Goal: Task Accomplishment & Management: Use online tool/utility

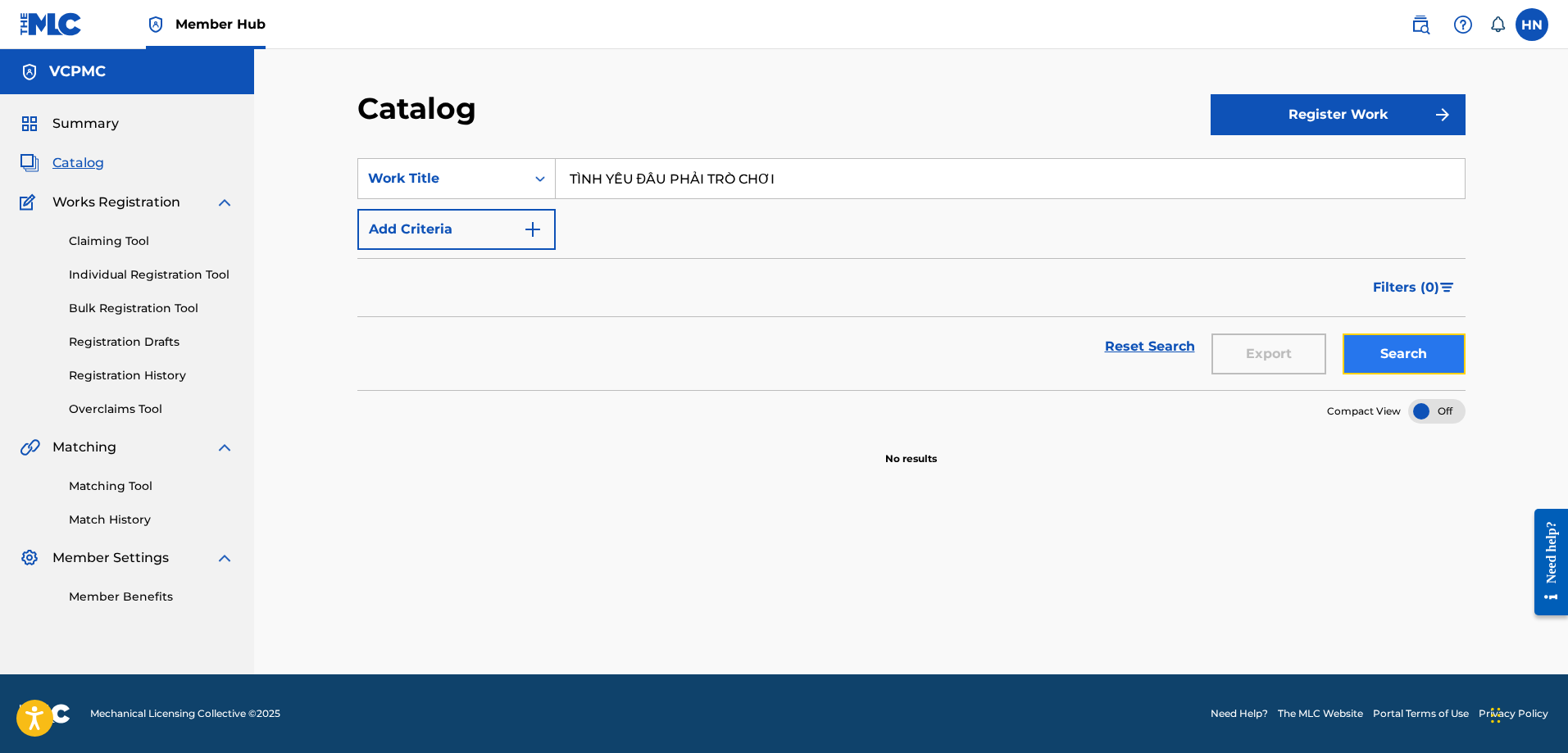
click at [1409, 368] on button "Search" at bounding box center [1404, 354] width 123 height 41
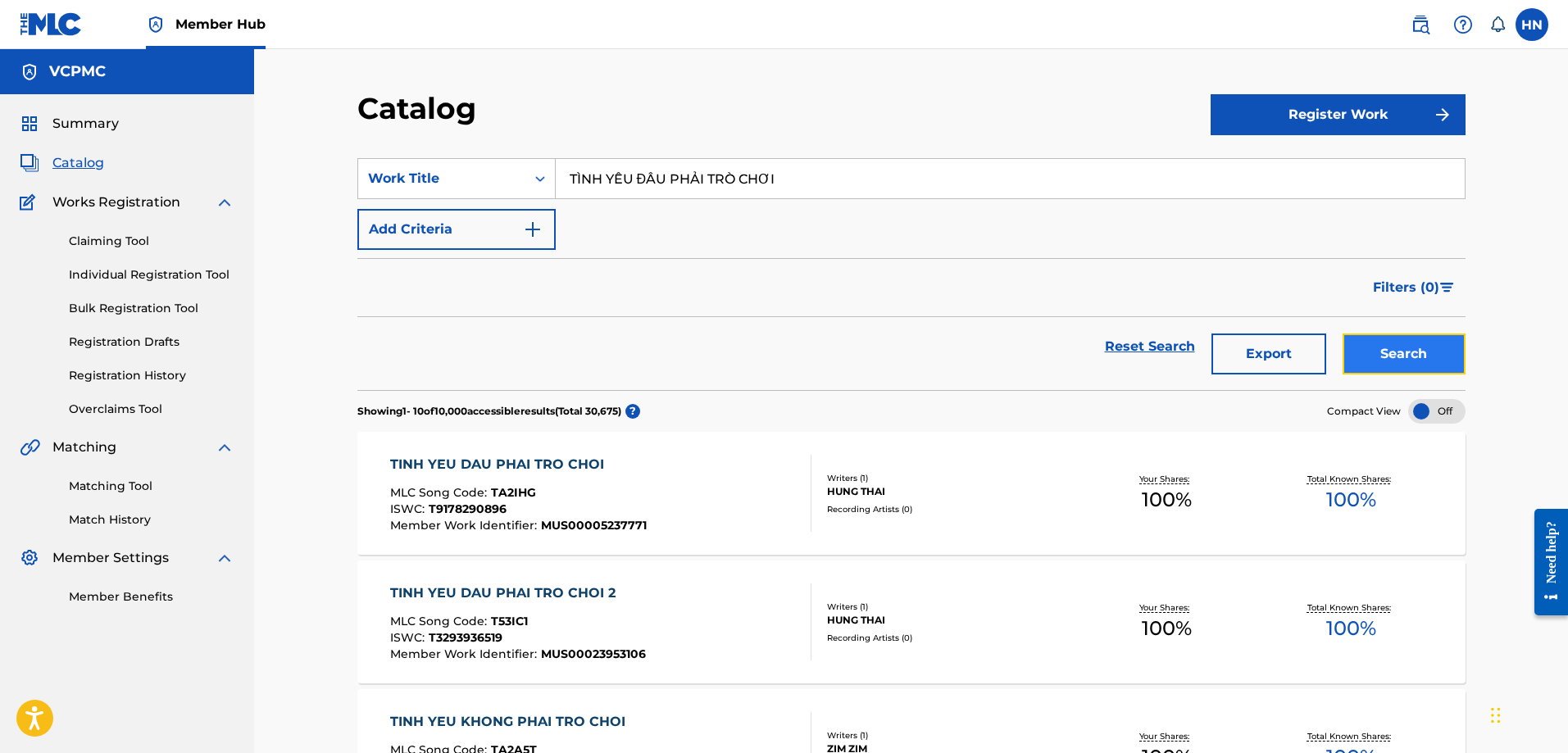
click at [1441, 353] on button "Search" at bounding box center [1404, 354] width 123 height 41
click at [888, 170] on input "TÌNH YÊU ĐÂU PHẢI TRÒ CHƠI" at bounding box center [1010, 179] width 909 height 39
paste input "NGƯỜI TÌNH"
type input "NGƯỜI TÌNH"
click at [1342, 333] on button "Search" at bounding box center [1404, 354] width 123 height 41
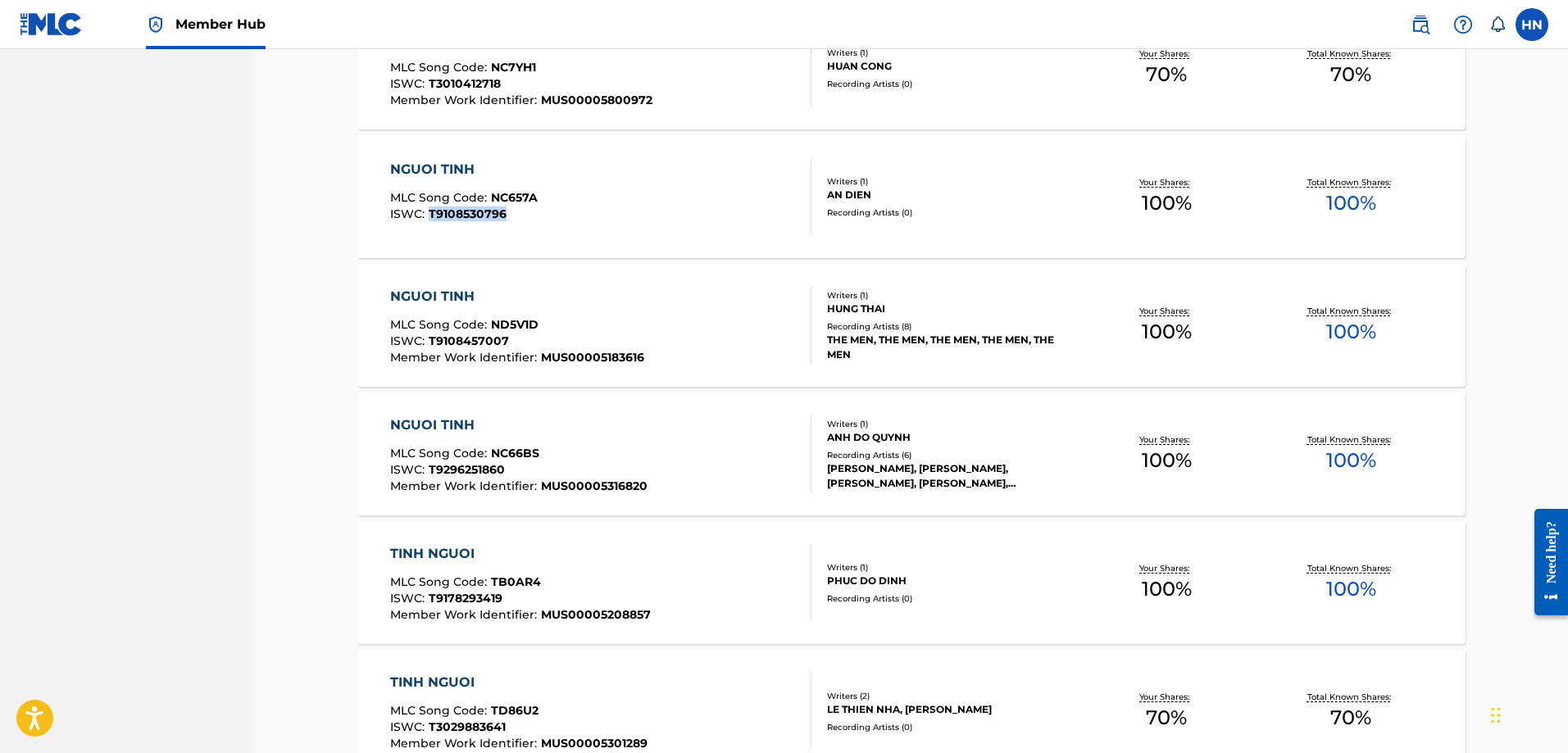
scroll to position [942, 0]
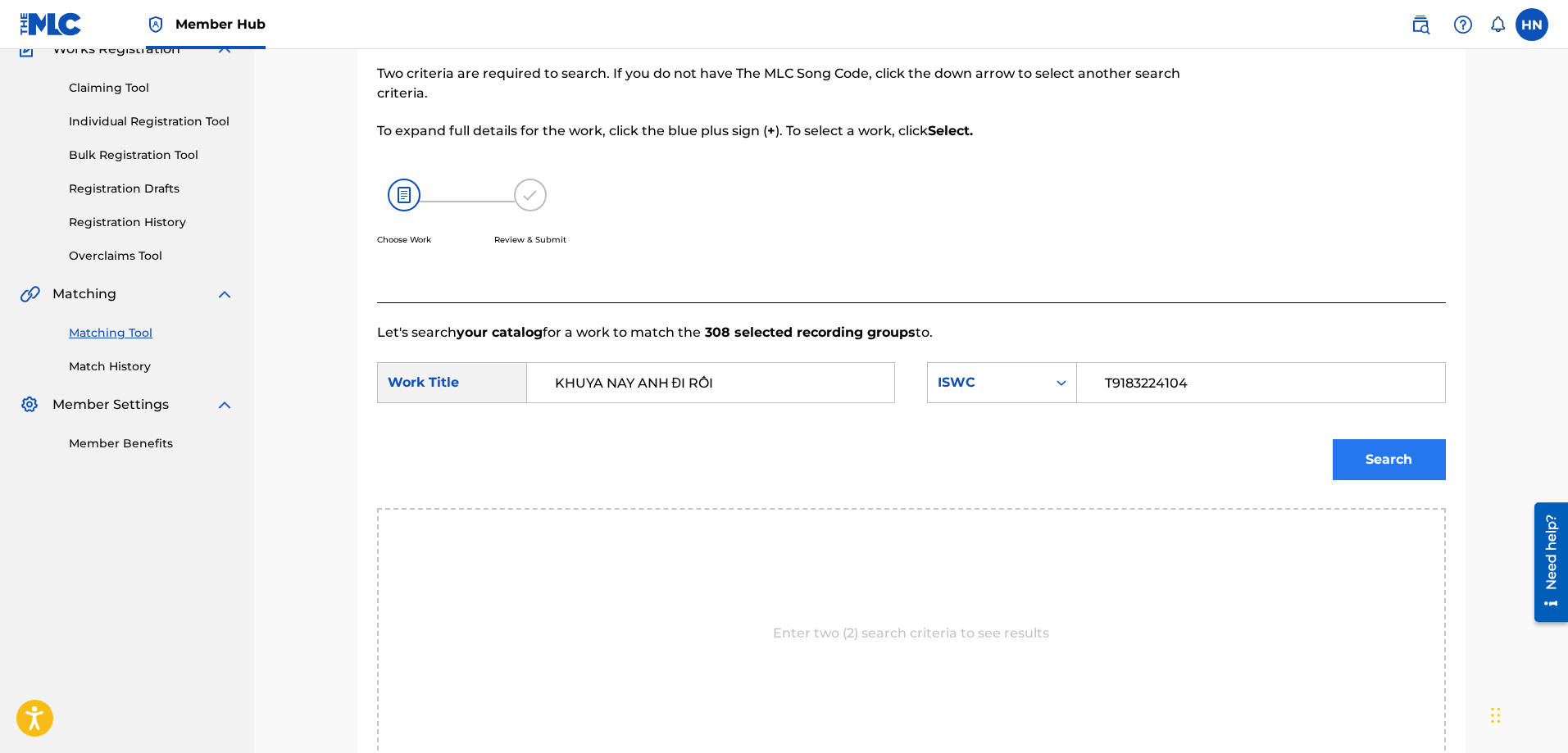
click at [1387, 442] on button "Search" at bounding box center [1389, 460] width 113 height 41
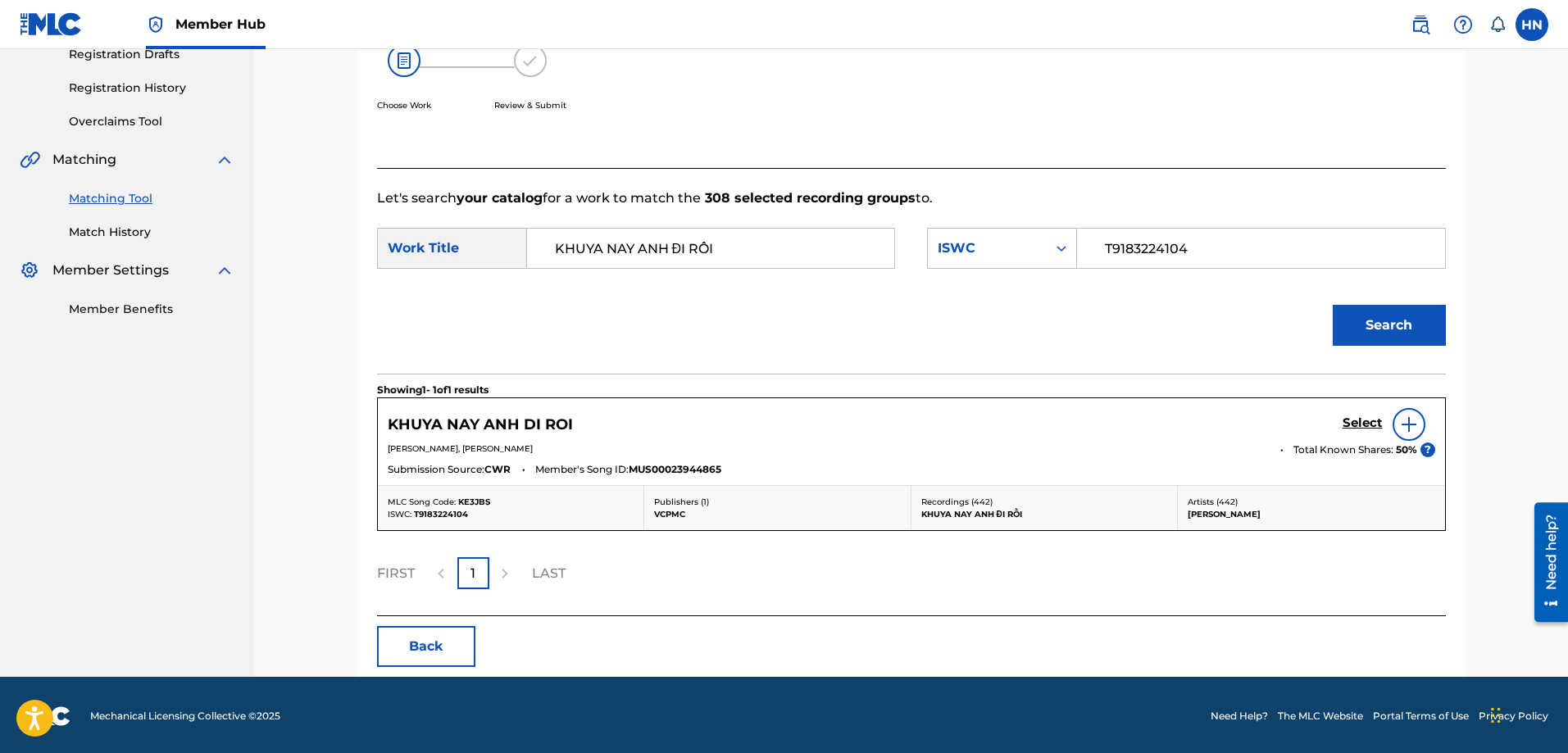
scroll to position [290, 0]
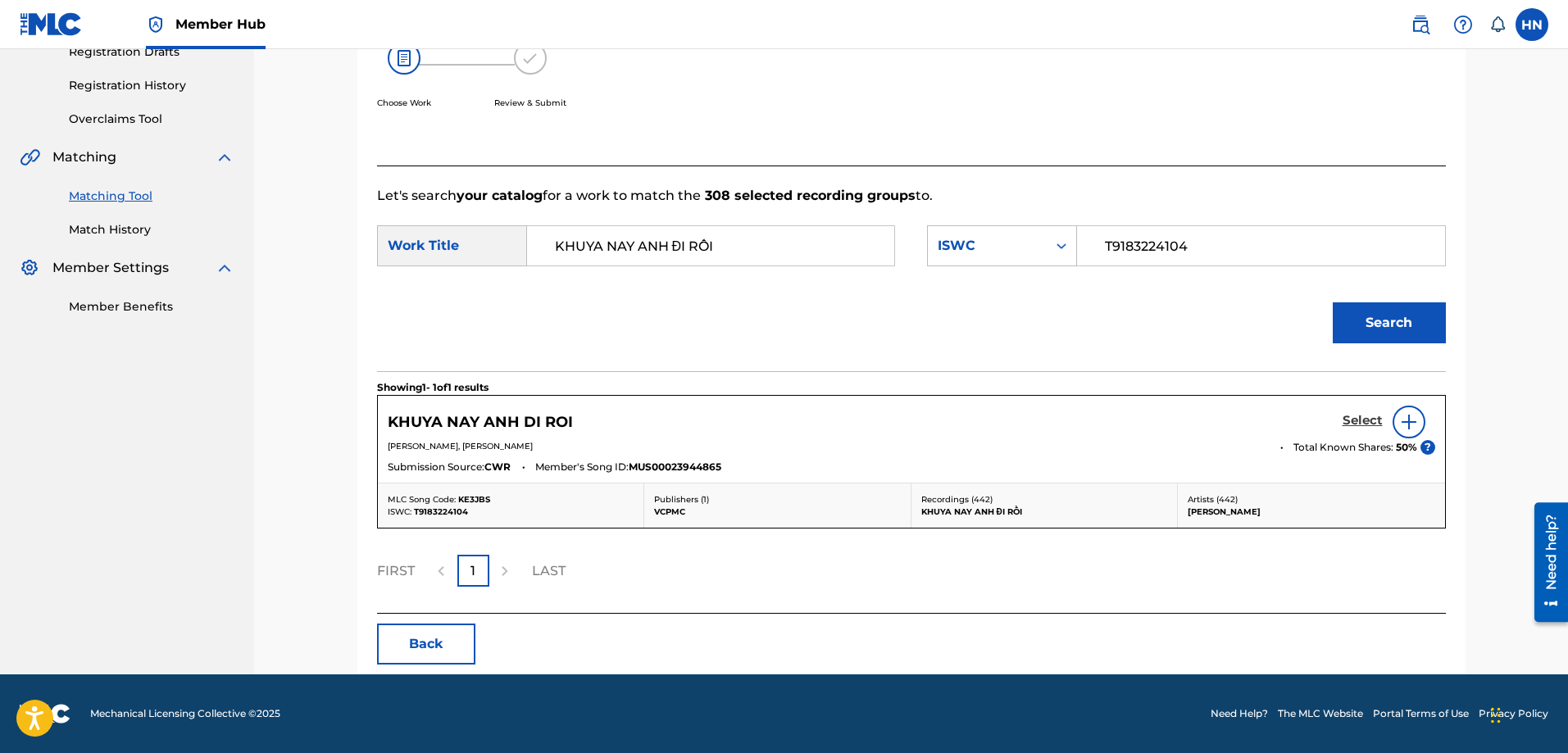
click at [1362, 418] on h5 "Select" at bounding box center [1362, 420] width 40 height 16
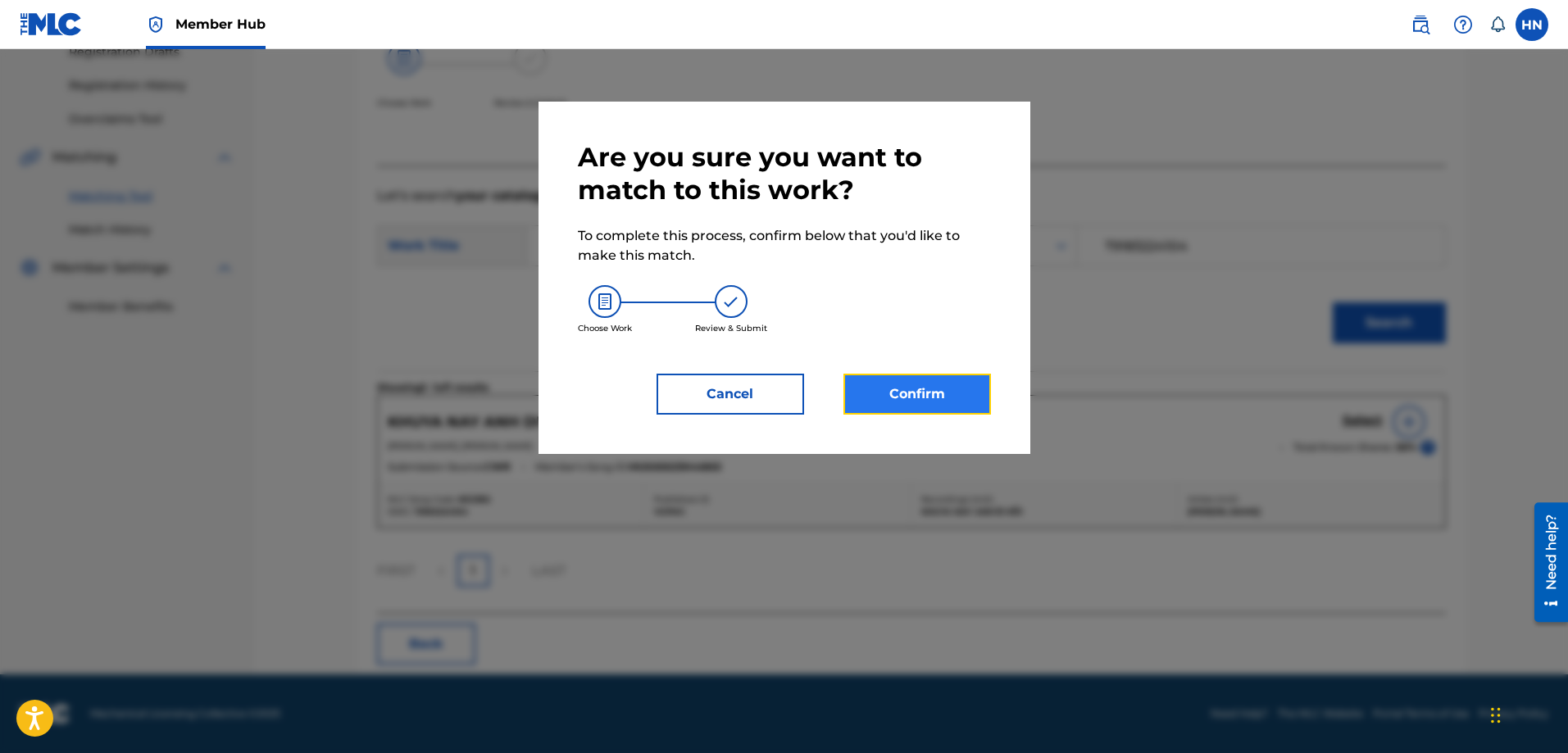
click at [919, 377] on button "Confirm" at bounding box center [917, 394] width 148 height 41
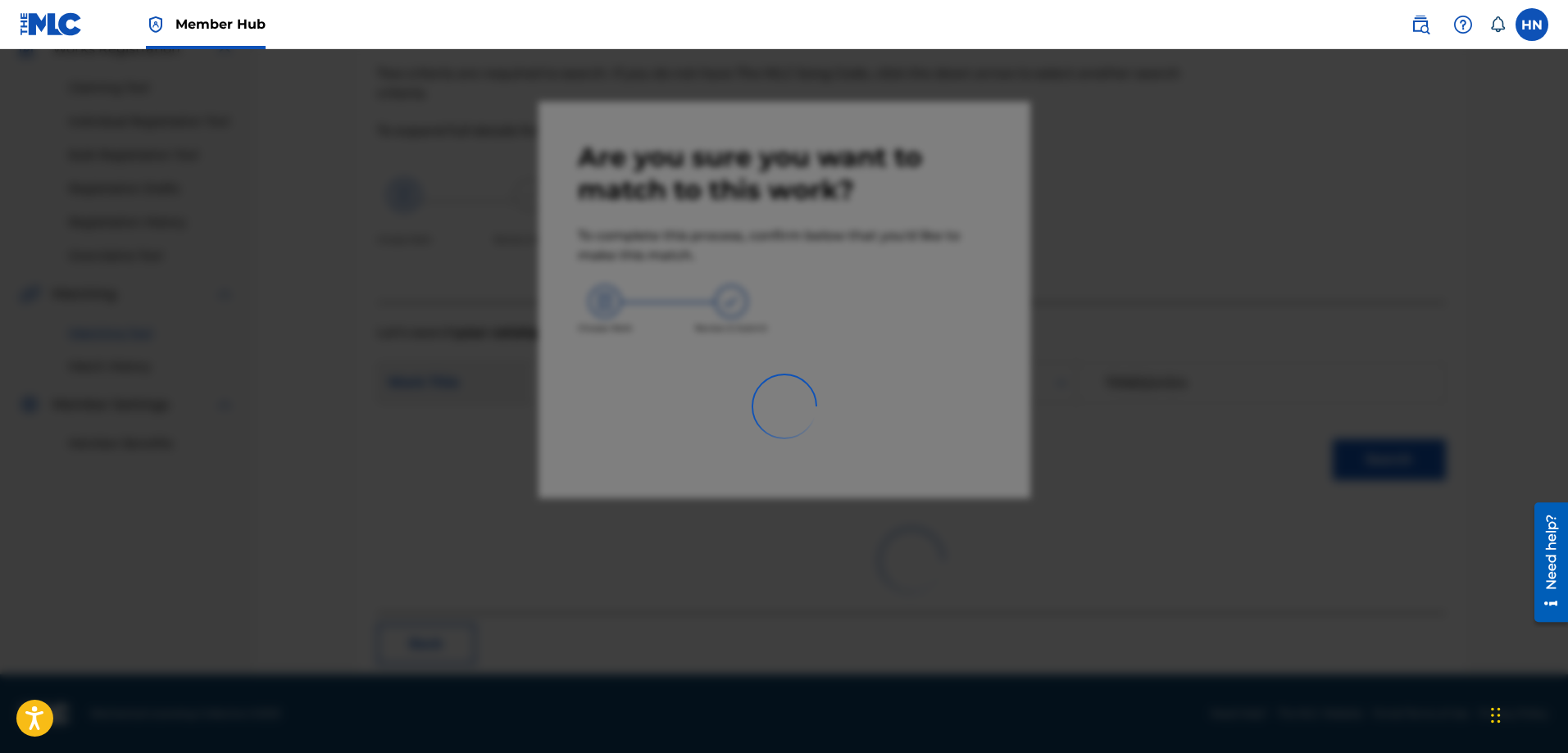
scroll to position [44, 0]
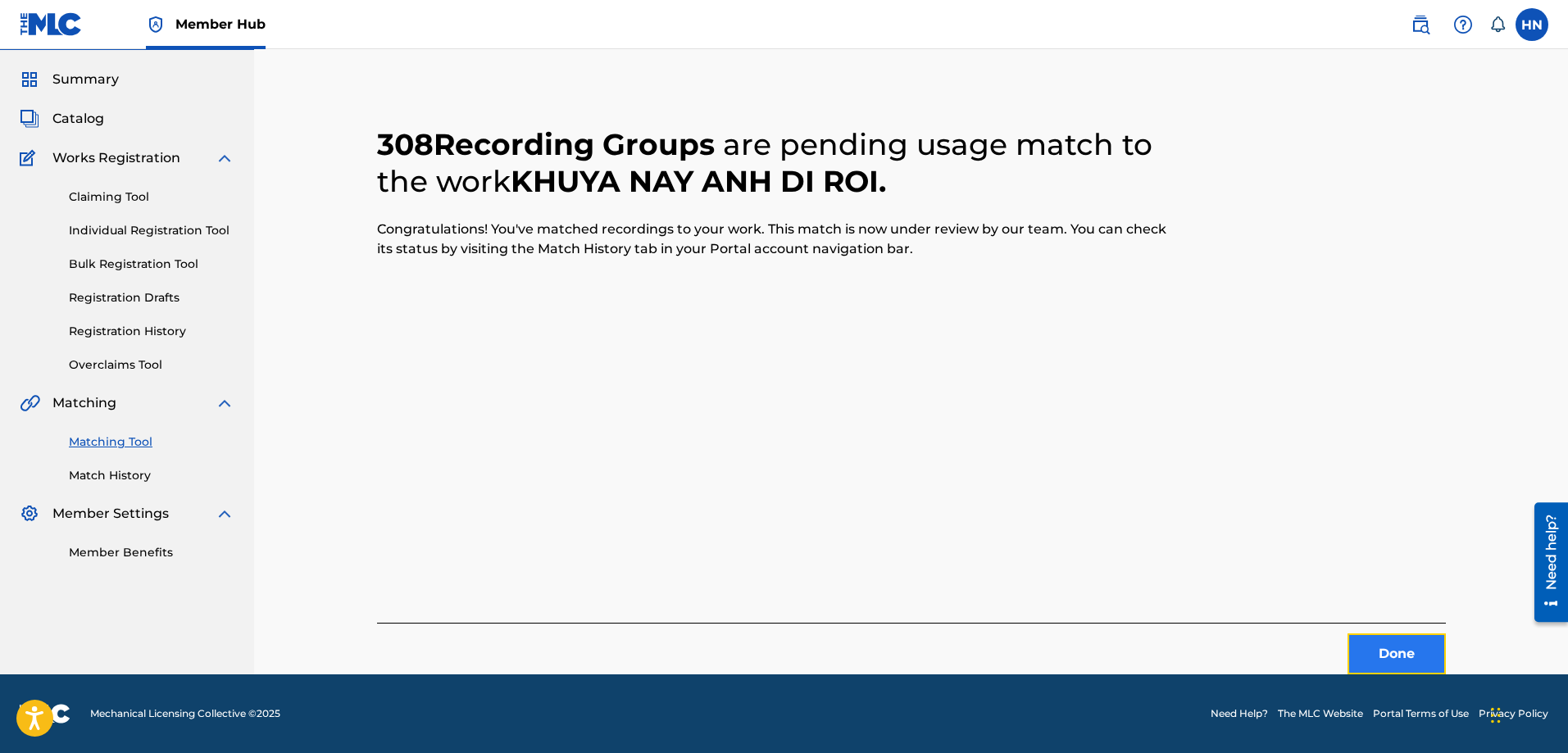
click at [1397, 667] on button "Done" at bounding box center [1396, 654] width 99 height 41
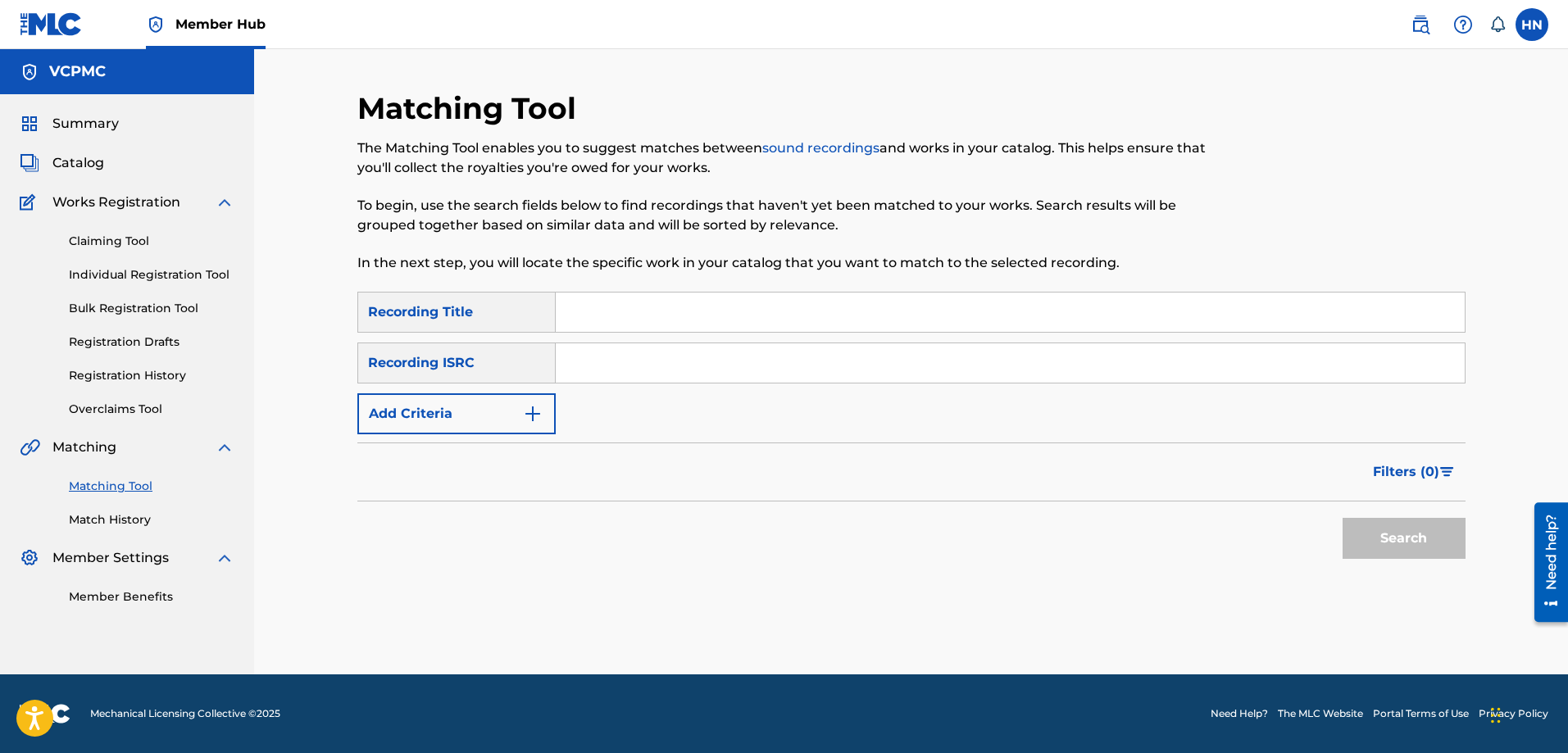
click at [836, 305] on input "Search Form" at bounding box center [1010, 312] width 909 height 39
paste input "TÌNH YÊU ĐÂU PHẢI TRÒ CHƠI"
click at [1342, 518] on button "Search" at bounding box center [1404, 539] width 123 height 41
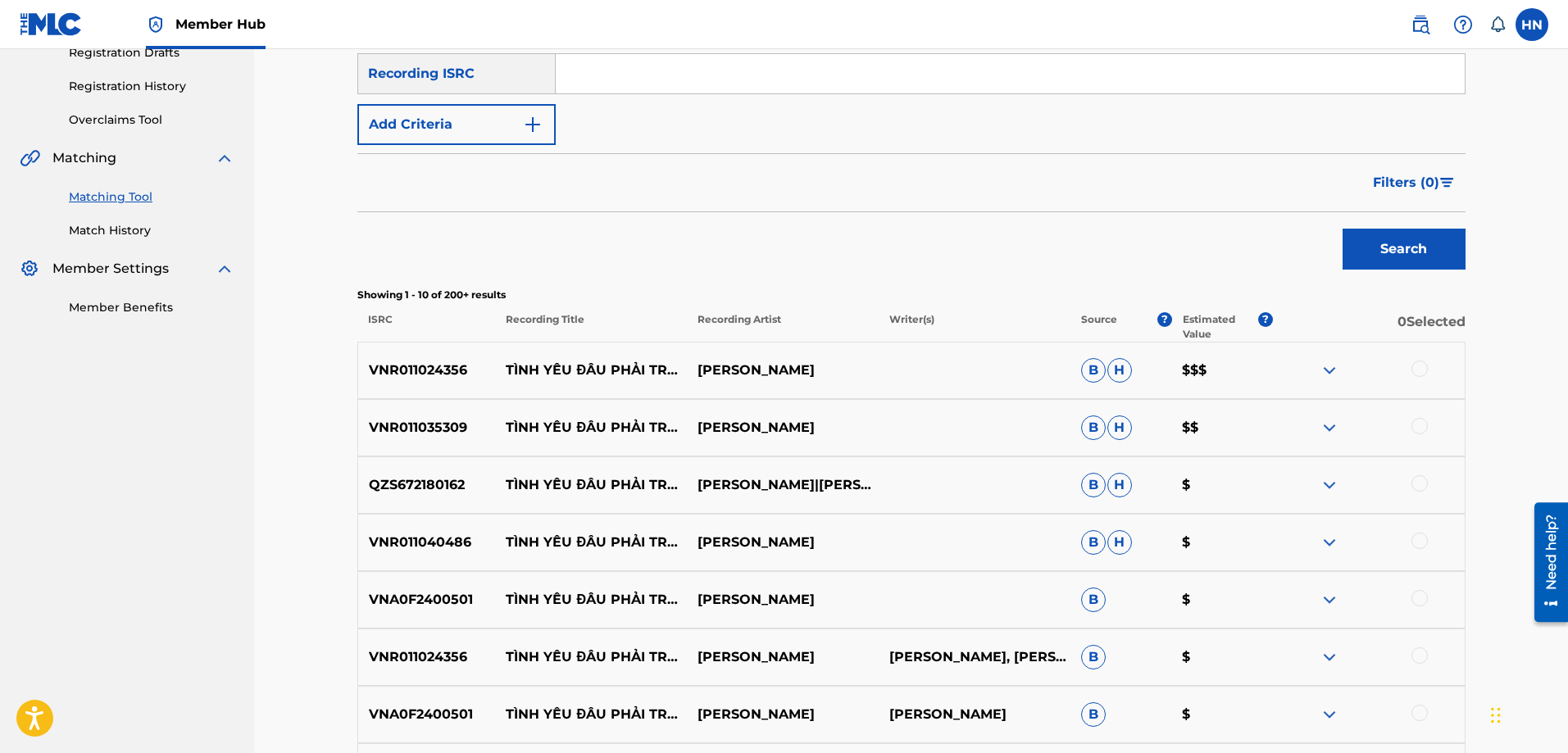
scroll to position [328, 0]
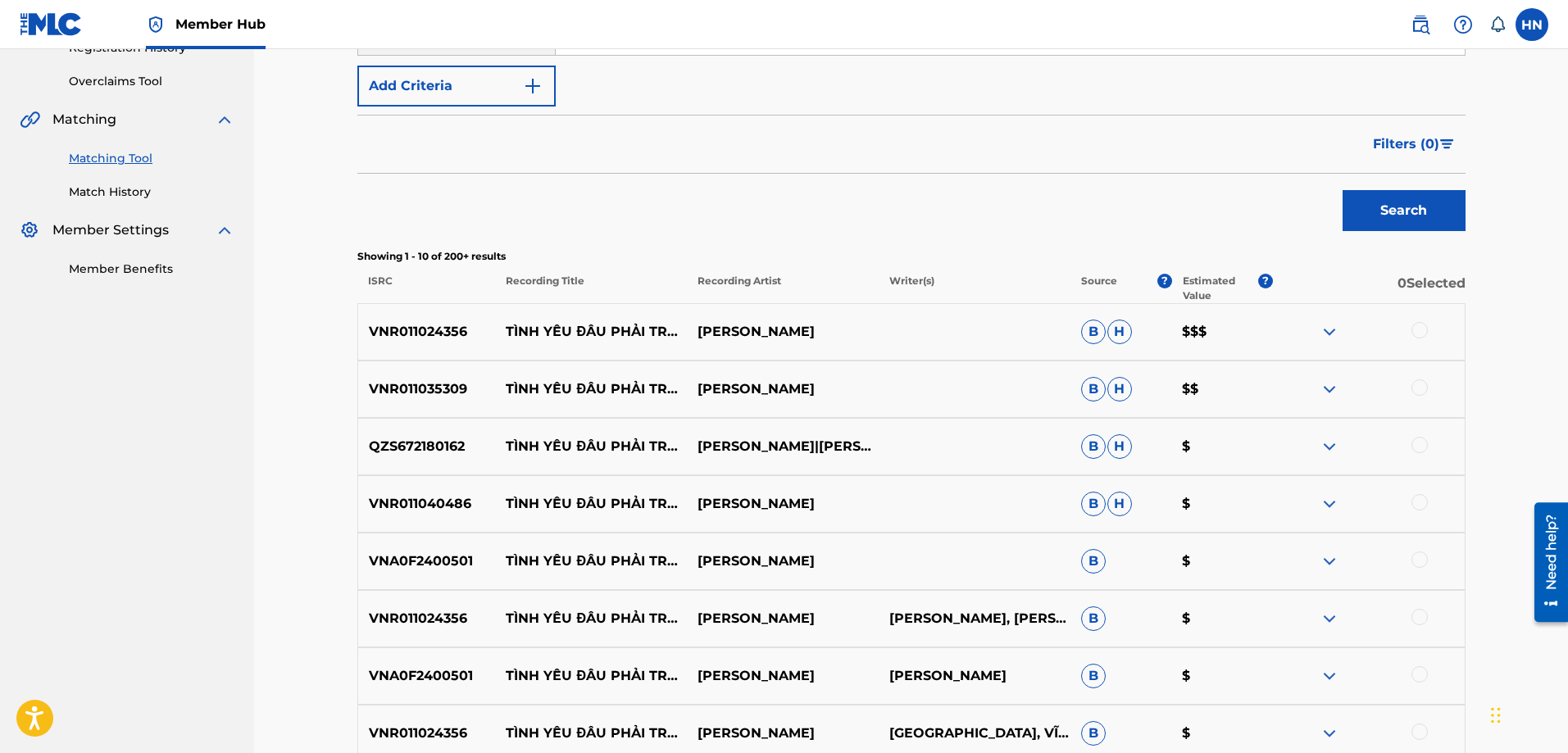
click at [423, 333] on p "VNR011024356" at bounding box center [427, 332] width 138 height 20
copy p "VNR011024356"
click at [1422, 323] on div at bounding box center [1419, 330] width 16 height 16
click at [427, 384] on p "VNR011035309" at bounding box center [427, 389] width 138 height 20
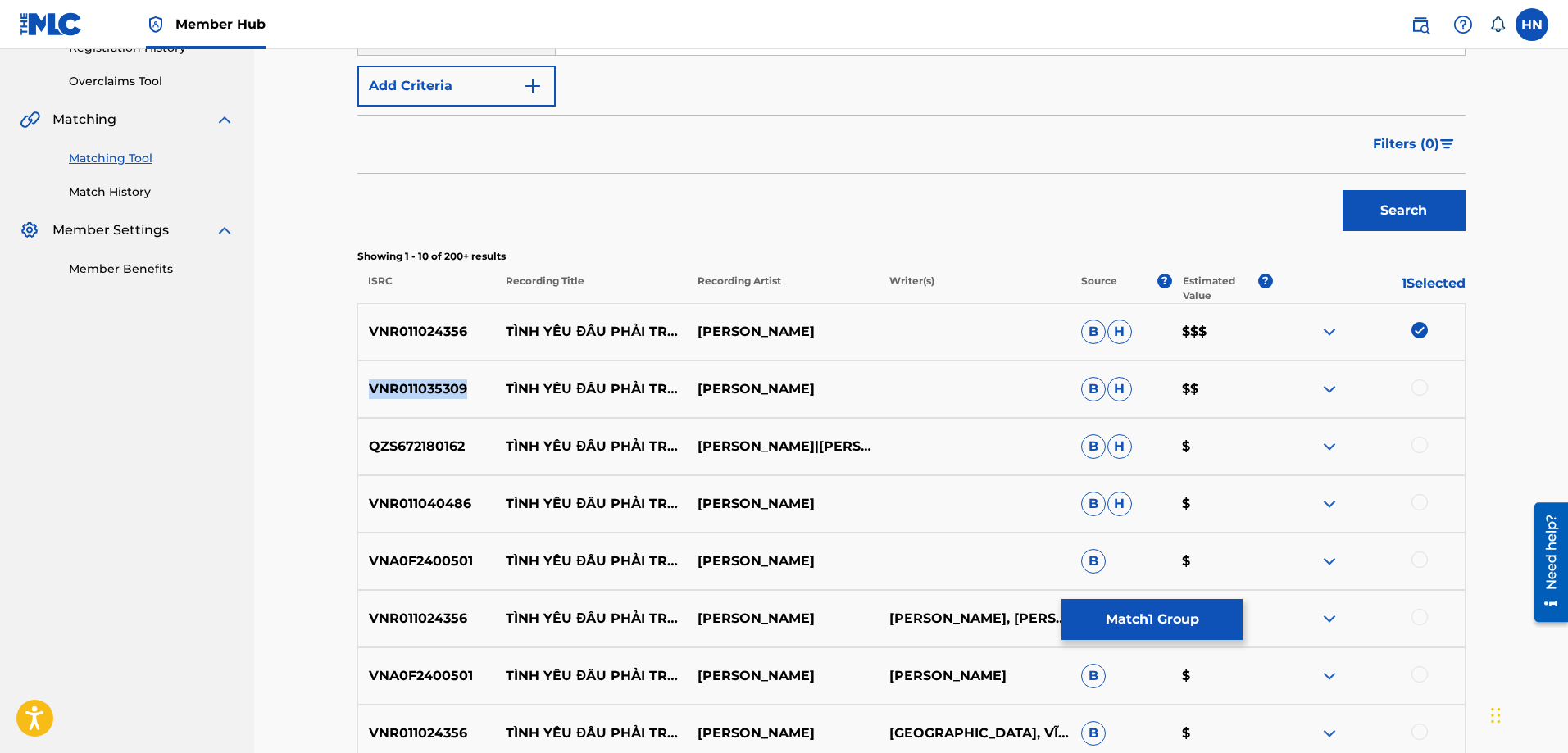
click at [427, 384] on p "VNR011035309" at bounding box center [427, 389] width 138 height 20
copy p "VNR011035309"
click at [1410, 390] on div at bounding box center [1369, 389] width 192 height 20
click at [1415, 388] on div at bounding box center [1419, 388] width 16 height 16
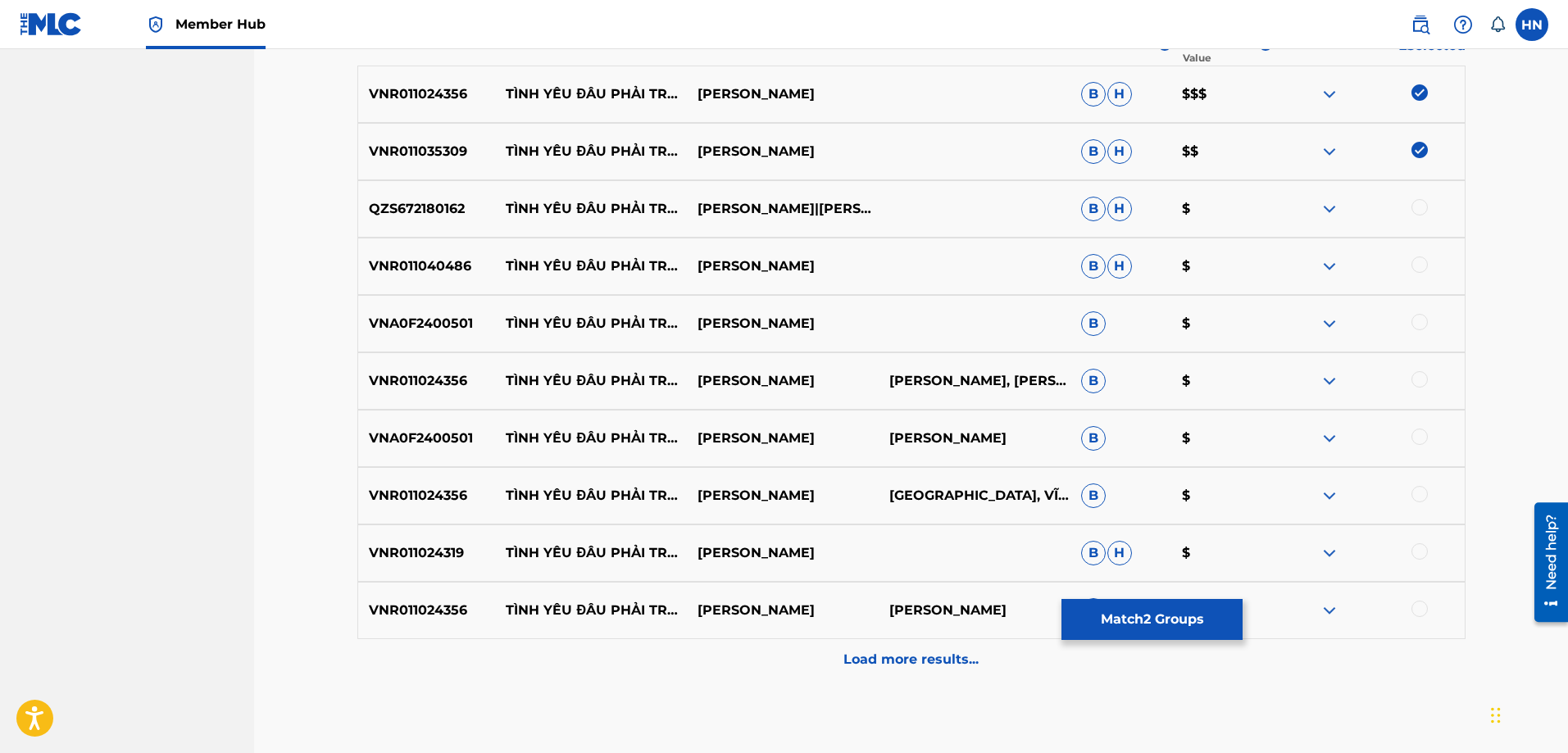
scroll to position [574, 0]
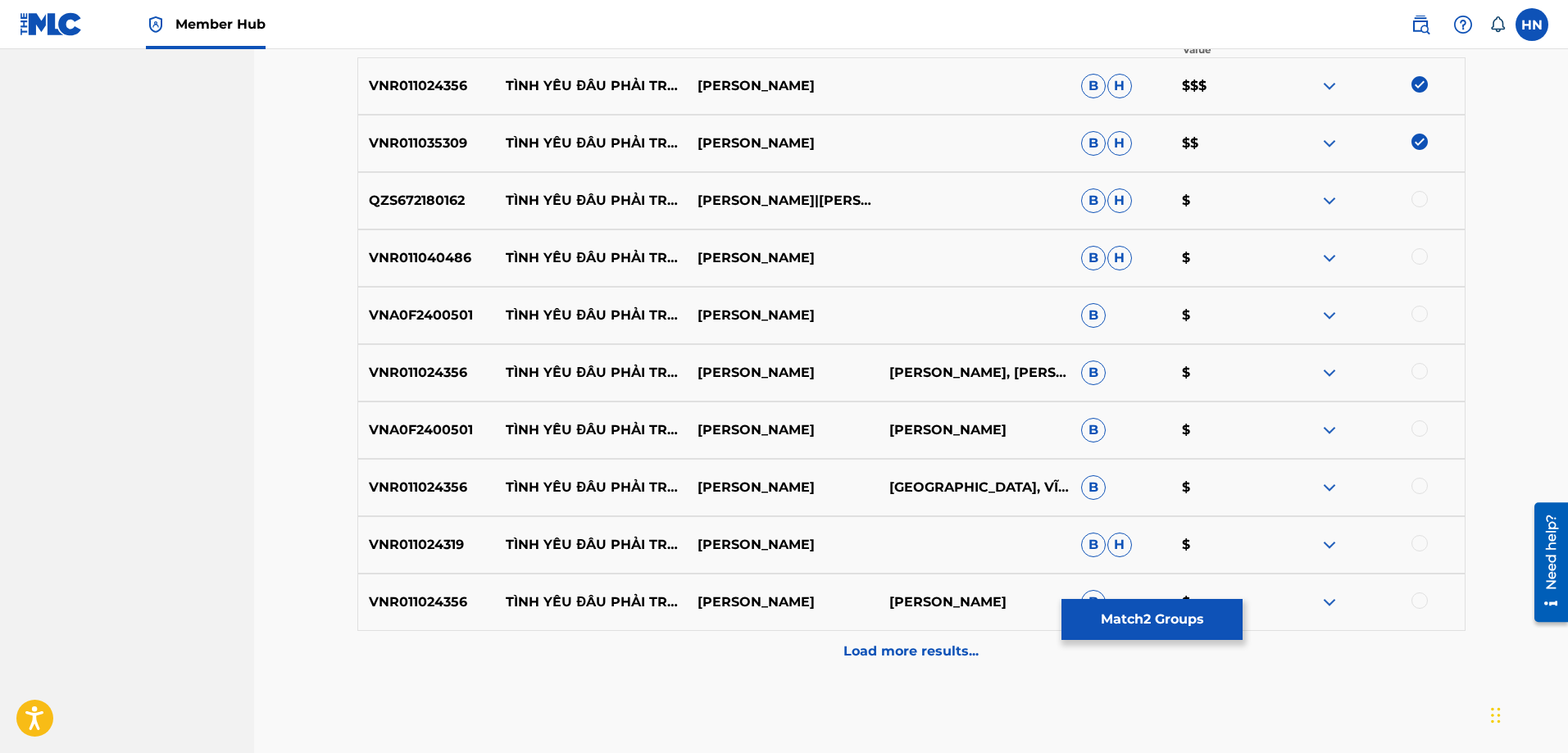
click at [435, 199] on p "QZS672180162" at bounding box center [427, 201] width 138 height 20
copy p "QZS672180162"
click at [1419, 204] on div at bounding box center [1419, 200] width 16 height 16
click at [377, 253] on p "VNR011040486" at bounding box center [427, 258] width 138 height 20
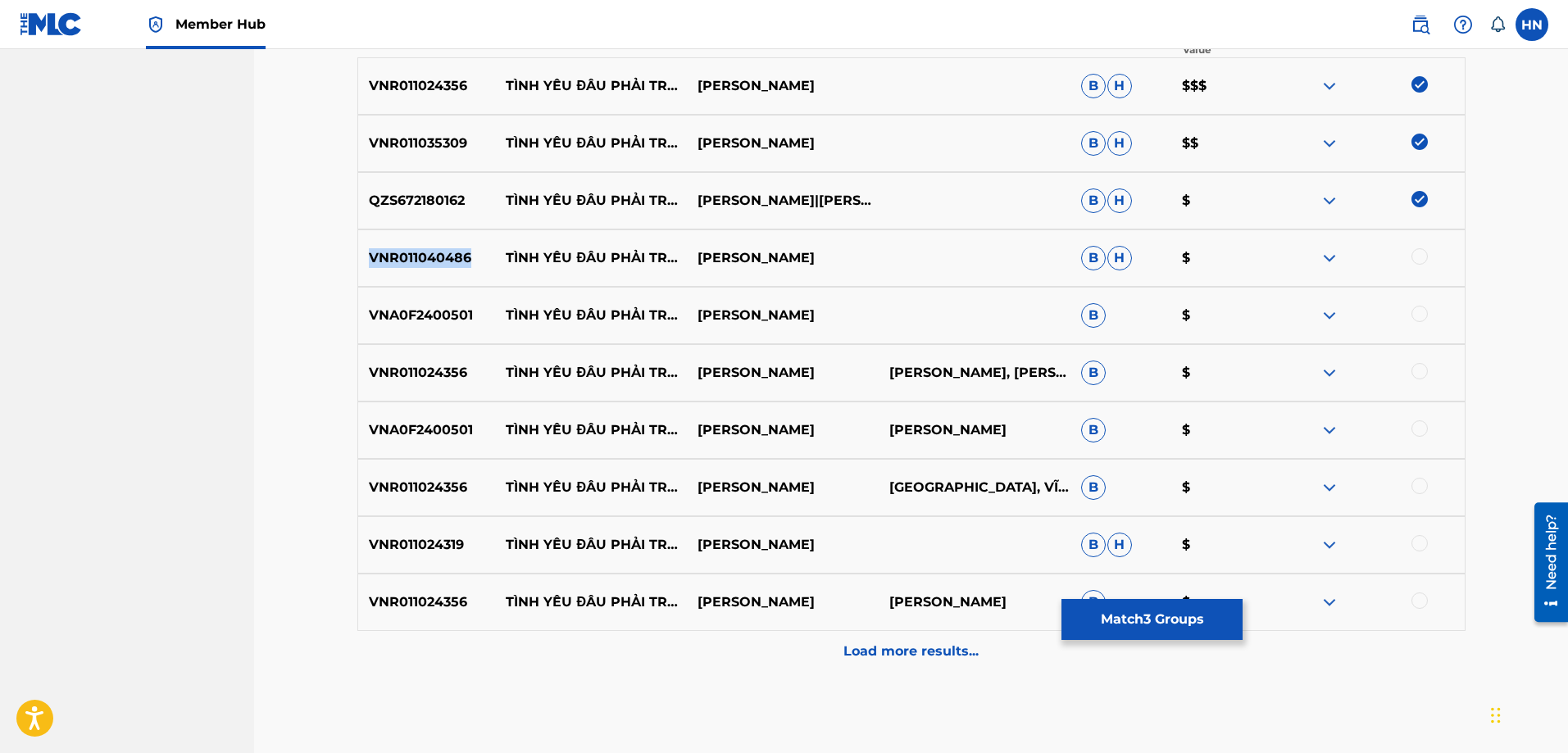
click at [377, 253] on p "VNR011040486" at bounding box center [427, 258] width 138 height 20
copy p "VNR011040486"
click at [1414, 259] on div at bounding box center [1419, 256] width 16 height 16
click at [382, 310] on p "VNA0F2400501" at bounding box center [427, 315] width 138 height 20
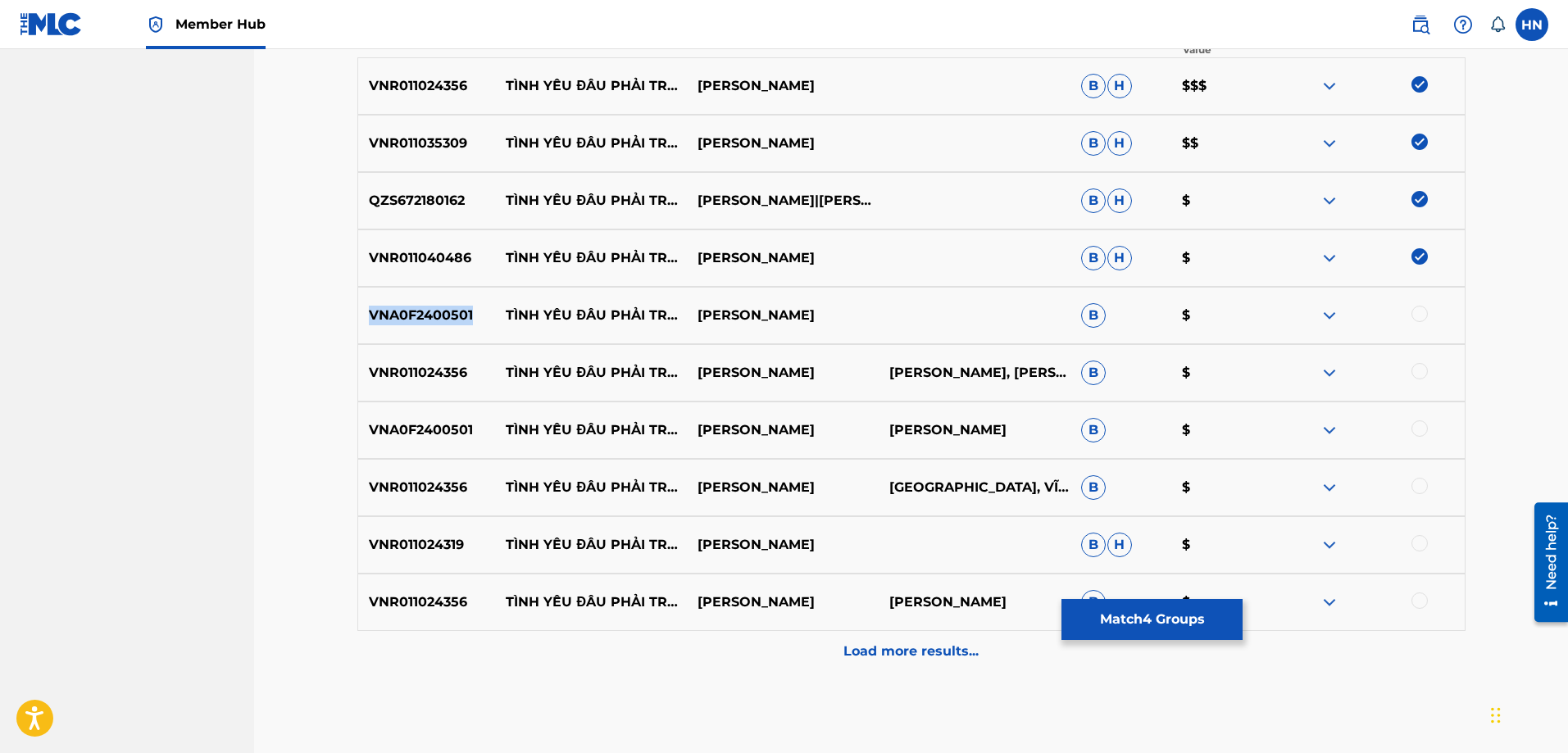
copy p "VNA0F2400501"
click at [1417, 316] on div at bounding box center [1419, 314] width 16 height 16
click at [1417, 368] on div at bounding box center [1419, 371] width 16 height 16
click at [460, 442] on div "VNA0F2400501 TÌNH YÊU ĐÂU PHẢI TRÒ CHƠI 2 TUẤN HƯNG THÁI HÙNG B $" at bounding box center [911, 430] width 1108 height 57
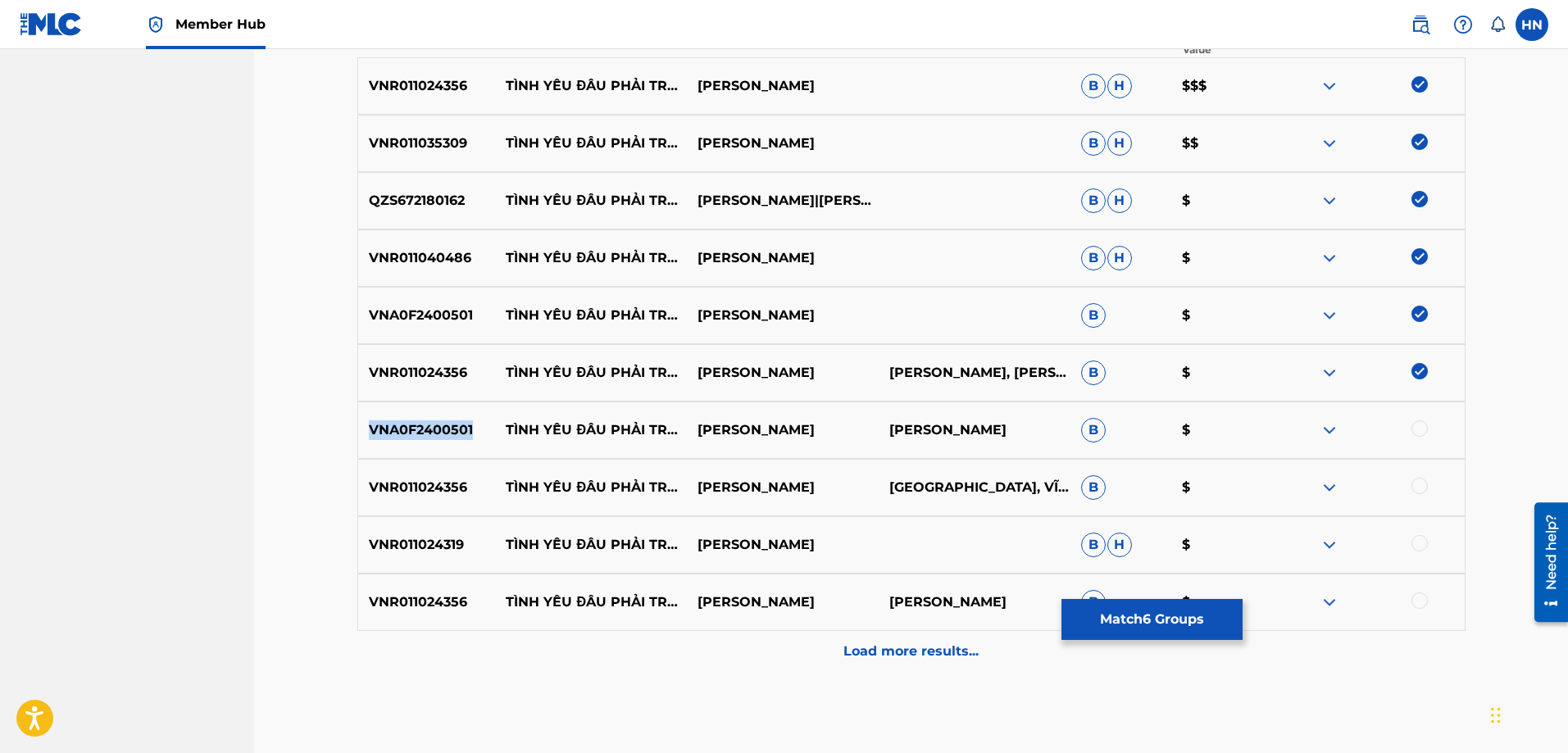
copy p "VNA0F2400501"
click at [1422, 426] on div at bounding box center [1419, 429] width 16 height 16
click at [1426, 487] on div at bounding box center [1419, 486] width 16 height 16
click at [412, 554] on p "VNR011024319" at bounding box center [427, 545] width 138 height 20
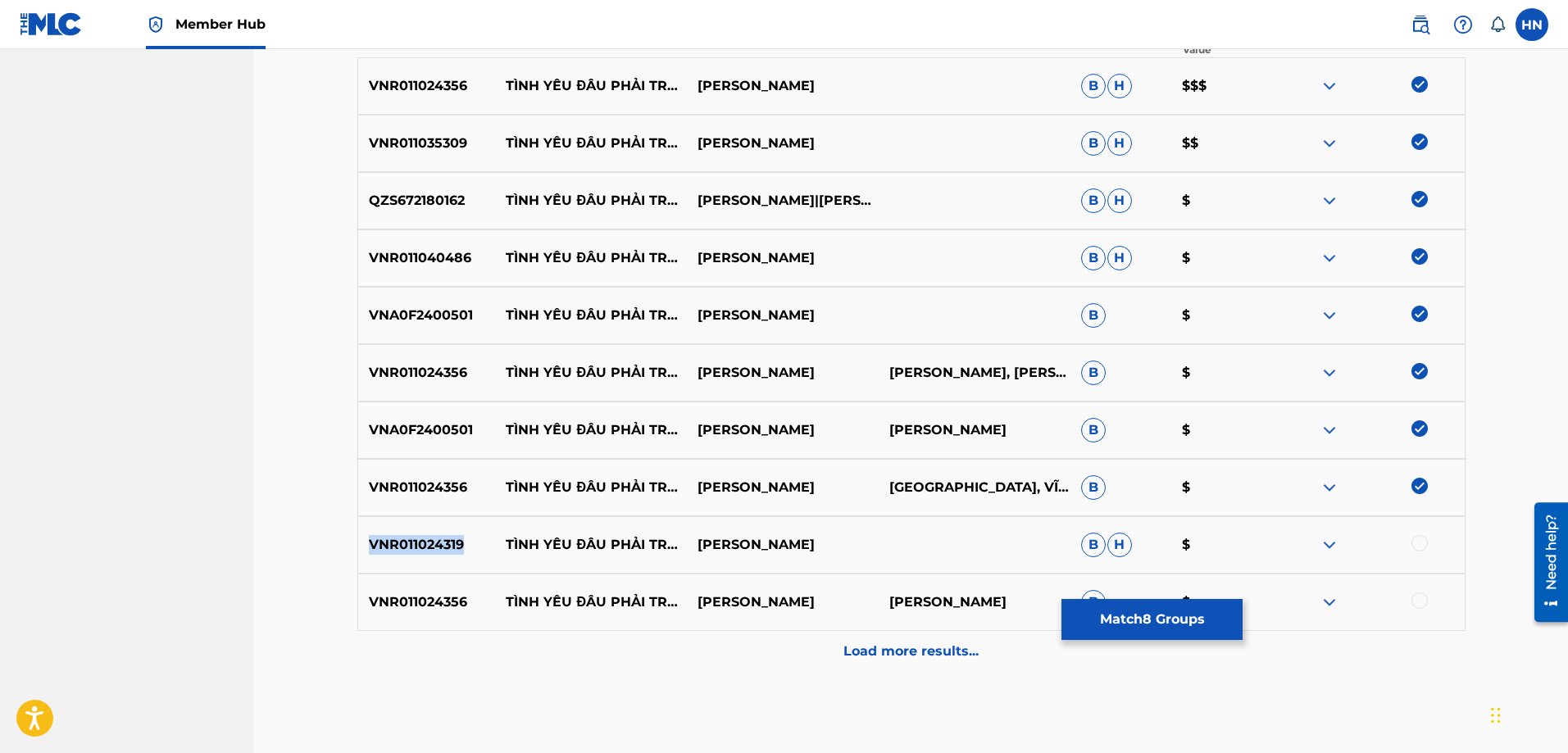
copy p "VNR011024319"
click at [1413, 543] on div at bounding box center [1419, 544] width 16 height 16
click at [1414, 599] on div at bounding box center [1419, 601] width 16 height 16
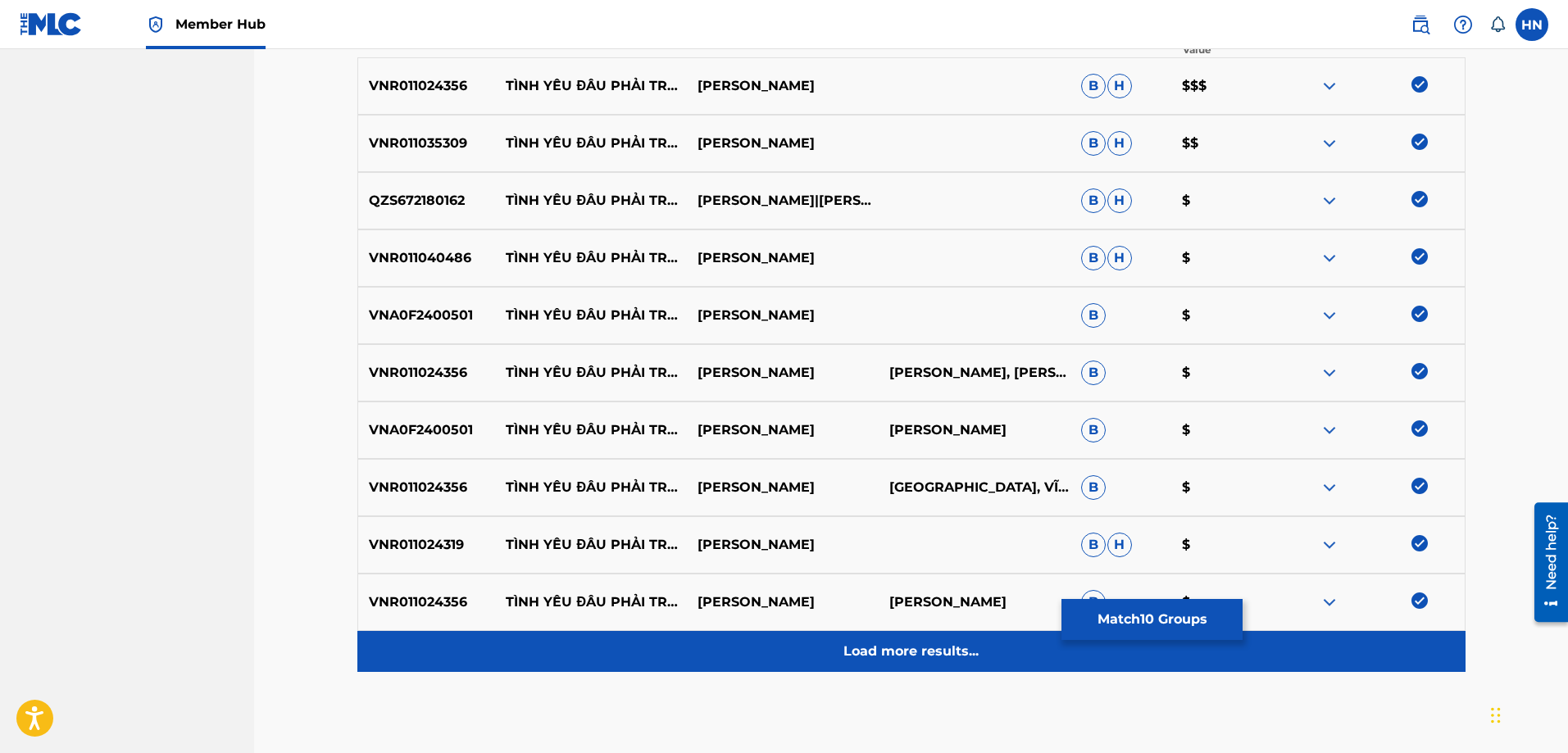
click at [932, 645] on p "Load more results..." at bounding box center [910, 652] width 135 height 20
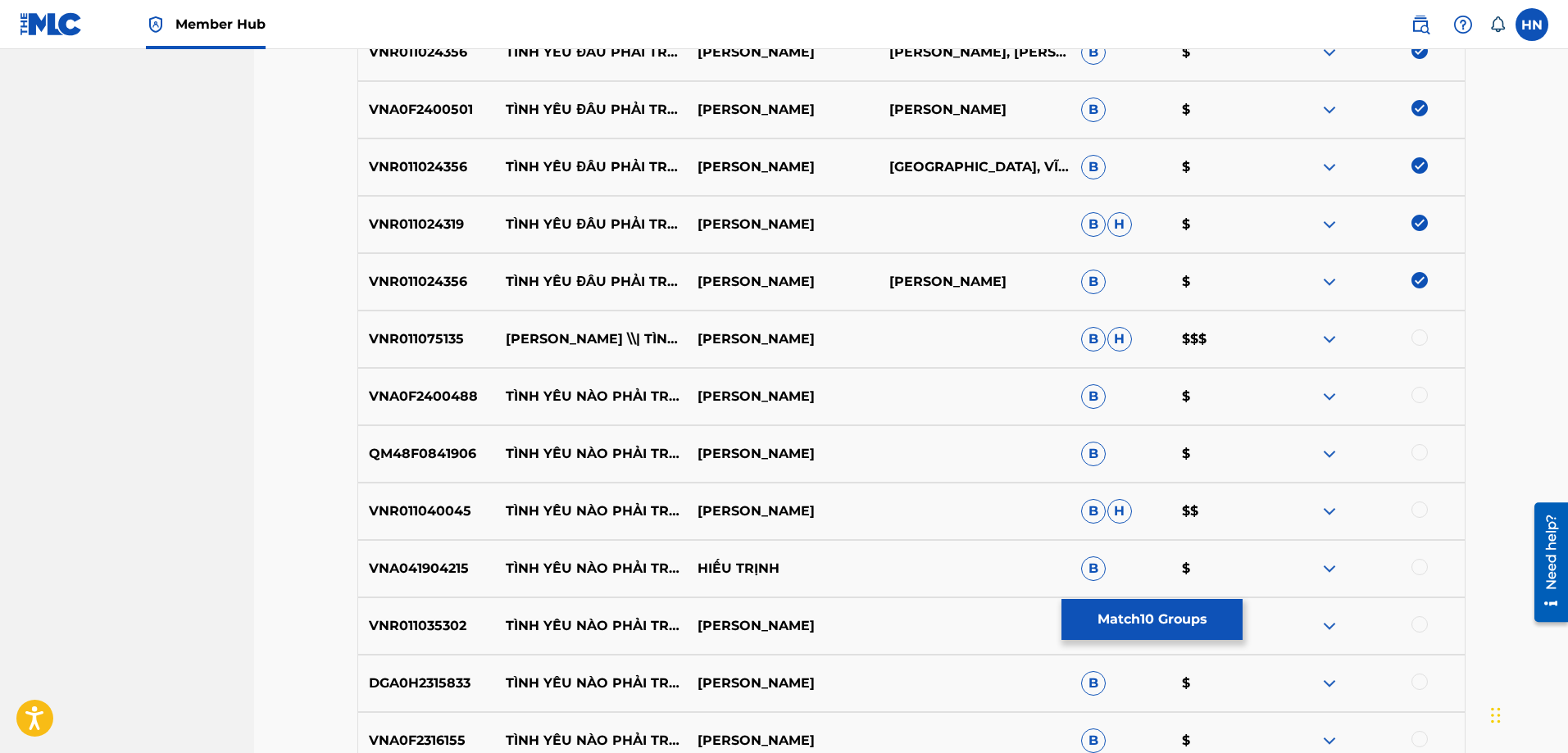
scroll to position [902, 0]
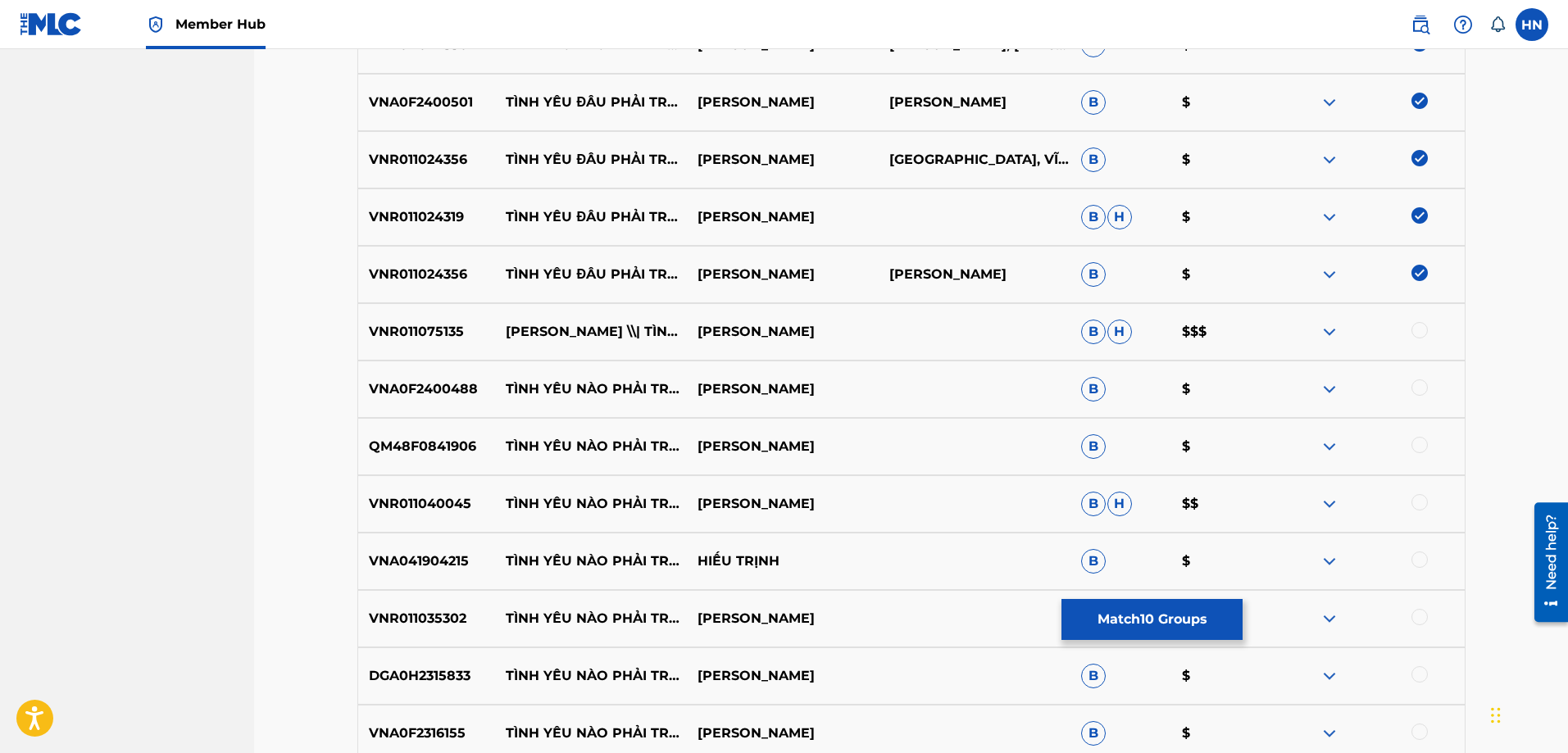
click at [391, 326] on p "VNR011075135" at bounding box center [427, 332] width 138 height 20
copy p "VNR011075135"
click at [1427, 335] on div at bounding box center [1369, 332] width 192 height 20
click at [1417, 324] on div at bounding box center [1419, 330] width 16 height 16
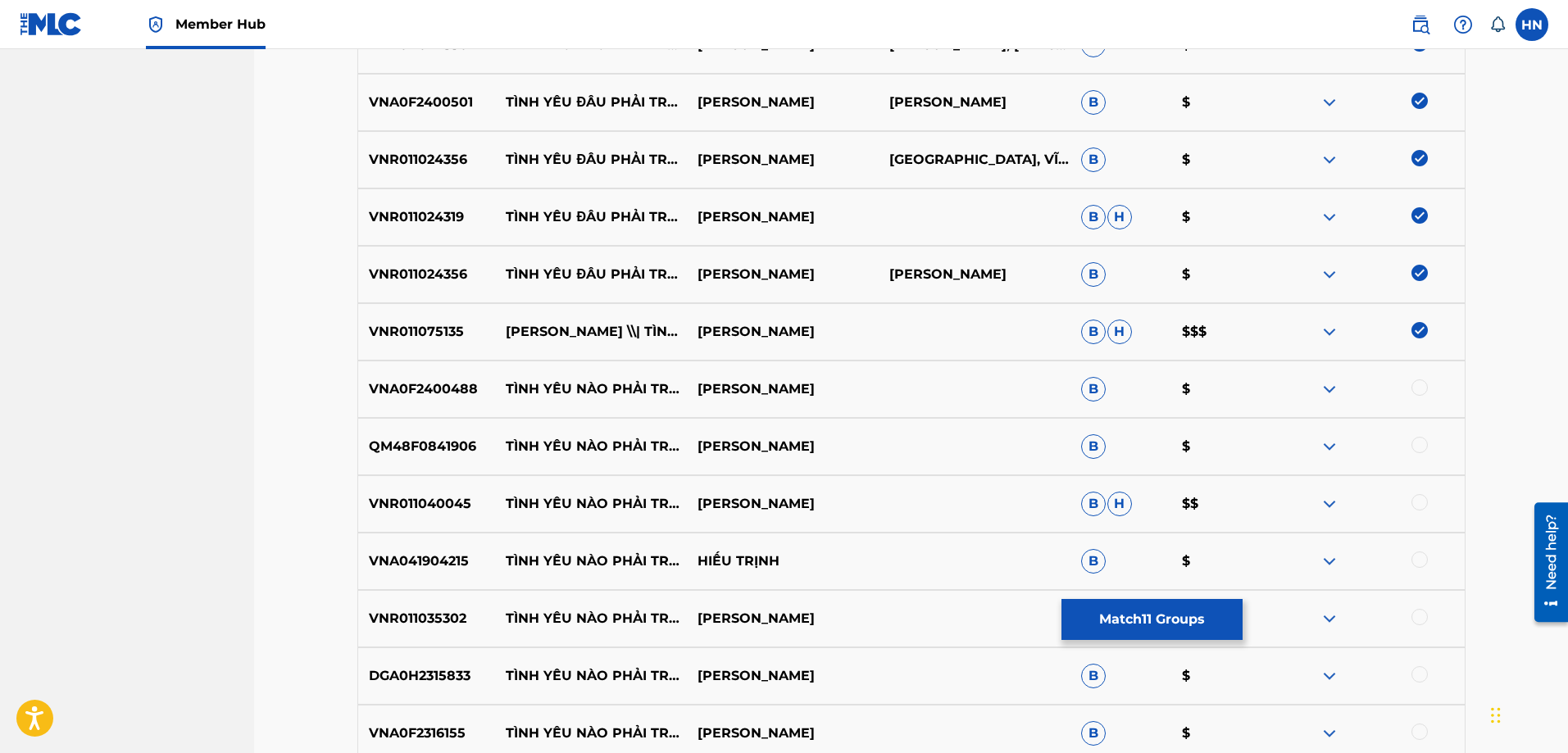
click at [357, 368] on div "VNA0F2400488 TÌNH YÊU NÀO PHẢI TRÒ CHƠI TUẤN HƯNG B $" at bounding box center [911, 389] width 1108 height 57
copy p "VNA0F2400488"
click at [1414, 389] on div at bounding box center [1419, 388] width 16 height 16
click at [441, 441] on p "QM48F0841906" at bounding box center [427, 447] width 138 height 20
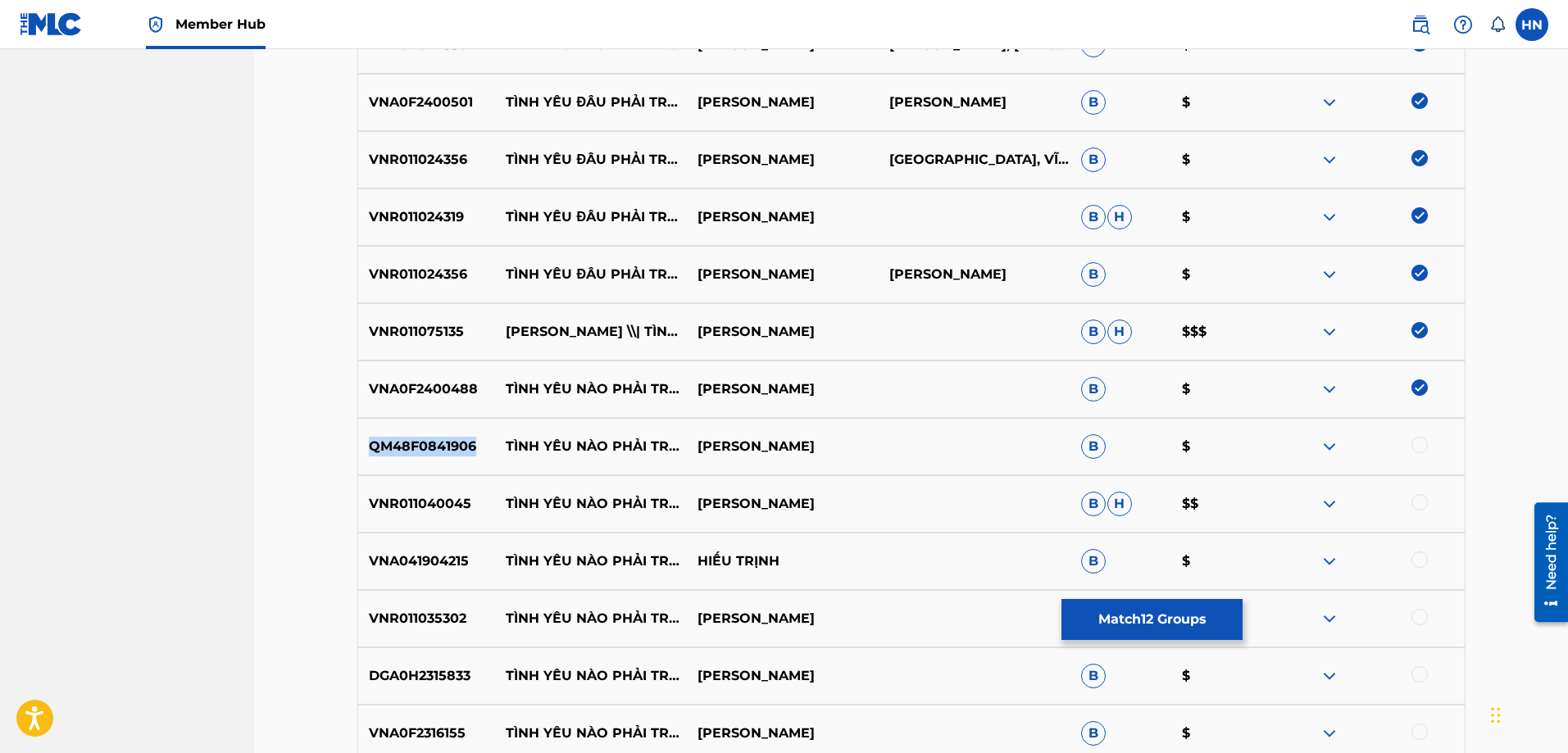
click at [441, 441] on p "QM48F0841906" at bounding box center [427, 447] width 138 height 20
copy p "QM48F0841906"
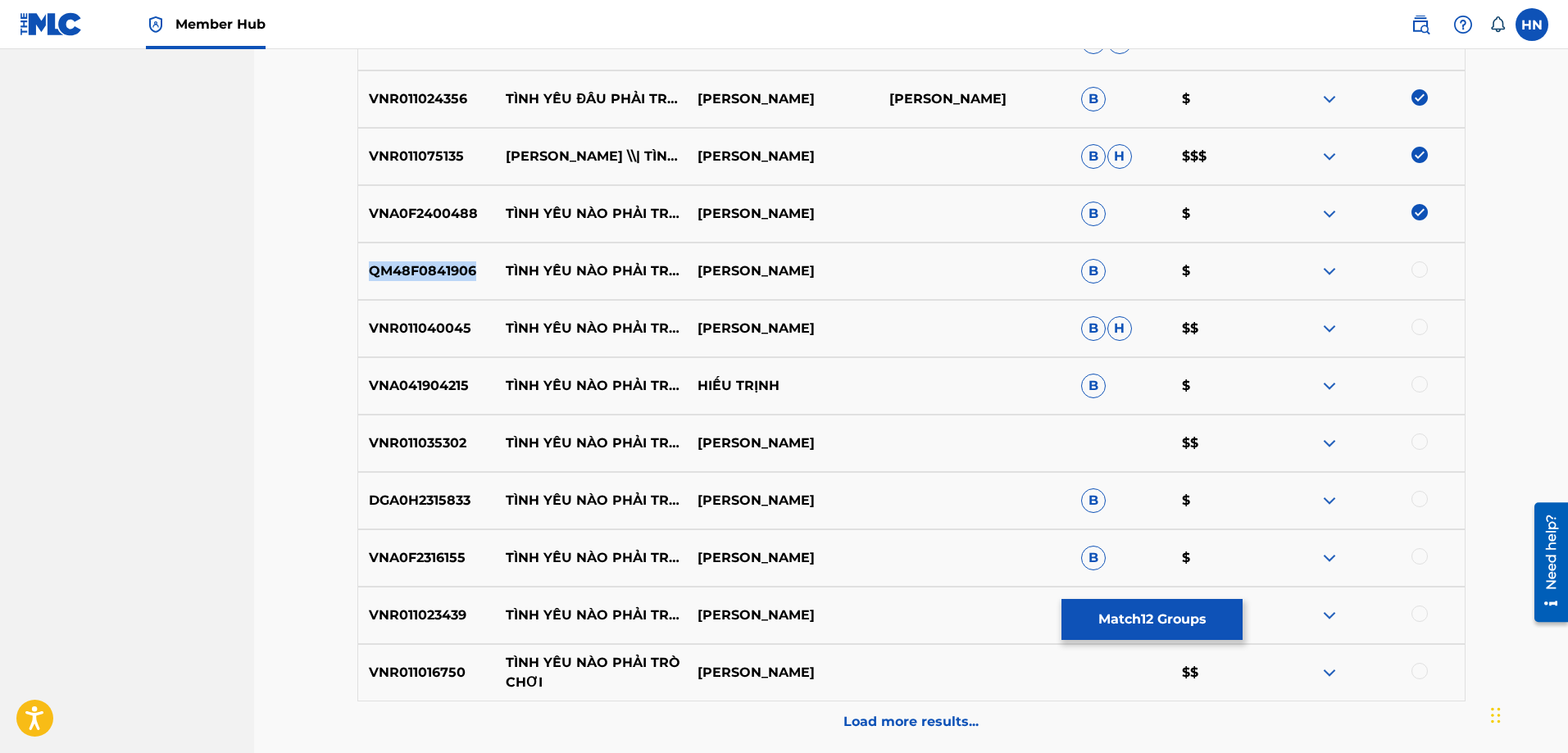
scroll to position [899, 0]
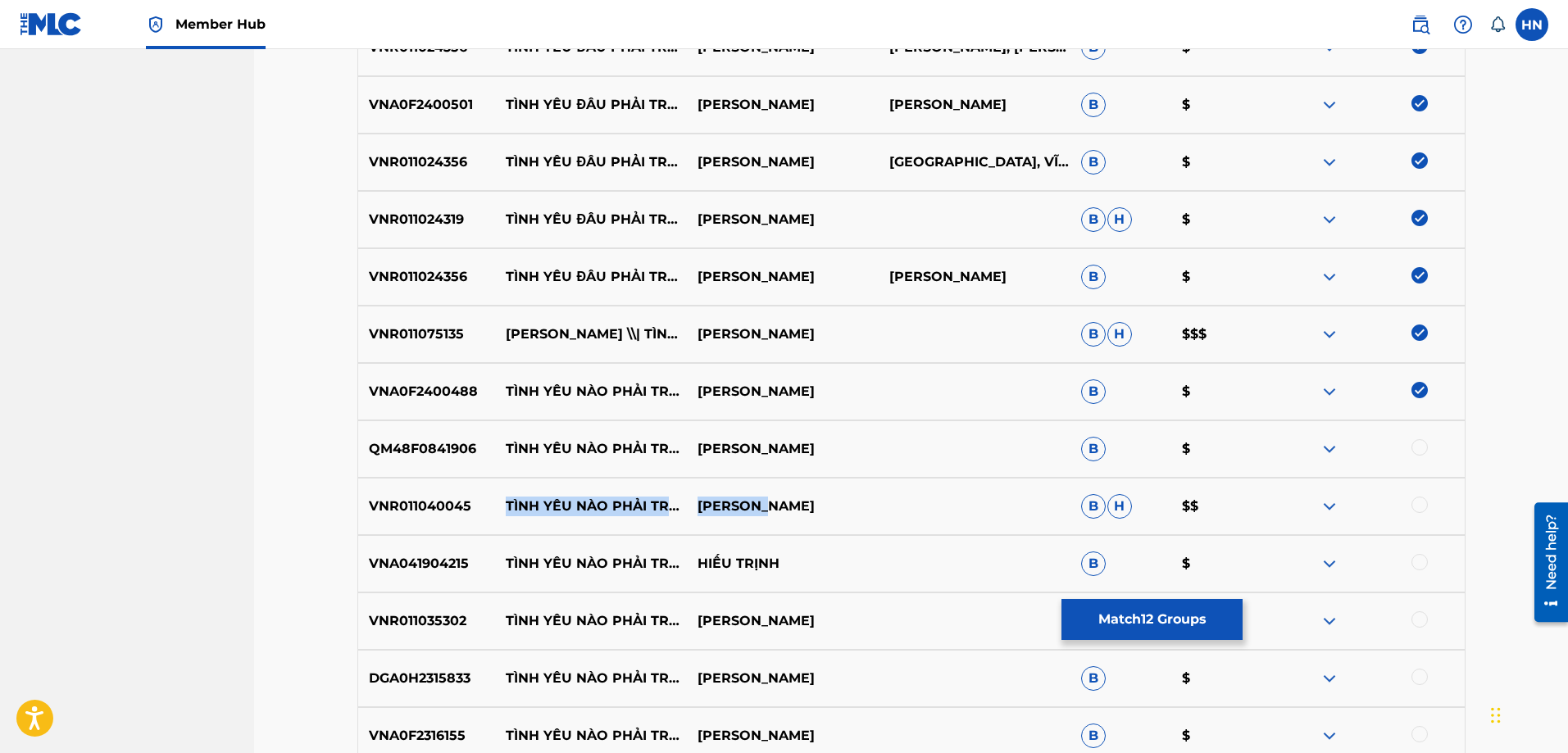
drag, startPoint x: 507, startPoint y: 494, endPoint x: 858, endPoint y: 519, distance: 351.9
click at [814, 518] on div "VNR011040045 TÌNH YÊU NÀO PHẢI TRÒ CHƠI TUẤN HƯNG B H $$" at bounding box center [911, 507] width 1108 height 57
click at [1320, 503] on img at bounding box center [1329, 507] width 20 height 20
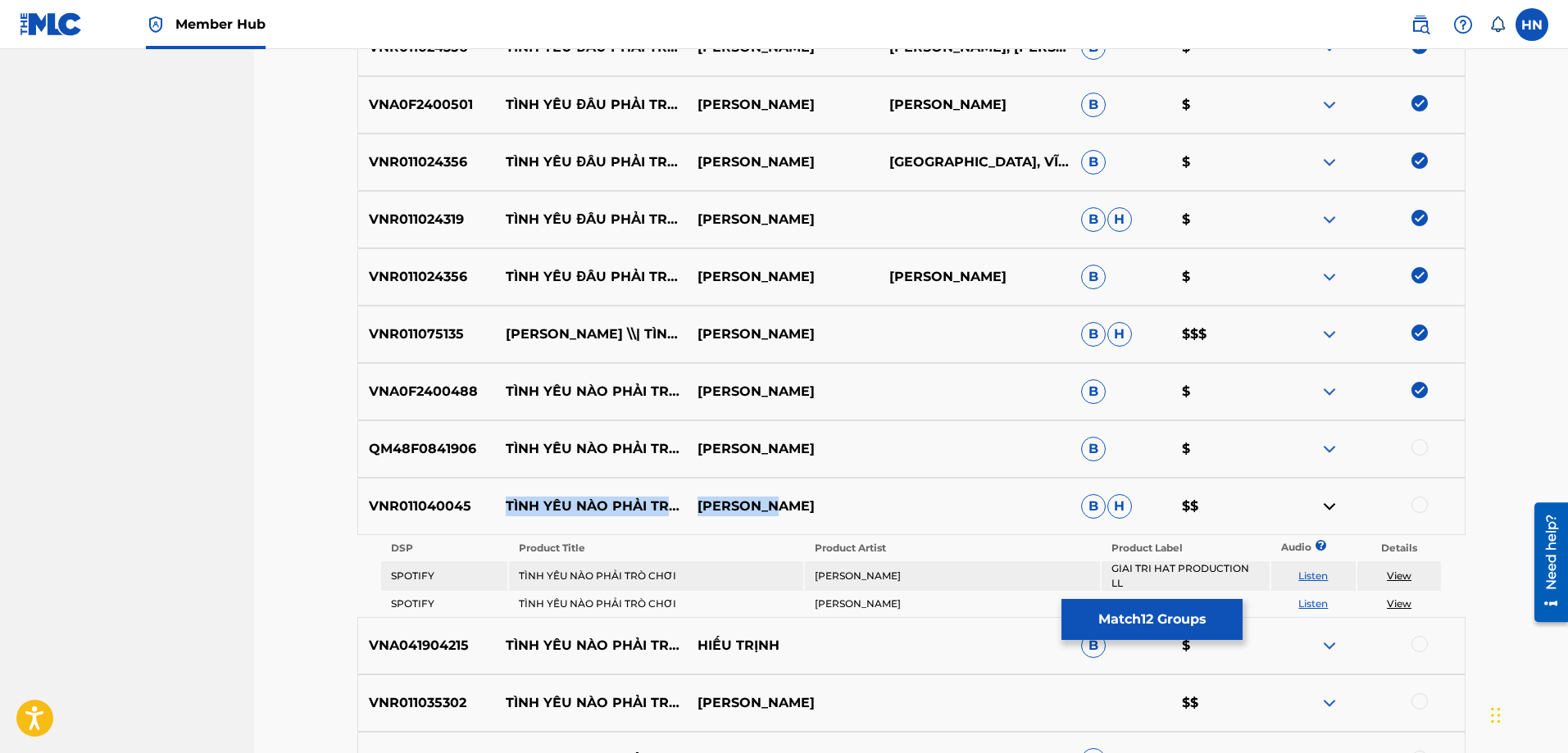
click at [1316, 572] on link "Listen" at bounding box center [1313, 576] width 30 height 12
click at [1423, 386] on img at bounding box center [1419, 390] width 16 height 16
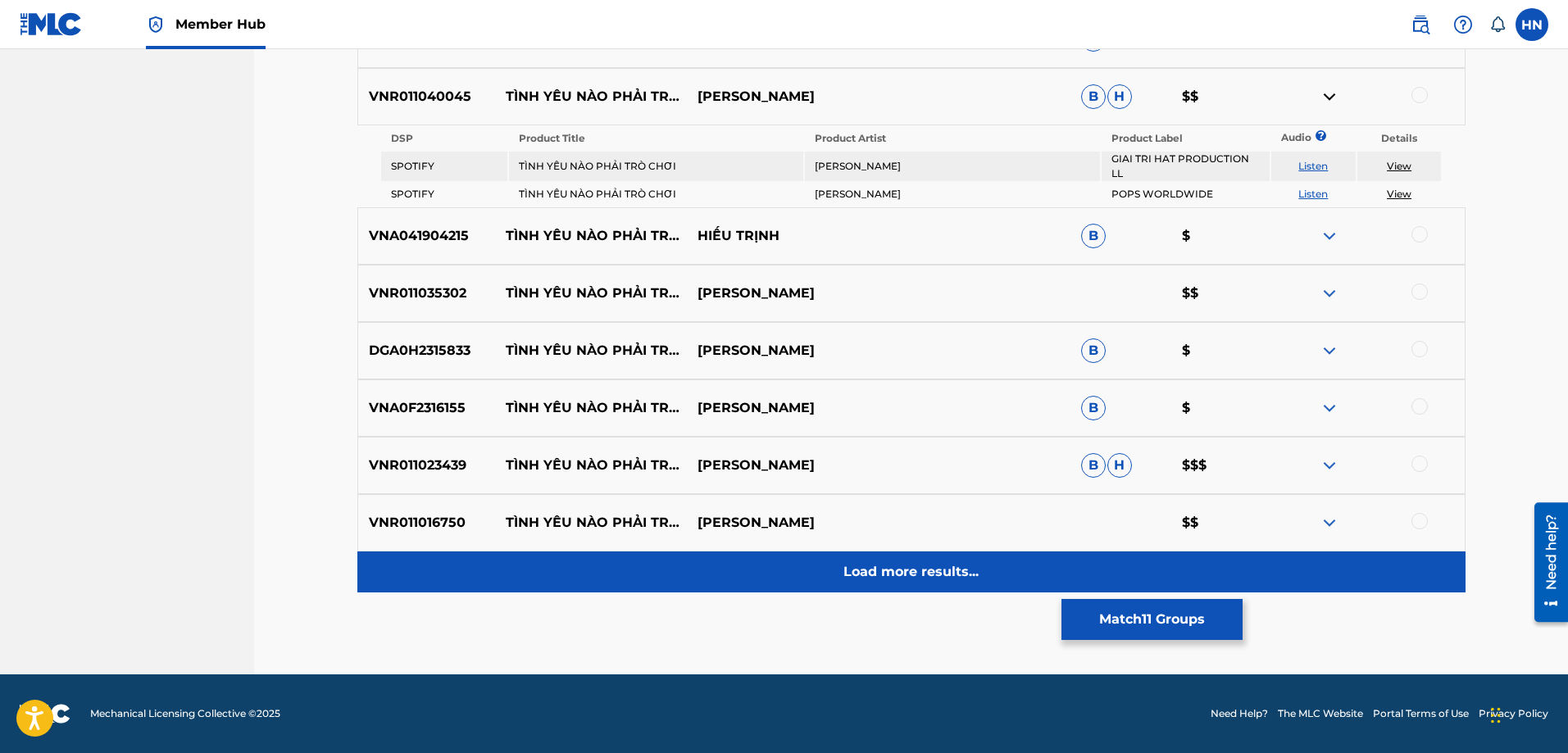
click at [800, 587] on div "Load more results..." at bounding box center [911, 572] width 1108 height 41
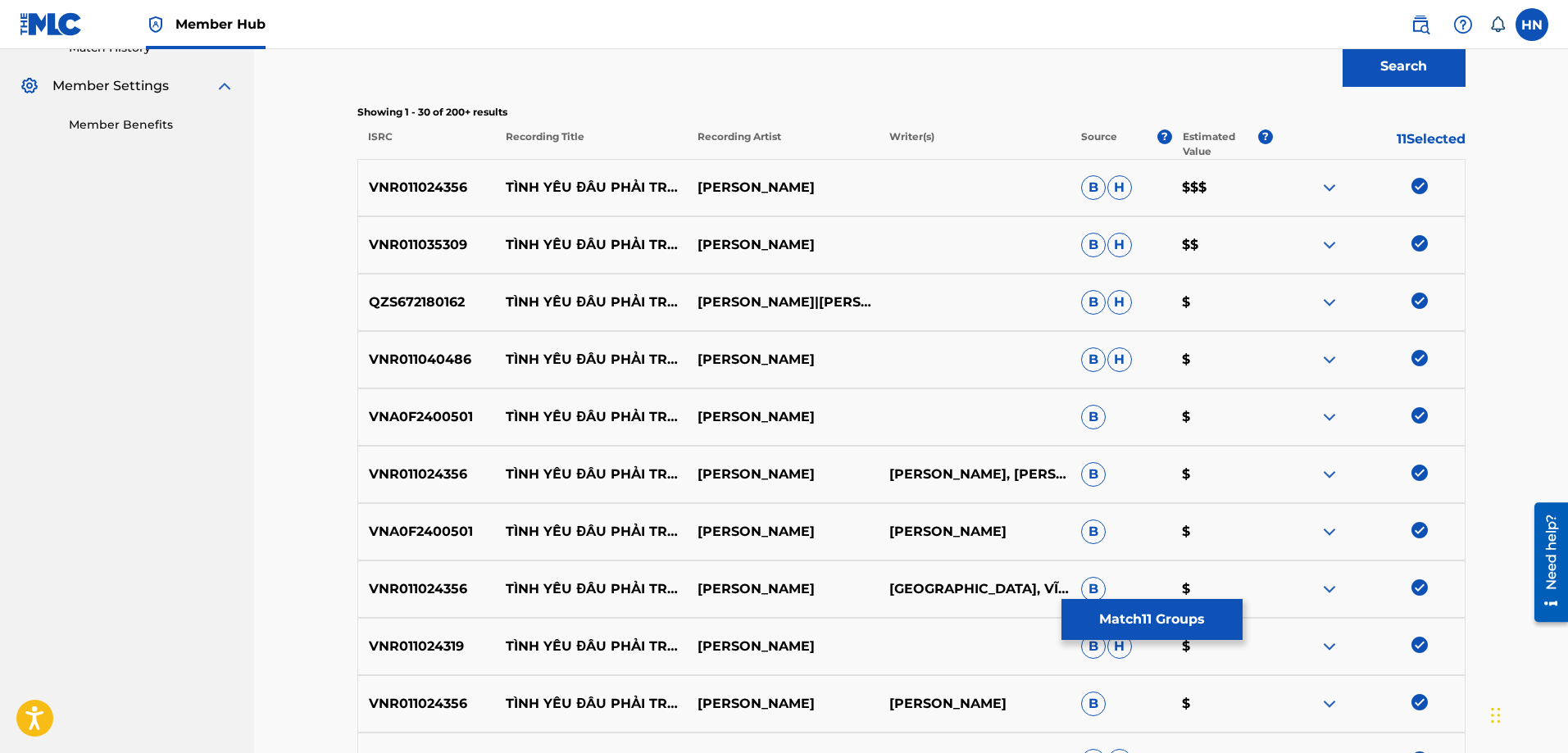
scroll to position [572, 0]
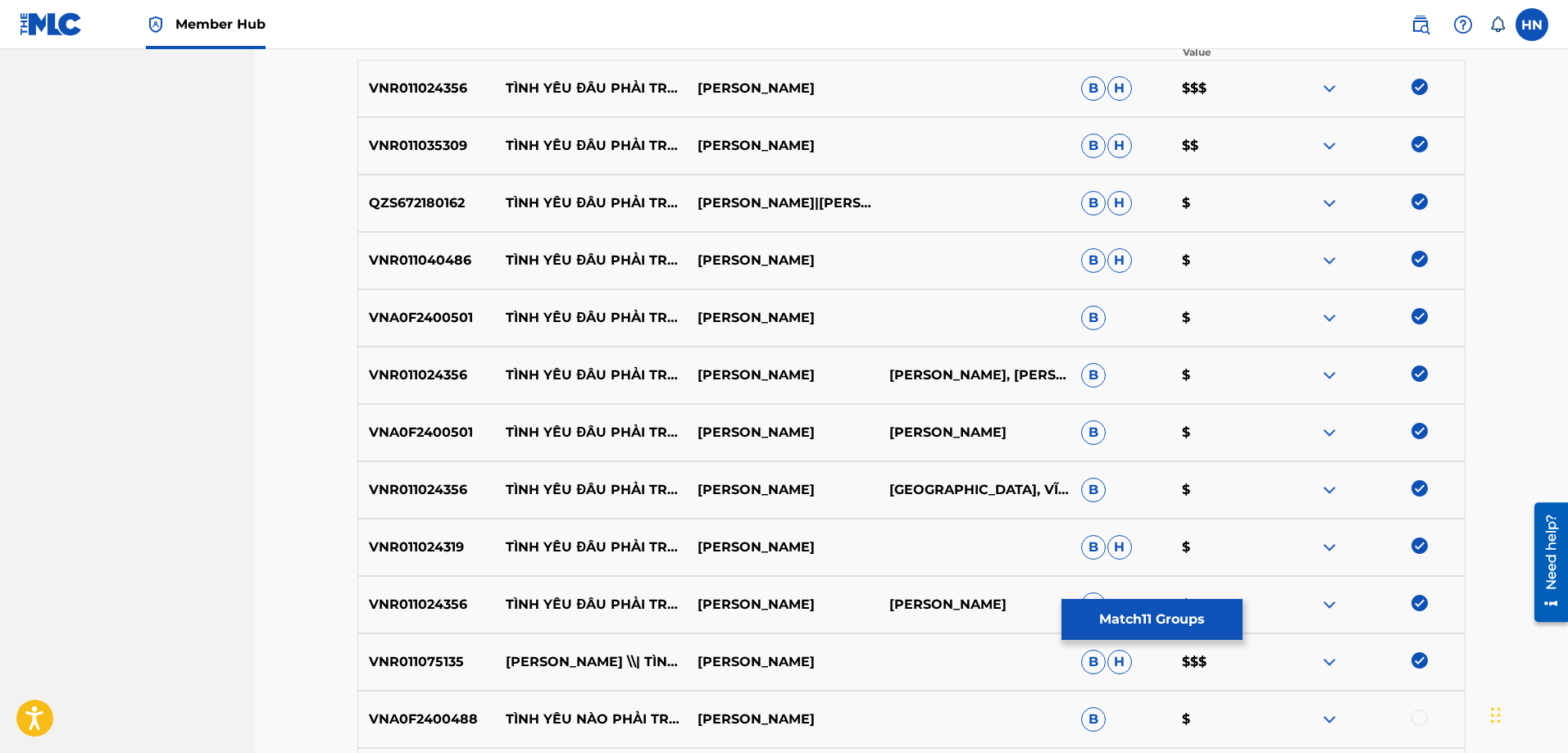
click at [1326, 434] on img at bounding box center [1329, 433] width 20 height 20
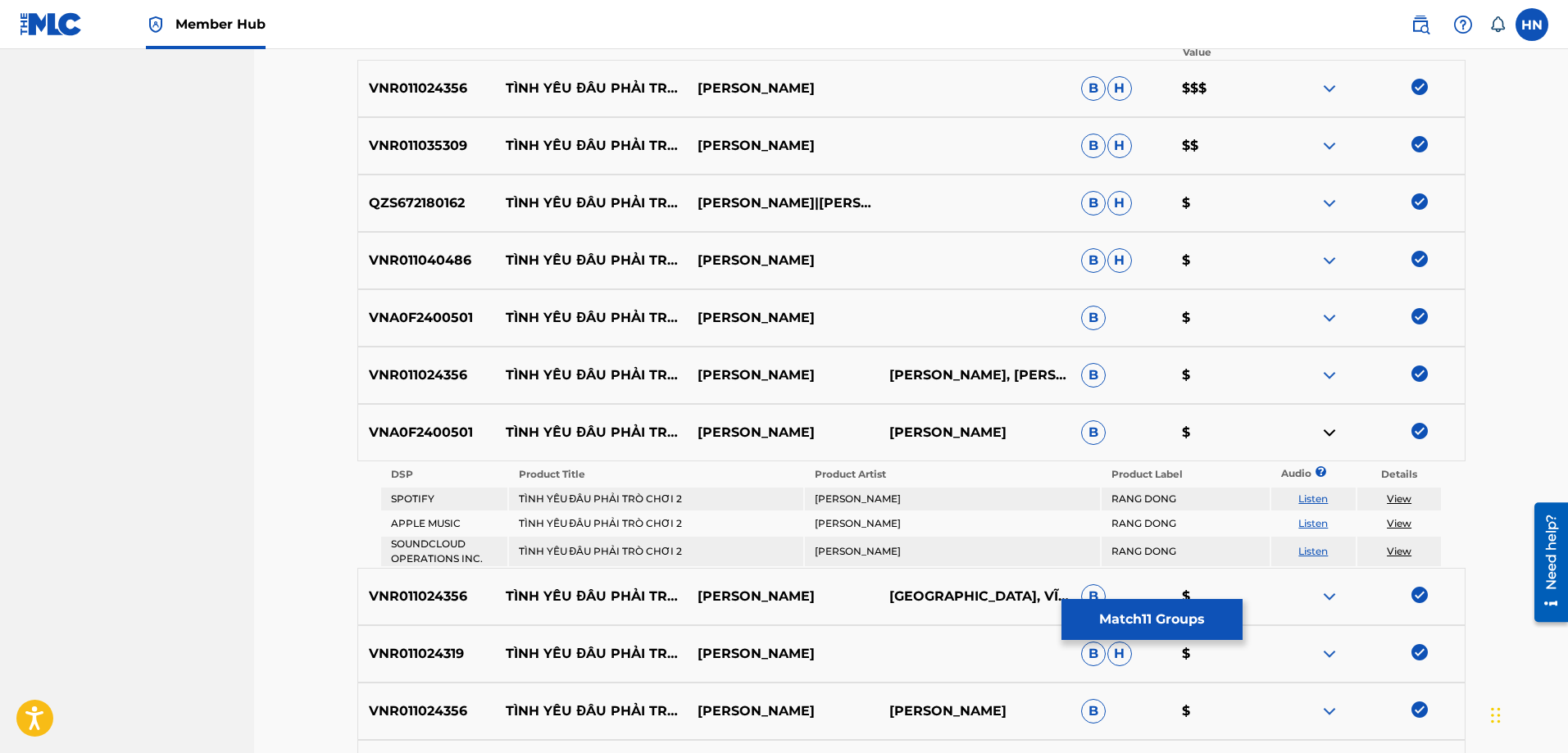
drag, startPoint x: 1312, startPoint y: 491, endPoint x: 1312, endPoint y: 515, distance: 24.0
click at [1312, 515] on tbody "DSP Product Title Product Artist Product Label Audio ? Details SPOTIFY TÌNH YÊU…" at bounding box center [911, 515] width 1061 height 103
click at [1312, 501] on link "Listen" at bounding box center [1313, 498] width 30 height 12
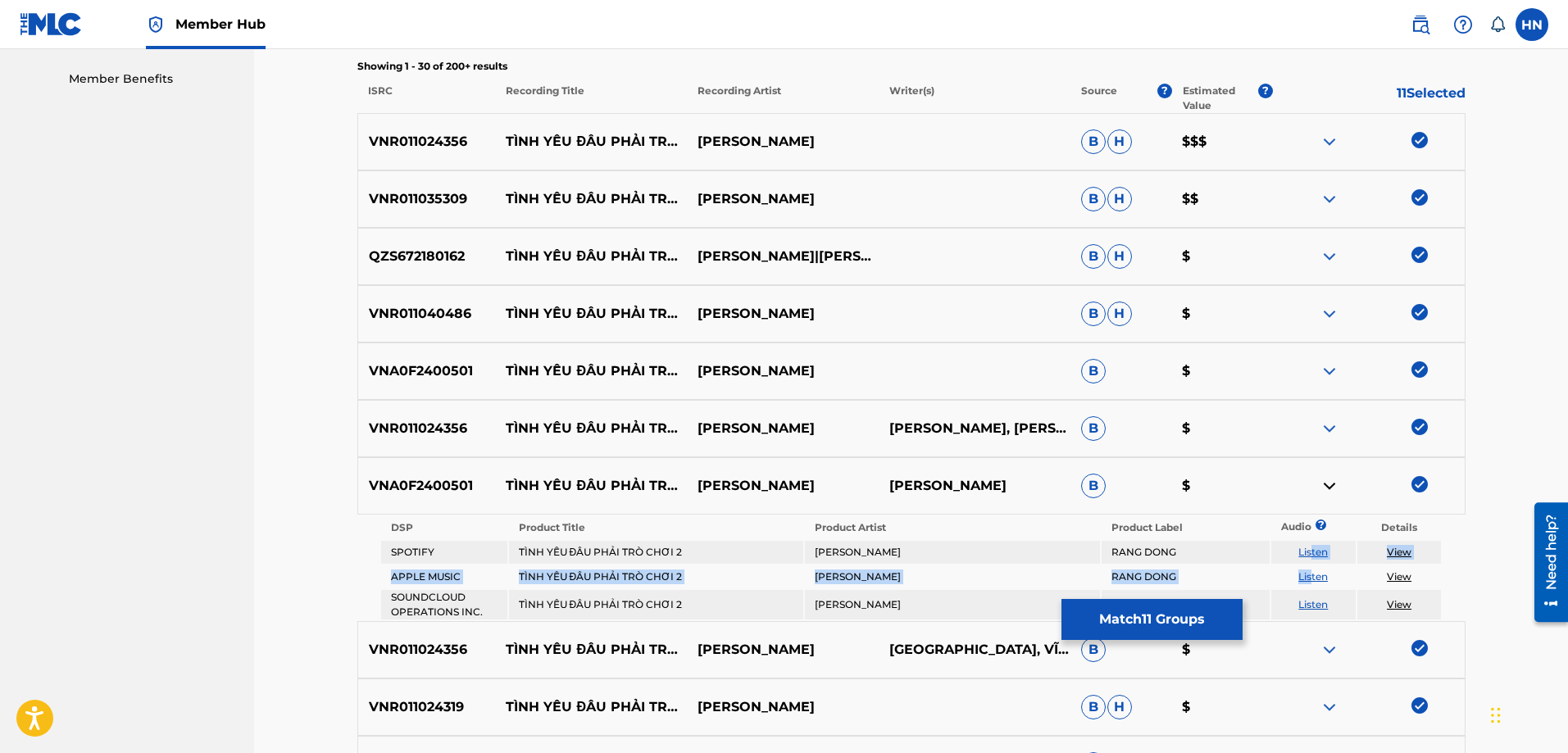
scroll to position [656, 0]
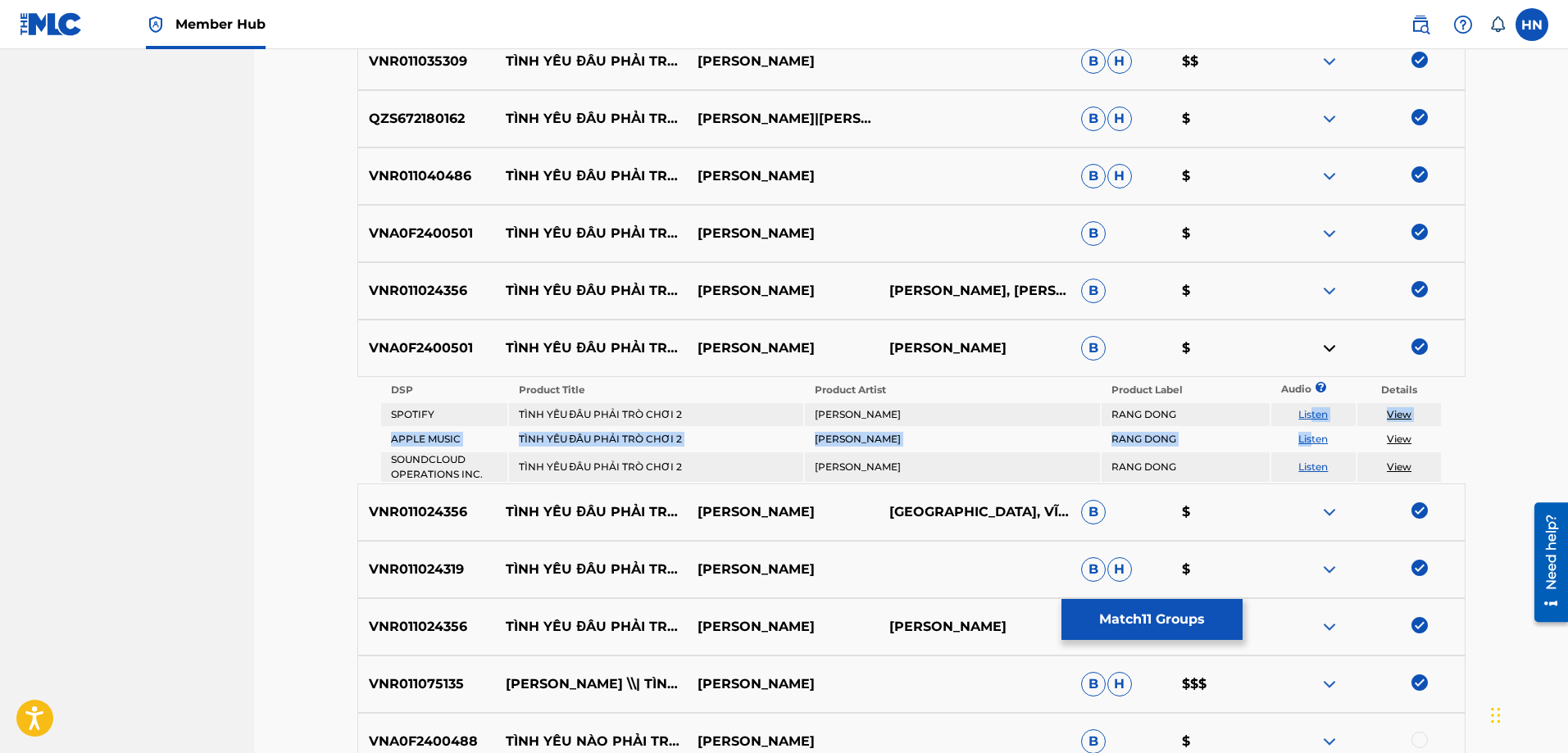
click at [1416, 348] on img at bounding box center [1419, 347] width 16 height 16
click at [1419, 510] on img at bounding box center [1419, 511] width 16 height 16
click at [1422, 565] on img at bounding box center [1419, 568] width 16 height 16
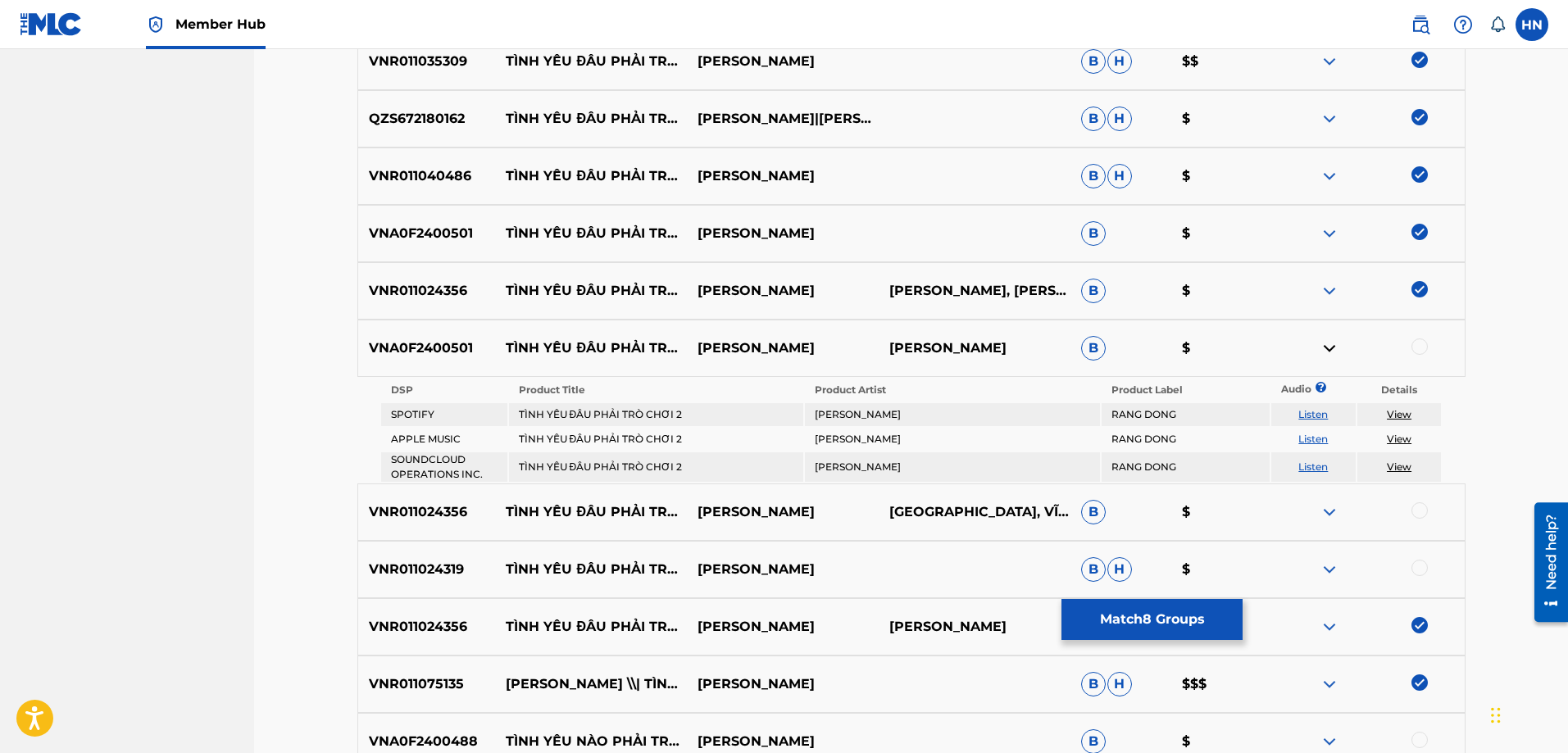
click at [1415, 508] on div at bounding box center [1419, 511] width 16 height 16
click at [1422, 565] on div at bounding box center [1419, 568] width 16 height 16
click at [1412, 360] on div "VNA0F2400501 TÌNH YÊU ĐÂU PHẢI TRÒ CHƠI 2 TUẤN HƯNG THÁI HÙNG B $" at bounding box center [911, 348] width 1108 height 57
click at [1424, 342] on div at bounding box center [1419, 347] width 16 height 16
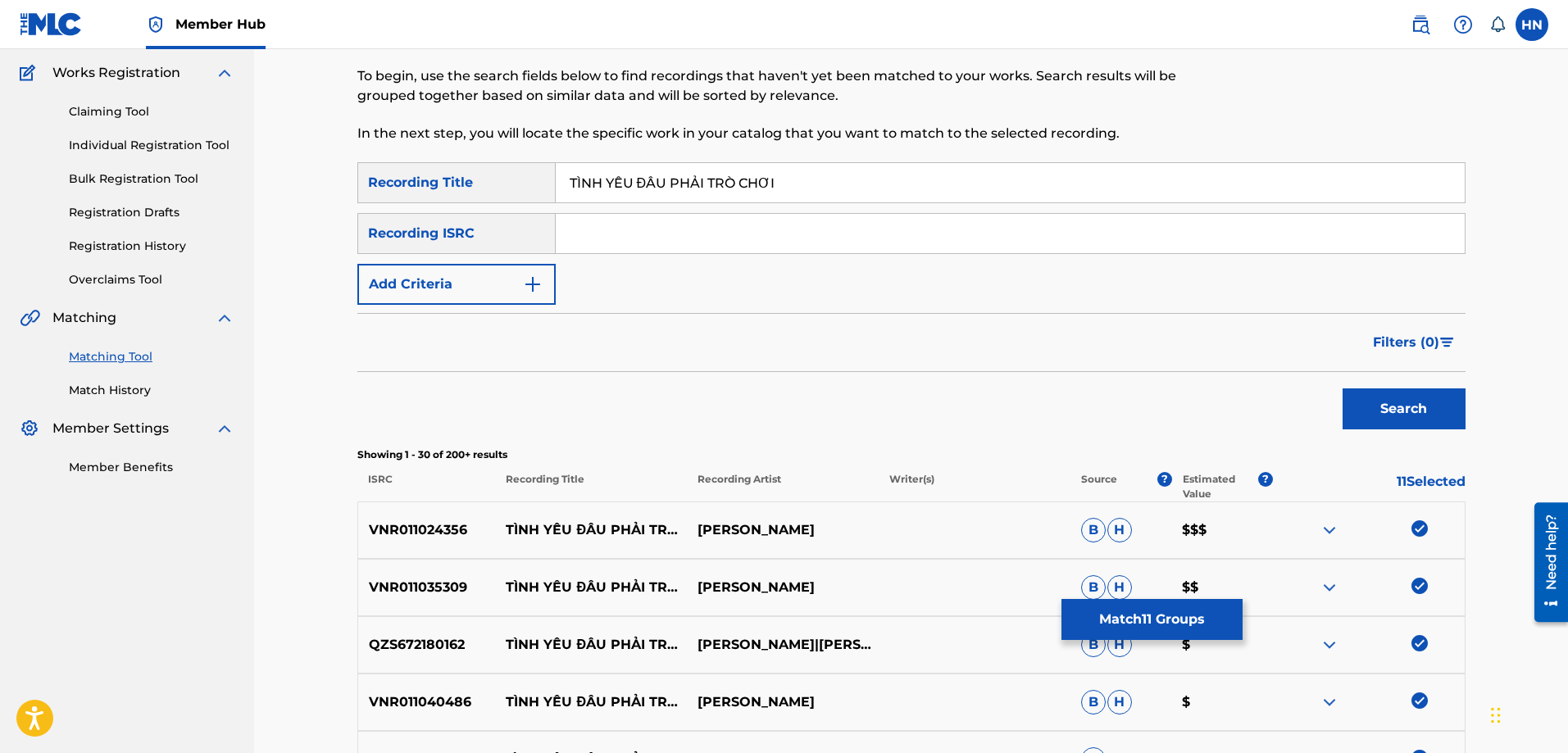
scroll to position [0, 0]
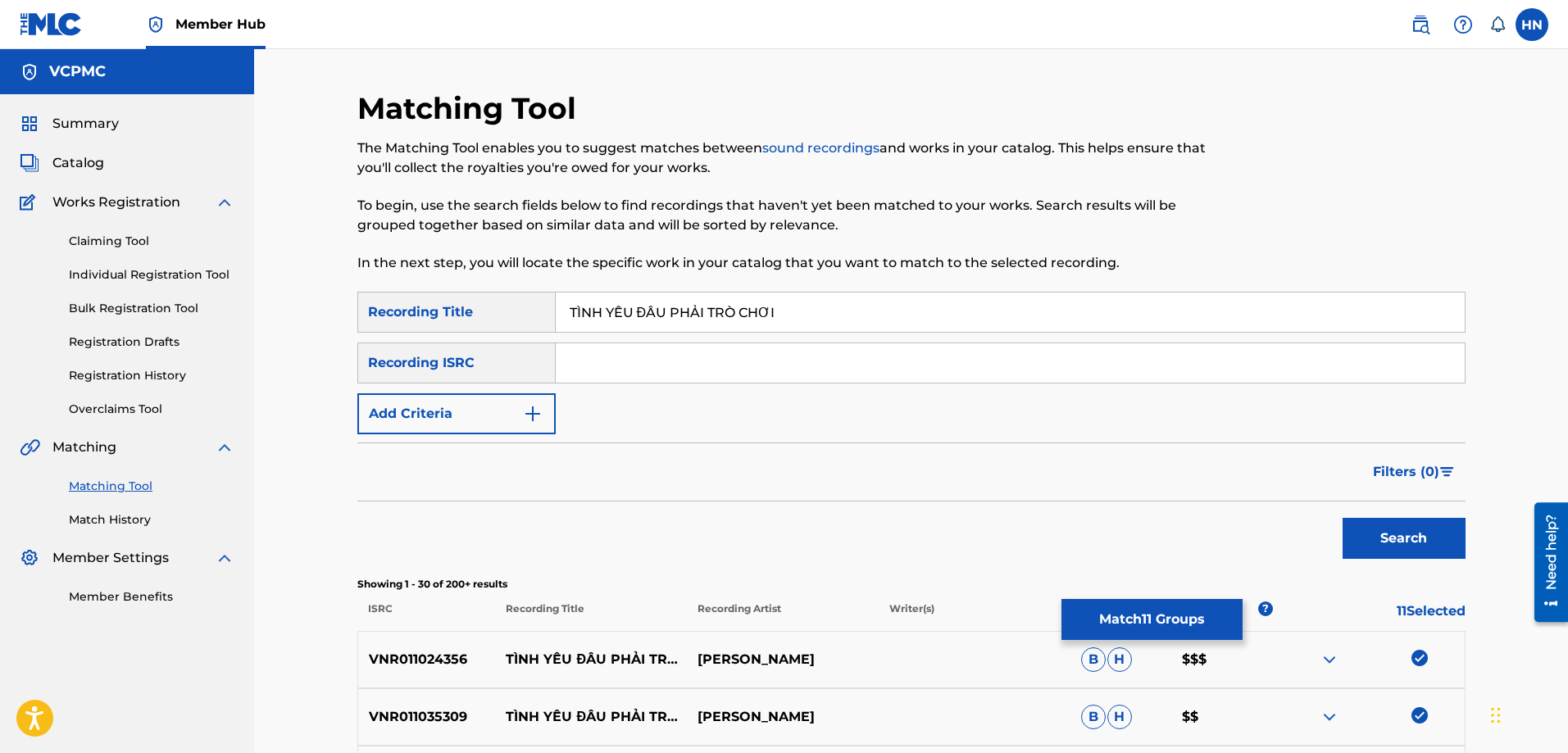
click at [784, 304] on input "TÌNH YÊU ĐÂU PHẢI TRÒ CHƠI" at bounding box center [1010, 312] width 909 height 39
paste input "INH YEU DAU PHAI TRO CHO"
type input "TINH YEU DAU PHAI TRO CHOI"
click at [1342, 518] on button "Search" at bounding box center [1404, 539] width 123 height 41
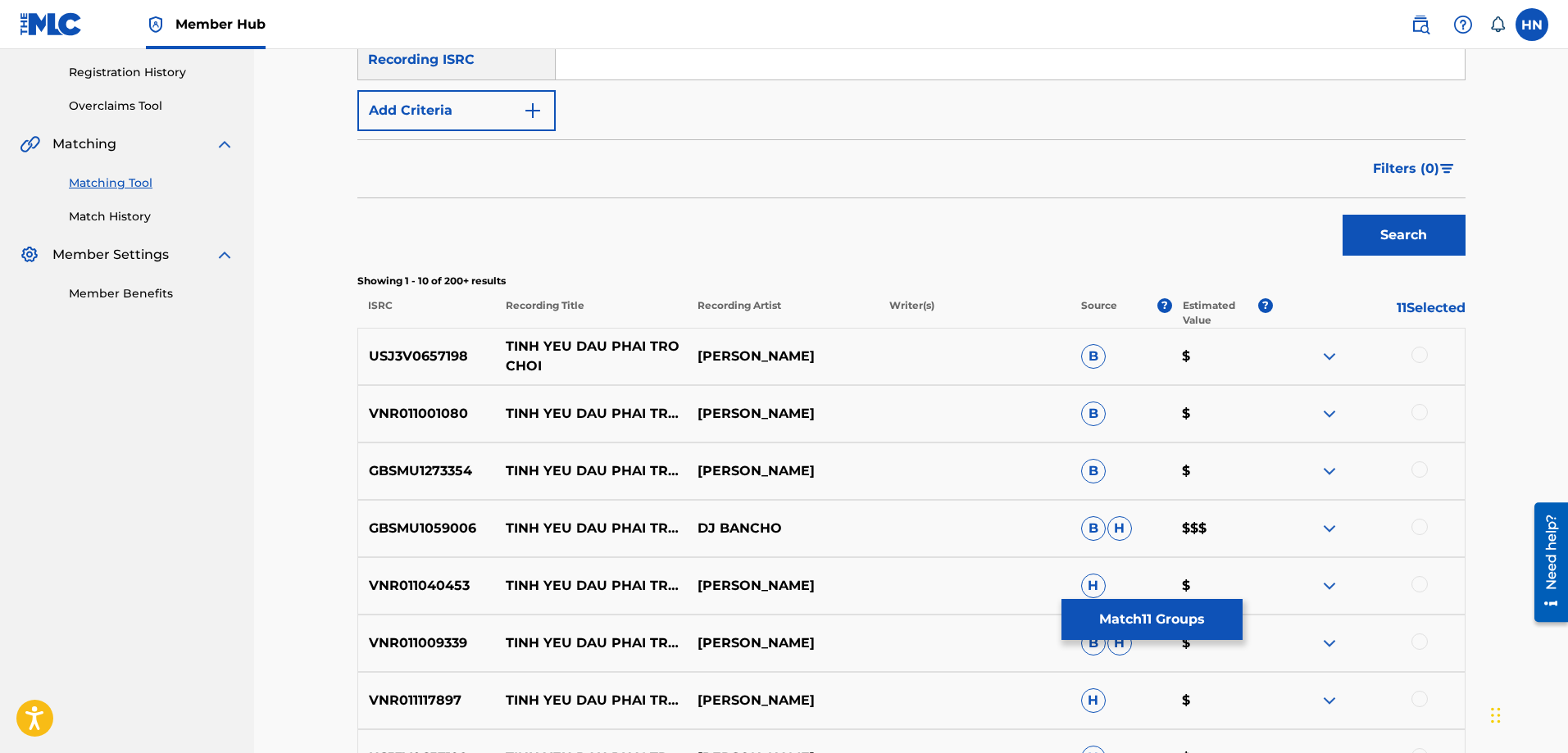
scroll to position [328, 0]
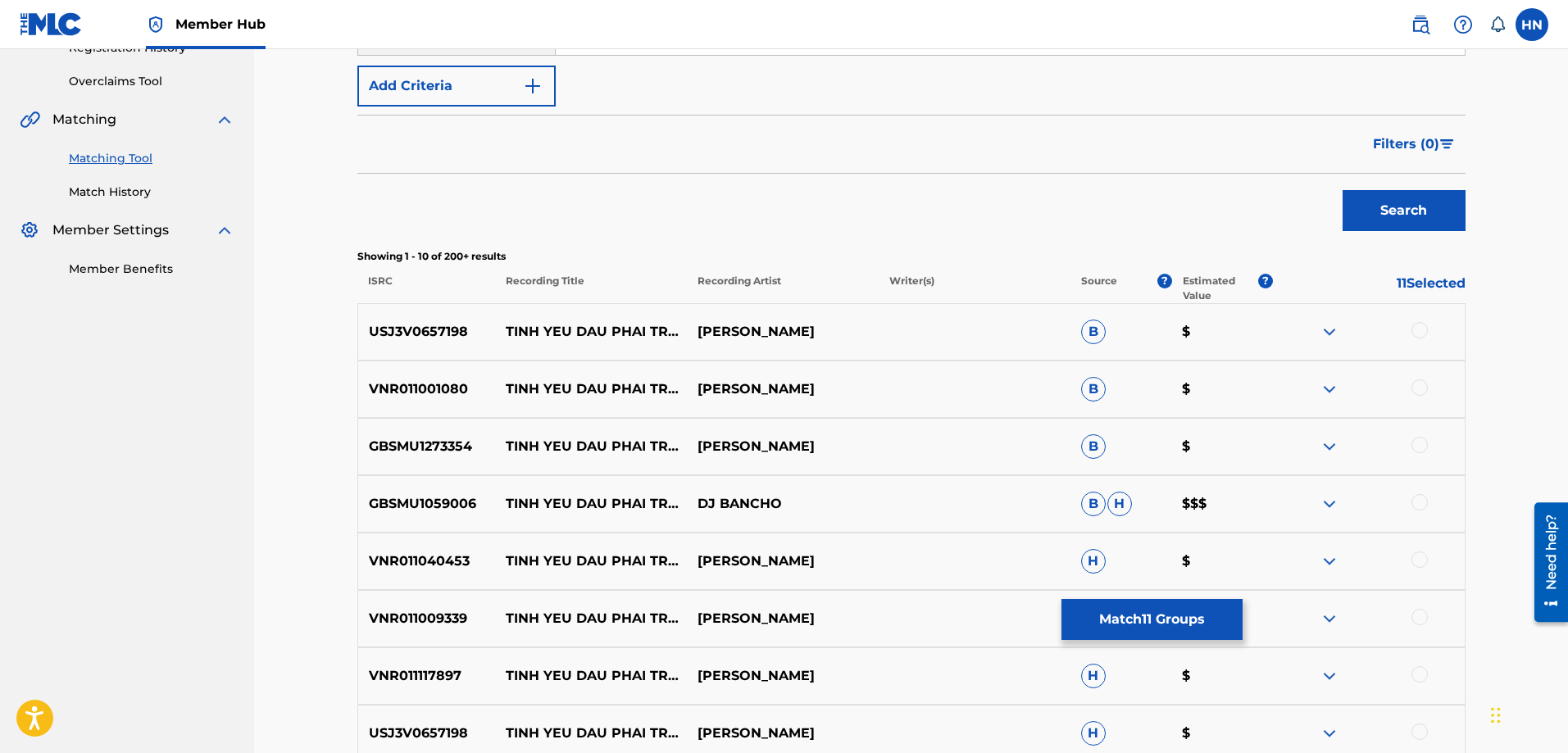
click at [426, 328] on p "USJ3V0657198" at bounding box center [427, 332] width 138 height 20
click at [1424, 328] on div at bounding box center [1419, 330] width 16 height 16
click at [439, 405] on div "VNR011001080 TINH YEU DAU PHAI TRO CHOI TUẤN HƯNG B $" at bounding box center [911, 389] width 1108 height 57
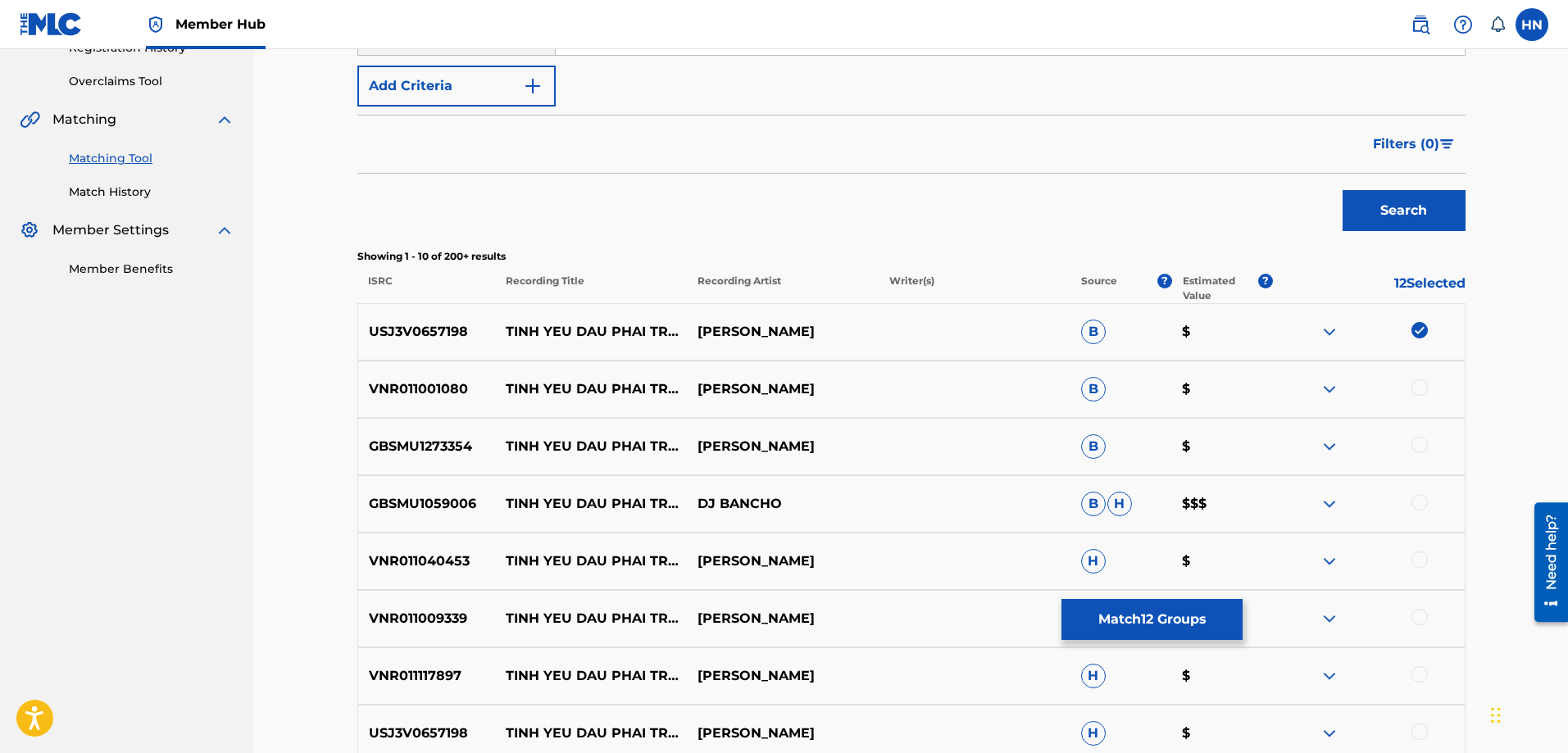
click at [1424, 385] on div at bounding box center [1419, 388] width 16 height 16
click at [442, 452] on p "GBSMU1273354" at bounding box center [427, 447] width 138 height 20
click at [1413, 447] on div at bounding box center [1419, 445] width 16 height 16
click at [444, 517] on div "GBSMU1059006 TINH YEU DAU PHAI TRO CHOI DJ BANCHO B H $$$" at bounding box center [911, 504] width 1108 height 57
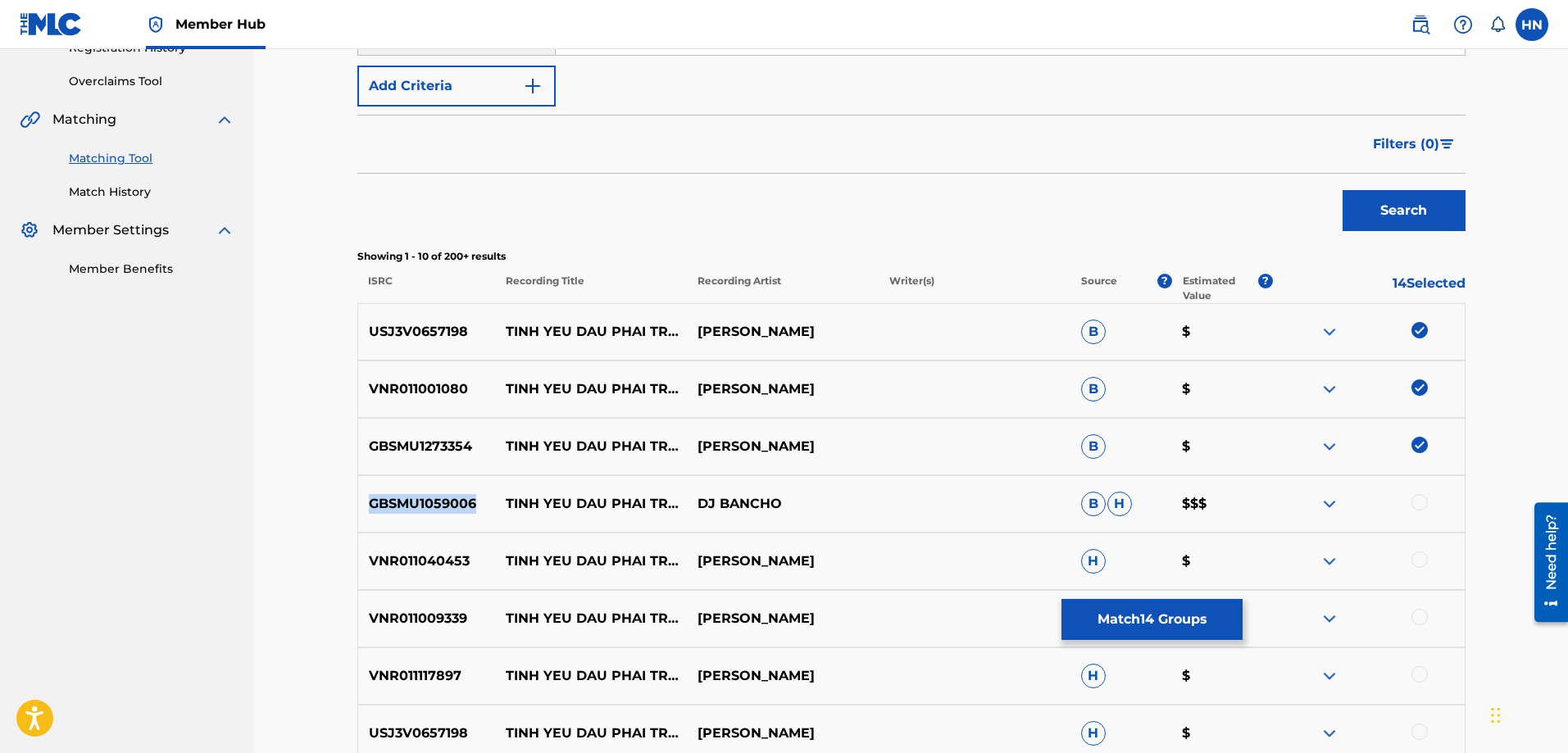
click at [444, 517] on div "GBSMU1059006 TINH YEU DAU PHAI TRO CHOI DJ BANCHO B H $$$" at bounding box center [911, 504] width 1108 height 57
click at [1418, 502] on div at bounding box center [1419, 503] width 16 height 16
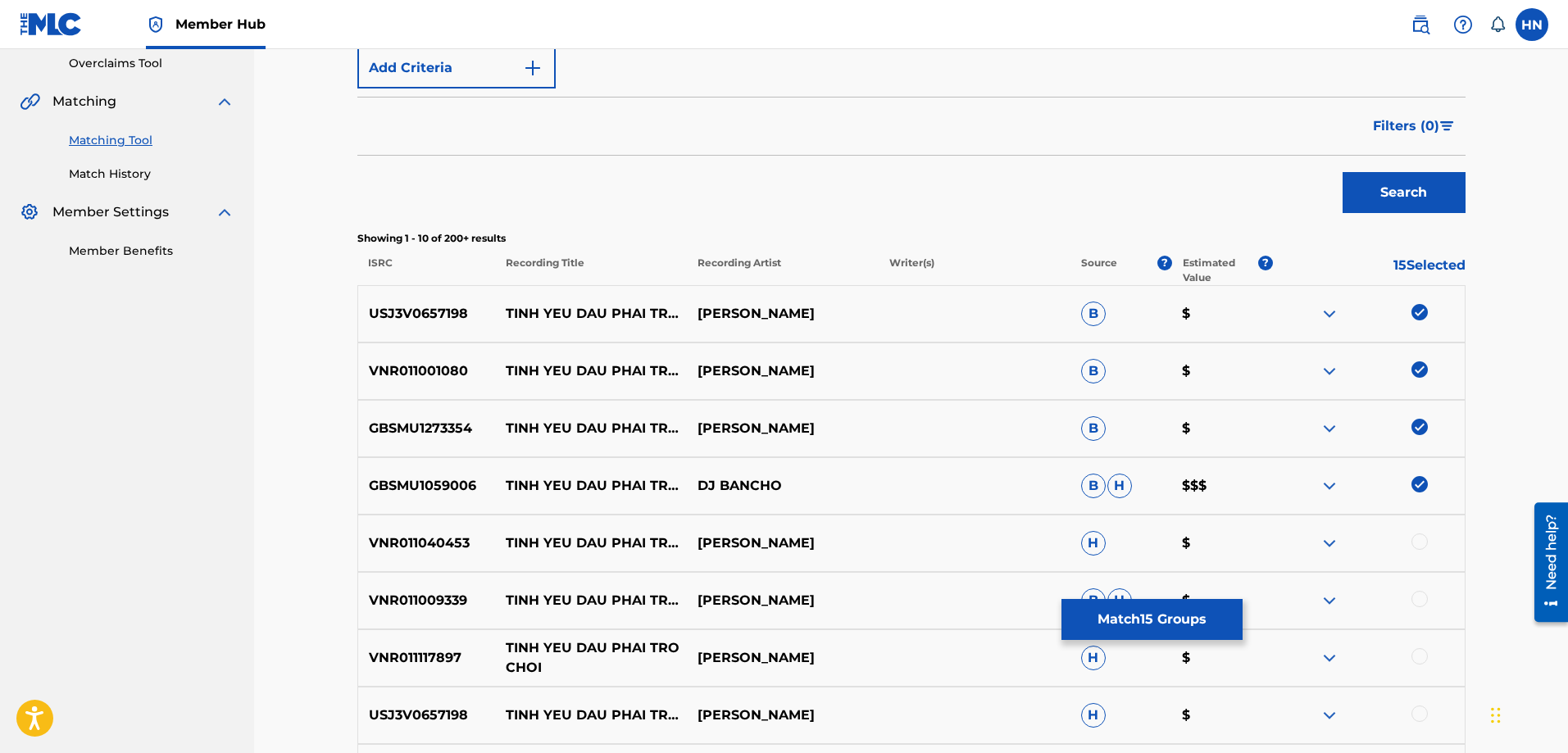
scroll to position [574, 0]
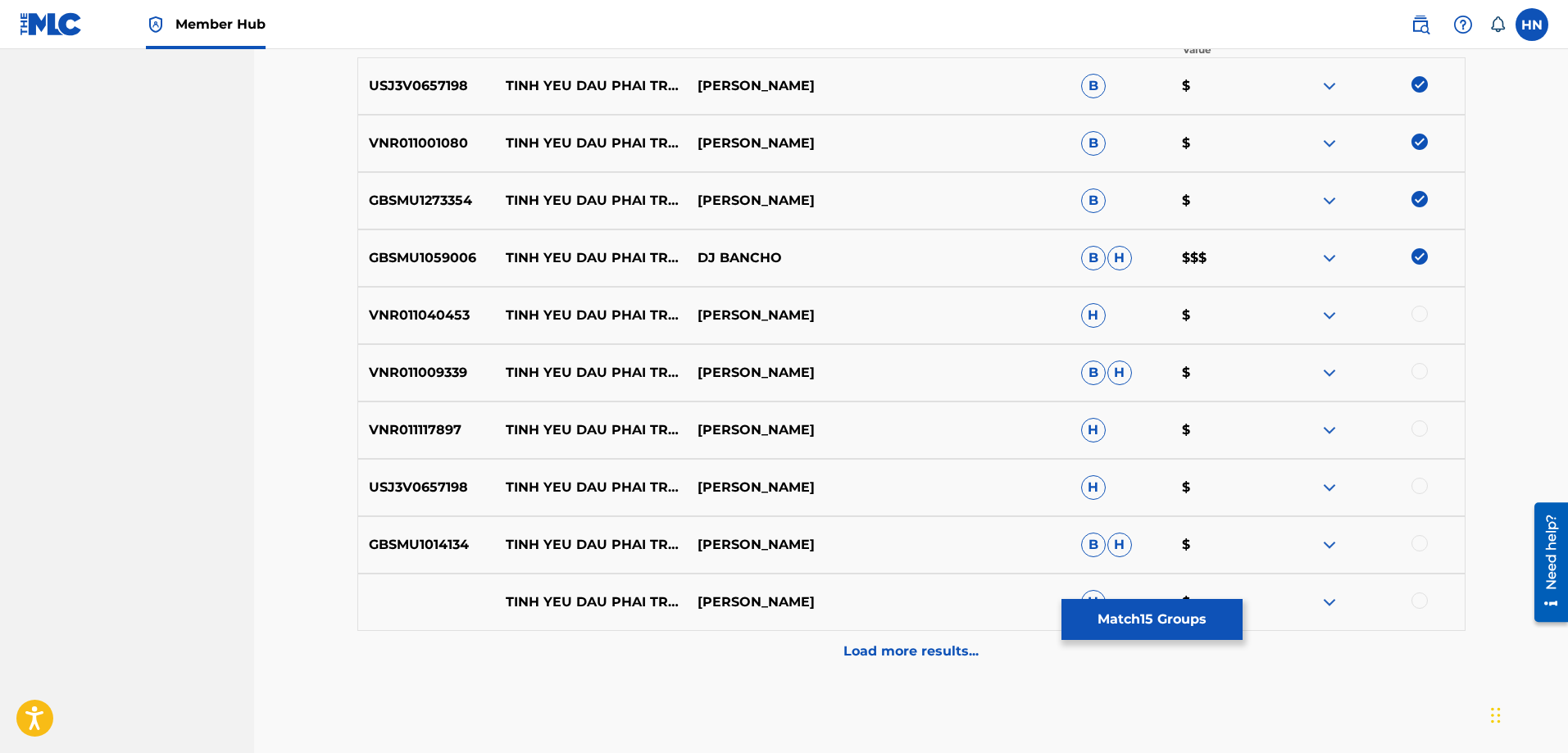
click at [441, 317] on p "VNR011040453" at bounding box center [427, 315] width 138 height 20
click at [1421, 315] on div at bounding box center [1419, 314] width 16 height 16
click at [464, 374] on p "VNR011009339" at bounding box center [427, 373] width 138 height 20
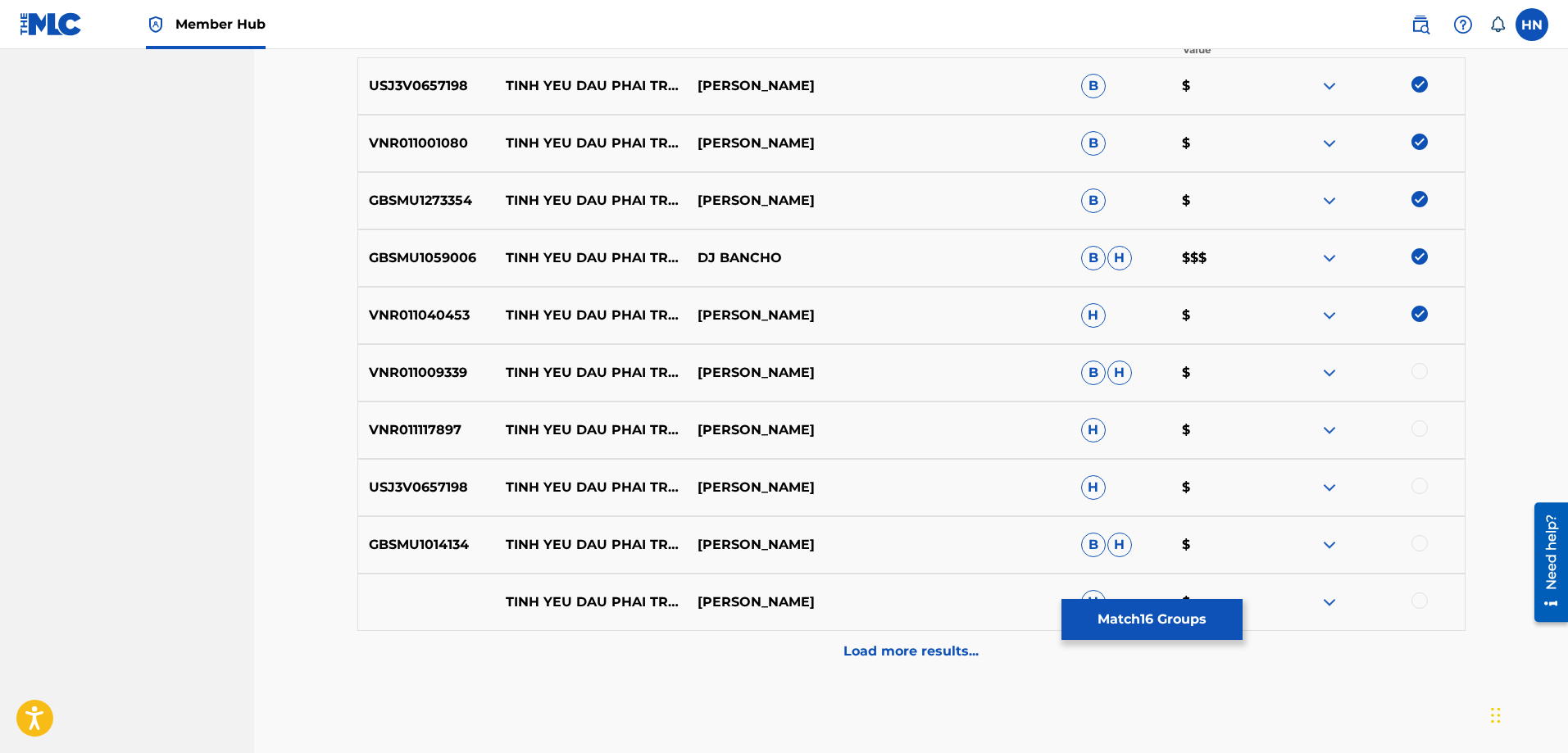
click at [450, 374] on p "VNR011009339" at bounding box center [427, 373] width 138 height 20
click at [1419, 369] on div at bounding box center [1419, 371] width 16 height 16
click at [432, 436] on p "VNR011117897" at bounding box center [427, 430] width 138 height 20
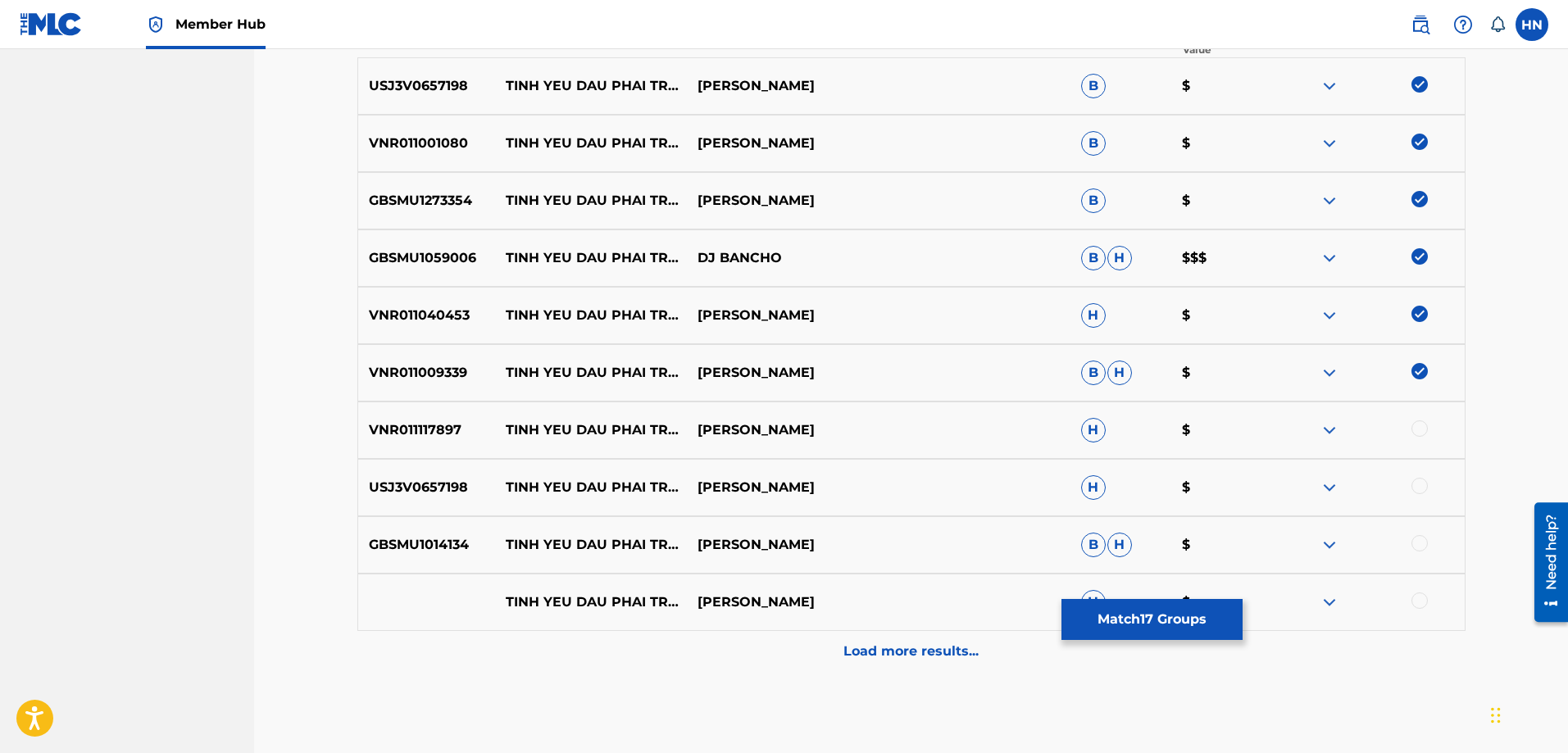
click at [1414, 428] on div at bounding box center [1419, 429] width 16 height 16
click at [385, 477] on div "USJ3V0657198 TINH YEU DAU PHAI TRO CHOI TUAN HUNG H $" at bounding box center [911, 488] width 1108 height 57
click at [1414, 486] on div at bounding box center [1419, 486] width 16 height 16
click at [412, 544] on p "GBSMU1014134" at bounding box center [427, 545] width 138 height 20
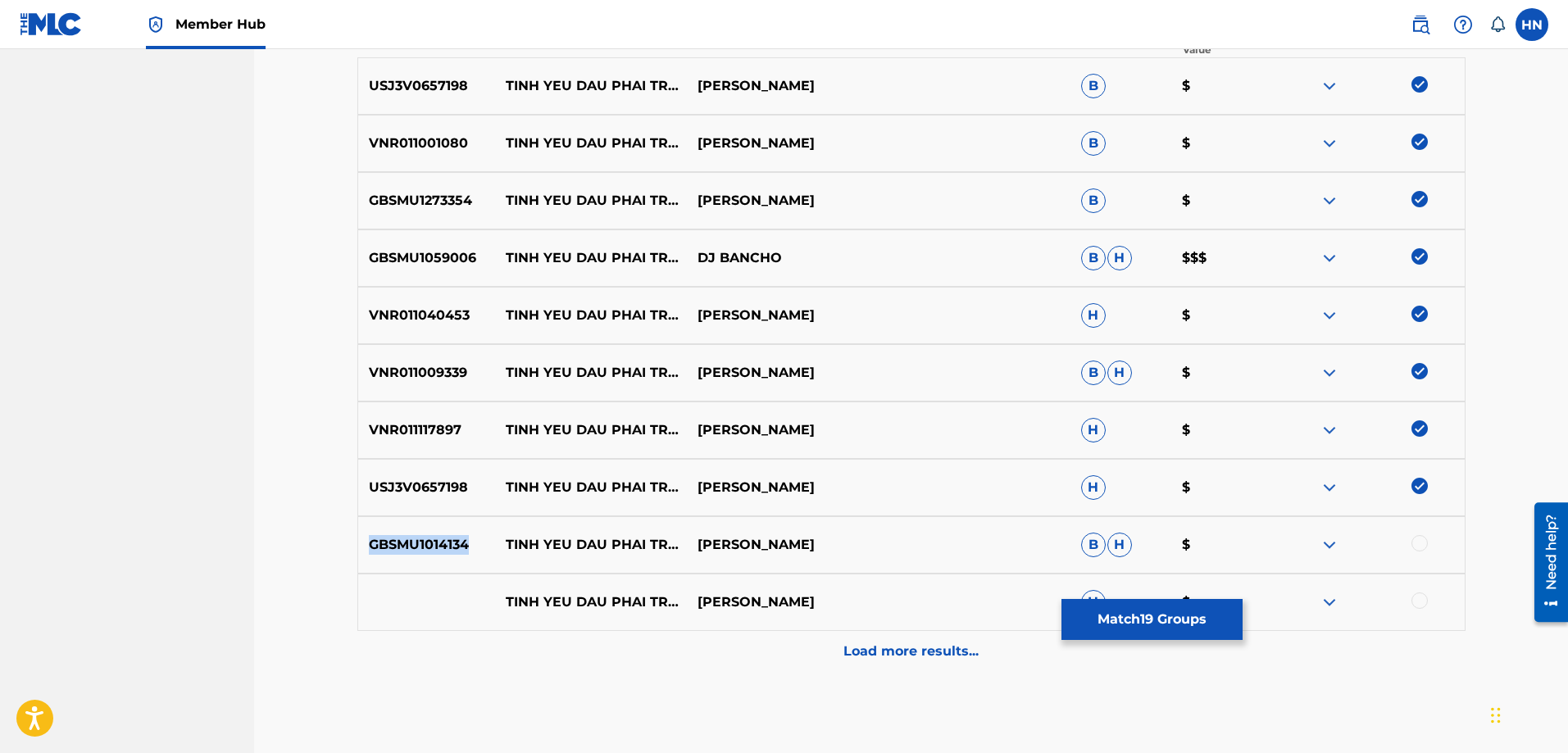
click at [412, 544] on p "GBSMU1014134" at bounding box center [427, 545] width 138 height 20
click at [1420, 539] on div at bounding box center [1419, 544] width 16 height 16
drag, startPoint x: 502, startPoint y: 592, endPoint x: 782, endPoint y: 614, distance: 280.9
click at [782, 614] on div "TINH YEU DAU PHAI TRO CHOI TUẤN HƯNG H $" at bounding box center [911, 603] width 1108 height 57
click at [1417, 599] on div at bounding box center [1419, 601] width 16 height 16
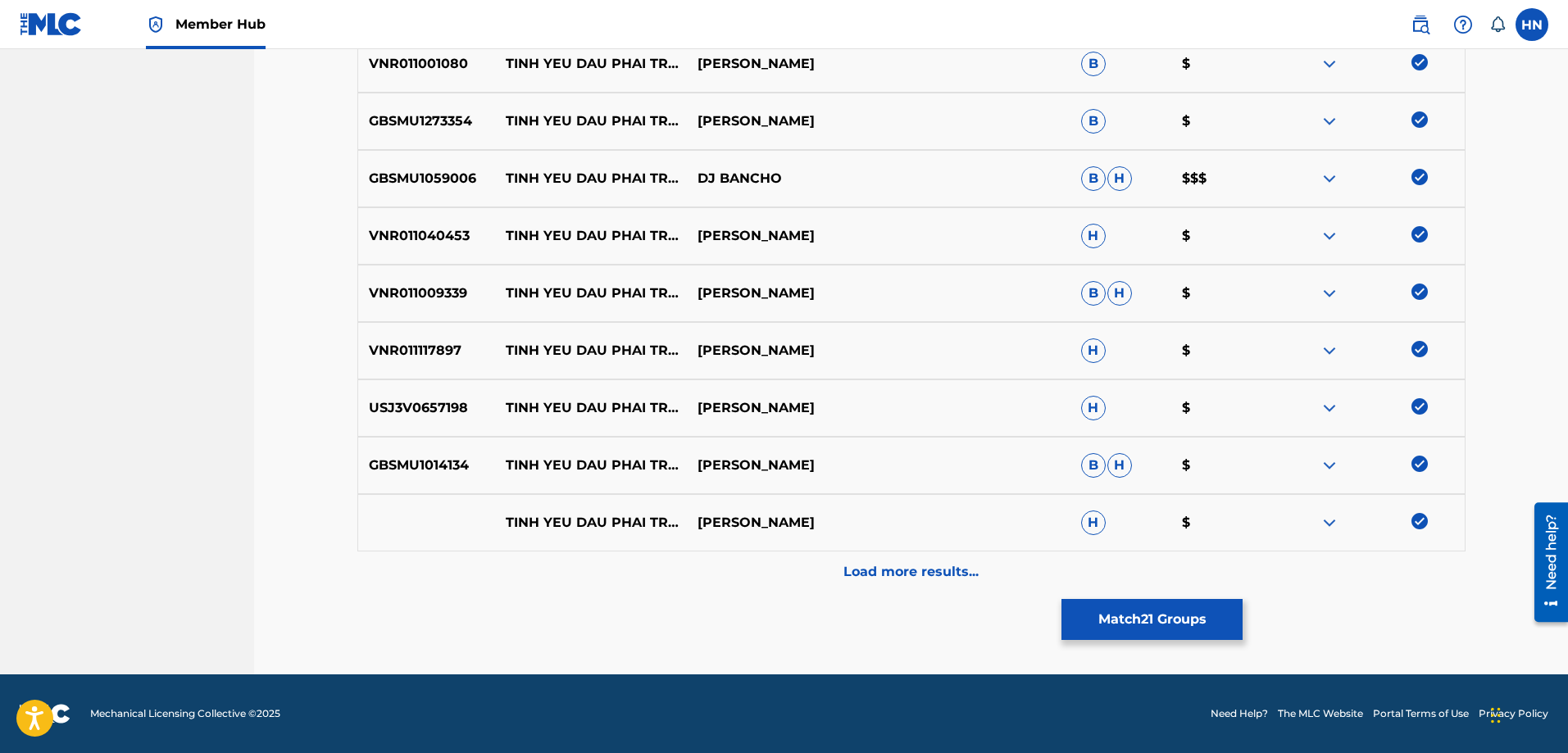
click at [1320, 526] on img at bounding box center [1329, 523] width 20 height 20
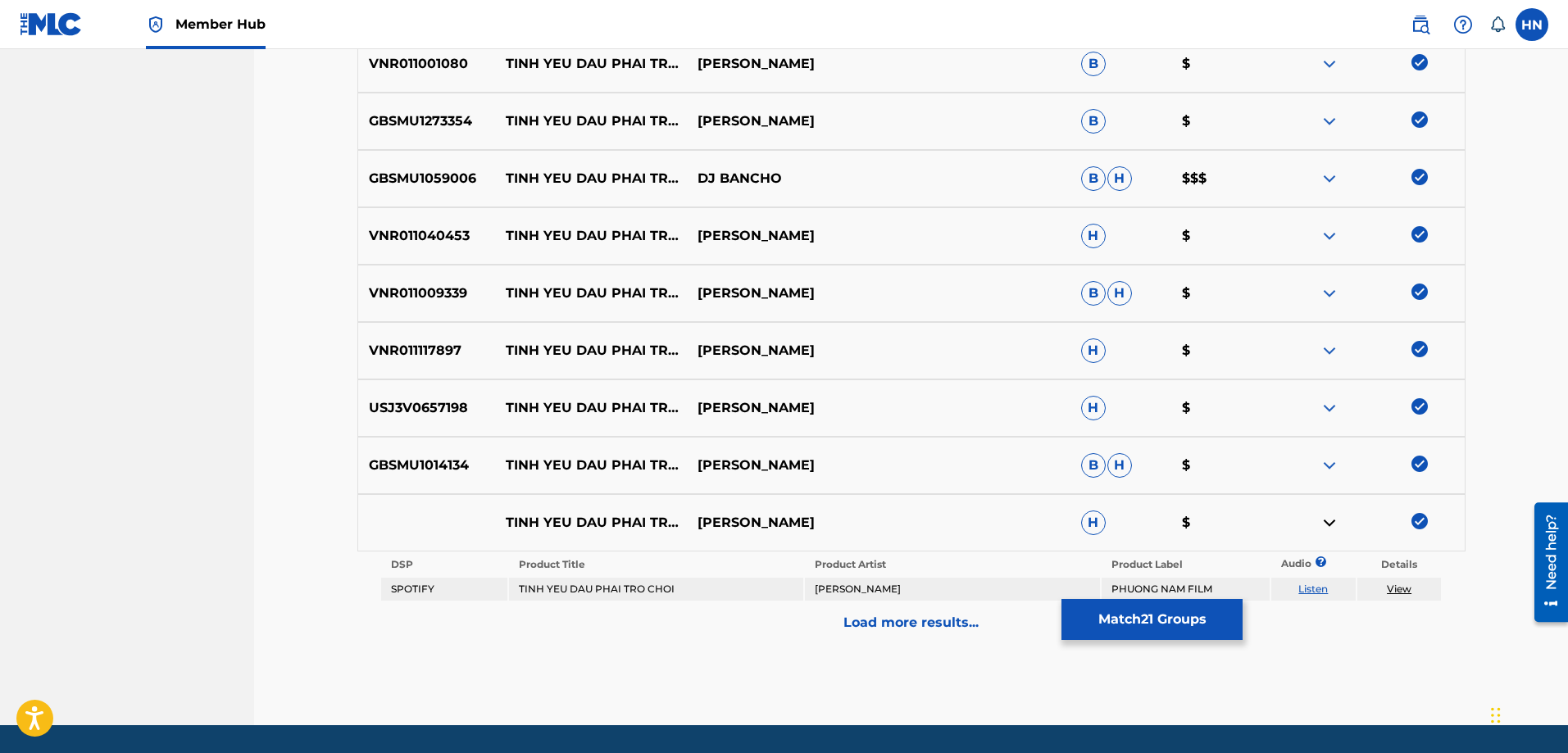
scroll to position [705, 0]
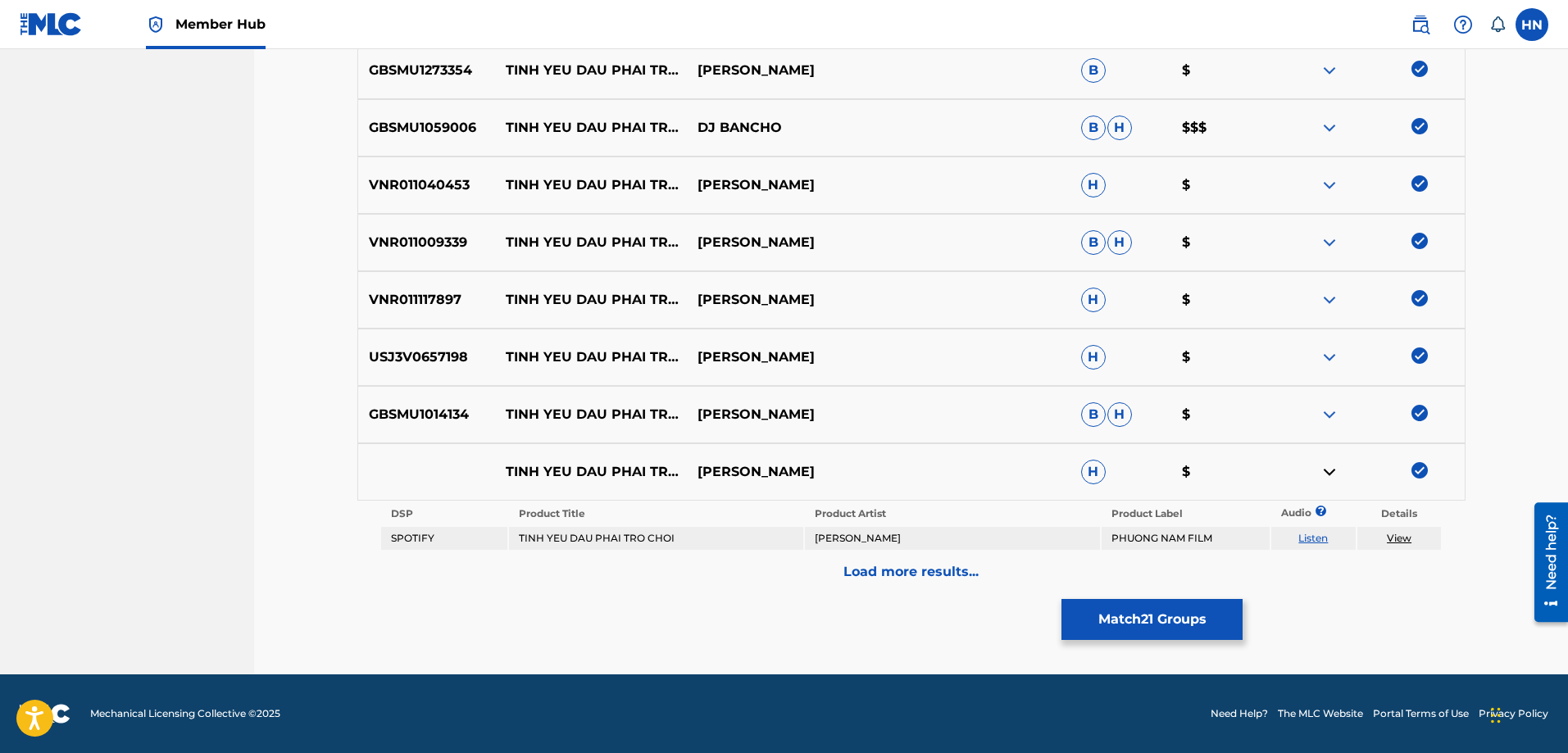
click at [1301, 538] on link "Listen" at bounding box center [1313, 538] width 30 height 12
click at [832, 595] on div "Matching Tool The Matching Tool enables you to suggest matches between sound re…" at bounding box center [911, 30] width 1108 height 1288
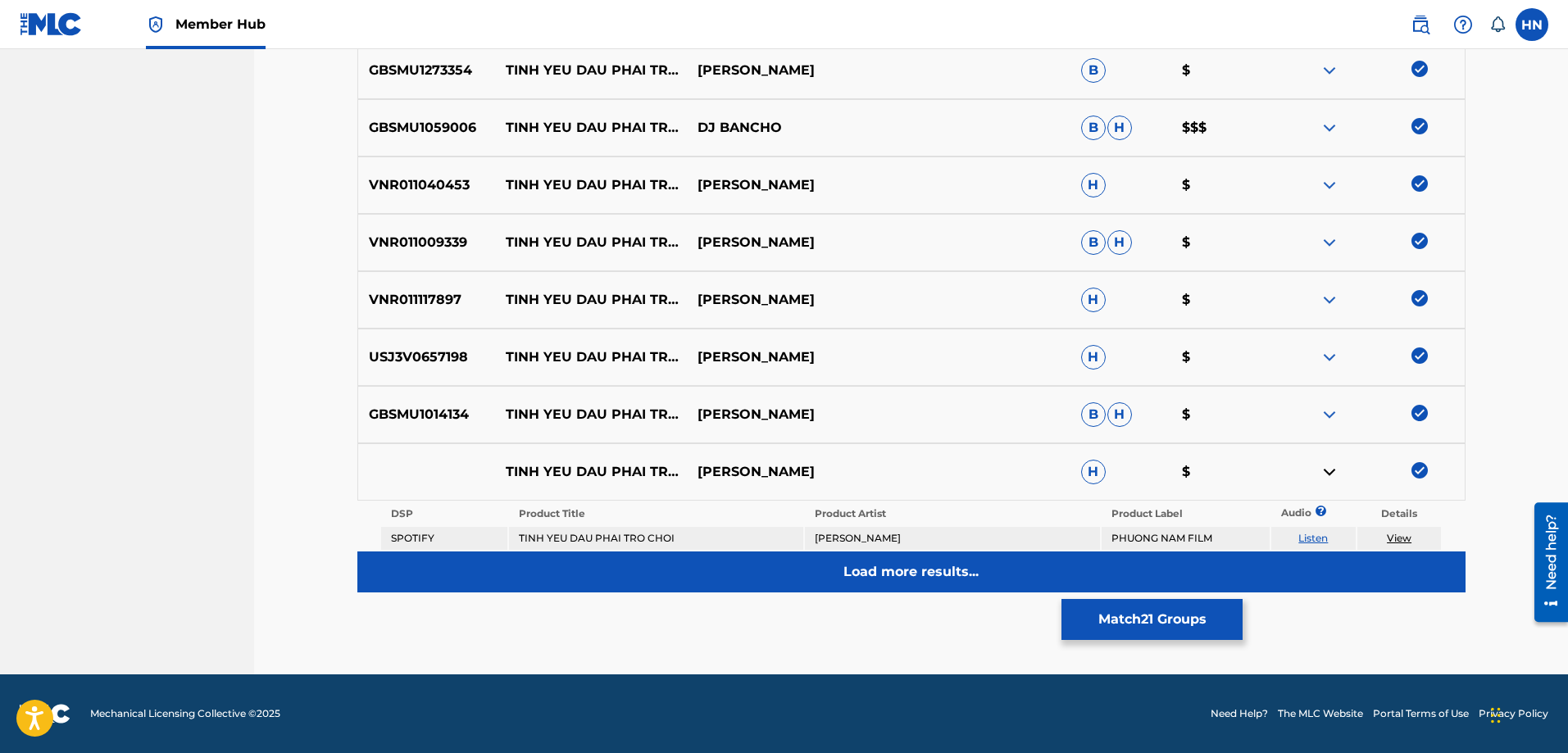
click at [832, 588] on div "Load more results..." at bounding box center [911, 572] width 1108 height 41
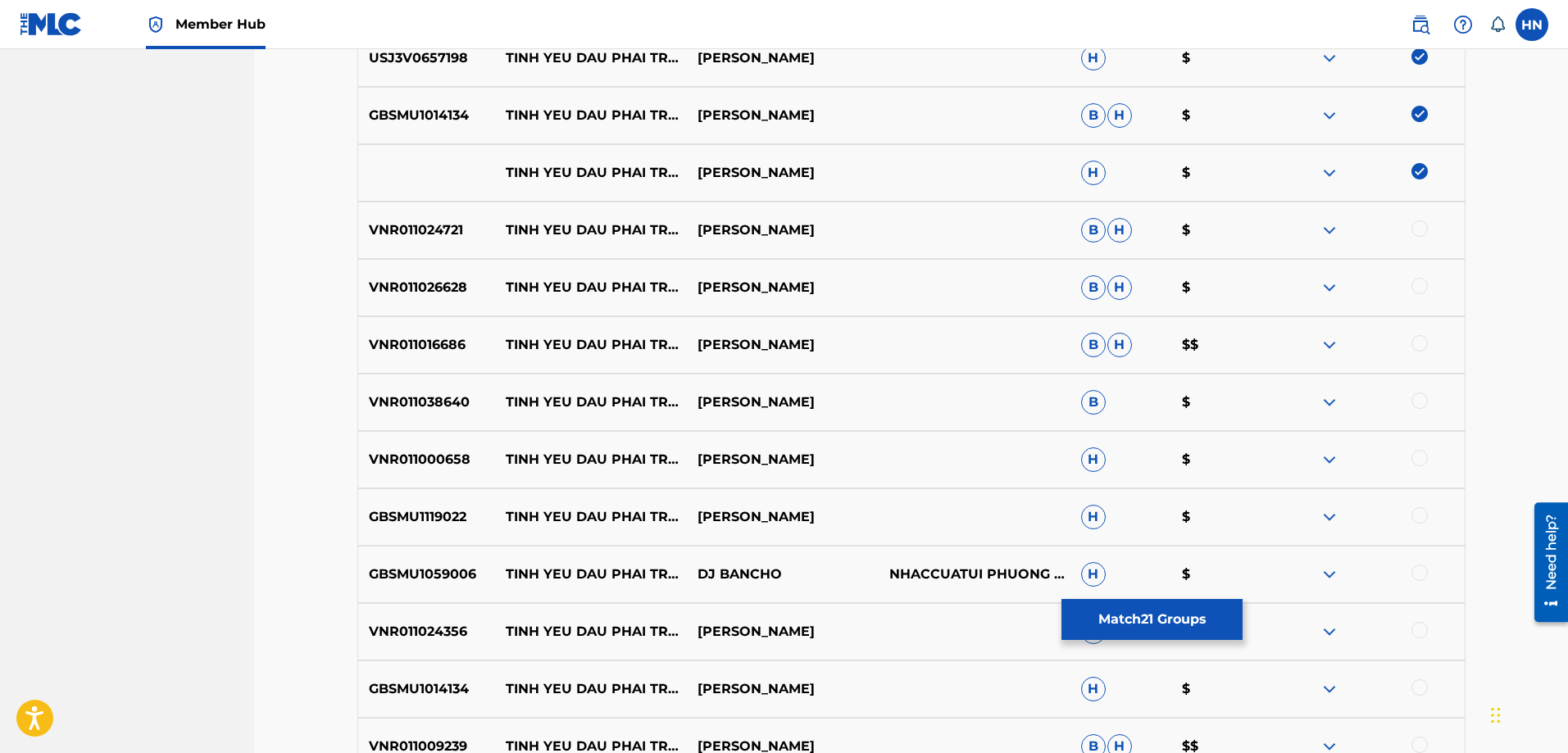
scroll to position [1032, 0]
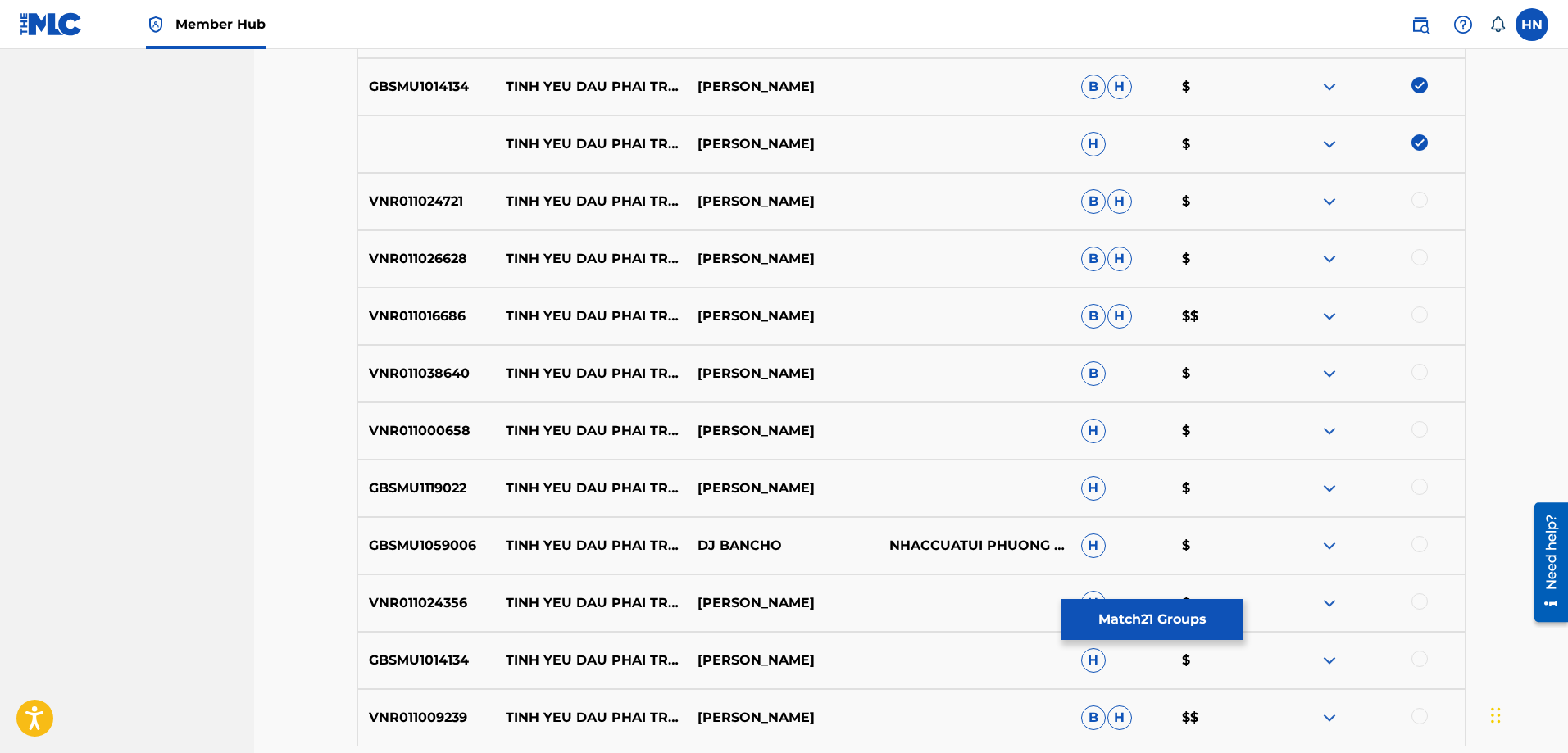
click at [406, 218] on div "VNR011024721 TINH YEU DAU PHAI TRO CHOI TUAN HUNG B H $" at bounding box center [911, 202] width 1108 height 57
click at [1418, 201] on div at bounding box center [1419, 200] width 16 height 16
click at [419, 262] on p "VNR011026628" at bounding box center [427, 259] width 138 height 20
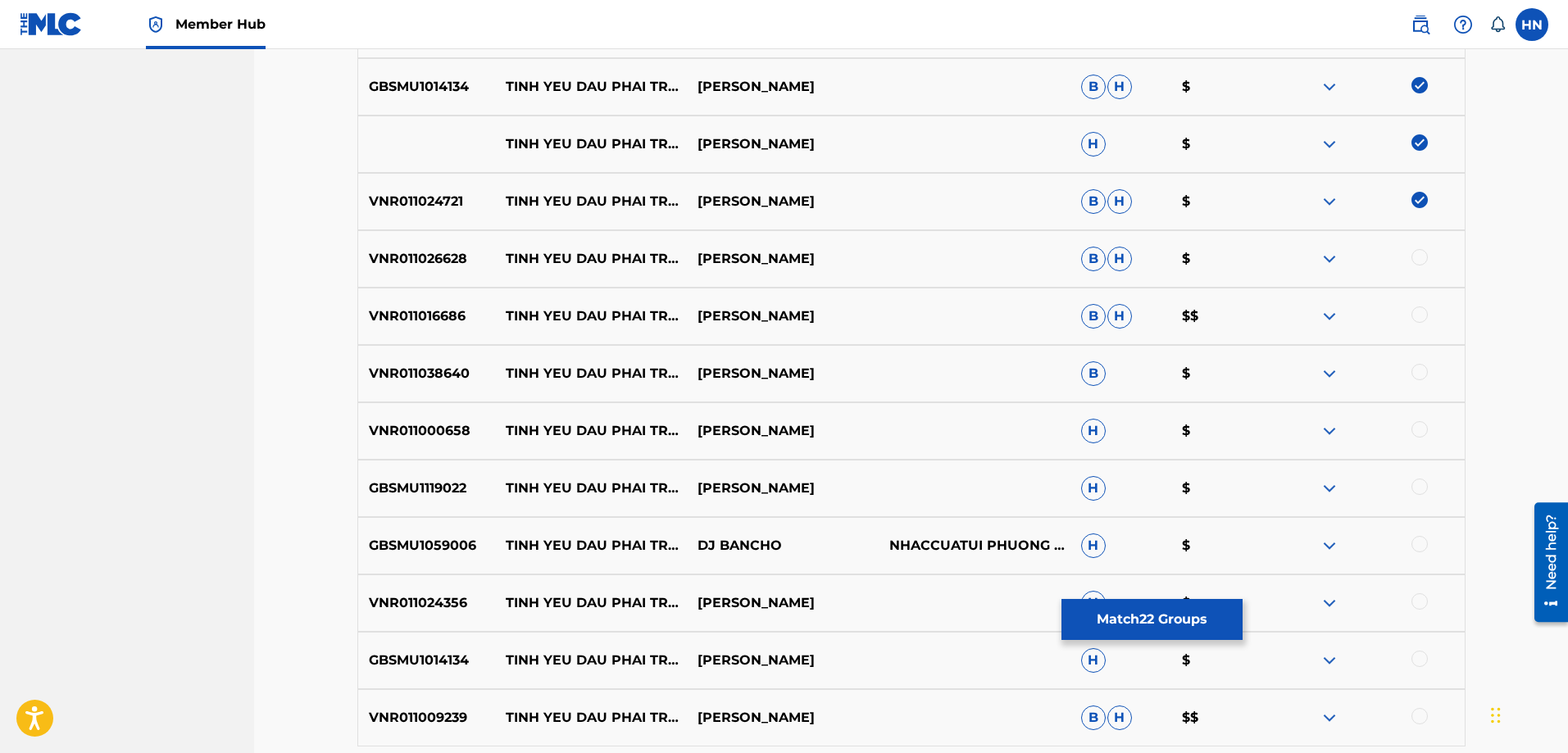
click at [1413, 258] on div at bounding box center [1419, 257] width 16 height 16
click at [484, 320] on p "VNR011016686" at bounding box center [427, 316] width 138 height 20
click at [438, 332] on div "VNR011016686 TINH YEU DAU PHAI TRO CHOI TUẤN HƯNG B H $$" at bounding box center [911, 316] width 1108 height 57
click at [1411, 311] on div at bounding box center [1419, 315] width 16 height 16
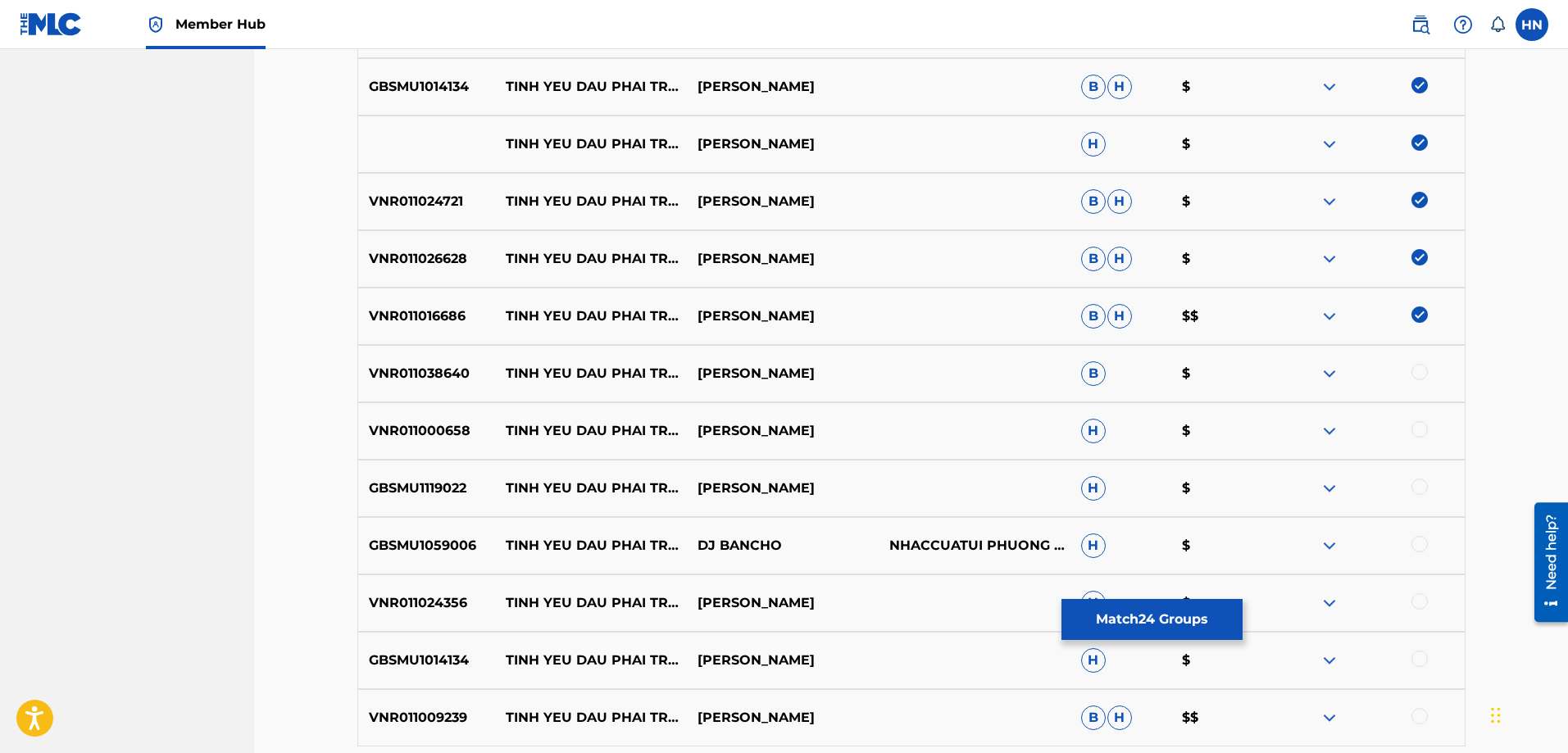
click at [452, 378] on p "VNR011038640" at bounding box center [427, 374] width 138 height 20
click at [1426, 369] on div at bounding box center [1419, 372] width 16 height 16
click at [420, 431] on p "VNR011000658" at bounding box center [427, 431] width 138 height 20
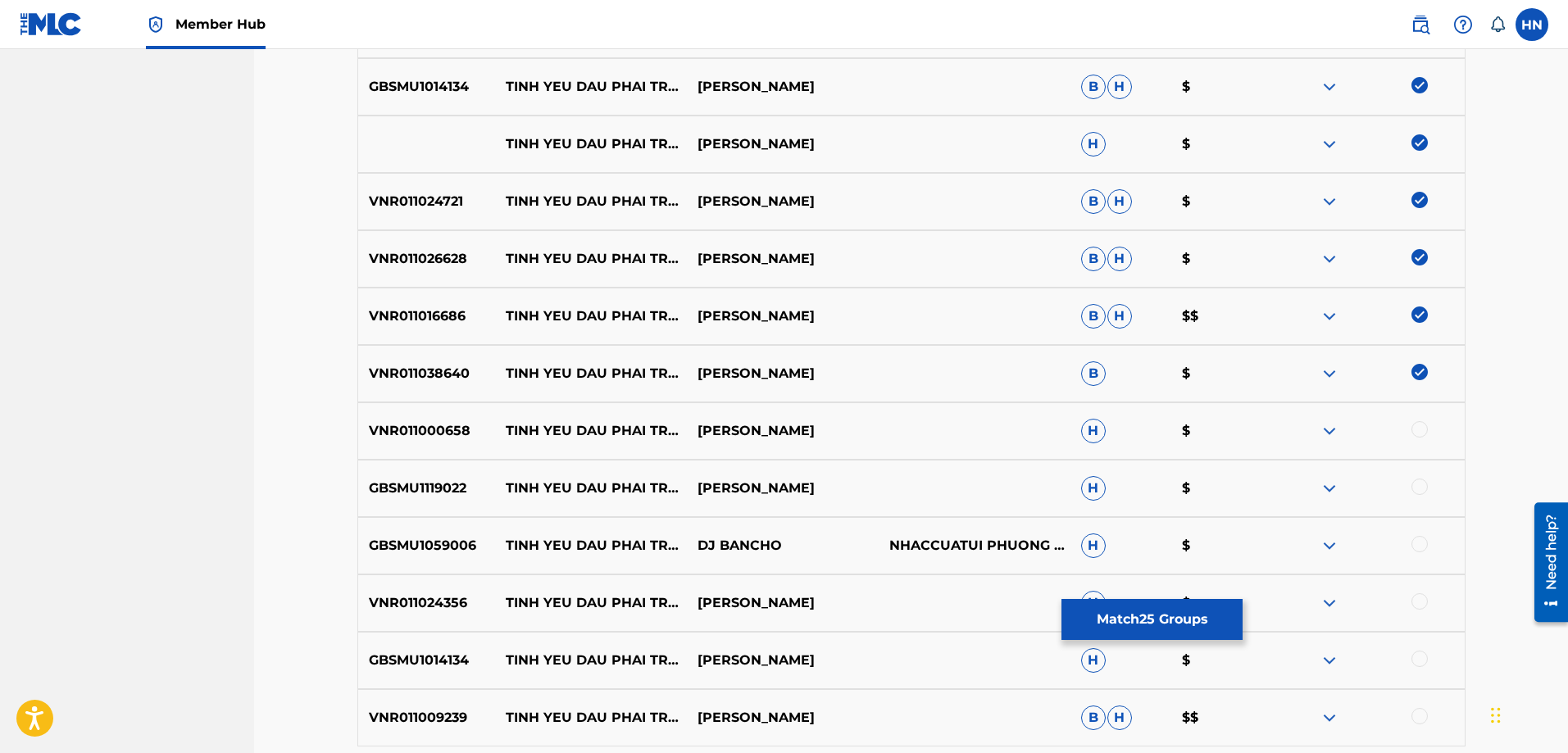
click at [1423, 427] on div at bounding box center [1419, 429] width 16 height 16
click at [410, 499] on div "GBSMU1119022 TINH YEU DAU PHAI TRO CHOI TUẤN HƯNG H $" at bounding box center [911, 489] width 1108 height 57
click at [1418, 487] on div at bounding box center [1419, 487] width 16 height 16
click at [455, 552] on p "GBSMU1059006" at bounding box center [427, 546] width 138 height 20
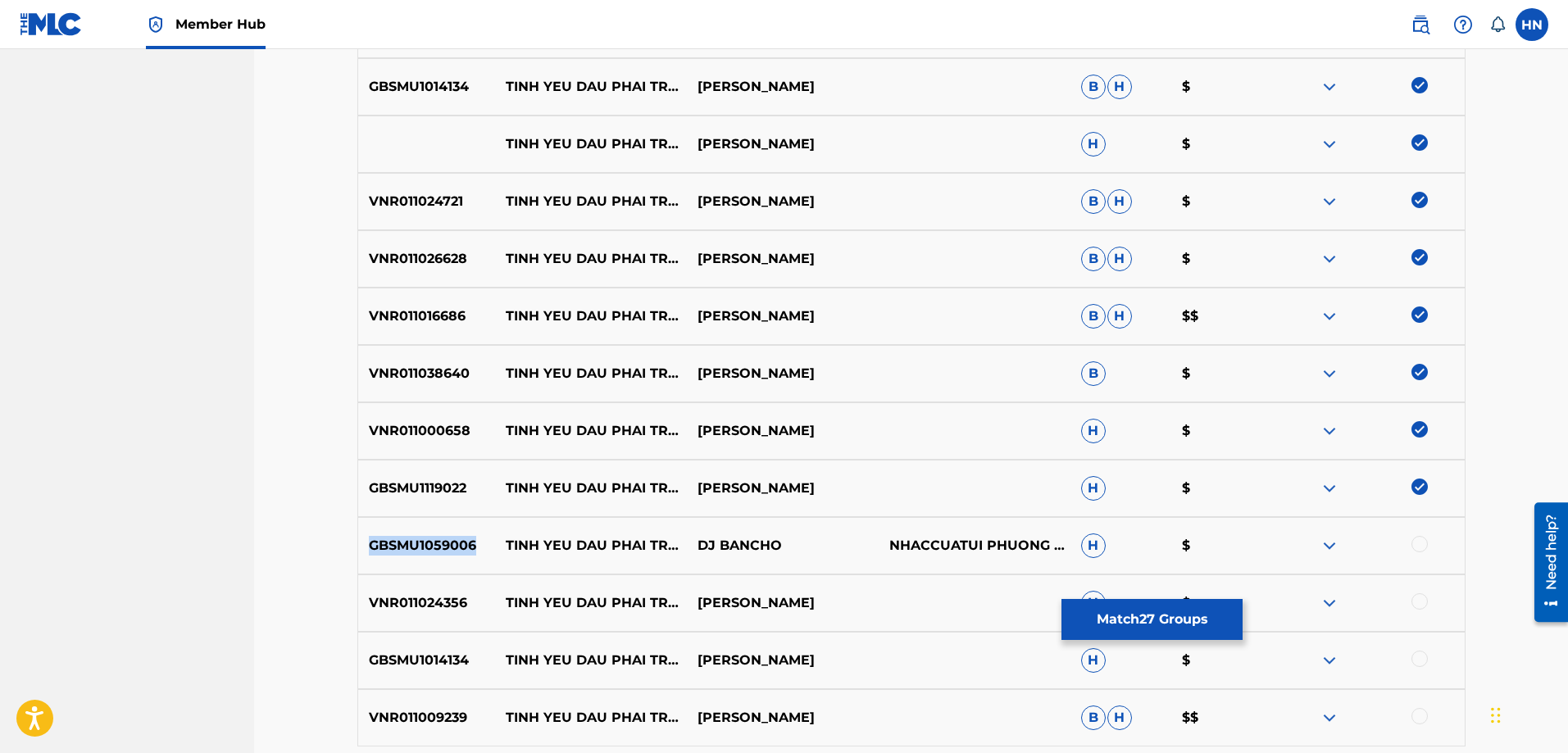
click at [455, 552] on p "GBSMU1059006" at bounding box center [427, 546] width 138 height 20
click at [1415, 545] on div at bounding box center [1419, 544] width 16 height 16
click at [435, 614] on div "VNR011024356 TINH YEU DAU PHAI TRO CHOI TUẤN HƯNG H $" at bounding box center [911, 604] width 1108 height 57
click at [1420, 604] on div at bounding box center [1419, 602] width 16 height 16
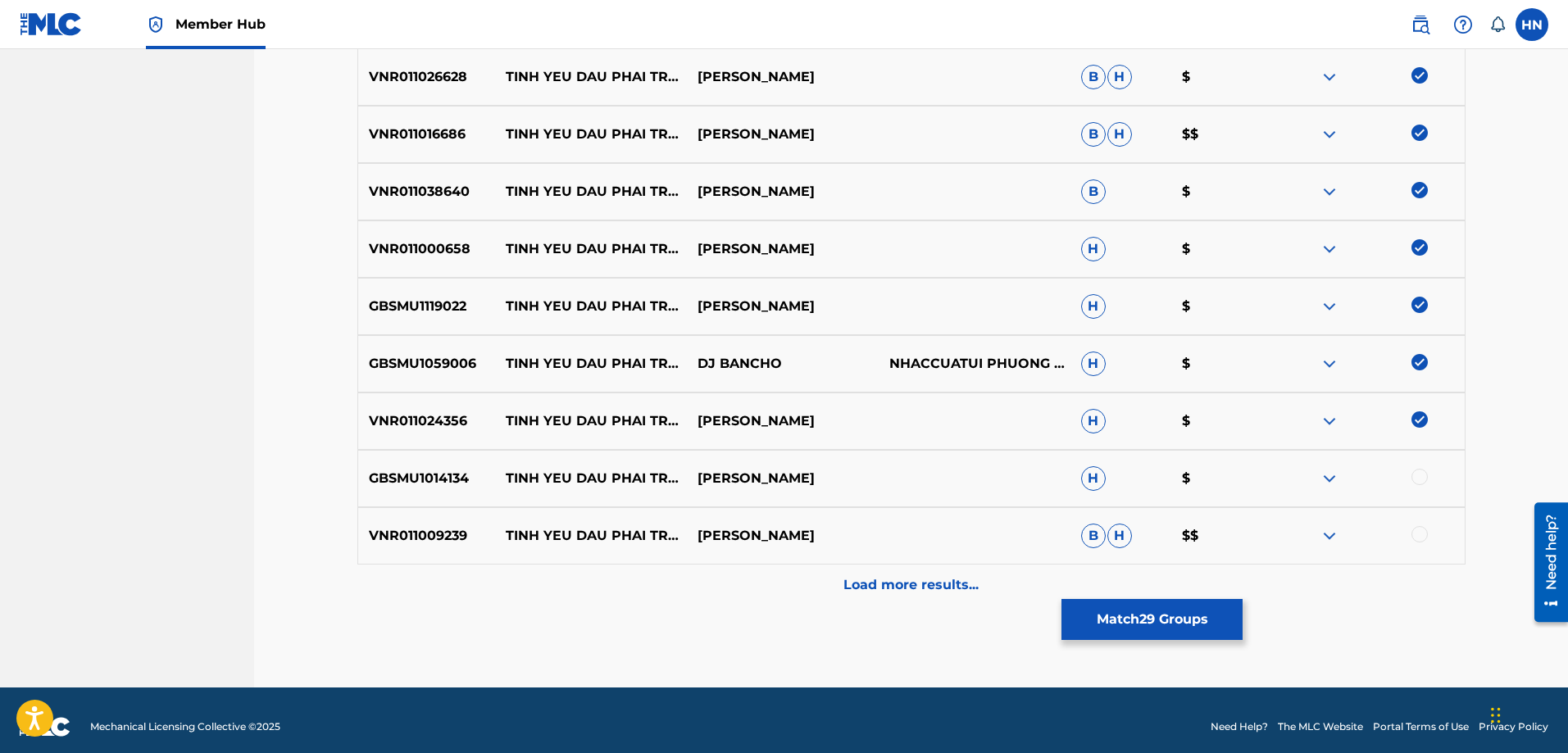
scroll to position [1228, 0]
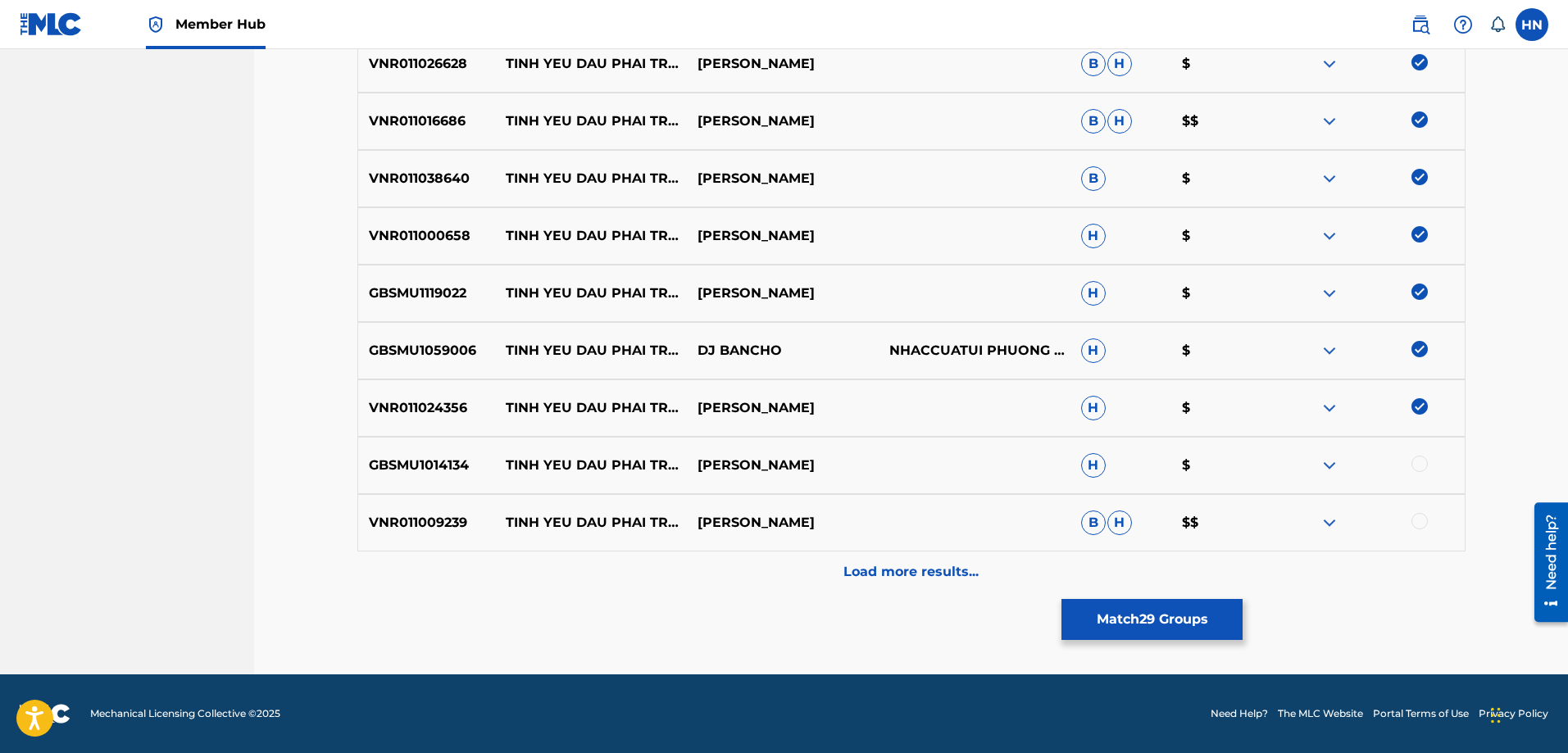
click at [386, 468] on p "GBSMU1014134" at bounding box center [427, 466] width 138 height 20
click at [1414, 466] on div at bounding box center [1419, 464] width 16 height 16
click at [434, 521] on p "VNR011009239" at bounding box center [427, 523] width 138 height 20
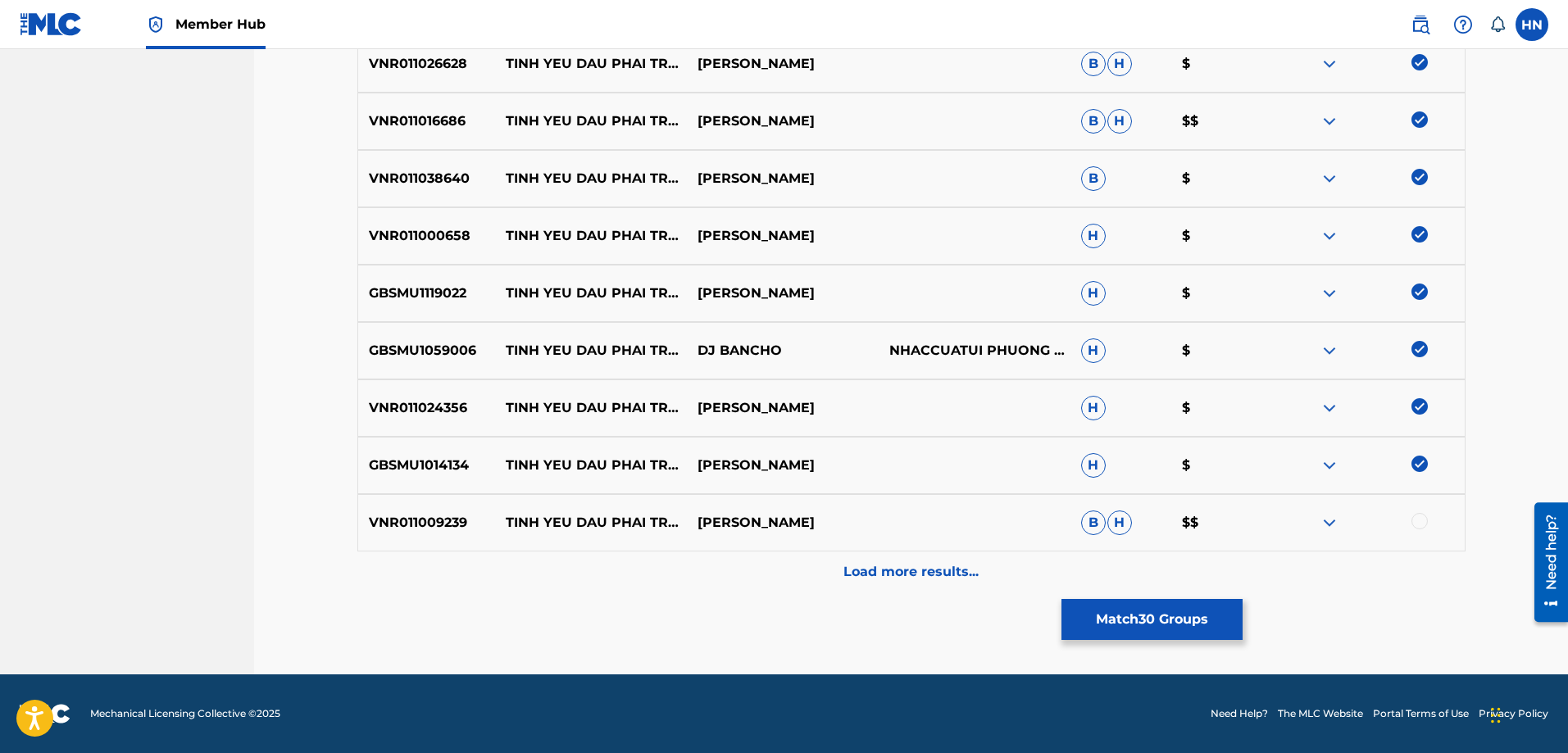
click at [1414, 525] on div at bounding box center [1419, 521] width 16 height 16
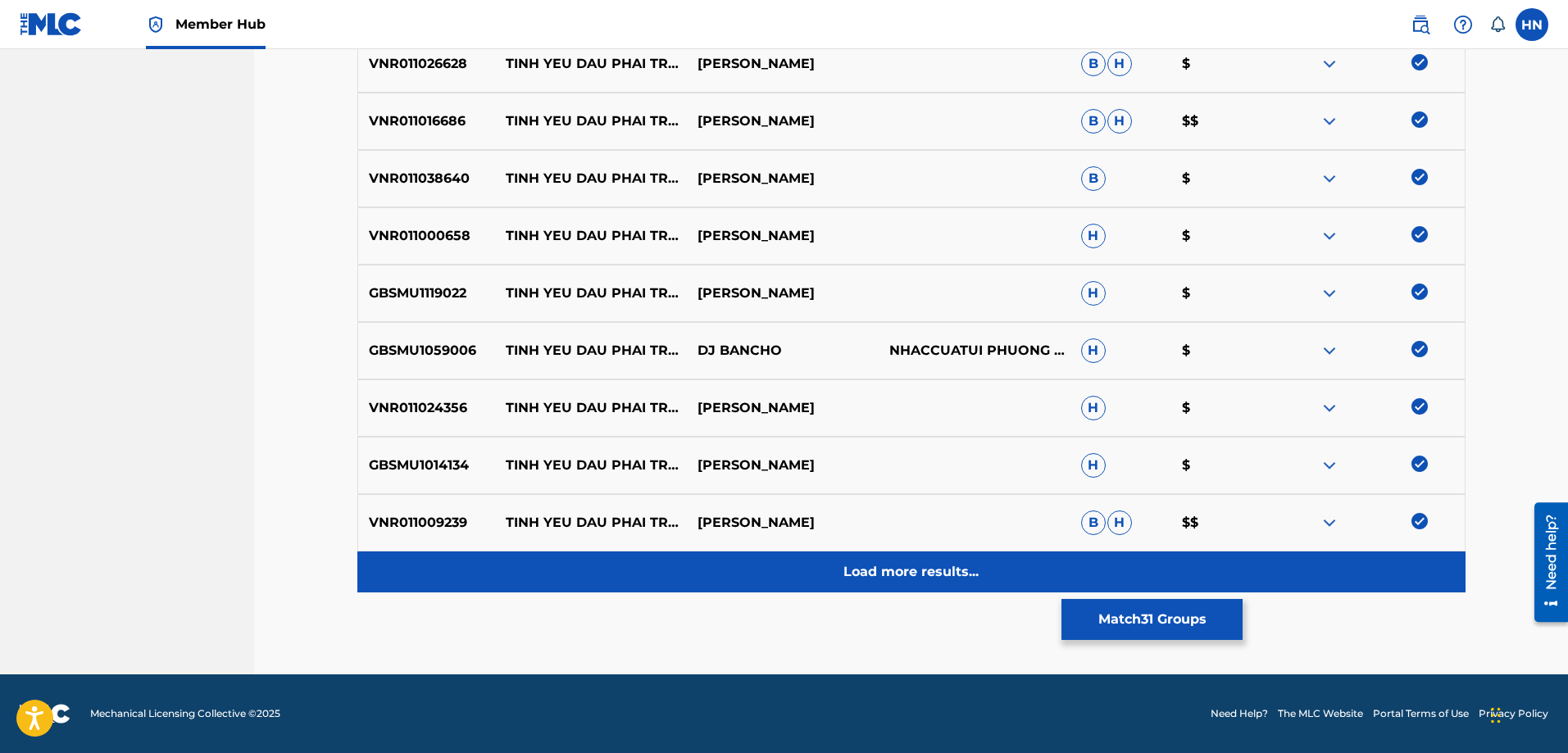
click at [991, 564] on div "Load more results..." at bounding box center [911, 572] width 1108 height 41
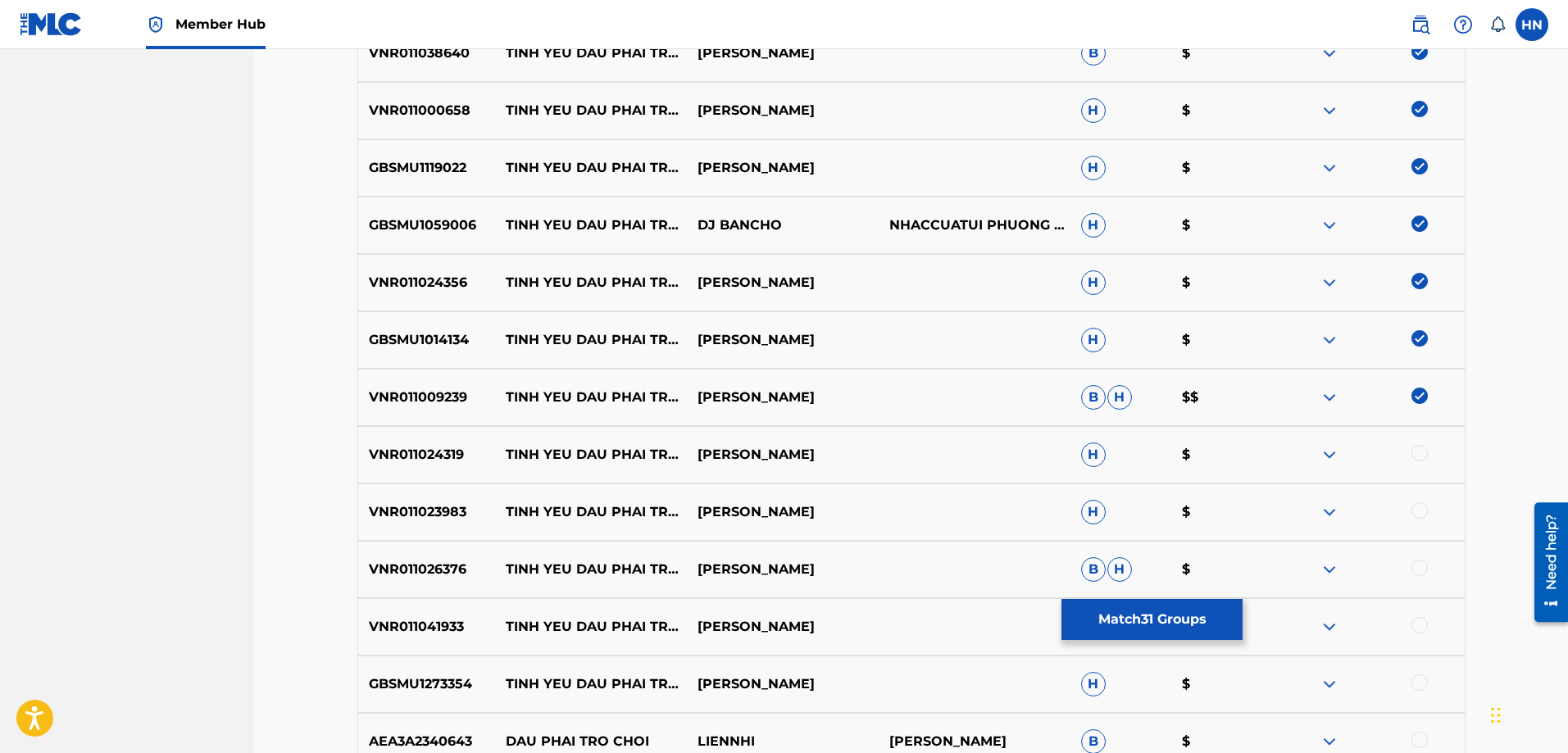
scroll to position [1473, 0]
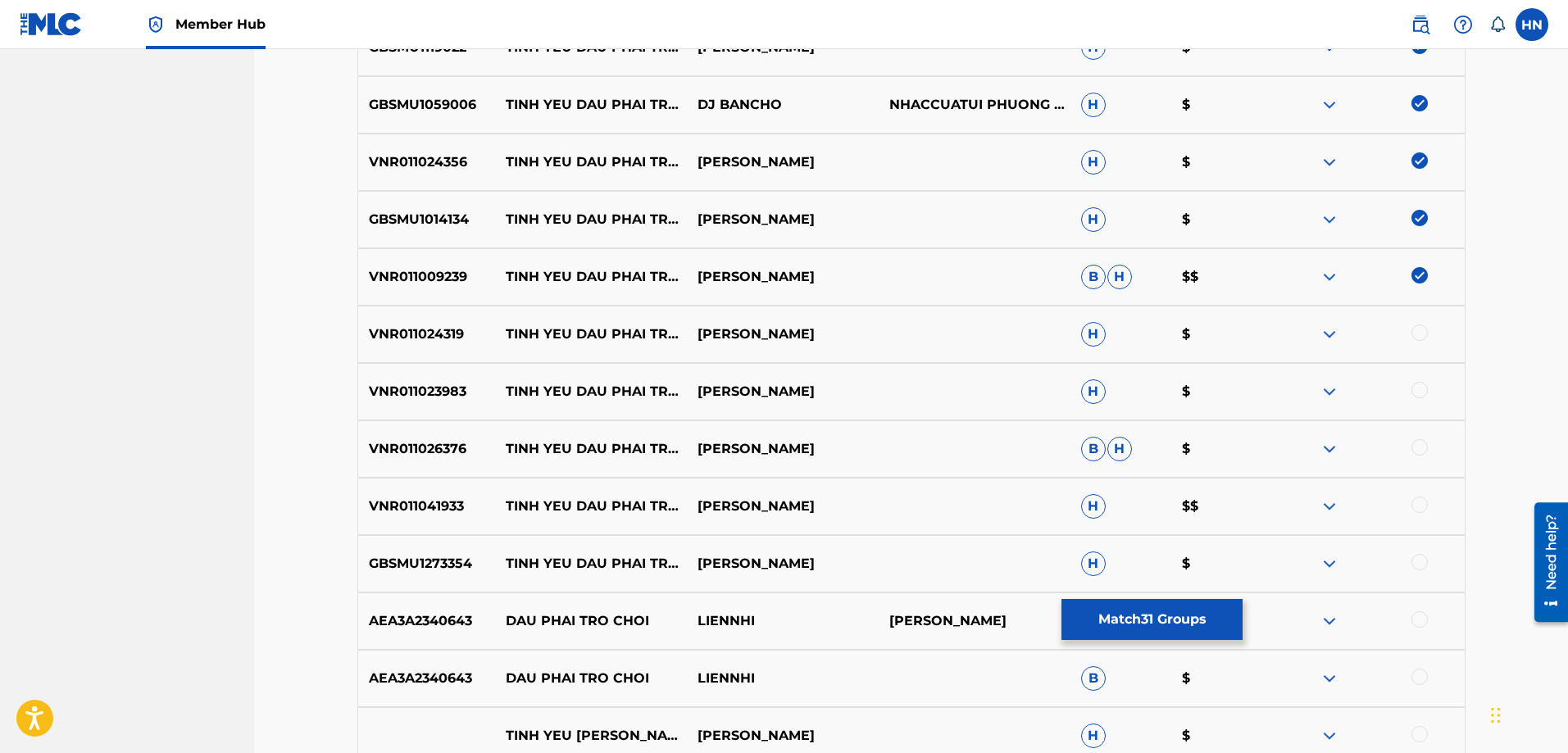
click at [408, 333] on p "VNR011024319" at bounding box center [427, 334] width 138 height 20
click at [1416, 331] on div at bounding box center [1419, 333] width 16 height 16
click at [430, 390] on p "VNR011023983" at bounding box center [427, 392] width 138 height 20
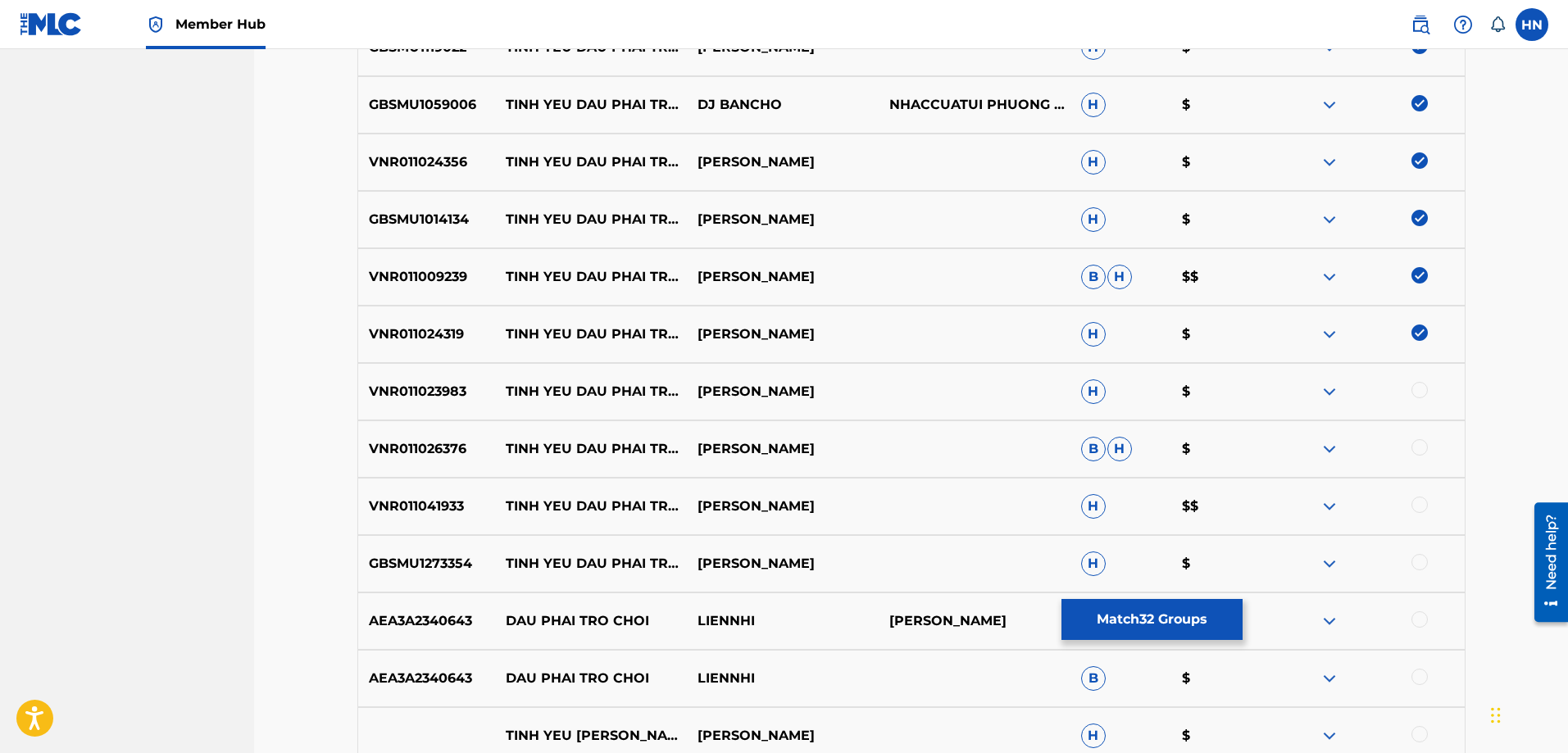
click at [1414, 389] on div at bounding box center [1419, 390] width 16 height 16
click at [421, 462] on div "VNR011026376 TINH YEU DAU PHAI TRO CHOI 2 TUAN HUNG B H $" at bounding box center [911, 449] width 1108 height 57
click at [1418, 449] on div at bounding box center [1419, 448] width 16 height 16
click at [411, 507] on p "VNR011041933" at bounding box center [427, 507] width 138 height 20
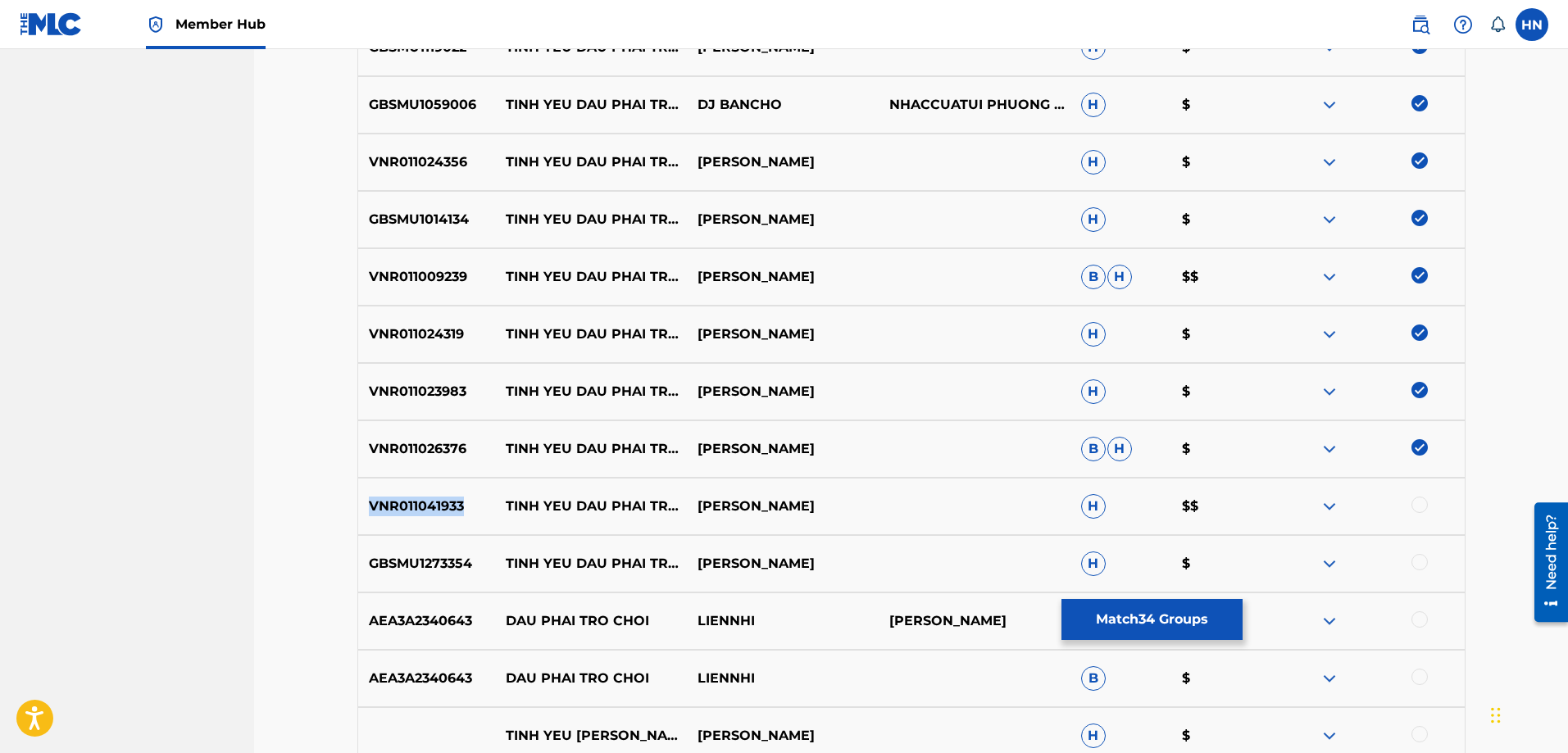
click at [411, 507] on p "VNR011041933" at bounding box center [427, 507] width 138 height 20
click at [1424, 503] on div at bounding box center [1419, 505] width 16 height 16
click at [396, 544] on div "GBSMU1273354 TINH YEU DAU PHAI TRO CHOI - TUAN HUNG TUAN HUNG H $" at bounding box center [911, 564] width 1108 height 57
click at [1419, 561] on div at bounding box center [1419, 562] width 16 height 16
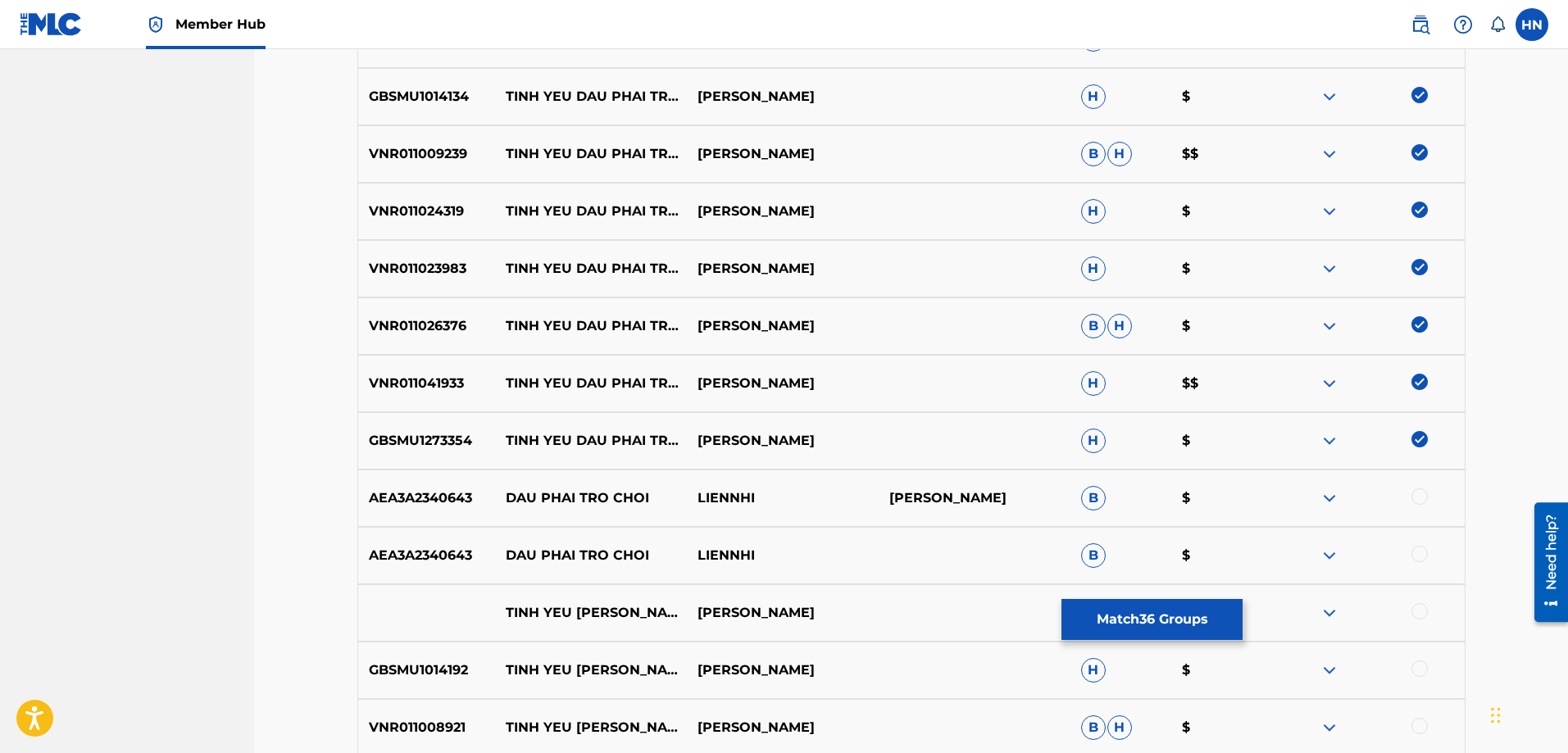
scroll to position [1801, 0]
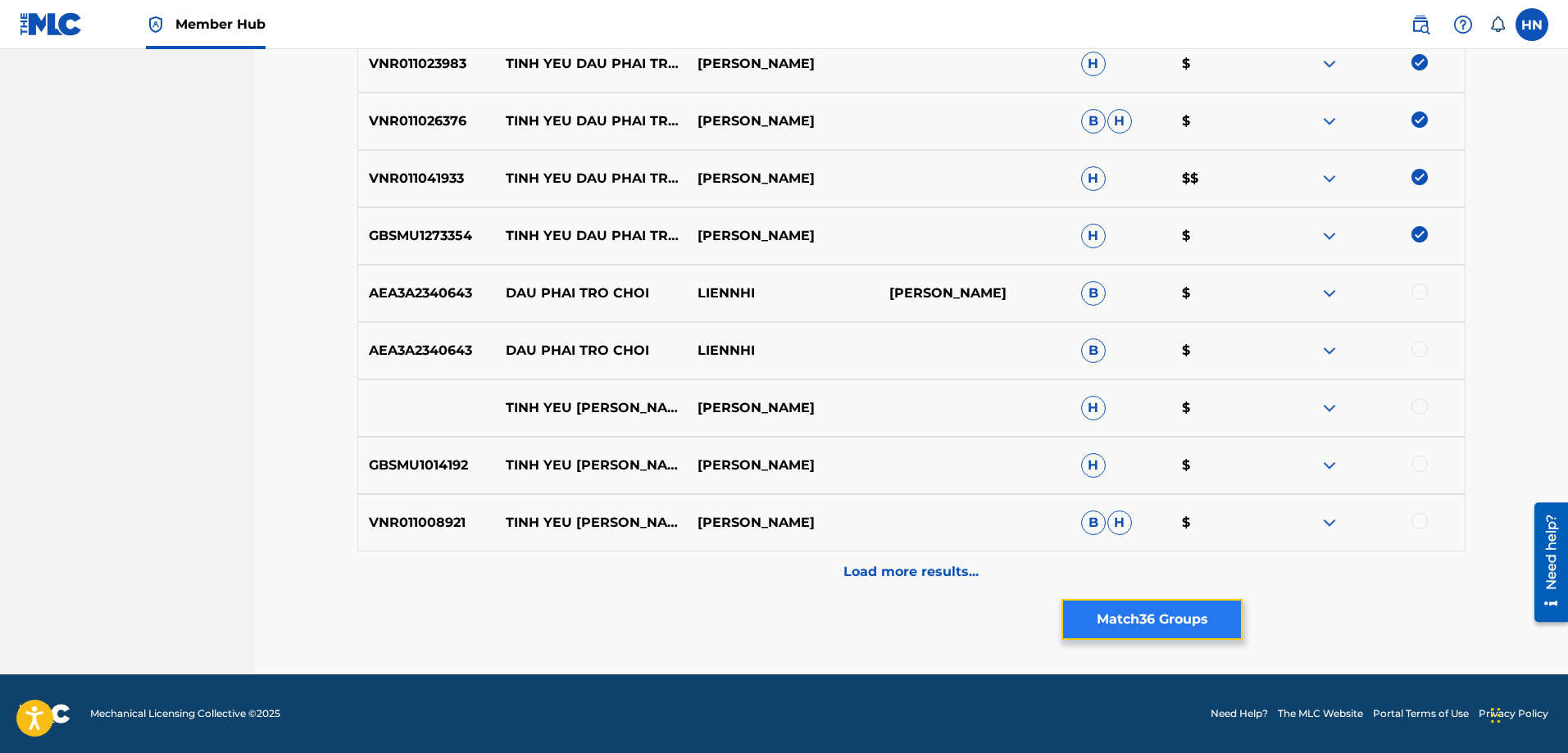
click at [1155, 618] on button "Match 36 Groups" at bounding box center [1152, 620] width 181 height 41
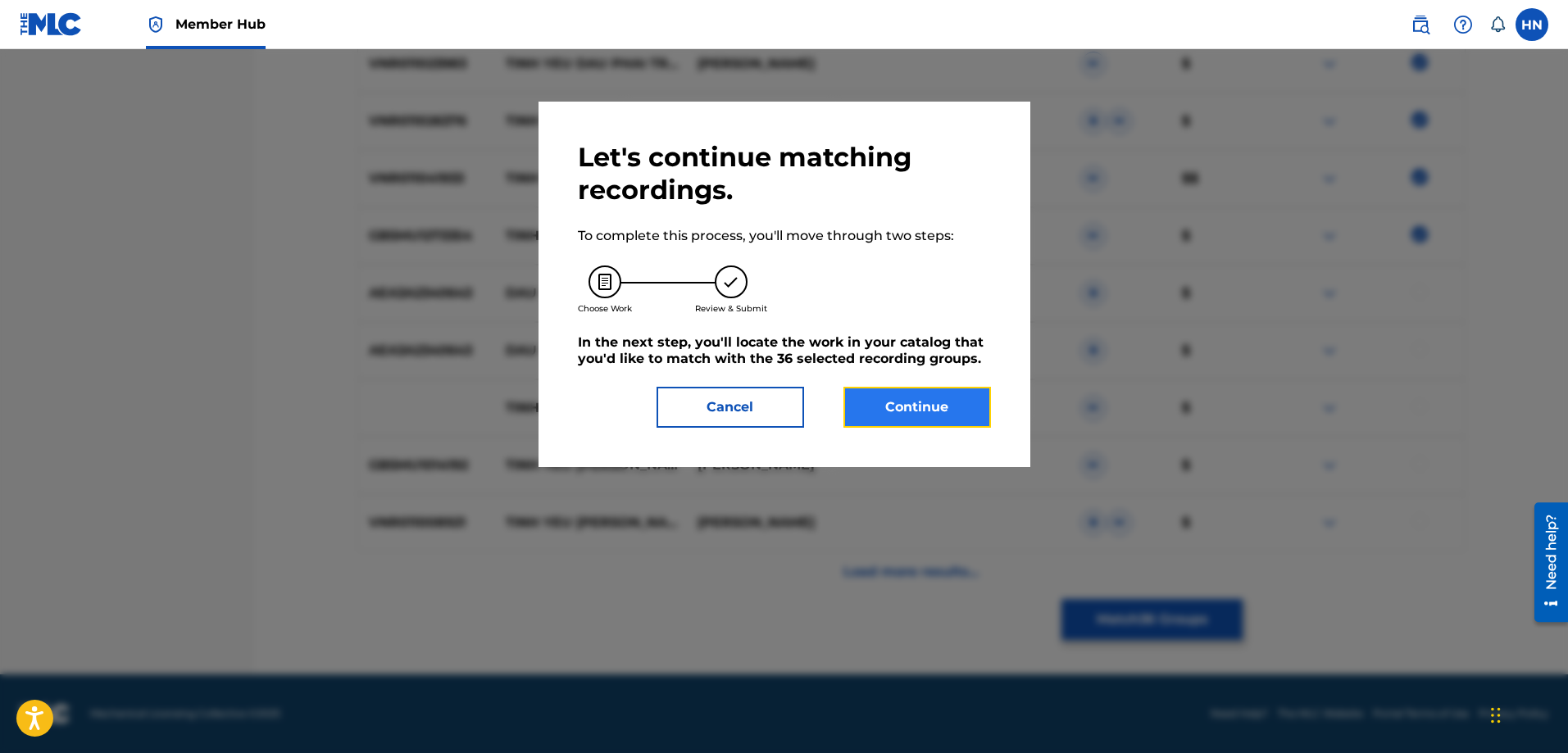
click at [921, 398] on button "Continue" at bounding box center [917, 407] width 148 height 41
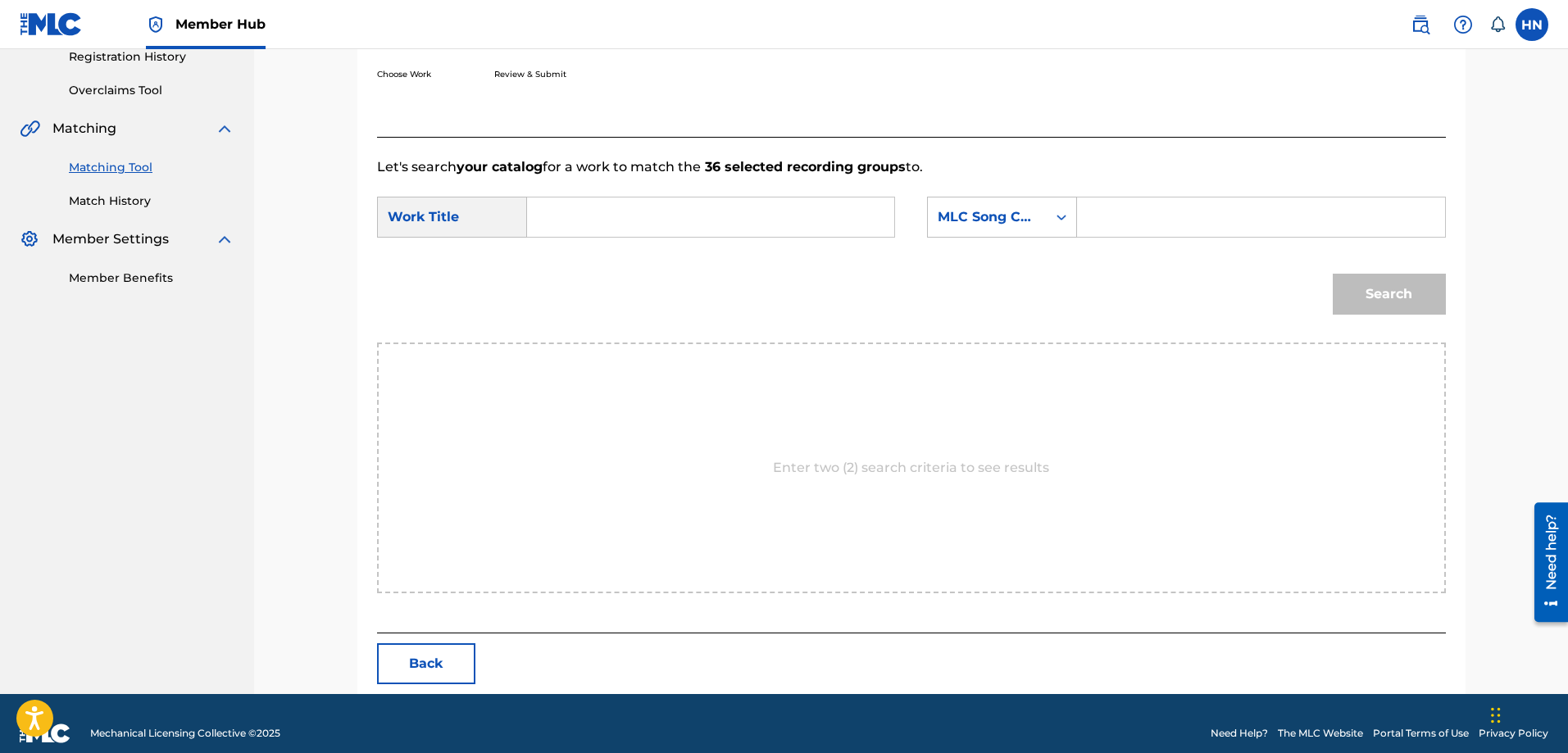
scroll to position [338, 0]
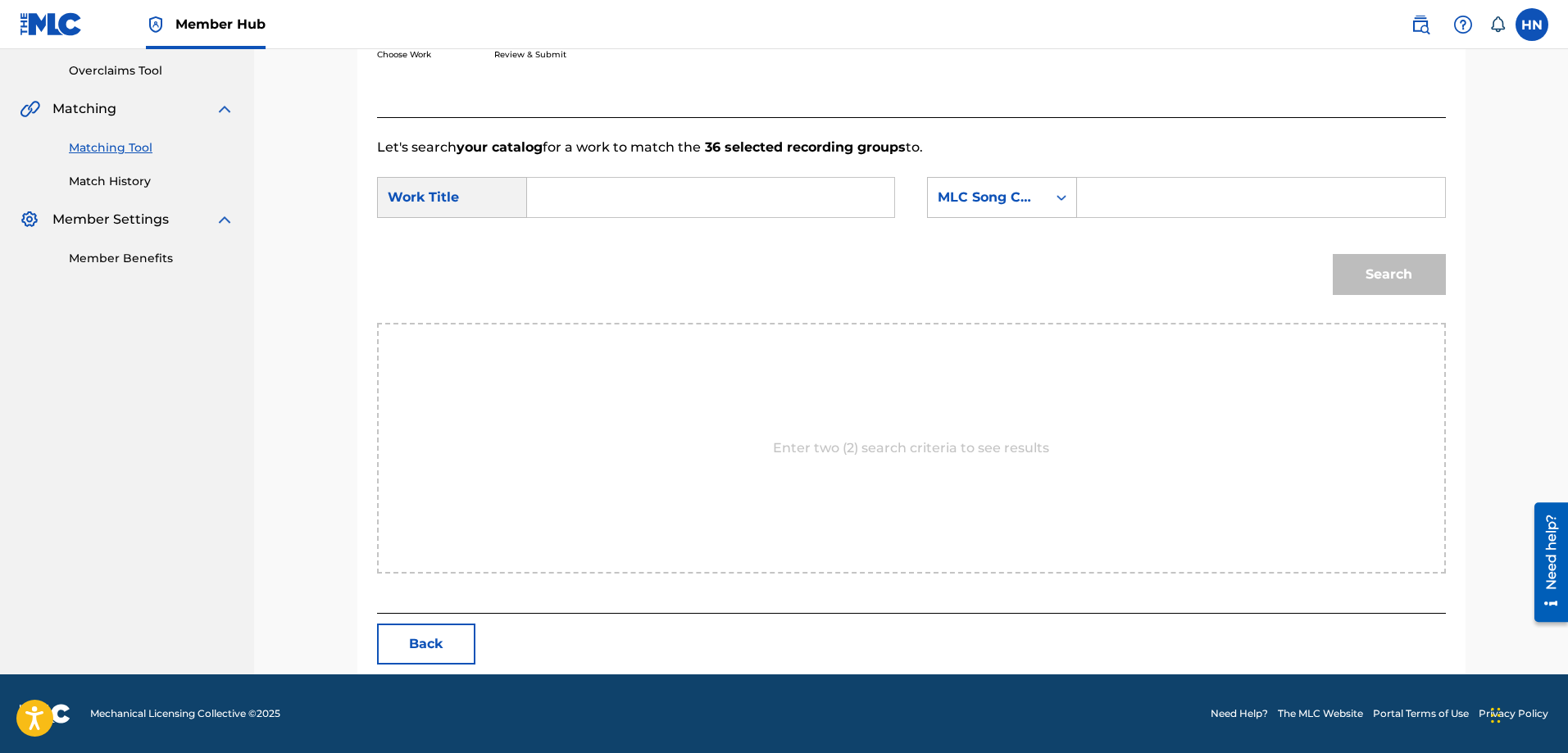
click at [853, 199] on input "Search Form" at bounding box center [710, 198] width 339 height 39
paste input "TÌNH YÊU ĐÂU PHẢI TRÒ CHƠI"
type input "TÌNH YÊU ĐÂU PHẢI TRÒ CHƠI"
click at [1013, 200] on div "MLC Song Code" at bounding box center [987, 198] width 99 height 20
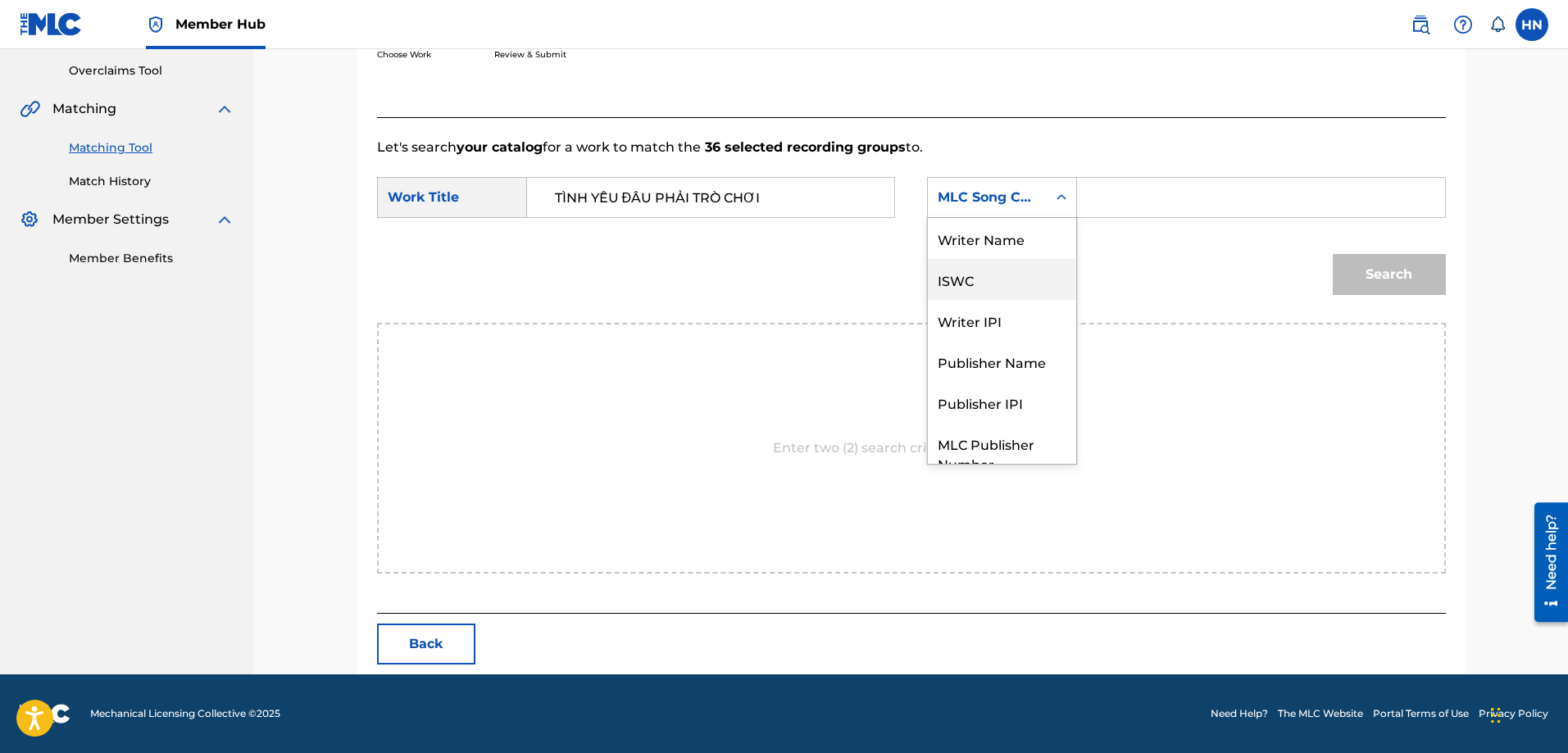
scroll to position [61, 0]
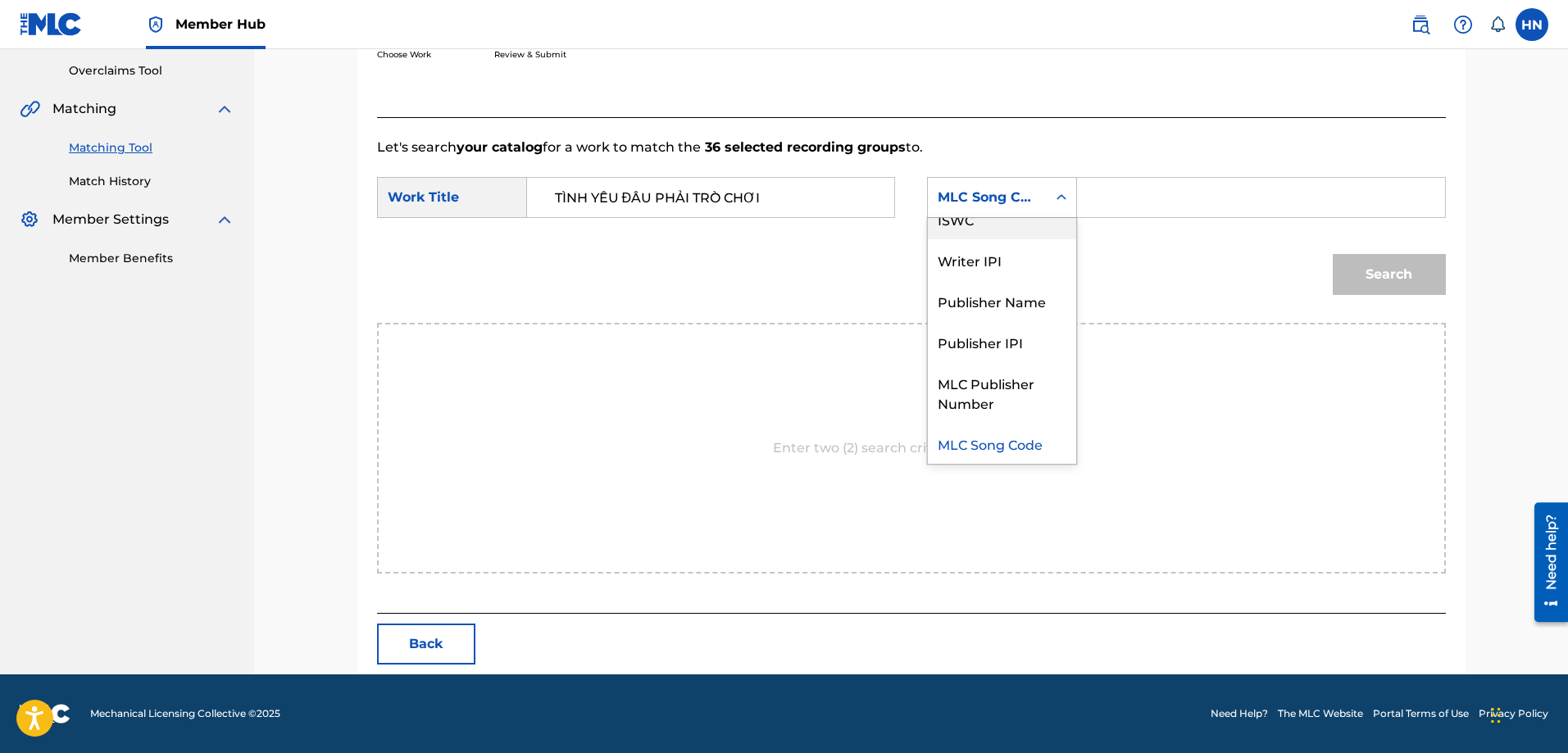
click at [997, 230] on div "ISWC" at bounding box center [1002, 219] width 149 height 41
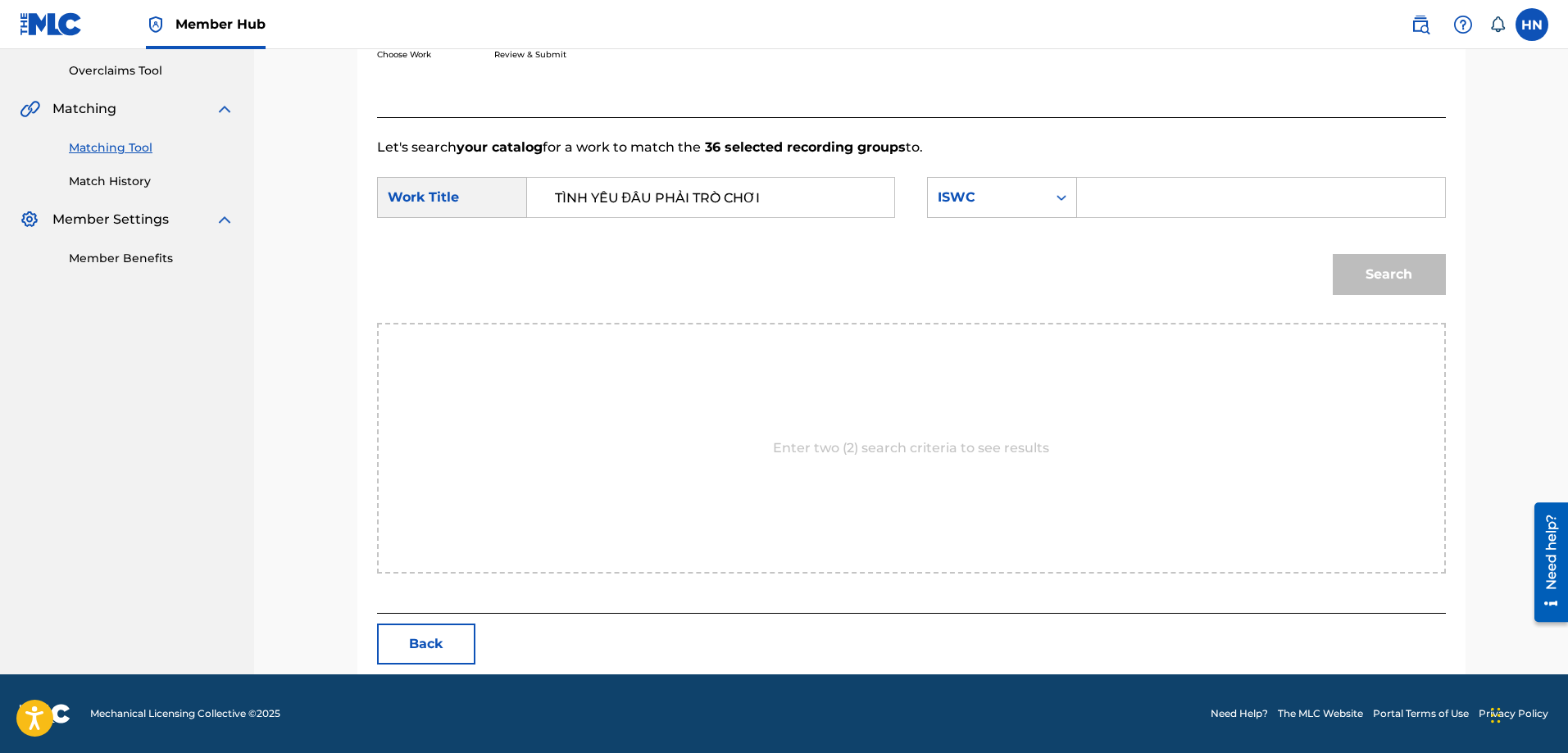
click at [1171, 203] on input "Search Form" at bounding box center [1260, 198] width 339 height 39
paste input "T9178290896"
type input "T9178290896"
click at [1354, 271] on button "Search" at bounding box center [1389, 274] width 113 height 41
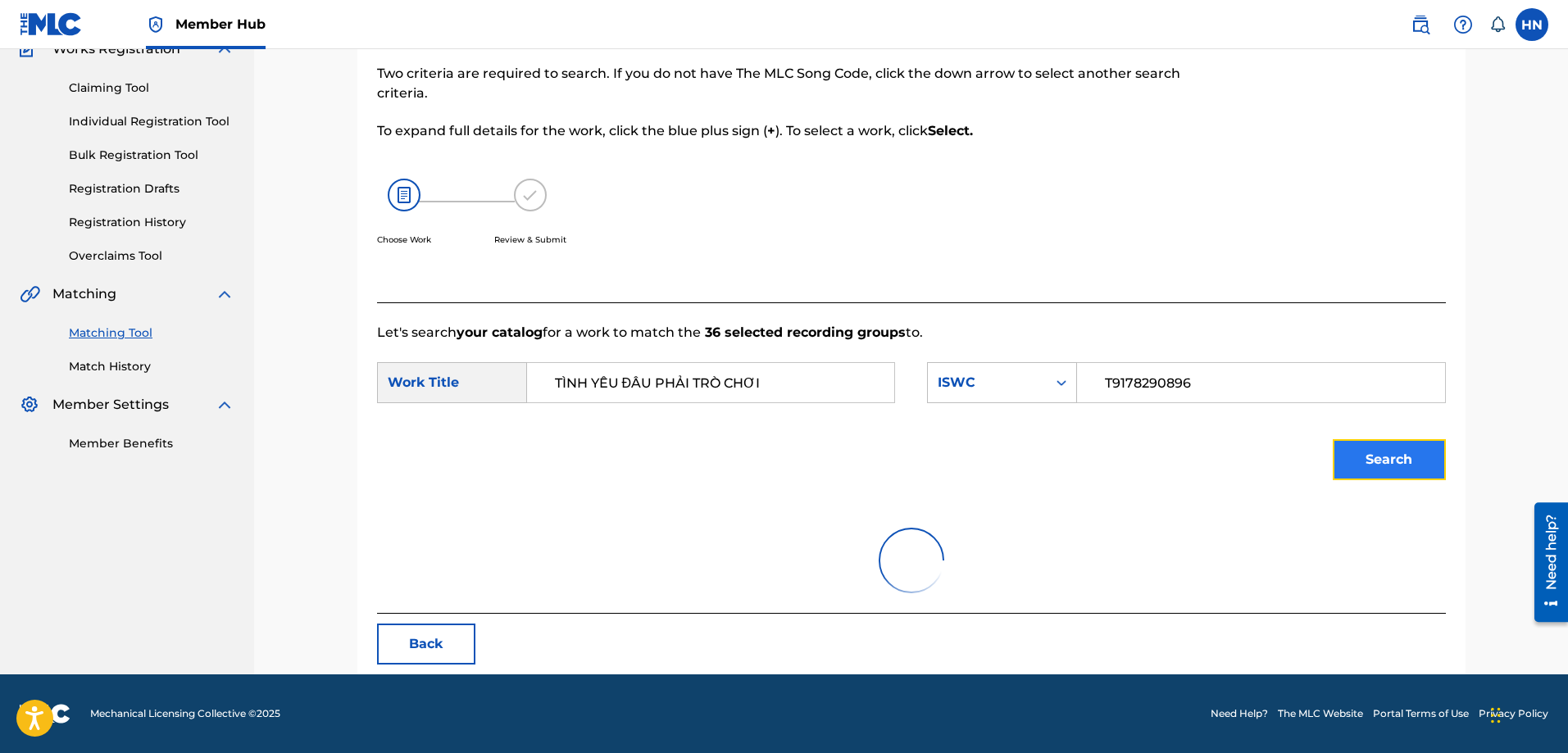
scroll to position [290, 0]
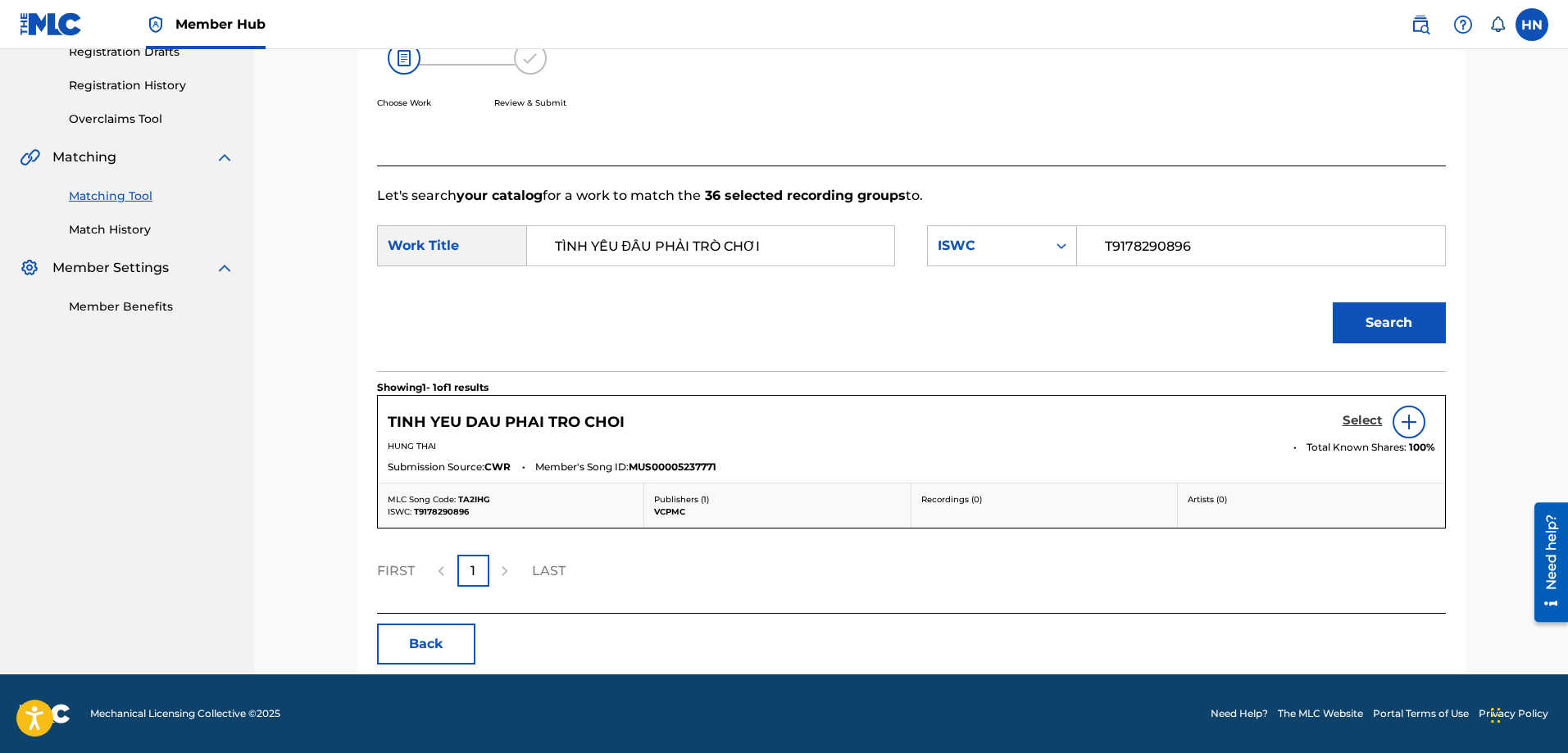
click at [1364, 421] on h5 "Select" at bounding box center [1362, 420] width 40 height 16
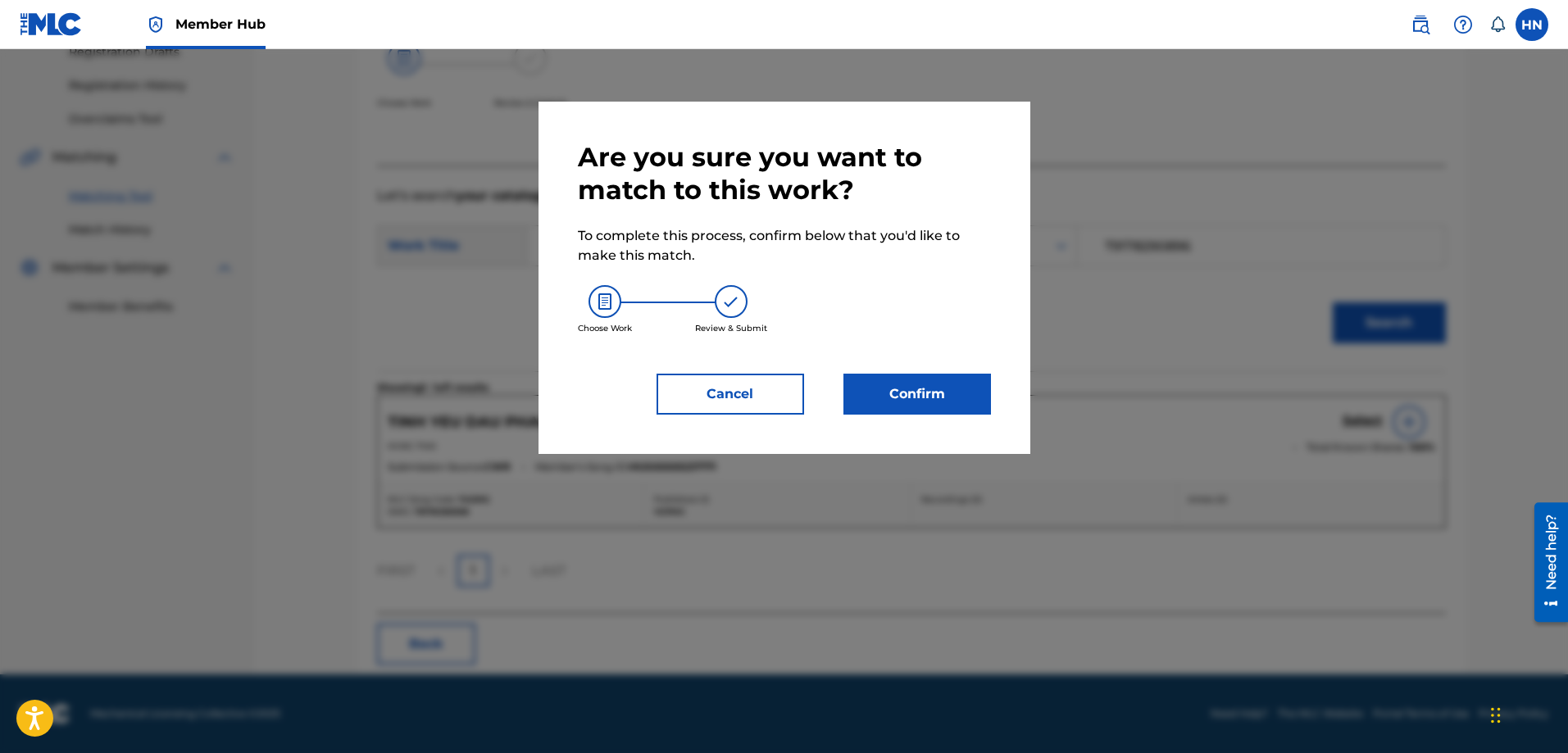
click at [873, 416] on div "Are you sure you want to match to this work? To complete this process, confirm …" at bounding box center [784, 278] width 492 height 352
click at [872, 396] on button "Confirm" at bounding box center [917, 394] width 148 height 41
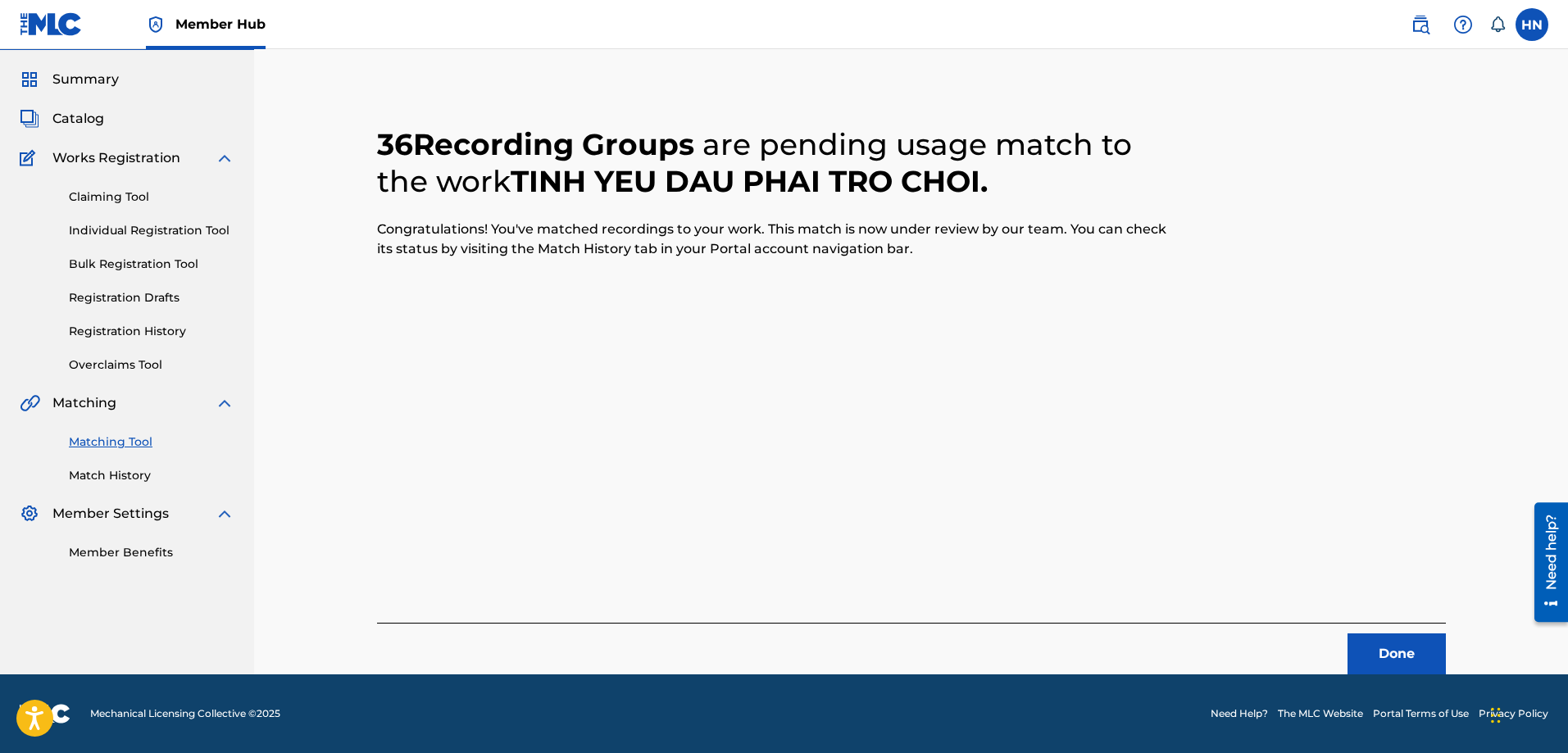
scroll to position [44, 0]
click at [1362, 668] on button "Done" at bounding box center [1396, 654] width 99 height 41
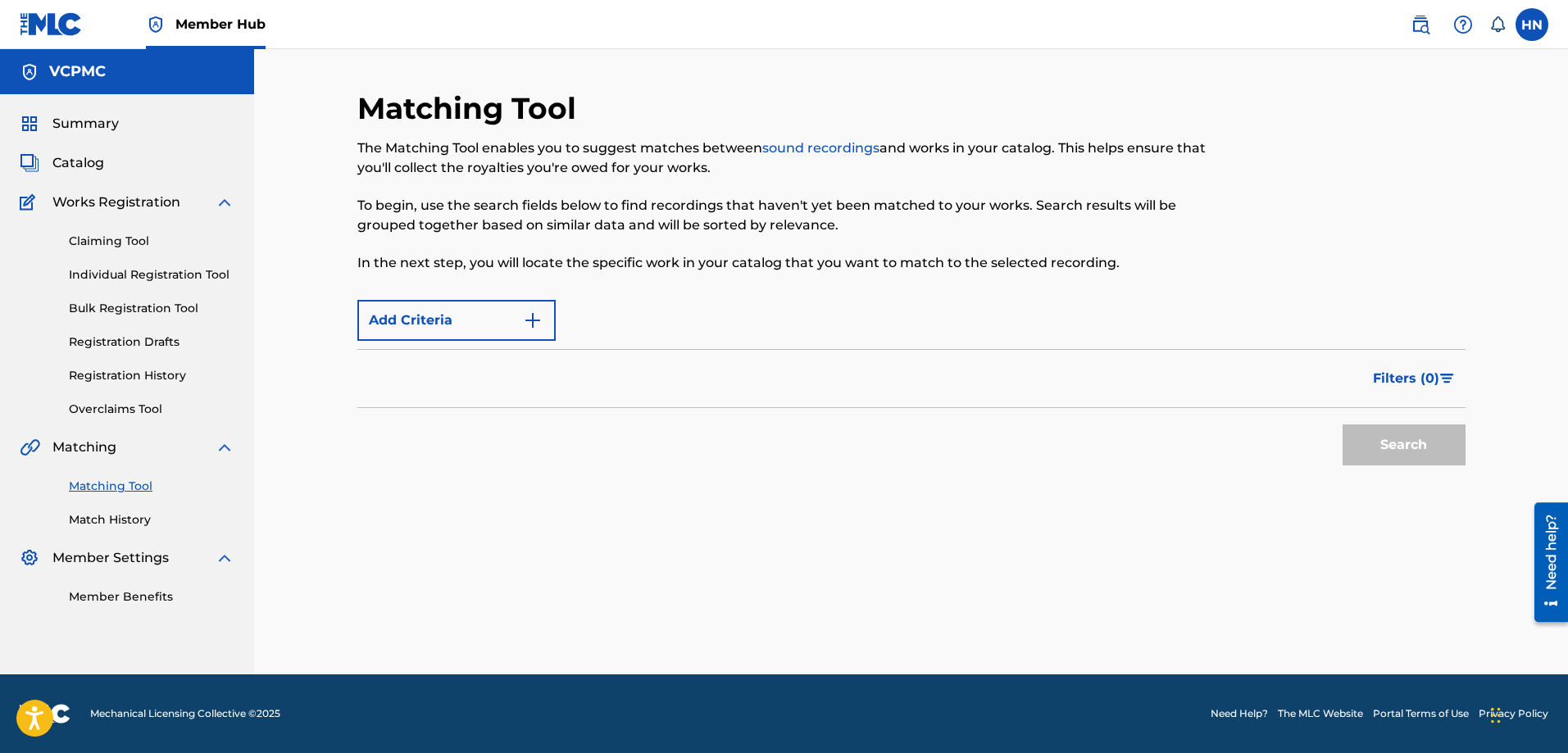
scroll to position [0, 0]
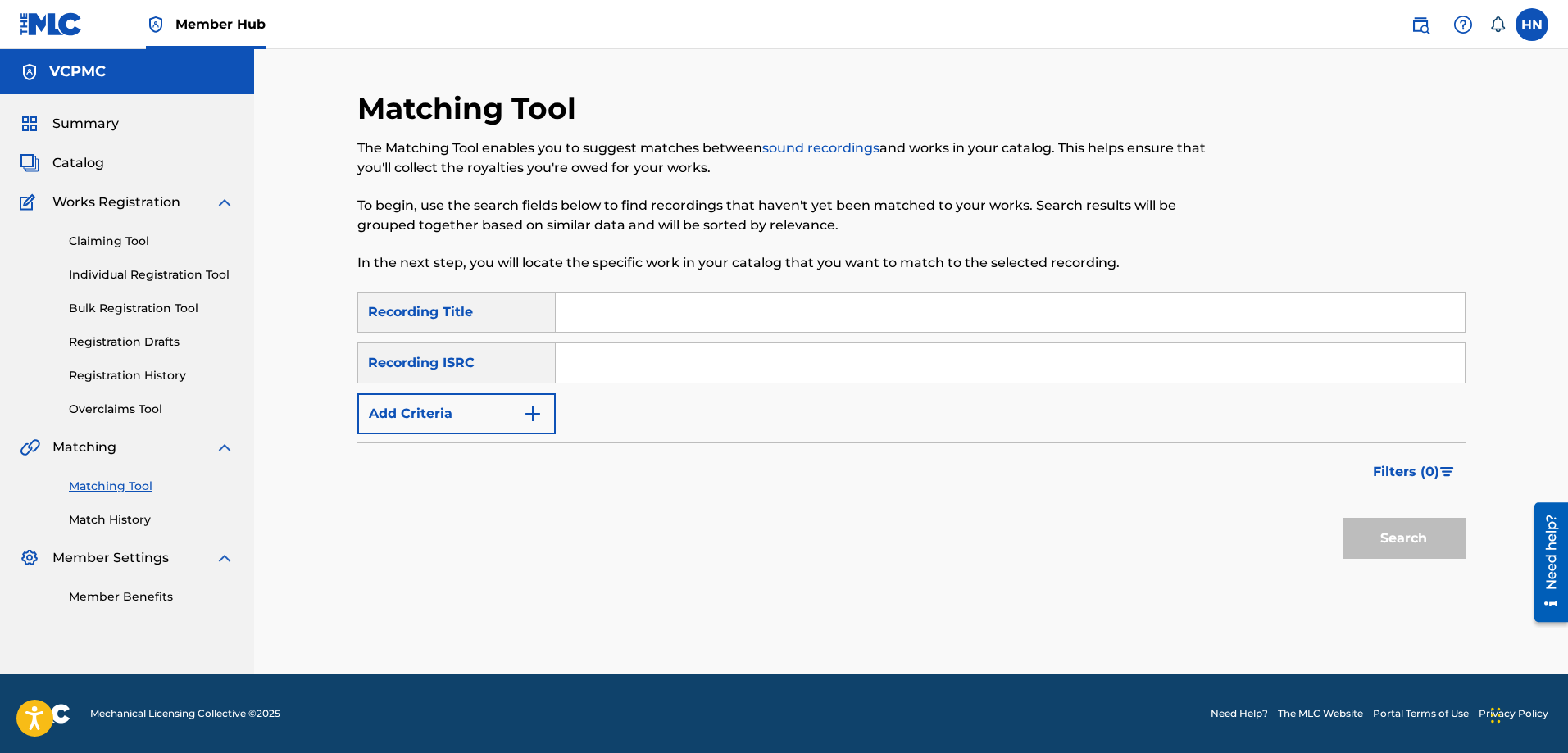
click at [683, 315] on input "Search Form" at bounding box center [1010, 312] width 909 height 39
paste input "NGƯỜI TÌNH"
type input "NGƯỜI TÌNH"
click at [1342, 518] on button "Search" at bounding box center [1404, 539] width 123 height 41
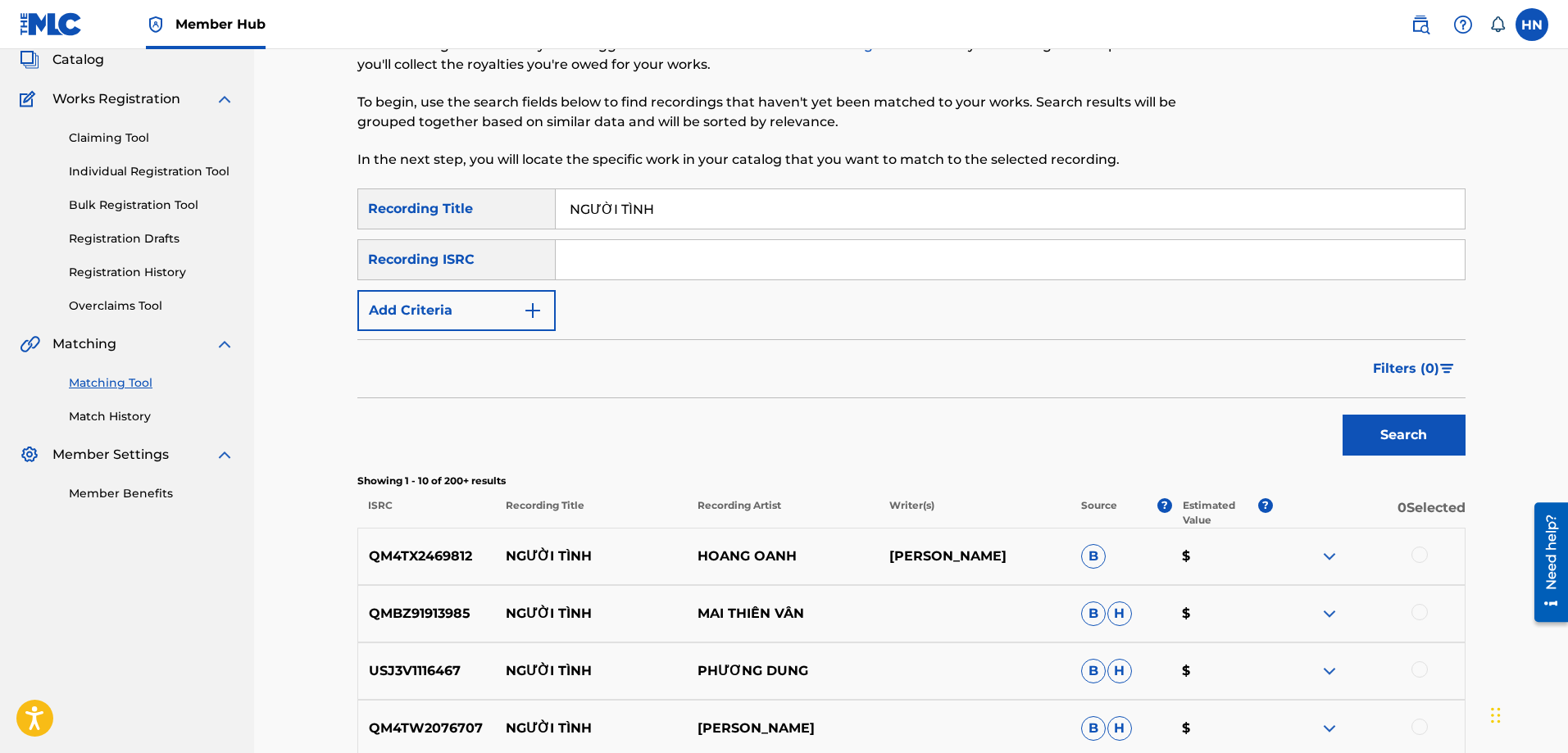
scroll to position [328, 0]
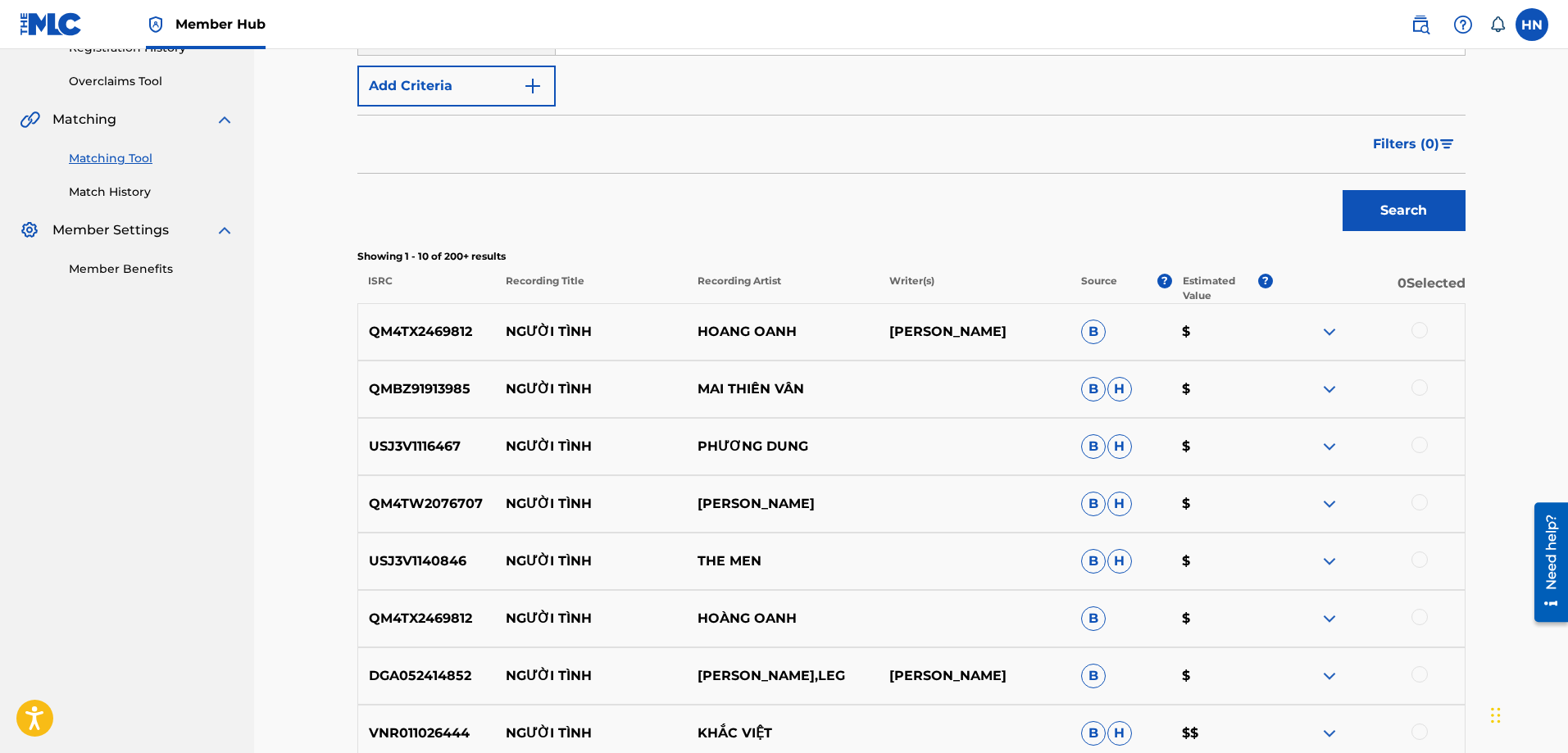
click at [423, 352] on div "QM4TX2469812 NGƯỜI TÌNH HOANG OANH PHUONG KIM B $" at bounding box center [911, 332] width 1108 height 57
click at [1420, 325] on div at bounding box center [1419, 330] width 16 height 16
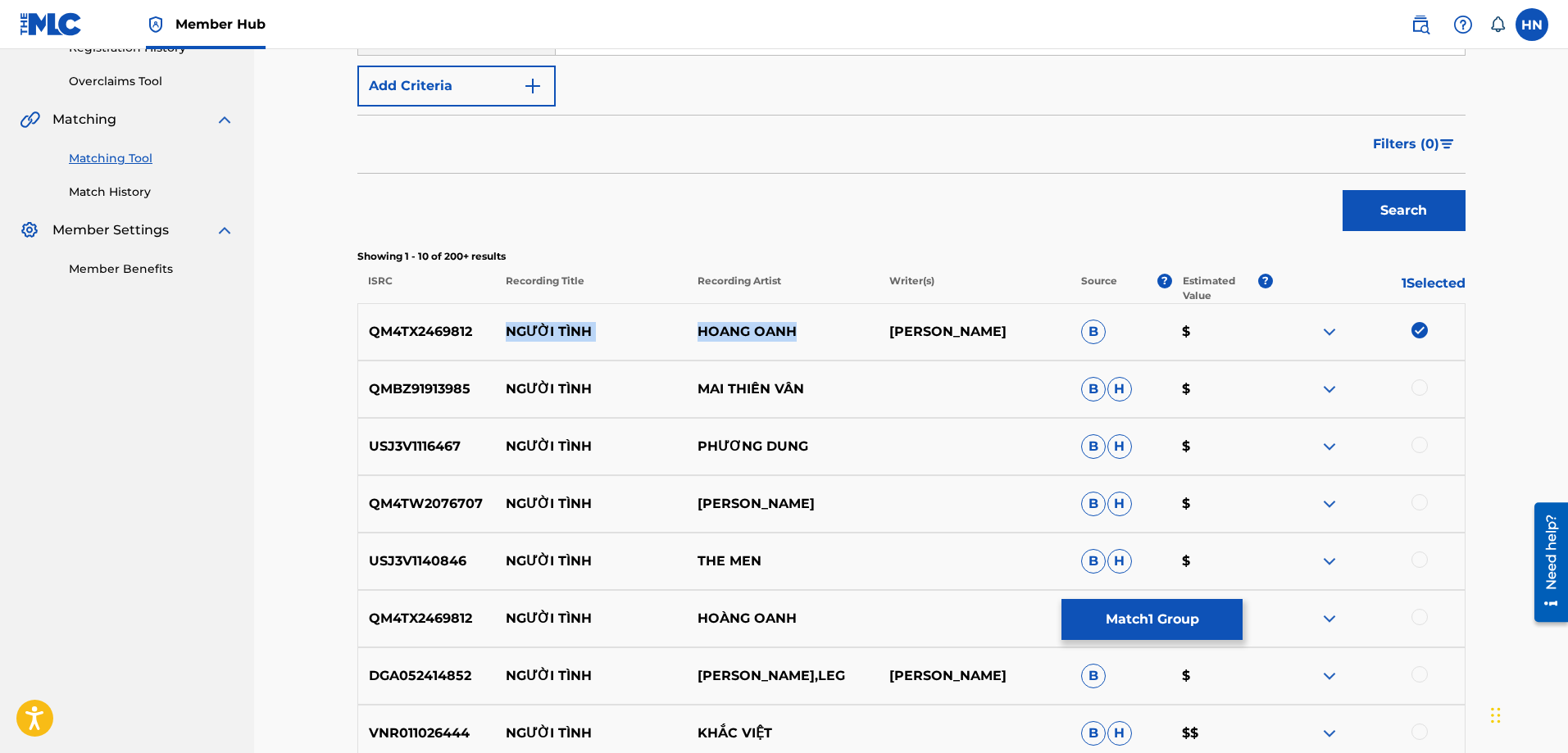
drag, startPoint x: 797, startPoint y: 323, endPoint x: 509, endPoint y: 323, distance: 288.0
click at [509, 323] on div "QM4TX2469812 NGƯỜI TÌNH HOANG OANH PHUONG KIM B $" at bounding box center [911, 332] width 1108 height 57
drag, startPoint x: 507, startPoint y: 393, endPoint x: 876, endPoint y: 385, distance: 369.1
click at [876, 385] on div "QMBZ91913985 NGƯỜI TÌNH MAI THIÊN VÂN B H $" at bounding box center [911, 389] width 1108 height 57
click at [414, 374] on div "QMBZ91913985 NGƯỜI TÌNH MAI THIÊN VÂN B H $" at bounding box center [911, 389] width 1108 height 57
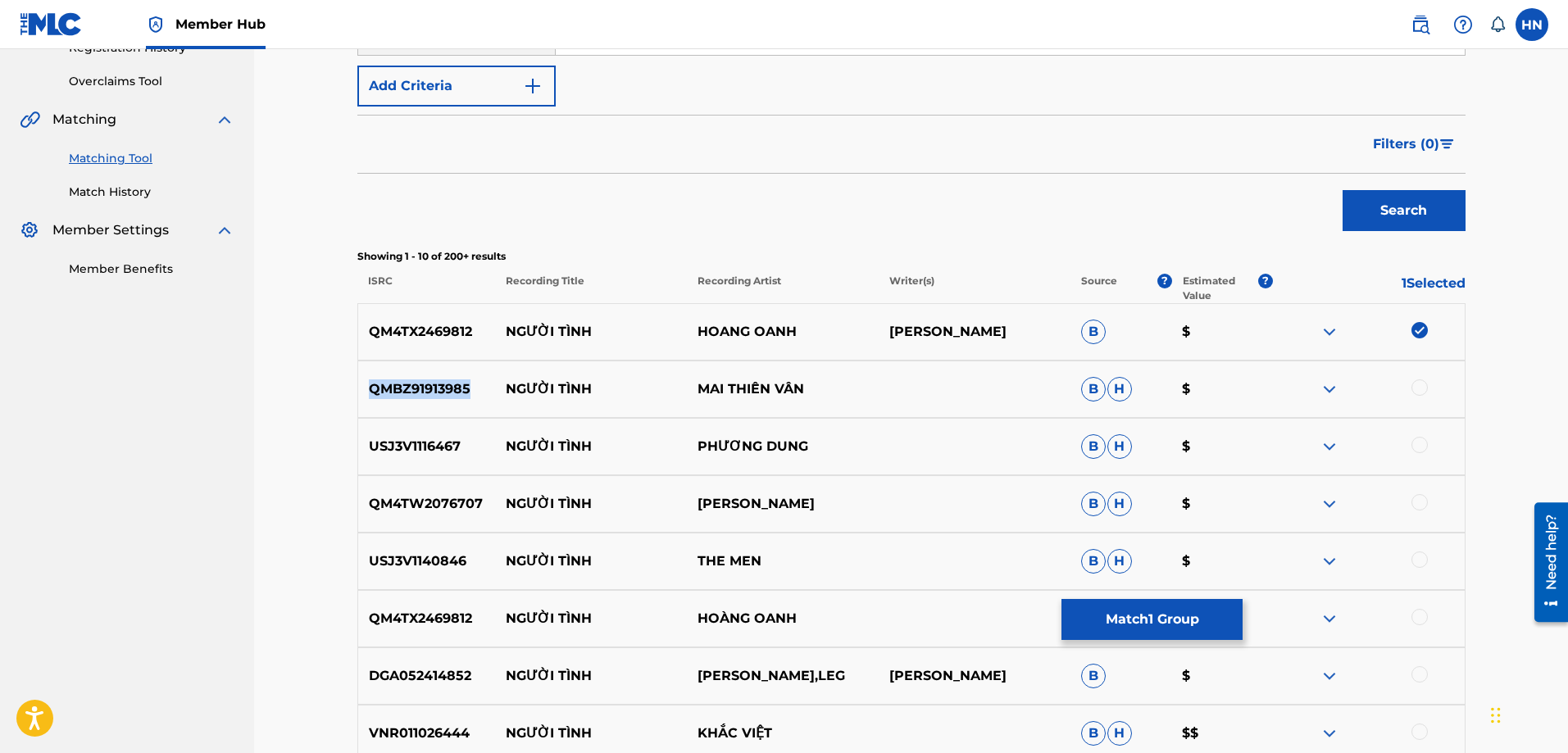
click at [414, 374] on div "QMBZ91913985 NGƯỜI TÌNH MAI THIÊN VÂN B H $" at bounding box center [911, 389] width 1108 height 57
click at [1415, 385] on div at bounding box center [1419, 388] width 16 height 16
drag, startPoint x: 495, startPoint y: 461, endPoint x: 821, endPoint y: 449, distance: 326.2
click at [821, 449] on div "USJ3V1116467 NGƯỜI TÌNH PHƯƠNG DUNG B H $" at bounding box center [911, 447] width 1108 height 57
click at [445, 443] on p "USJ3V1116467" at bounding box center [427, 447] width 138 height 20
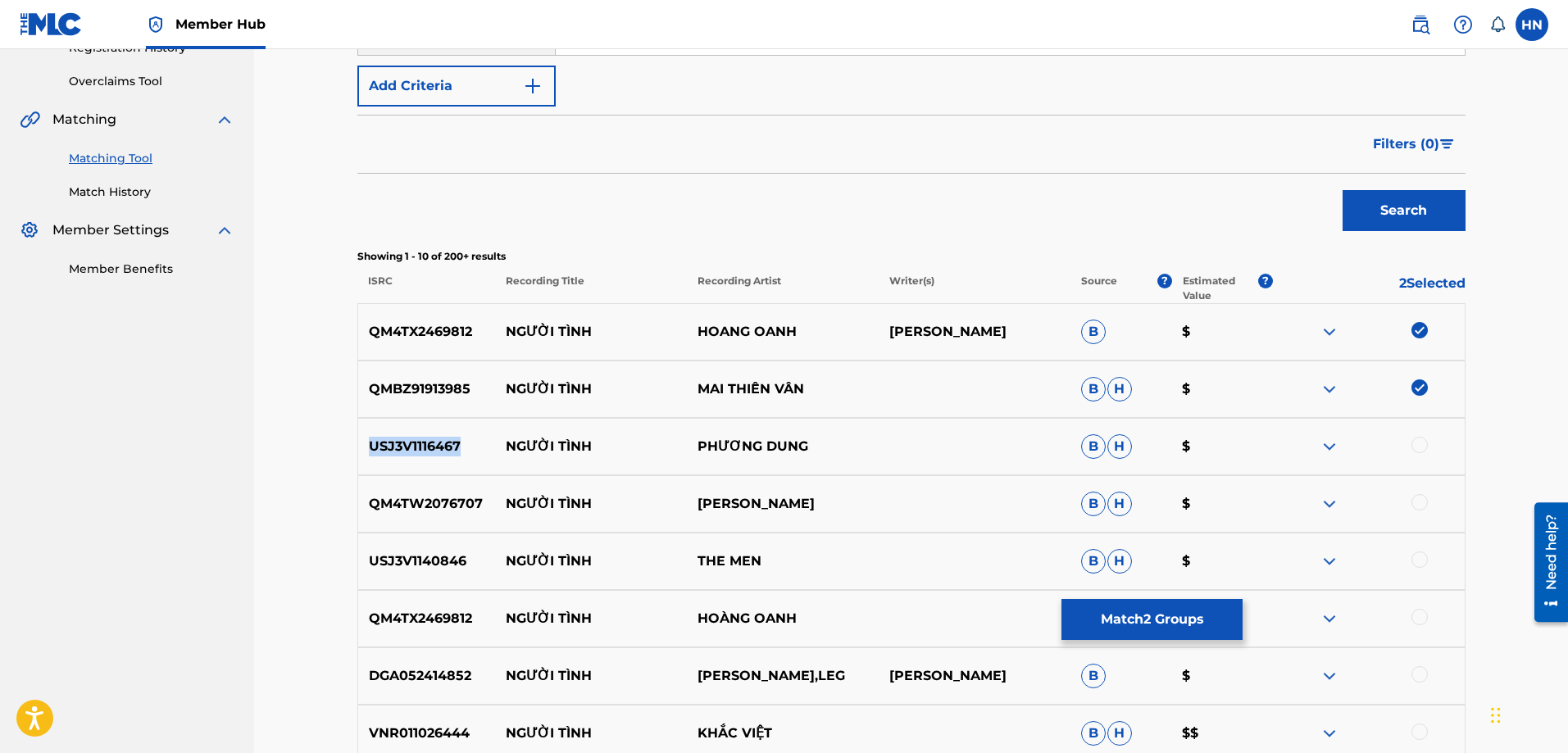
click at [445, 443] on p "USJ3V1116467" at bounding box center [427, 447] width 138 height 20
click at [1411, 443] on div at bounding box center [1419, 445] width 16 height 16
drag, startPoint x: 527, startPoint y: 500, endPoint x: 826, endPoint y: 494, distance: 299.1
click at [822, 495] on div "QM4TW2076707 NGƯỜI TÌNH NGỌC BÍCH B H $" at bounding box center [911, 504] width 1108 height 57
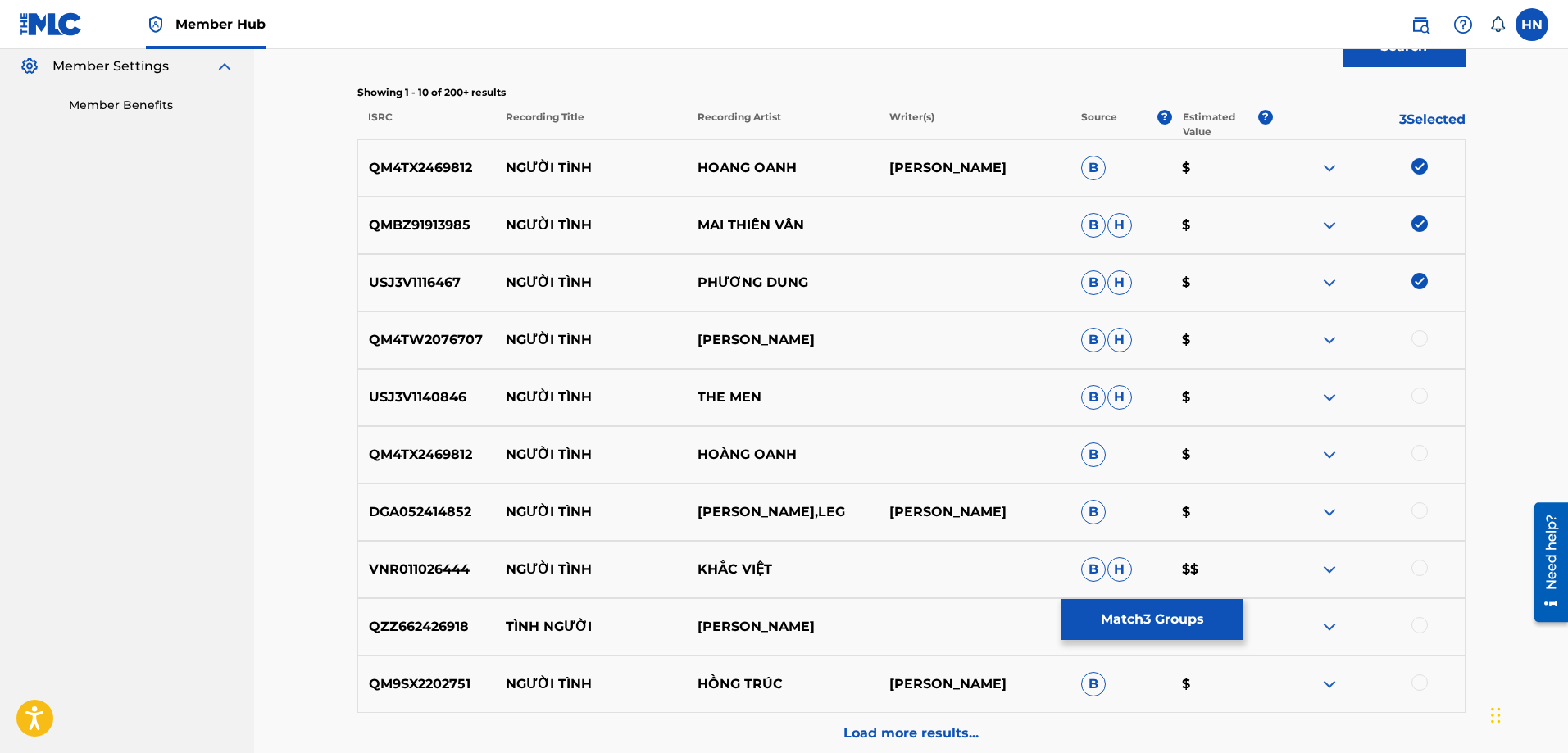
click at [1421, 452] on div at bounding box center [1419, 453] width 16 height 16
drag, startPoint x: 823, startPoint y: 394, endPoint x: 503, endPoint y: 393, distance: 320.0
click at [503, 393] on div "USJ3V1140846 NGƯỜI TÌNH THE MEN B H $" at bounding box center [911, 397] width 1108 height 57
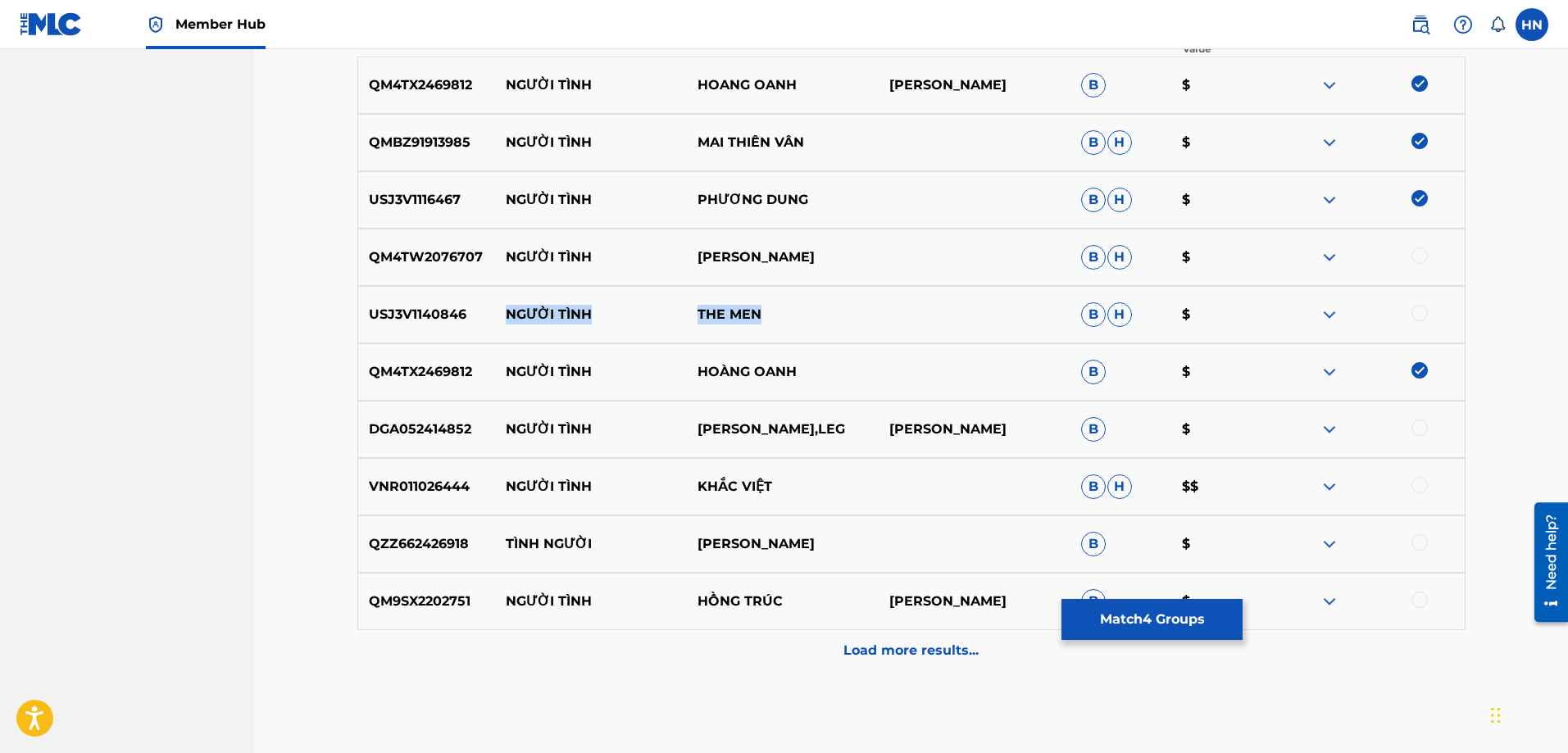
scroll to position [654, 0]
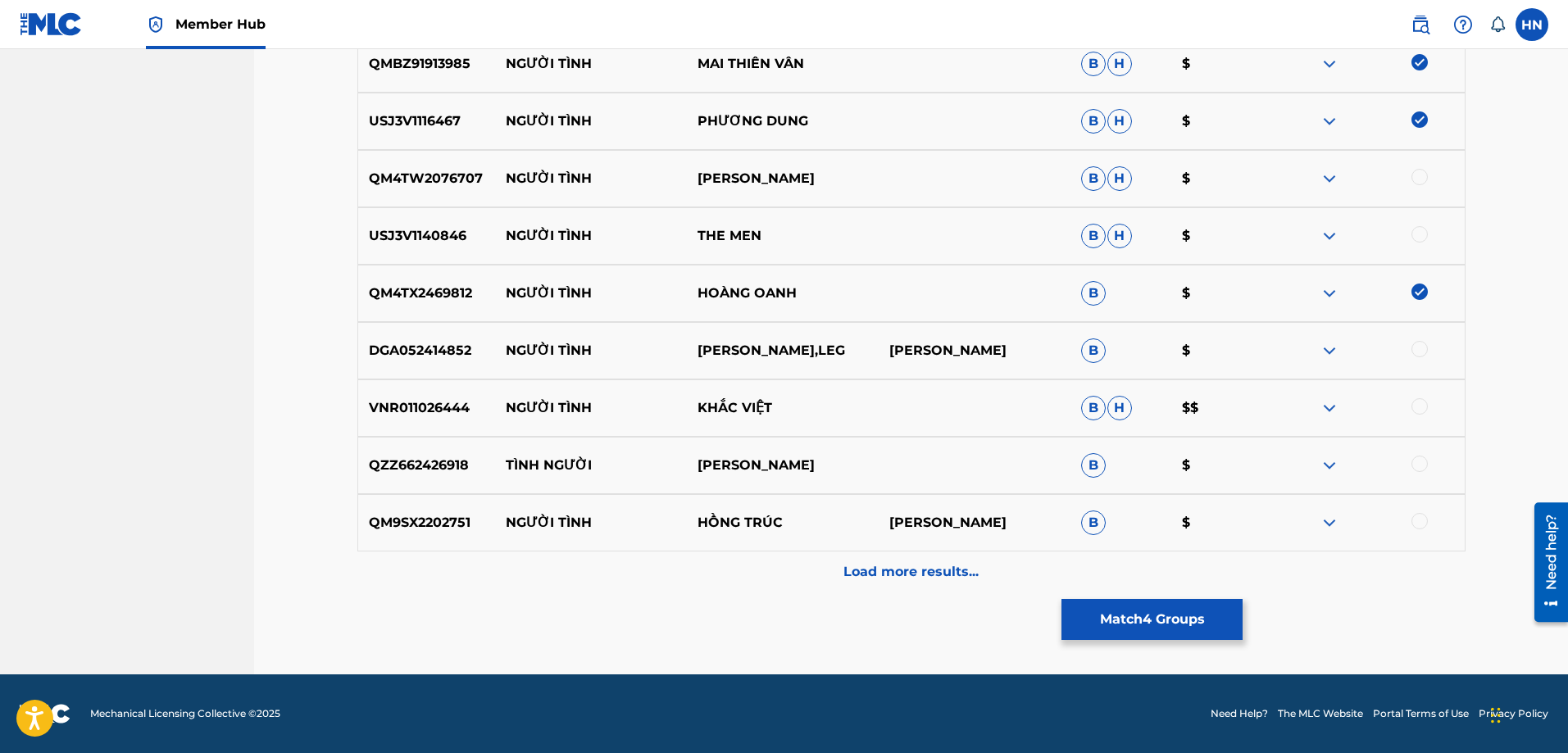
click at [357, 508] on div "QM9SX2202751 NGƯỜI TÌNH HỒNG TRÚC PHƯƠNG KIM B $" at bounding box center [911, 523] width 1108 height 57
click at [1418, 521] on div at bounding box center [1419, 521] width 16 height 16
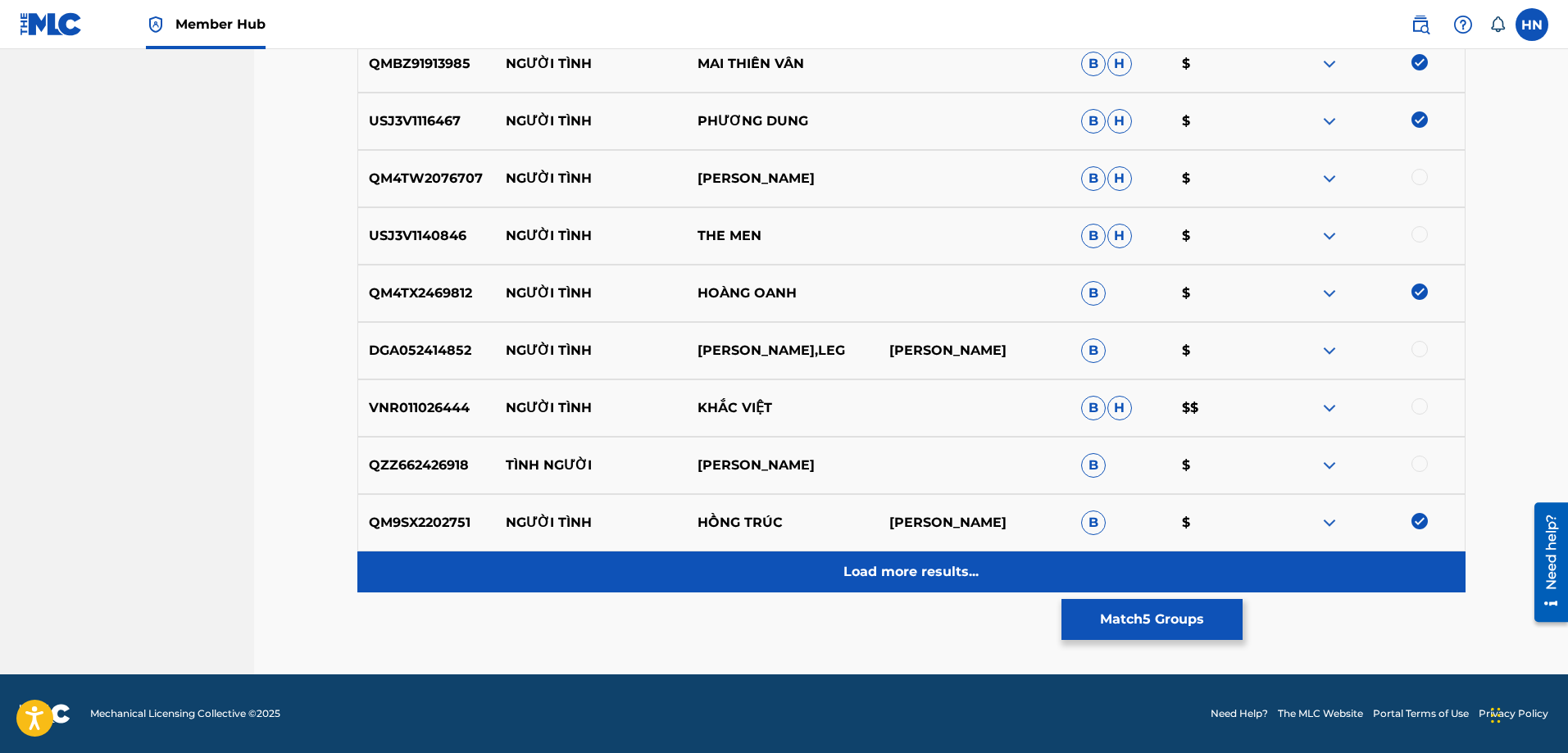
click at [866, 557] on div "Load more results..." at bounding box center [911, 572] width 1108 height 41
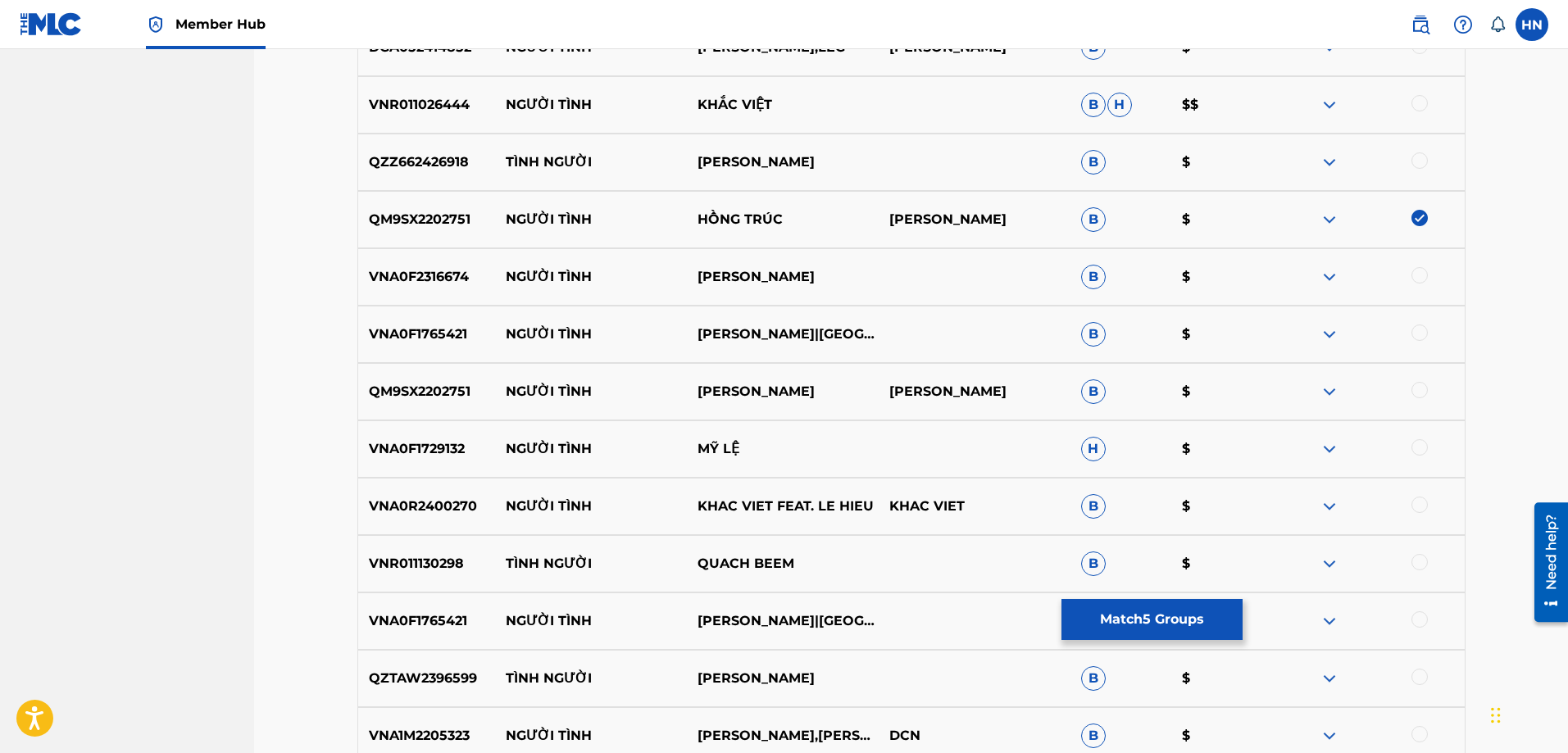
scroll to position [981, 0]
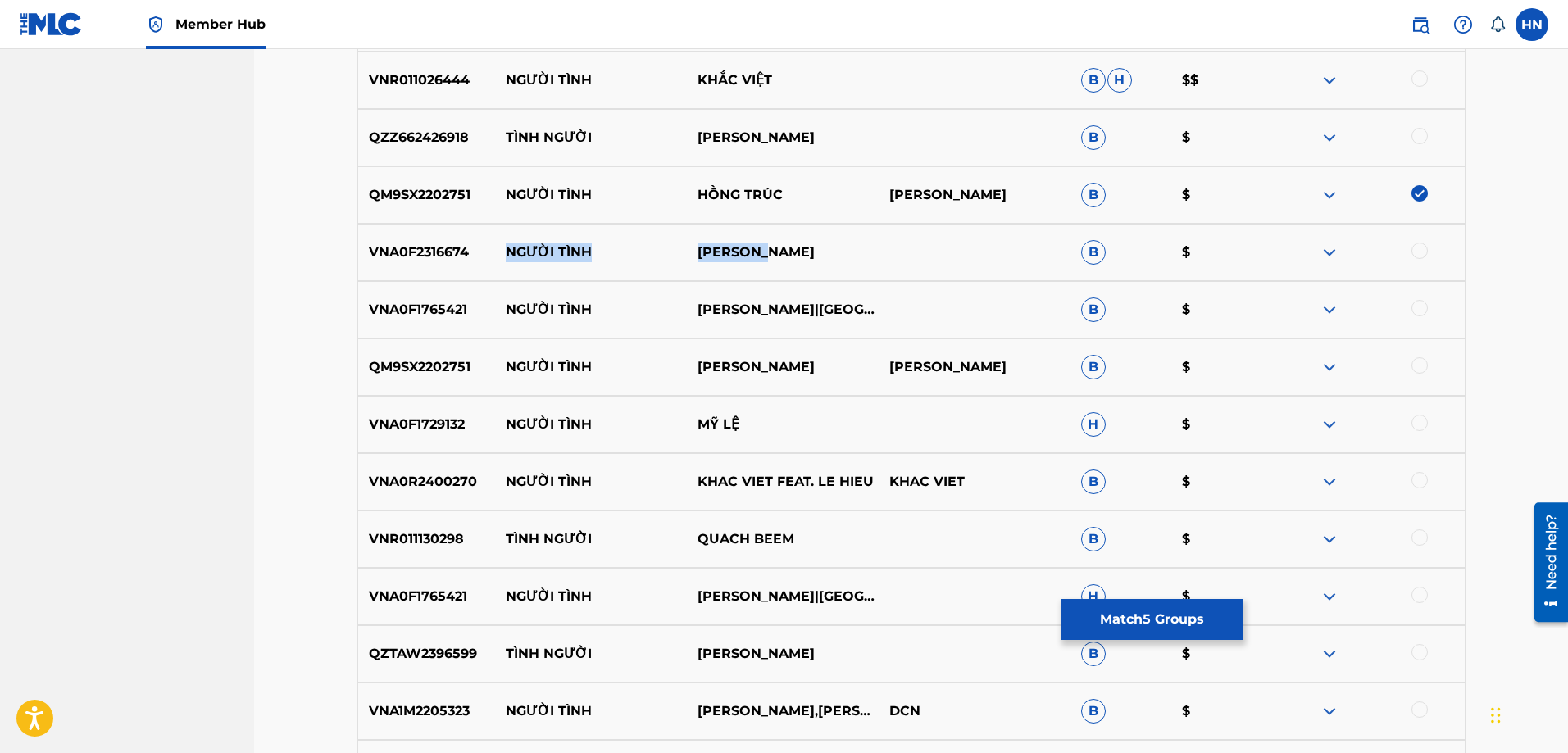
drag, startPoint x: 808, startPoint y: 261, endPoint x: 478, endPoint y: 241, distance: 330.6
click at [478, 241] on div "VNA0F2316674 NGƯỜI TÌNH LỆ QUYÊN B $" at bounding box center [911, 253] width 1108 height 57
click at [431, 362] on p "QM9SX2202751" at bounding box center [427, 367] width 138 height 20
click at [1421, 367] on div at bounding box center [1419, 365] width 16 height 16
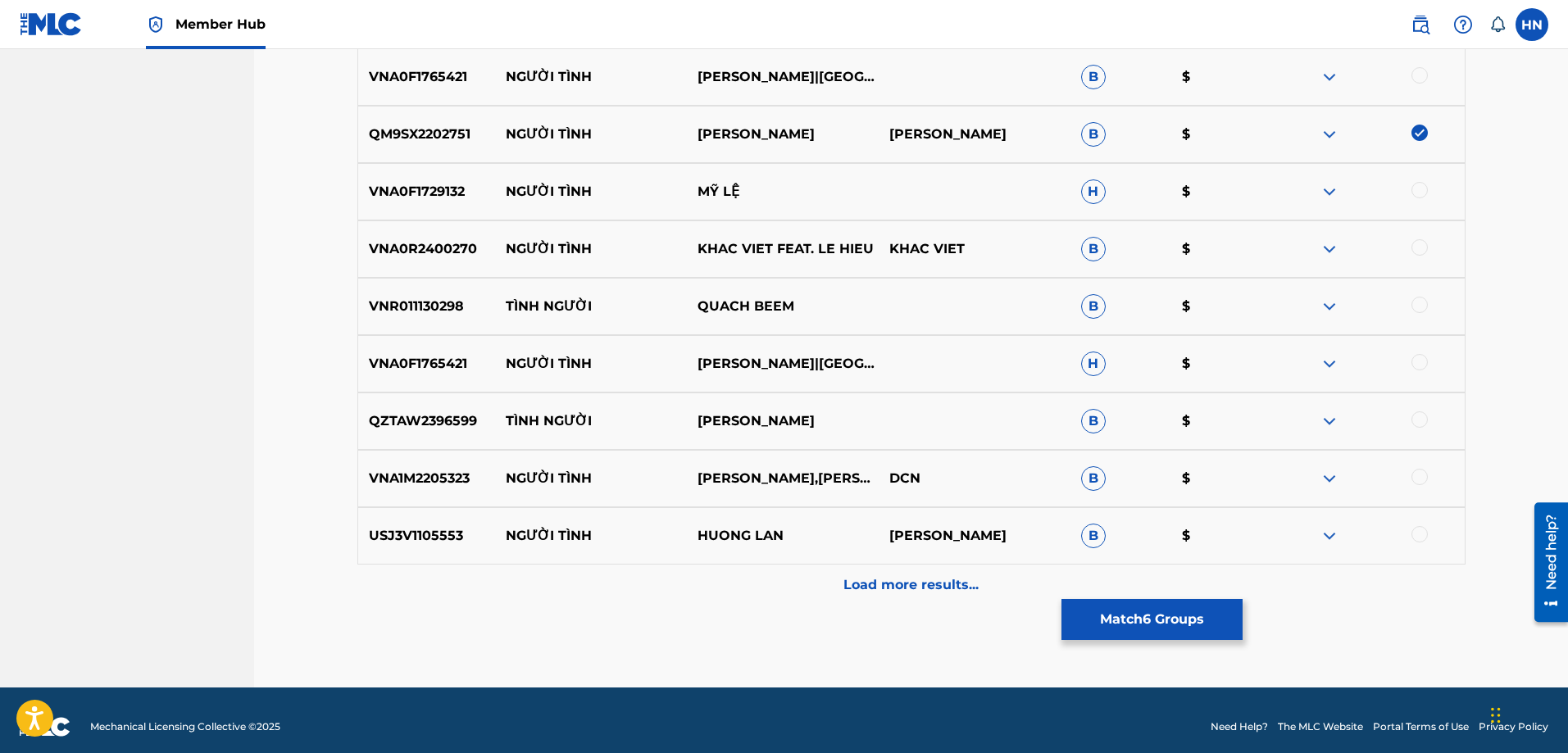
scroll to position [1228, 0]
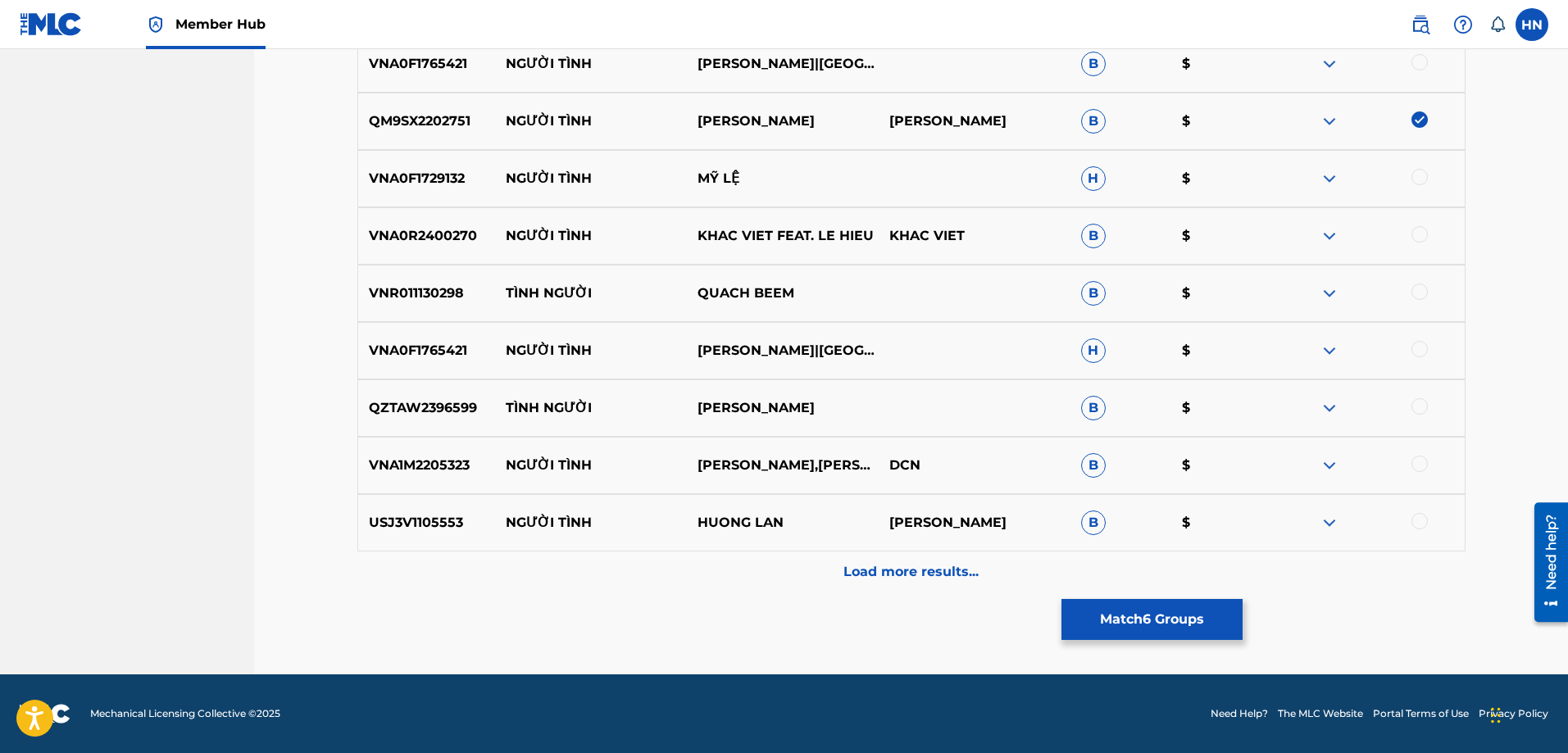
click at [424, 522] on p "USJ3V1105553" at bounding box center [427, 523] width 138 height 20
click at [1427, 516] on div at bounding box center [1369, 523] width 192 height 20
click at [1420, 523] on div at bounding box center [1419, 521] width 16 height 16
drag, startPoint x: 485, startPoint y: 463, endPoint x: 788, endPoint y: 478, distance: 303.4
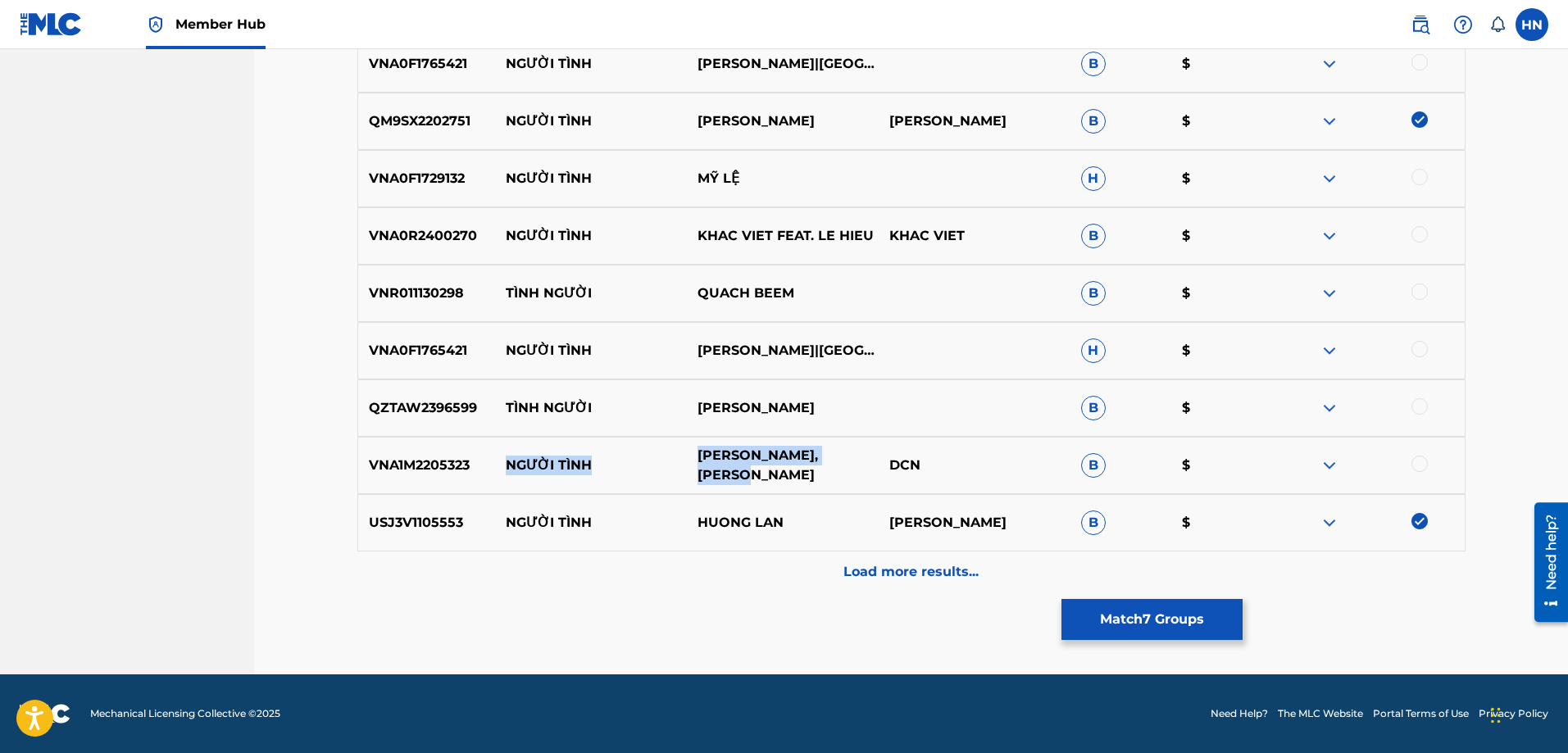
click at [788, 478] on div "VNA1M2205323 NGƯỜI TÌNH THANH NGÂN,THANH TÂM DCN B $" at bounding box center [911, 466] width 1108 height 57
click at [1321, 464] on img at bounding box center [1329, 466] width 20 height 20
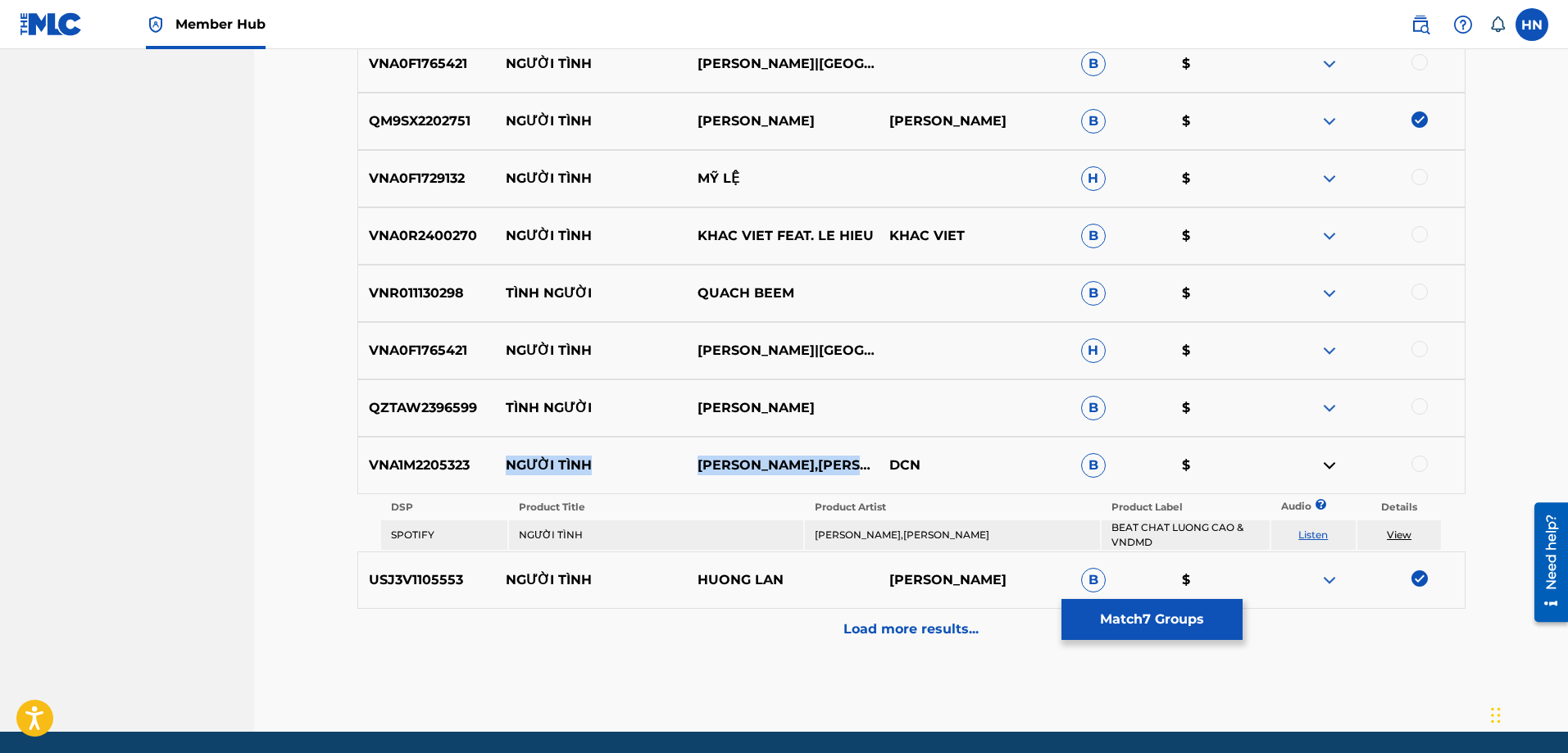
click at [1304, 537] on link "Listen" at bounding box center [1313, 535] width 30 height 12
click at [1328, 355] on img at bounding box center [1329, 351] width 20 height 20
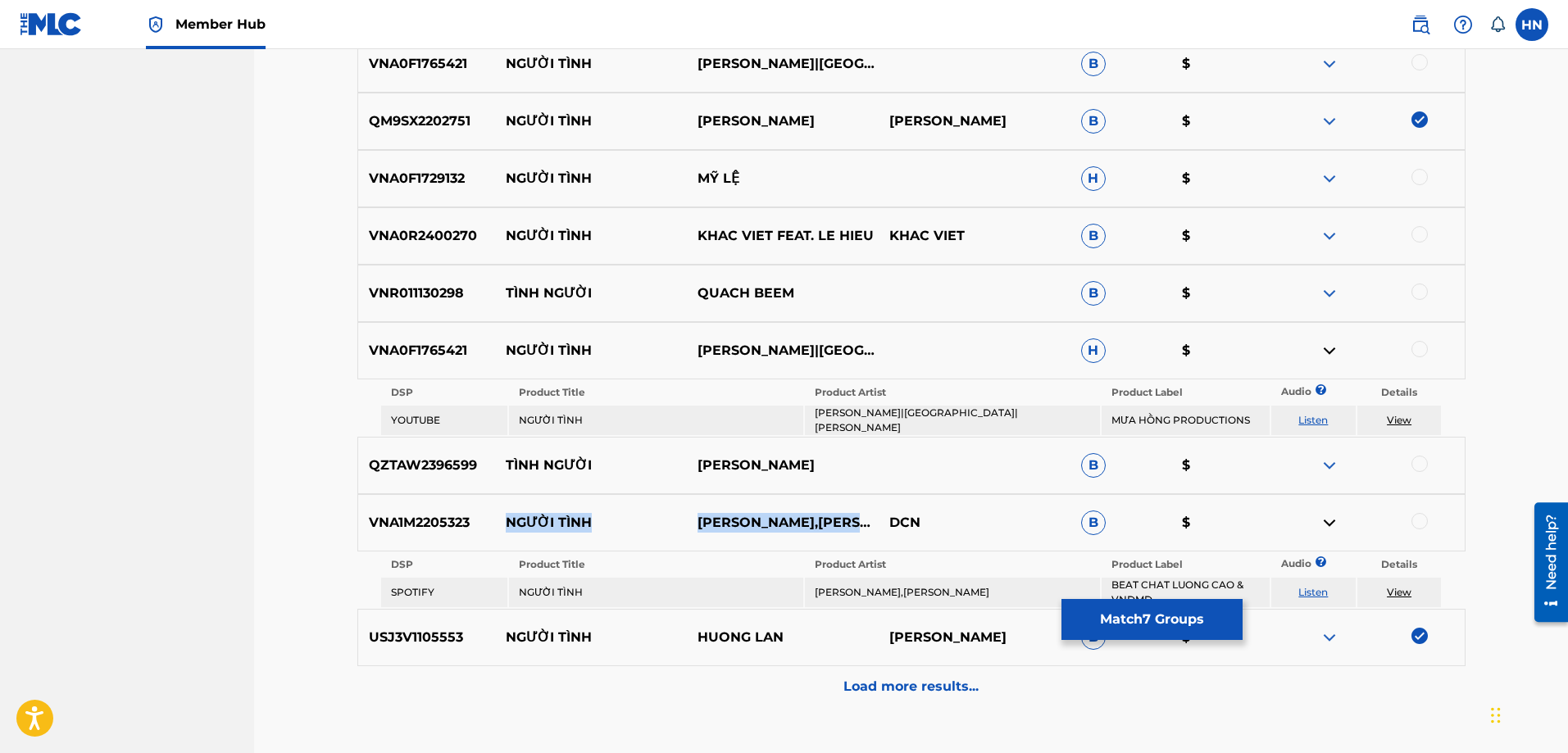
click at [1307, 414] on link "Listen" at bounding box center [1313, 420] width 30 height 12
drag, startPoint x: 517, startPoint y: 416, endPoint x: 1009, endPoint y: 417, distance: 492.0
click at [1009, 417] on tr "YOUTUBE NGƯỜI TÌNH MINH THUẬN|NHẬT HÀO|TÚ LINH MƯA HỒNG PRODUCTIONS Listen View" at bounding box center [911, 420] width 1061 height 30
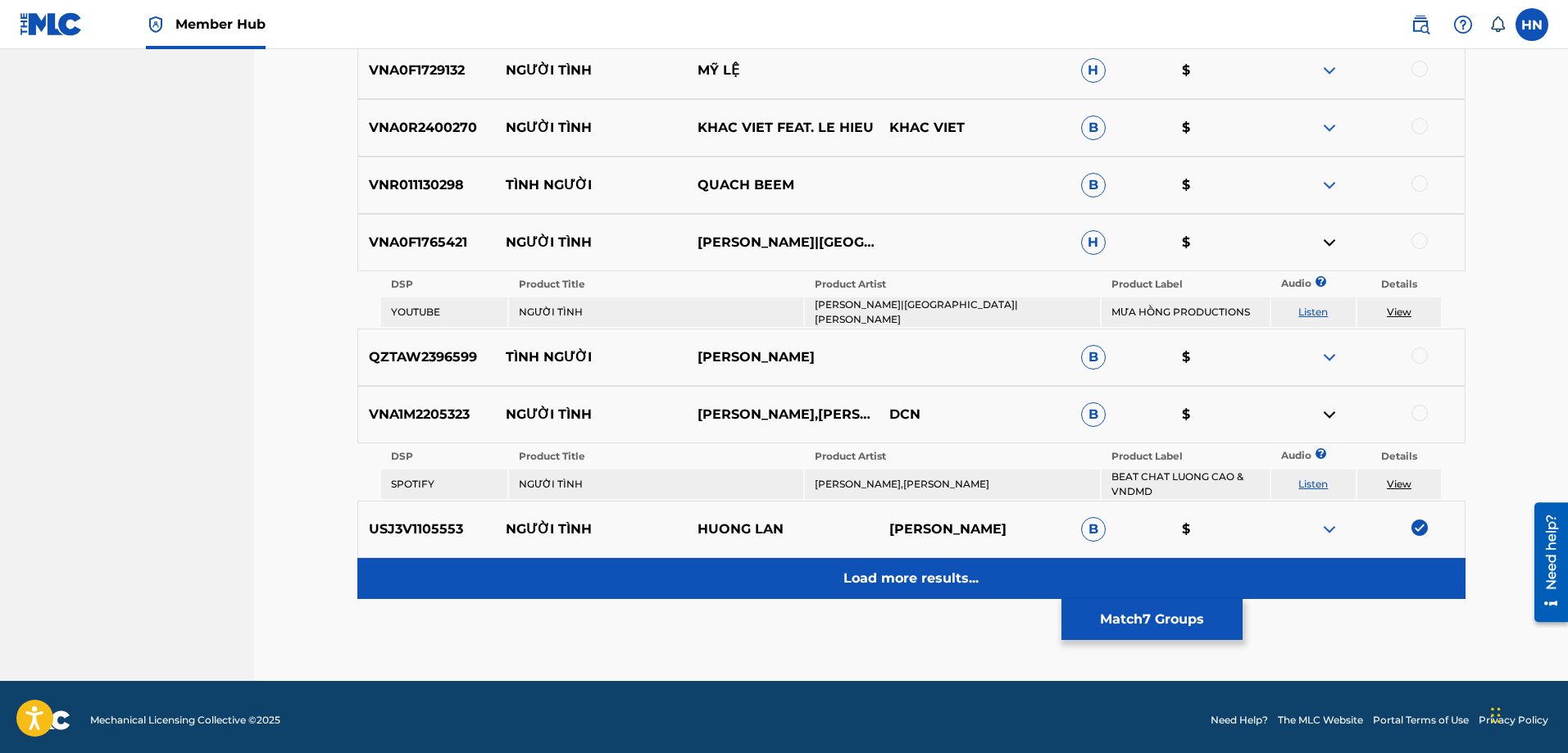
click at [876, 569] on p "Load more results..." at bounding box center [910, 579] width 135 height 20
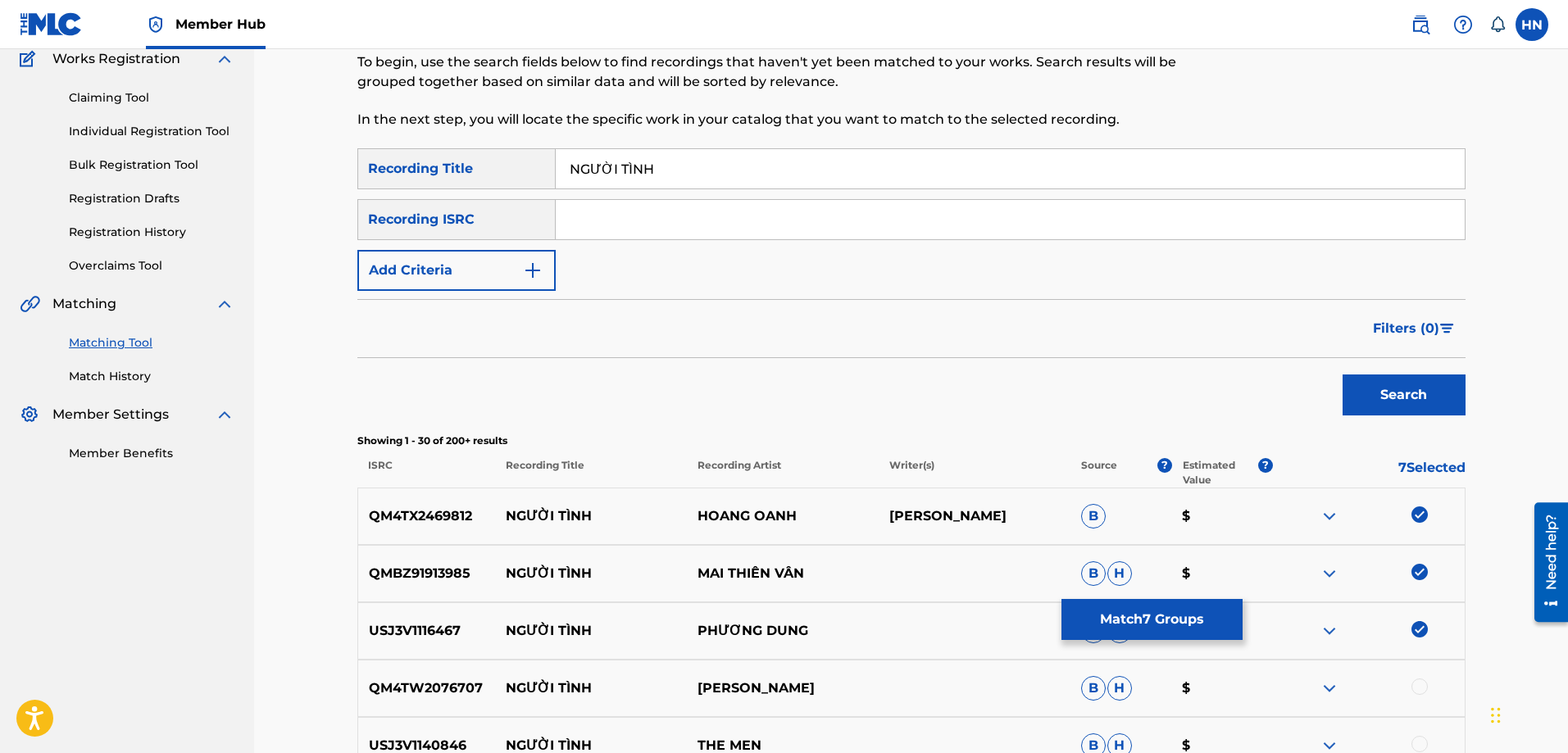
scroll to position [1335, 0]
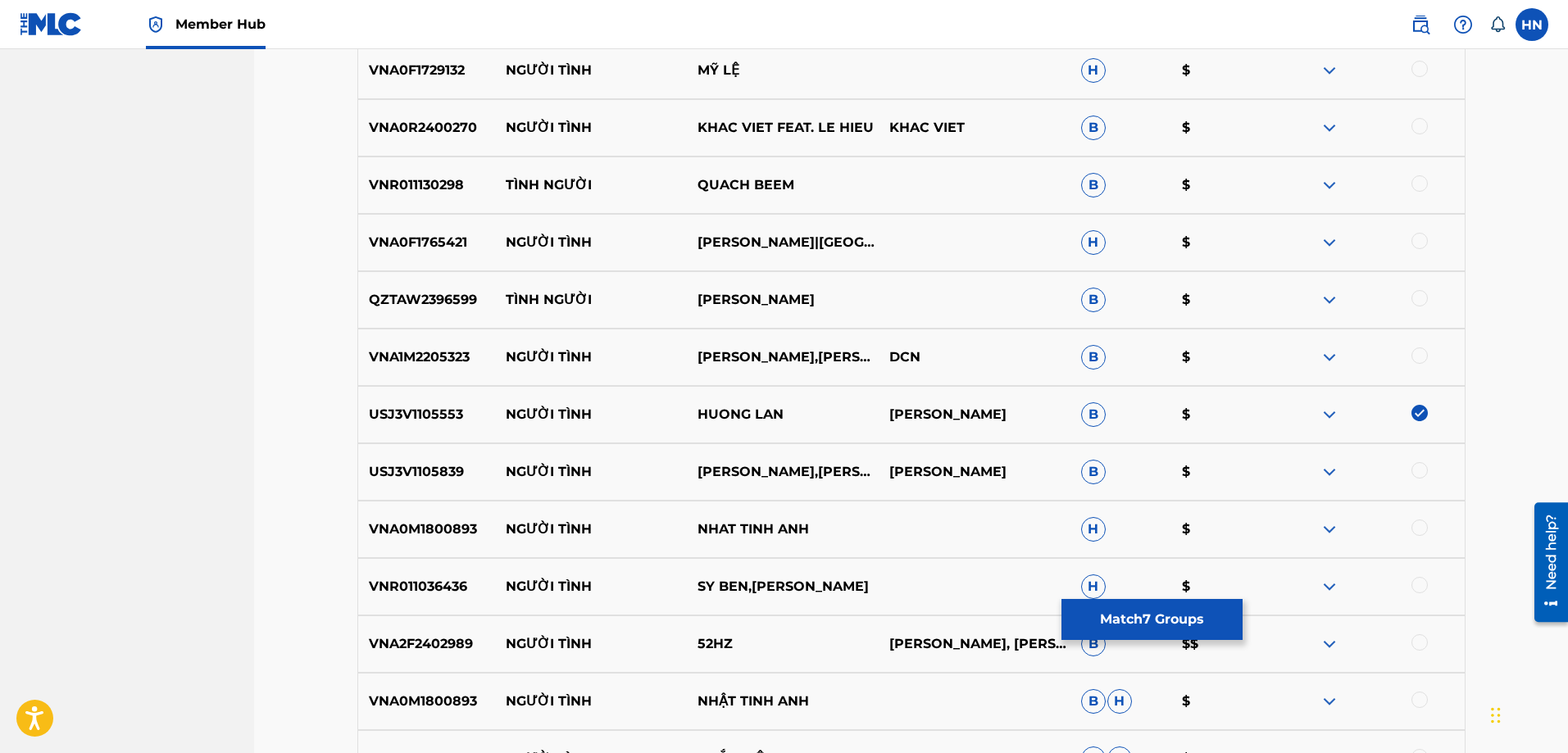
click at [397, 458] on div "USJ3V1105839 NGƯỜI TÌNH CHẾ LINH,HƯƠNG LAN PHƯƠNG KIM B $" at bounding box center [911, 472] width 1108 height 57
click at [1412, 472] on div at bounding box center [1419, 471] width 16 height 16
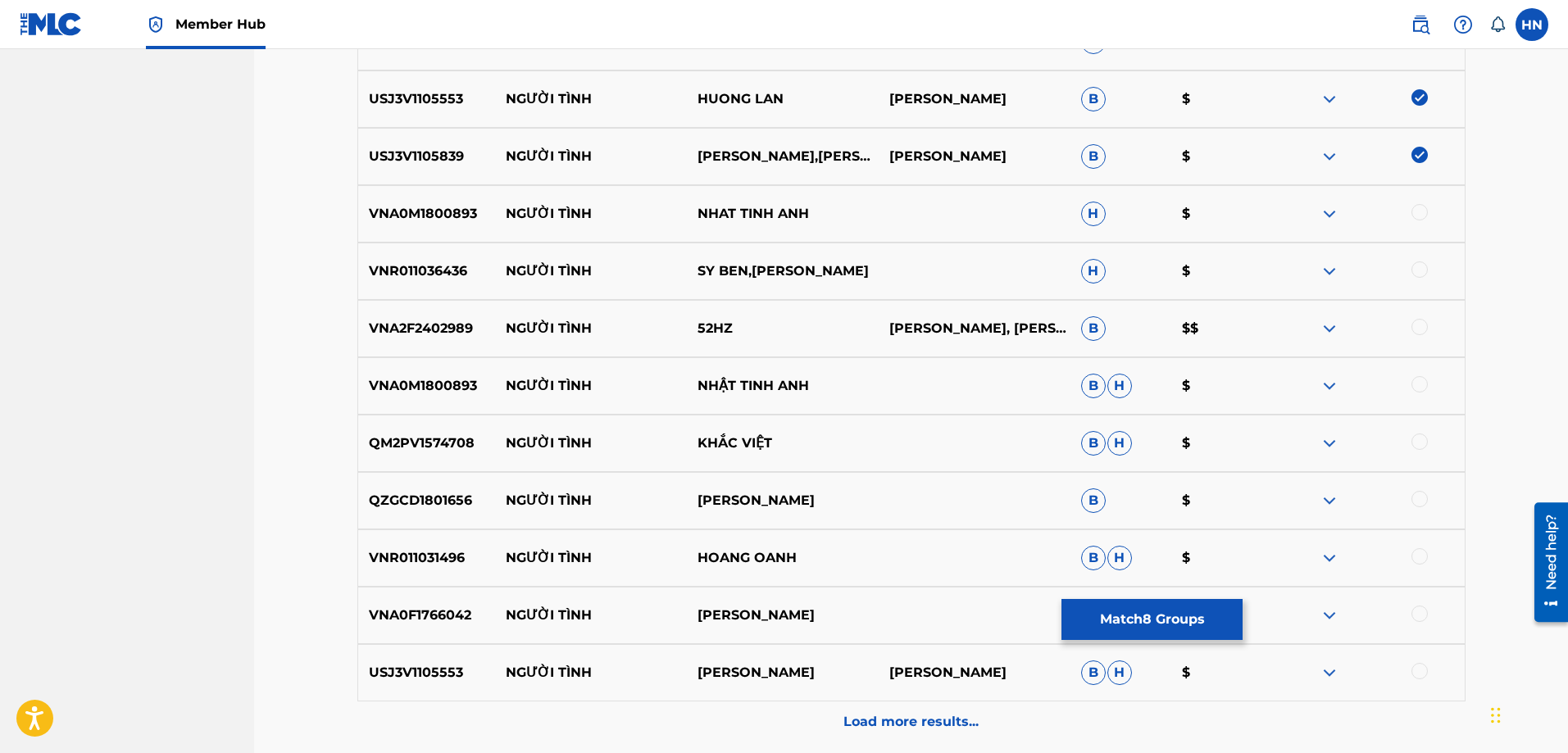
scroll to position [1745, 0]
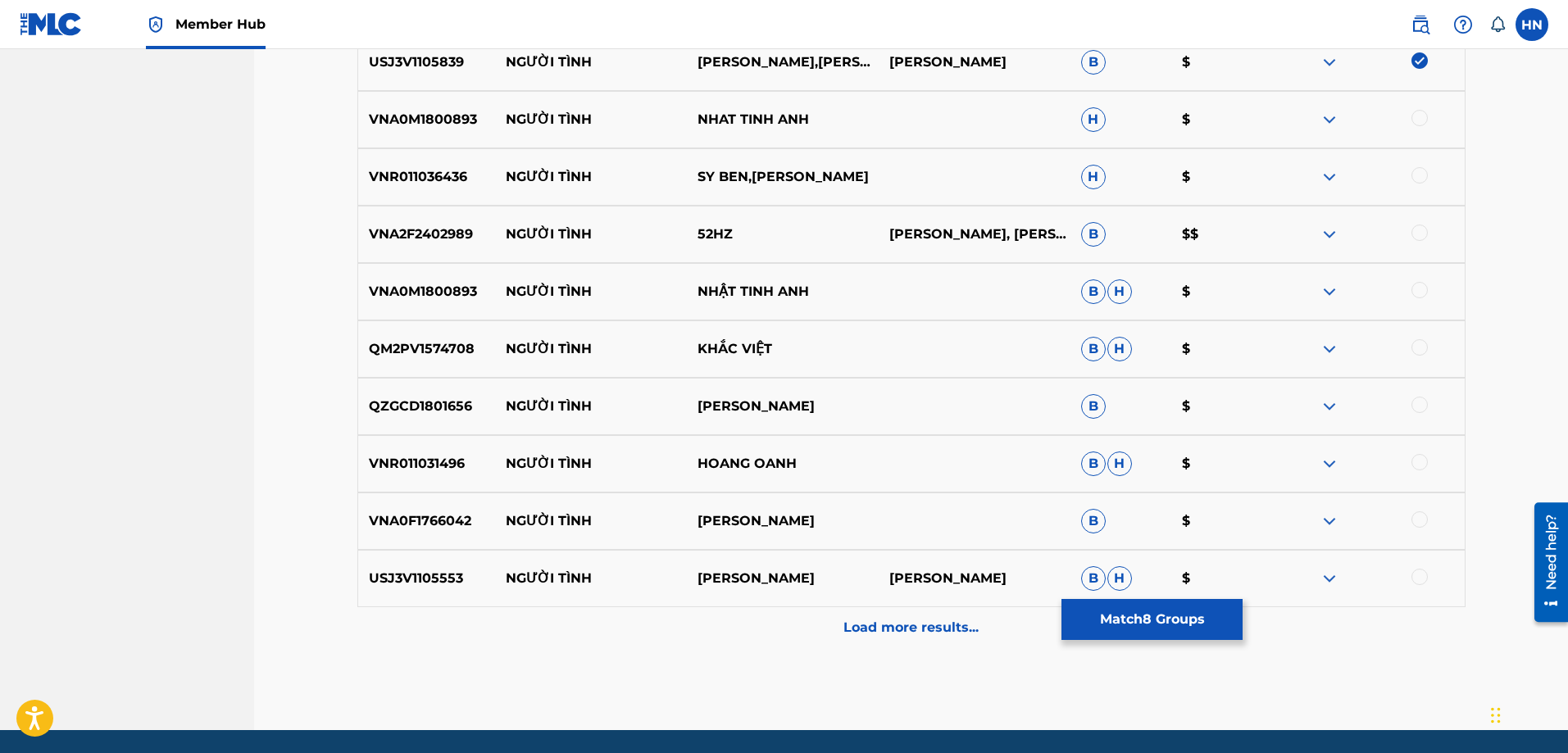
click at [381, 466] on p "VNR011031496" at bounding box center [427, 464] width 138 height 20
click at [1419, 462] on div at bounding box center [1419, 462] width 16 height 16
click at [416, 586] on p "USJ3V1105553" at bounding box center [427, 579] width 138 height 20
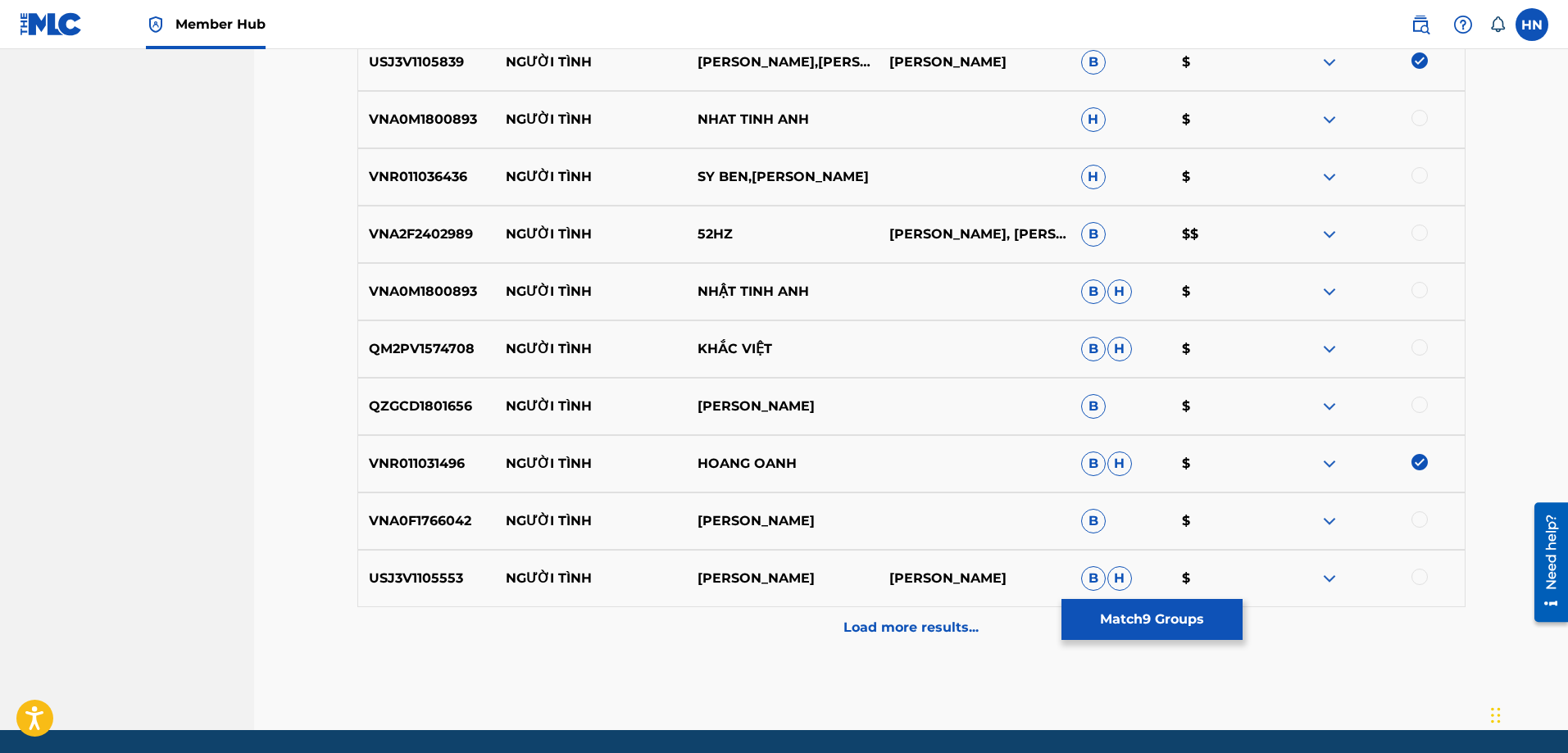
drag, startPoint x: 1419, startPoint y: 573, endPoint x: 1184, endPoint y: 370, distance: 310.5
click at [1418, 573] on div at bounding box center [1419, 577] width 16 height 16
drag, startPoint x: 818, startPoint y: 398, endPoint x: 505, endPoint y: 409, distance: 313.2
click at [505, 409] on div "QZGCD1801656 NGƯỜI TÌNH LÂM THÚY VÂN B $" at bounding box center [911, 406] width 1108 height 57
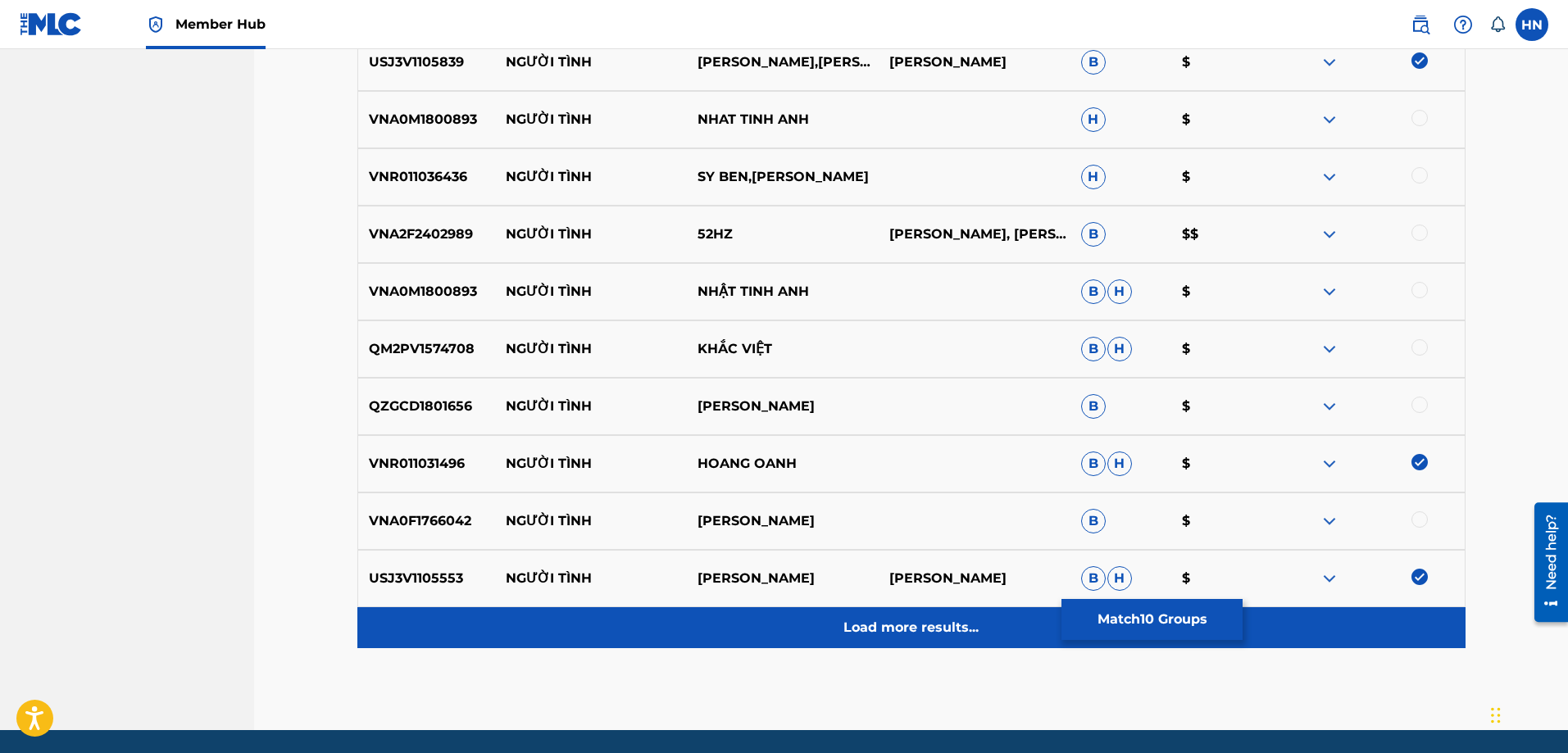
click at [905, 627] on p "Load more results..." at bounding box center [910, 628] width 135 height 20
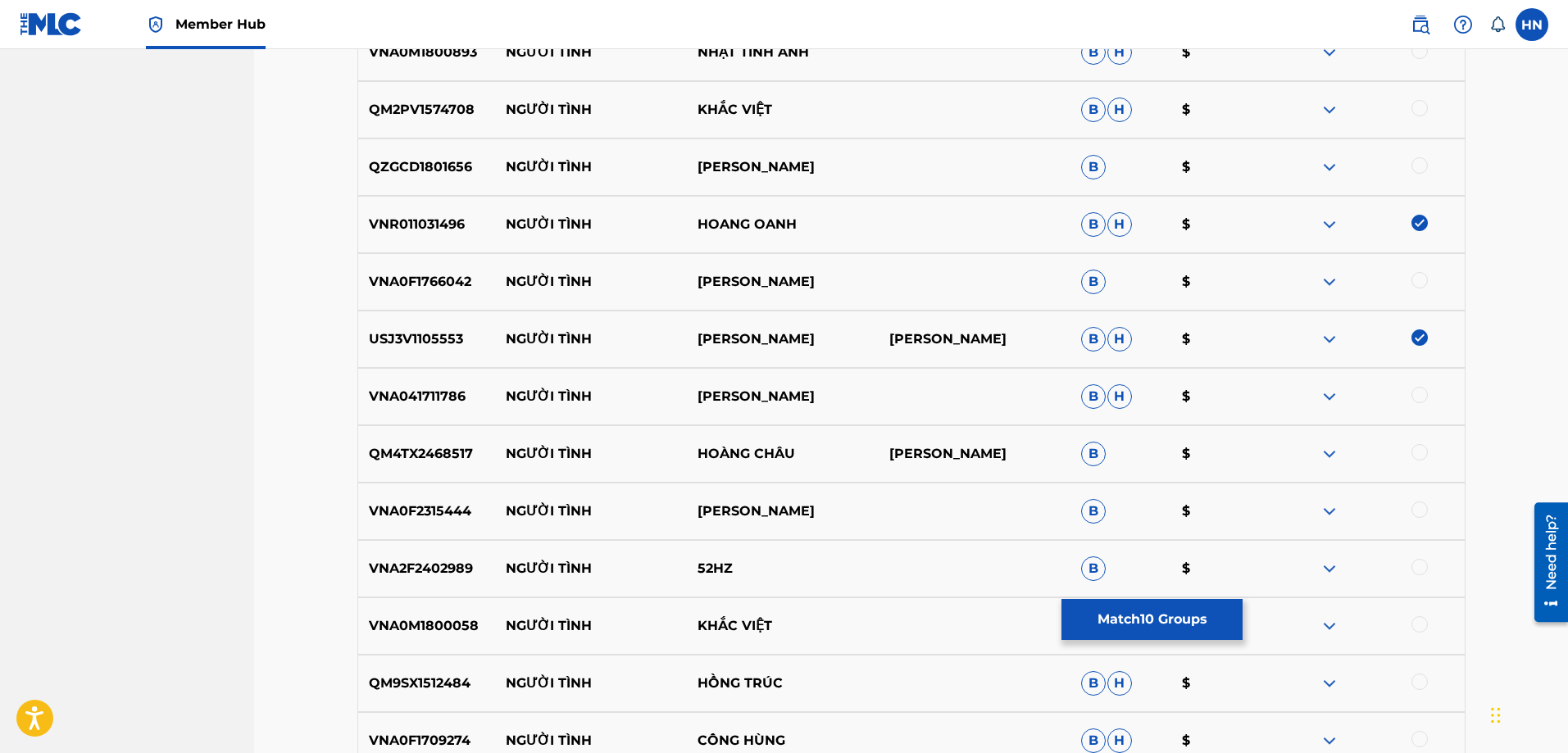
scroll to position [1991, 0]
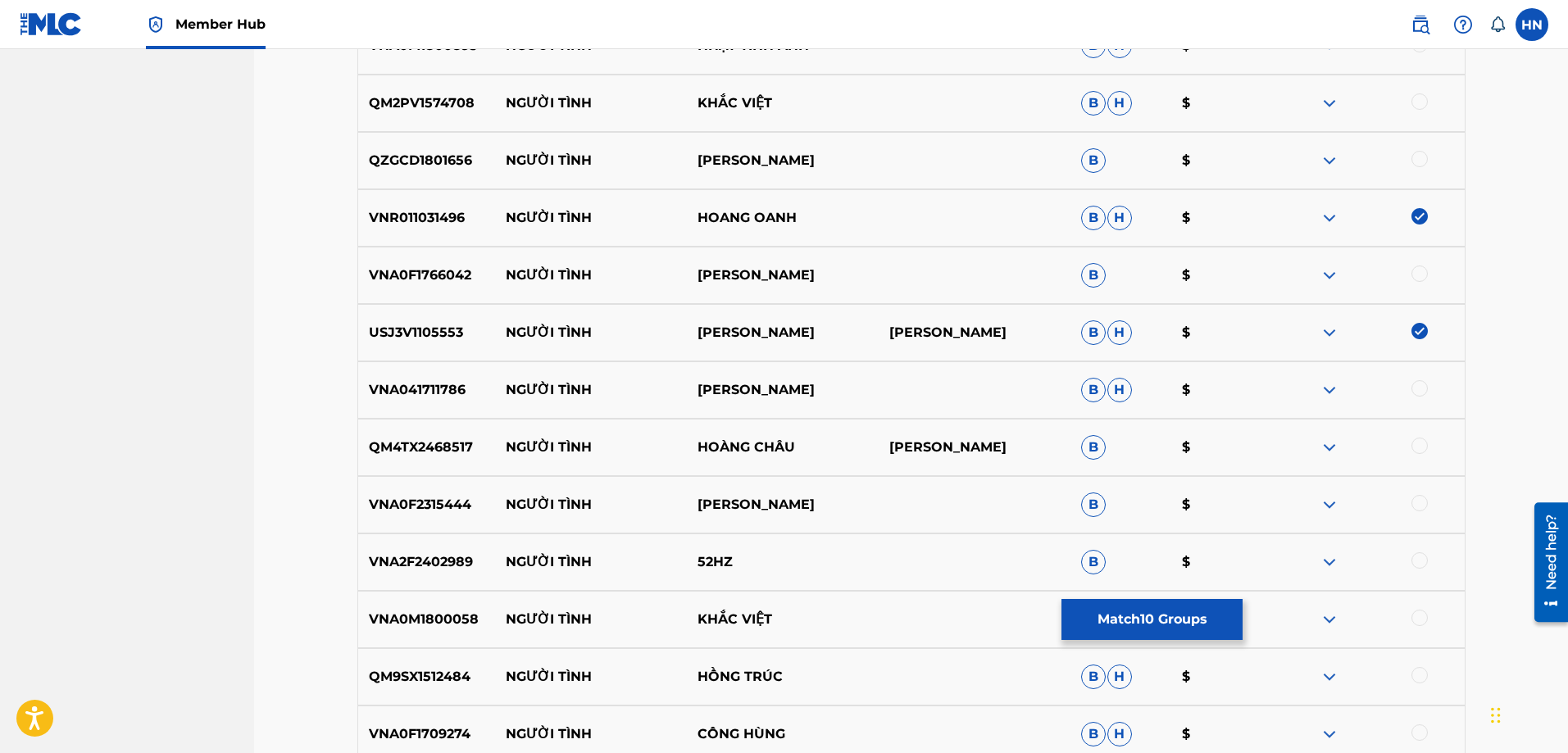
click at [458, 452] on p "QM4TX2468517" at bounding box center [427, 448] width 138 height 20
click at [1415, 443] on div at bounding box center [1419, 446] width 16 height 16
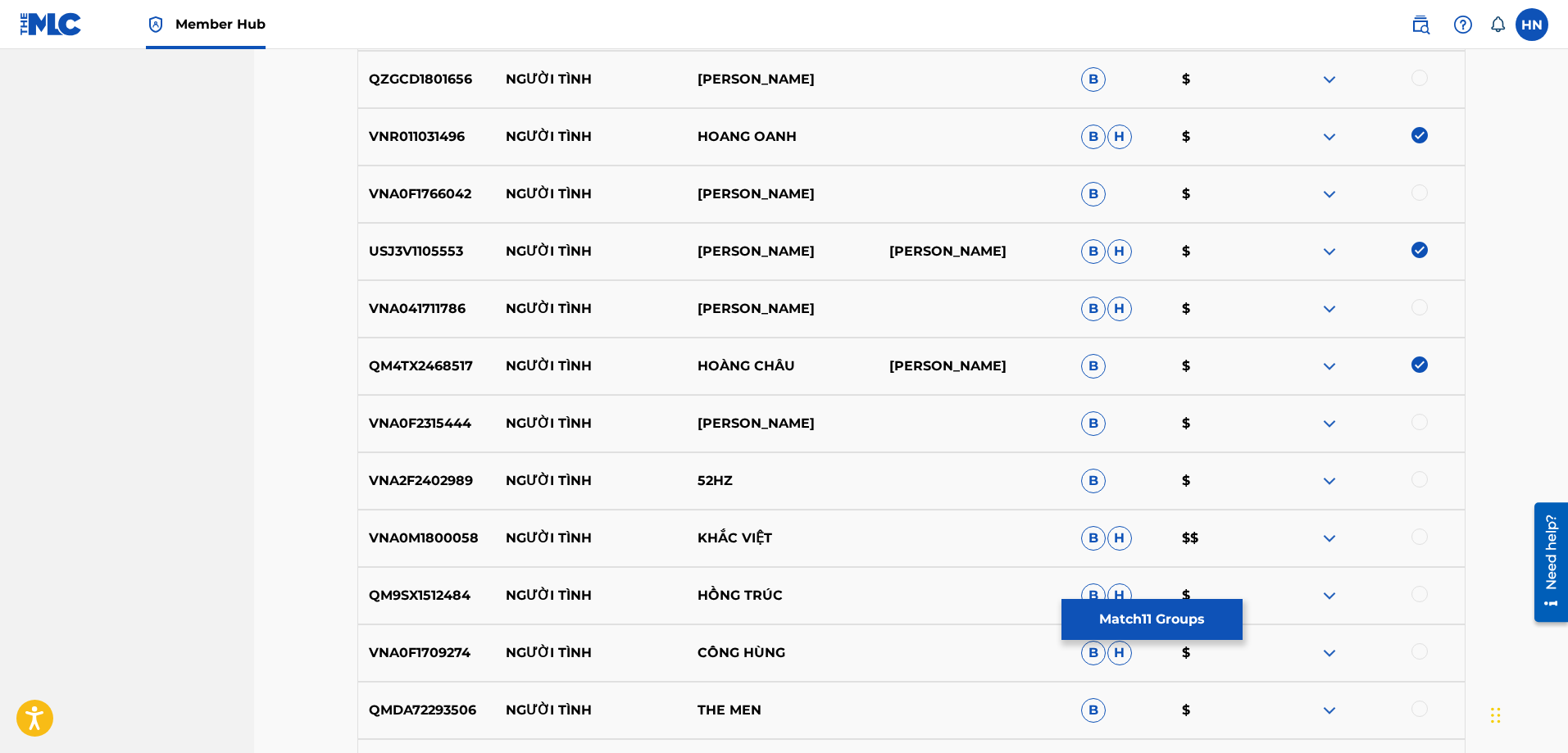
scroll to position [2073, 0]
click at [431, 593] on p "QM9SX1512484" at bounding box center [427, 595] width 138 height 20
click at [1415, 597] on div at bounding box center [1419, 594] width 16 height 16
drag, startPoint x: 810, startPoint y: 313, endPoint x: 506, endPoint y: 313, distance: 304.0
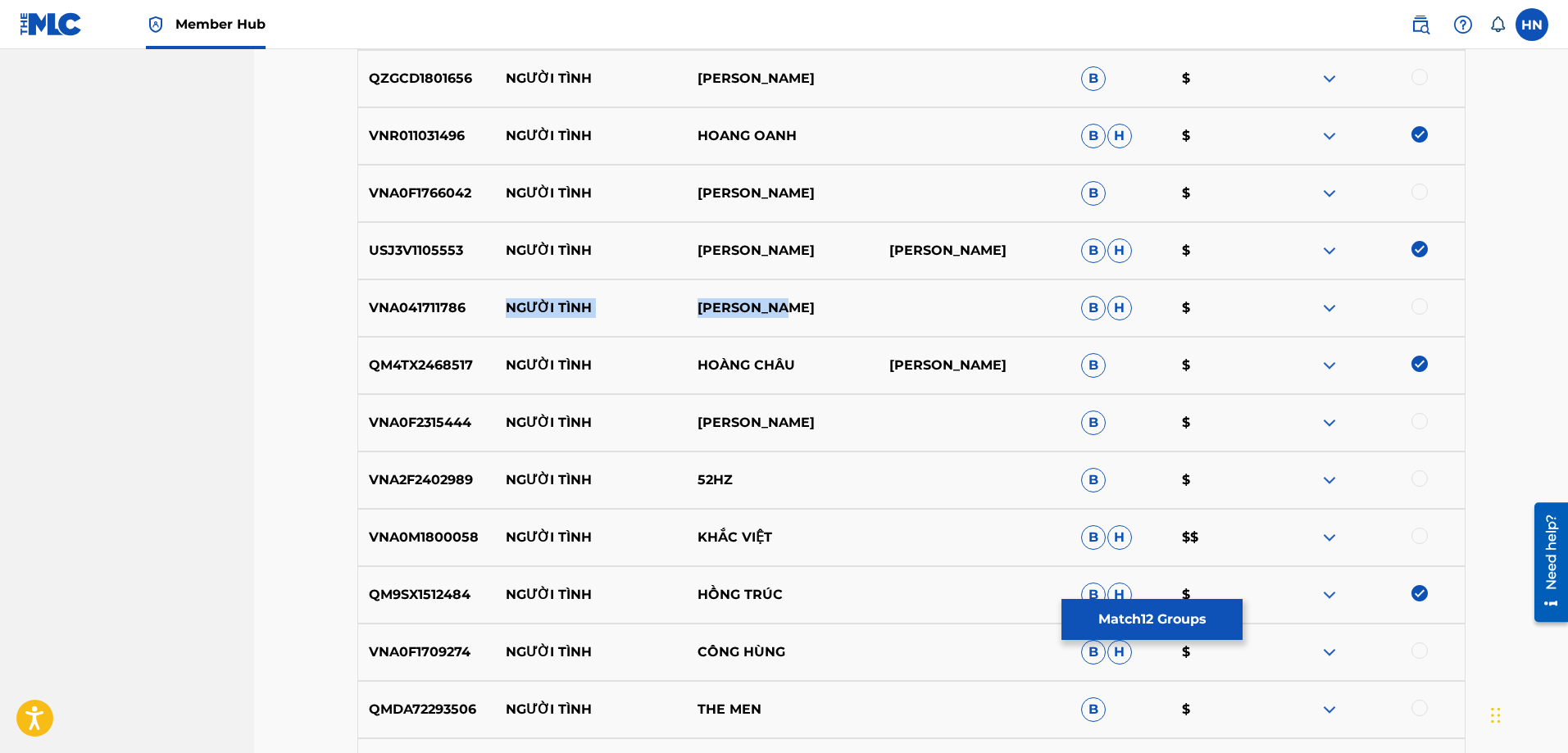
click at [506, 313] on div "VNA041711786 NGƯỜI TÌNH QUANG LINH B H $" at bounding box center [911, 308] width 1108 height 57
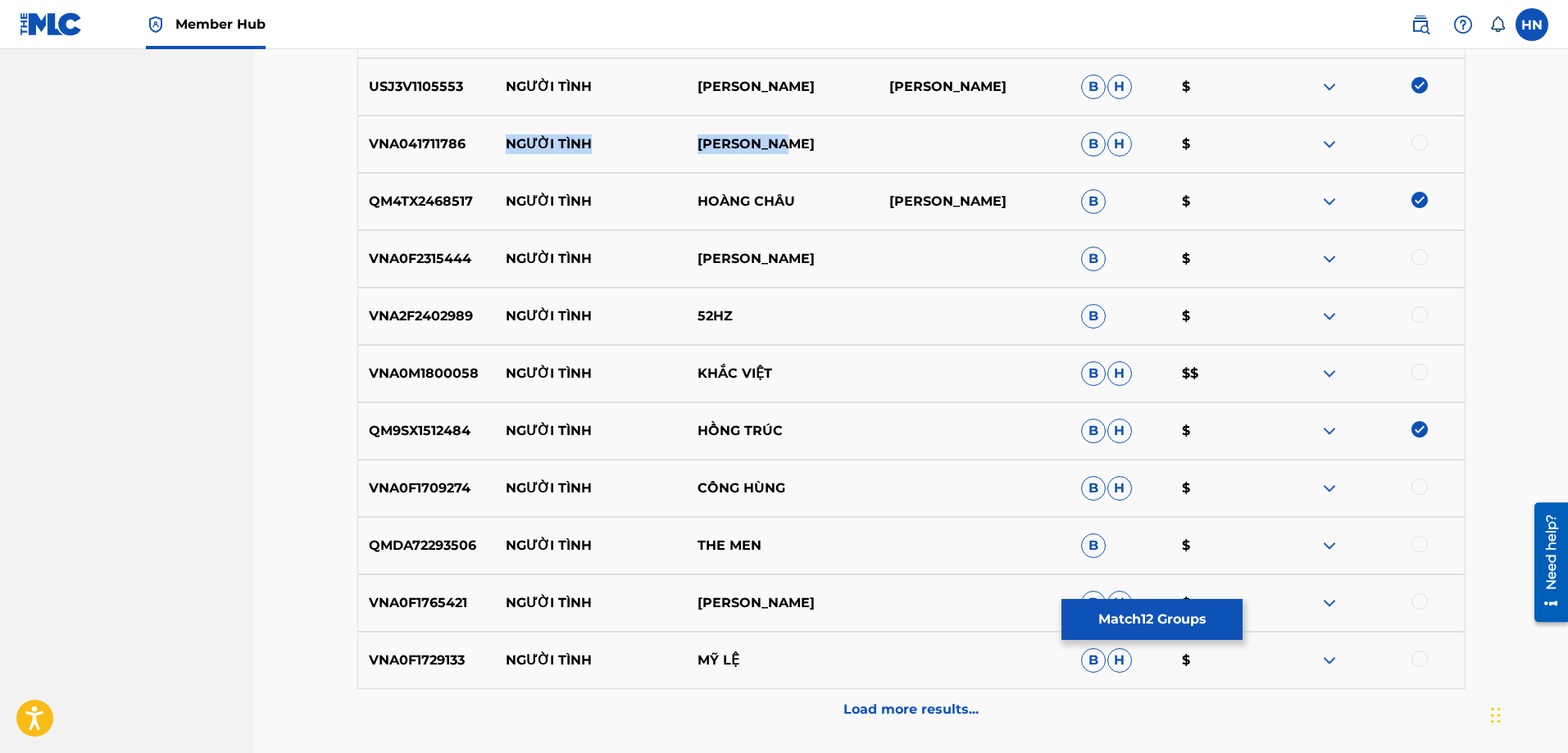
scroll to position [2319, 0]
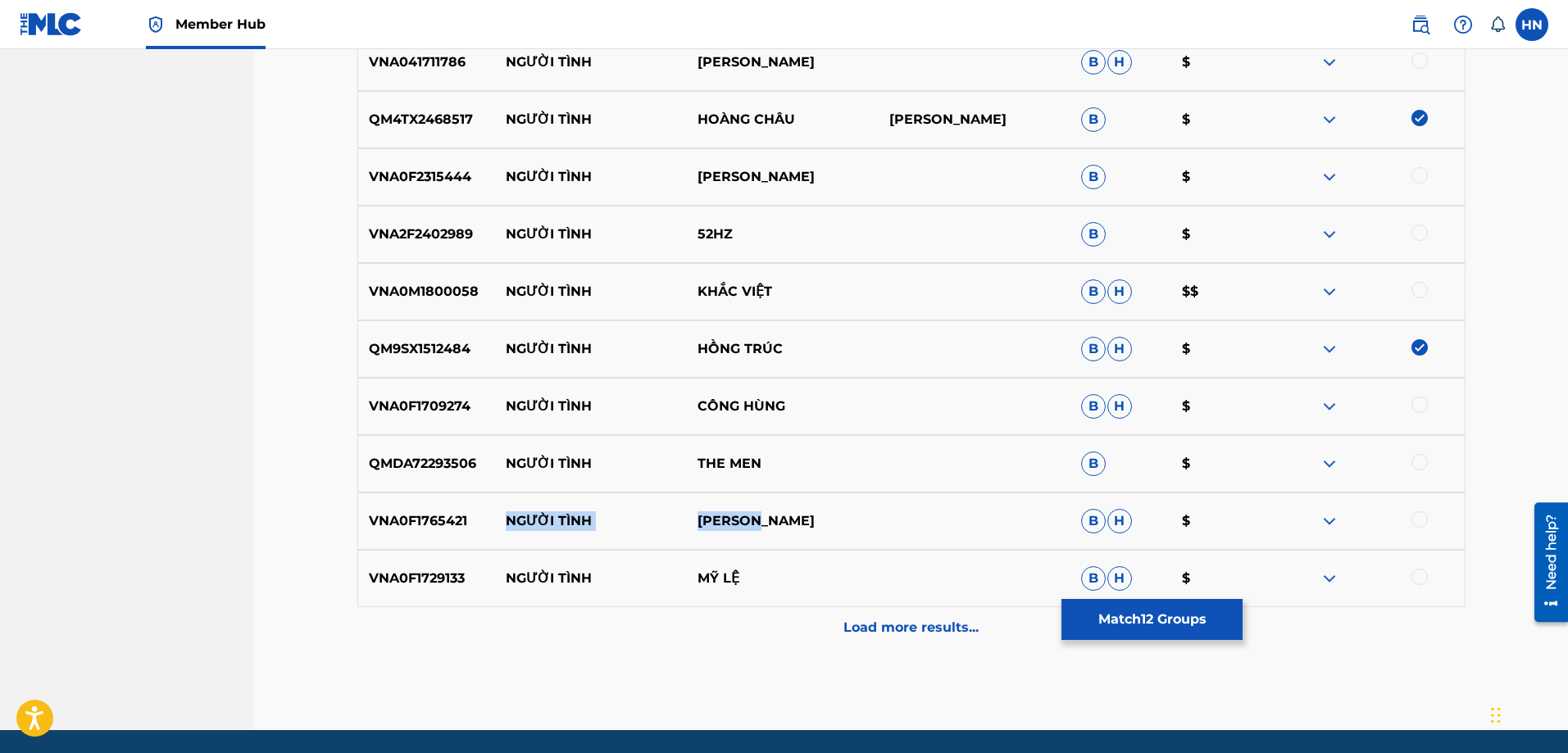
drag, startPoint x: 754, startPoint y: 523, endPoint x: 497, endPoint y: 518, distance: 257.0
click at [497, 518] on div "VNA0F1765421 NGƯỜI TÌNH TÚ LINH B H $" at bounding box center [911, 521] width 1108 height 57
drag, startPoint x: 736, startPoint y: 576, endPoint x: 505, endPoint y: 585, distance: 231.2
click at [499, 581] on div "VNA0F1729133 NGƯỜI TÌNH MỸ LỆ B H $" at bounding box center [911, 579] width 1108 height 57
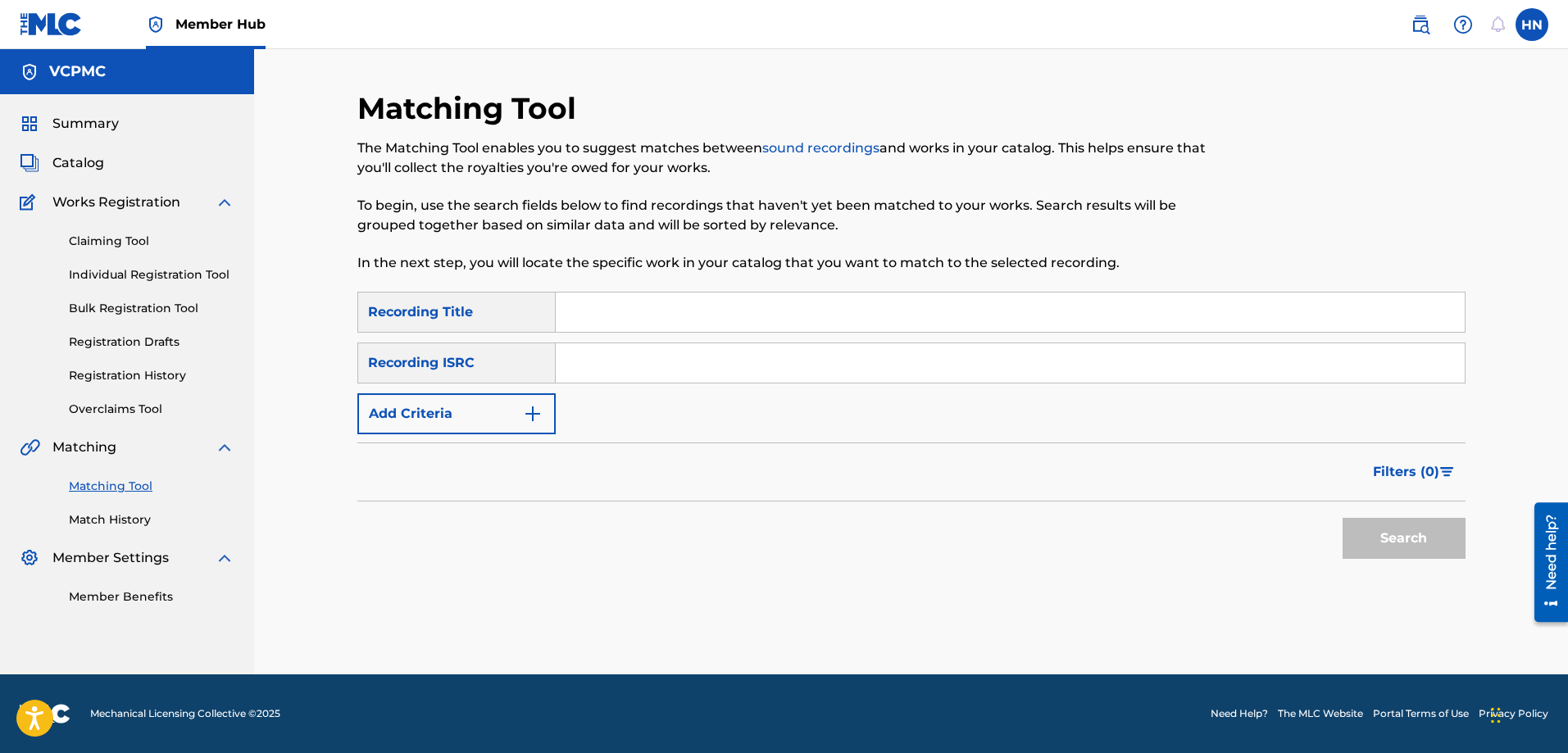
click at [626, 316] on input "Search Form" at bounding box center [1010, 312] width 909 height 39
paste input "NGƯỜI TÌNH"
click at [1342, 518] on button "Search" at bounding box center [1404, 539] width 123 height 41
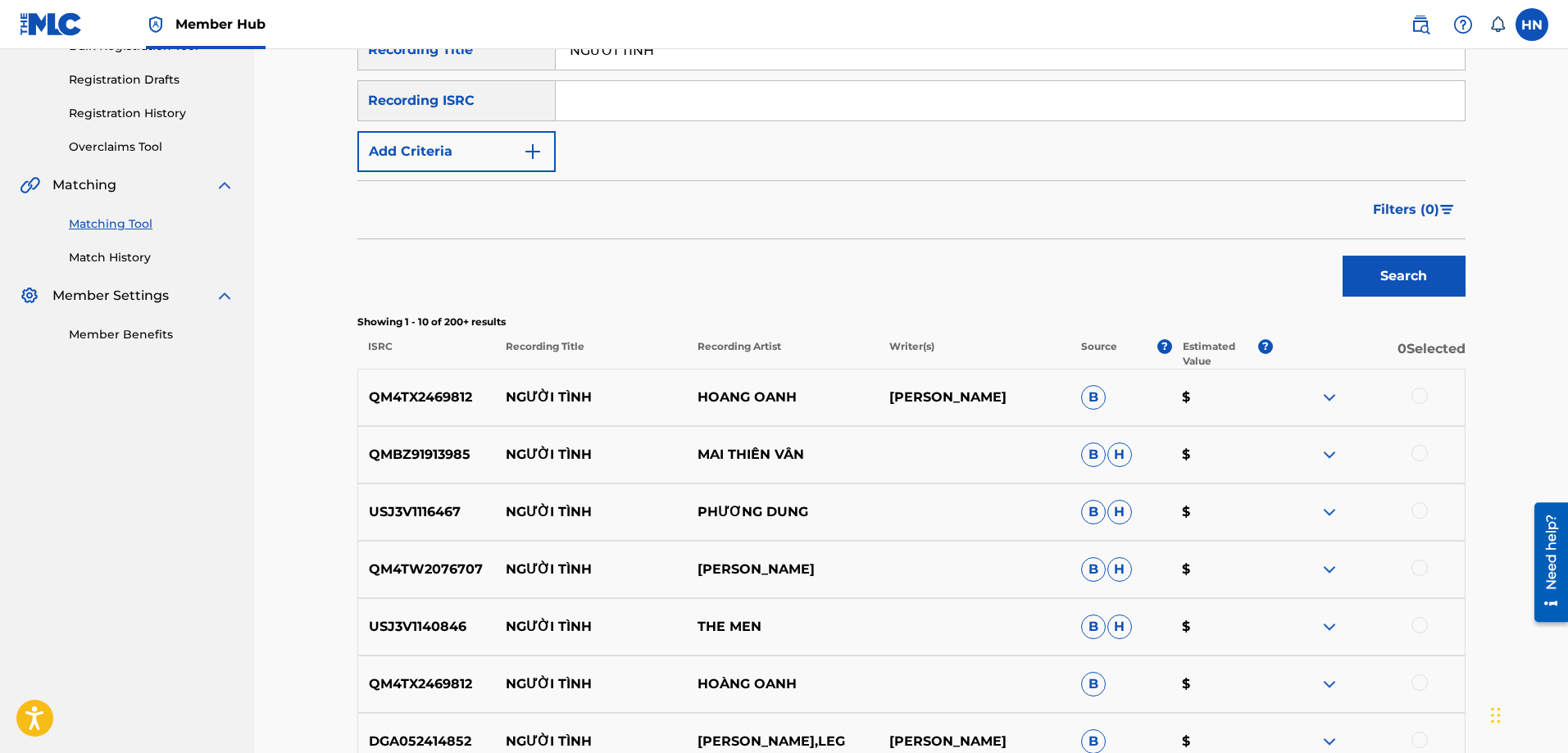
scroll to position [410, 0]
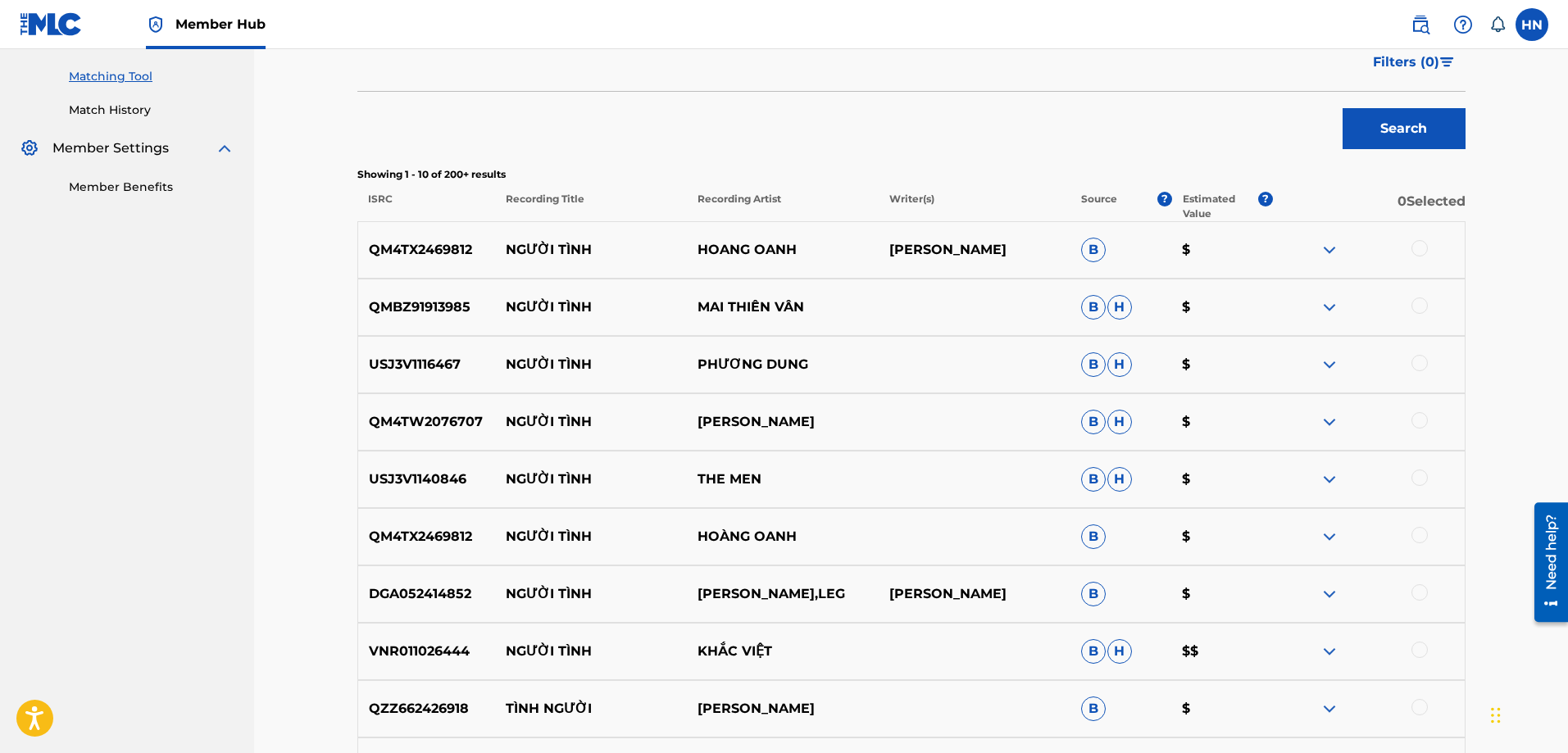
click at [1434, 241] on div at bounding box center [1369, 250] width 192 height 20
click at [1421, 246] on div at bounding box center [1419, 249] width 16 height 16
click at [1424, 304] on div at bounding box center [1419, 305] width 16 height 16
click at [1417, 363] on div at bounding box center [1419, 363] width 16 height 16
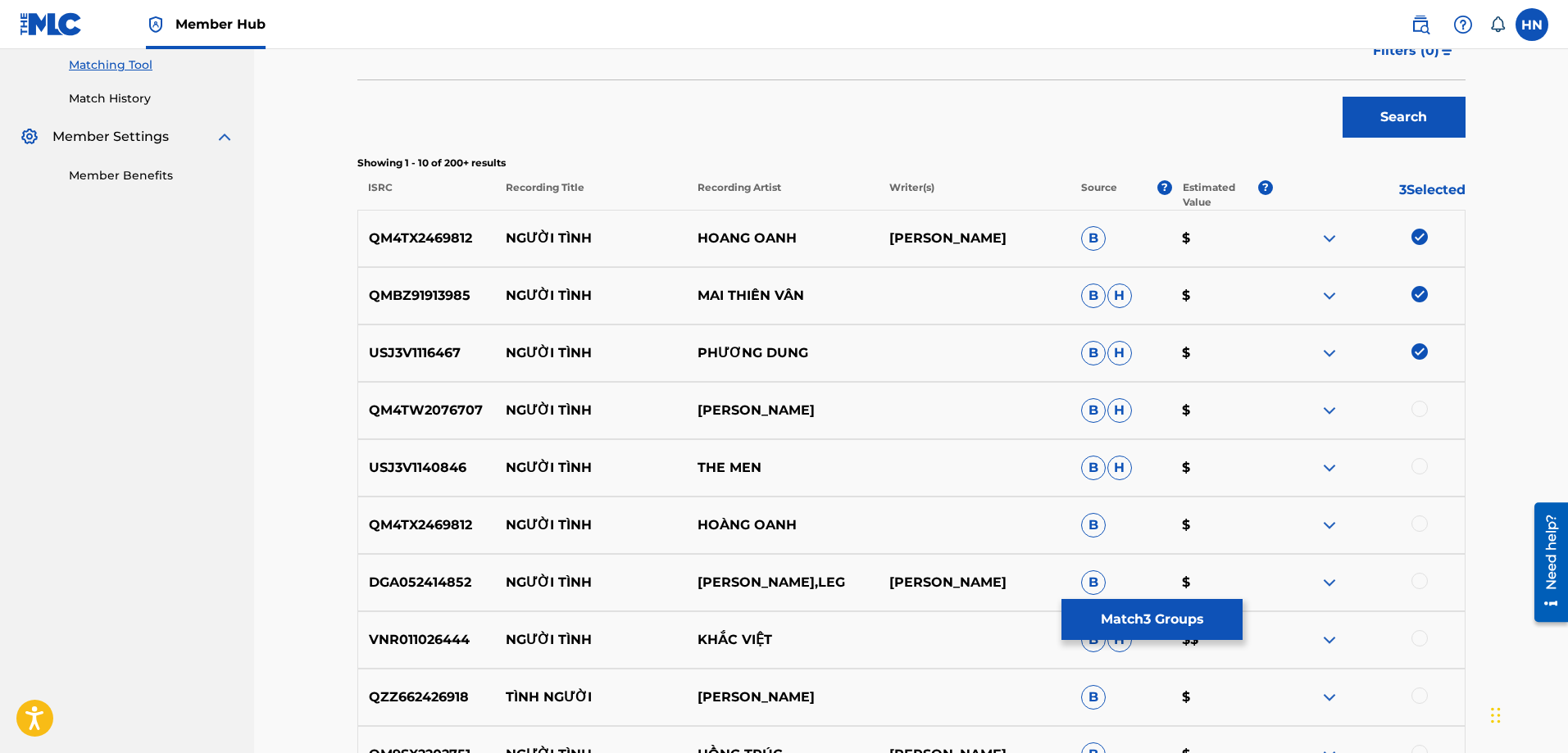
scroll to position [654, 0]
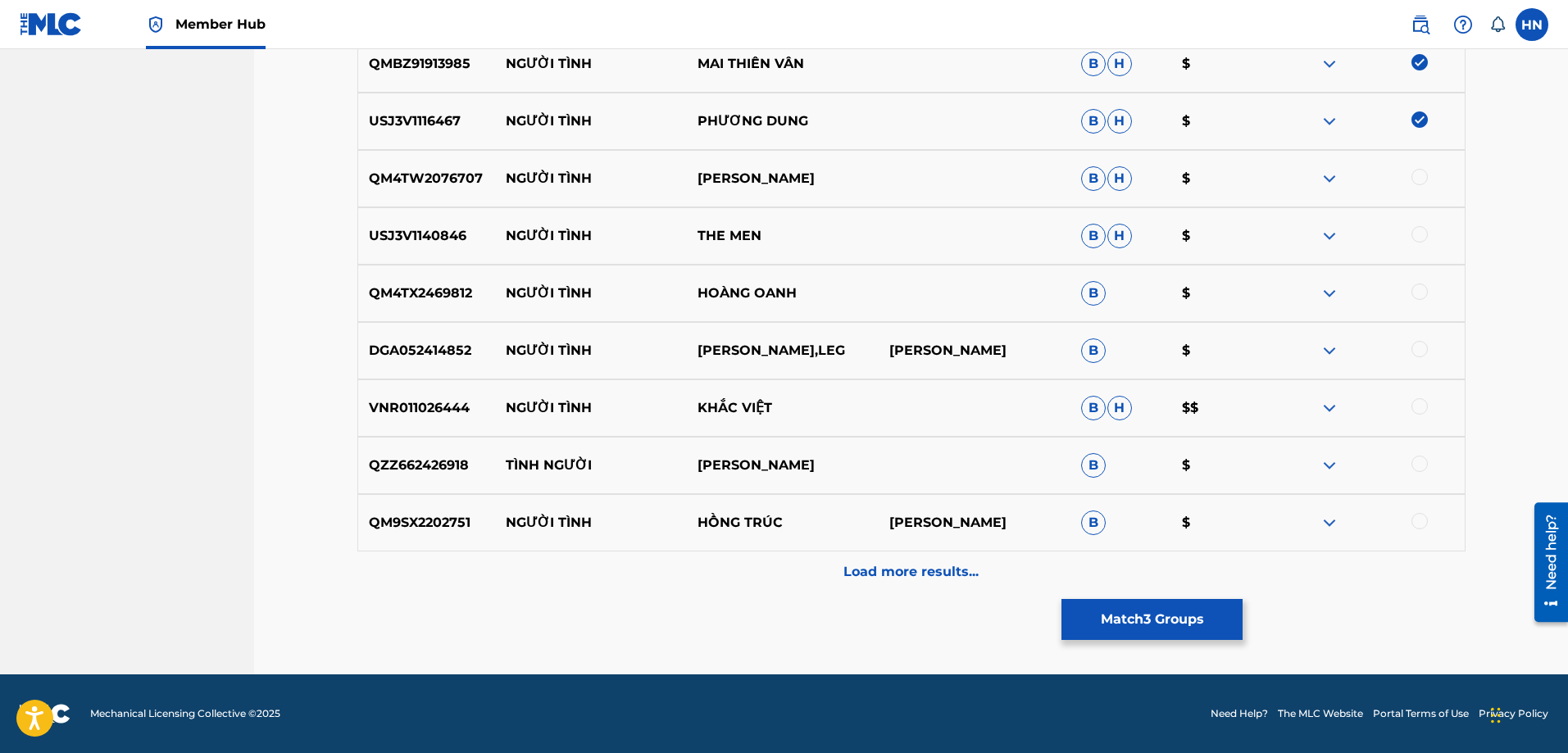
click at [1418, 522] on div at bounding box center [1419, 521] width 16 height 16
click at [918, 594] on div "Matching Tool The Matching Tool enables you to suggest matches between sound re…" at bounding box center [911, 56] width 1108 height 1238
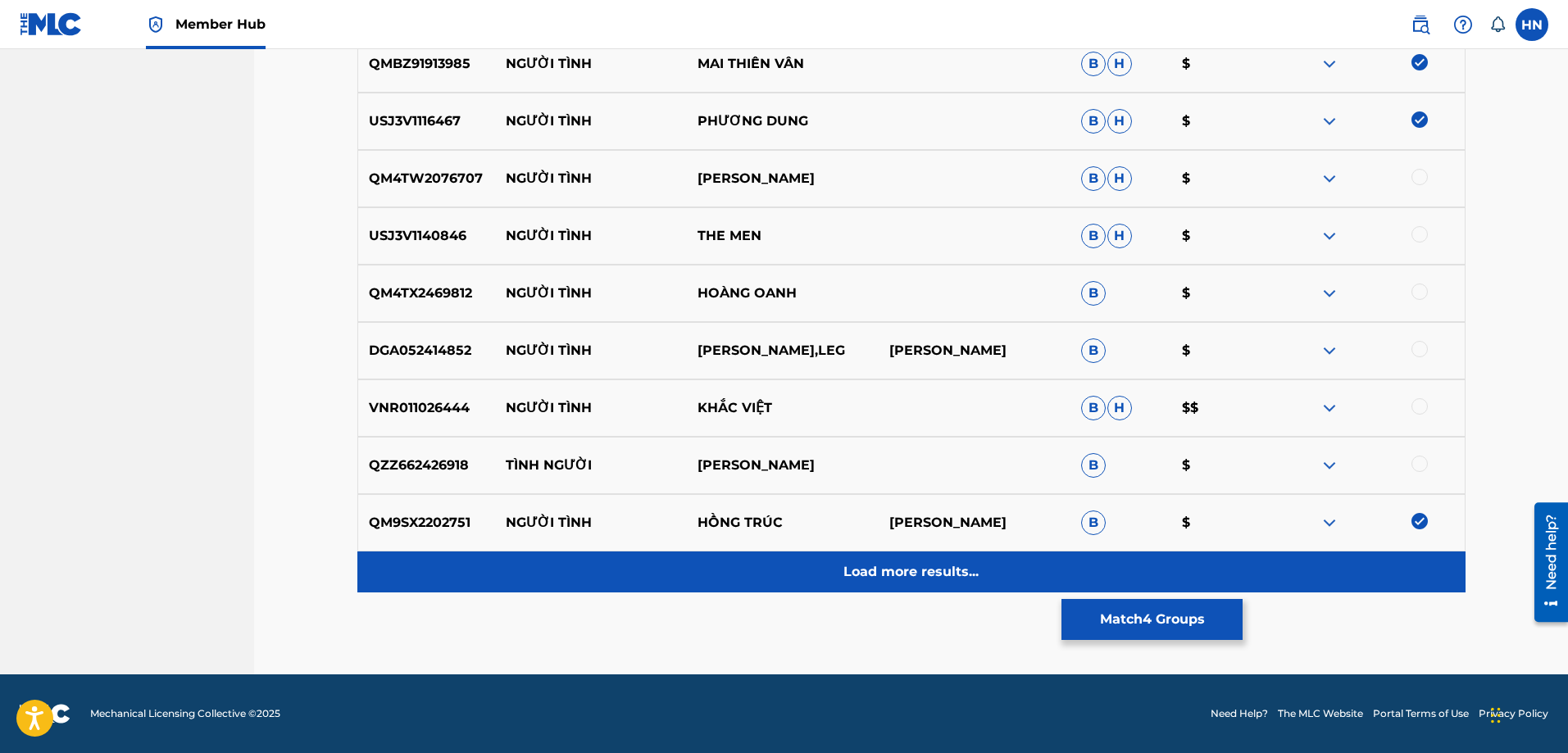
click at [908, 570] on p "Load more results..." at bounding box center [910, 572] width 135 height 20
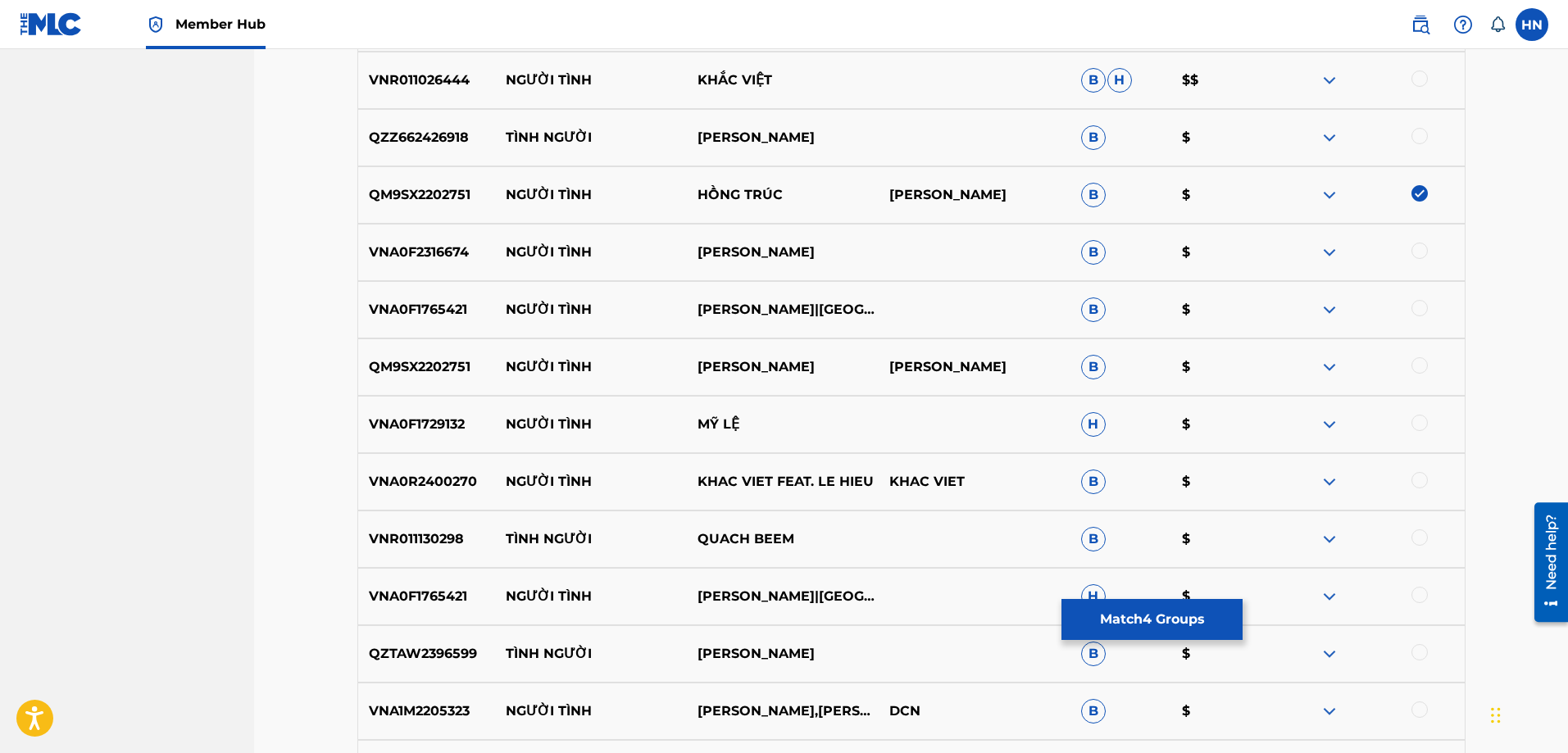
scroll to position [1146, 0]
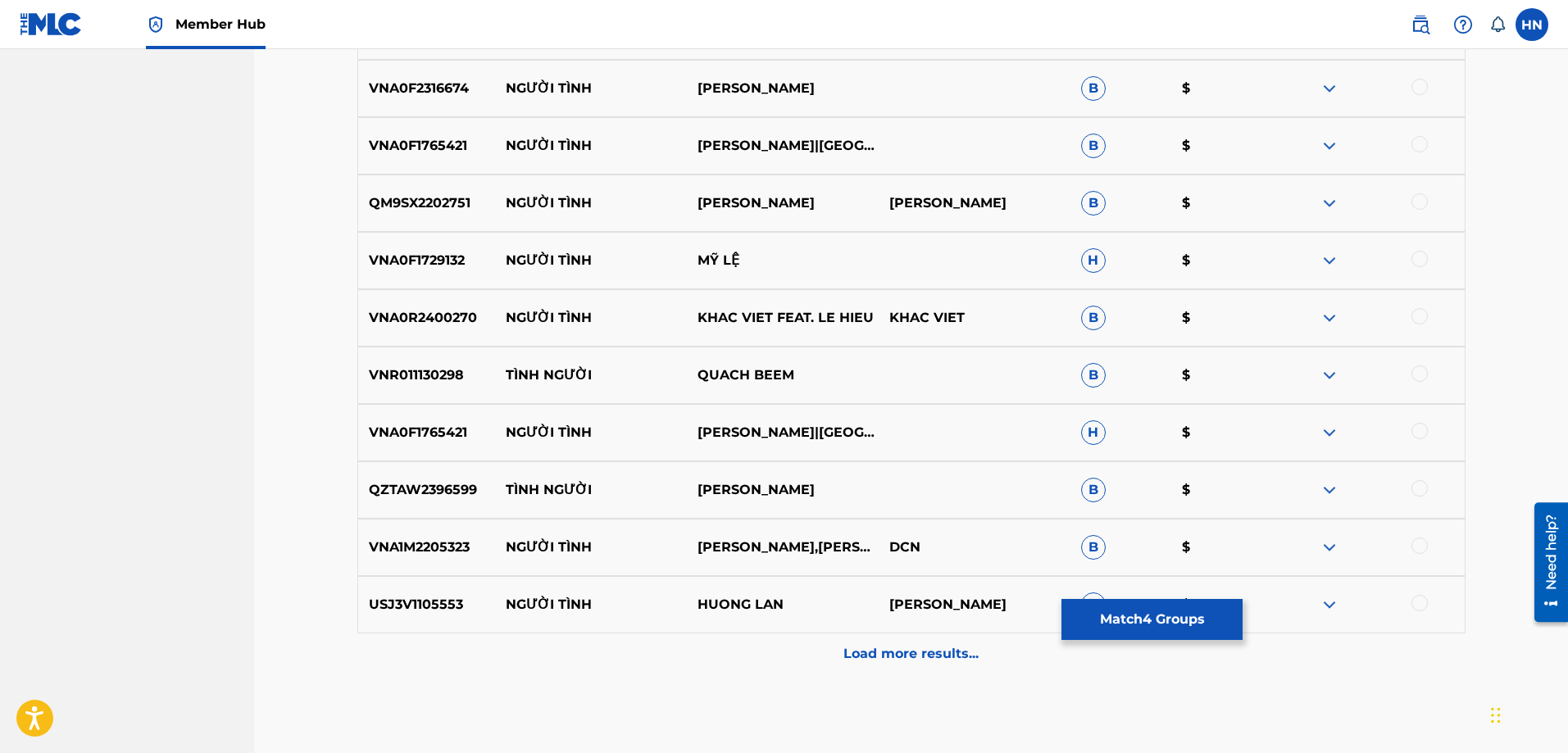
click at [1412, 608] on div at bounding box center [1419, 604] width 16 height 16
click at [1428, 205] on div at bounding box center [1369, 204] width 192 height 20
click at [1421, 199] on div at bounding box center [1419, 202] width 16 height 16
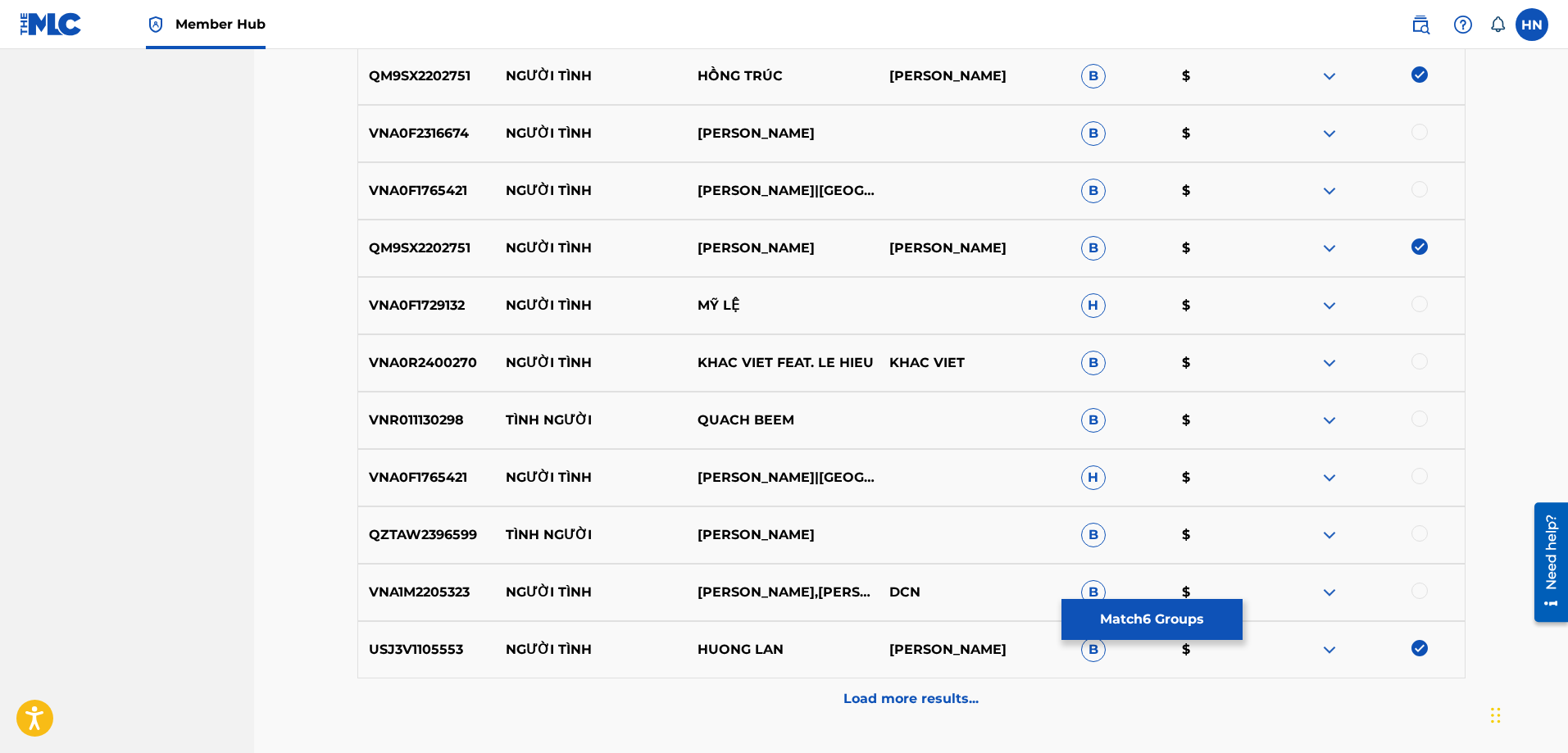
scroll to position [1063, 0]
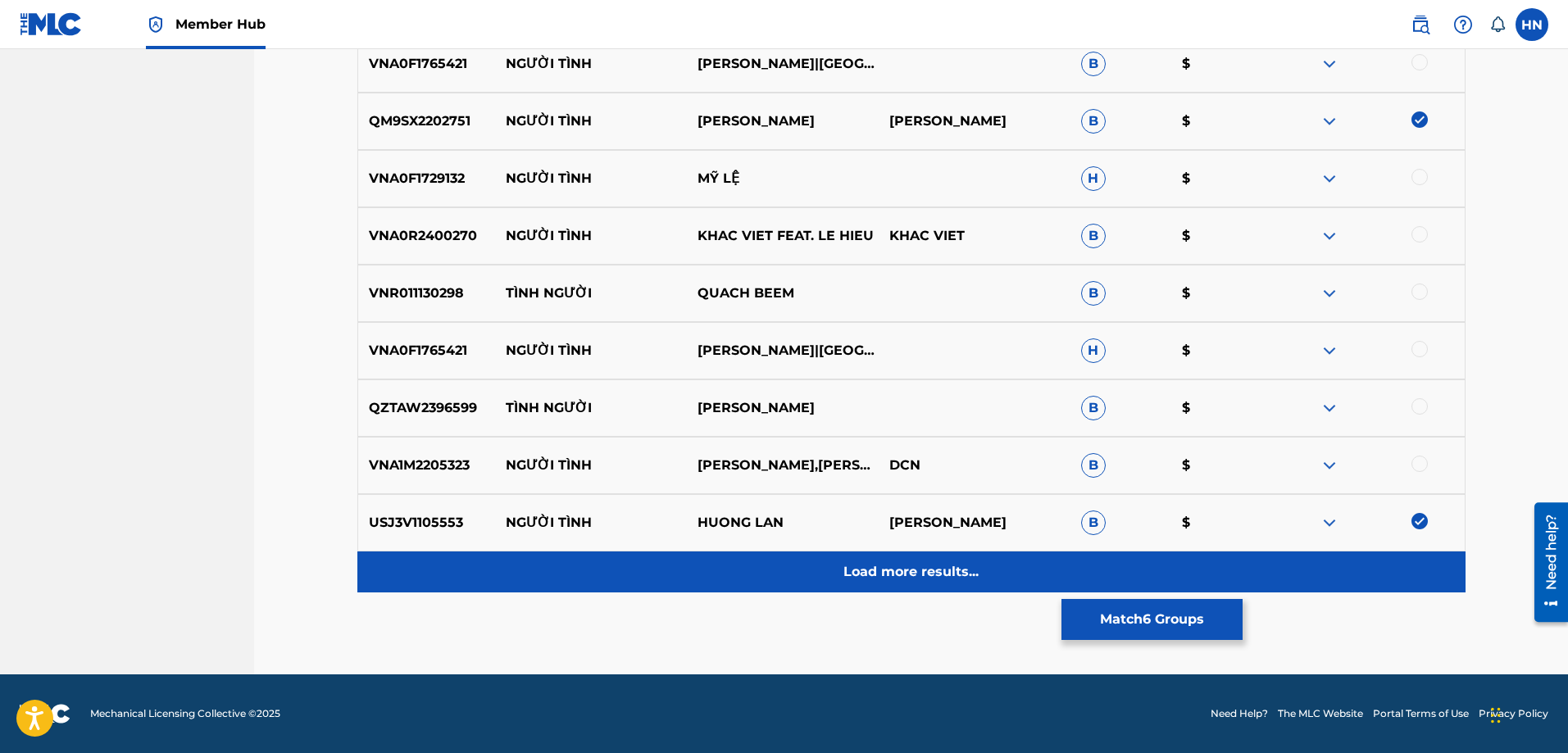
click at [699, 567] on div "Load more results..." at bounding box center [911, 572] width 1108 height 41
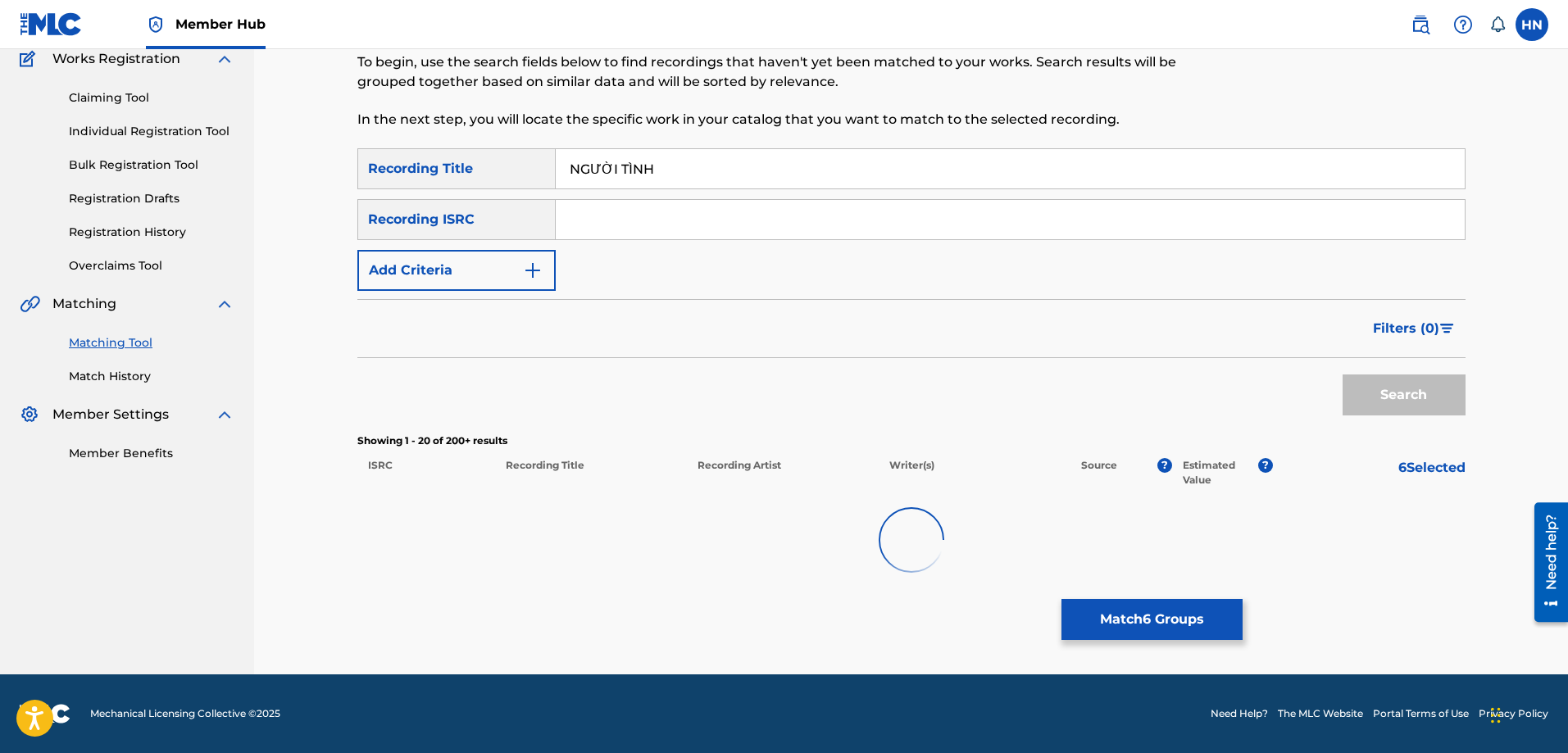
scroll to position [1228, 0]
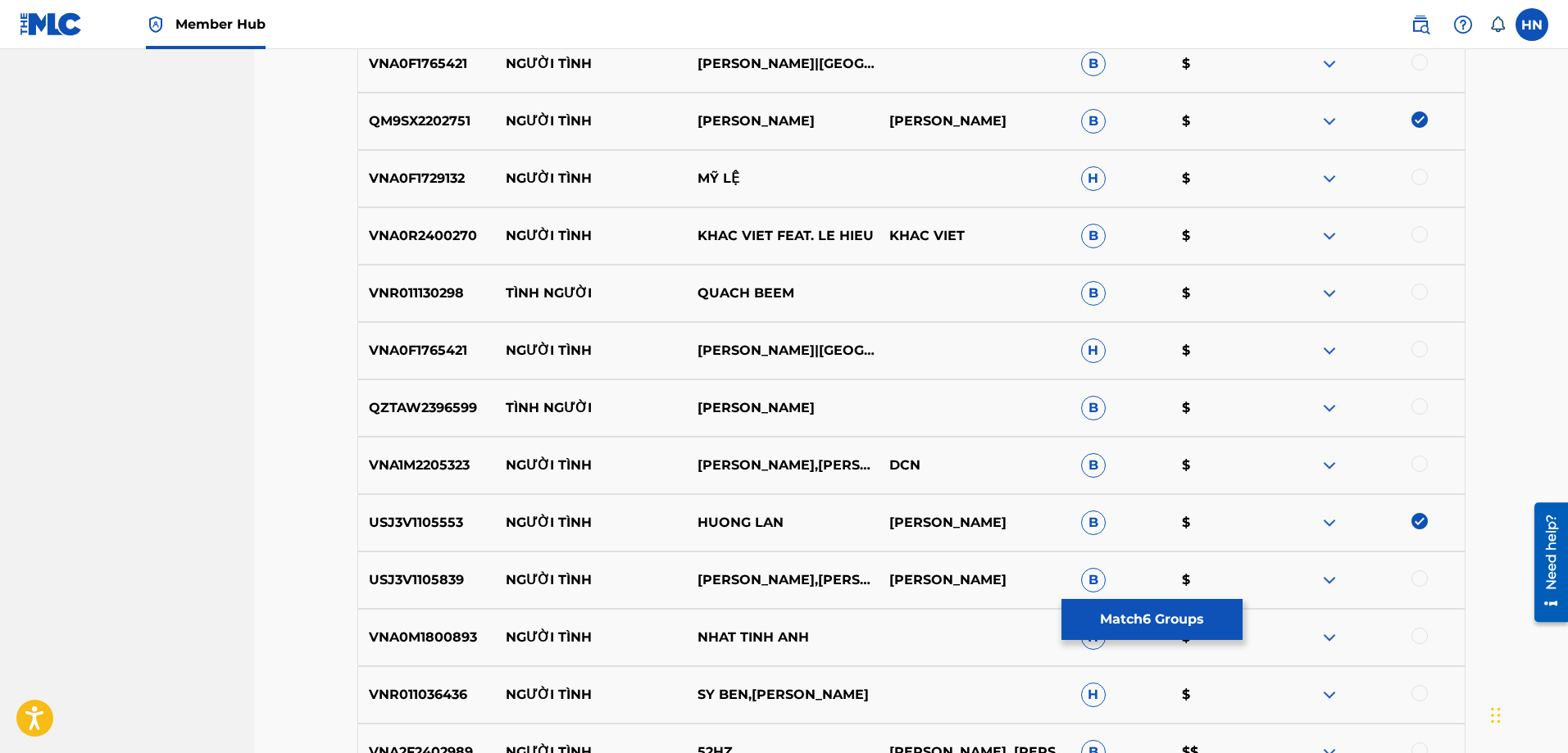
click at [1412, 577] on div at bounding box center [1419, 579] width 16 height 16
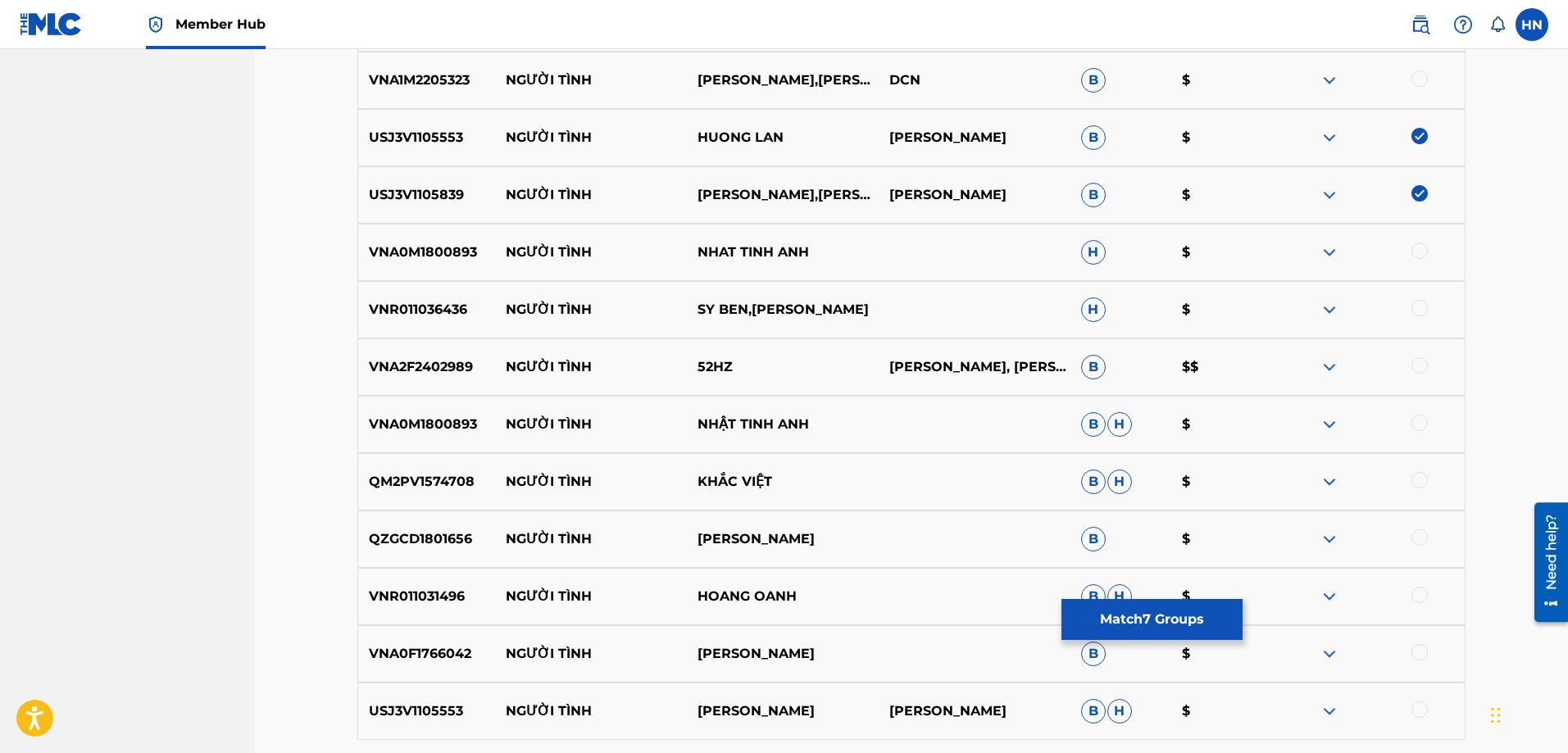
scroll to position [1637, 0]
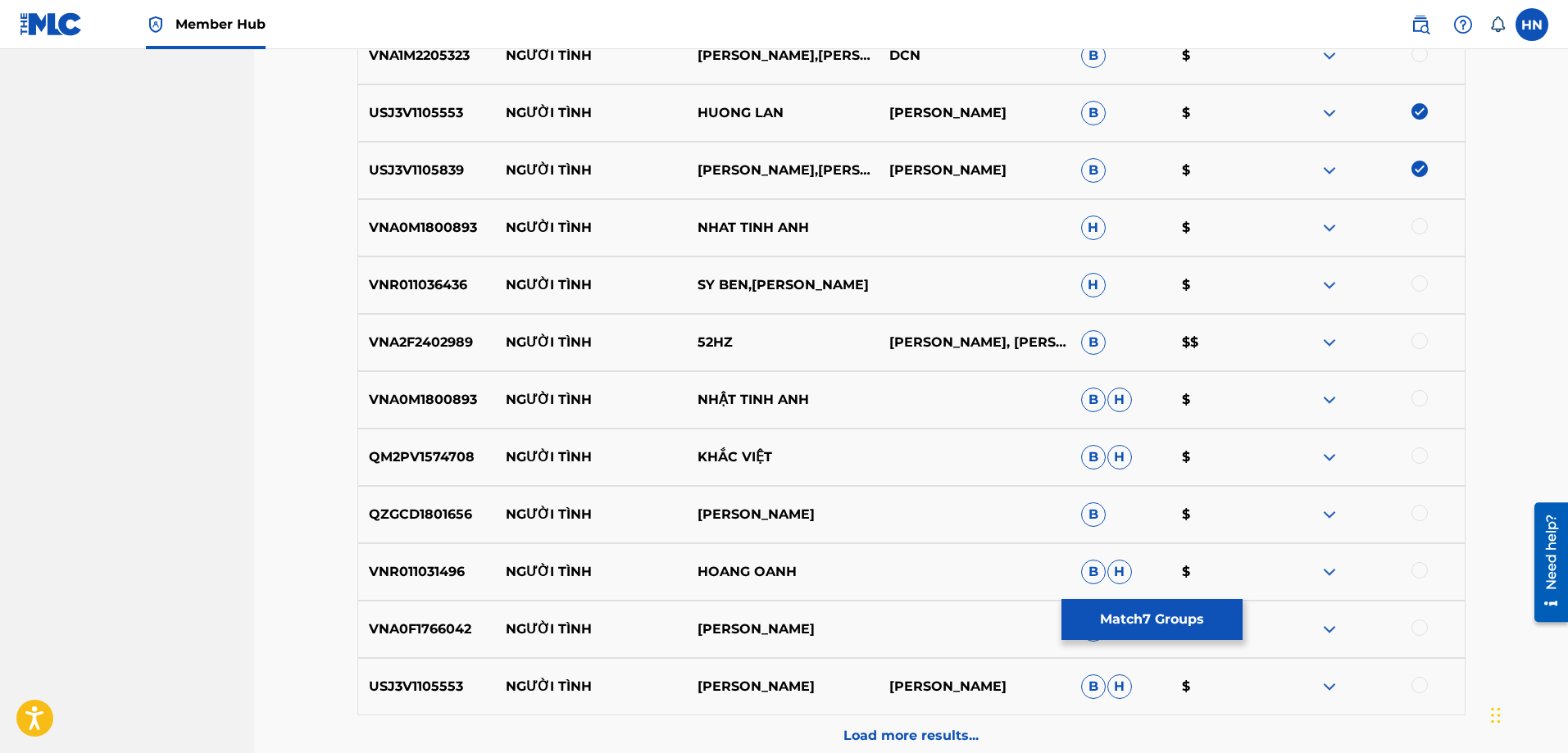
click at [1419, 570] on div at bounding box center [1419, 571] width 16 height 16
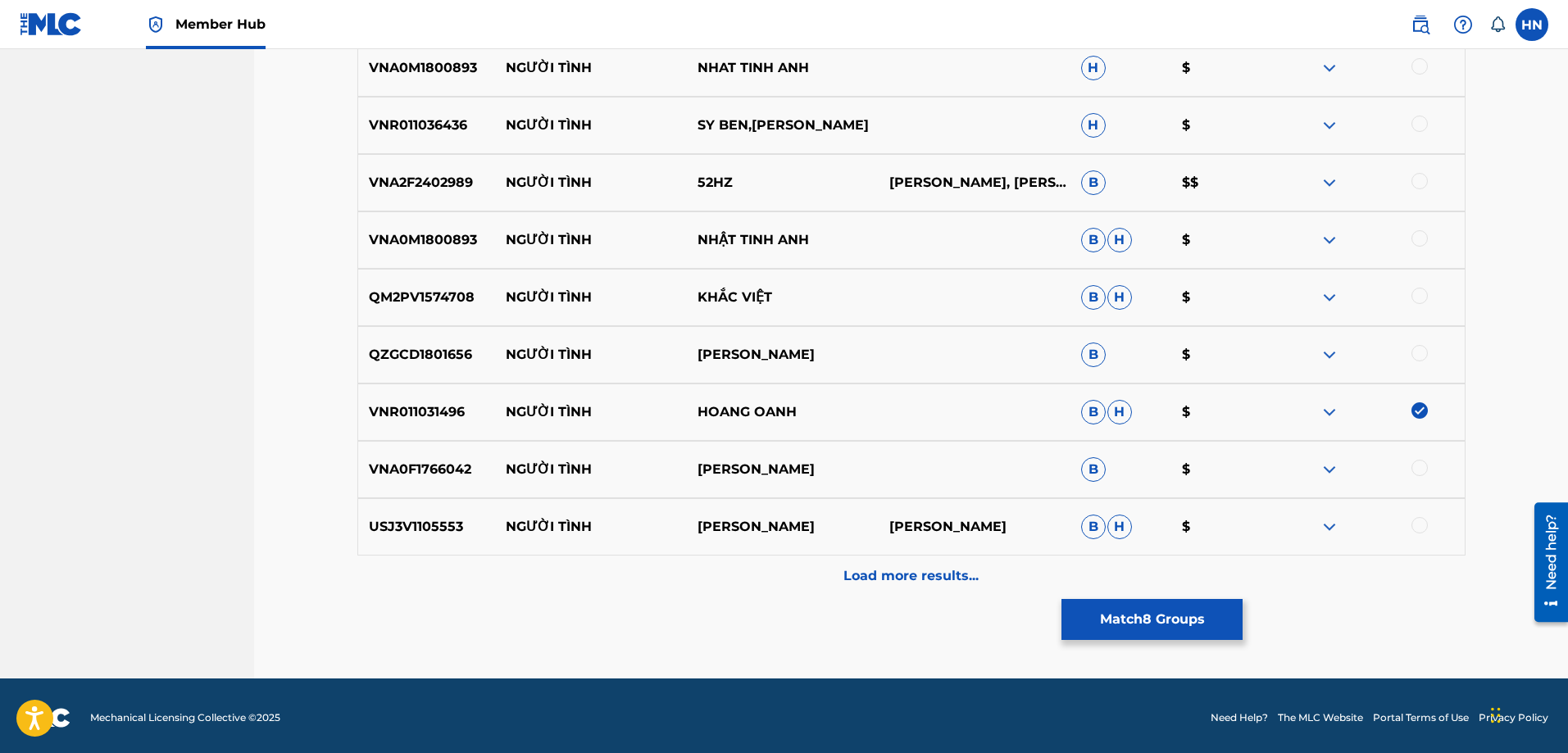
scroll to position [1801, 0]
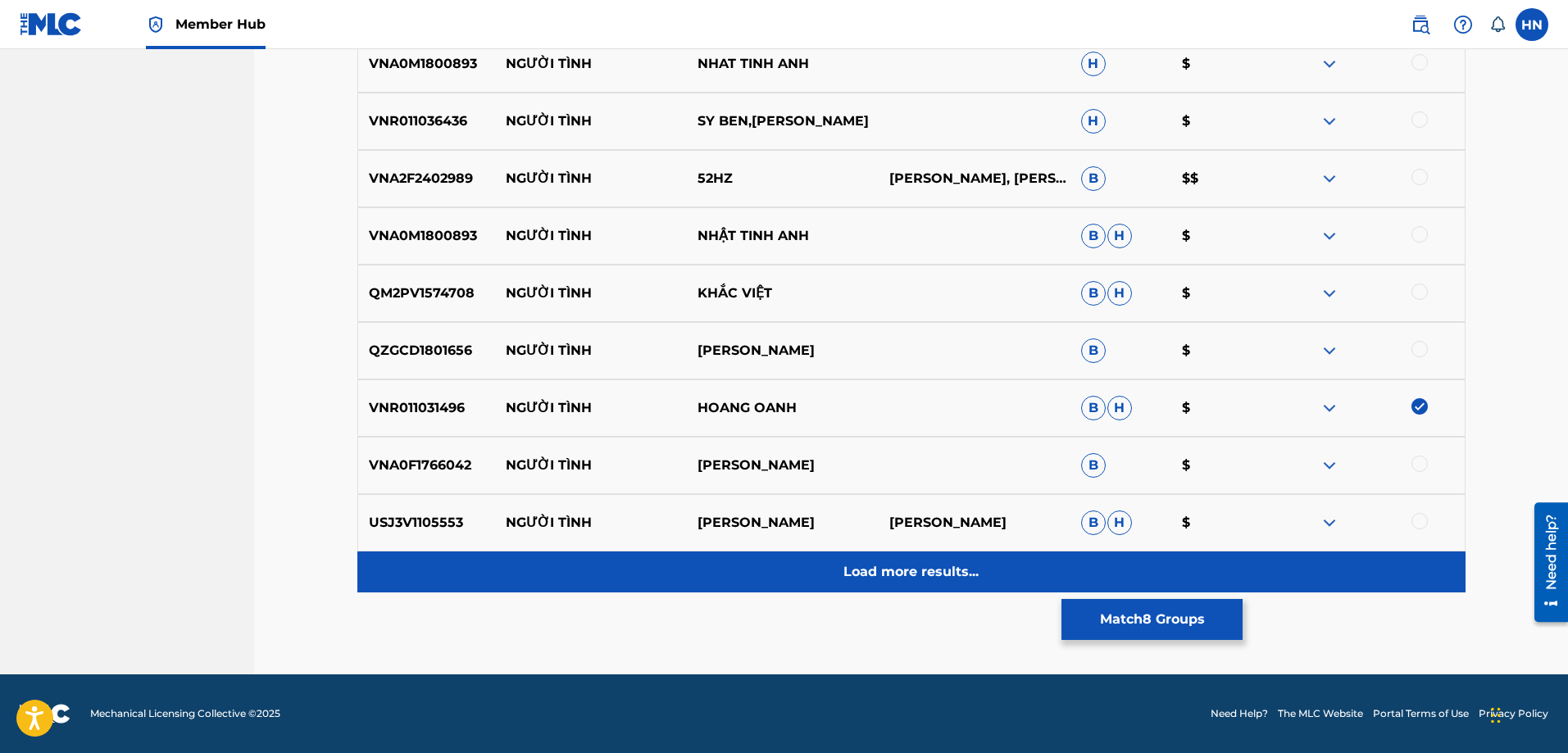
click at [973, 571] on p "Load more results..." at bounding box center [910, 572] width 135 height 20
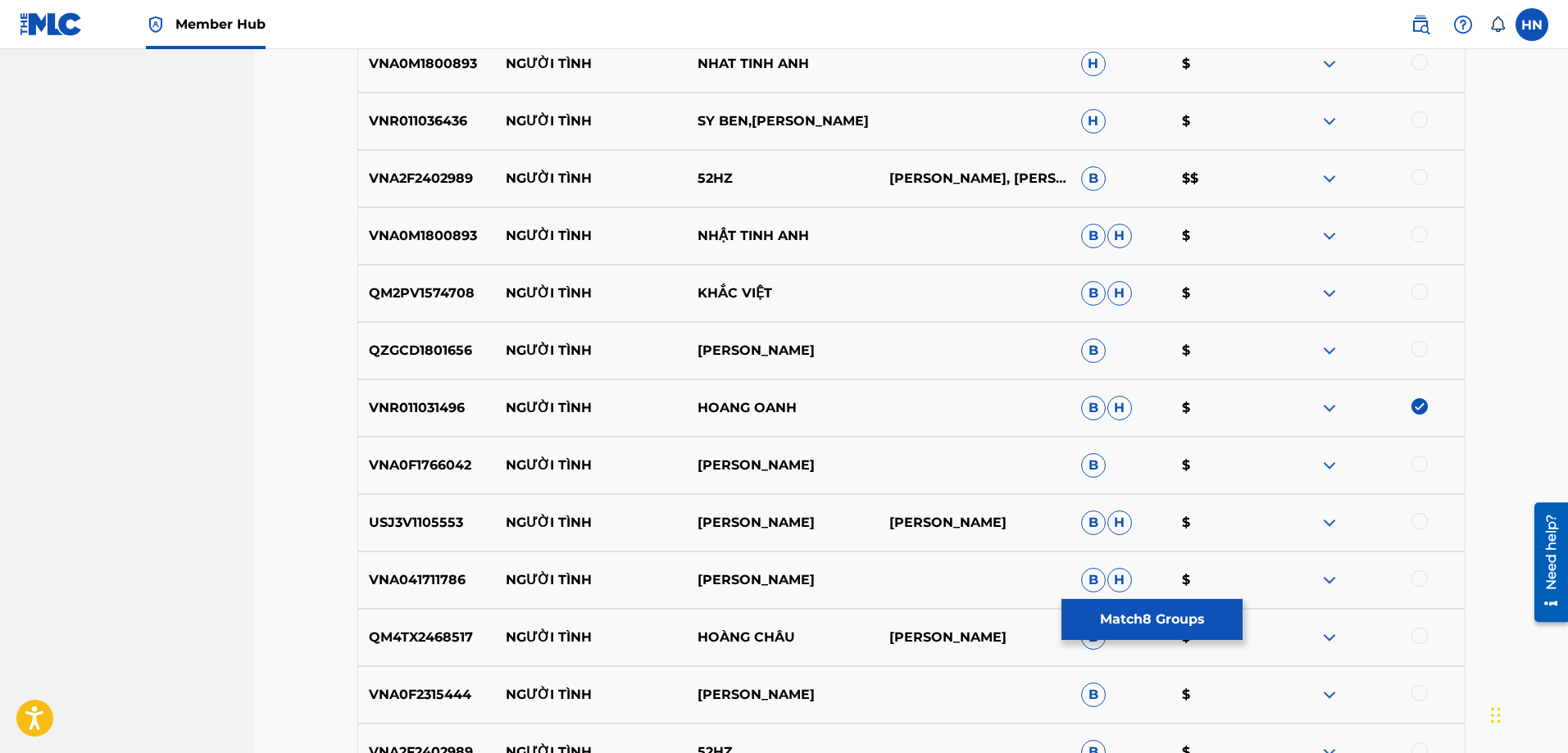
click at [1426, 521] on div at bounding box center [1419, 521] width 16 height 16
click at [1417, 637] on div at bounding box center [1419, 636] width 16 height 16
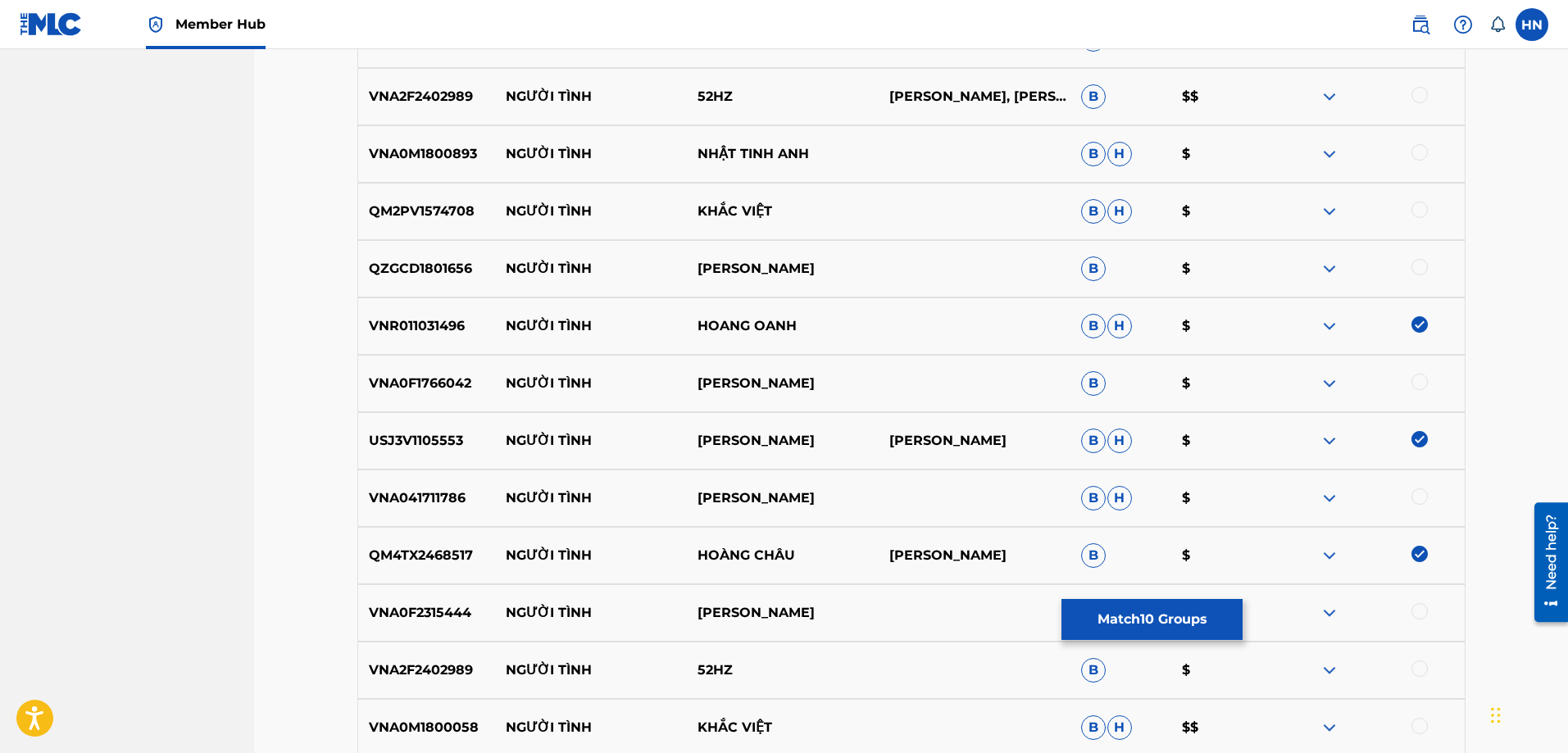
scroll to position [2211, 0]
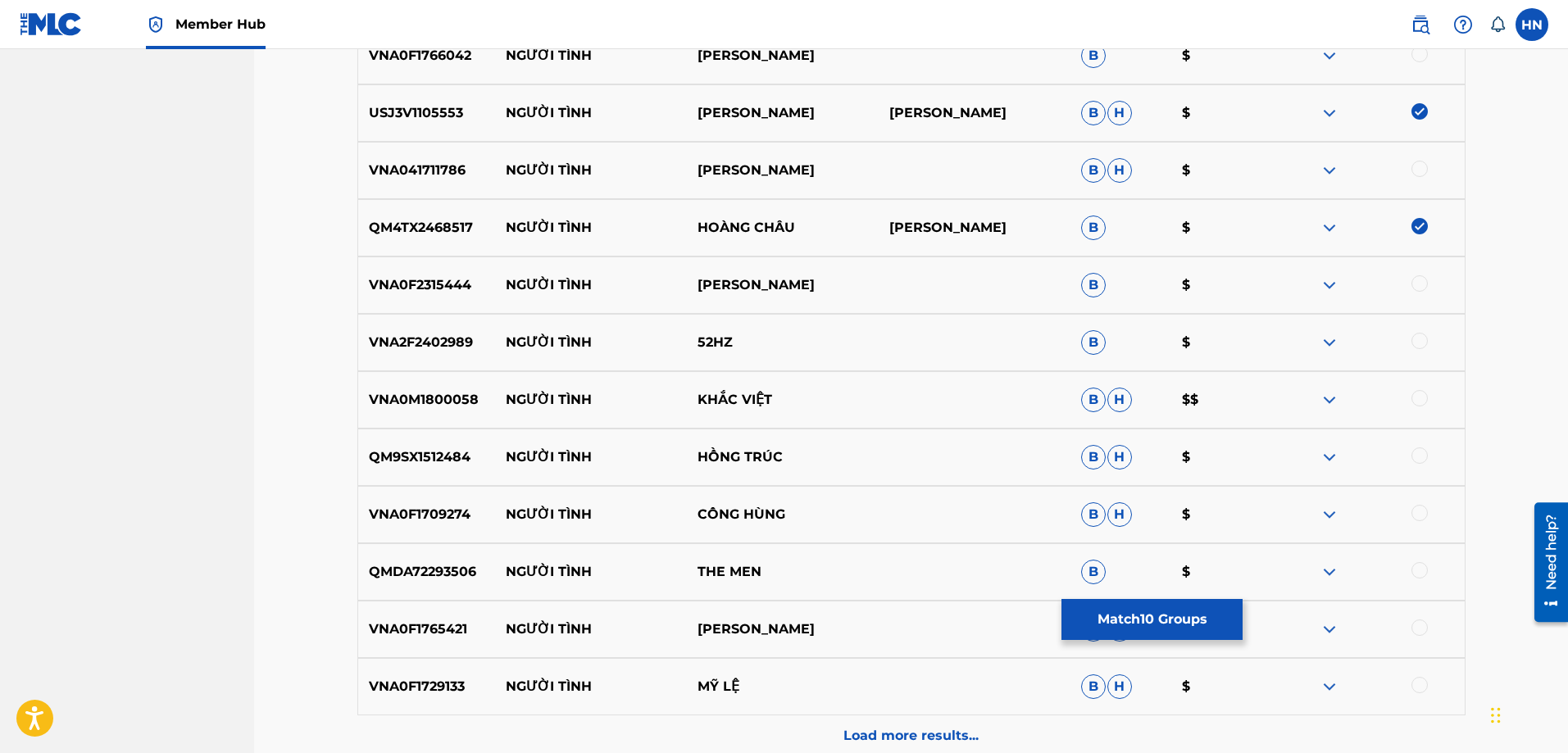
click at [1419, 449] on div at bounding box center [1419, 456] width 16 height 16
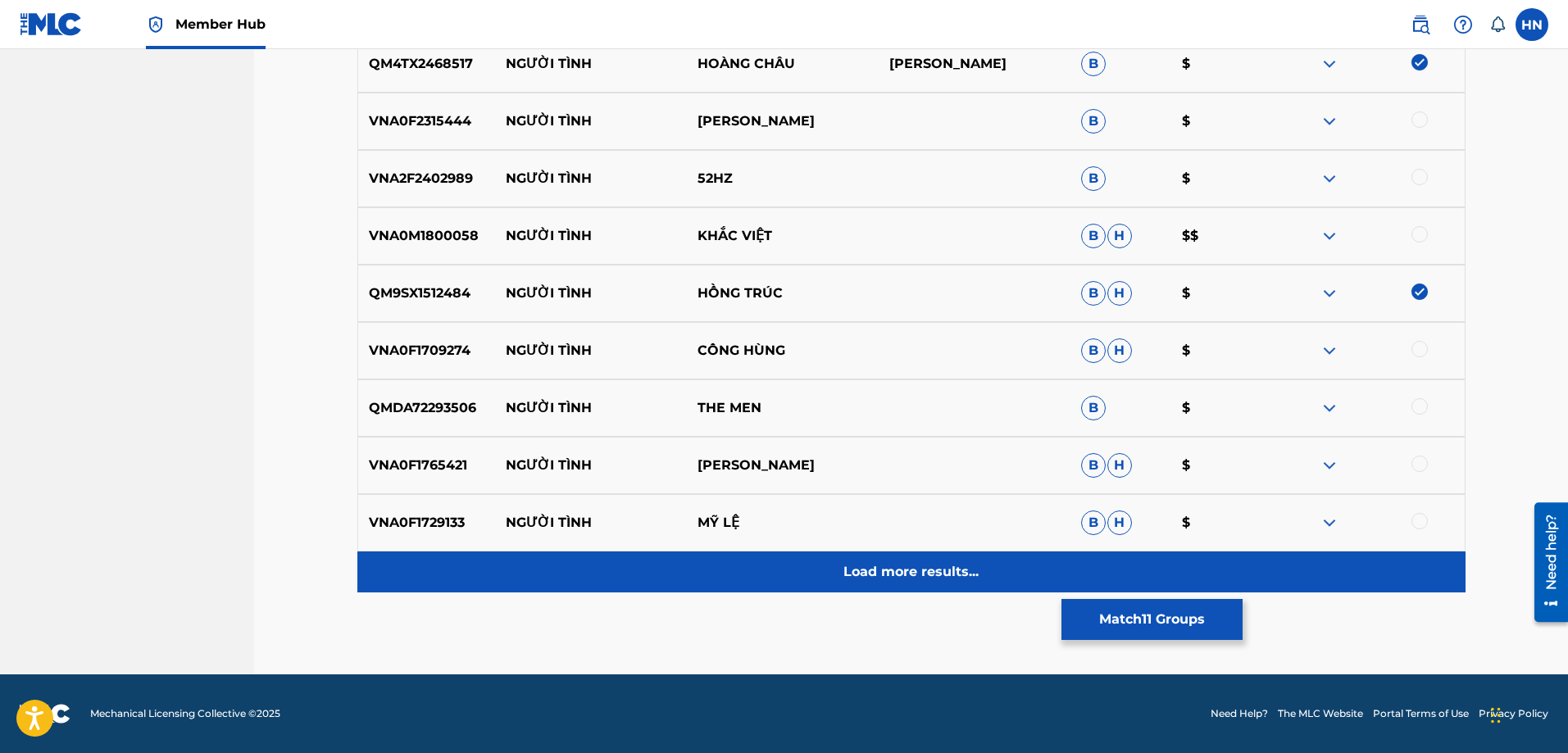
click at [958, 556] on div "Load more results..." at bounding box center [911, 572] width 1108 height 41
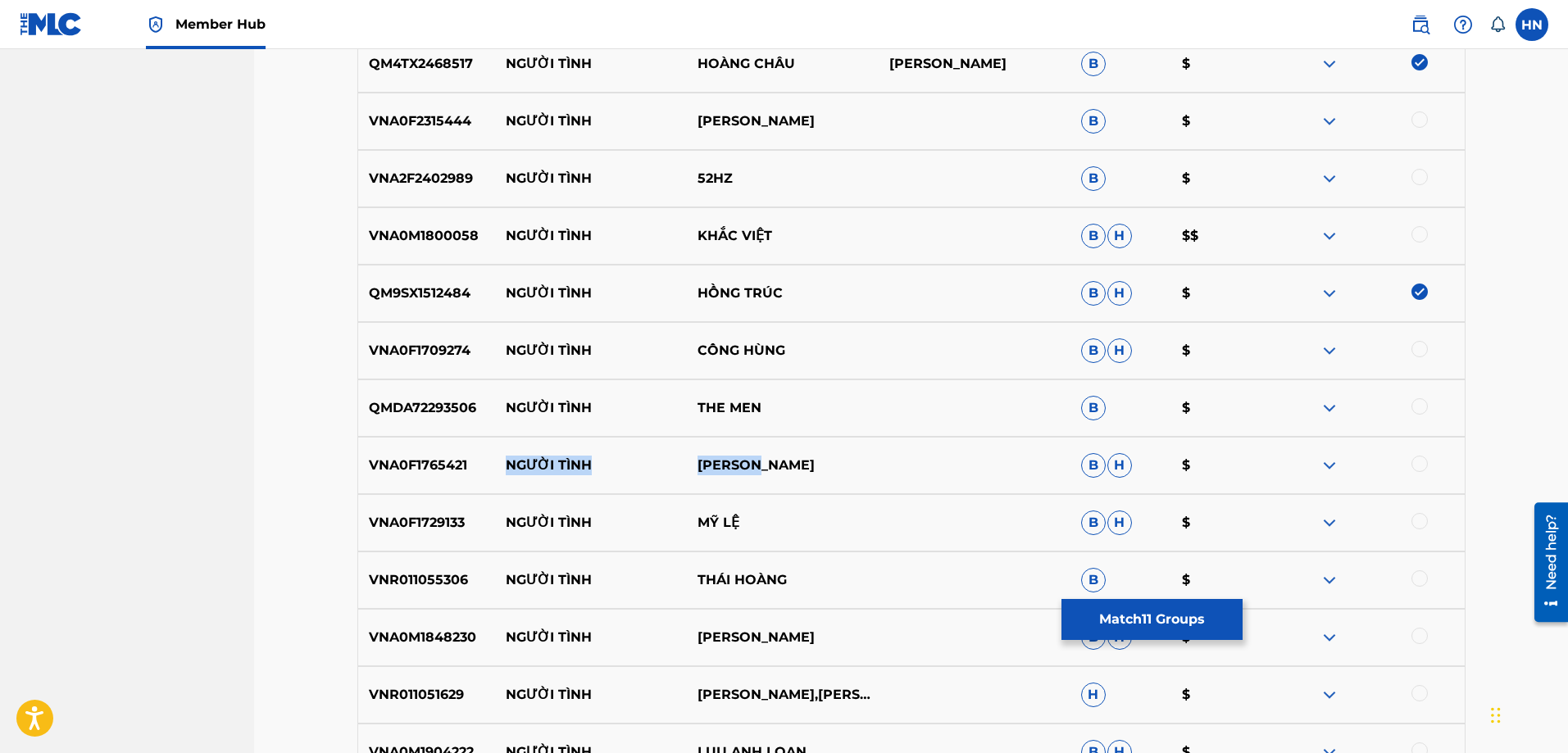
drag, startPoint x: 792, startPoint y: 468, endPoint x: 493, endPoint y: 473, distance: 299.0
click at [493, 473] on div "VNA0F1765421 NGƯỜI TÌNH TÚ LINH B H $" at bounding box center [911, 466] width 1108 height 57
copy div "NGƯỜI TÌNH TÚ LINH"
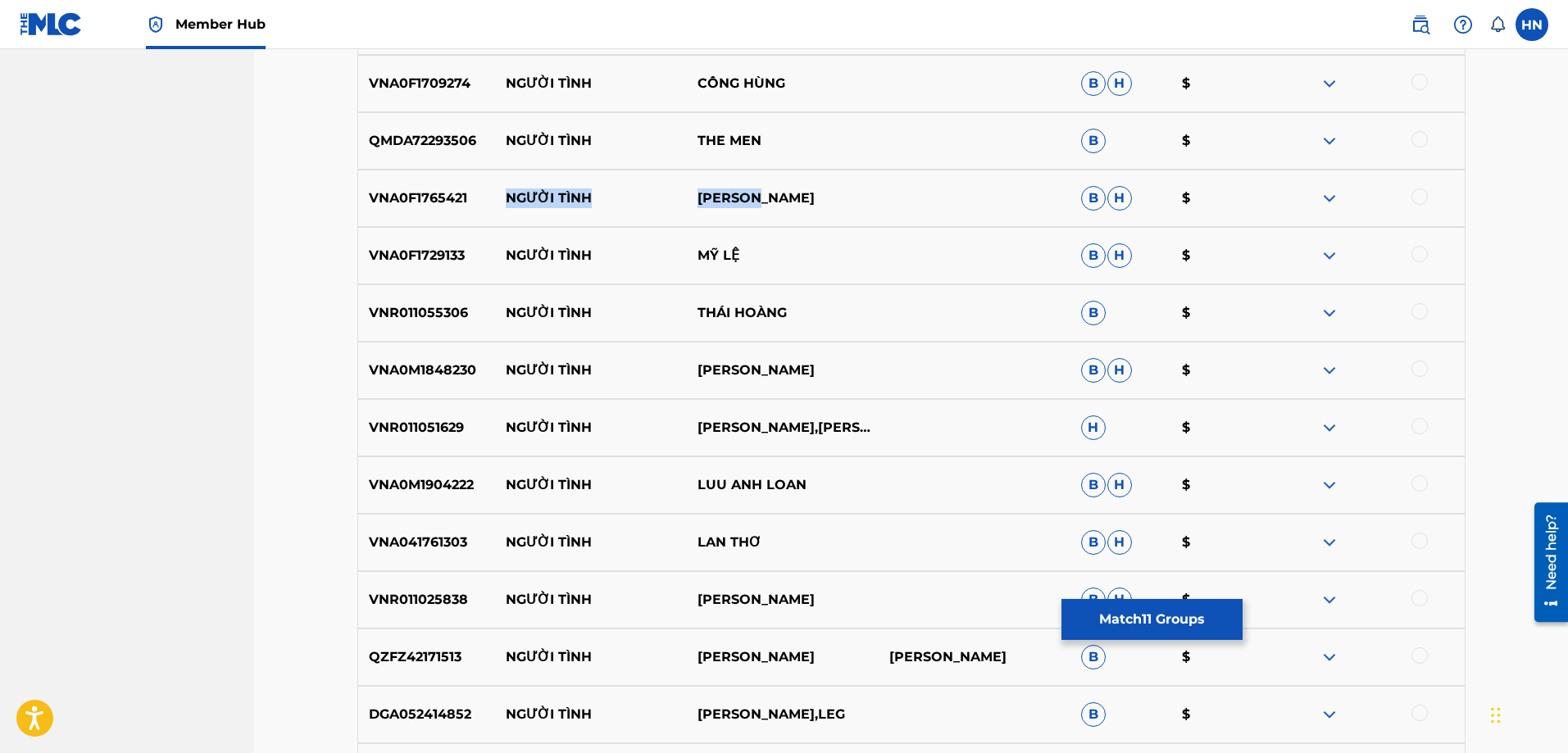
scroll to position [2621, 0]
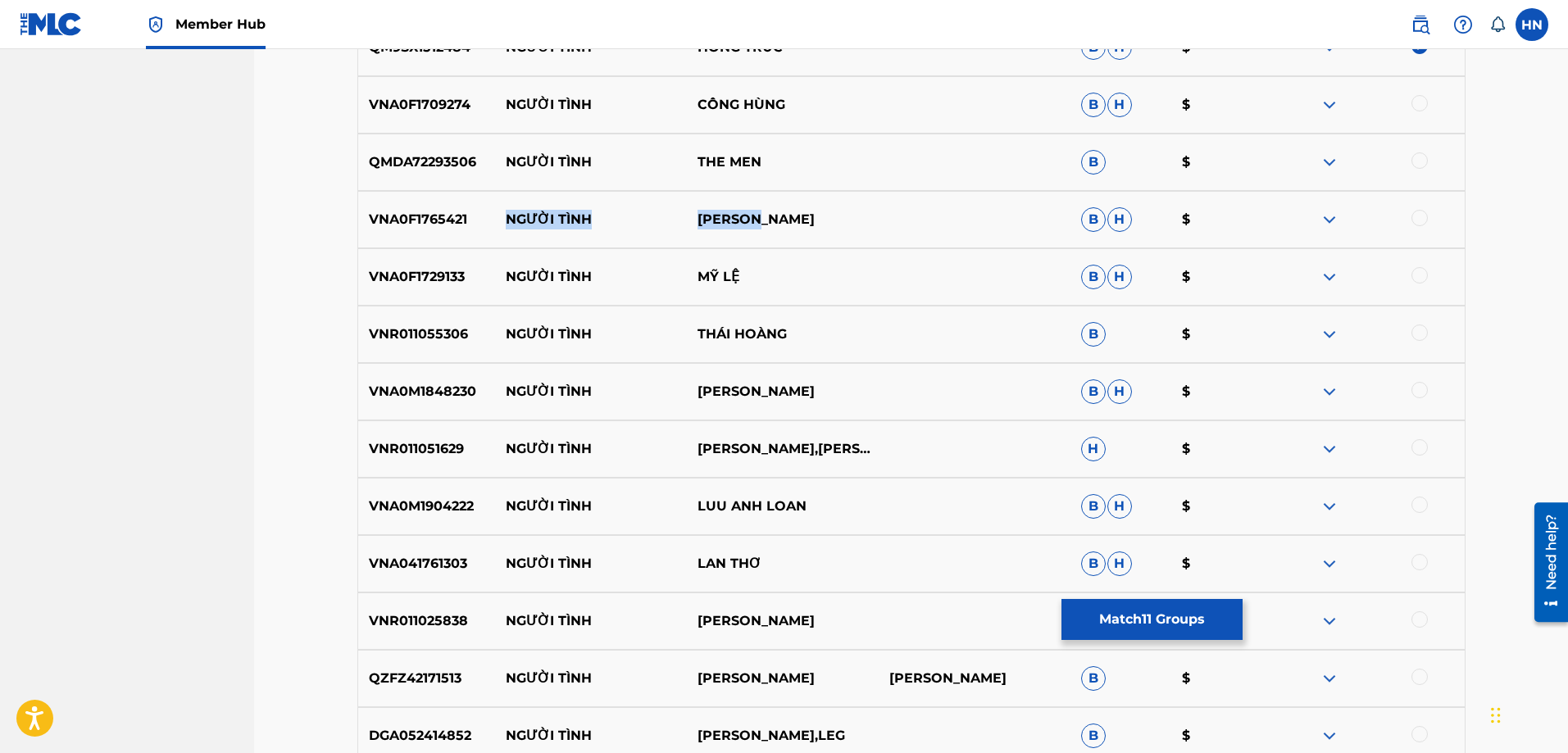
copy div "NGƯỜI TÌNH TÚ LINH"
drag, startPoint x: 847, startPoint y: 269, endPoint x: 504, endPoint y: 275, distance: 343.1
click at [504, 275] on div "VNA0F1729133 NGƯỜI TÌNH MỸ LỆ B H $" at bounding box center [911, 277] width 1108 height 57
copy div "NGƯỜI TÌNH MỸ LỆ"
drag, startPoint x: 798, startPoint y: 347, endPoint x: 508, endPoint y: 354, distance: 290.1
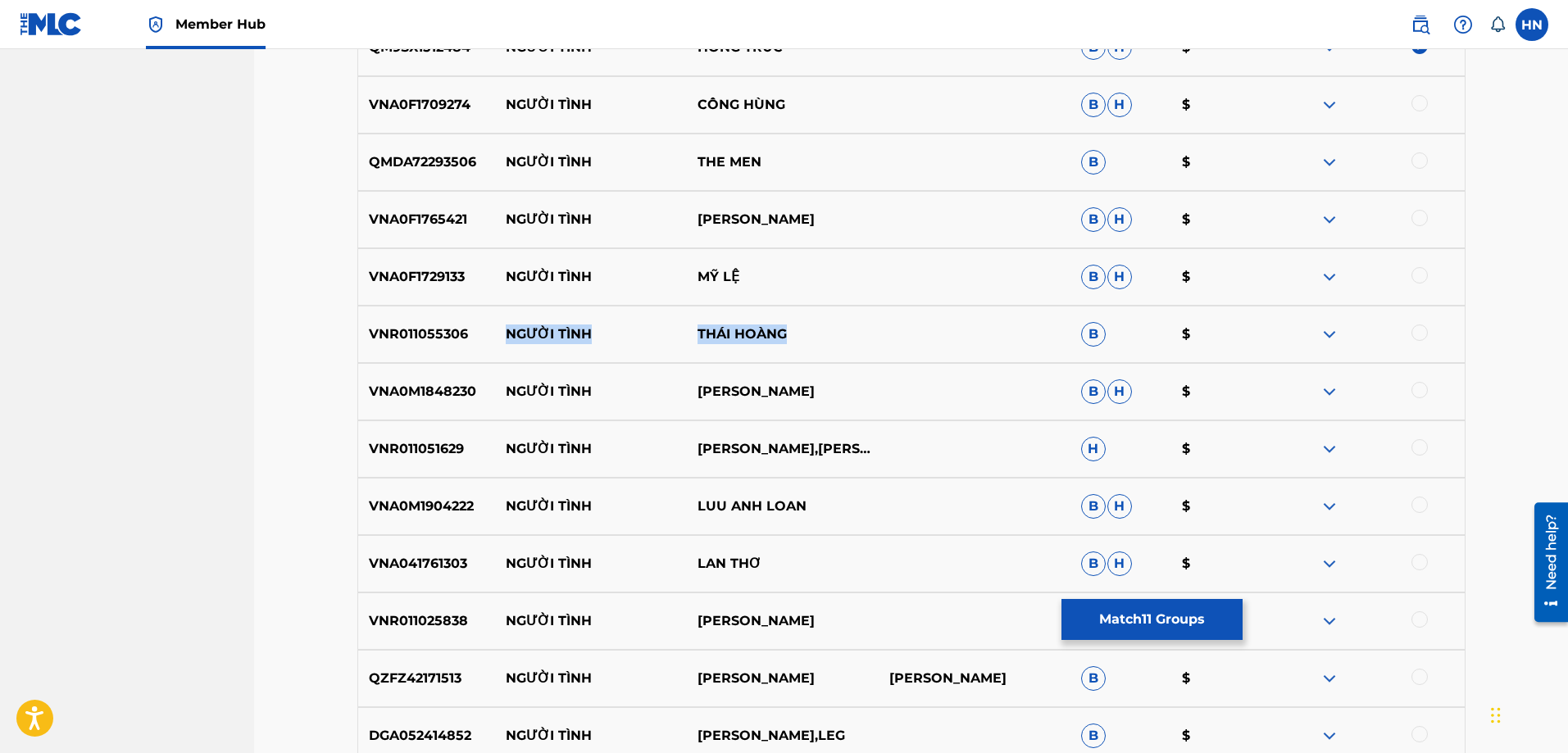
click at [508, 354] on div "VNR011055306 NGƯỜI TÌNH THÁI HOÀNG B $" at bounding box center [911, 334] width 1108 height 57
copy div "NGƯỜI TÌNH THÁI HOÀNG"
click at [1335, 328] on img at bounding box center [1329, 334] width 20 height 20
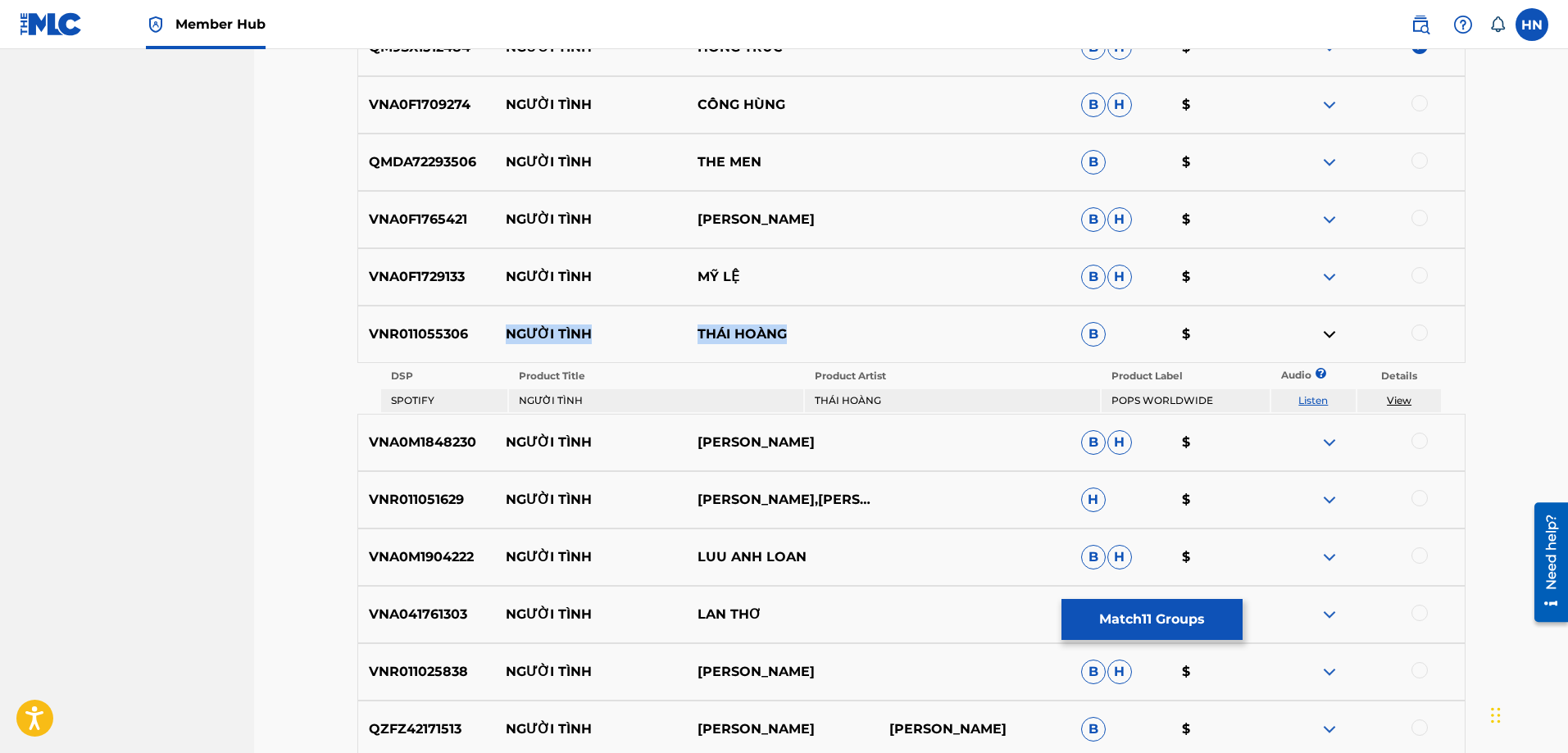
click at [1320, 399] on link "Listen" at bounding box center [1313, 400] width 30 height 12
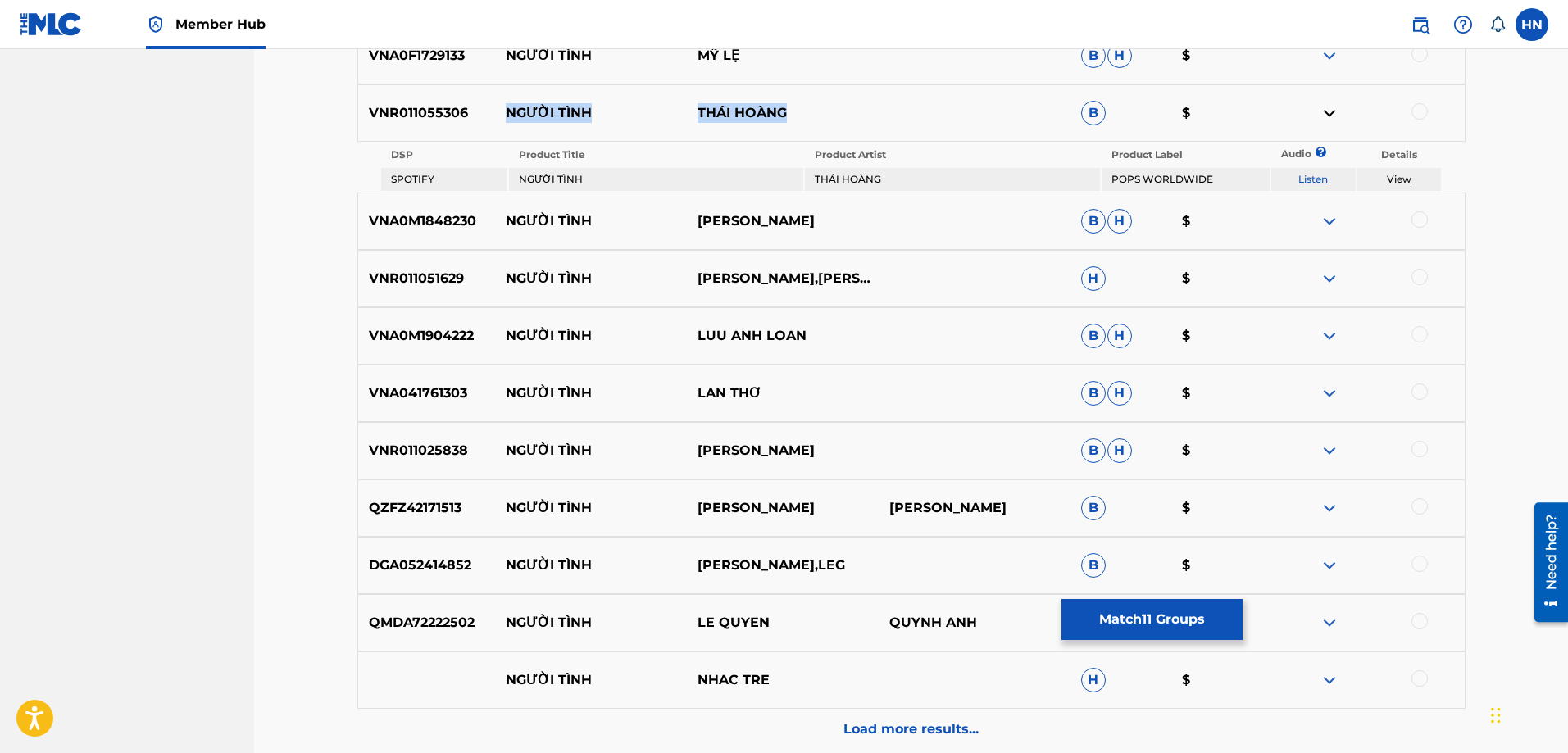
scroll to position [2867, 0]
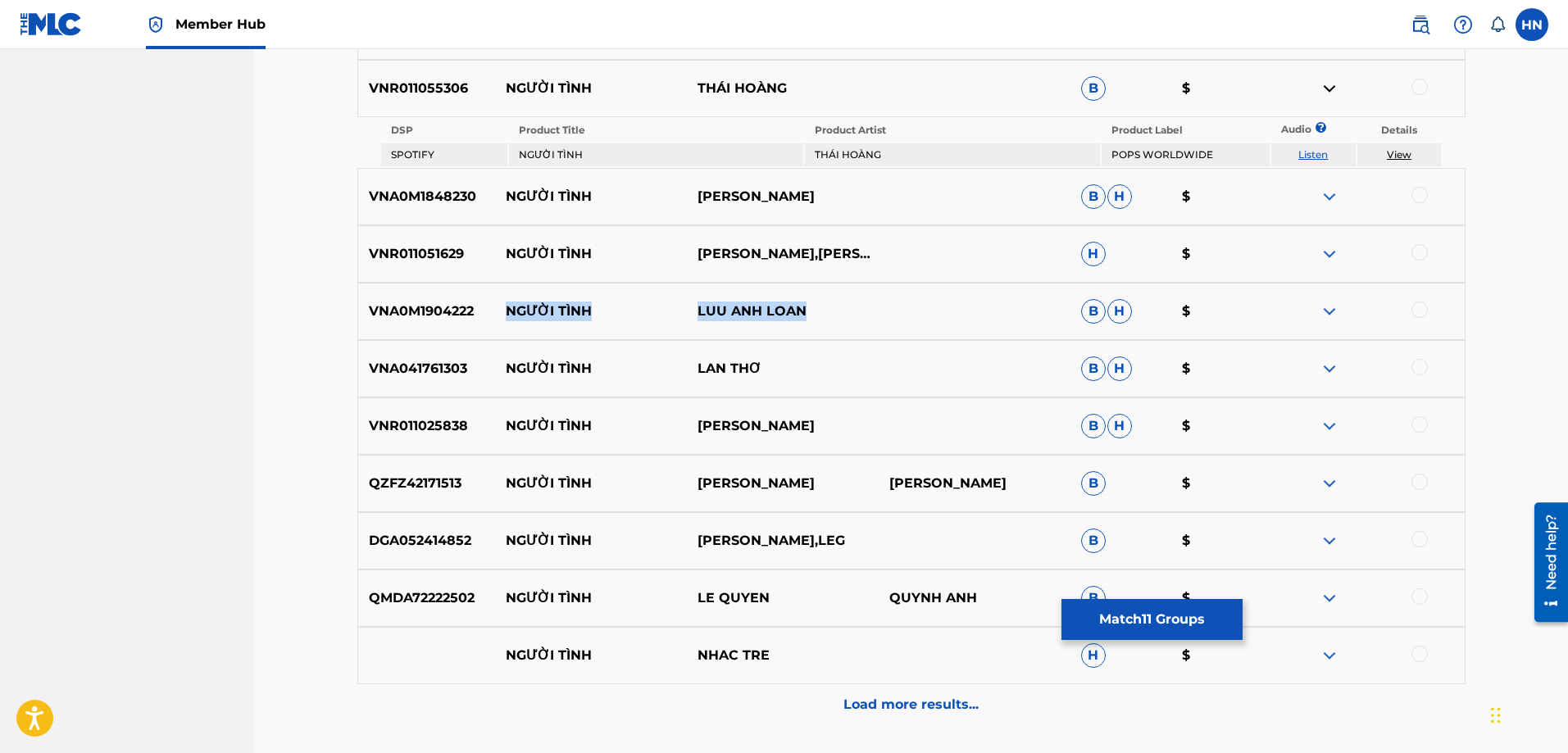
drag, startPoint x: 501, startPoint y: 317, endPoint x: 831, endPoint y: 314, distance: 330.0
click at [831, 314] on div "VNA0M1904222 NGƯỜI TÌNH LUU ANH LOAN B H $" at bounding box center [911, 311] width 1108 height 57
copy div "NGƯỜI TÌNH LUU ANH LOAN"
click at [438, 302] on p "VNA0M1904222" at bounding box center [427, 311] width 138 height 20
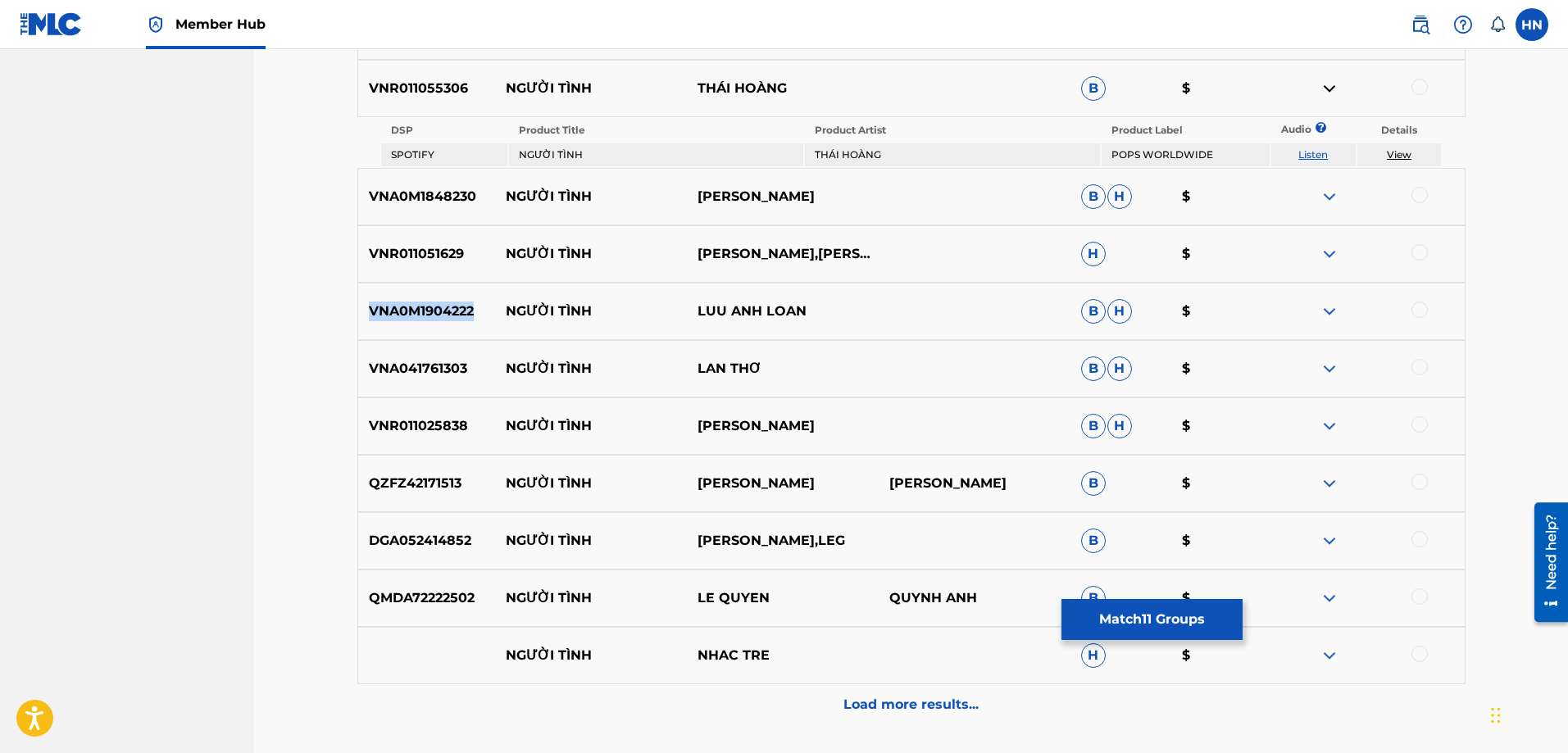
click at [438, 302] on p "VNA0M1904222" at bounding box center [427, 311] width 138 height 20
copy p "VNA0M1904222"
click at [1415, 304] on div at bounding box center [1419, 310] width 16 height 16
drag, startPoint x: 771, startPoint y: 369, endPoint x: 501, endPoint y: 383, distance: 270.4
click at [501, 383] on div "VNA041761303 NGƯỜI TÌNH LAN THƠ B H $" at bounding box center [911, 369] width 1108 height 57
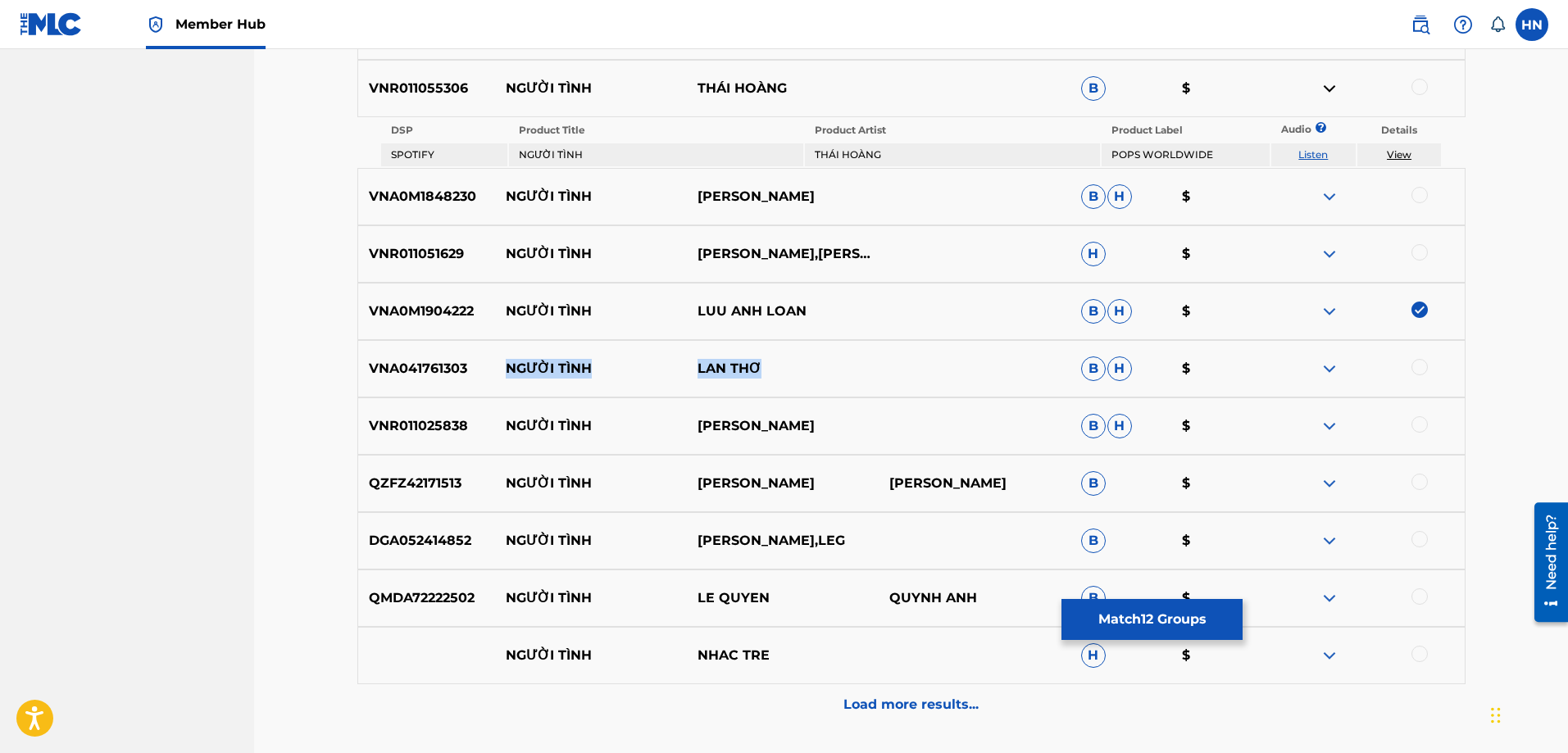
copy div "NGƯỜI TÌNH LAN THƠ"
drag, startPoint x: 781, startPoint y: 424, endPoint x: 484, endPoint y: 420, distance: 297.0
click at [484, 420] on div "VNR011025838 NGƯỜI TÌNH NGỌC SƠN B H $" at bounding box center [911, 426] width 1108 height 57
copy div "NGƯỜI TÌNH NGỌC SƠN"
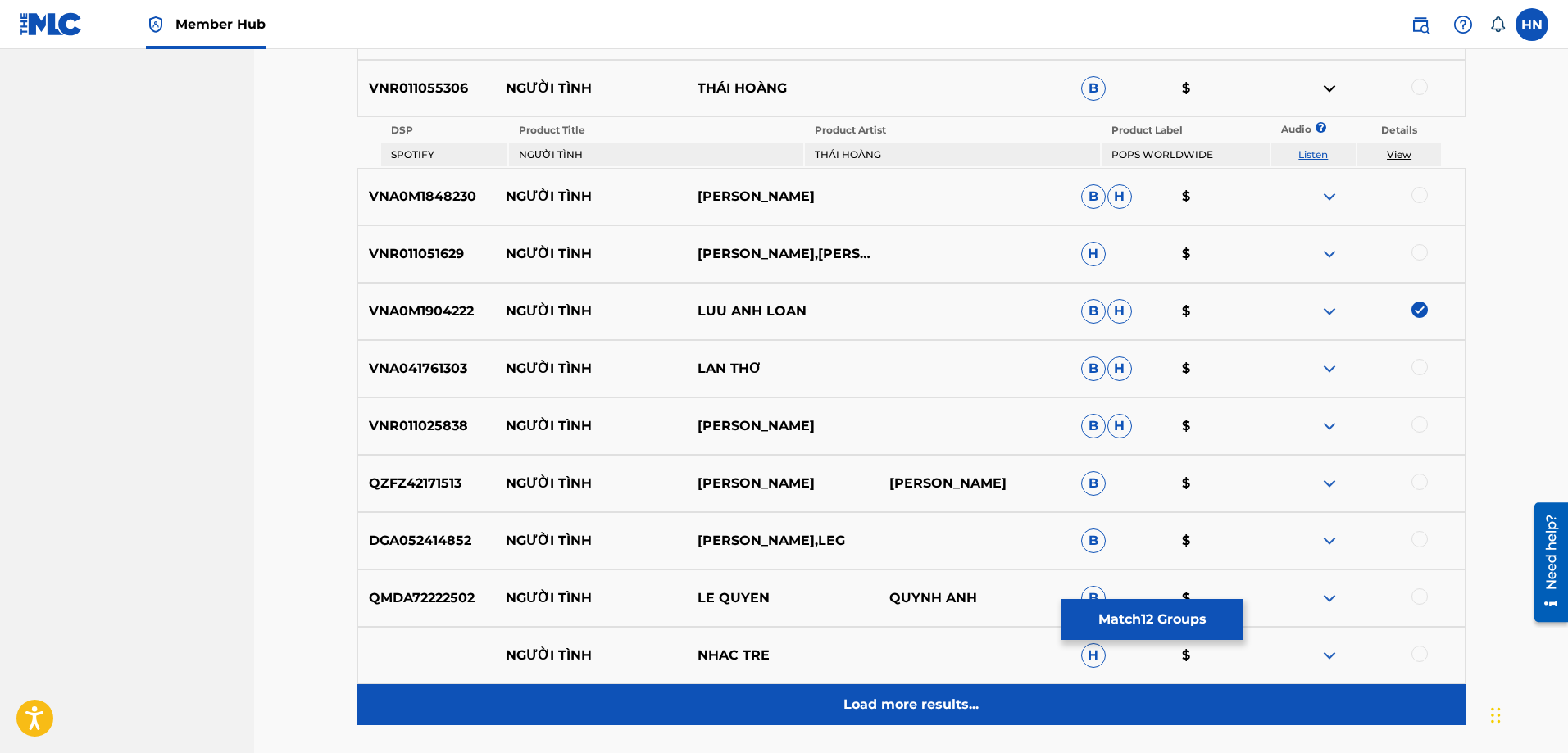
click at [896, 696] on p "Load more results..." at bounding box center [910, 705] width 135 height 20
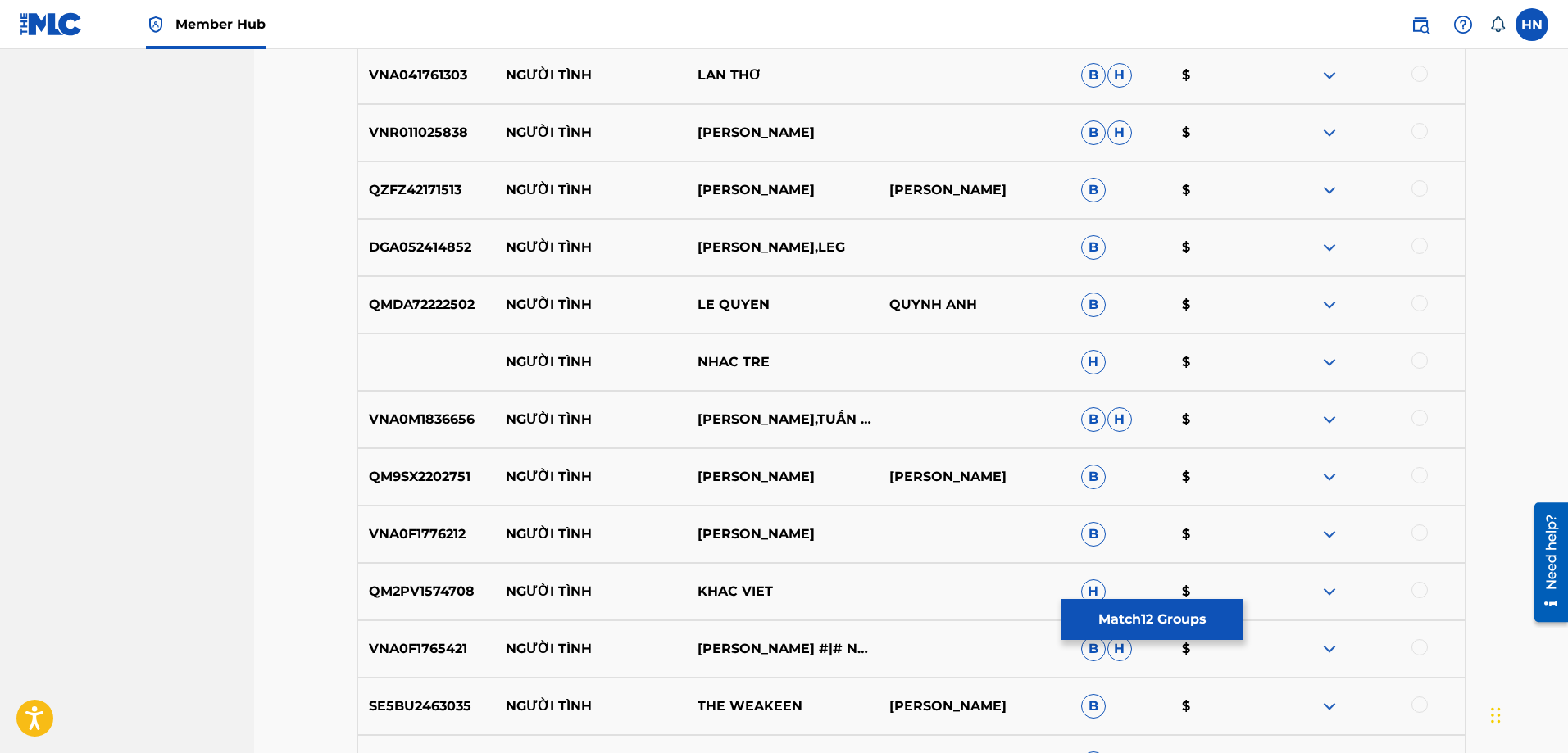
scroll to position [3113, 0]
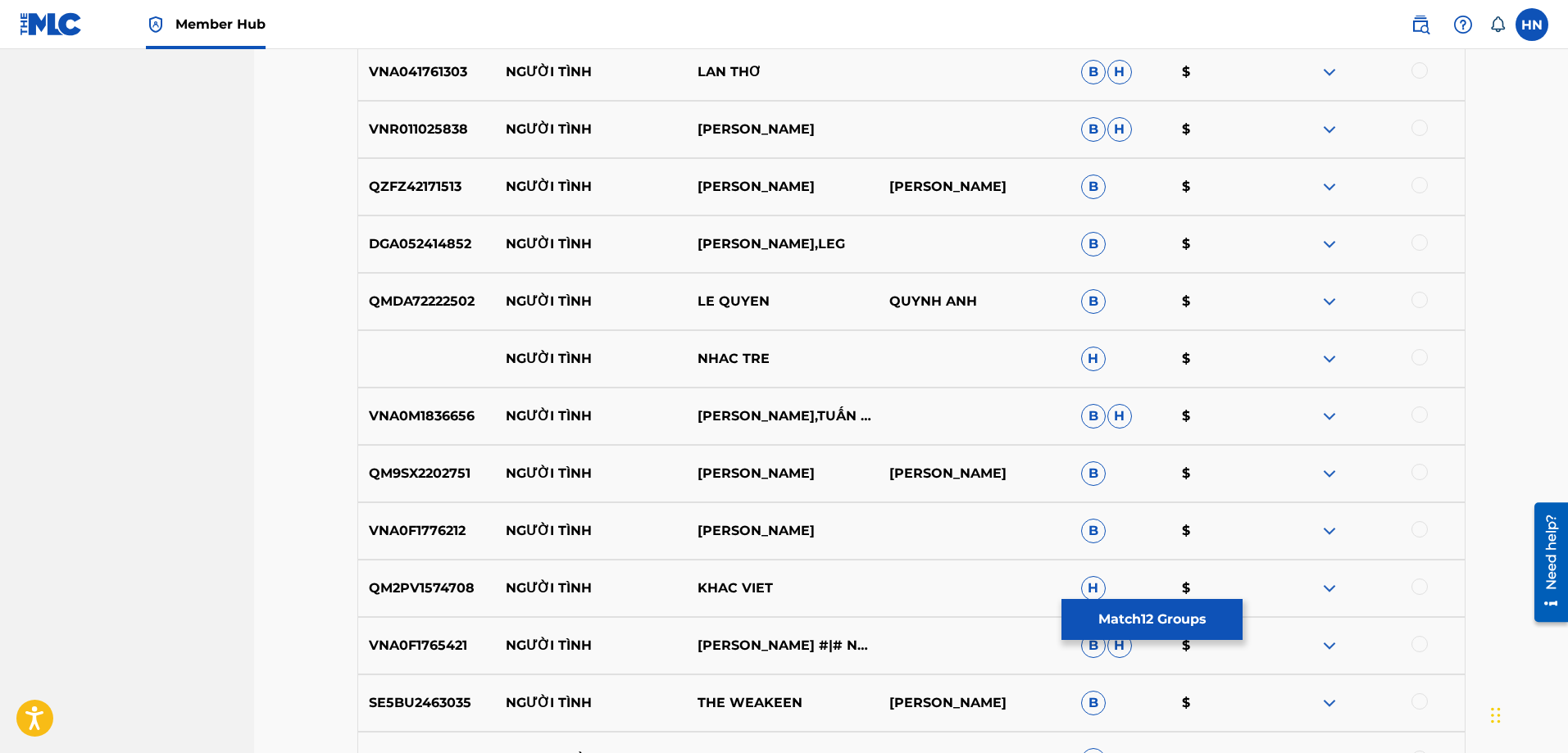
click at [433, 471] on p "QM9SX2202751" at bounding box center [427, 474] width 138 height 20
click at [1416, 471] on div at bounding box center [1419, 472] width 16 height 16
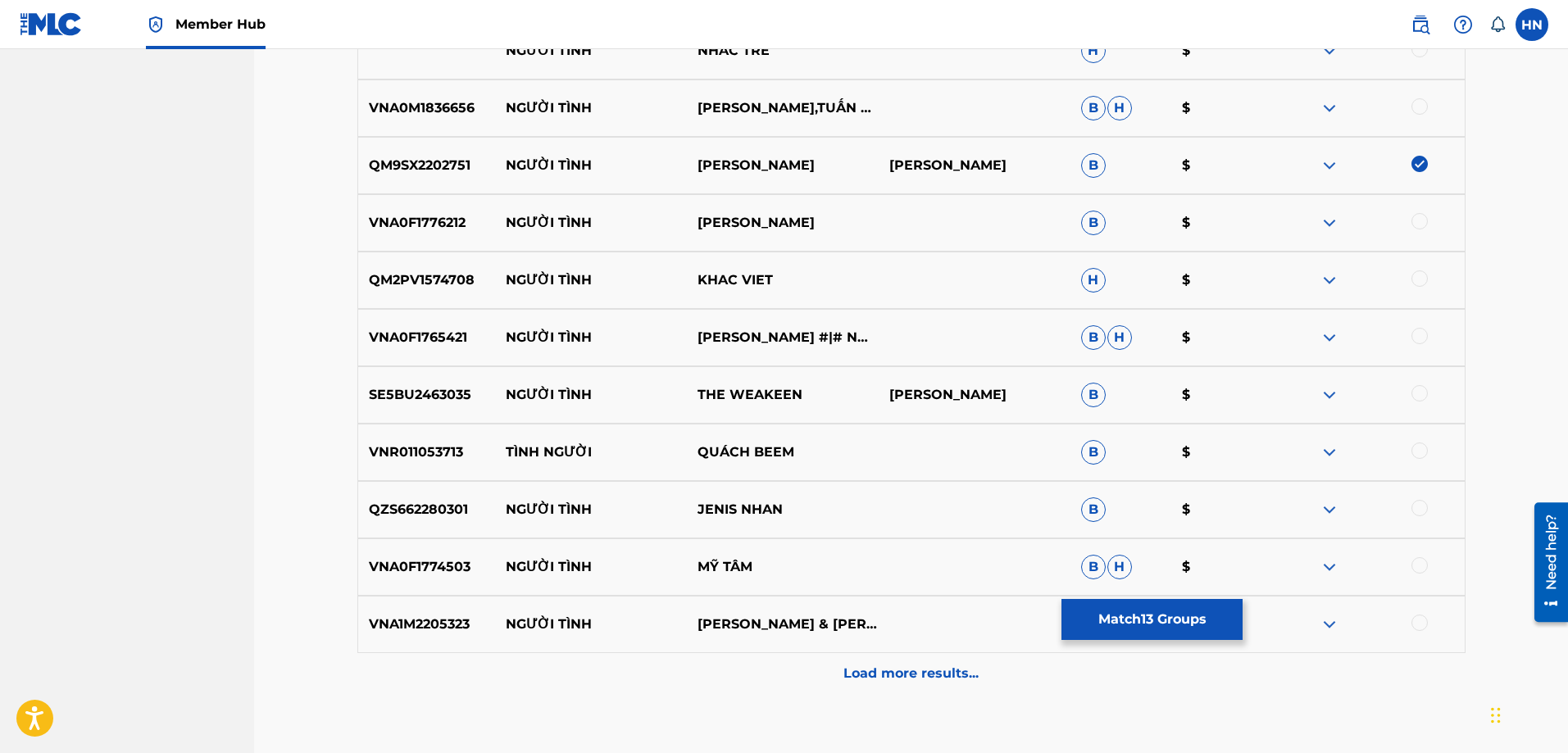
scroll to position [3523, 0]
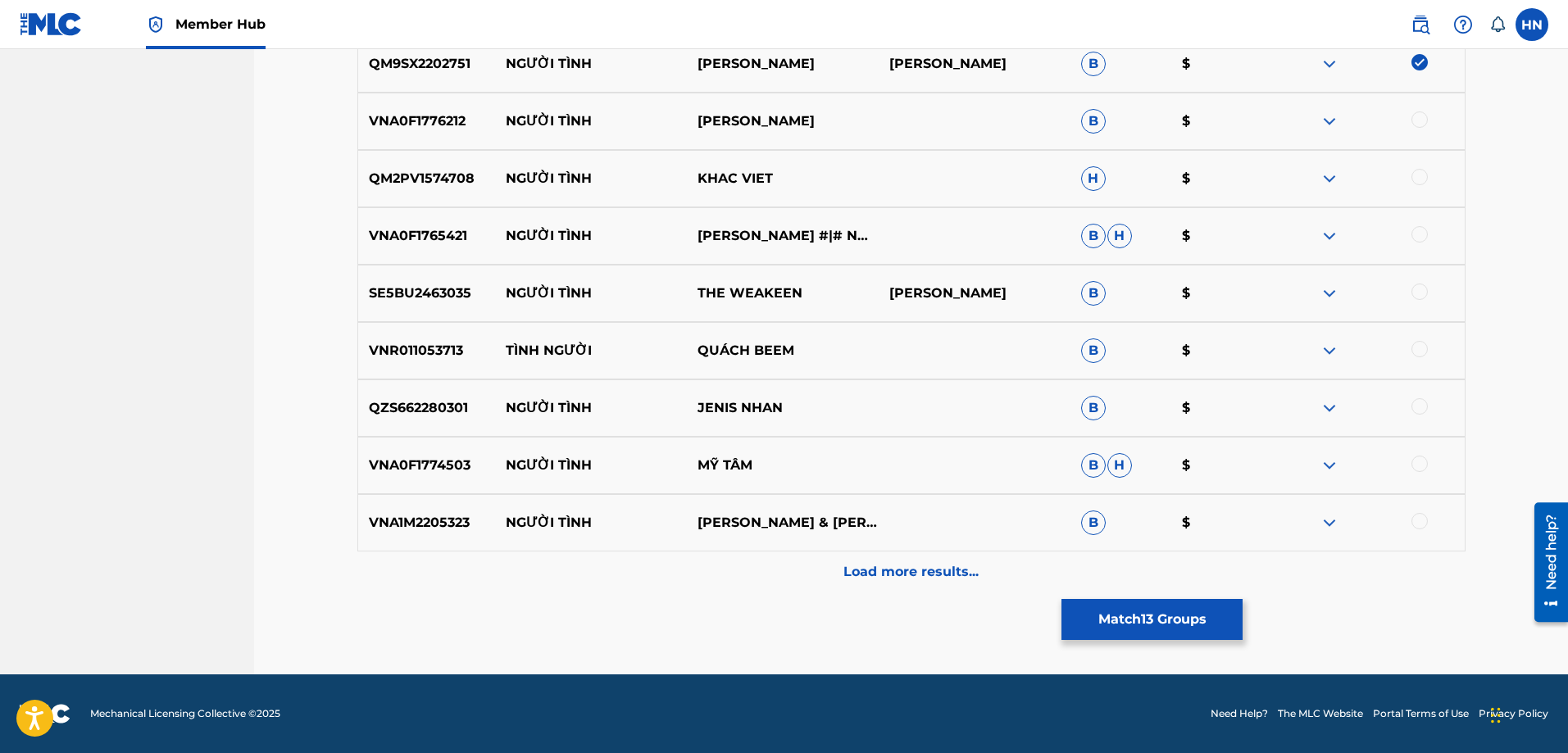
click at [1324, 465] on img at bounding box center [1329, 466] width 20 height 20
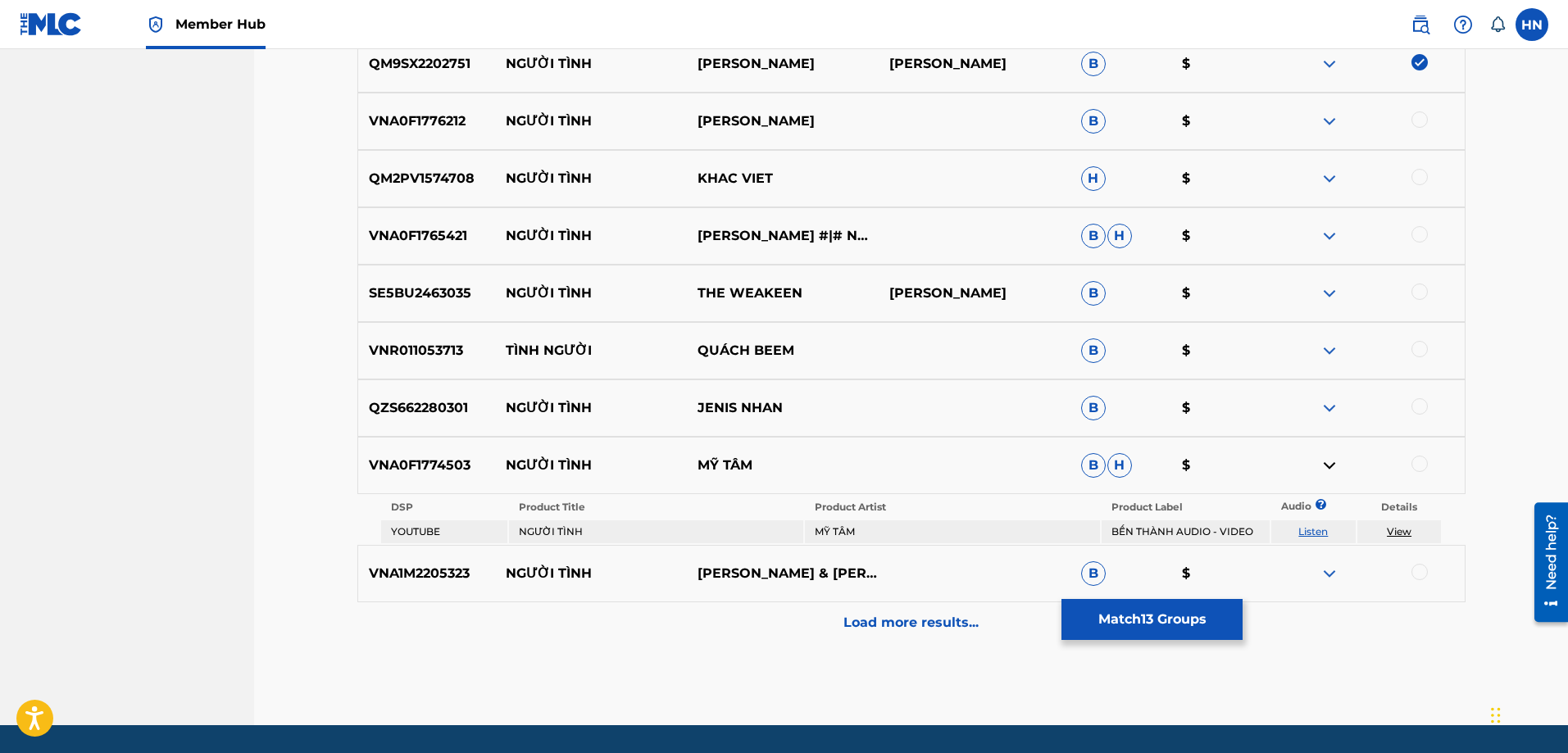
click at [1299, 532] on link "Listen" at bounding box center [1313, 531] width 30 height 12
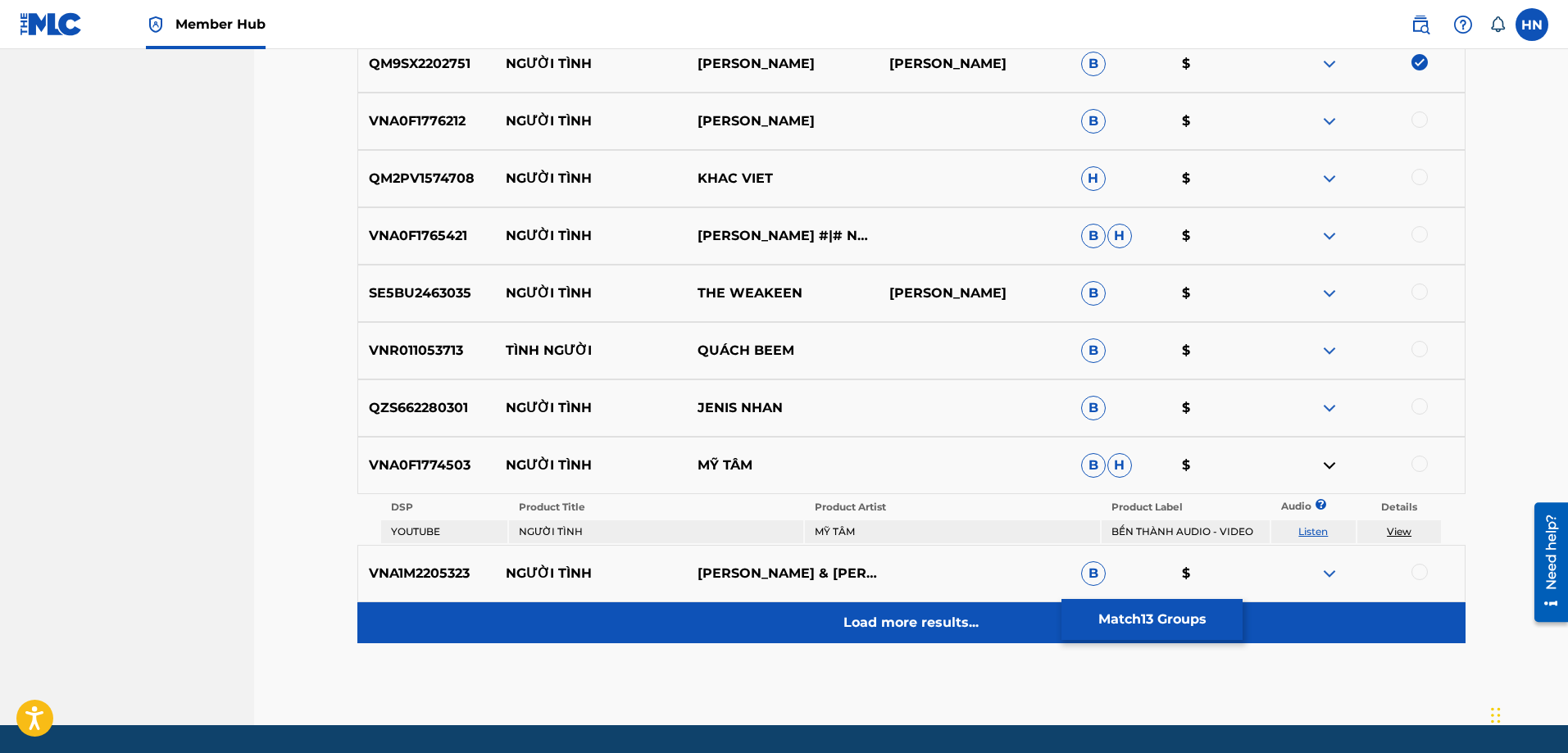
click at [799, 608] on div "Load more results..." at bounding box center [911, 623] width 1108 height 41
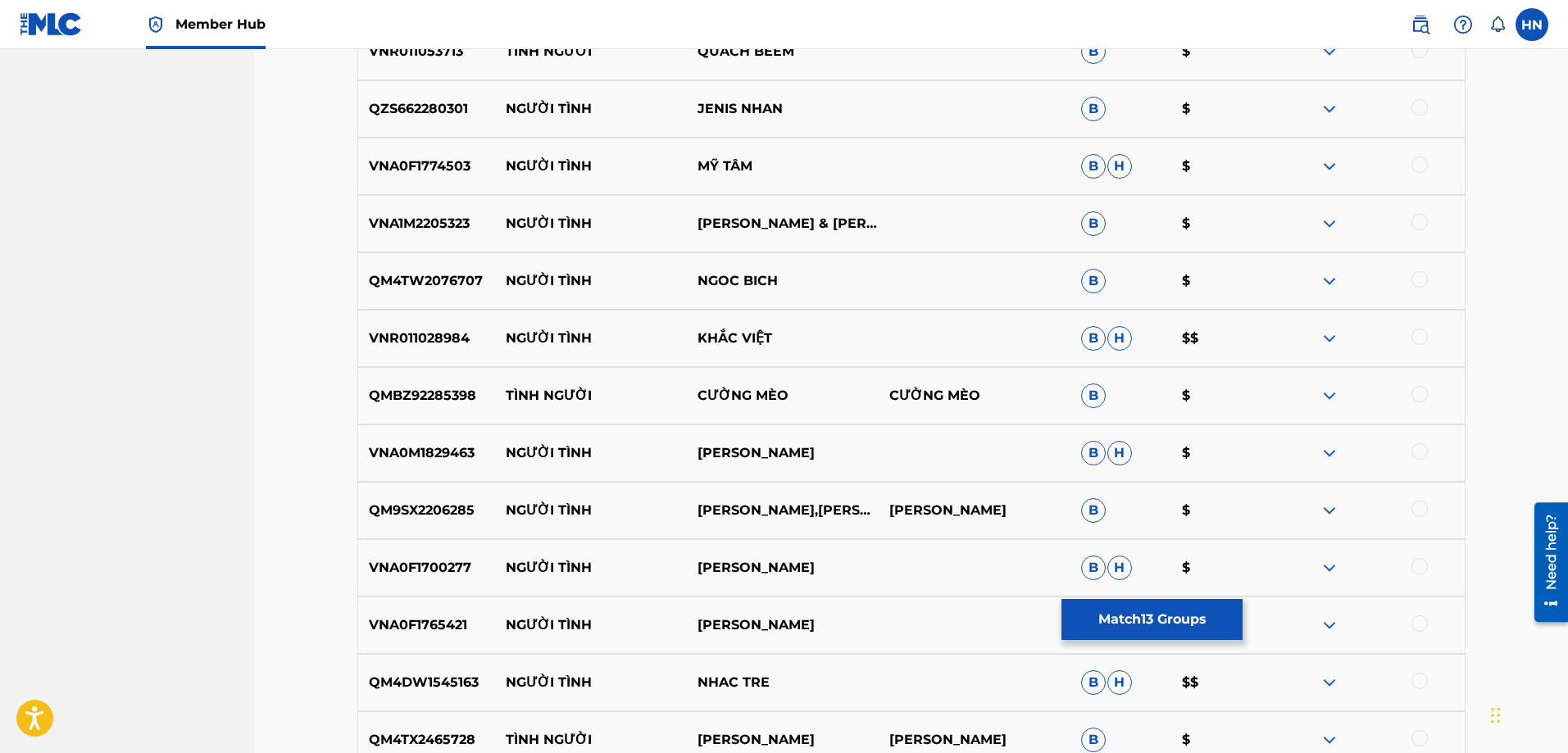
scroll to position [3850, 0]
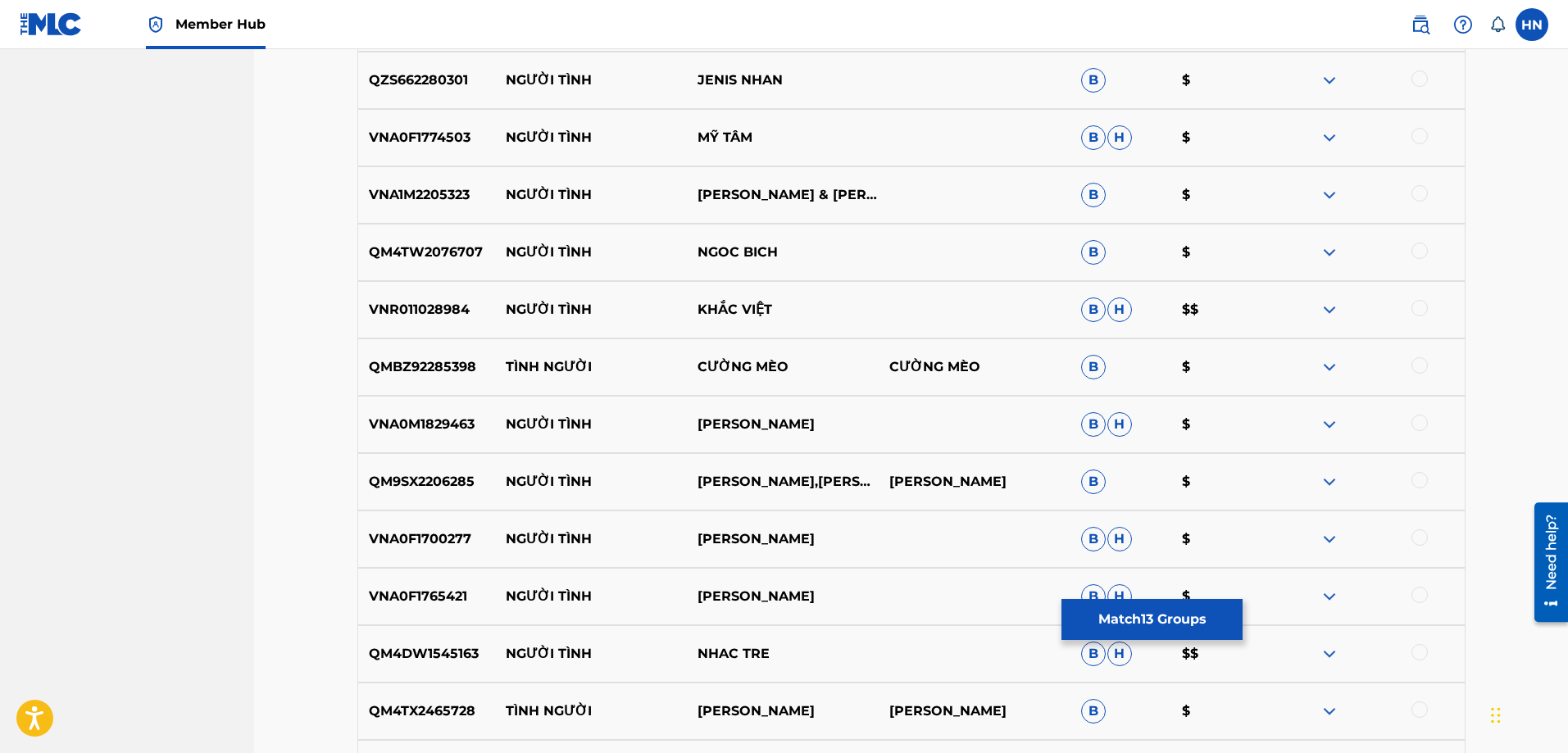
click at [445, 491] on p "QM9SX2206285" at bounding box center [427, 482] width 138 height 20
click at [1414, 483] on div at bounding box center [1419, 480] width 16 height 16
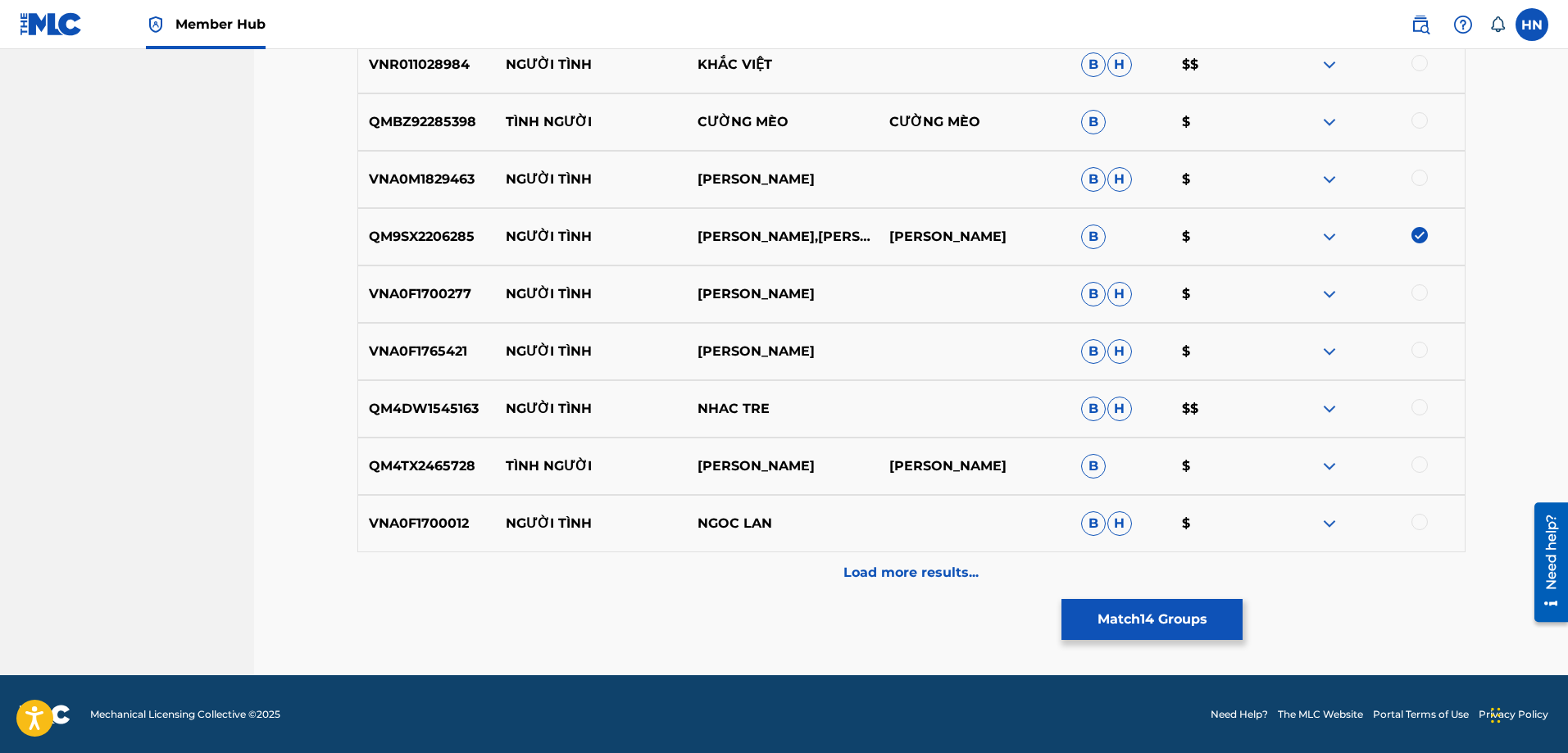
scroll to position [4097, 0]
drag, startPoint x: 507, startPoint y: 521, endPoint x: 847, endPoint y: 483, distance: 342.1
click at [846, 523] on div "VNA0F1700012 NGƯỜI TÌNH NGOC LAN B H $" at bounding box center [911, 523] width 1108 height 57
drag, startPoint x: 730, startPoint y: 355, endPoint x: 504, endPoint y: 356, distance: 226.0
click at [504, 356] on div "VNA0F1765421 NGƯỜI TÌNH MINH THUẬN B H $" at bounding box center [911, 351] width 1108 height 57
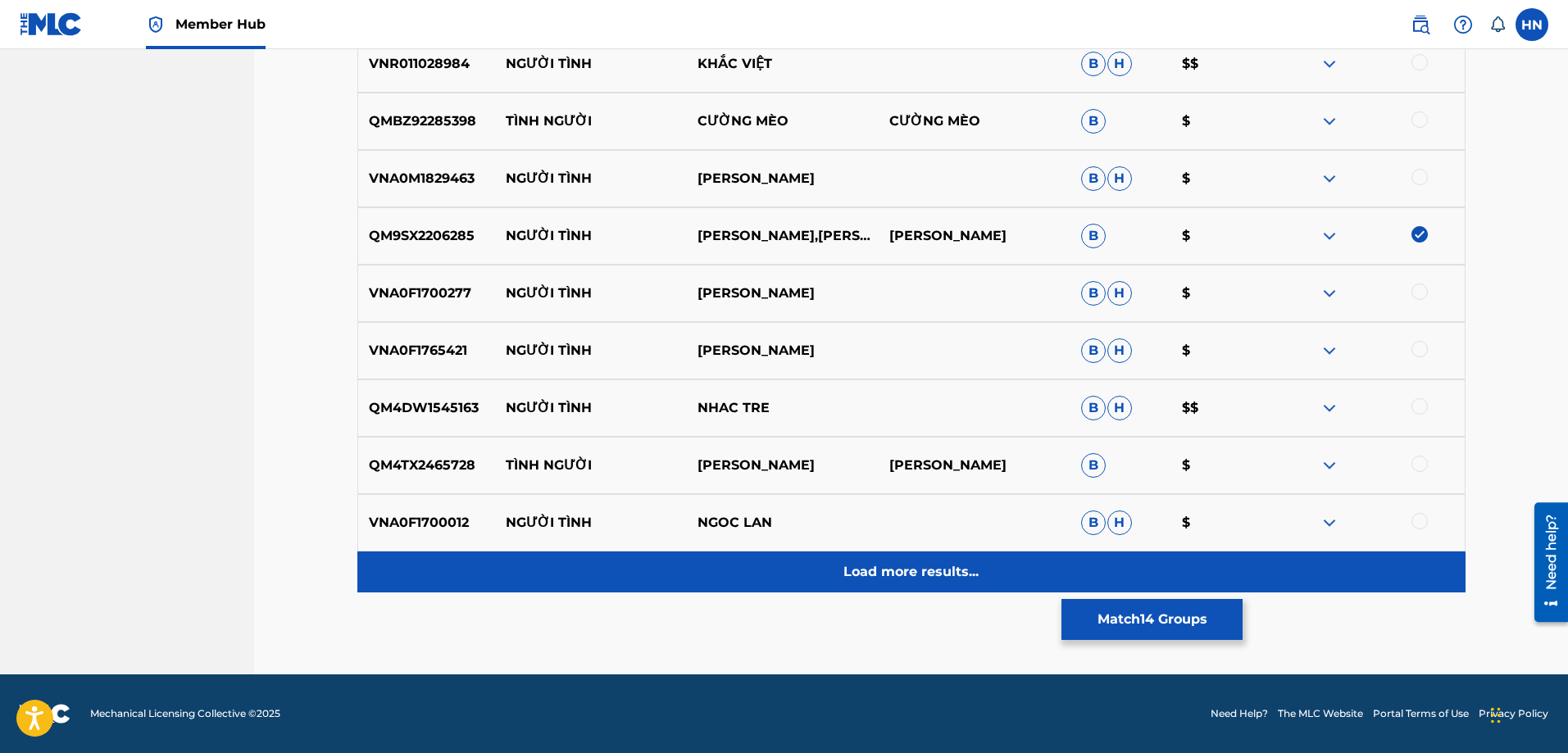
click at [881, 560] on div "Load more results..." at bounding box center [911, 572] width 1108 height 41
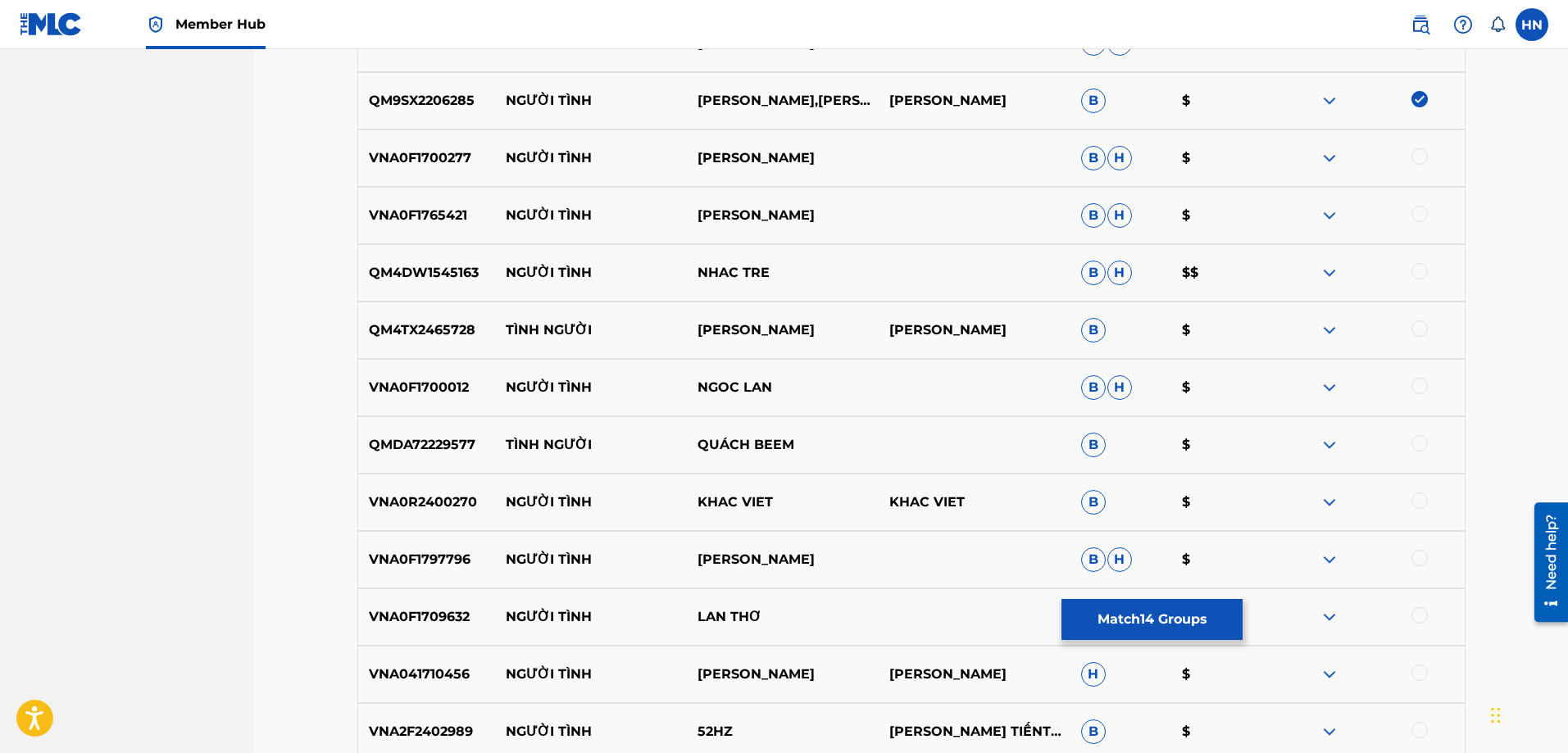
scroll to position [4260, 0]
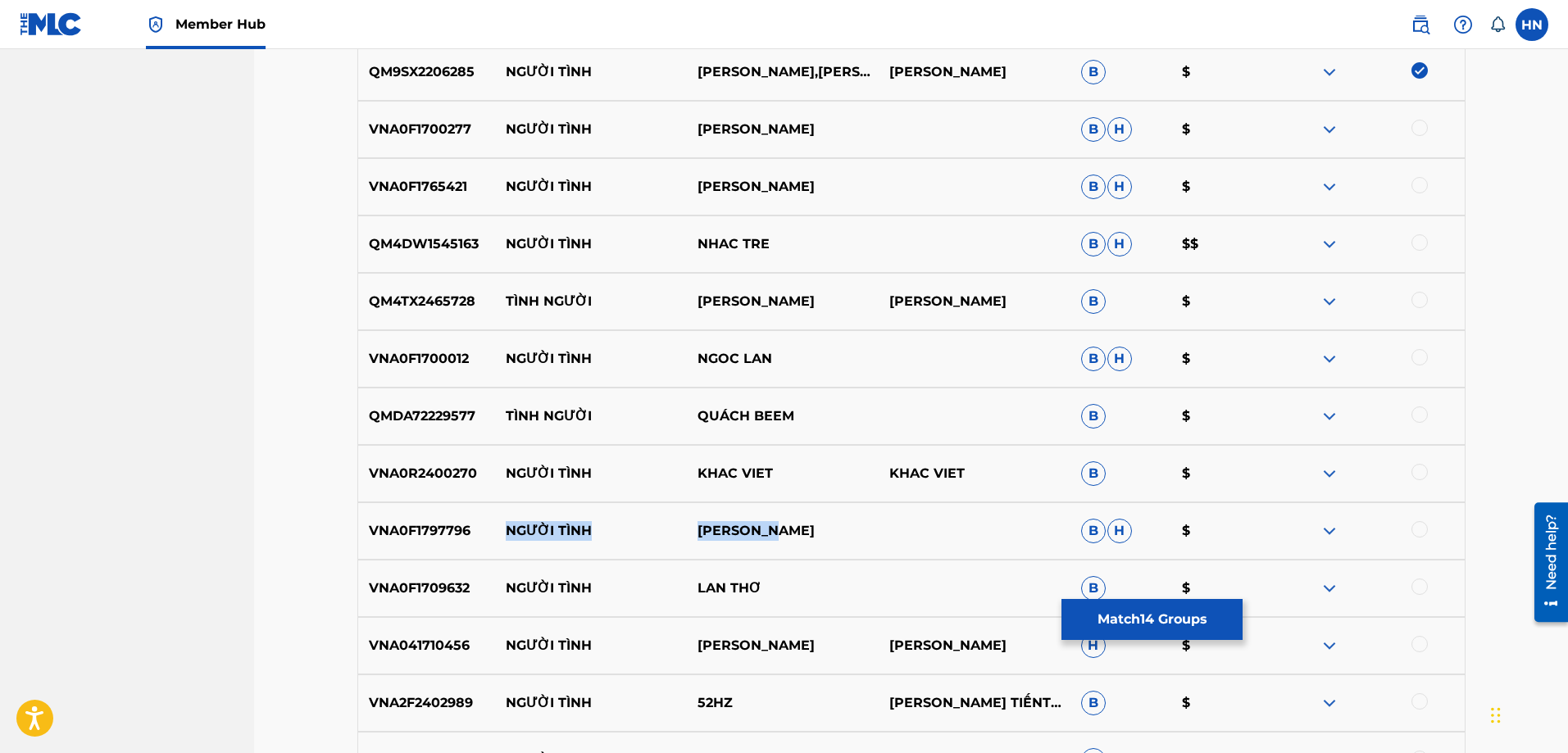
drag, startPoint x: 504, startPoint y: 532, endPoint x: 851, endPoint y: 516, distance: 347.4
click at [851, 516] on div "VNA0F1797796 NGƯỜI TÌNH HOÀNG ANH B H $" at bounding box center [911, 531] width 1108 height 57
click at [1324, 539] on img at bounding box center [1329, 531] width 20 height 20
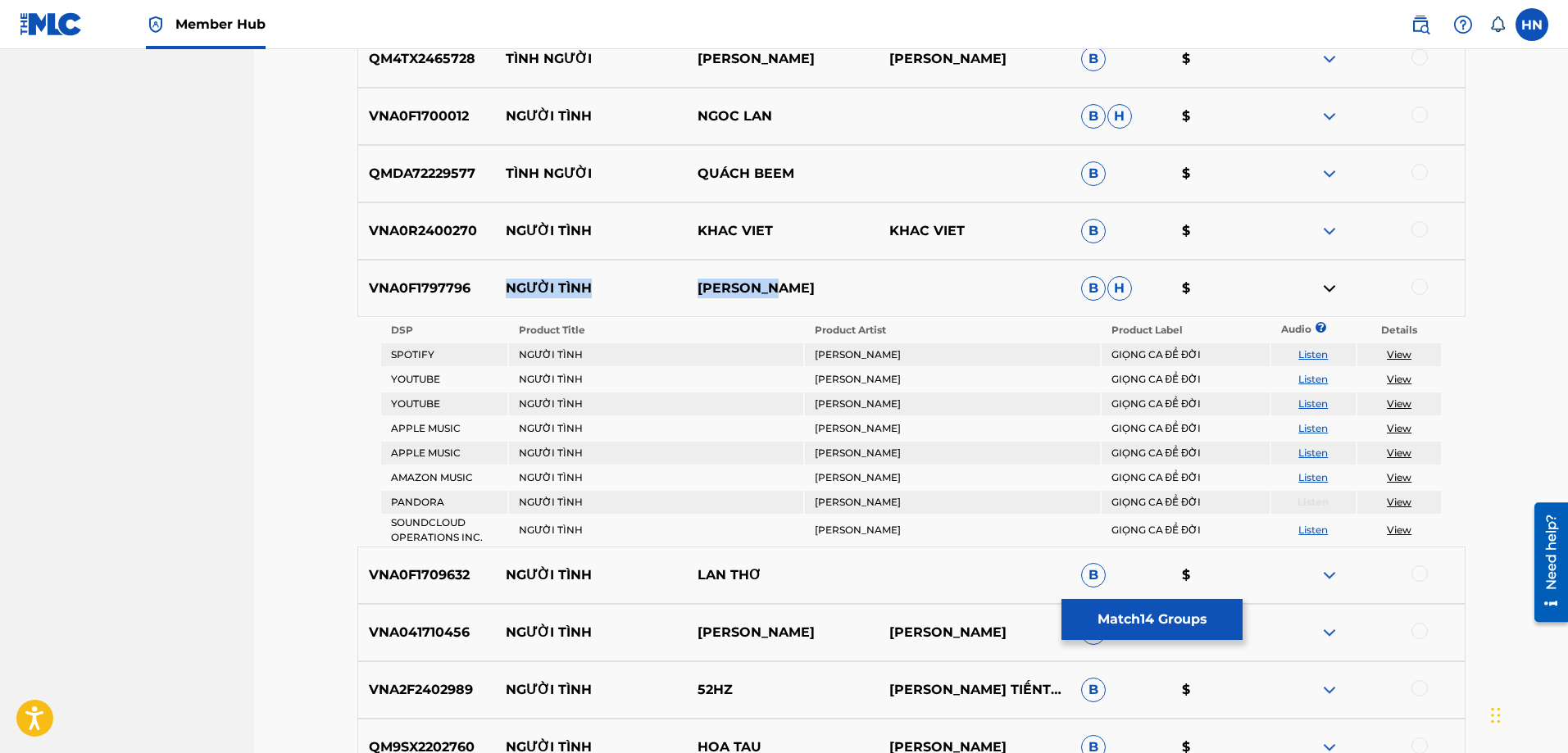
scroll to position [4507, 0]
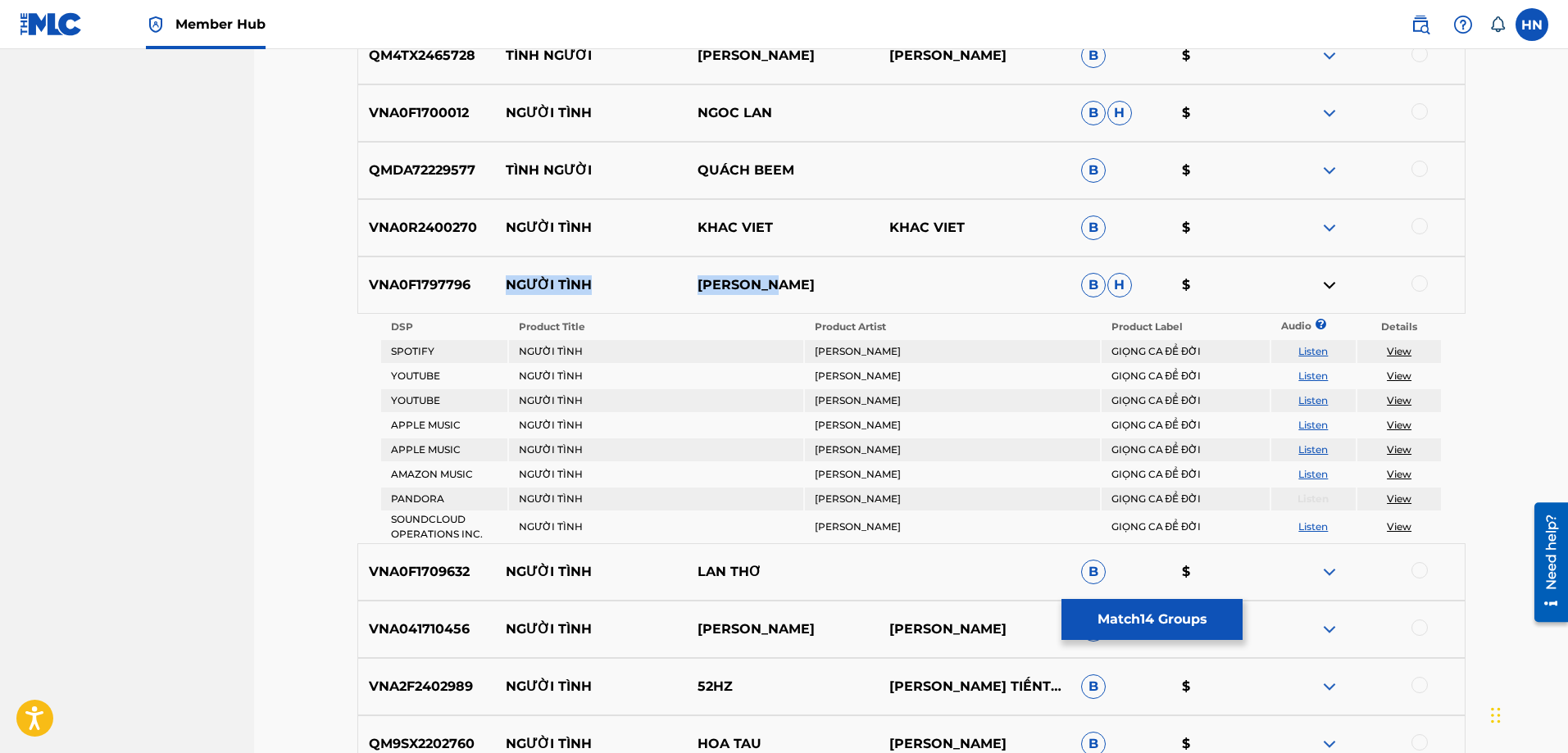
click at [1307, 374] on link "Listen" at bounding box center [1313, 375] width 30 height 12
click at [1315, 354] on link "Listen" at bounding box center [1313, 351] width 30 height 12
click at [364, 263] on div "VNA0F1797796 NGƯỜI TÌNH HOÀNG ANH B H $" at bounding box center [911, 285] width 1108 height 57
click at [1422, 287] on div at bounding box center [1419, 283] width 16 height 16
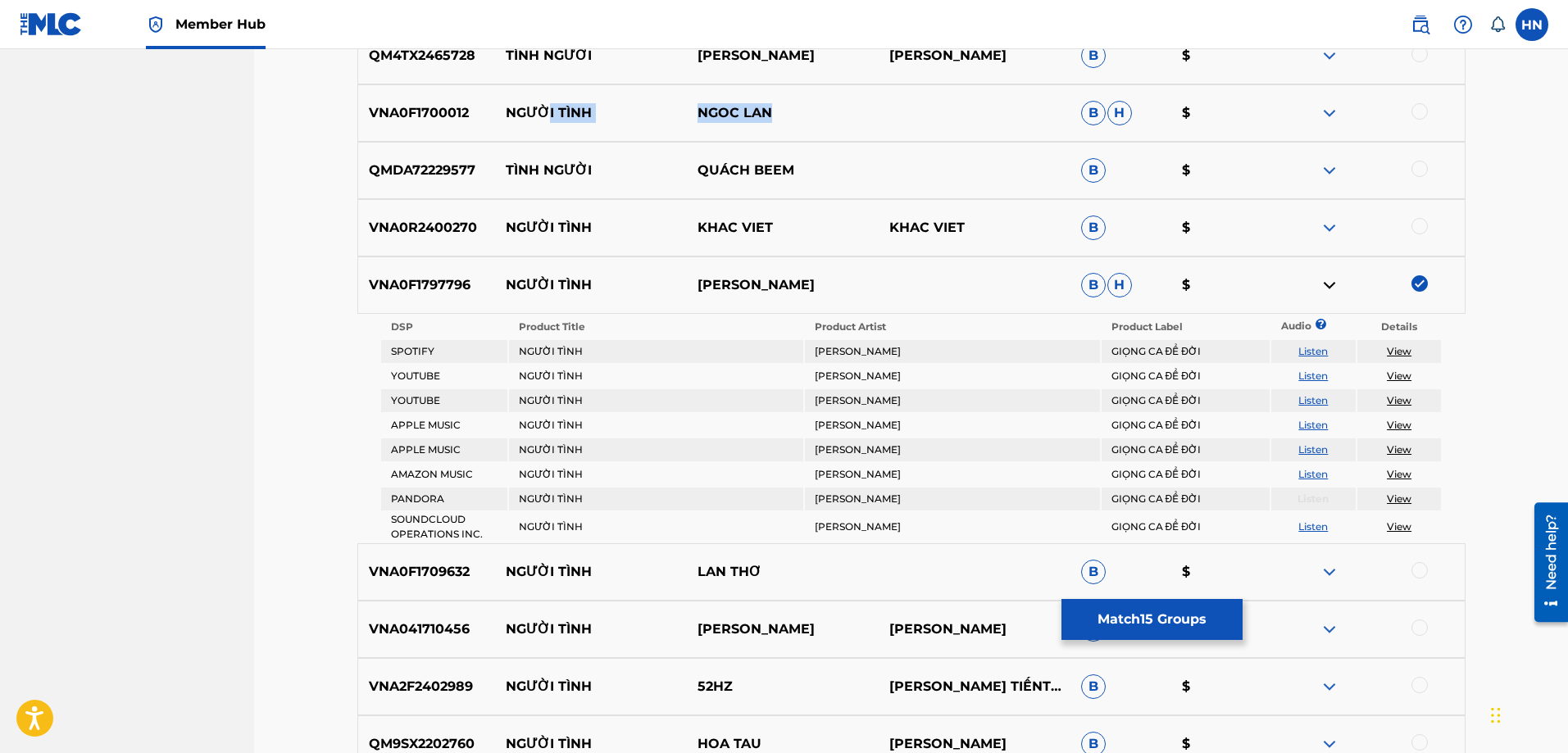
drag, startPoint x: 773, startPoint y: 114, endPoint x: 517, endPoint y: 107, distance: 256.1
click at [536, 107] on div "VNA0F1700012 NGƯỜI TÌNH NGOC LAN B H $" at bounding box center [911, 113] width 1108 height 57
click at [440, 103] on div "VNA0F1700012 NGƯỜI TÌNH NGOC LAN B H $" at bounding box center [911, 113] width 1108 height 57
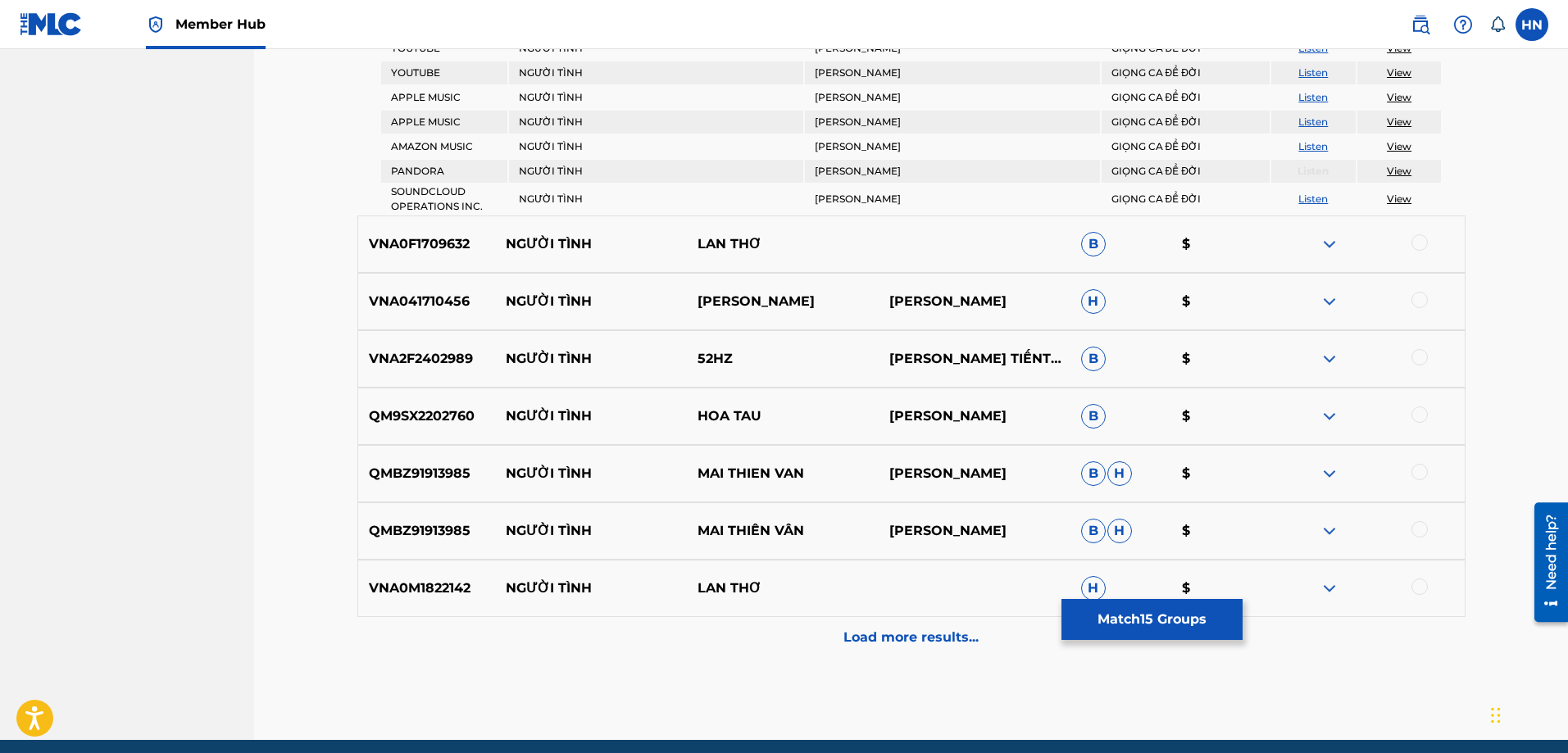
click at [406, 425] on p "QM9SX2202760" at bounding box center [427, 416] width 138 height 20
click at [1418, 420] on div at bounding box center [1419, 415] width 16 height 16
click at [461, 498] on div "QMBZ91913985 NGƯỜI TÌNH MAI THIEN VAN PHƯƠNG KIM B H $" at bounding box center [911, 474] width 1108 height 57
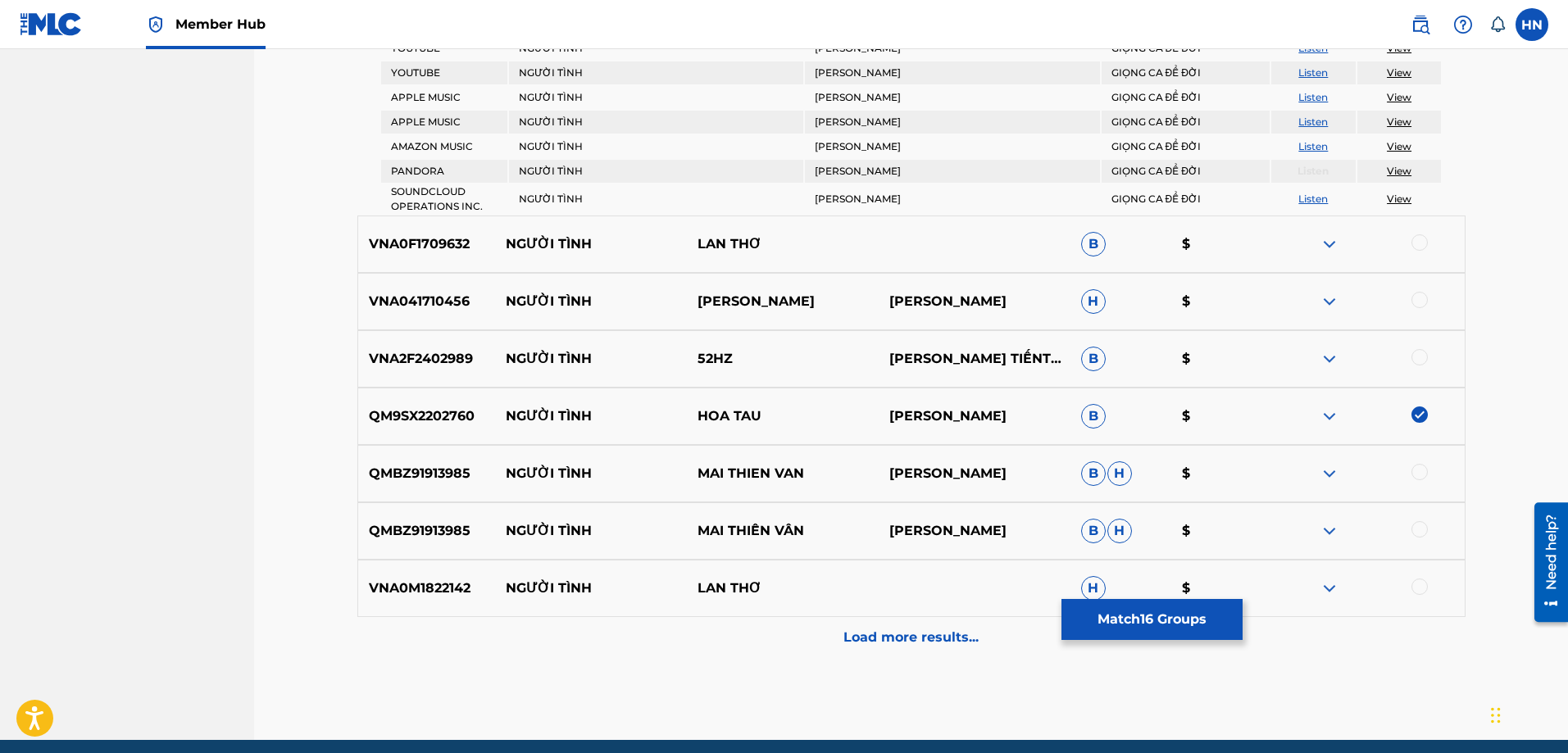
click at [1420, 471] on div at bounding box center [1419, 472] width 16 height 16
click at [1420, 527] on div at bounding box center [1419, 530] width 16 height 16
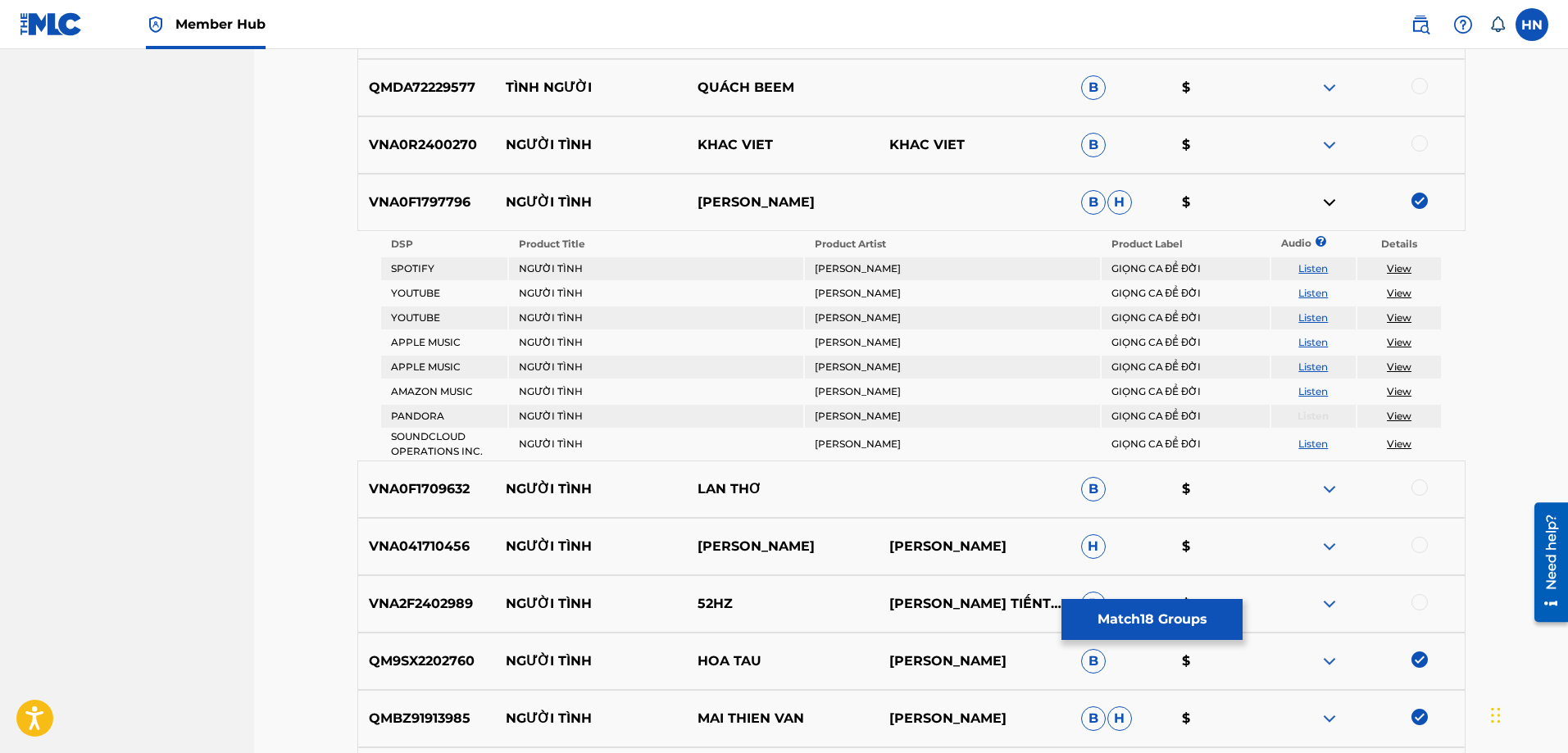
scroll to position [4589, 0]
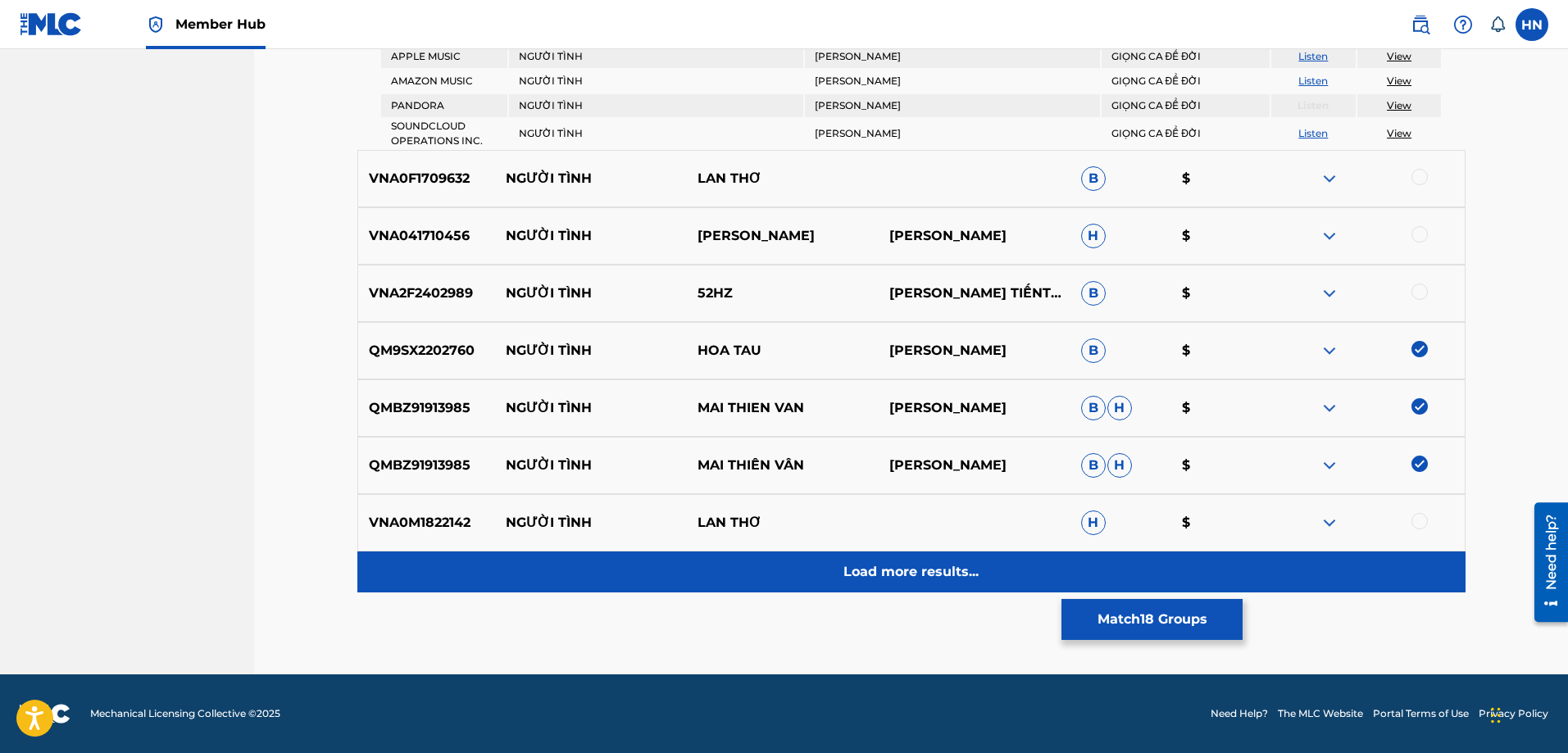
click at [843, 560] on div "Load more results..." at bounding box center [911, 572] width 1108 height 41
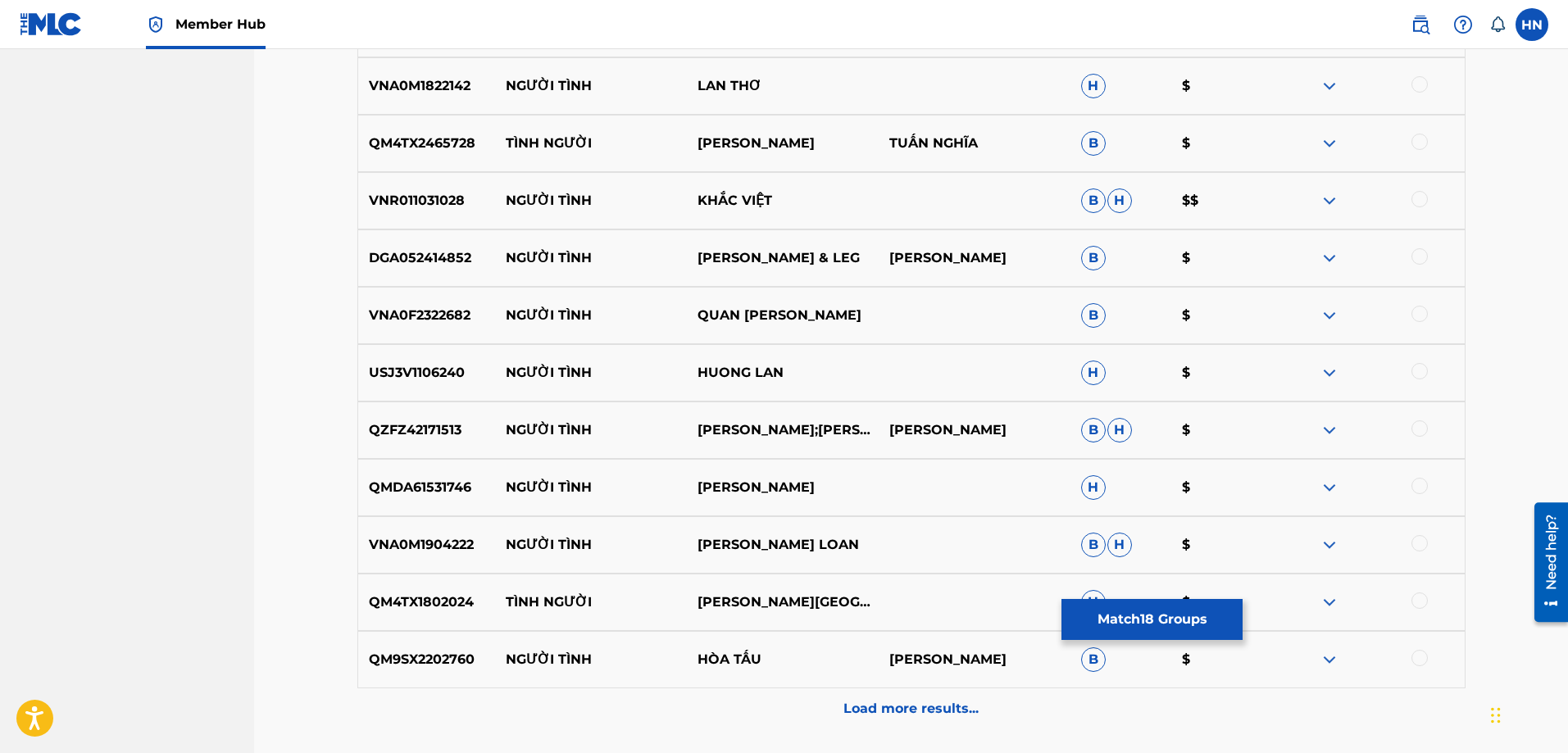
scroll to position [5146, 0]
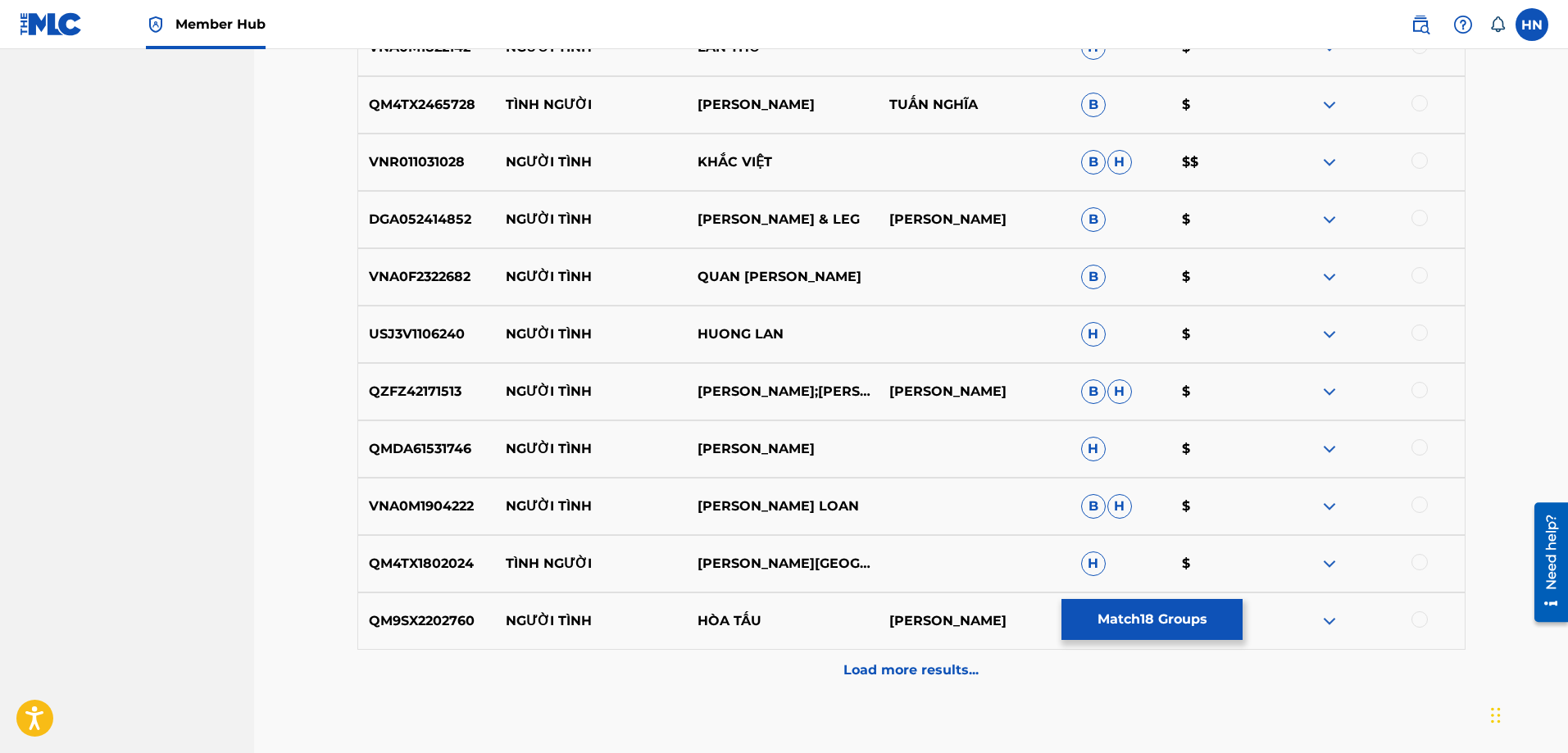
click at [457, 501] on p "VNA0M1904222" at bounding box center [427, 507] width 138 height 20
click at [1416, 507] on div at bounding box center [1419, 505] width 16 height 16
click at [451, 631] on div "QM9SX2202760 NGƯỜI TÌNH HÒA TẤU PHƯƠNG KIM B $" at bounding box center [911, 622] width 1108 height 57
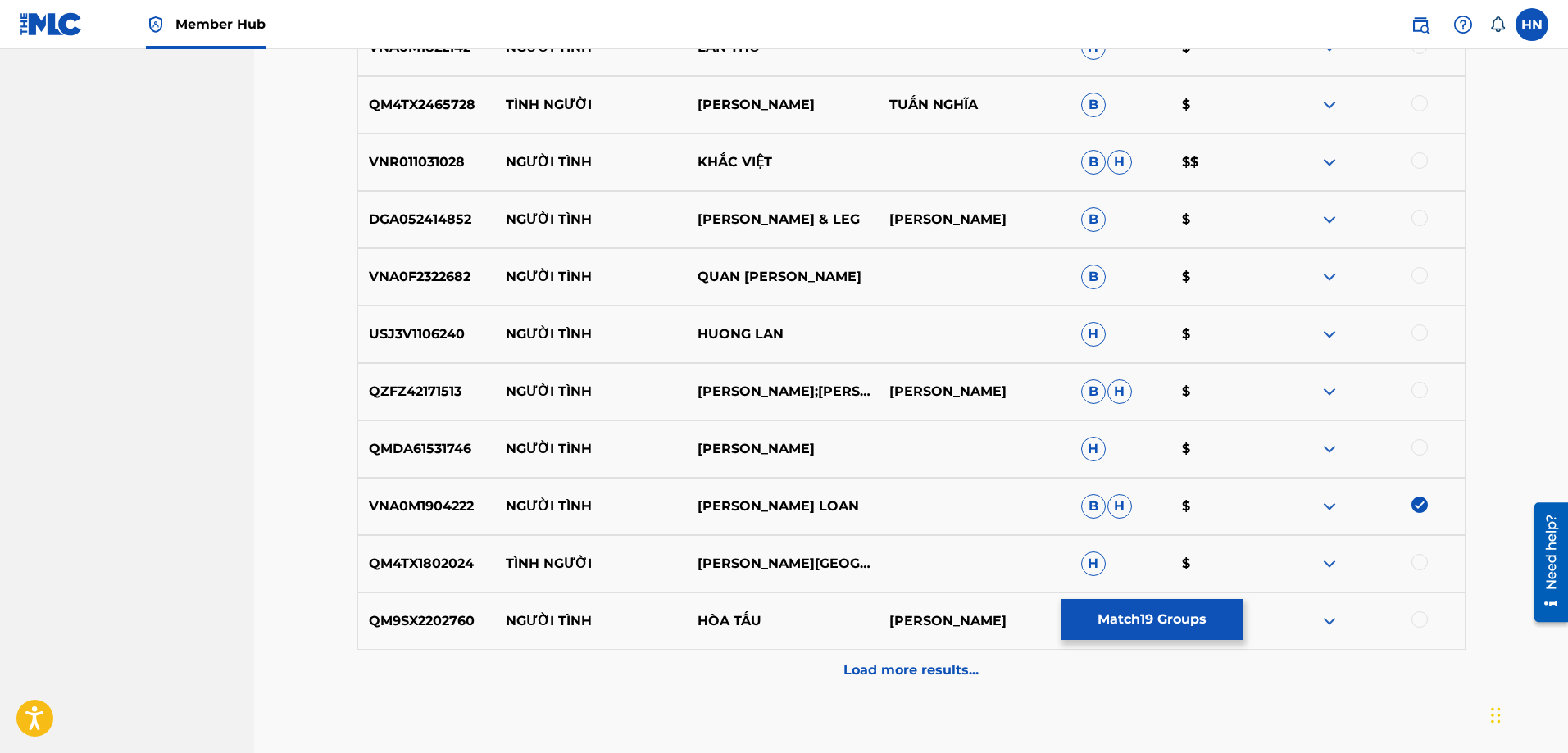
click at [1424, 617] on div at bounding box center [1419, 620] width 16 height 16
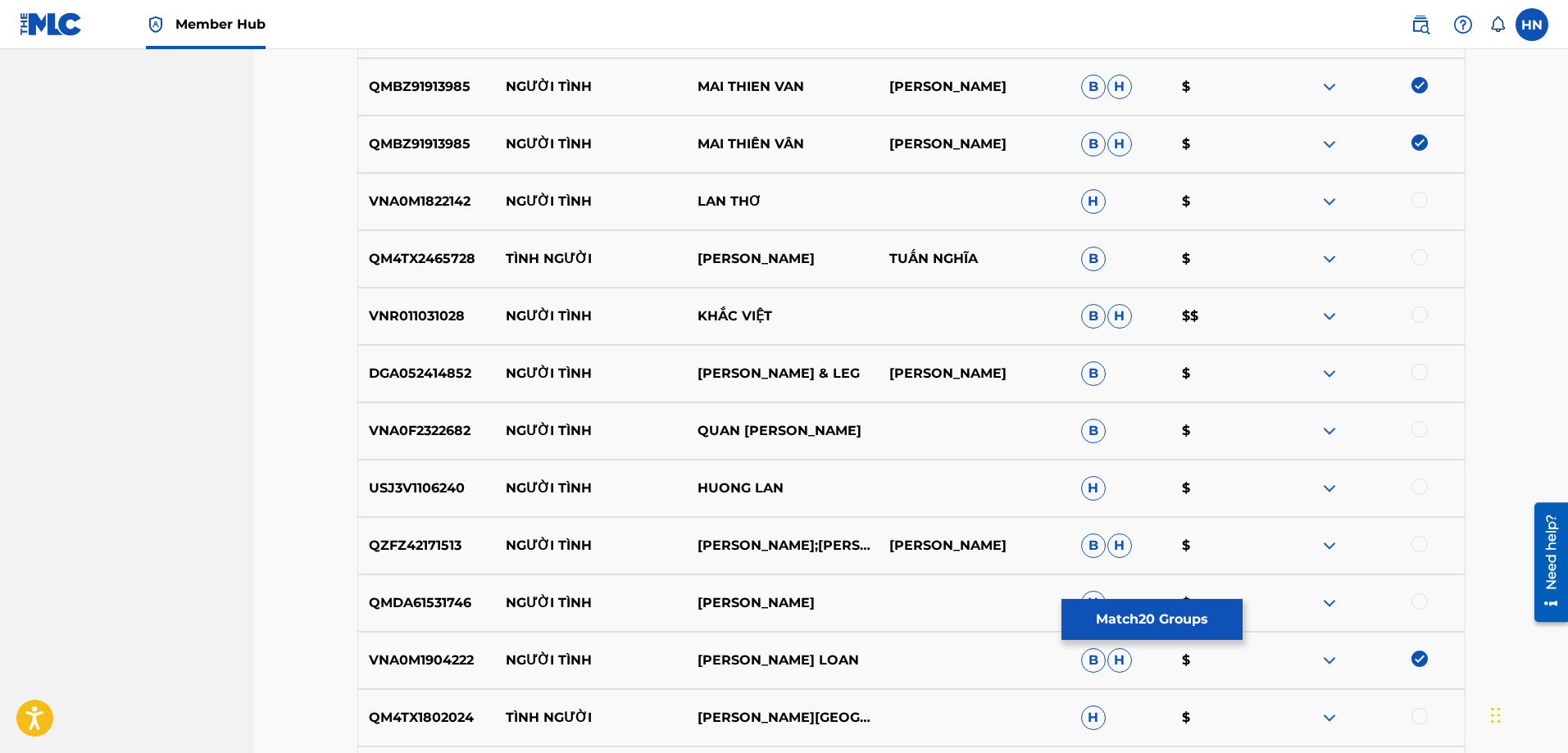
scroll to position [4982, 0]
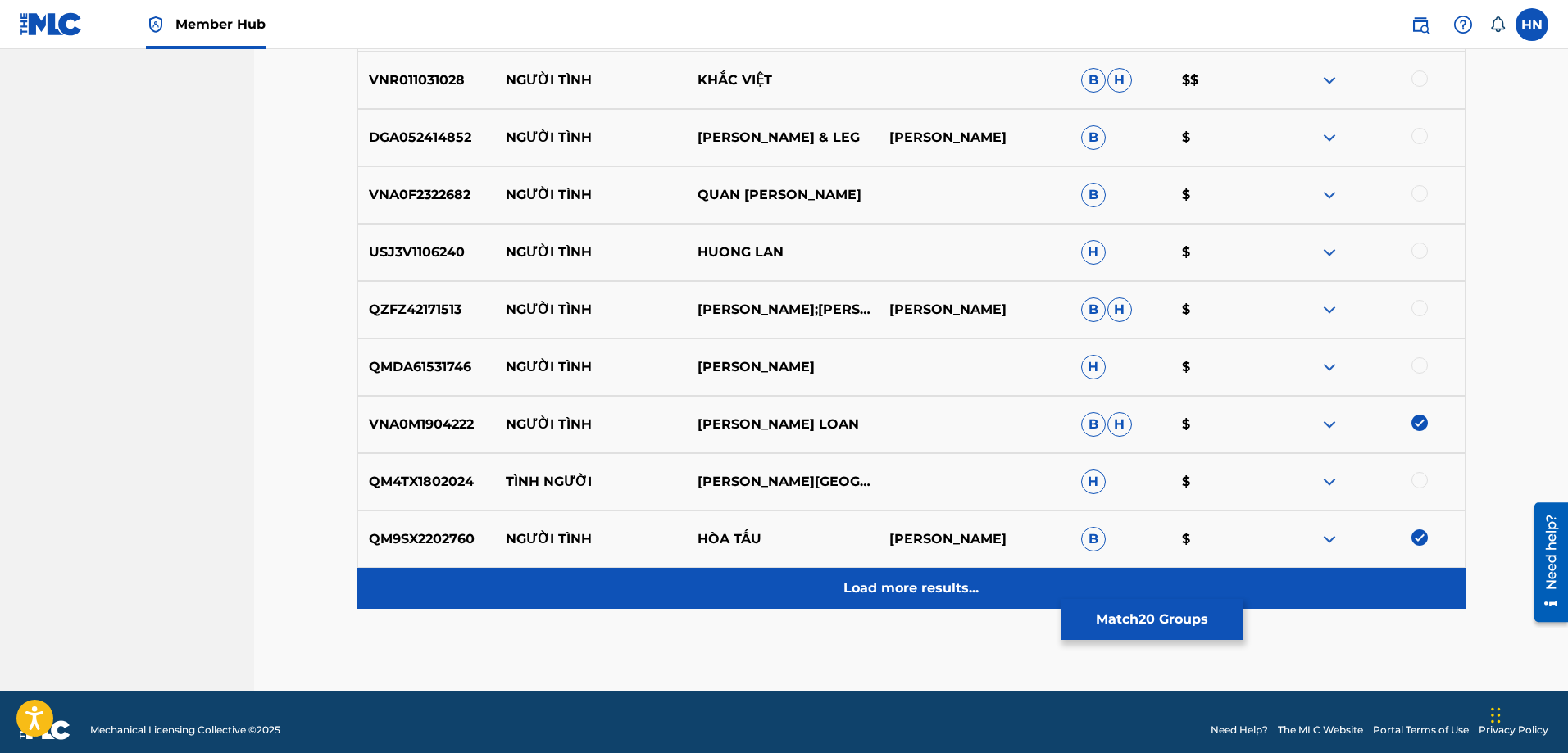
click at [853, 573] on div "Load more results..." at bounding box center [911, 589] width 1108 height 41
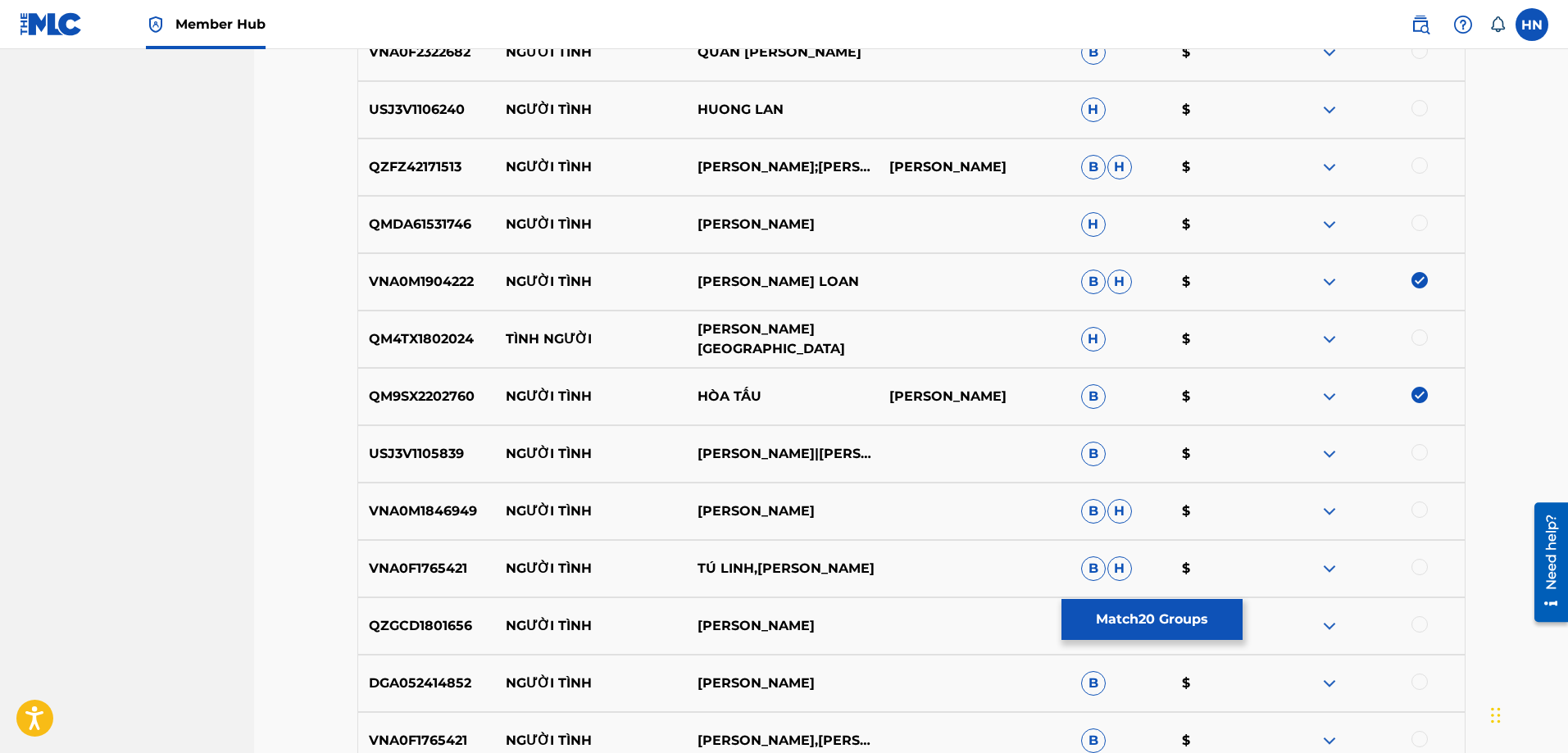
scroll to position [5400, 0]
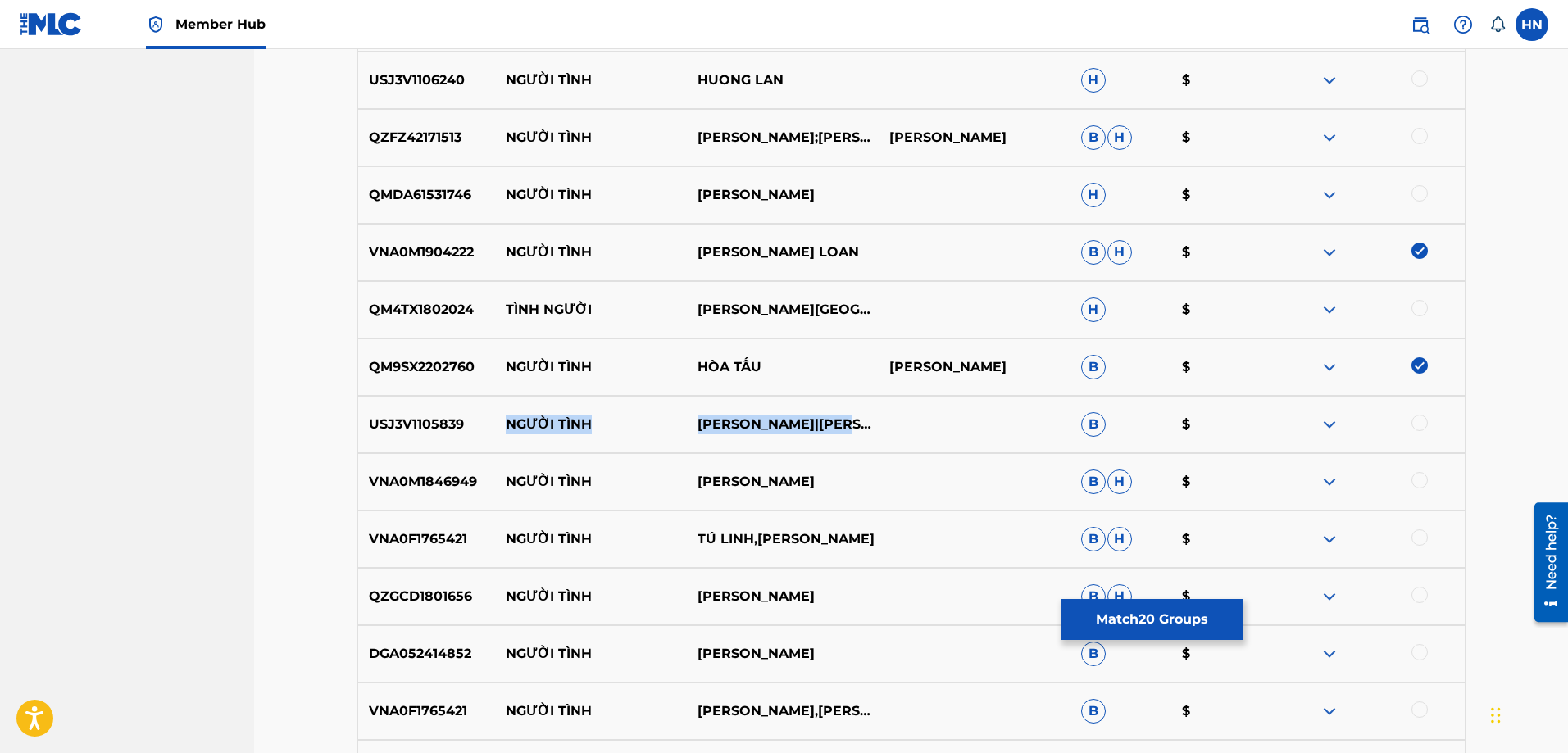
drag, startPoint x: 510, startPoint y: 428, endPoint x: 903, endPoint y: 423, distance: 393.0
click at [903, 423] on div "USJ3V1105839 NGƯỜI TÌNH CHẾ LINH|HƯƠNG LAN B $" at bounding box center [911, 425] width 1108 height 57
click at [420, 440] on div "USJ3V1105839 NGƯỜI TÌNH CHẾ LINH|HƯƠNG LAN B $" at bounding box center [911, 425] width 1108 height 57
click at [1414, 423] on div at bounding box center [1419, 423] width 16 height 16
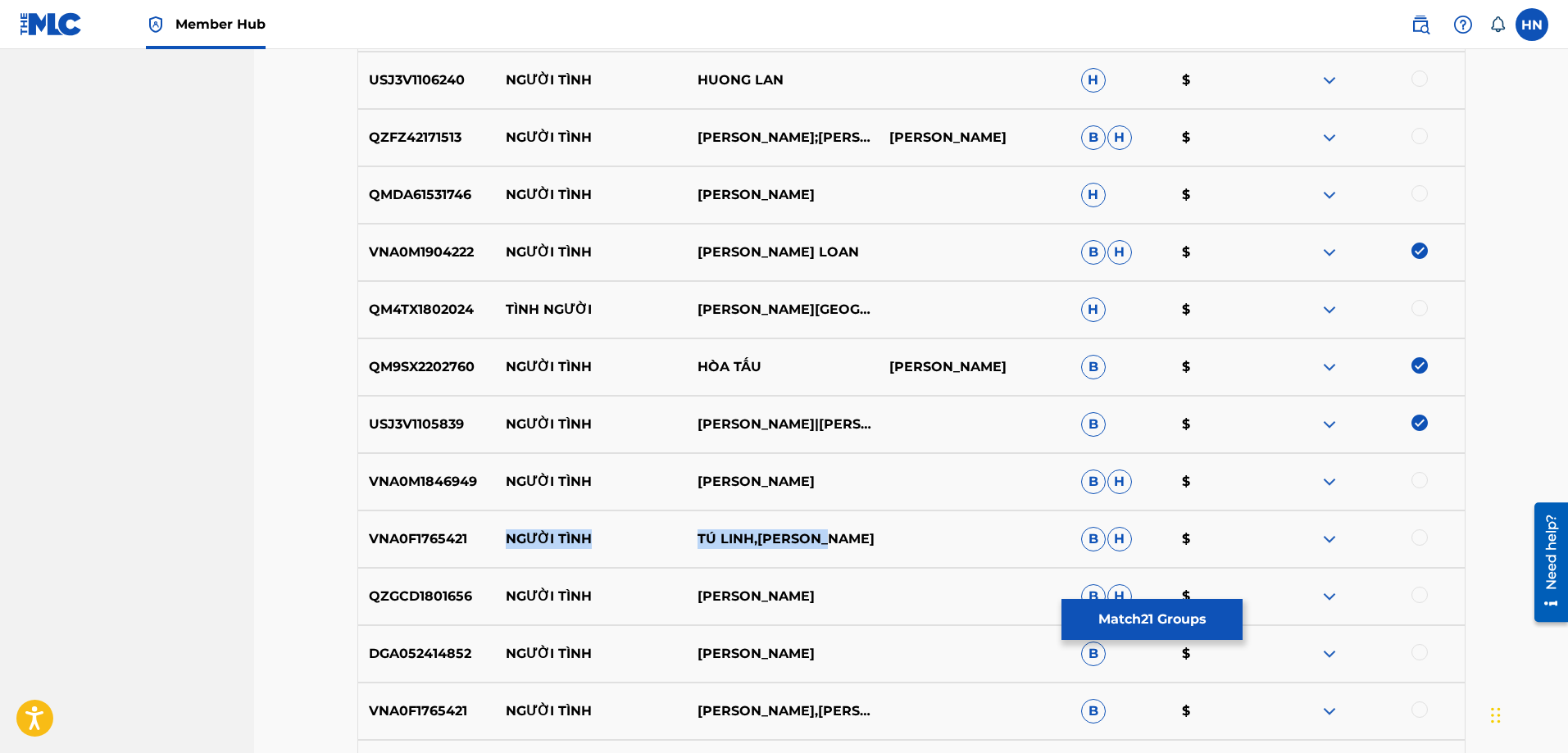
drag, startPoint x: 502, startPoint y: 536, endPoint x: 873, endPoint y: 526, distance: 371.1
click at [873, 526] on div "VNA0F1765421 NGƯỜI TÌNH TÚ LINH,NHẬT HÀO B H $" at bounding box center [911, 539] width 1108 height 57
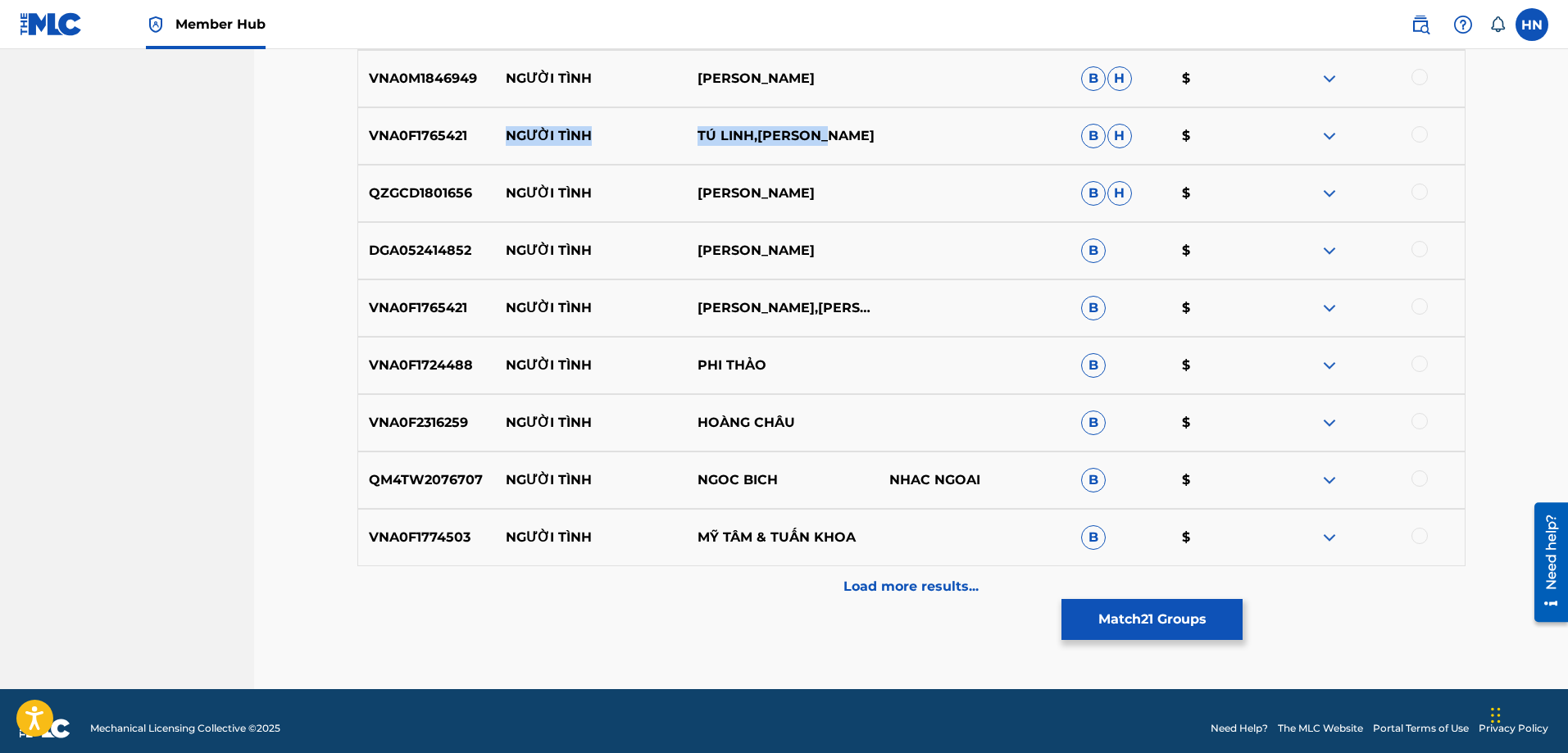
scroll to position [5810, 0]
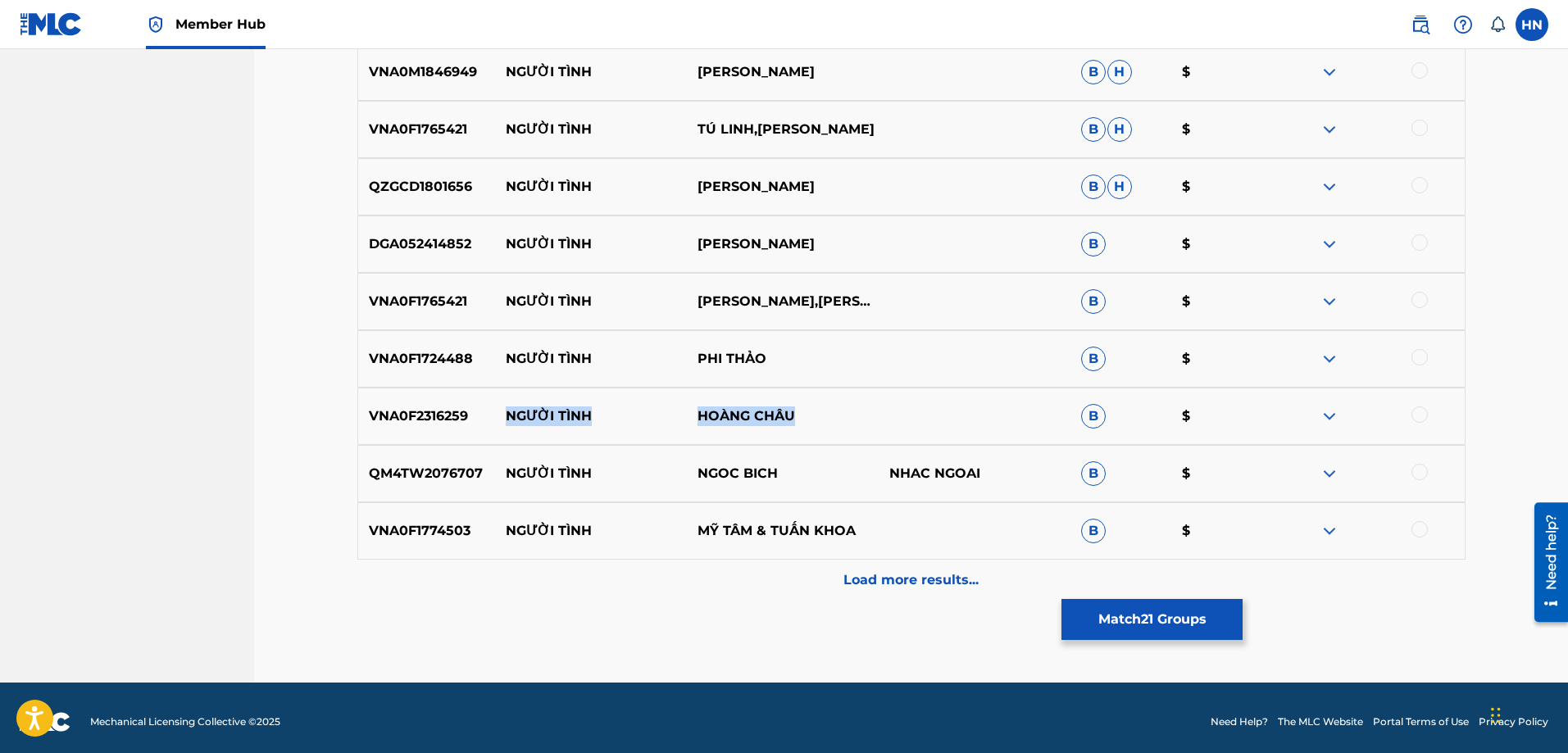
drag, startPoint x: 483, startPoint y: 415, endPoint x: 893, endPoint y: 392, distance: 410.6
click at [891, 392] on div "VNA0F2316259 NGƯỜI TÌNH HOÀNG CHÂU B $" at bounding box center [911, 416] width 1108 height 57
click at [426, 439] on div "VNA0F2316259 NGƯỜI TÌNH HOÀNG CHÂU B $" at bounding box center [911, 416] width 1108 height 57
click at [1417, 412] on div at bounding box center [1419, 415] width 16 height 16
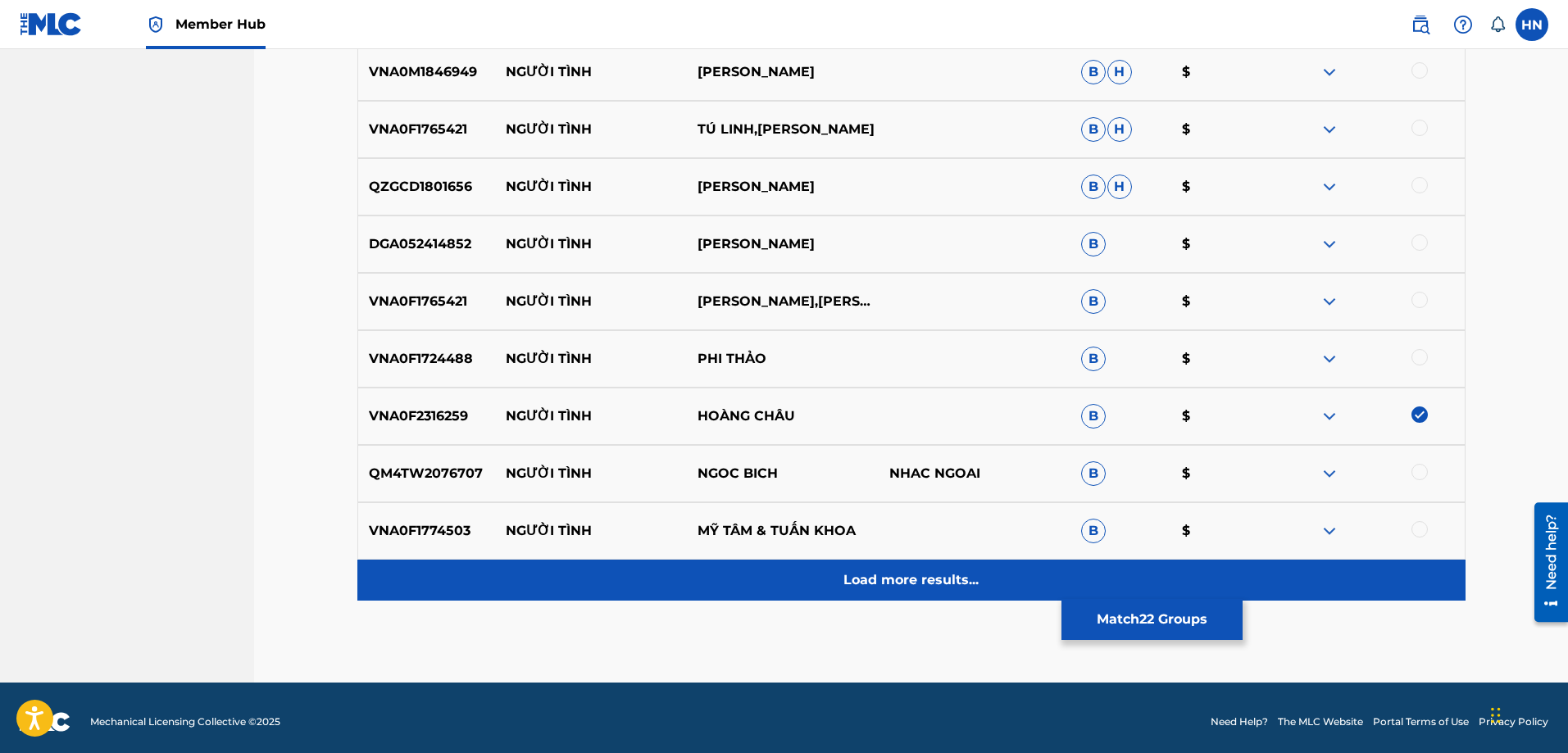
click at [905, 580] on p "Load more results..." at bounding box center [910, 581] width 135 height 20
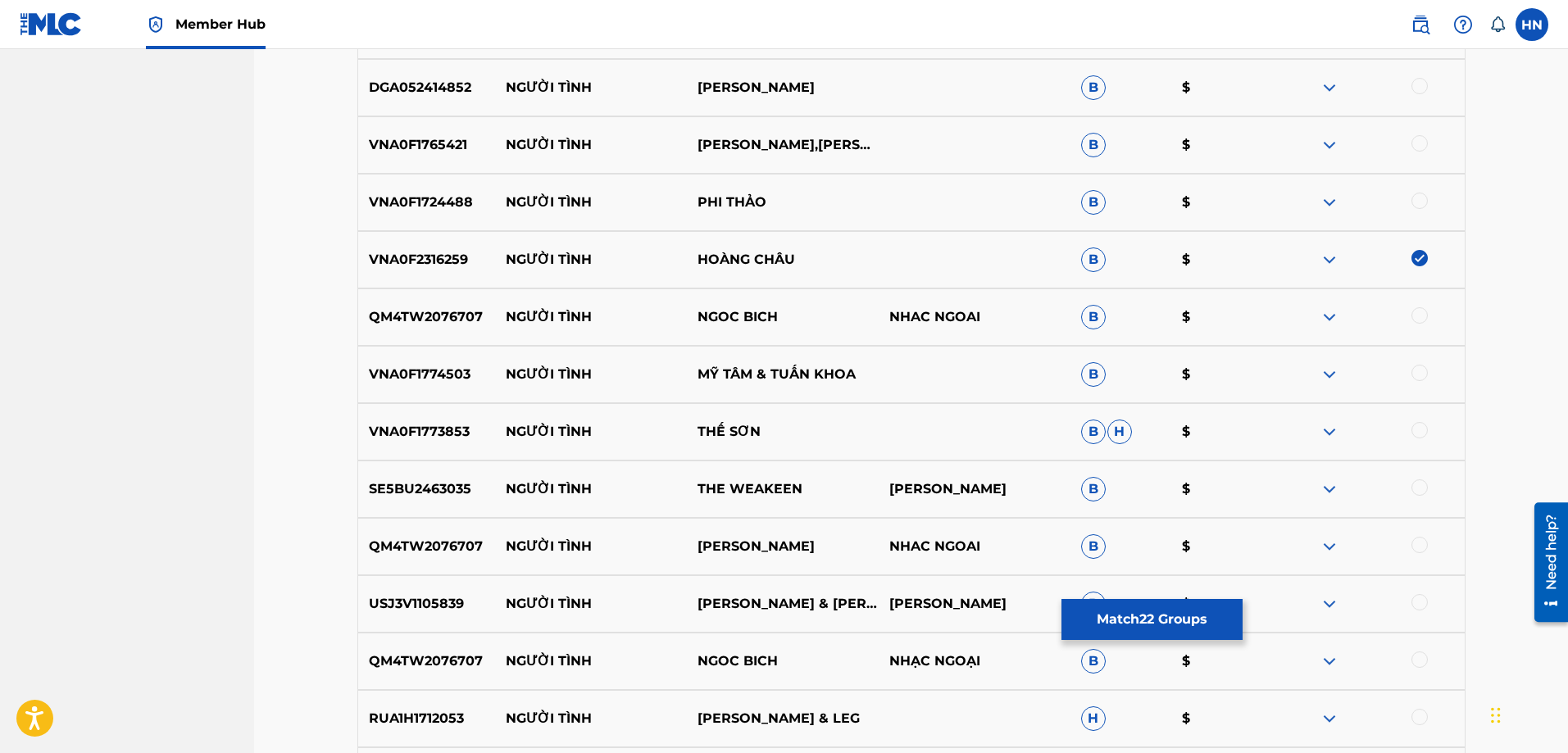
scroll to position [6056, 0]
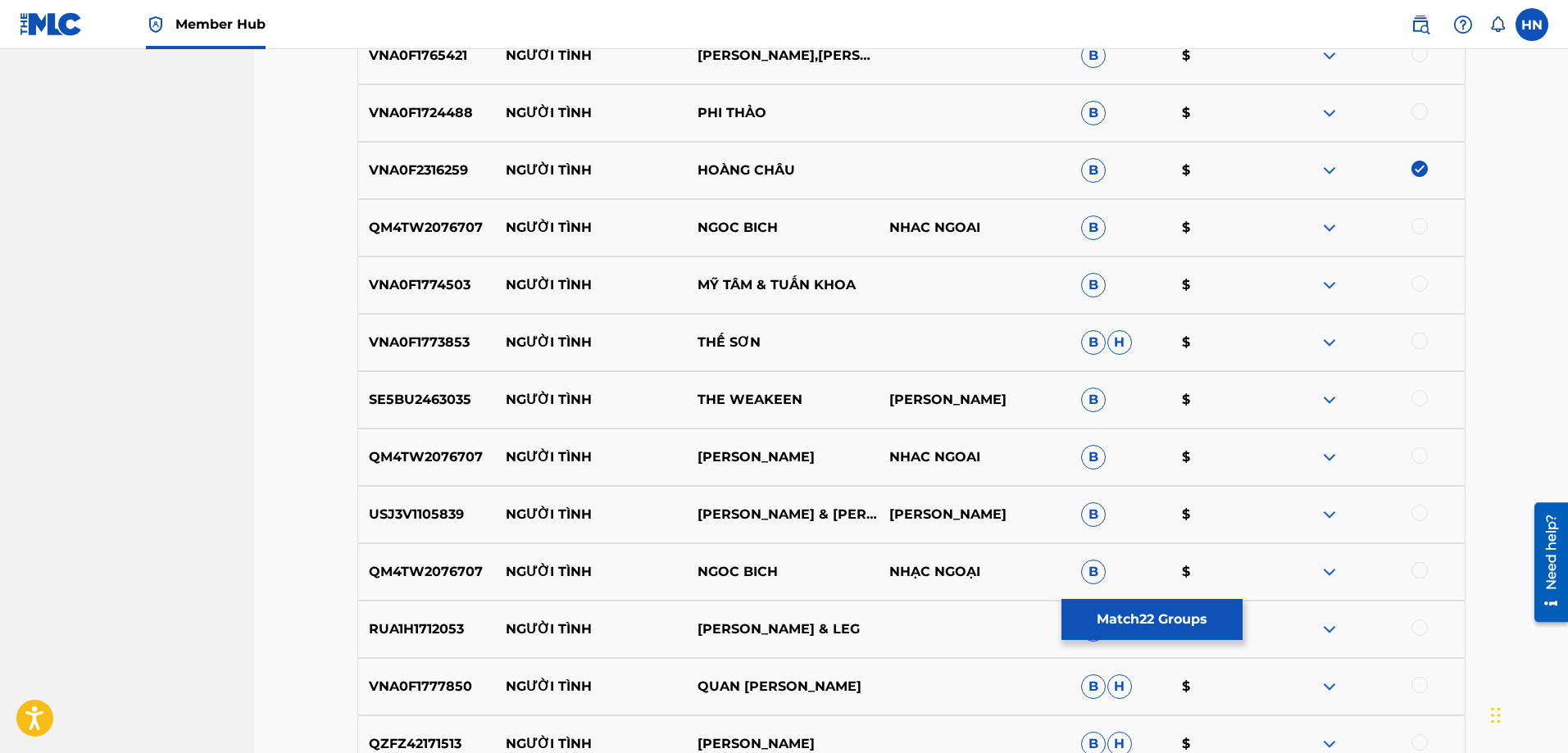
click at [387, 518] on p "USJ3V1105839" at bounding box center [427, 515] width 138 height 20
click at [1419, 512] on div at bounding box center [1419, 513] width 16 height 16
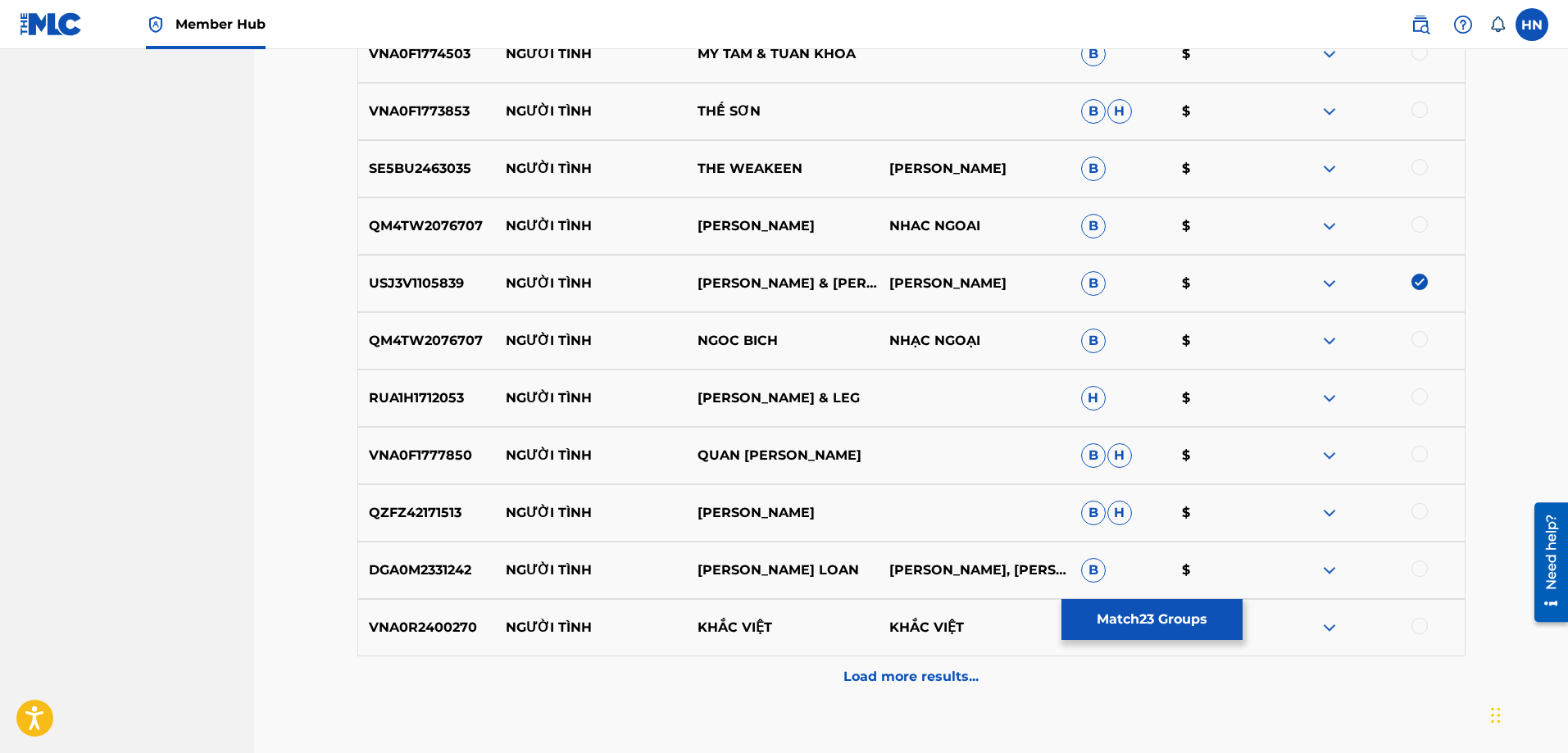
scroll to position [6302, 0]
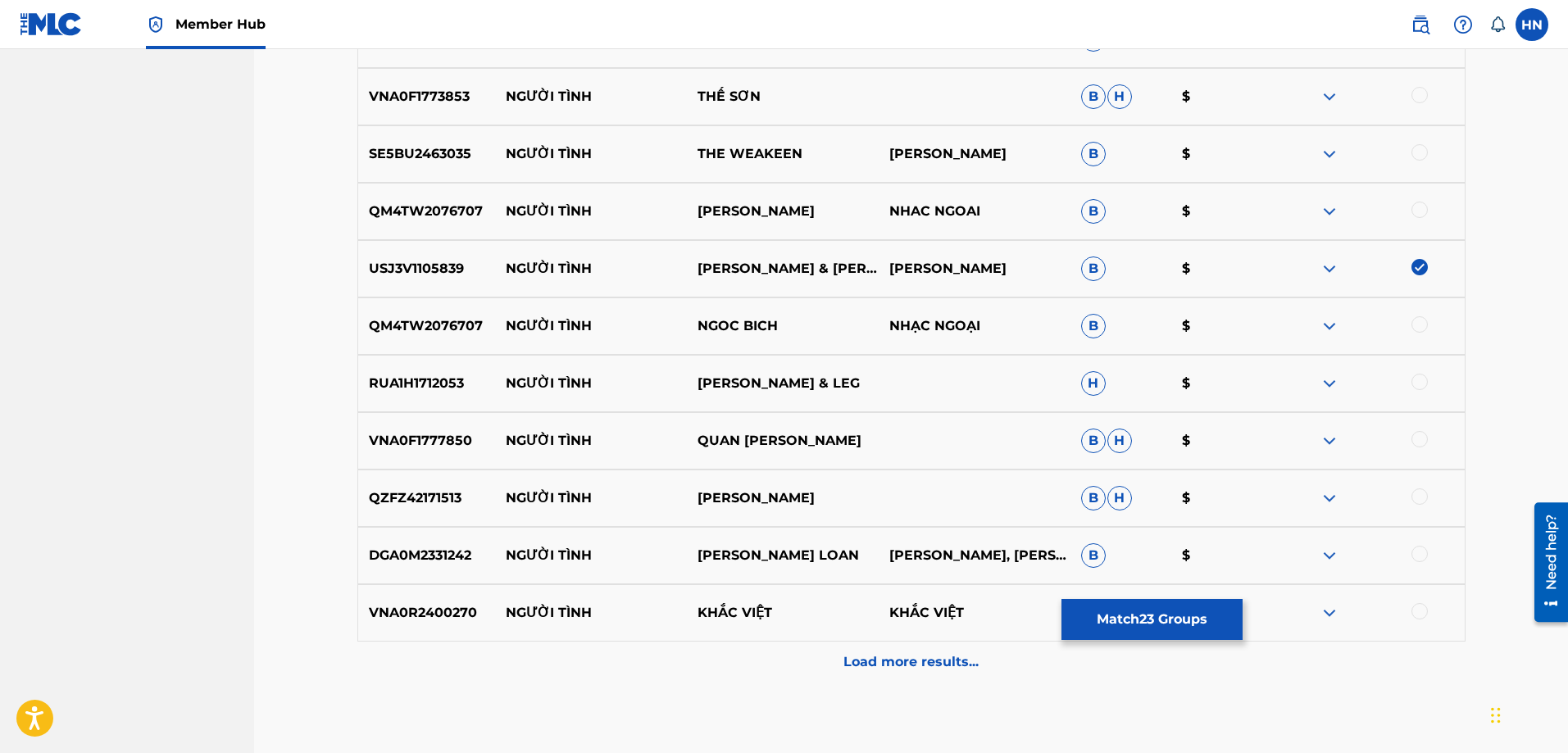
click at [368, 562] on p "DGA0M2331242" at bounding box center [427, 556] width 138 height 20
click at [1424, 558] on div at bounding box center [1419, 554] width 16 height 16
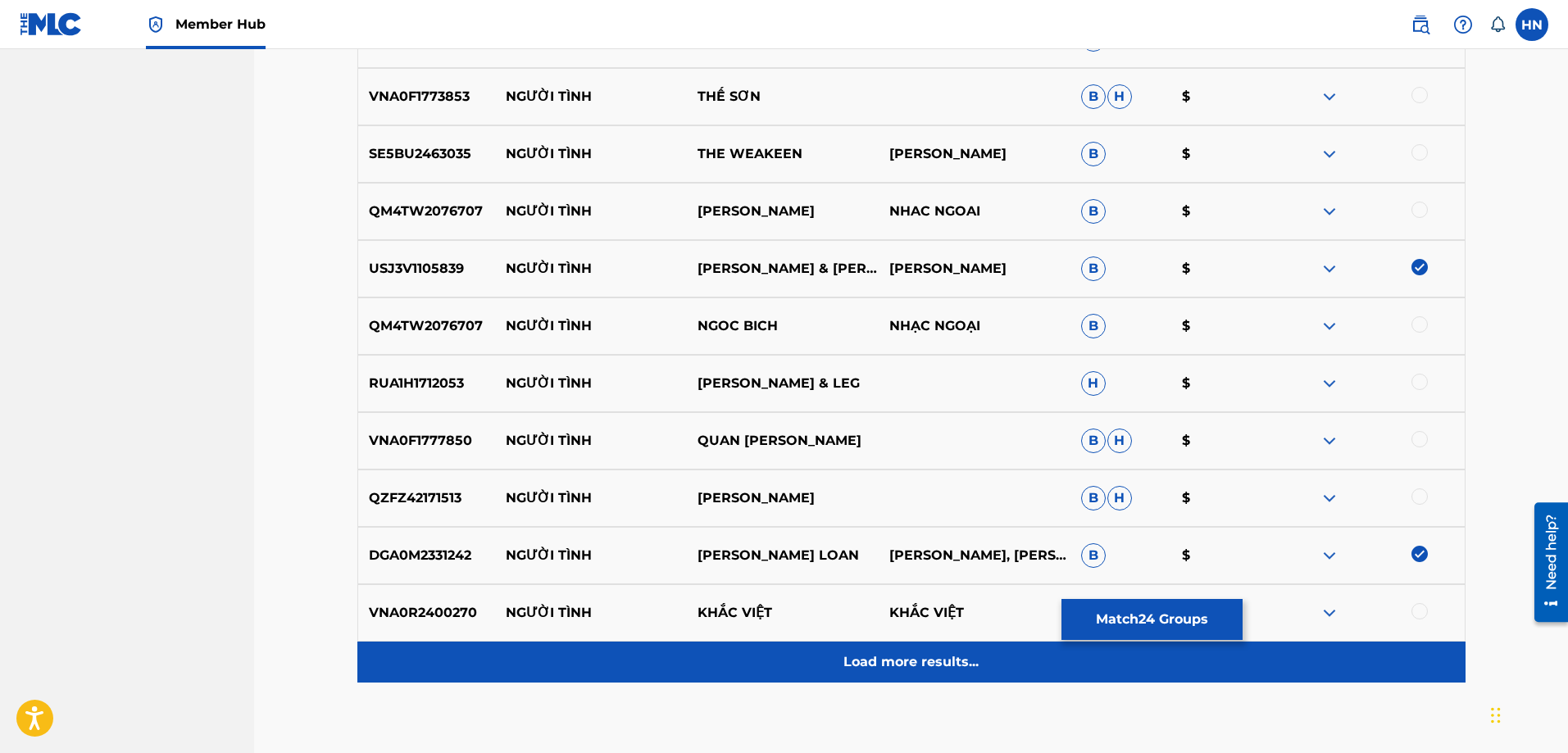
click at [841, 648] on div "Load more results..." at bounding box center [911, 663] width 1108 height 41
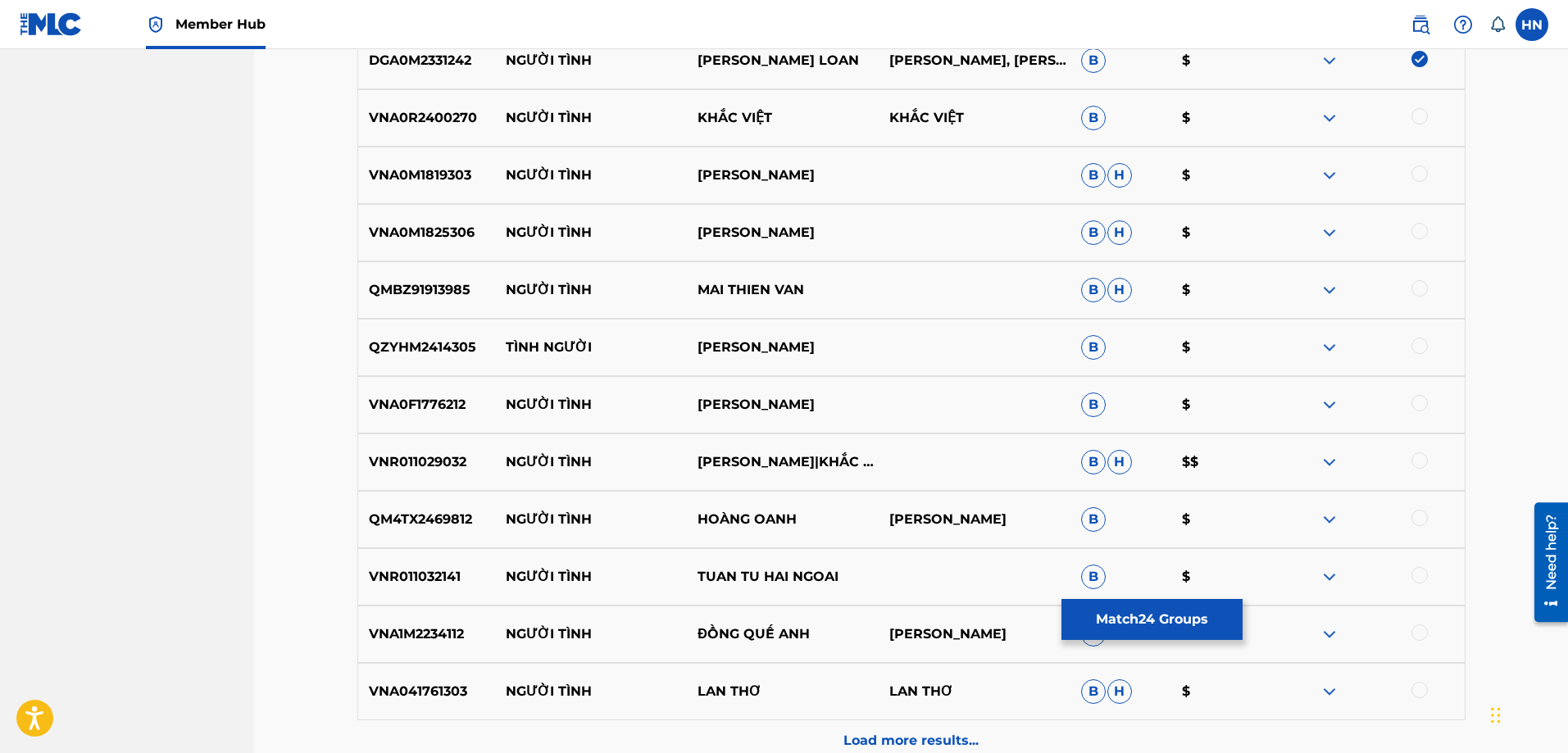
scroll to position [6876, 0]
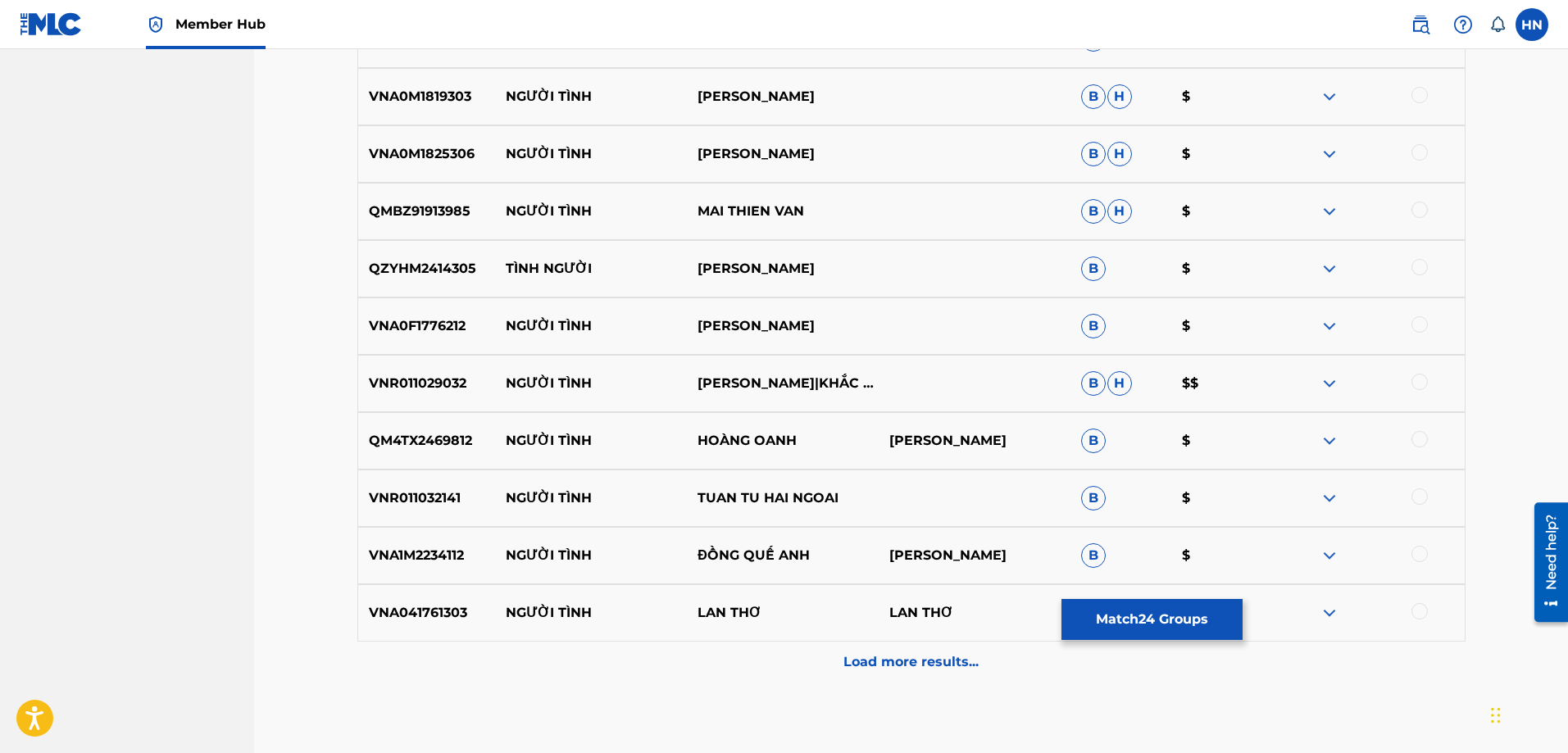
click at [428, 447] on p "QM4TX2469812" at bounding box center [427, 441] width 138 height 20
click at [1416, 437] on div at bounding box center [1419, 439] width 16 height 16
click at [389, 559] on p "VNA1M2234112" at bounding box center [427, 556] width 138 height 20
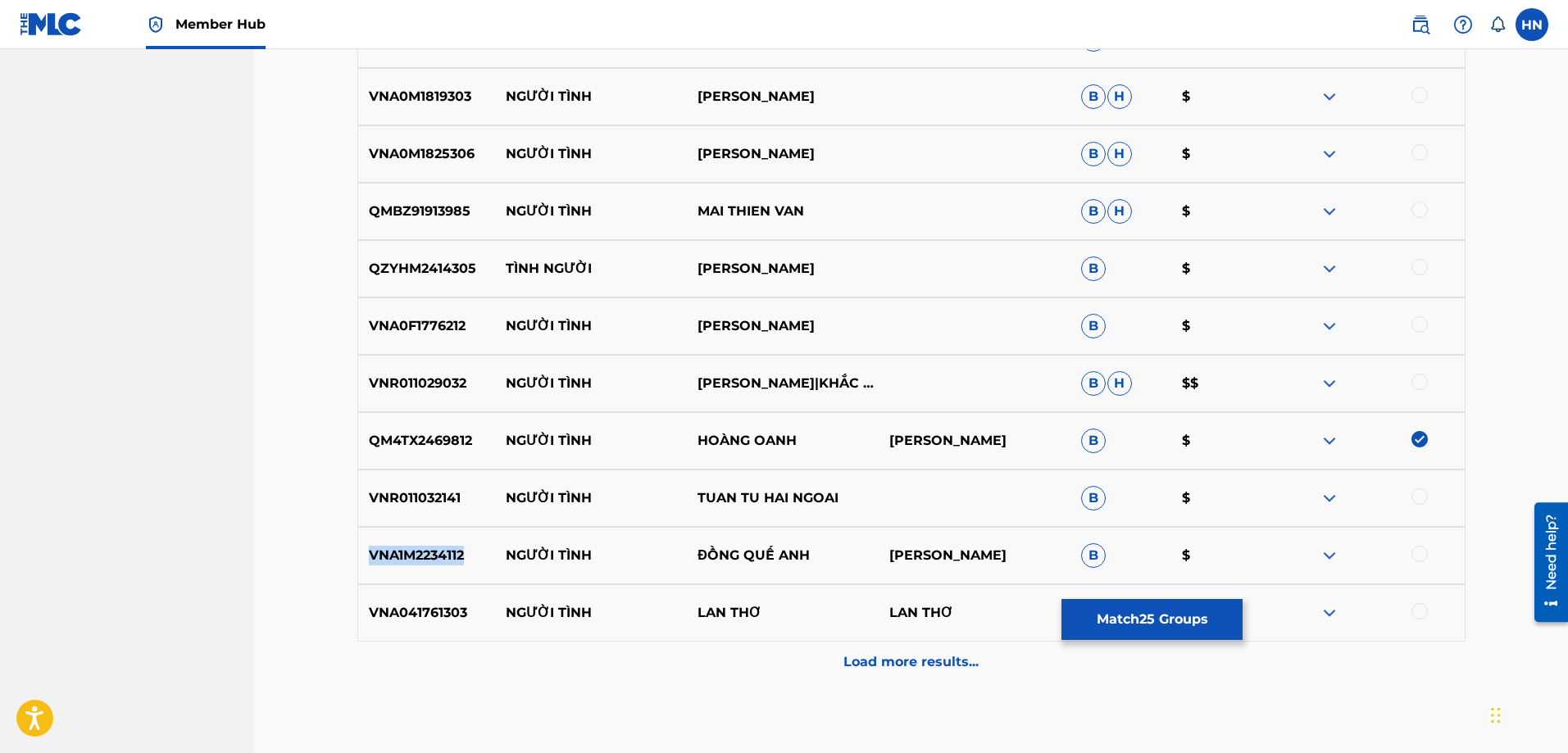
click at [389, 559] on p "VNA1M2234112" at bounding box center [427, 556] width 138 height 20
click at [1420, 553] on div at bounding box center [1419, 554] width 16 height 16
drag, startPoint x: 493, startPoint y: 329, endPoint x: 887, endPoint y: 310, distance: 394.5
click at [886, 310] on div "VNA0F1776212 NGƯỜI TÌNH KIM KHÁNH B $" at bounding box center [911, 326] width 1108 height 57
click at [1335, 321] on img at bounding box center [1329, 326] width 20 height 20
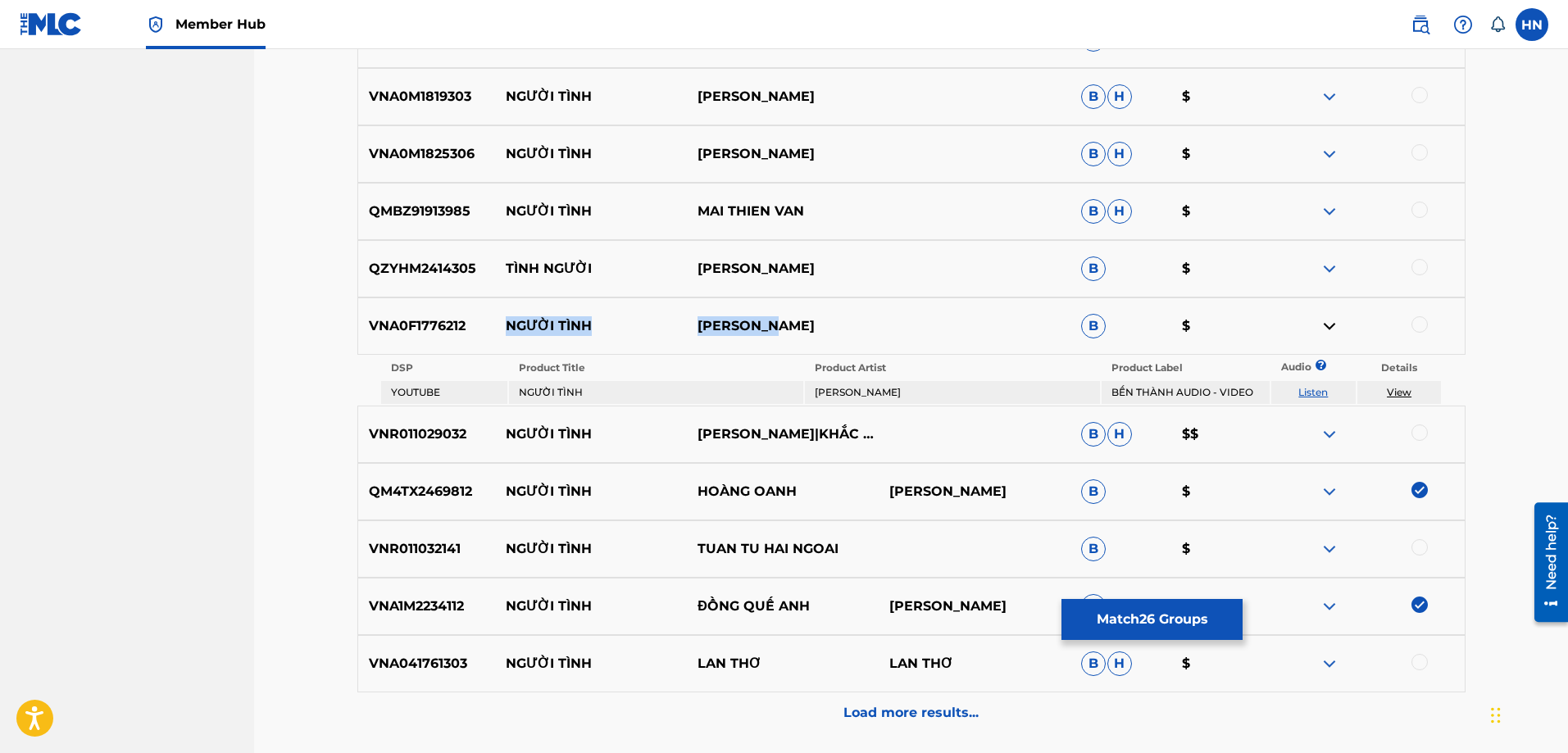
click at [1311, 389] on link "Listen" at bounding box center [1313, 392] width 30 height 12
drag, startPoint x: 488, startPoint y: 551, endPoint x: 870, endPoint y: 549, distance: 382.0
click at [870, 549] on div "VNR011032141 NGƯỜI TÌNH TUAN TU HAI NGOAI B $" at bounding box center [911, 549] width 1108 height 57
drag, startPoint x: 762, startPoint y: 667, endPoint x: 502, endPoint y: 653, distance: 260.4
click at [502, 653] on div "VNA041761303 NGƯỜI TÌNH LAN THƠ LAN THƠ B H $" at bounding box center [911, 664] width 1108 height 57
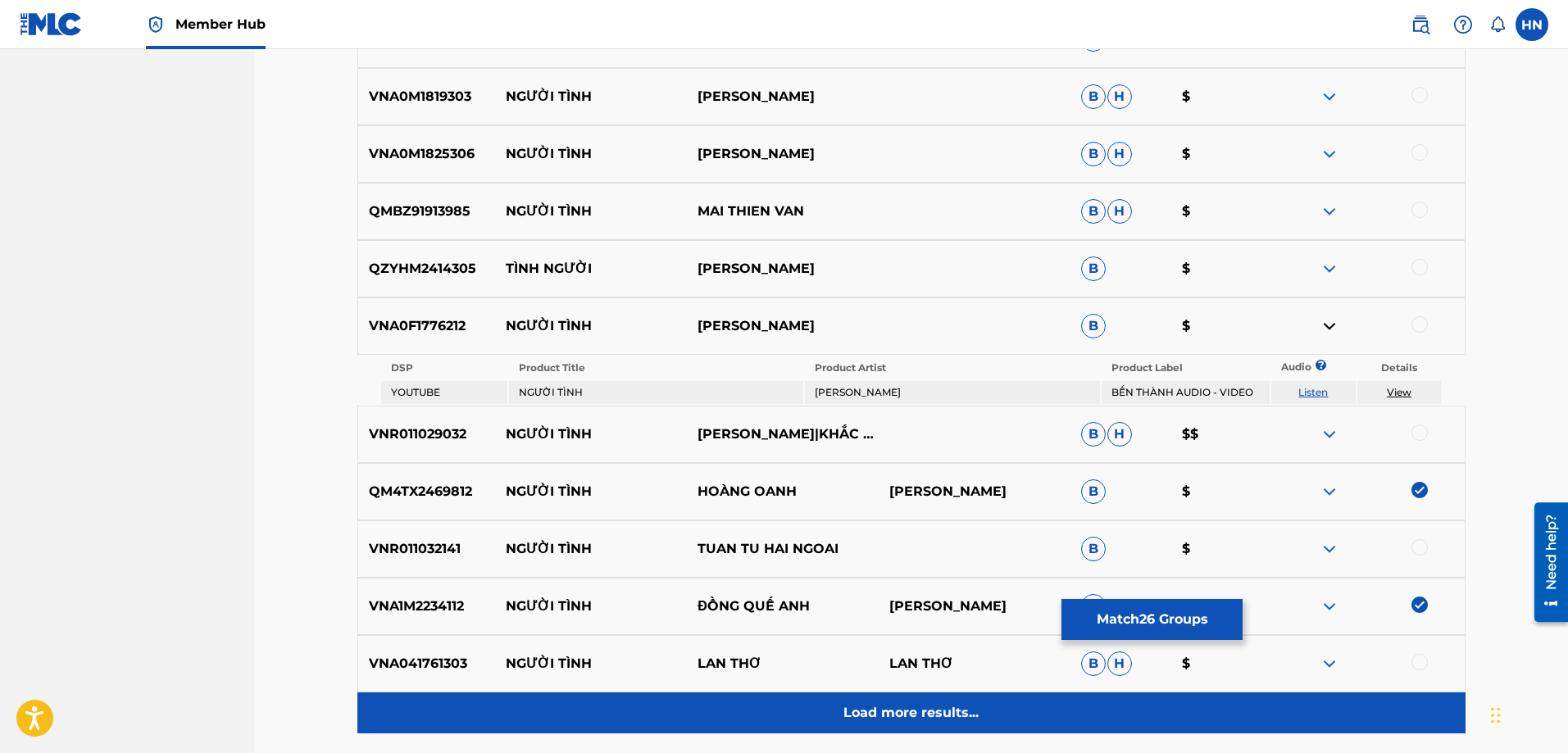
click at [902, 693] on div "Load more results..." at bounding box center [911, 714] width 1108 height 41
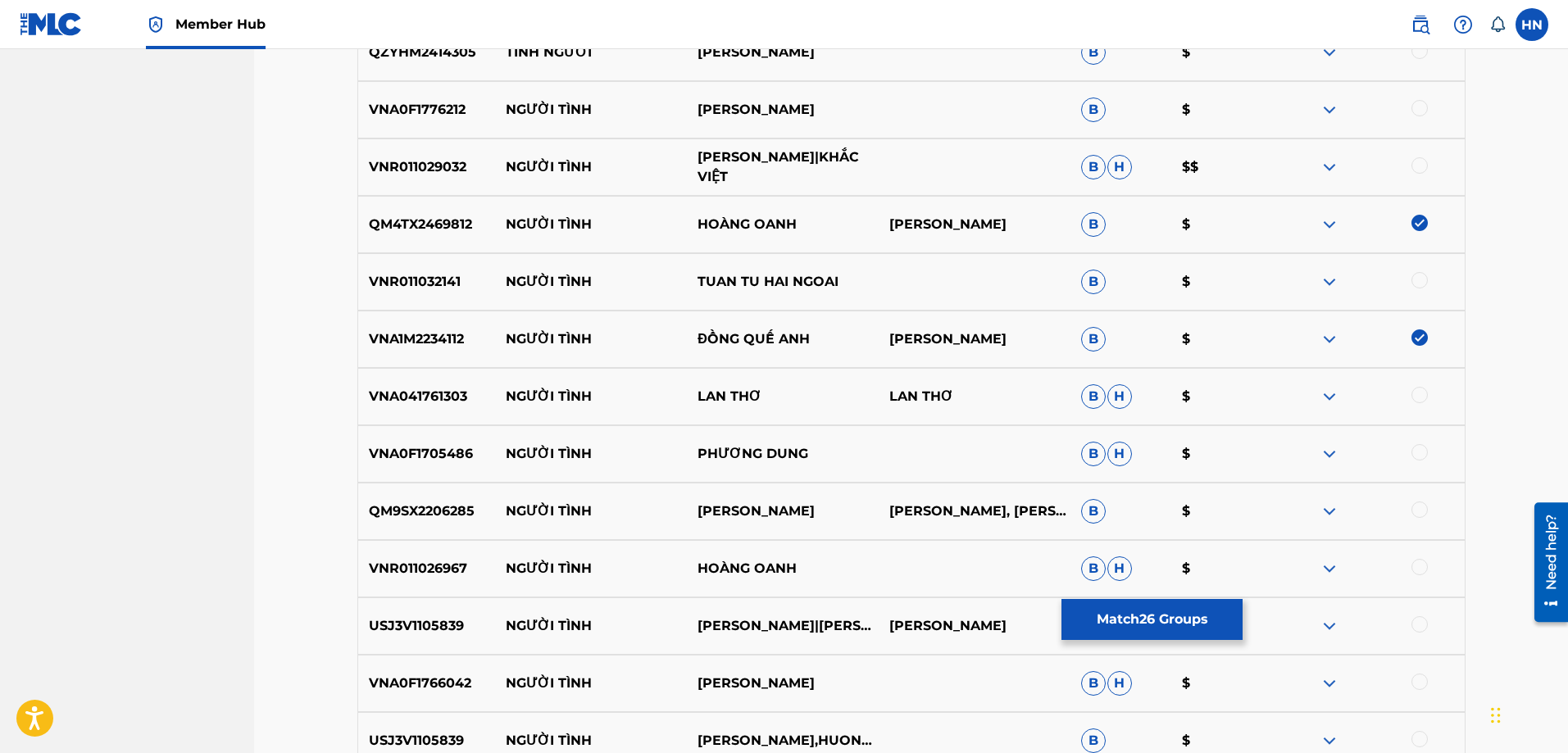
scroll to position [7285, 0]
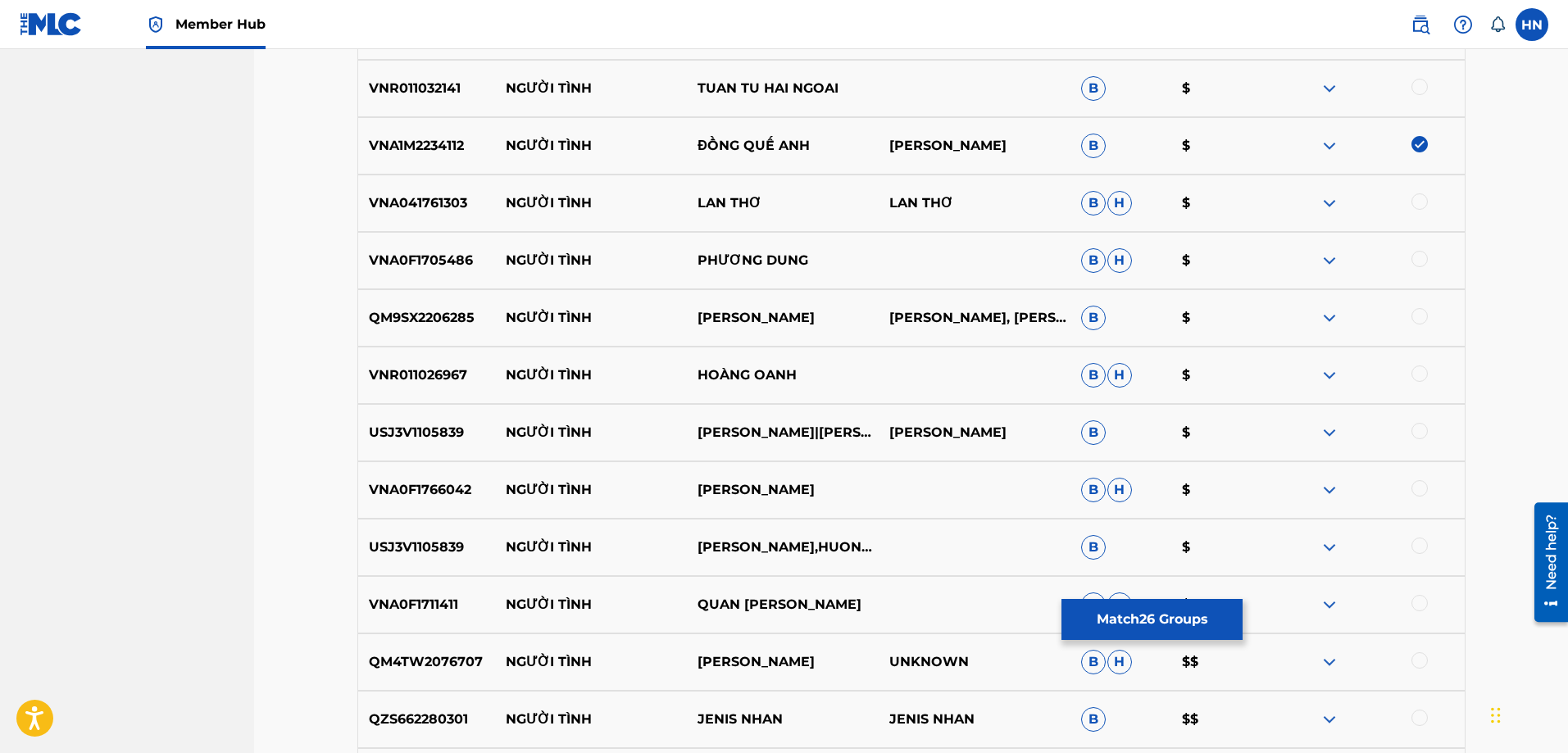
click at [442, 323] on p "QM9SX2206285" at bounding box center [427, 318] width 138 height 20
click at [1415, 316] on div at bounding box center [1419, 316] width 16 height 16
click at [457, 434] on p "USJ3V1105839" at bounding box center [427, 433] width 138 height 20
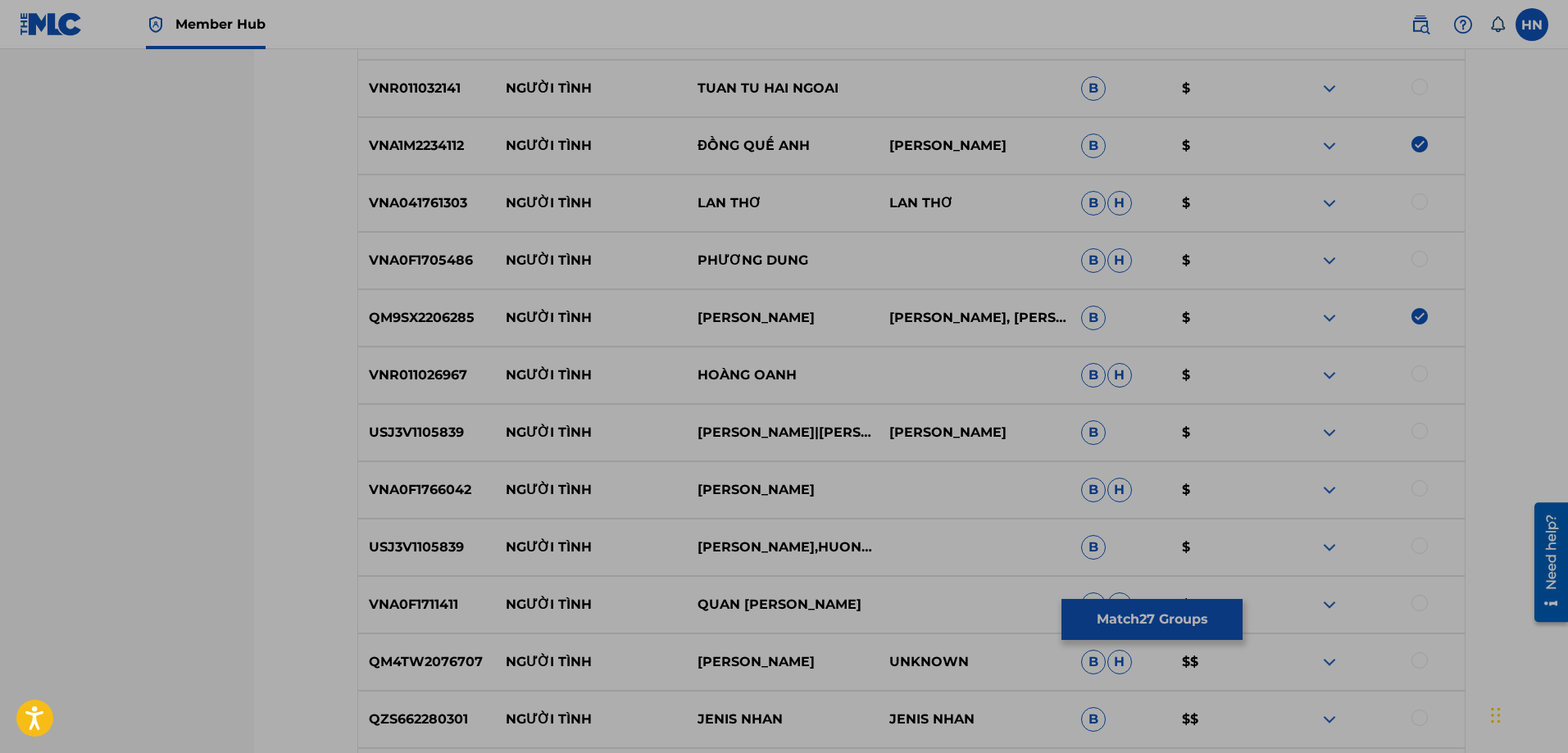
click at [1052, 414] on div "USJ3V1105839 NGƯỜI TÌNH CHẾ LINH|HƯƠNG LAN PHƯƠNG KIM B $" at bounding box center [911, 433] width 1108 height 57
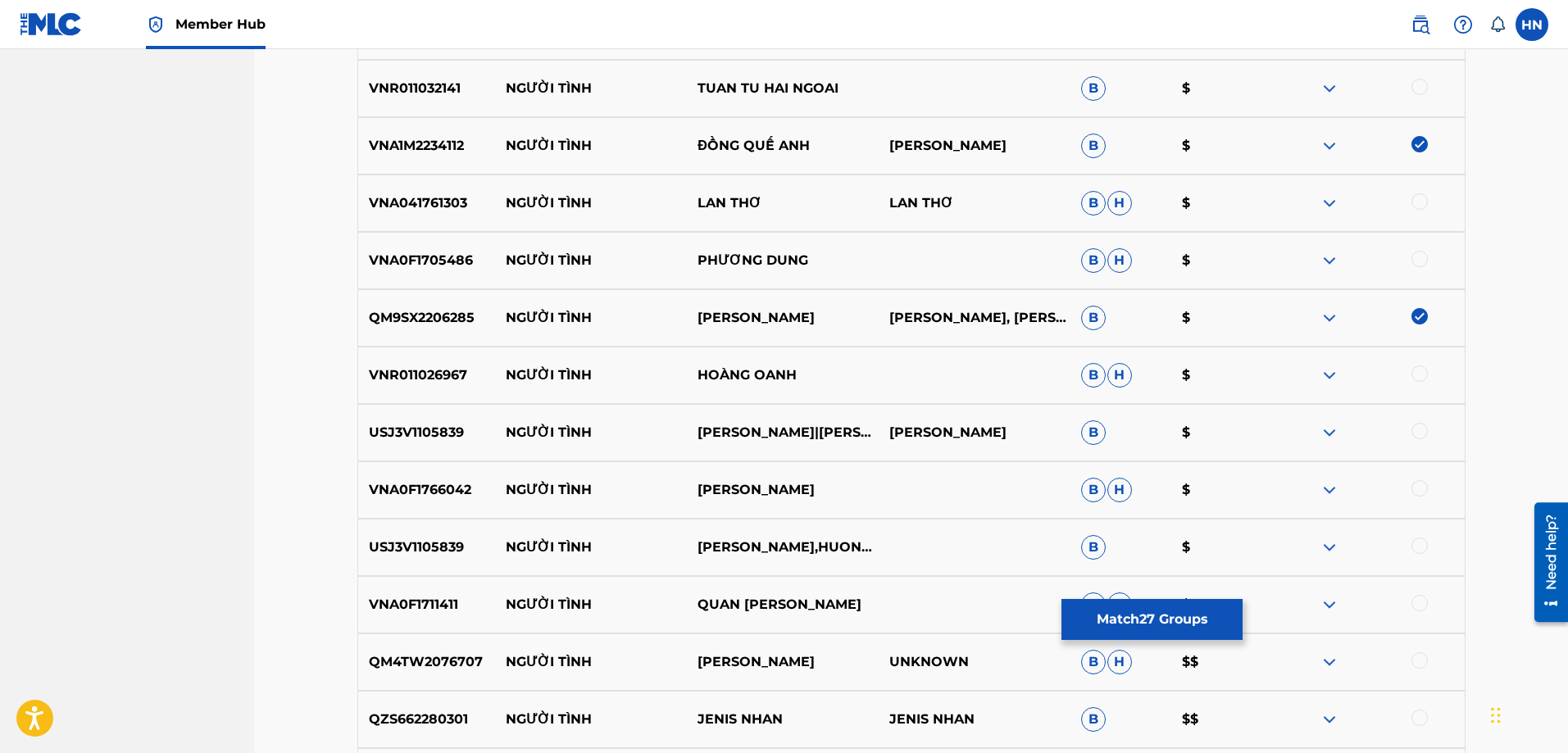
click at [1421, 434] on div at bounding box center [1419, 431] width 16 height 16
click at [1416, 546] on div at bounding box center [1419, 546] width 16 height 16
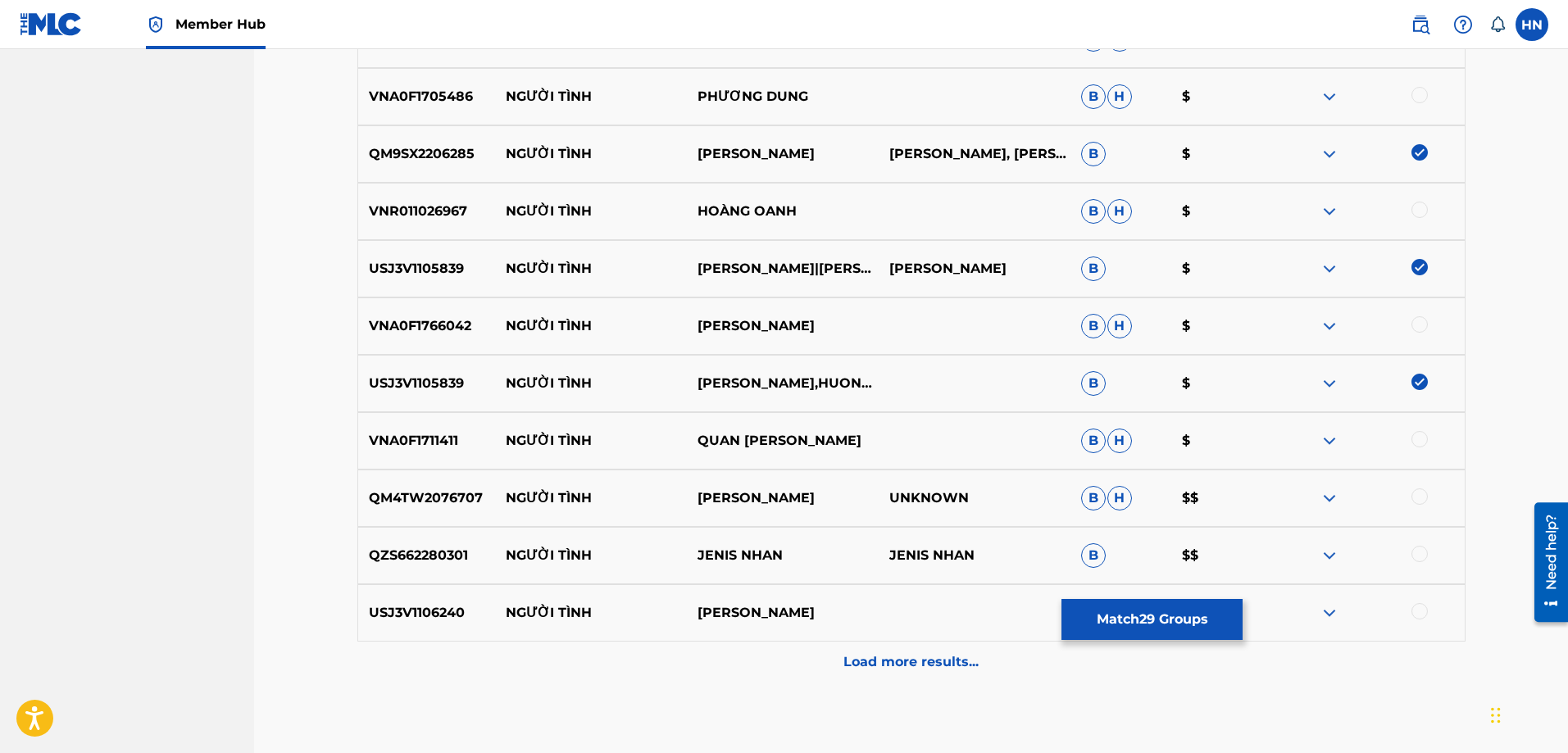
click at [437, 613] on p "USJ3V1106240" at bounding box center [427, 613] width 138 height 20
click at [1419, 608] on div at bounding box center [1419, 612] width 16 height 16
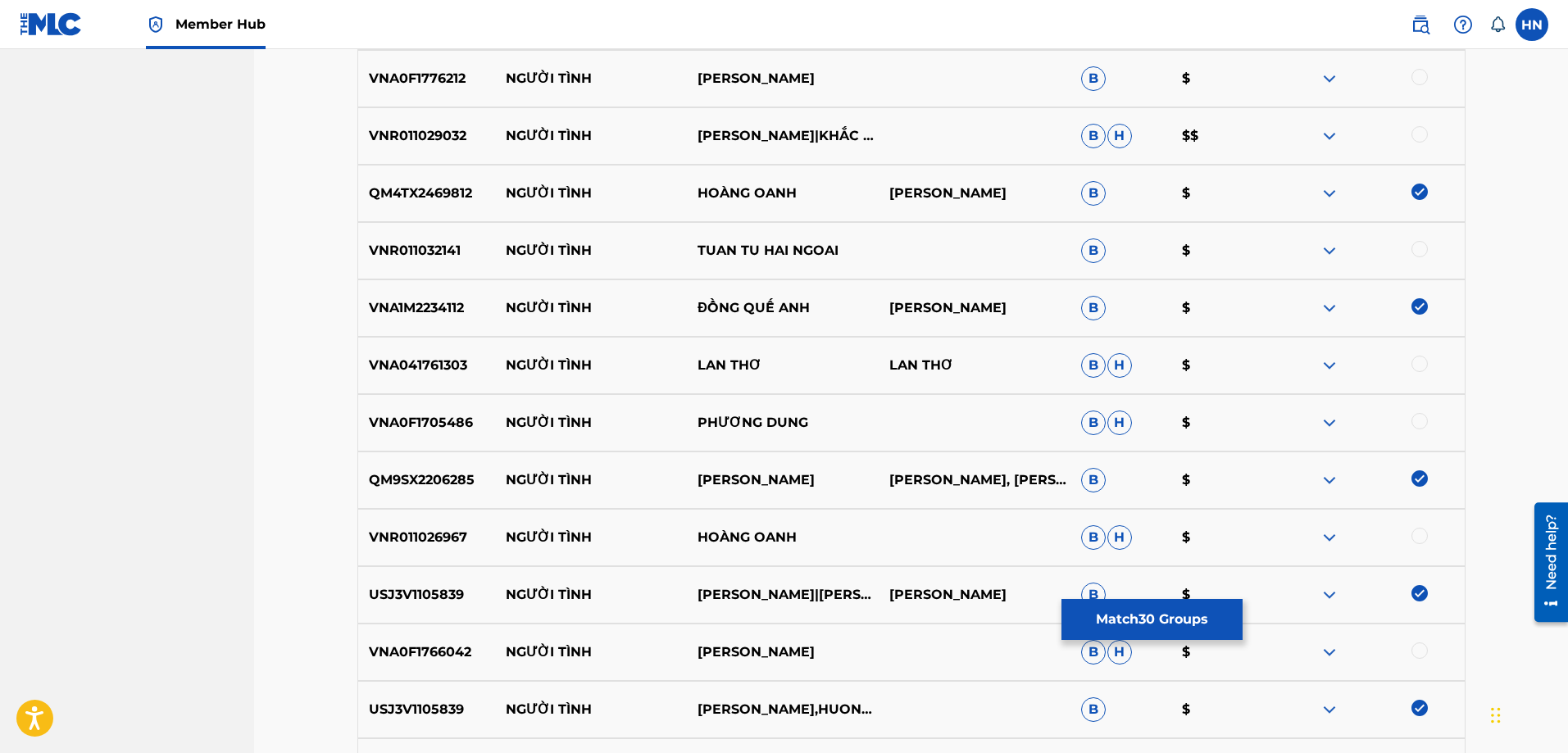
scroll to position [7122, 0]
drag, startPoint x: 823, startPoint y: 436, endPoint x: 510, endPoint y: 425, distance: 313.2
click at [510, 425] on div "VNA0F1705486 NGƯỜI TÌNH PHƯƠNG DUNG B H $" at bounding box center [911, 425] width 1108 height 57
click at [419, 412] on div "VNA0F1705486 NGƯỜI TÌNH PHƯƠNG DUNG B H $" at bounding box center [911, 425] width 1108 height 57
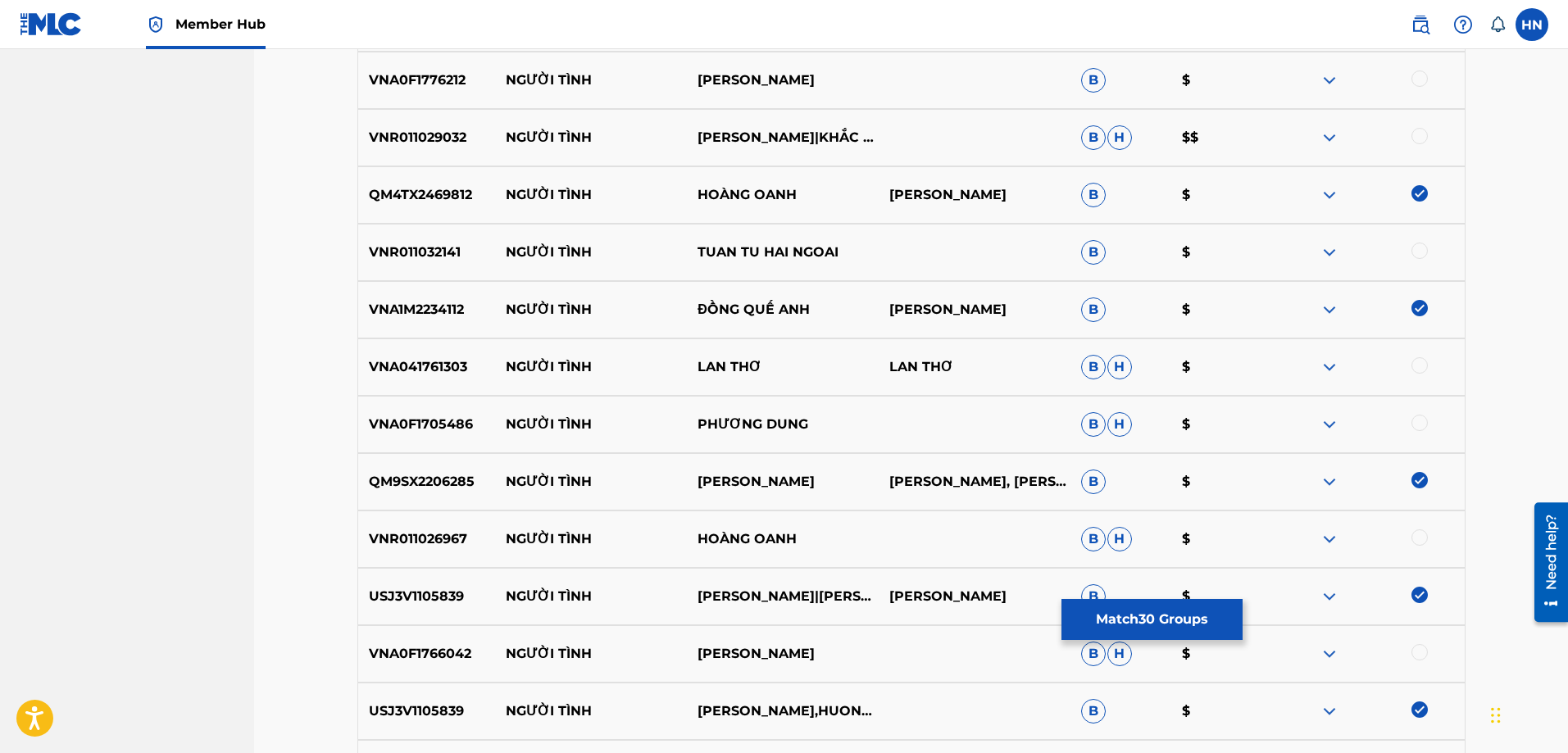
click at [1423, 420] on div at bounding box center [1419, 423] width 16 height 16
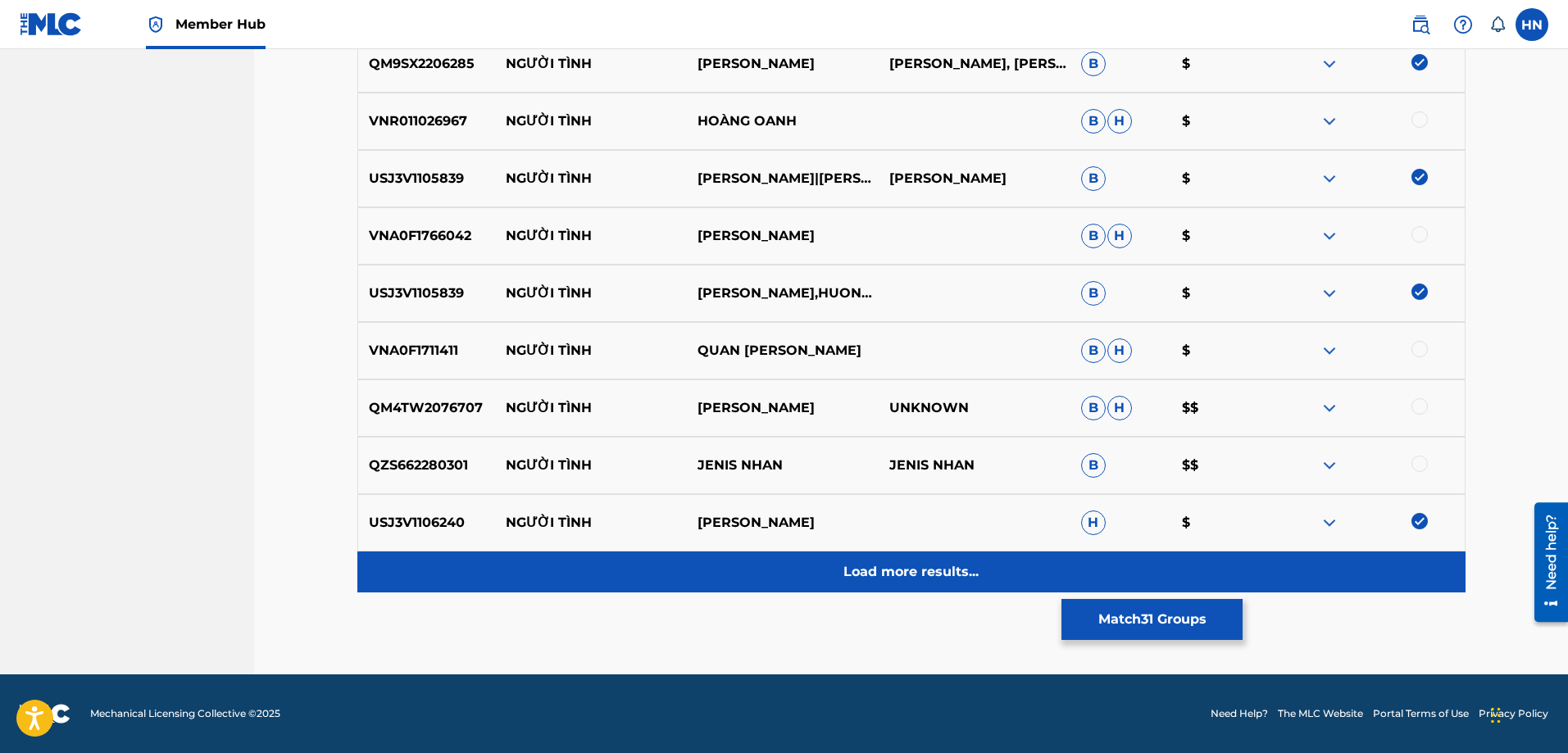
click at [847, 582] on div "Load more results..." at bounding box center [911, 572] width 1108 height 41
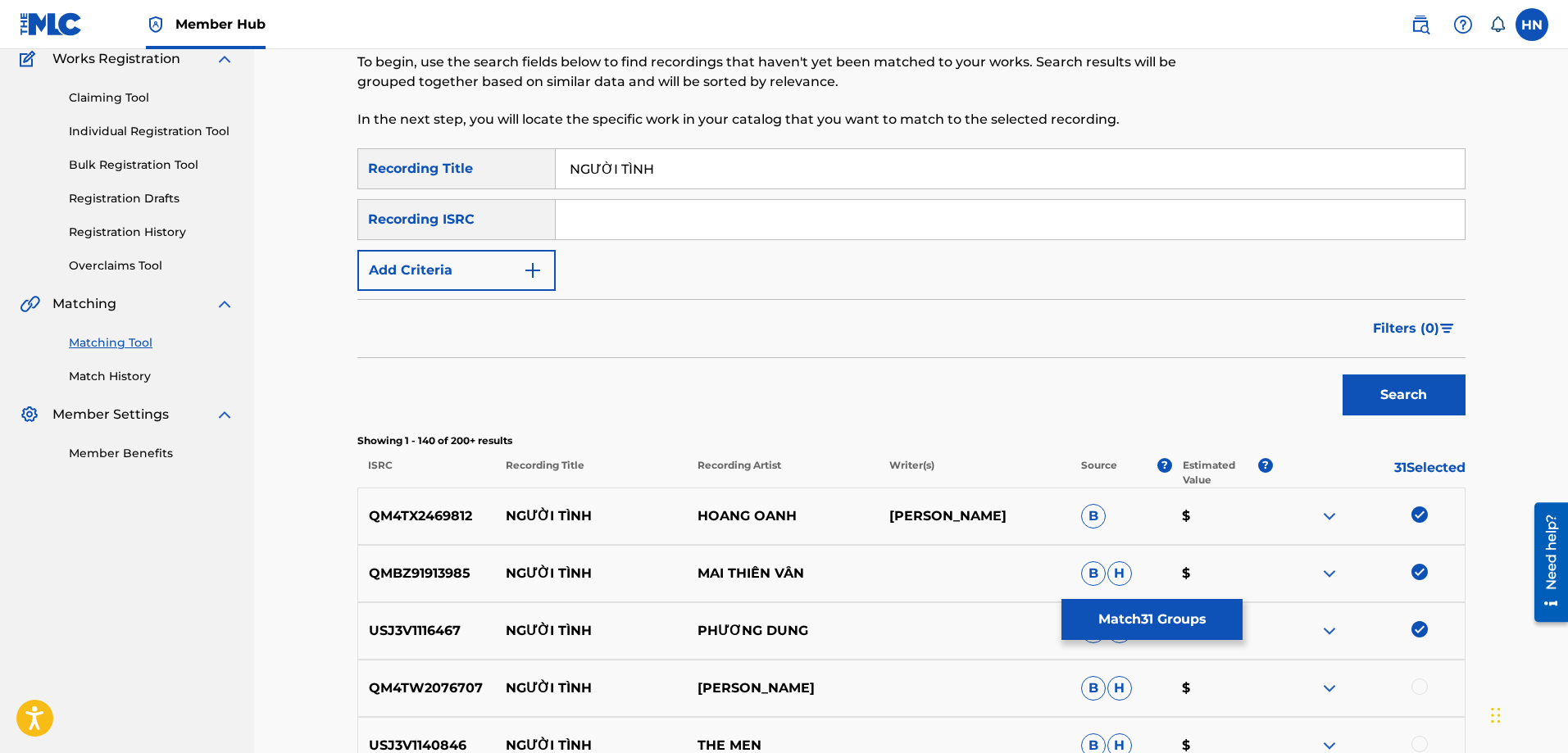
scroll to position [7540, 0]
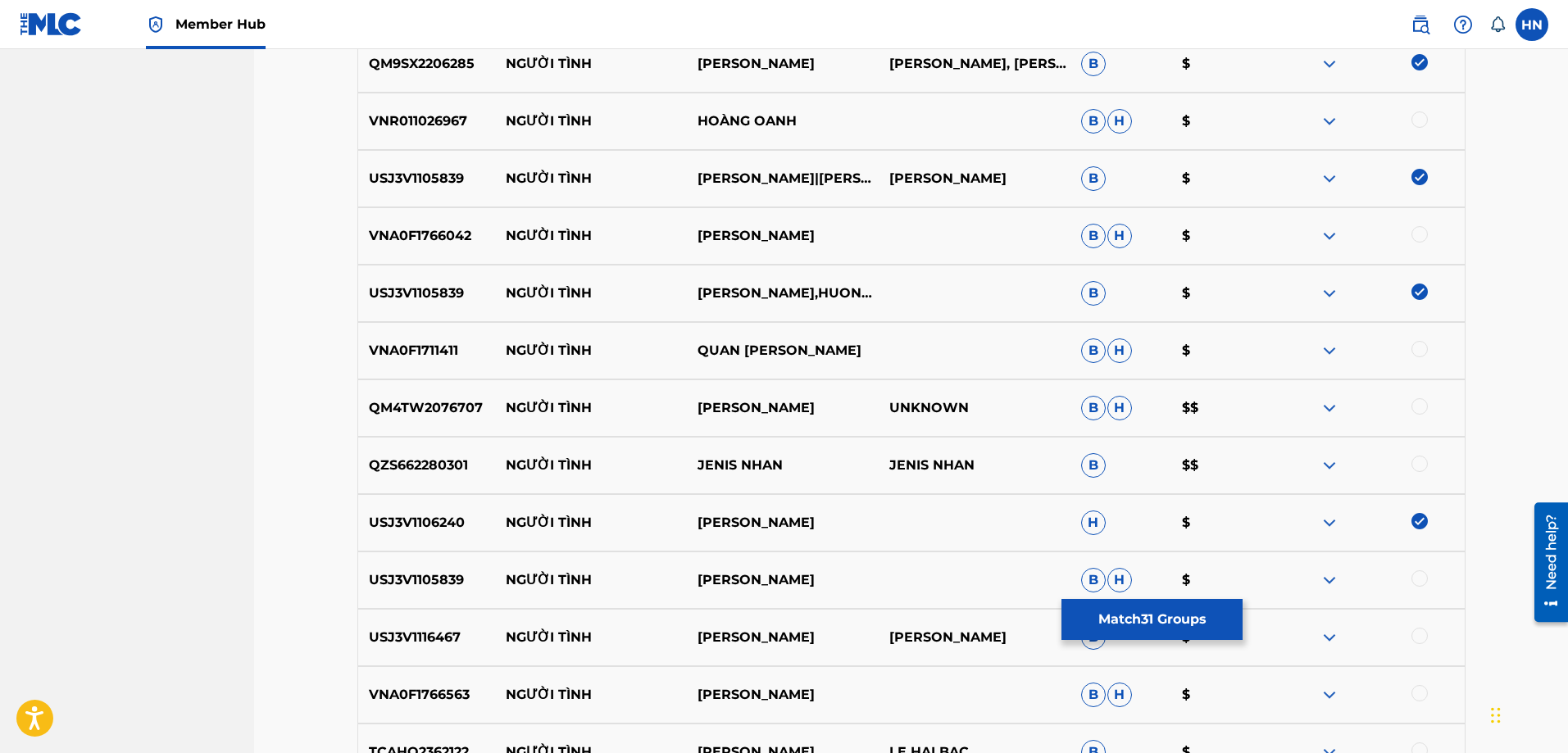
click at [423, 623] on div "USJ3V1116467 NGƯỜI TÌNH PHUONG DUNG PHUONG KIM B $" at bounding box center [911, 638] width 1108 height 57
click at [1415, 631] on div at bounding box center [1419, 636] width 16 height 16
click at [1424, 577] on div at bounding box center [1419, 579] width 16 height 16
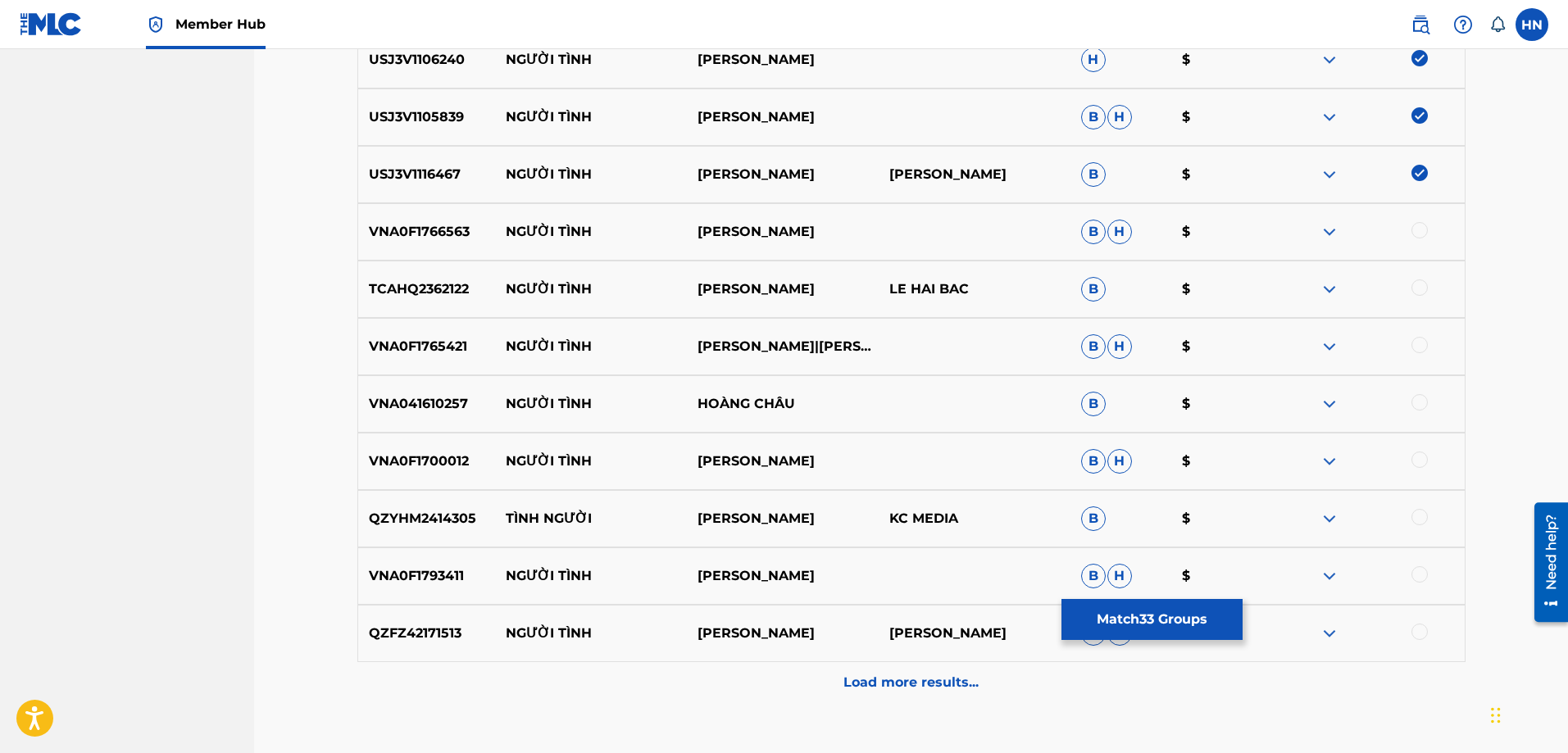
scroll to position [8032, 0]
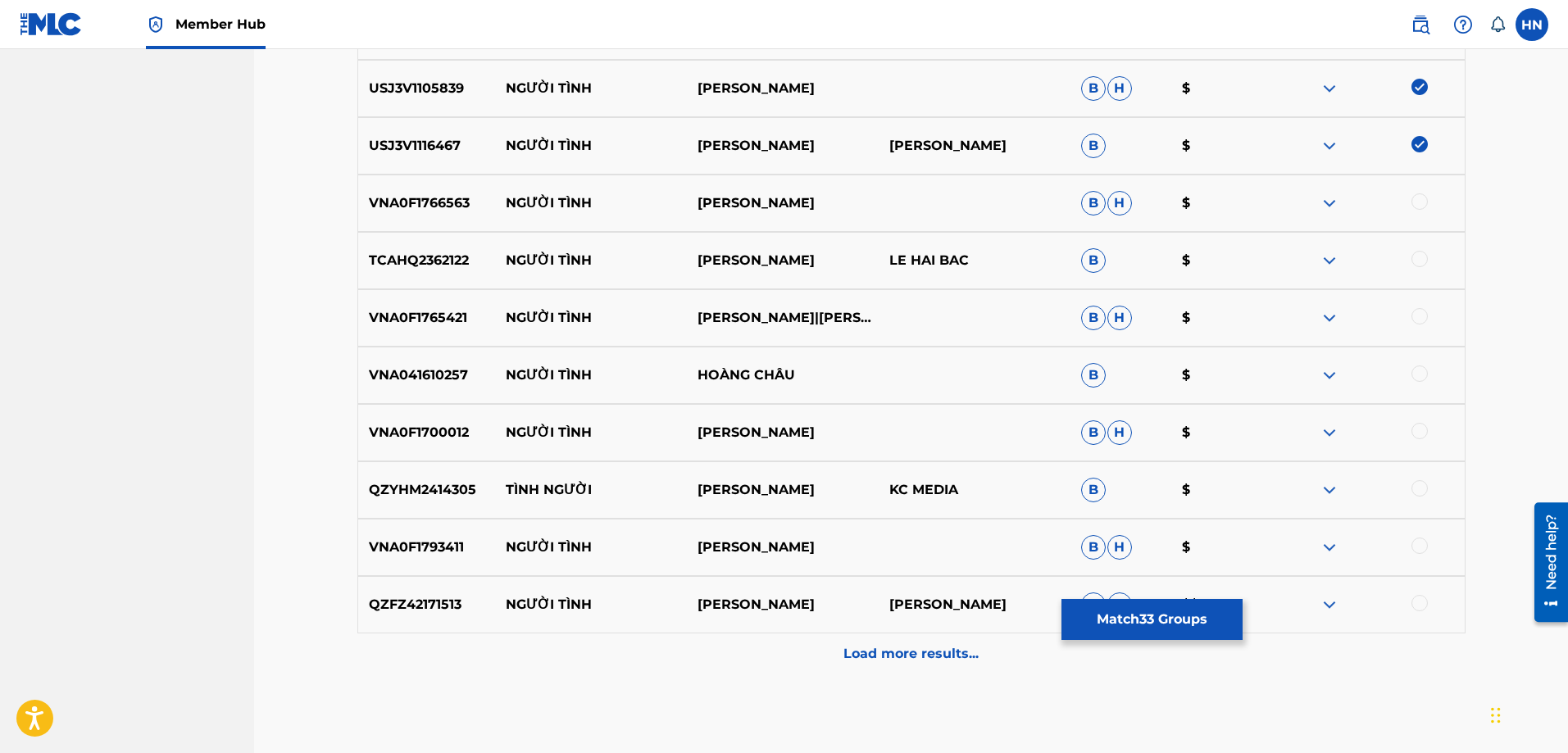
click at [455, 526] on div "VNA0F1793411 NGƯỜI TÌNH CHẾ LINH B H $" at bounding box center [911, 548] width 1108 height 57
click at [1411, 544] on div at bounding box center [1419, 546] width 16 height 16
click at [470, 382] on p "VNA041610257" at bounding box center [427, 375] width 138 height 20
click at [435, 375] on p "VNA041610257" at bounding box center [427, 375] width 138 height 20
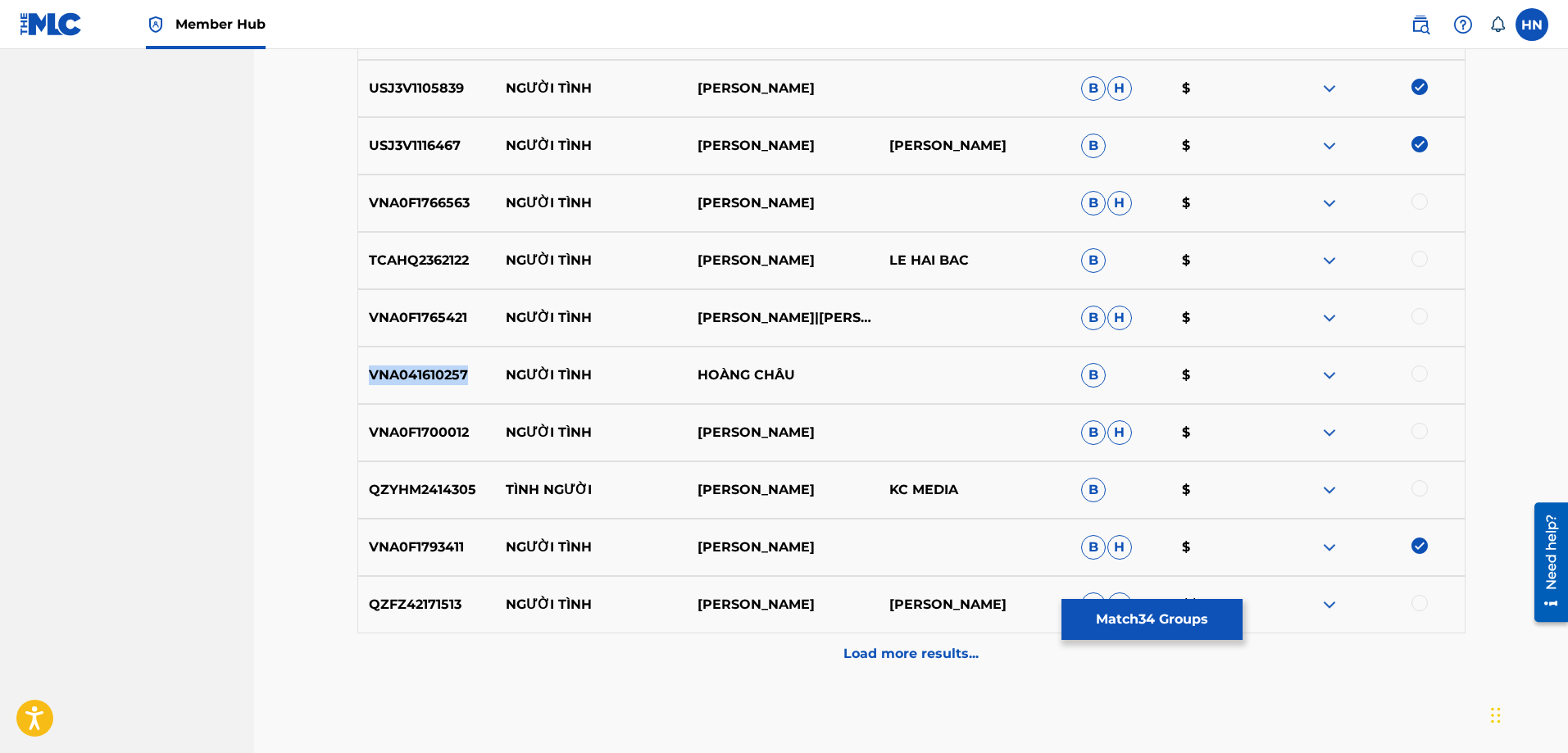
click at [435, 375] on p "VNA041610257" at bounding box center [427, 375] width 138 height 20
drag, startPoint x: 837, startPoint y: 365, endPoint x: 506, endPoint y: 366, distance: 331.0
click at [506, 366] on div "VNA041610257 NGƯỜI TÌNH HOÀNG CHÂU B $" at bounding box center [911, 375] width 1108 height 57
click at [1411, 372] on div at bounding box center [1419, 374] width 16 height 16
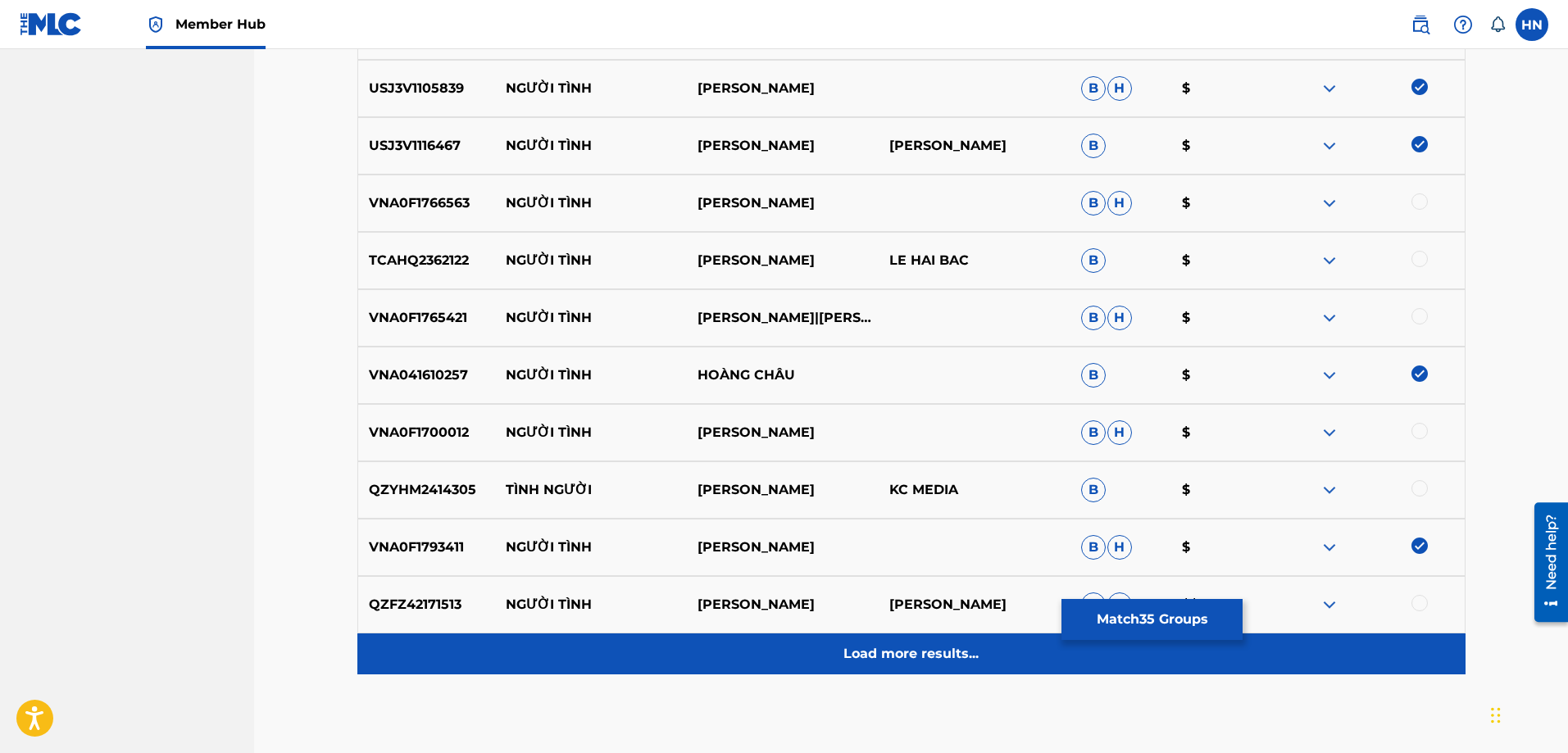
click at [919, 649] on p "Load more results..." at bounding box center [910, 654] width 135 height 20
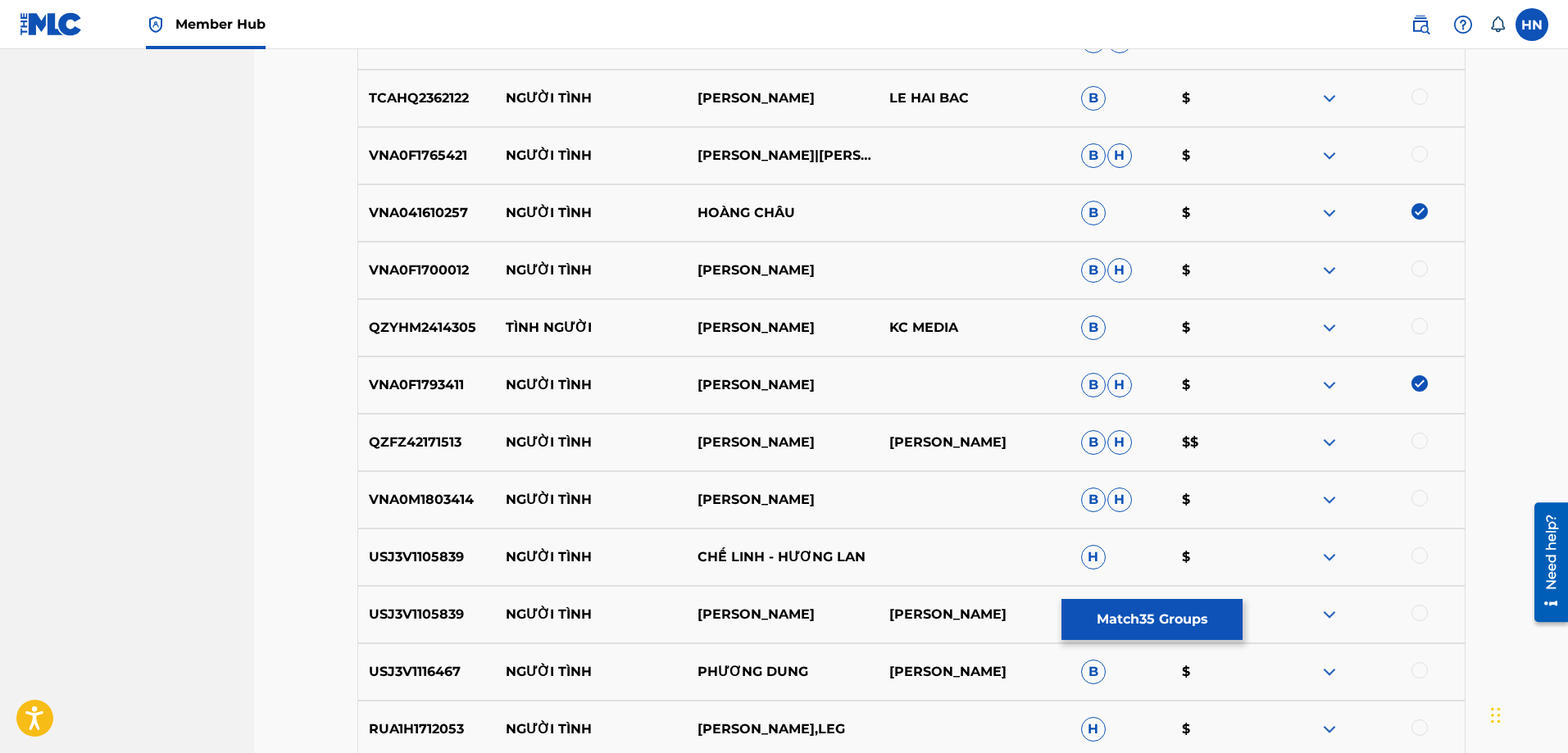
scroll to position [8196, 0]
click at [425, 562] on p "USJ3V1105839" at bounding box center [427, 556] width 138 height 20
drag, startPoint x: 1420, startPoint y: 553, endPoint x: 1419, endPoint y: 577, distance: 24.0
click at [1420, 553] on div at bounding box center [1419, 554] width 16 height 16
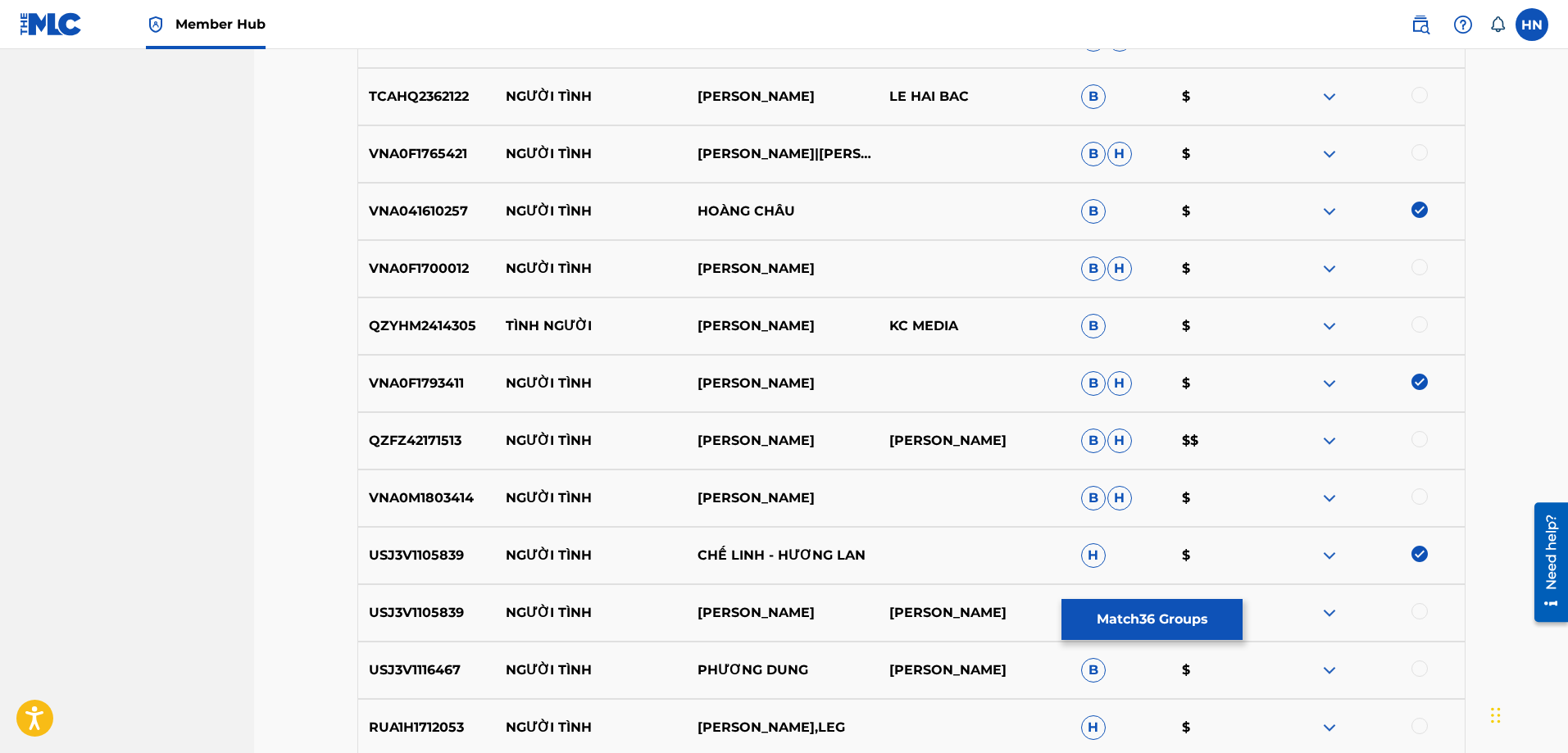
click at [1424, 609] on div at bounding box center [1419, 612] width 16 height 16
click at [432, 661] on p "USJ3V1116467" at bounding box center [427, 671] width 138 height 20
click at [1420, 668] on div at bounding box center [1419, 669] width 16 height 16
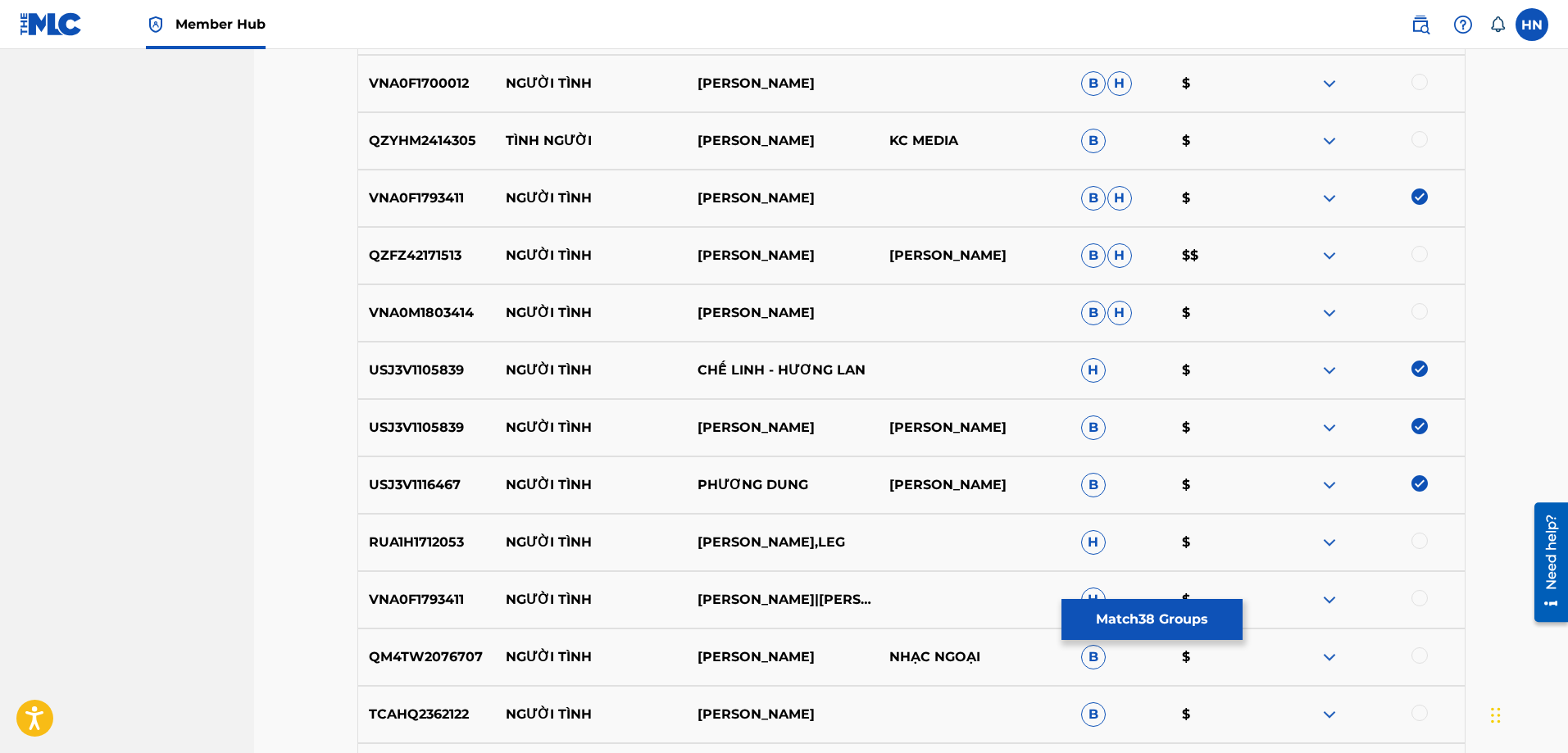
scroll to position [8441, 0]
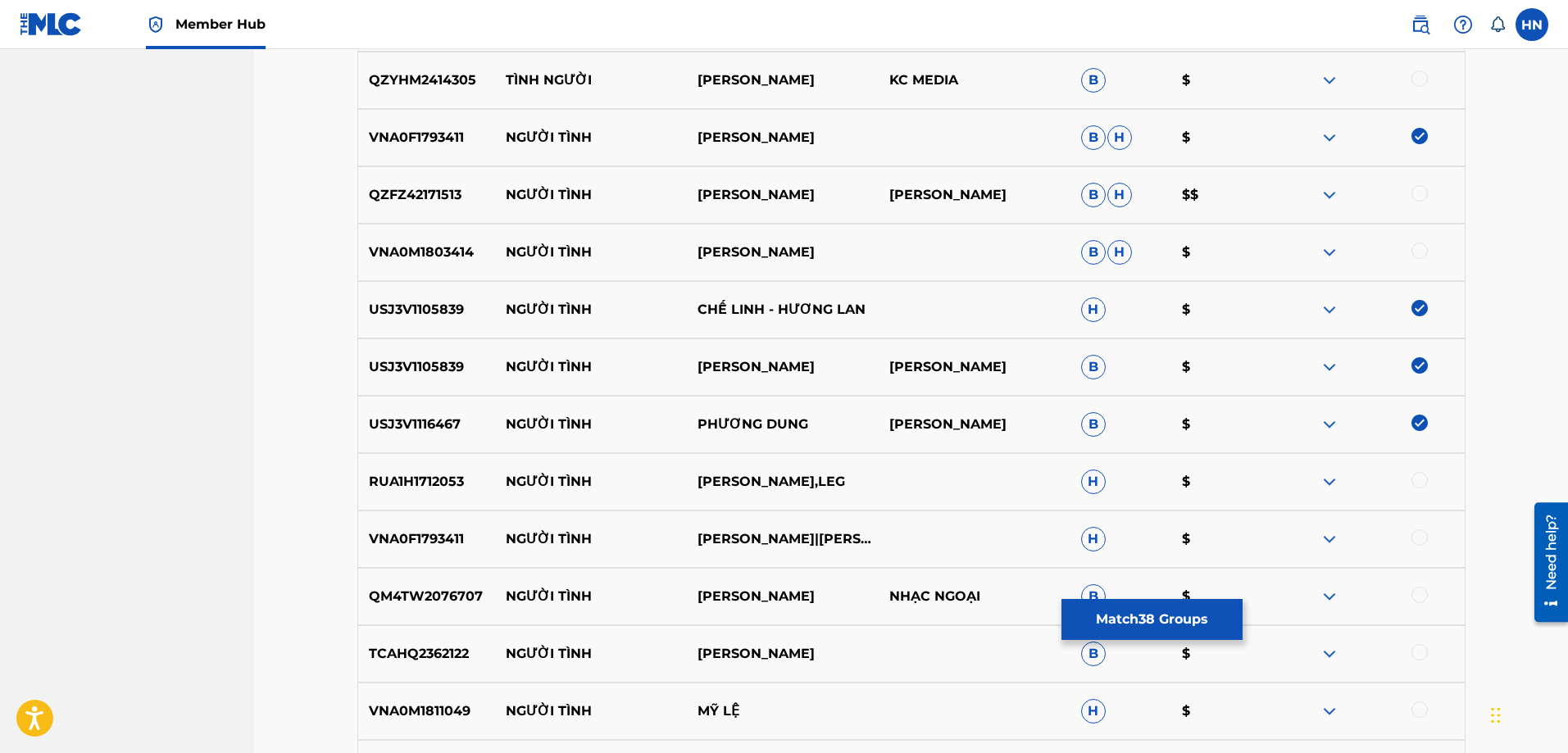
click at [437, 543] on p "VNA0F1793411" at bounding box center [427, 539] width 138 height 20
click at [1424, 532] on div at bounding box center [1419, 538] width 16 height 16
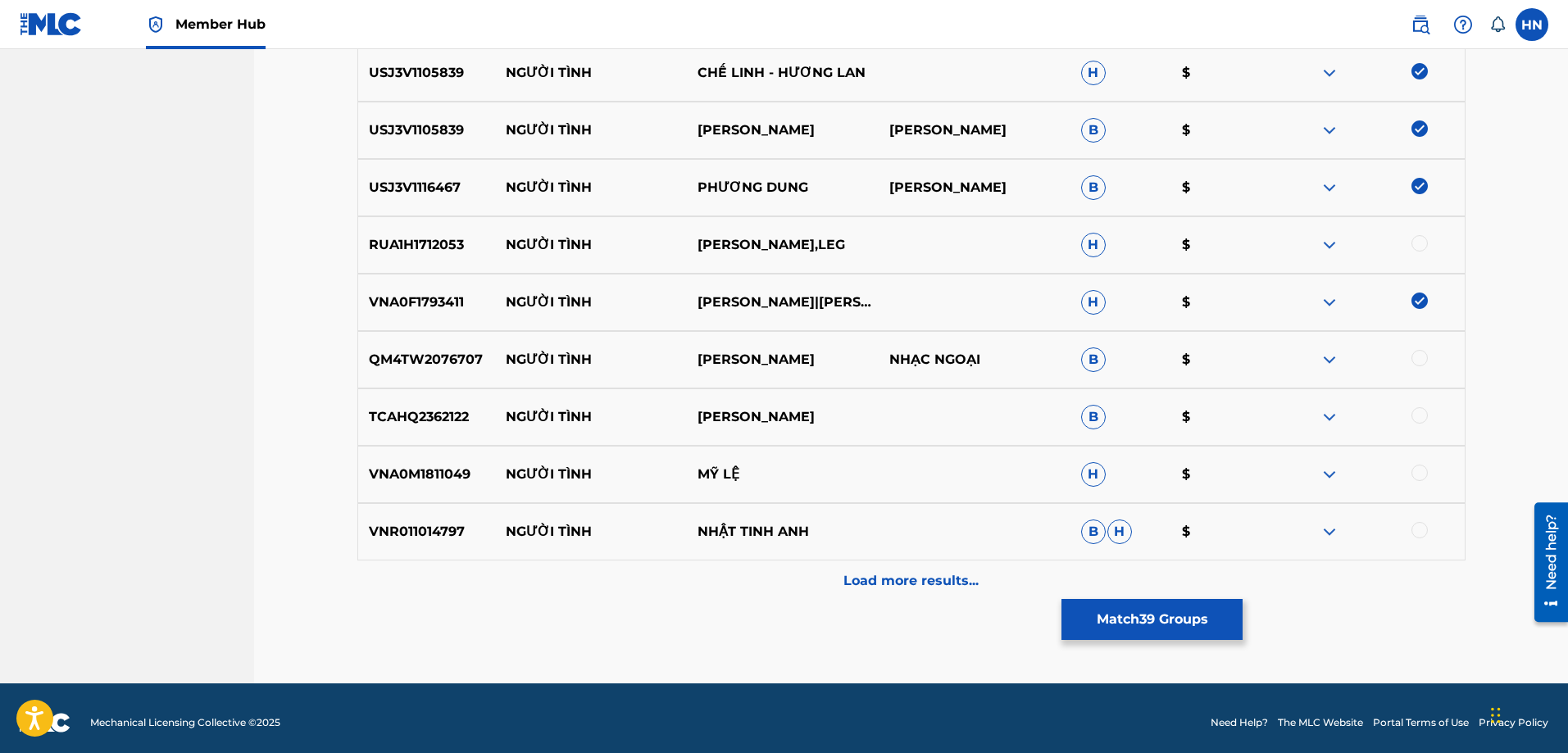
scroll to position [8688, 0]
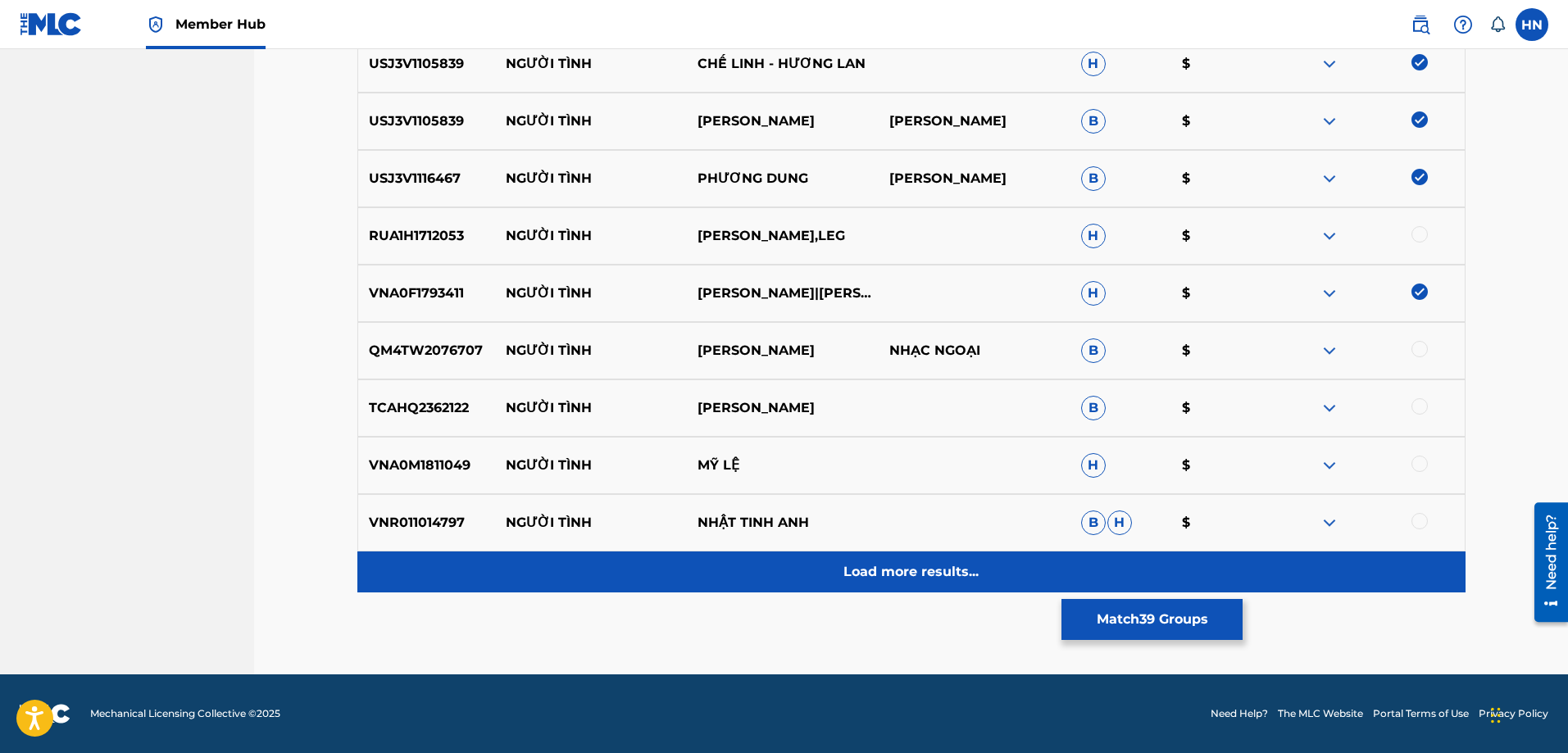
click at [834, 559] on div "Load more results..." at bounding box center [911, 572] width 1108 height 41
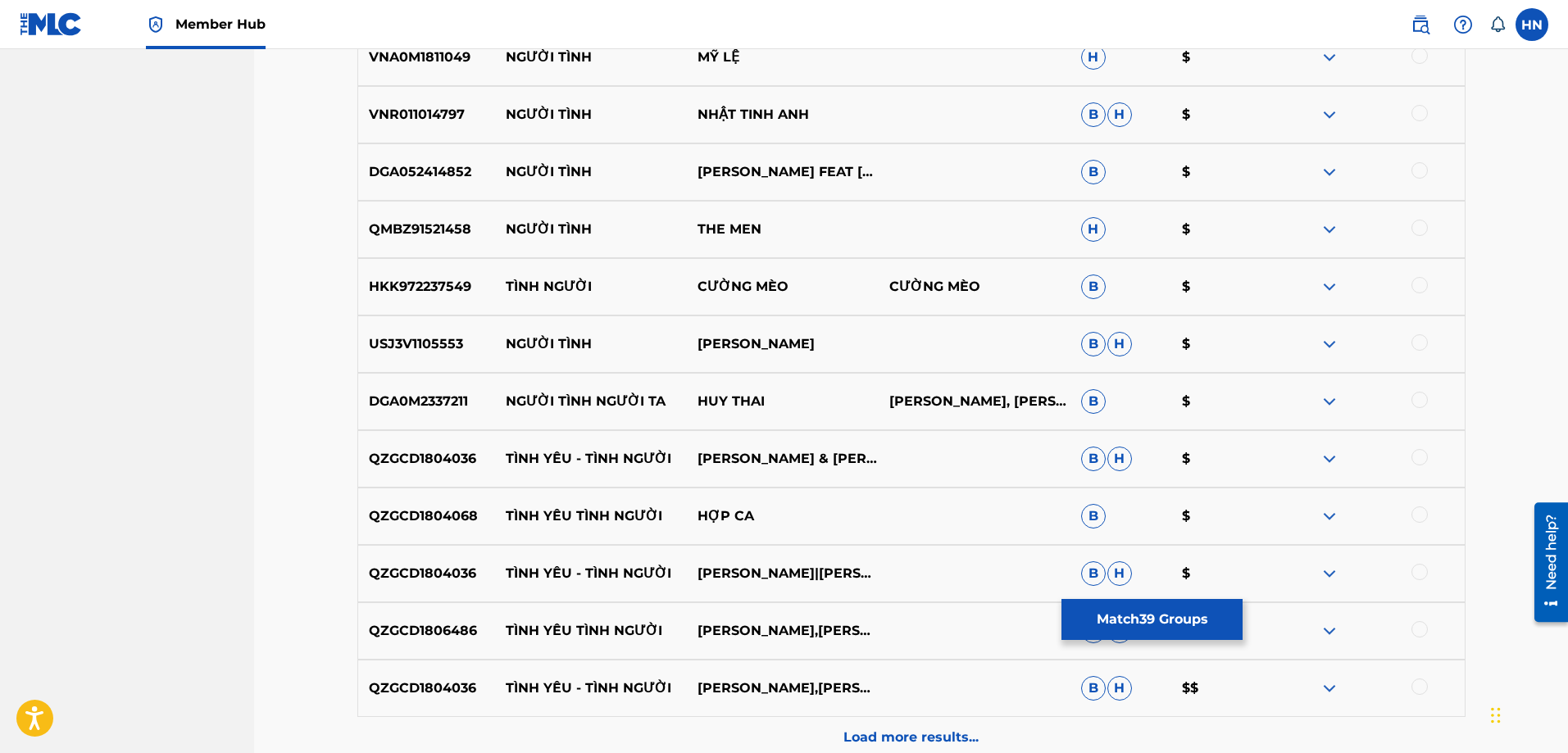
scroll to position [9098, 0]
click at [393, 350] on p "USJ3V1105553" at bounding box center [427, 342] width 138 height 20
click at [1414, 337] on div at bounding box center [1419, 341] width 16 height 16
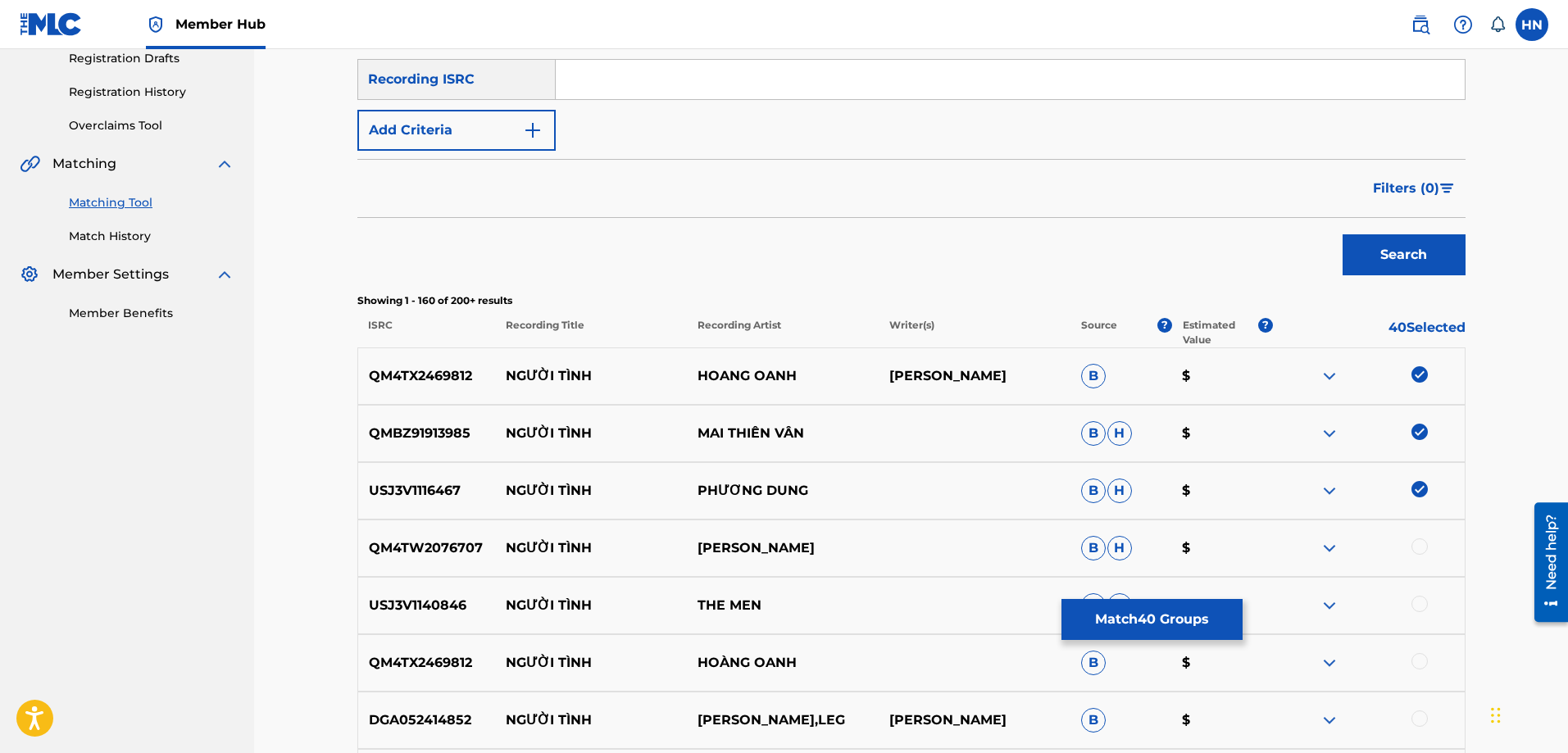
scroll to position [0, 0]
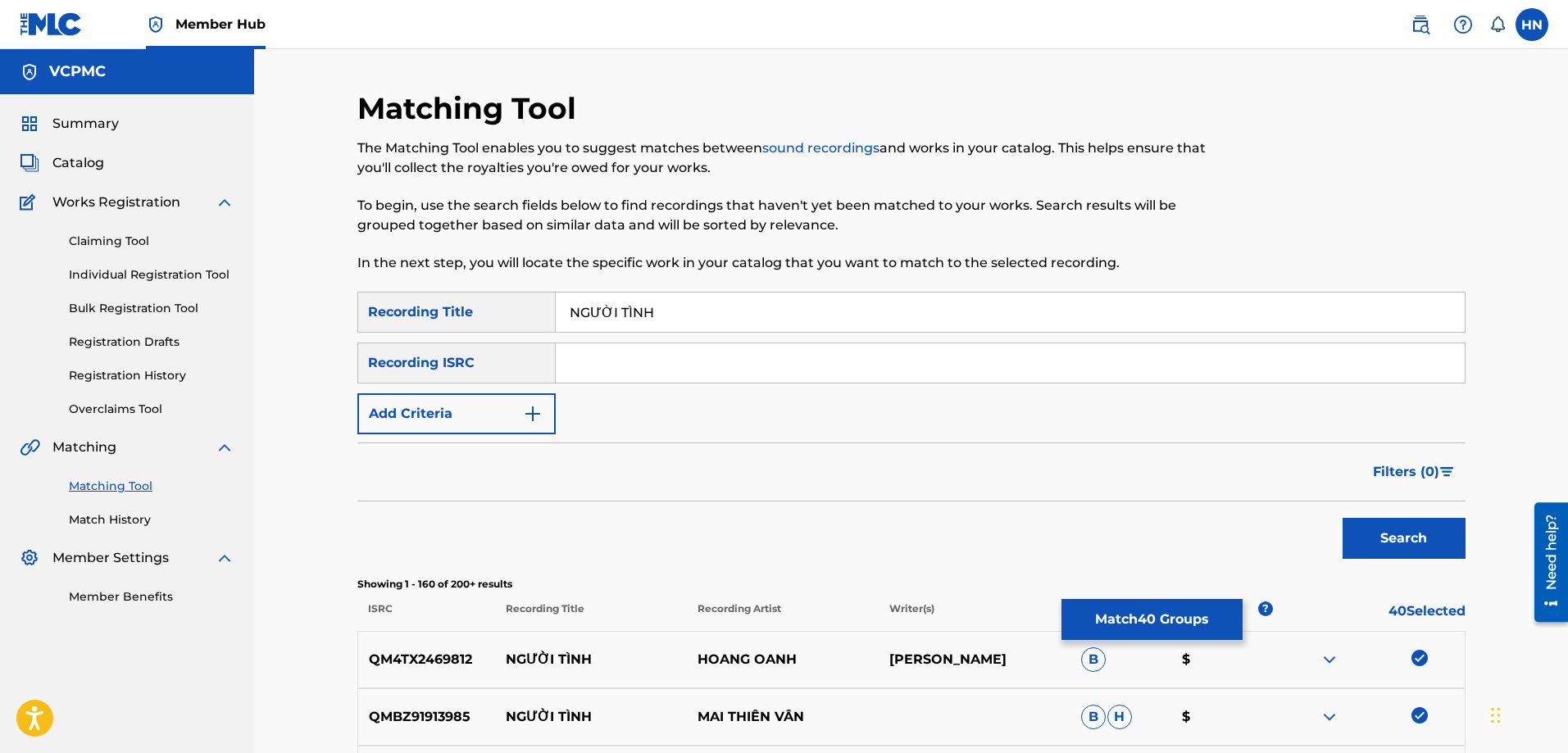
click at [814, 299] on input "NGƯỜI TÌNH" at bounding box center [1010, 312] width 909 height 39
paste input "UOI TI"
type input "NGUOI TINH"
click at [1342, 518] on button "Search" at bounding box center [1404, 539] width 123 height 41
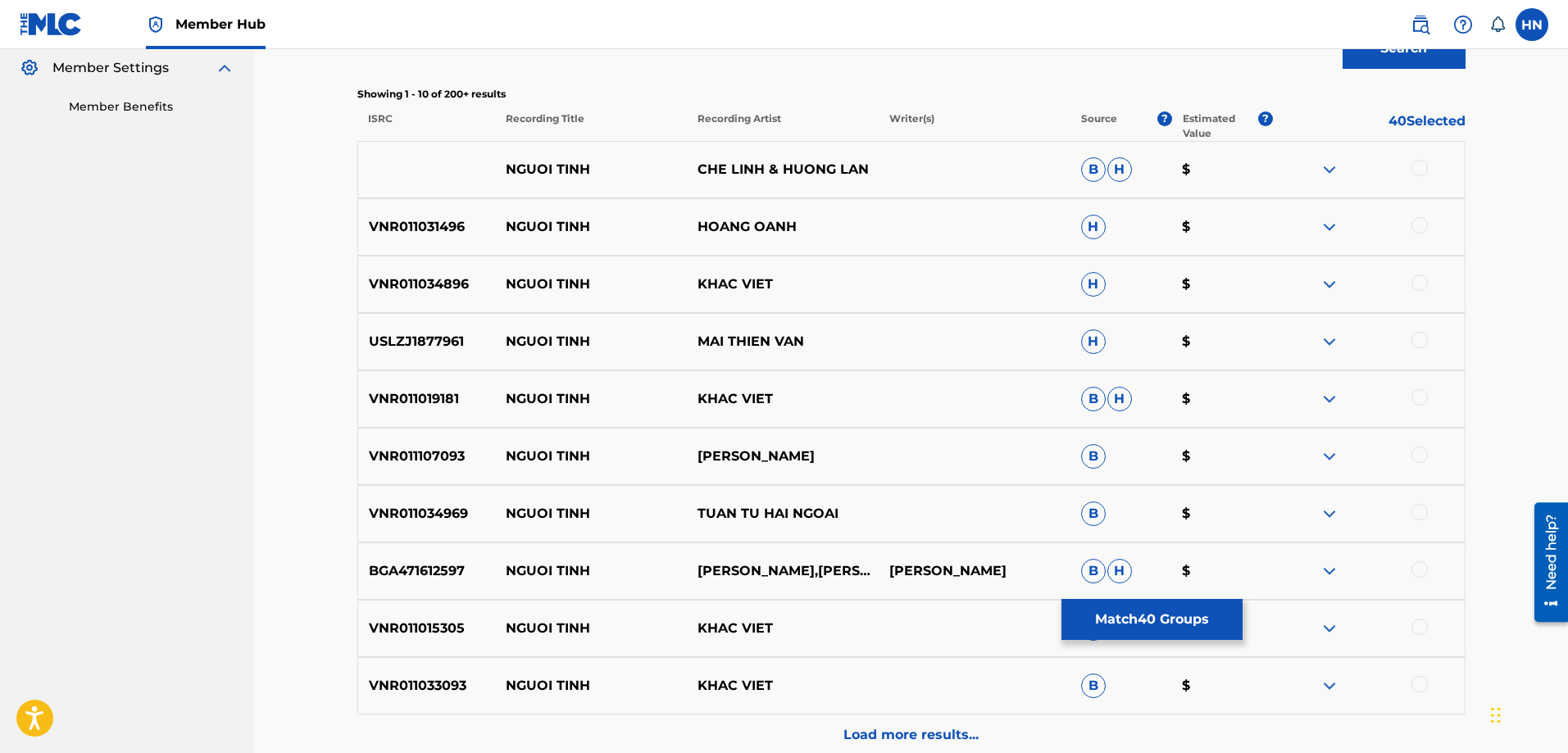
scroll to position [492, 0]
drag, startPoint x: 492, startPoint y: 170, endPoint x: 946, endPoint y: 168, distance: 454.0
click at [946, 168] on div "NGUOI TINH CHE LINH & HUONG LAN B H $" at bounding box center [911, 168] width 1108 height 57
click at [1411, 166] on div at bounding box center [1419, 167] width 16 height 16
click at [1336, 172] on img at bounding box center [1329, 168] width 20 height 20
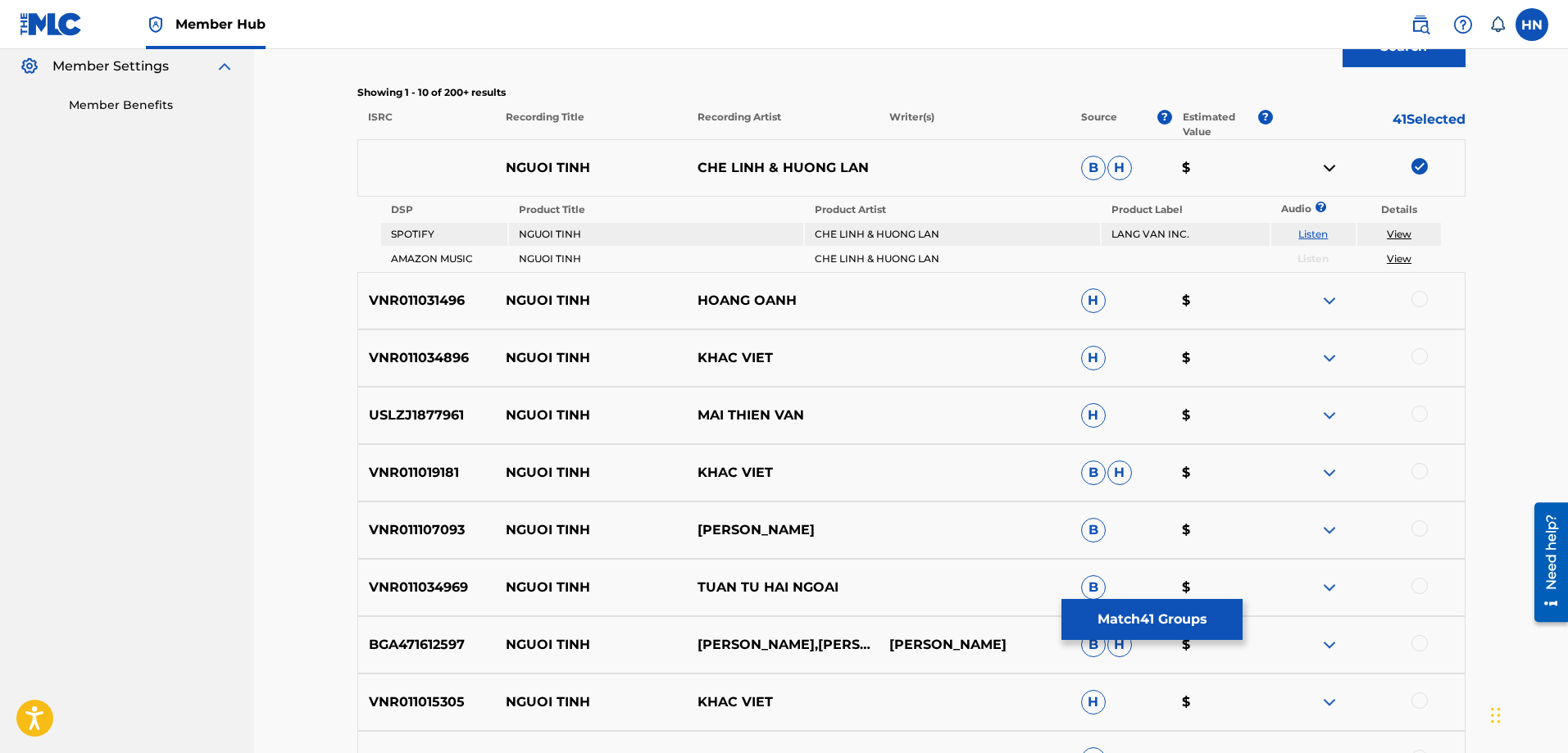
click at [1323, 236] on link "Listen" at bounding box center [1313, 234] width 30 height 12
click at [452, 290] on div "VNR011031496 NGUOI TINH HOANG OANH H $" at bounding box center [911, 301] width 1108 height 57
click at [1416, 296] on div at bounding box center [1419, 299] width 16 height 16
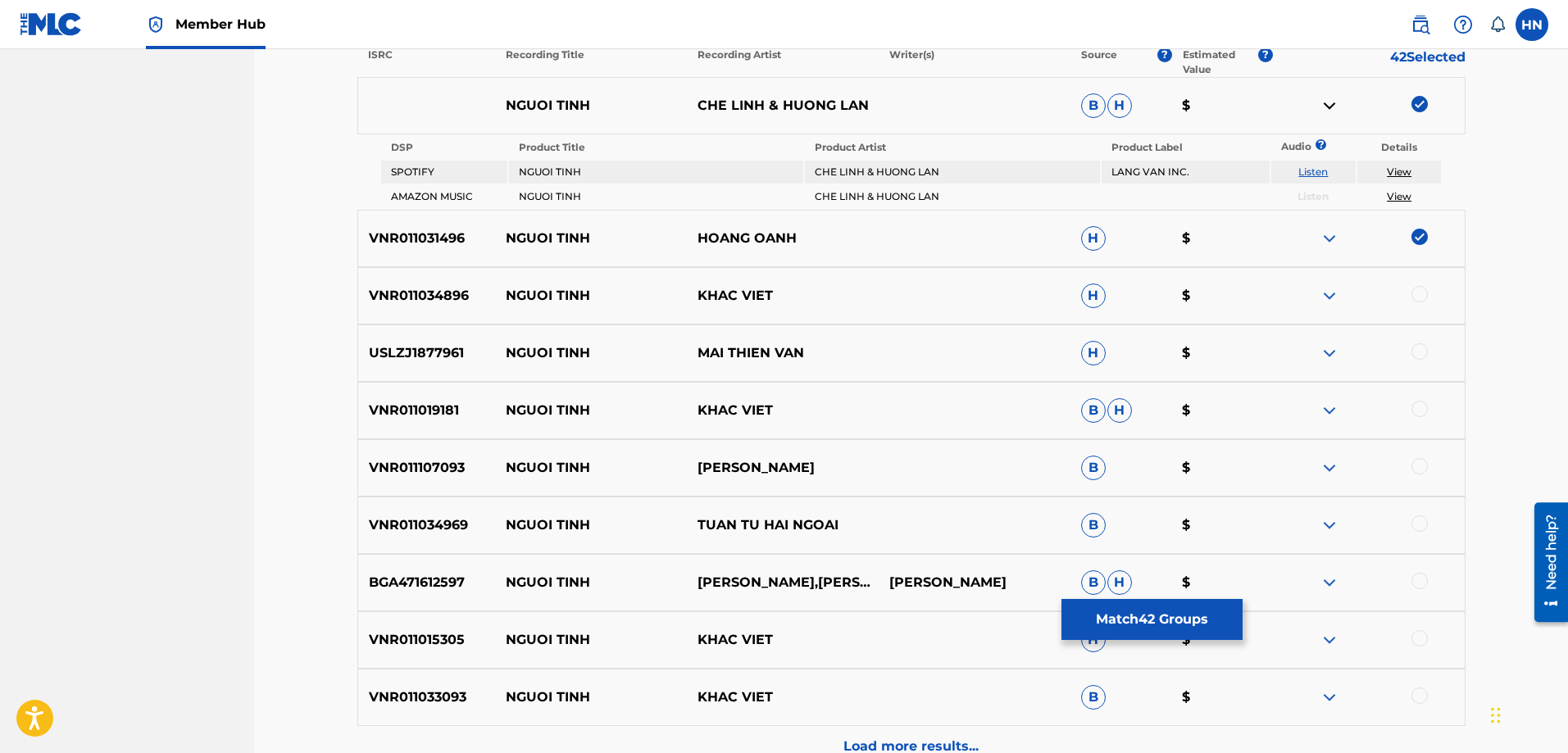
scroll to position [656, 0]
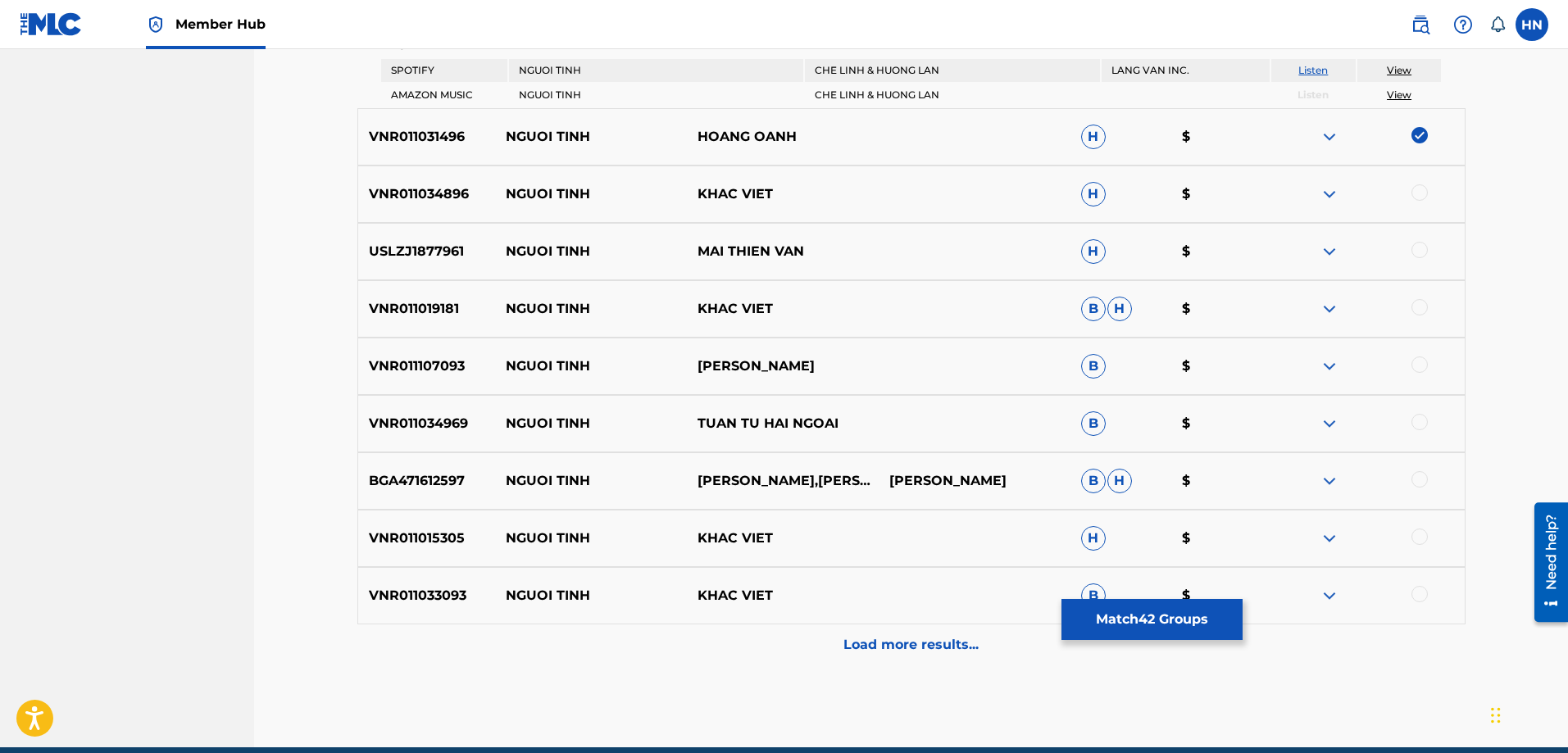
click at [445, 480] on p "BGA471612597" at bounding box center [427, 481] width 138 height 20
click at [1424, 475] on div at bounding box center [1419, 480] width 16 height 16
drag, startPoint x: 837, startPoint y: 428, endPoint x: 498, endPoint y: 425, distance: 339.0
click at [498, 425] on div "VNR011034969 NGUOI TINH TUAN TU HAI NGOAI B $" at bounding box center [911, 424] width 1108 height 57
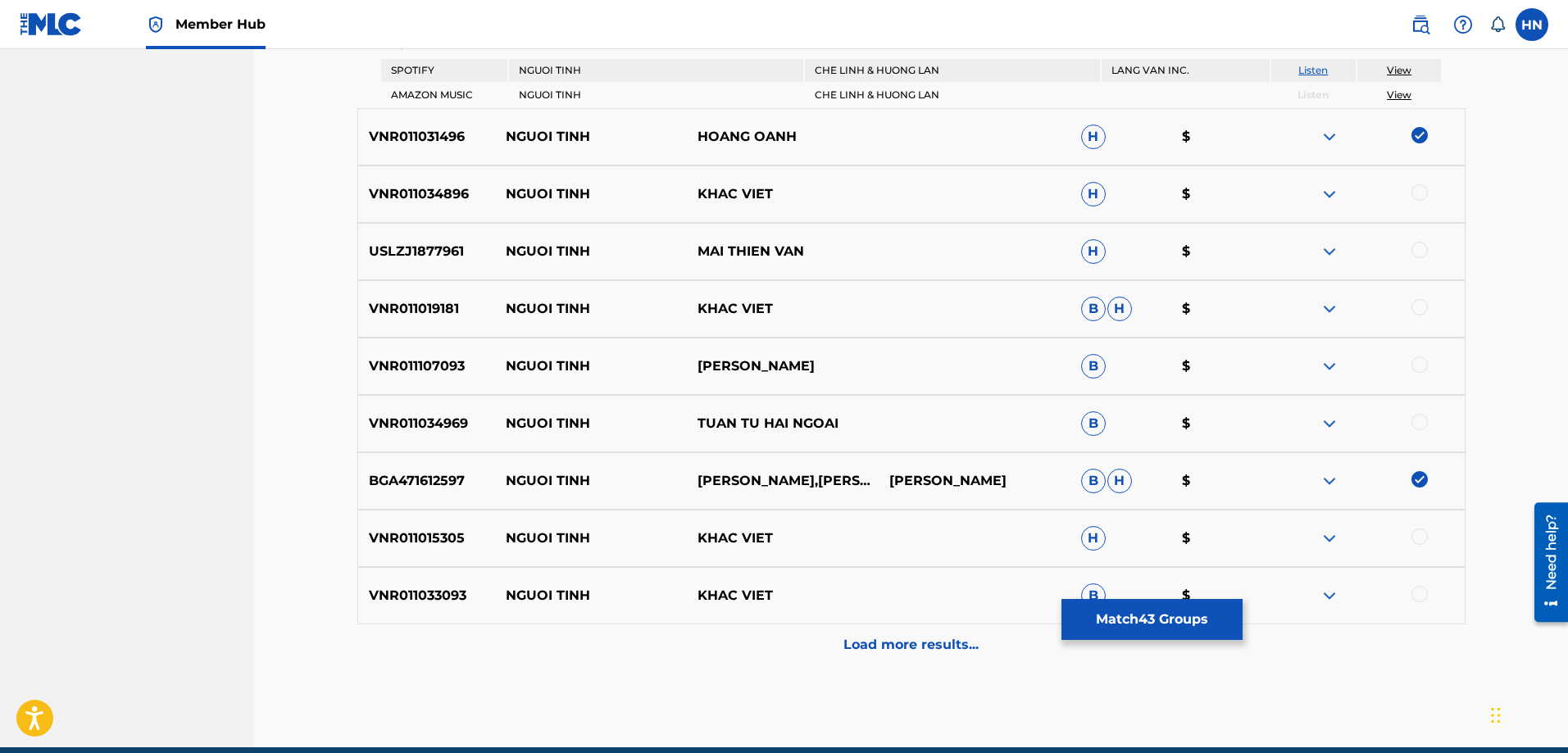
click at [412, 420] on p "VNR011034969" at bounding box center [427, 424] width 138 height 20
click at [1417, 415] on div at bounding box center [1419, 422] width 16 height 16
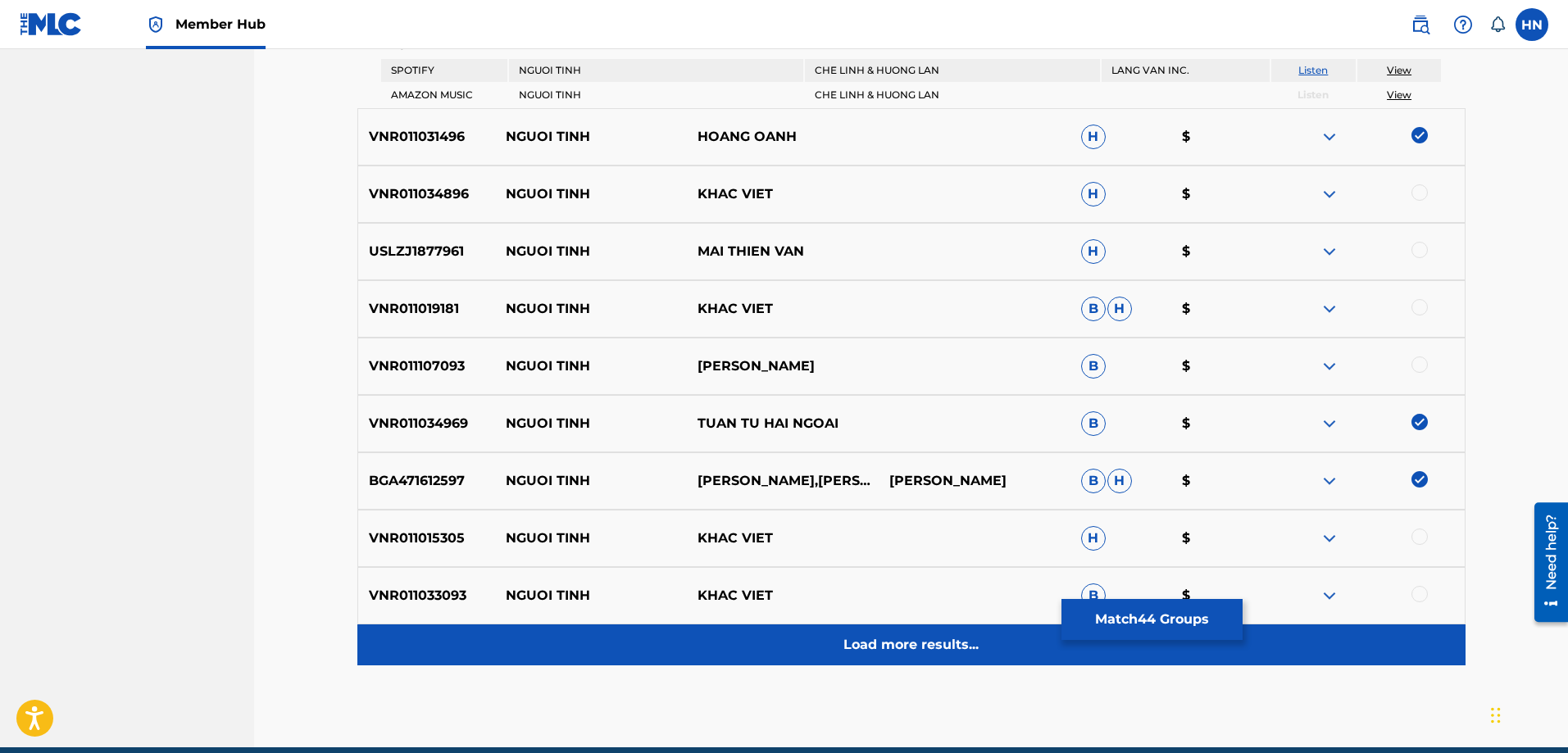
click at [854, 634] on div "Load more results..." at bounding box center [911, 645] width 1108 height 41
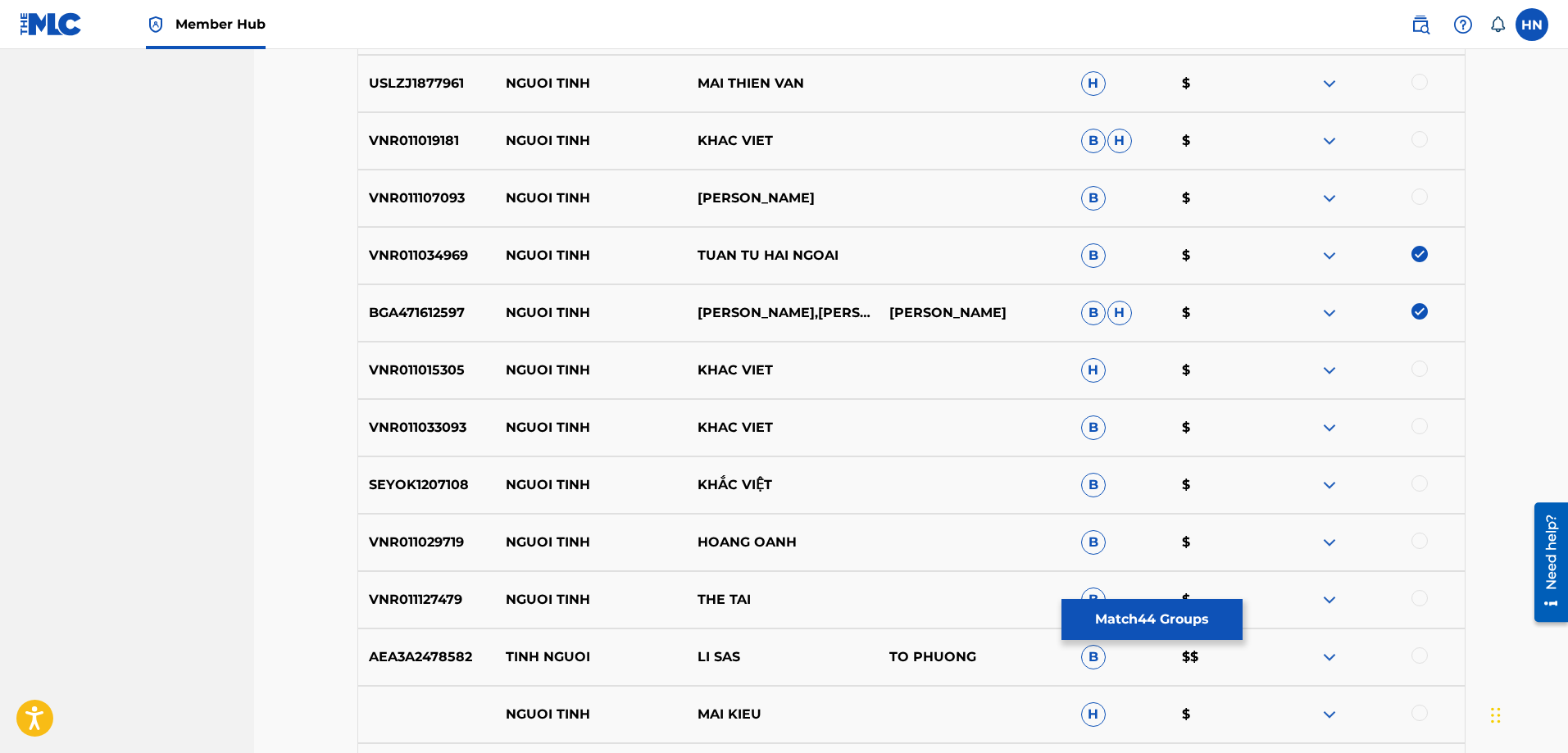
scroll to position [902, 0]
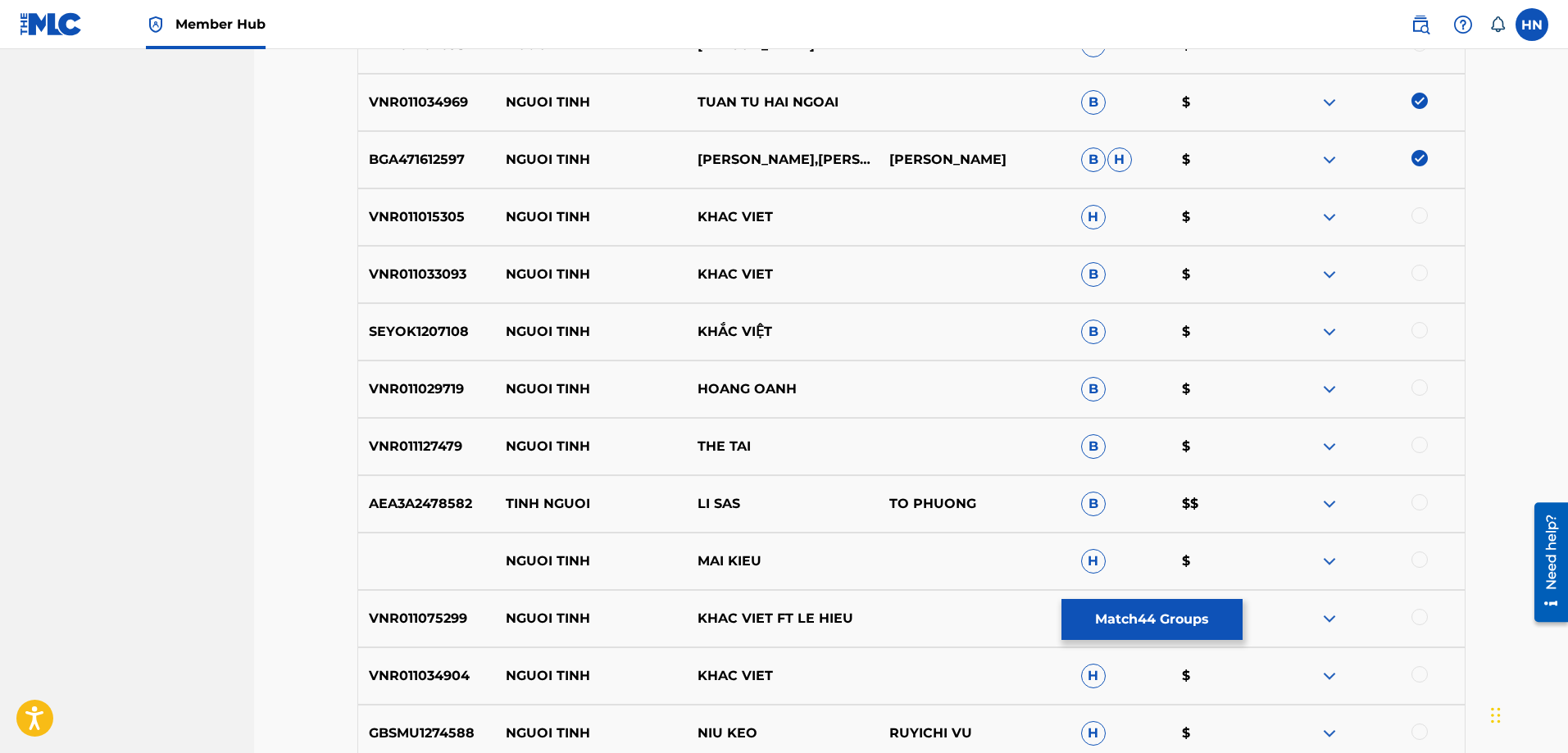
click at [461, 415] on div "VNR011029719 NGUOI TINH HOANG OANH B $" at bounding box center [911, 389] width 1108 height 57
click at [453, 403] on div "VNR011029719 NGUOI TINH HOANG OANH B $" at bounding box center [911, 389] width 1108 height 57
click at [1421, 392] on div at bounding box center [1419, 388] width 16 height 16
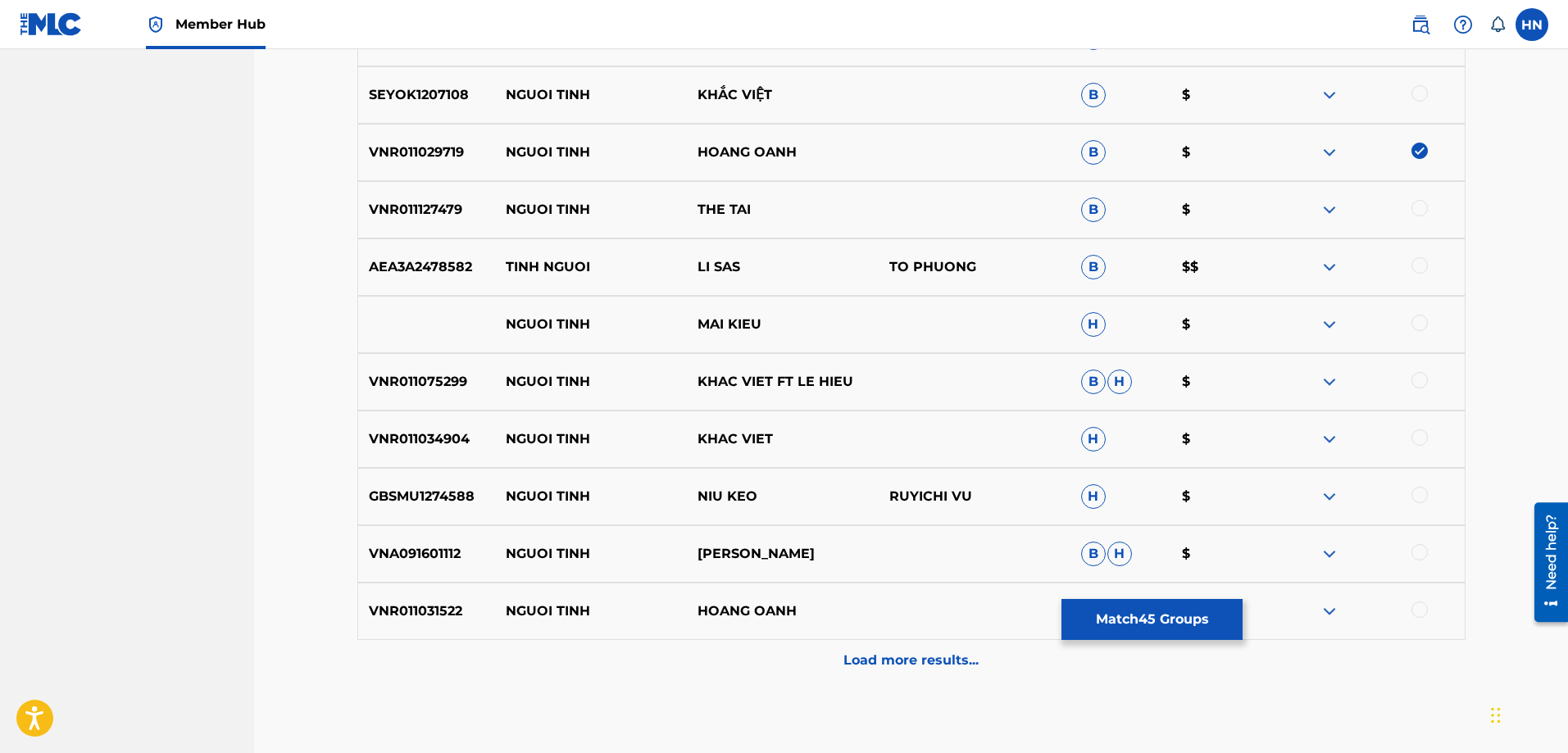
scroll to position [1148, 0]
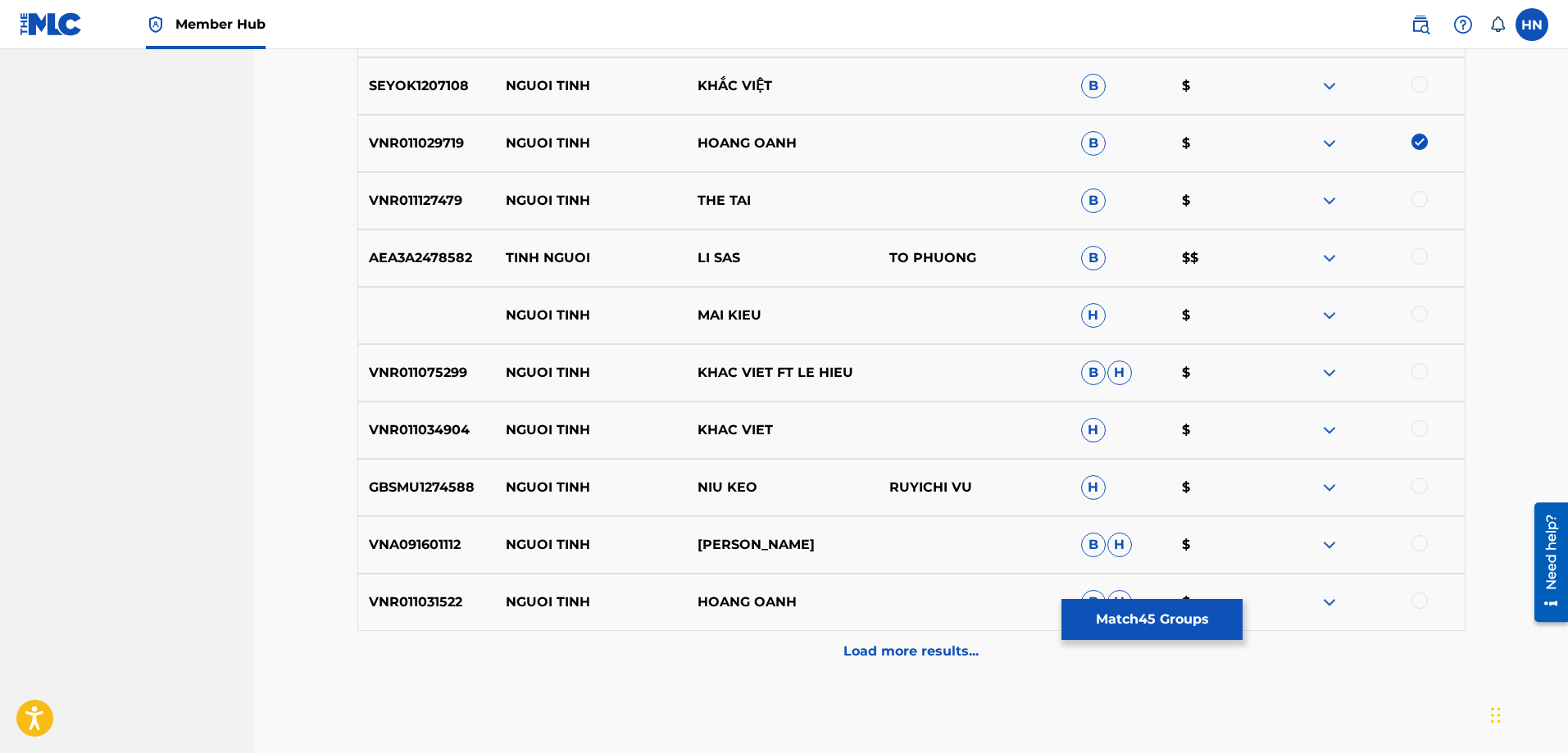
click at [437, 614] on div "VNR011031522 NGUOI TINH HOANG OANH B H $" at bounding box center [911, 603] width 1108 height 57
click at [1421, 594] on div at bounding box center [1419, 601] width 16 height 16
drag, startPoint x: 859, startPoint y: 545, endPoint x: 498, endPoint y: 541, distance: 361.0
click at [498, 541] on div "VNA091601112 NGUOI TINH DONG THANH TAM B H $" at bounding box center [911, 545] width 1108 height 57
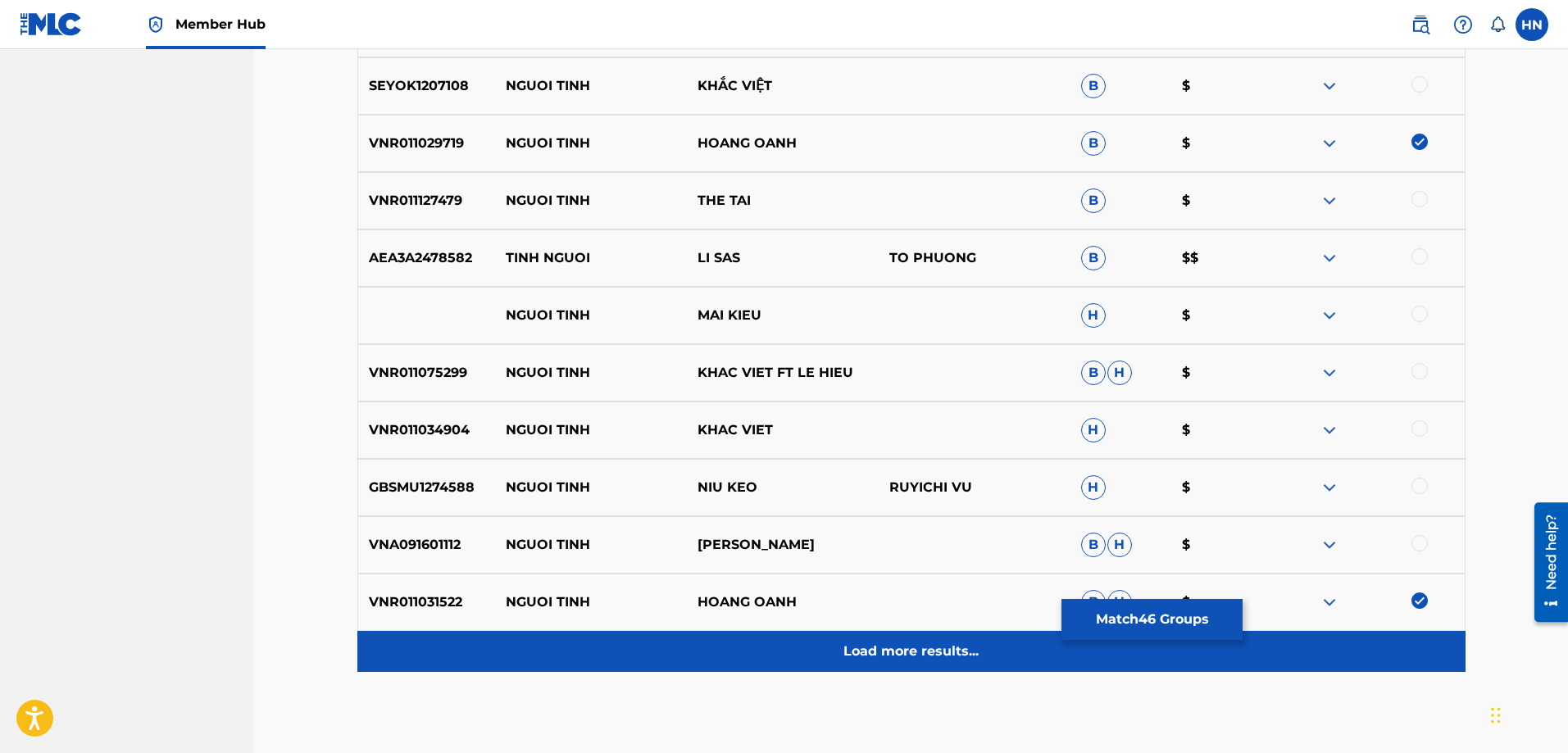
click at [866, 649] on p "Load more results..." at bounding box center [910, 652] width 135 height 20
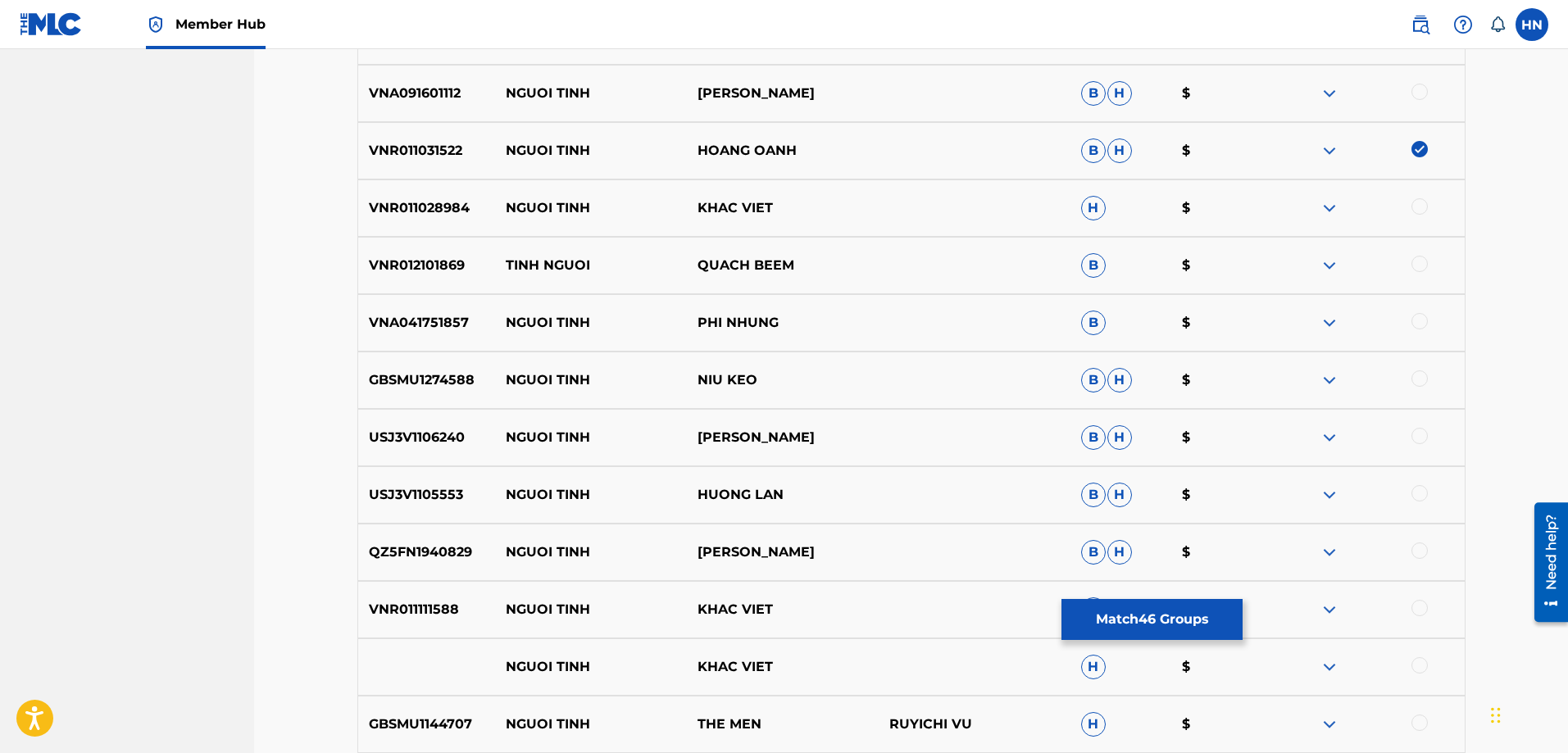
scroll to position [1640, 0]
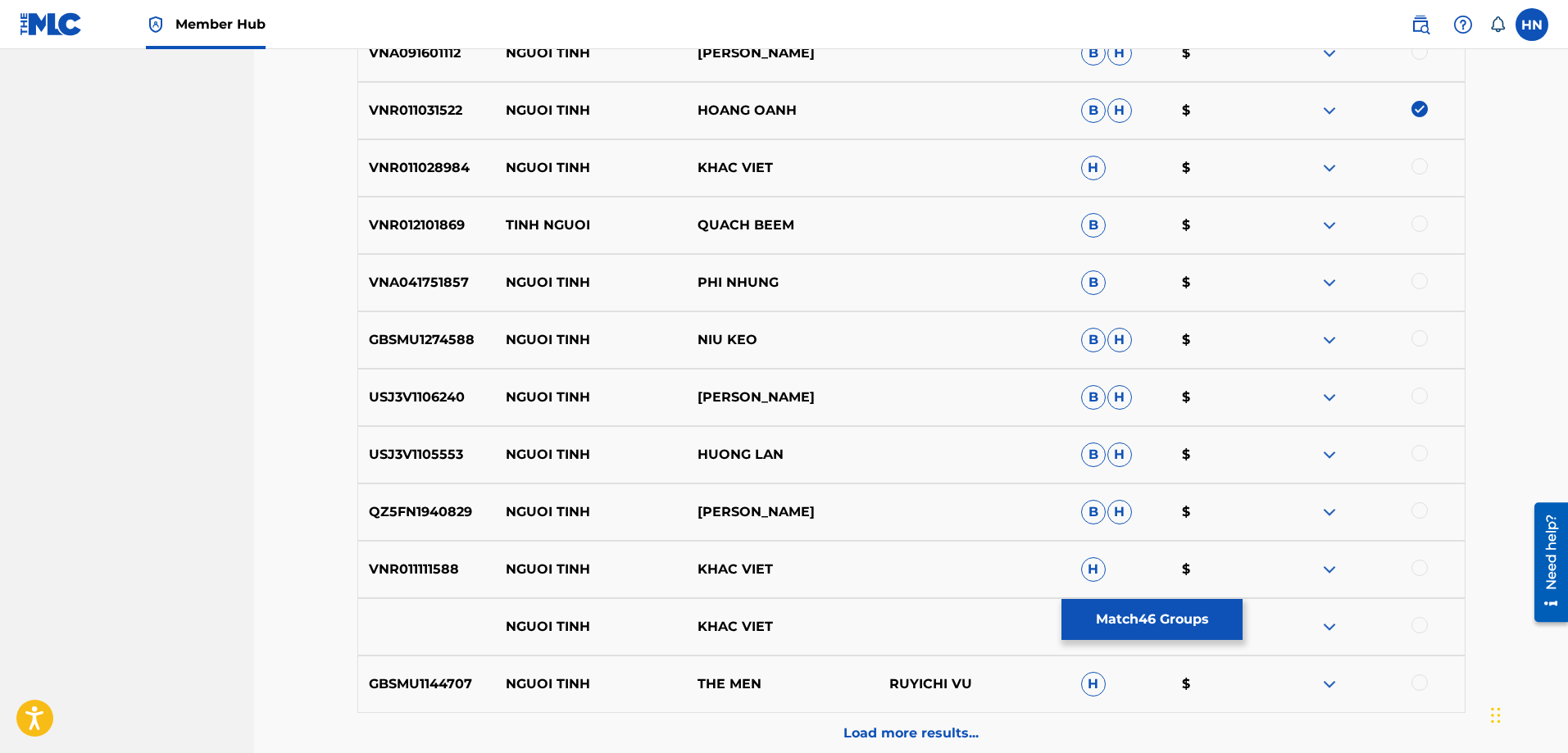
click at [430, 419] on div "USJ3V1106240 NGUOI TINH HƯƠNG LAN B H $" at bounding box center [911, 397] width 1108 height 57
click at [1423, 396] on div at bounding box center [1419, 396] width 16 height 16
click at [441, 439] on div "USJ3V1105553 NGUOI TINH HUONG LAN B H $" at bounding box center [911, 455] width 1108 height 57
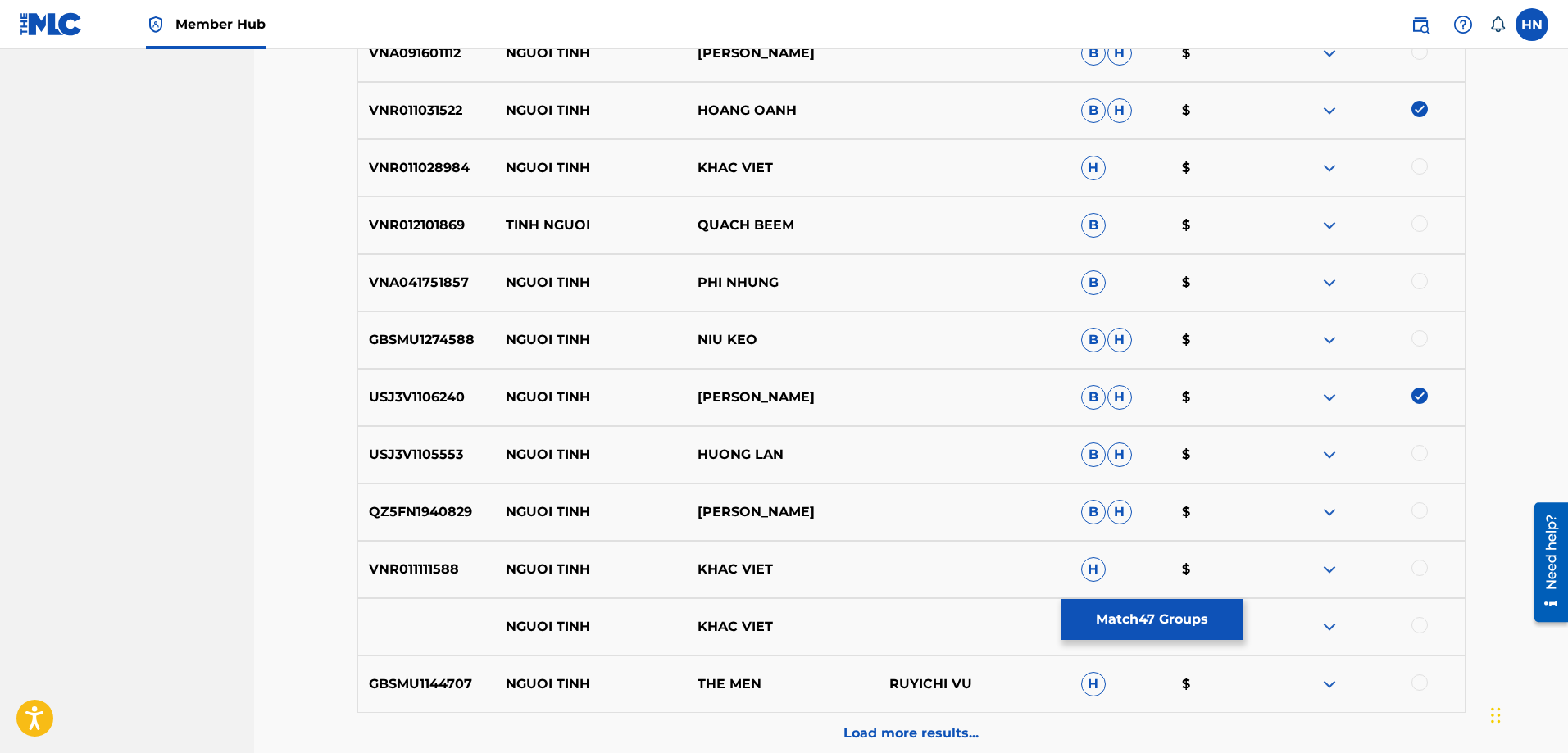
click at [1423, 451] on div at bounding box center [1419, 453] width 16 height 16
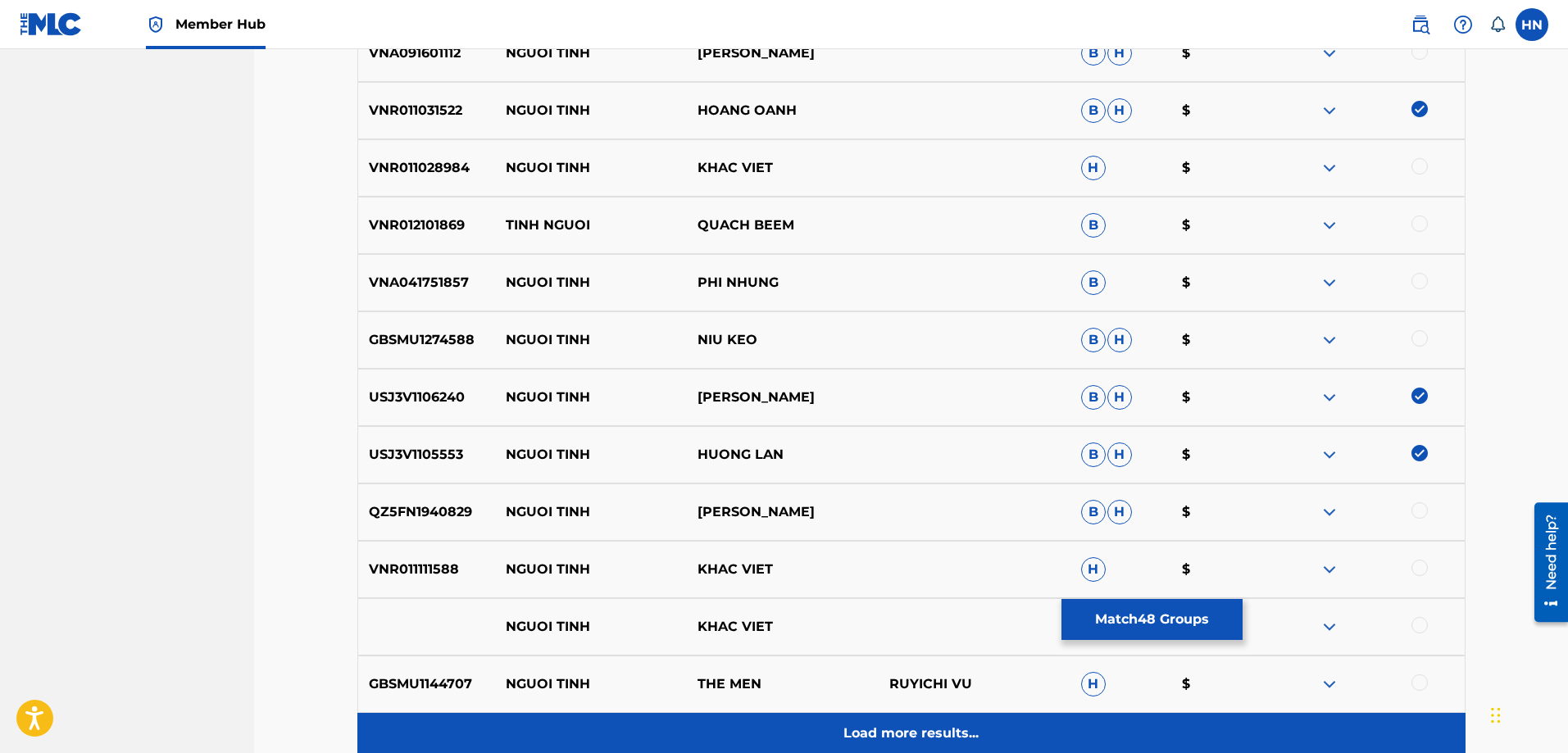
click at [848, 715] on div "Load more results..." at bounding box center [911, 734] width 1108 height 41
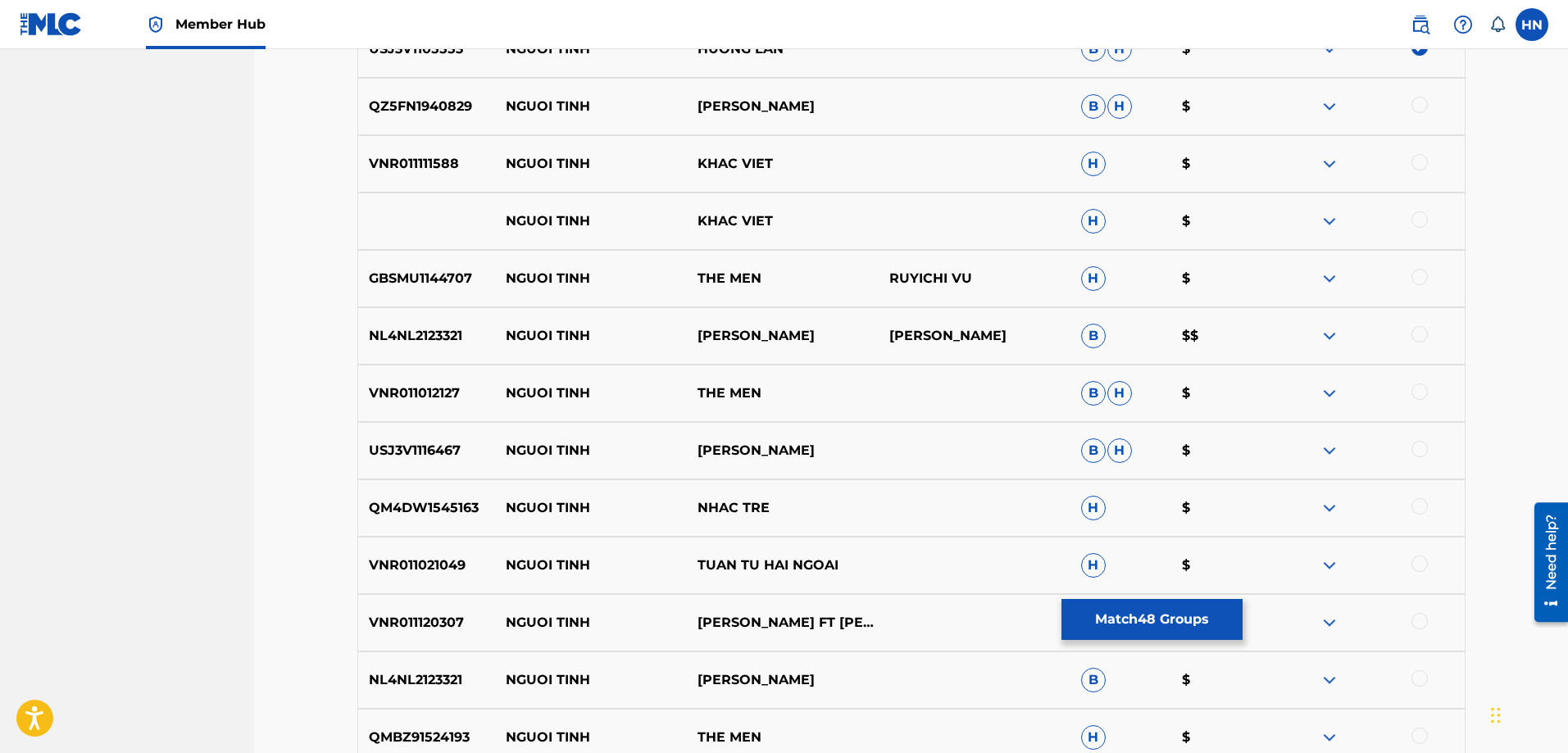
scroll to position [2050, 0]
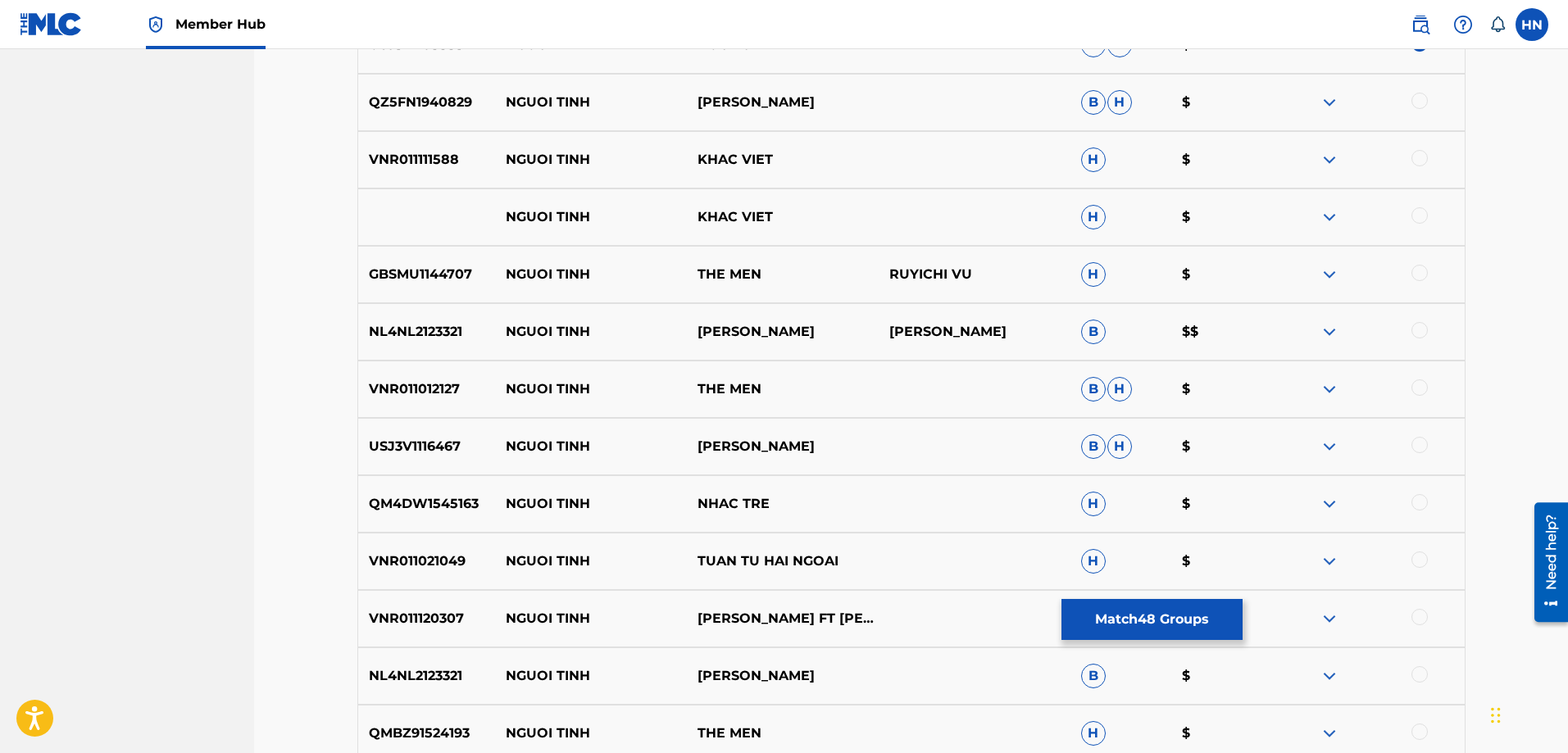
click at [428, 562] on p "VNR011021049" at bounding box center [427, 562] width 138 height 20
click at [1417, 555] on div at bounding box center [1419, 560] width 16 height 16
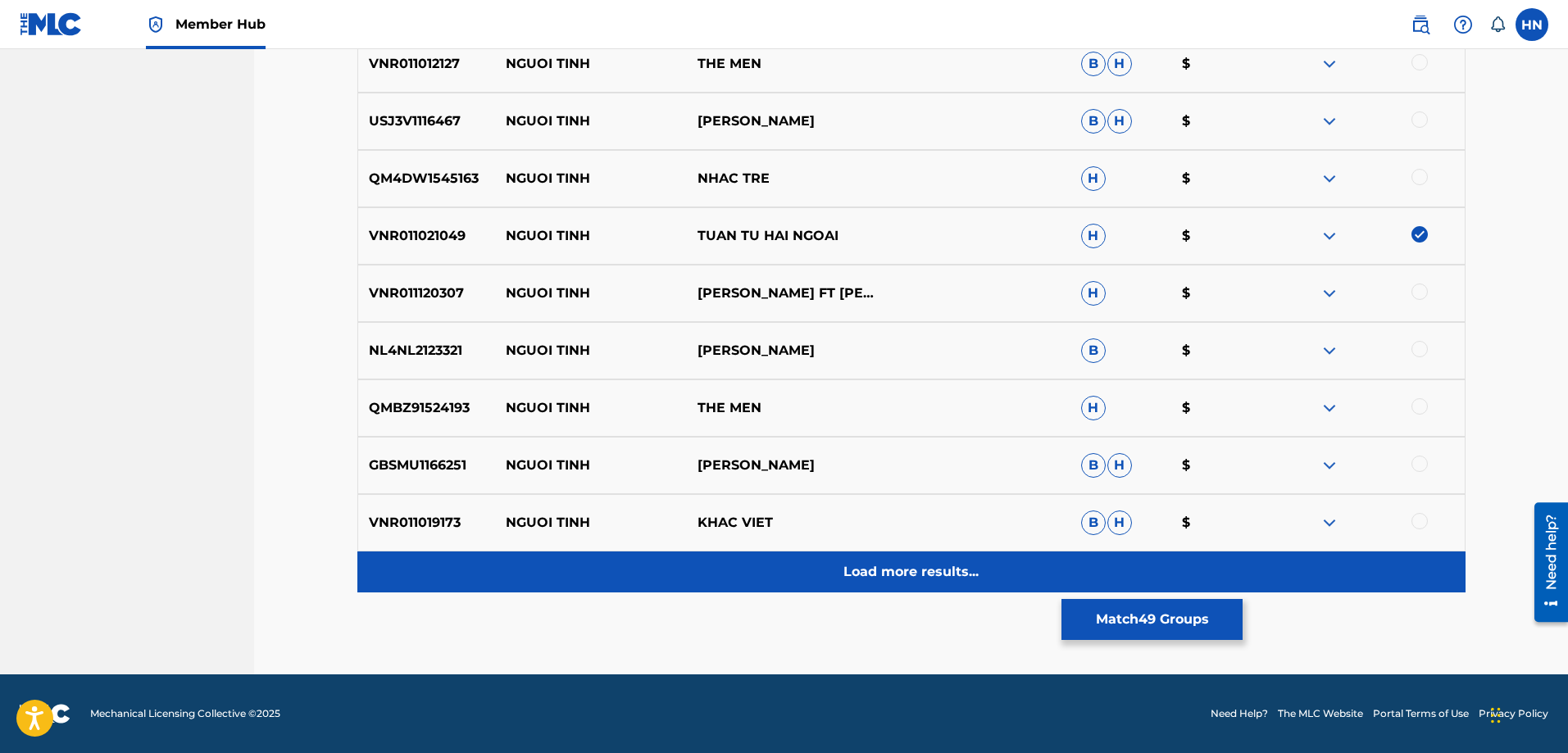
click at [885, 579] on p "Load more results..." at bounding box center [910, 572] width 135 height 20
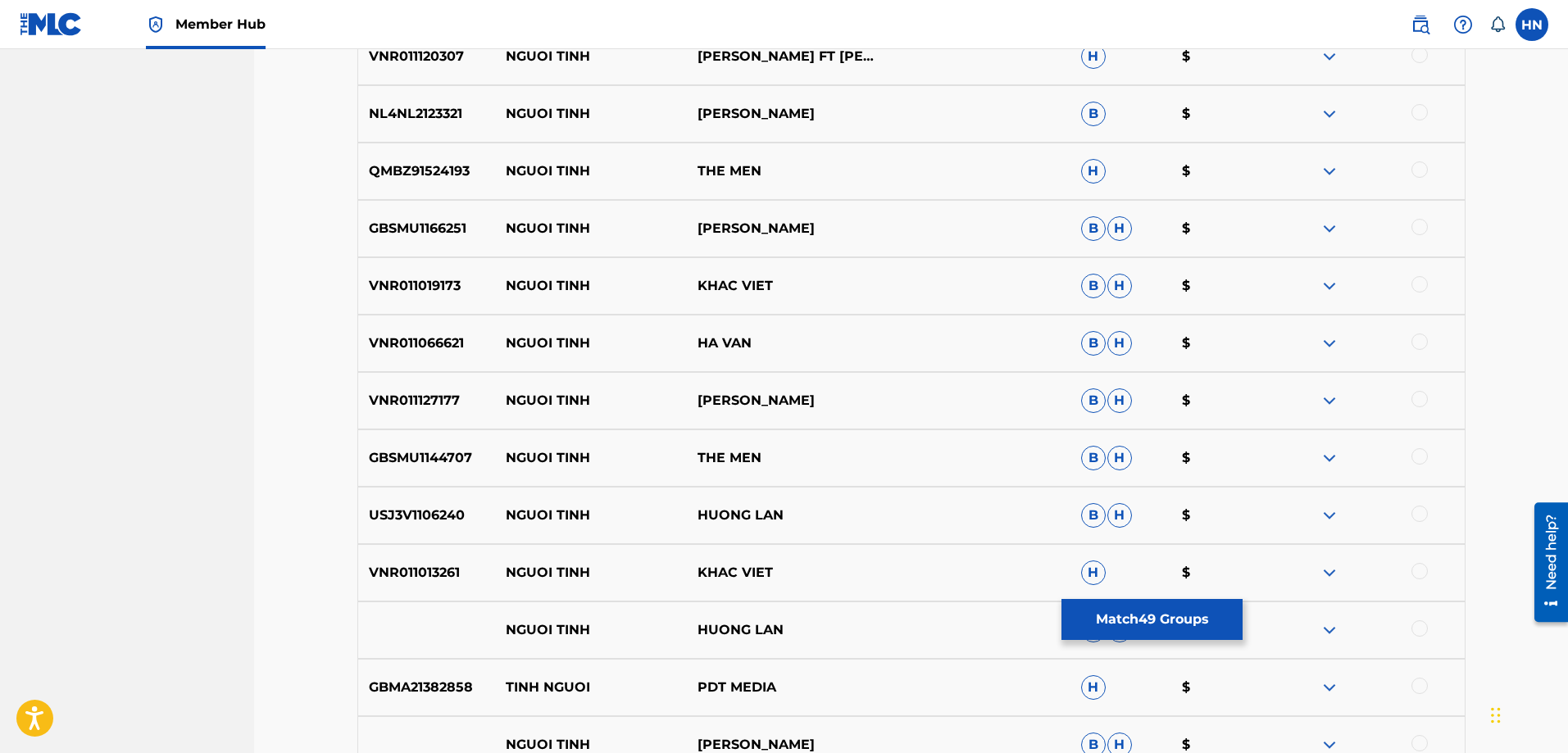
scroll to position [2621, 0]
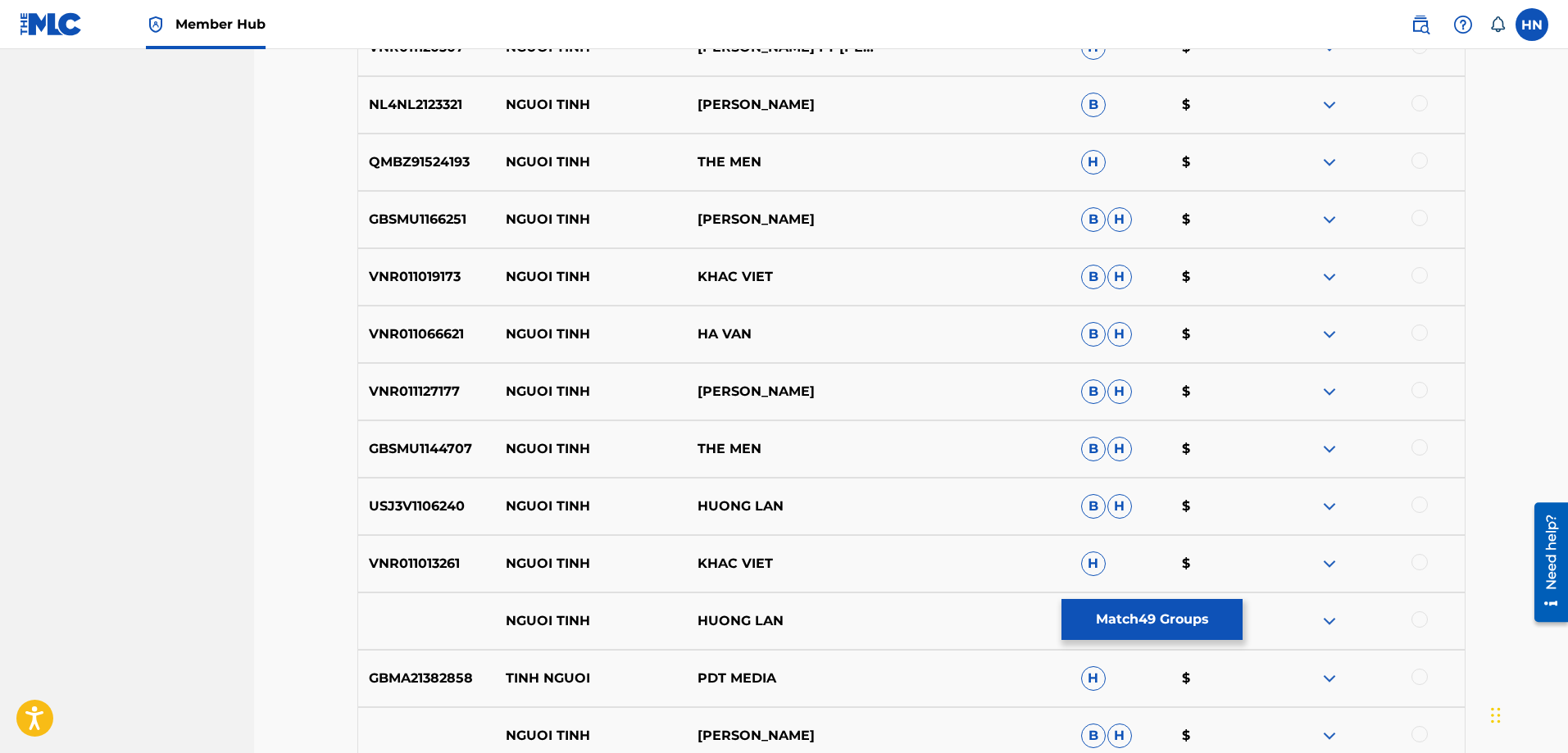
click at [438, 511] on p "USJ3V1106240" at bounding box center [427, 507] width 138 height 20
click at [1424, 503] on div at bounding box center [1419, 505] width 16 height 16
drag, startPoint x: 845, startPoint y: 634, endPoint x: 488, endPoint y: 631, distance: 357.0
click at [488, 631] on div "NGUOI TINH HUONG LAN B H $" at bounding box center [911, 622] width 1108 height 57
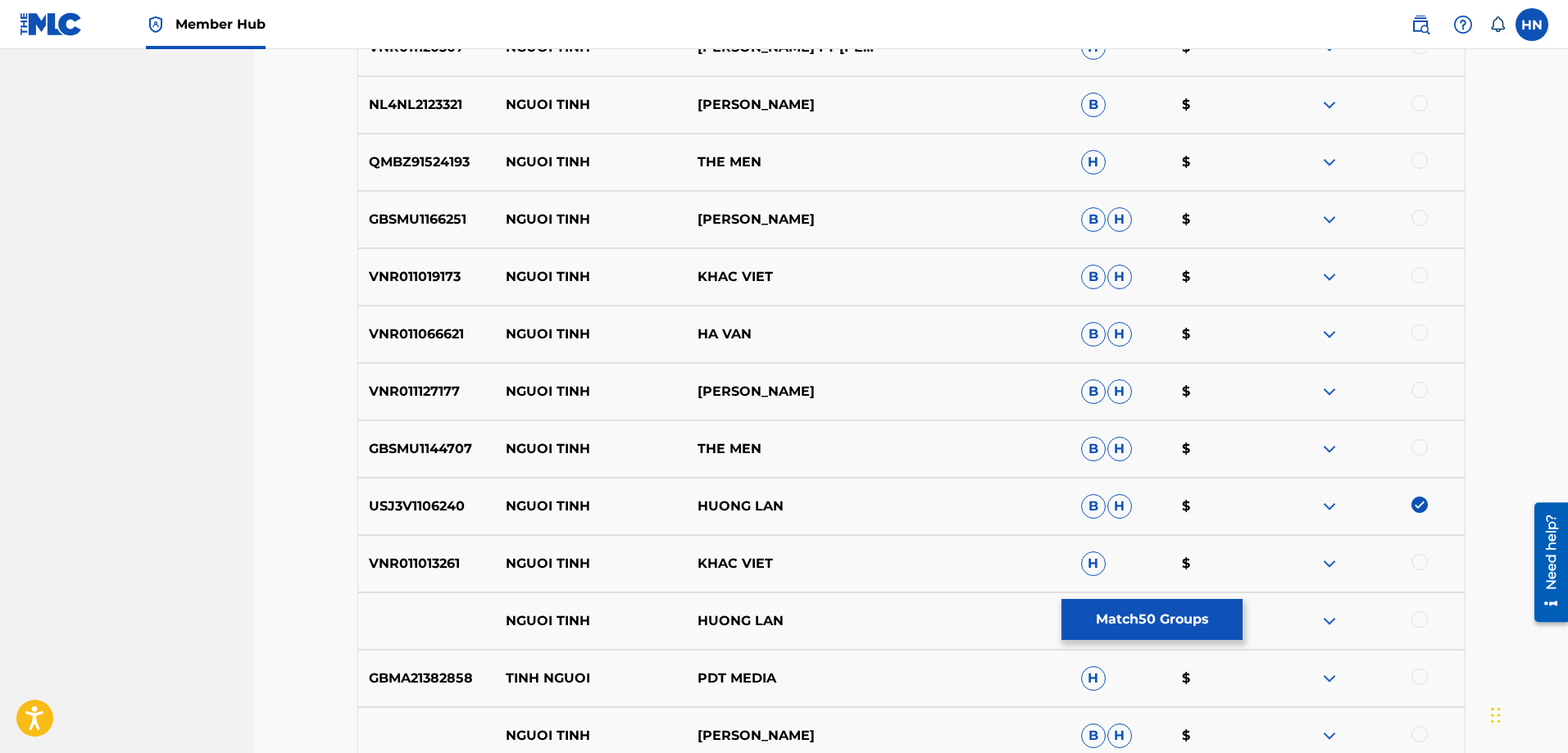
click at [1412, 618] on div at bounding box center [1419, 620] width 16 height 16
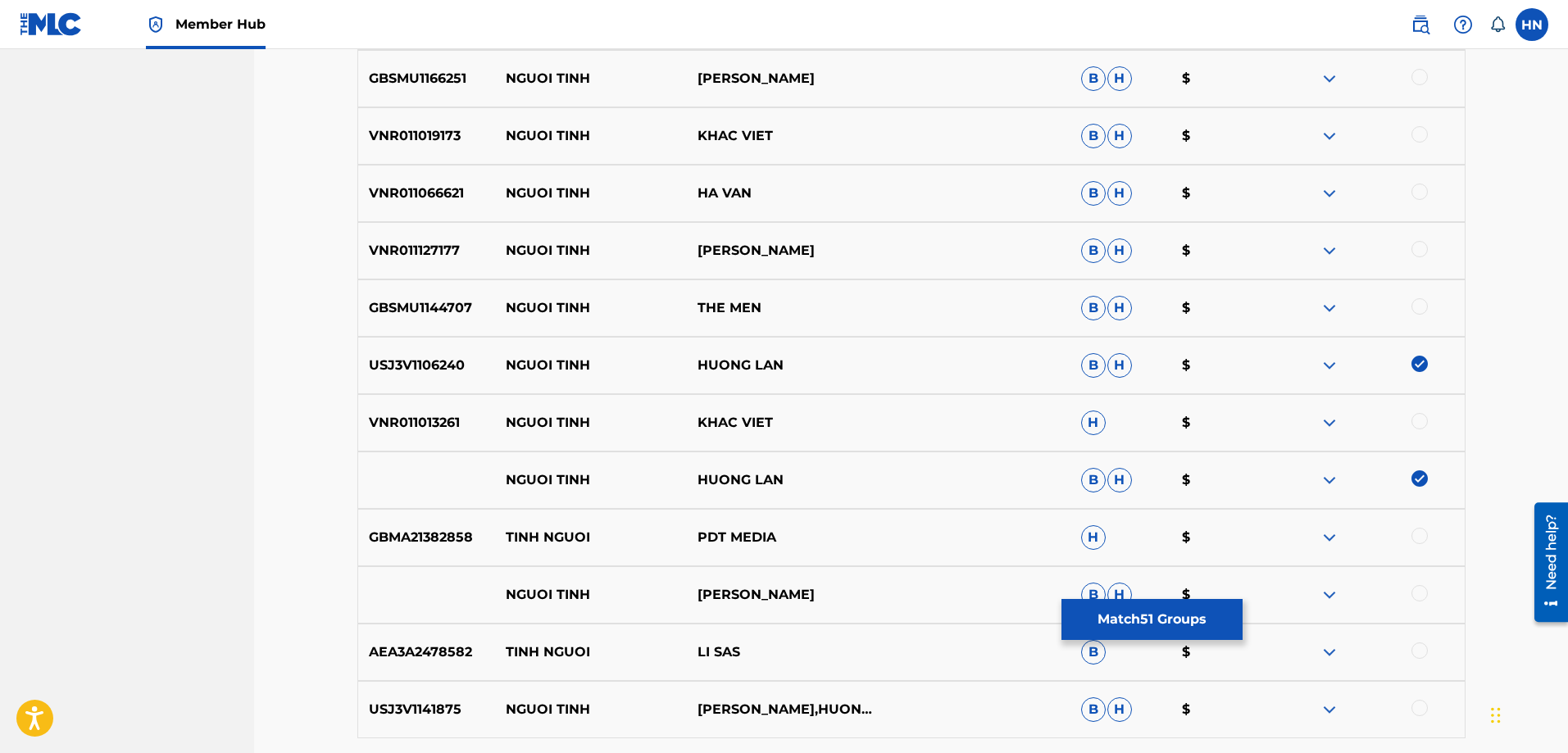
scroll to position [2949, 0]
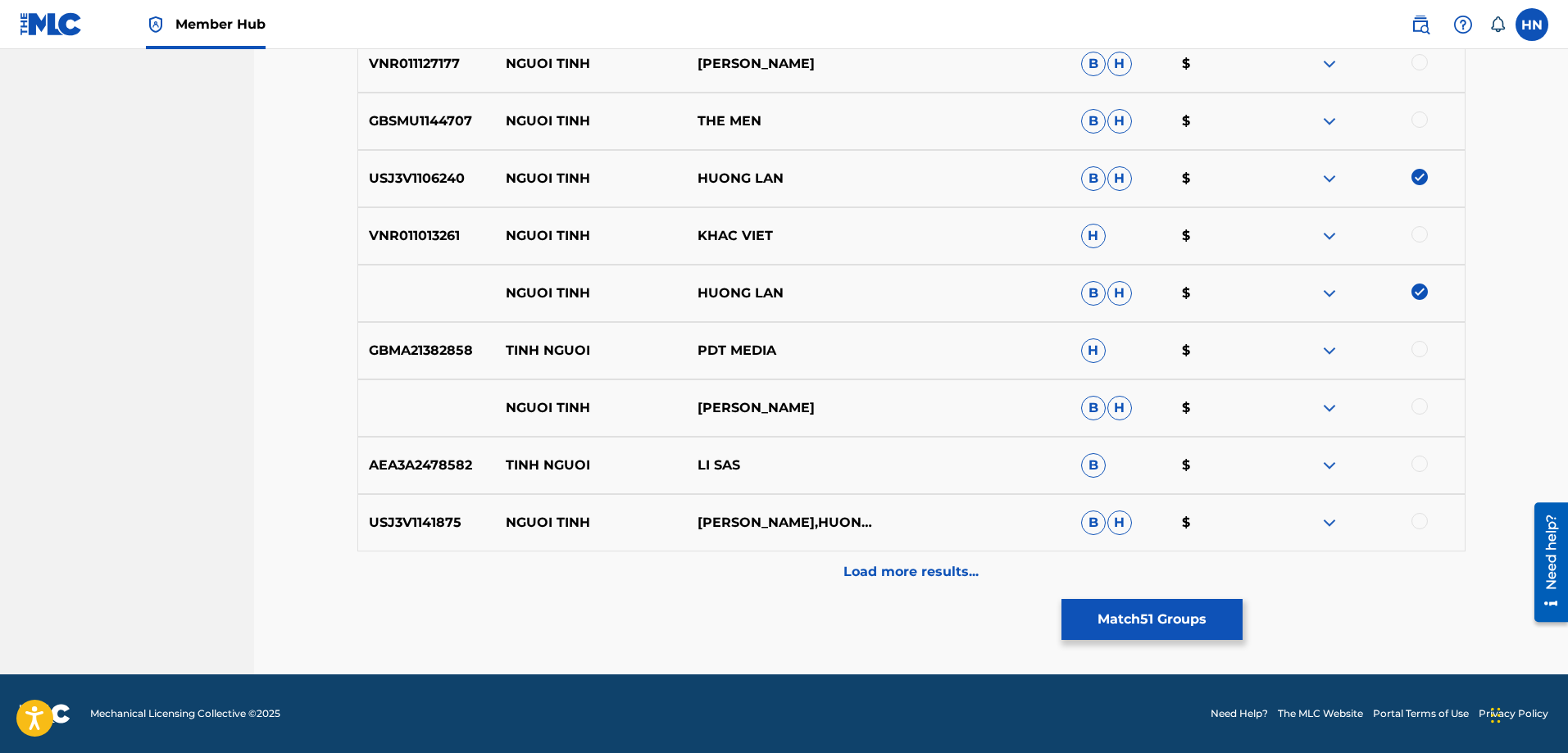
click at [1329, 296] on img at bounding box center [1329, 293] width 20 height 20
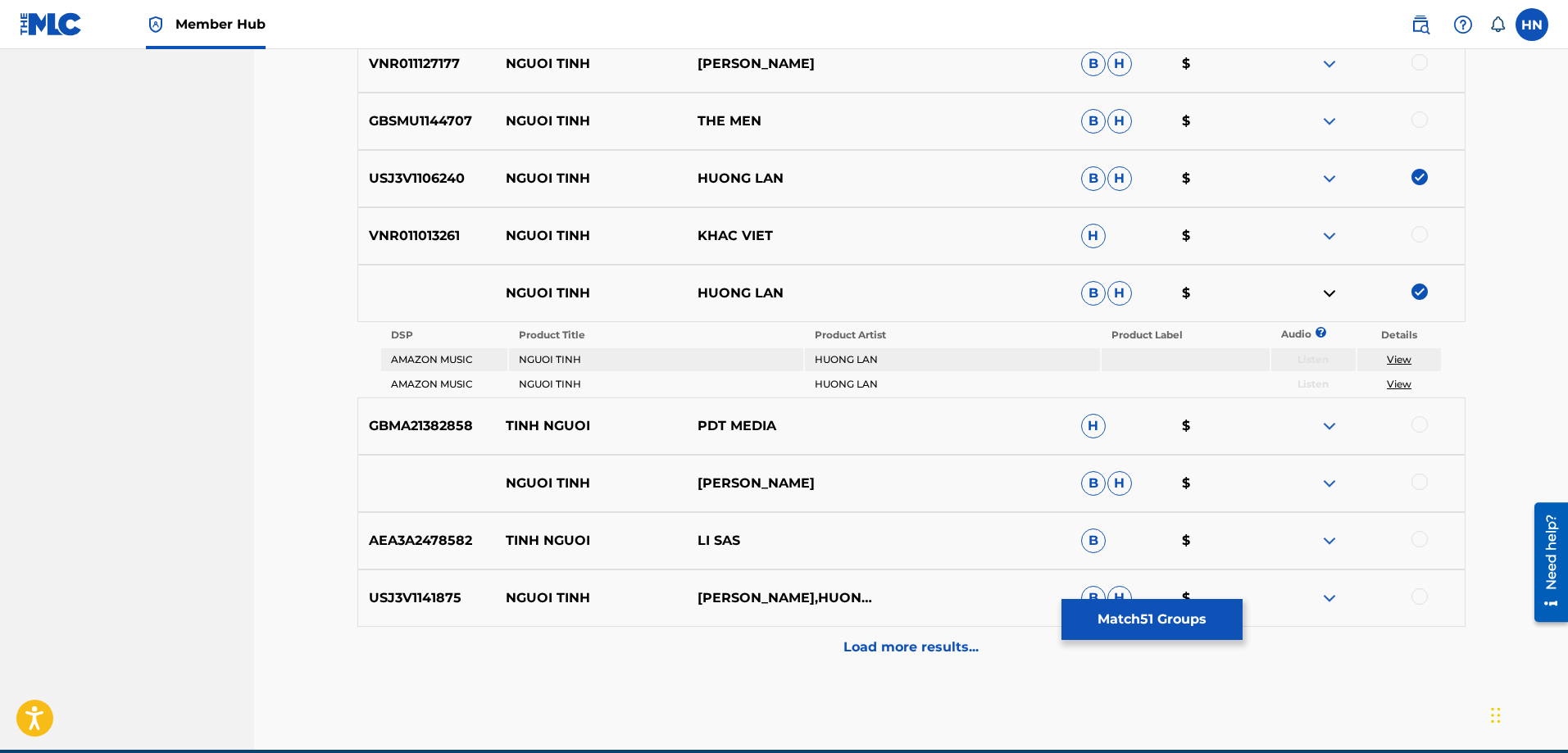
click at [438, 611] on div "USJ3V1141875 NGUOI TINH CHE LINH,HUONG LAN B H $" at bounding box center [911, 599] width 1108 height 57
click at [1410, 595] on div at bounding box center [1369, 599] width 192 height 20
click at [1414, 597] on div at bounding box center [1419, 597] width 16 height 16
click at [1331, 476] on img at bounding box center [1329, 484] width 20 height 20
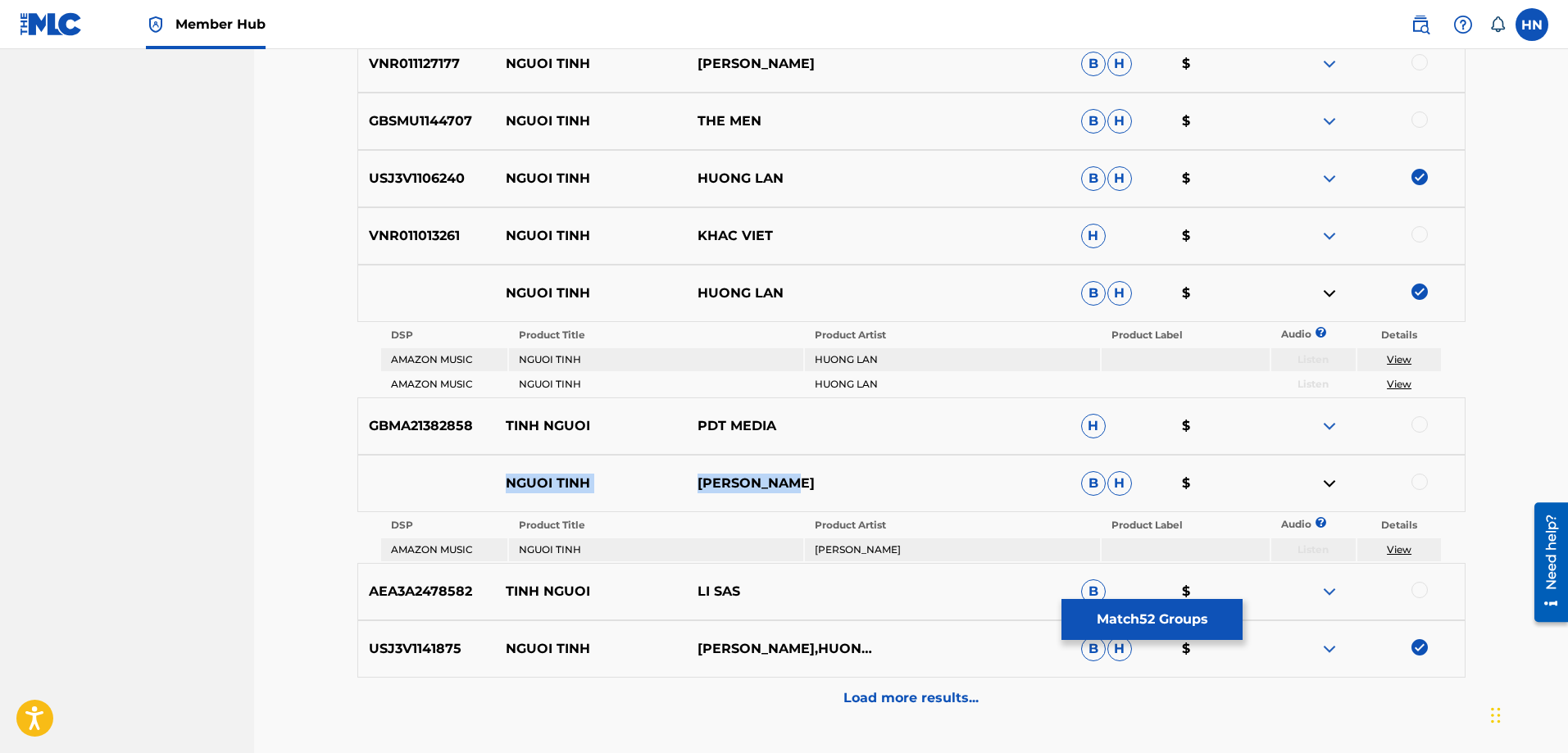
drag, startPoint x: 802, startPoint y: 484, endPoint x: 502, endPoint y: 483, distance: 300.0
click at [502, 483] on div "NGUOI TINH PHUONG DUNG B H $" at bounding box center [911, 484] width 1108 height 57
click at [1429, 482] on div at bounding box center [1369, 484] width 192 height 20
click at [1424, 481] on div at bounding box center [1419, 482] width 16 height 16
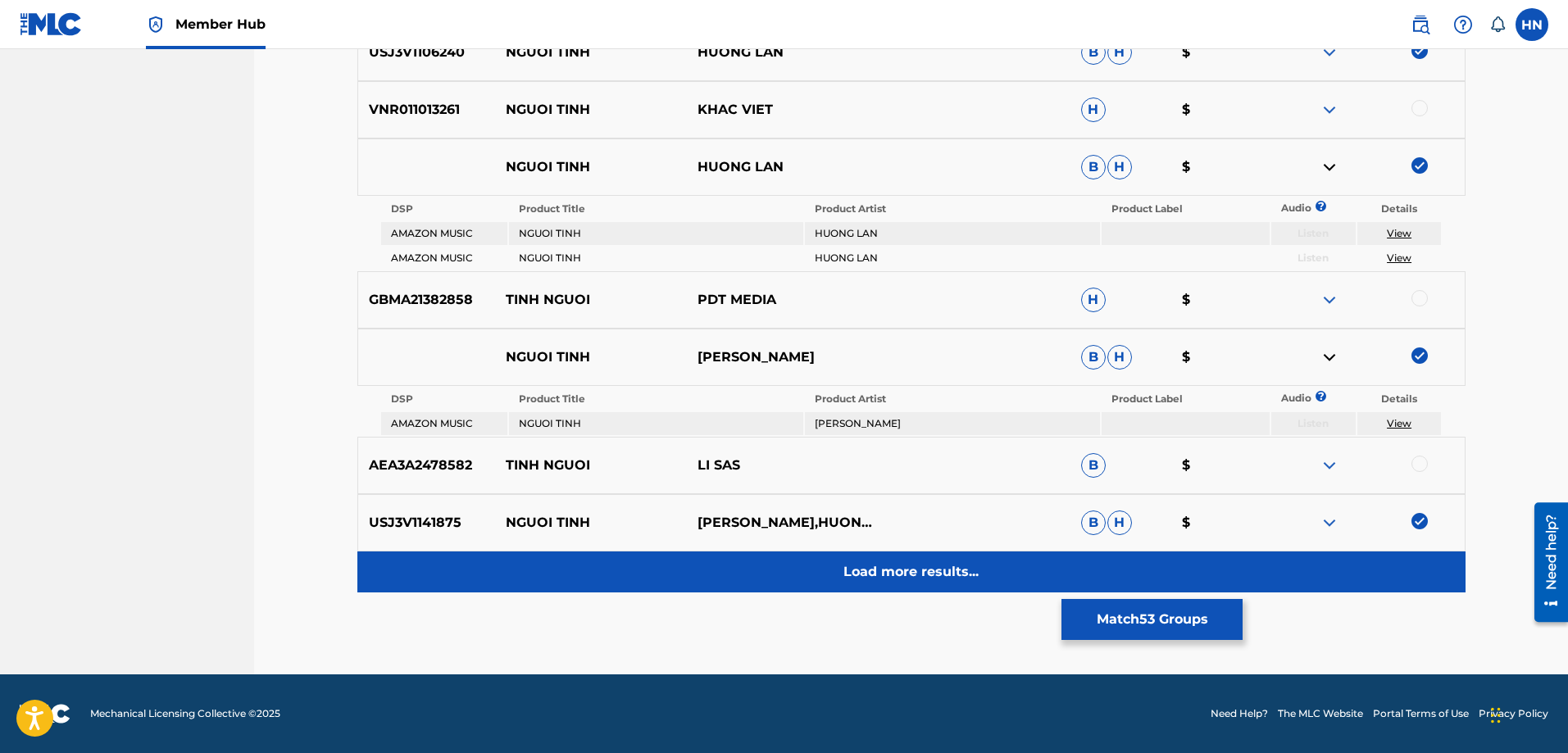
click at [841, 566] on div "Load more results..." at bounding box center [911, 572] width 1108 height 41
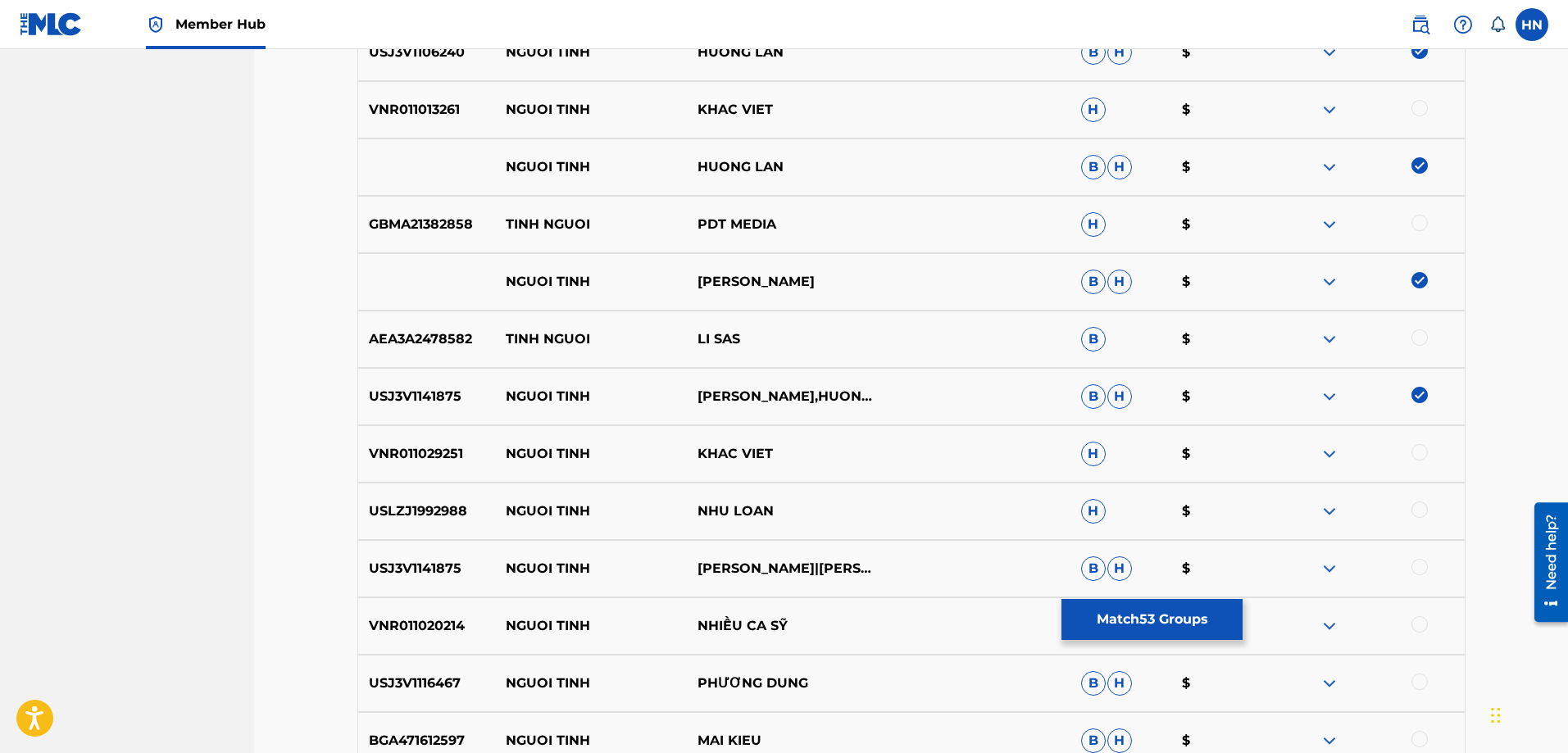
click at [420, 564] on p "USJ3V1141875" at bounding box center [427, 569] width 138 height 20
click at [1411, 568] on div at bounding box center [1419, 567] width 16 height 16
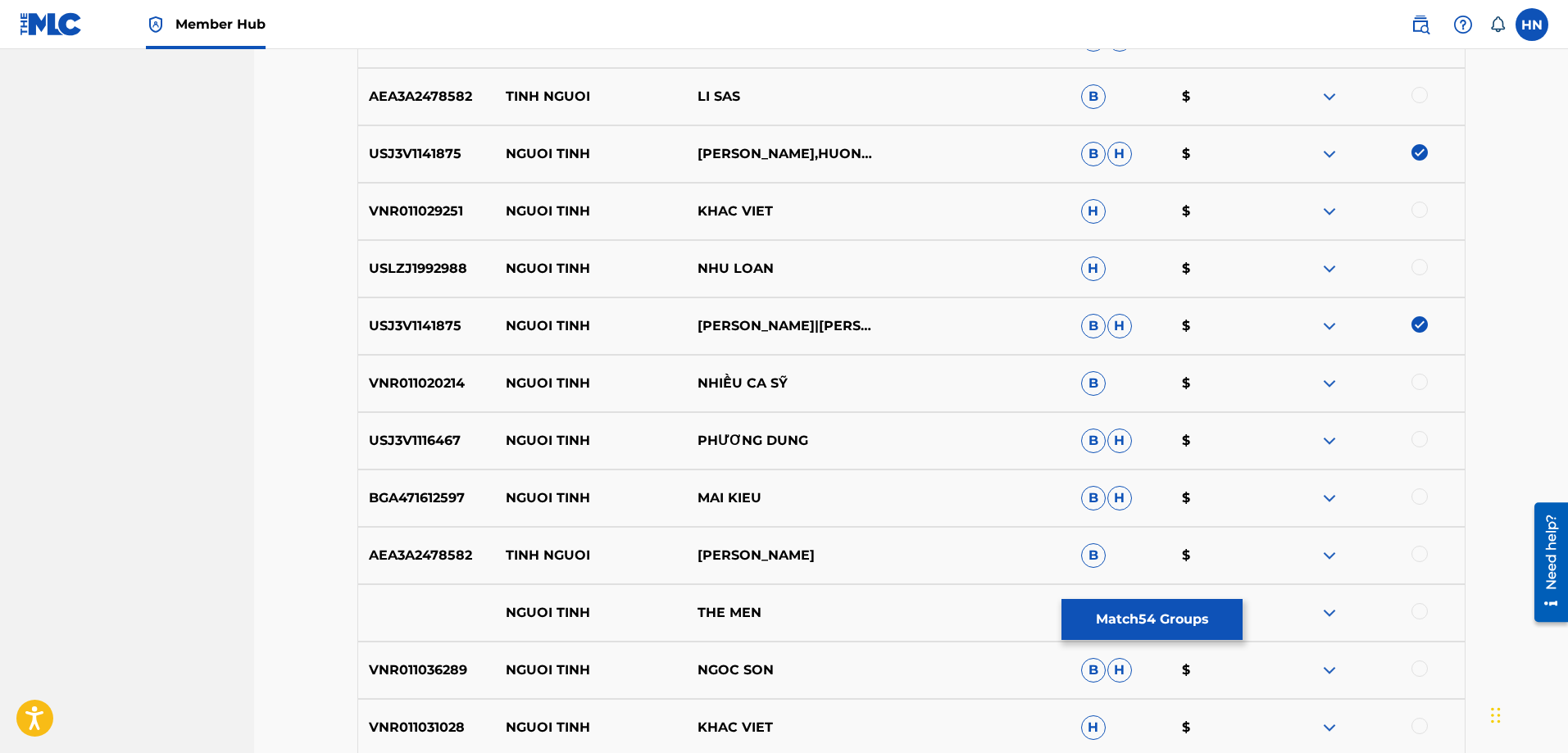
scroll to position [3321, 0]
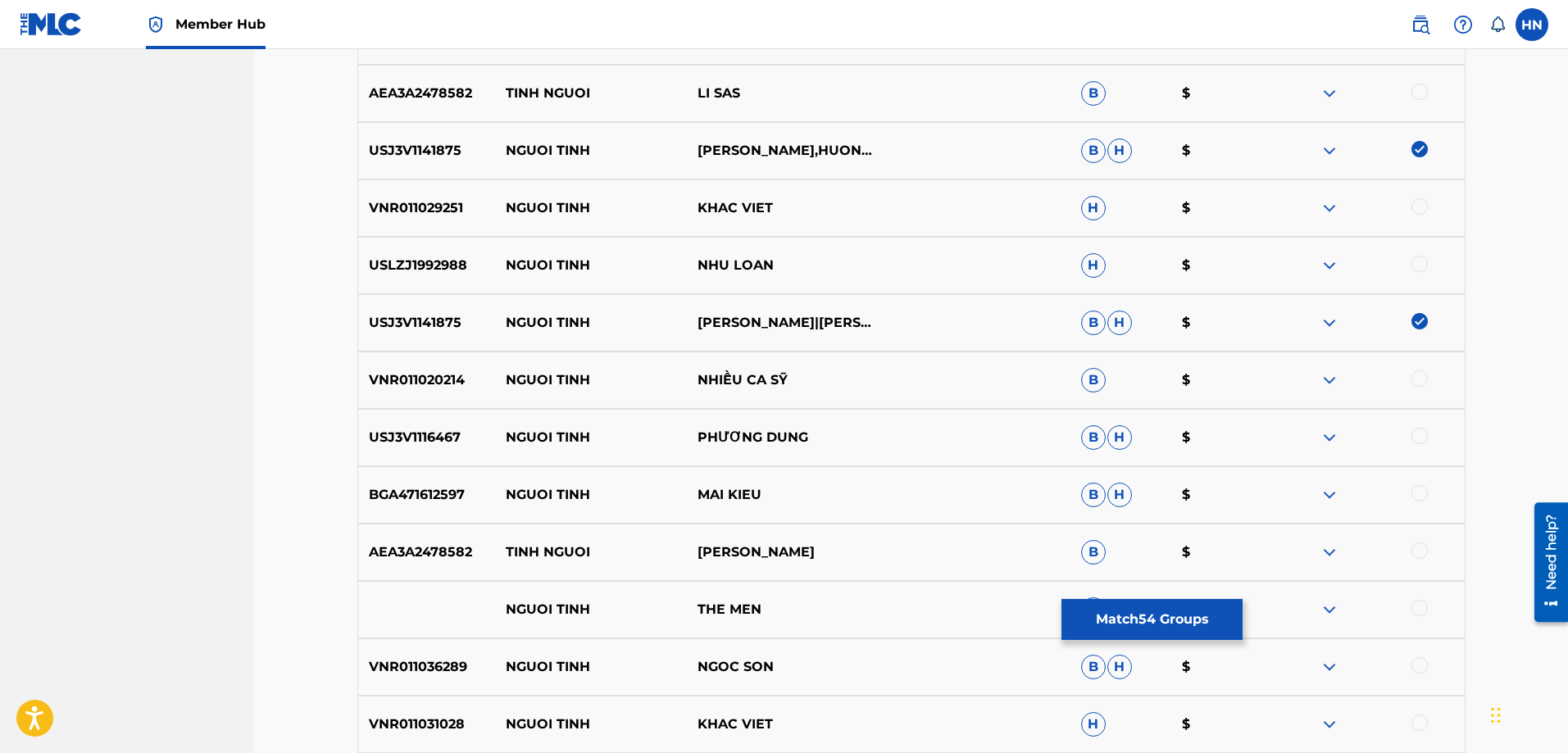
click at [435, 456] on div "USJ3V1116467 NGUOI TINH PHƯƠNG DUNG B H $" at bounding box center [911, 438] width 1108 height 57
click at [1413, 441] on div at bounding box center [1419, 436] width 16 height 16
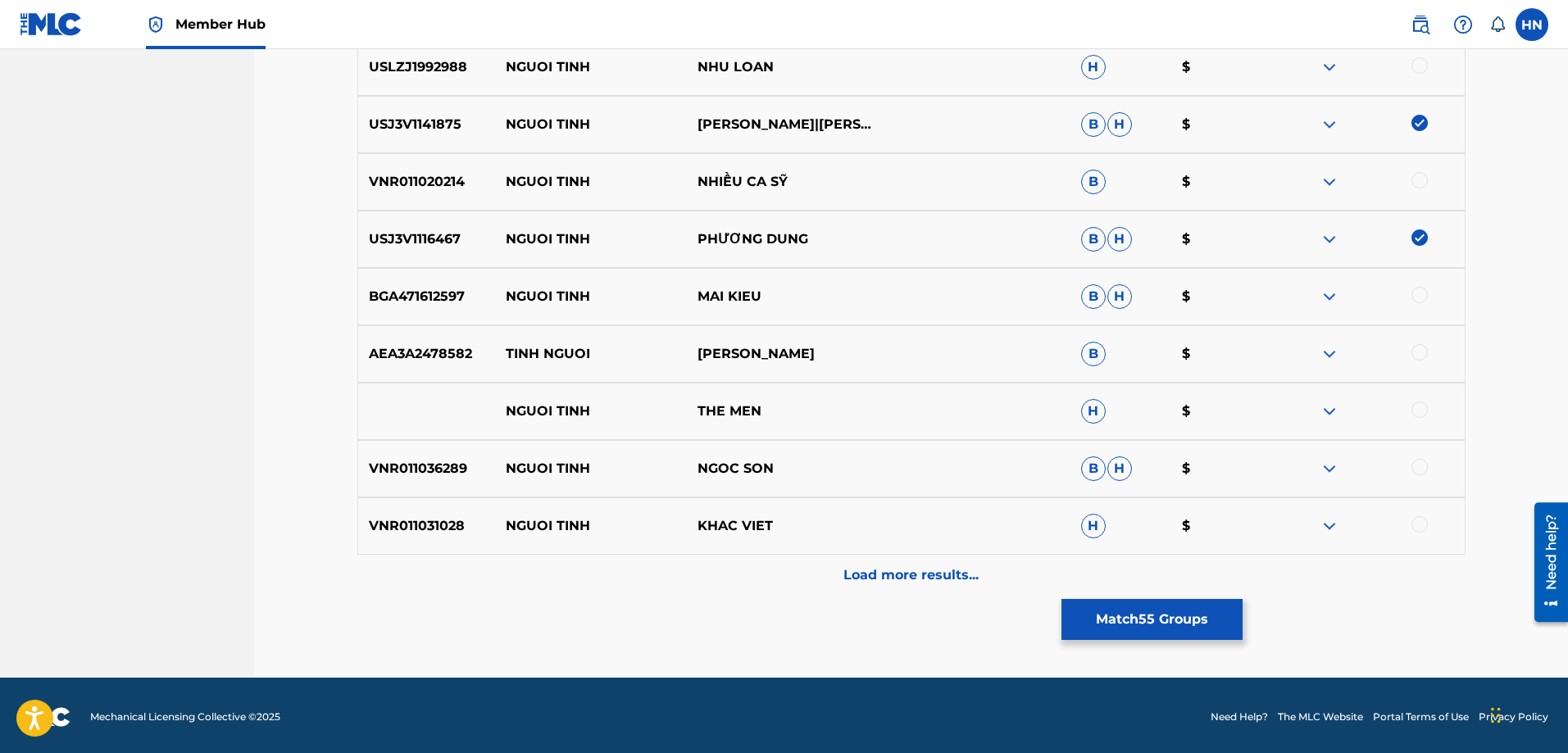
scroll to position [3523, 0]
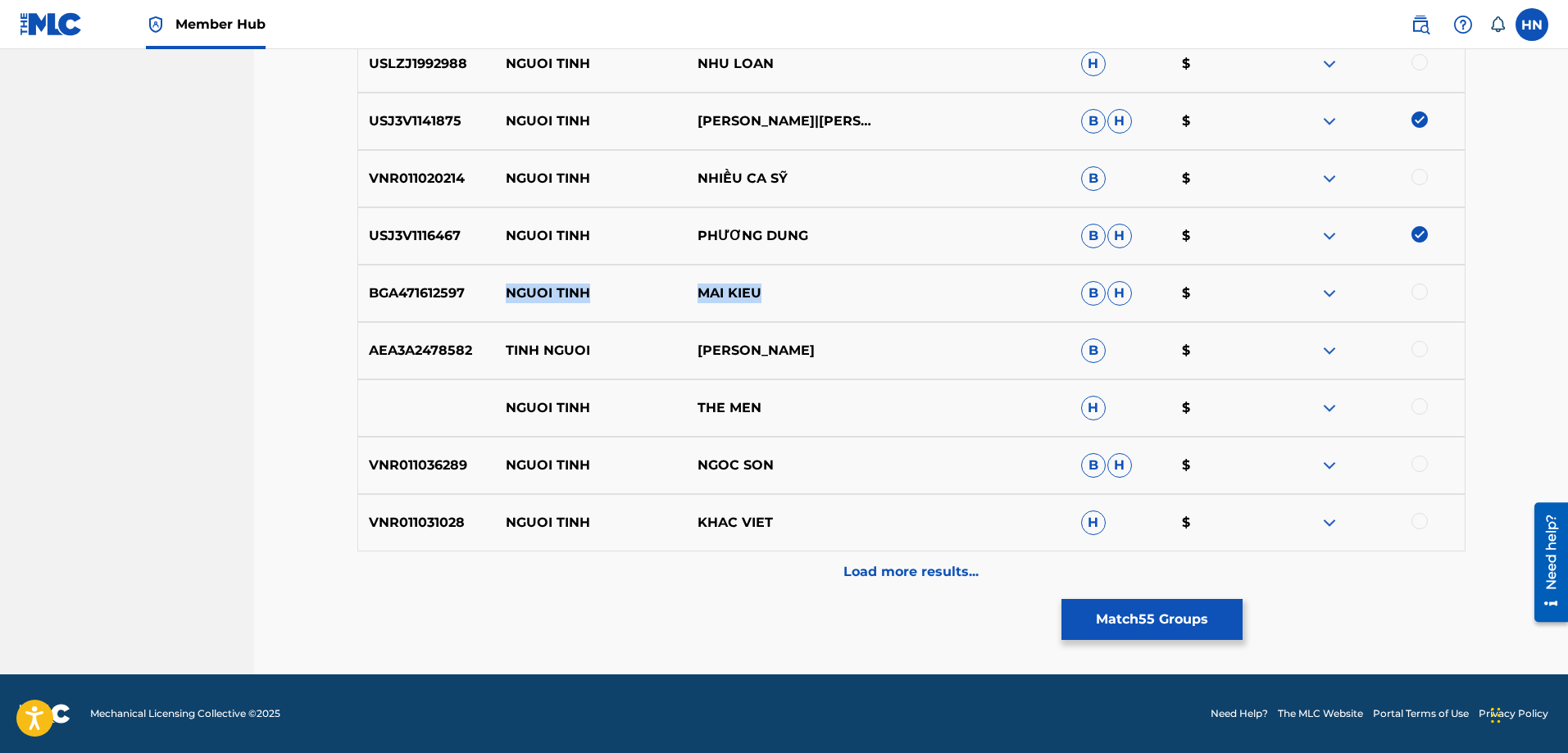
drag, startPoint x: 825, startPoint y: 293, endPoint x: 507, endPoint y: 280, distance: 318.3
click at [507, 283] on div "BGA471612597 NGUOI TINH MAI KIEU B H $" at bounding box center [911, 293] width 1108 height 57
click at [418, 304] on div "BGA471612597 NGUOI TINH MAI KIEU B H $" at bounding box center [911, 293] width 1108 height 57
click at [1424, 295] on div at bounding box center [1419, 292] width 16 height 16
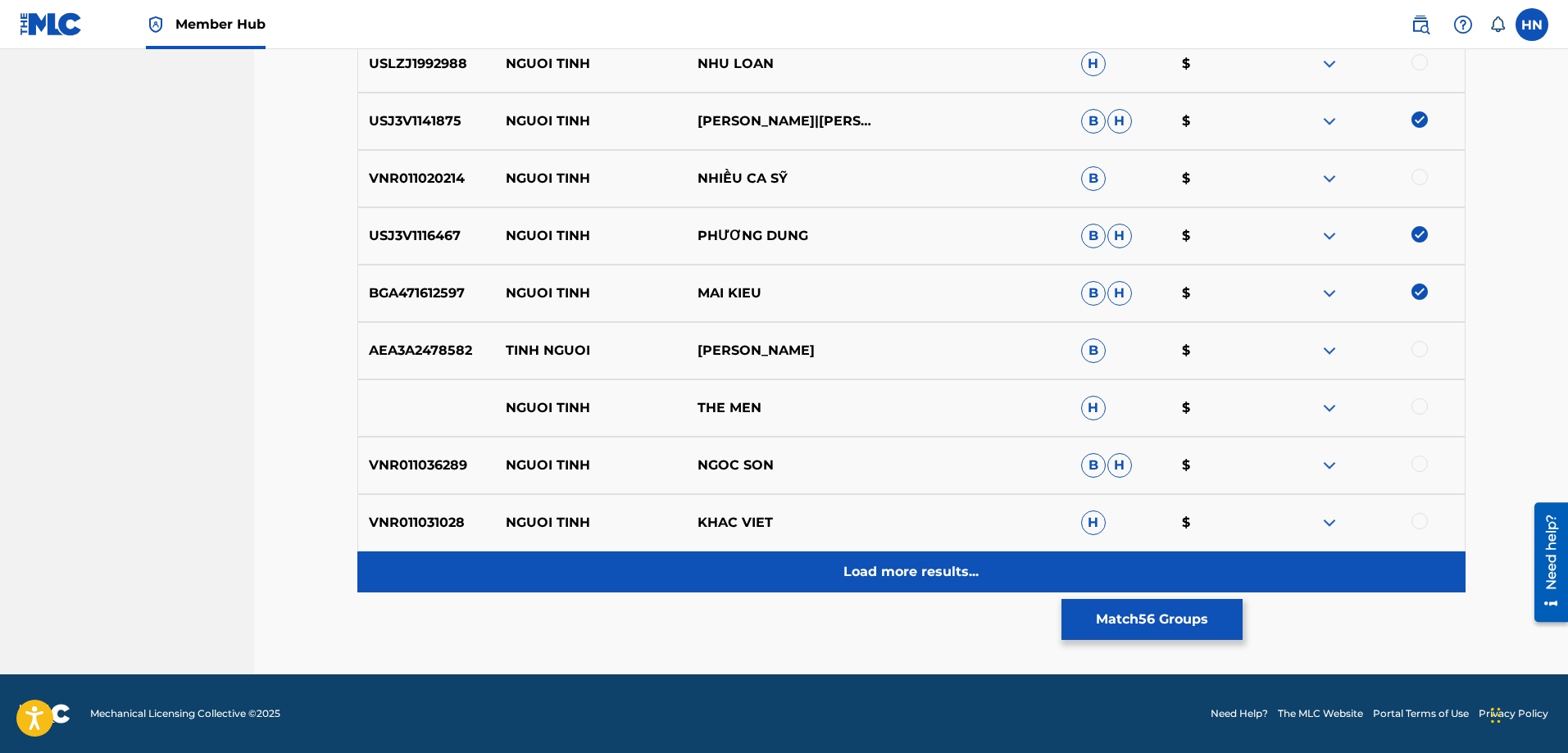
click at [917, 568] on p "Load more results..." at bounding box center [910, 572] width 135 height 20
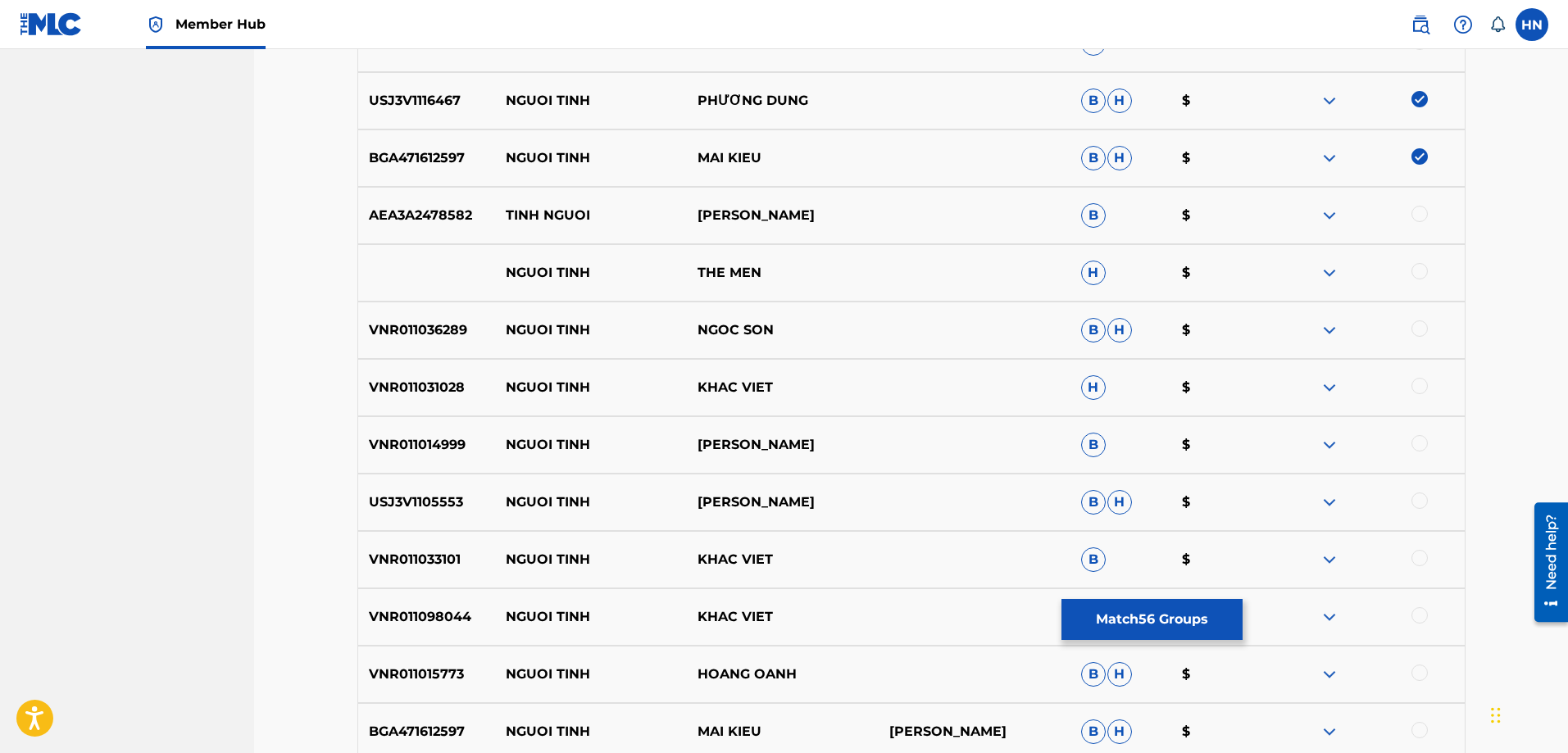
scroll to position [3687, 0]
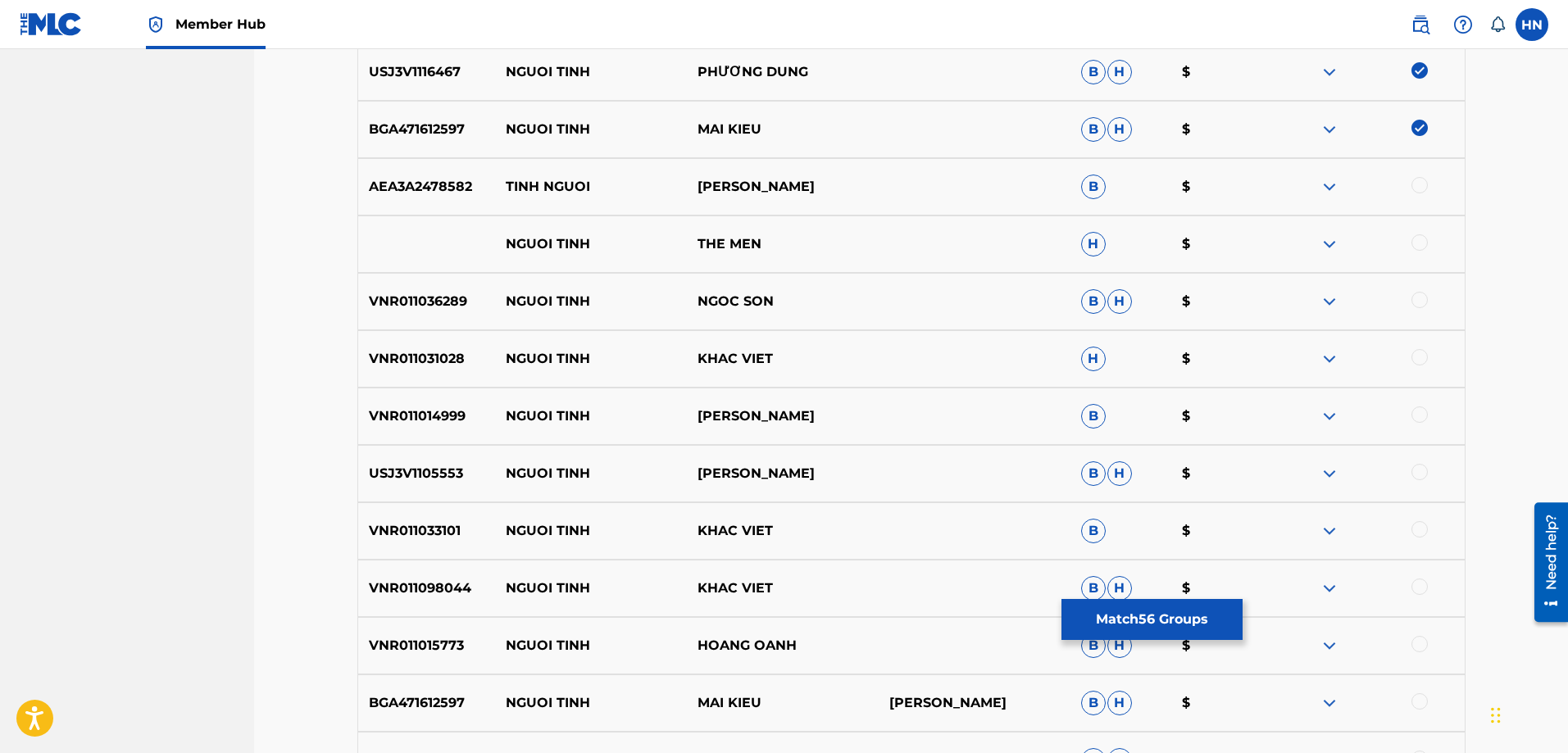
click at [459, 479] on p "USJ3V1105553" at bounding box center [427, 474] width 138 height 20
click at [444, 474] on p "USJ3V1105553" at bounding box center [427, 474] width 138 height 20
click at [1424, 471] on div at bounding box center [1419, 472] width 16 height 16
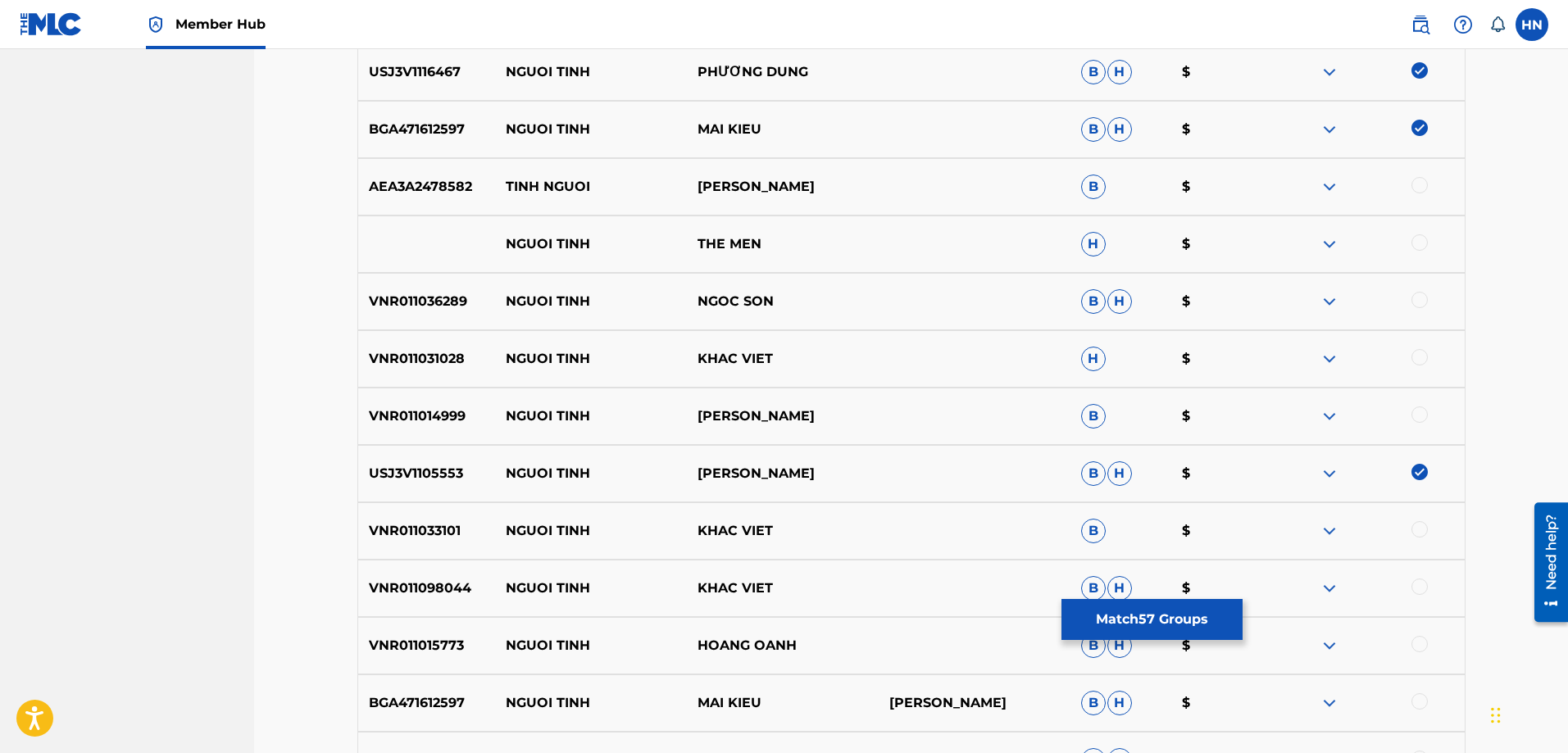
click at [430, 649] on p "VNR011015773" at bounding box center [427, 646] width 138 height 20
click at [1419, 640] on div at bounding box center [1419, 645] width 16 height 16
click at [430, 695] on p "BGA471612597" at bounding box center [427, 704] width 138 height 20
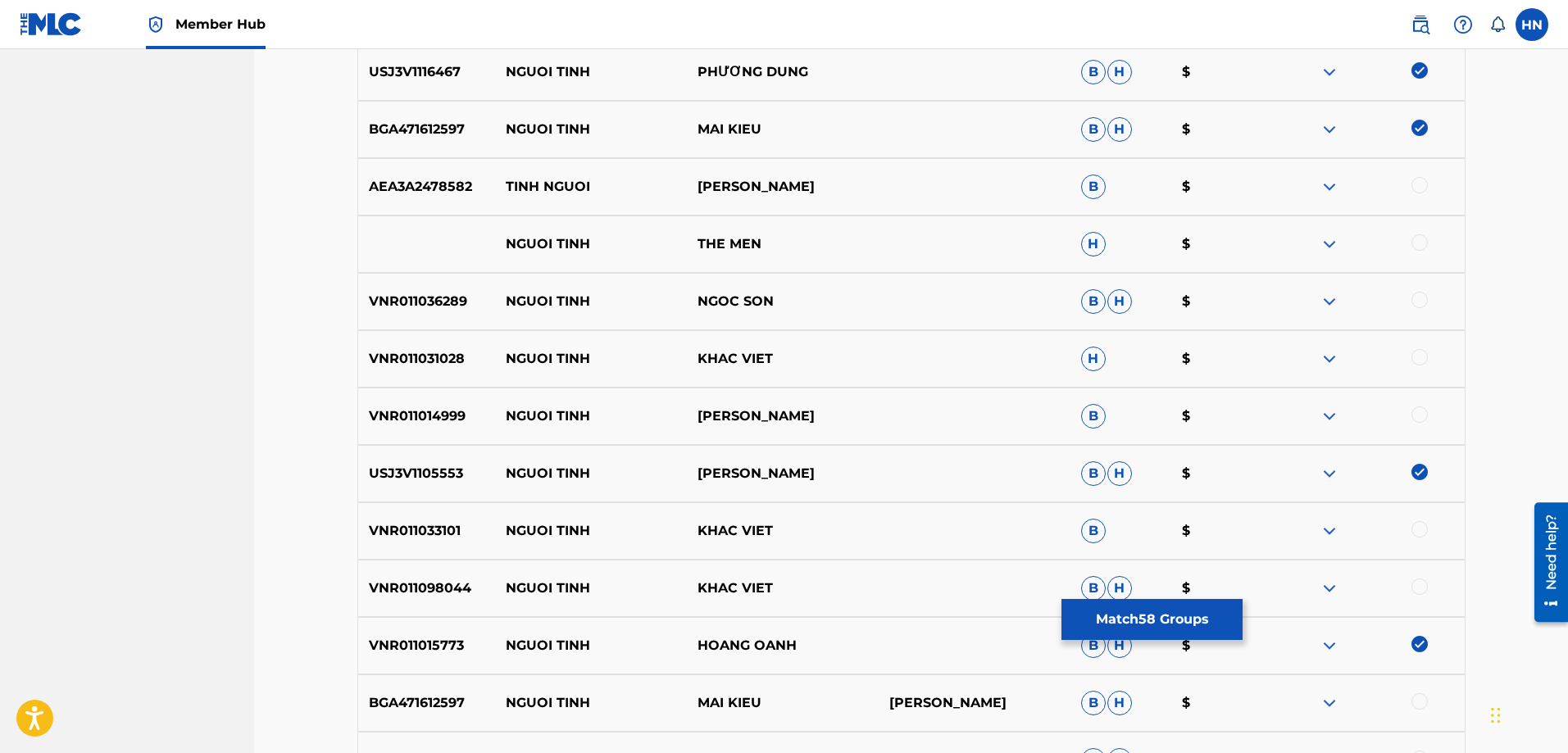
click at [1415, 706] on div at bounding box center [1419, 702] width 16 height 16
drag, startPoint x: 493, startPoint y: 421, endPoint x: 882, endPoint y: 412, distance: 389.1
click at [882, 411] on div "VNR011014999 NGUOI TINH TRƯỜNG VŨ B $" at bounding box center [911, 416] width 1108 height 57
click at [1327, 405] on div "VNR011014999 NGUOI TINH TRƯỜNG VŨ B $" at bounding box center [911, 416] width 1108 height 57
click at [1332, 416] on img at bounding box center [1329, 416] width 20 height 20
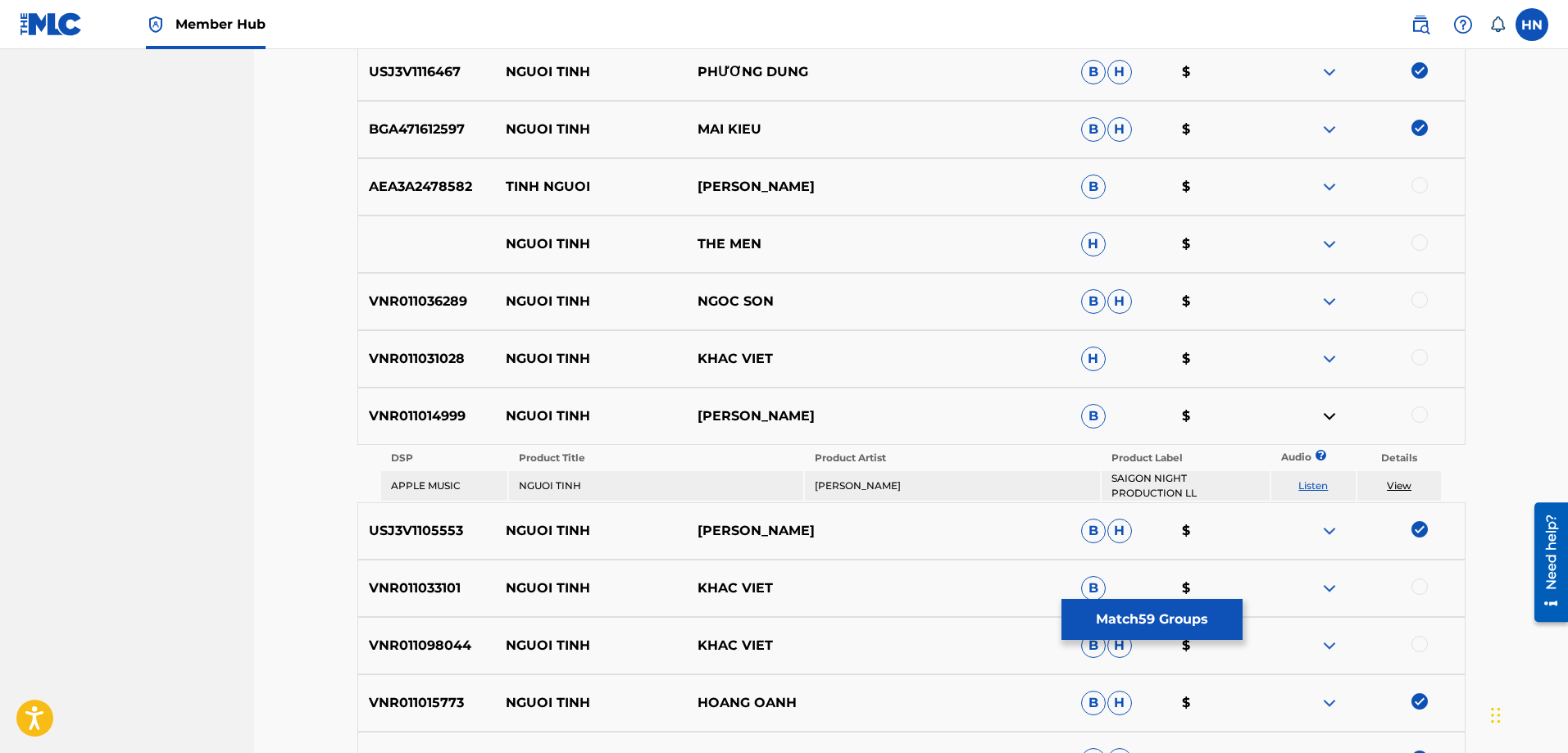
click at [1309, 483] on link "Listen" at bounding box center [1313, 485] width 30 height 12
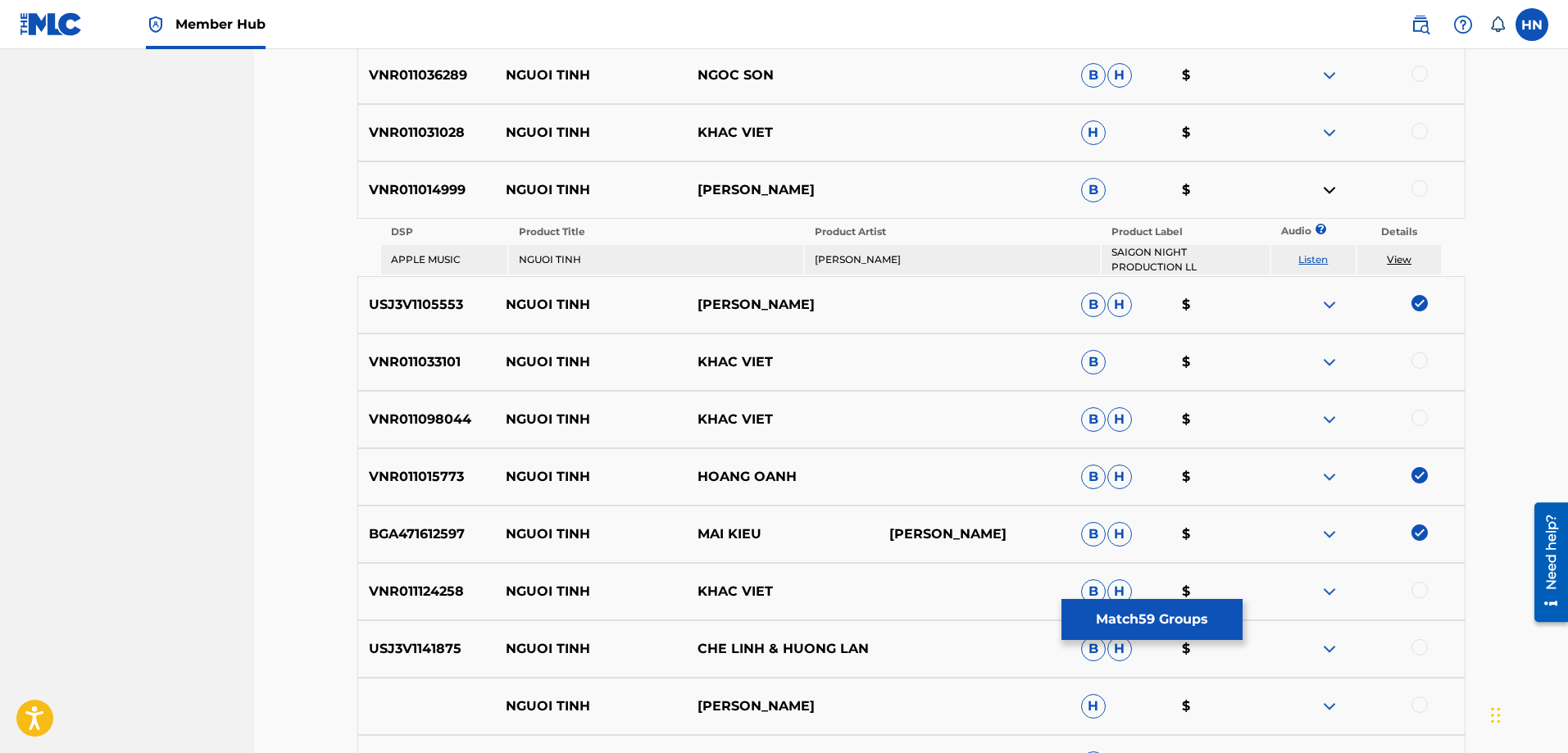
scroll to position [4015, 0]
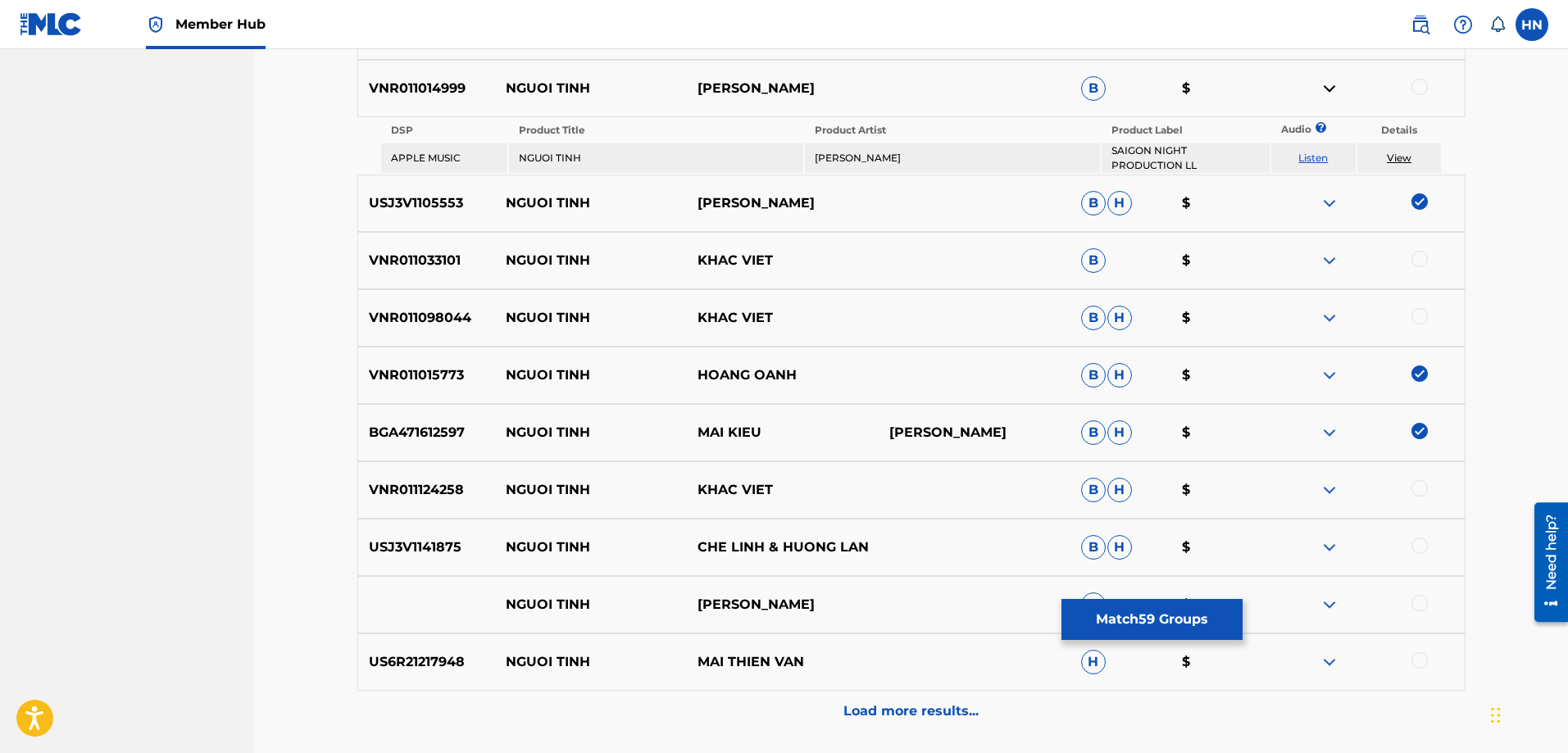
click at [418, 533] on div "USJ3V1141875 NGUOI TINH CHE LINH & HUONG LAN B H $" at bounding box center [911, 548] width 1108 height 57
click at [1424, 539] on div at bounding box center [1419, 546] width 16 height 16
drag, startPoint x: 887, startPoint y: 604, endPoint x: 493, endPoint y: 609, distance: 394.0
click at [493, 609] on div "NGUOI TINH QUYNH NHU H $" at bounding box center [911, 605] width 1108 height 57
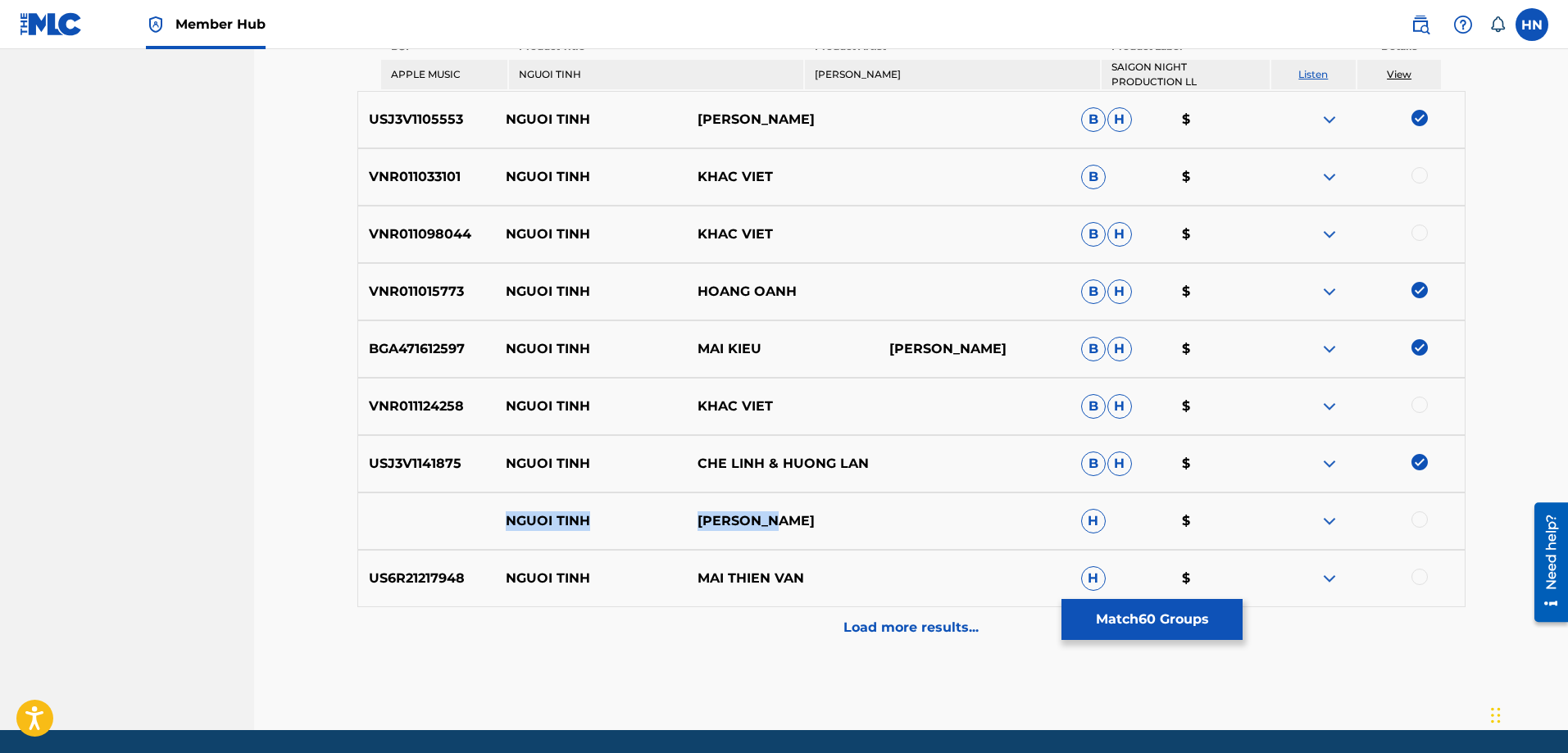
scroll to position [4154, 0]
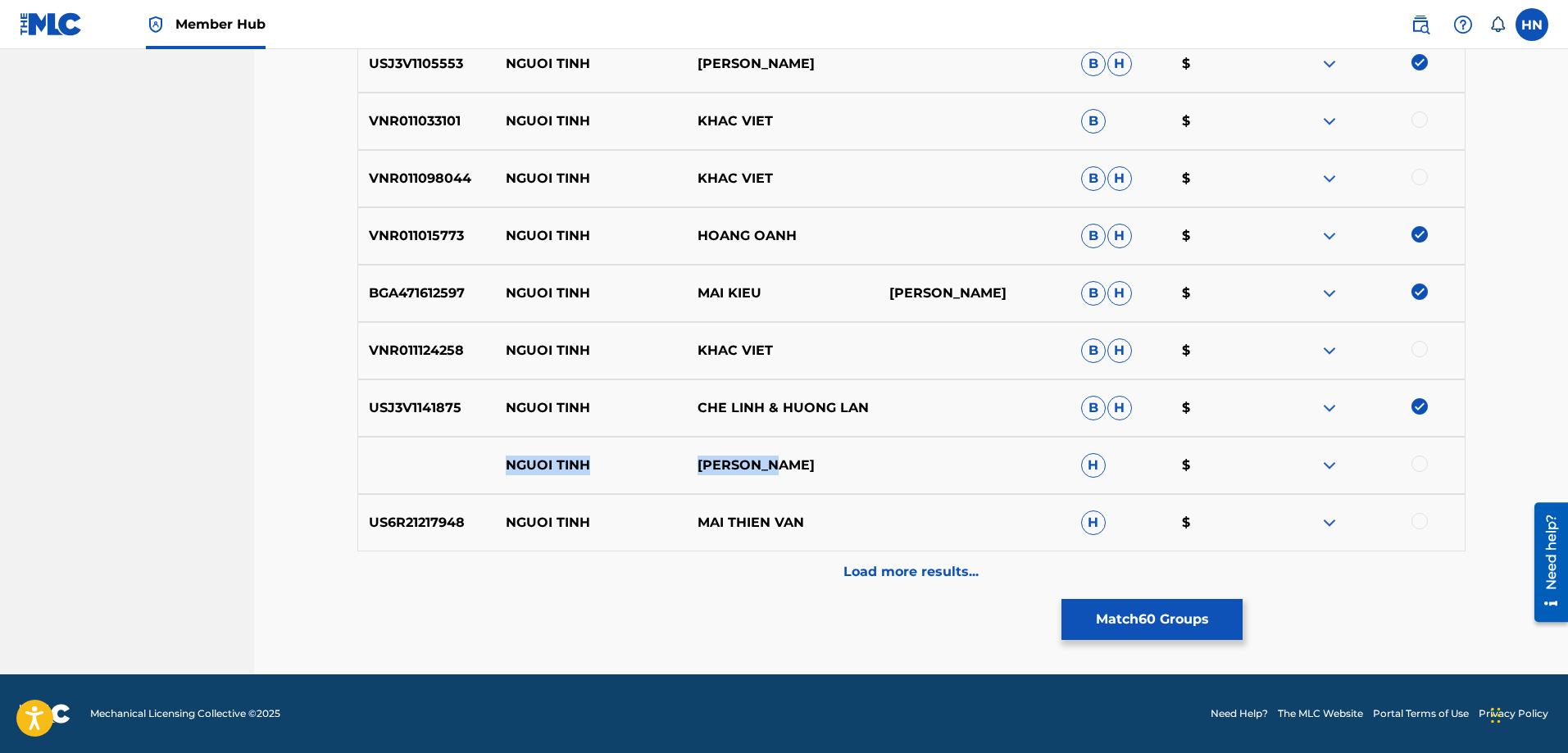
click at [1336, 461] on img at bounding box center [1329, 466] width 20 height 20
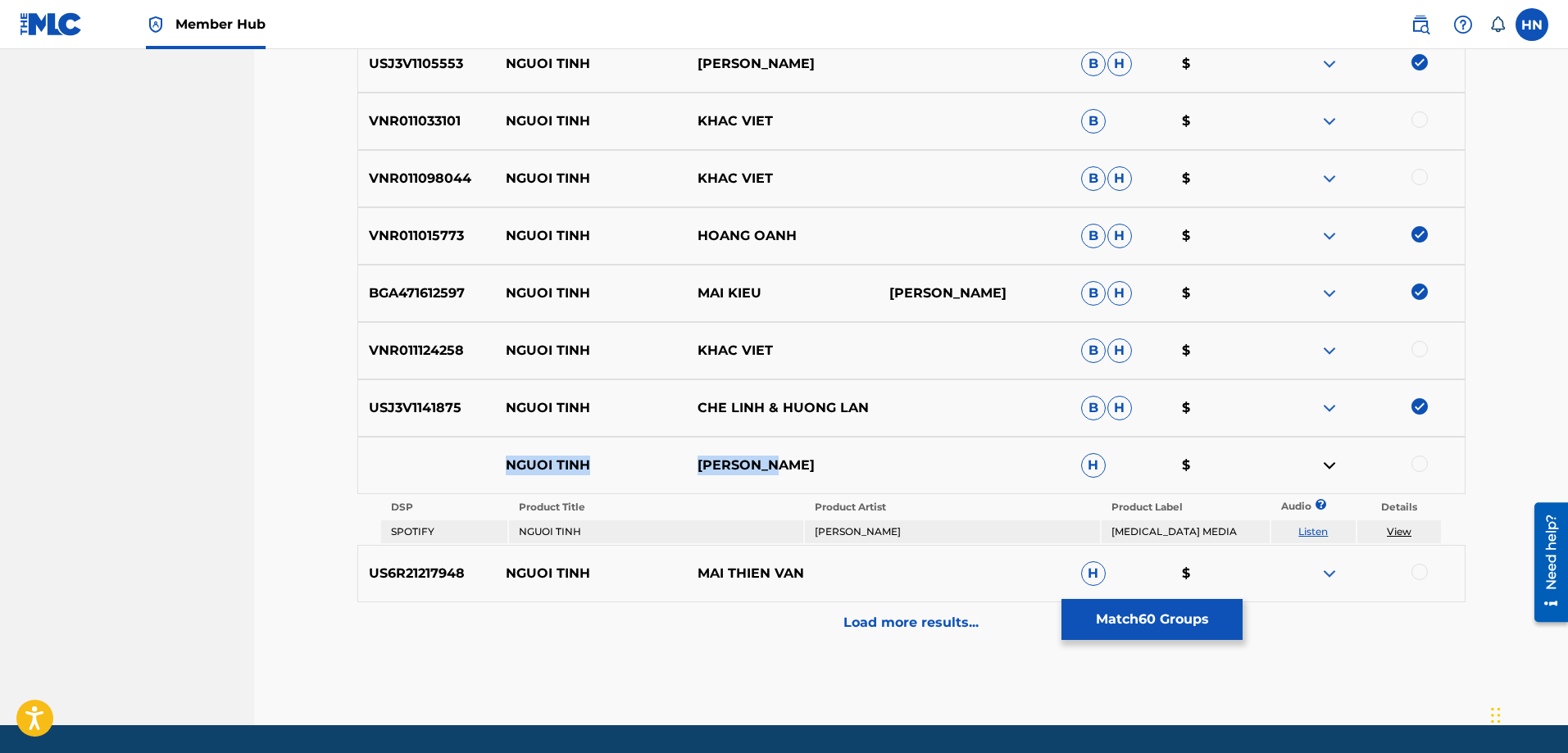
click at [1318, 530] on link "Listen" at bounding box center [1313, 531] width 30 height 12
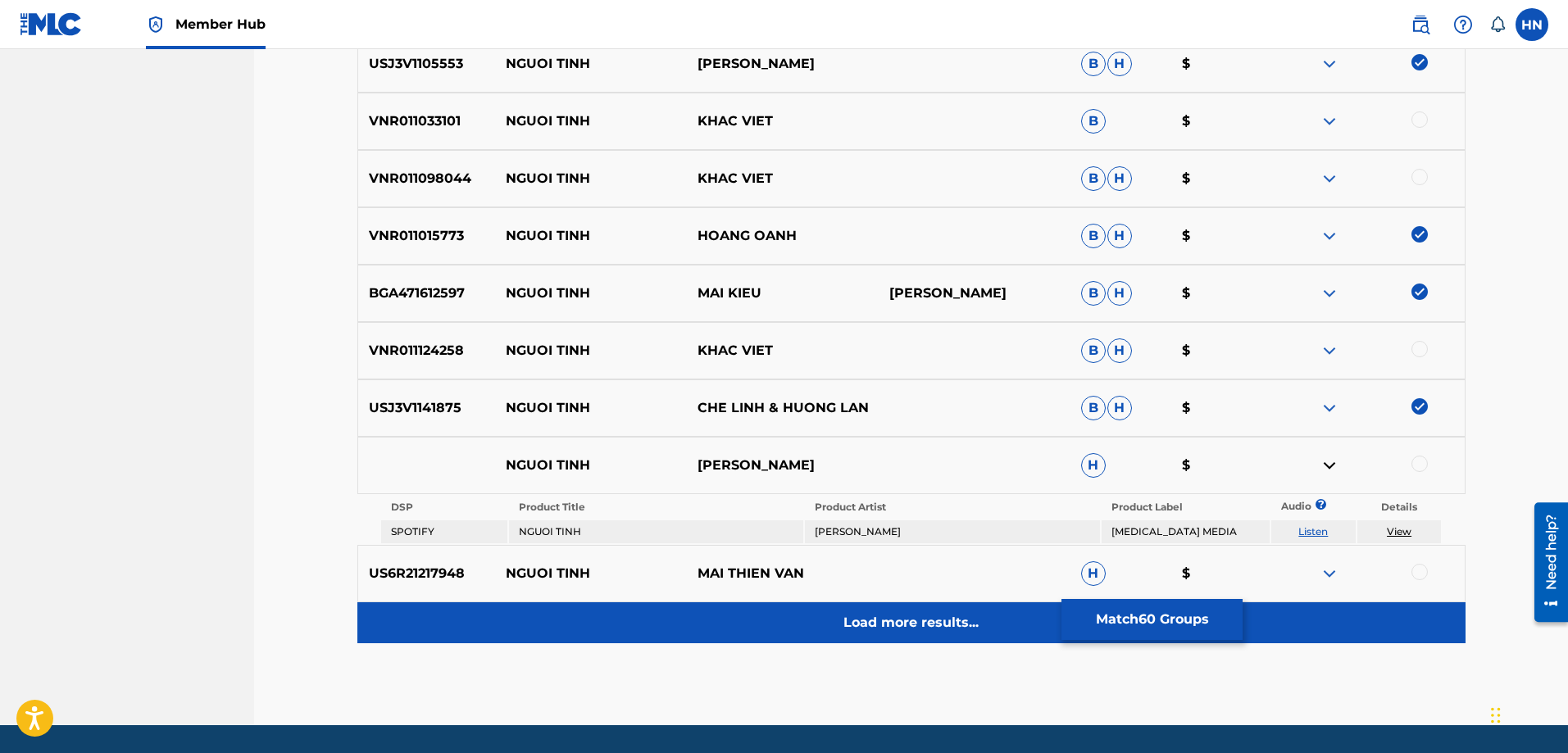
click at [862, 610] on div "Load more results..." at bounding box center [911, 623] width 1108 height 41
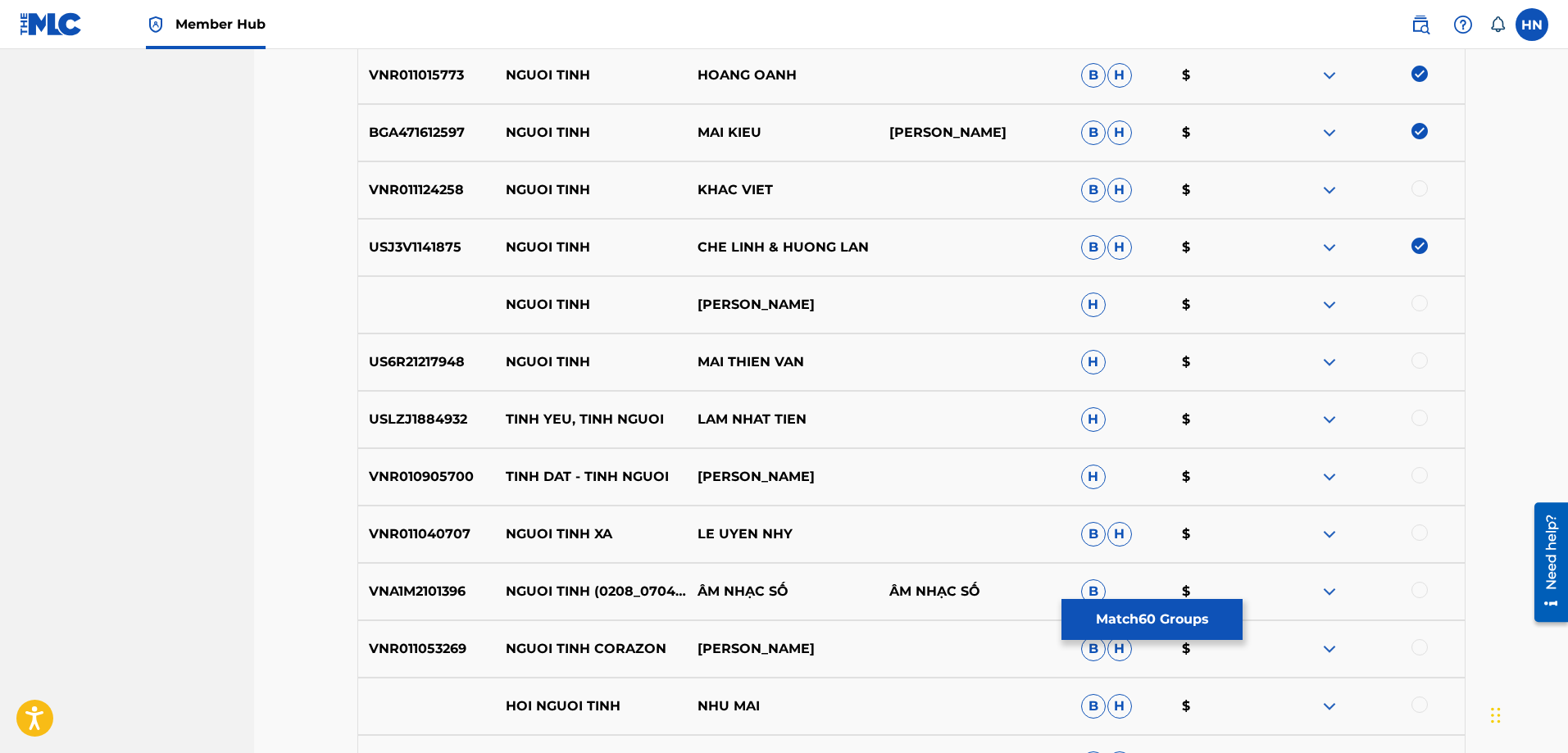
scroll to position [4400, 0]
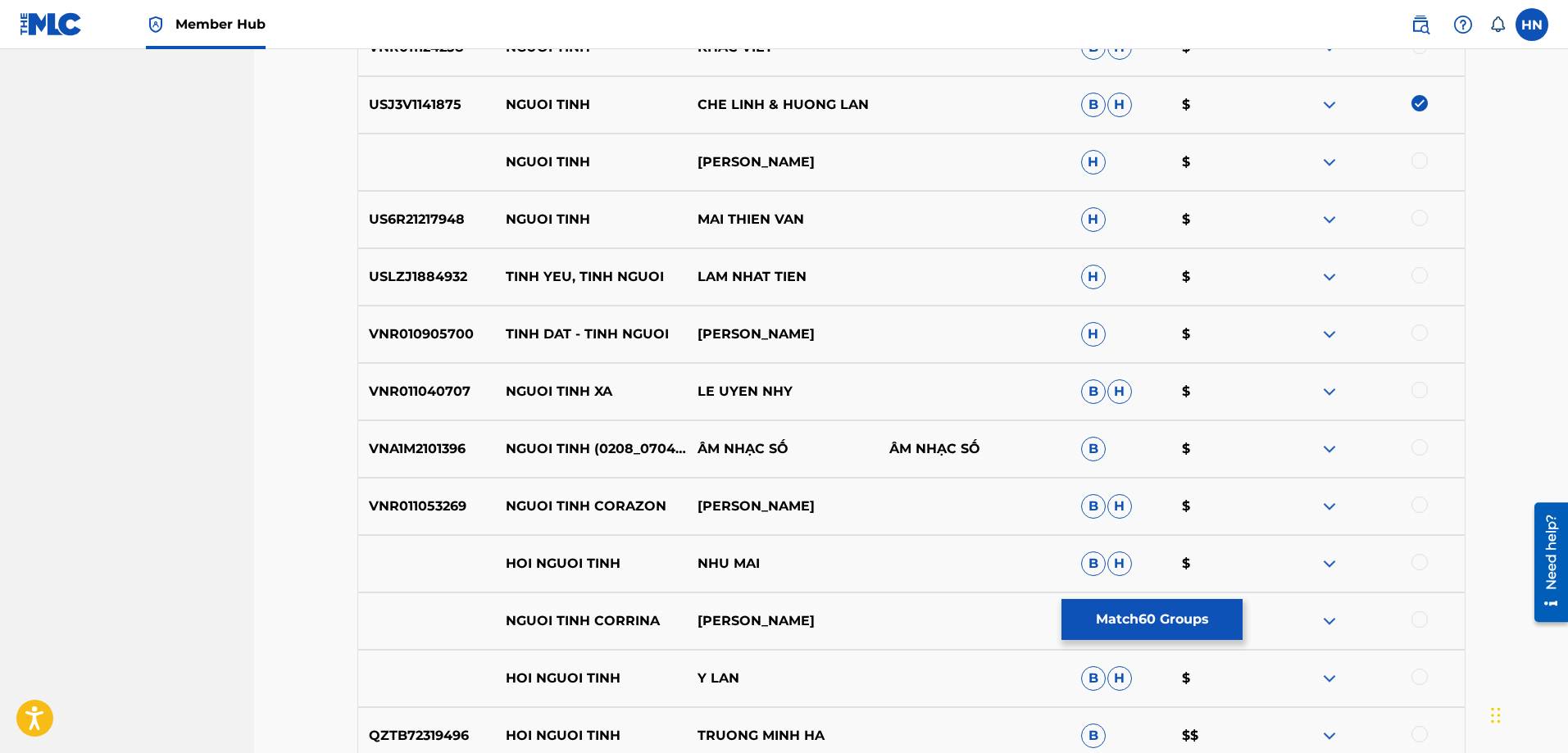
click at [1323, 446] on img at bounding box center [1329, 449] width 20 height 20
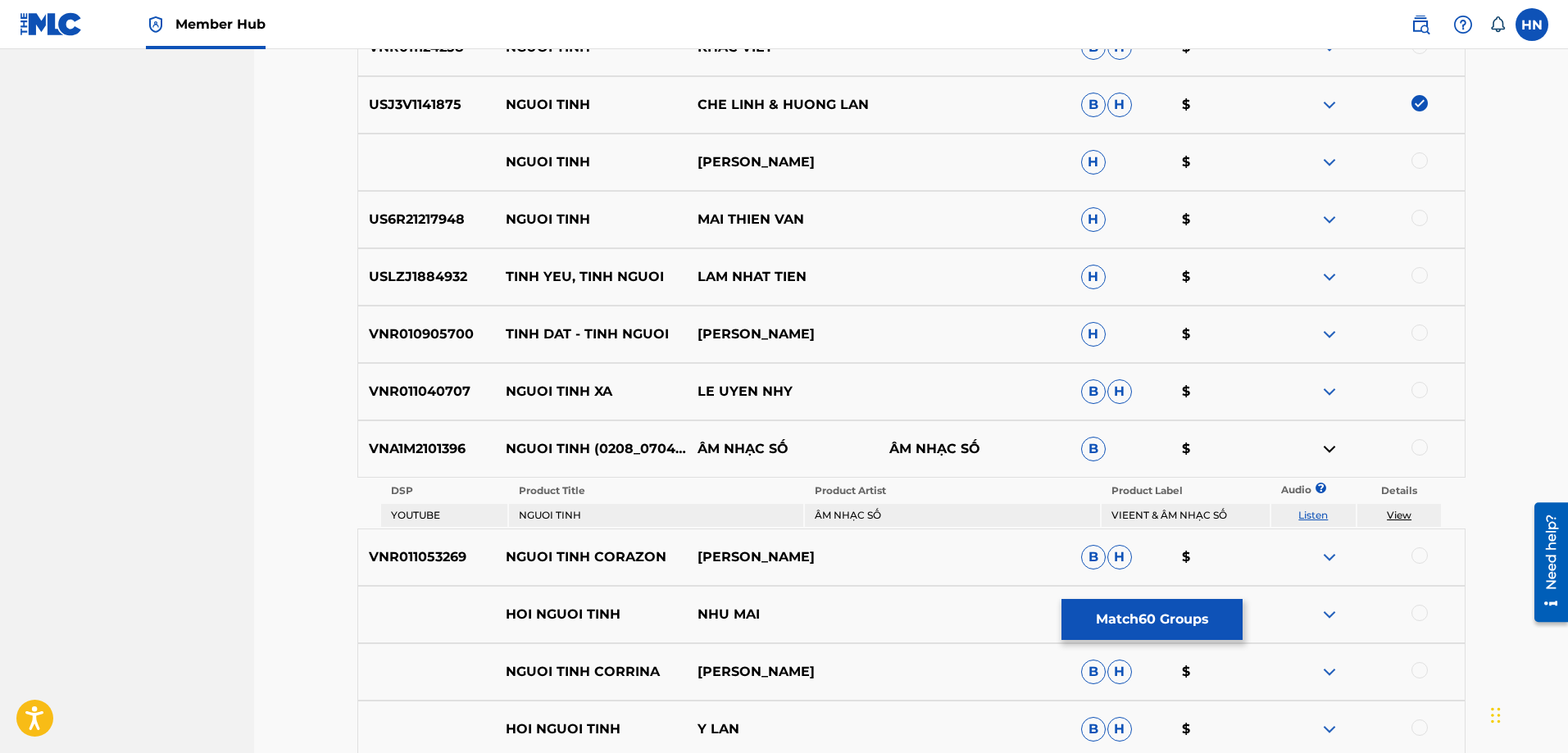
click at [1321, 510] on link "Listen" at bounding box center [1313, 515] width 30 height 12
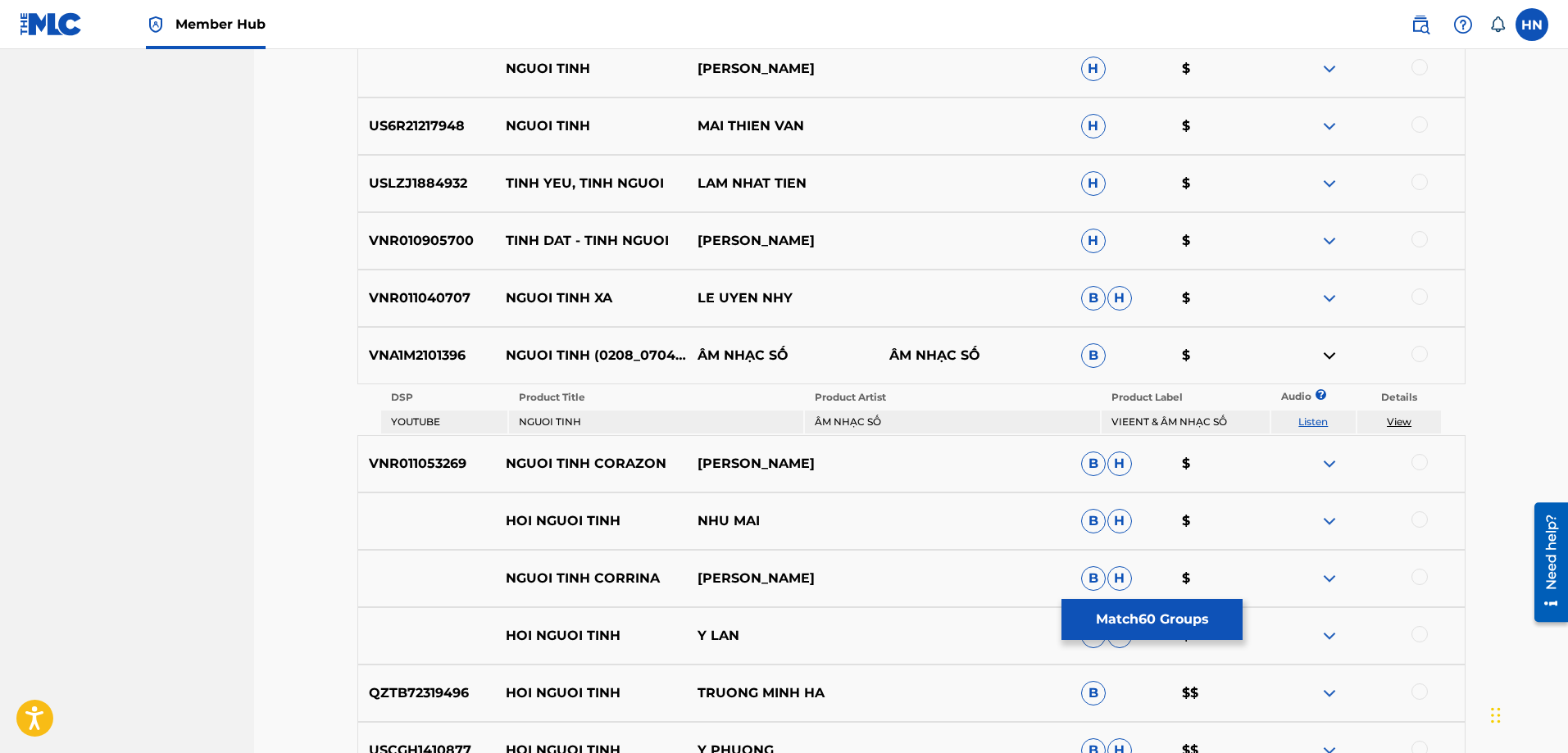
scroll to position [4646, 0]
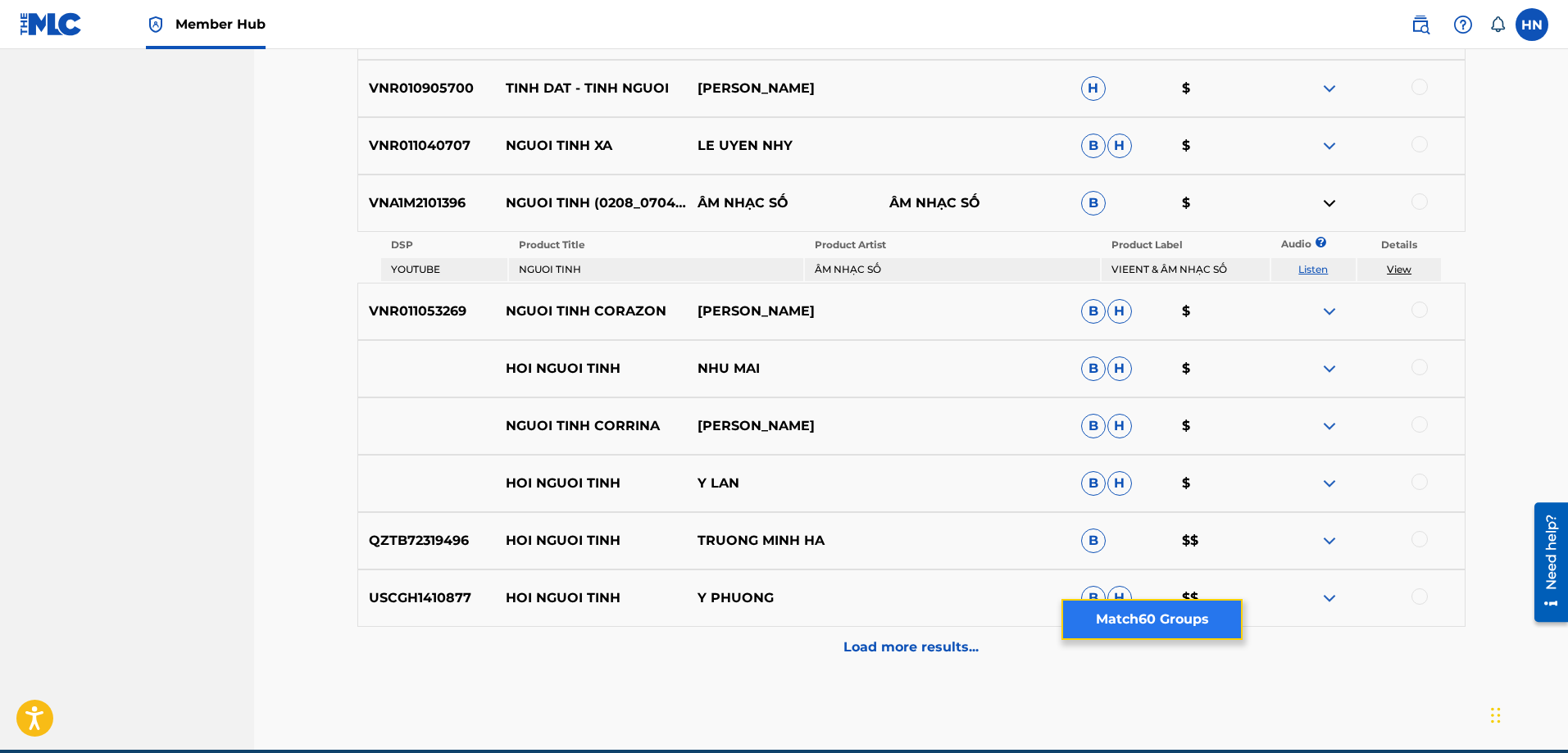
click at [1107, 610] on button "Match 60 Groups" at bounding box center [1152, 620] width 181 height 41
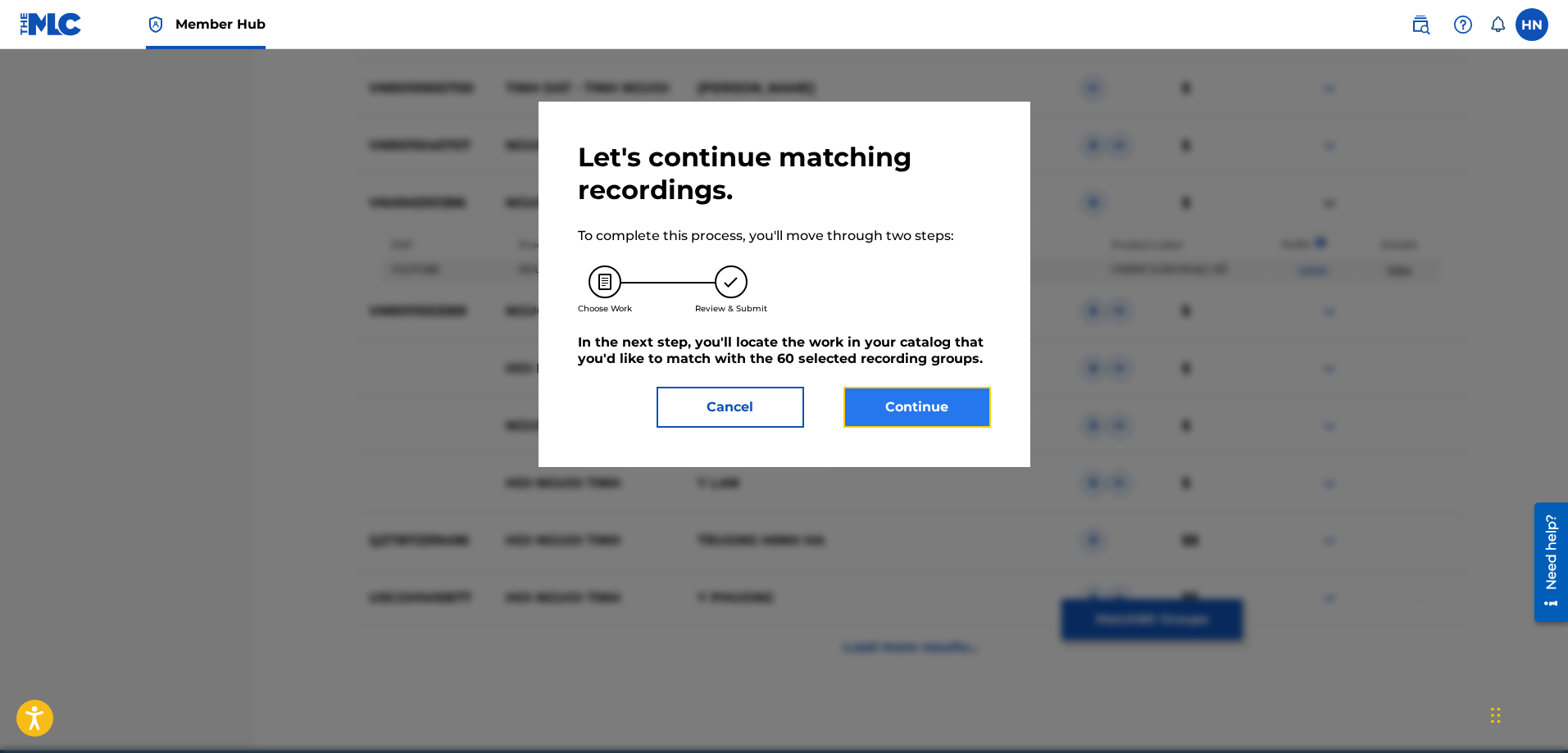
click at [933, 389] on button "Continue" at bounding box center [917, 407] width 148 height 41
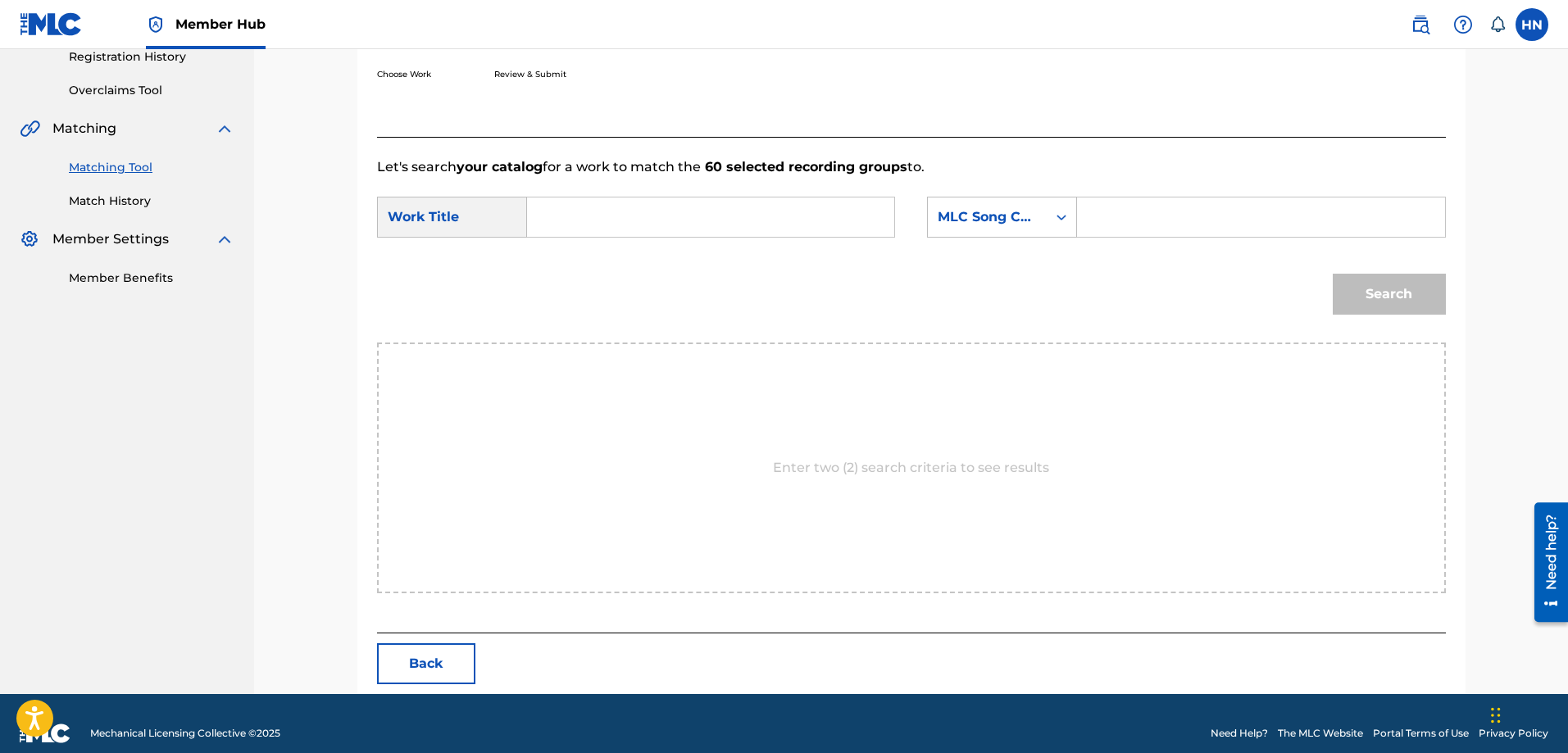
scroll to position [338, 0]
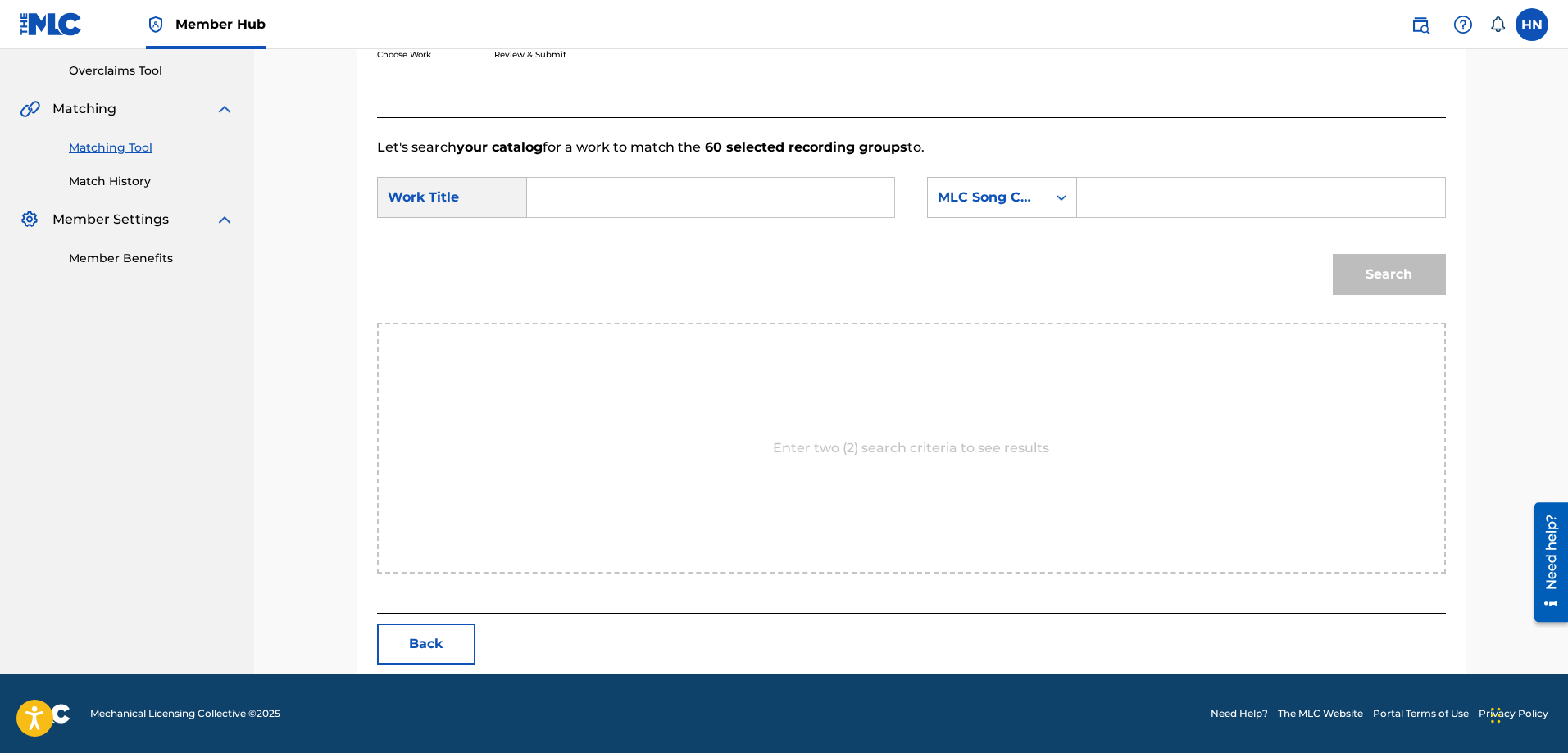
click at [800, 184] on input "Search Form" at bounding box center [710, 198] width 339 height 39
paste input "NGUOI TINH"
type input "NGUOI TINH"
drag, startPoint x: 1093, startPoint y: 201, endPoint x: 1058, endPoint y: 204, distance: 35.1
click at [1093, 201] on input "Search Form" at bounding box center [1260, 198] width 339 height 39
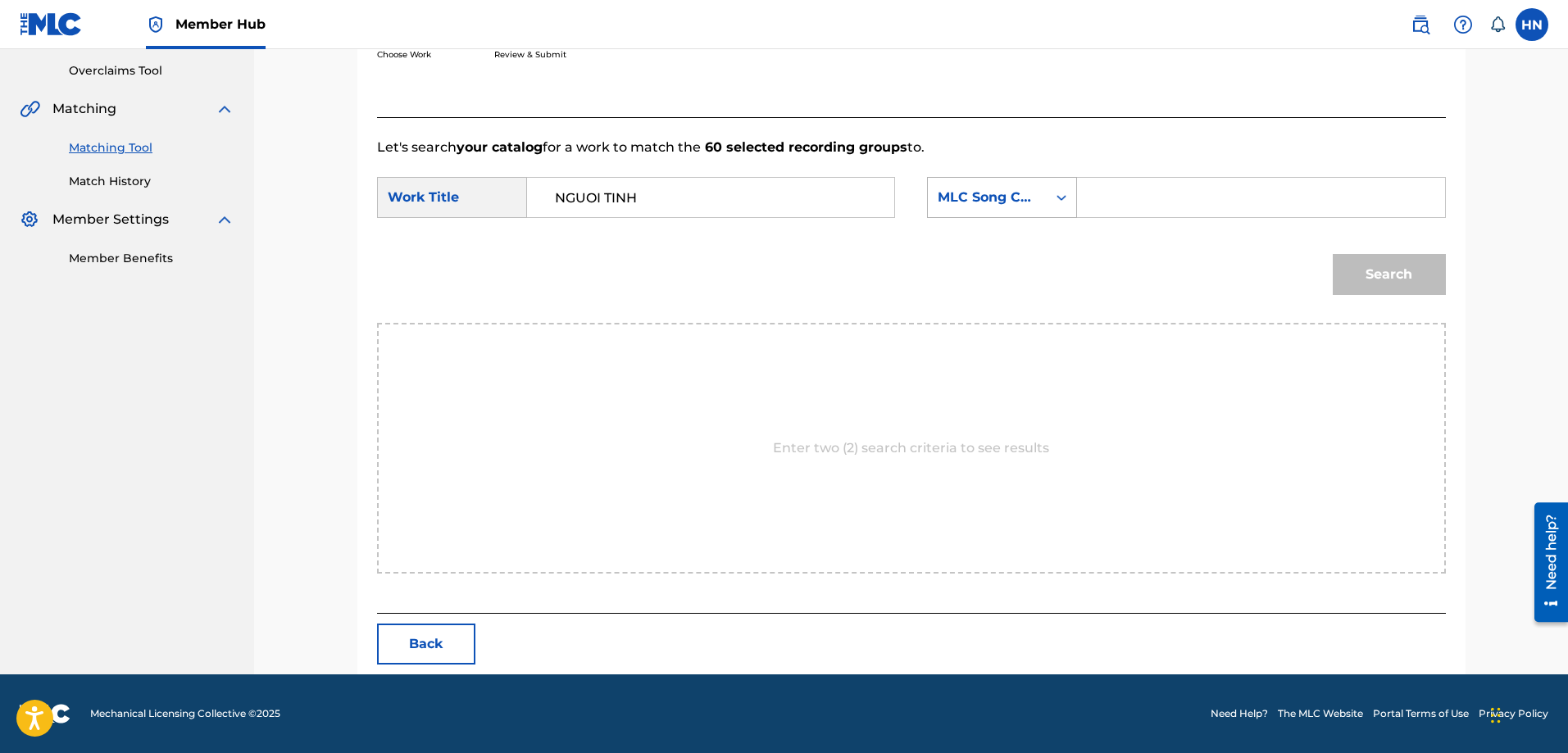
click at [1034, 201] on div "MLC Song Code" at bounding box center [987, 198] width 99 height 20
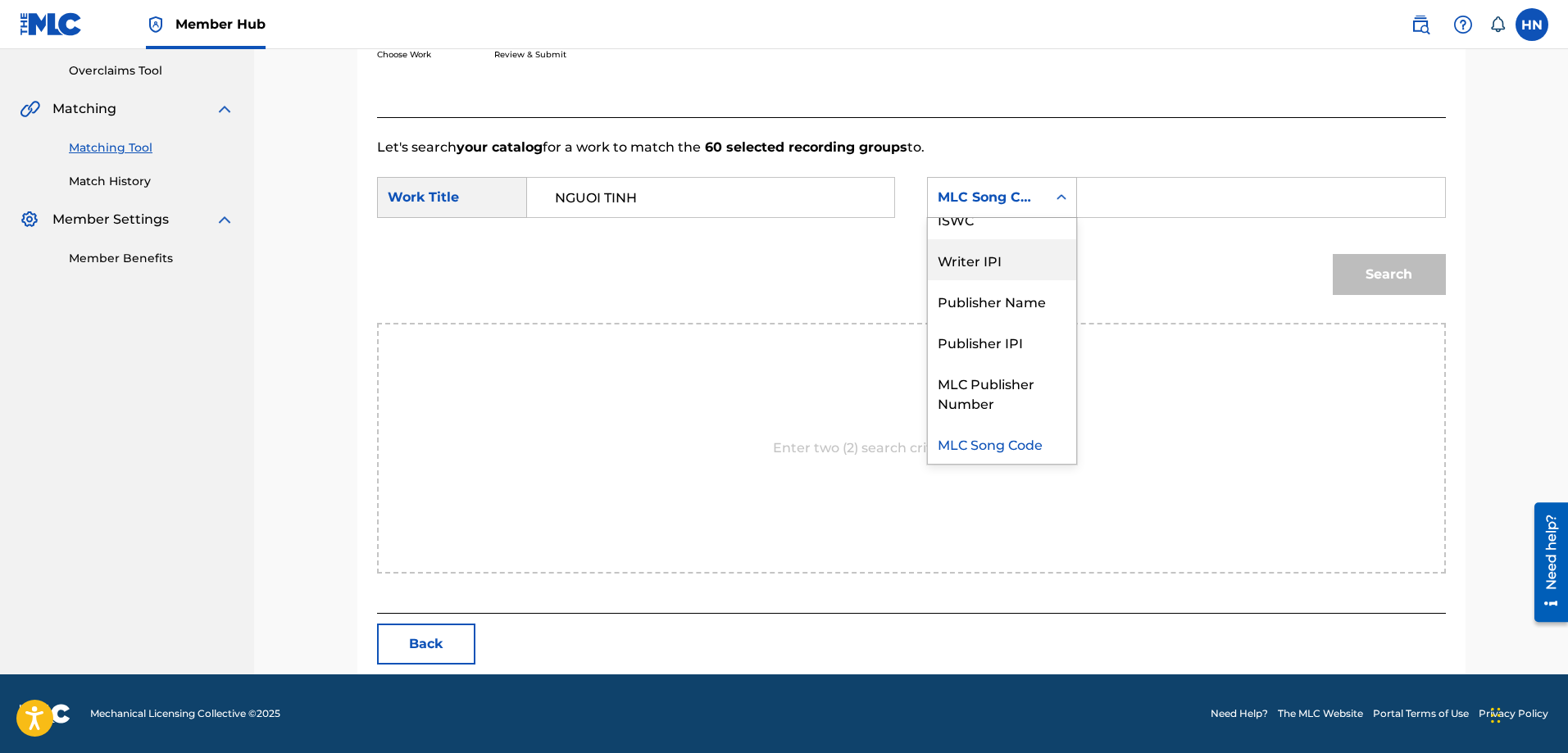
scroll to position [0, 0]
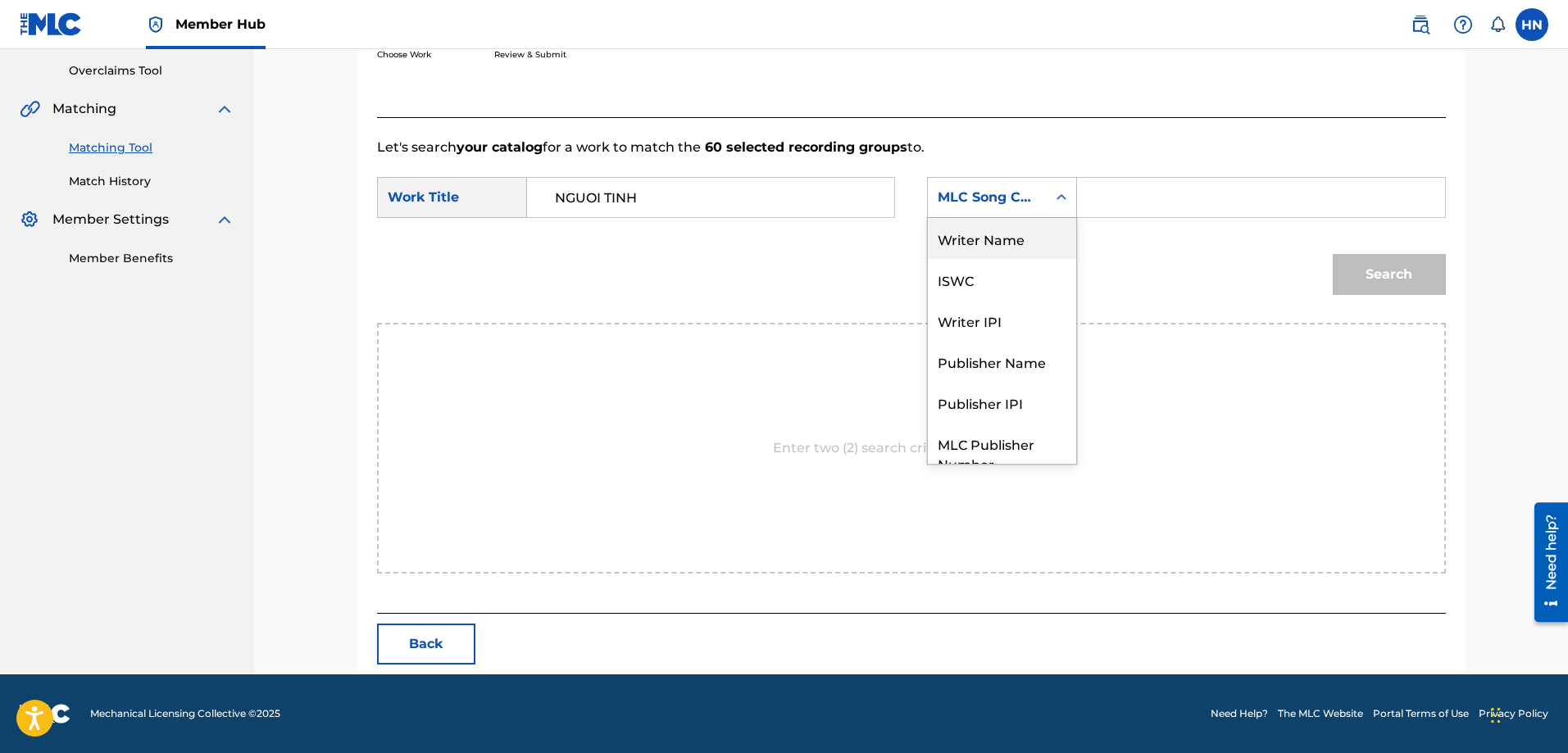
click at [1007, 253] on div "Writer Name" at bounding box center [1002, 239] width 149 height 41
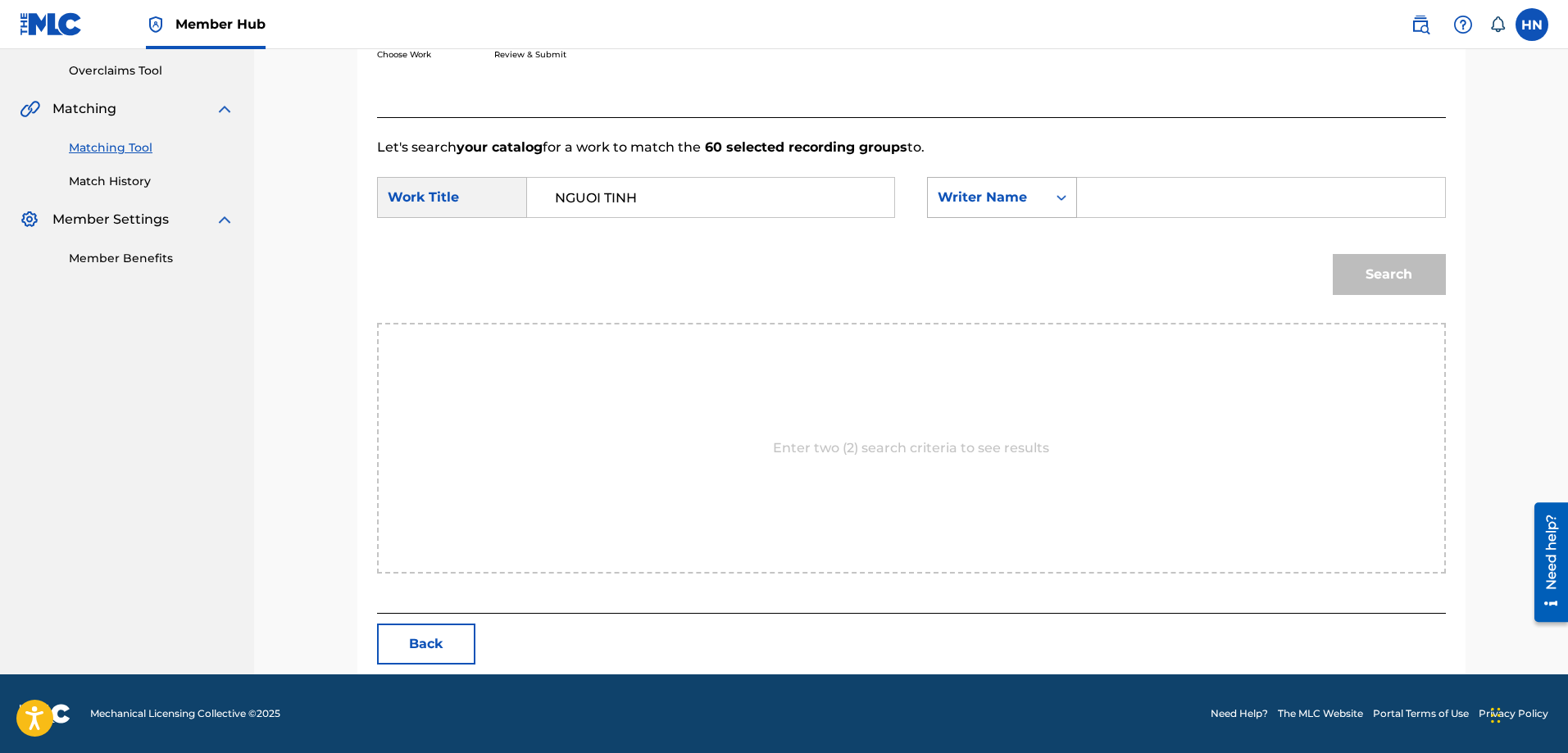
click at [956, 198] on div "Writer Name" at bounding box center [987, 198] width 99 height 20
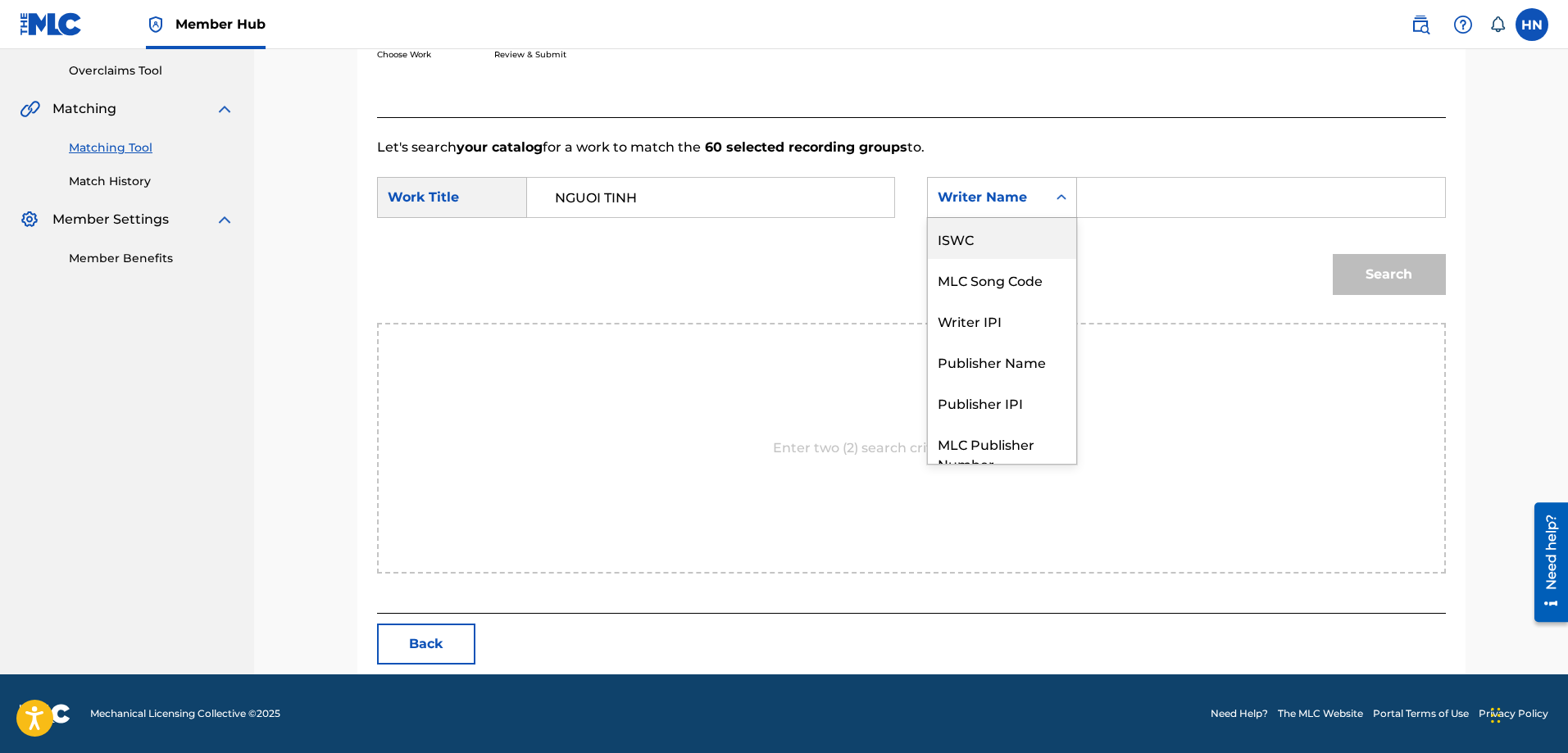
click at [953, 252] on div "ISWC" at bounding box center [1002, 239] width 149 height 41
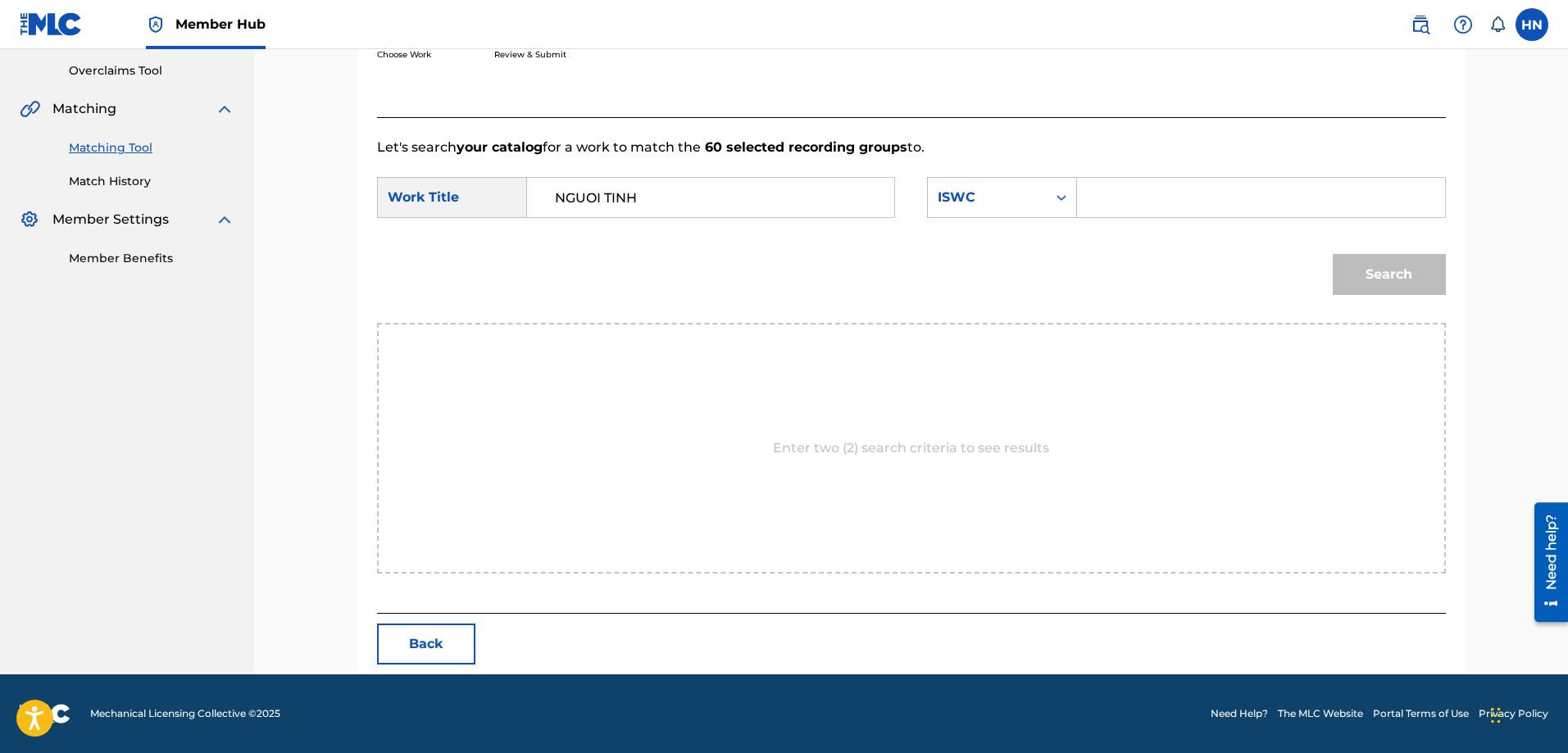
click at [1109, 182] on input "Search Form" at bounding box center [1260, 198] width 339 height 39
paste input "T9108530796"
type input "T9108530796"
click at [1339, 265] on button "Search" at bounding box center [1389, 274] width 113 height 41
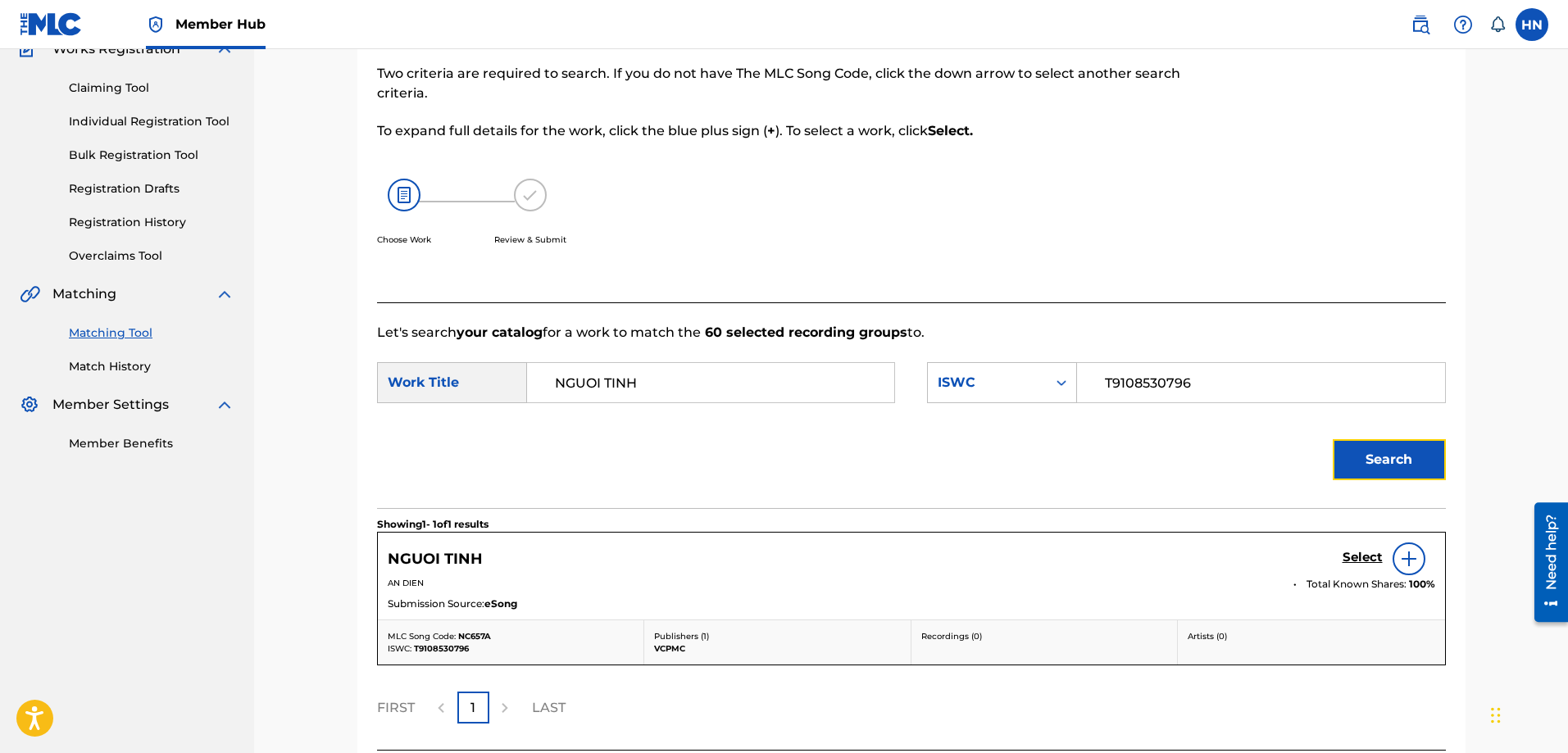
scroll to position [290, 0]
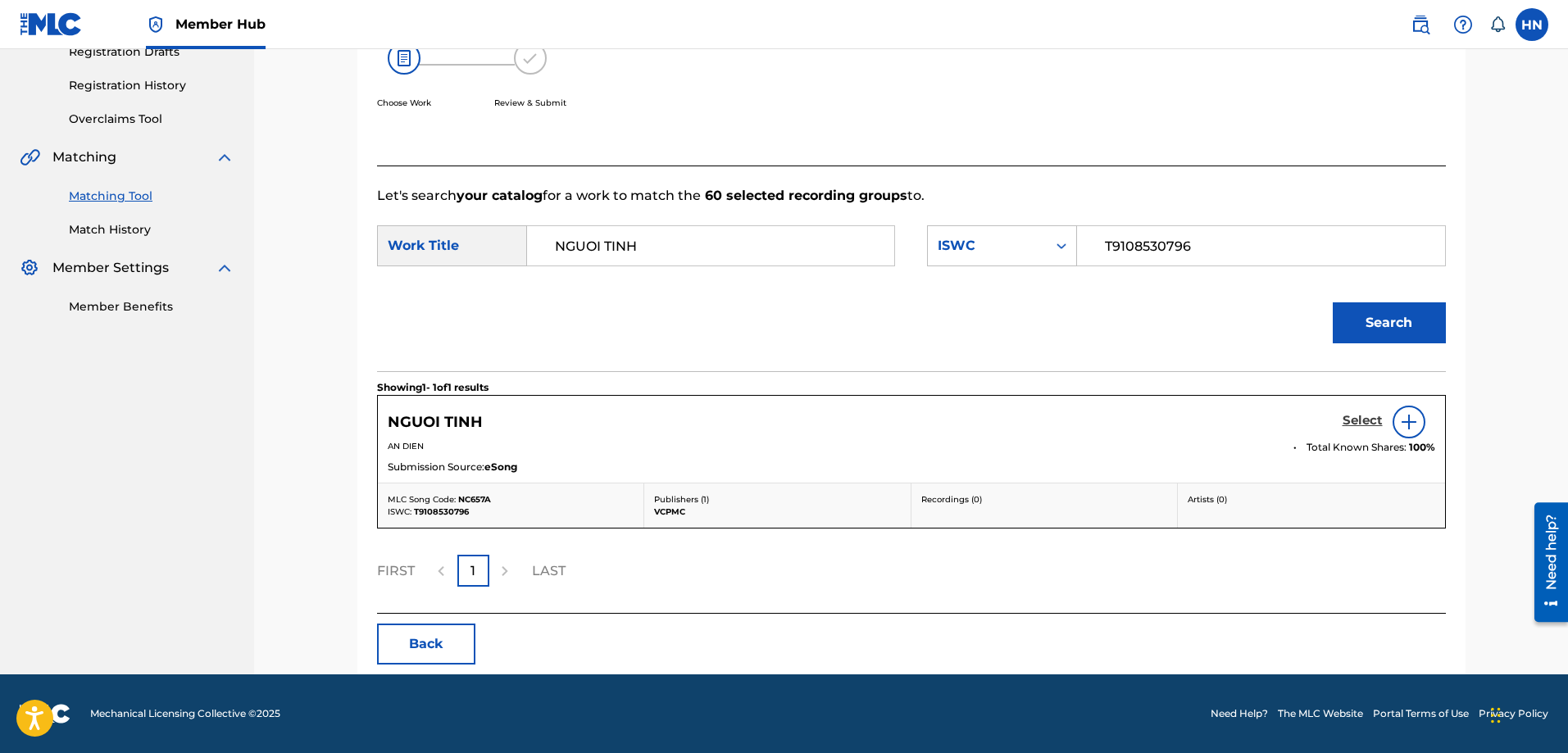
click at [1346, 421] on h5 "Select" at bounding box center [1362, 420] width 40 height 16
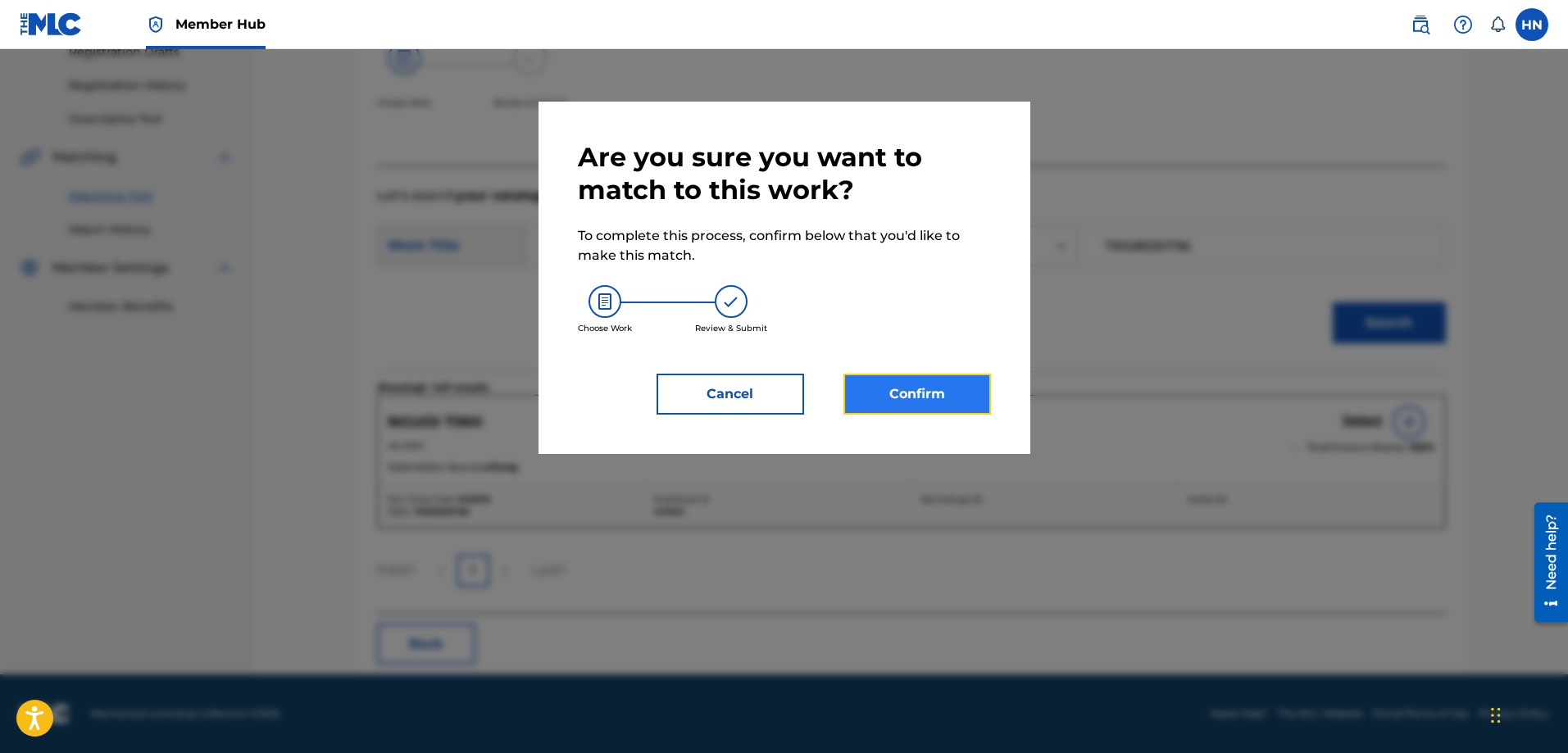
click at [945, 406] on button "Confirm" at bounding box center [917, 394] width 148 height 41
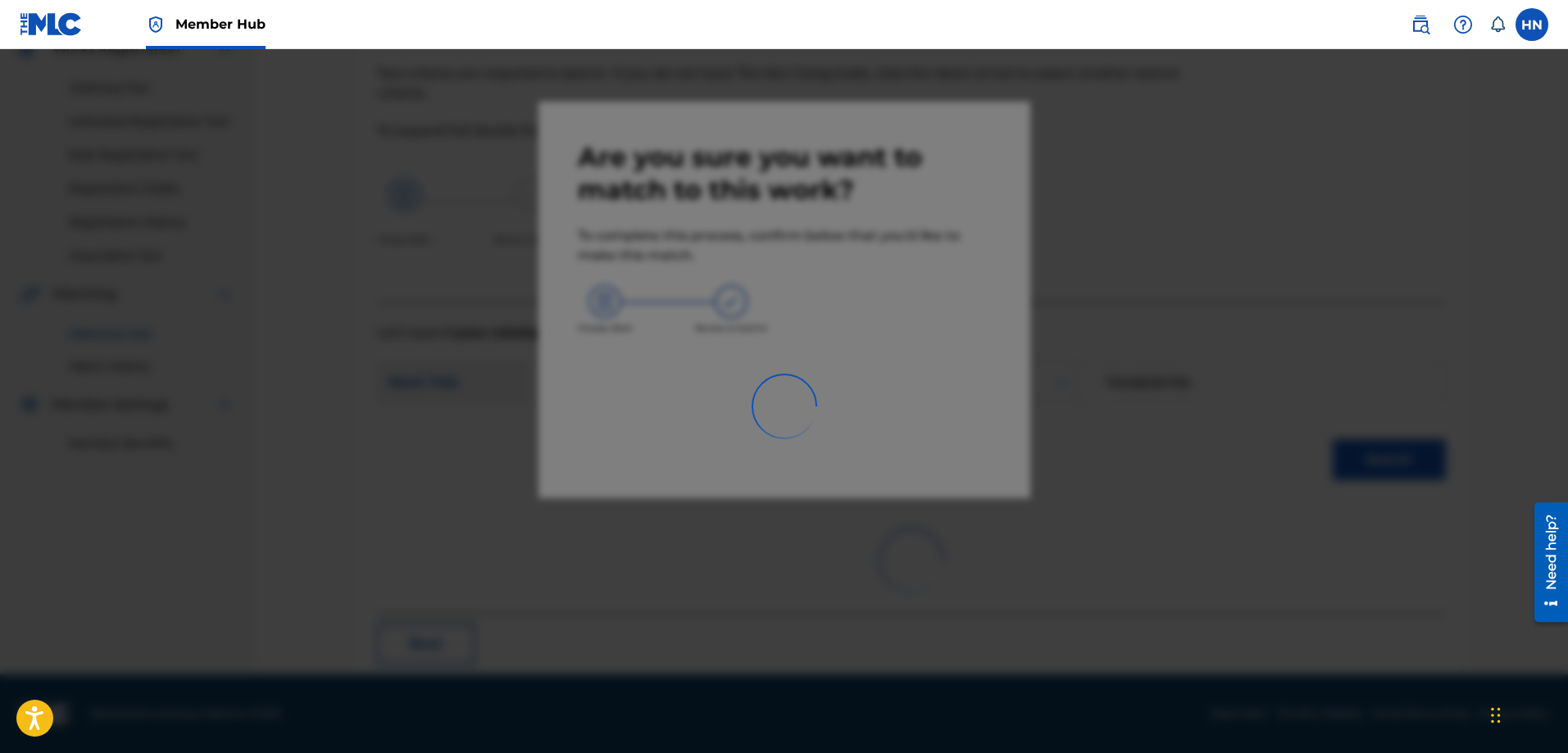
scroll to position [44, 0]
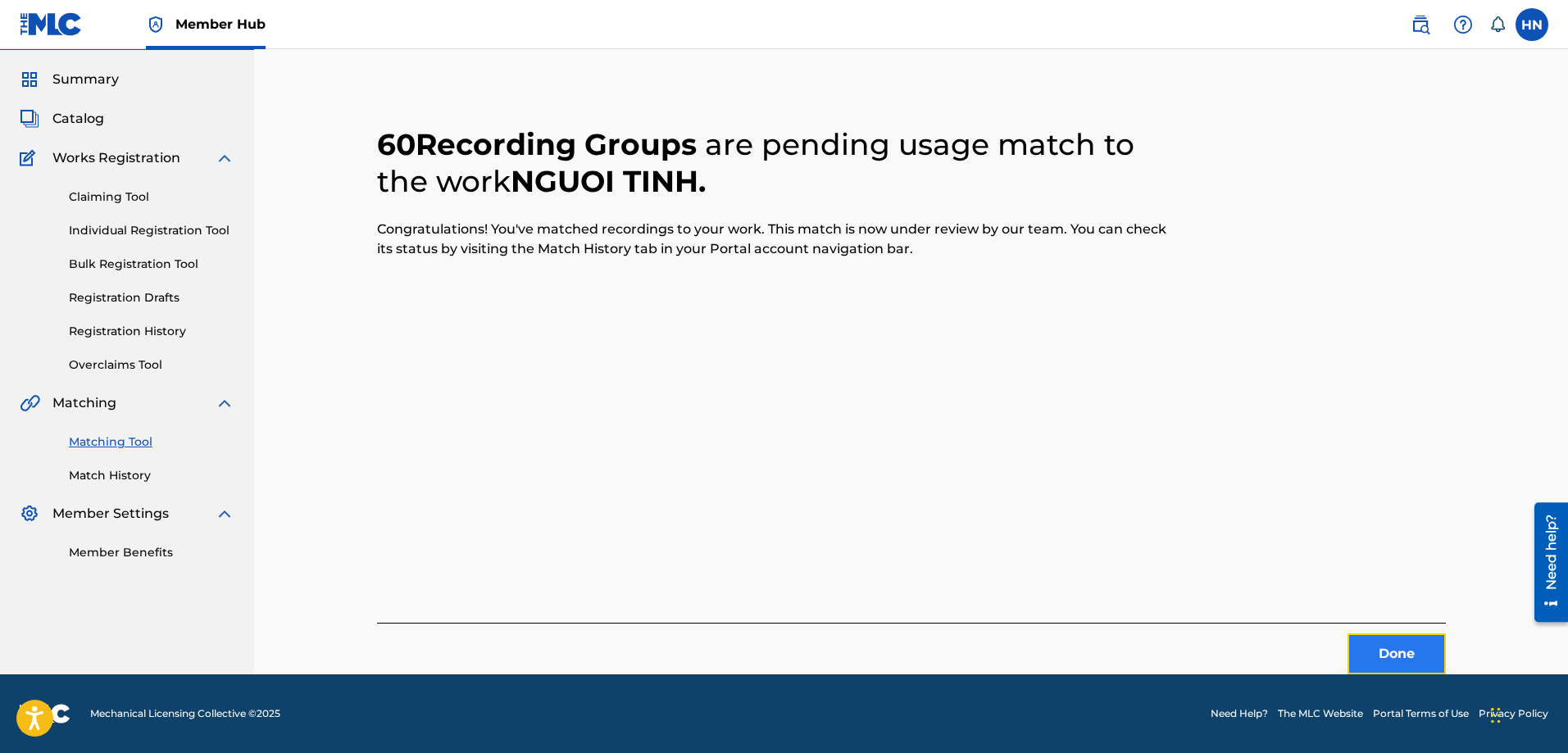
click at [1410, 635] on button "Done" at bounding box center [1396, 654] width 99 height 41
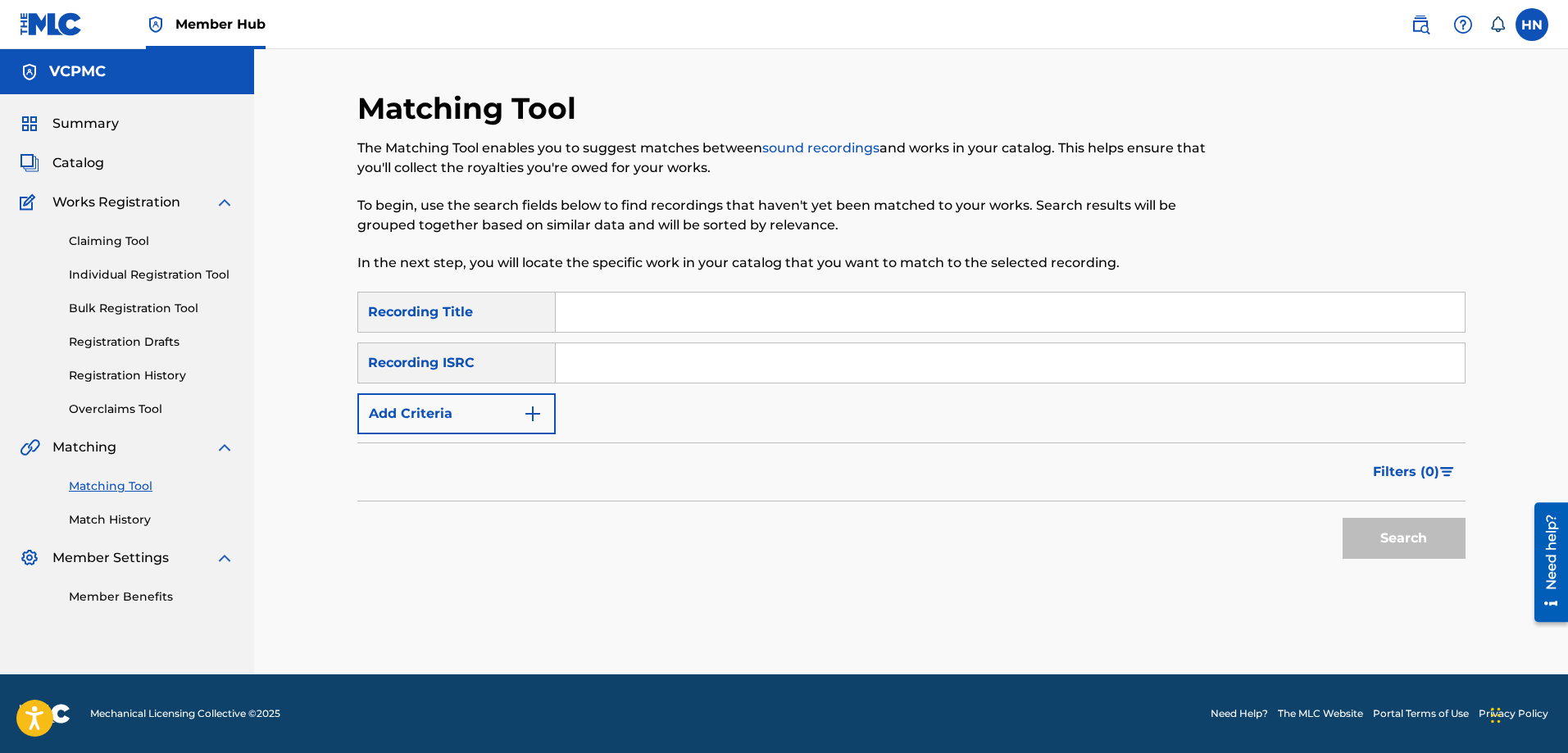
scroll to position [0, 0]
click at [661, 294] on input "Search Form" at bounding box center [1010, 312] width 909 height 39
paste input "CỨ NGỠ LÀ ANH"
click at [1342, 518] on button "Search" at bounding box center [1404, 539] width 123 height 41
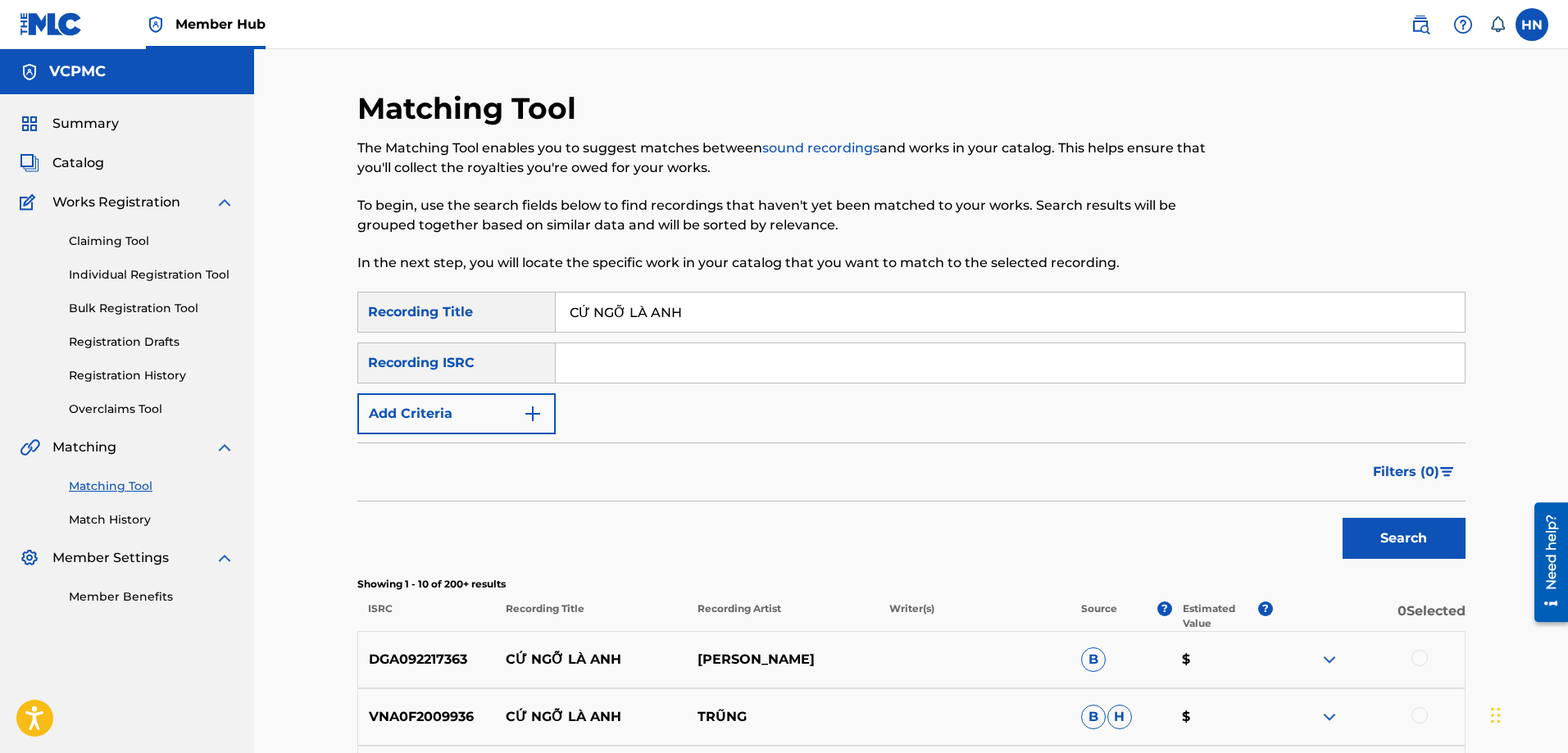
click at [1342, 518] on button "Search" at bounding box center [1404, 539] width 123 height 41
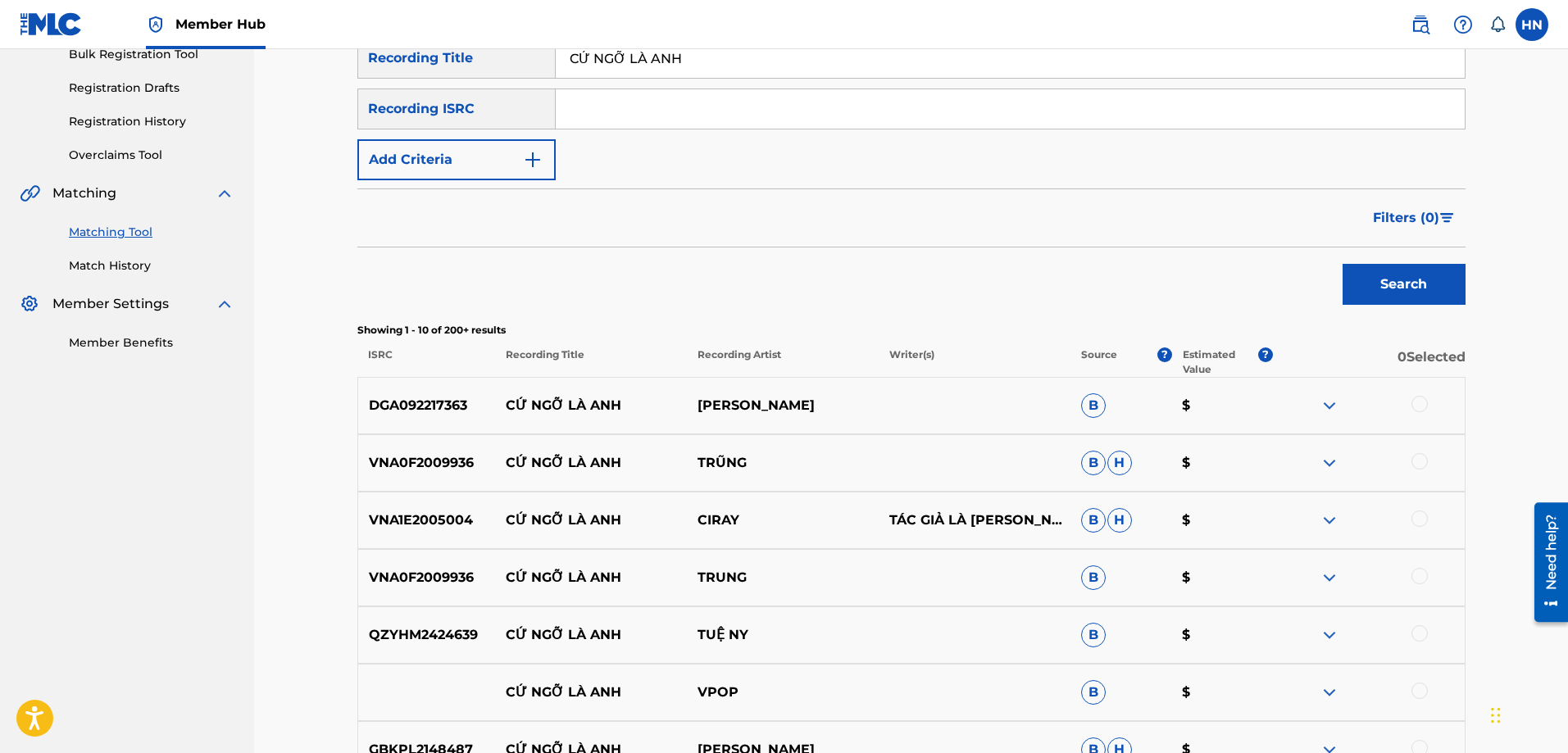
scroll to position [410, 0]
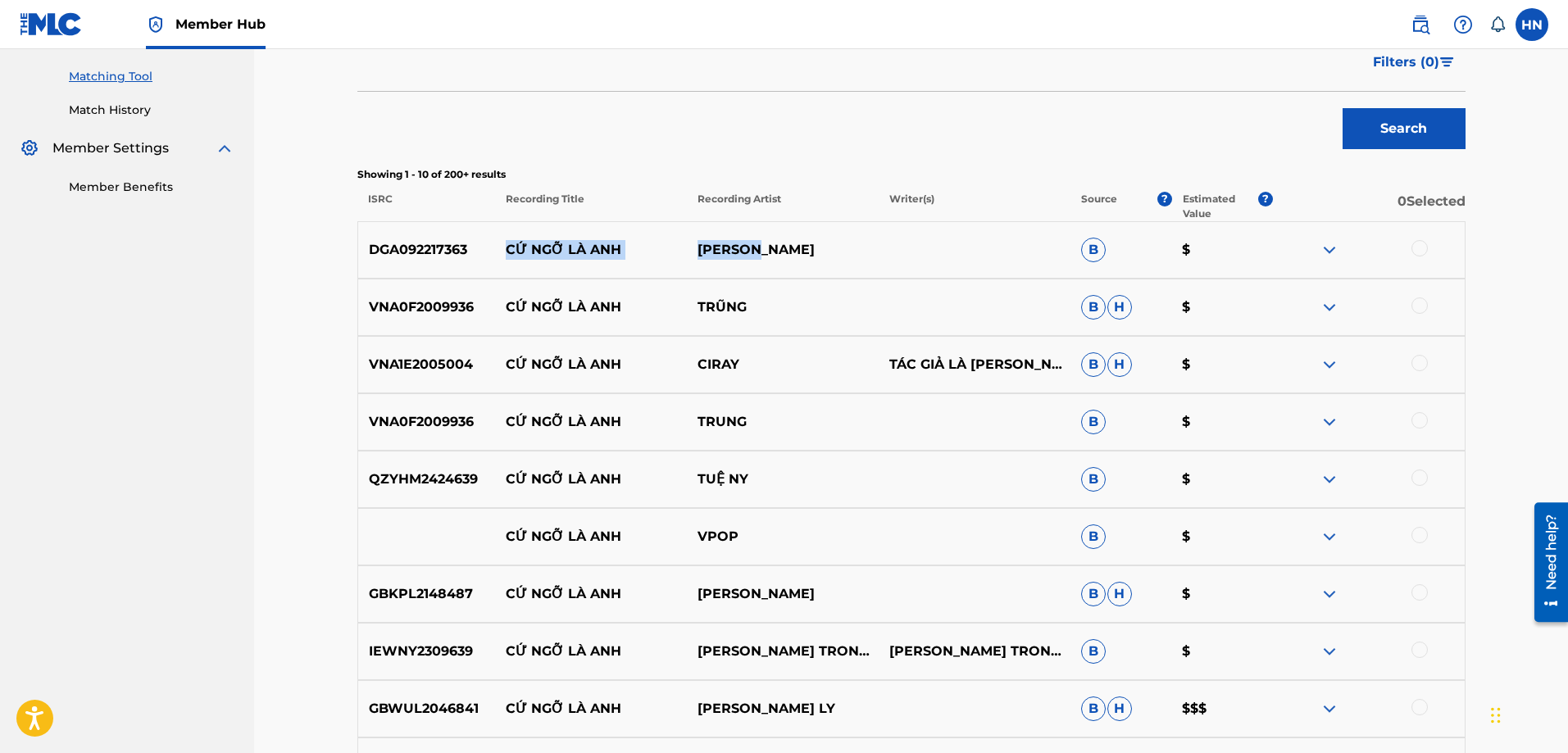
drag, startPoint x: 778, startPoint y: 254, endPoint x: 506, endPoint y: 246, distance: 272.1
click at [506, 246] on div "DGA092217363 CỨ NGỠ LÀ ANH CHU BIN B $" at bounding box center [911, 250] width 1108 height 57
click at [451, 260] on div "DGA092217363 CỨ NGỠ LÀ ANH CHU BIN B $" at bounding box center [911, 250] width 1108 height 57
click at [1414, 248] on div at bounding box center [1419, 249] width 16 height 16
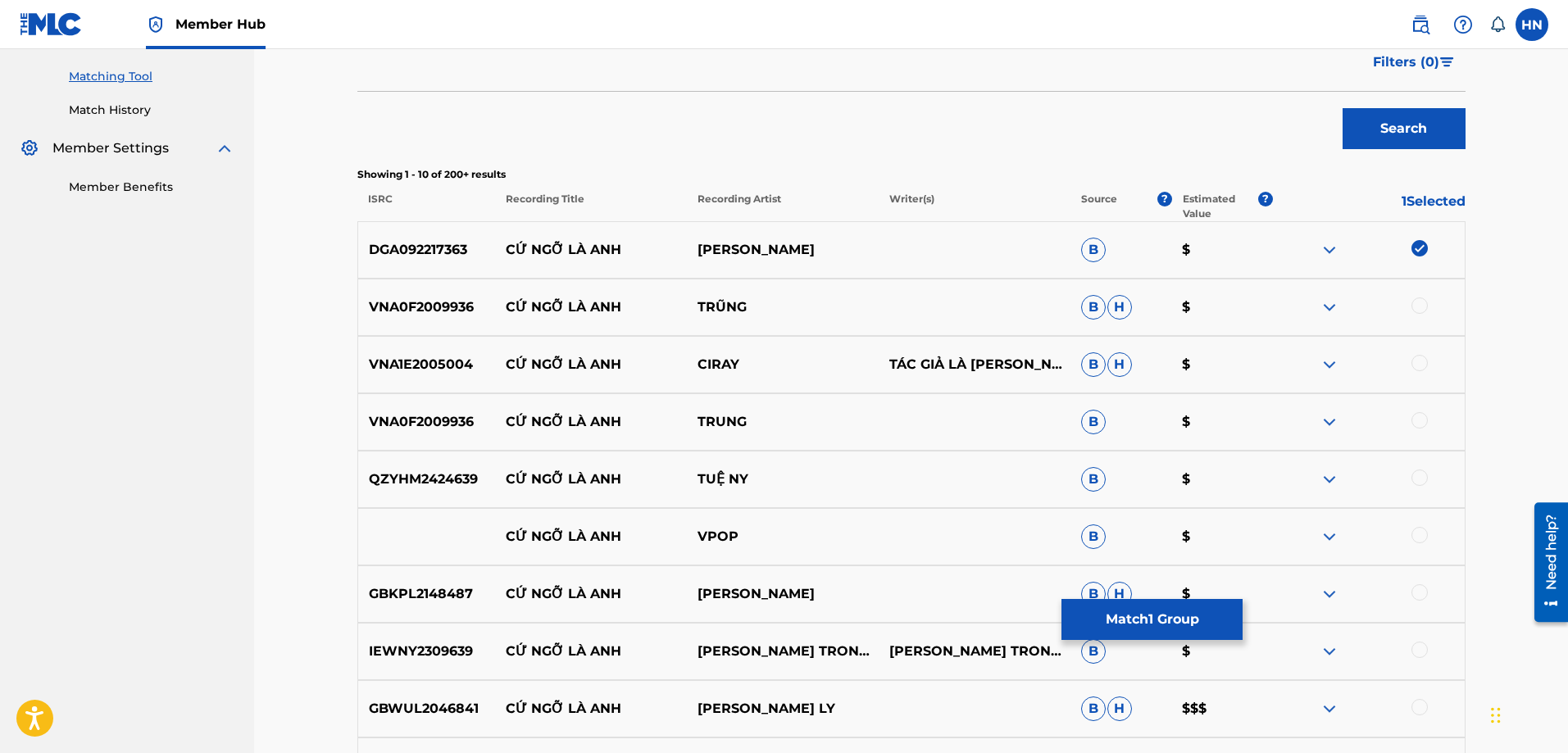
click at [401, 365] on p "VNA1E2005004" at bounding box center [427, 365] width 138 height 20
click at [1415, 360] on div at bounding box center [1419, 363] width 16 height 16
drag, startPoint x: 493, startPoint y: 540, endPoint x: 769, endPoint y: 519, distance: 276.8
click at [769, 519] on div "CỨ NGỠ LÀ ANH VPOP B $" at bounding box center [911, 537] width 1108 height 57
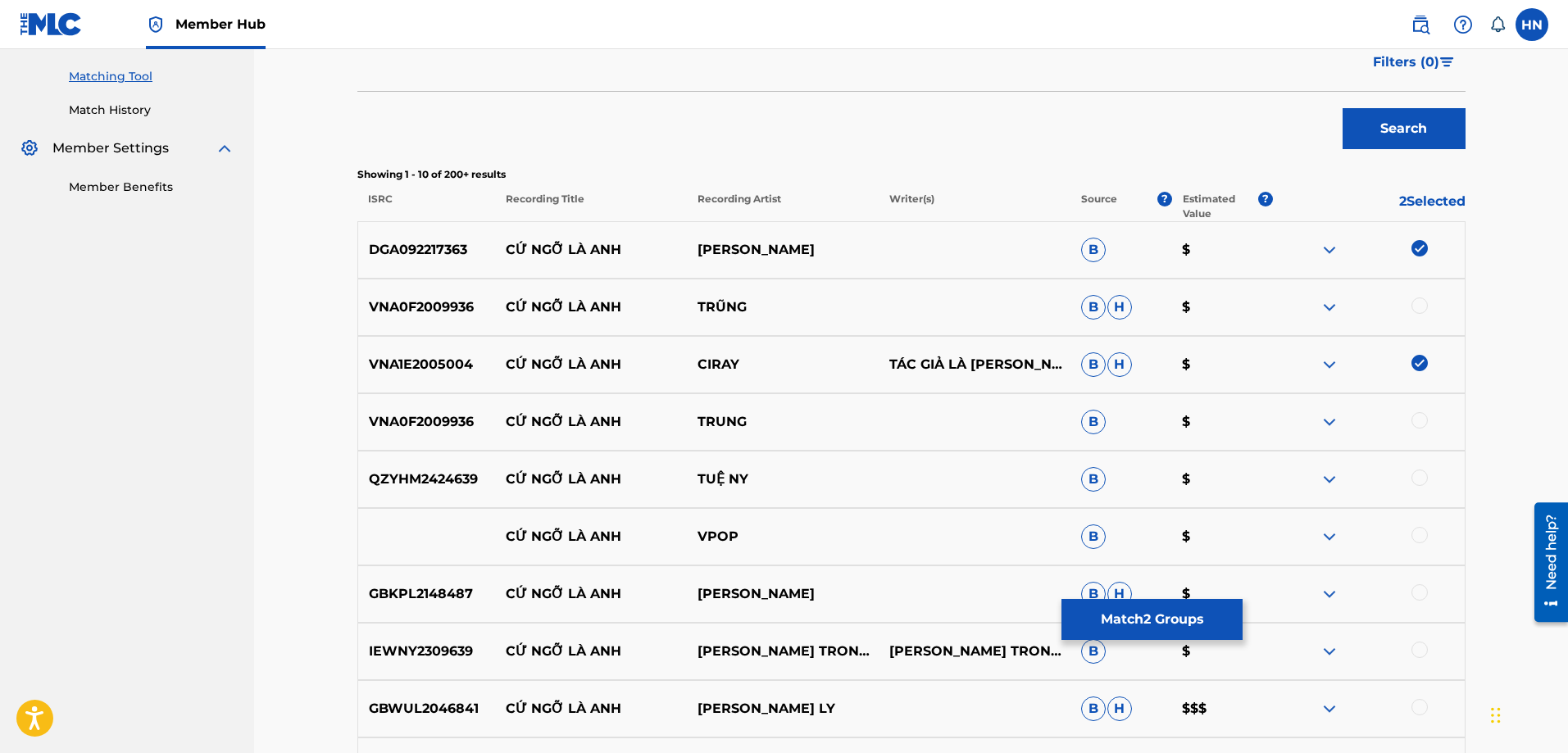
click at [1416, 535] on div at bounding box center [1419, 535] width 16 height 16
click at [1337, 527] on img at bounding box center [1329, 537] width 20 height 20
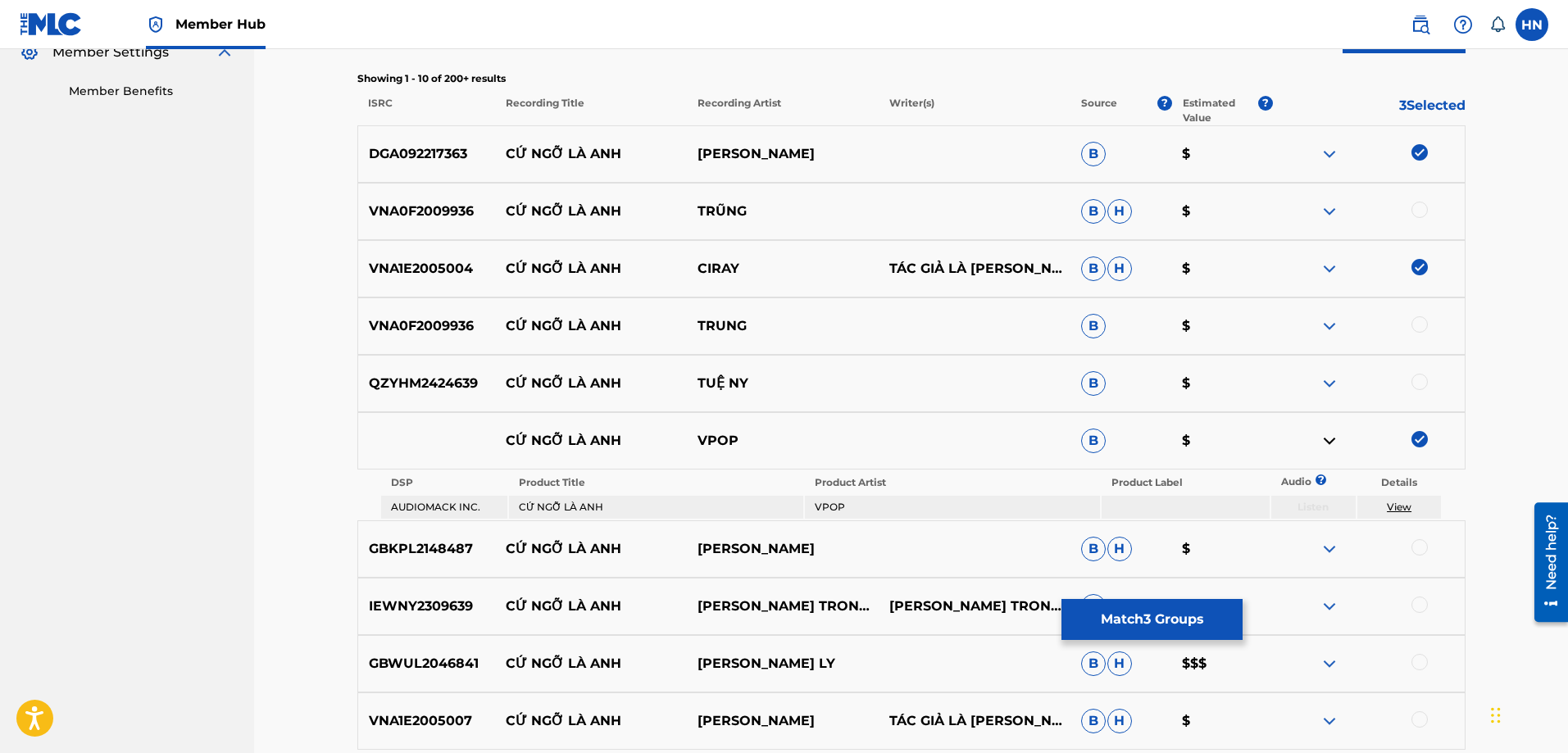
scroll to position [574, 0]
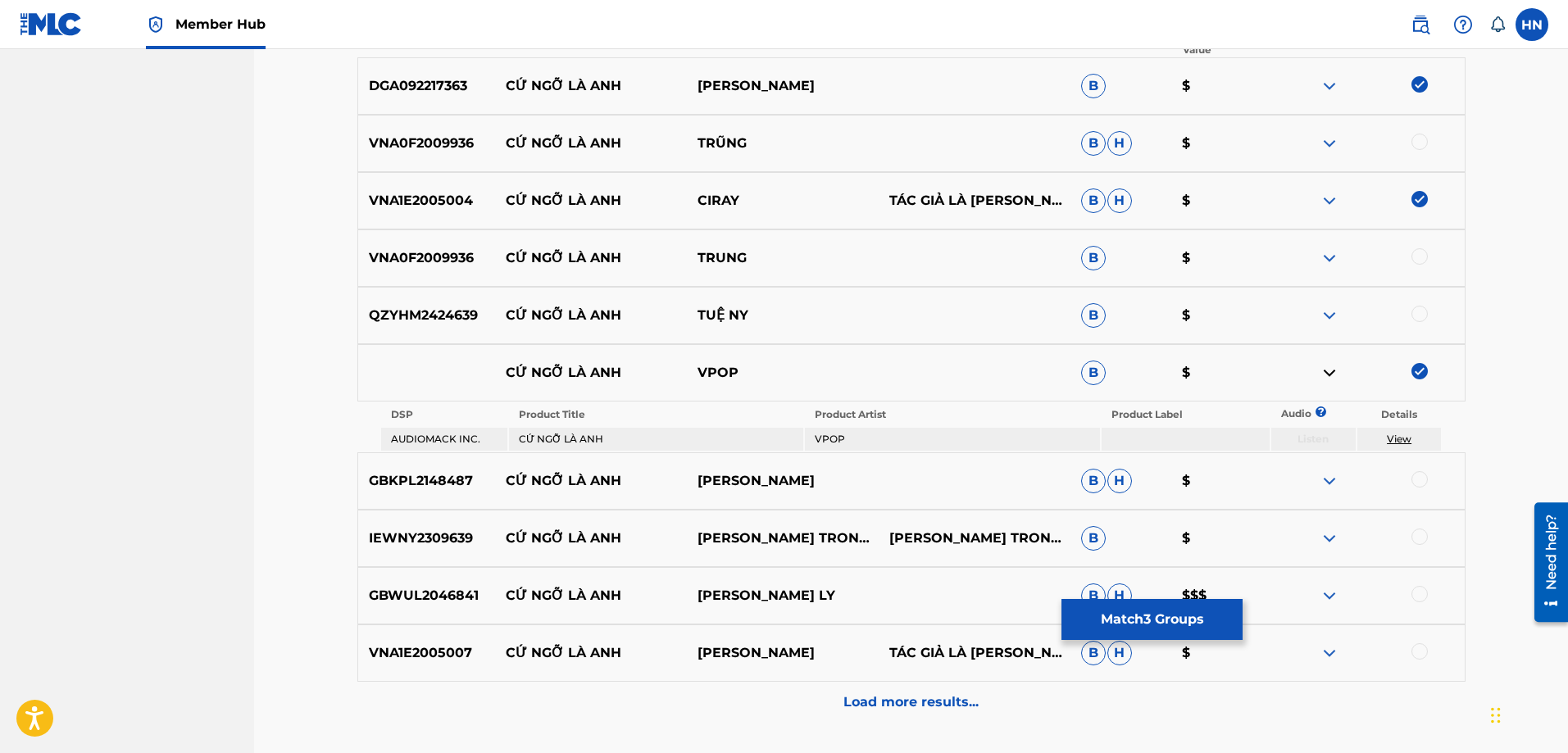
click at [432, 479] on p "GBKPL2148487" at bounding box center [427, 481] width 138 height 20
click at [1417, 475] on div at bounding box center [1419, 480] width 16 height 16
click at [414, 595] on p "GBWUL2046841" at bounding box center [427, 596] width 138 height 20
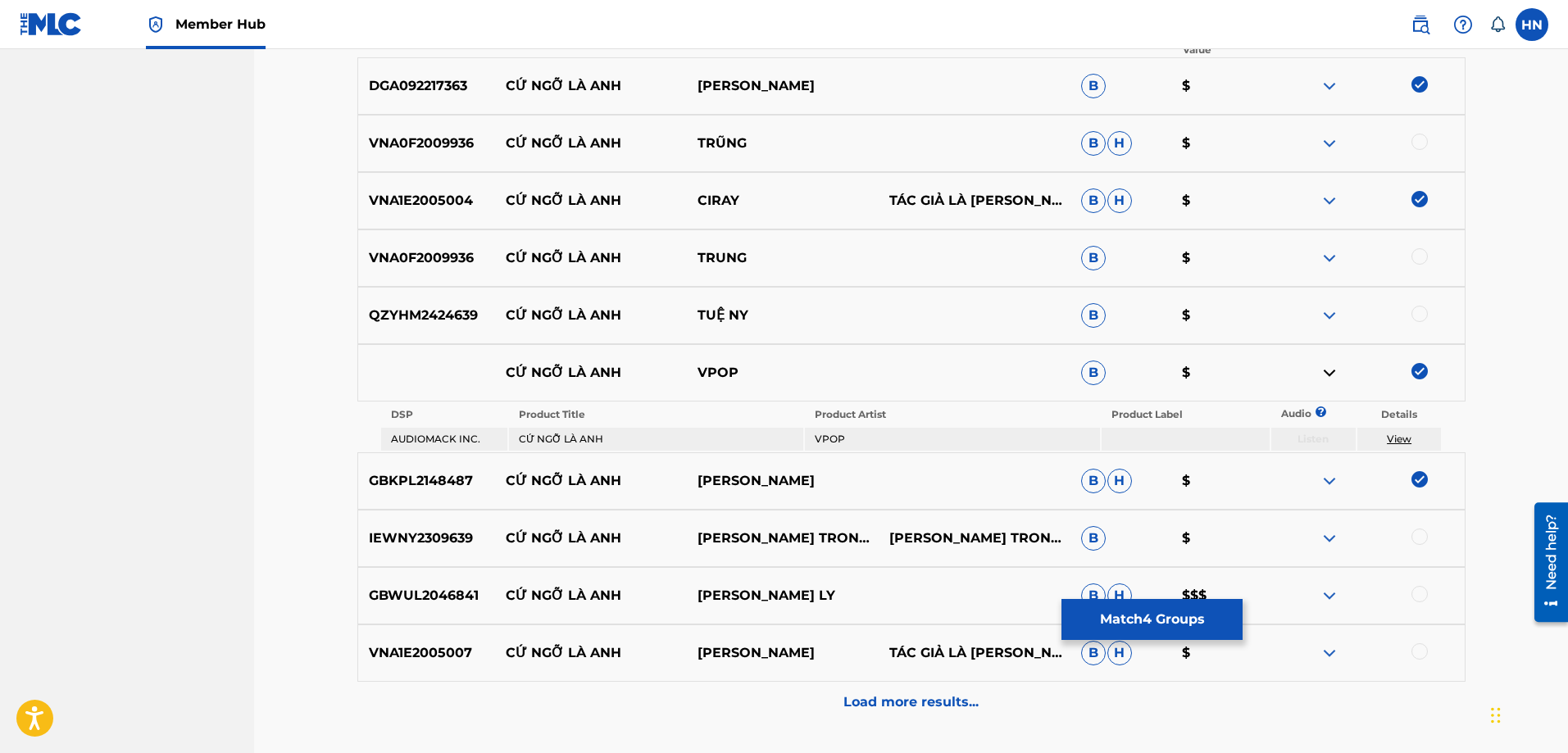
click at [1414, 592] on div at bounding box center [1419, 595] width 16 height 16
click at [447, 663] on p "VNA1E2005007" at bounding box center [427, 654] width 138 height 20
click at [1418, 652] on div at bounding box center [1419, 652] width 16 height 16
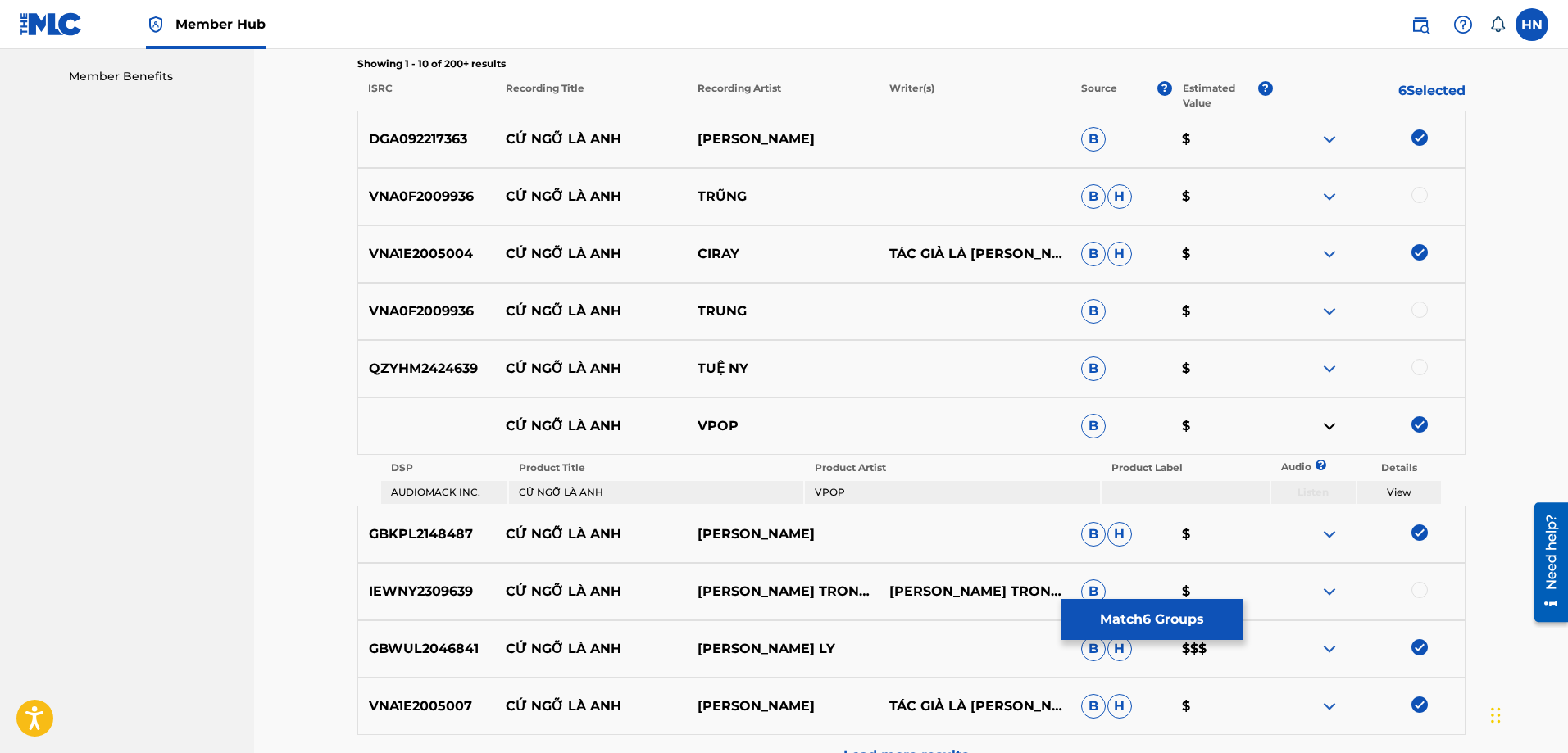
scroll to position [492, 0]
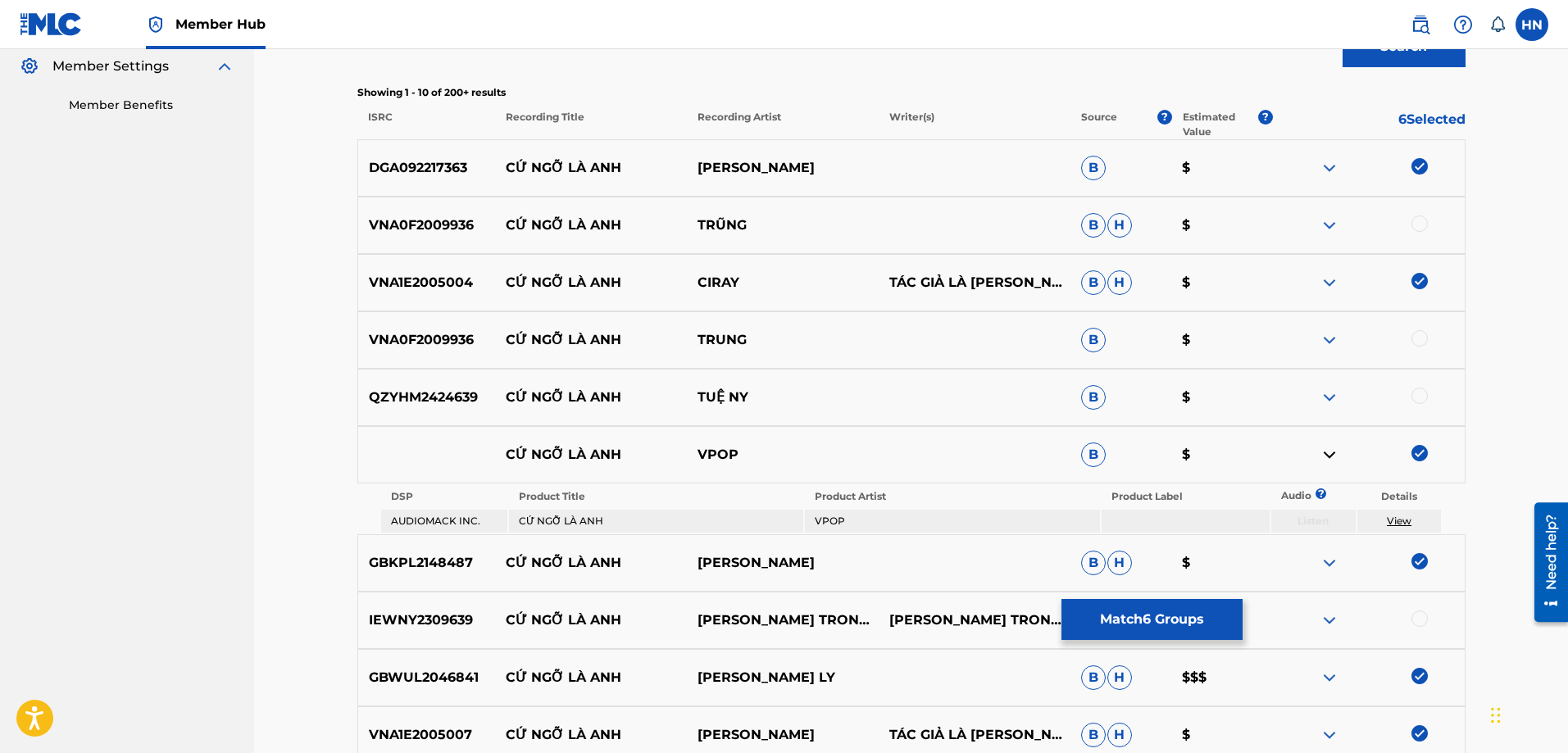
click at [1327, 231] on img at bounding box center [1329, 226] width 20 height 20
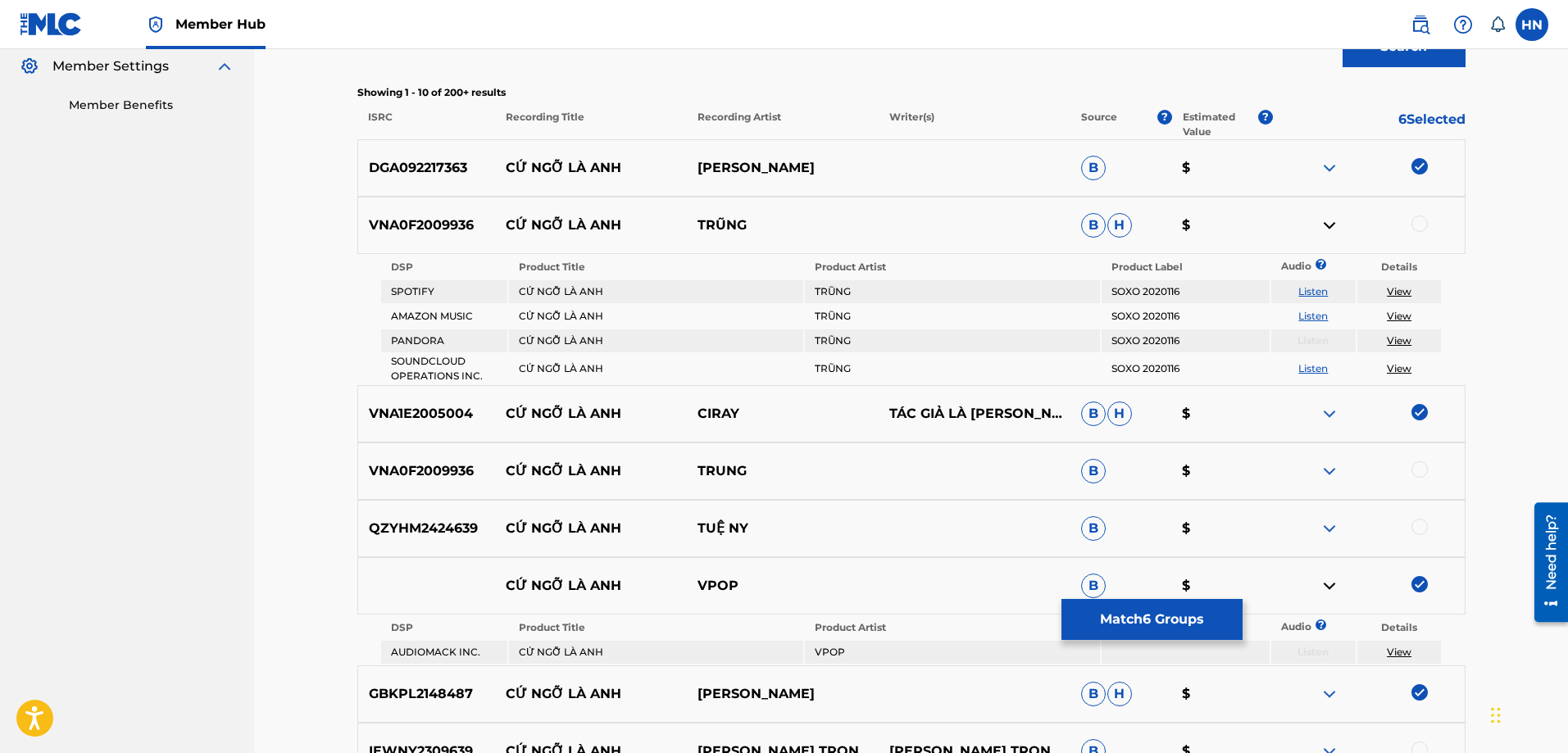
click at [1322, 287] on link "Listen" at bounding box center [1313, 291] width 30 height 12
click at [1335, 471] on img at bounding box center [1329, 471] width 20 height 20
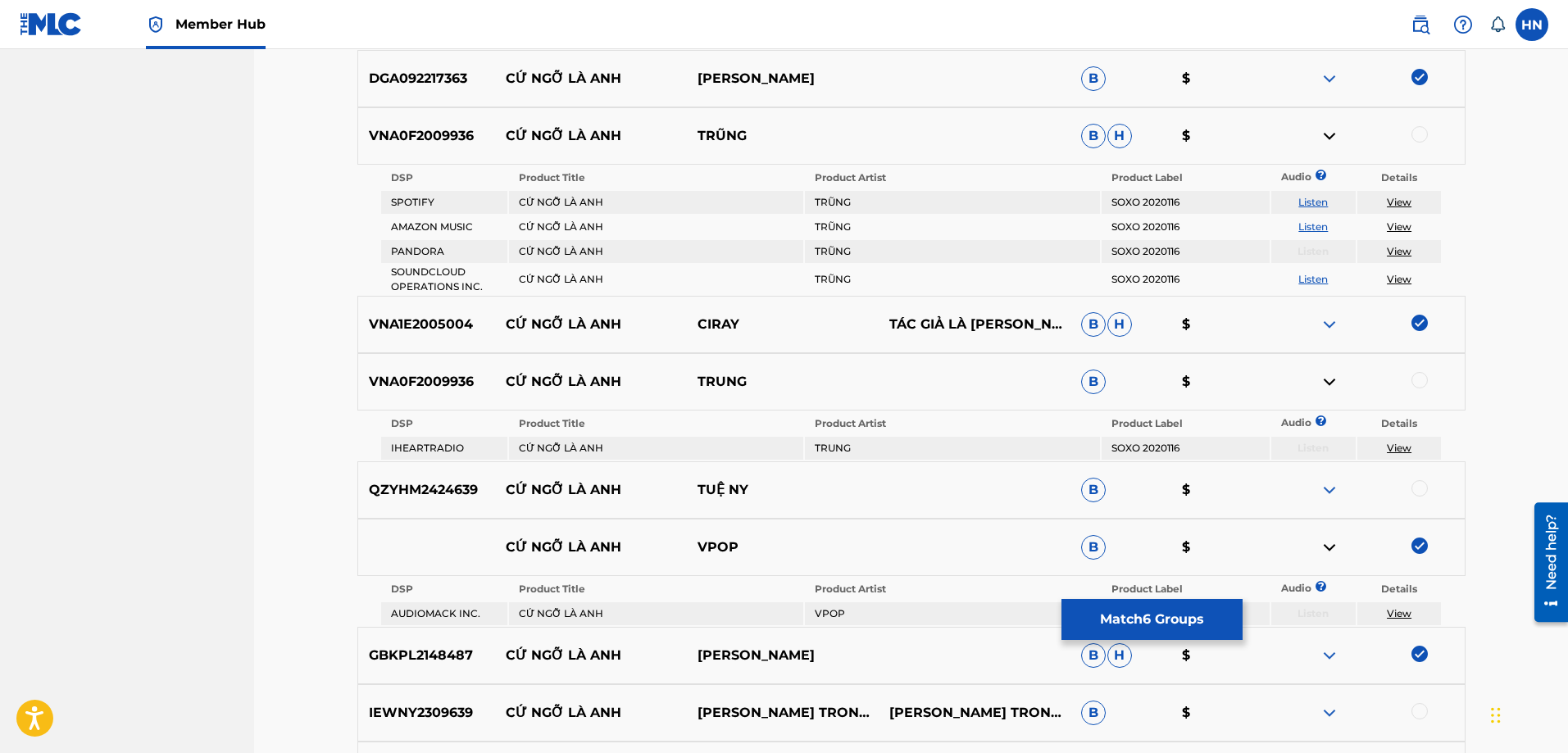
scroll to position [656, 0]
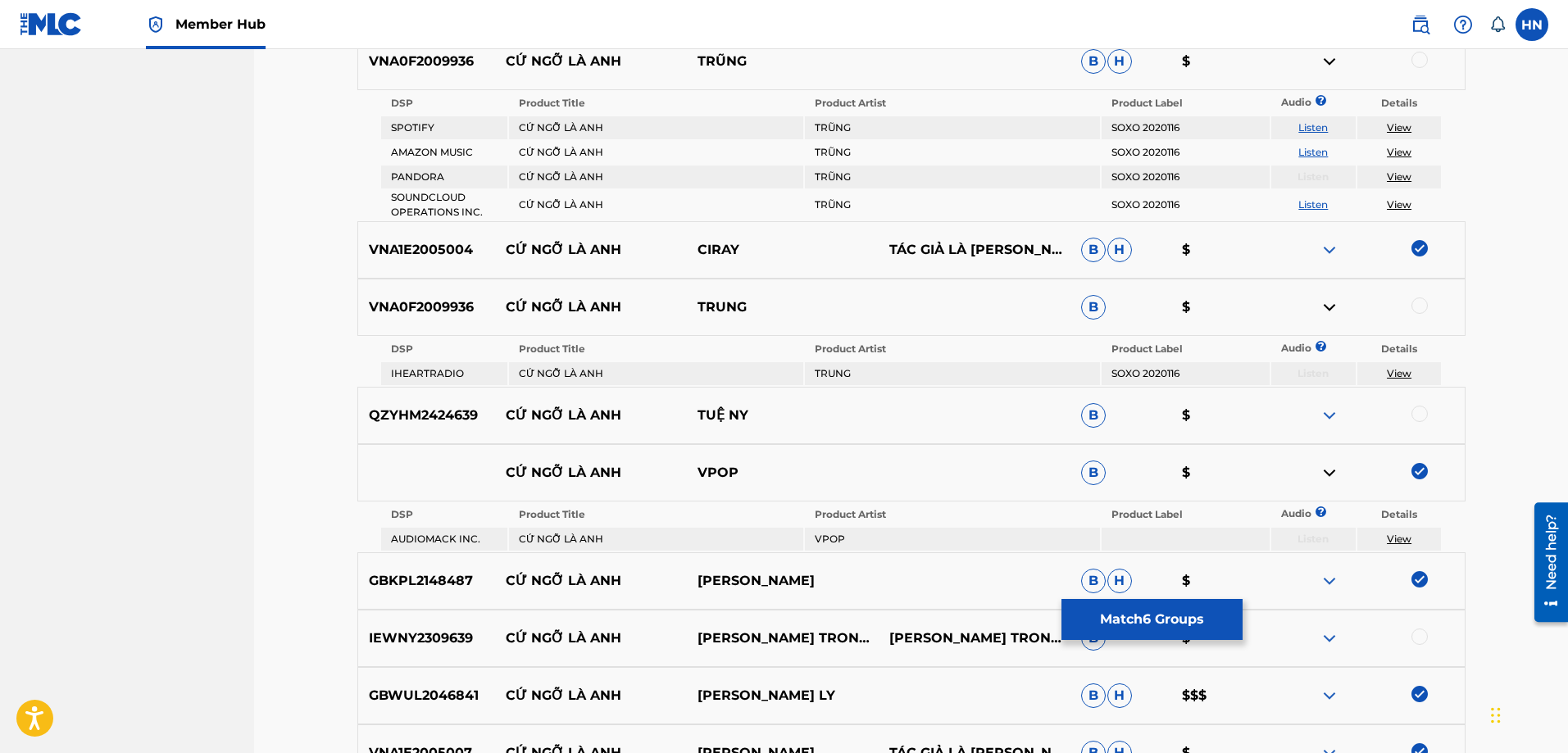
click at [1320, 409] on img at bounding box center [1329, 416] width 20 height 20
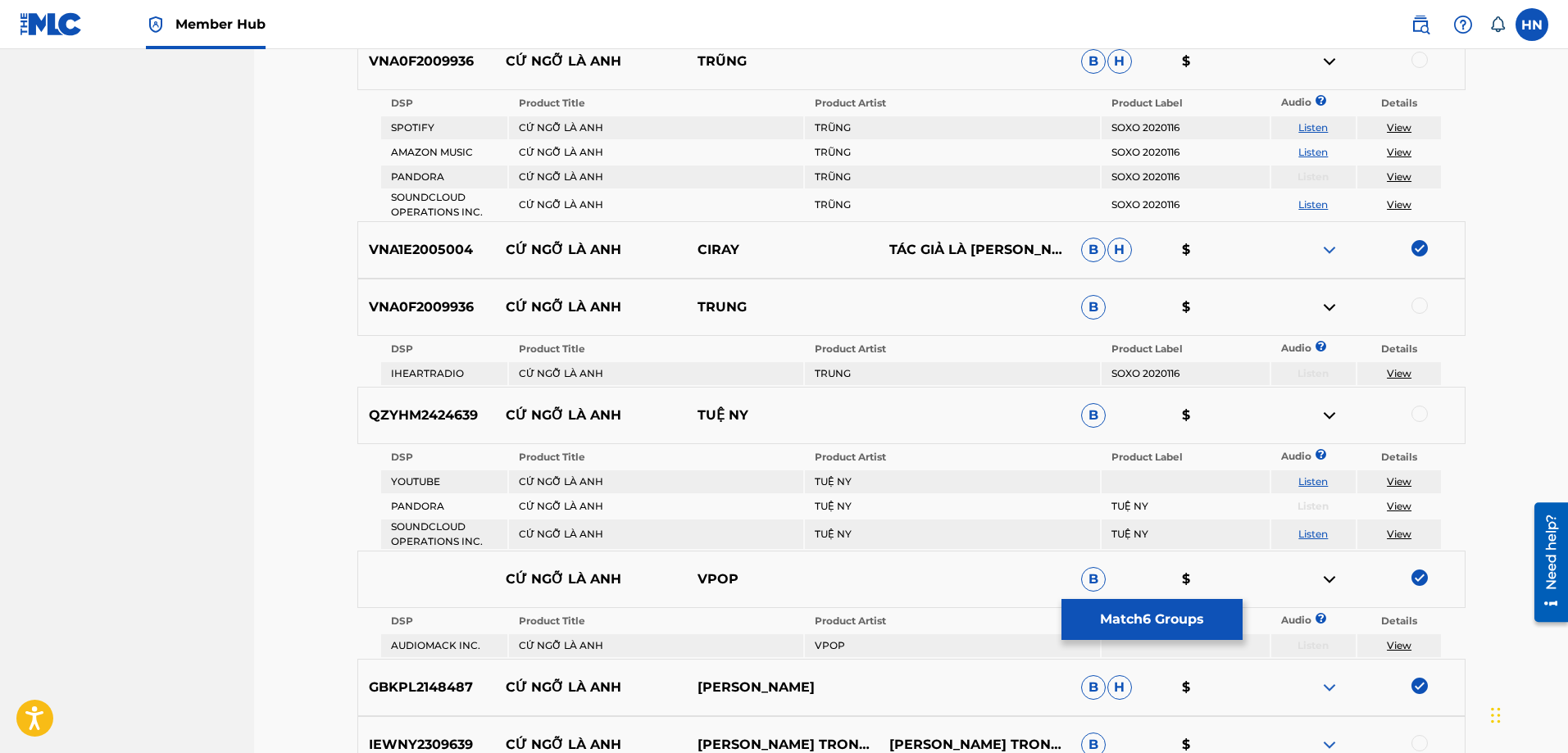
click at [1314, 478] on link "Listen" at bounding box center [1313, 481] width 30 height 12
click at [419, 404] on div "QZYHM2424639 CỨ NGỠ LÀ ANH TUỆ NY B $" at bounding box center [911, 416] width 1108 height 57
click at [1422, 415] on div at bounding box center [1419, 414] width 16 height 16
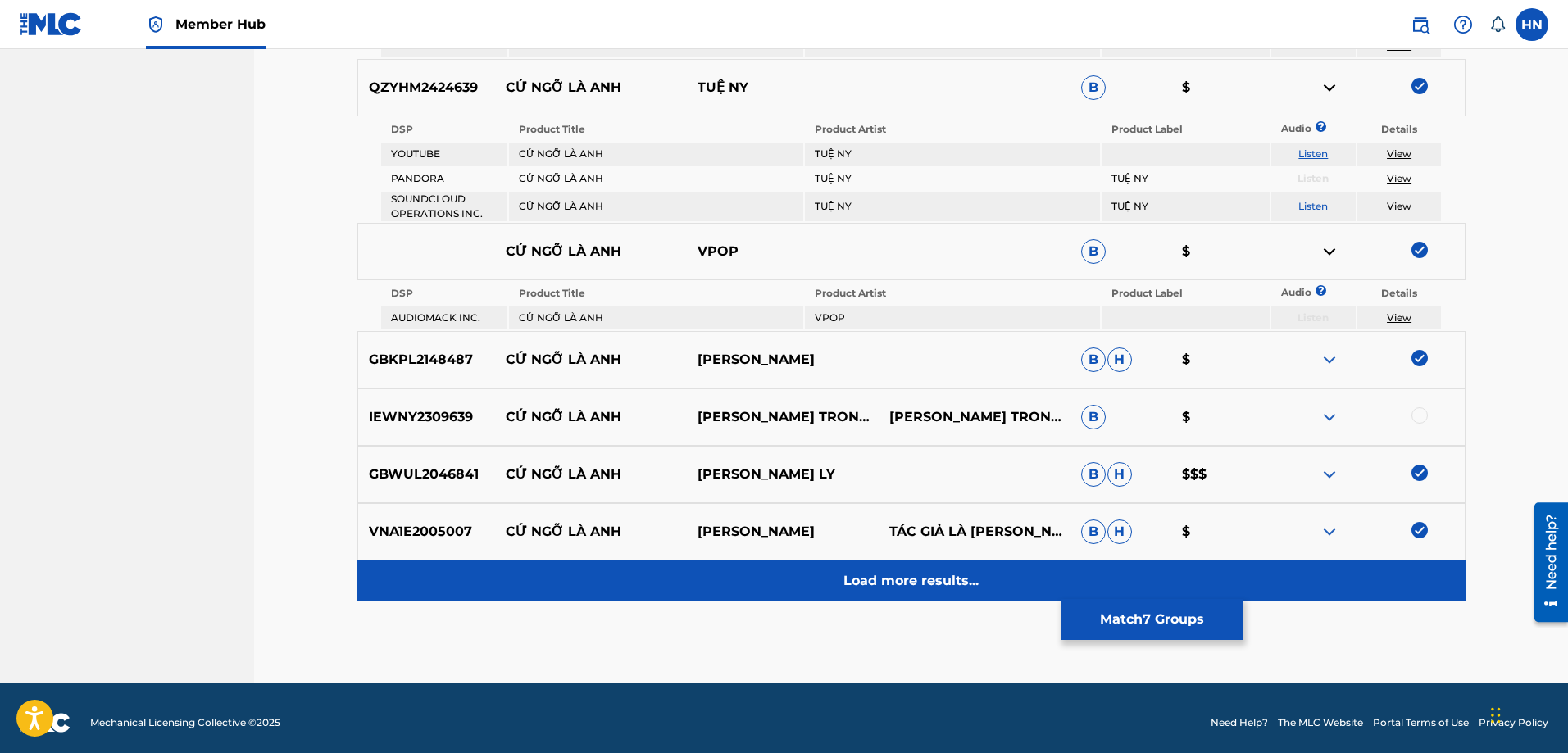
click at [896, 574] on p "Load more results..." at bounding box center [910, 581] width 135 height 20
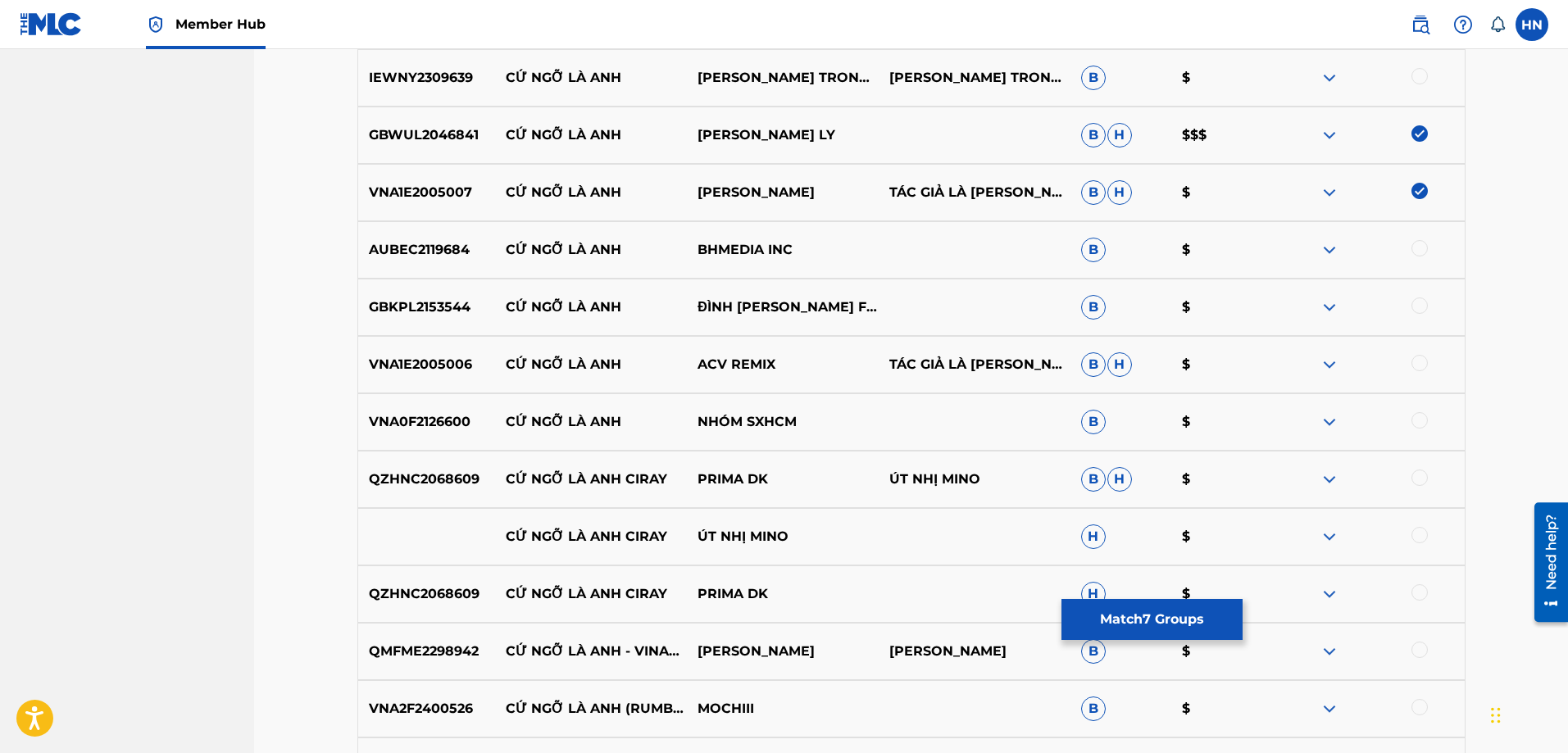
click at [450, 305] on p "GBKPL2153544" at bounding box center [427, 307] width 138 height 20
click at [1422, 308] on div at bounding box center [1419, 305] width 16 height 16
click at [430, 353] on div "VNA1E2005006 CỨ NGỠ LÀ ANH ACV REMIX TÁC GIẢ LÀ ĐINH TÙNG HUY, TÁC GIẢ LÀ ĐINH …" at bounding box center [911, 365] width 1108 height 57
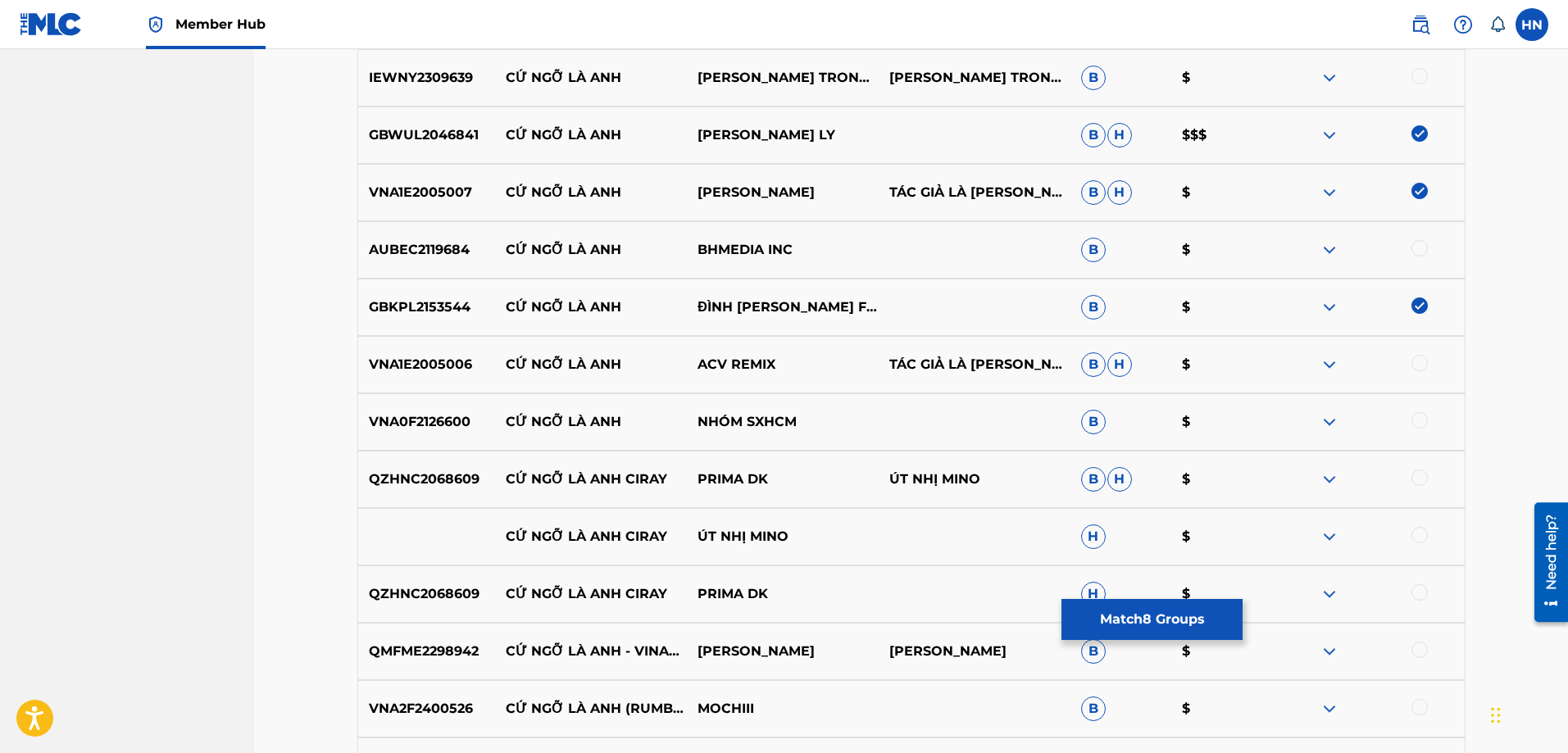
click at [1415, 364] on div at bounding box center [1419, 363] width 16 height 16
click at [467, 643] on p "QMFME2298942" at bounding box center [427, 652] width 138 height 20
click at [1414, 650] on div at bounding box center [1419, 650] width 16 height 16
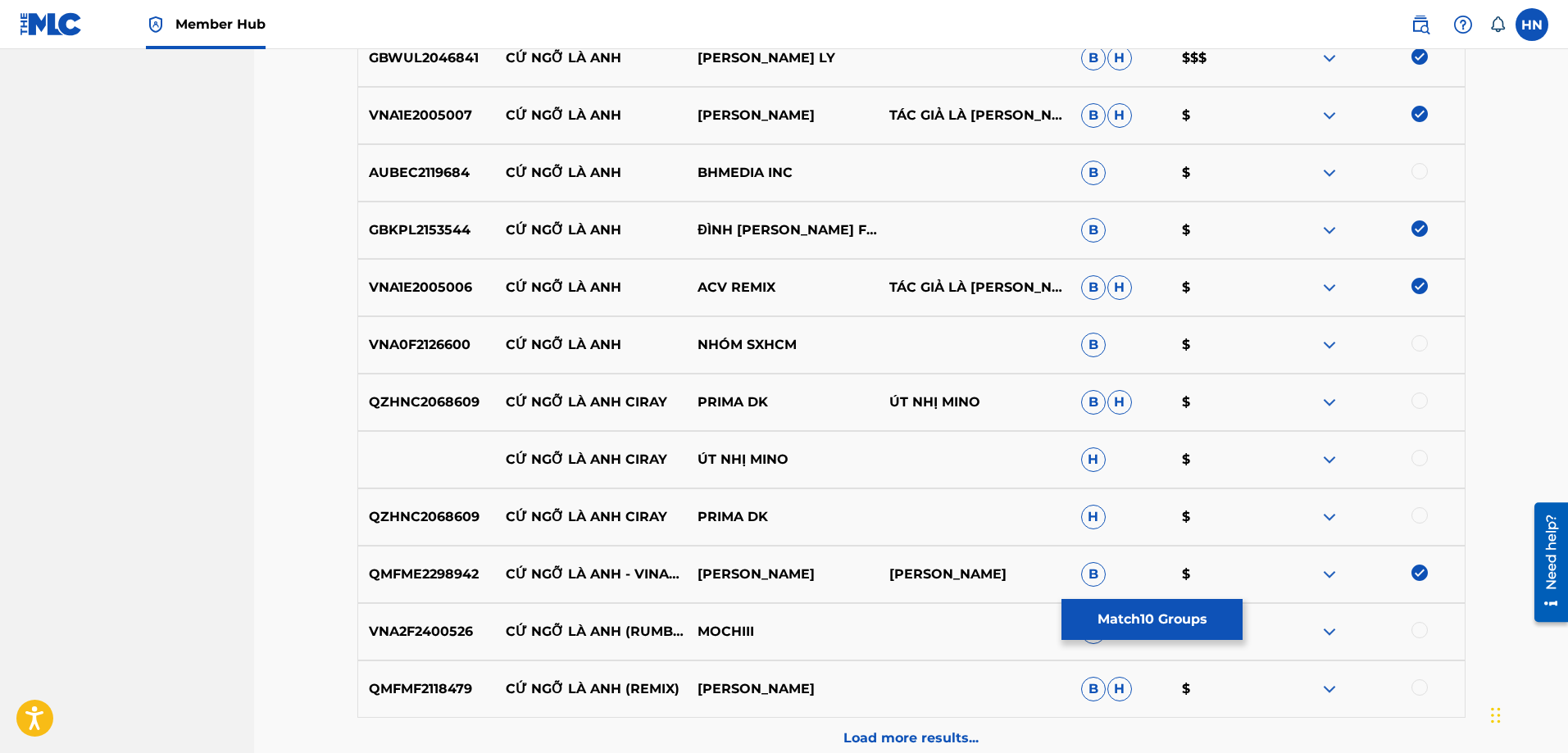
scroll to position [1148, 0]
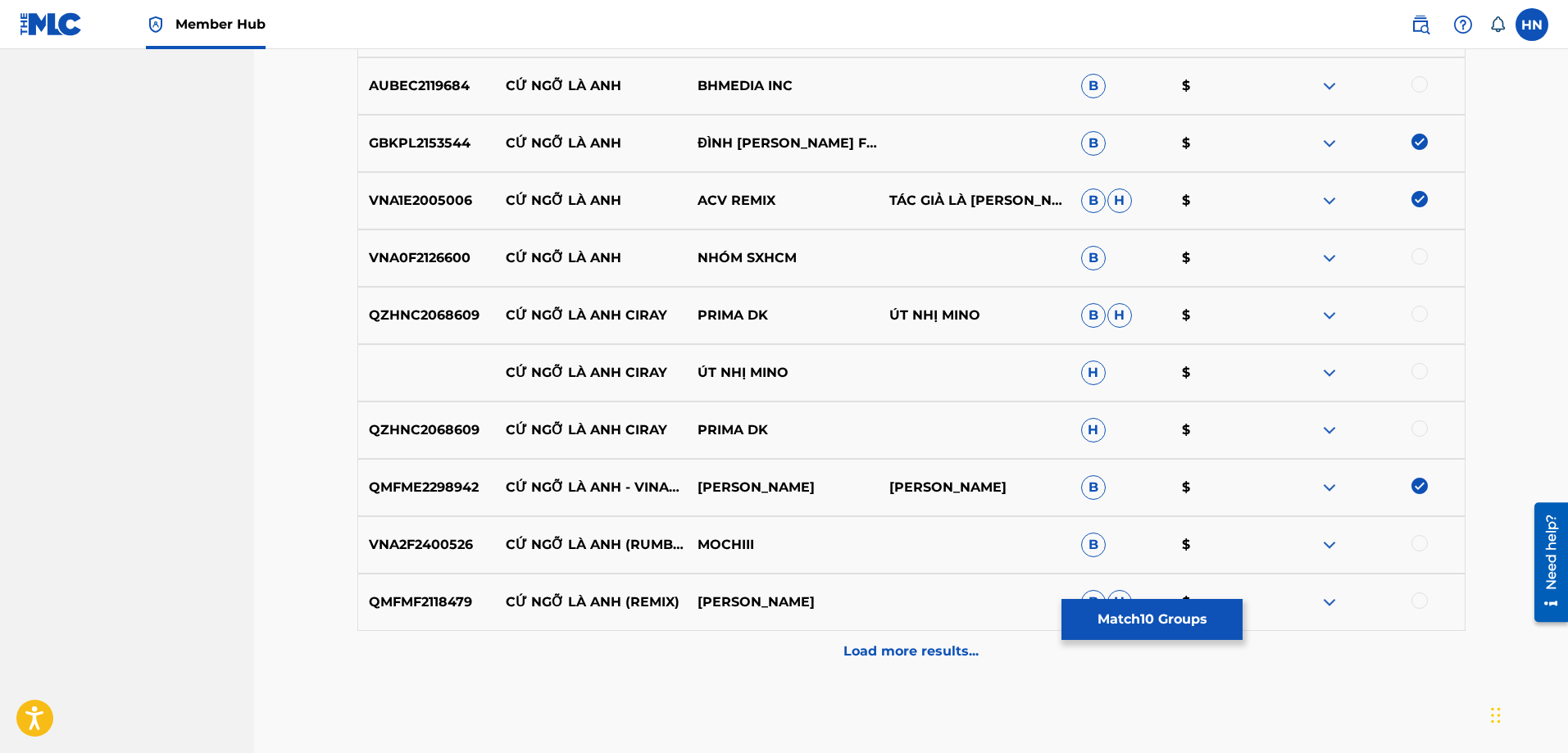
click at [1336, 540] on img at bounding box center [1329, 545] width 20 height 20
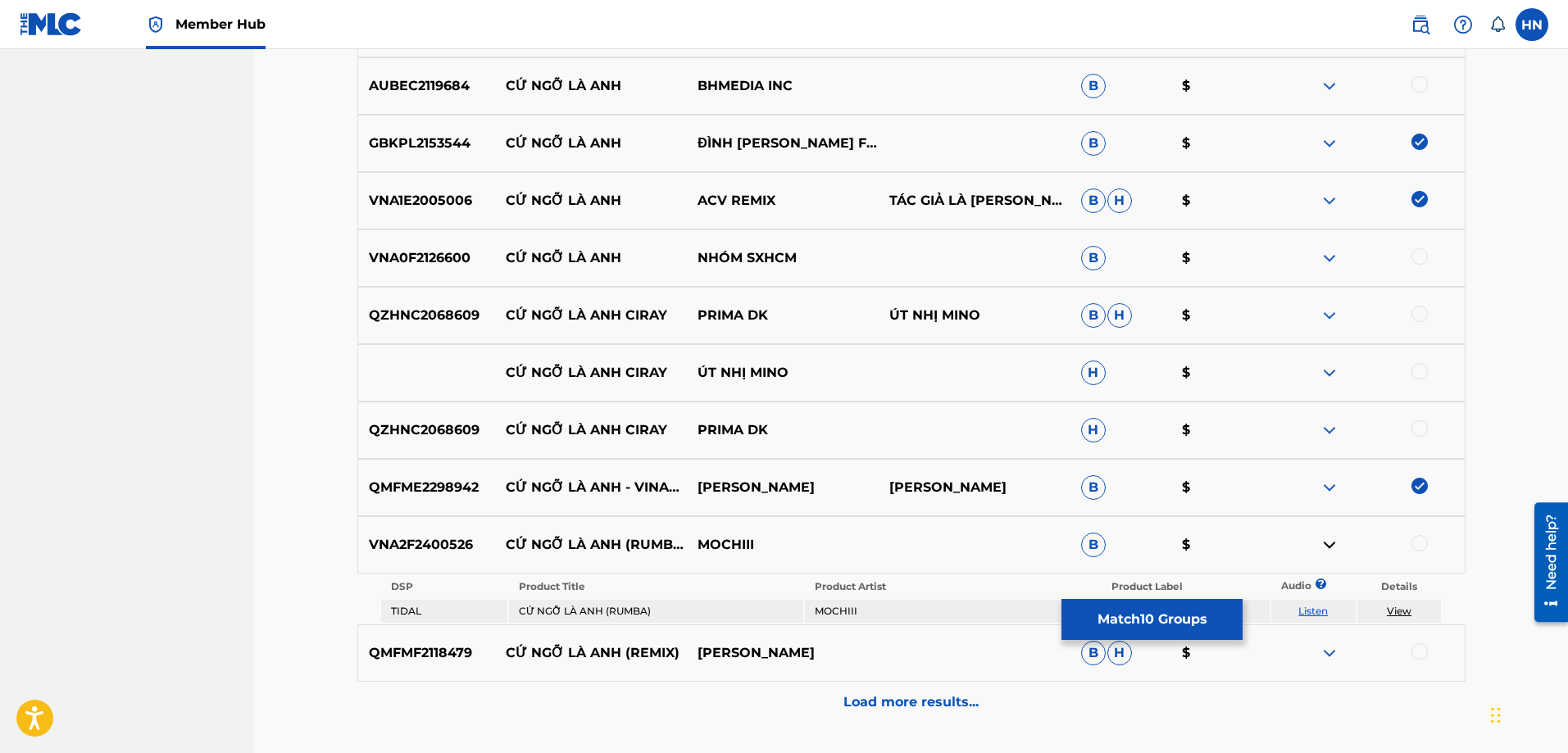
click at [1320, 604] on td "Listen" at bounding box center [1313, 612] width 85 height 23
click at [1318, 607] on link "Listen" at bounding box center [1313, 611] width 30 height 12
click at [1328, 650] on img at bounding box center [1329, 654] width 20 height 20
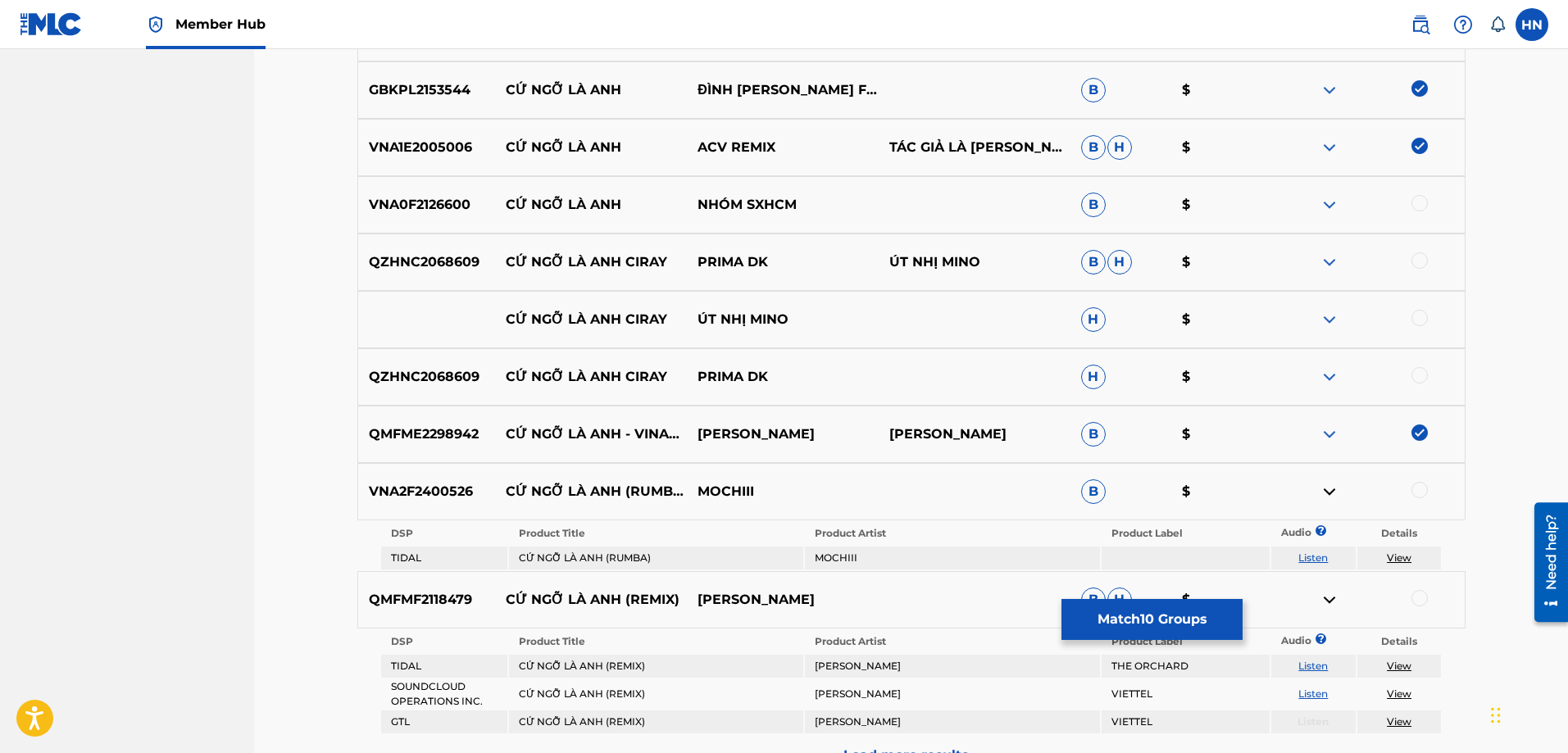
scroll to position [1230, 0]
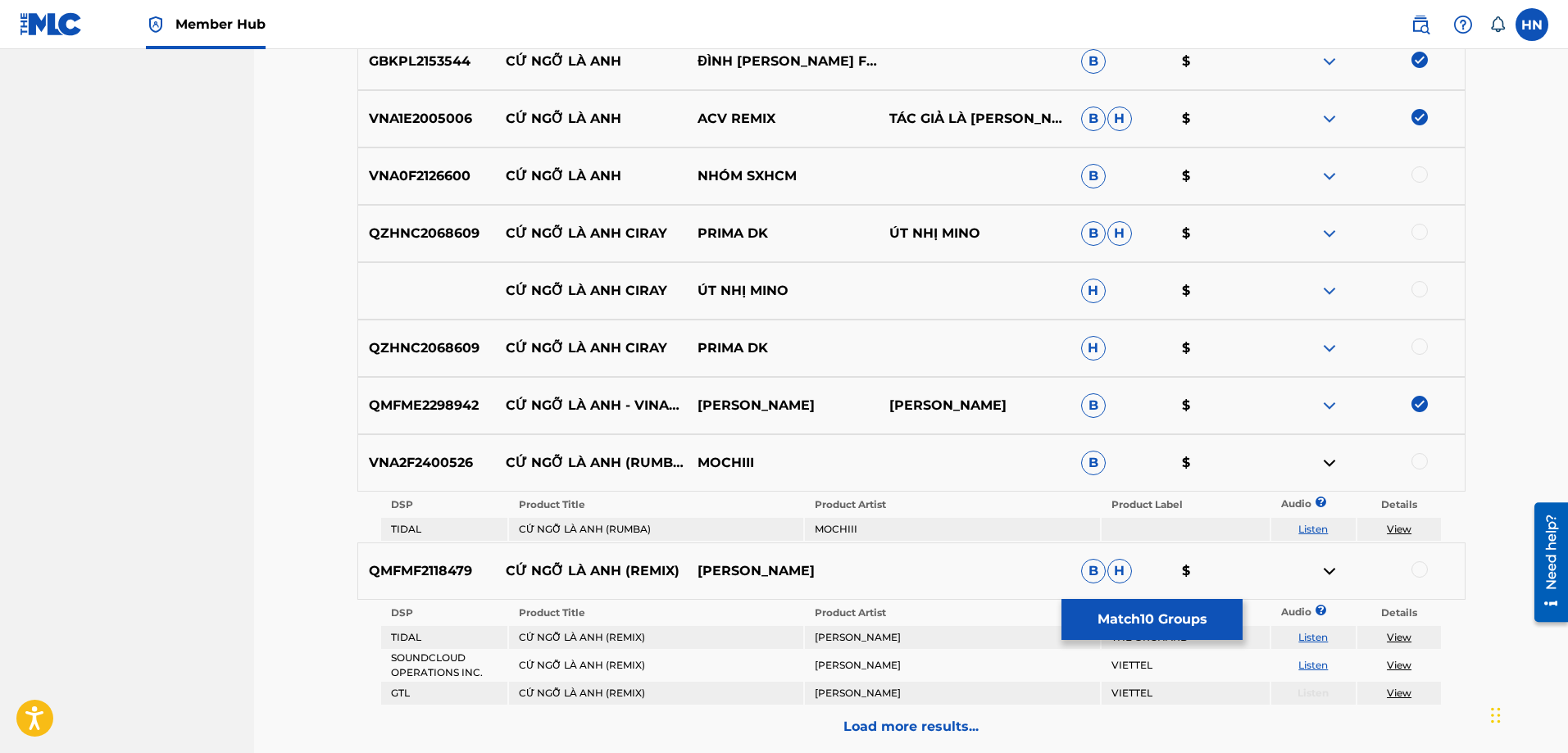
click at [1330, 169] on img at bounding box center [1329, 177] width 20 height 20
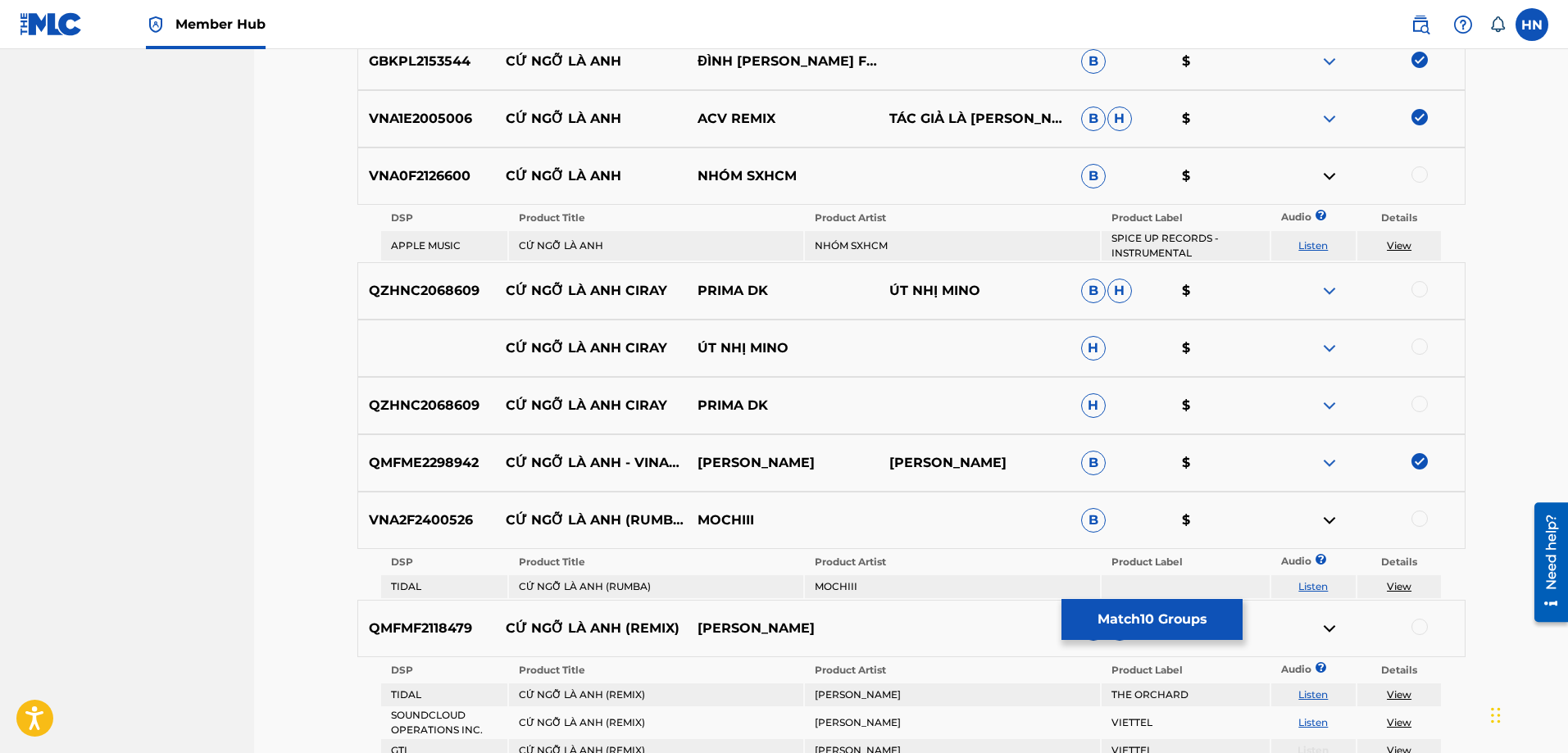
click at [1317, 248] on link "Listen" at bounding box center [1313, 246] width 30 height 12
click at [450, 168] on p "VNA0F2126600" at bounding box center [427, 177] width 138 height 20
click at [1419, 172] on div at bounding box center [1419, 175] width 16 height 16
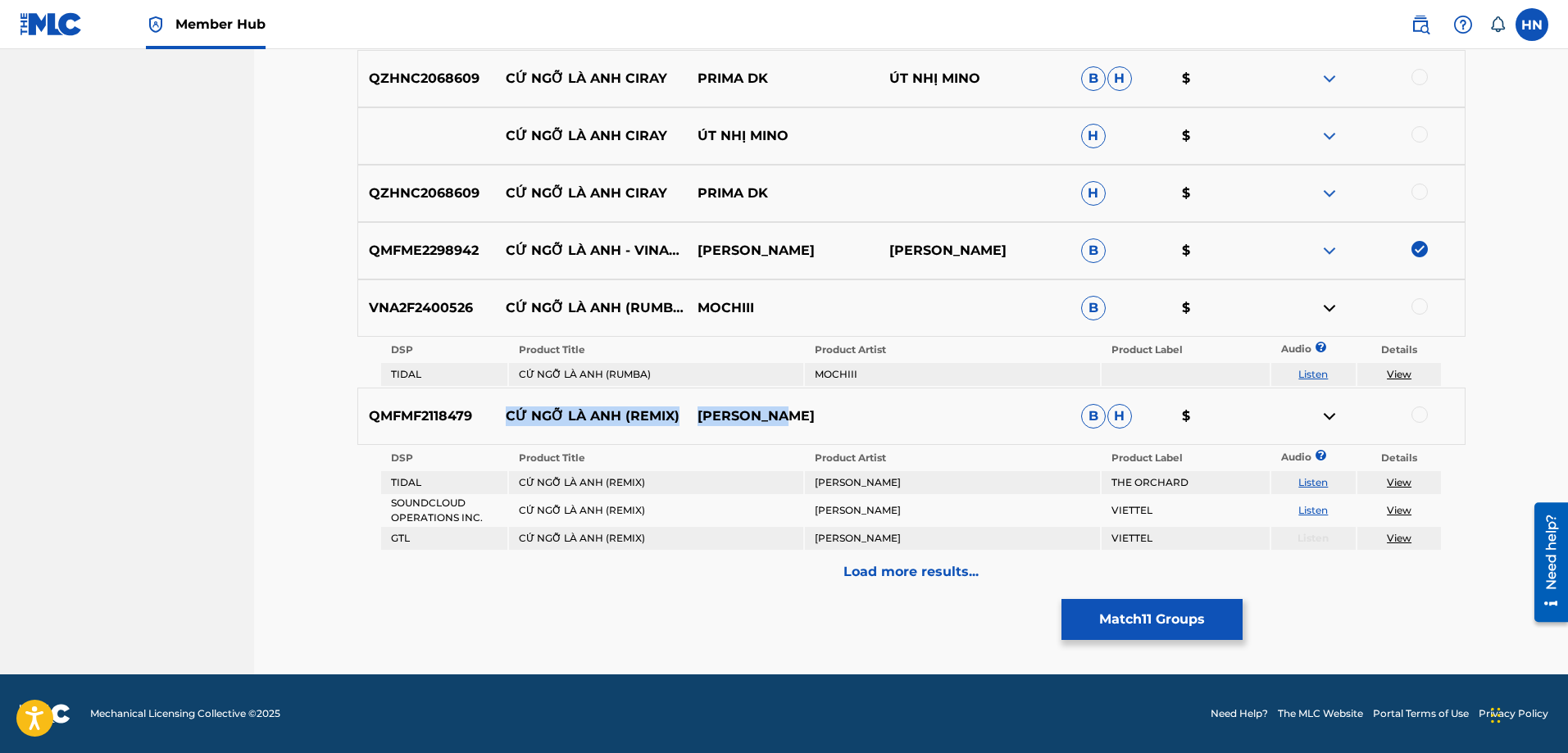
drag, startPoint x: 512, startPoint y: 411, endPoint x: 884, endPoint y: 411, distance: 372.0
click at [884, 411] on div "QMFMF2118479 CỨ NGỠ LÀ ANH (REMIX) THANH THẢO B H $" at bounding box center [911, 416] width 1108 height 57
click at [423, 434] on div "QMFMF2118479 CỨ NGỠ LÀ ANH (REMIX) THANH THẢO B H $" at bounding box center [911, 416] width 1108 height 57
click at [1413, 416] on div at bounding box center [1419, 415] width 16 height 16
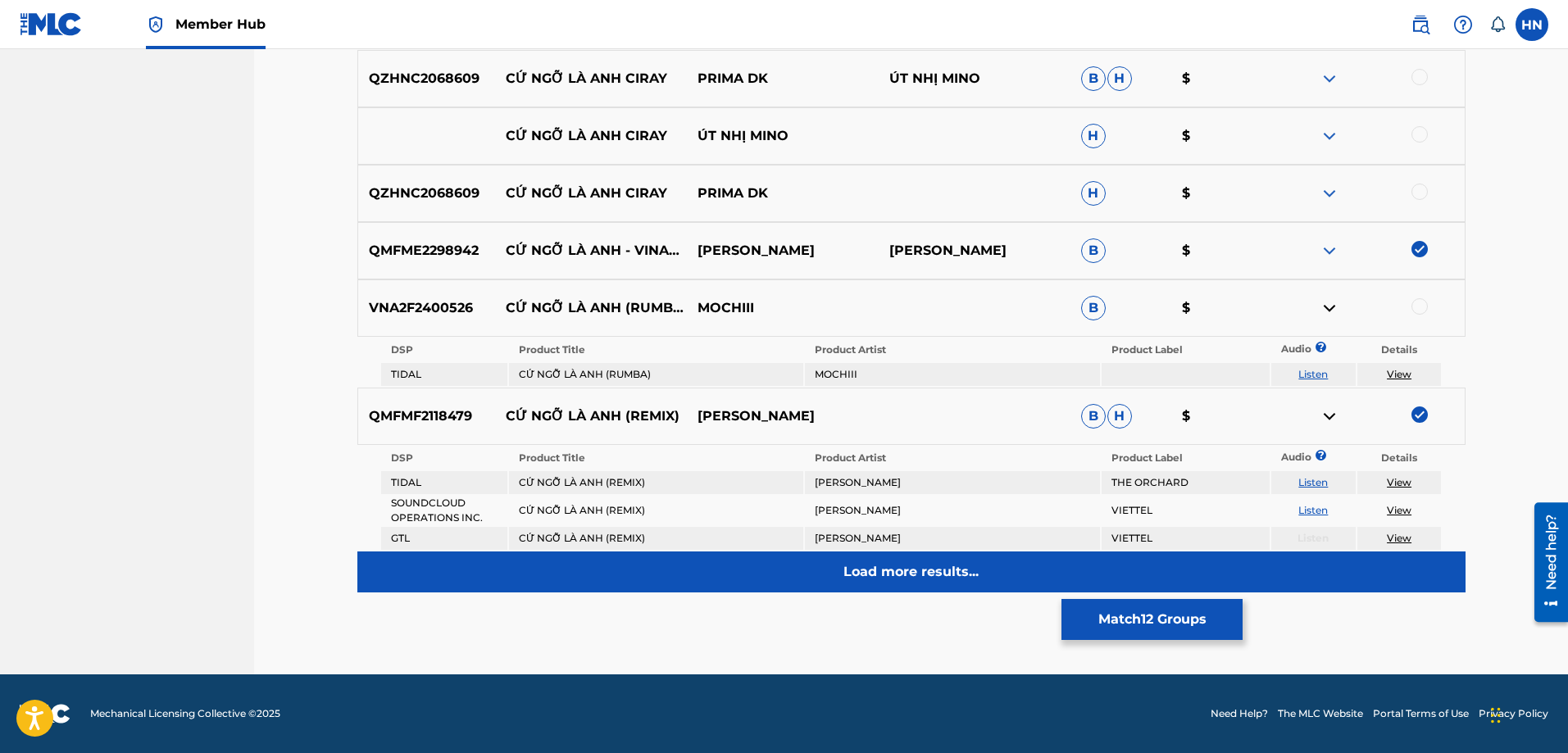
click at [921, 579] on p "Load more results..." at bounding box center [910, 572] width 135 height 20
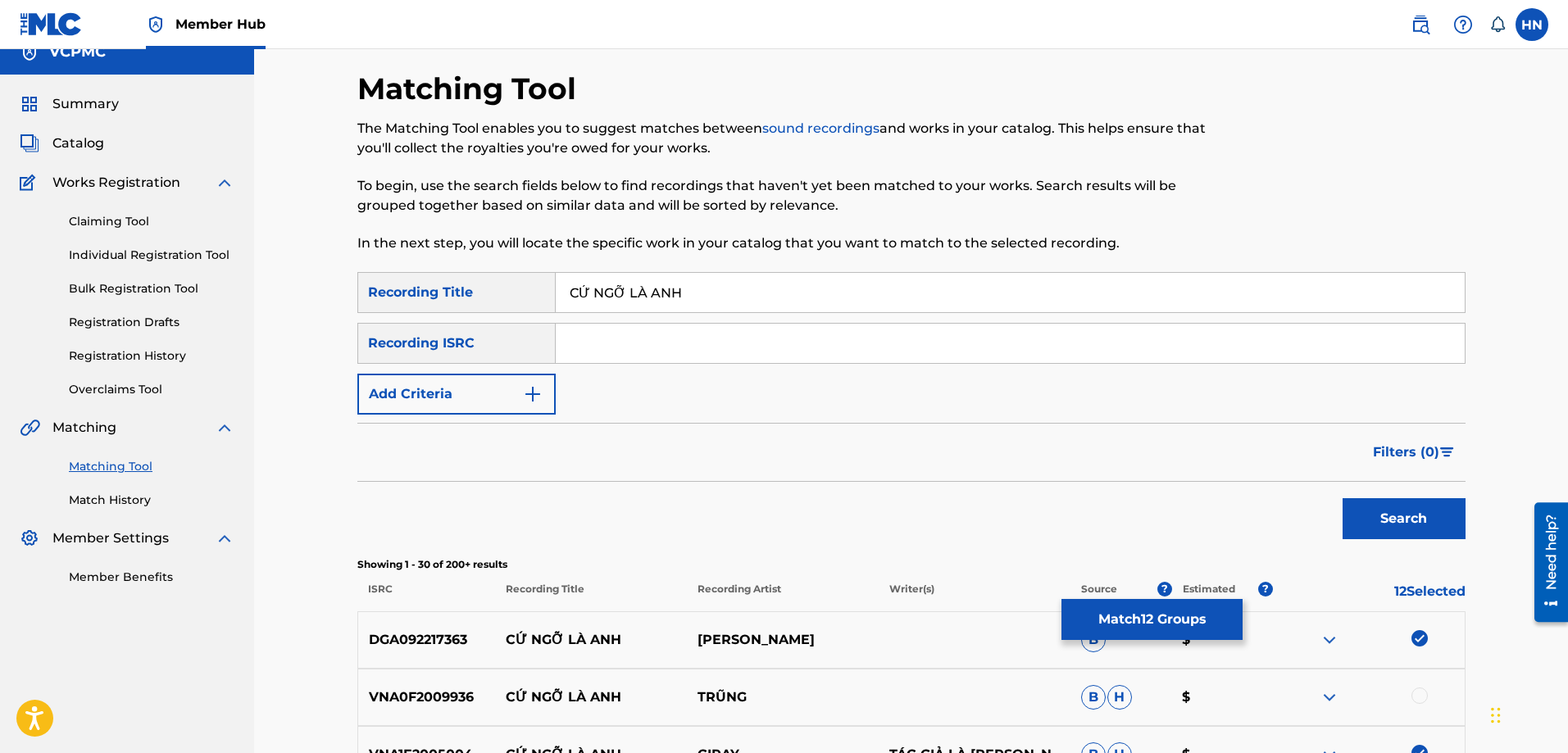
scroll to position [0, 0]
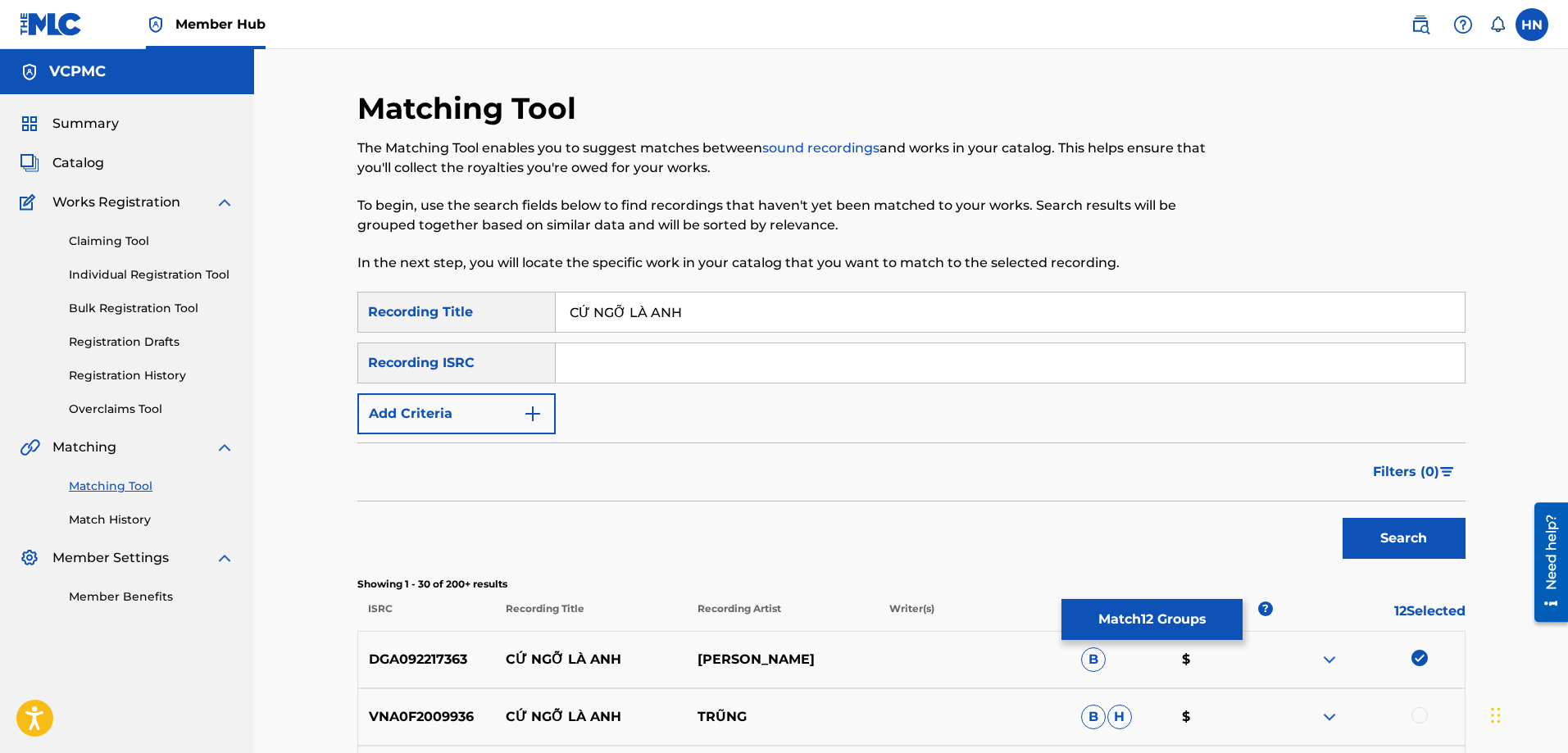
click at [690, 296] on input "CỨ NGỠ LÀ ANH" at bounding box center [1010, 312] width 909 height 39
paste input "U NGO LA"
type input "CU NGO LA ANH"
click at [1342, 518] on button "Search" at bounding box center [1404, 539] width 123 height 41
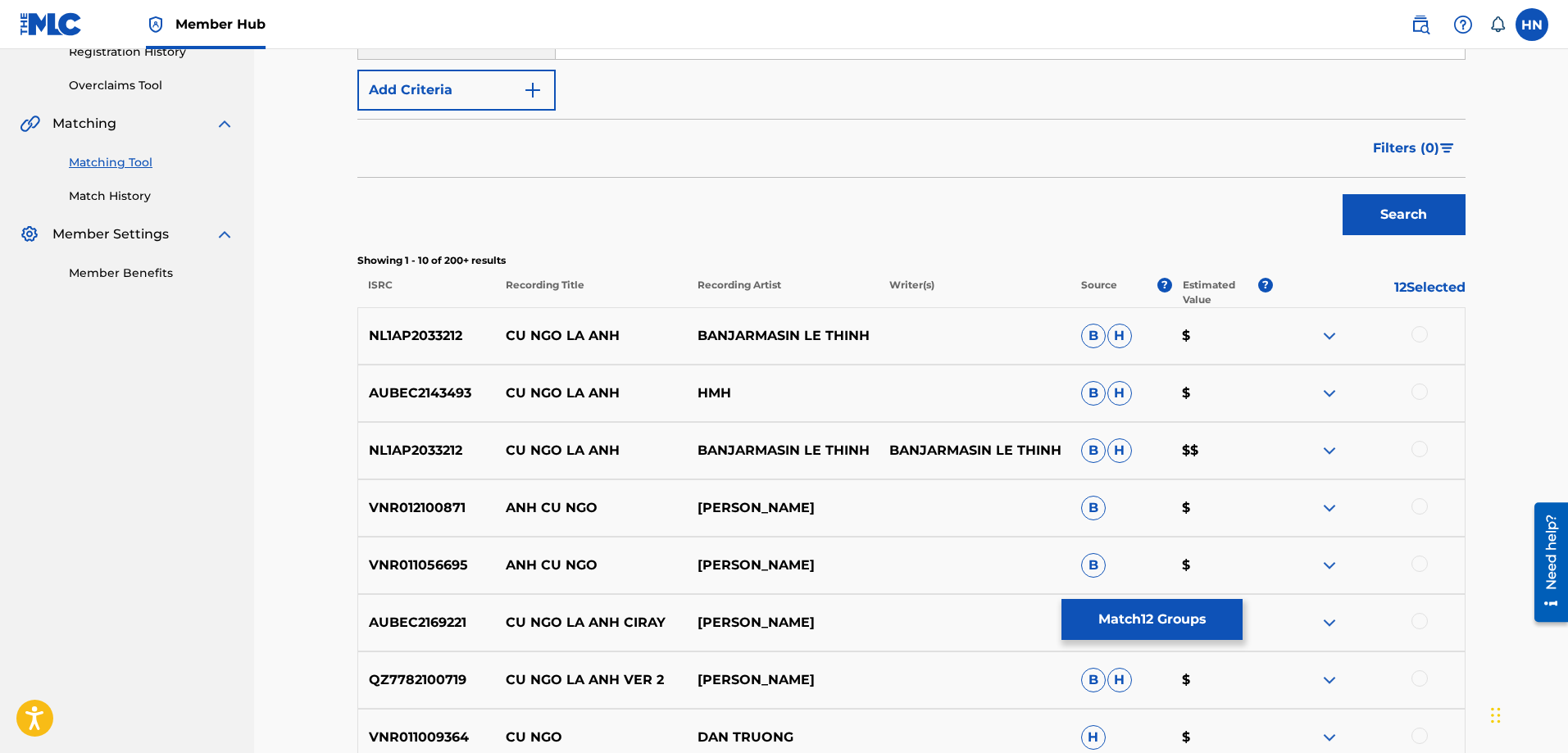
scroll to position [410, 0]
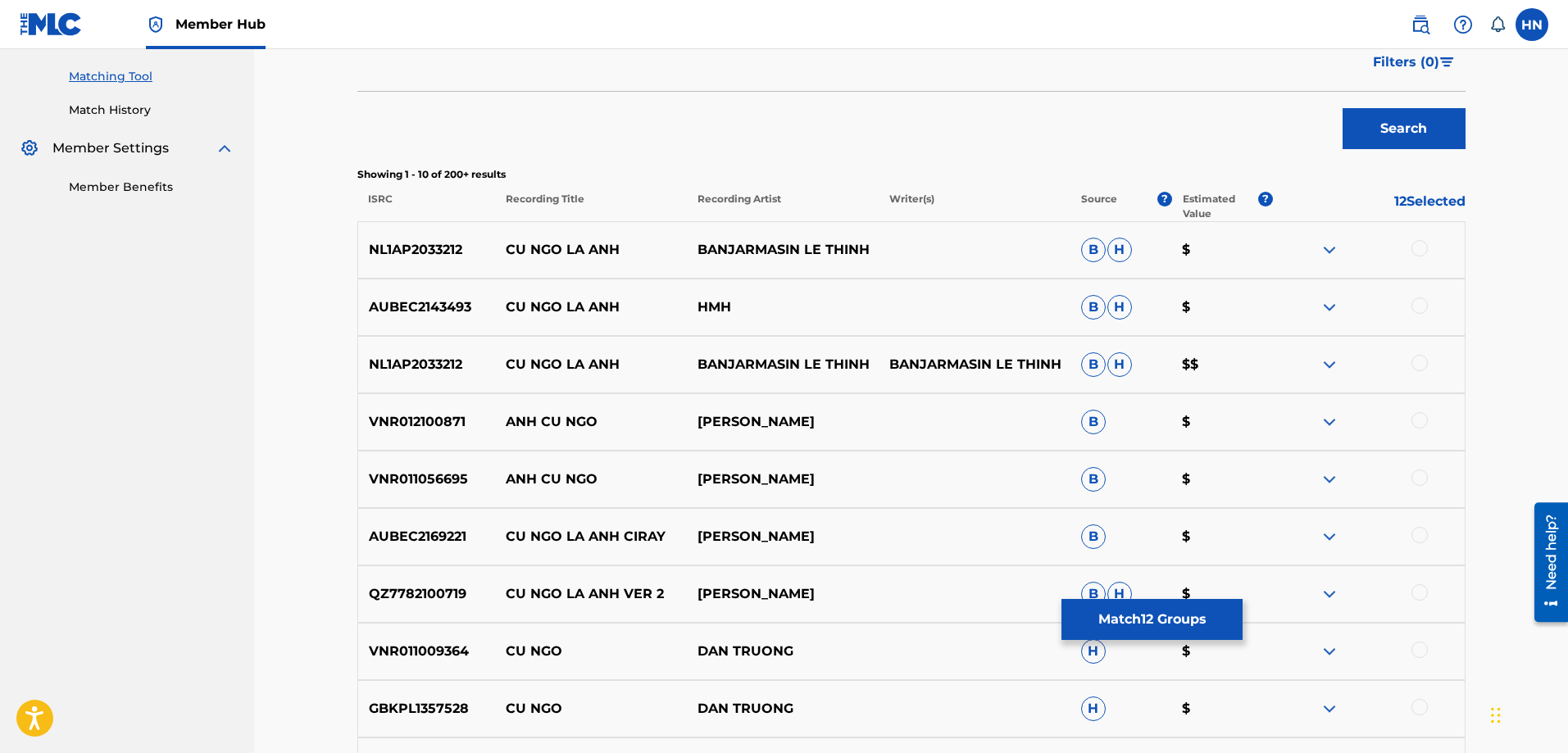
click at [456, 539] on p "AUBEC2169221" at bounding box center [427, 537] width 138 height 20
click at [1423, 536] on div at bounding box center [1419, 535] width 16 height 16
click at [1319, 251] on img at bounding box center [1329, 250] width 20 height 20
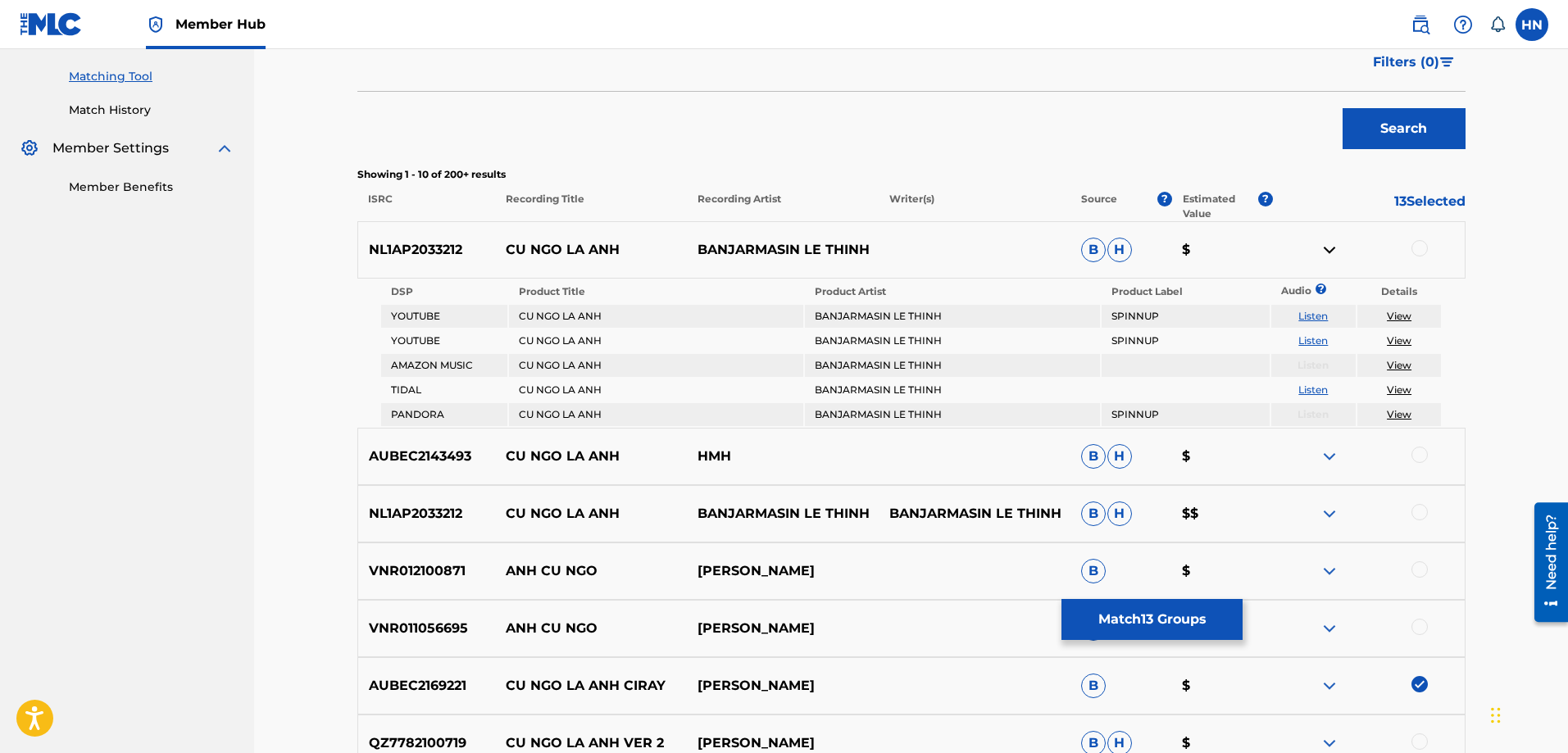
click at [1325, 312] on link "Listen" at bounding box center [1313, 315] width 30 height 12
drag, startPoint x: 869, startPoint y: 244, endPoint x: 489, endPoint y: 244, distance: 380.0
click at [489, 241] on div "NL1AP2033212 CU NGO LA ANH BANJARMASIN LE THINH B H $" at bounding box center [911, 250] width 1108 height 57
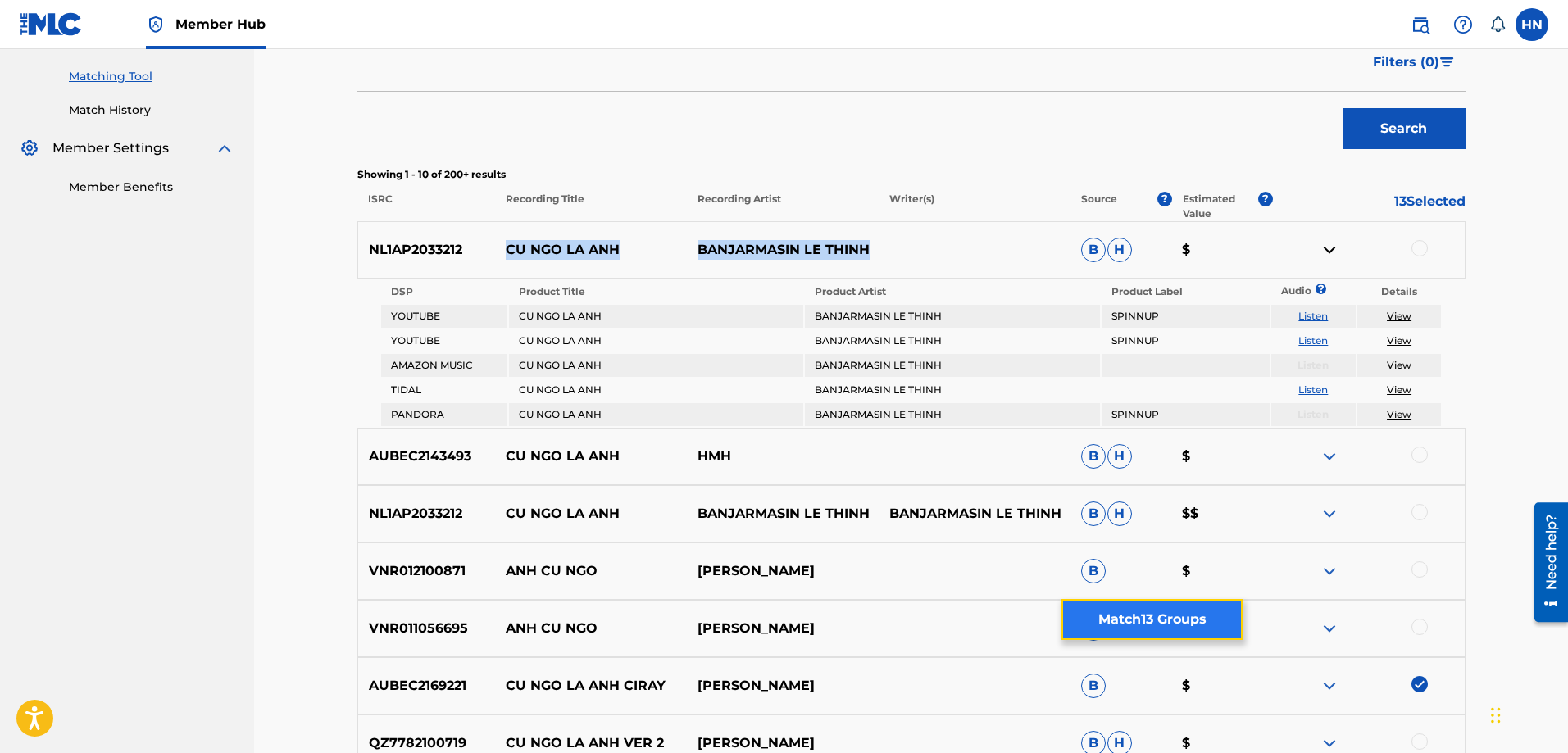
click at [1148, 601] on button "Match 13 Groups" at bounding box center [1152, 620] width 181 height 41
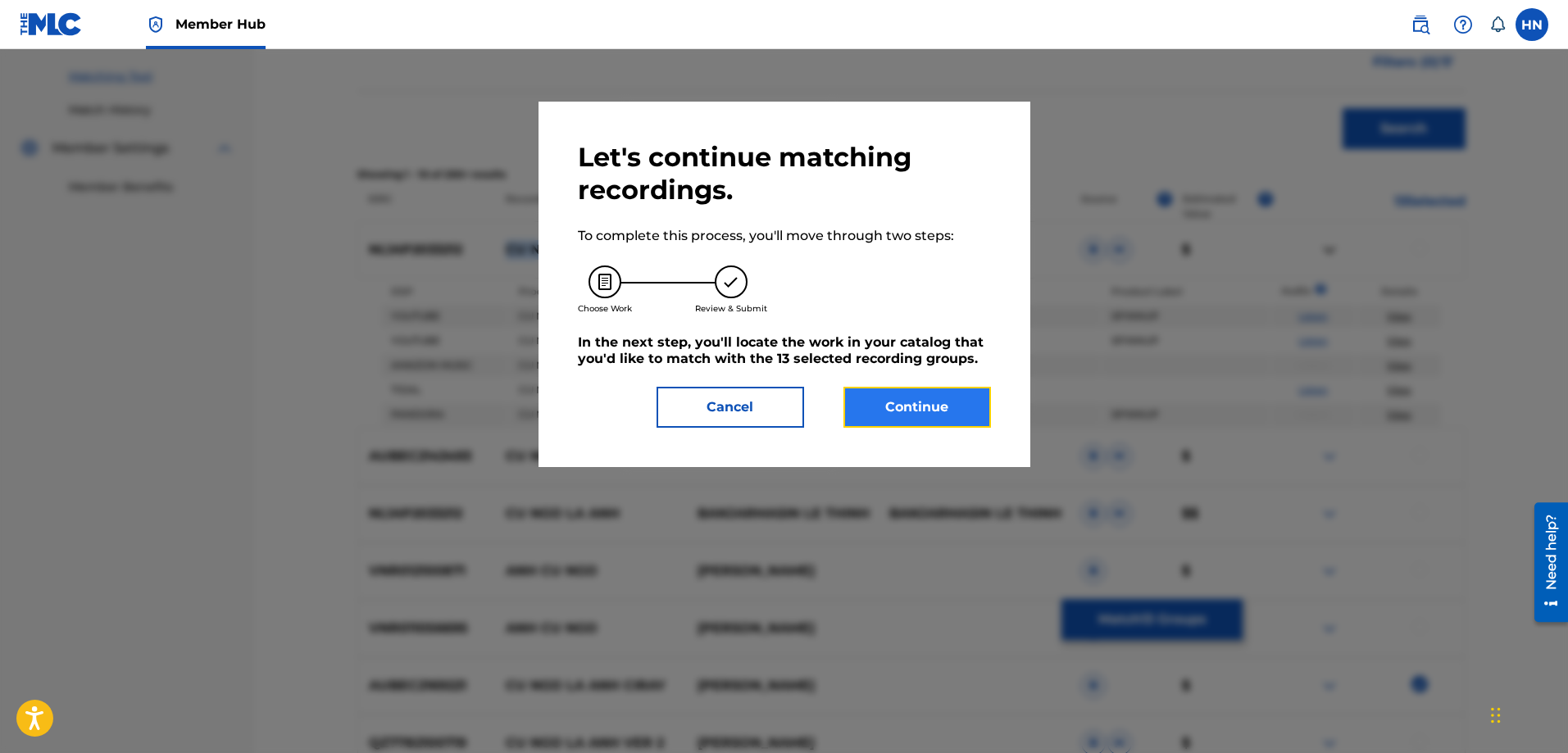
click at [923, 397] on button "Continue" at bounding box center [917, 407] width 148 height 41
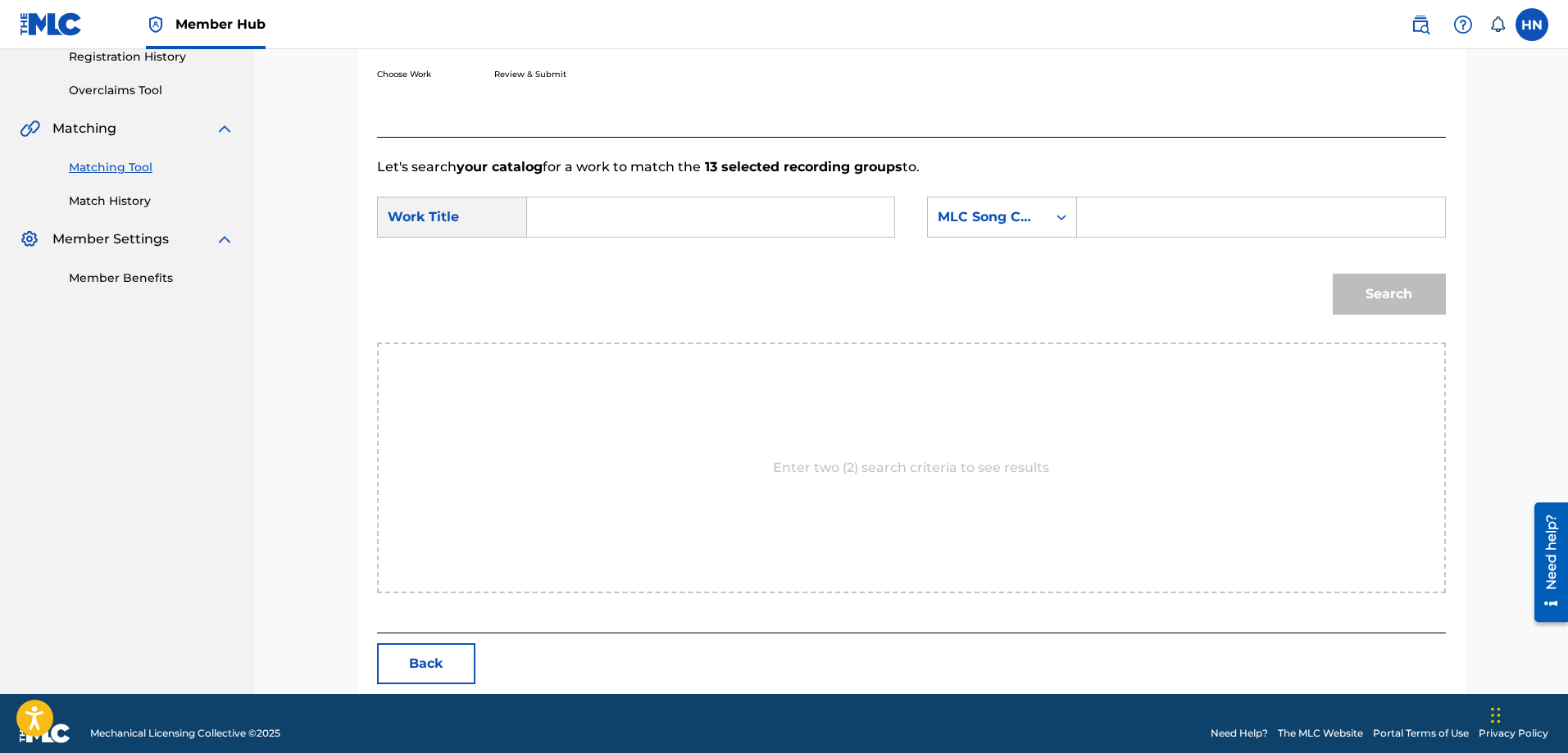
scroll to position [338, 0]
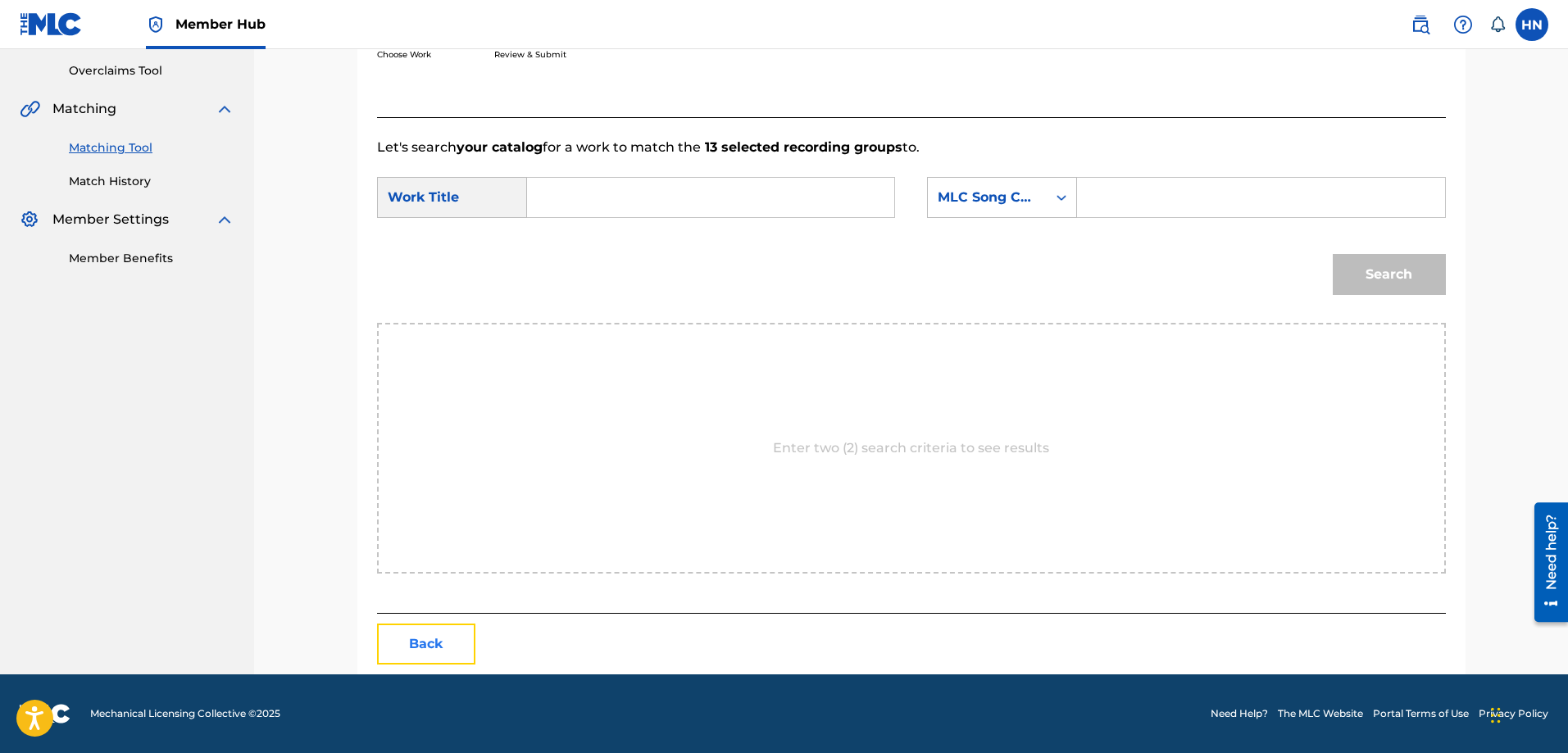
click at [449, 626] on button "Back" at bounding box center [426, 645] width 99 height 41
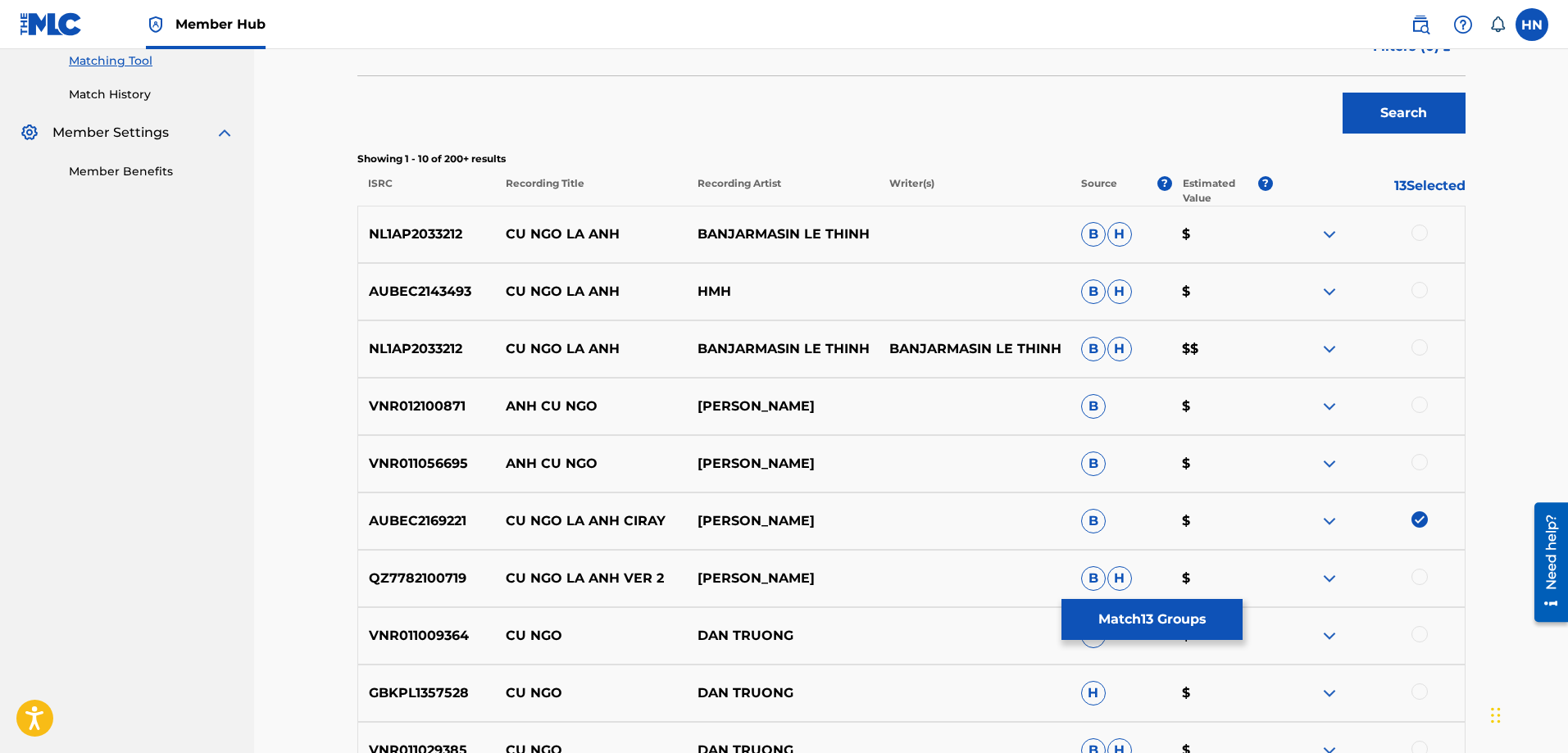
scroll to position [503, 0]
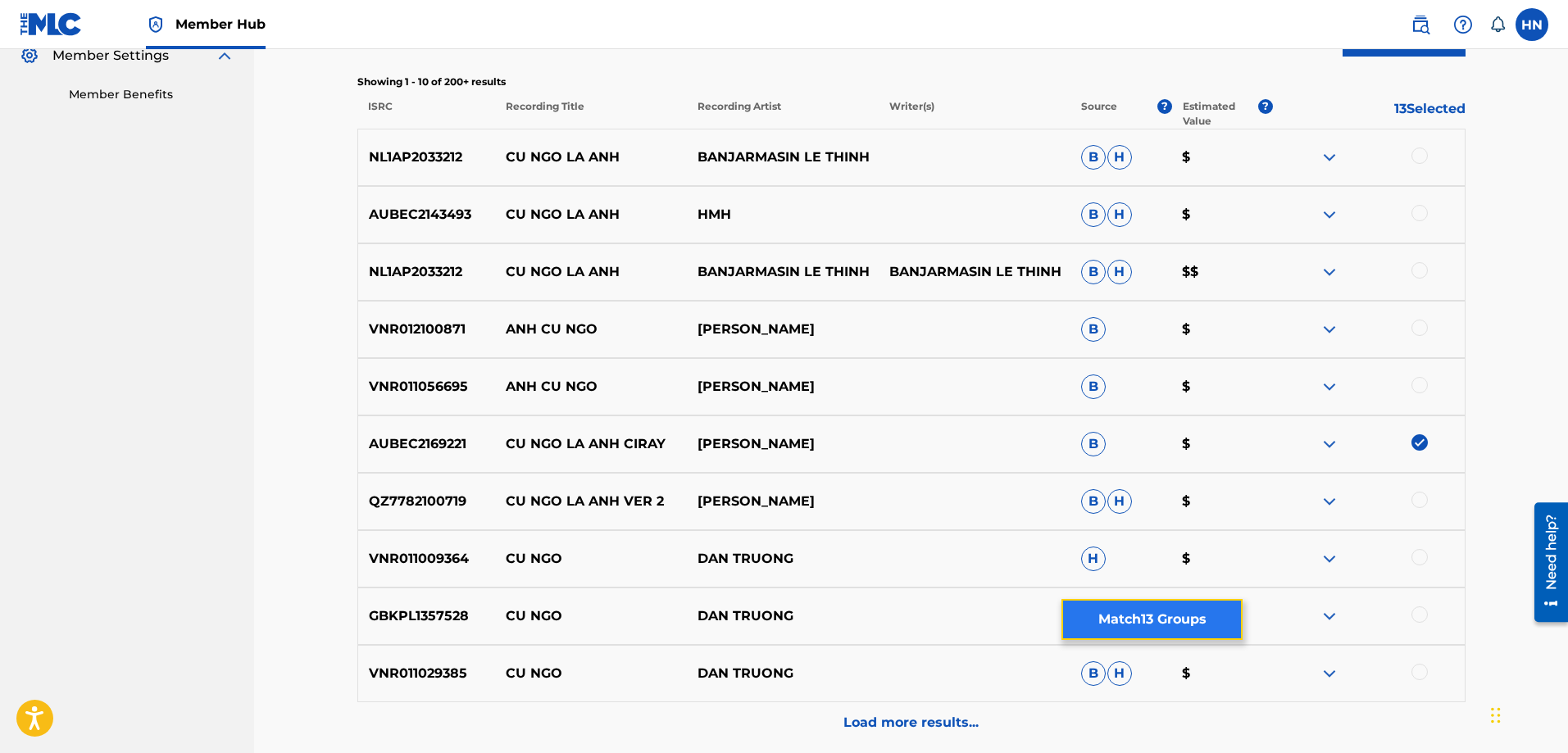
click at [1118, 611] on button "Match 13 Groups" at bounding box center [1152, 620] width 181 height 41
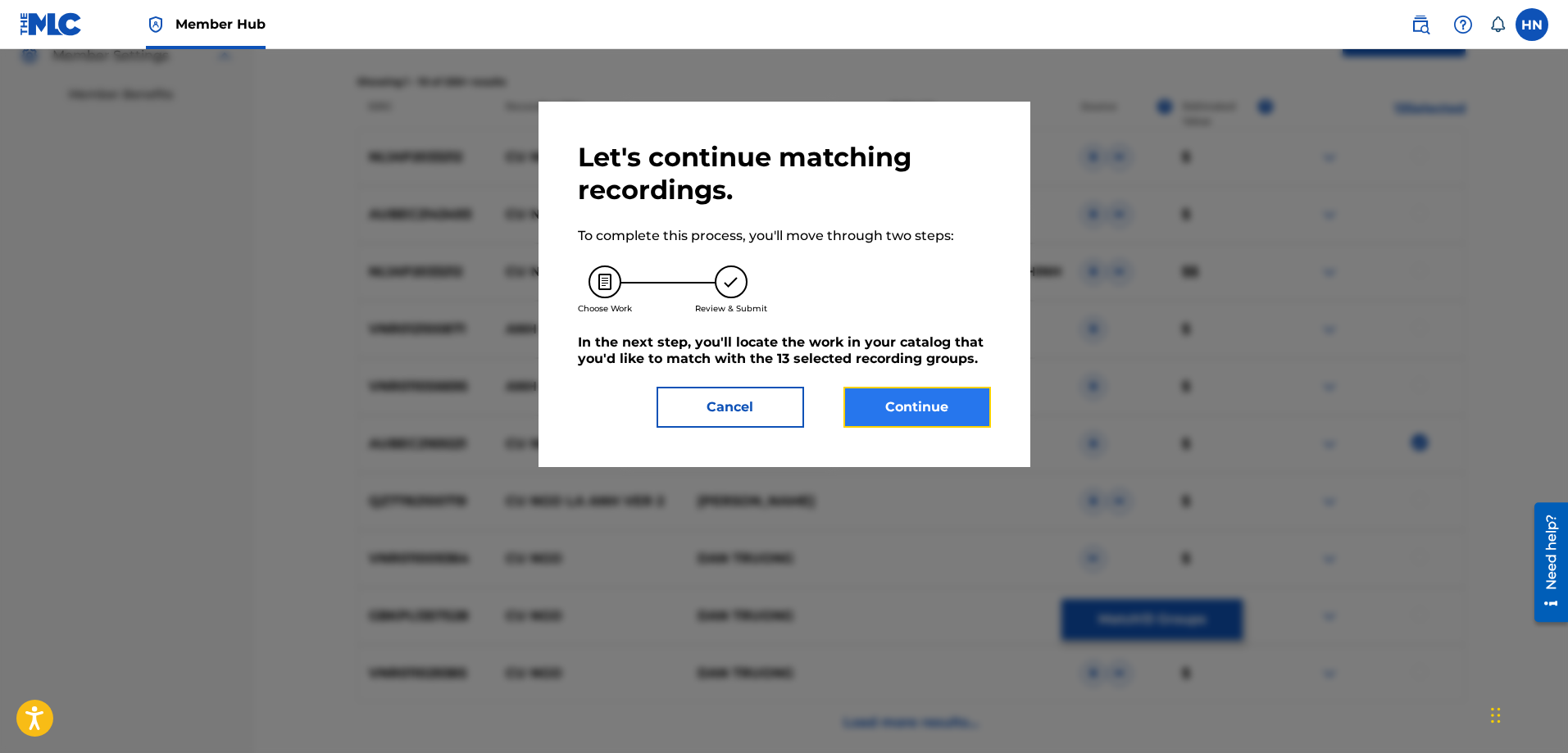
click at [900, 406] on button "Continue" at bounding box center [917, 407] width 148 height 41
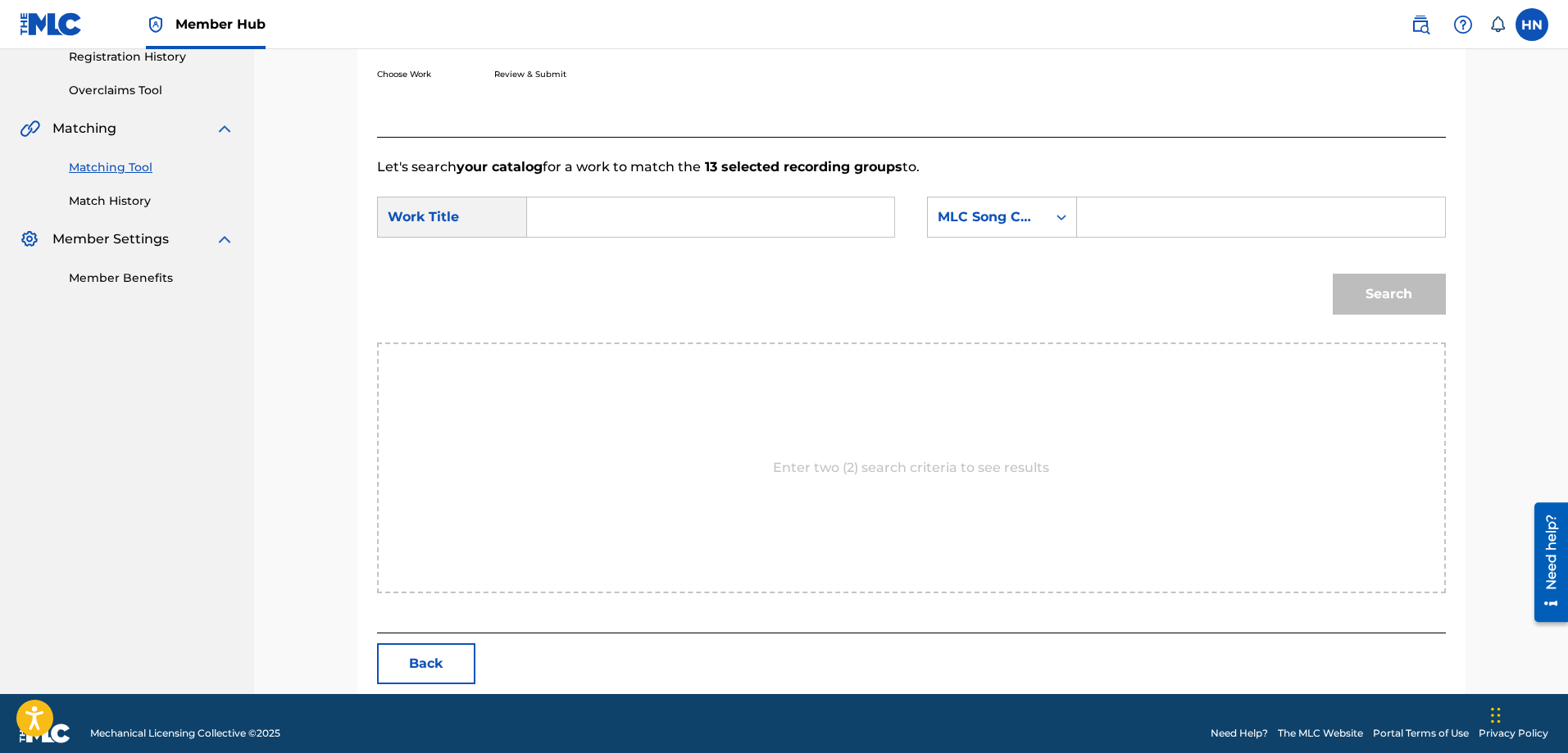
scroll to position [338, 0]
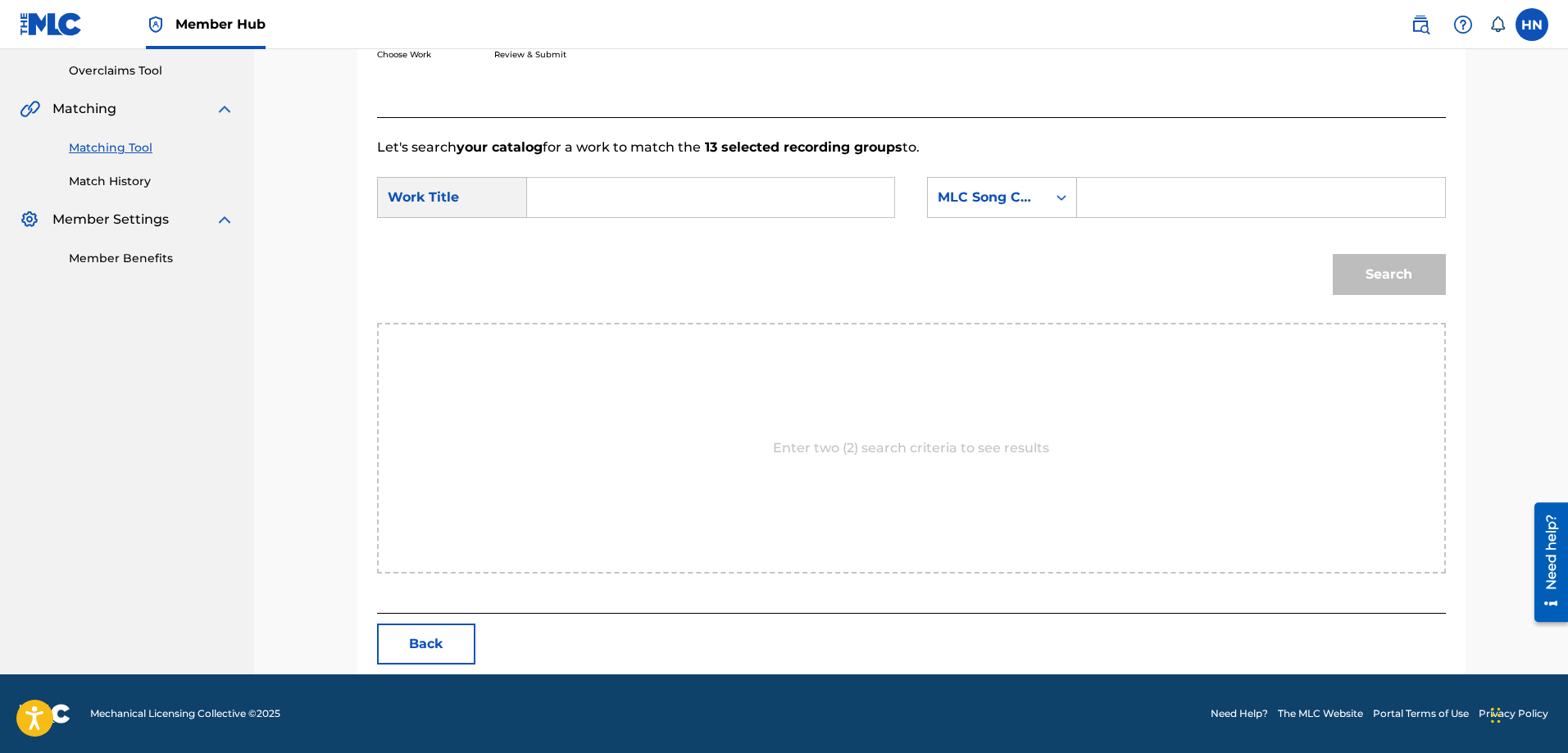
click at [837, 203] on input "Search Form" at bounding box center [710, 198] width 339 height 39
paste input "CU NGO LA ANH"
type input "CU NGO LA ANH"
click at [986, 199] on div "MLC Song Code" at bounding box center [987, 198] width 99 height 20
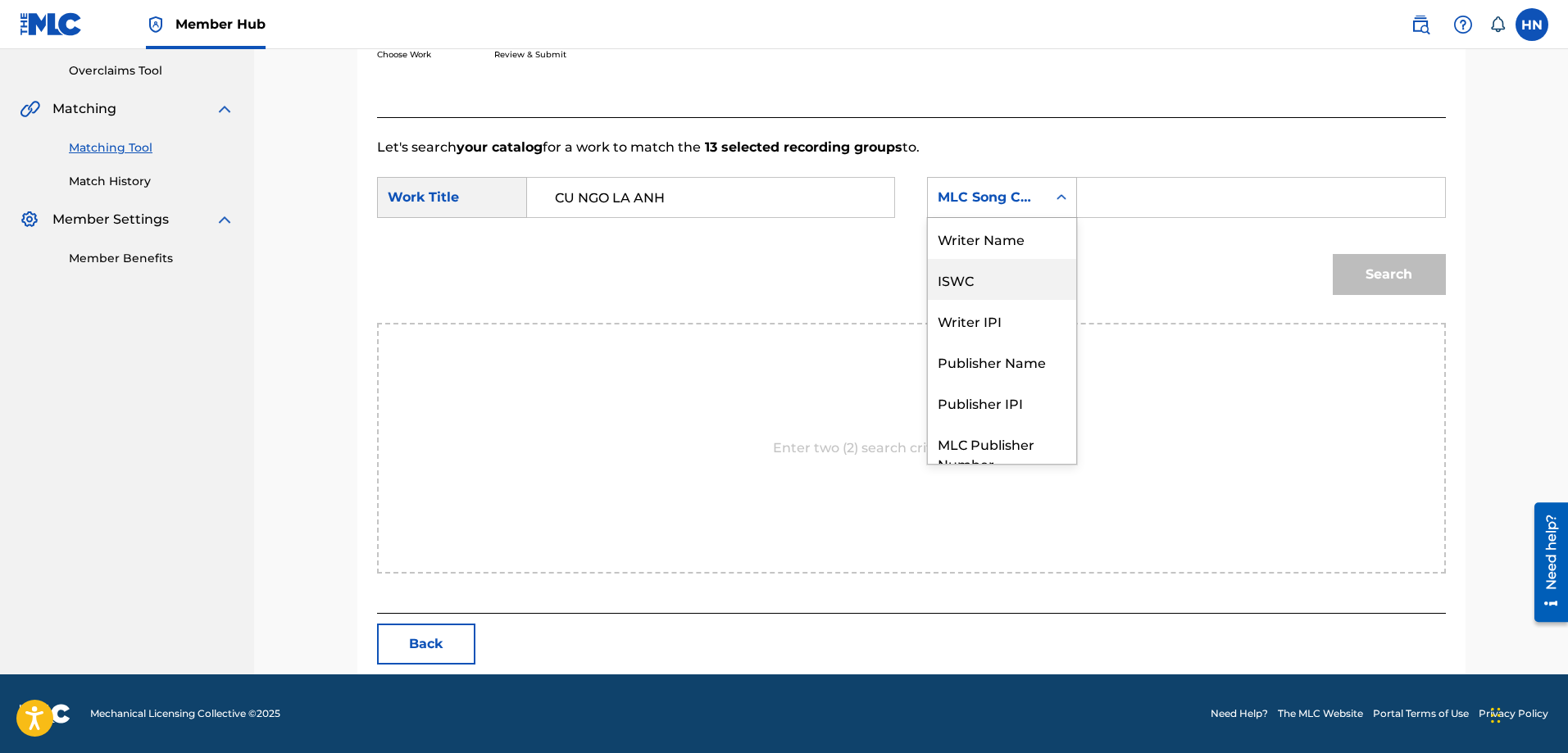
scroll to position [61, 0]
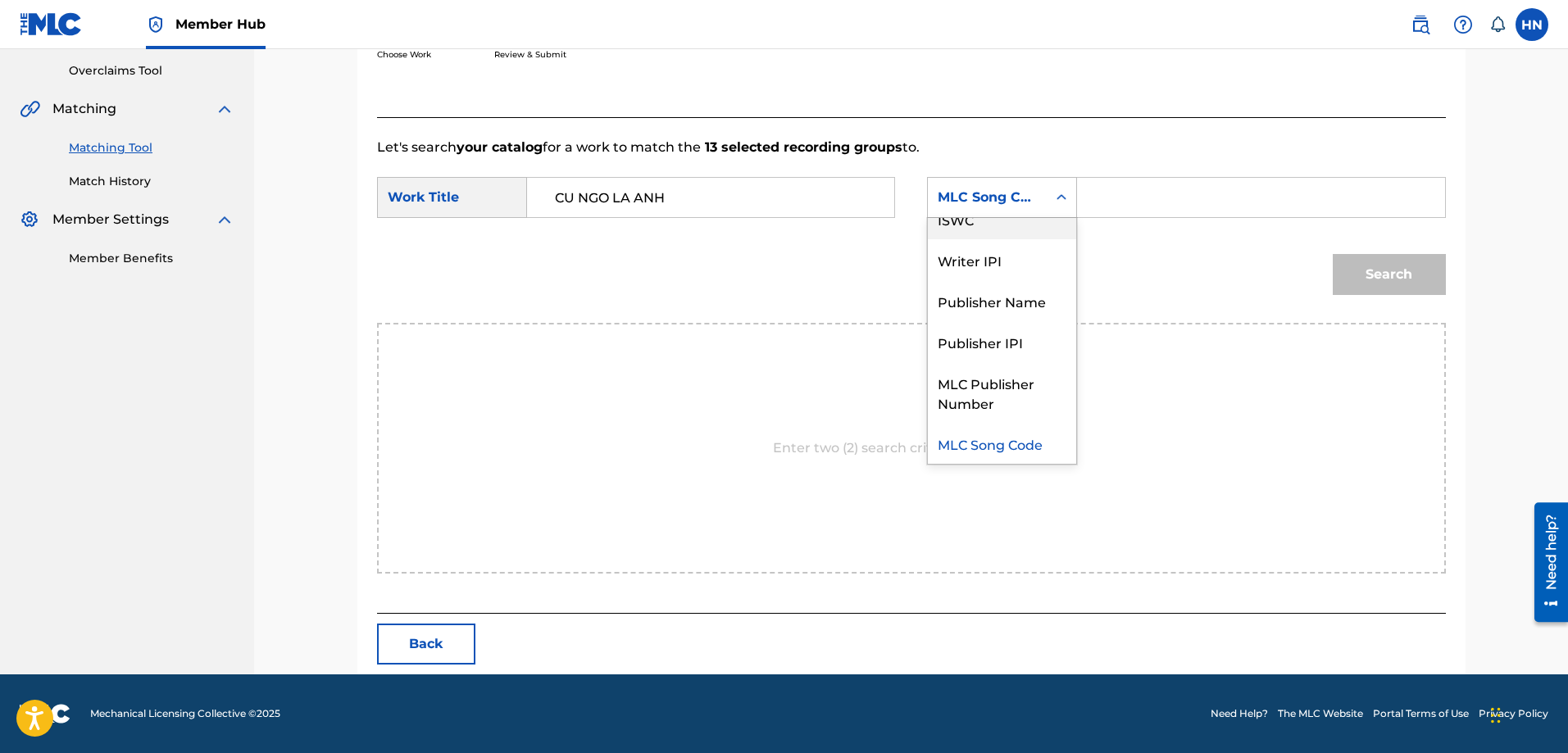
click at [977, 224] on div "ISWC" at bounding box center [1002, 219] width 149 height 41
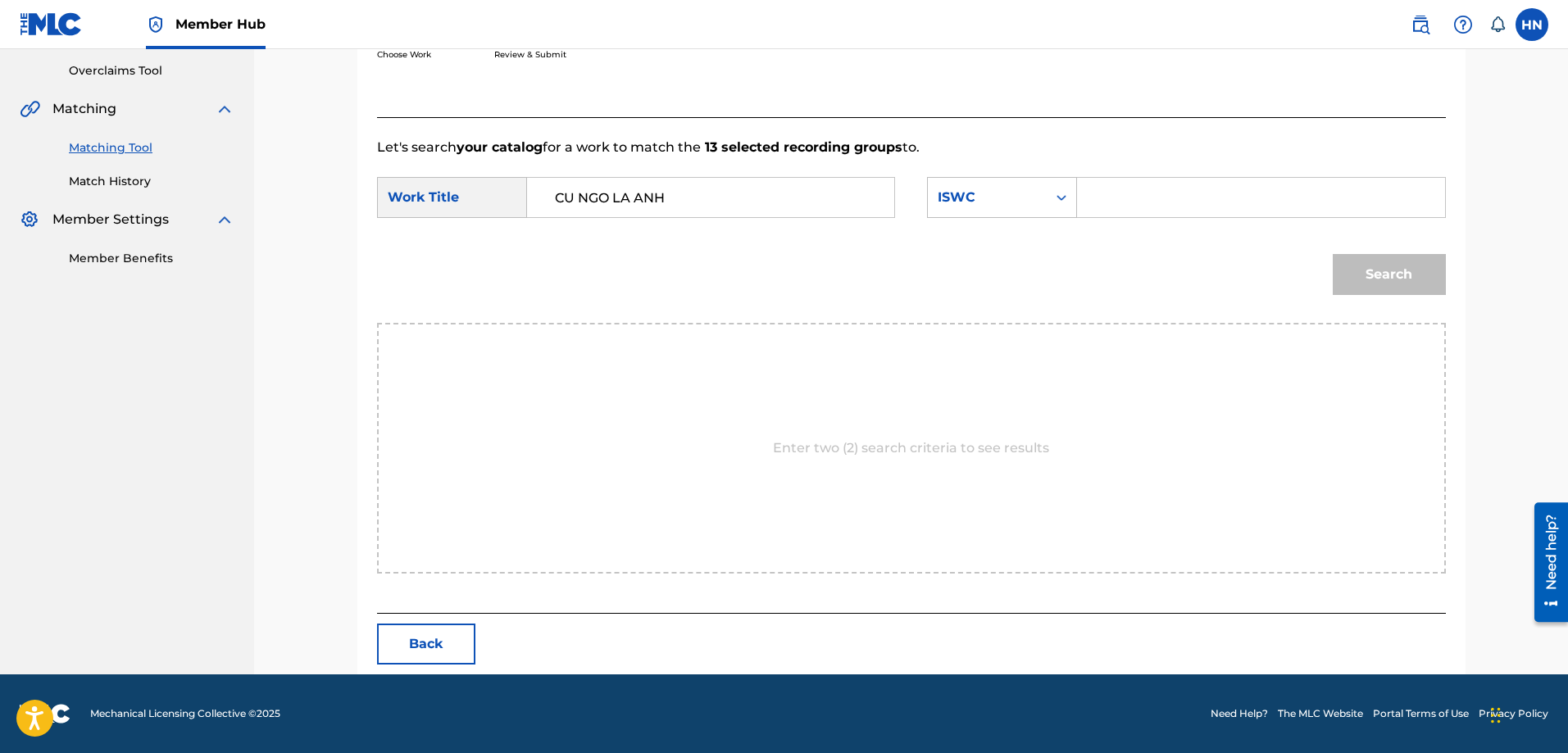
click at [1190, 201] on input "Search Form" at bounding box center [1260, 198] width 339 height 39
paste input "T9317228152"
type input "T9317228152"
click at [1401, 267] on button "Search" at bounding box center [1389, 274] width 113 height 41
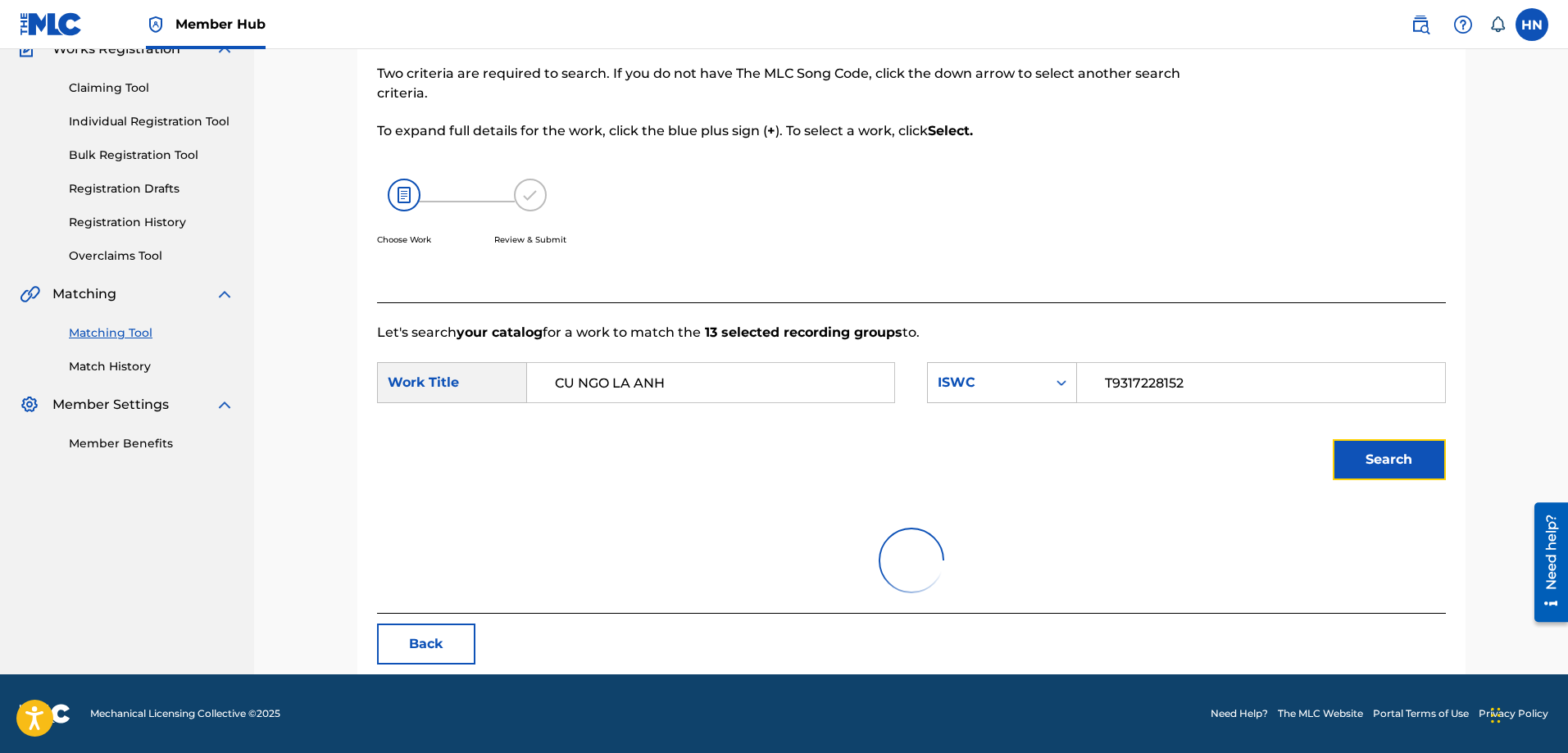
scroll to position [290, 0]
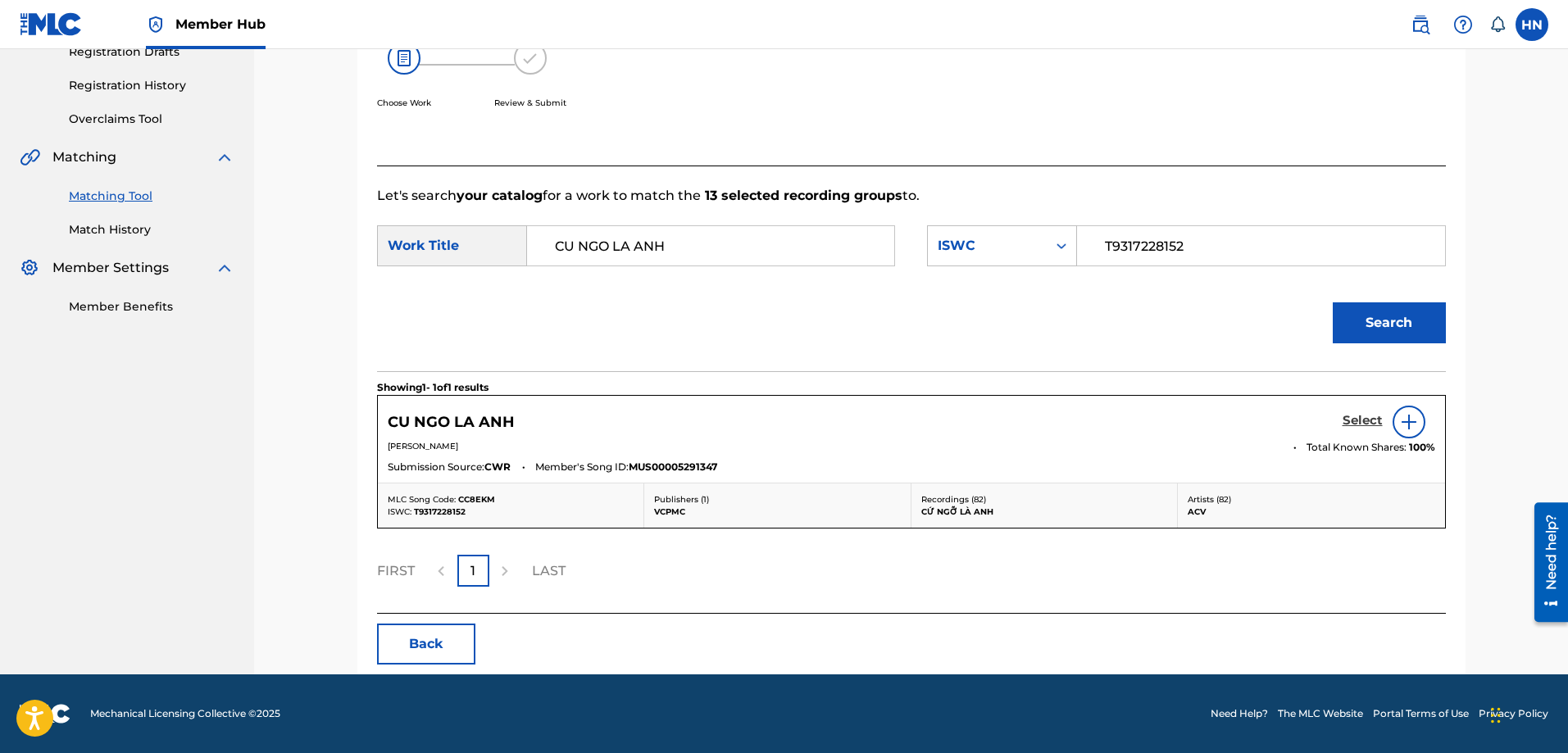
click at [1344, 420] on h5 "Select" at bounding box center [1362, 420] width 40 height 16
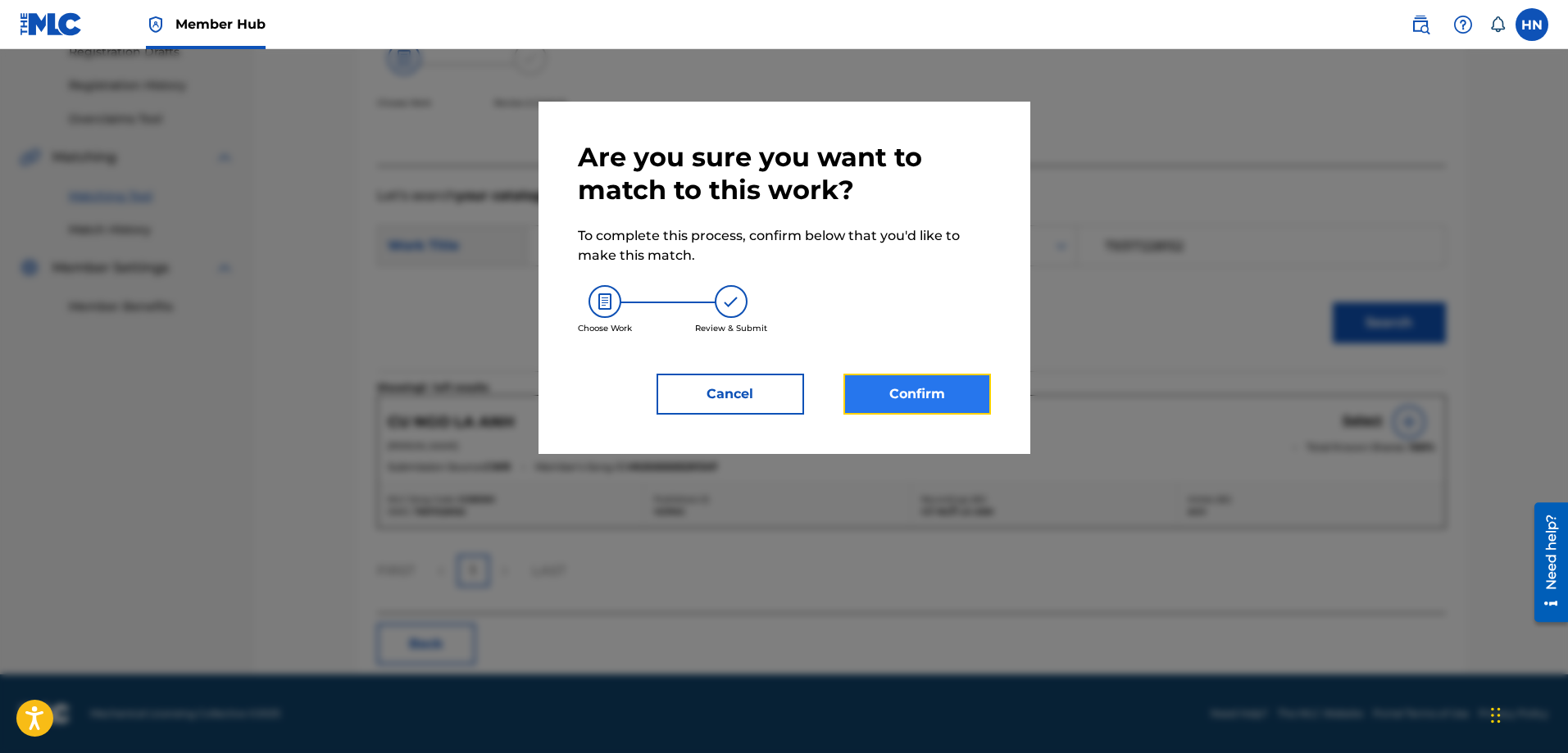
click at [929, 392] on button "Confirm" at bounding box center [917, 394] width 148 height 41
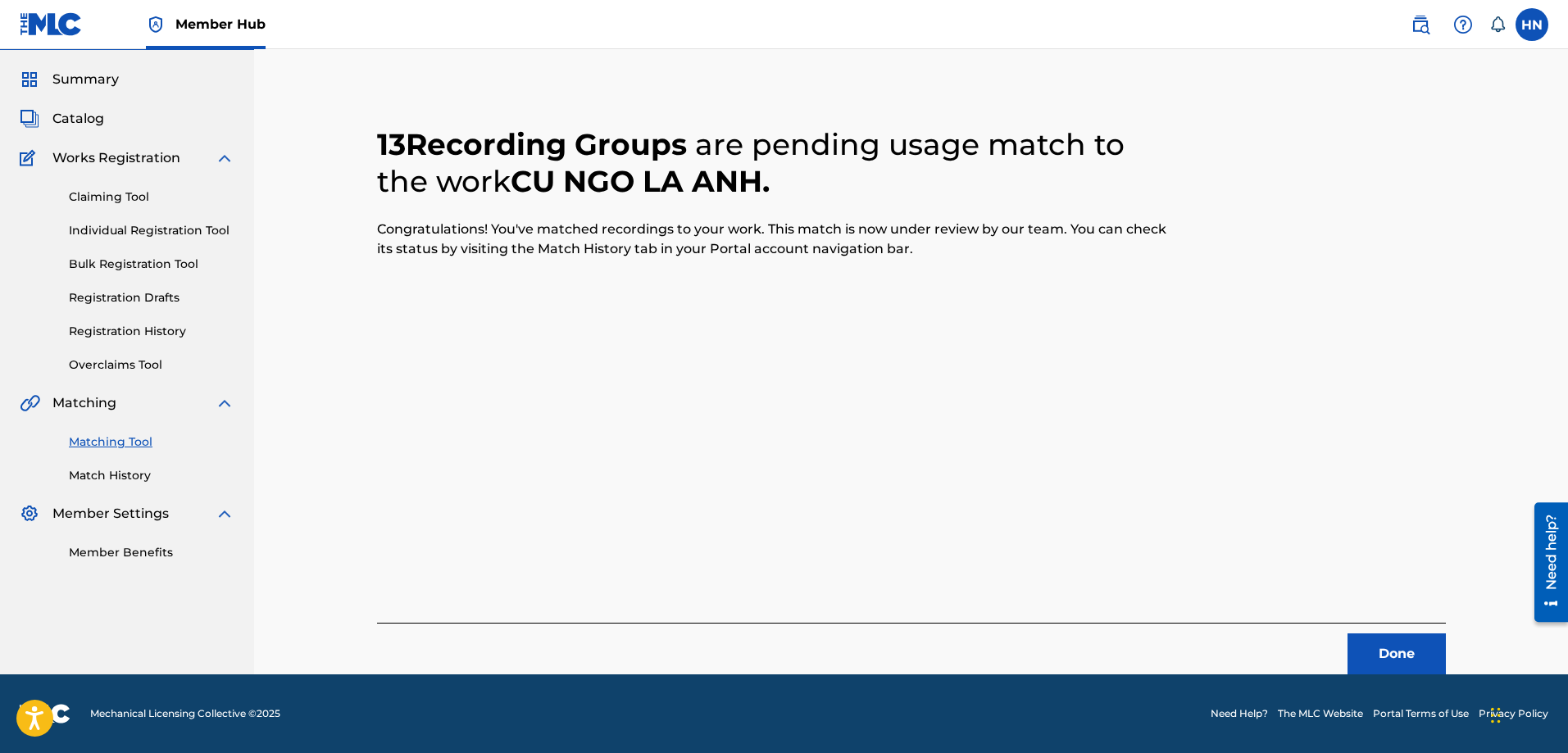
scroll to position [44, 0]
click at [1412, 650] on button "Done" at bounding box center [1396, 654] width 99 height 41
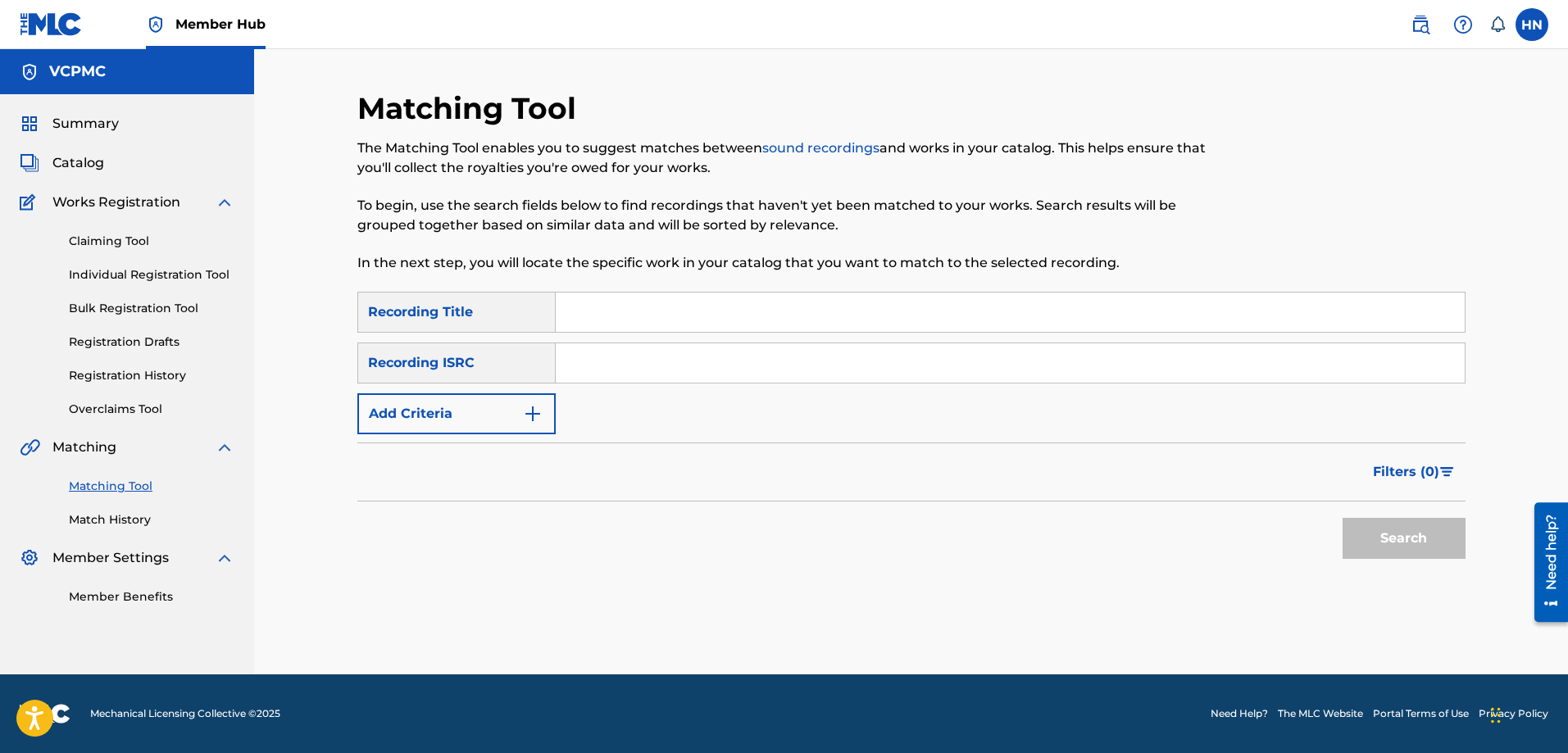
click at [828, 315] on input "Search Form" at bounding box center [1010, 312] width 909 height 39
paste input "CON MẠNH MẼ LẮM CON ƠI"
click at [1342, 518] on button "Search" at bounding box center [1404, 539] width 123 height 41
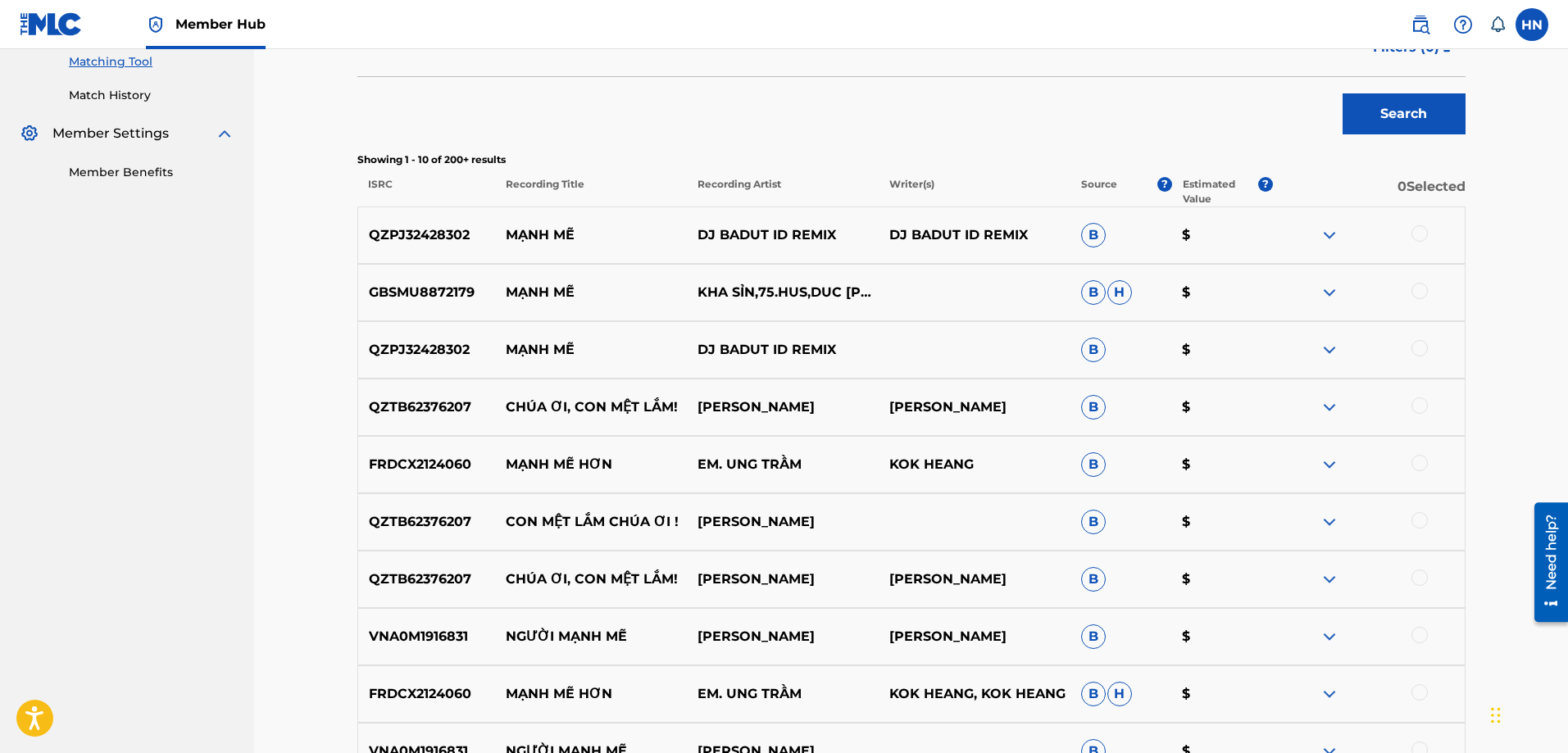
scroll to position [654, 0]
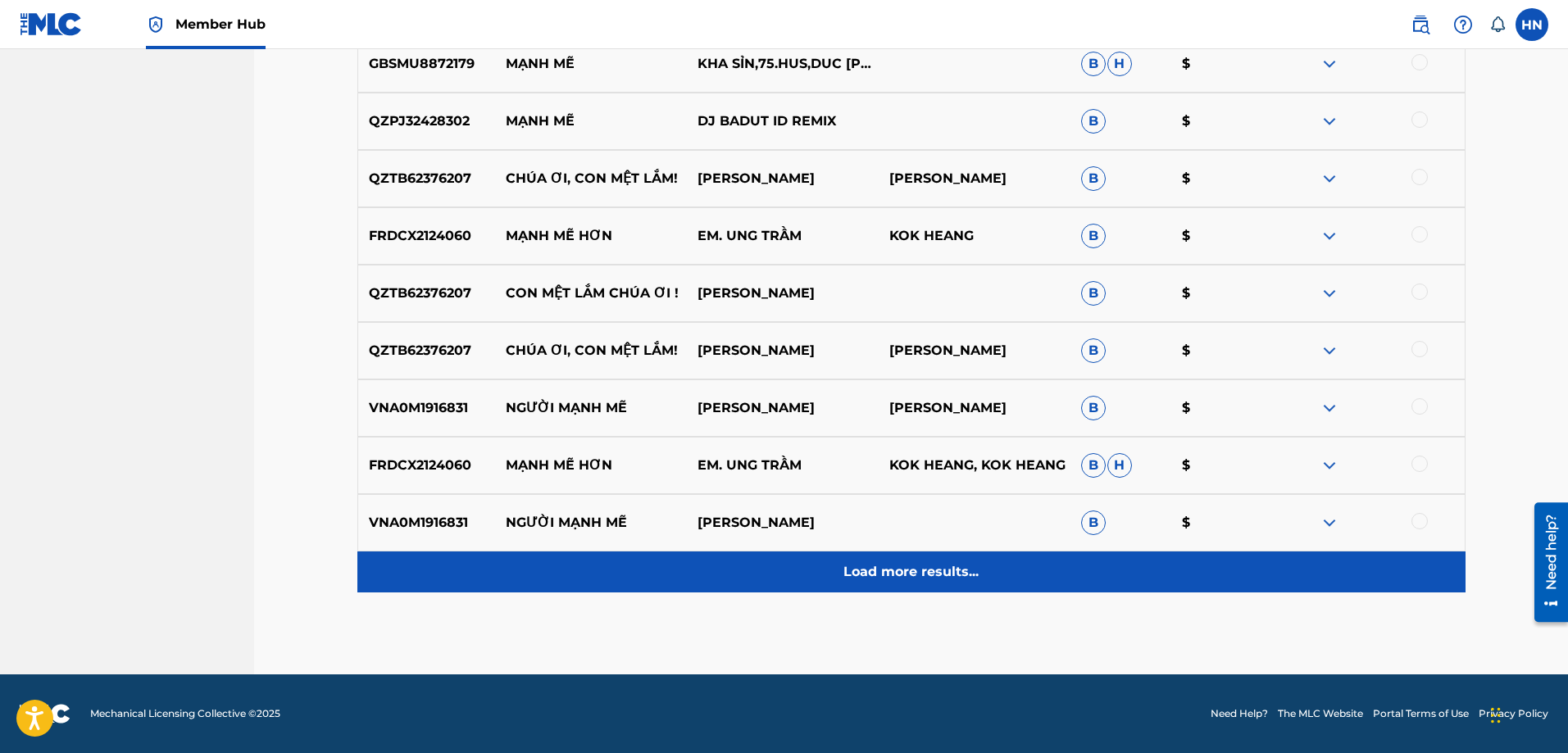
click at [923, 570] on p "Load more results..." at bounding box center [910, 572] width 135 height 20
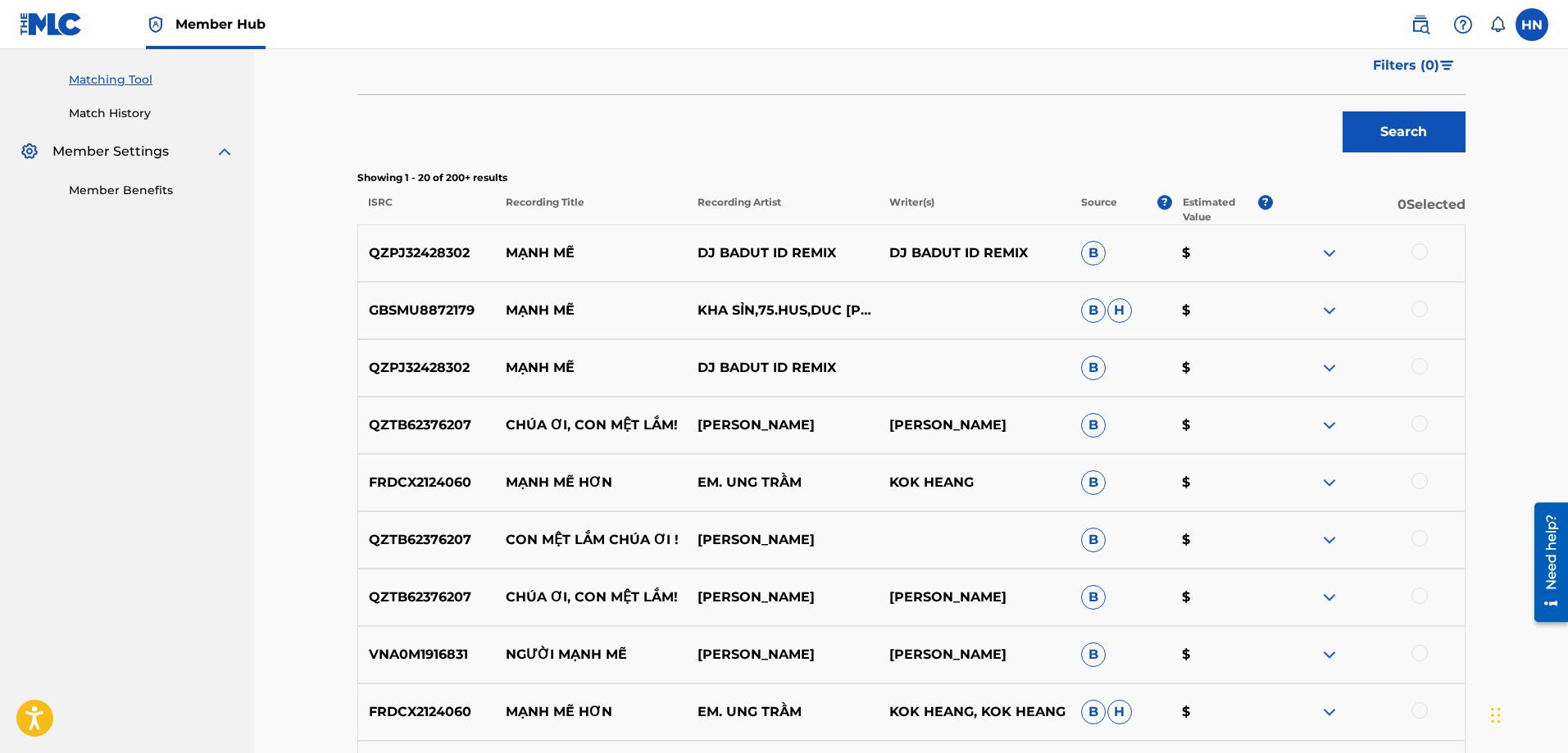
scroll to position [0, 0]
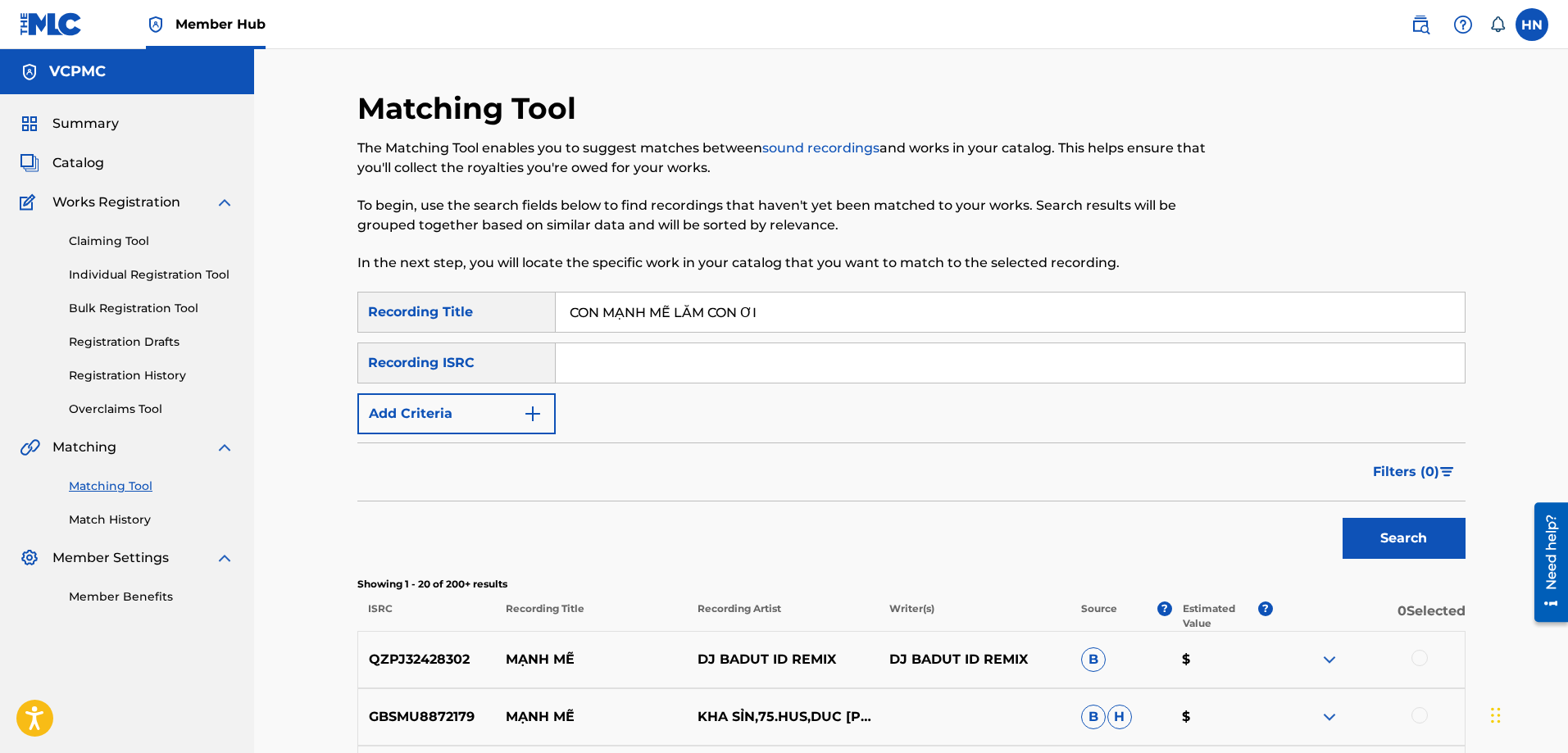
click at [760, 312] on input "CON MẠNH MẼ LẮM CON ƠI" at bounding box center [1010, 312] width 909 height 39
paste input "ANH ME LAM CON O"
click at [1342, 518] on button "Search" at bounding box center [1404, 539] width 123 height 41
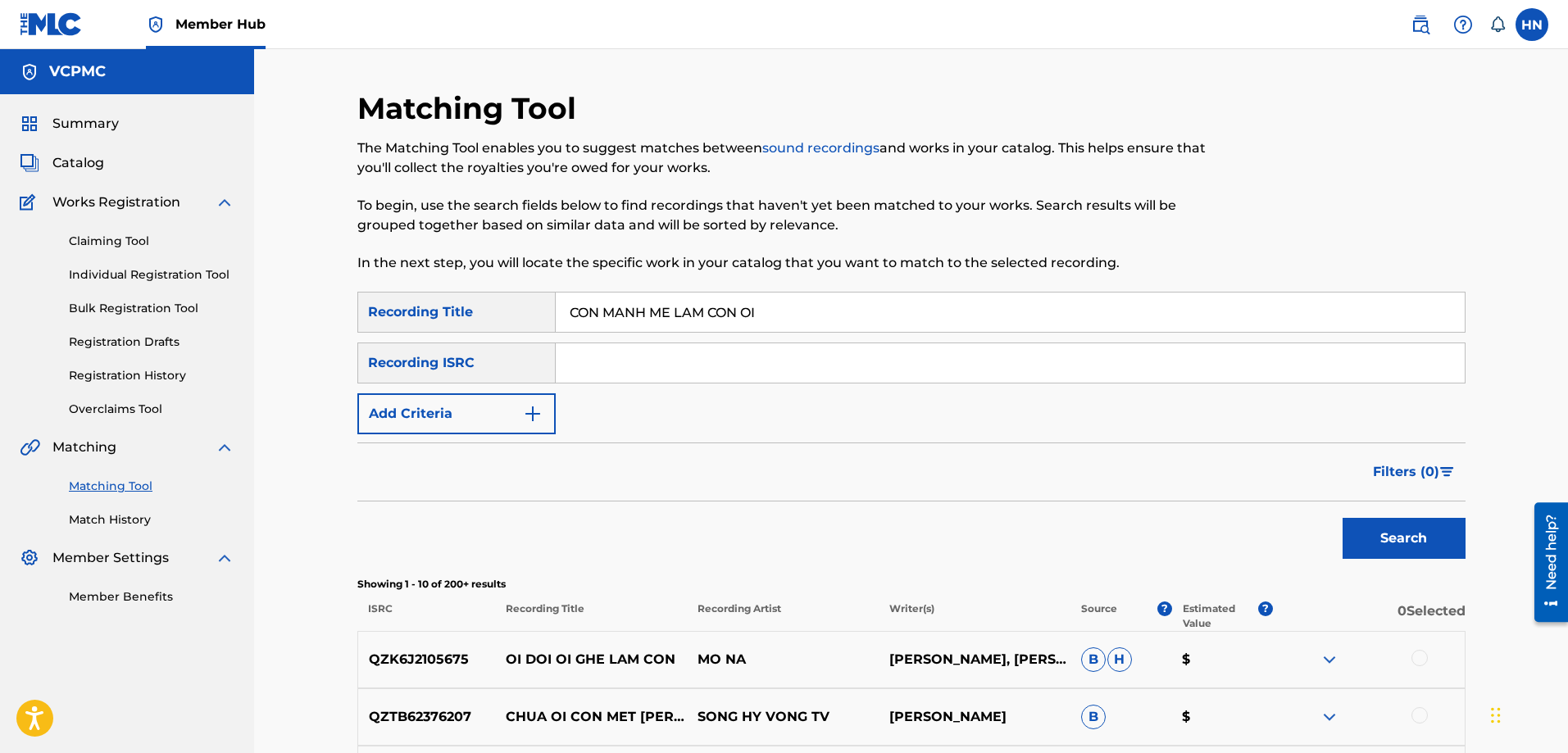
click at [1342, 518] on button "Search" at bounding box center [1404, 539] width 123 height 41
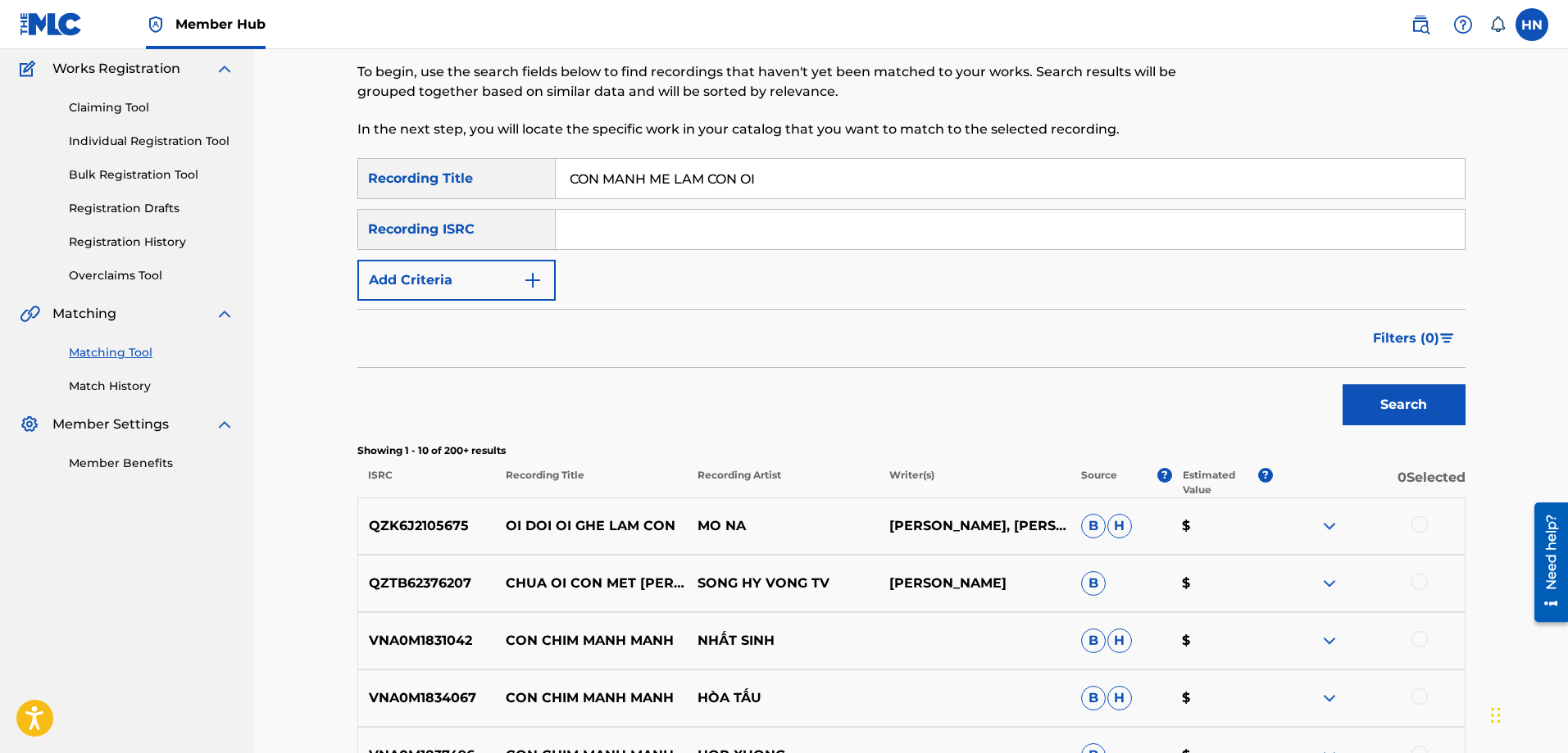
scroll to position [246, 0]
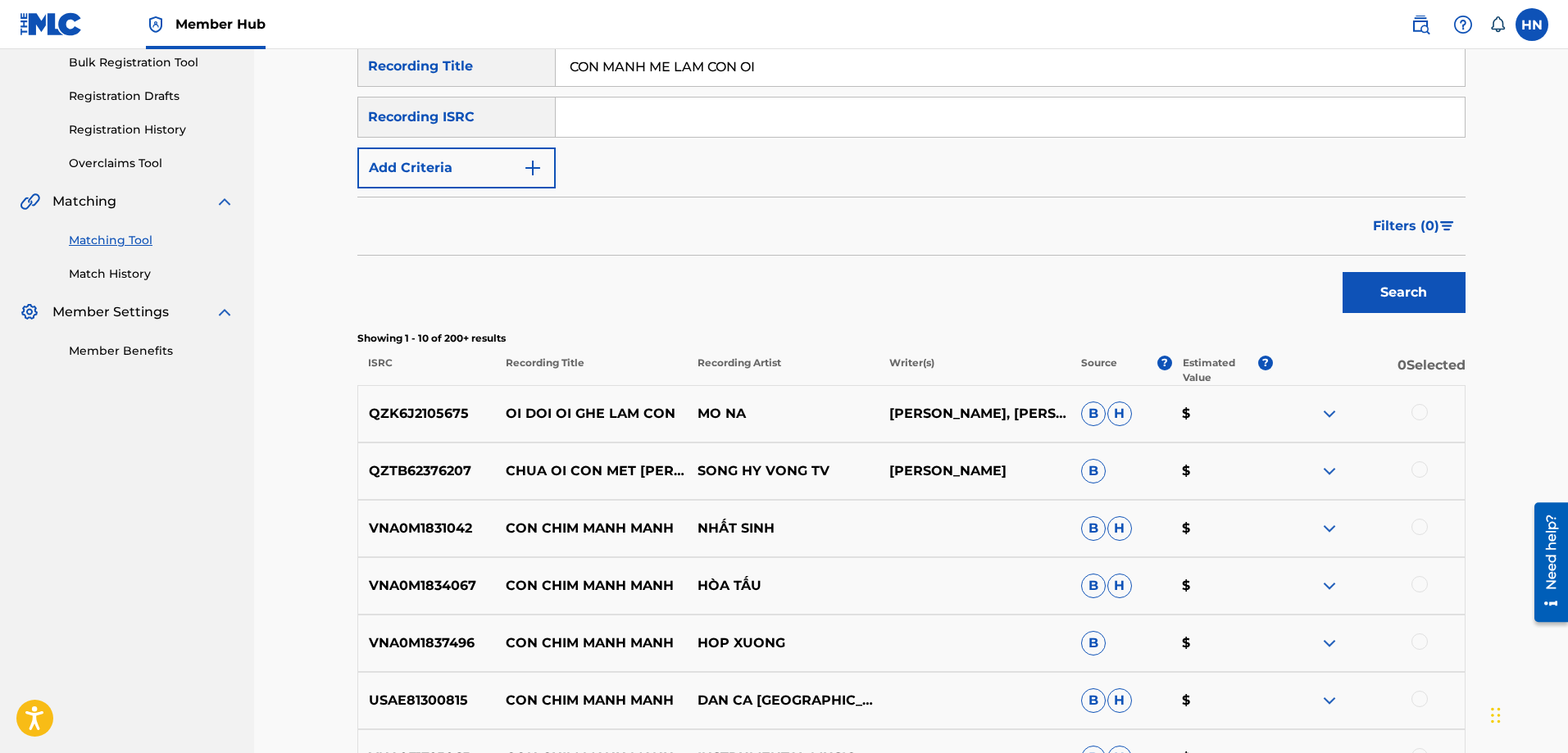
paste input "TÌM MỘT NGƯỜI NHƯ THẾ"
click at [1342, 272] on button "Search" at bounding box center [1404, 292] width 123 height 41
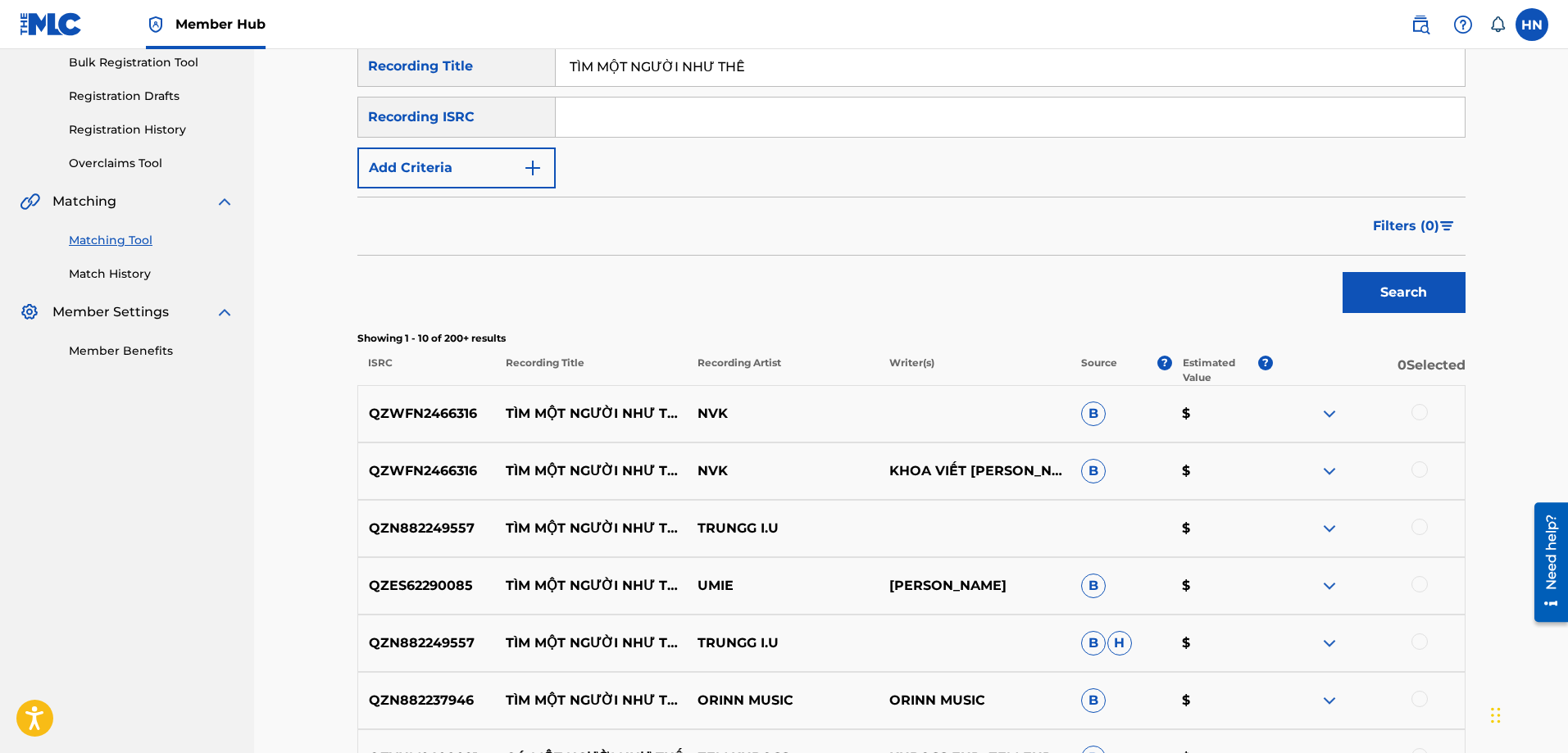
click at [460, 586] on p "QZES62290085" at bounding box center [427, 586] width 138 height 20
click at [1417, 585] on div at bounding box center [1419, 585] width 16 height 16
click at [461, 632] on div "QZN882249557 TÌM MỘT NGƯỜI NHƯ THẾ (LOFI VER.) TRUNGG I.U B H $" at bounding box center [911, 644] width 1108 height 57
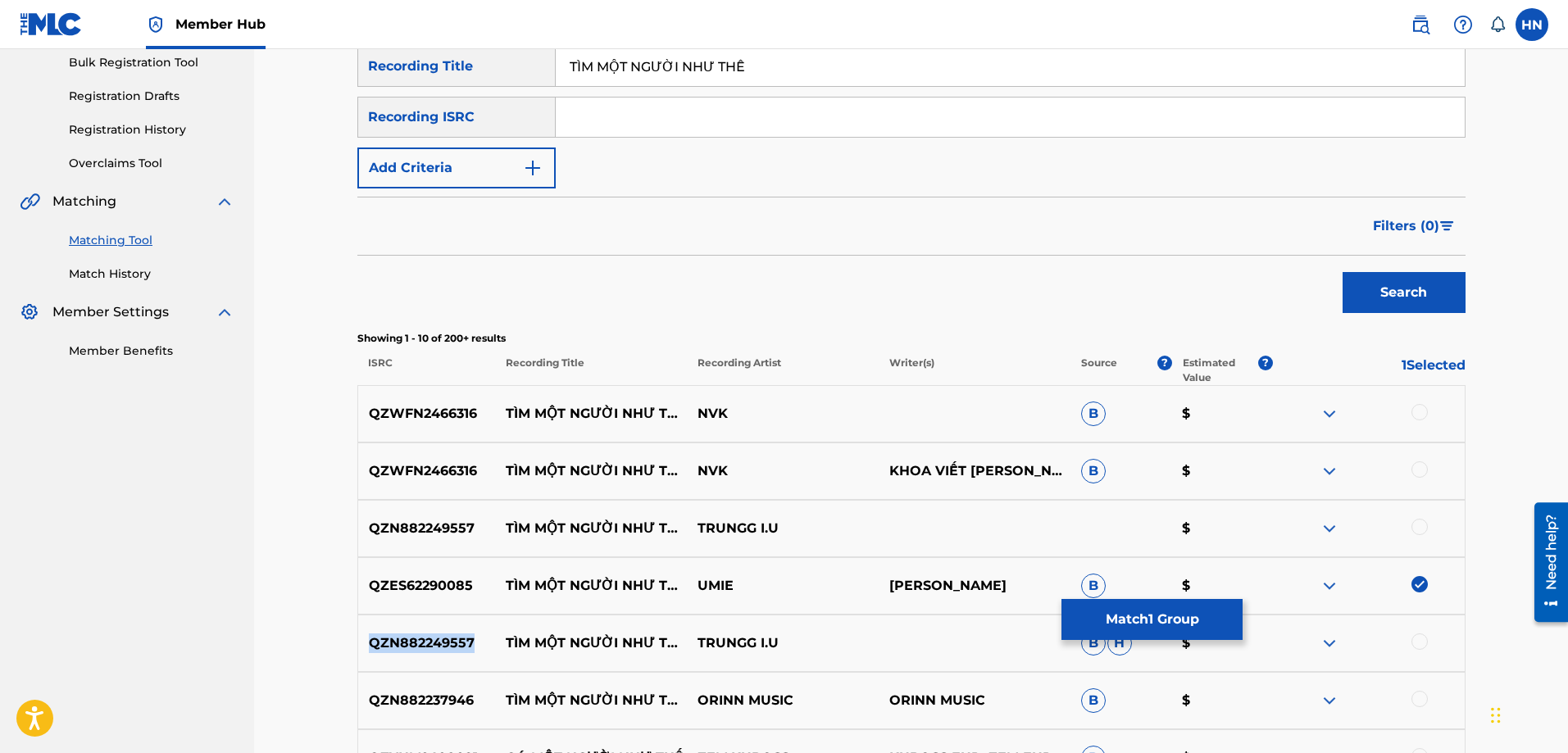
click at [461, 632] on div "QZN882249557 TÌM MỘT NGƯỜI NHƯ THẾ (LOFI VER.) TRUNGG I.U B H $" at bounding box center [911, 644] width 1108 height 57
click at [1425, 638] on div at bounding box center [1419, 642] width 16 height 16
click at [1424, 523] on div at bounding box center [1419, 527] width 16 height 16
click at [1324, 415] on img at bounding box center [1329, 414] width 20 height 20
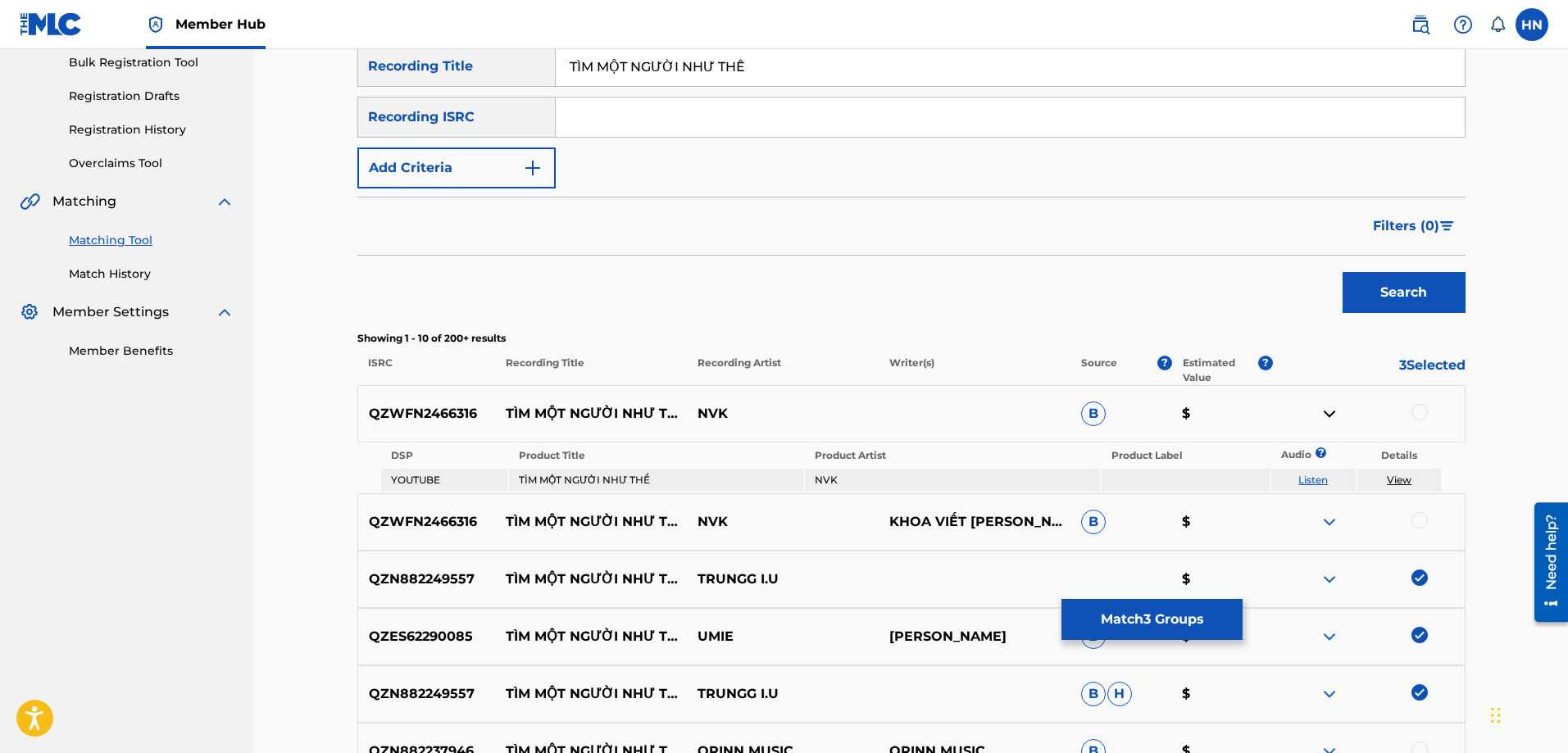
click at [1318, 480] on link "Listen" at bounding box center [1313, 480] width 30 height 12
drag, startPoint x: 765, startPoint y: 424, endPoint x: 495, endPoint y: 408, distance: 270.5
click at [495, 408] on div "QZWFN2466316 TÌM MỘT NGƯỜI NHƯ THẾ NVK B $" at bounding box center [911, 414] width 1108 height 57
click at [458, 399] on div "QZWFN2466316 TÌM MỘT NGƯỜI NHƯ THẾ NVK B $" at bounding box center [911, 414] width 1108 height 57
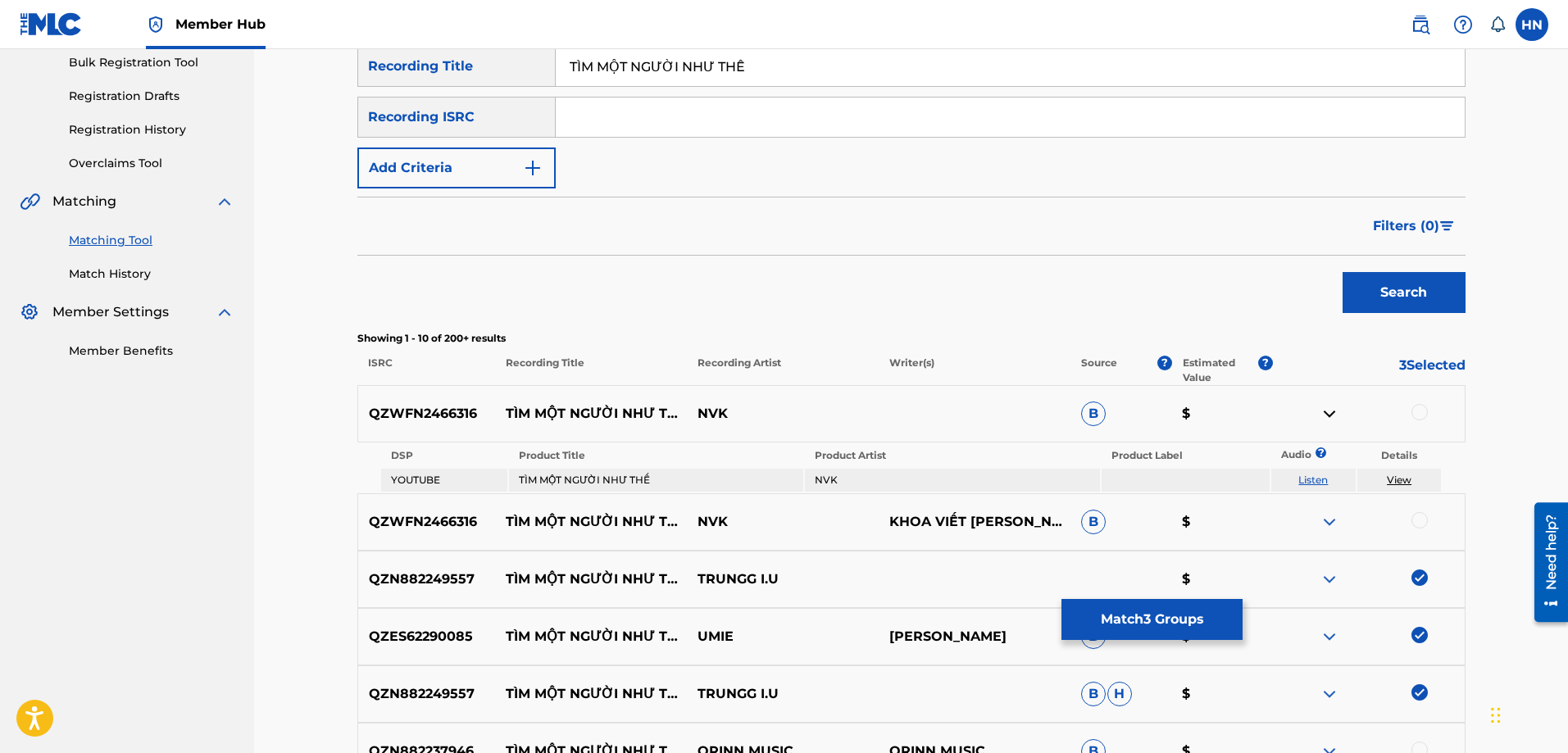
click at [1419, 411] on div at bounding box center [1419, 412] width 16 height 16
click at [1418, 518] on div at bounding box center [1419, 521] width 16 height 16
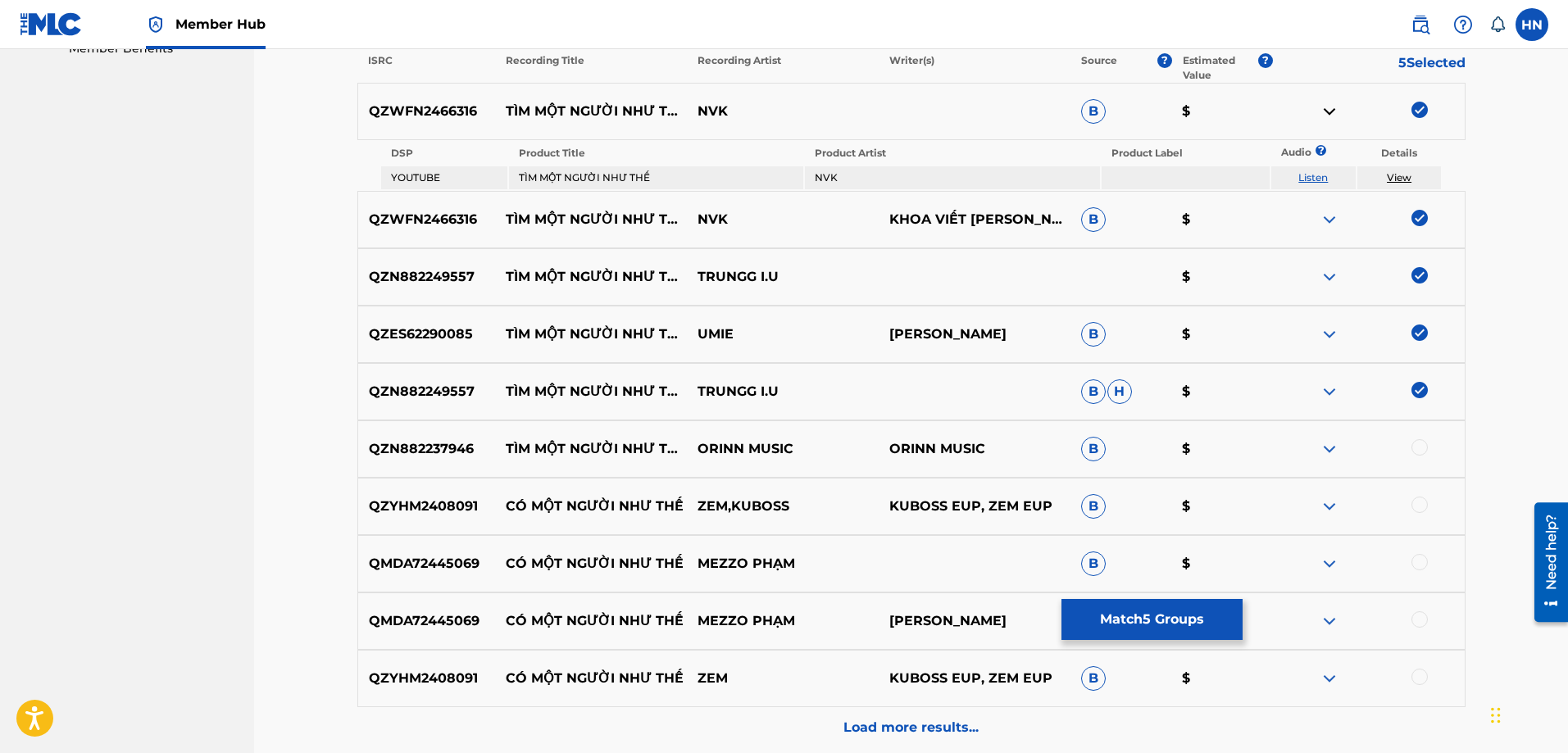
scroll to position [574, 0]
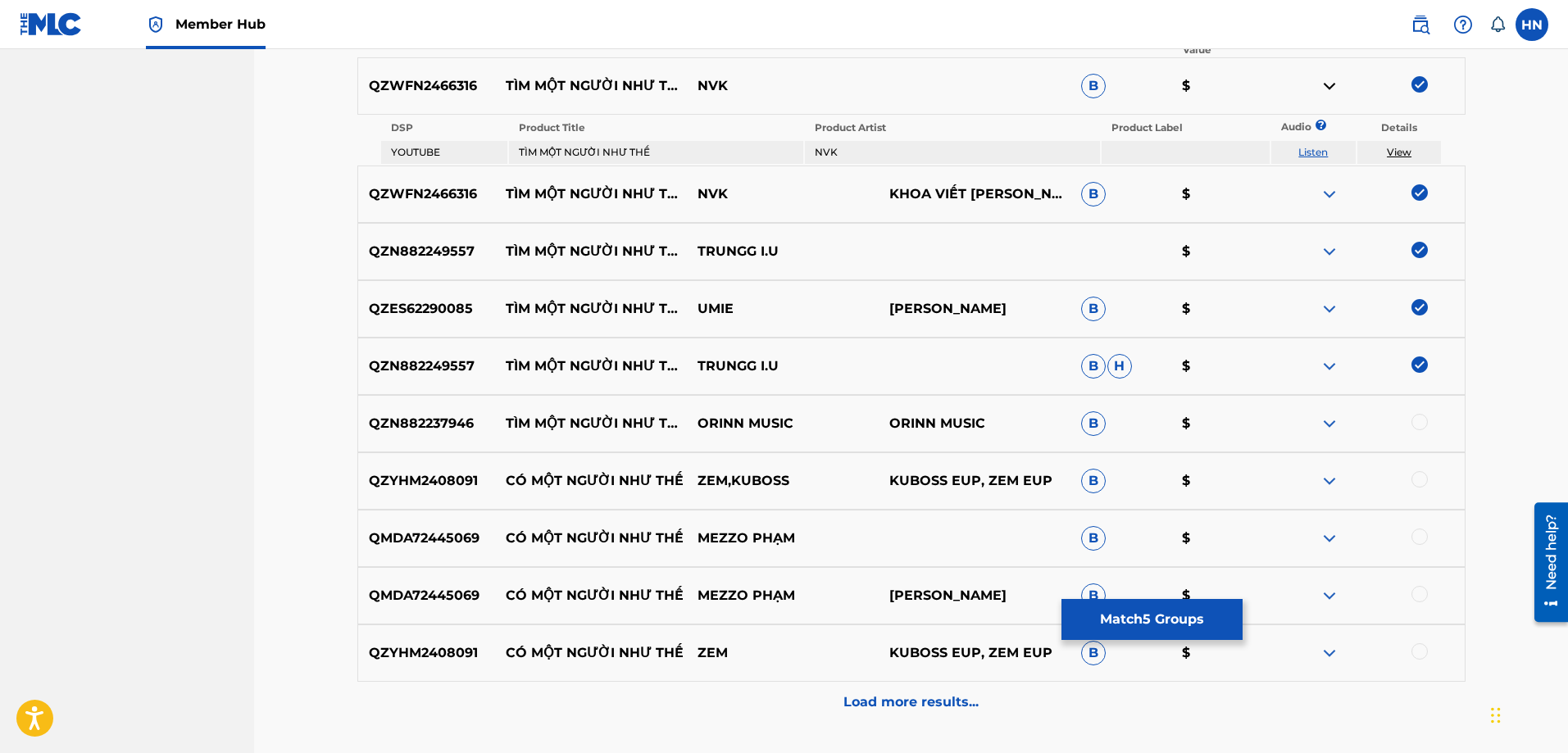
click at [463, 420] on p "QZN882237946" at bounding box center [427, 424] width 138 height 20
click at [1419, 420] on div at bounding box center [1419, 422] width 16 height 16
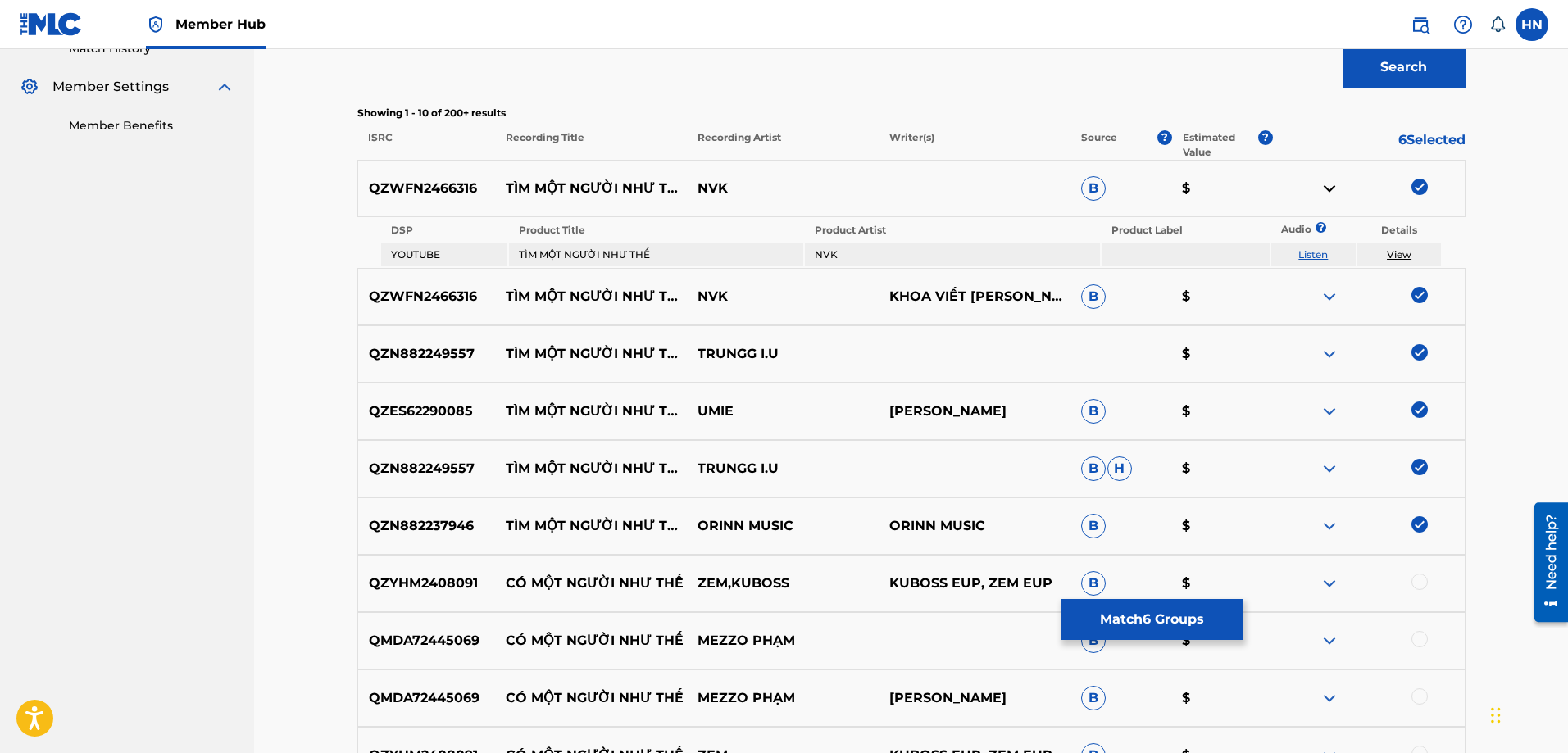
scroll to position [246, 0]
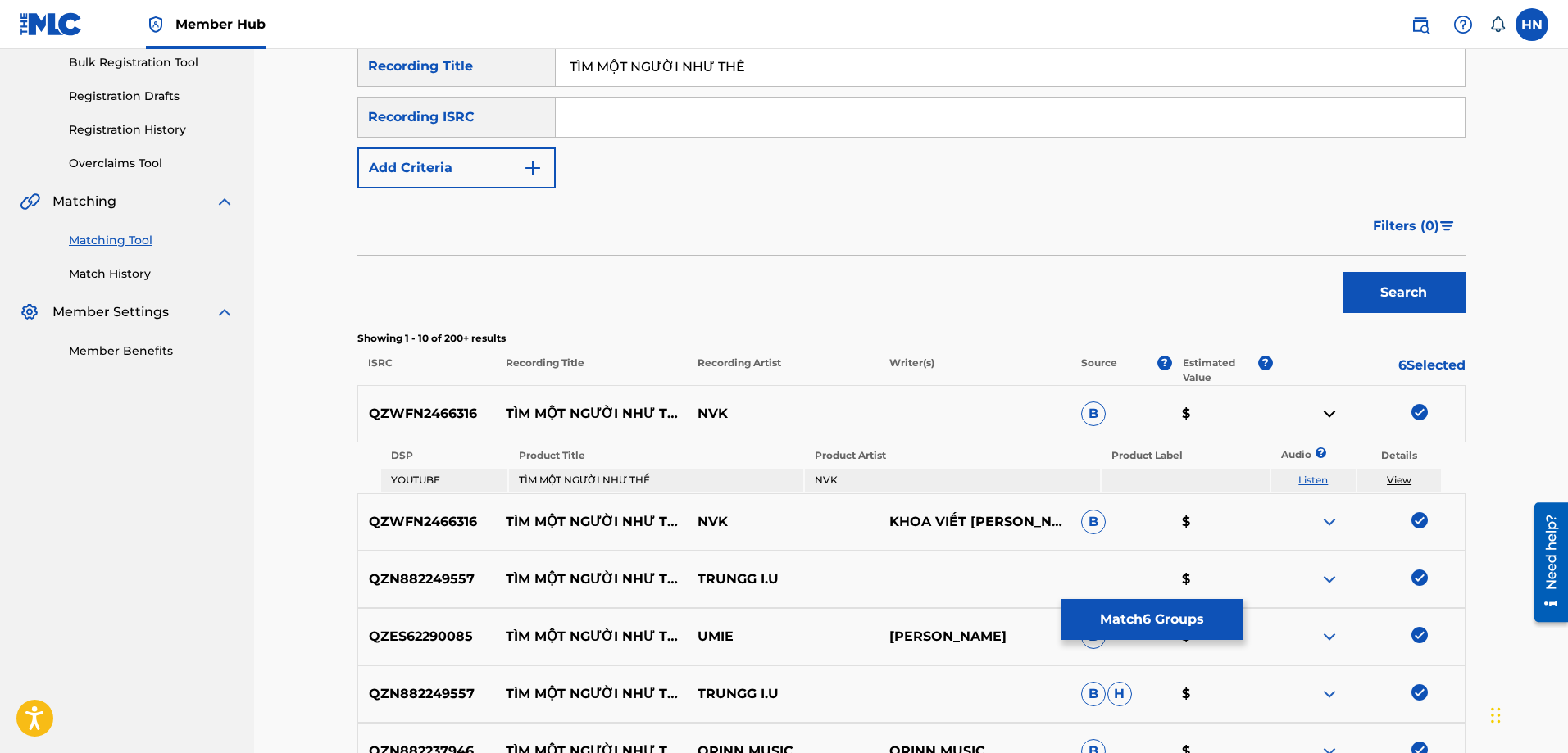
click at [887, 76] on input "TÌM MỘT NGƯỜI NHƯ THẾ" at bounding box center [1010, 67] width 909 height 39
paste input "TIM MOT NGUOI NHU THE"
type input "TIM MOT NGUOI NHU THE"
click at [1364, 293] on button "Search" at bounding box center [1404, 292] width 123 height 41
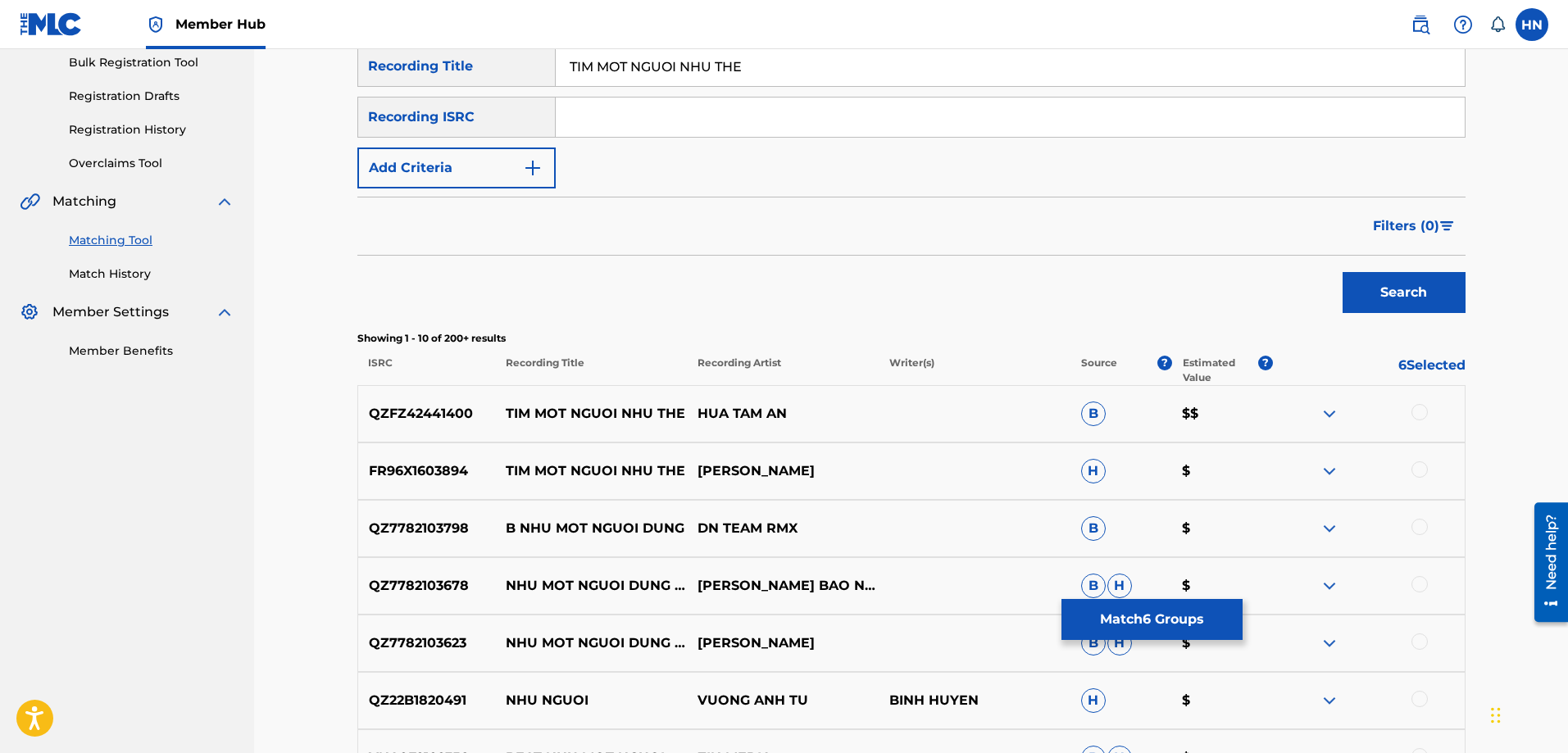
click at [419, 467] on p "FR96X1603894" at bounding box center [427, 471] width 138 height 20
click at [1417, 468] on div at bounding box center [1419, 470] width 16 height 16
click at [1326, 414] on img at bounding box center [1329, 414] width 20 height 20
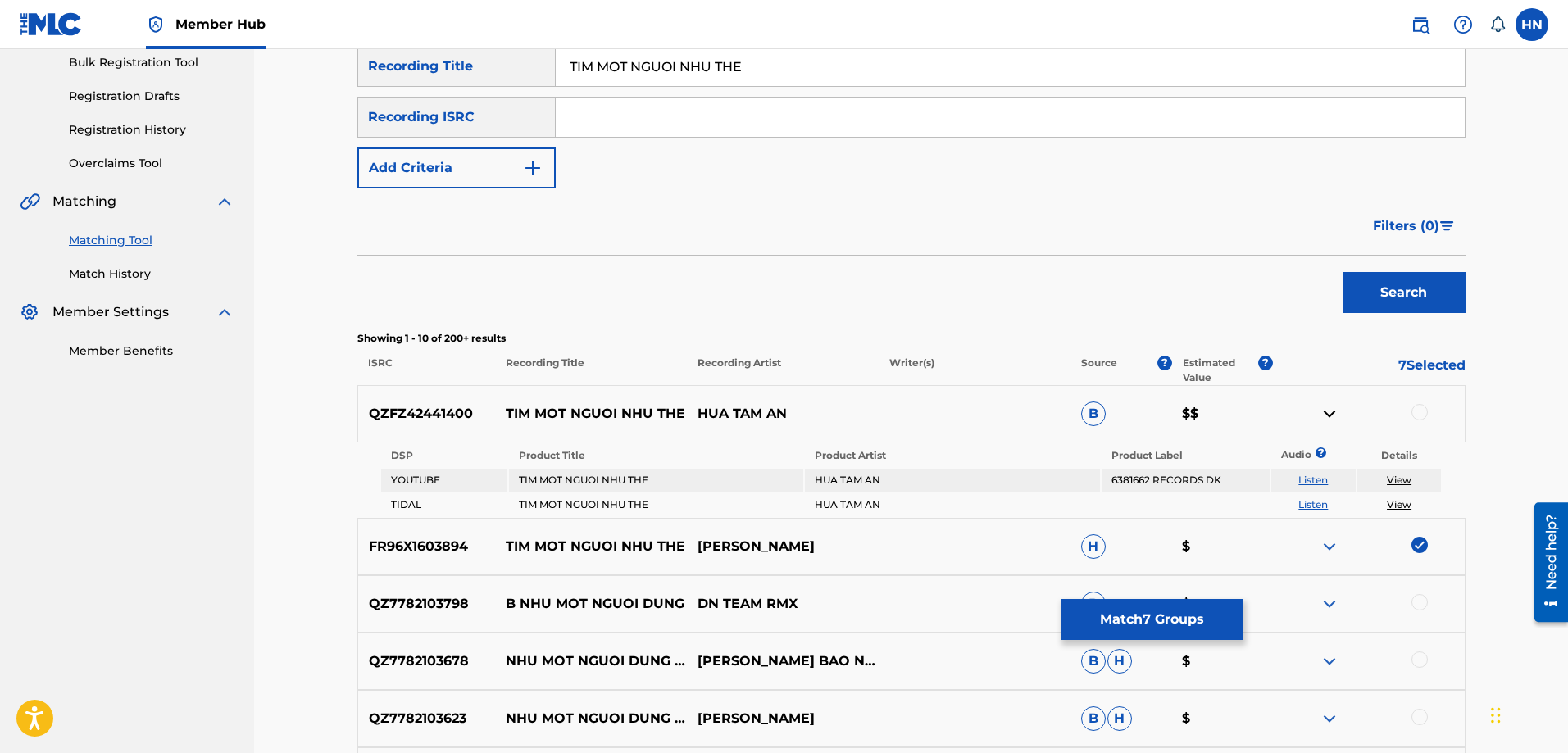
click at [1313, 478] on link "Listen" at bounding box center [1313, 480] width 30 height 12
drag, startPoint x: 797, startPoint y: 406, endPoint x: 499, endPoint y: 401, distance: 298.0
click at [499, 401] on div "QZFZ42441400 TIM MOT NGUOI NHU THE HUA TAM AN B $$" at bounding box center [911, 414] width 1108 height 57
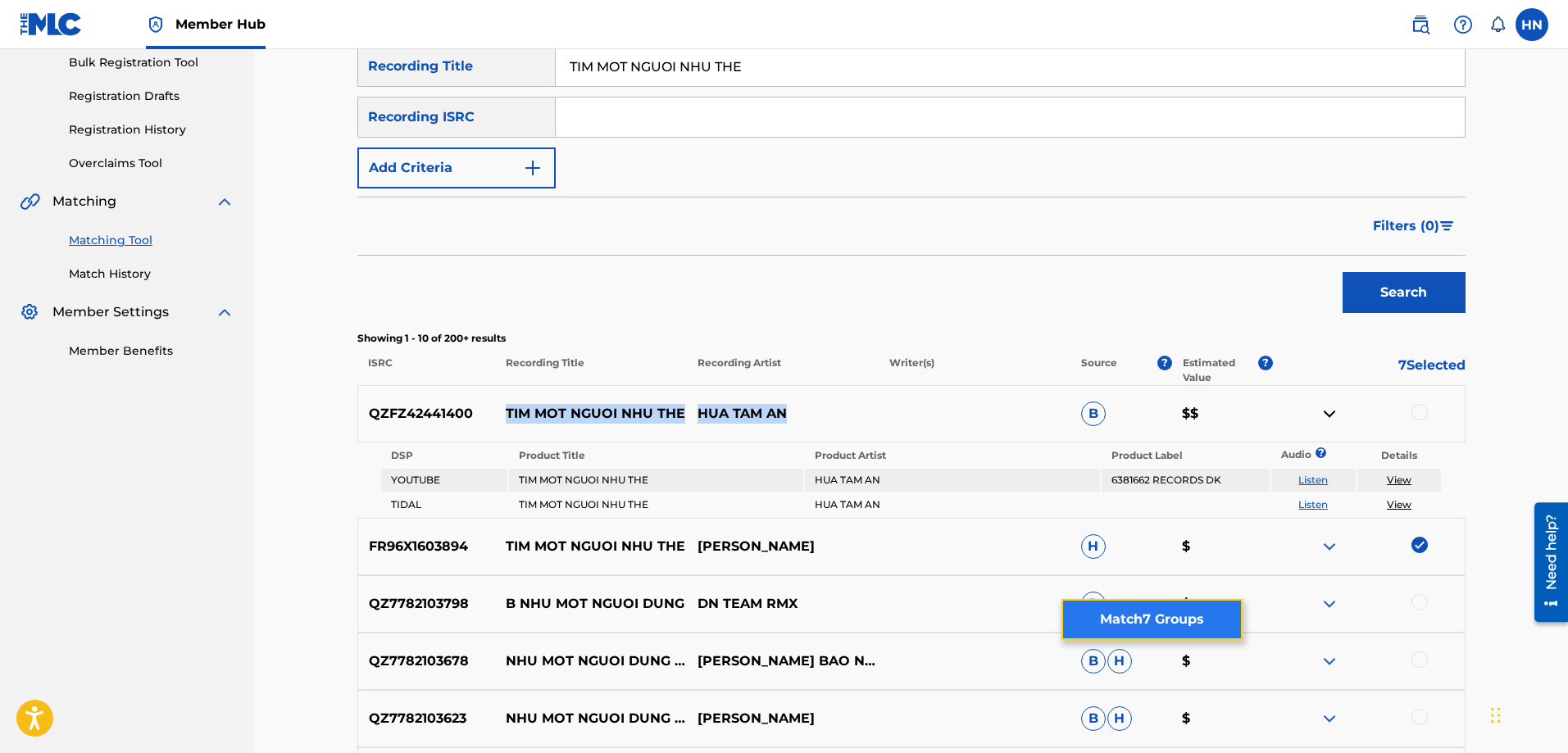
click at [1175, 613] on button "Match 7 Groups" at bounding box center [1152, 620] width 181 height 41
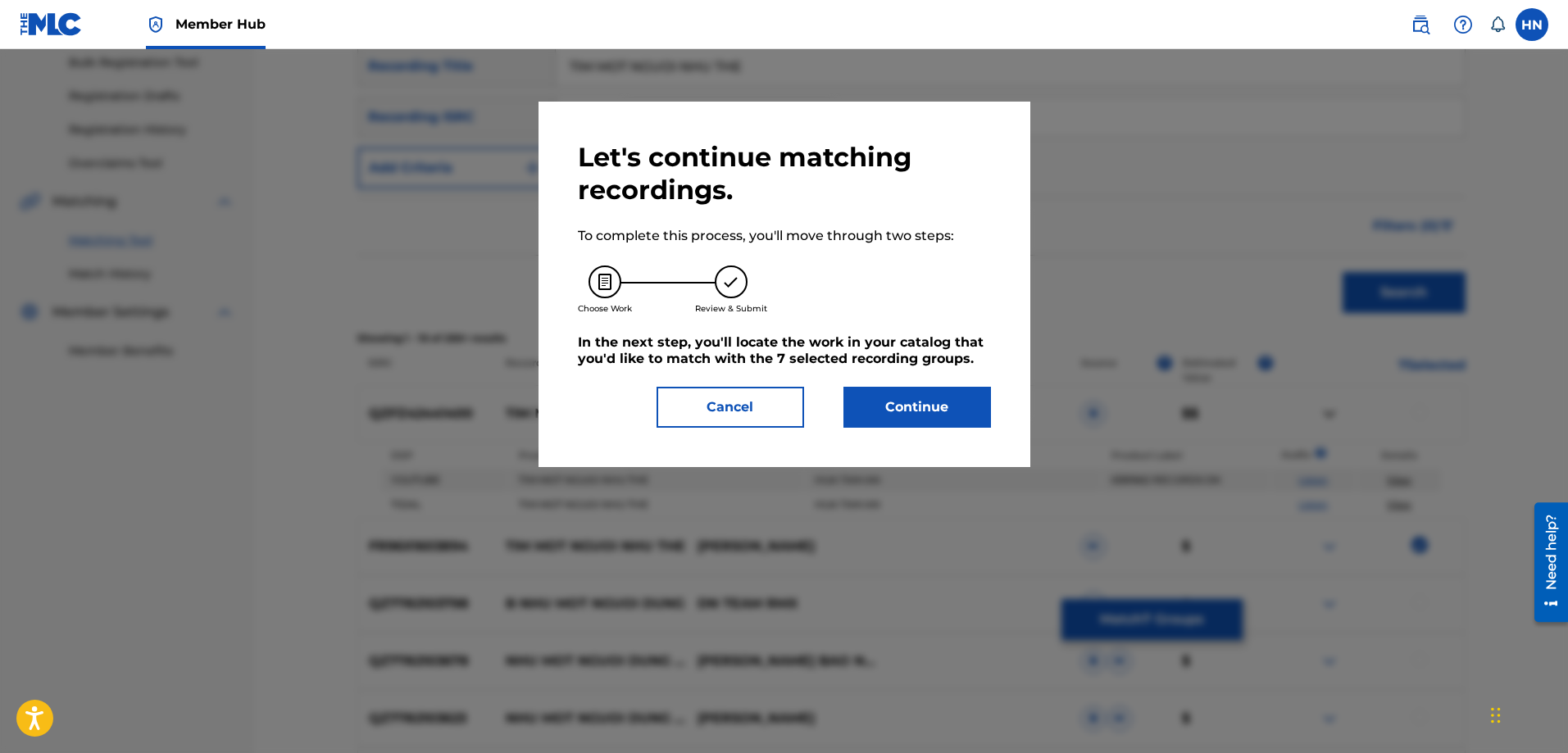
click at [931, 412] on div "Let's continue matching recordings. To complete this process, you'll move throu…" at bounding box center [784, 284] width 492 height 365
click at [929, 387] on button "Continue" at bounding box center [917, 407] width 148 height 41
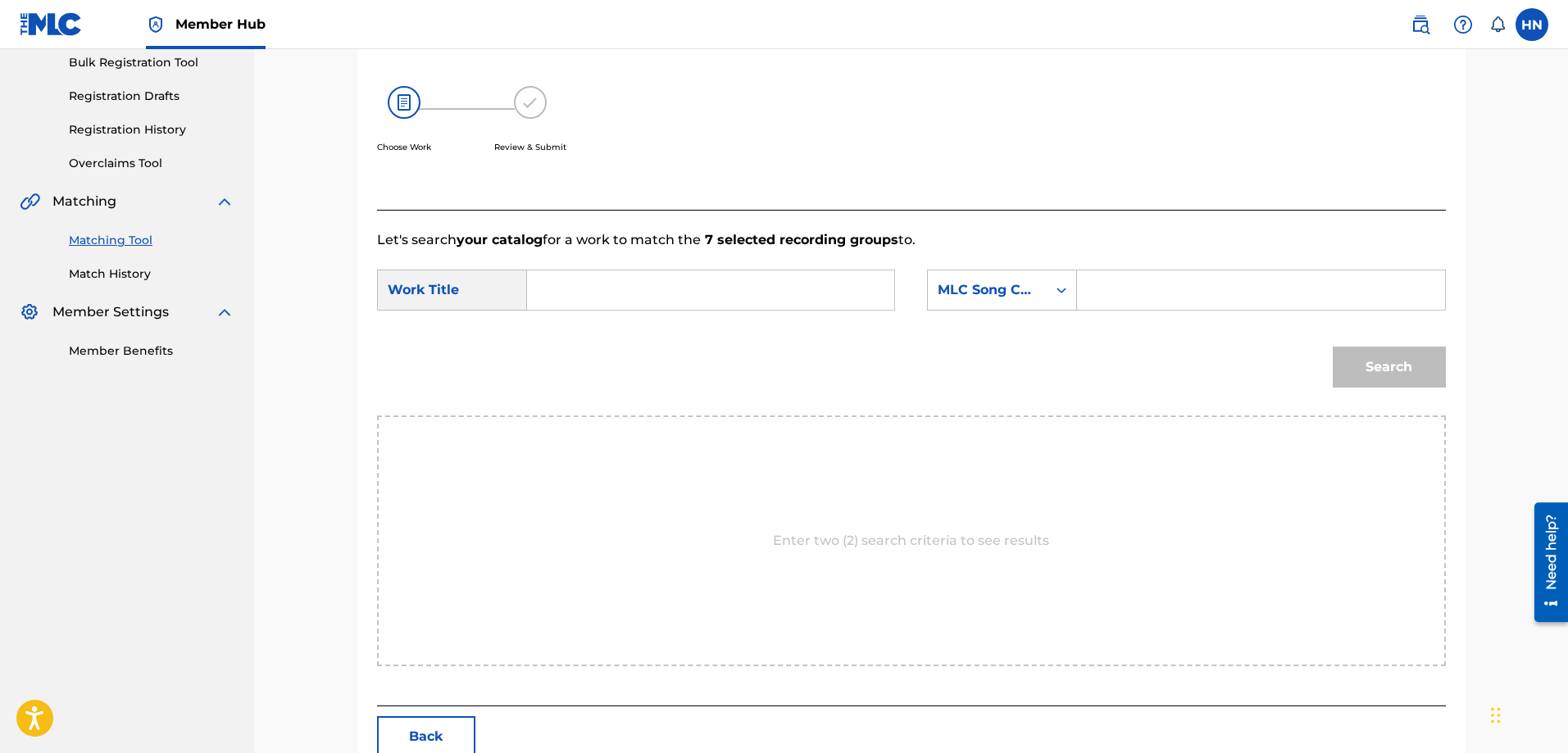
click at [827, 281] on input "Search Form" at bounding box center [710, 290] width 339 height 39
paste input "TIM MOT NGUOI NHU THE"
type input "TIM MOT NGUOI NHU THE"
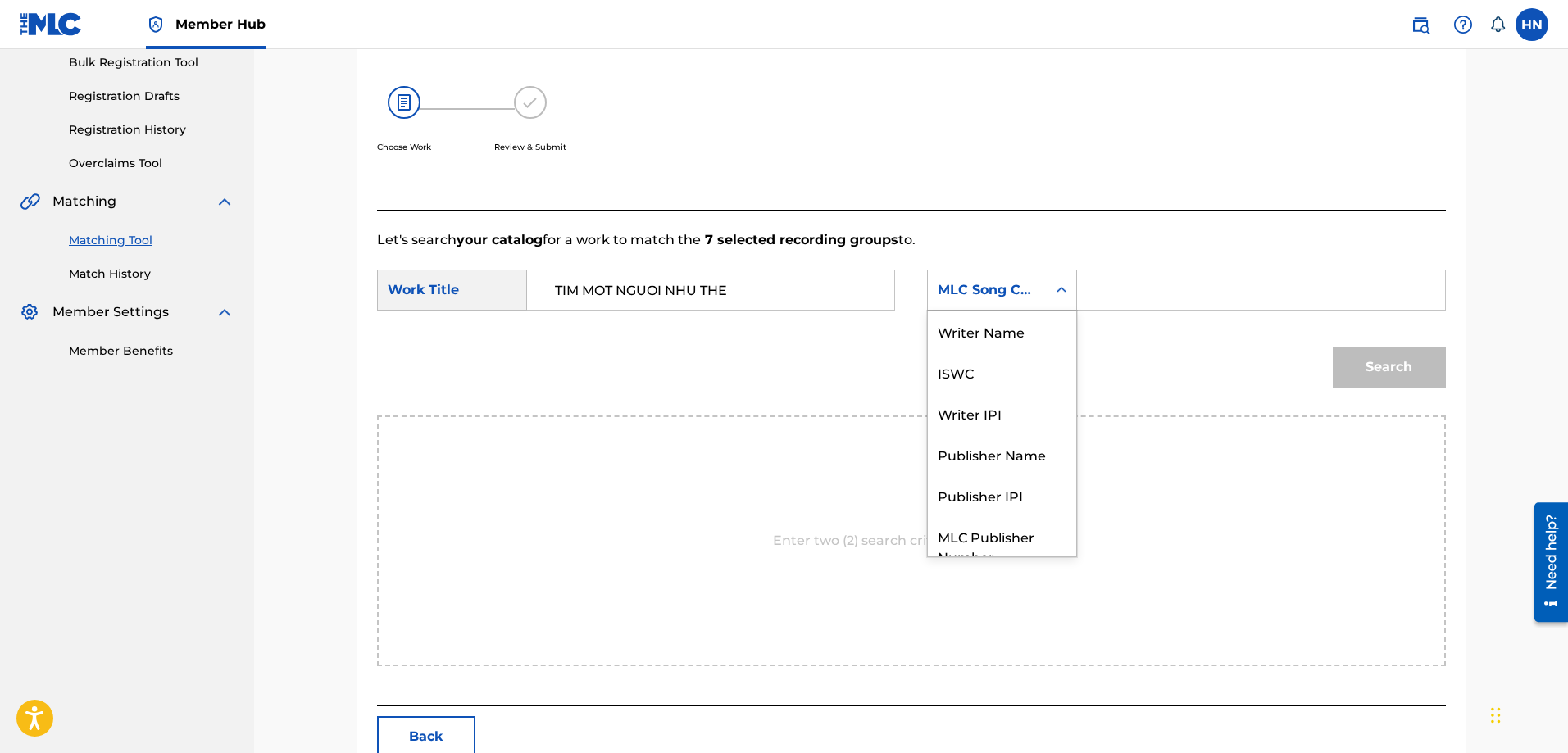
click at [960, 278] on div "MLC Song Code" at bounding box center [987, 290] width 119 height 31
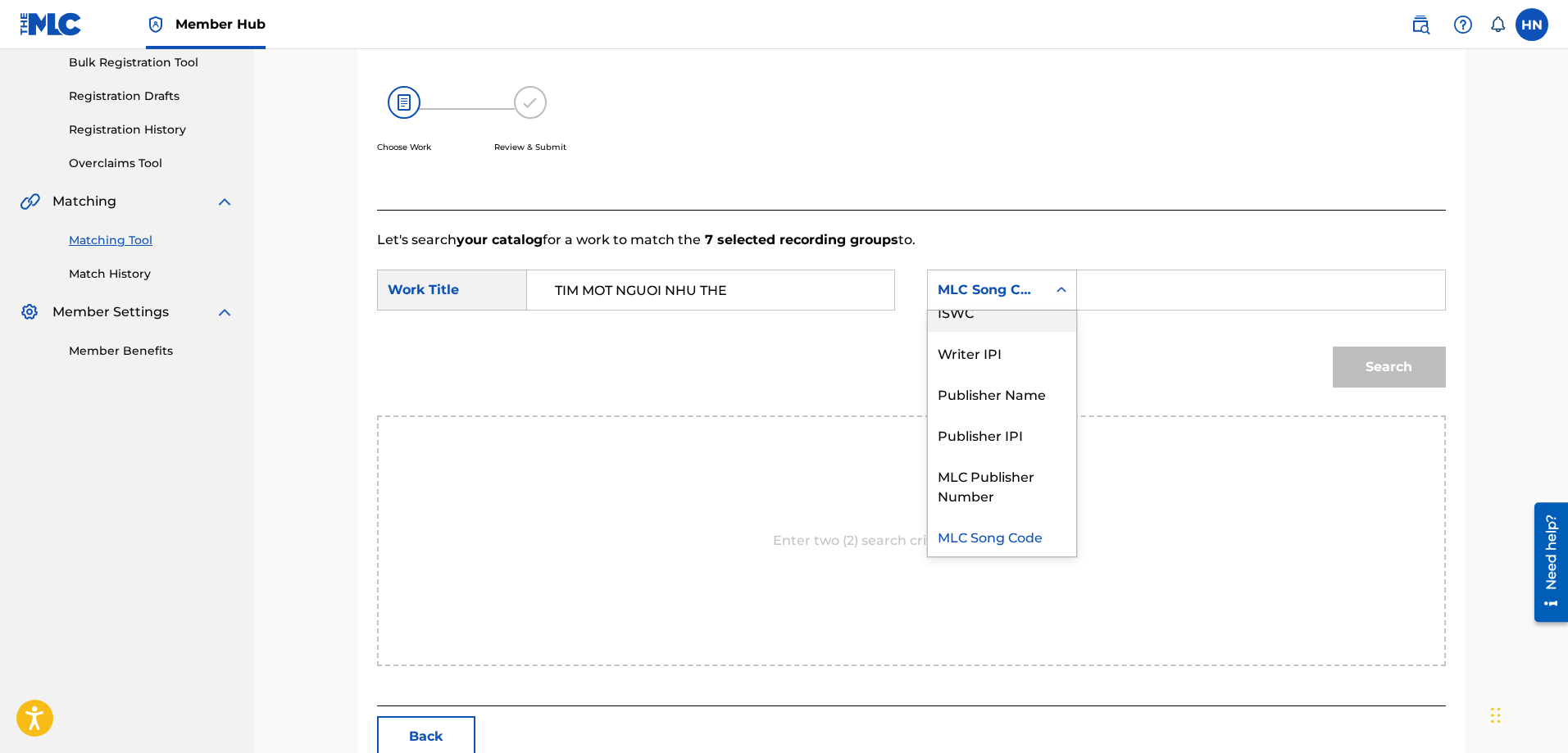
click at [961, 321] on div "ISWC" at bounding box center [1002, 311] width 149 height 41
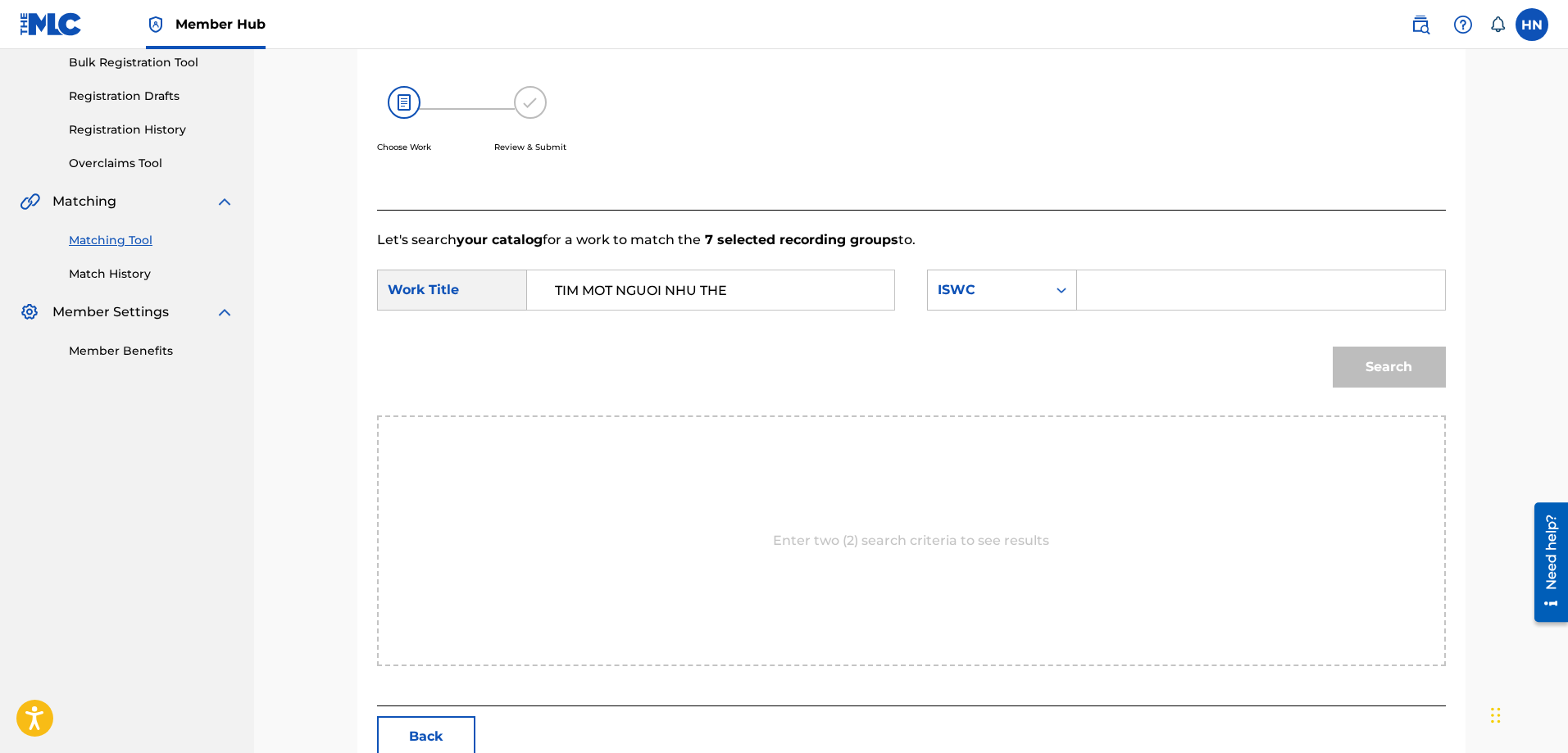
click at [1115, 306] on input "Search Form" at bounding box center [1260, 290] width 339 height 39
paste input "T9151736106"
type input "T9151736106"
click at [1460, 380] on div "Match Usage - Select Work In this step, you will locate the work you'd like to …" at bounding box center [911, 326] width 1108 height 882
click at [1405, 377] on button "Search" at bounding box center [1389, 367] width 113 height 41
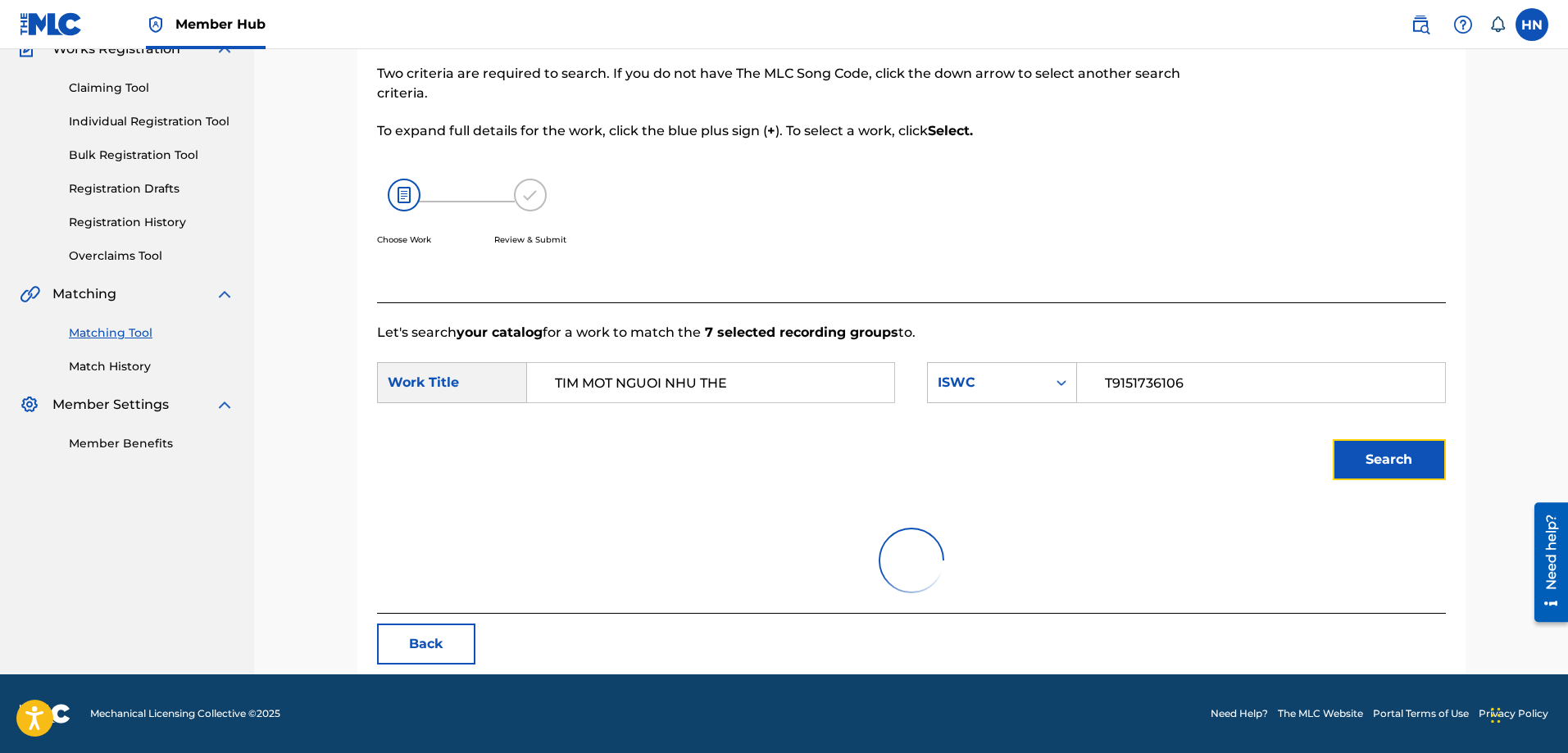
scroll to position [246, 0]
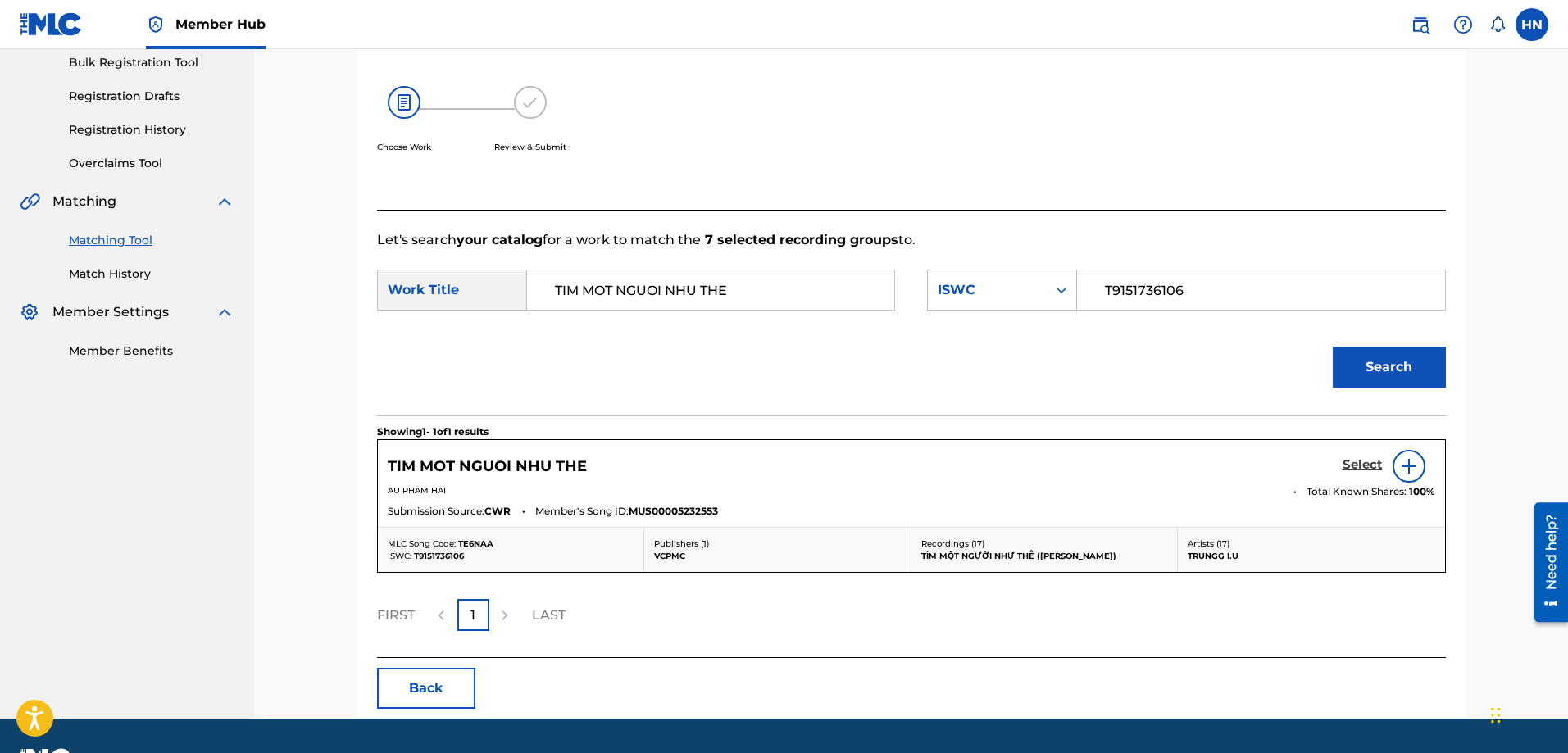
click at [1369, 471] on h5 "Select" at bounding box center [1362, 465] width 40 height 16
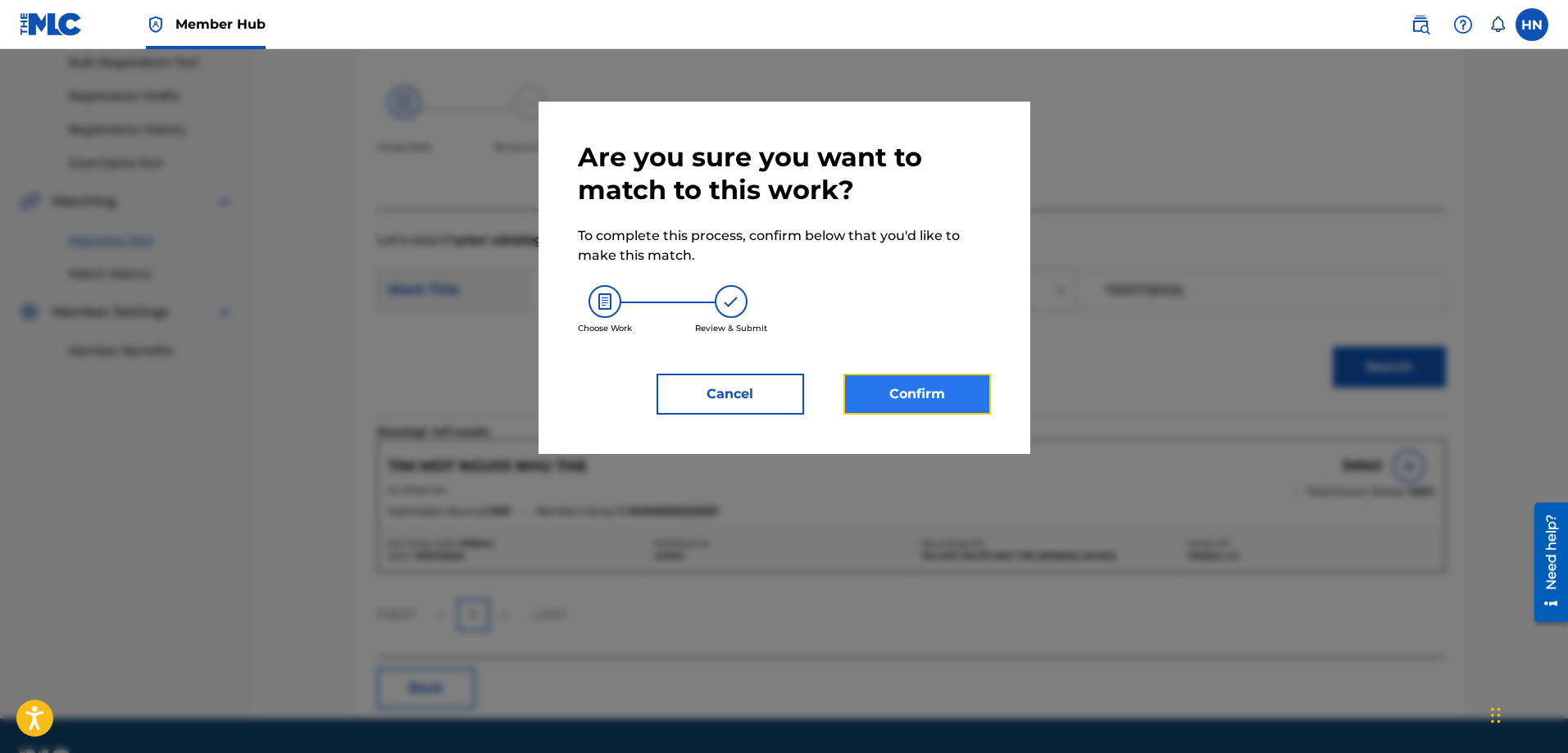
click at [919, 400] on button "Confirm" at bounding box center [917, 394] width 148 height 41
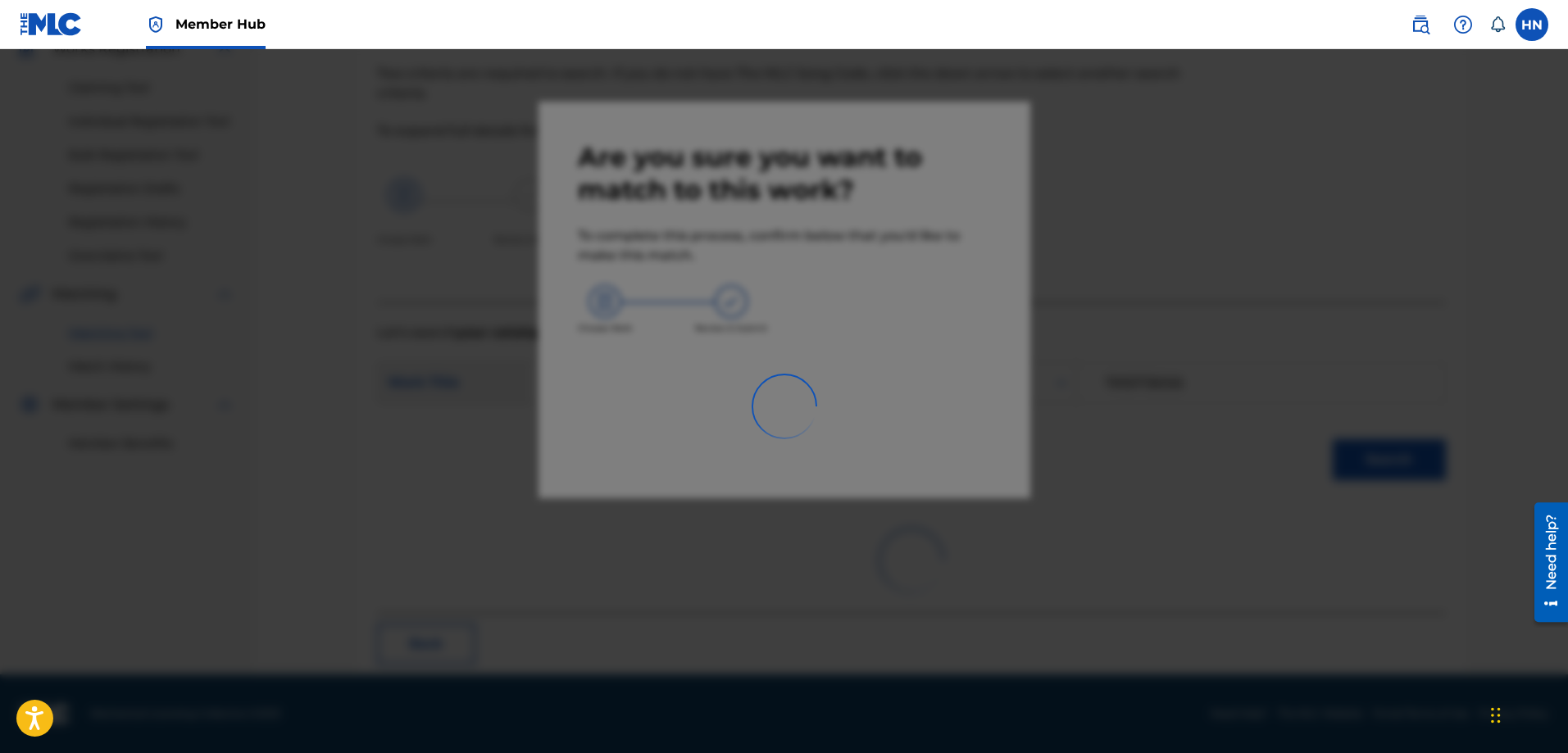
scroll to position [44, 0]
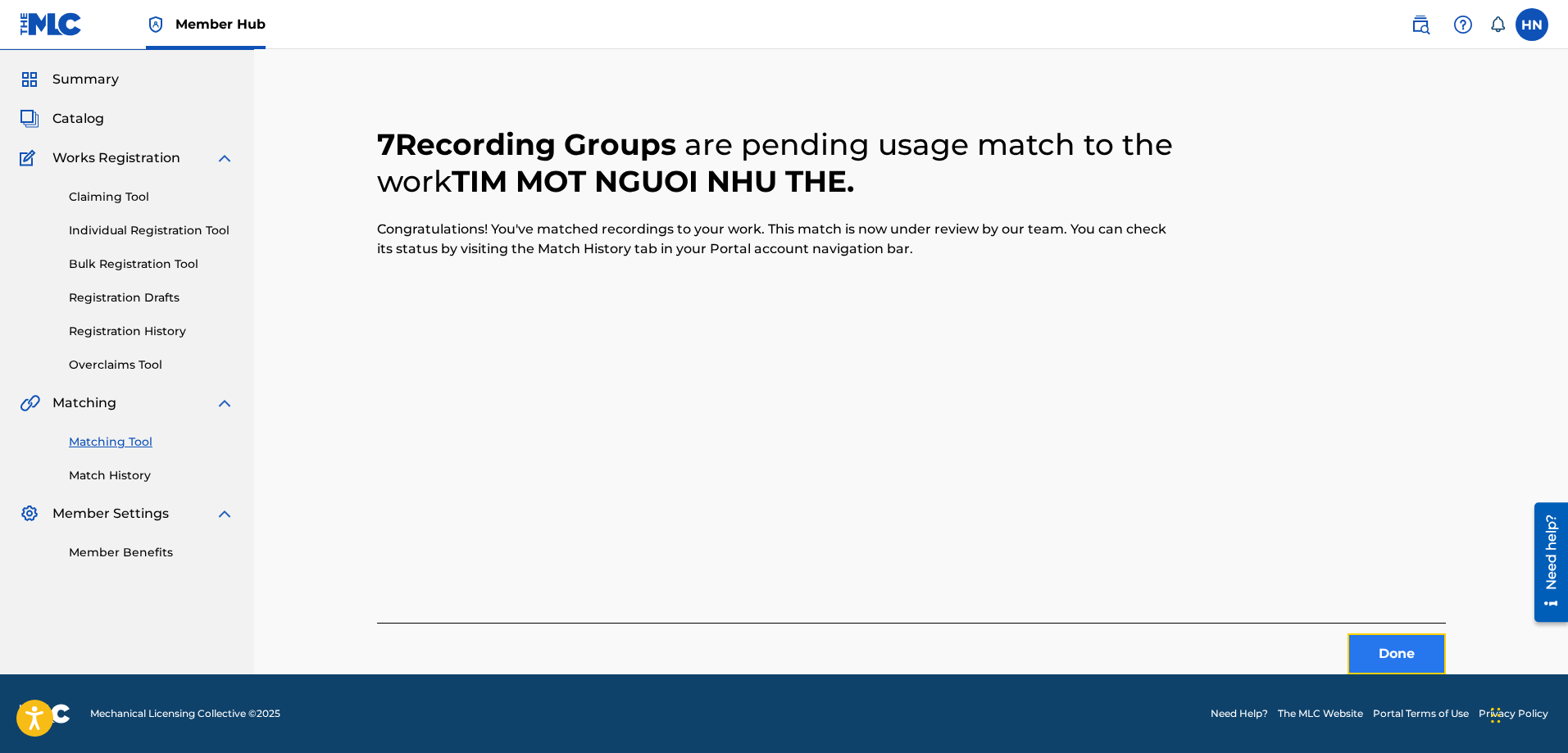
click at [1431, 640] on button "Done" at bounding box center [1396, 654] width 99 height 41
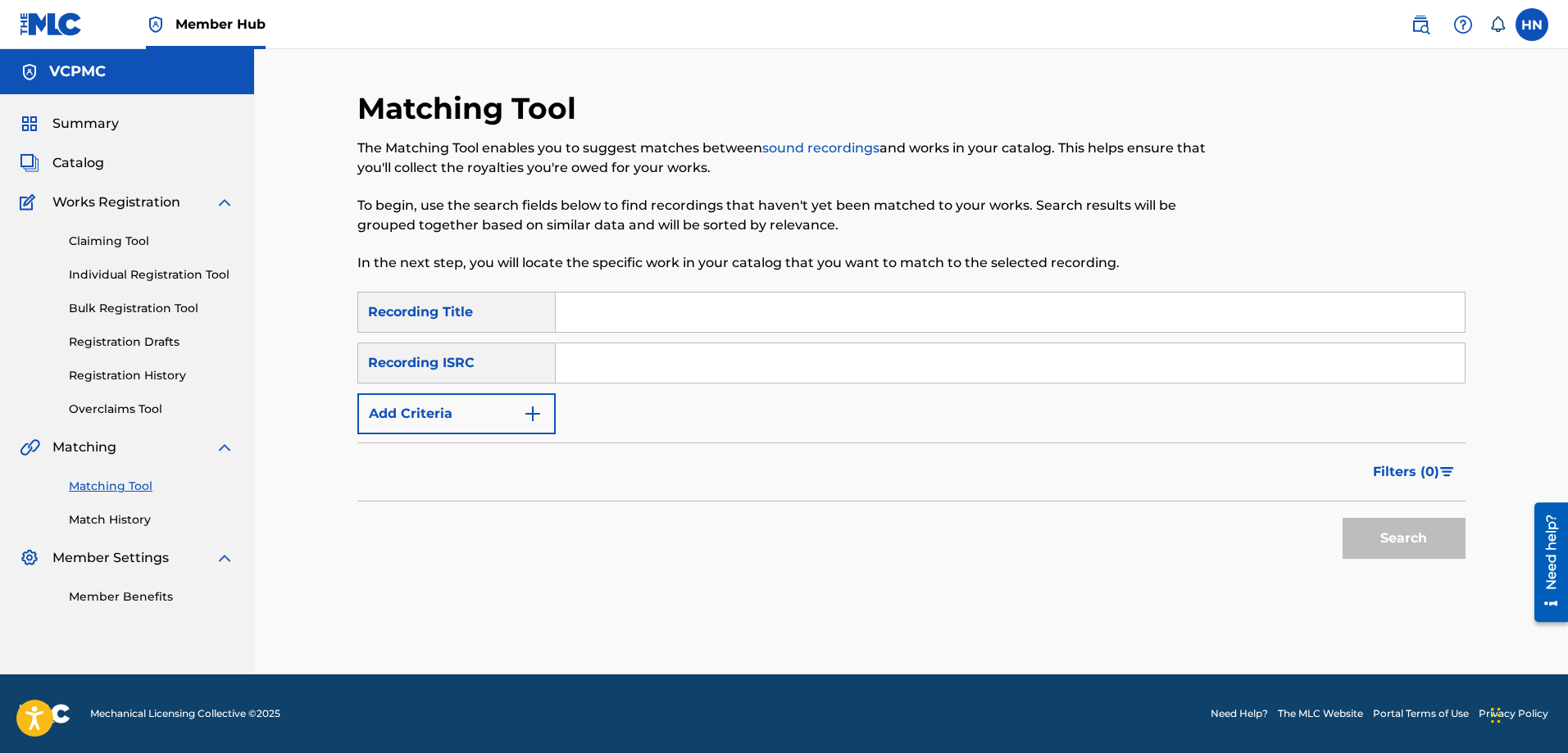
drag, startPoint x: 814, startPoint y: 335, endPoint x: 821, endPoint y: 324, distance: 13.0
click at [814, 333] on div "SearchWithCriteriae59cf2cb-82c2-4258-b0db-14707028805e Recording Title SearchWi…" at bounding box center [911, 363] width 1108 height 143
click at [821, 324] on input "Search Form" at bounding box center [1010, 312] width 909 height 39
paste input "CÔ GÁI SÀI GÒN ĐI TẢI ĐẠN"
type input "CÔ GÁI SÀI GÒN ĐI TẢI ĐẠN"
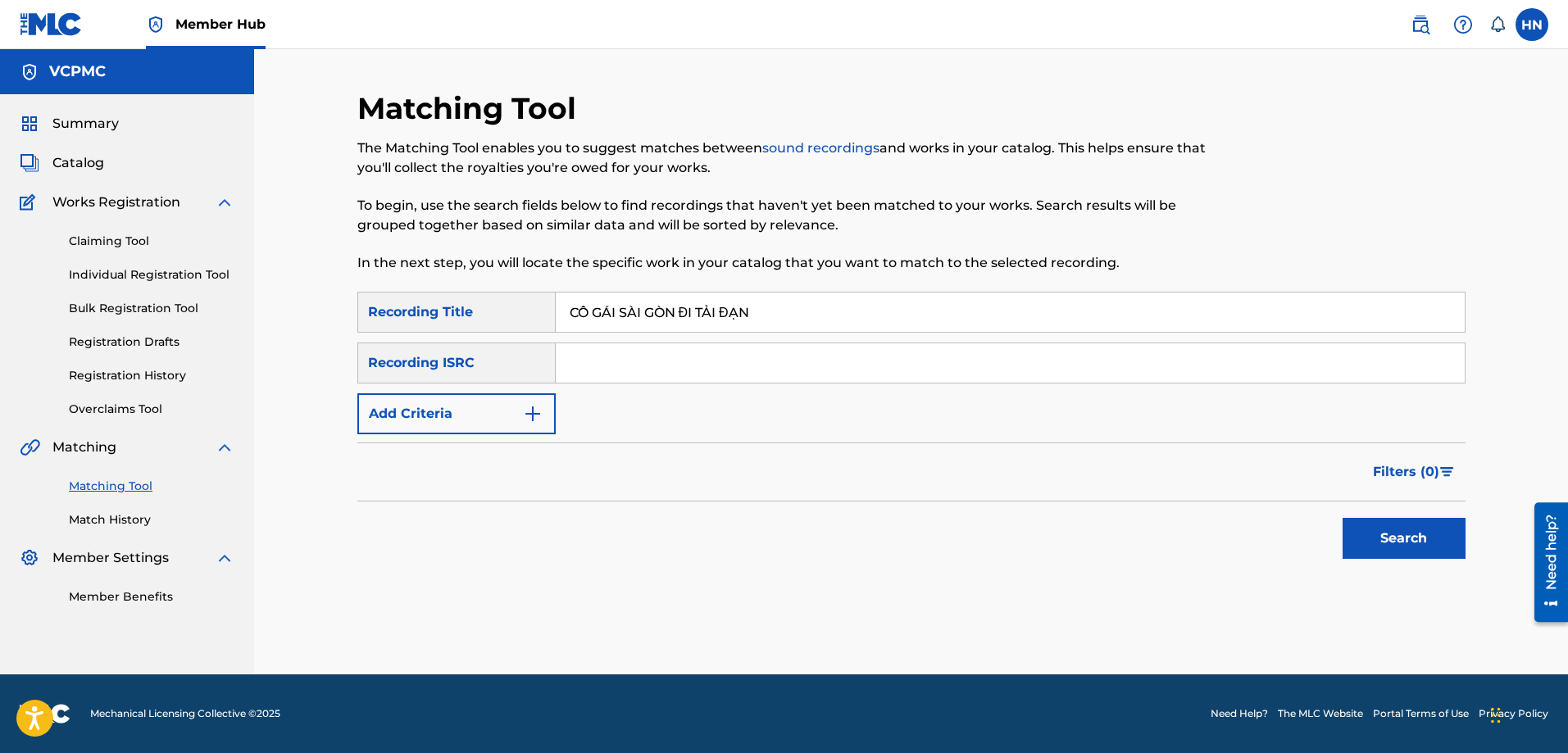
click at [1342, 518] on button "Search" at bounding box center [1404, 539] width 123 height 41
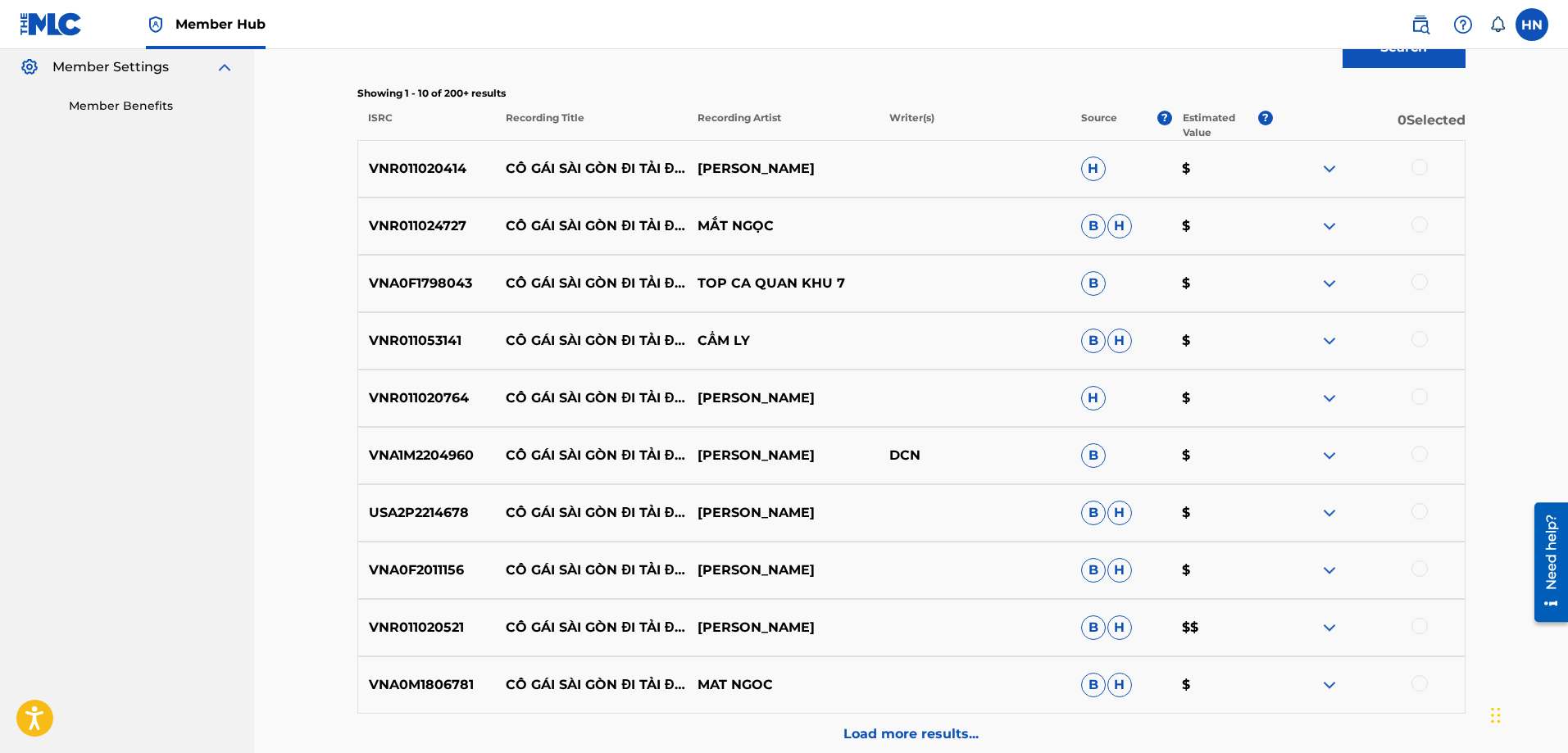
scroll to position [492, 0]
click at [454, 173] on p "VNR011020414" at bounding box center [427, 168] width 138 height 20
click at [1413, 173] on div at bounding box center [1369, 168] width 192 height 20
click at [1414, 172] on div at bounding box center [1419, 167] width 16 height 16
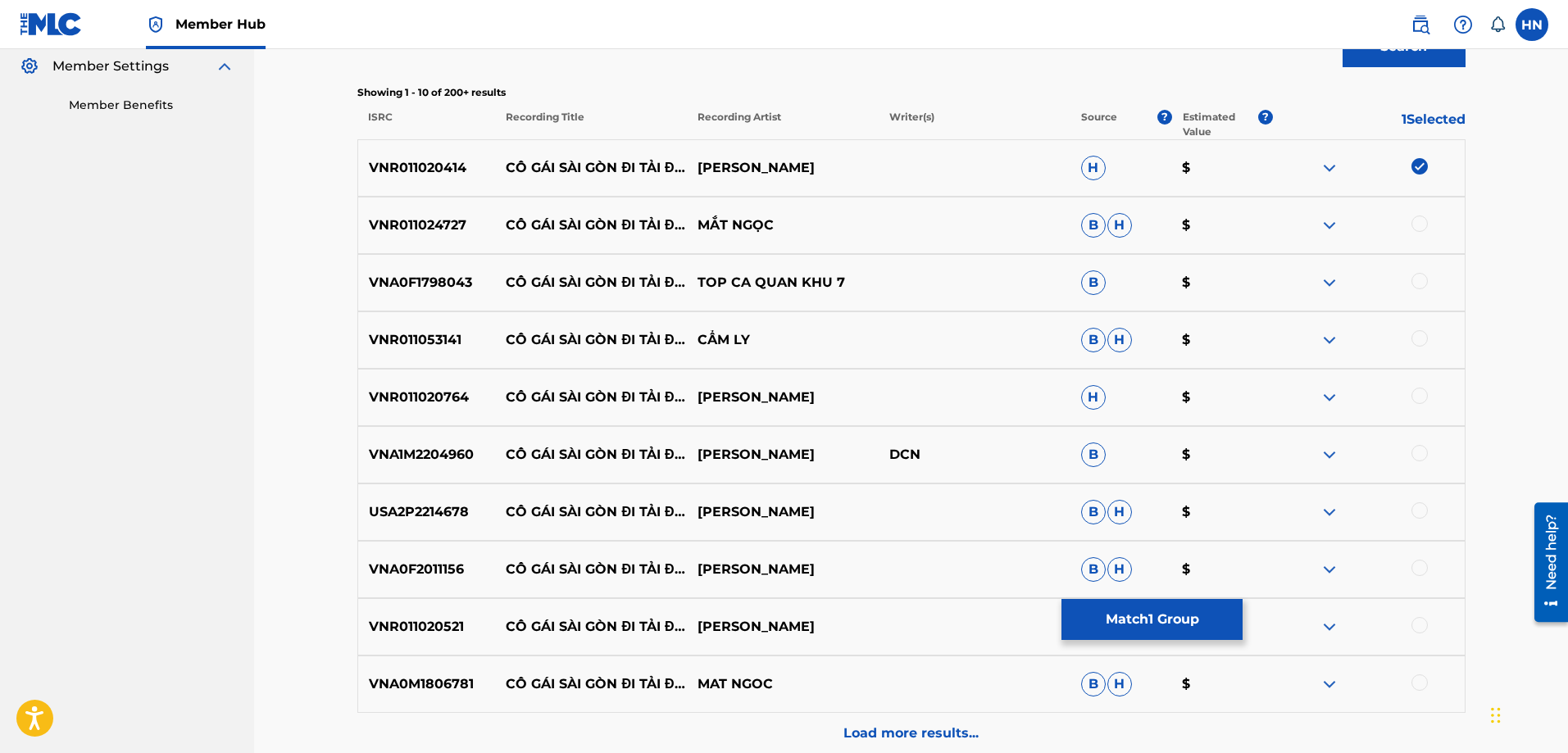
click at [463, 221] on p "VNR011024727" at bounding box center [427, 226] width 138 height 20
click at [457, 221] on p "VNR011024727" at bounding box center [427, 226] width 138 height 20
click at [1412, 229] on div at bounding box center [1419, 224] width 16 height 16
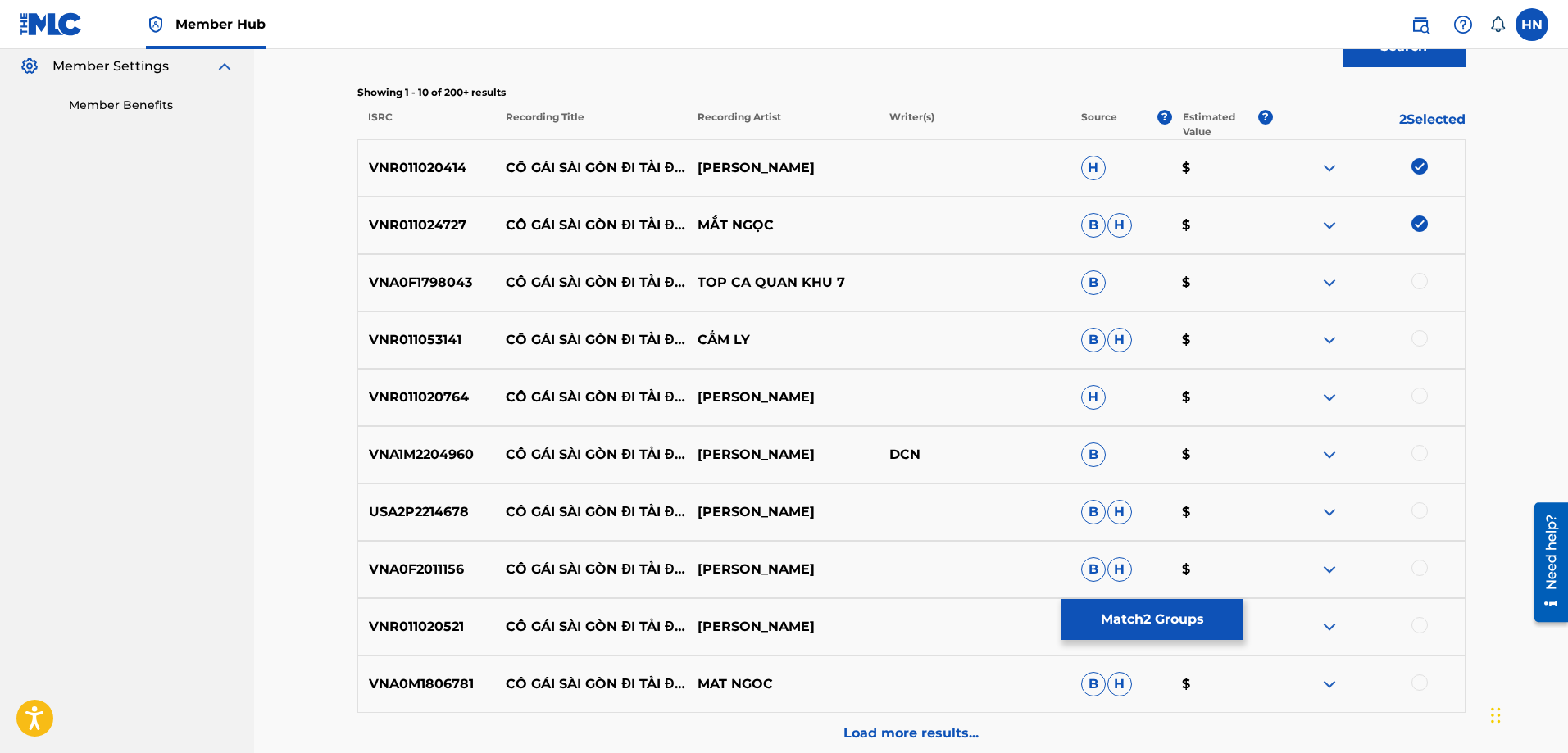
click at [456, 283] on p "VNA0F1798043" at bounding box center [427, 282] width 138 height 20
click at [1420, 280] on div at bounding box center [1419, 281] width 16 height 16
click at [437, 342] on p "VNR011053141" at bounding box center [427, 340] width 138 height 20
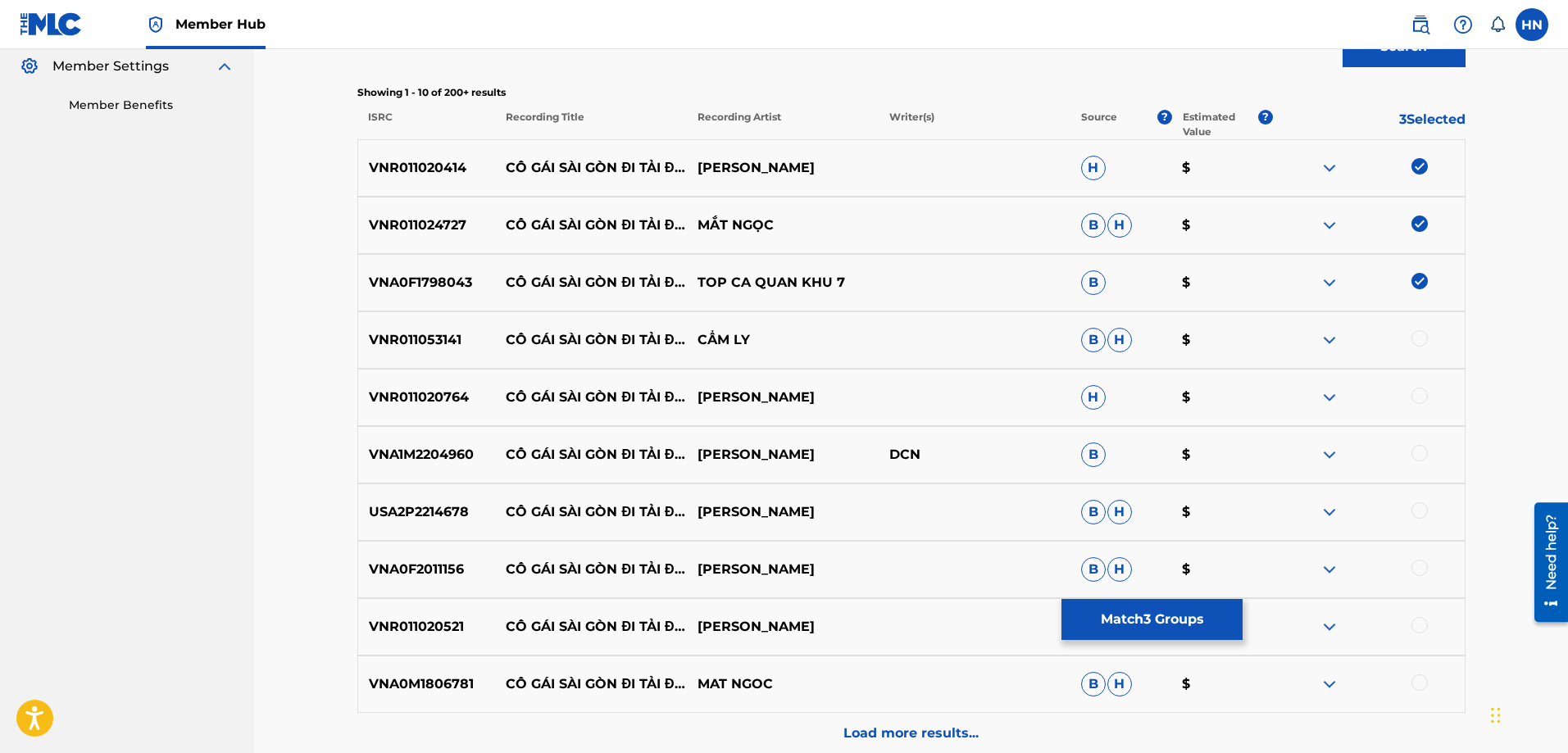
click at [1416, 333] on div at bounding box center [1419, 338] width 16 height 16
click at [425, 399] on p "VNR011020764" at bounding box center [427, 397] width 138 height 20
click at [1421, 394] on div at bounding box center [1419, 396] width 16 height 16
click at [429, 437] on div "VNA1M2204960 CÔ GÁI SÀI GÒN ĐI TẢI ĐẠN THANH NGÂN DCN B $" at bounding box center [911, 455] width 1108 height 57
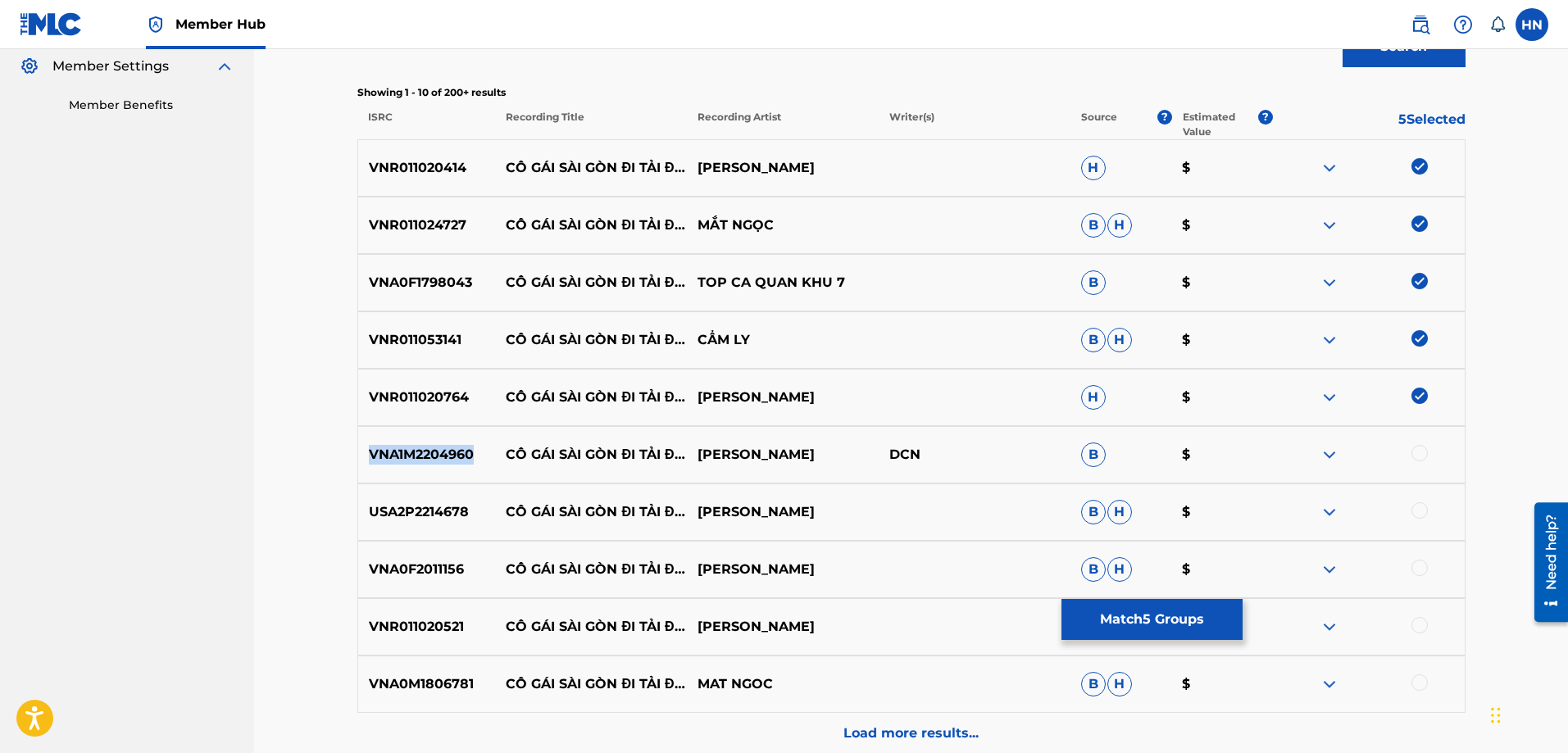
click at [429, 437] on div "VNA1M2204960 CÔ GÁI SÀI GÒN ĐI TẢI ĐẠN THANH NGÂN DCN B $" at bounding box center [911, 455] width 1108 height 57
click at [1428, 447] on div at bounding box center [1369, 455] width 192 height 20
click at [1420, 450] on div at bounding box center [1419, 453] width 16 height 16
click at [433, 514] on p "USA2P2214678" at bounding box center [427, 512] width 138 height 20
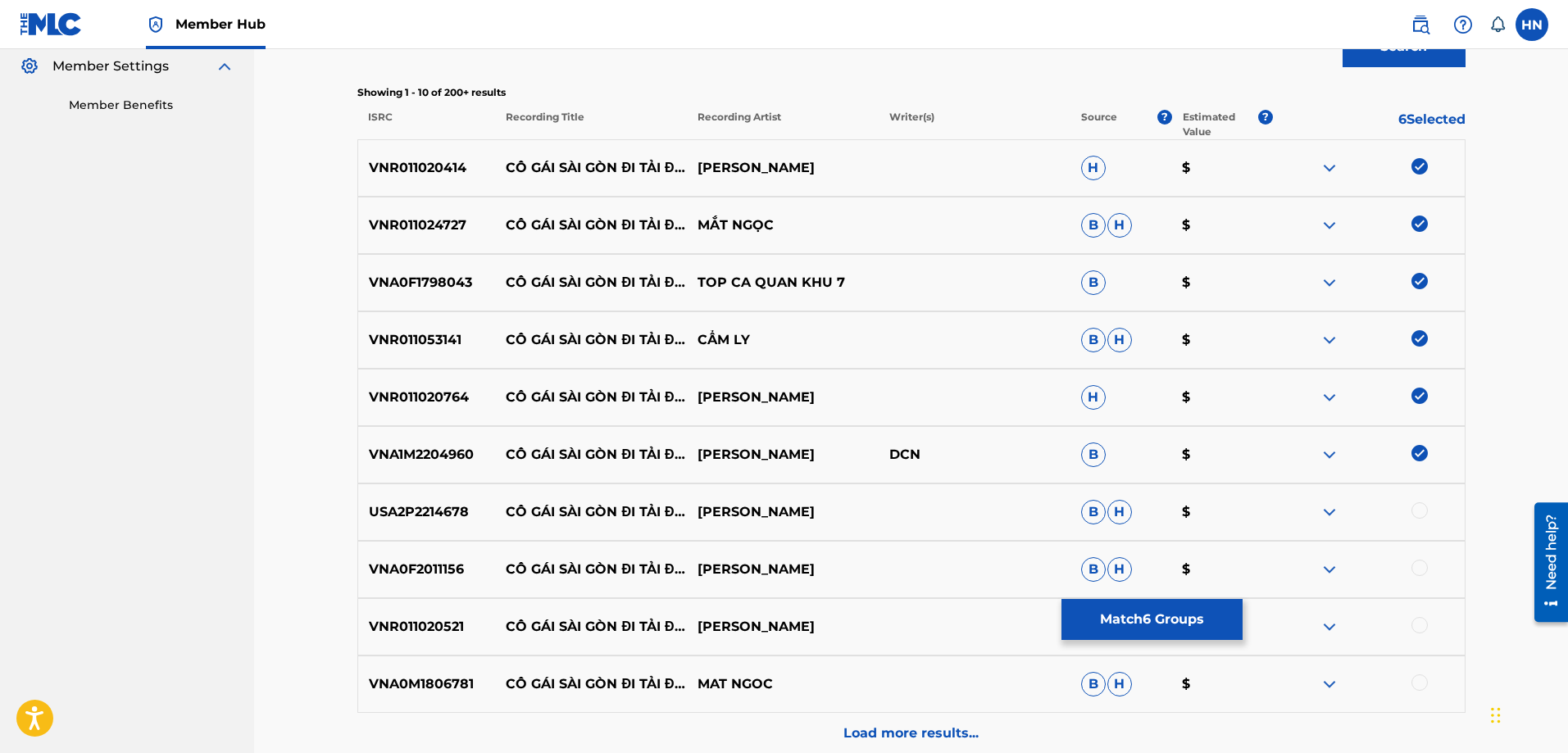
click at [1412, 508] on div at bounding box center [1419, 511] width 16 height 16
click at [429, 569] on p "VNA0F2011156" at bounding box center [427, 570] width 138 height 20
click at [1425, 567] on div at bounding box center [1419, 568] width 16 height 16
click at [470, 619] on p "VNR011020521" at bounding box center [427, 627] width 138 height 20
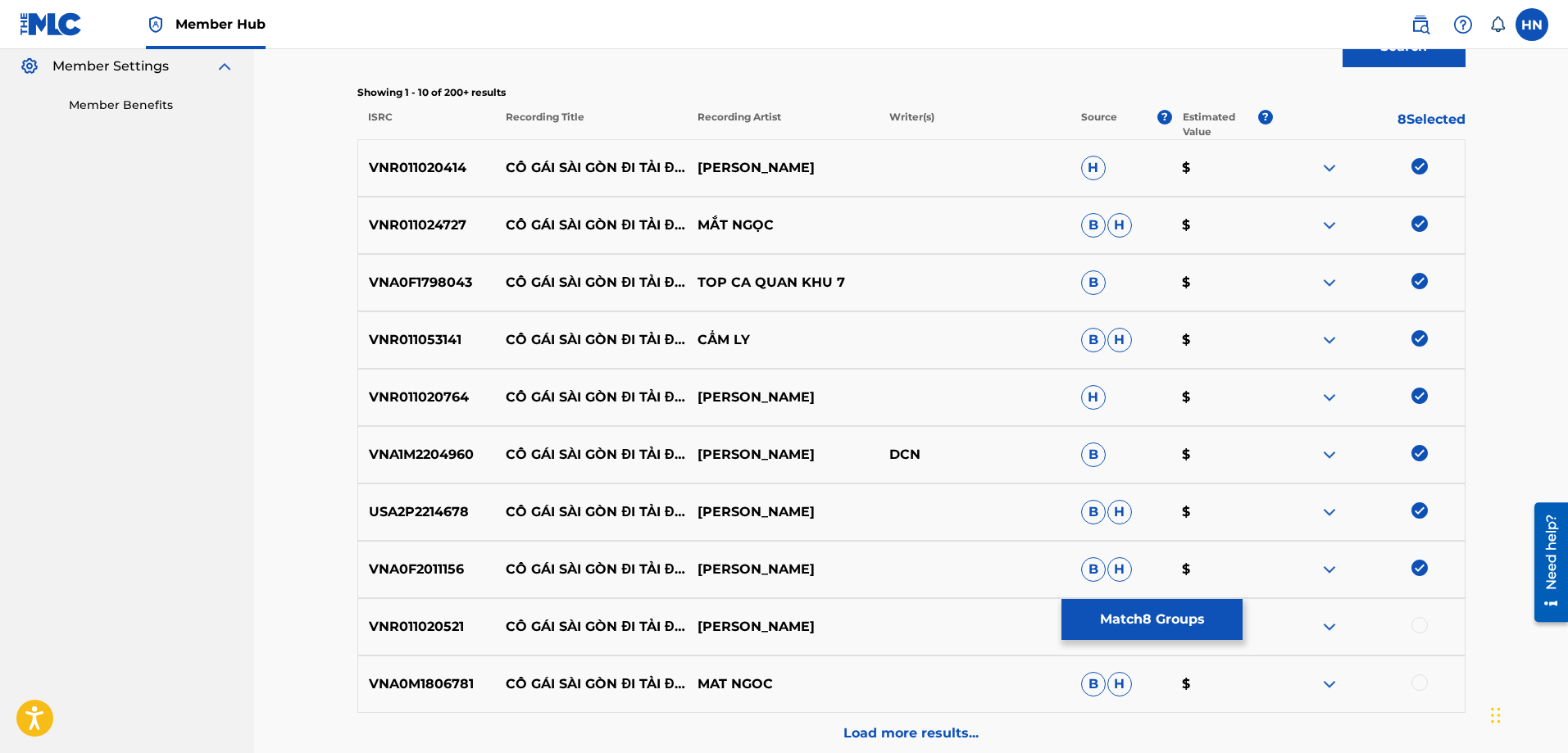
click at [439, 628] on p "VNR011020521" at bounding box center [427, 627] width 138 height 20
click at [1415, 625] on div at bounding box center [1419, 626] width 16 height 16
click at [406, 691] on p "VNA0M1806781" at bounding box center [427, 685] width 138 height 20
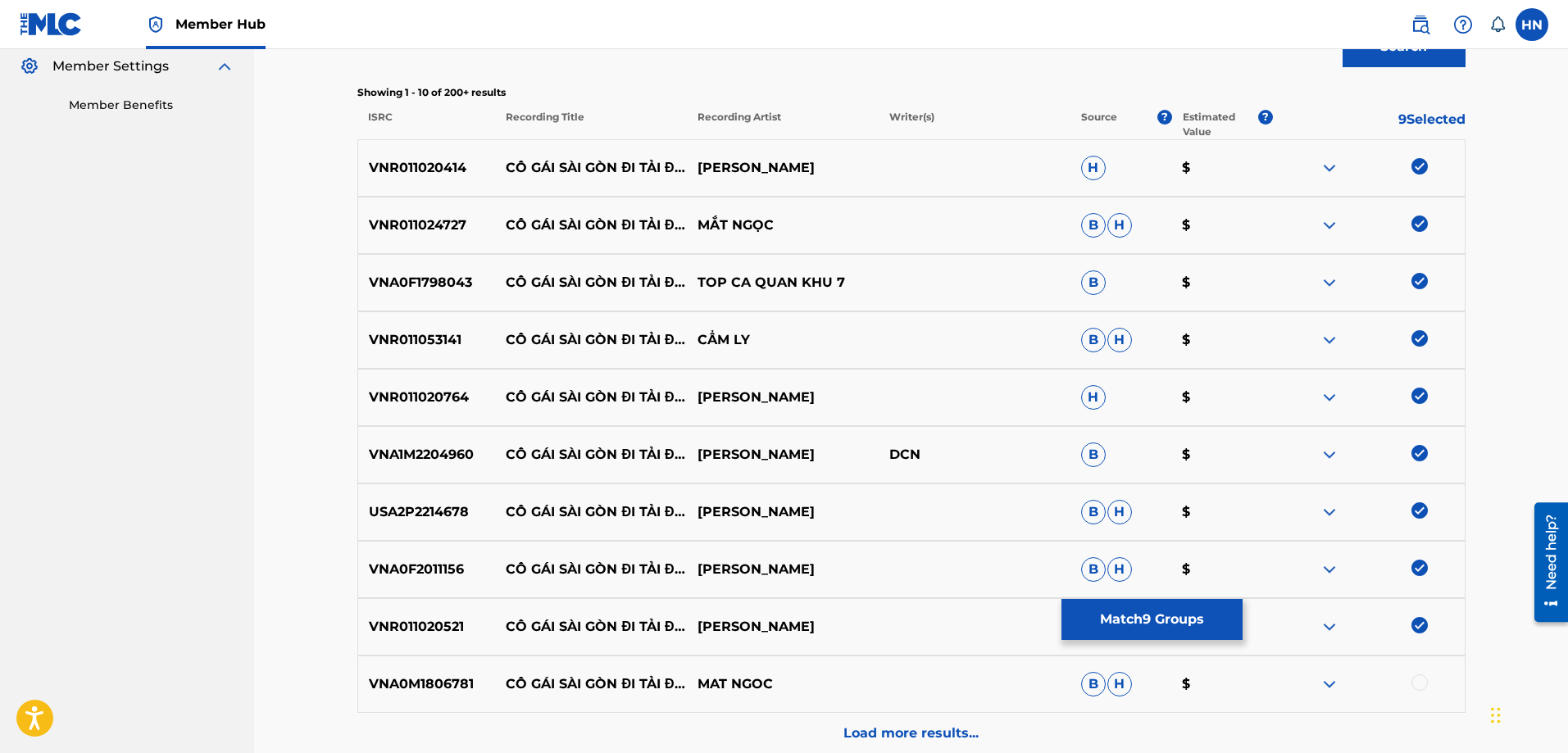
click at [1414, 686] on div at bounding box center [1419, 683] width 16 height 16
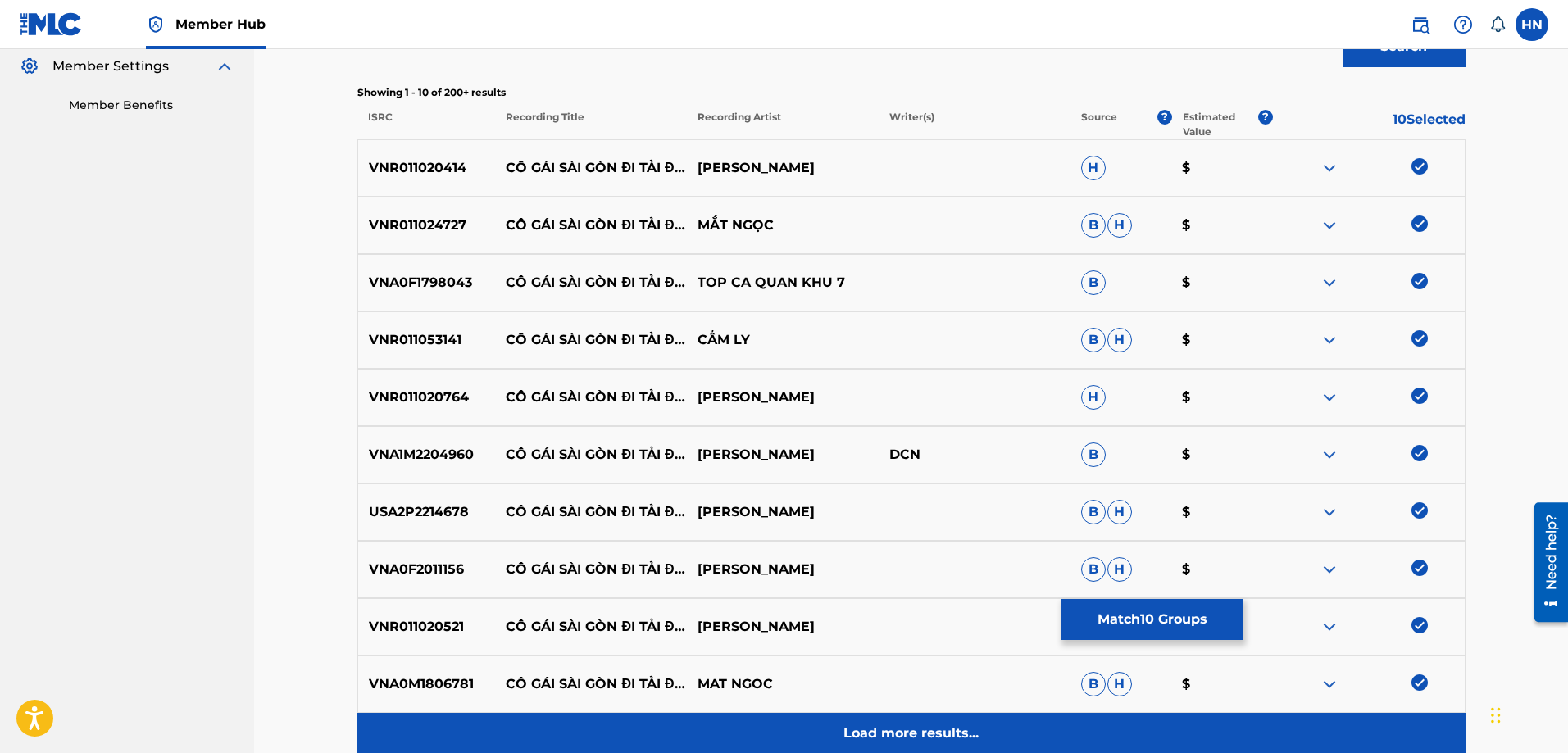
click at [998, 718] on div "Load more results..." at bounding box center [911, 734] width 1108 height 41
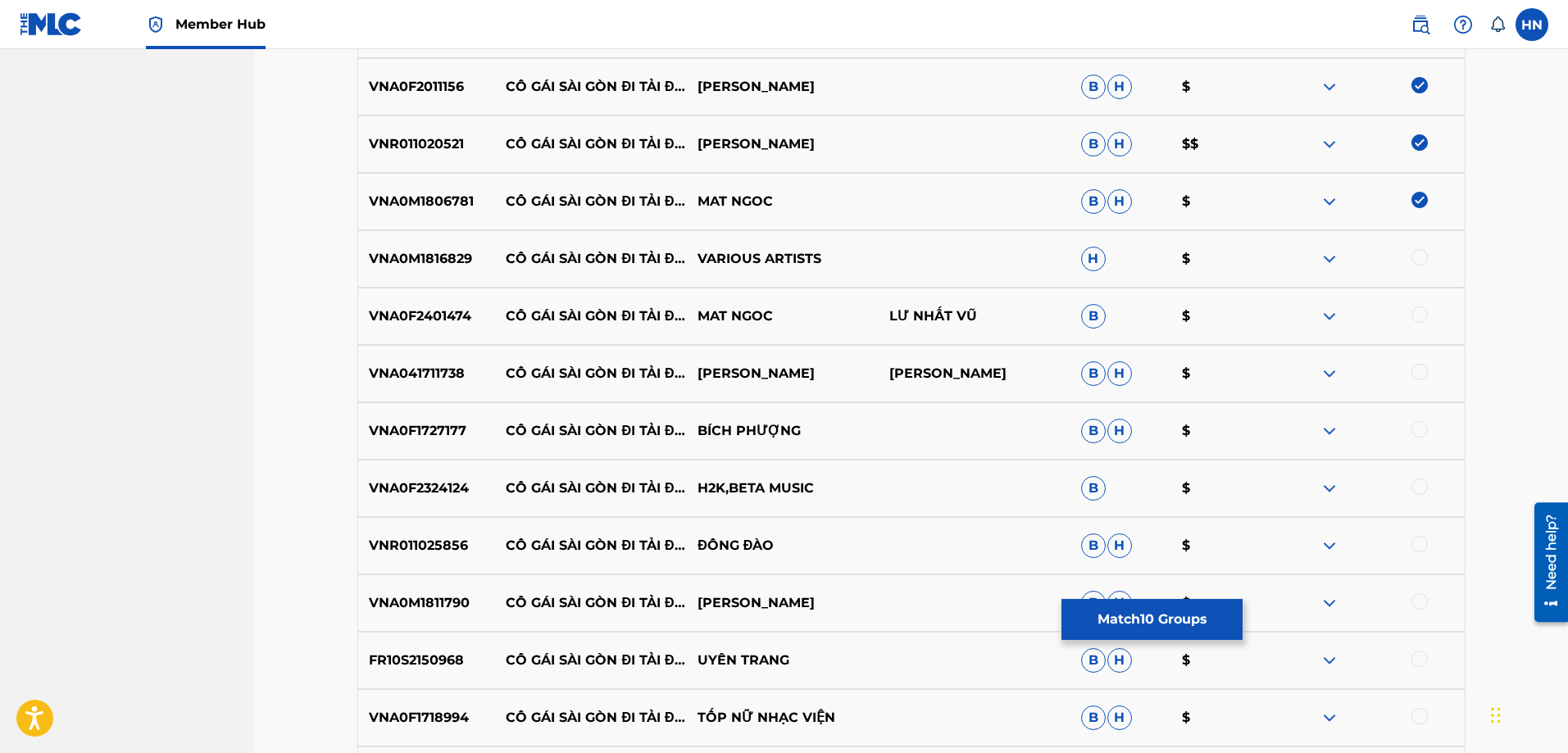
scroll to position [1066, 0]
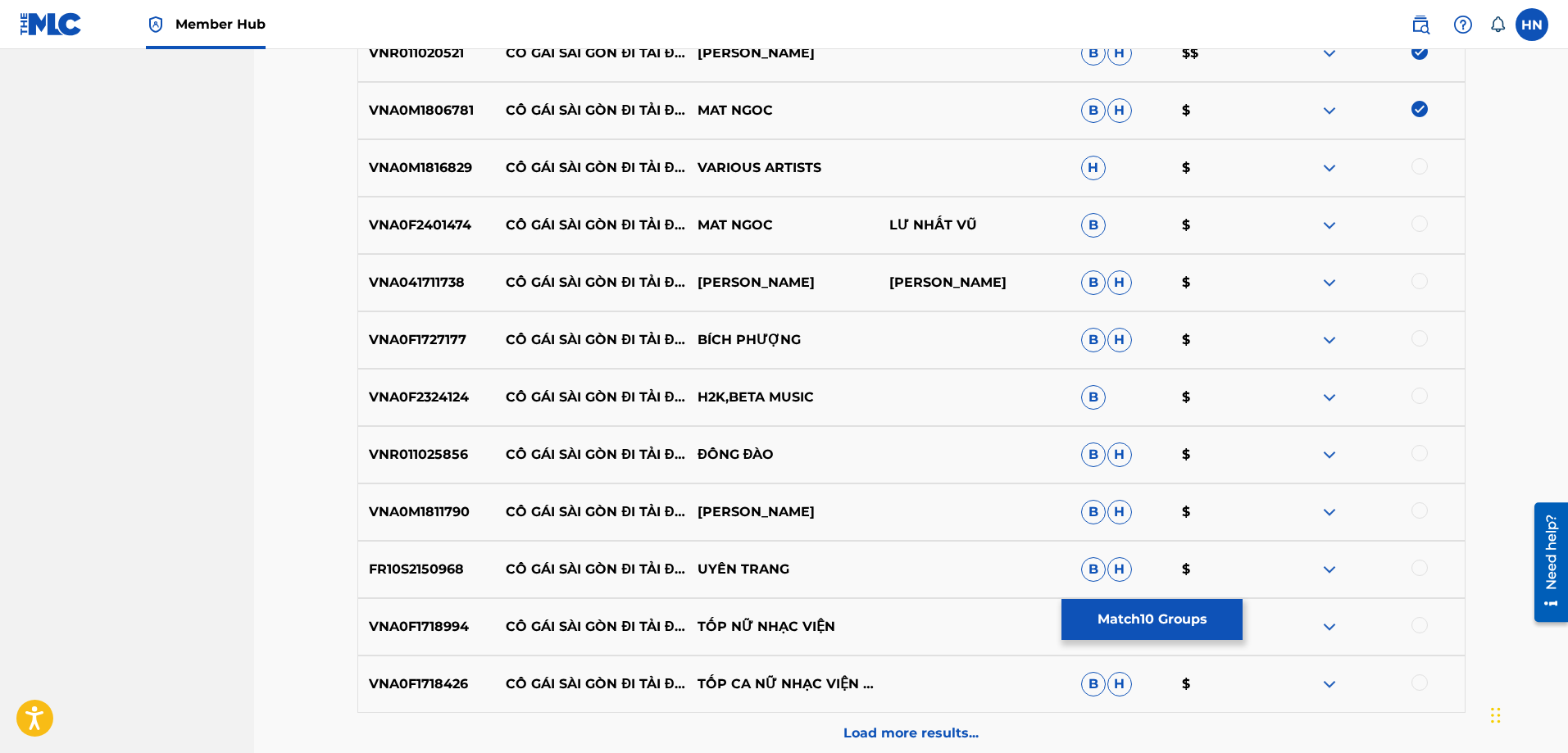
click at [419, 170] on p "VNA0M1816829" at bounding box center [427, 168] width 138 height 20
click at [1420, 159] on div at bounding box center [1419, 167] width 16 height 16
click at [465, 225] on p "VNA0F2401474" at bounding box center [427, 226] width 138 height 20
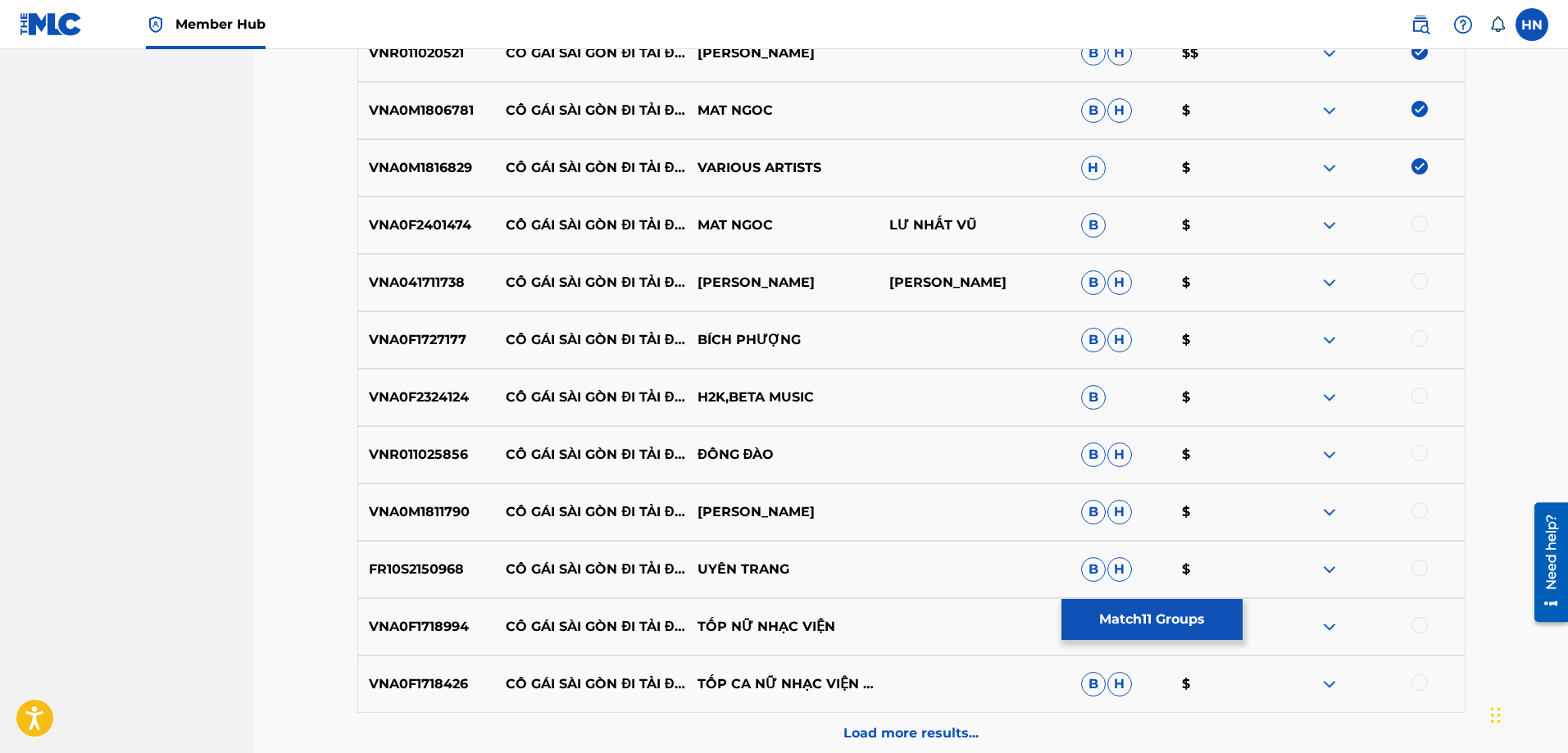
click at [1417, 223] on div at bounding box center [1419, 224] width 16 height 16
click at [383, 295] on div "VNA041711738 CÔ GÁI SÀI GÒN ĐI TẢI ĐẠN NGỌC SƠN NGỌC SƠN B H $" at bounding box center [911, 282] width 1108 height 57
click at [1415, 282] on div at bounding box center [1419, 281] width 16 height 16
click at [429, 334] on p "VNA0F1727177" at bounding box center [427, 340] width 138 height 20
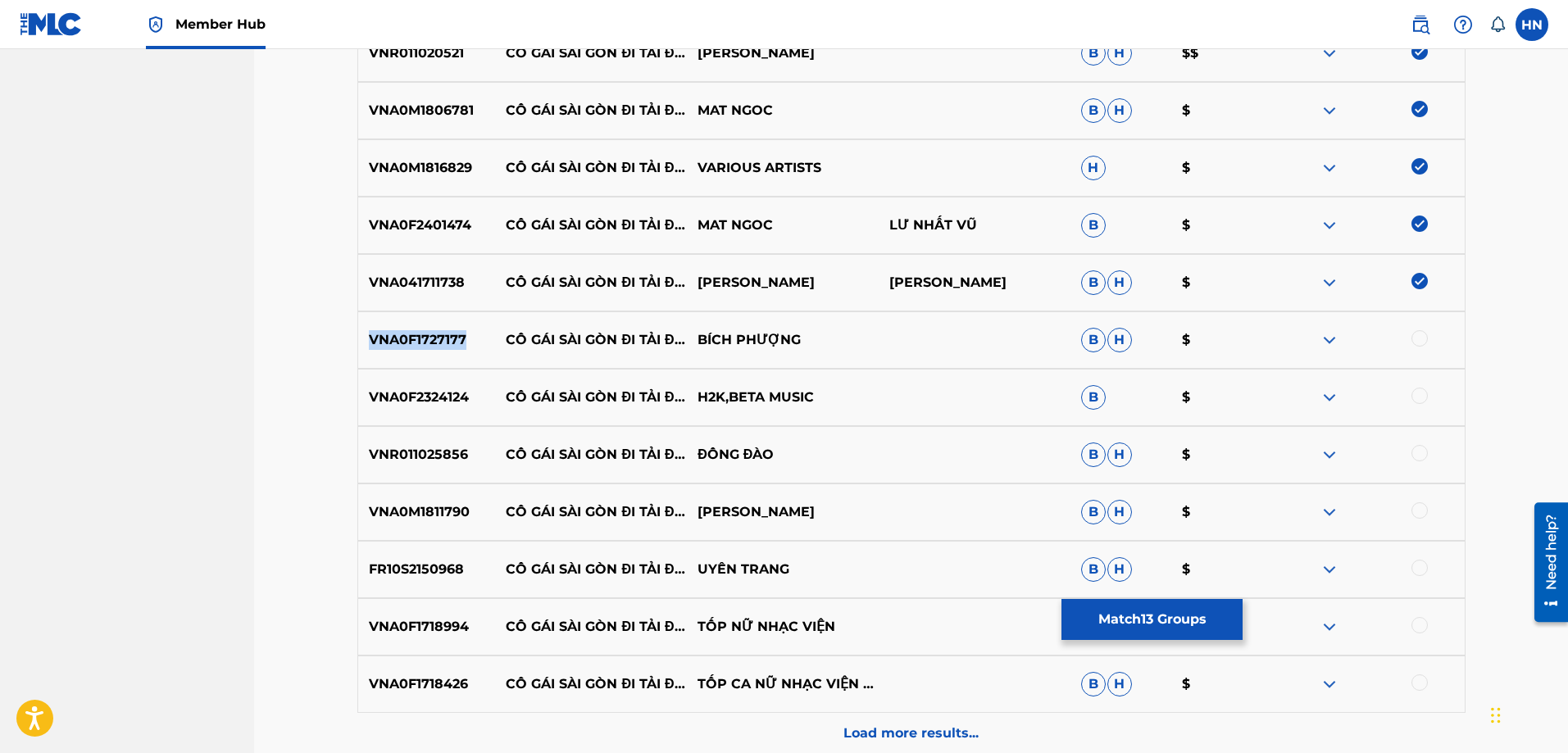
click at [429, 334] on p "VNA0F1727177" at bounding box center [427, 340] width 138 height 20
click at [1415, 333] on div at bounding box center [1419, 338] width 16 height 16
click at [419, 399] on p "VNA0F2324124" at bounding box center [427, 397] width 138 height 20
click at [1408, 391] on div at bounding box center [1369, 397] width 192 height 20
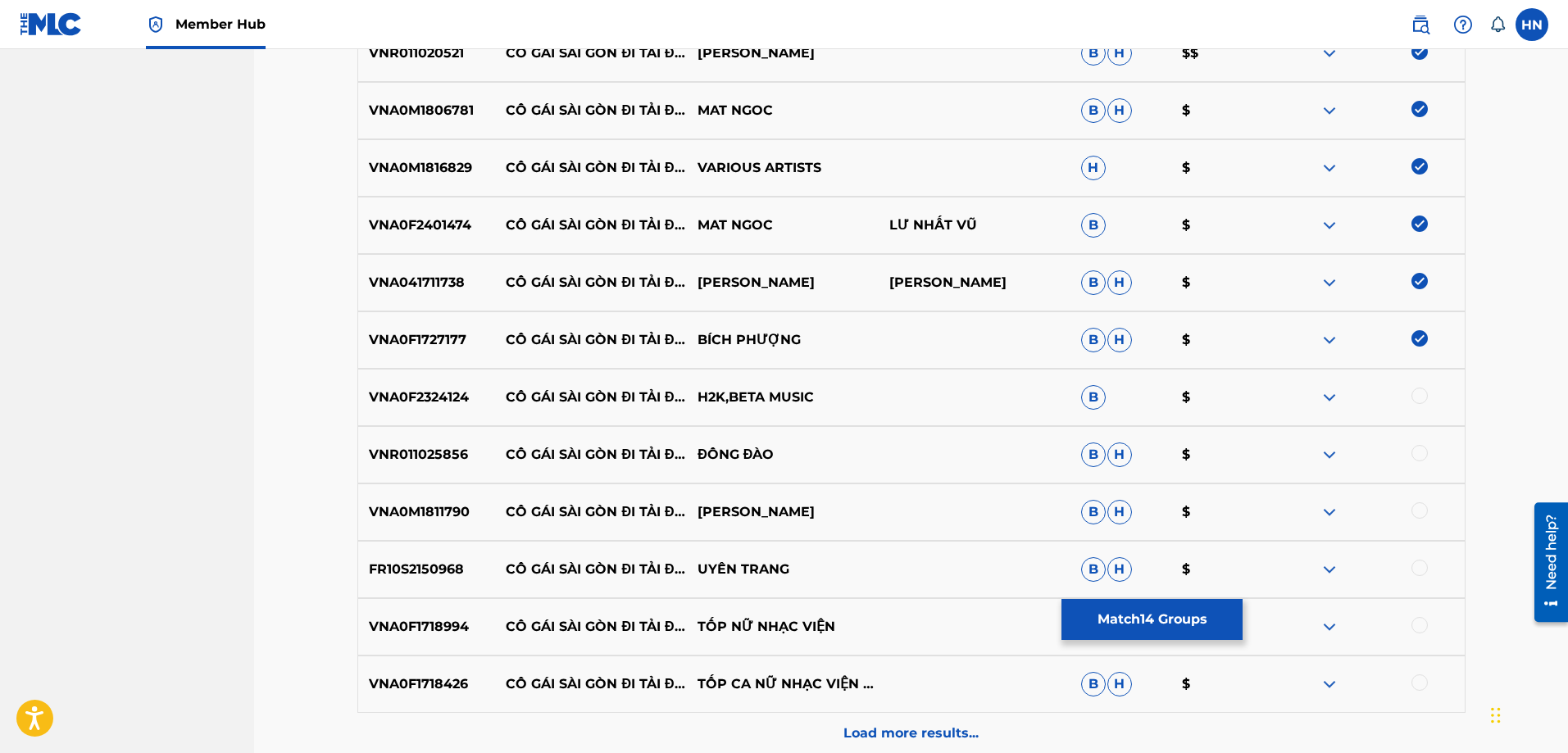
click at [1417, 397] on div at bounding box center [1419, 396] width 16 height 16
click at [438, 466] on div "VNR011025856 CÔ GÁI SÀI GÒN ĐI TẢI ĐẠN ĐÔNG ĐÀO B H $" at bounding box center [911, 455] width 1108 height 57
click at [1409, 454] on div at bounding box center [1369, 455] width 192 height 20
click at [1417, 454] on div at bounding box center [1419, 453] width 16 height 16
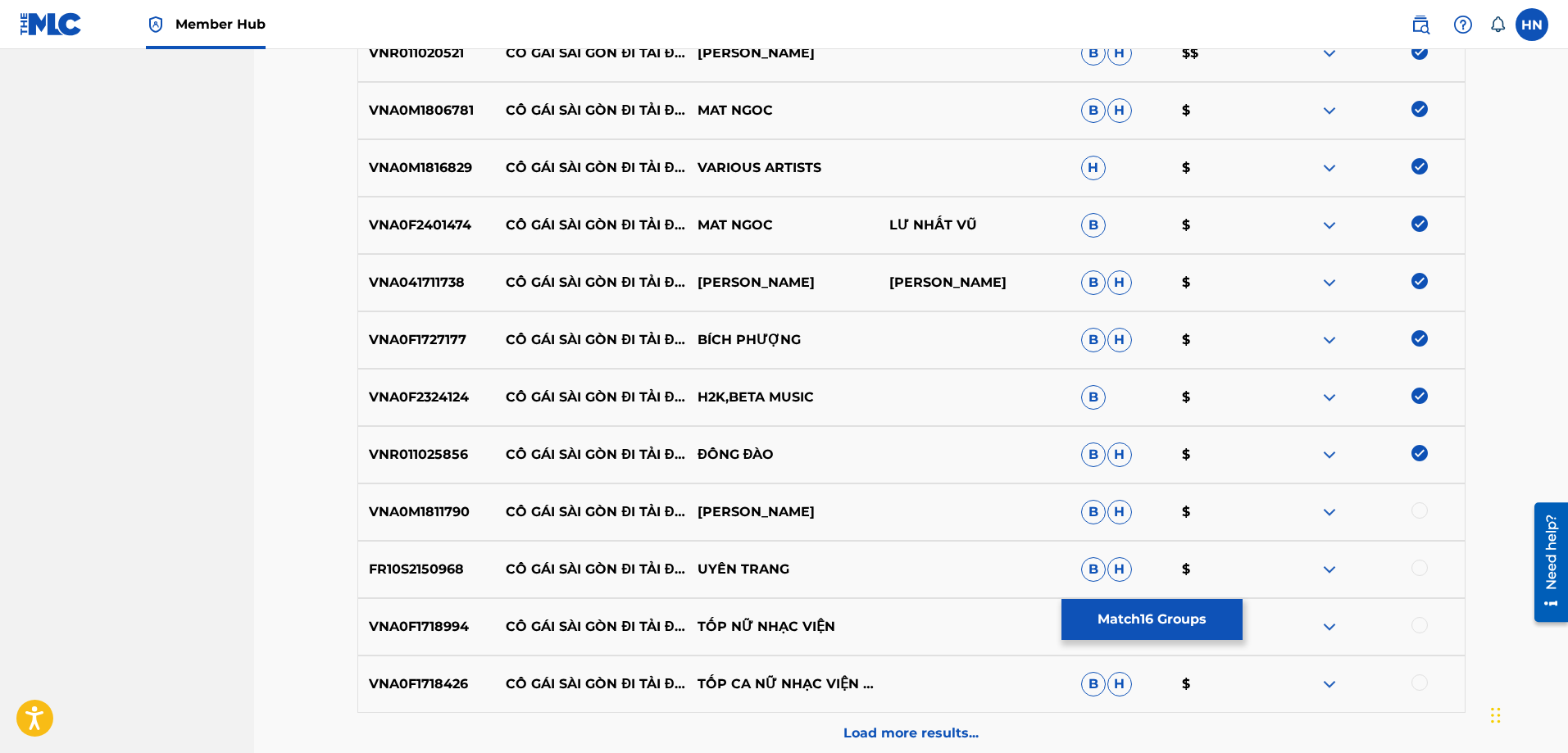
click at [384, 516] on p "VNA0M1811790" at bounding box center [427, 512] width 138 height 20
click at [1415, 514] on div at bounding box center [1419, 511] width 16 height 16
click at [461, 577] on p "FR10S2150968" at bounding box center [427, 570] width 138 height 20
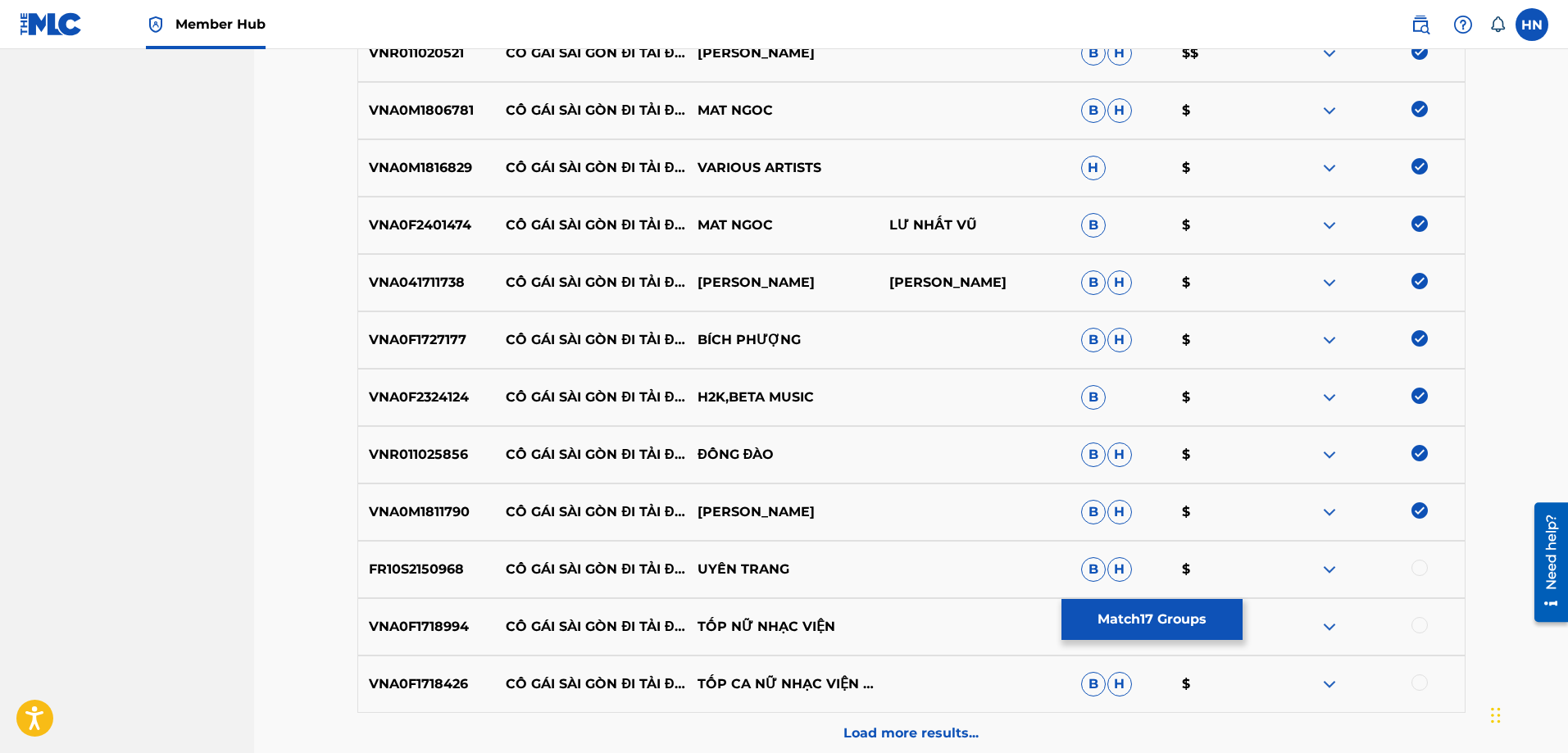
click at [447, 577] on p "FR10S2150968" at bounding box center [427, 570] width 138 height 20
click at [1420, 573] on div at bounding box center [1419, 568] width 16 height 16
click at [473, 630] on p "VNA0F1718994" at bounding box center [427, 627] width 138 height 20
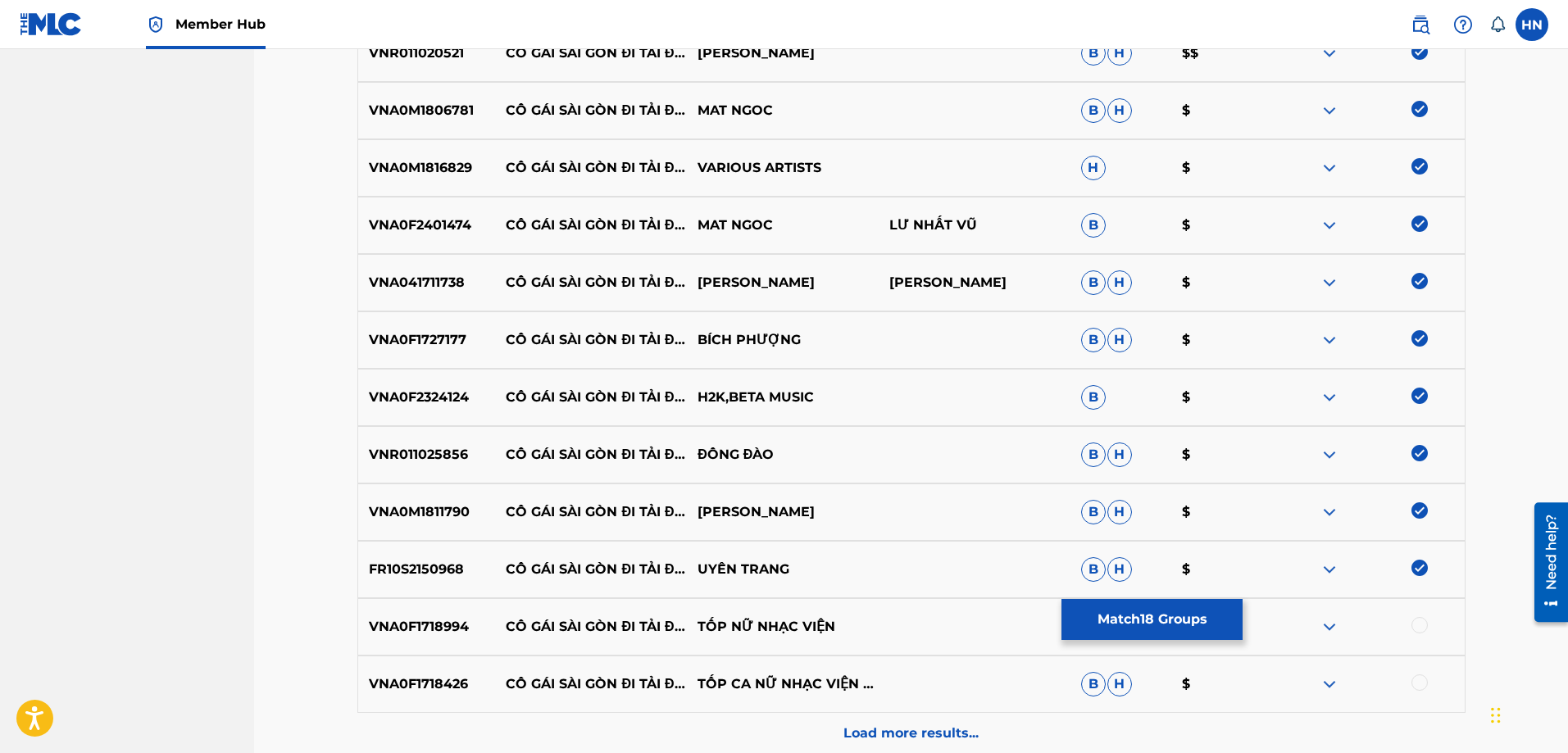
click at [448, 627] on p "VNA0F1718994" at bounding box center [427, 627] width 138 height 20
click at [1423, 624] on div at bounding box center [1419, 626] width 16 height 16
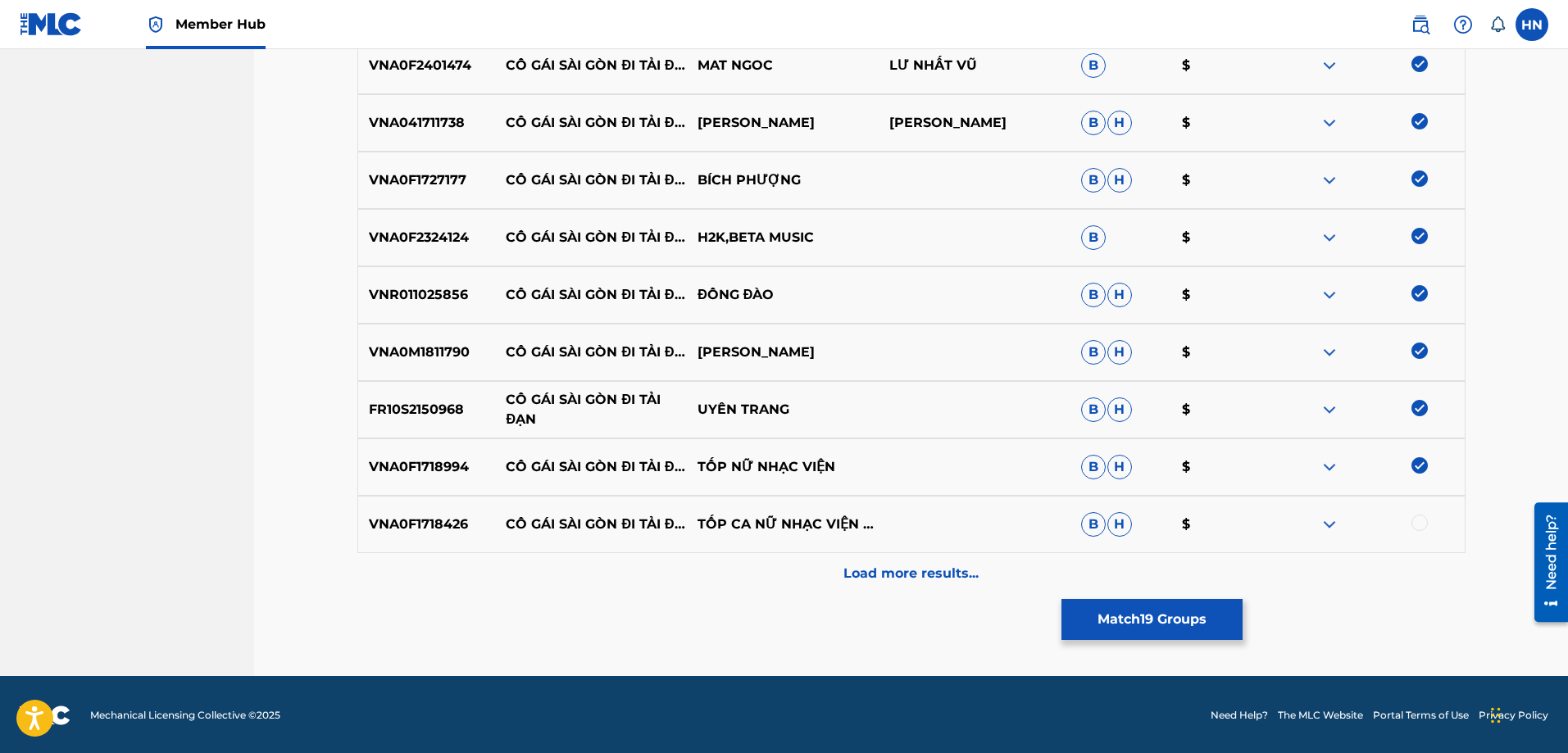
scroll to position [1228, 0]
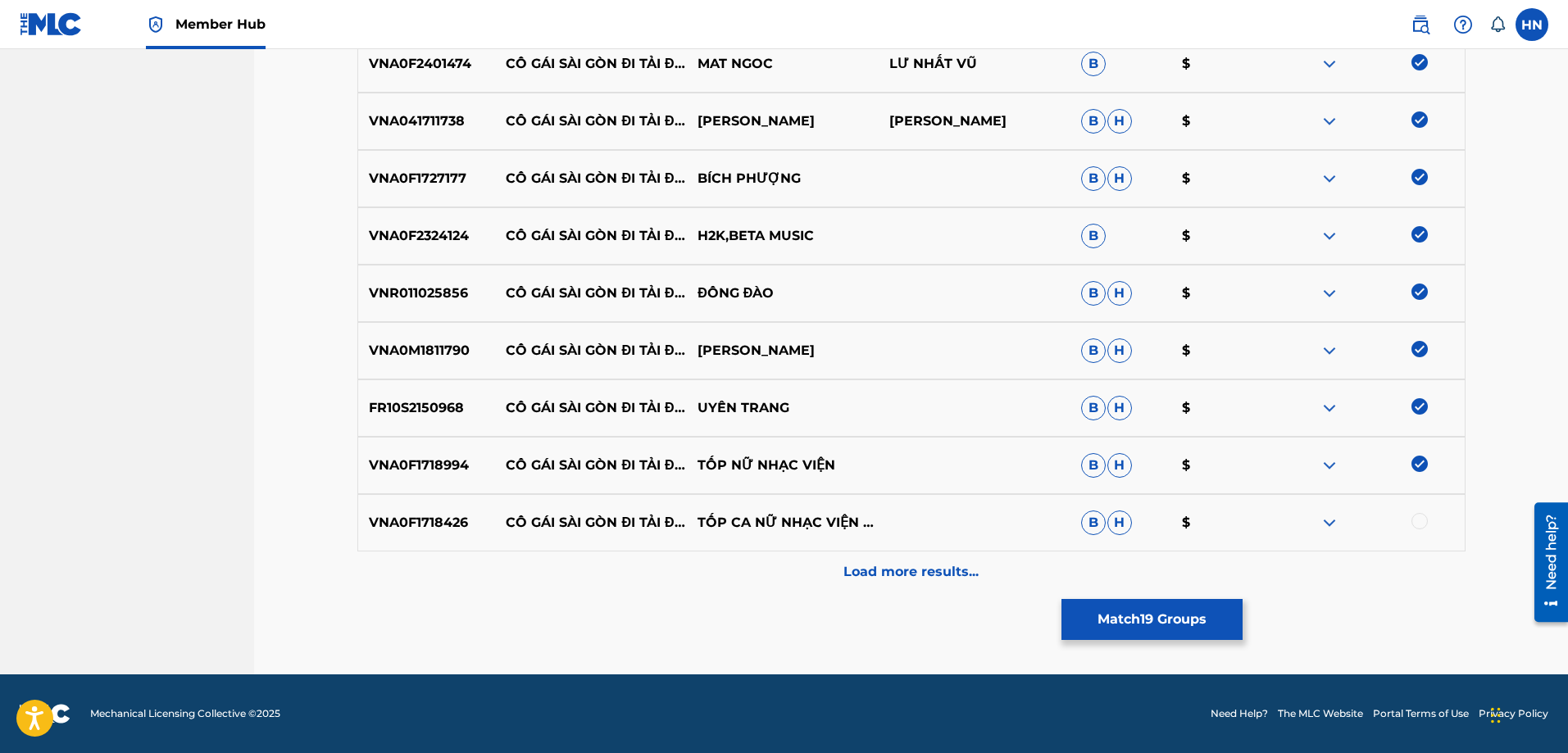
click at [393, 543] on div "VNA0F1718426 CÔ GÁI SÀI GÒN ĐI TẢI ĐẠN TỐP CA NỮ NHẠC VIỆN HCM B H $" at bounding box center [911, 523] width 1108 height 57
click at [1428, 520] on div at bounding box center [1369, 523] width 192 height 20
click at [1425, 521] on div at bounding box center [1419, 521] width 16 height 16
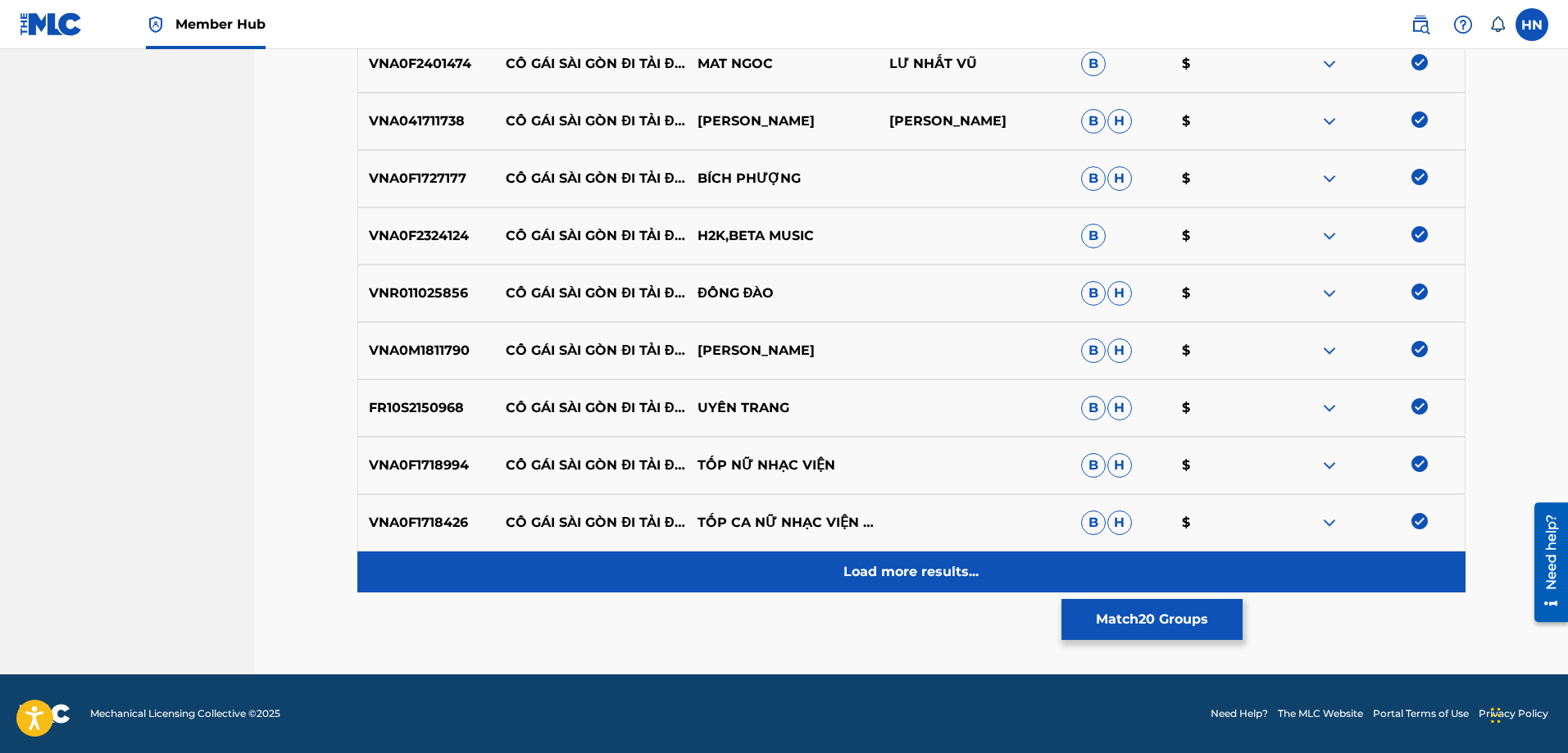
click at [903, 560] on div "Load more results..." at bounding box center [911, 572] width 1108 height 41
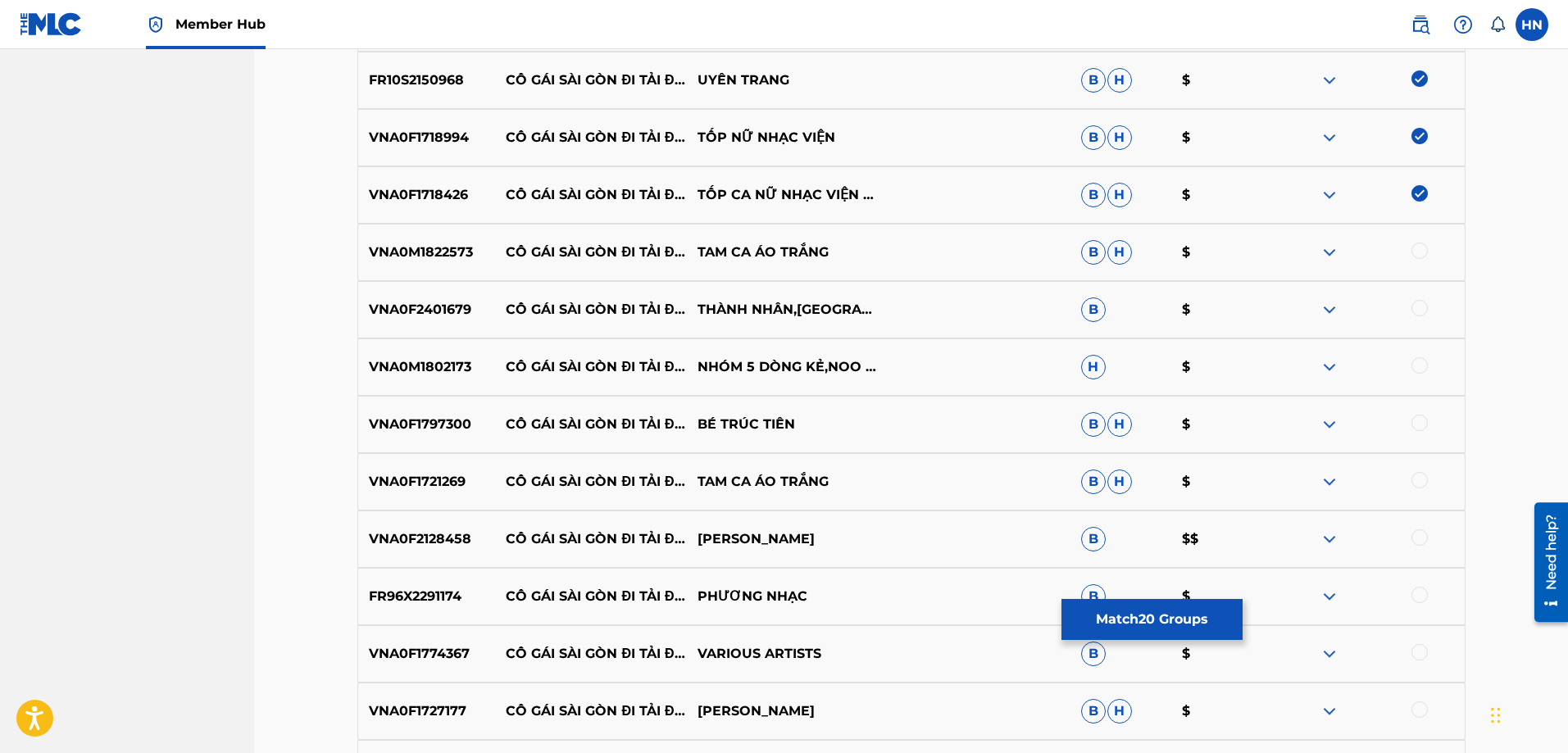
scroll to position [1637, 0]
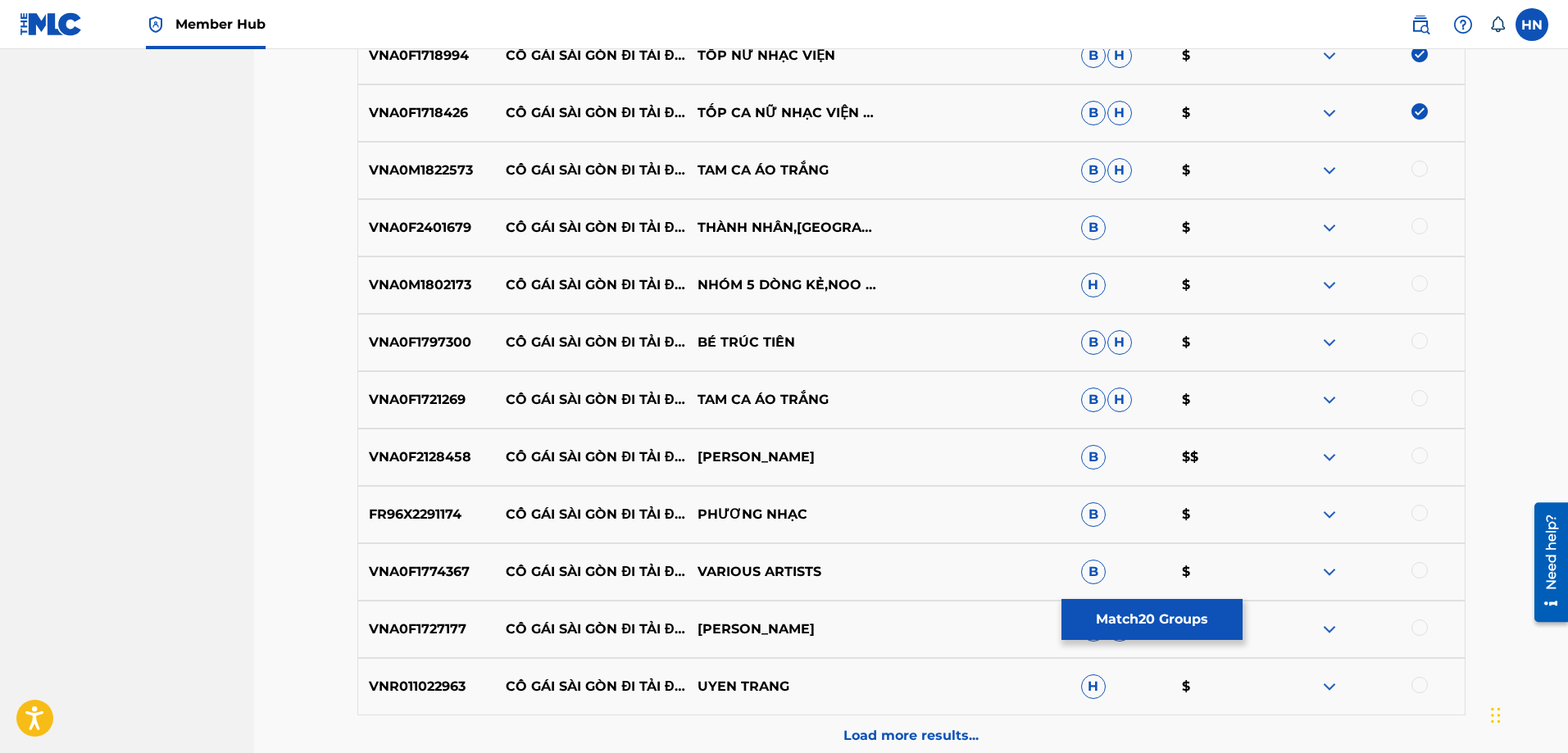
click at [392, 163] on p "VNA0M1822573" at bounding box center [427, 171] width 138 height 20
click at [1420, 172] on div at bounding box center [1419, 169] width 16 height 16
click at [442, 232] on p "VNA0F2401679" at bounding box center [427, 228] width 138 height 20
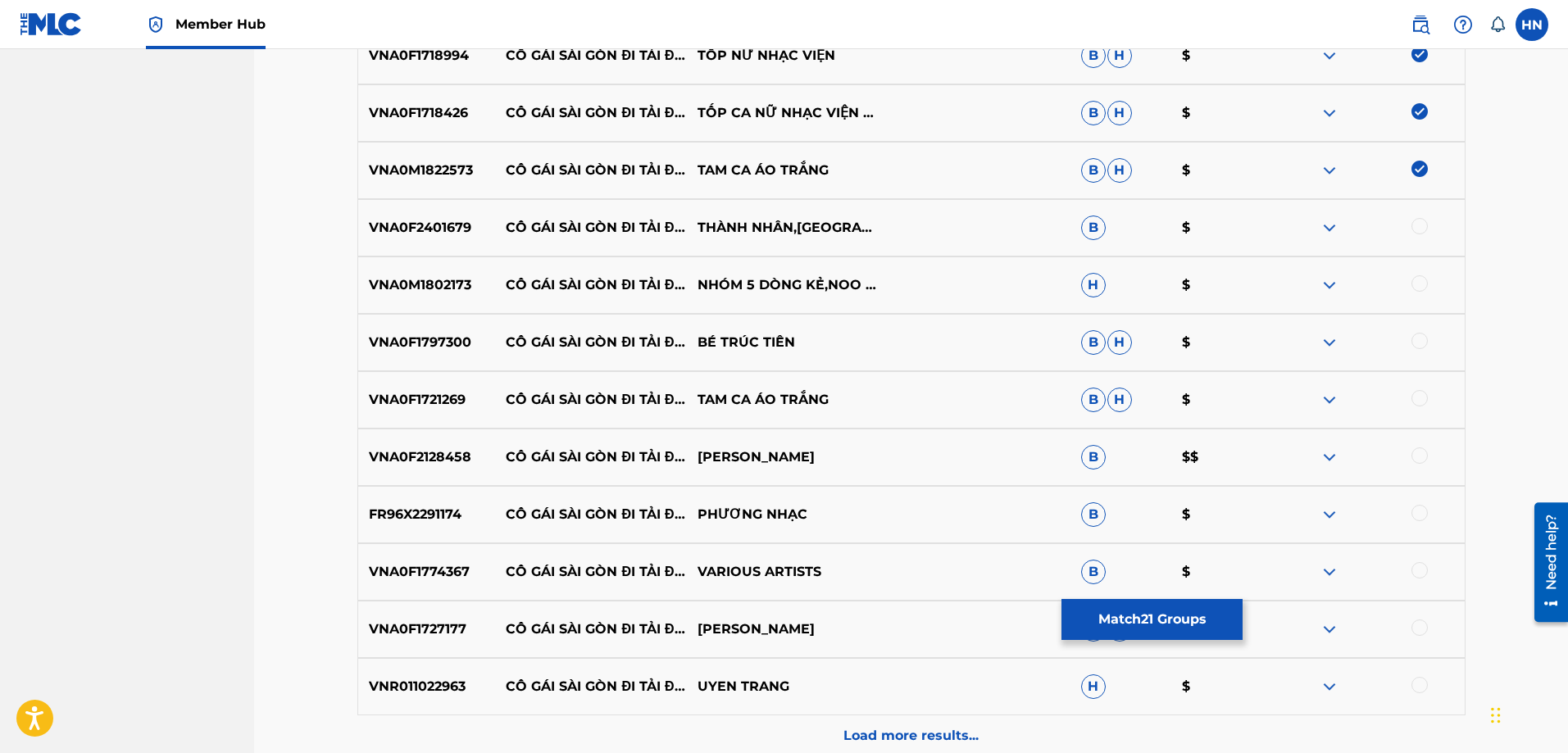
click at [1419, 222] on div at bounding box center [1419, 227] width 16 height 16
click at [444, 287] on p "VNA0M1802173" at bounding box center [427, 285] width 138 height 20
click at [1423, 281] on div at bounding box center [1419, 283] width 16 height 16
click at [456, 341] on p "VNA0F1797300" at bounding box center [427, 342] width 138 height 20
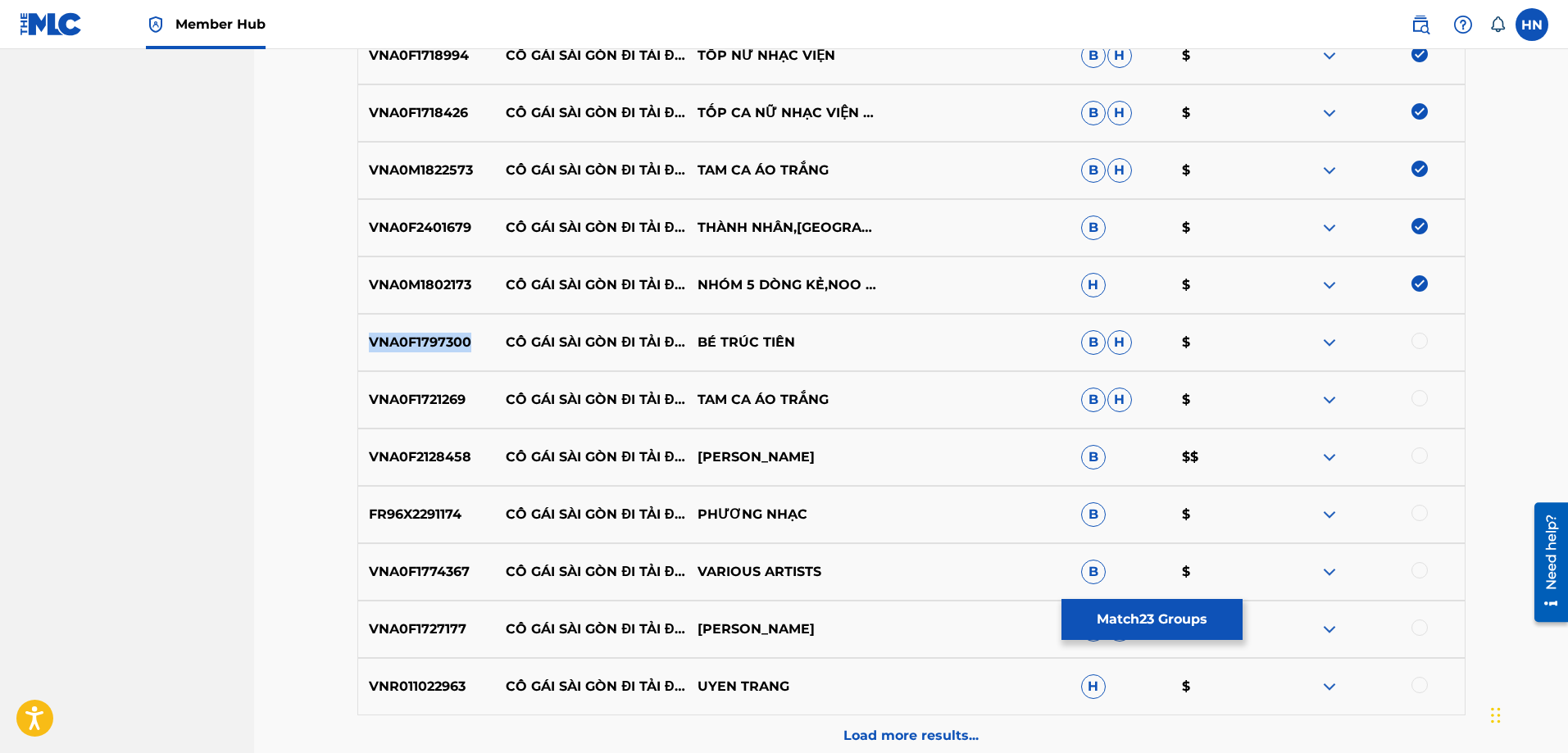
click at [456, 341] on p "VNA0F1797300" at bounding box center [427, 342] width 138 height 20
click at [1417, 341] on div at bounding box center [1419, 341] width 16 height 16
click at [442, 402] on p "VNA0F1721269" at bounding box center [427, 400] width 138 height 20
click at [1411, 398] on div at bounding box center [1419, 398] width 16 height 16
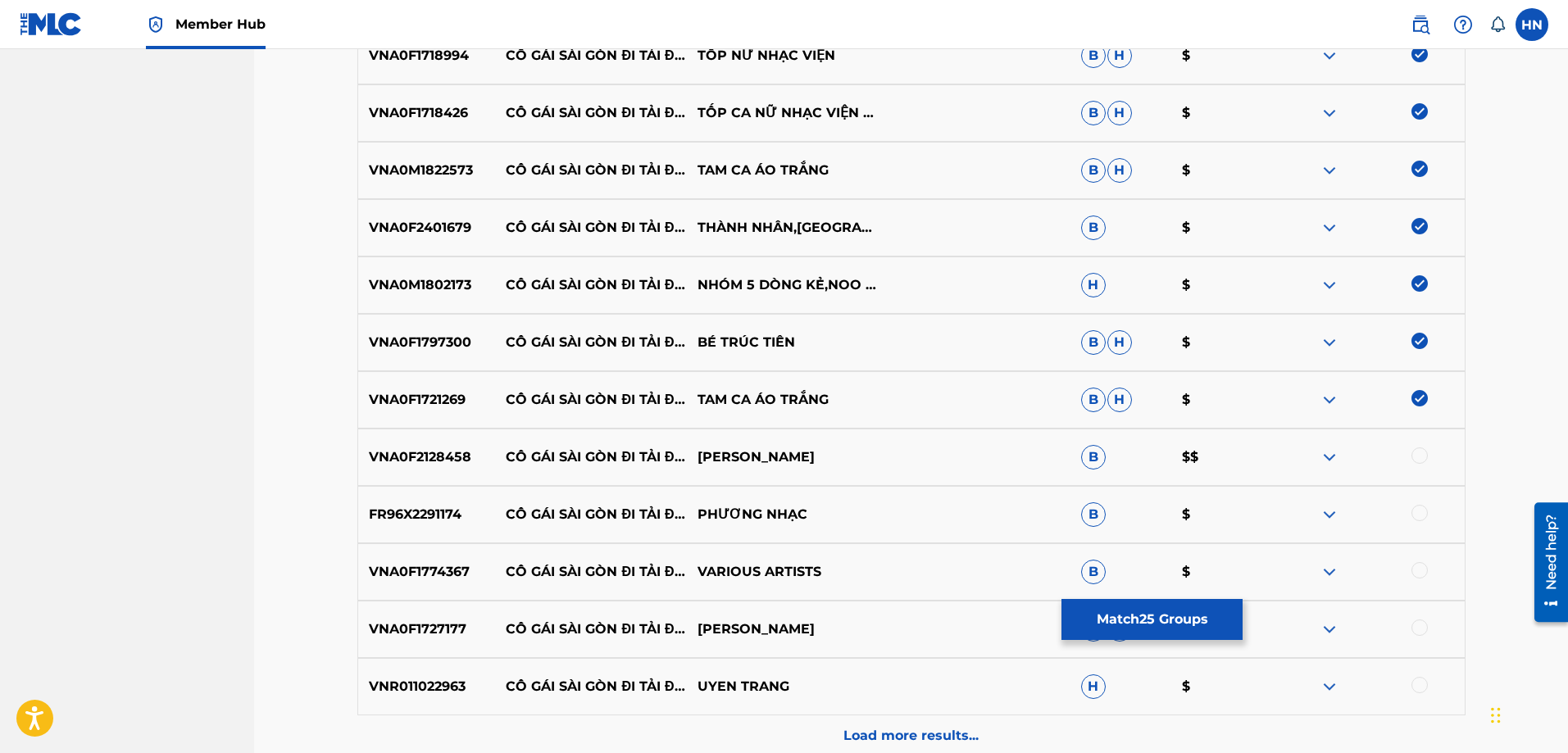
click at [429, 469] on div "VNA0F2128458 CÔ GÁI SÀI GÒN ĐI TẢI ĐẠN CANDY NGỌC HÀ B $$" at bounding box center [911, 457] width 1108 height 57
click at [1414, 454] on div at bounding box center [1419, 456] width 16 height 16
click at [425, 526] on div "FR96X2291174 CÔ GÁI SÀI GÒN ĐI TẢI ĐẠN PHƯƠNG NHẠC B $" at bounding box center [911, 515] width 1108 height 57
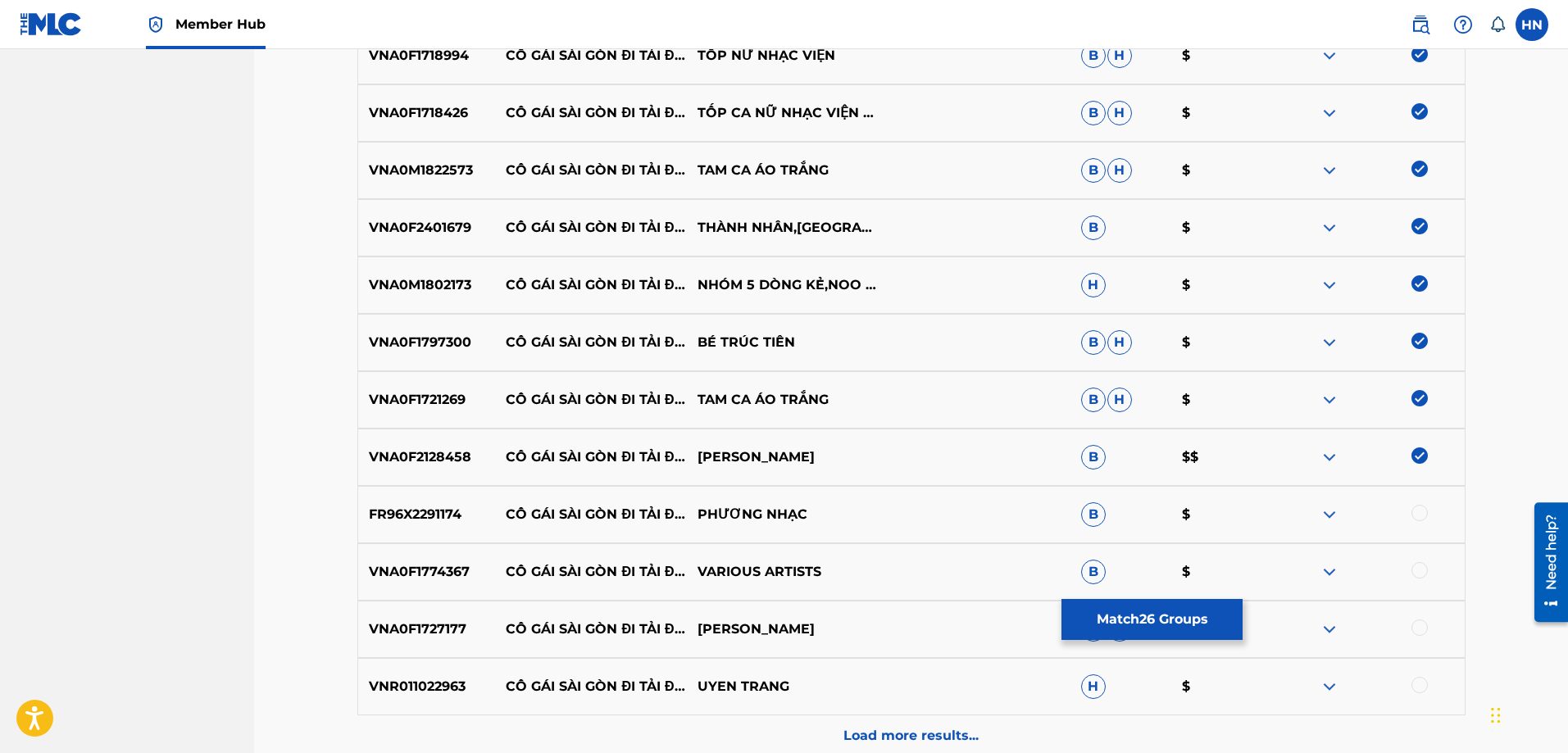
click at [1420, 508] on div at bounding box center [1419, 513] width 16 height 16
click at [407, 567] on p "VNA0F1774367" at bounding box center [427, 572] width 138 height 20
click at [1420, 569] on div at bounding box center [1419, 571] width 16 height 16
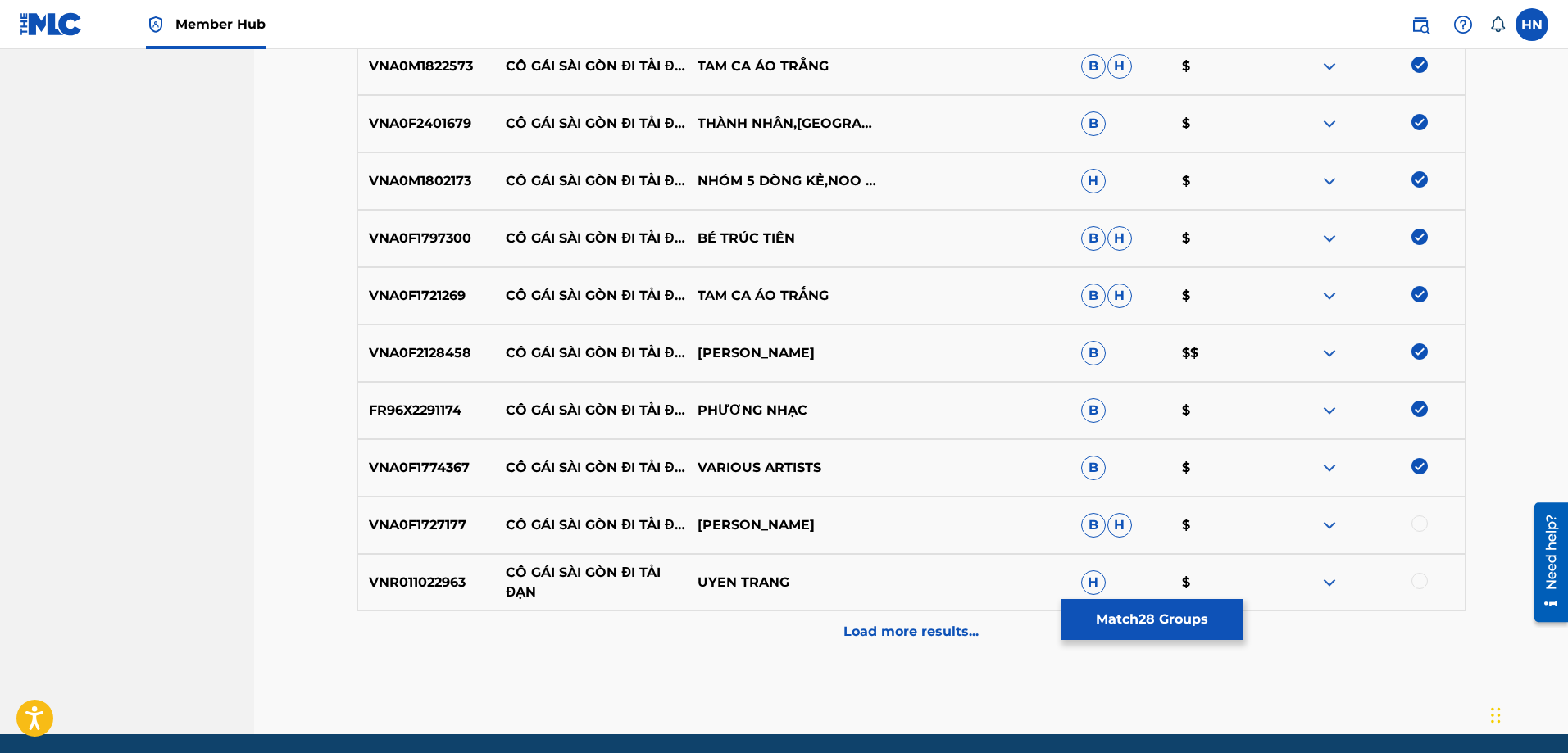
scroll to position [1801, 0]
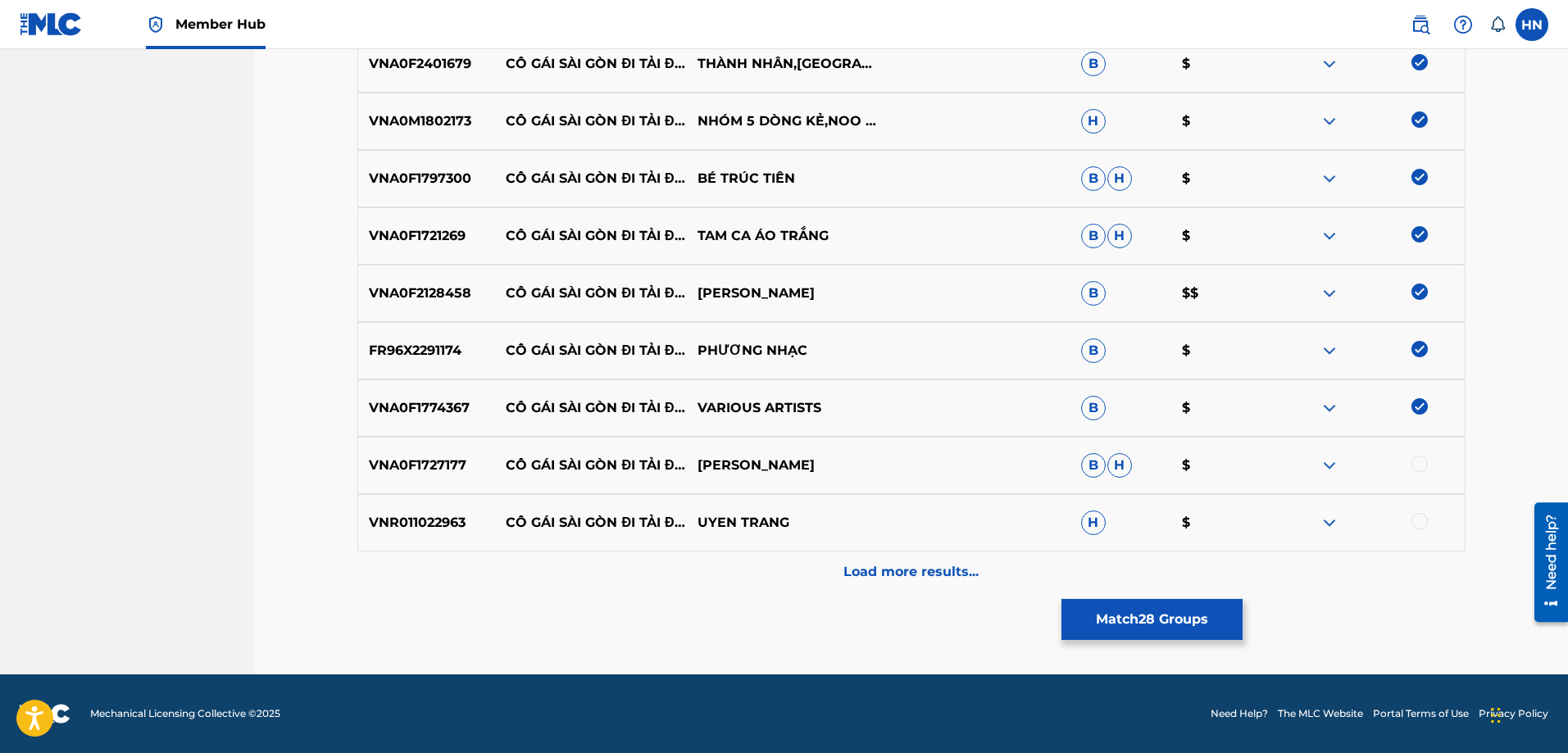
click at [414, 461] on p "VNA0F1727177" at bounding box center [427, 466] width 138 height 20
click at [1419, 466] on div at bounding box center [1419, 464] width 16 height 16
click at [427, 519] on p "VNR011022963" at bounding box center [427, 523] width 138 height 20
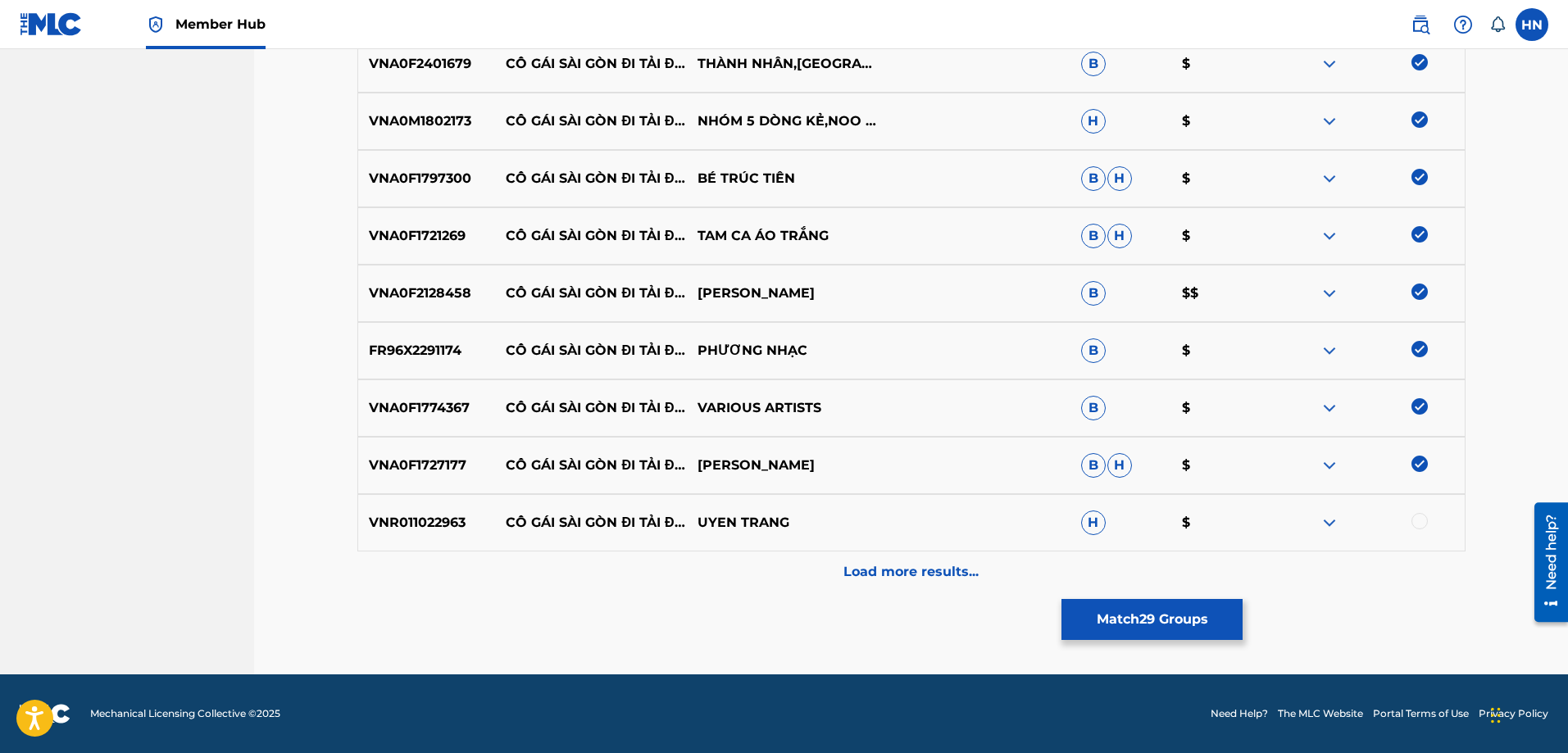
click at [1415, 513] on div at bounding box center [1419, 521] width 16 height 16
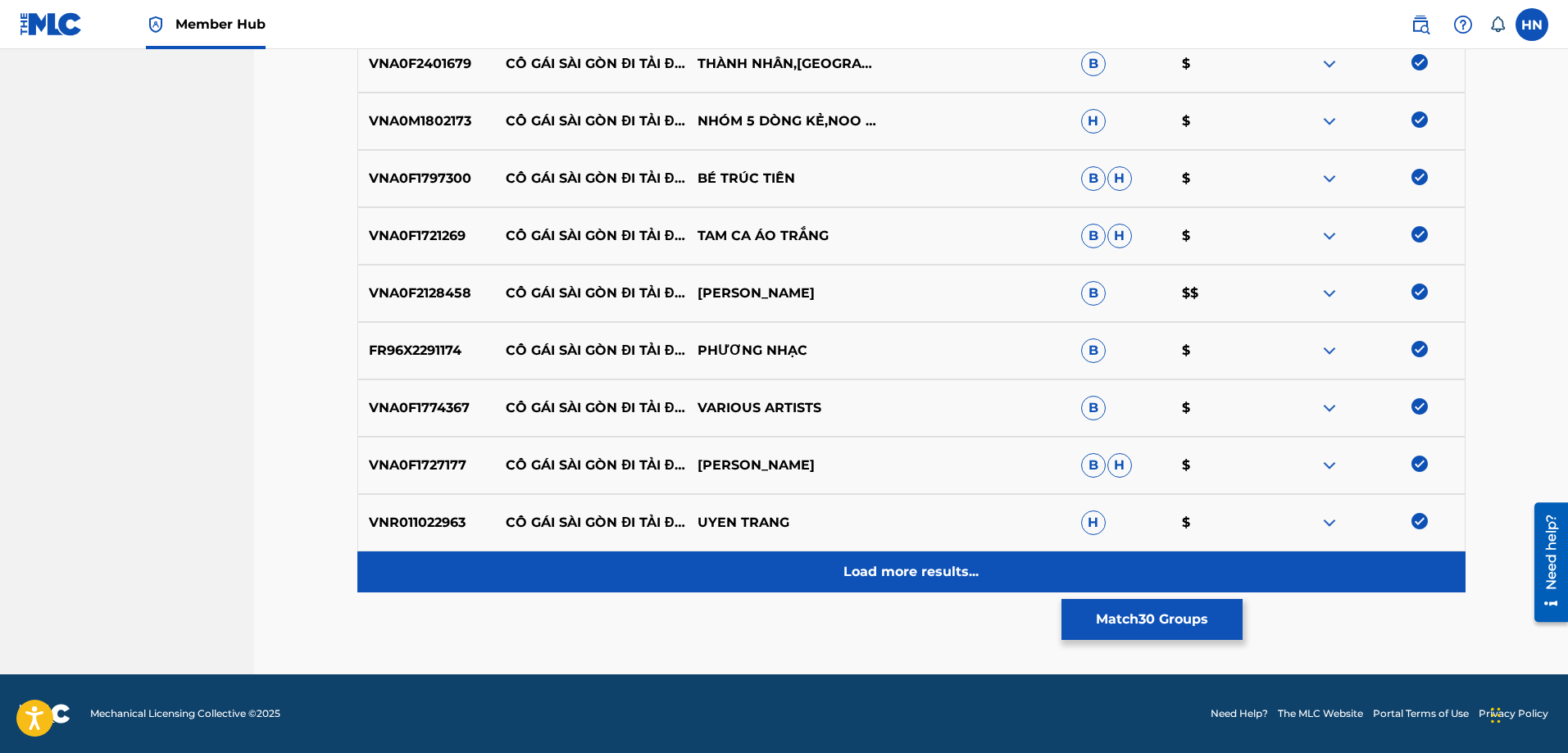
click at [915, 585] on div "Load more results..." at bounding box center [911, 572] width 1108 height 41
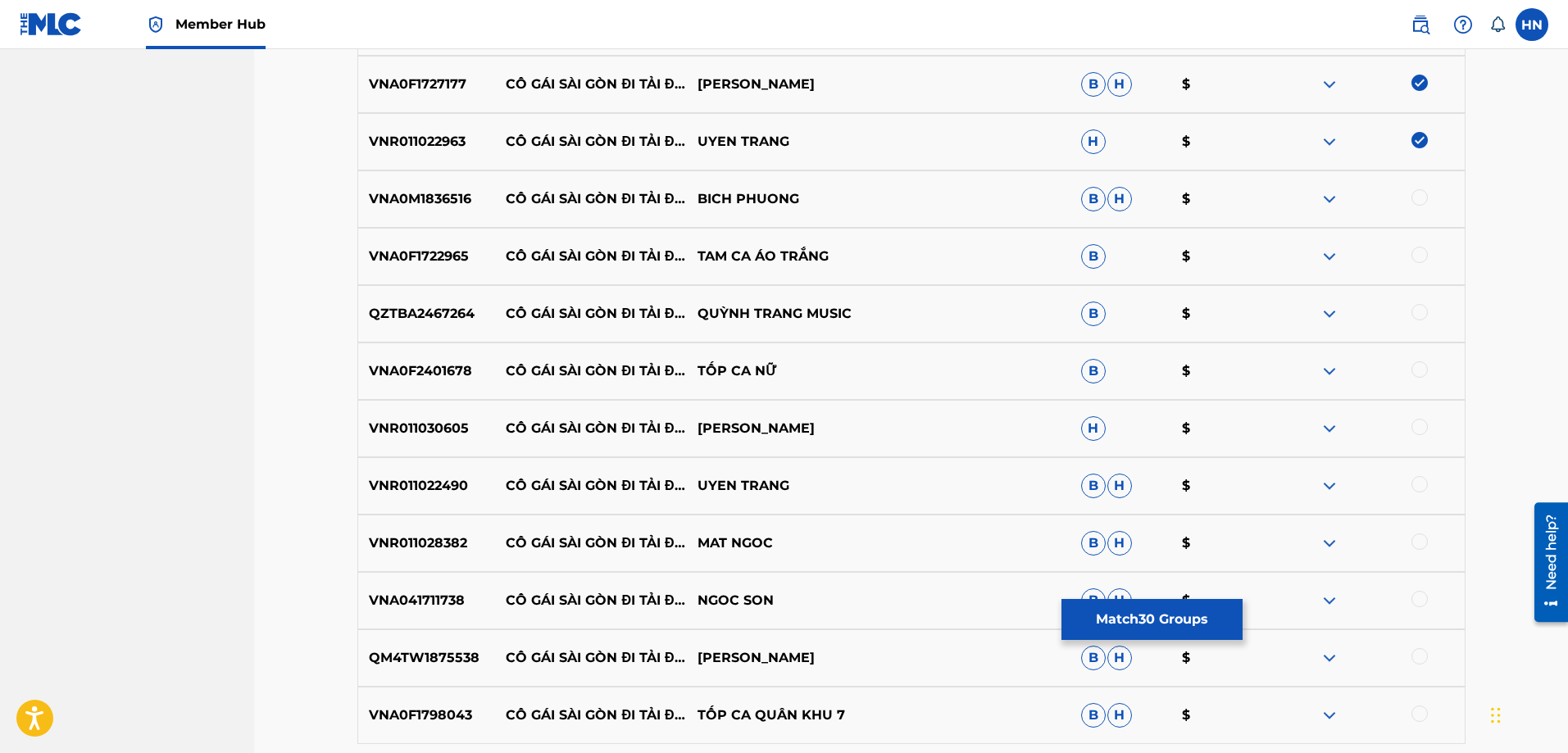
scroll to position [2211, 0]
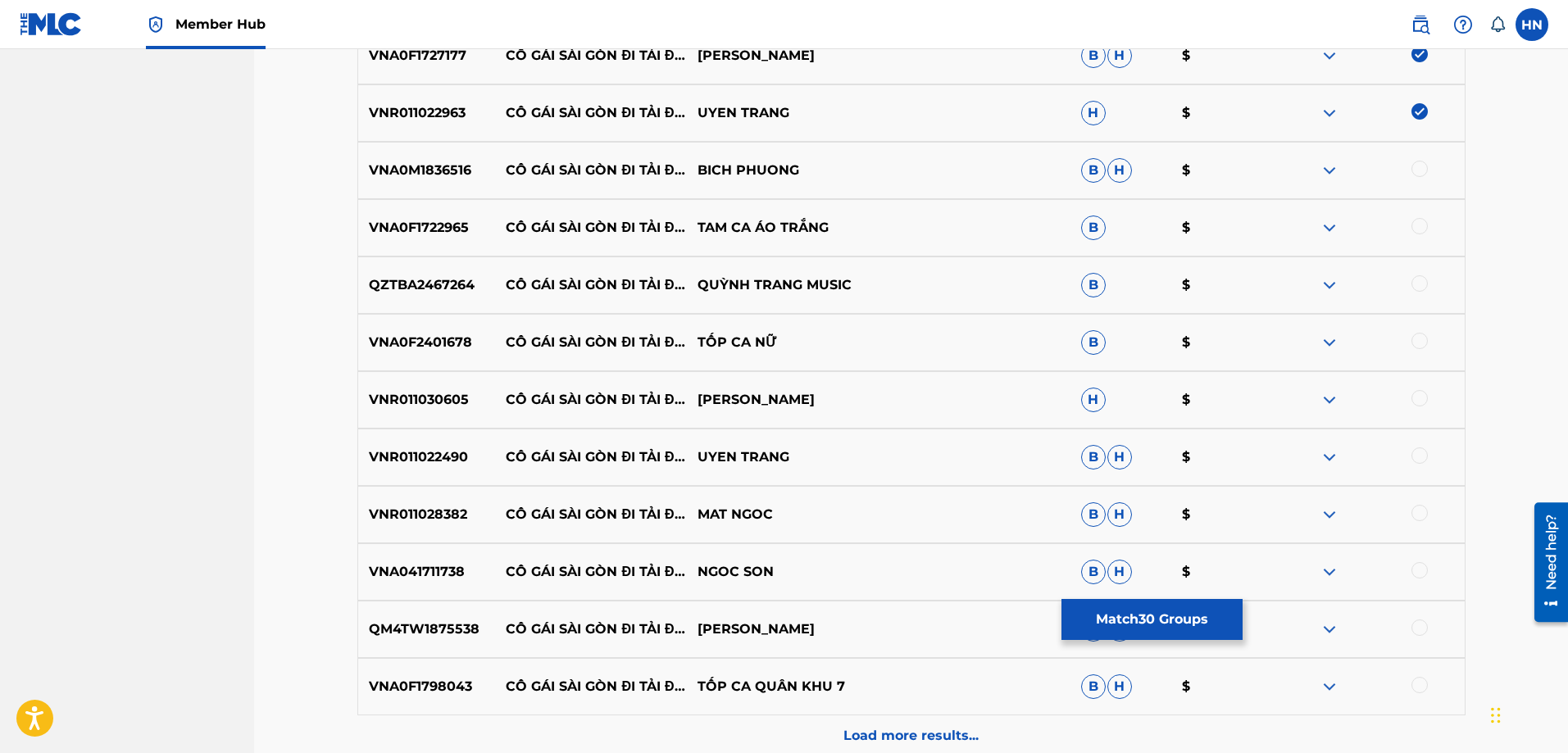
click at [440, 181] on div "VNA0M1836516 CÔ GÁI SÀI GÒN ĐI TẢI ĐẠN BICH PHUONG B H $" at bounding box center [911, 171] width 1108 height 57
click at [1418, 170] on div at bounding box center [1419, 169] width 16 height 16
click at [417, 223] on p "VNA0F1722965" at bounding box center [427, 228] width 138 height 20
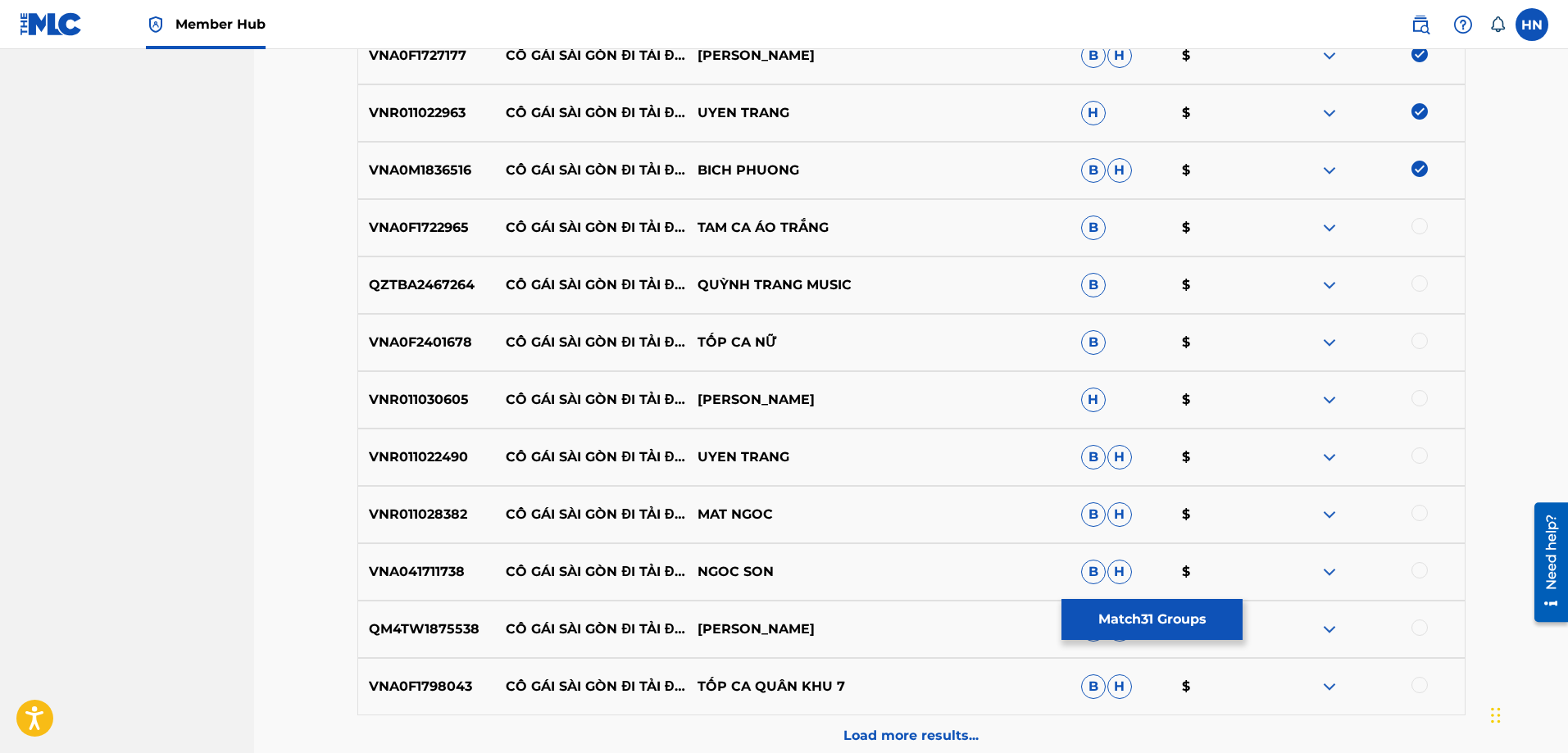
click at [1418, 231] on div at bounding box center [1419, 227] width 16 height 16
click at [435, 276] on p "QZTBA2467264" at bounding box center [427, 285] width 138 height 20
click at [1414, 288] on div at bounding box center [1419, 283] width 16 height 16
click at [456, 351] on p "VNA0F2401678" at bounding box center [427, 342] width 138 height 20
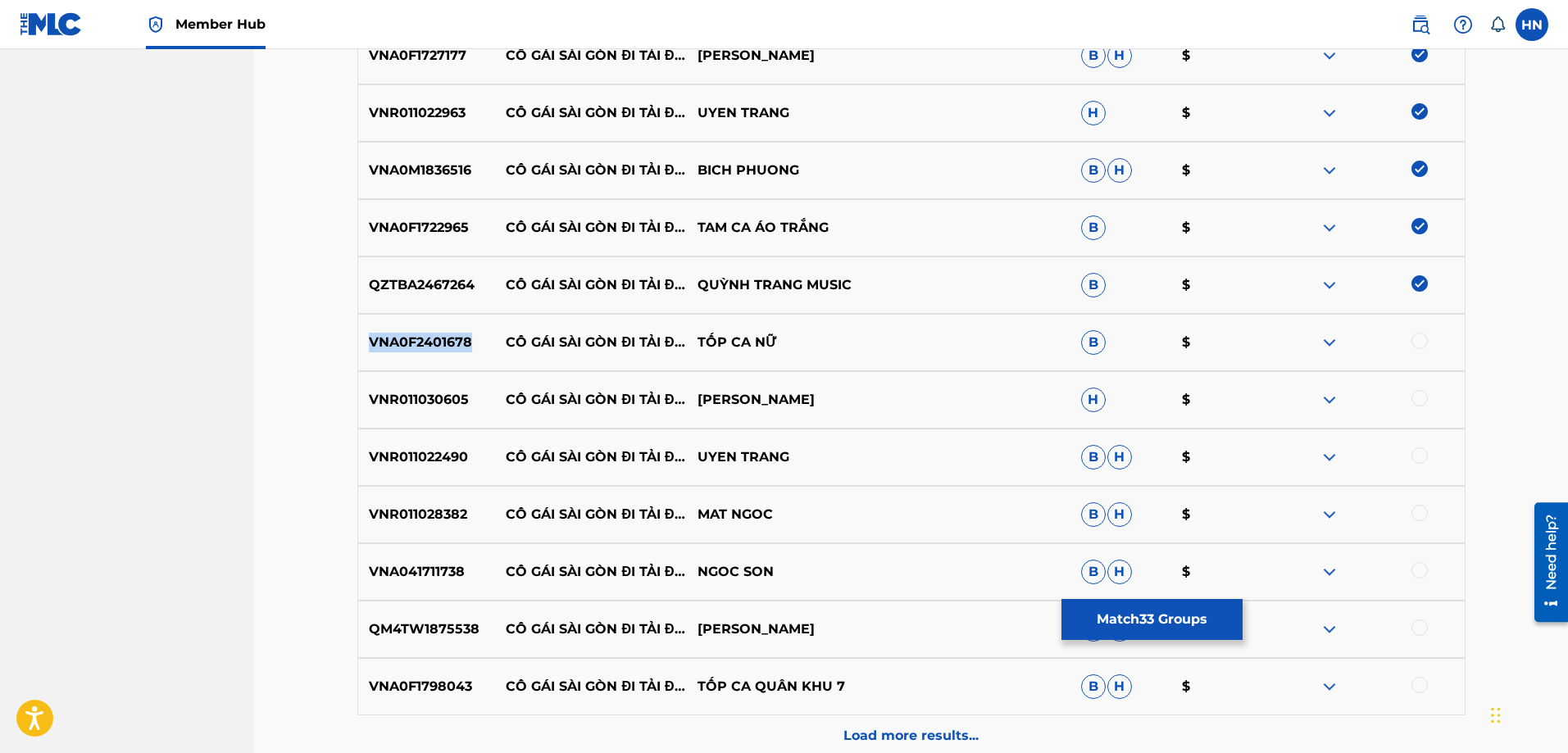
click at [456, 351] on p "VNA0F2401678" at bounding box center [427, 342] width 138 height 20
click at [1415, 343] on div at bounding box center [1419, 341] width 16 height 16
click at [394, 425] on div "VNR011030605 CÔ GÁI SÀI GÒN ĐI TẢI ĐẠN DONG DAO H $" at bounding box center [911, 400] width 1108 height 57
click at [1424, 397] on div at bounding box center [1419, 398] width 16 height 16
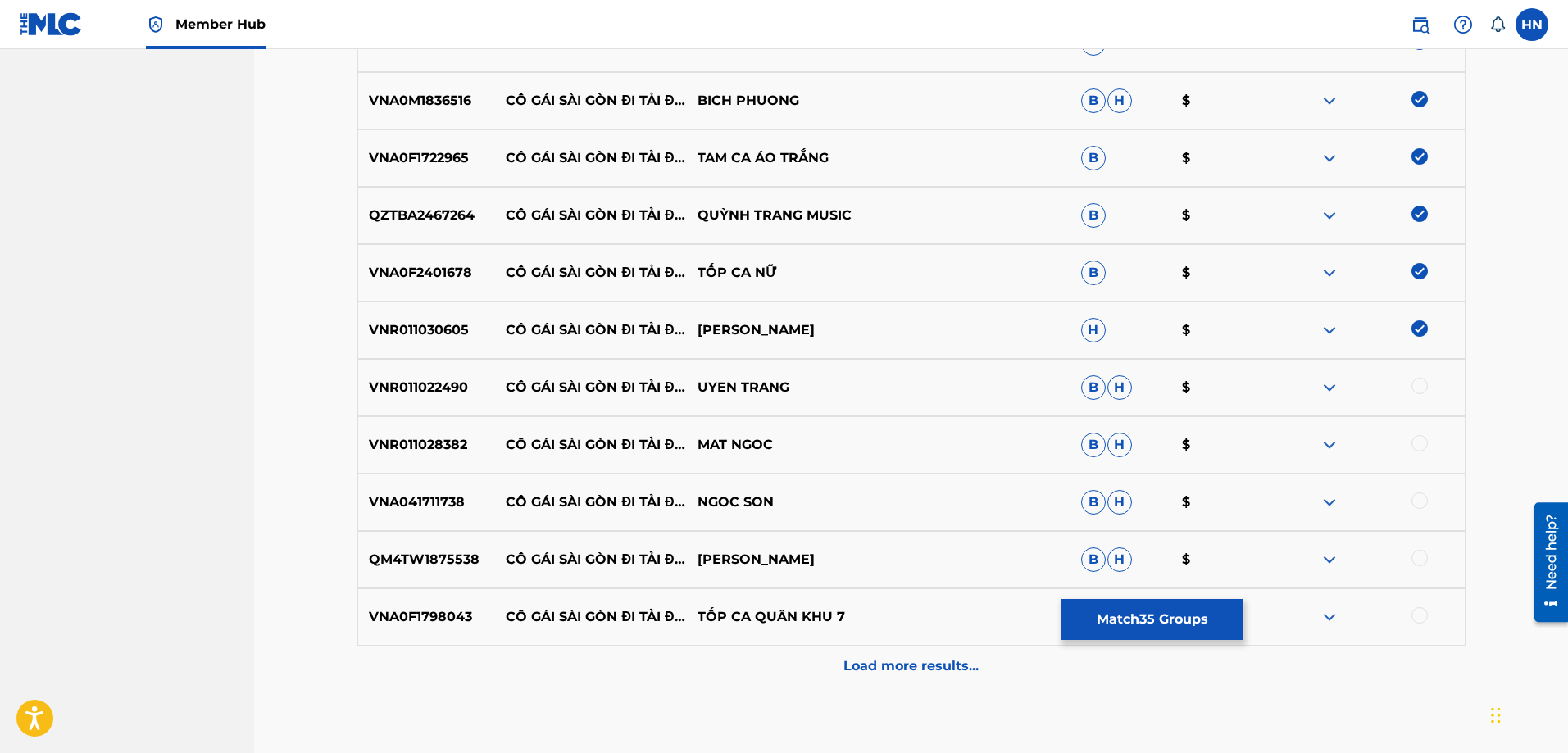
scroll to position [2375, 0]
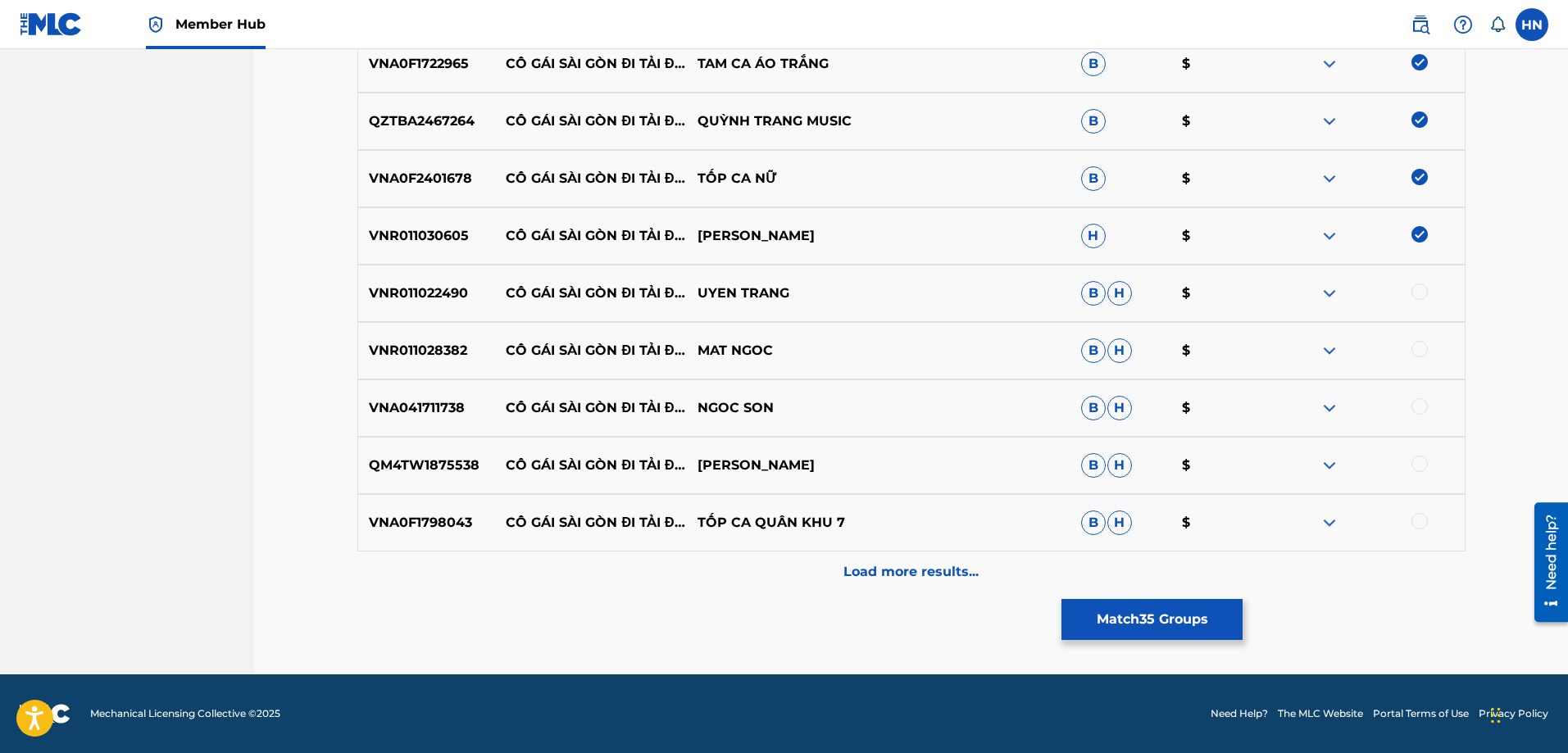
click at [441, 294] on p "VNR011022490" at bounding box center [427, 293] width 138 height 20
click at [1427, 292] on div at bounding box center [1419, 292] width 16 height 16
click at [405, 342] on p "VNR011028382" at bounding box center [427, 351] width 138 height 20
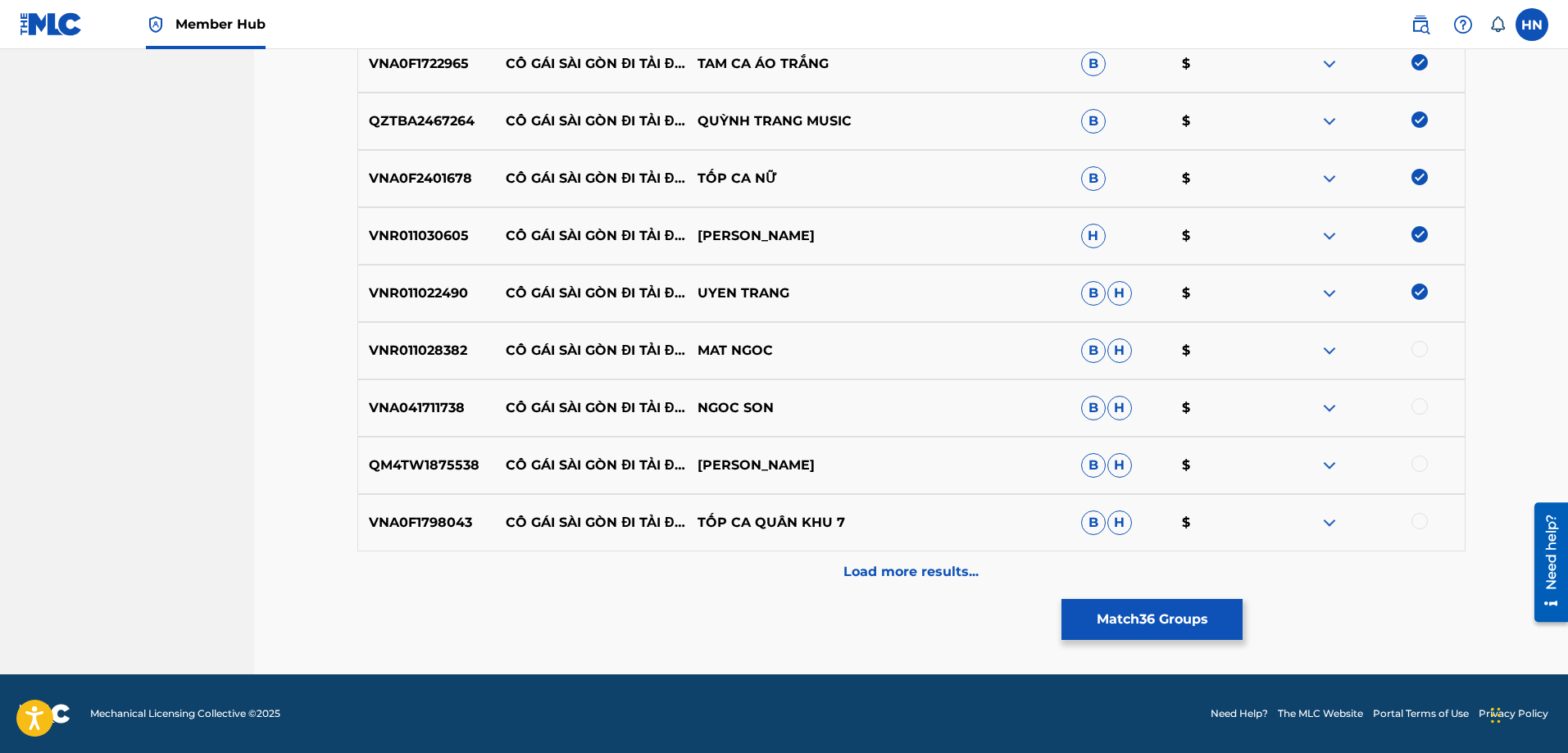
click at [1423, 350] on div at bounding box center [1419, 349] width 16 height 16
click at [1416, 402] on div at bounding box center [1419, 406] width 16 height 16
click at [397, 464] on p "QM4TW1875538" at bounding box center [427, 466] width 138 height 20
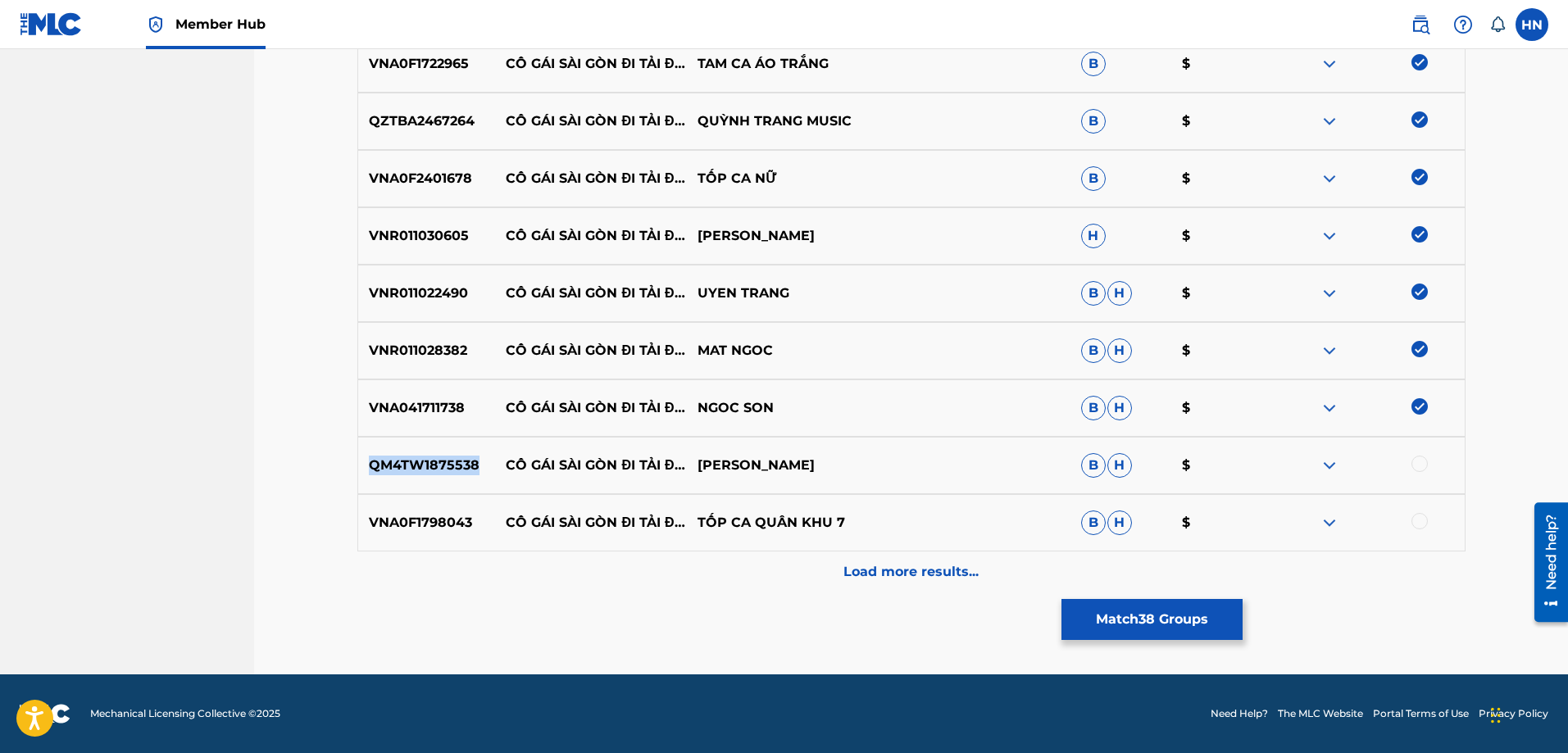
click at [397, 464] on p "QM4TW1875538" at bounding box center [427, 466] width 138 height 20
click at [1423, 465] on div at bounding box center [1419, 464] width 16 height 16
click at [436, 517] on p "VNA0F1798043" at bounding box center [427, 523] width 138 height 20
click at [1419, 518] on div at bounding box center [1419, 521] width 16 height 16
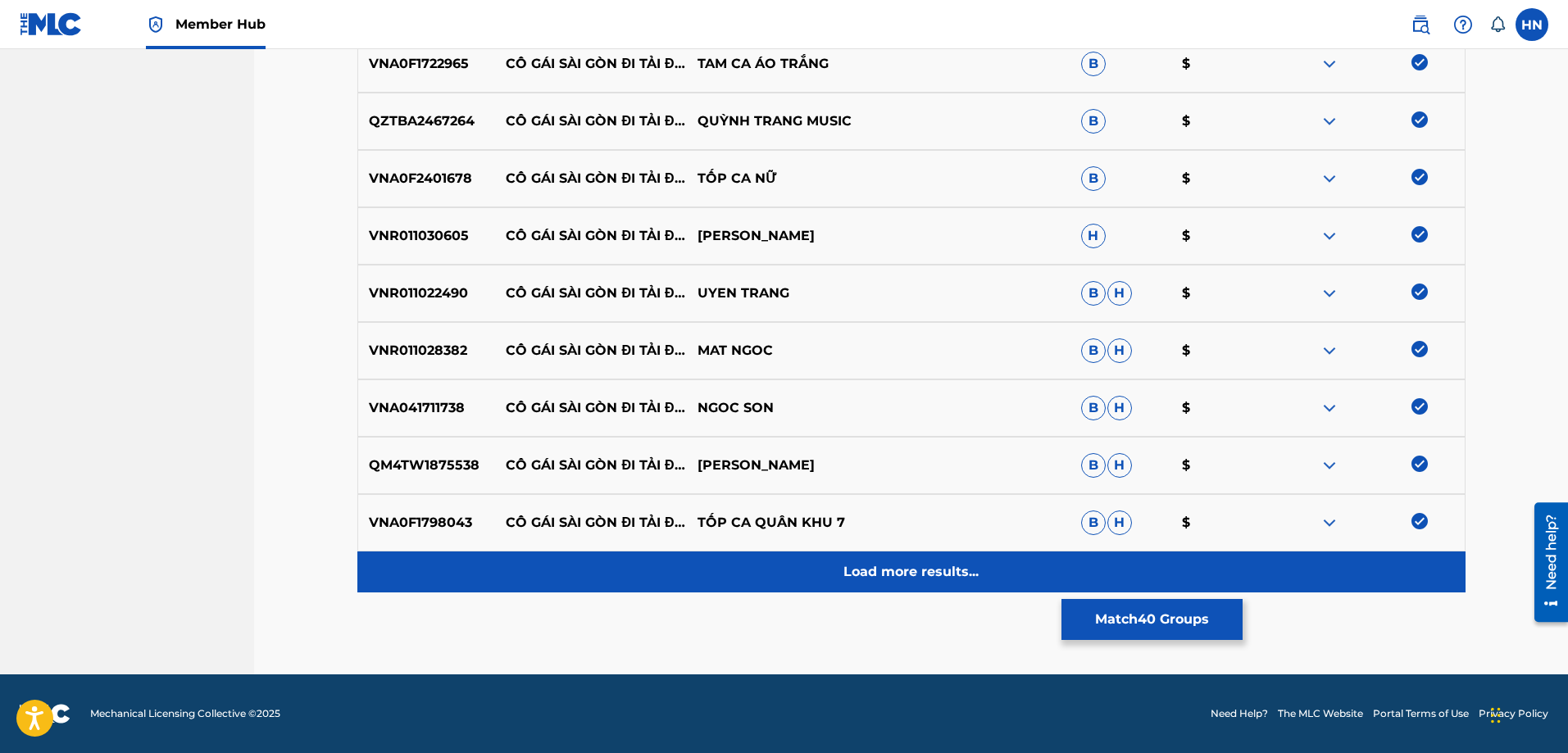
drag, startPoint x: 869, startPoint y: 549, endPoint x: 864, endPoint y: 567, distance: 18.7
click at [869, 550] on div "VNA0F1798043 CÔ GÁI SÀI GÒN ĐI TẢI ĐẠN TỐP CA QUÂN KHU 7 B H $" at bounding box center [911, 523] width 1108 height 57
click at [864, 567] on p "Load more results..." at bounding box center [910, 572] width 135 height 20
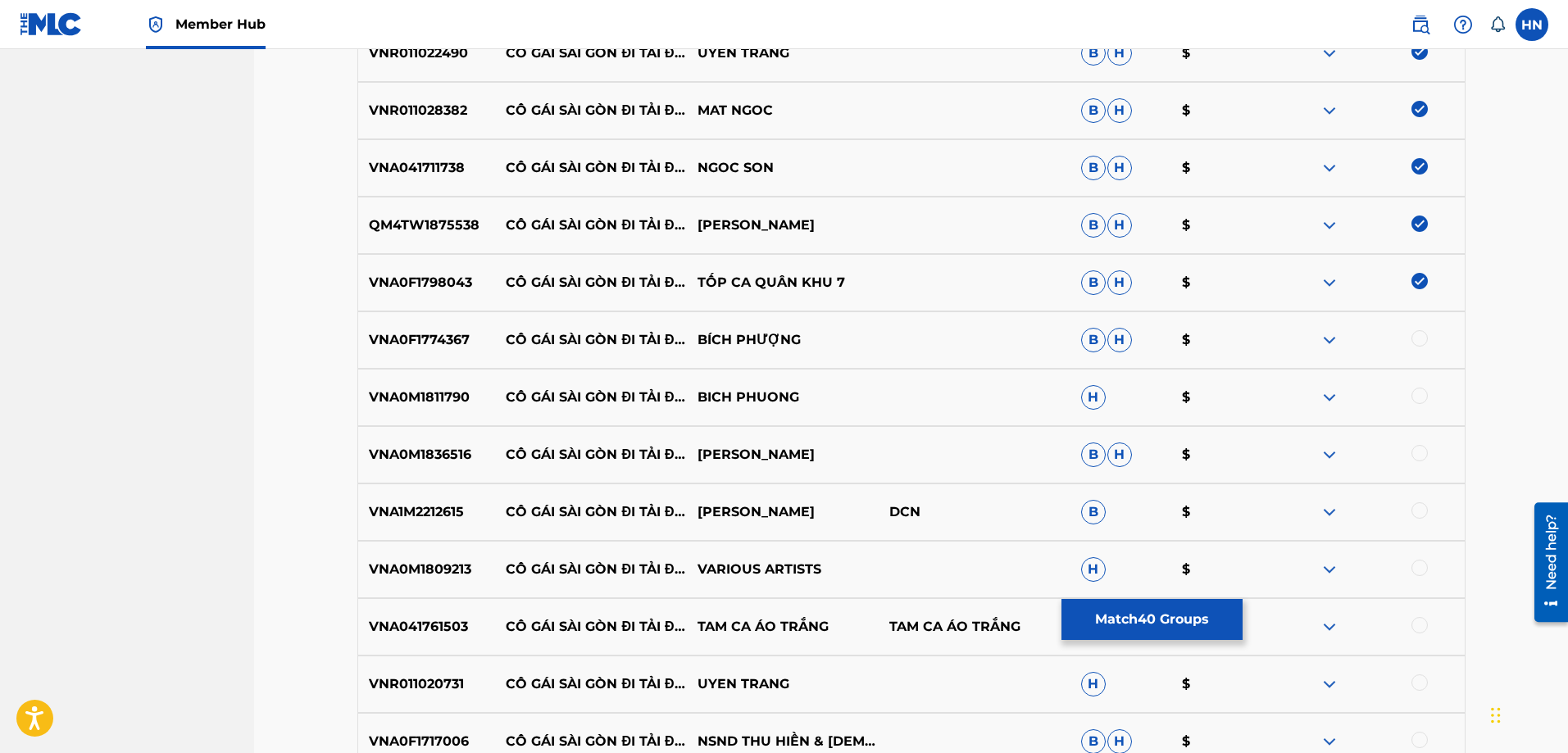
scroll to position [2621, 0]
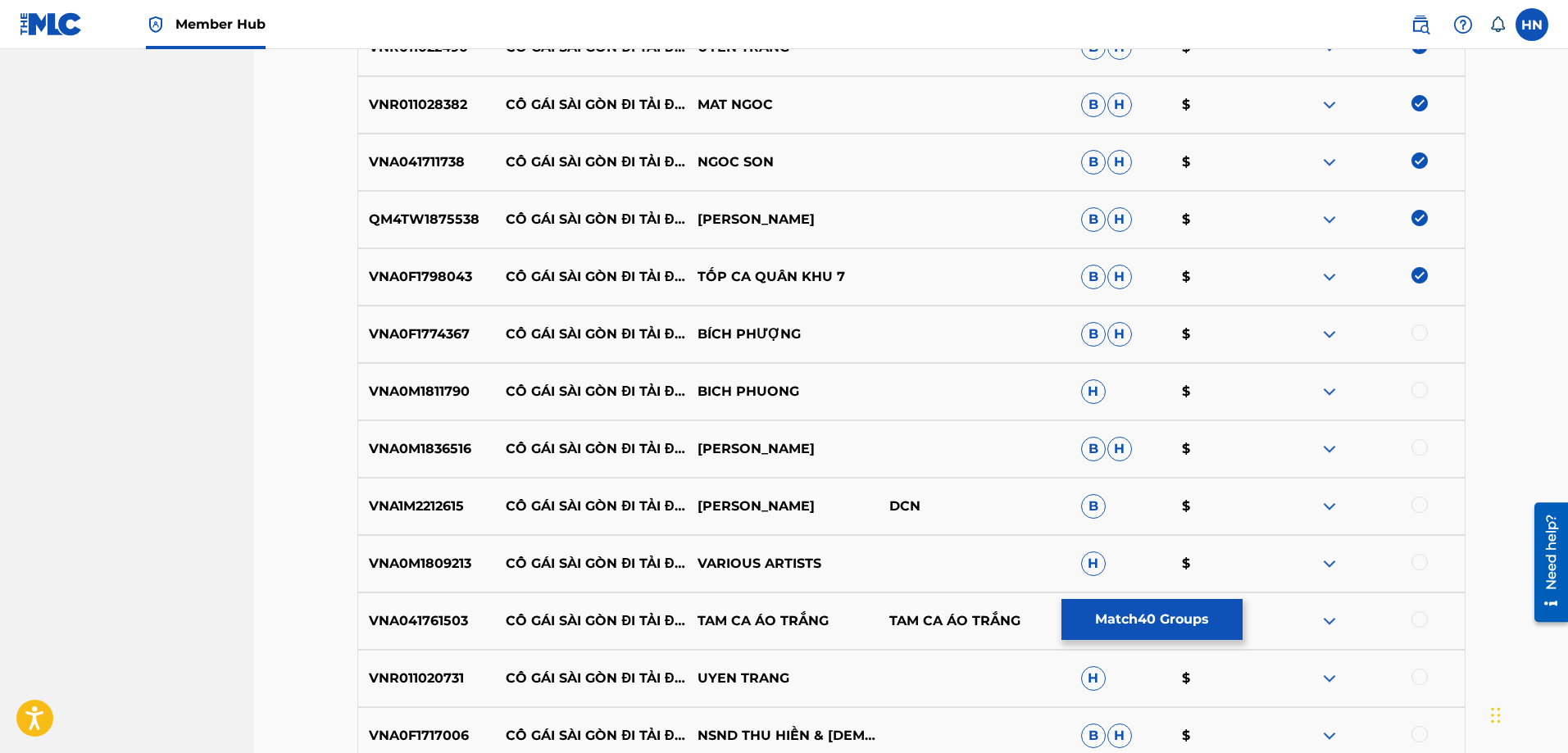
click at [430, 334] on p "VNA0F1774367" at bounding box center [427, 334] width 138 height 20
click at [1424, 331] on div at bounding box center [1419, 333] width 16 height 16
click at [406, 384] on p "VNA0M1811790" at bounding box center [427, 392] width 138 height 20
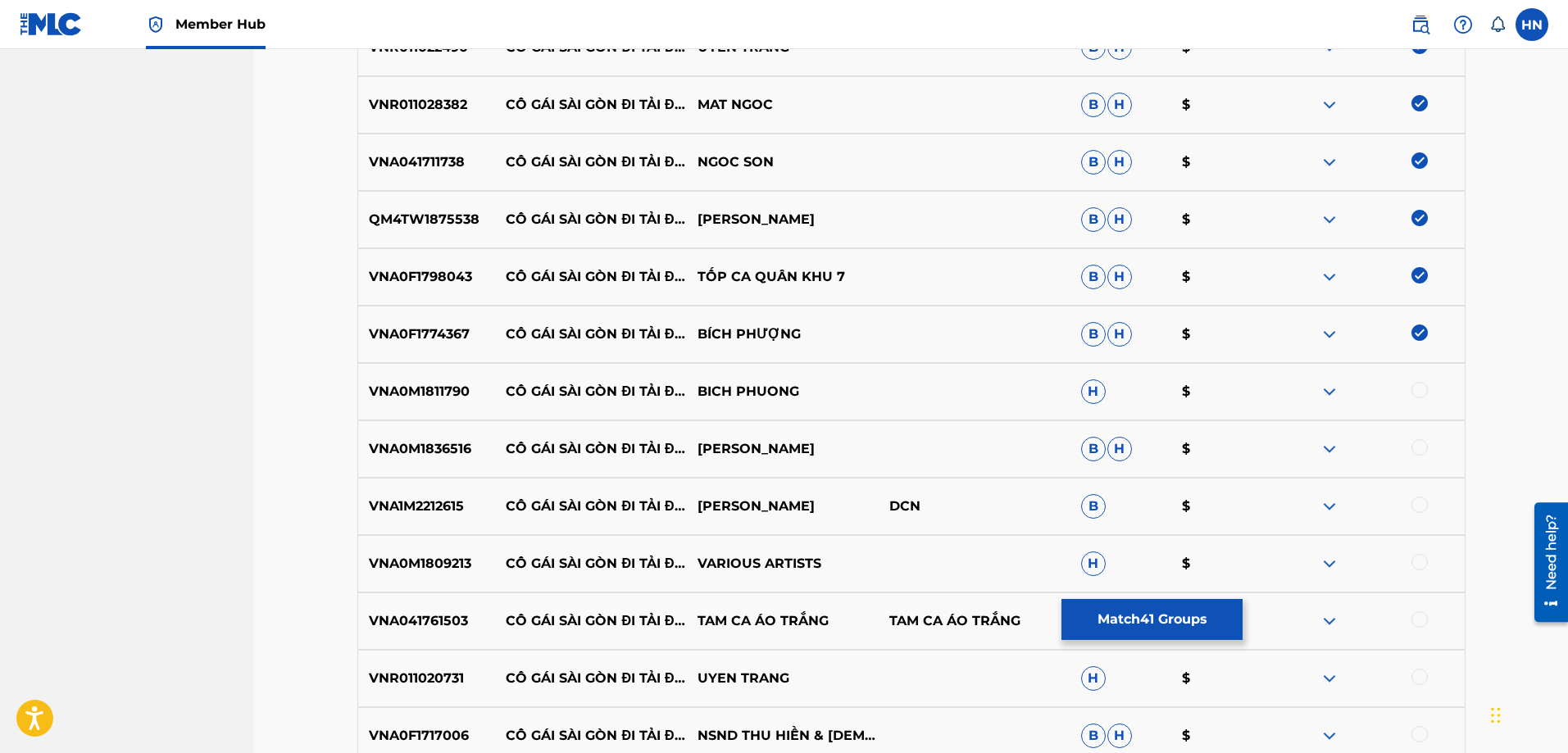
click at [1415, 386] on div at bounding box center [1419, 390] width 16 height 16
click at [408, 468] on div "VNA0M1836516 CÔ GÁI SÀI GÒN ĐI TẢI ĐẠN BÍCH PHƯƠNG B H $" at bounding box center [911, 449] width 1108 height 57
click at [1416, 440] on div at bounding box center [1419, 448] width 16 height 16
click at [463, 507] on p "VNA1M2212615" at bounding box center [427, 507] width 138 height 20
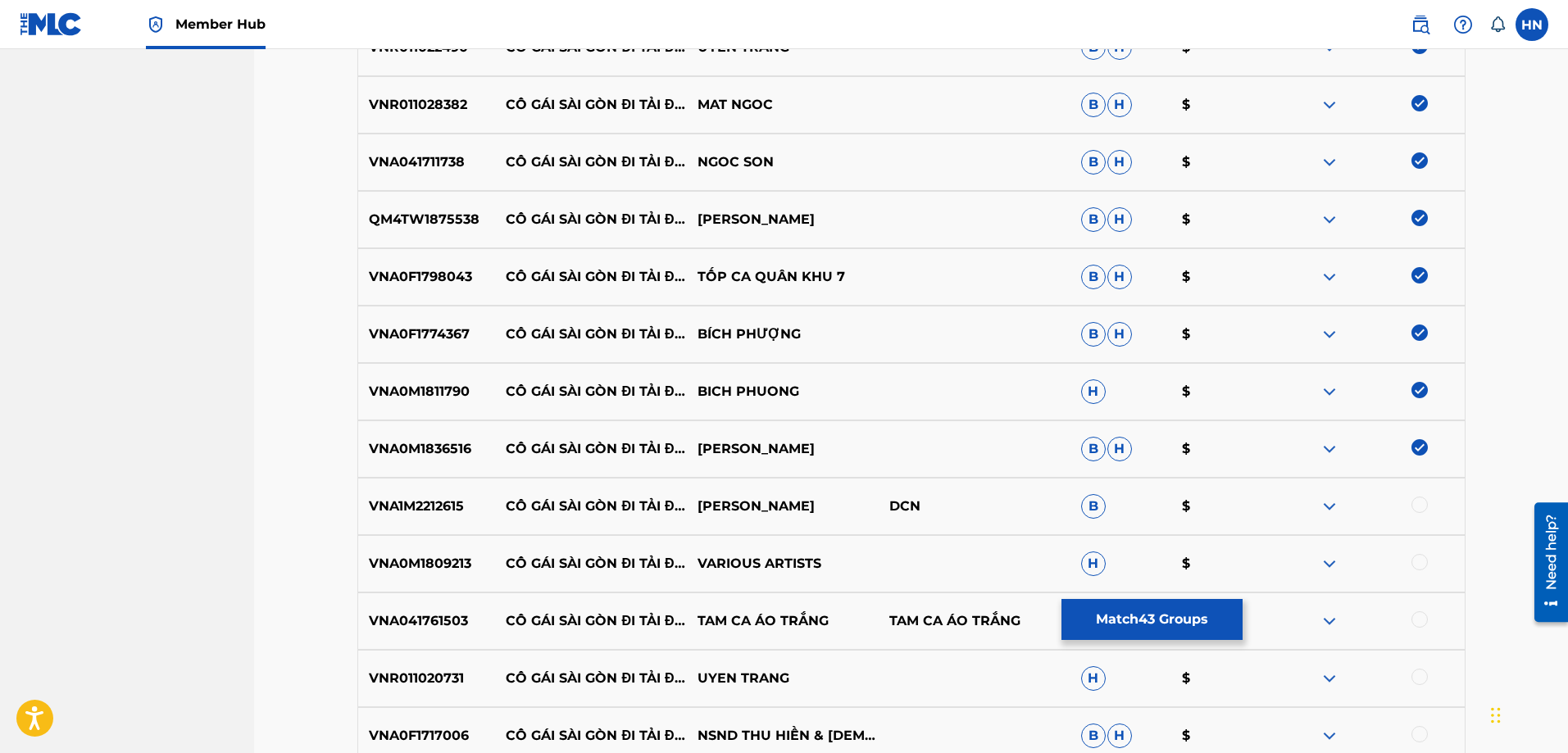
click at [463, 507] on p "VNA1M2212615" at bounding box center [427, 507] width 138 height 20
click at [450, 507] on p "VNA1M2212615" at bounding box center [427, 507] width 138 height 20
click at [1420, 501] on div at bounding box center [1419, 505] width 16 height 16
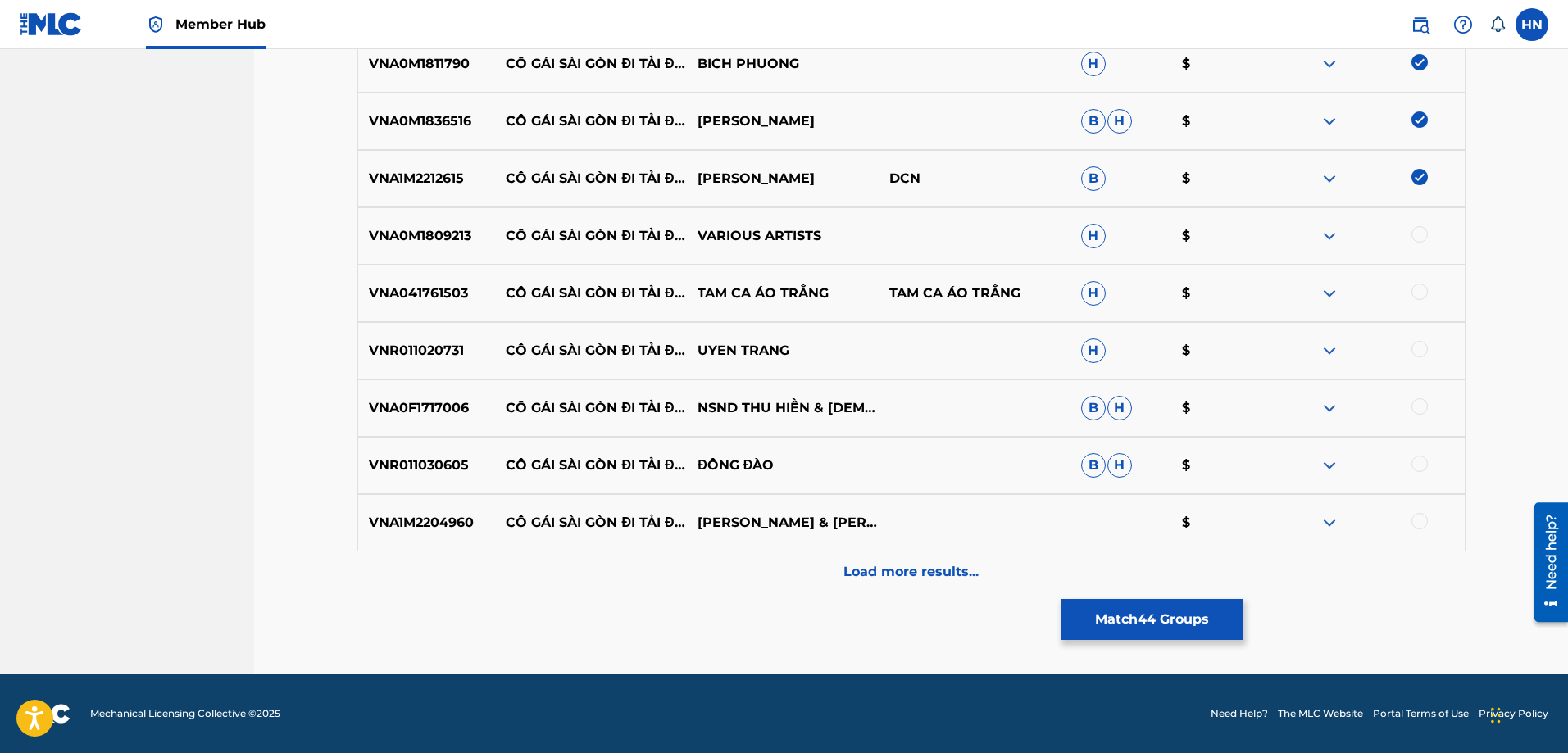
click at [409, 243] on p "VNA0M1809213" at bounding box center [427, 236] width 138 height 20
click at [1424, 231] on div at bounding box center [1419, 235] width 16 height 16
click at [357, 291] on div "VNA041761503 CÔ GÁI SÀI GÒN ĐI TẢI ĐẠN TAM CA ÁO TRẮNG TAM CA ÁO TRẮNG H $" at bounding box center [911, 293] width 1108 height 57
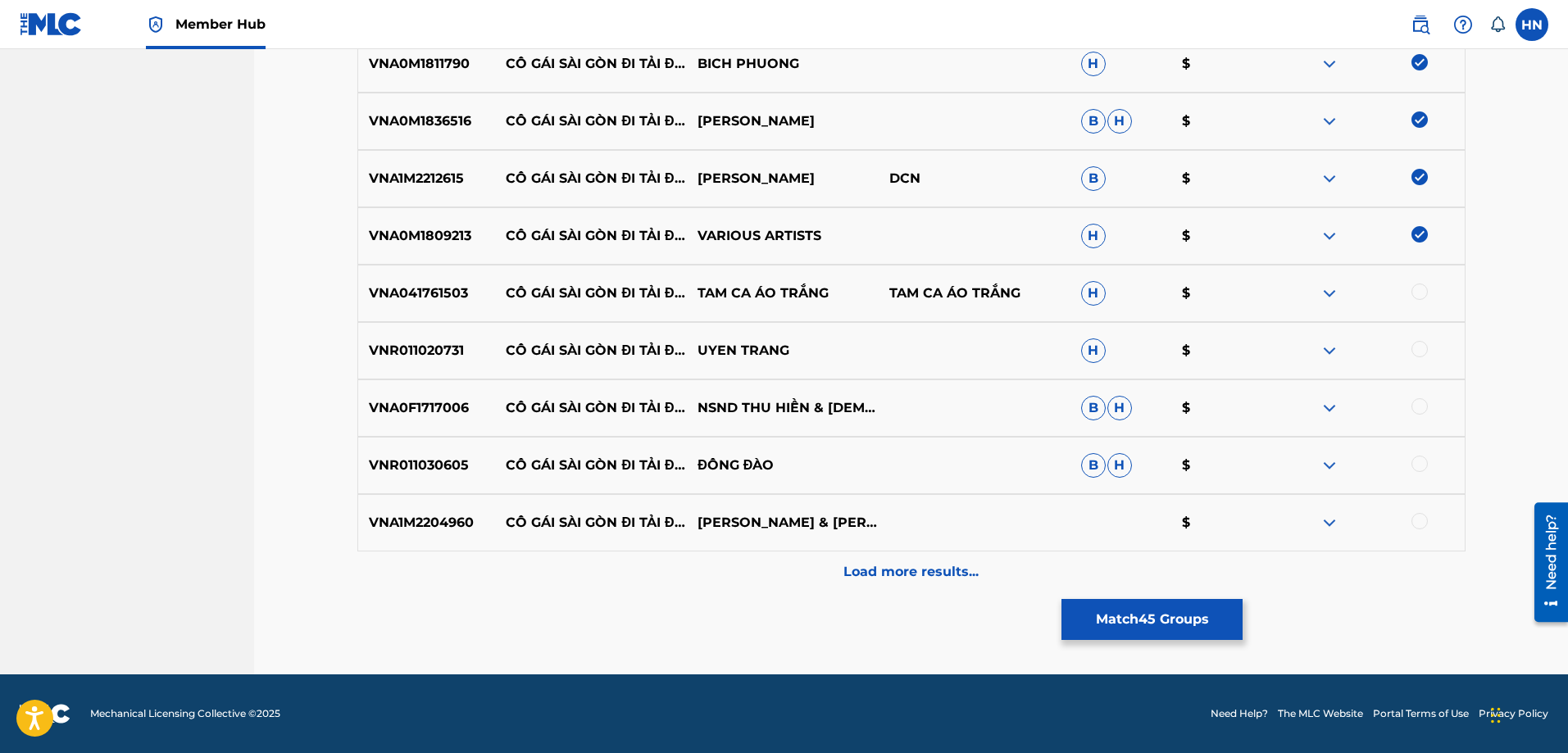
click at [1419, 285] on div at bounding box center [1419, 292] width 16 height 16
click at [447, 356] on p "VNR011020731" at bounding box center [427, 351] width 138 height 20
click at [1416, 347] on div at bounding box center [1419, 349] width 16 height 16
click at [442, 400] on p "VNA0F1717006" at bounding box center [427, 408] width 138 height 20
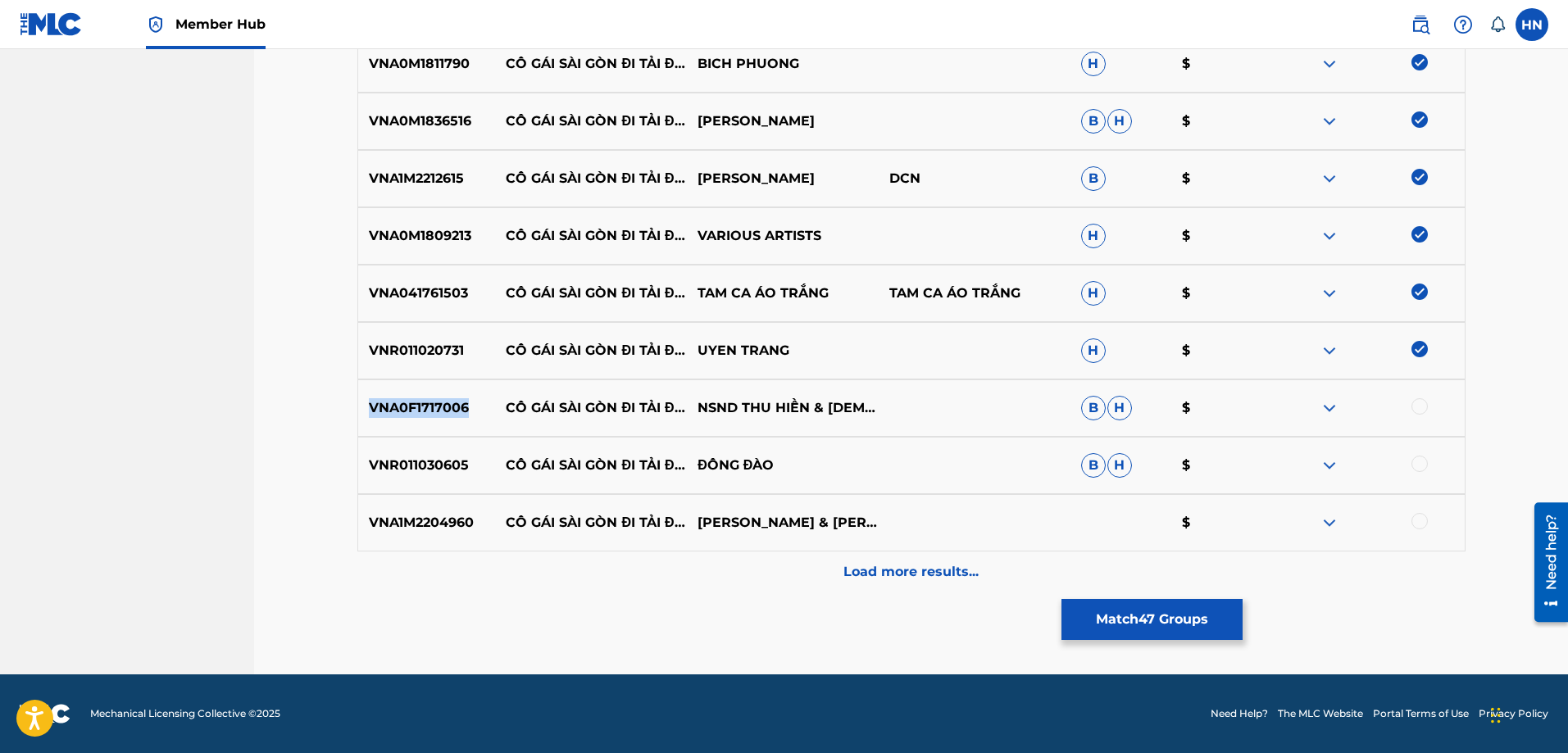
click at [442, 400] on p "VNA0F1717006" at bounding box center [427, 408] width 138 height 20
click at [1420, 407] on div at bounding box center [1419, 406] width 16 height 16
click at [393, 455] on div "VNR011030605 CÔ GÁI SÀI GÒN ĐI TẢI ĐẠN ĐÔNG ĐÀO B H $" at bounding box center [911, 466] width 1108 height 57
click at [1422, 458] on div at bounding box center [1419, 464] width 16 height 16
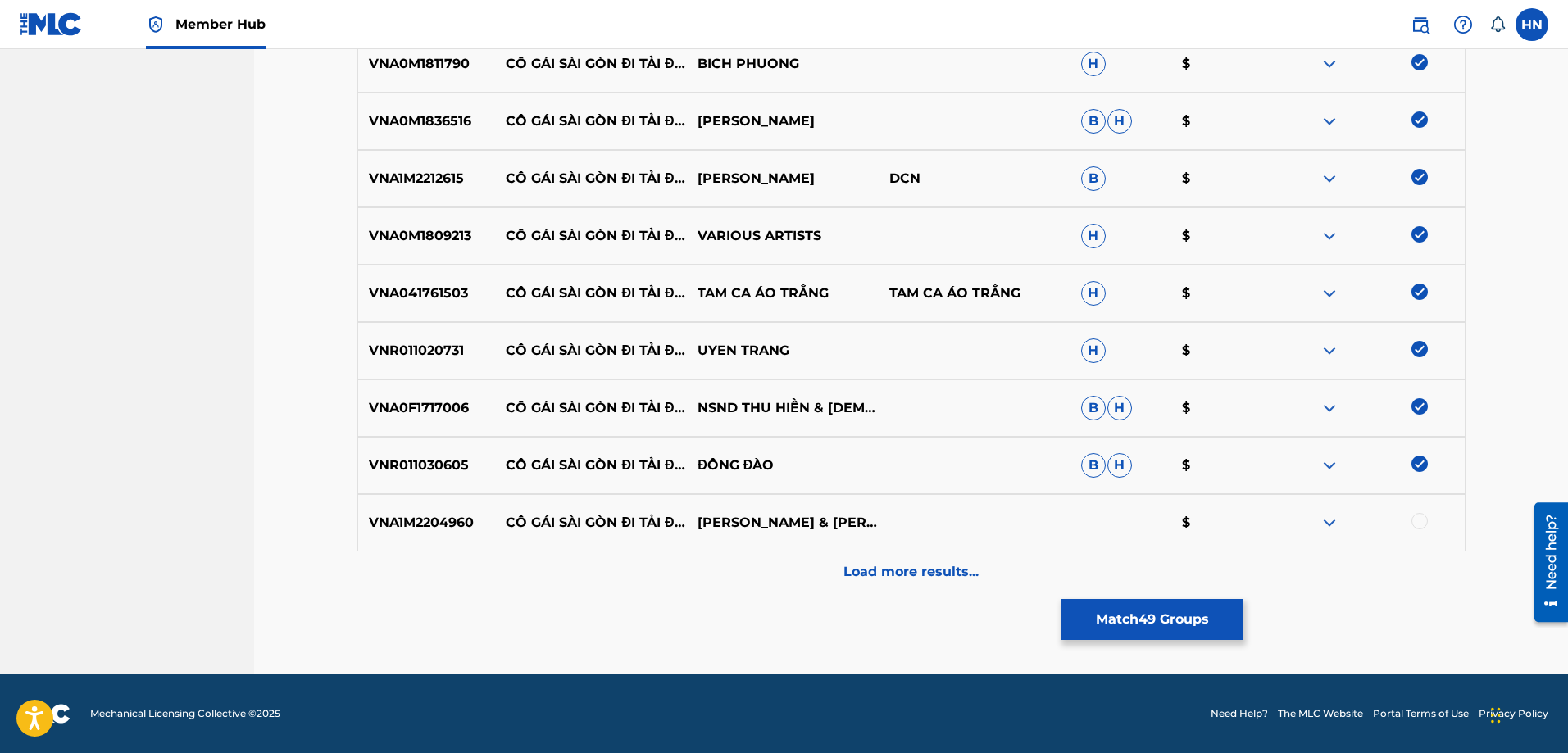
click at [364, 512] on div "VNA1M2204960 CÔ GÁI SÀI GÒN ĐI TẢI ĐẠN THANH NGÂN & MỸ HẠNH $" at bounding box center [911, 523] width 1108 height 57
click at [1421, 529] on div at bounding box center [1419, 521] width 16 height 16
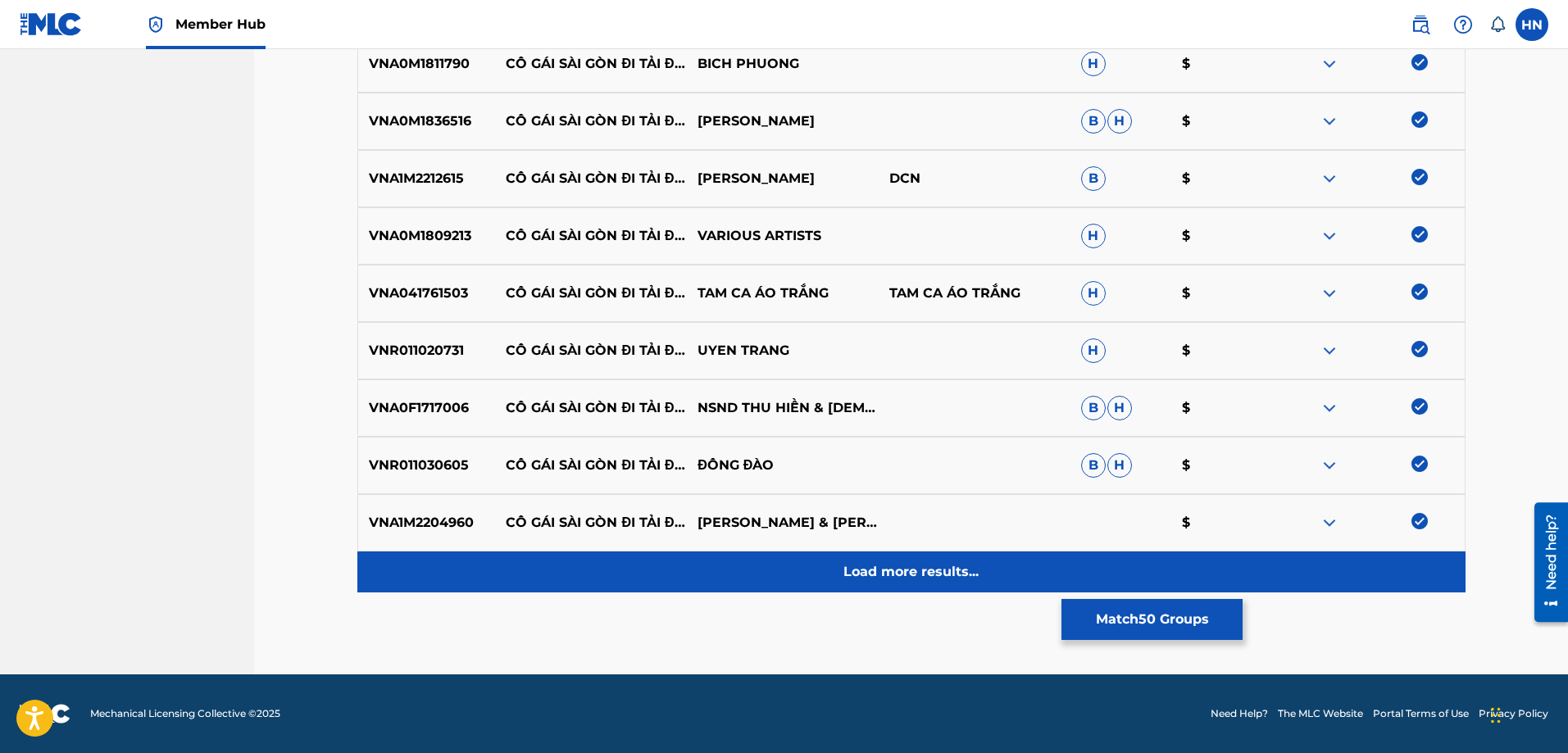
click at [874, 558] on div "Load more results..." at bounding box center [911, 572] width 1108 height 41
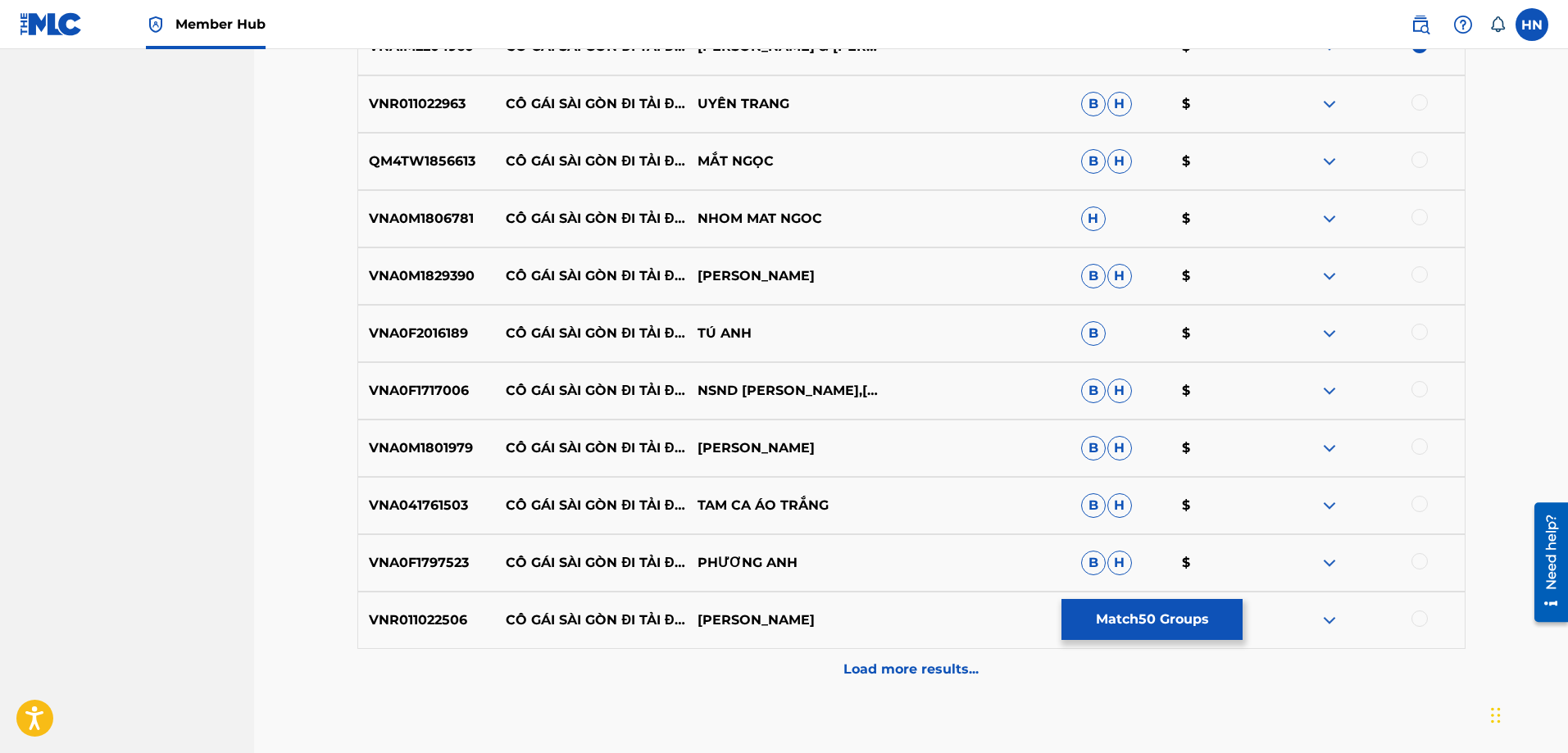
scroll to position [3441, 0]
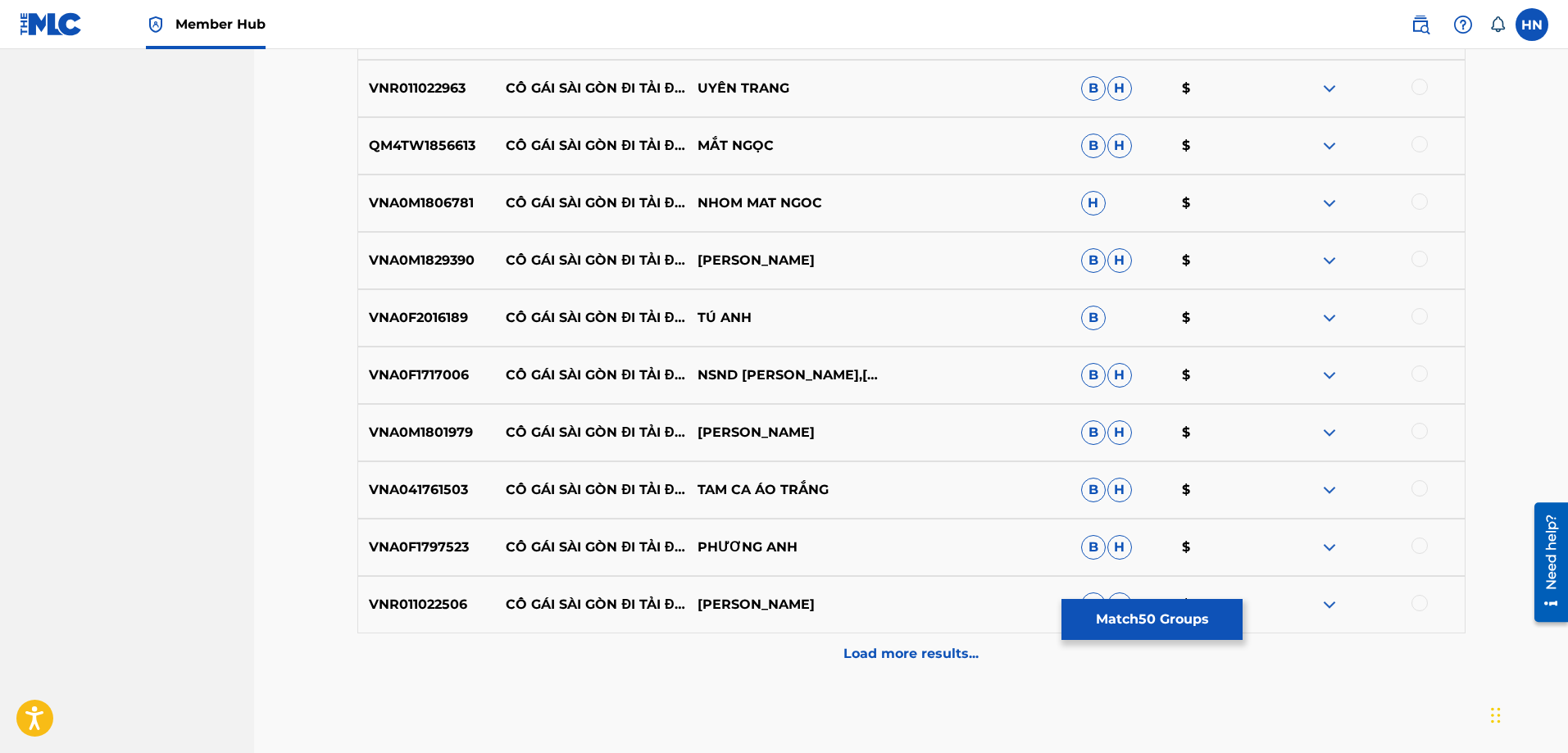
click at [418, 100] on div "VNR011022963 CÔ GÁI SÀI GÒN ĐI TẢI ĐẠN UYÊN TRANG B H $" at bounding box center [911, 89] width 1108 height 57
click at [1427, 82] on div at bounding box center [1369, 89] width 192 height 20
click at [1422, 83] on div at bounding box center [1419, 87] width 16 height 16
click at [419, 135] on div "QM4TW1856613 CÔ GÁI SÀI GÒN ĐI TẢI ĐẠN MẮT NGỌC B H $" at bounding box center [911, 146] width 1108 height 57
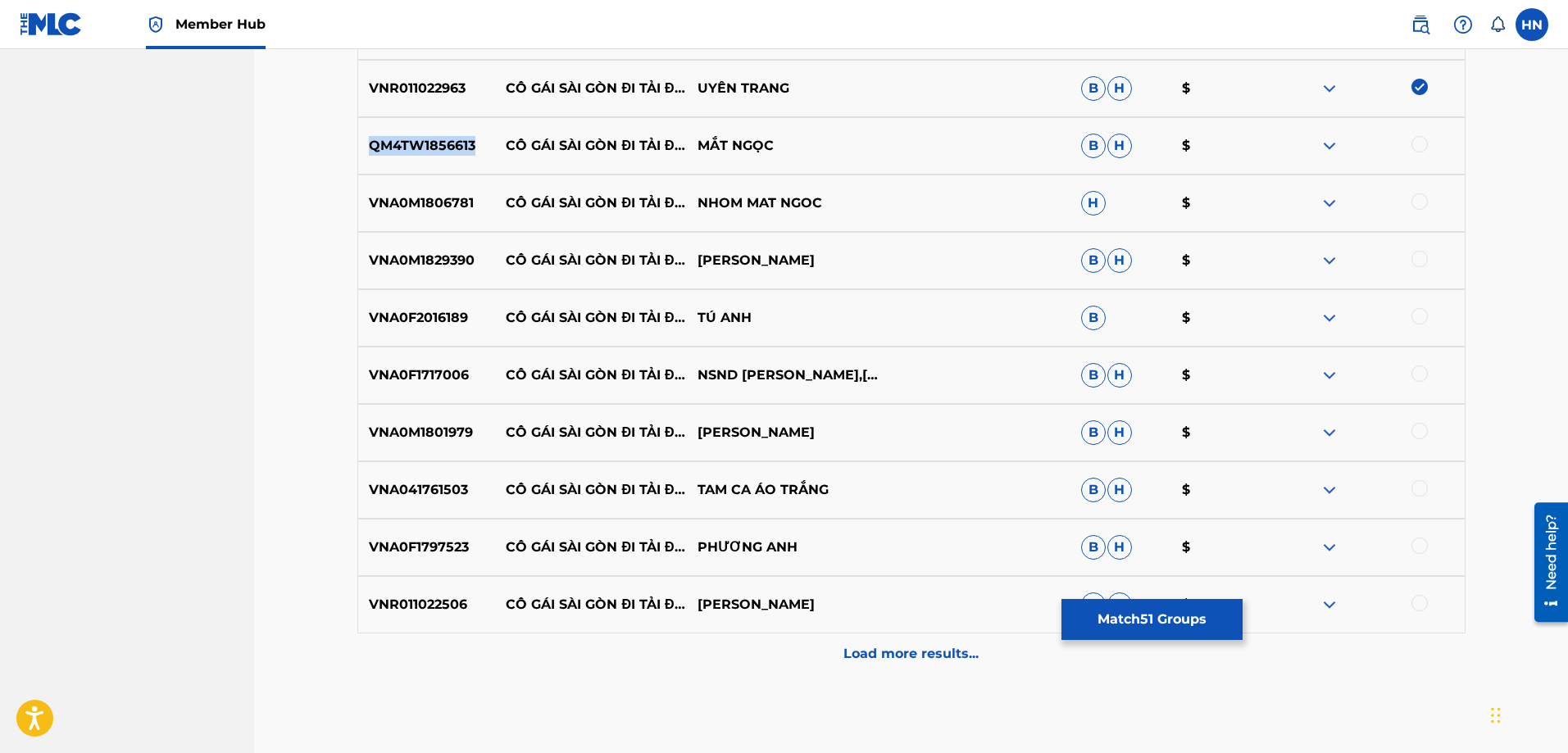
click at [419, 135] on div "QM4TW1856613 CÔ GÁI SÀI GÒN ĐI TẢI ĐẠN MẮT NGỌC B H $" at bounding box center [911, 146] width 1108 height 57
click at [1414, 145] on div at bounding box center [1419, 145] width 16 height 16
click at [424, 203] on p "VNA0M1806781" at bounding box center [427, 204] width 138 height 20
click at [1416, 201] on div at bounding box center [1419, 202] width 16 height 16
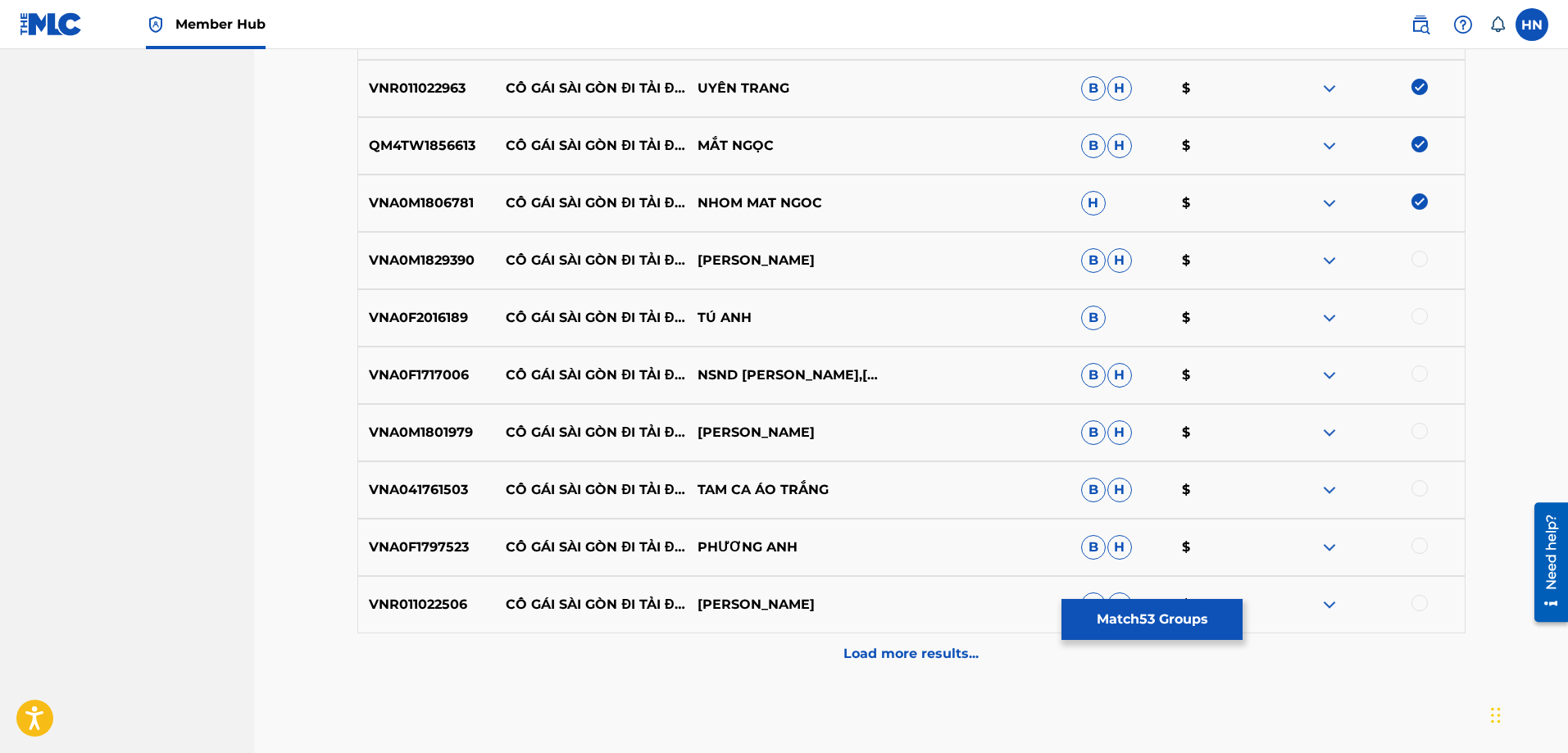
click at [374, 256] on p "VNA0M1829390" at bounding box center [427, 260] width 138 height 20
click at [1415, 258] on div at bounding box center [1419, 259] width 16 height 16
click at [406, 332] on div "VNA0F2016189 CÔ GÁI SÀI GÒN ĐI TẢI ĐẠN TÚ ANH B $" at bounding box center [911, 318] width 1108 height 57
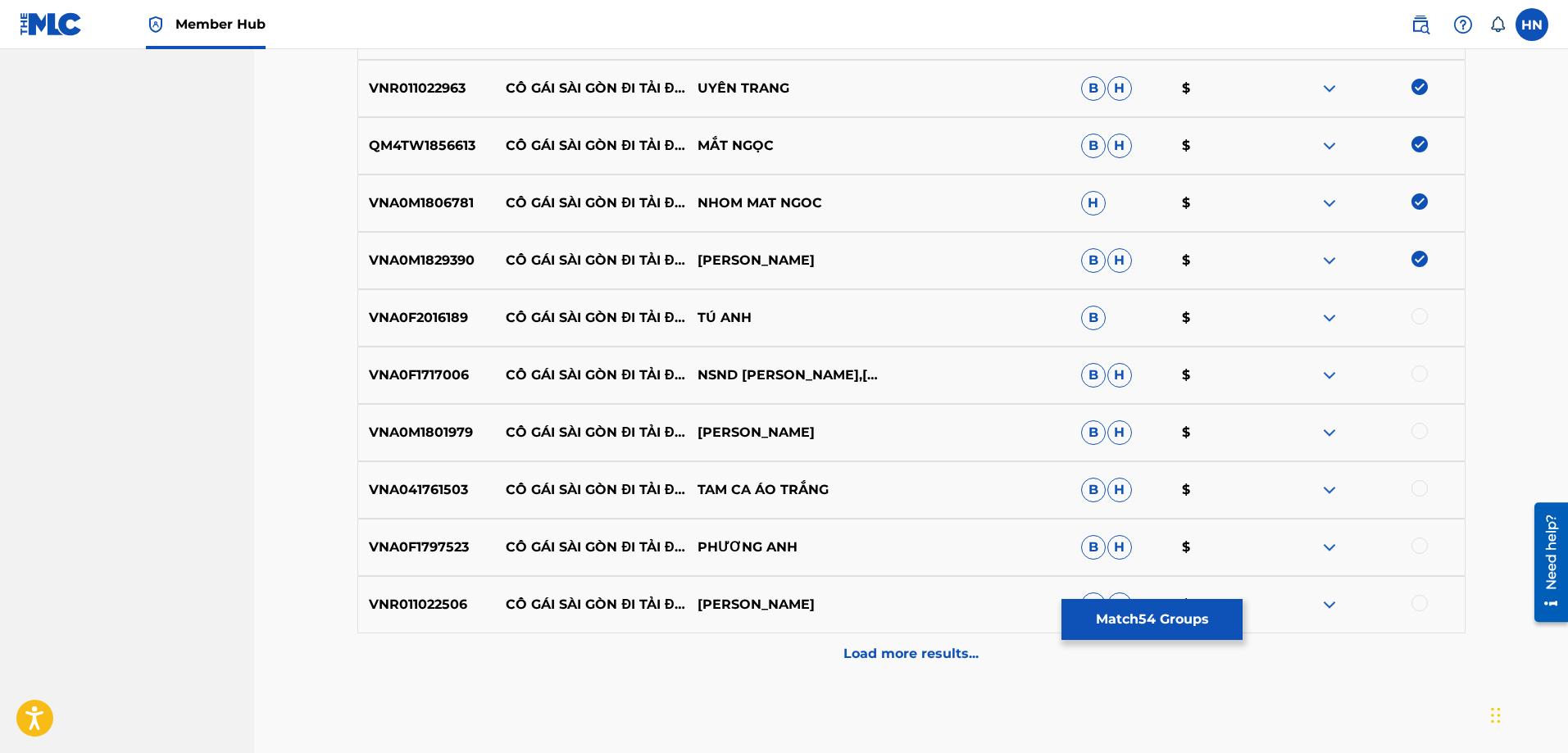
click at [1412, 319] on div at bounding box center [1419, 316] width 16 height 16
click at [452, 387] on div "VNA0F1717006 CÔ GÁI SÀI GÒN ĐI TẢI ĐẠN NSND THU HIỀN,BÍCH HỒNG B H $" at bounding box center [911, 375] width 1108 height 57
click at [1417, 373] on div at bounding box center [1419, 374] width 16 height 16
click at [451, 424] on p "VNA0M1801979" at bounding box center [427, 433] width 138 height 20
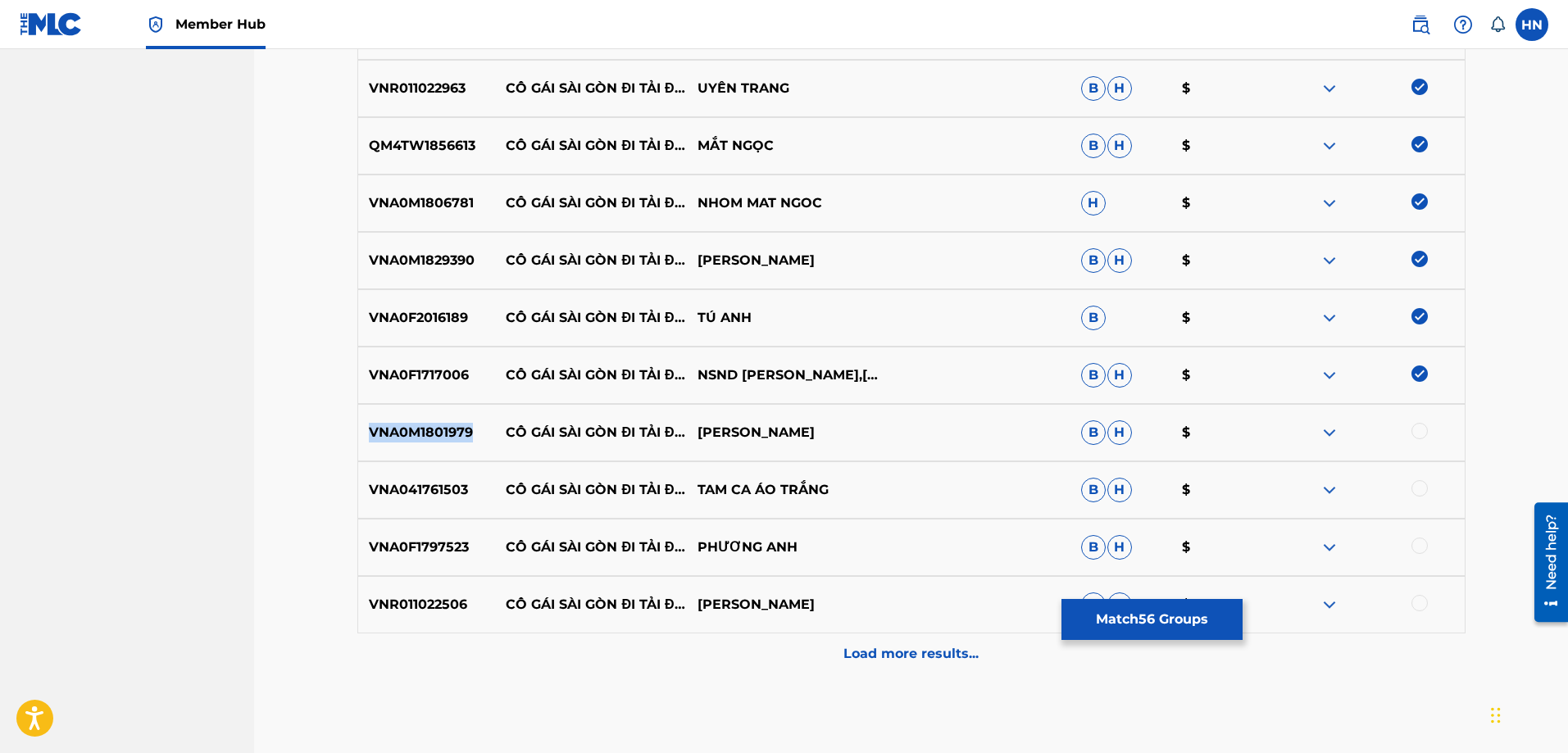
click at [451, 424] on p "VNA0M1801979" at bounding box center [427, 433] width 138 height 20
click at [1421, 427] on div at bounding box center [1419, 431] width 16 height 16
click at [389, 471] on div "VNA041761503 CÔ GÁI SÀI GÒN ĐI TẢI ĐẠN TAM CA ÁO TRẮNG B H $" at bounding box center [911, 490] width 1108 height 57
click at [1420, 495] on div at bounding box center [1369, 490] width 192 height 20
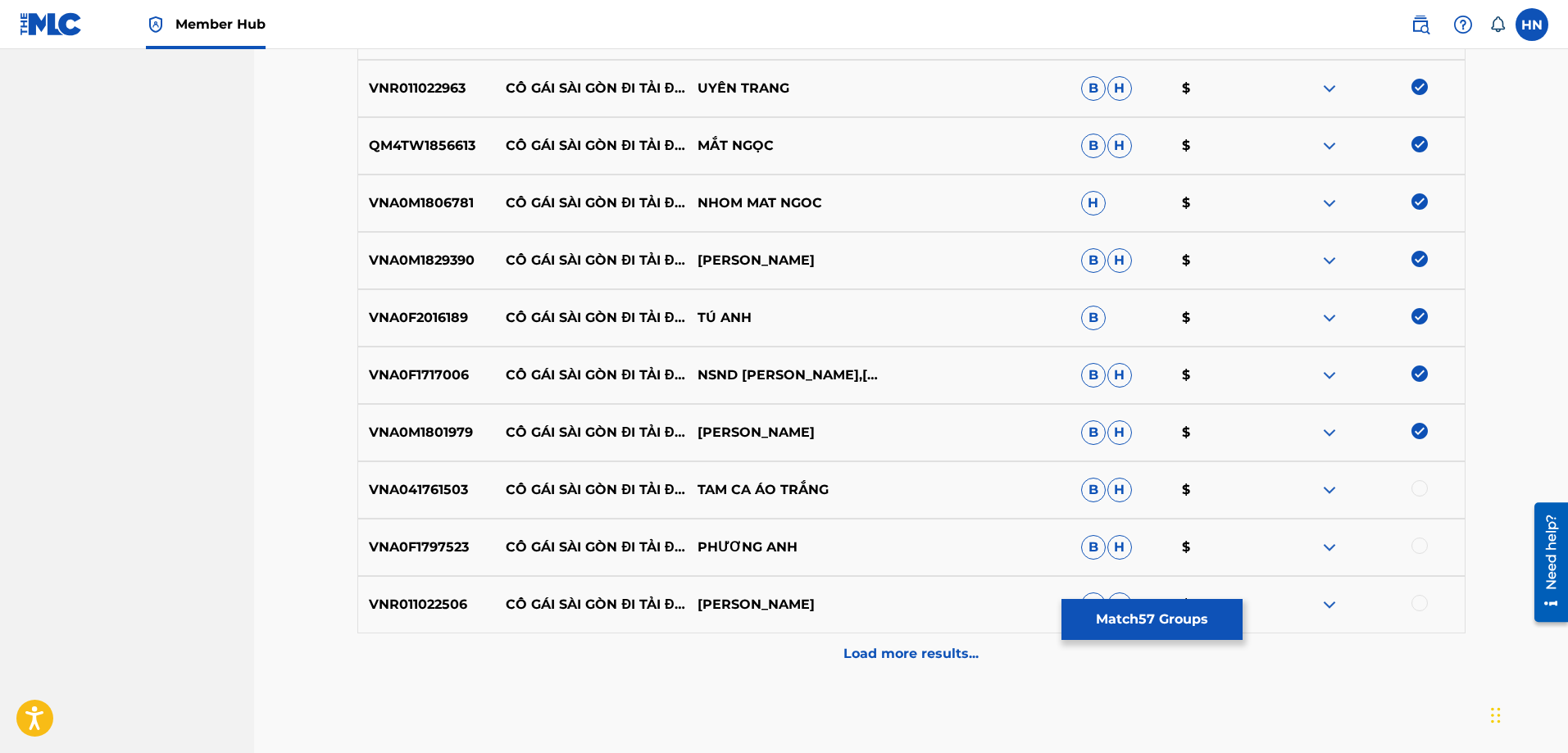
click at [1419, 493] on div at bounding box center [1419, 489] width 16 height 16
click at [376, 530] on div "VNA0F1797523 CÔ GÁI SÀI GÒN ĐI TẢI ĐẠN PHƯƠNG ANH B H $" at bounding box center [911, 548] width 1108 height 57
click at [1419, 542] on div at bounding box center [1419, 546] width 16 height 16
click at [436, 606] on p "VNR011022506" at bounding box center [427, 605] width 138 height 20
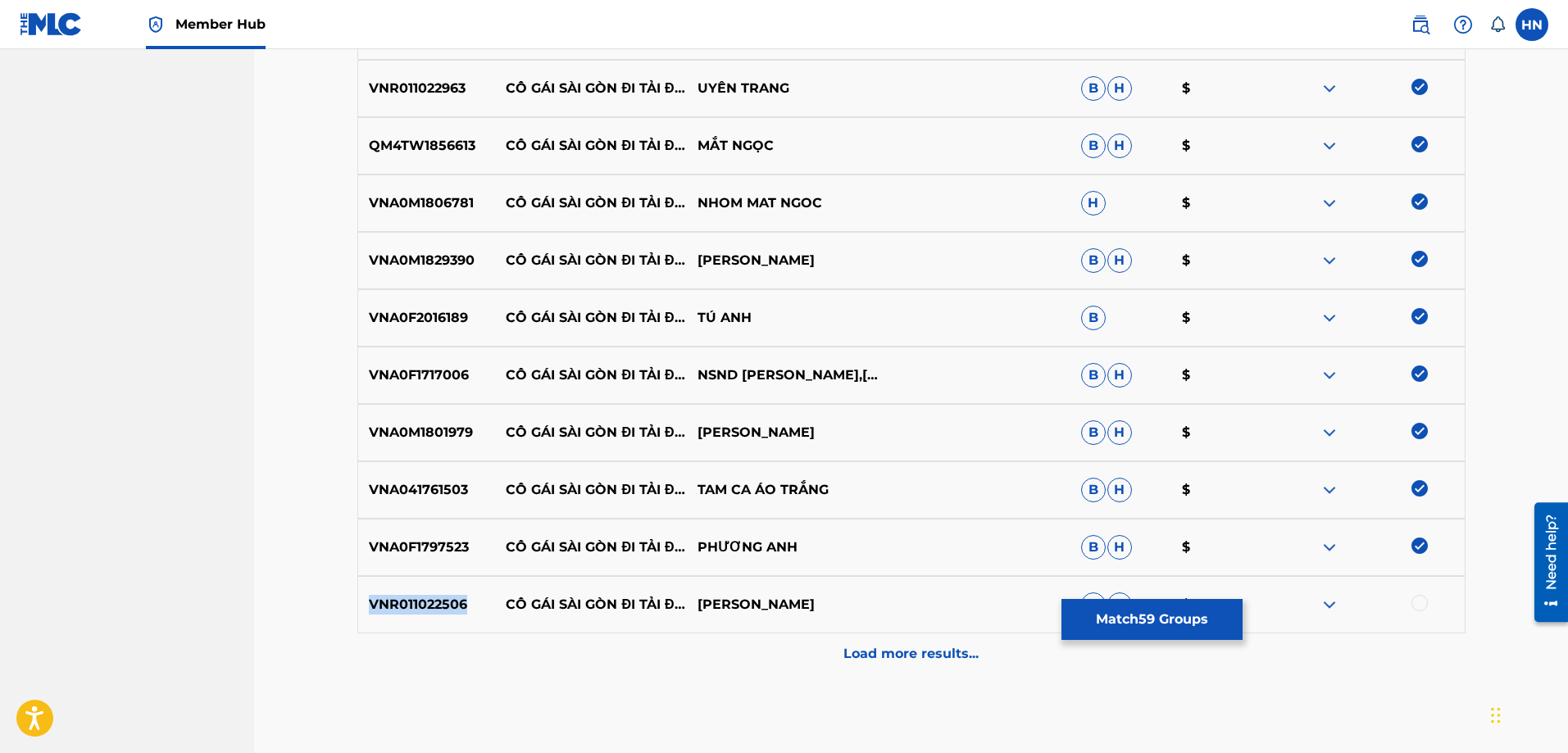
click at [436, 606] on p "VNR011022506" at bounding box center [427, 605] width 138 height 20
click at [1415, 597] on div at bounding box center [1419, 604] width 16 height 16
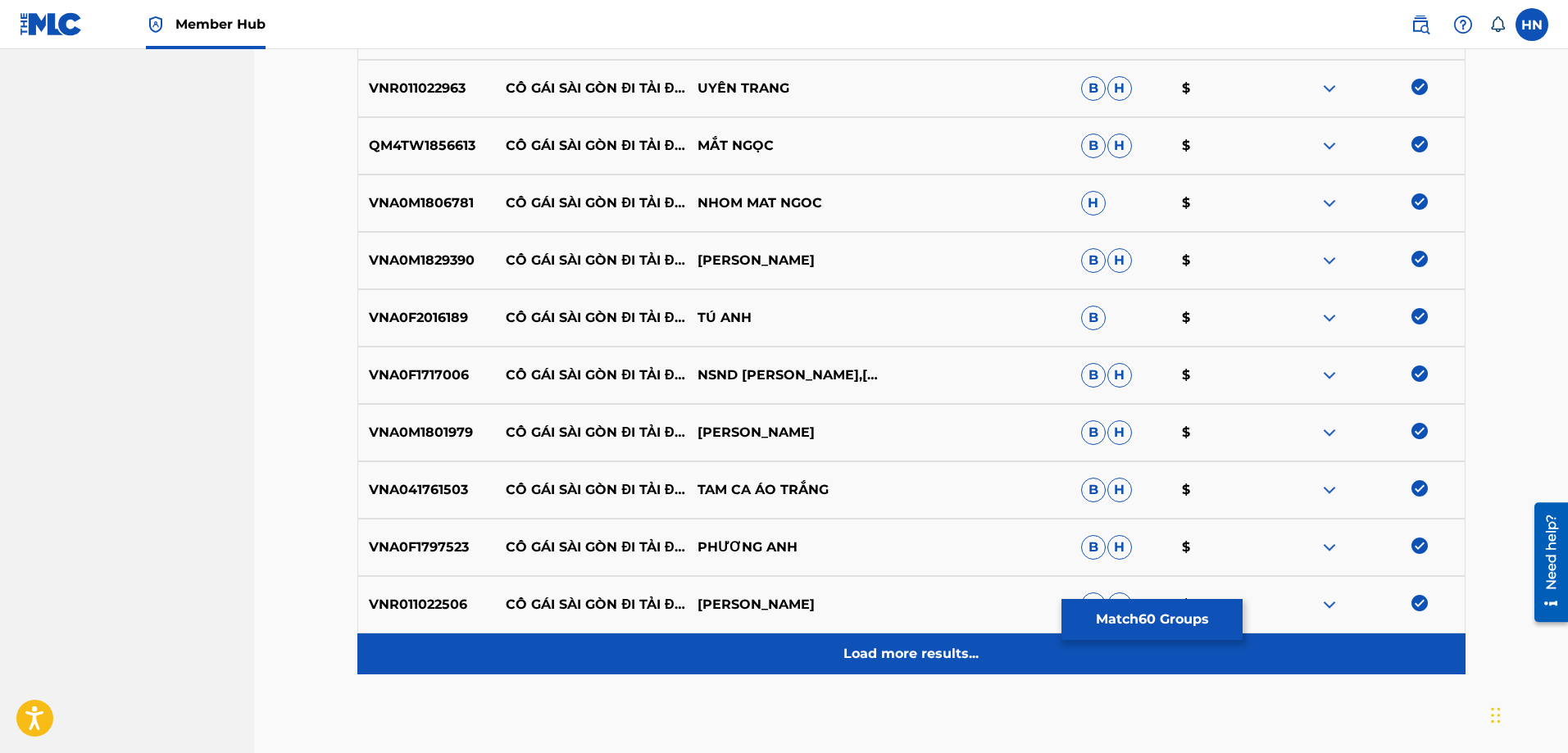
click at [964, 650] on p "Load more results..." at bounding box center [910, 654] width 135 height 20
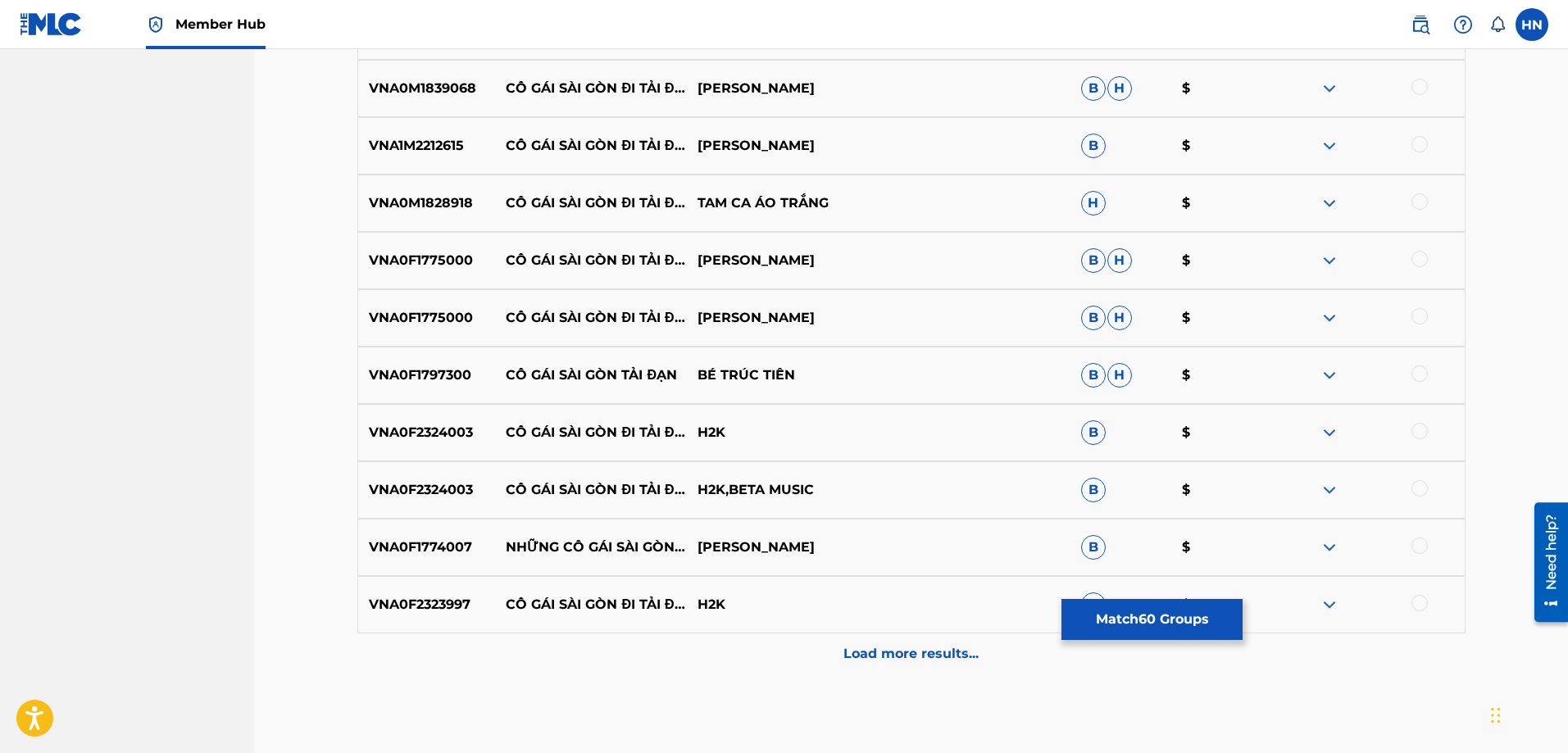
scroll to position [3933, 0]
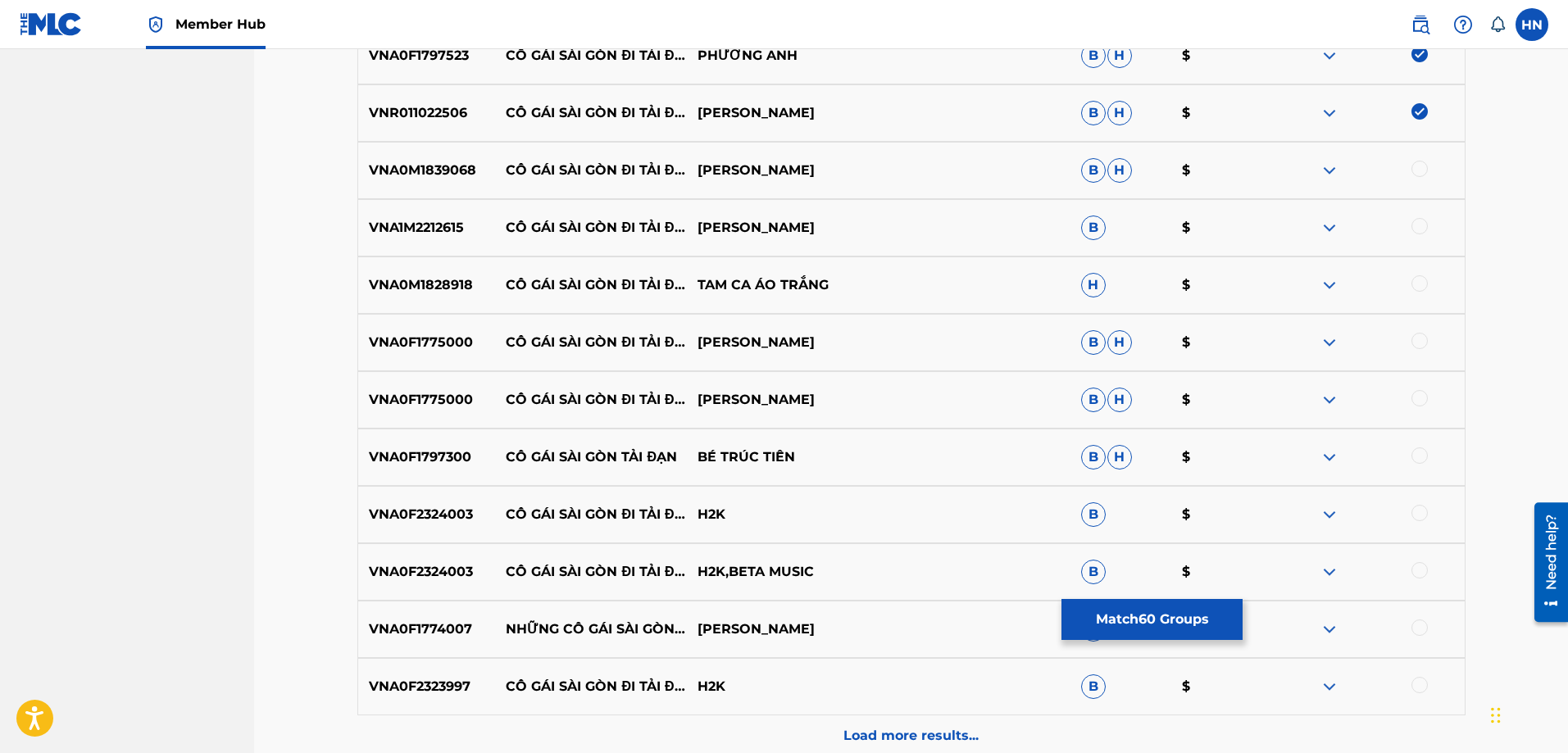
click at [392, 177] on p "VNA0M1839068" at bounding box center [427, 171] width 138 height 20
click at [1420, 174] on div at bounding box center [1419, 169] width 16 height 16
click at [433, 224] on p "VNA1M2212615" at bounding box center [427, 228] width 138 height 20
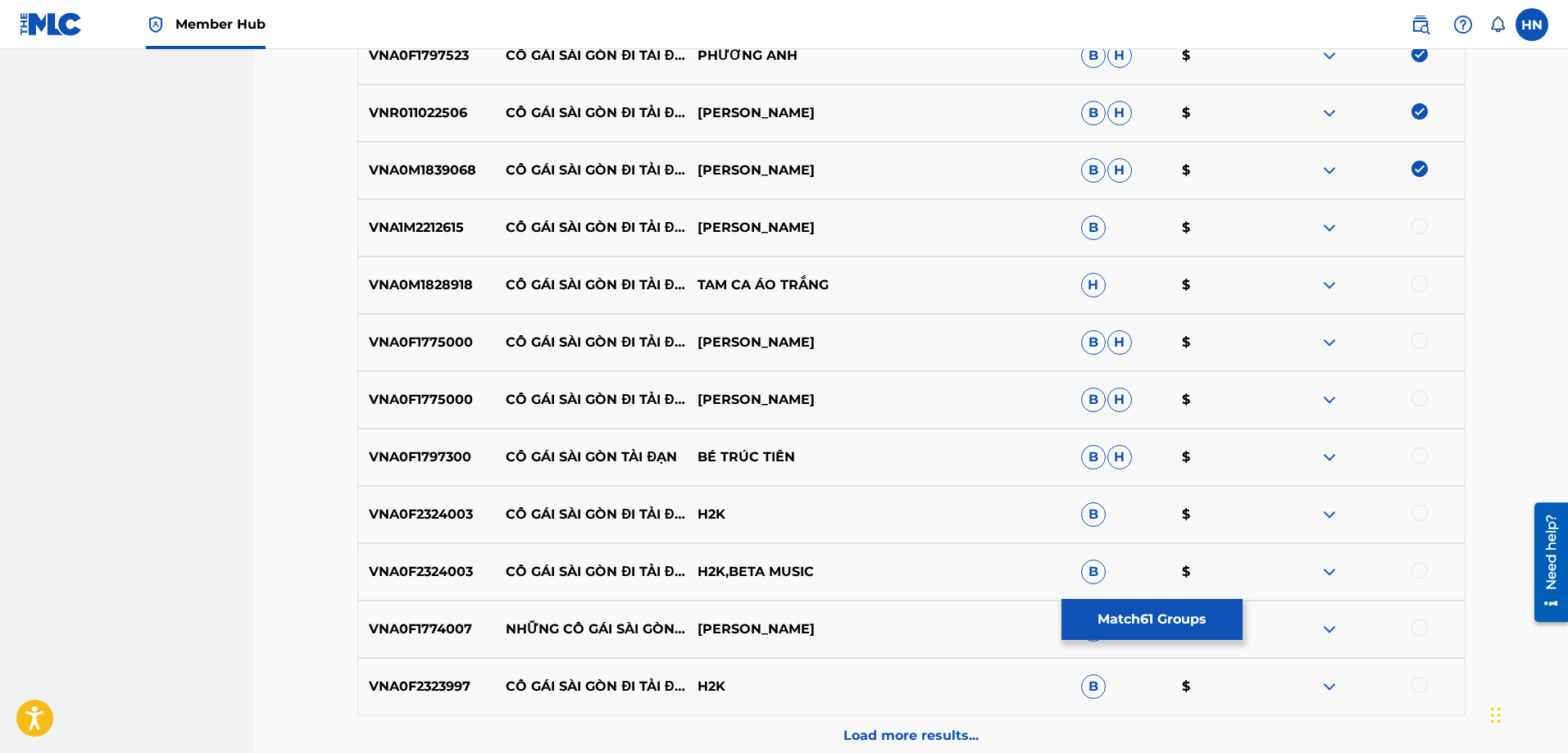
click at [1422, 226] on div at bounding box center [1419, 227] width 16 height 16
click at [382, 301] on div "VNA0M1828918 CÔ GÁI SÀI GÒN ĐI TẢI ĐẠN TAM CA ÁO TRẮNG H $" at bounding box center [911, 285] width 1108 height 57
click at [1414, 282] on div at bounding box center [1419, 283] width 16 height 16
click at [422, 338] on p "VNA0F1775000" at bounding box center [427, 342] width 138 height 20
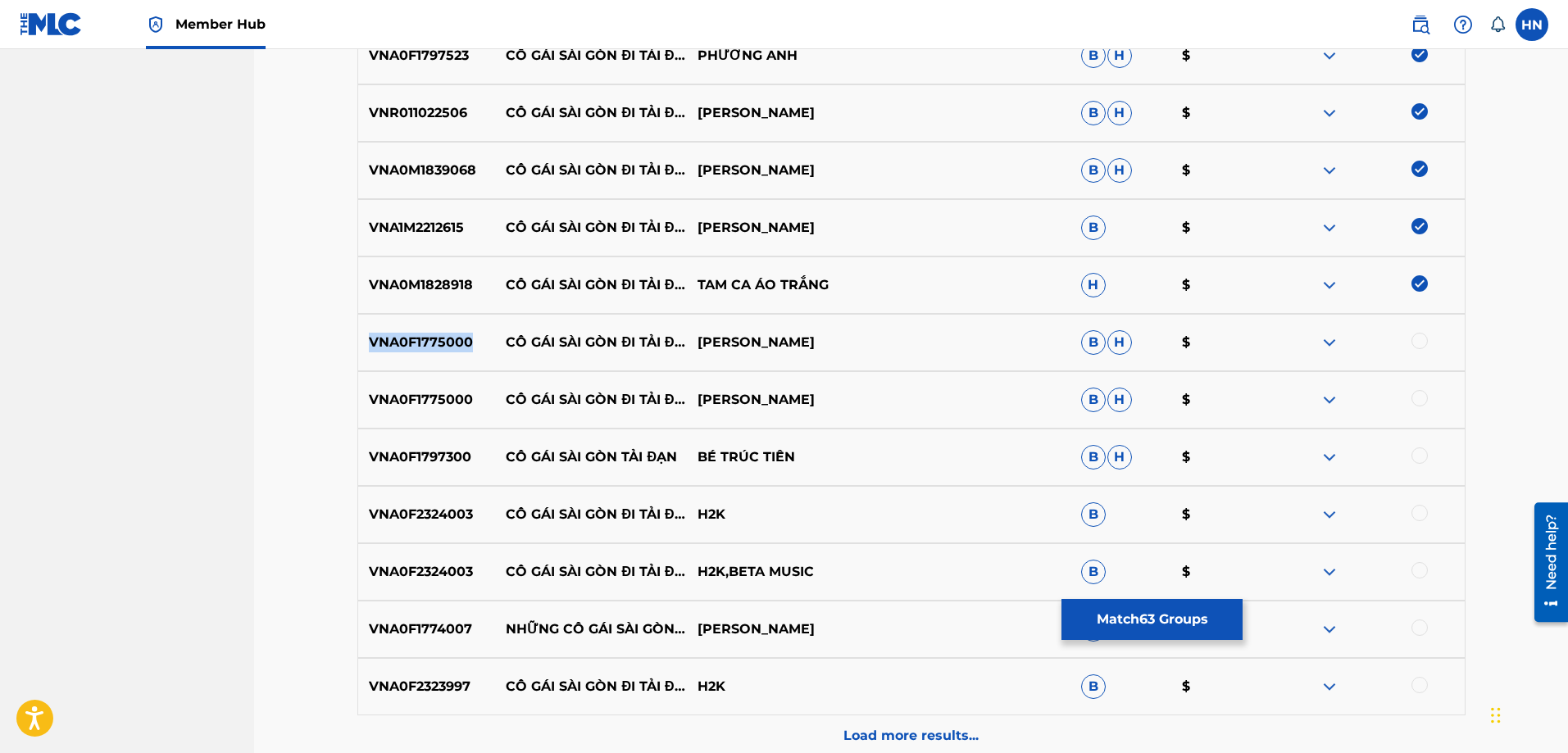
click at [422, 338] on p "VNA0F1775000" at bounding box center [427, 342] width 138 height 20
click at [1421, 342] on div at bounding box center [1419, 341] width 16 height 16
click at [1419, 404] on div at bounding box center [1419, 398] width 16 height 16
click at [400, 463] on p "VNA0F1797300" at bounding box center [427, 457] width 138 height 20
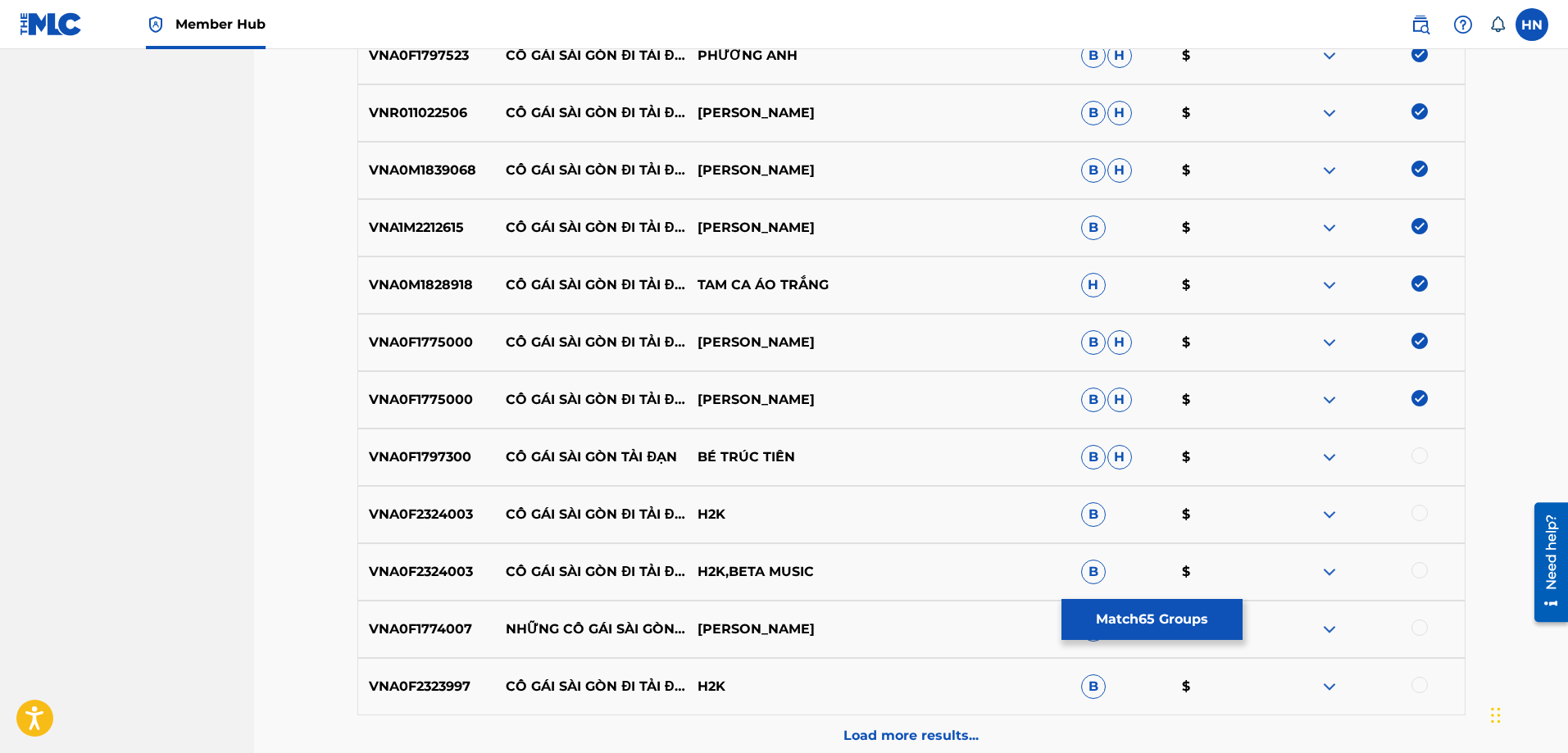
click at [1417, 461] on div at bounding box center [1419, 456] width 16 height 16
click at [454, 518] on p "VNA0F2324003" at bounding box center [427, 515] width 138 height 20
click at [1420, 509] on div at bounding box center [1419, 513] width 16 height 16
click at [1414, 572] on div at bounding box center [1419, 571] width 16 height 16
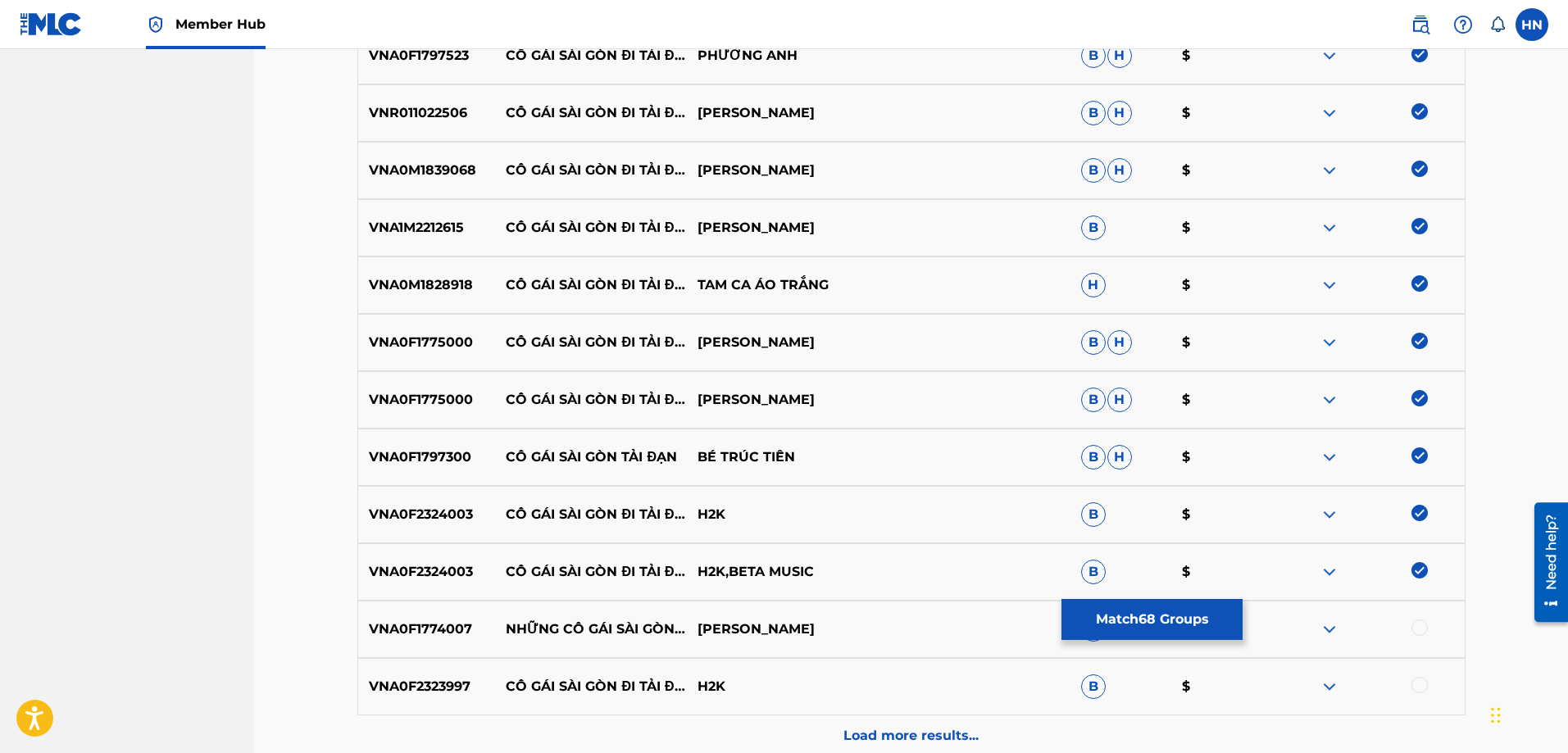
click at [450, 675] on div "VNA0F2323997 CÔ GÁI SÀI GÒN ĐI TẢI ĐẠN (LOFI) - BEAT H2K B $" at bounding box center [911, 687] width 1108 height 57
click at [1414, 685] on div at bounding box center [1419, 686] width 16 height 16
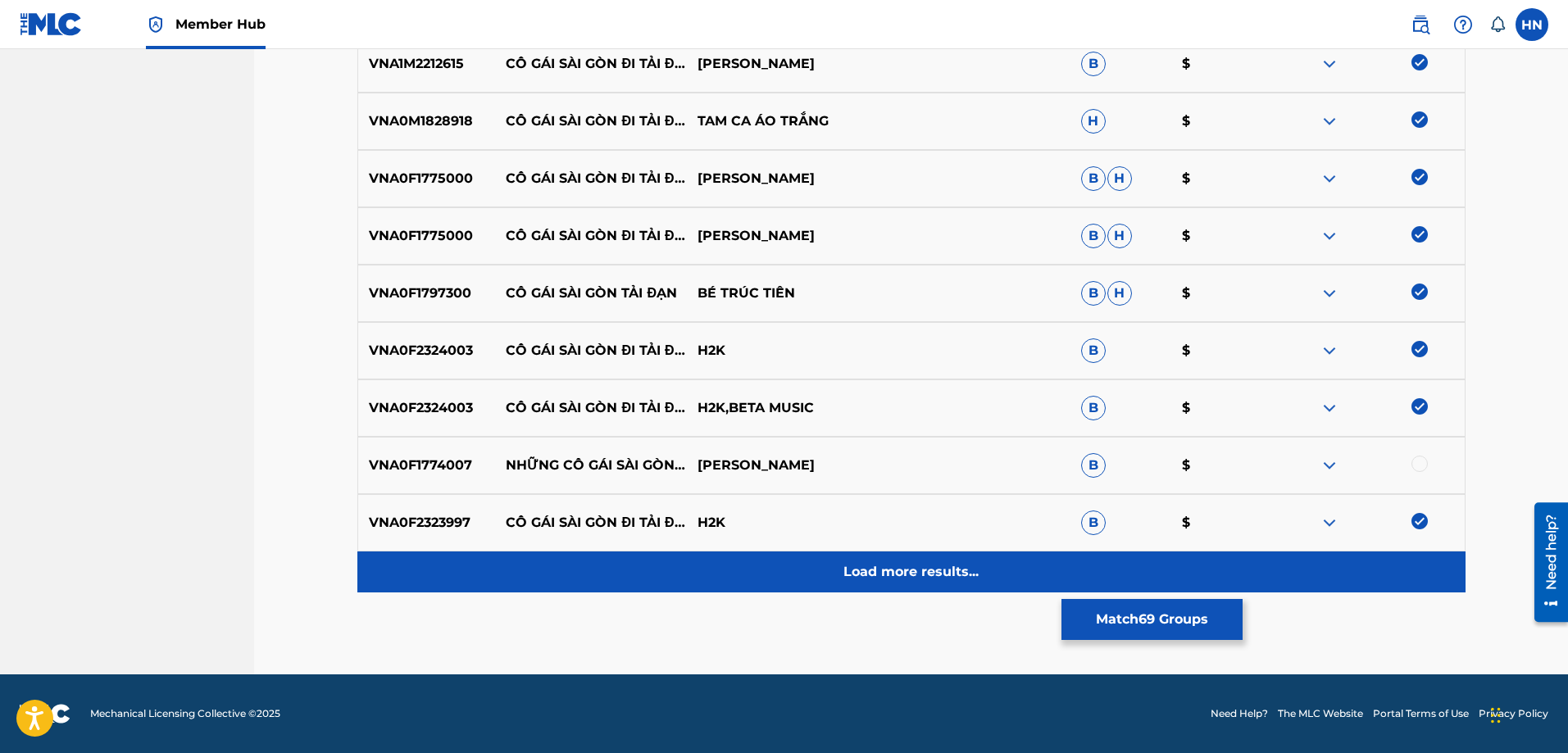
click at [840, 556] on div "Load more results..." at bounding box center [911, 572] width 1108 height 41
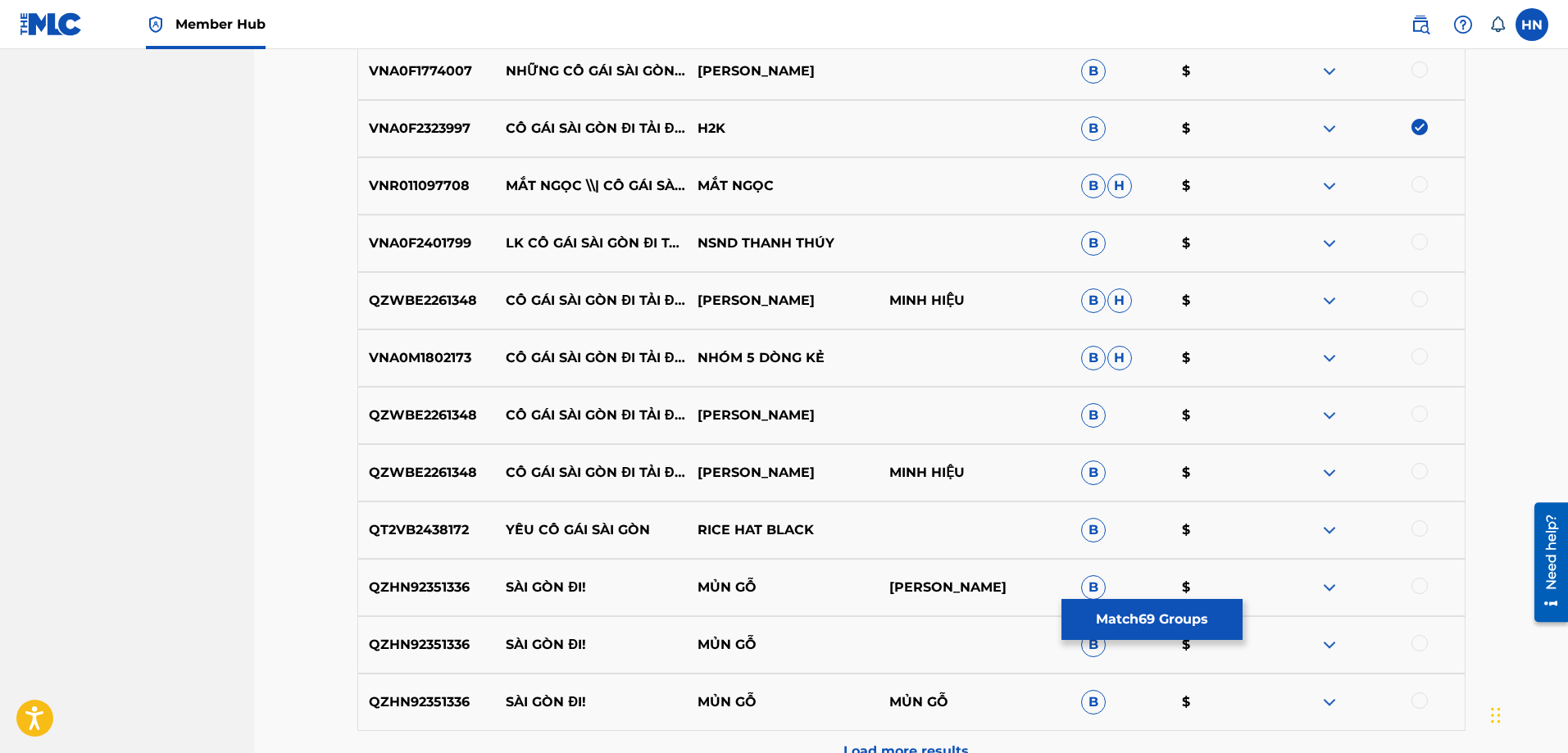
scroll to position [4507, 0]
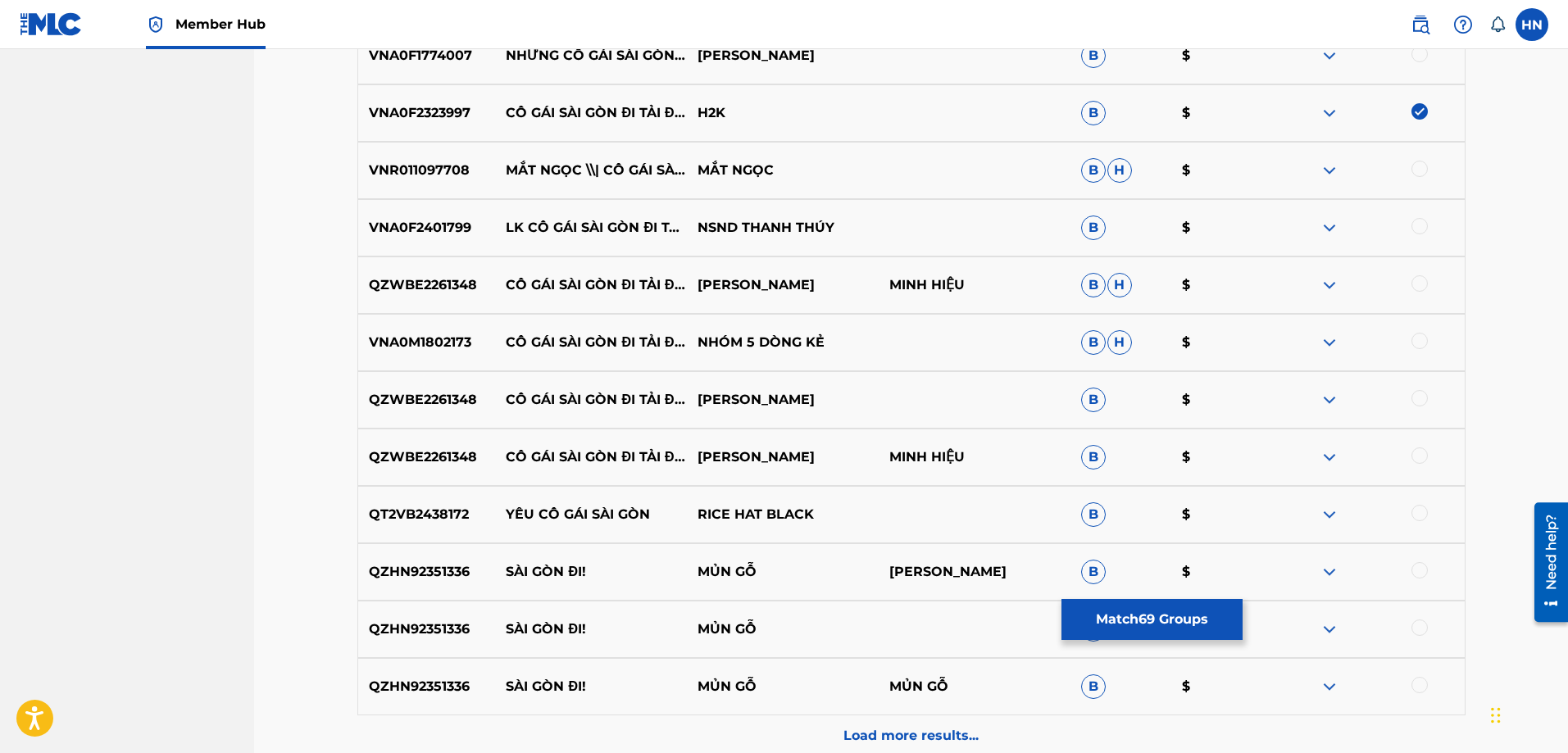
click at [424, 172] on p "VNR011097708" at bounding box center [427, 171] width 138 height 20
drag, startPoint x: 1420, startPoint y: 168, endPoint x: 1410, endPoint y: 171, distance: 10.4
click at [1421, 168] on div at bounding box center [1419, 169] width 16 height 16
click at [423, 287] on p "QZWBE2261348" at bounding box center [427, 285] width 138 height 20
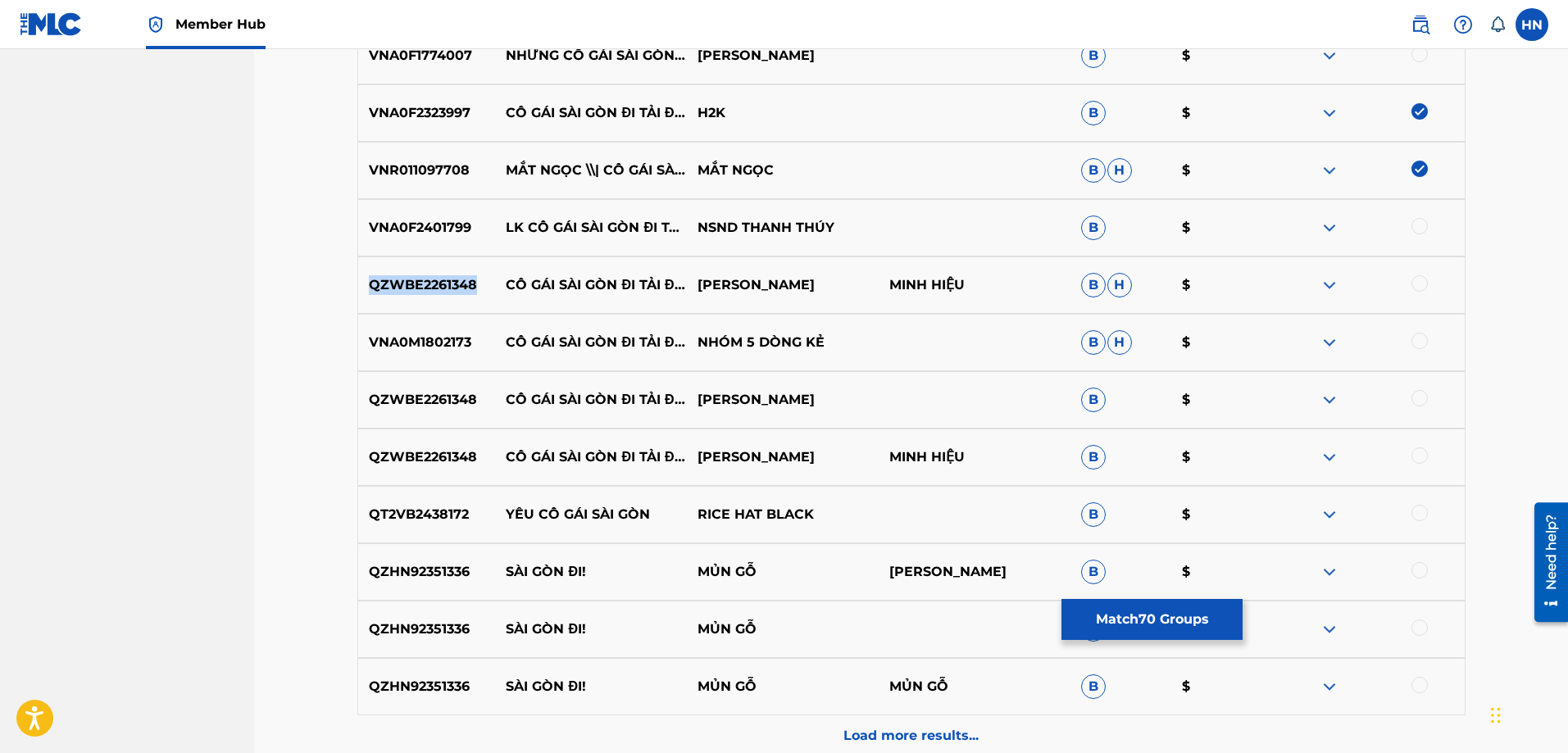
click at [423, 287] on p "QZWBE2261348" at bounding box center [427, 285] width 138 height 20
drag, startPoint x: 1414, startPoint y: 278, endPoint x: 1405, endPoint y: 279, distance: 9.1
click at [1415, 278] on div at bounding box center [1419, 283] width 16 height 16
click at [449, 342] on p "VNA0M1802173" at bounding box center [427, 342] width 138 height 20
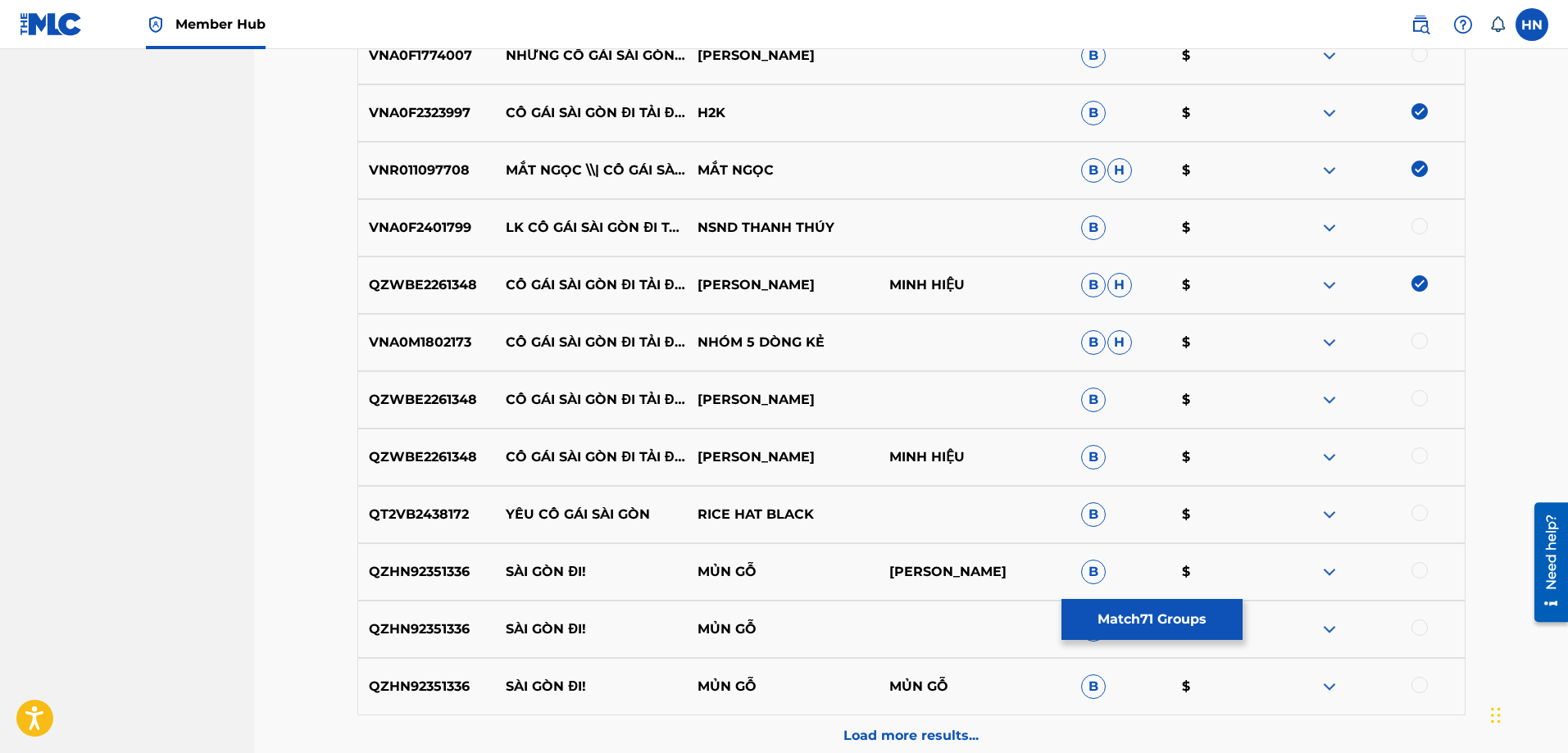
click at [1425, 337] on div at bounding box center [1419, 341] width 16 height 16
click at [429, 405] on p "QZWBE2261348" at bounding box center [427, 400] width 138 height 20
click at [1414, 394] on div at bounding box center [1419, 398] width 16 height 16
click at [1419, 456] on div at bounding box center [1419, 456] width 16 height 16
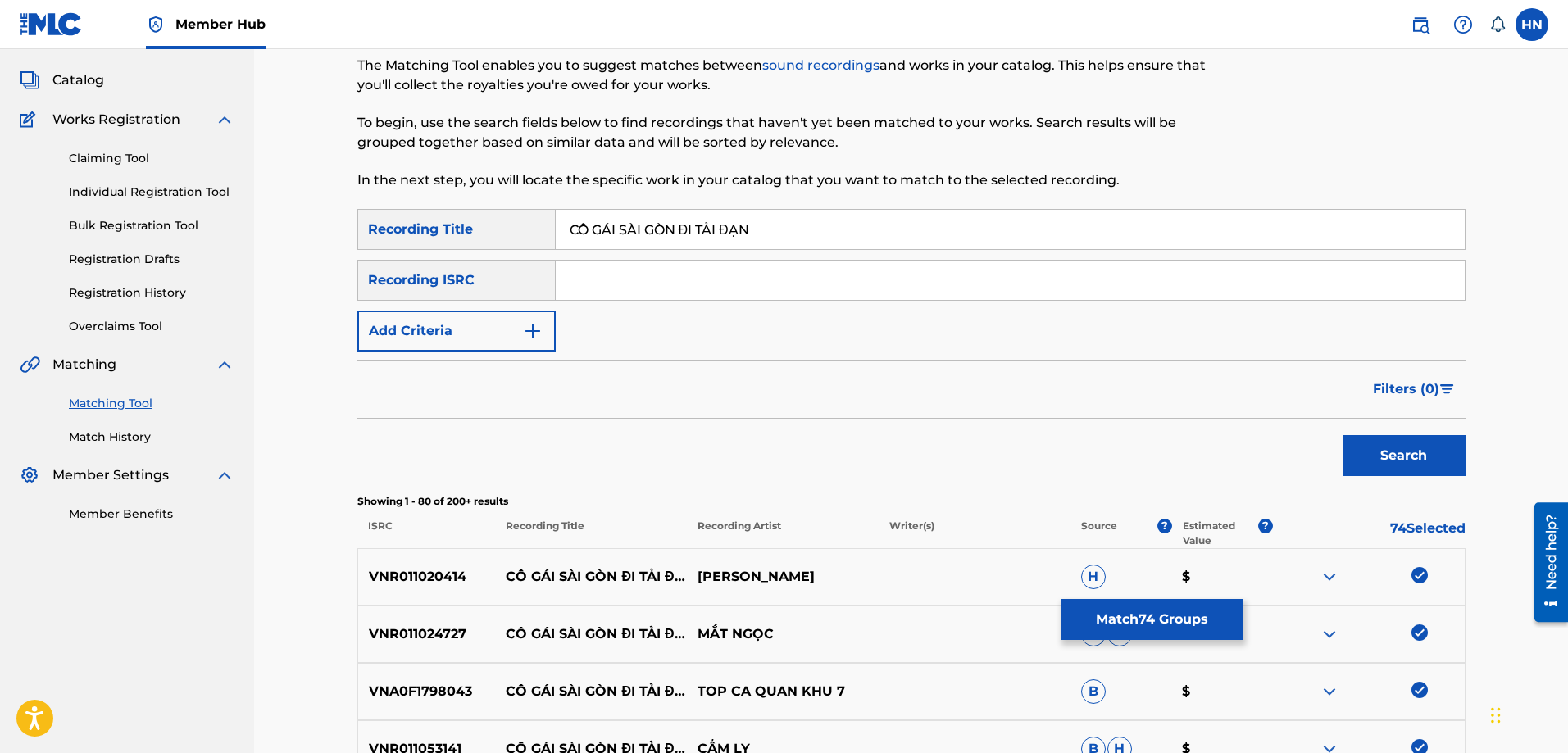
scroll to position [41, 0]
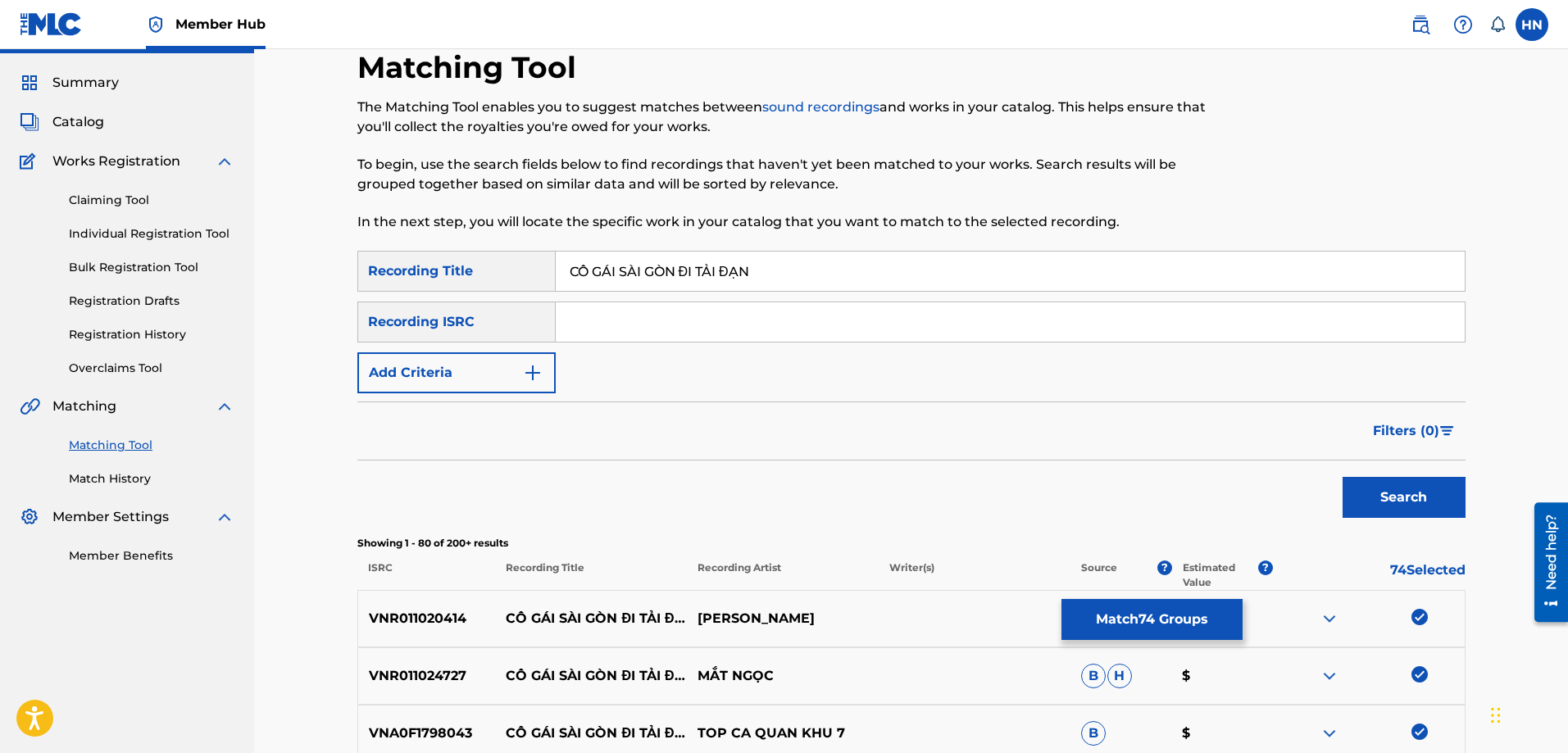
click at [777, 270] on input "CÔ GÁI SÀI GÒN ĐI TẢI ĐẠN" at bounding box center [1010, 271] width 909 height 39
paste input "O GAI SAI GON DI TAI DA"
type input "CO GAI SAI GON DI TAI DAN"
click at [1429, 507] on button "Search" at bounding box center [1404, 498] width 123 height 41
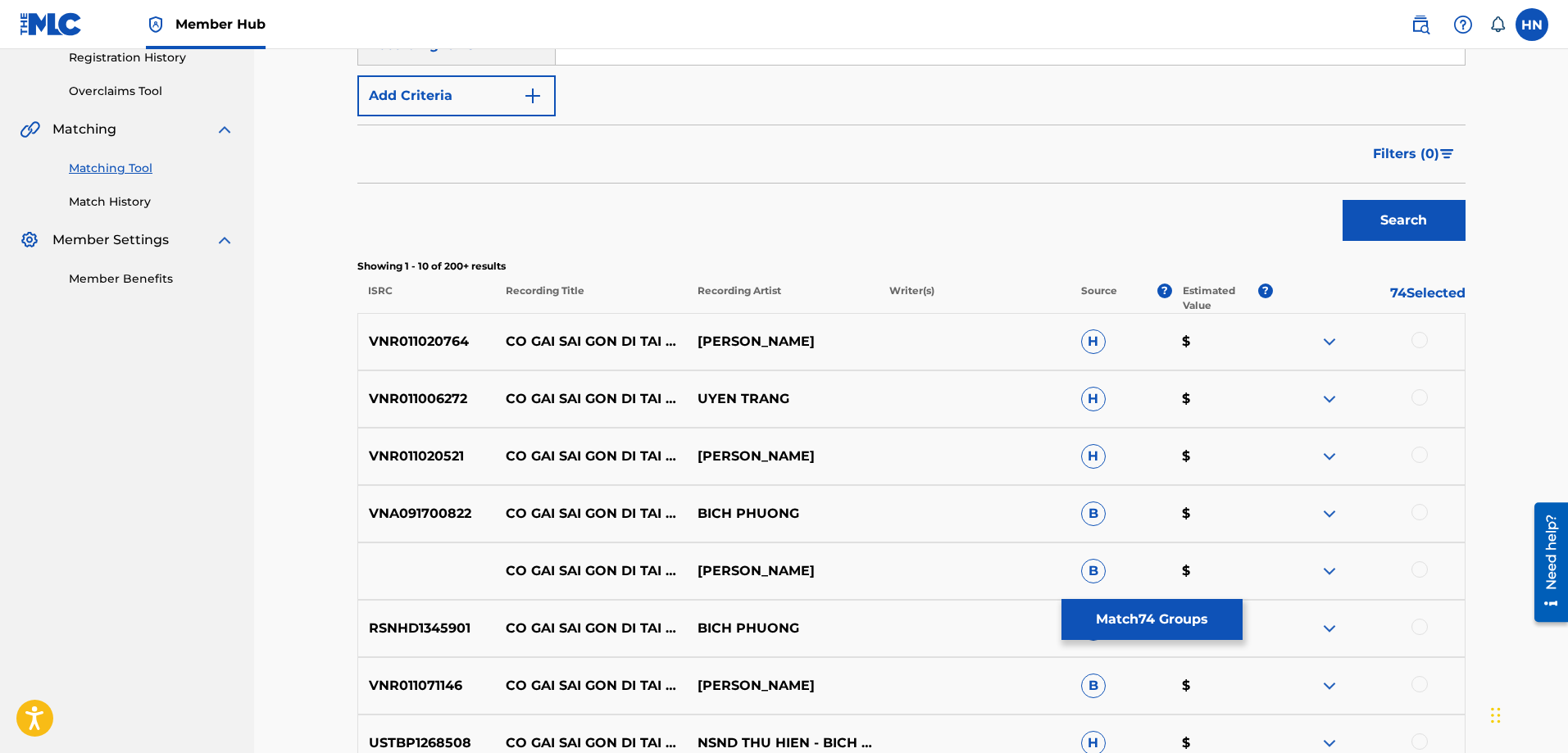
scroll to position [369, 0]
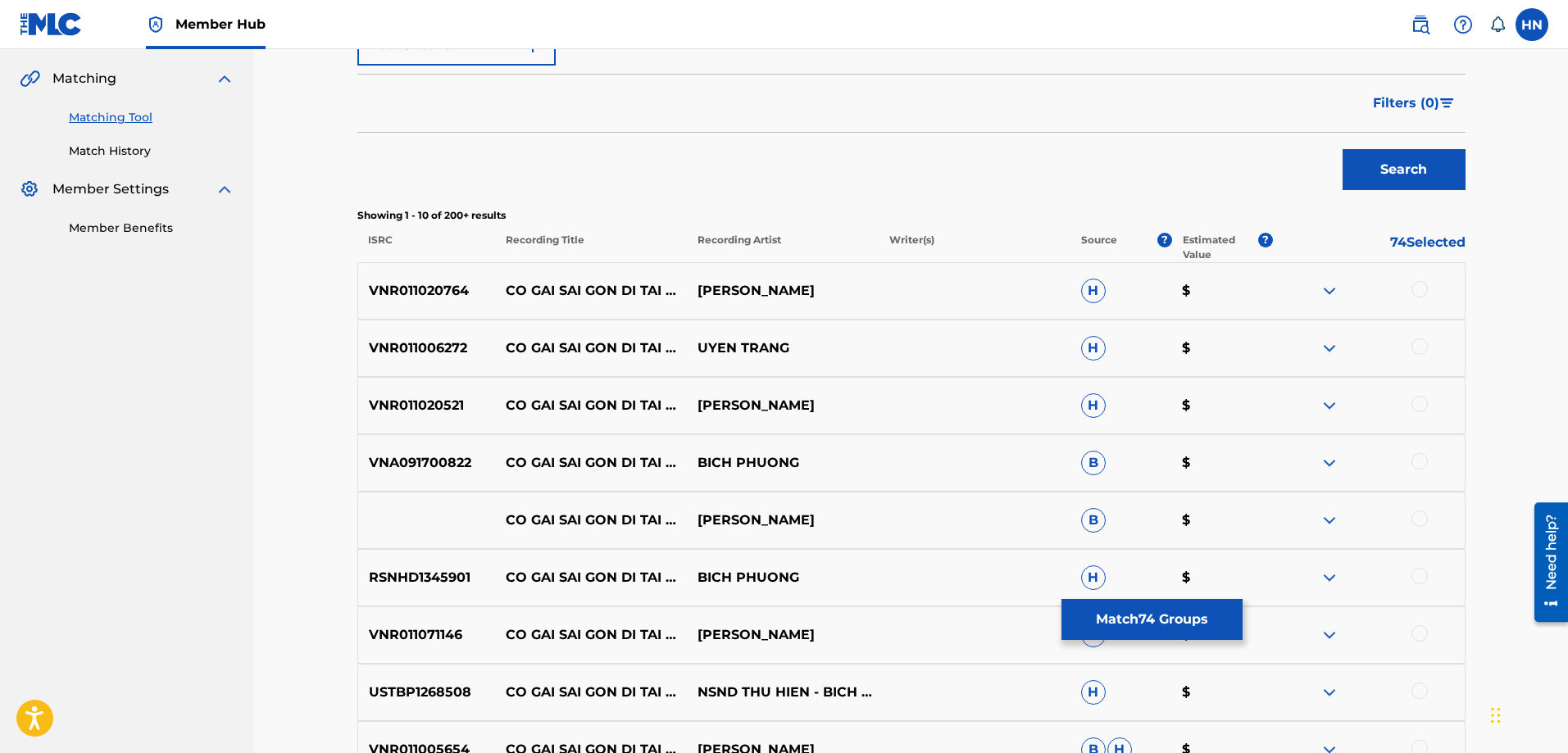
click at [484, 285] on p "VNR011020764" at bounding box center [427, 291] width 138 height 20
click at [450, 291] on p "VNR011020764" at bounding box center [427, 291] width 138 height 20
click at [1419, 292] on div at bounding box center [1419, 289] width 16 height 16
click at [442, 351] on p "VNR011006272" at bounding box center [427, 348] width 138 height 20
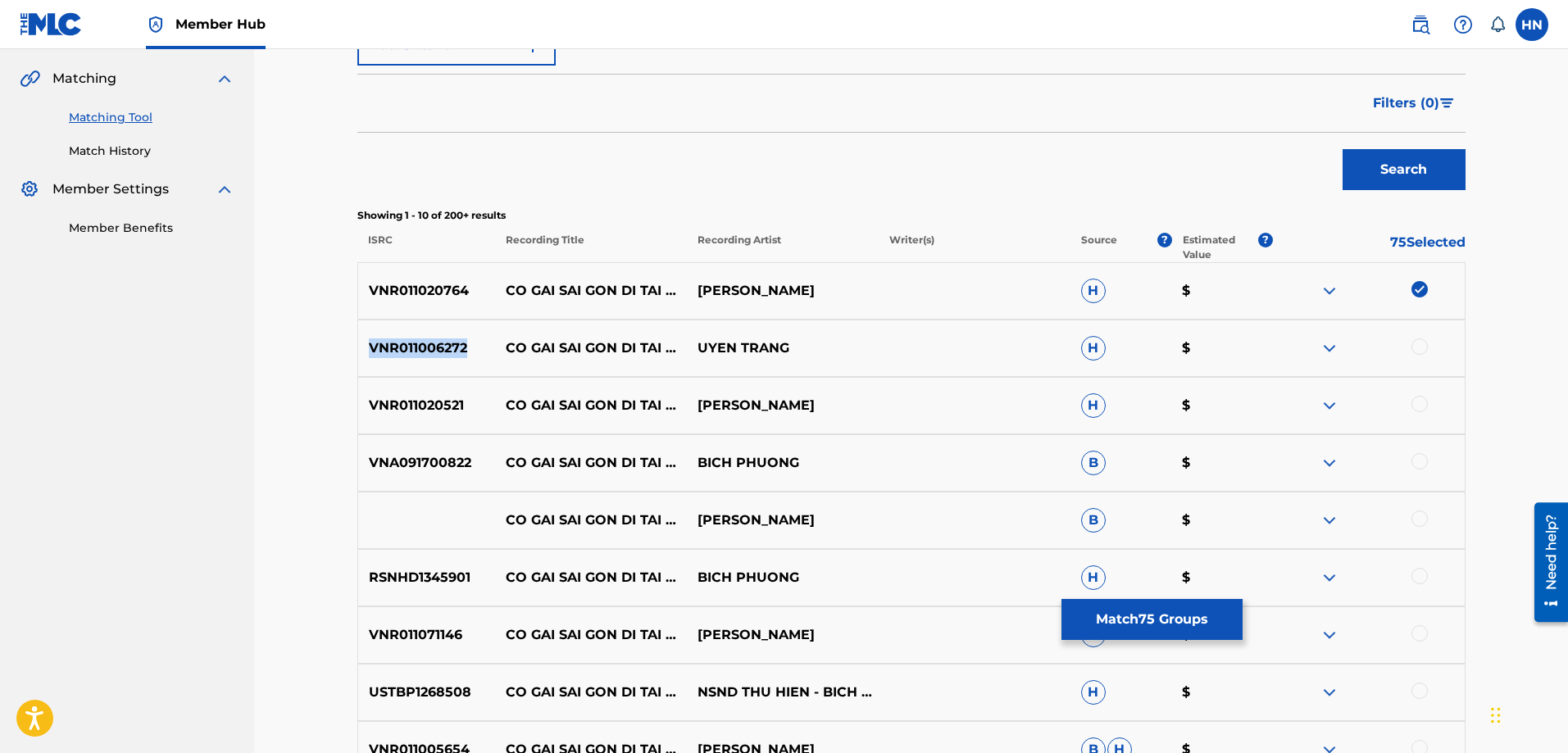
click at [442, 351] on p "VNR011006272" at bounding box center [427, 348] width 138 height 20
click at [1425, 355] on div at bounding box center [1369, 348] width 192 height 20
click at [1419, 348] on div at bounding box center [1419, 347] width 16 height 16
click at [393, 390] on div "VNR011020521 CO GAI SAI GON DI TAI DAN TRANG NHUNG H $" at bounding box center [911, 406] width 1108 height 57
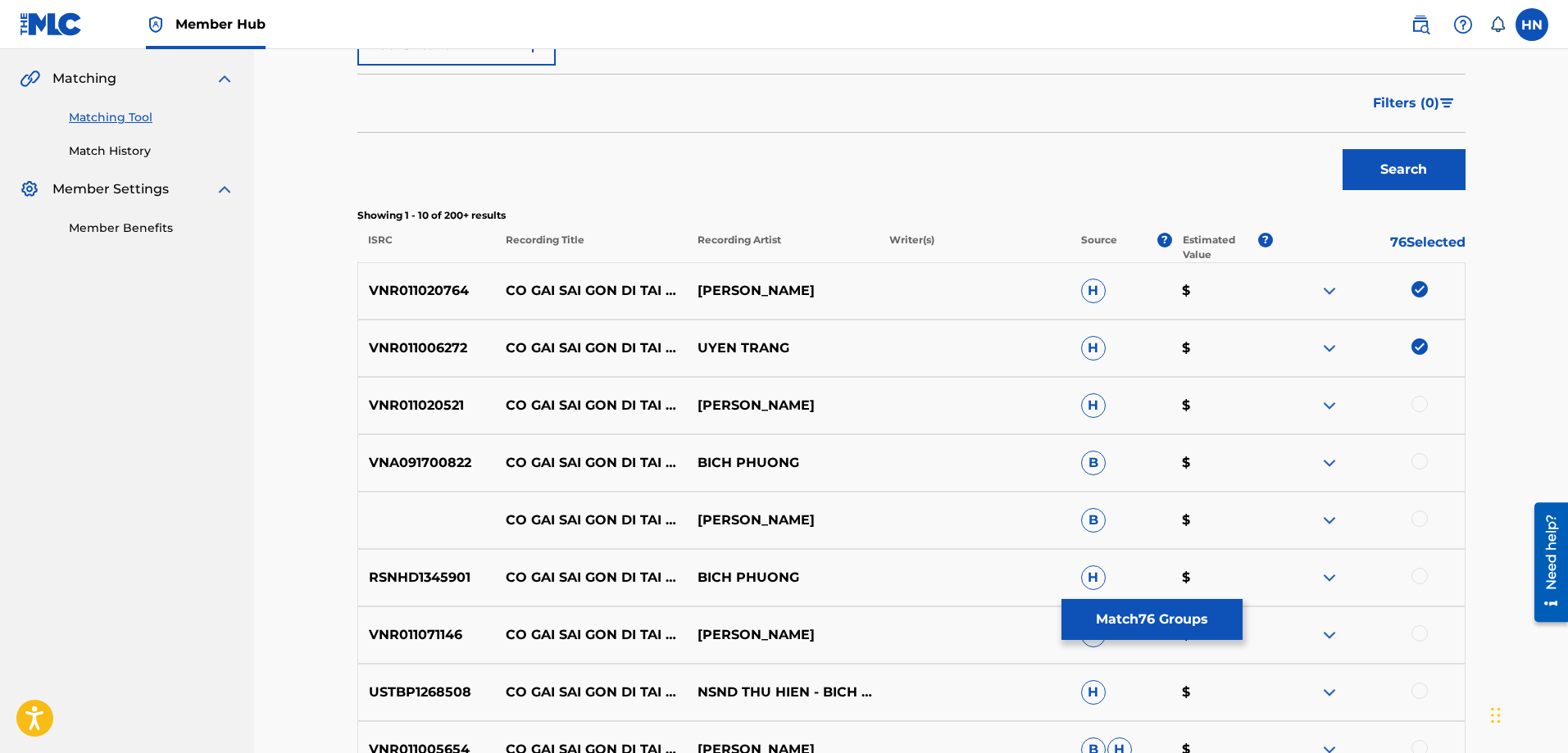
click at [1419, 407] on div at bounding box center [1419, 404] width 16 height 16
click at [436, 444] on div "VNA091700822 CO GAI SAI GON DI TAI DAN BICH PHUONG B $" at bounding box center [911, 463] width 1108 height 57
click at [1418, 469] on div at bounding box center [1419, 461] width 16 height 16
drag, startPoint x: 782, startPoint y: 523, endPoint x: 492, endPoint y: 521, distance: 290.0
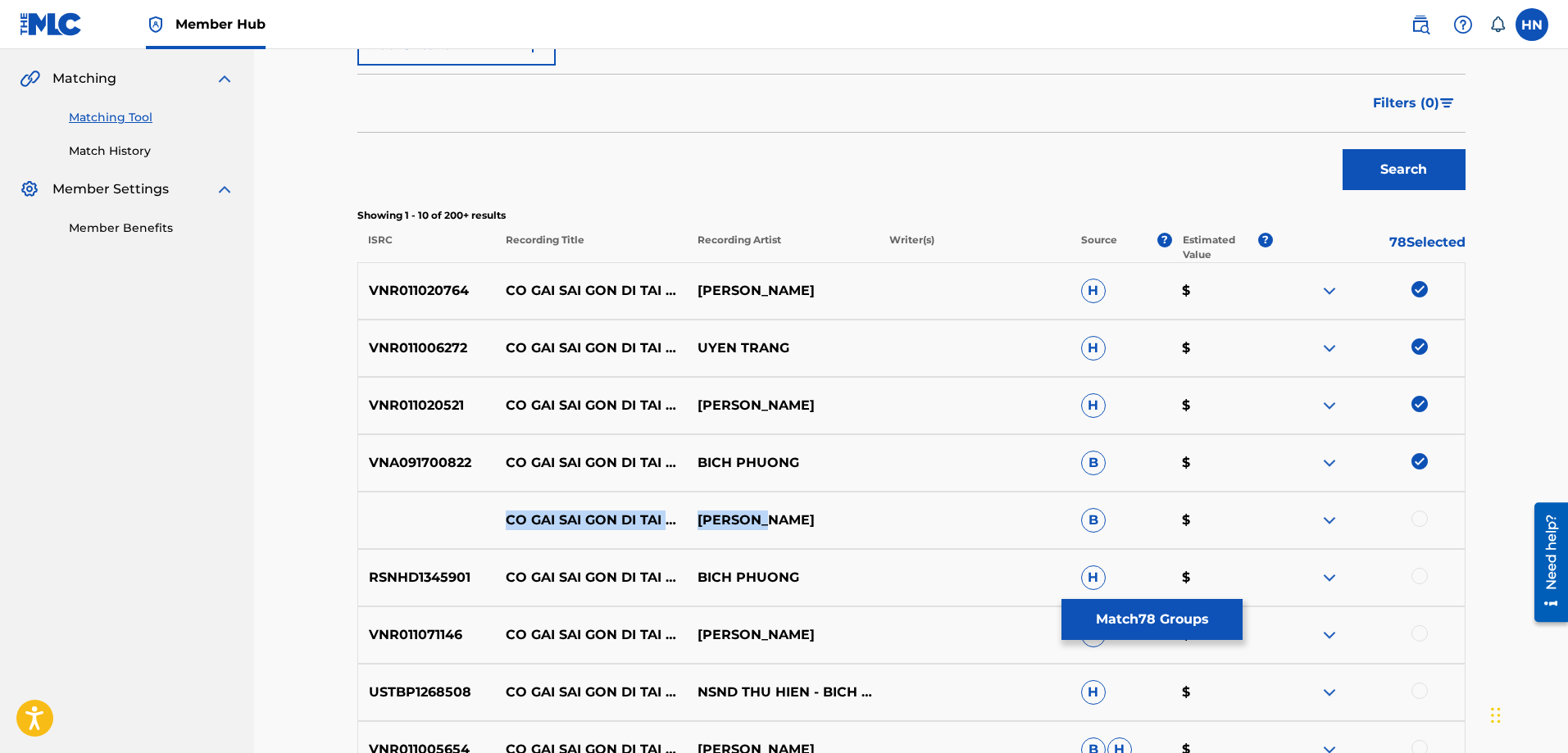
click at [492, 521] on div "CO GAI SAI GON DI TAI DAN DONG DAO B $" at bounding box center [911, 521] width 1108 height 57
click at [1423, 515] on div at bounding box center [1419, 519] width 16 height 16
click at [1327, 516] on img at bounding box center [1329, 521] width 20 height 20
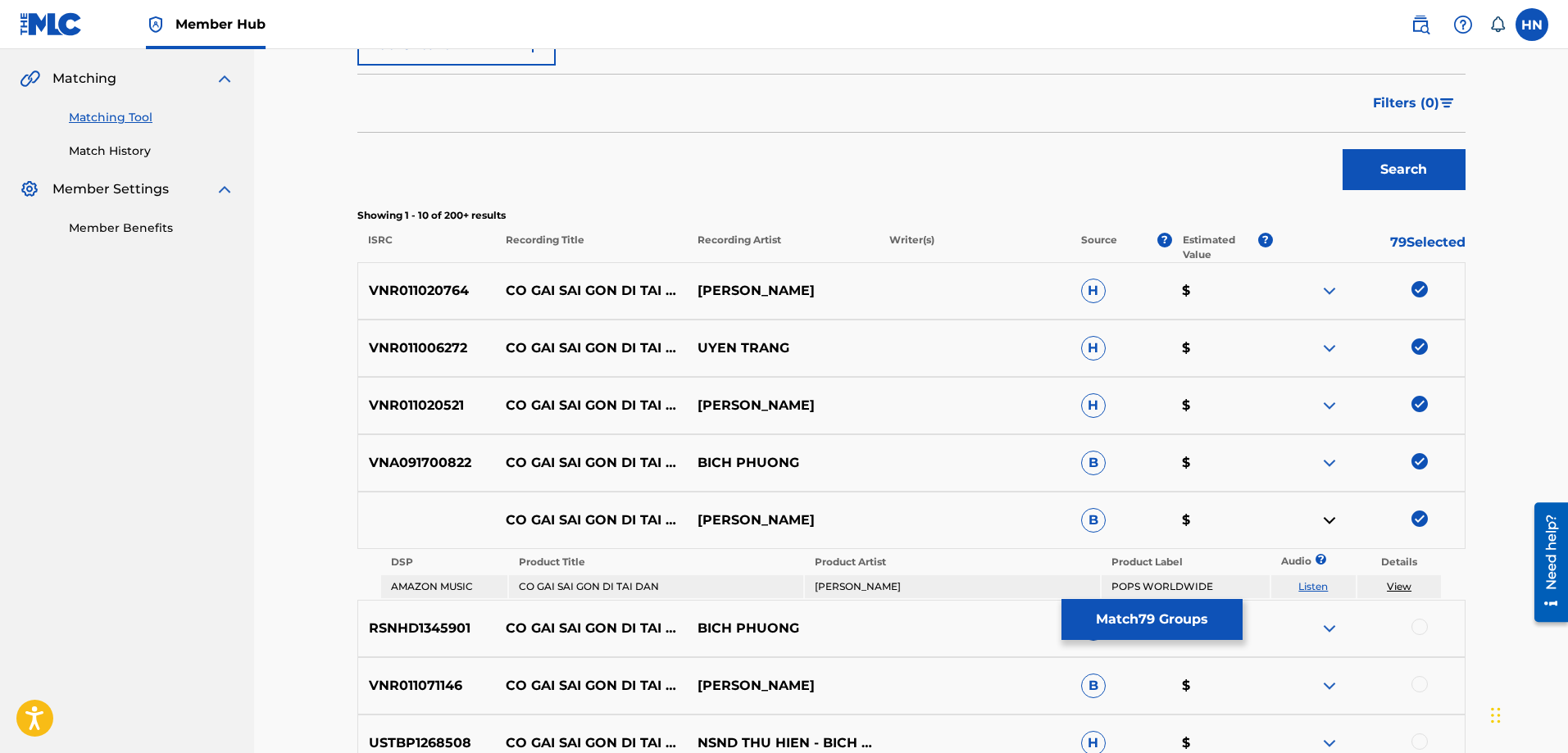
click at [1323, 584] on link "Listen" at bounding box center [1313, 586] width 30 height 12
click at [450, 630] on p "RSNHD1345901" at bounding box center [427, 629] width 138 height 20
click at [1419, 629] on div at bounding box center [1419, 627] width 16 height 16
click at [387, 681] on p "VNR011071146" at bounding box center [427, 686] width 138 height 20
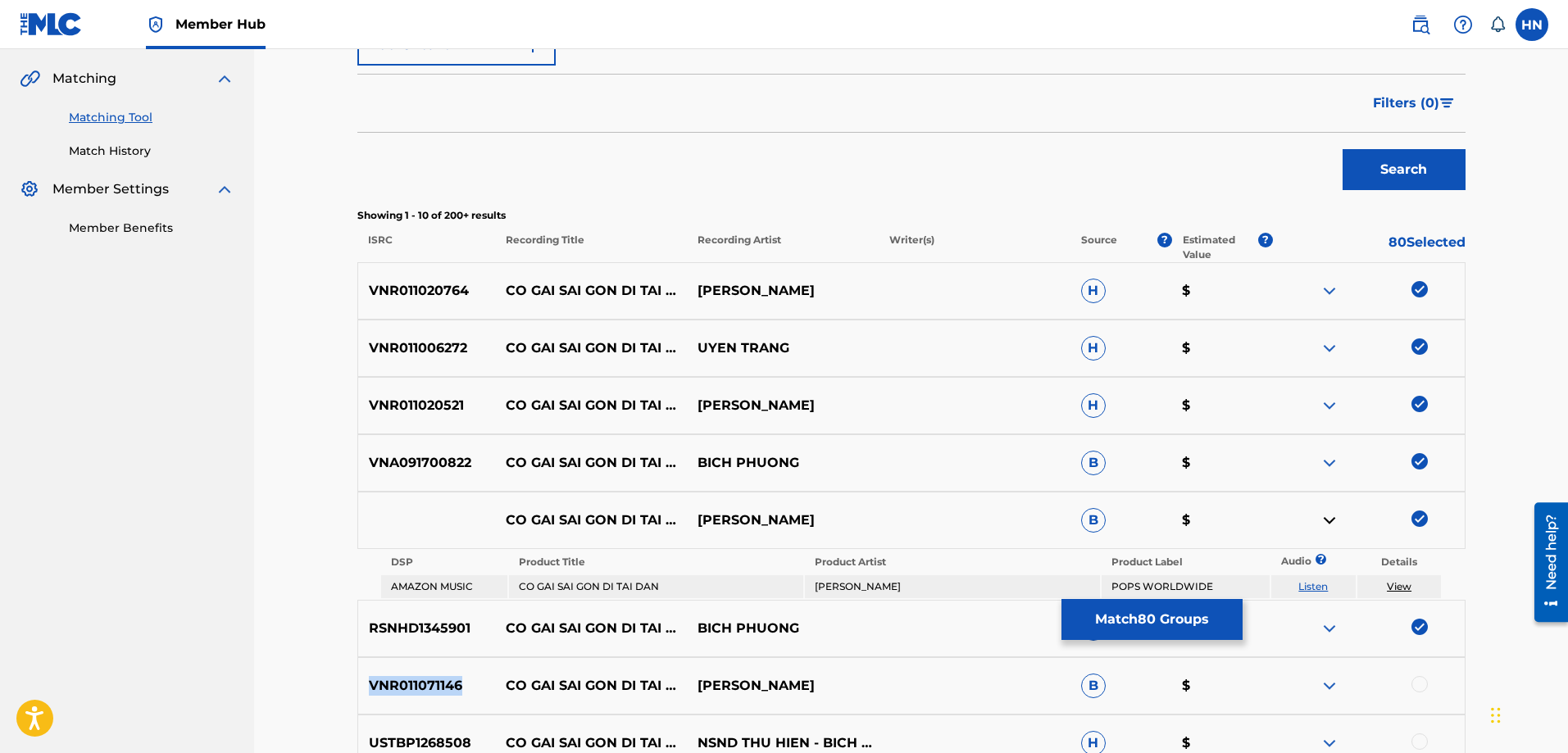
click at [387, 681] on p "VNR011071146" at bounding box center [427, 686] width 138 height 20
click at [1415, 679] on div at bounding box center [1419, 685] width 16 height 16
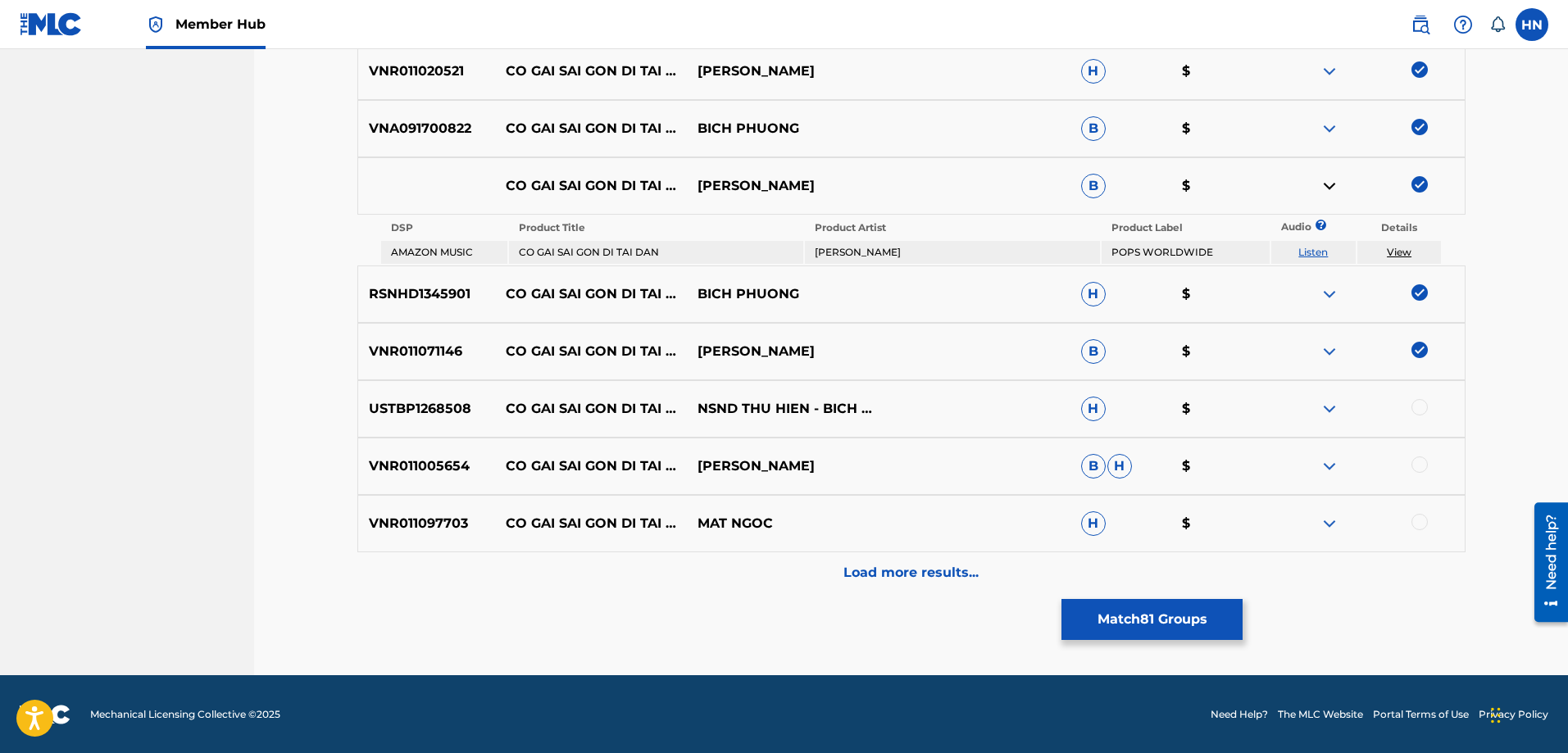
scroll to position [705, 0]
click at [449, 413] on p "USTBP1268508" at bounding box center [427, 408] width 138 height 20
click at [1416, 410] on div at bounding box center [1419, 406] width 16 height 16
click at [441, 457] on p "VNR011005654" at bounding box center [427, 466] width 138 height 20
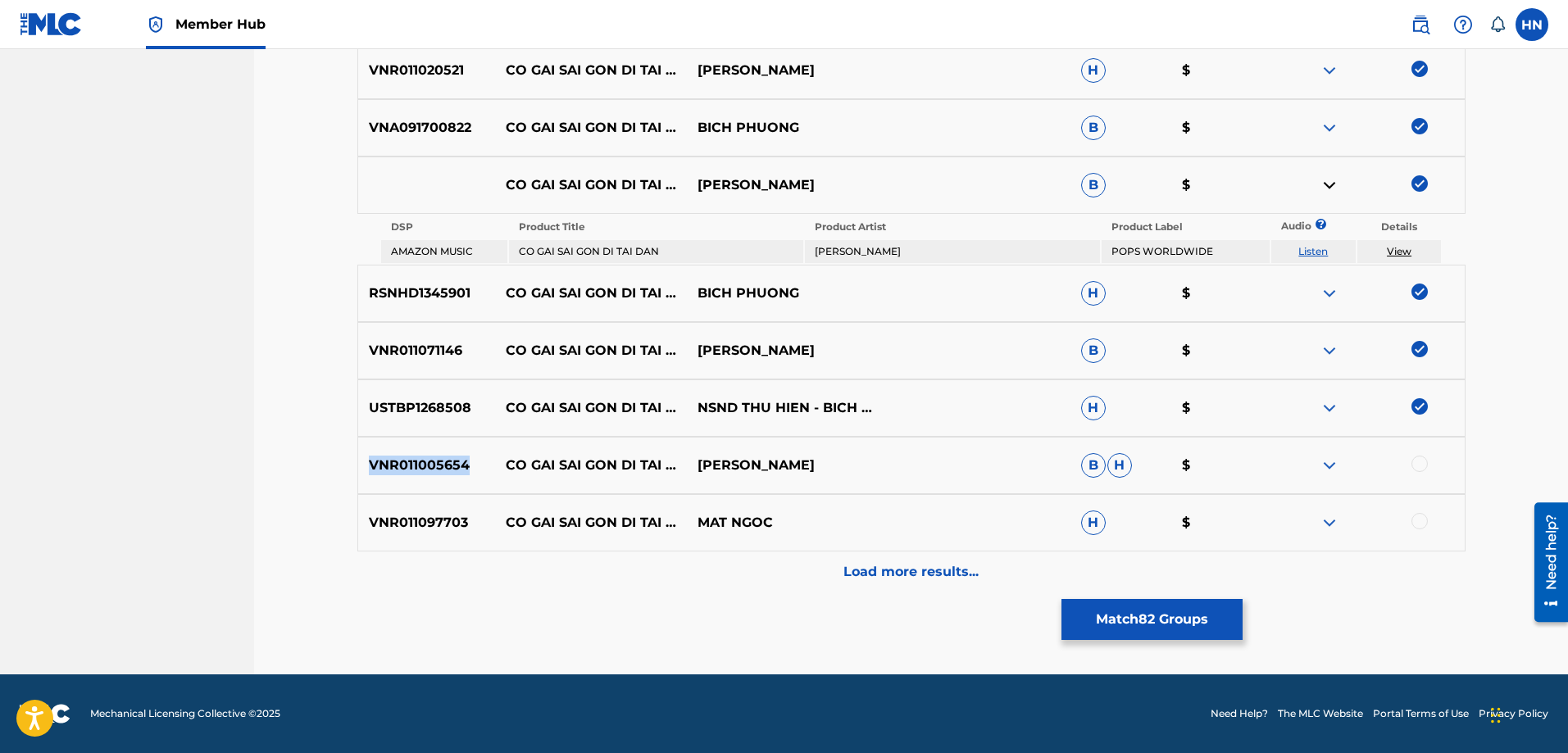
click at [441, 457] on p "VNR011005654" at bounding box center [427, 466] width 138 height 20
click at [1419, 463] on div at bounding box center [1419, 464] width 16 height 16
click at [440, 508] on div "VNR011097703 CO GAI SAI GON DI TAI DAN MAT NGOC H $" at bounding box center [911, 523] width 1108 height 57
click at [1419, 518] on div at bounding box center [1419, 521] width 16 height 16
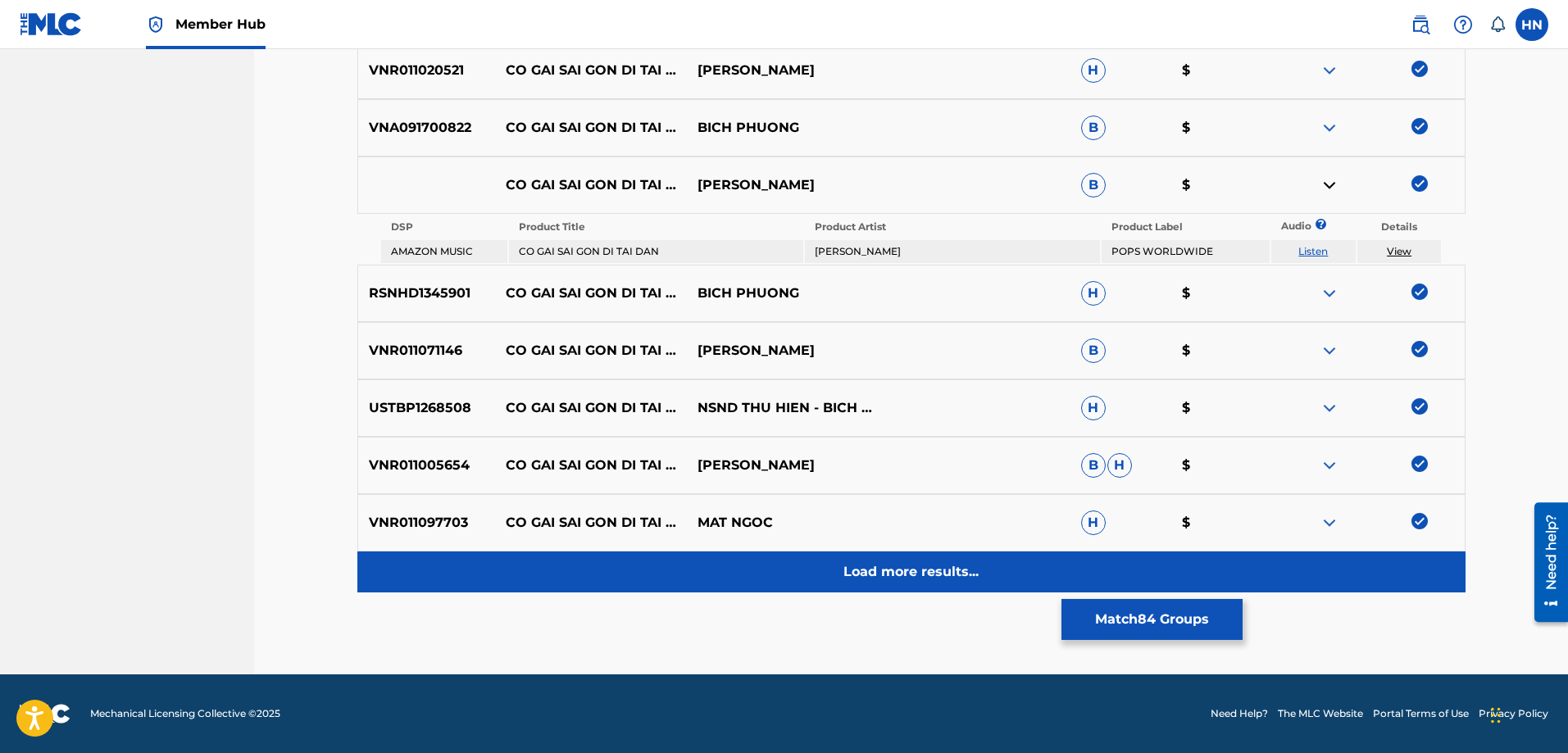
click at [909, 574] on p "Load more results..." at bounding box center [910, 572] width 135 height 20
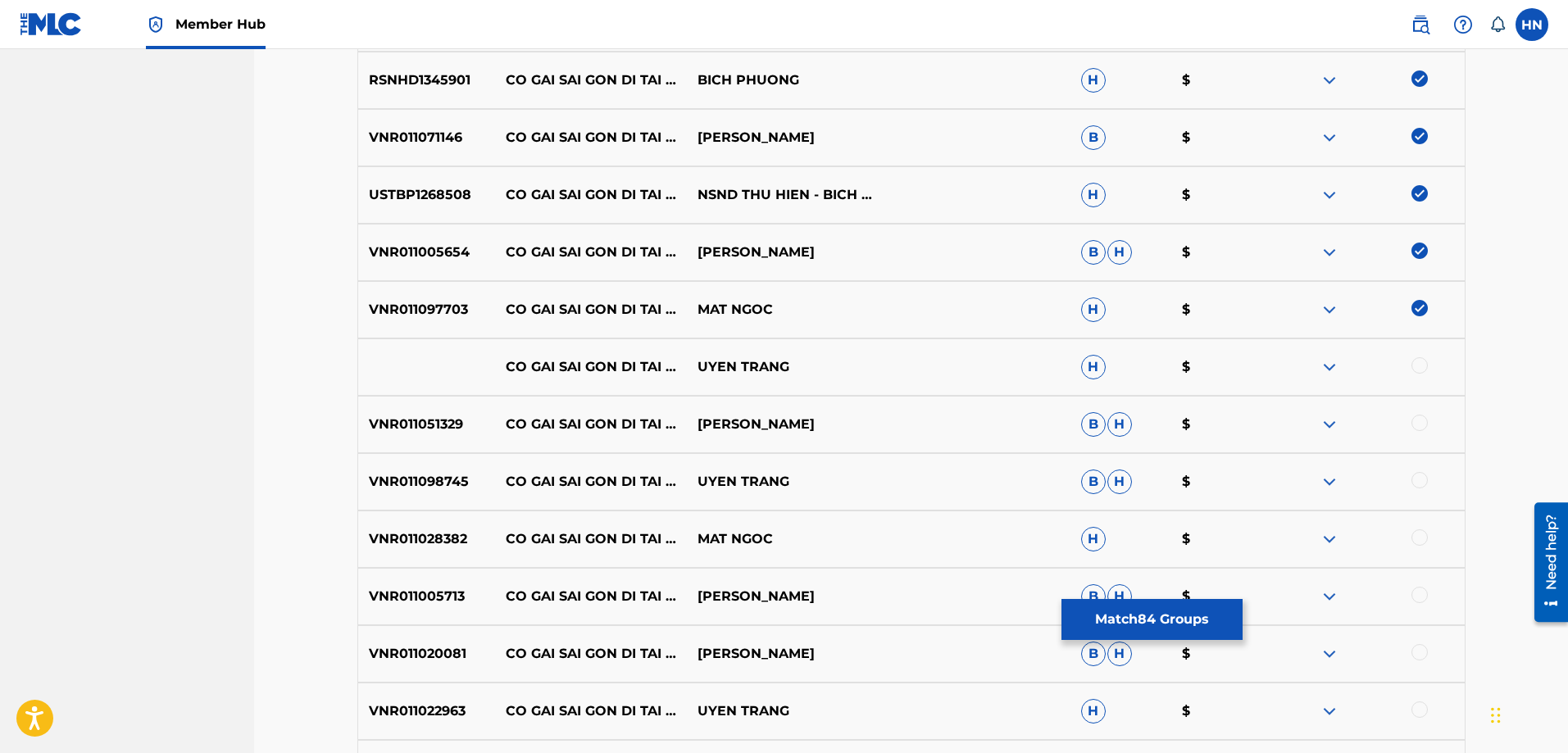
scroll to position [868, 0]
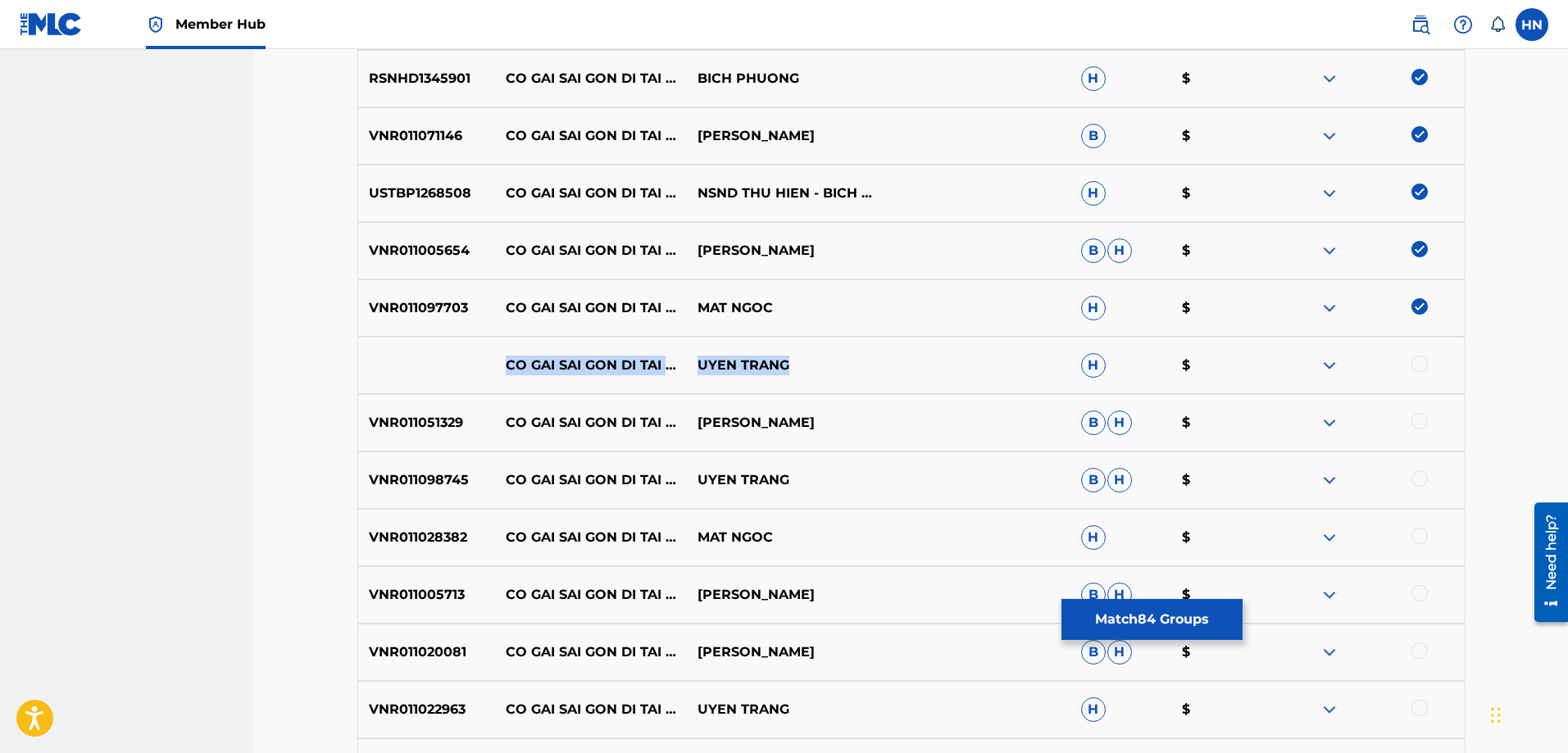
drag, startPoint x: 484, startPoint y: 365, endPoint x: 804, endPoint y: 358, distance: 320.1
click at [804, 358] on div "CO GAI SAI GON DI TAI DAN UYEN TRANG H $" at bounding box center [911, 365] width 1108 height 57
click at [1419, 359] on div at bounding box center [1419, 364] width 16 height 16
click at [1339, 360] on img at bounding box center [1329, 365] width 20 height 20
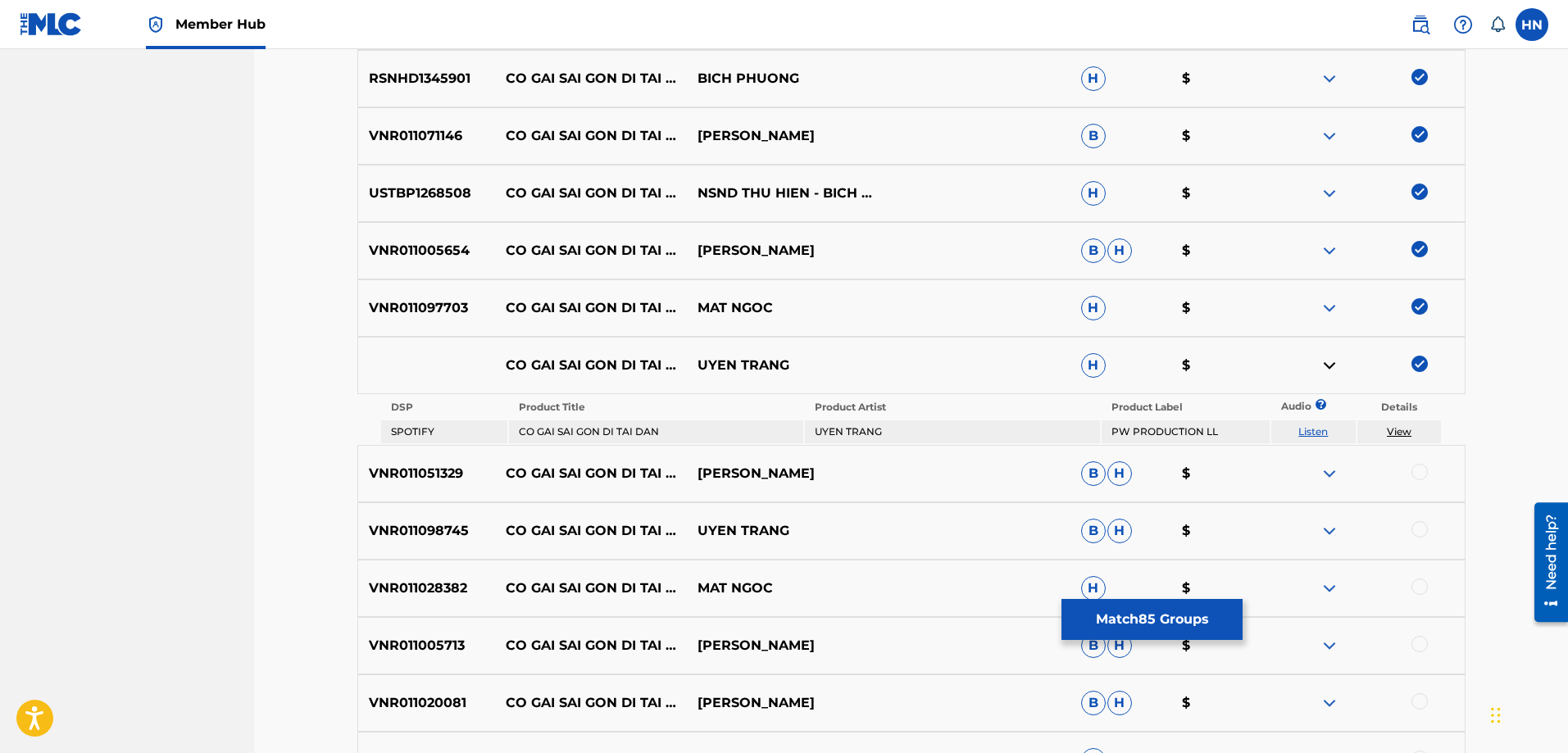
click at [1319, 423] on td "Listen" at bounding box center [1313, 432] width 85 height 23
click at [1320, 429] on link "Listen" at bounding box center [1313, 431] width 30 height 12
click at [416, 465] on p "VNR011051329" at bounding box center [427, 474] width 138 height 20
click at [1418, 471] on div at bounding box center [1419, 472] width 16 height 16
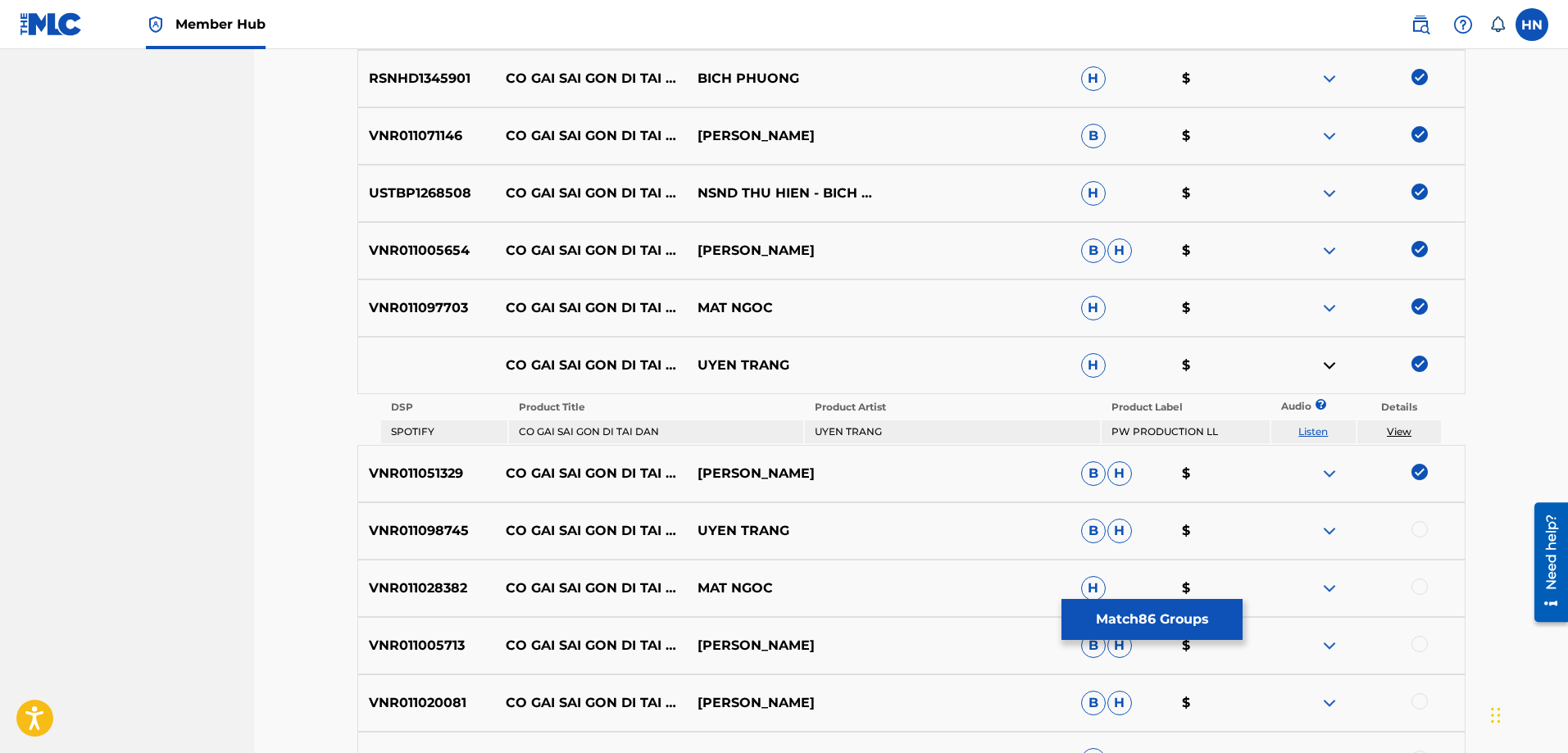
click at [364, 539] on p "VNR011098745" at bounding box center [427, 531] width 138 height 20
click at [1412, 529] on div at bounding box center [1419, 530] width 16 height 16
click at [444, 577] on div "VNR011028382 CO GAI SAI GON DI TAI DAN MAT NGOC H $" at bounding box center [911, 589] width 1108 height 57
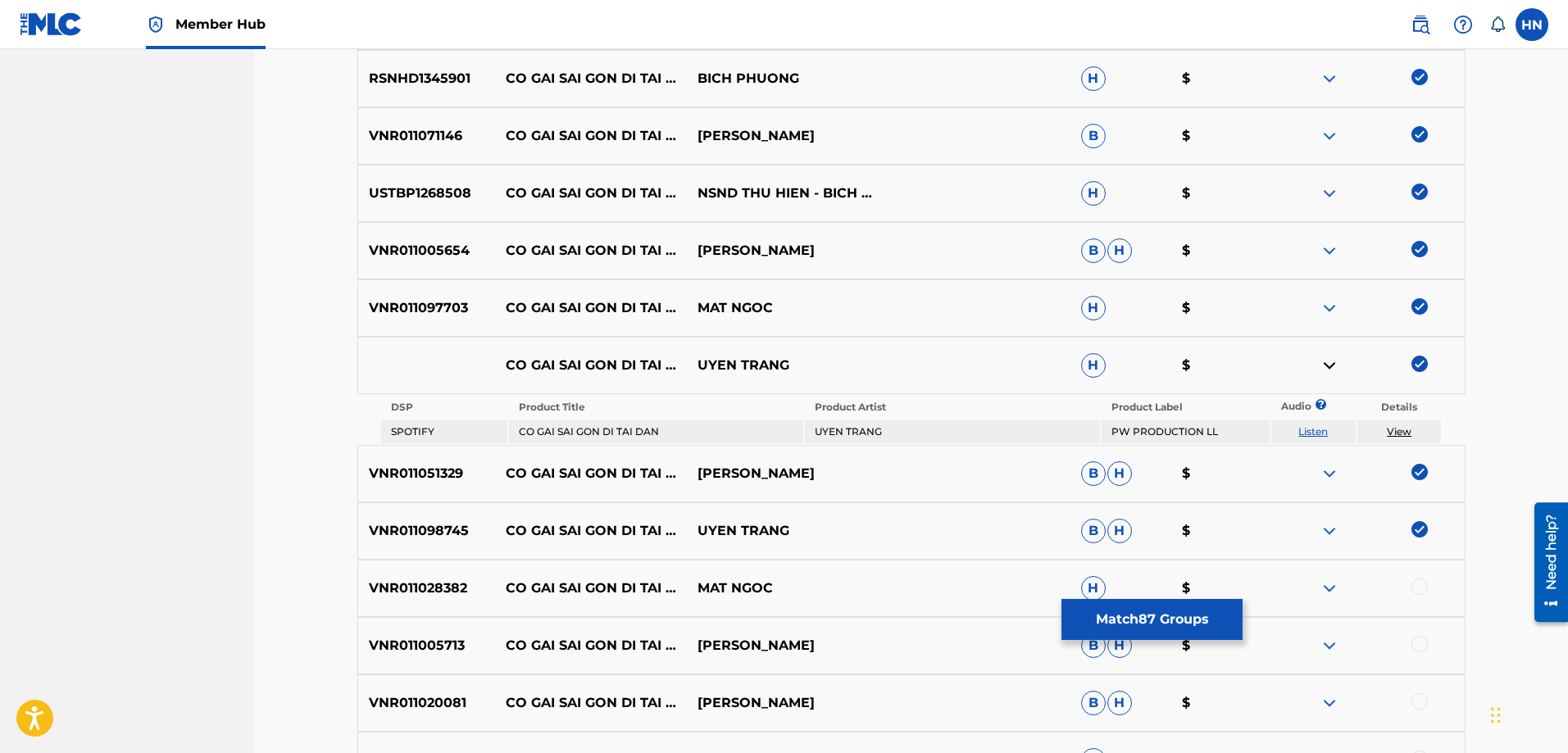
click at [1420, 589] on div at bounding box center [1419, 587] width 16 height 16
click at [440, 704] on p "VNR011020081" at bounding box center [427, 704] width 138 height 20
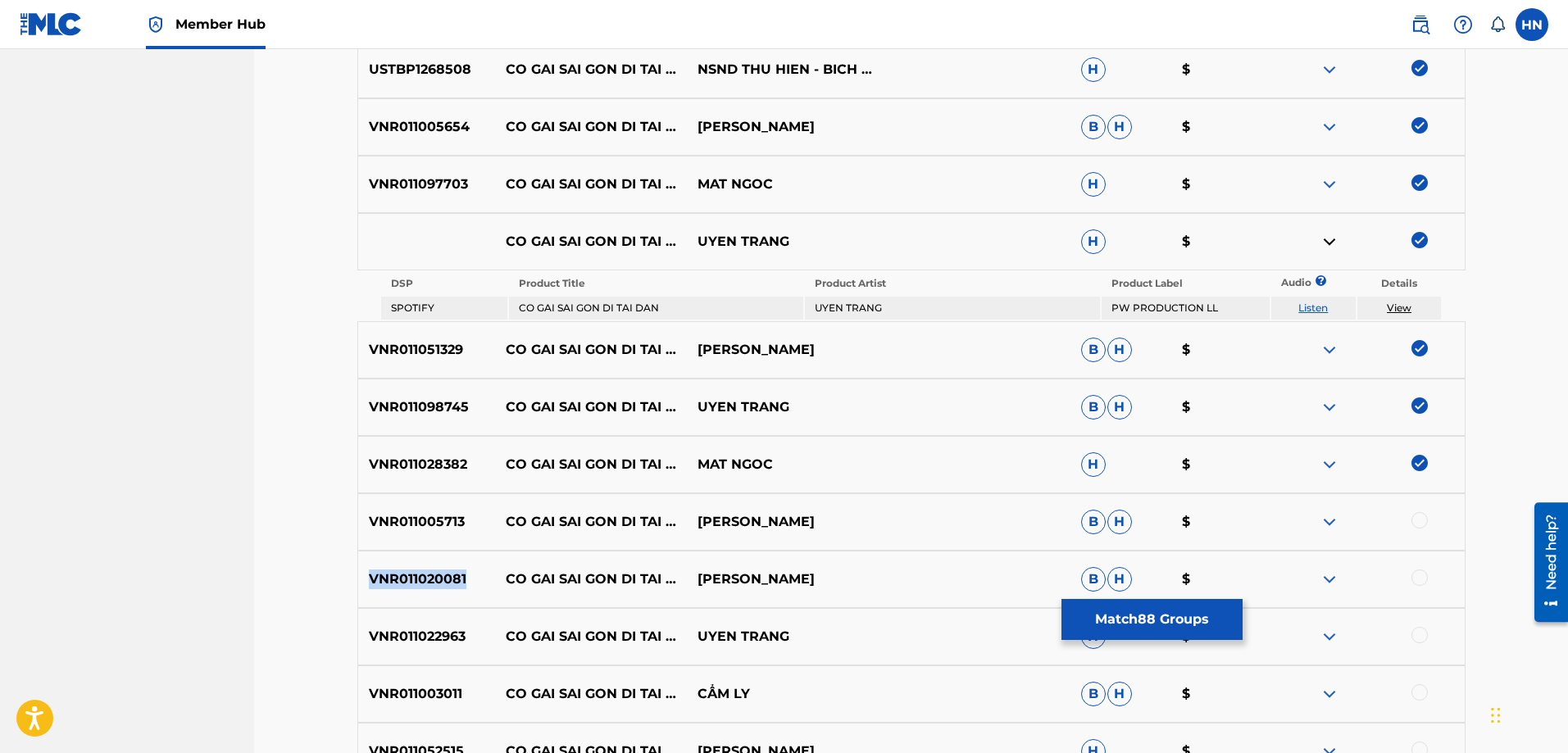
scroll to position [1278, 0]
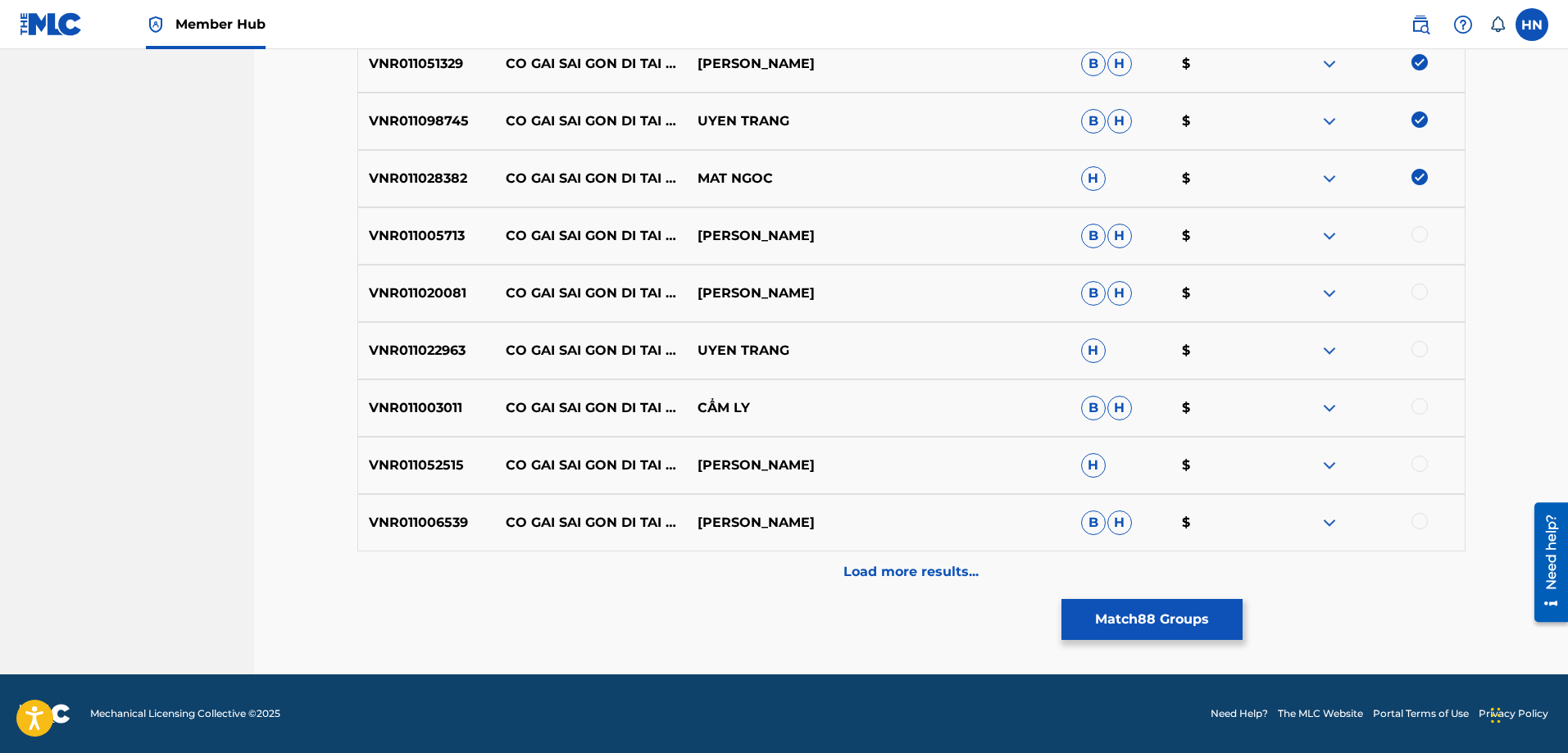
click at [1422, 289] on div at bounding box center [1419, 292] width 16 height 16
click at [431, 248] on div "VNR011005713 CO GAI SAI GON DI TAI DAN TRANG NHUNG B H $" at bounding box center [911, 236] width 1108 height 57
click at [1420, 232] on div at bounding box center [1419, 235] width 16 height 16
click at [449, 347] on p "VNR011022963" at bounding box center [427, 351] width 138 height 20
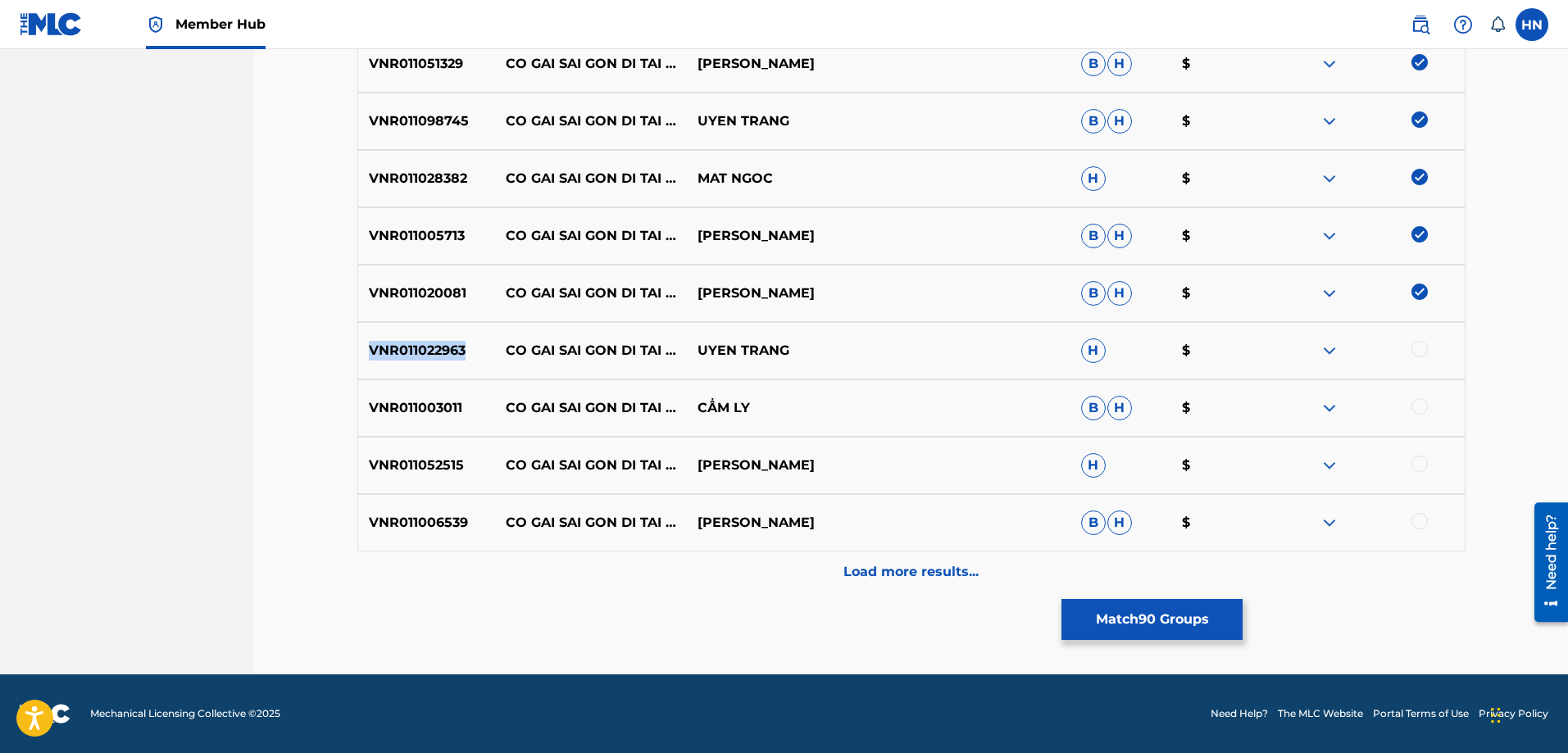
click at [449, 347] on p "VNR011022963" at bounding box center [427, 351] width 138 height 20
click at [1417, 341] on div at bounding box center [1419, 349] width 16 height 16
click at [427, 403] on p "VNR011003011" at bounding box center [427, 408] width 138 height 20
click at [1416, 409] on div at bounding box center [1419, 406] width 16 height 16
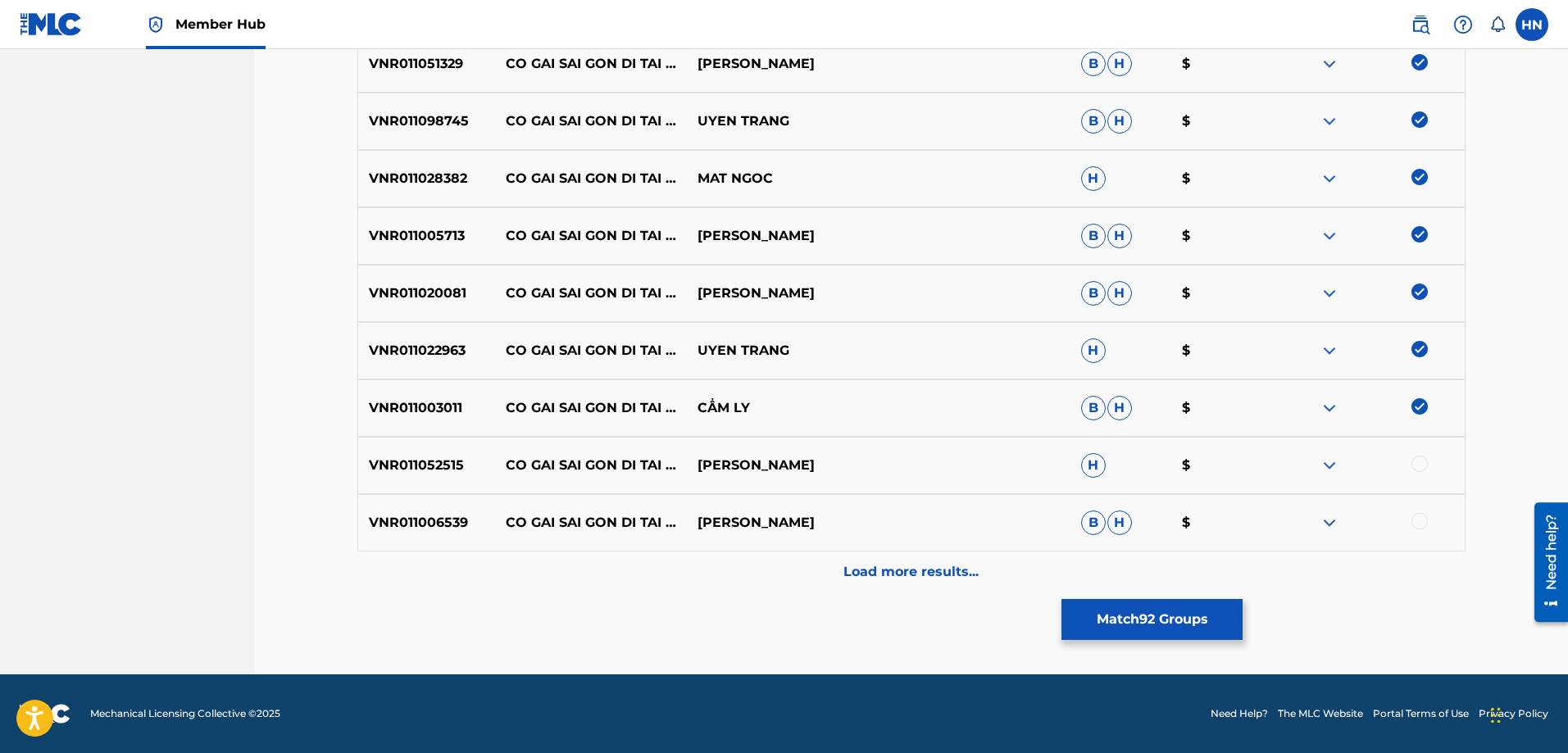
click at [404, 455] on div "VNR011052515 CO GAI SAI GON DI TAI DAN TRANG NHUNG H $" at bounding box center [911, 466] width 1108 height 57
click at [1421, 467] on div at bounding box center [1419, 464] width 16 height 16
click at [393, 518] on p "VNR011006539" at bounding box center [427, 523] width 138 height 20
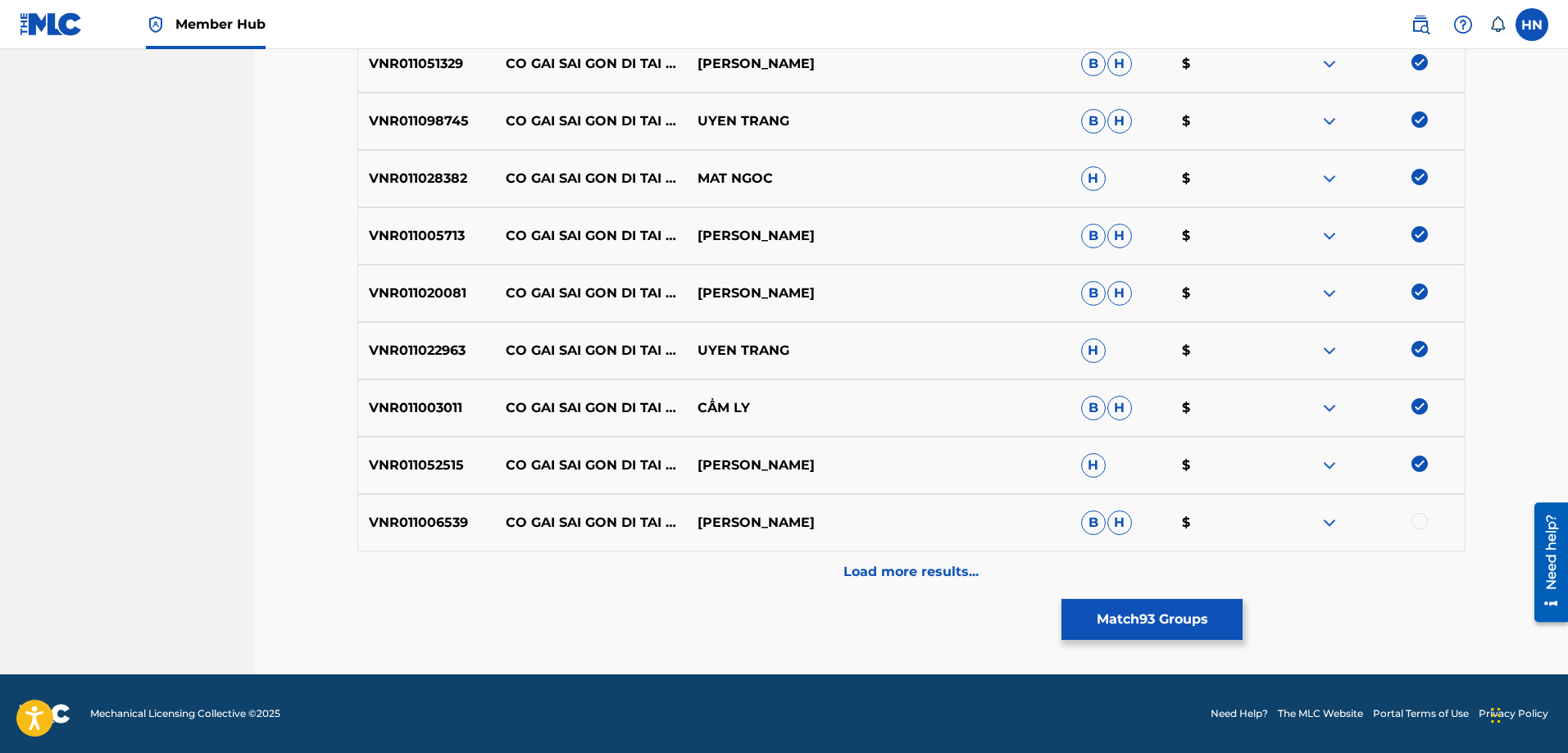
click at [1415, 525] on div at bounding box center [1419, 521] width 16 height 16
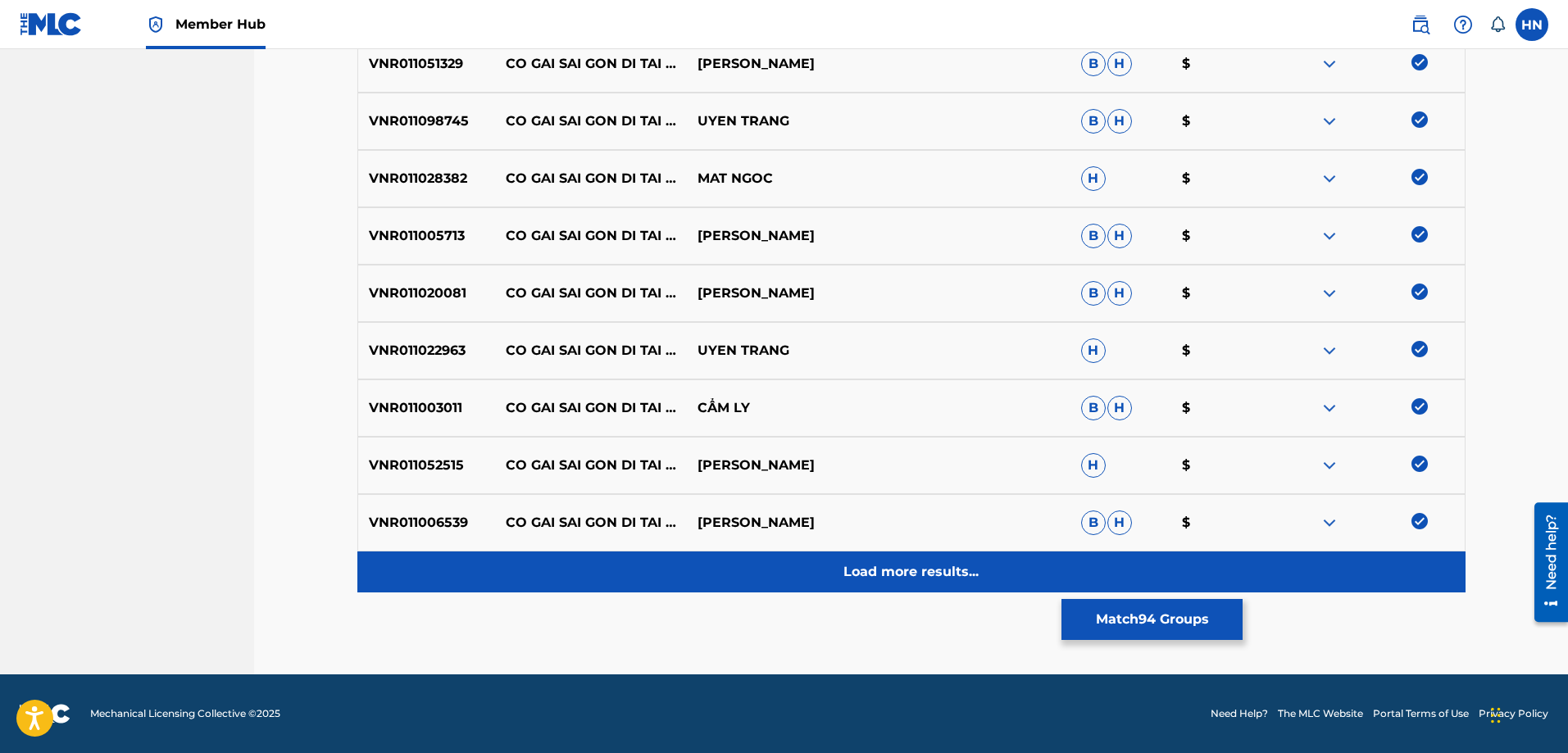
click at [962, 561] on div "Load more results..." at bounding box center [911, 572] width 1108 height 41
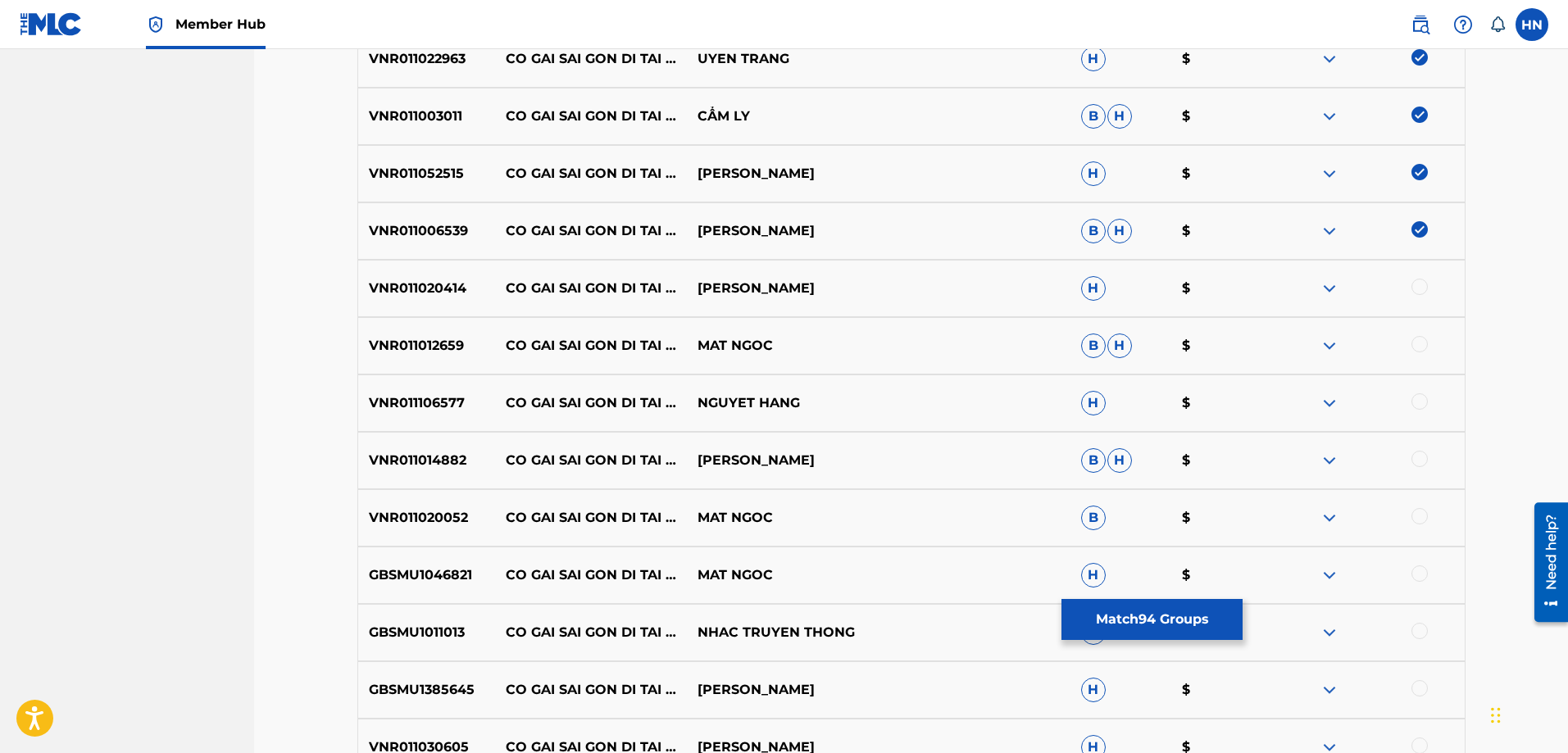
scroll to position [1524, 0]
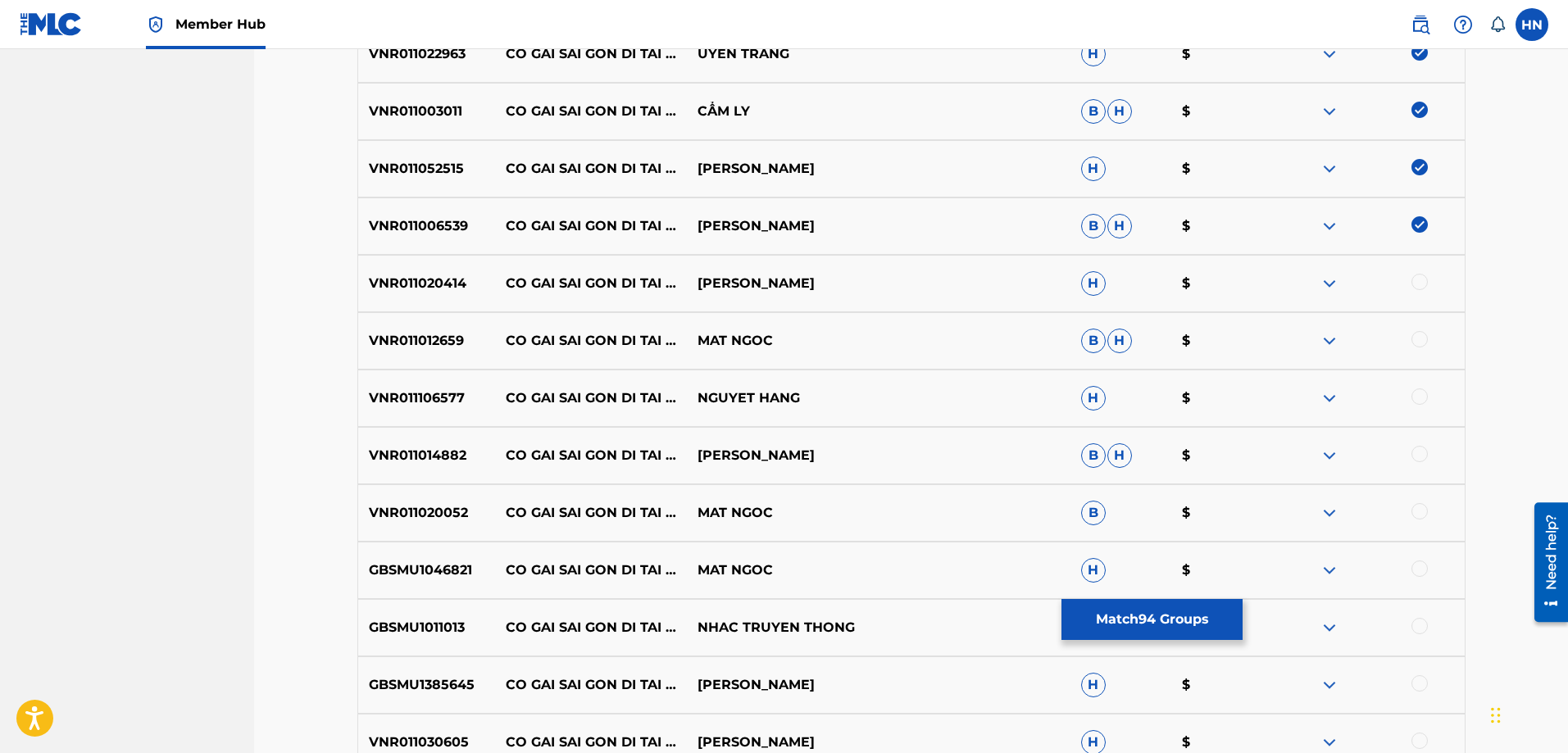
click at [437, 292] on p "VNR011020414" at bounding box center [427, 283] width 138 height 20
click at [1417, 278] on div at bounding box center [1419, 282] width 16 height 16
click at [423, 358] on div "VNR011012659 CO GAI SAI GON DI TAI DAN MAT NGOC B H $" at bounding box center [911, 341] width 1108 height 57
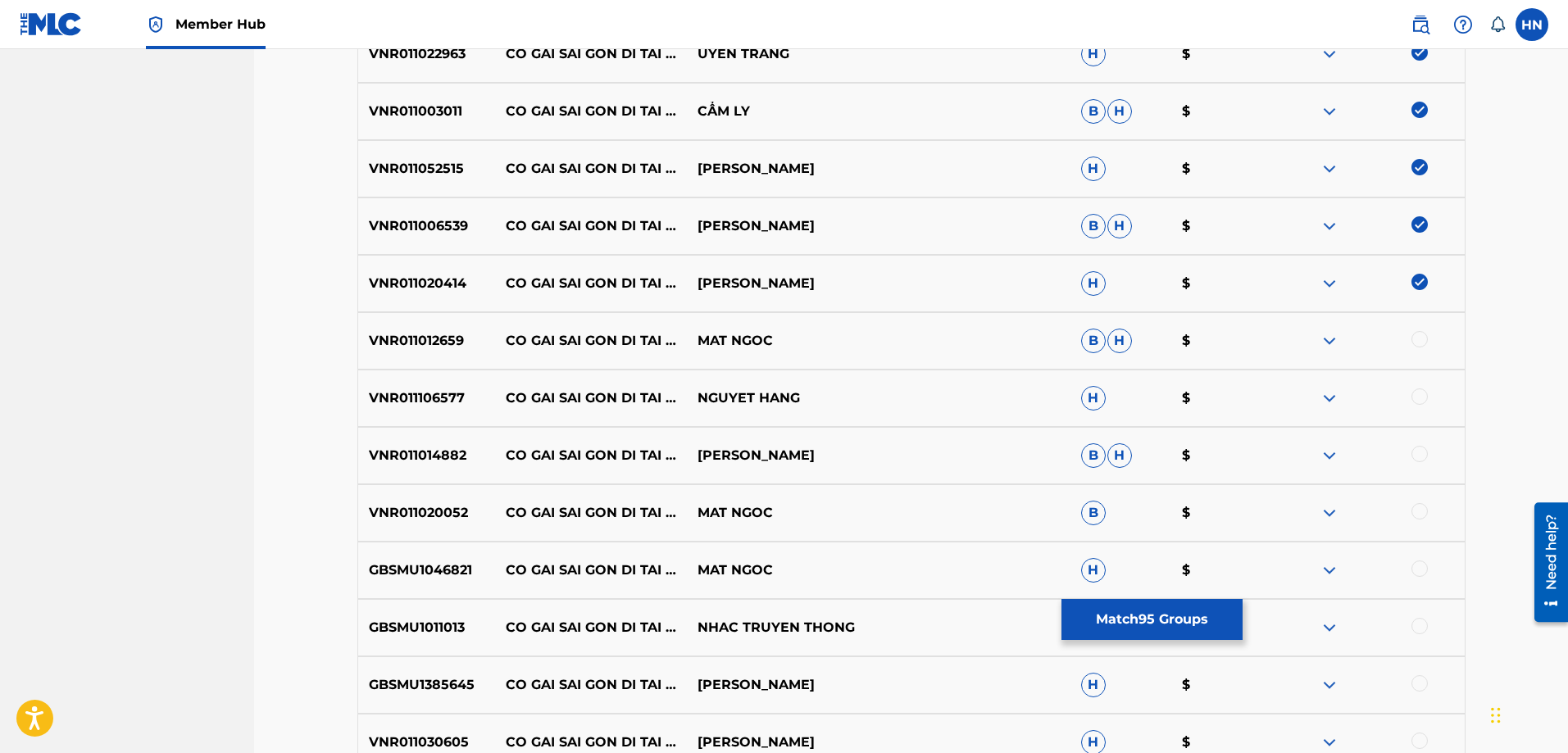
click at [1413, 342] on div at bounding box center [1419, 339] width 16 height 16
click at [442, 396] on p "VNR011106577" at bounding box center [427, 398] width 138 height 20
click at [1417, 391] on div at bounding box center [1419, 397] width 16 height 16
click at [430, 443] on div "VNR011014882 CO GAI SAI GON DI TAI DAN DONG DAO B H $" at bounding box center [911, 456] width 1108 height 57
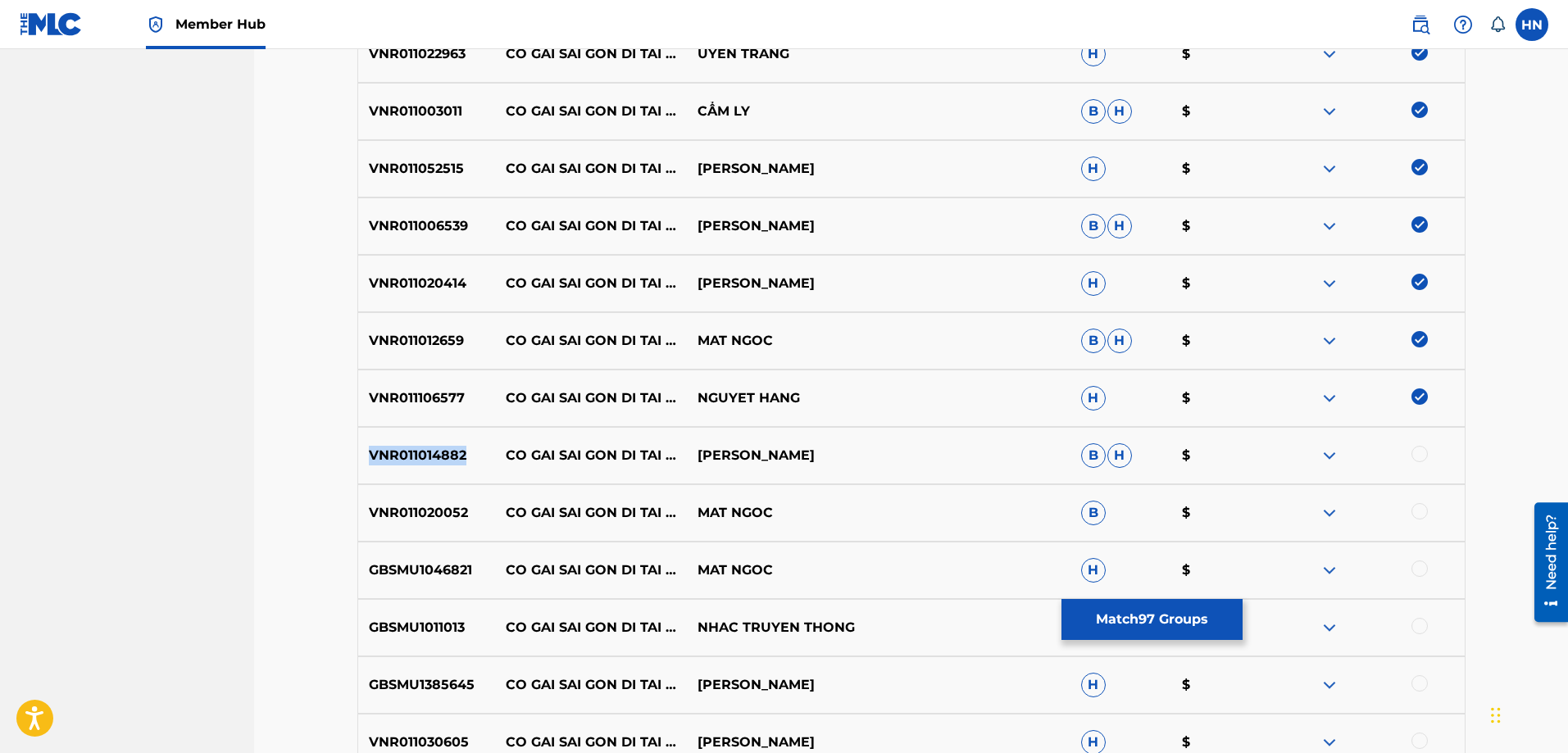
click at [430, 443] on div "VNR011014882 CO GAI SAI GON DI TAI DAN DONG DAO B H $" at bounding box center [911, 456] width 1108 height 57
click at [1417, 455] on div at bounding box center [1419, 454] width 16 height 16
click at [389, 517] on p "VNR011020052" at bounding box center [427, 513] width 138 height 20
click at [1415, 515] on div at bounding box center [1419, 512] width 16 height 16
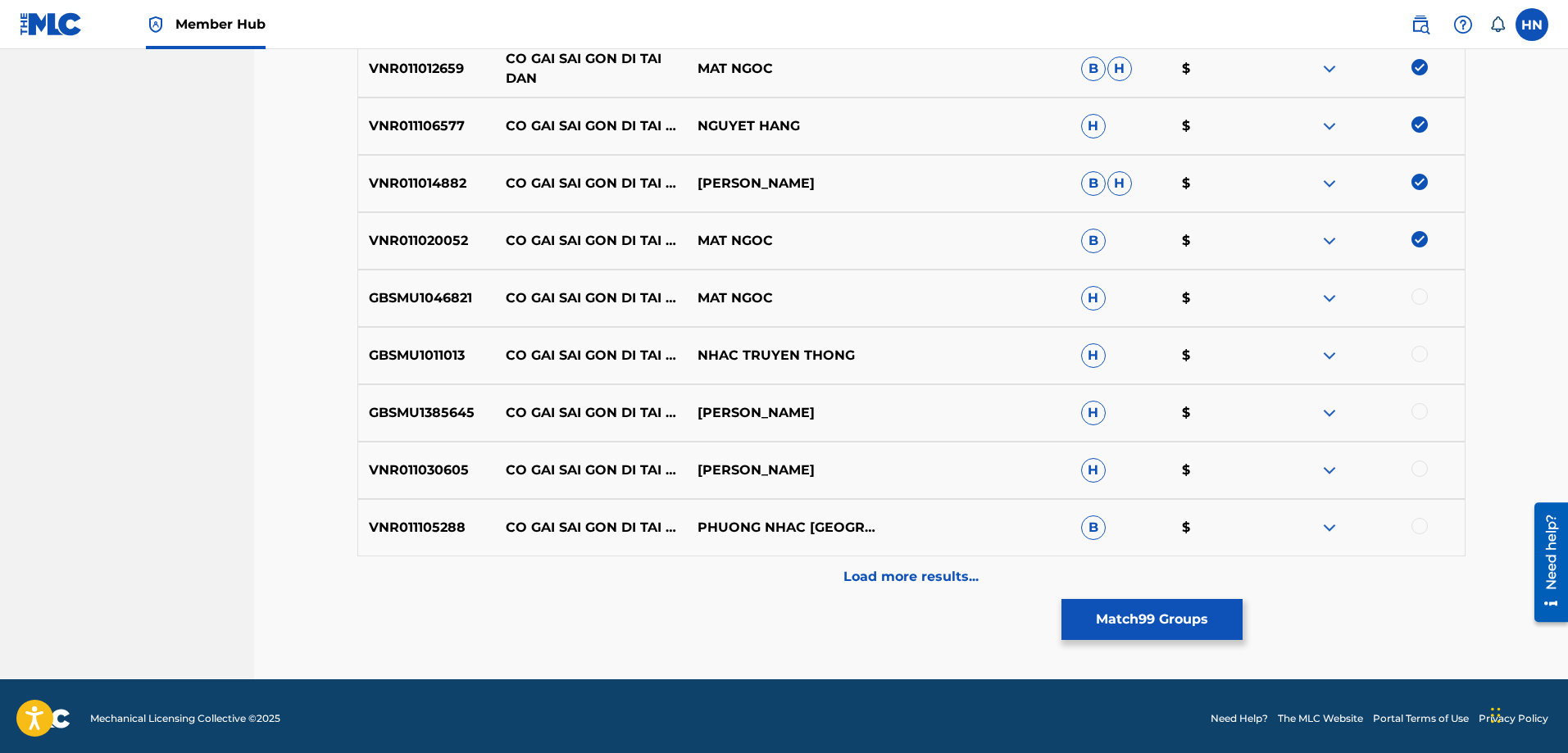
scroll to position [1801, 0]
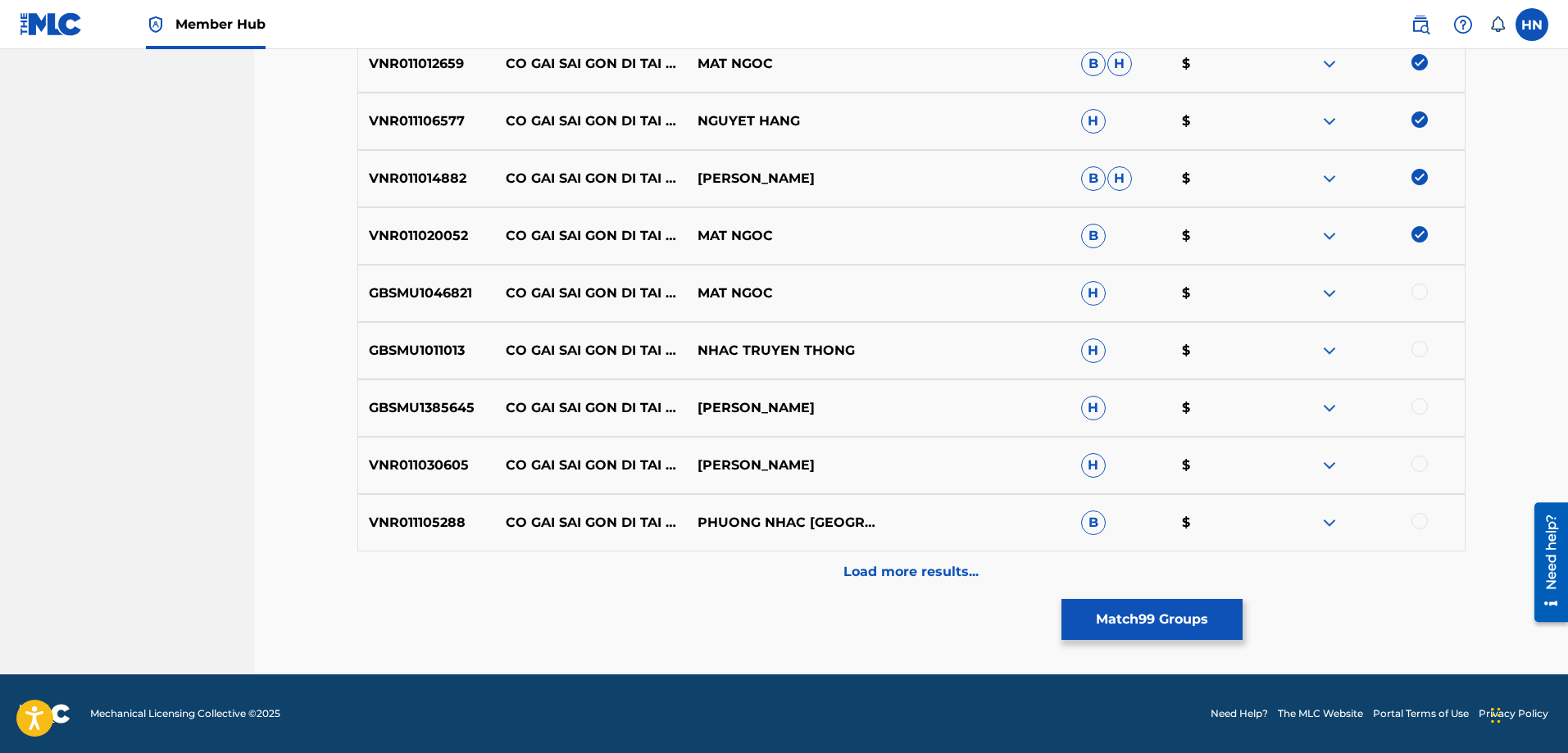
click at [449, 307] on div "GBSMU1046821 CO GAI SAI GON DI TAI DAN MAT NGOC H $" at bounding box center [911, 293] width 1108 height 57
click at [1415, 298] on div at bounding box center [1419, 292] width 16 height 16
click at [414, 354] on p "GBSMU1011013" at bounding box center [427, 351] width 138 height 20
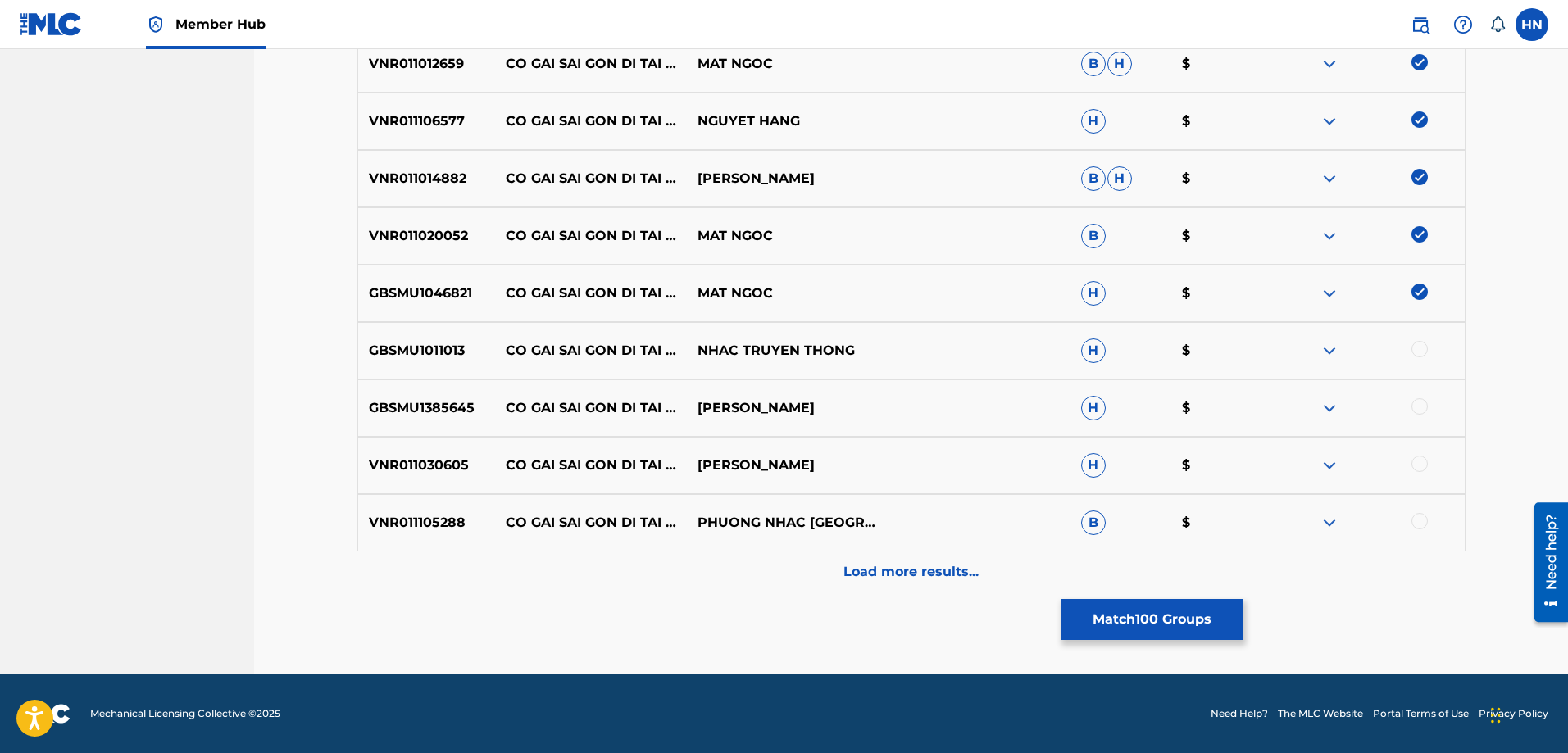
click at [1422, 350] on div at bounding box center [1419, 349] width 16 height 16
click at [453, 426] on div "GBSMU1385645 CO GAI SAI GON DI TAI DAN TRANG NHUNG H $" at bounding box center [911, 408] width 1108 height 57
click at [1422, 412] on div at bounding box center [1419, 406] width 16 height 16
click at [464, 472] on p "VNR011030605" at bounding box center [427, 466] width 138 height 20
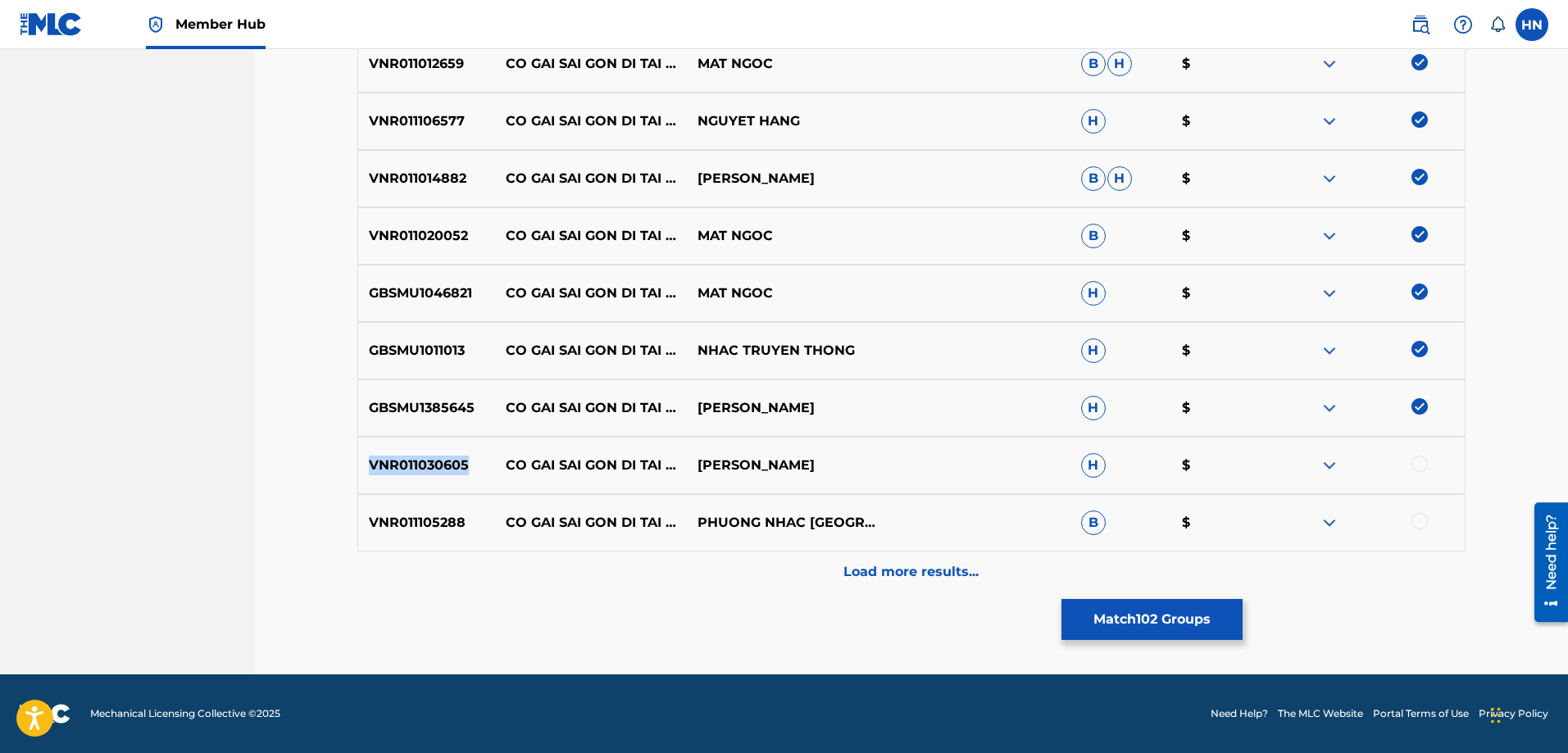
click at [464, 472] on p "VNR011030605" at bounding box center [427, 466] width 138 height 20
click at [1425, 469] on div at bounding box center [1419, 464] width 16 height 16
click at [434, 521] on p "VNR011105288" at bounding box center [427, 523] width 138 height 20
click at [1426, 519] on div at bounding box center [1419, 521] width 16 height 16
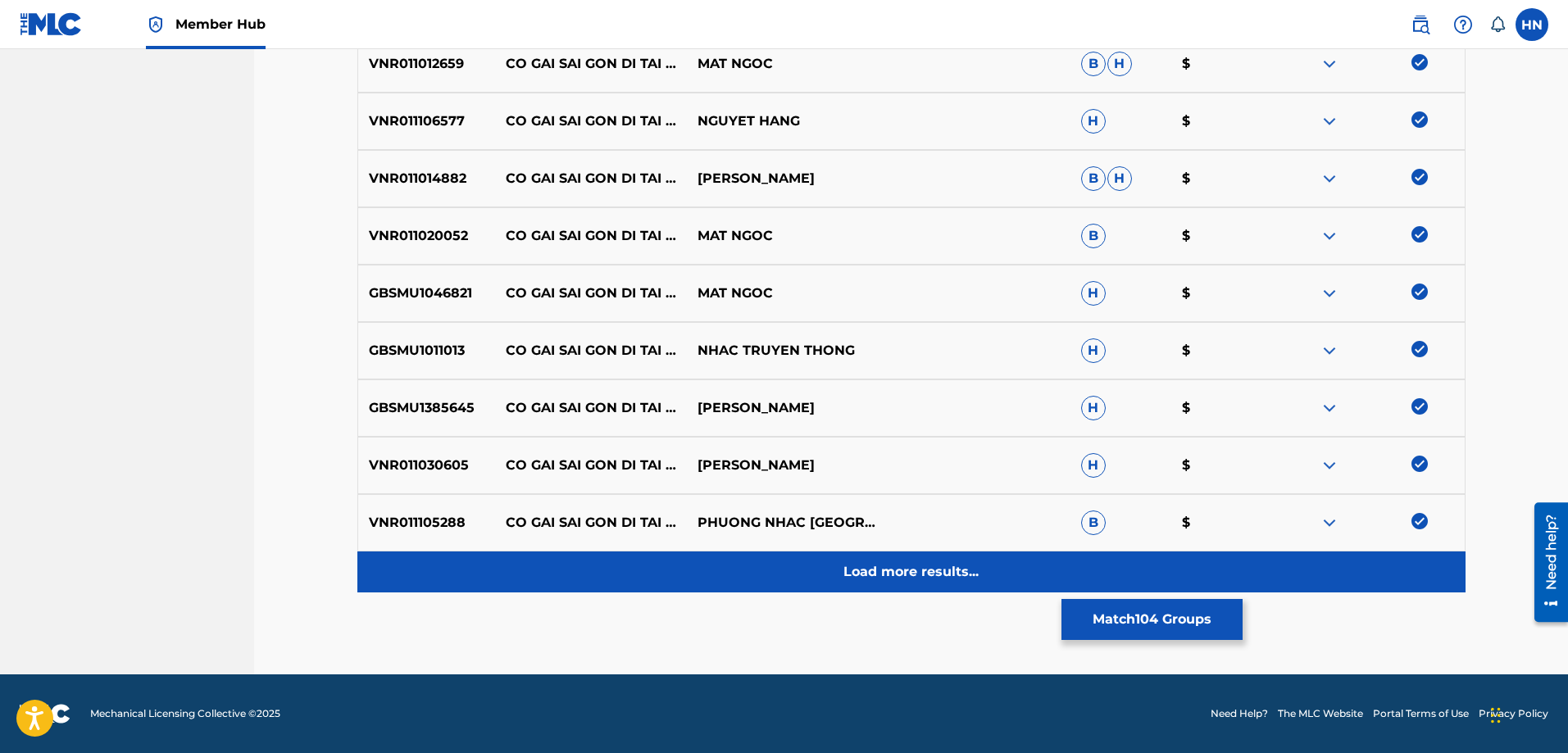
click at [939, 576] on p "Load more results..." at bounding box center [910, 572] width 135 height 20
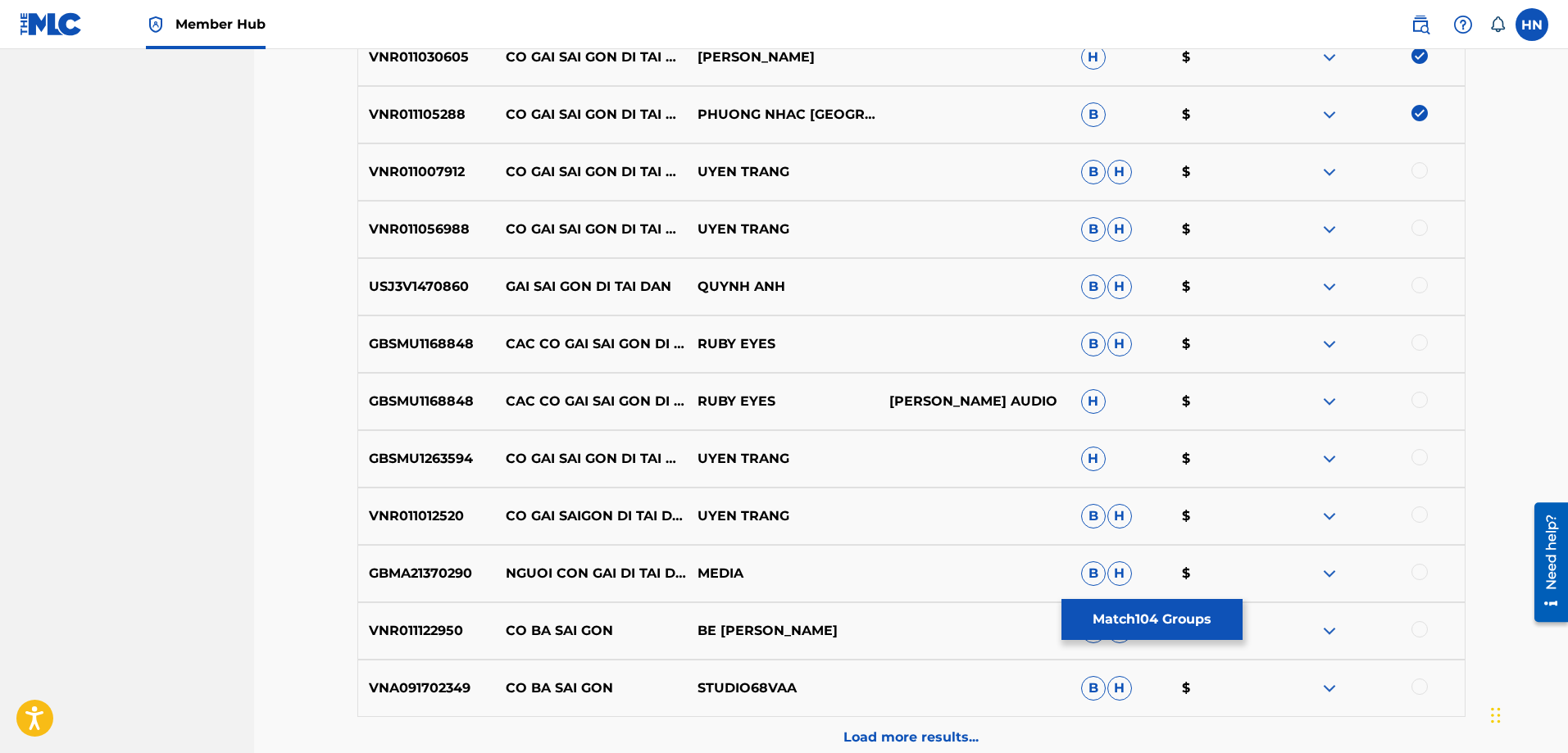
scroll to position [2211, 0]
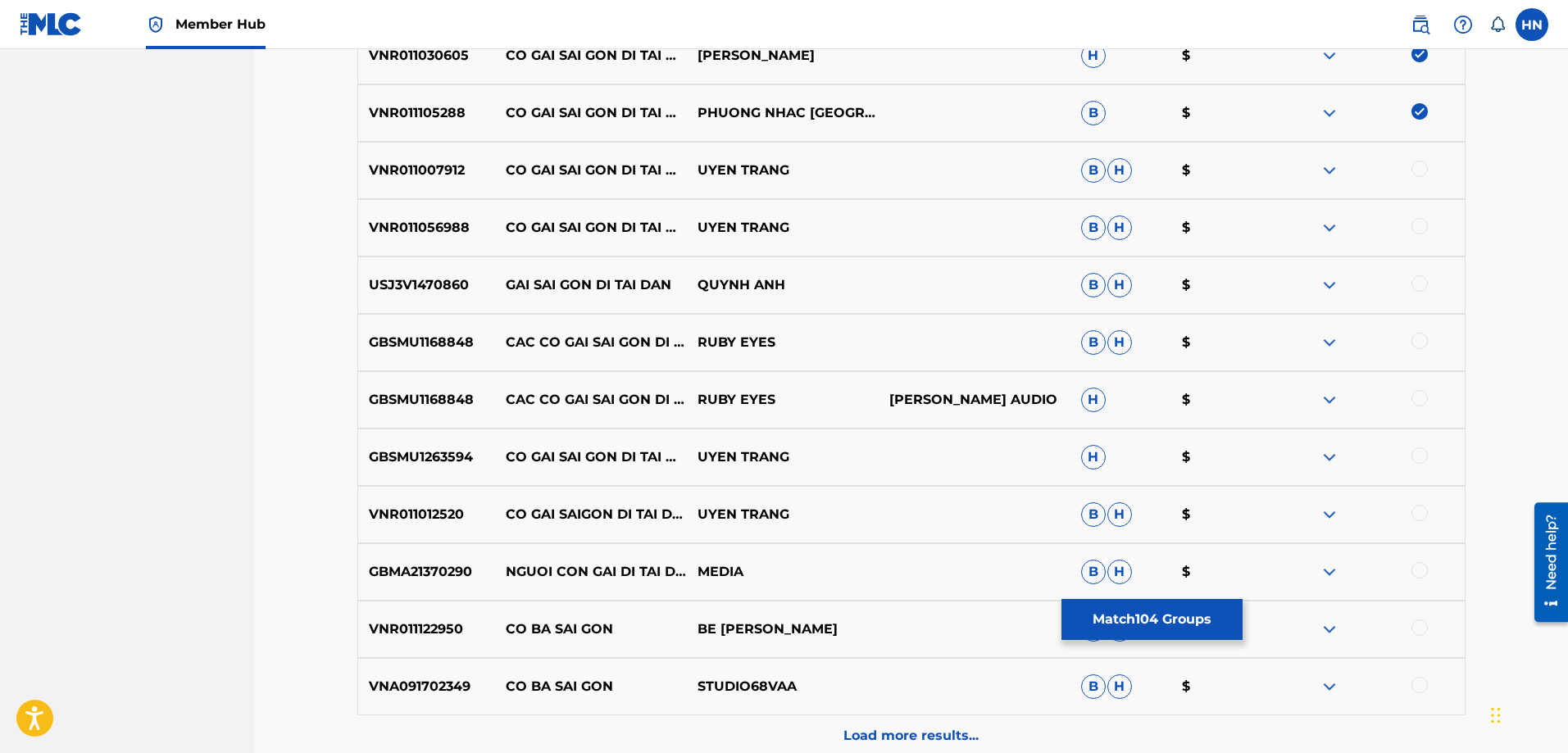
click at [411, 175] on p "VNR011007912" at bounding box center [427, 171] width 138 height 20
click at [1422, 177] on div at bounding box center [1369, 171] width 192 height 20
click at [1414, 168] on div at bounding box center [1419, 169] width 16 height 16
click at [396, 235] on p "VNR011056988" at bounding box center [427, 228] width 138 height 20
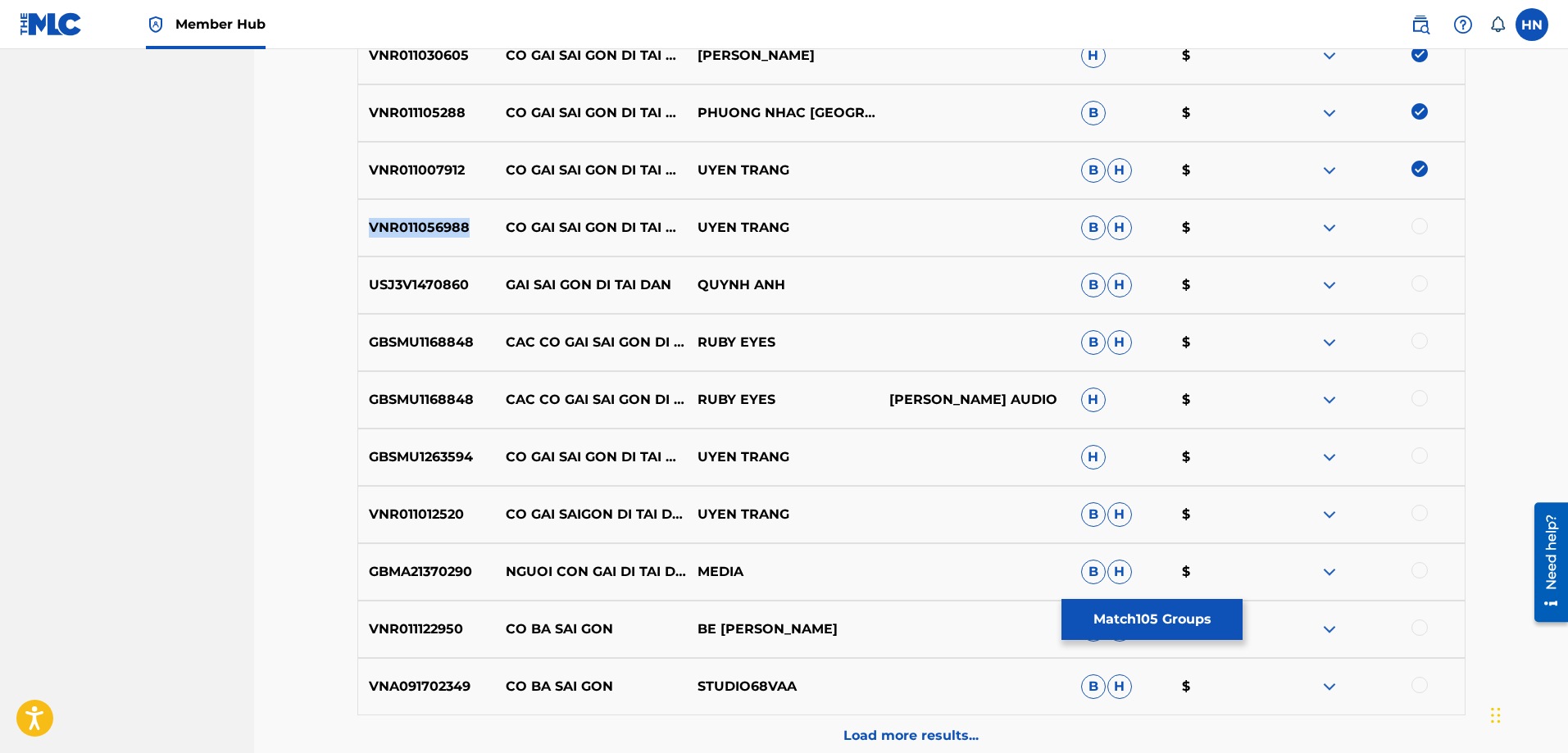
click at [396, 235] on p "VNR011056988" at bounding box center [427, 228] width 138 height 20
click at [1422, 231] on div at bounding box center [1419, 227] width 16 height 16
click at [453, 459] on p "GBSMU1263594" at bounding box center [427, 457] width 138 height 20
click at [1419, 456] on div at bounding box center [1419, 456] width 16 height 16
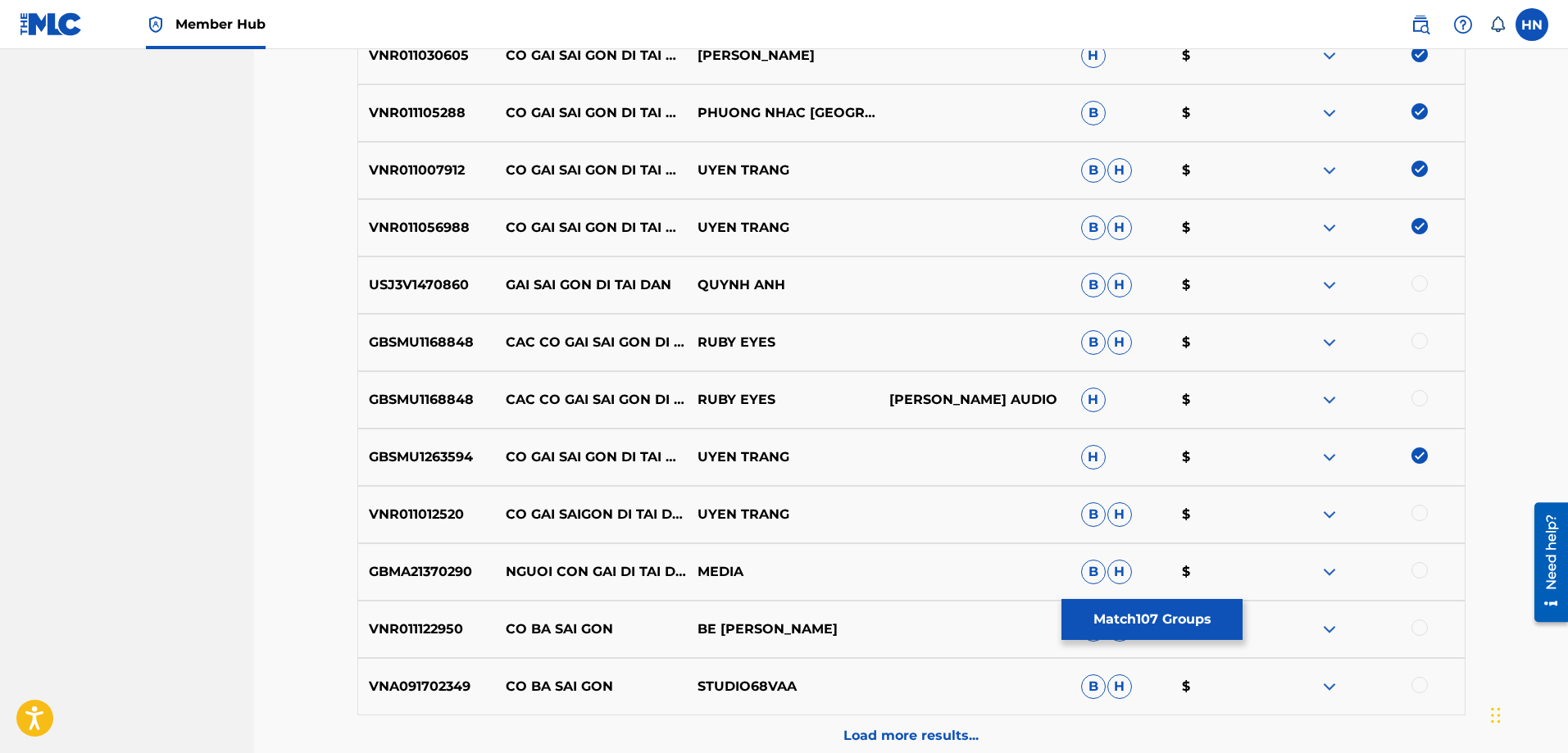
click at [432, 510] on p "VNR011012520" at bounding box center [427, 515] width 138 height 20
click at [1413, 514] on div at bounding box center [1419, 513] width 16 height 16
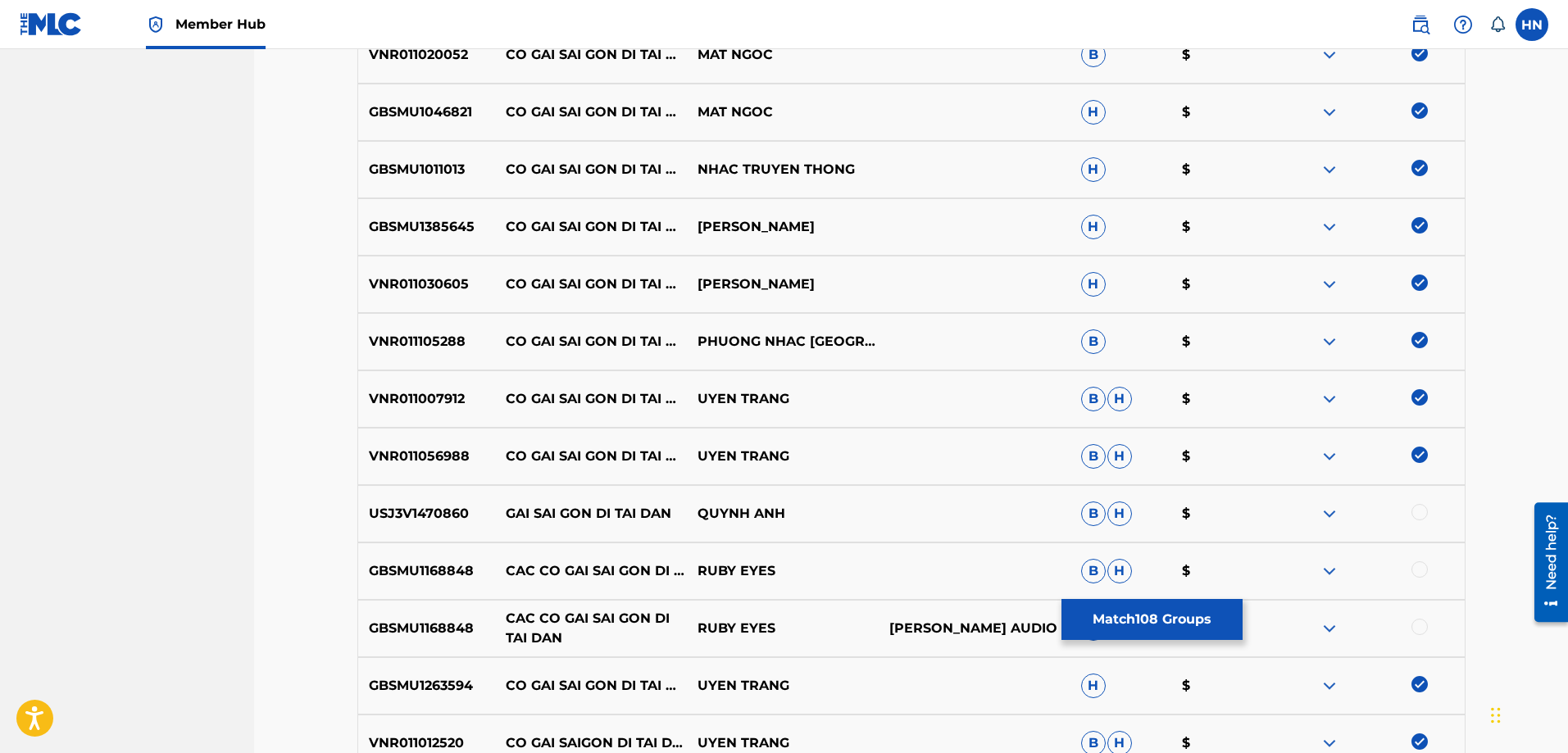
scroll to position [2375, 0]
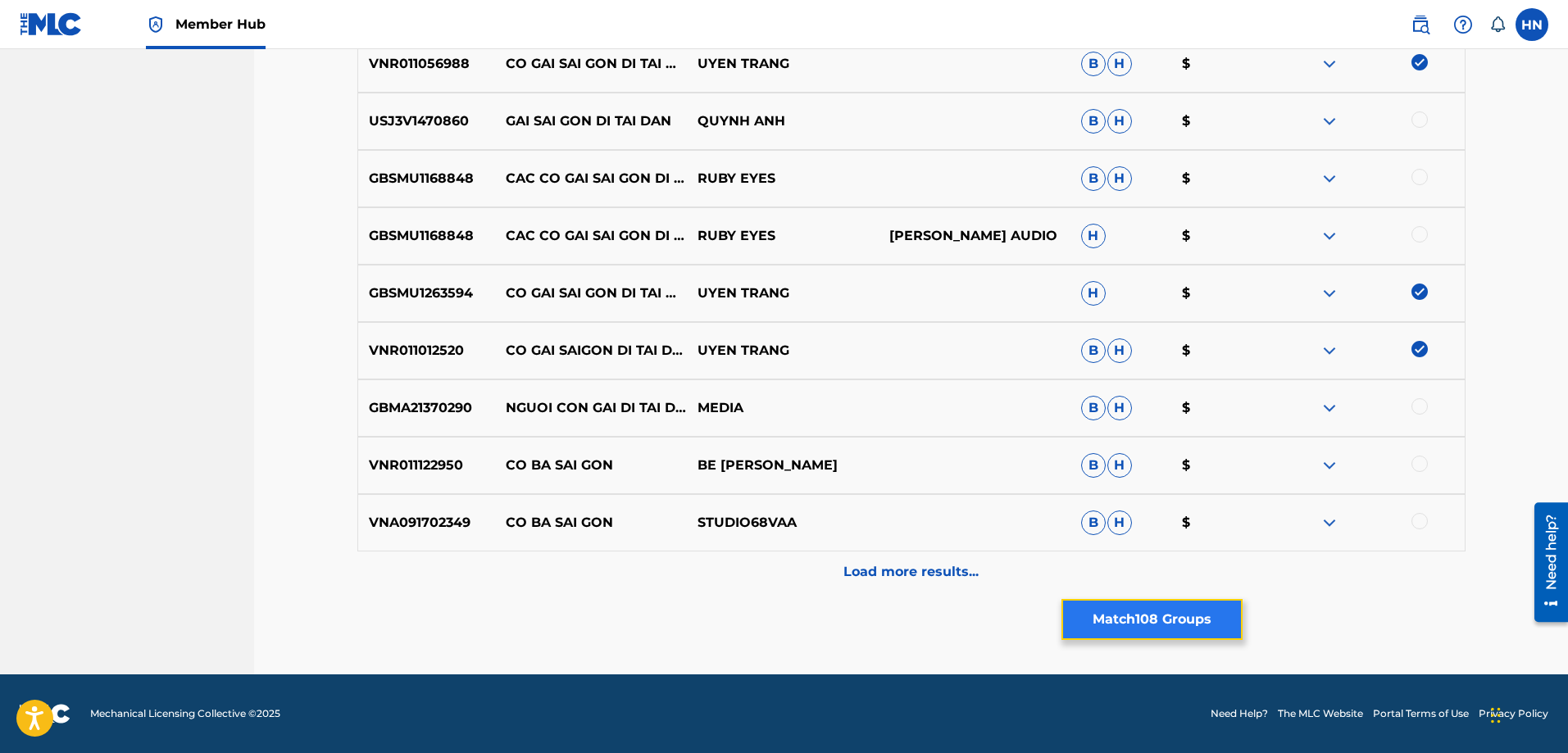
click at [1133, 605] on button "Match 108 Groups" at bounding box center [1152, 620] width 181 height 41
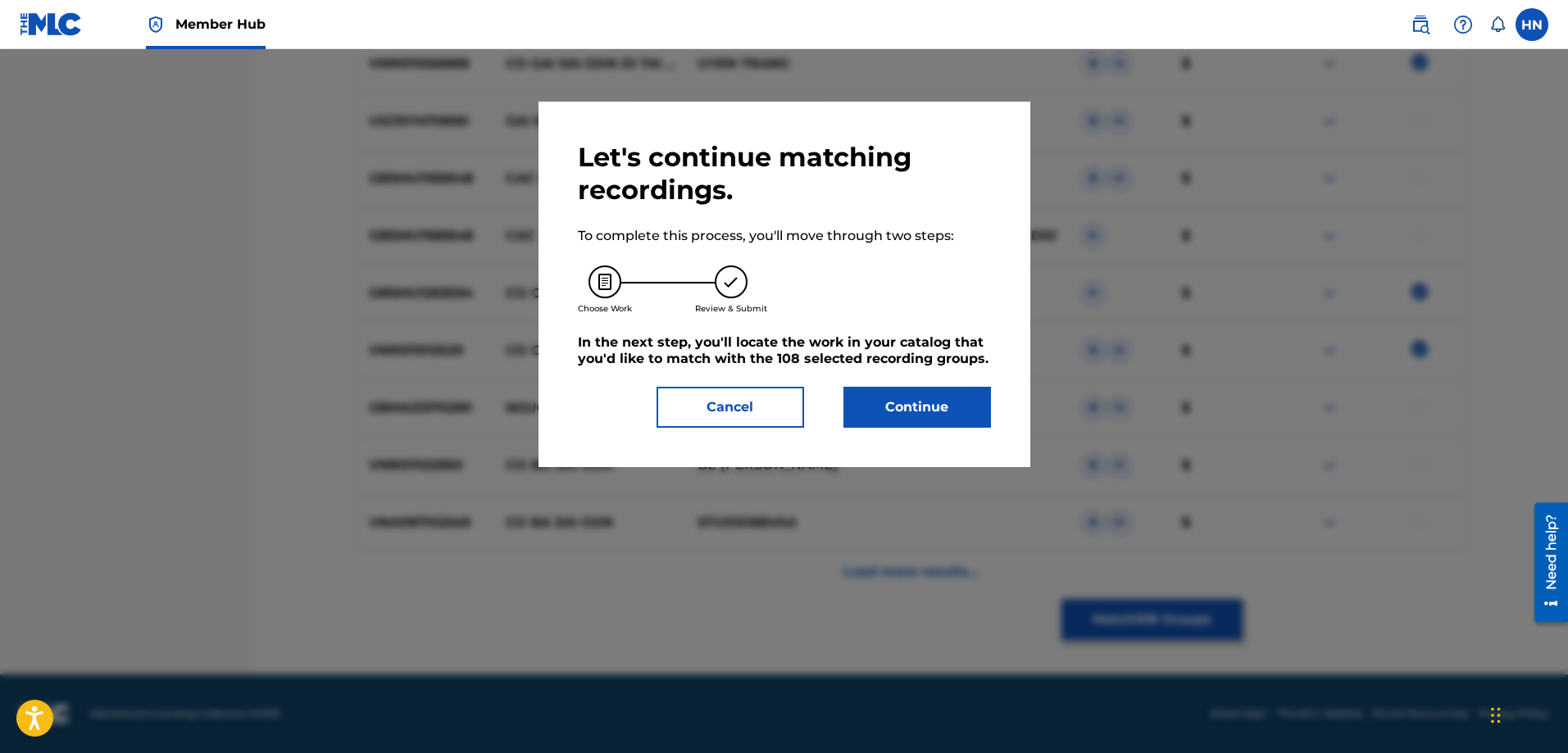
click at [932, 437] on div "Let's continue matching recordings. To complete this process, you'll move throu…" at bounding box center [784, 284] width 492 height 365
click at [932, 411] on button "Continue" at bounding box center [917, 407] width 148 height 41
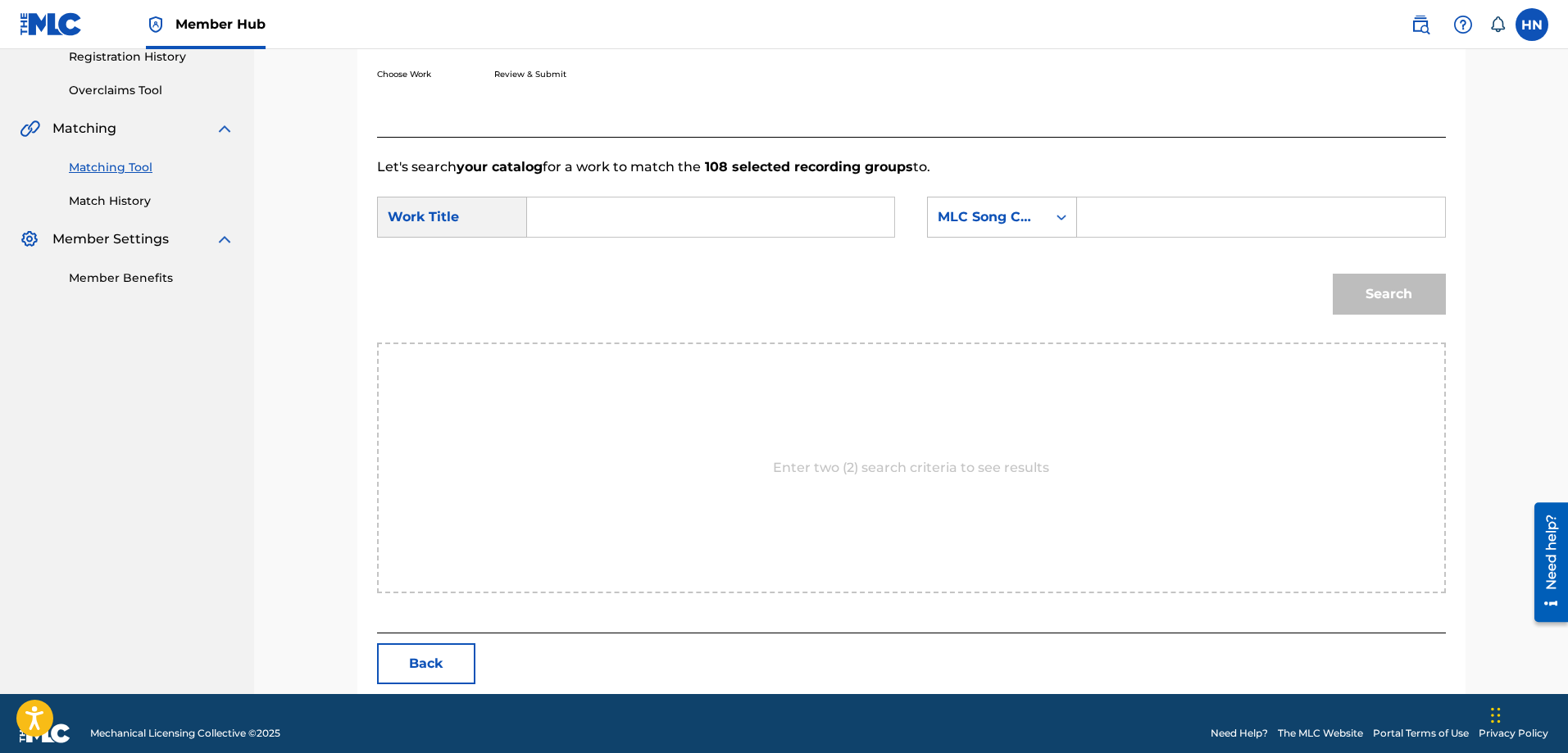
scroll to position [338, 0]
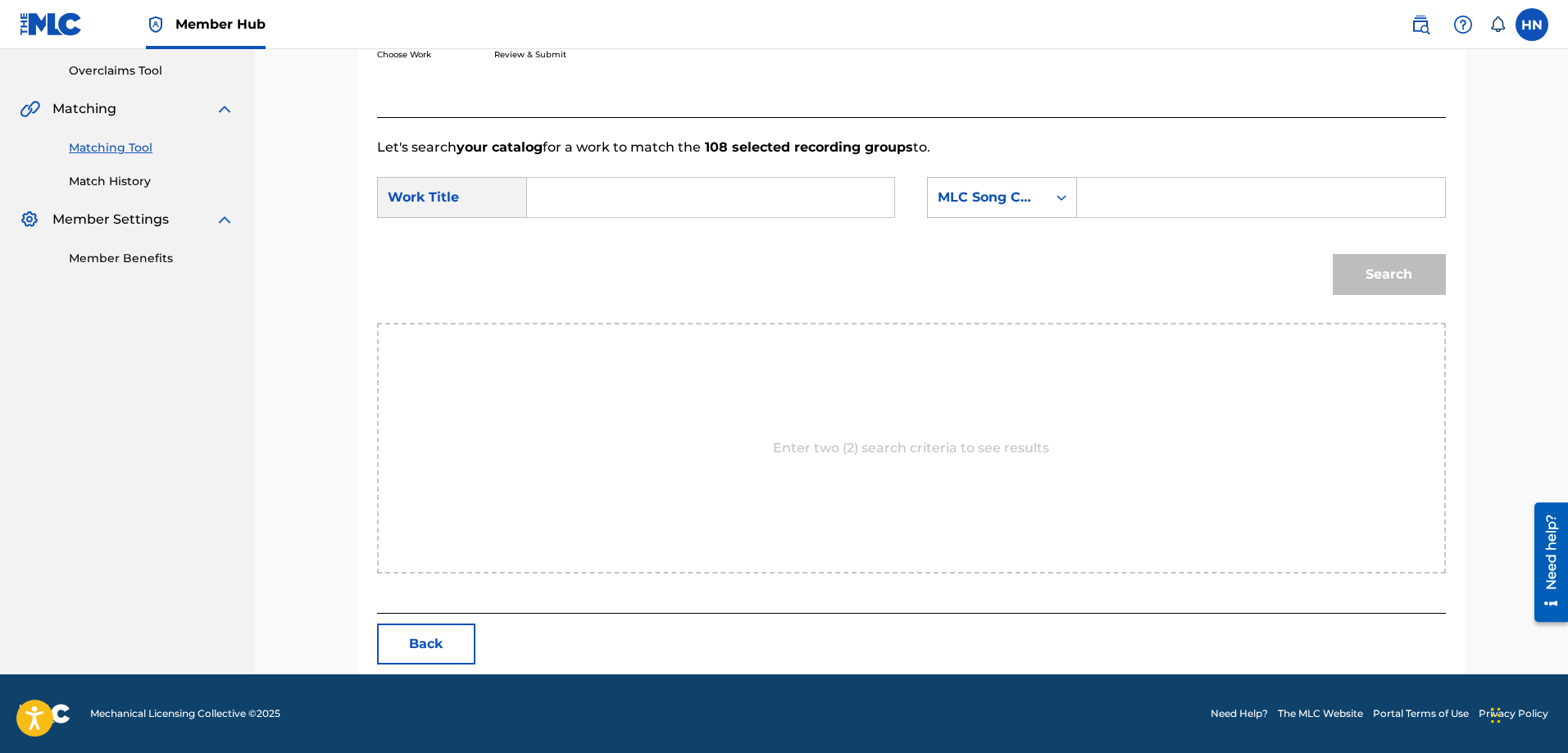
click at [841, 186] on input "Search Form" at bounding box center [710, 198] width 339 height 39
paste input "CO GAI SAI GON DI TAI DAN"
type input "CO GAI SAI GON DI TAI DAN"
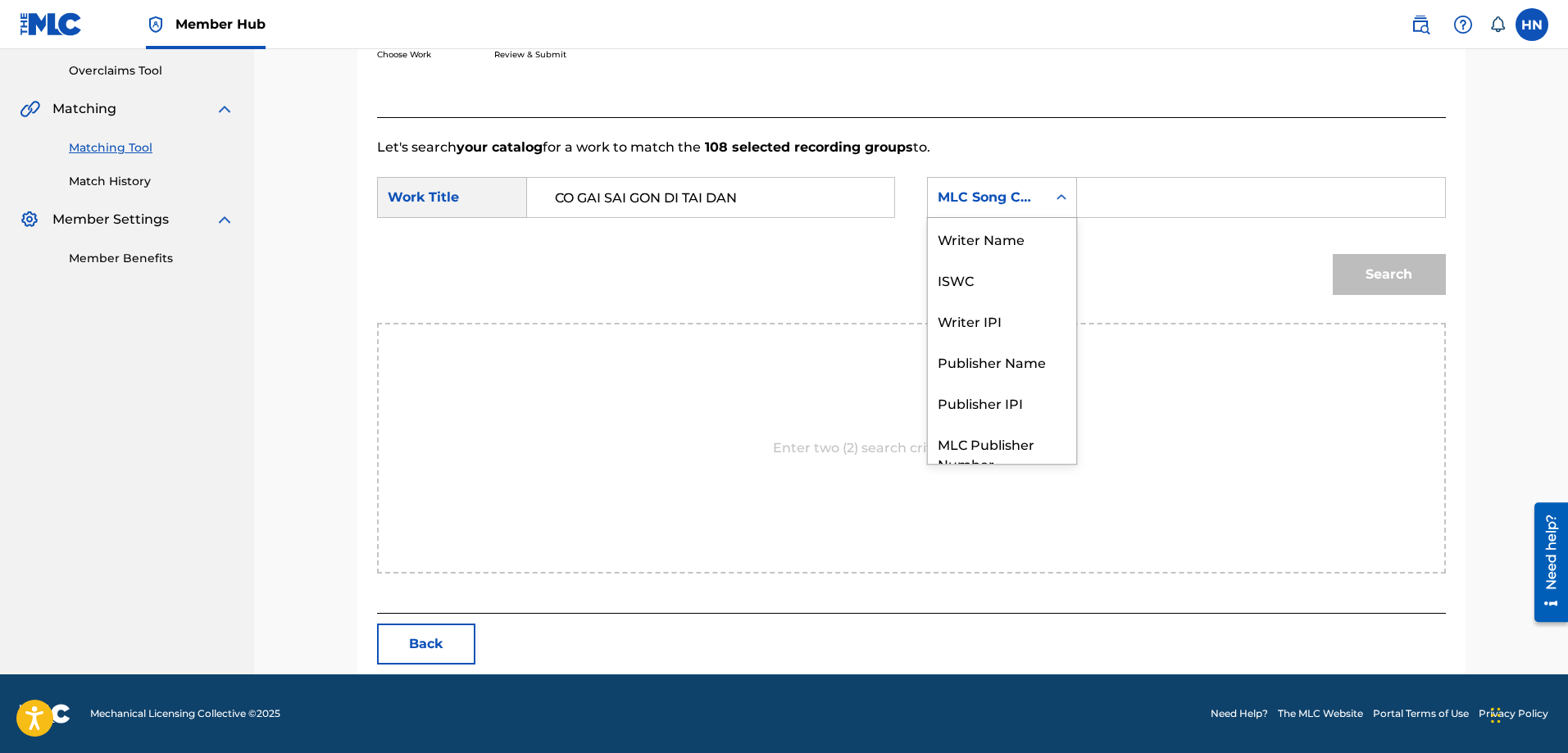
click at [1041, 195] on div "MLC Song Code" at bounding box center [987, 198] width 119 height 31
click at [974, 223] on div "ISWC" at bounding box center [1002, 219] width 149 height 41
click at [1231, 189] on input "Search Form" at bounding box center [1260, 198] width 339 height 39
paste input "T9201825732"
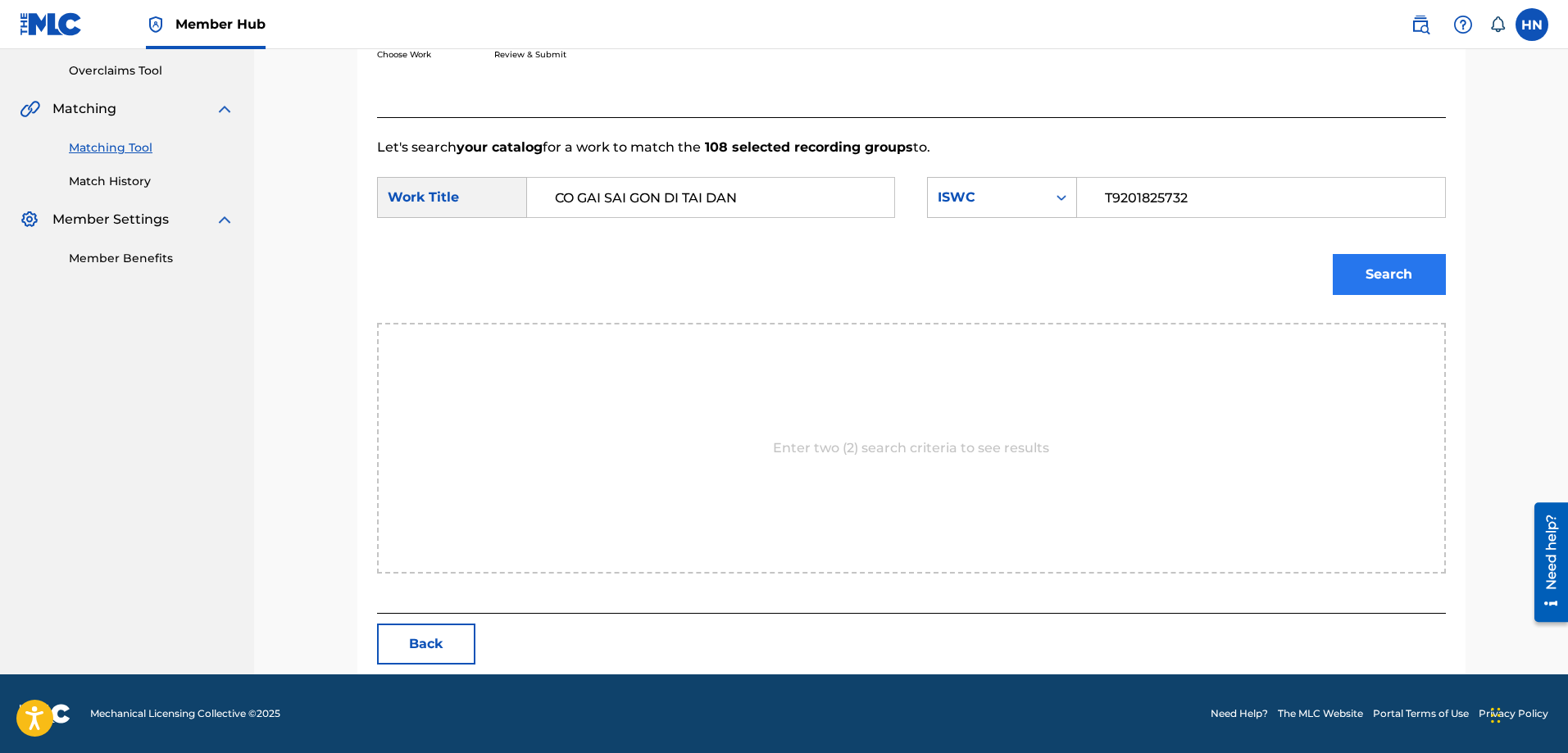
type input "T9201825732"
click at [1409, 268] on button "Search" at bounding box center [1389, 274] width 113 height 41
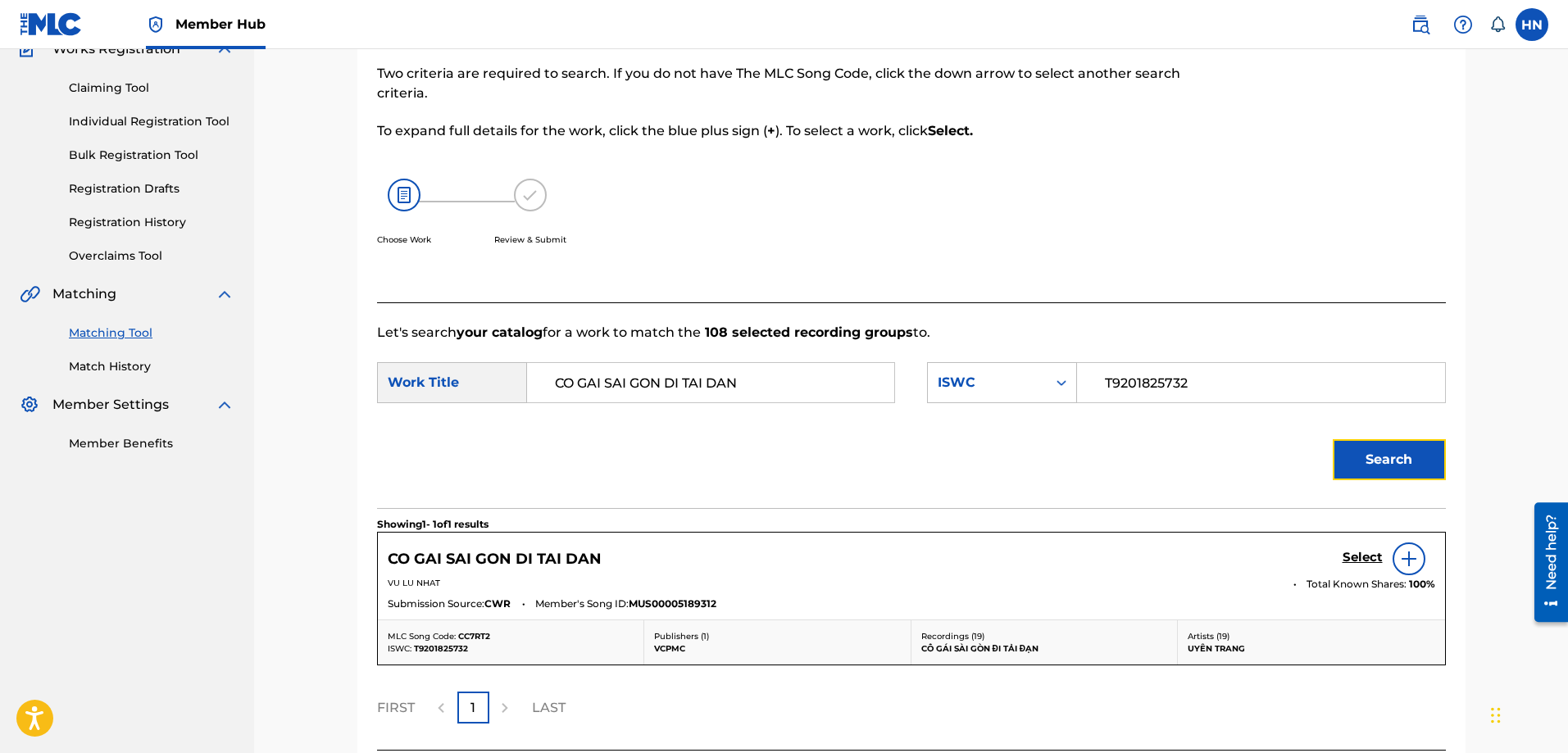
scroll to position [290, 0]
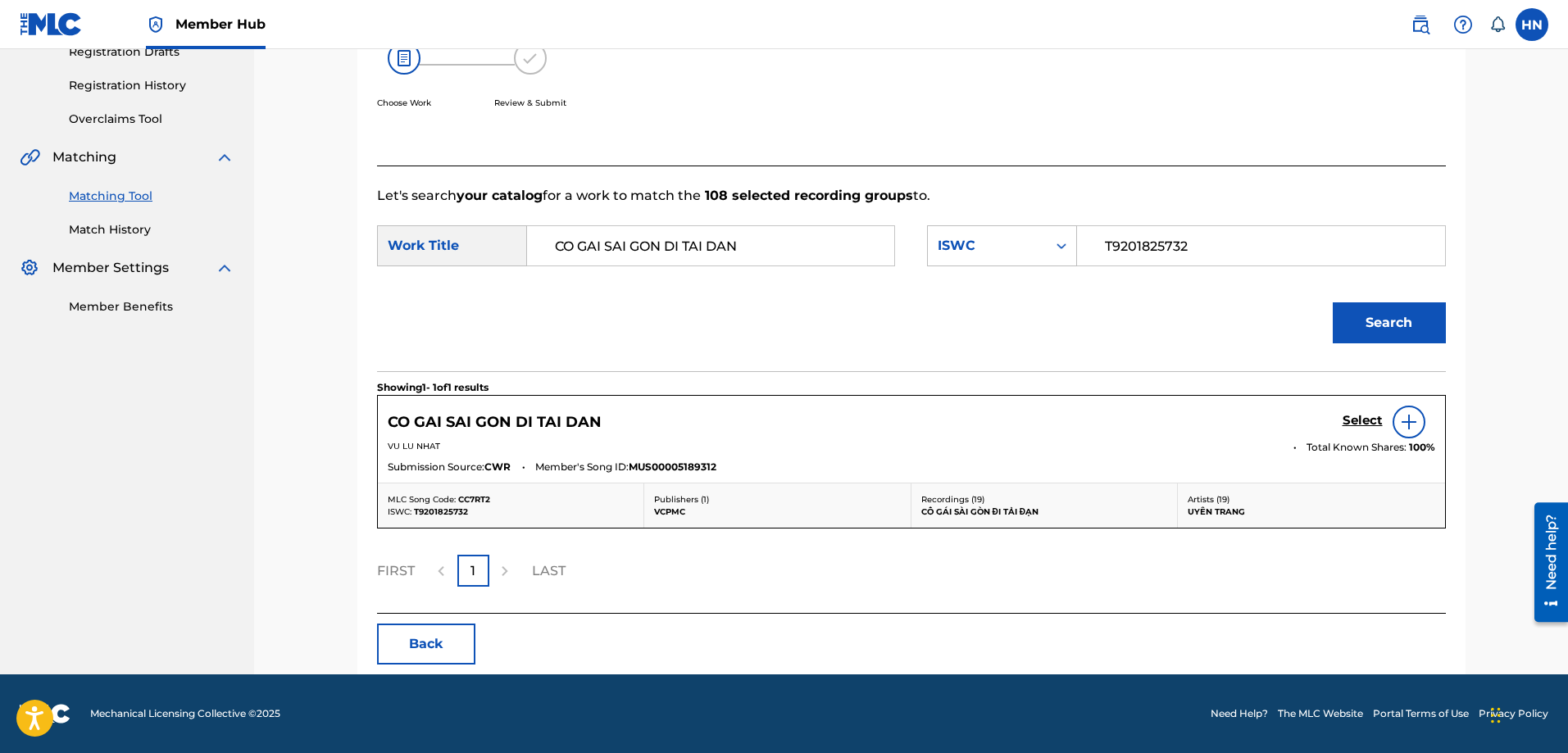
click at [1341, 424] on div "CO GAI SAI GON DI TAI DAN Select" at bounding box center [911, 422] width 1048 height 33
click at [1354, 425] on h5 "Select" at bounding box center [1362, 420] width 40 height 16
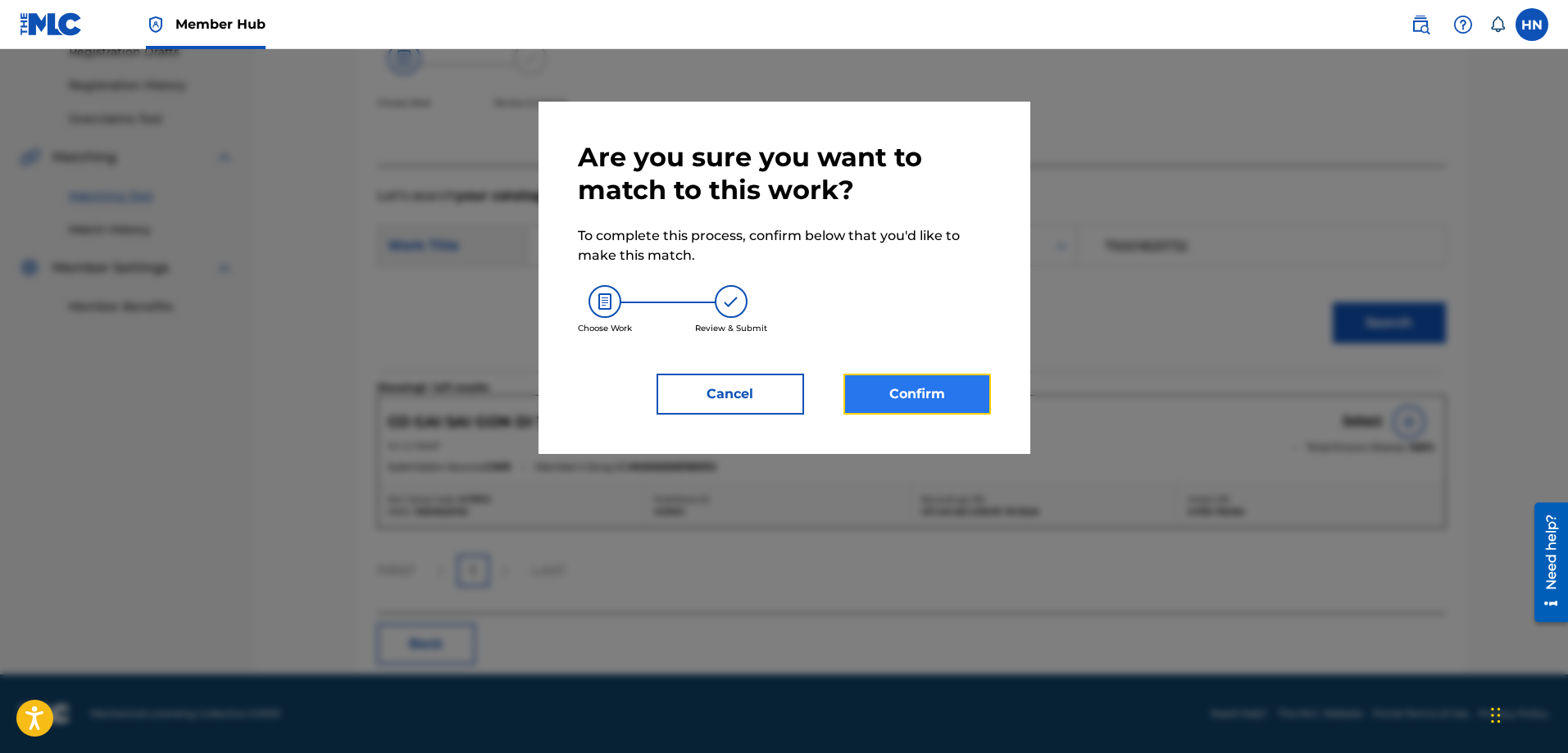
click at [973, 381] on button "Confirm" at bounding box center [917, 394] width 148 height 41
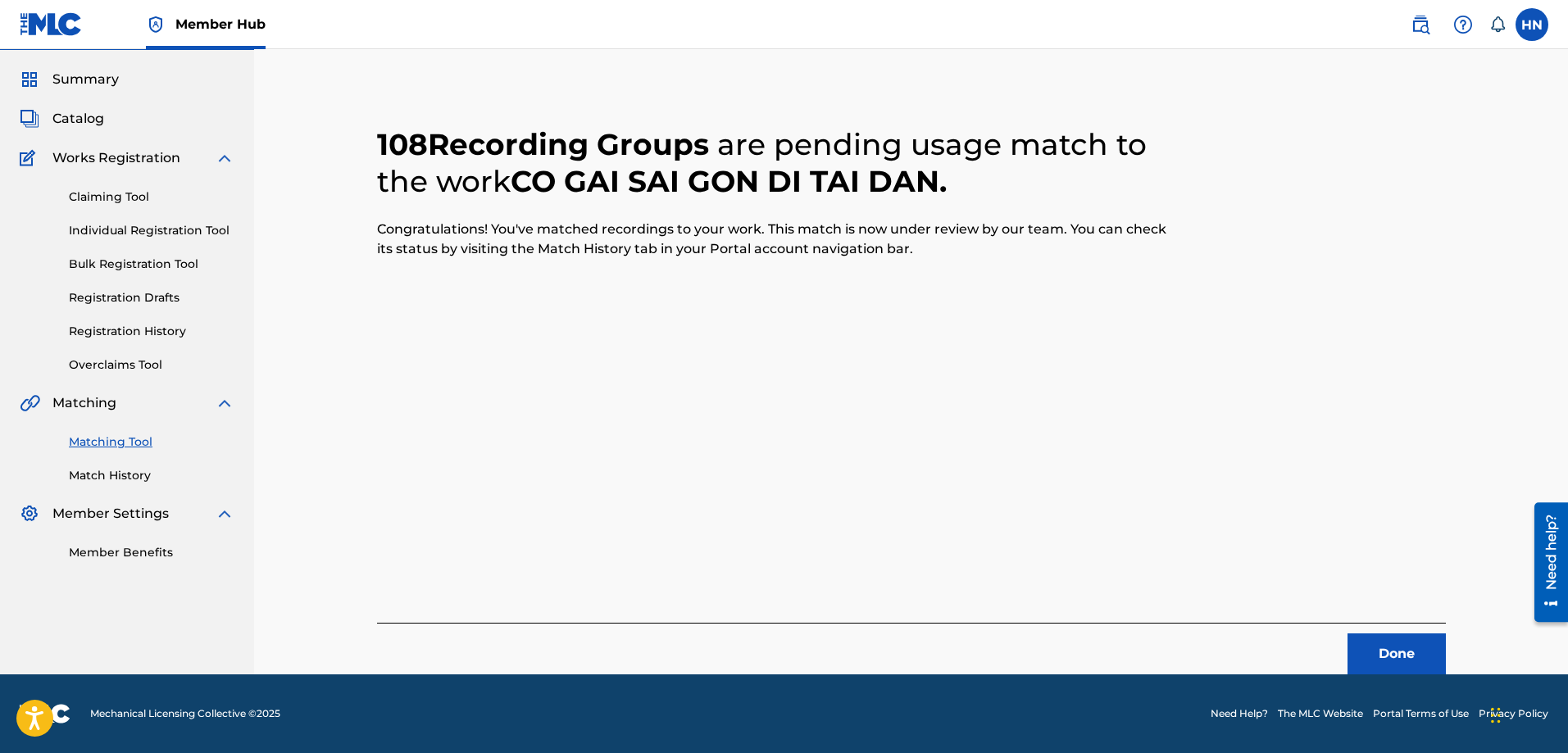
scroll to position [44, 0]
click at [1411, 663] on button "Done" at bounding box center [1396, 654] width 99 height 41
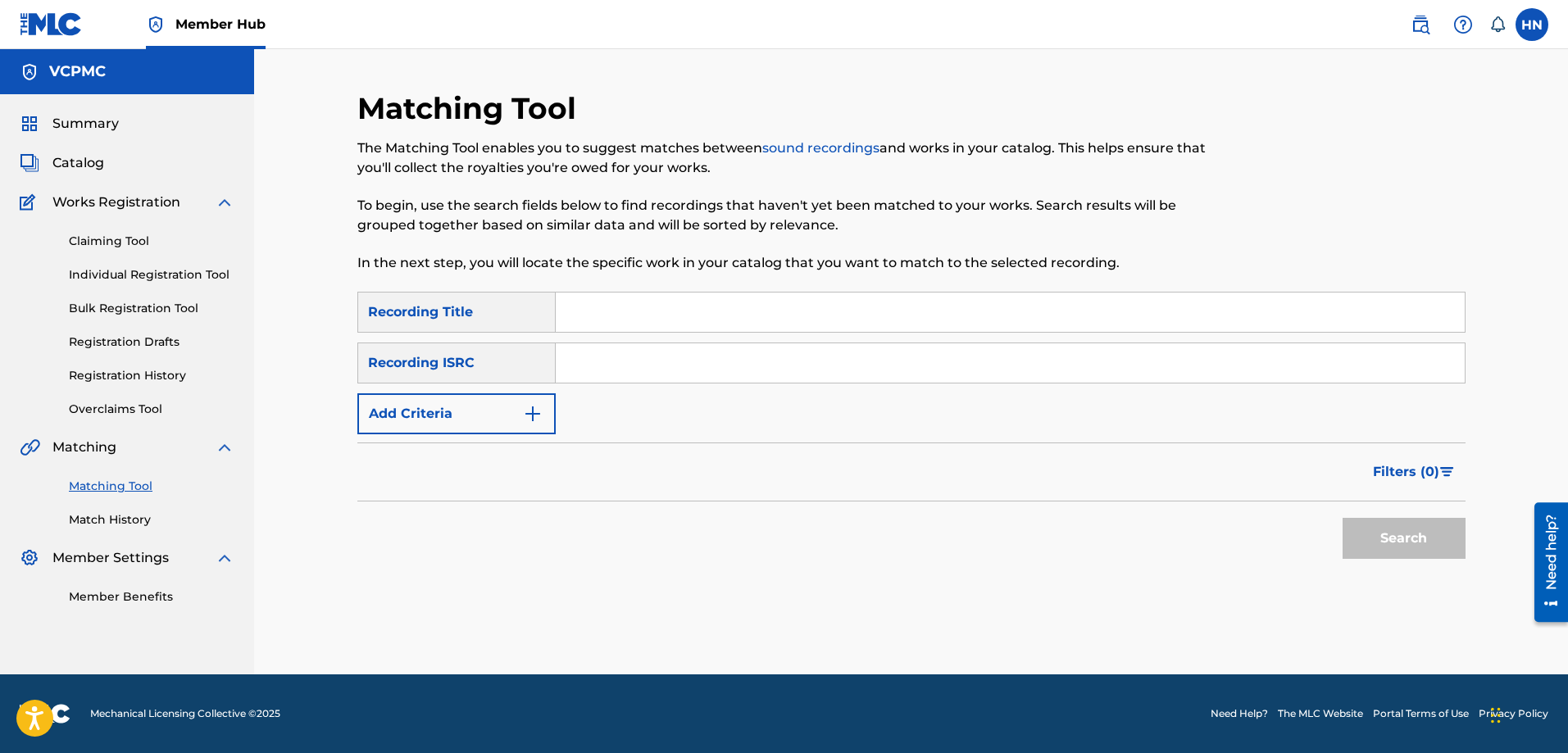
click at [660, 316] on input "Search Form" at bounding box center [1010, 312] width 909 height 39
paste input "CÒN THƯƠNG THÌ KHÔNG ĐỂ EM KHÓC"
type input "CÒN THƯƠNG THÌ KHÔNG ĐỂ EM KHÓC"
click at [1342, 518] on button "Search" at bounding box center [1404, 539] width 123 height 41
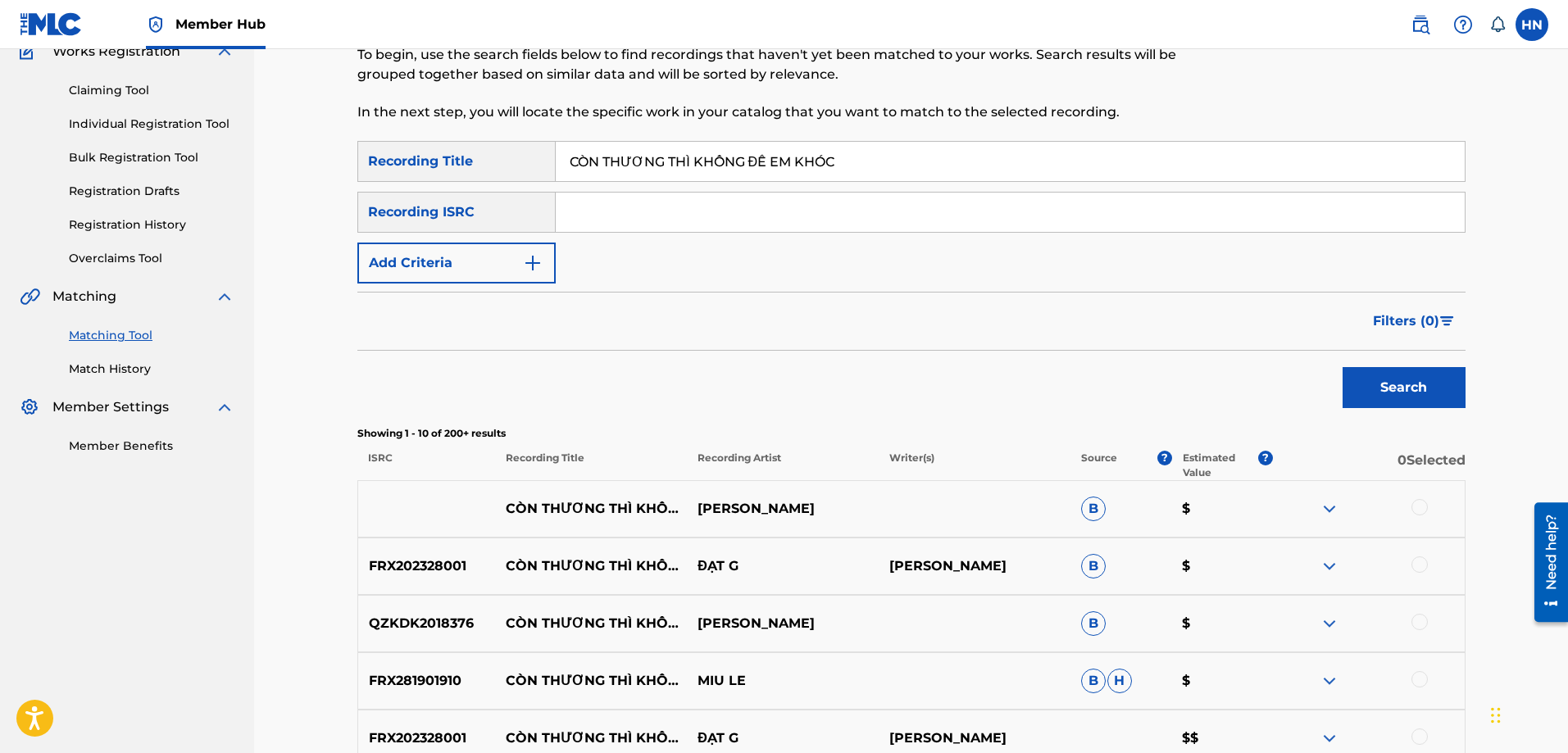
scroll to position [328, 0]
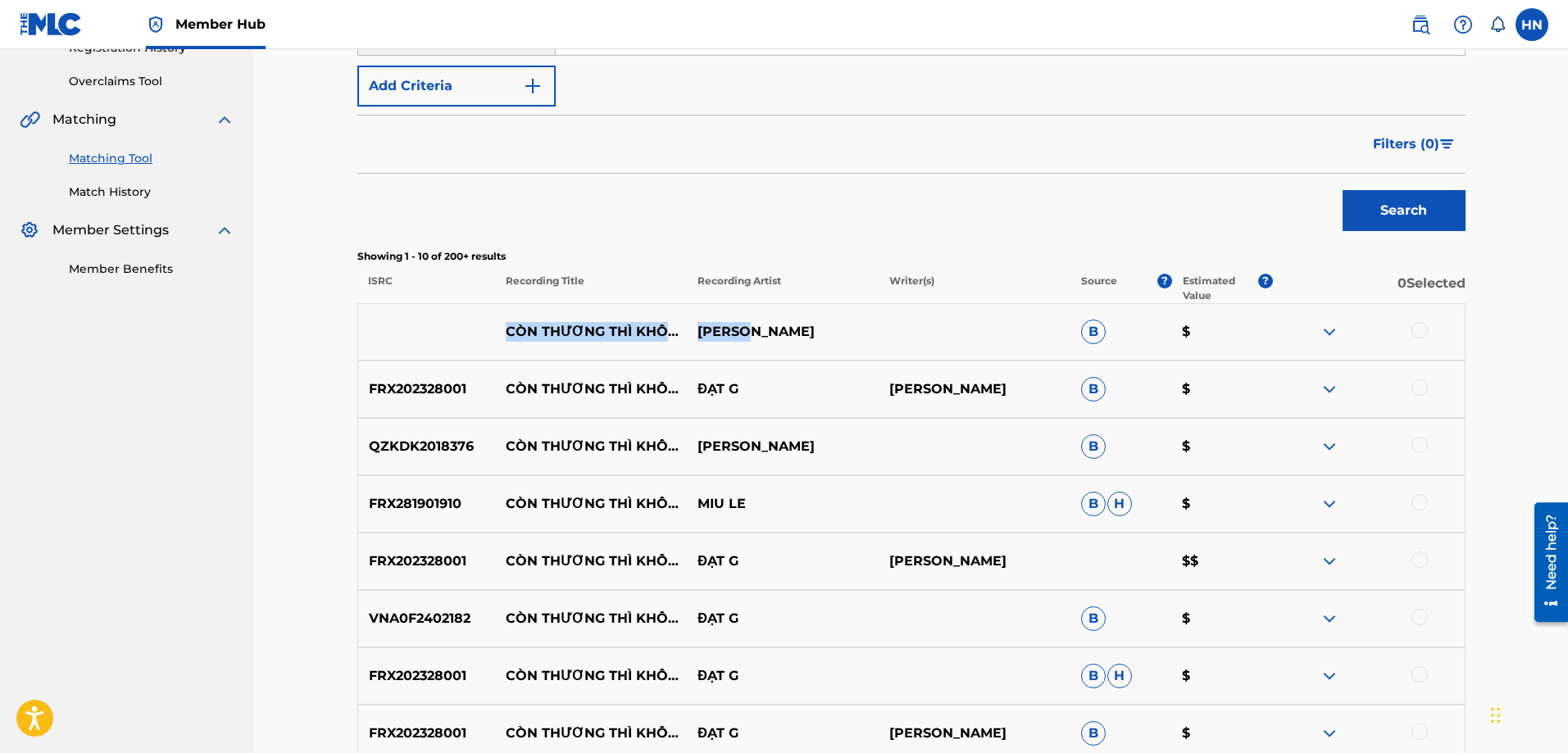
drag, startPoint x: 497, startPoint y: 326, endPoint x: 764, endPoint y: 333, distance: 267.1
click at [764, 333] on div "CÒN THƯƠNG THÌ KHÔNG ĐỂ EM KHÓC MIU LÊ B $" at bounding box center [911, 332] width 1108 height 57
click at [1424, 328] on div at bounding box center [1419, 330] width 16 height 16
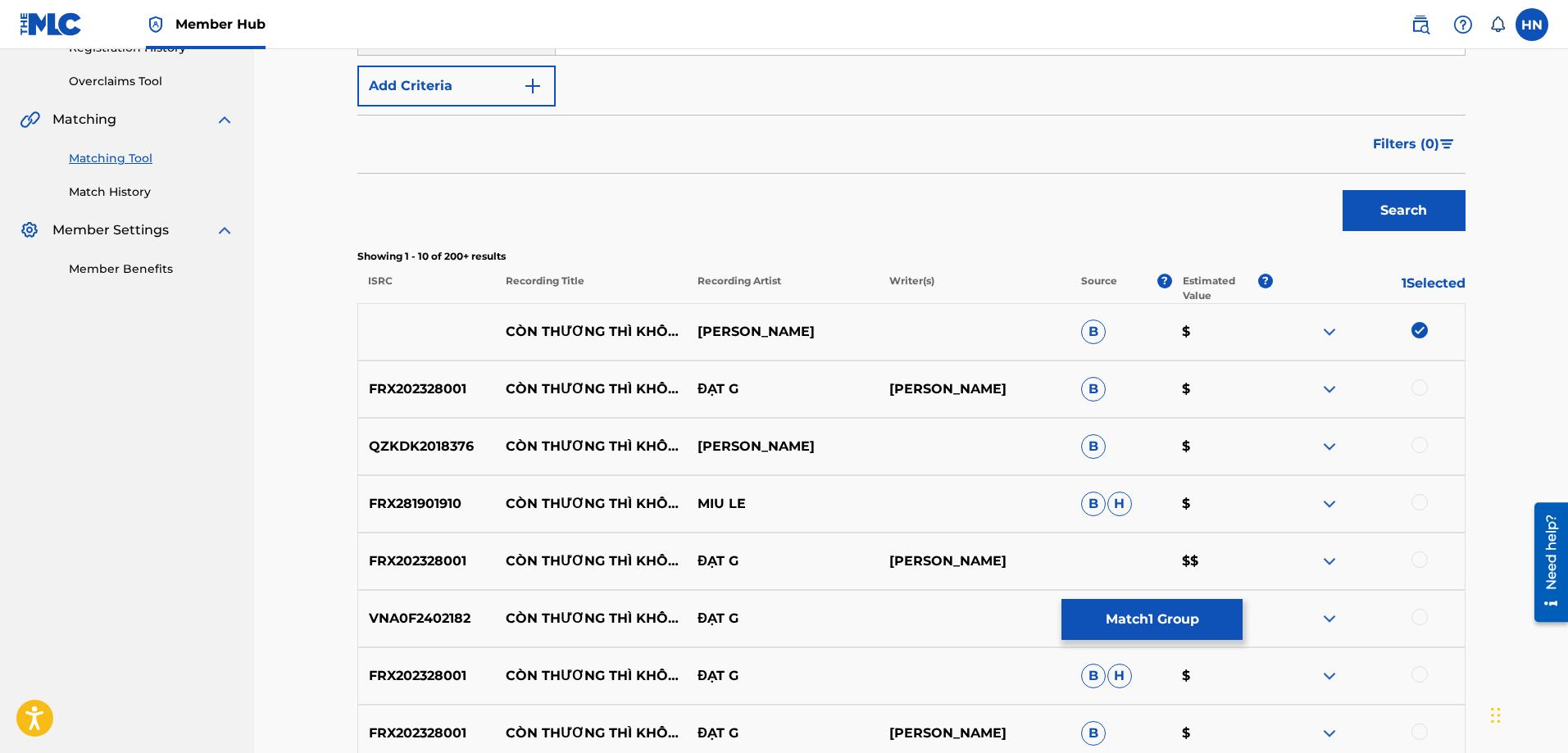
click at [1328, 328] on img at bounding box center [1329, 332] width 20 height 20
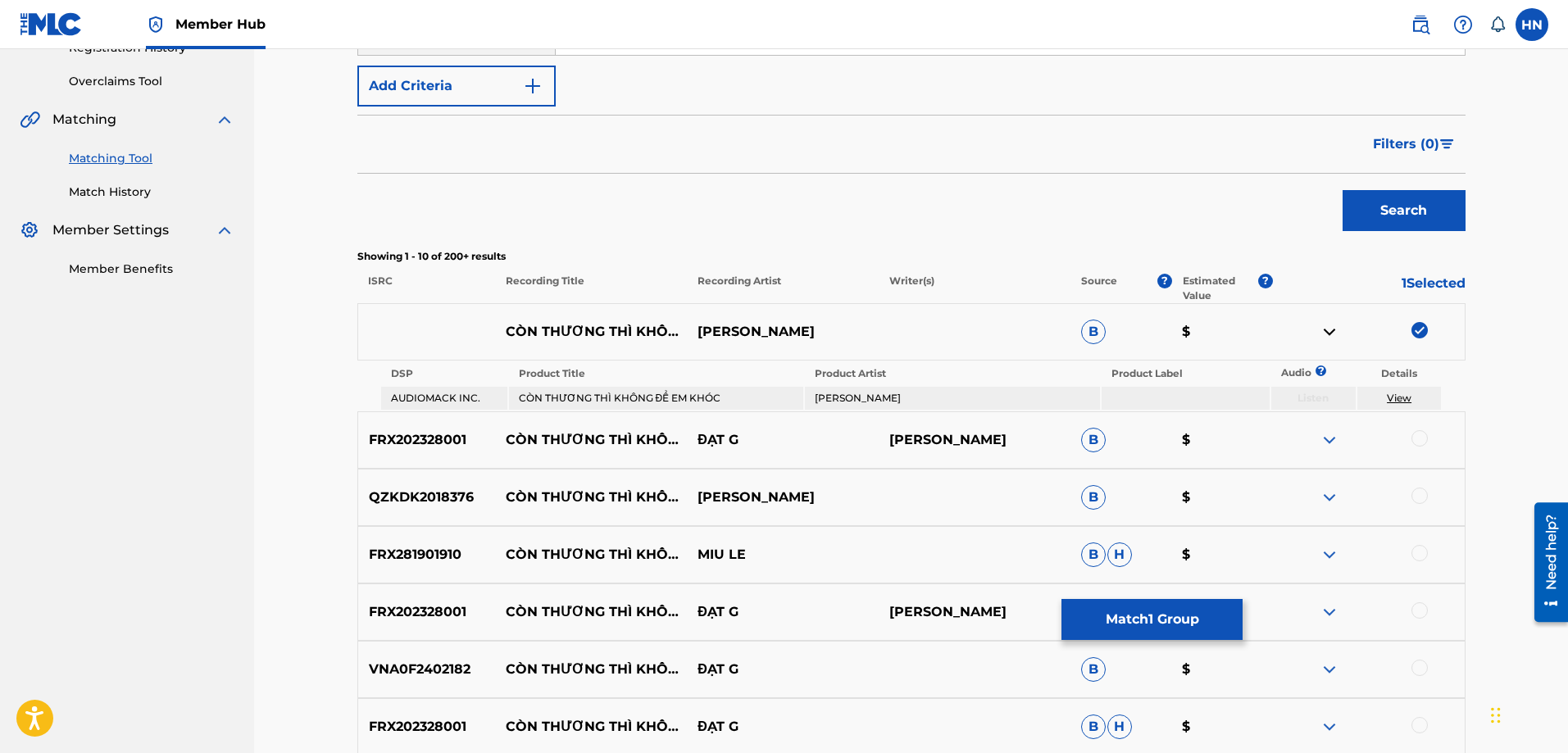
click at [402, 428] on div "FRX202328001 CÒN THƯƠNG THÌ KHÔNG ĐỂ EM KHÓC ĐẠT G NGUYỄN TẤN ĐẠT B $" at bounding box center [911, 440] width 1108 height 57
click at [1417, 434] on div at bounding box center [1419, 438] width 16 height 16
click at [404, 498] on p "QZKDK2018376" at bounding box center [427, 498] width 138 height 20
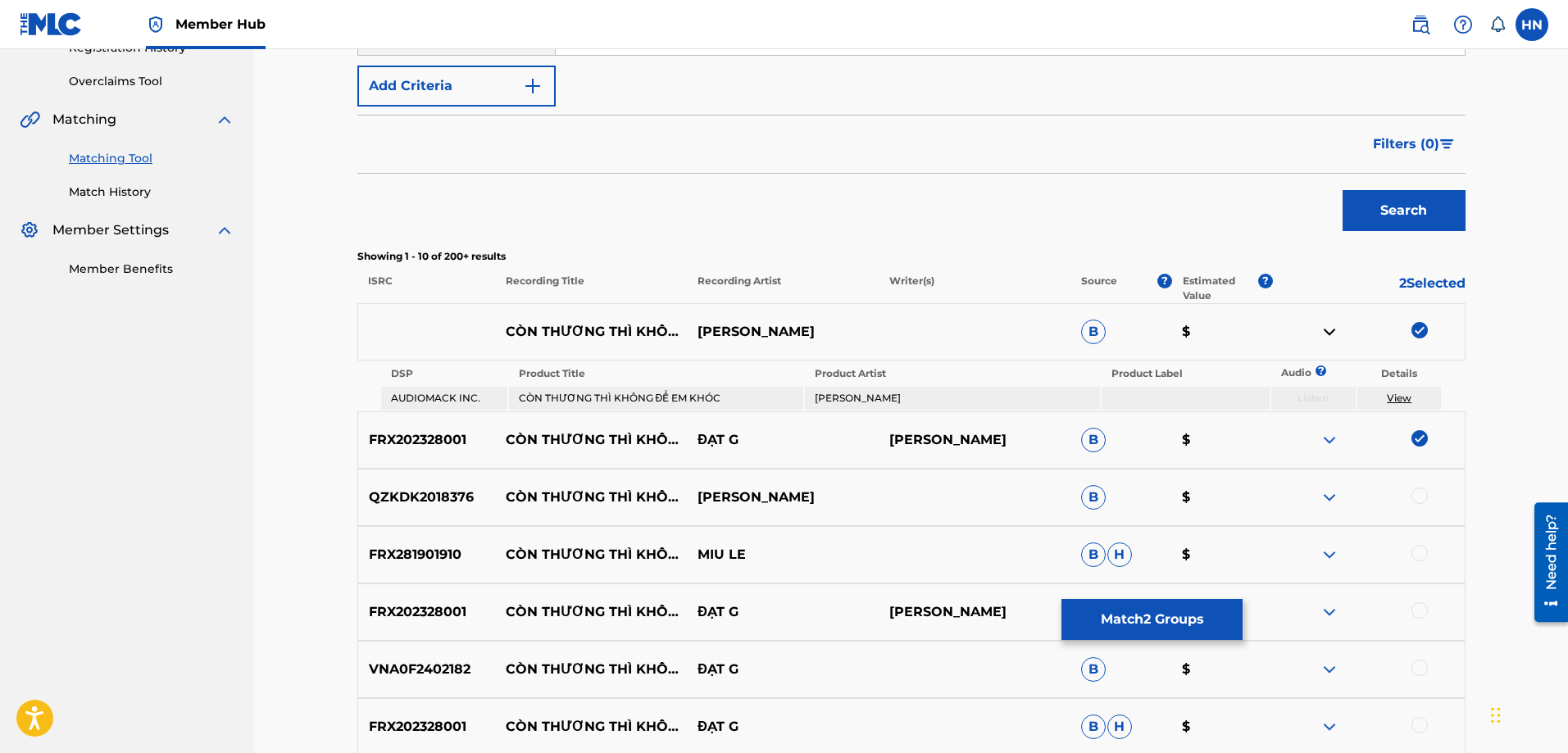
click at [1417, 492] on div at bounding box center [1419, 496] width 16 height 16
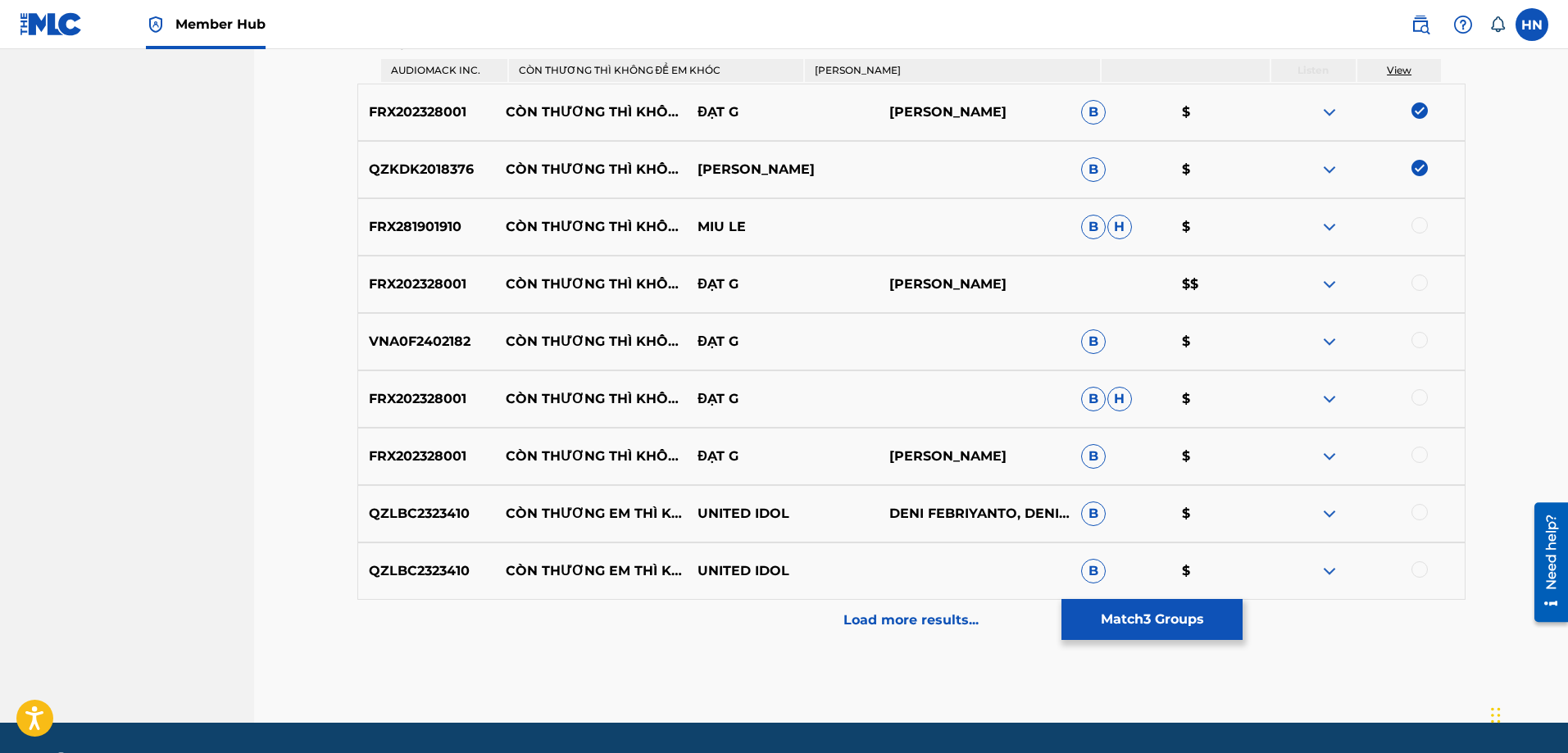
click at [438, 223] on p "FRX281901910" at bounding box center [427, 227] width 138 height 20
click at [1420, 223] on div at bounding box center [1419, 226] width 16 height 16
click at [420, 279] on p "FRX202328001" at bounding box center [427, 284] width 138 height 20
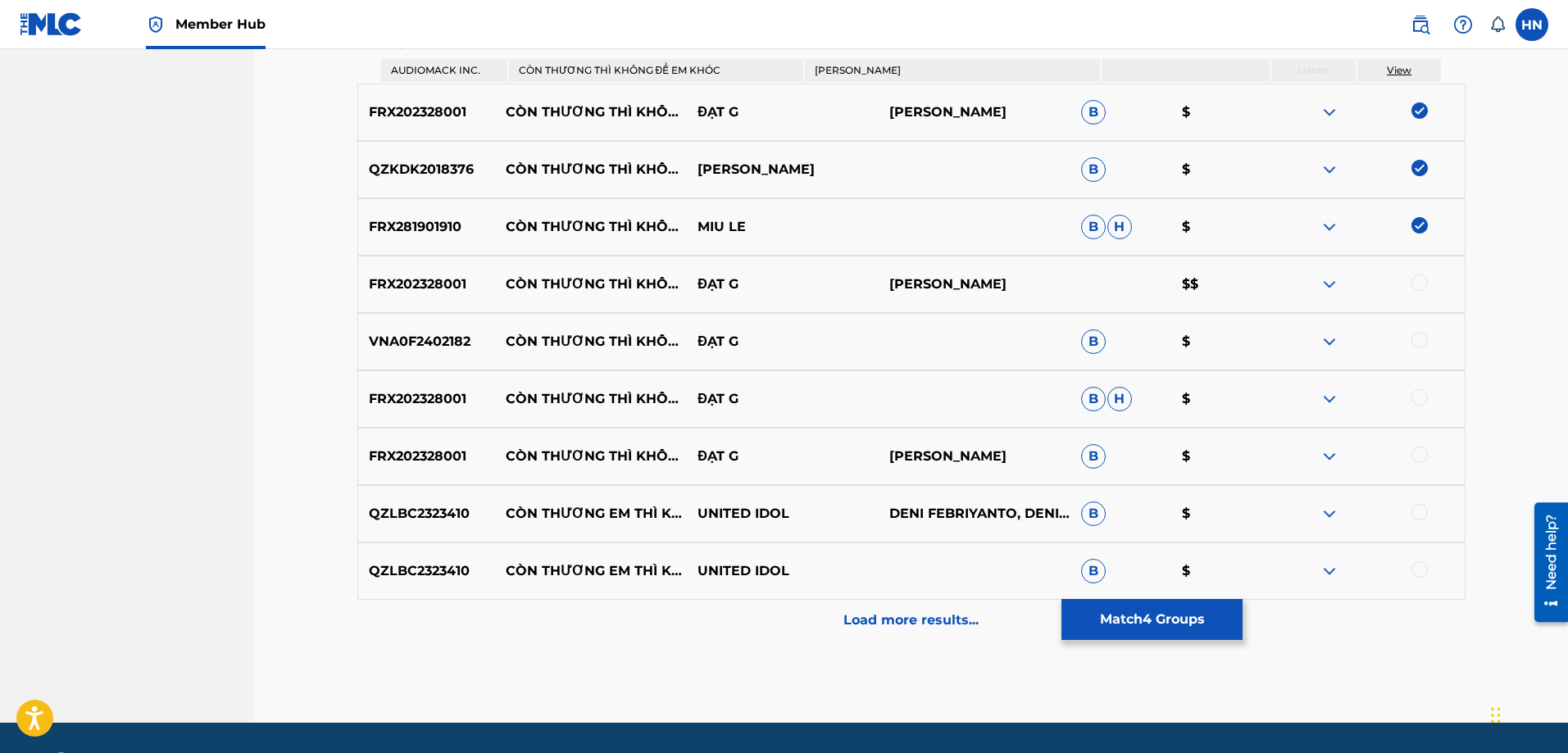
click at [1416, 283] on div at bounding box center [1419, 282] width 16 height 16
click at [456, 327] on div "VNA0F2402182 CÒN THƯƠNG THÌ KHÔNG ĐỂ EM KHÓC (LIVE) ĐẠT G B $" at bounding box center [911, 342] width 1108 height 57
click at [1415, 341] on div at bounding box center [1419, 340] width 16 height 16
click at [441, 406] on p "FRX202328001" at bounding box center [427, 399] width 138 height 20
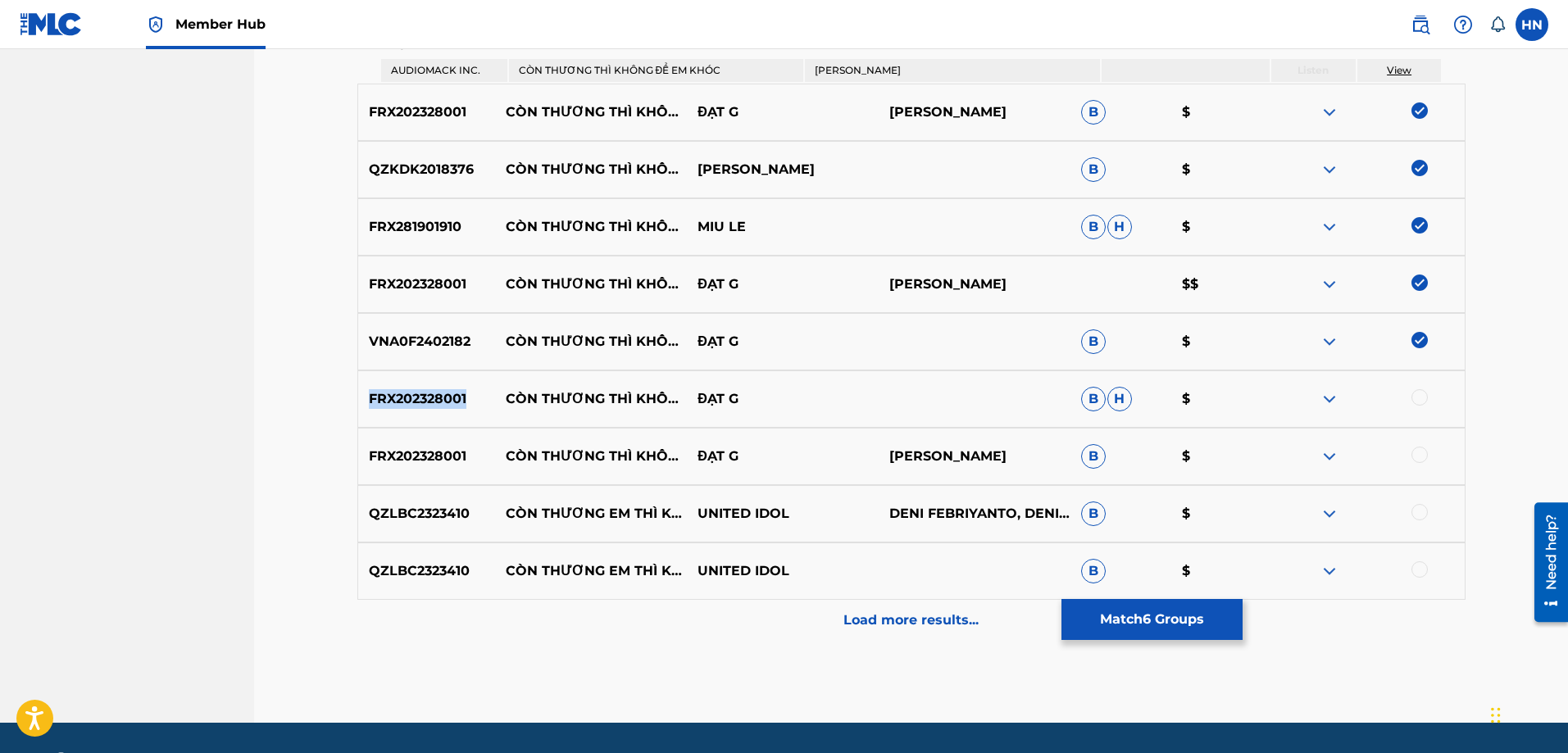
click at [441, 406] on p "FRX202328001" at bounding box center [427, 399] width 138 height 20
click at [1414, 397] on div at bounding box center [1419, 397] width 16 height 16
click at [1415, 447] on div at bounding box center [1419, 455] width 16 height 16
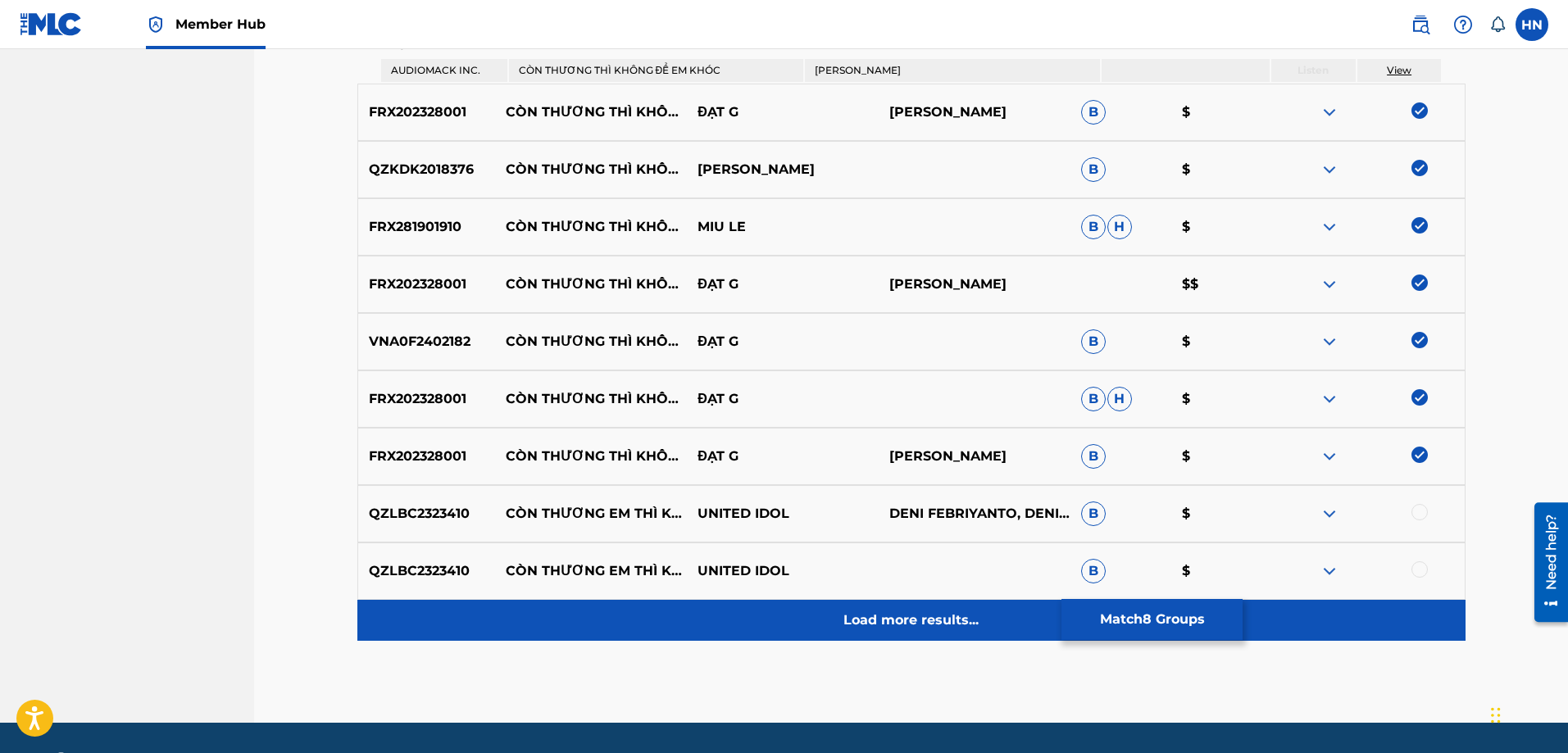
click at [852, 620] on p "Load more results..." at bounding box center [910, 621] width 135 height 20
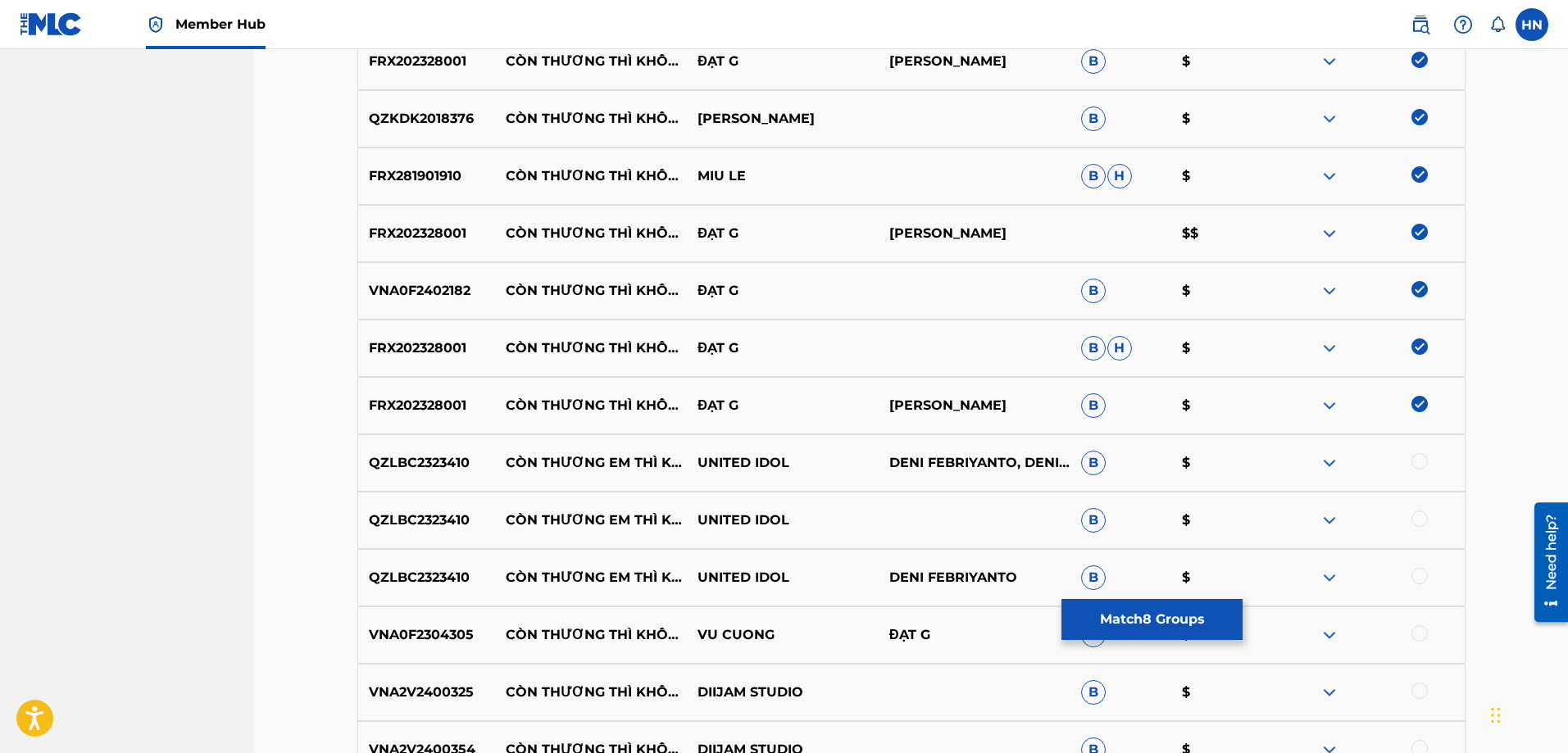
scroll to position [820, 0]
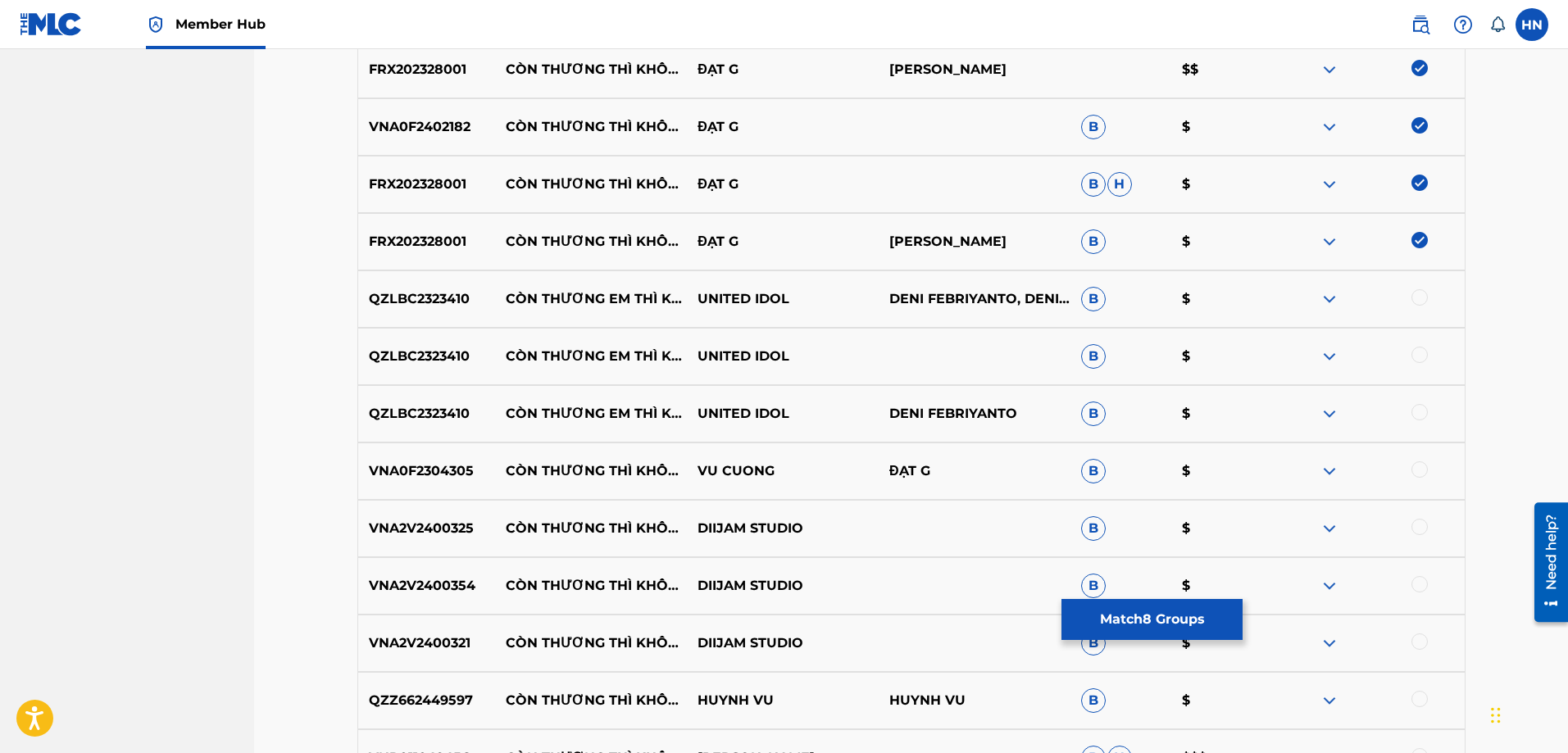
click at [423, 482] on div "VNA0F2304305 CÒN THƯƠNG THÌ KHÔNG ĐỂ EM KHÓC - LOFI BEAT VU CUONG ĐẠT G B $" at bounding box center [911, 471] width 1108 height 57
click at [1419, 477] on div at bounding box center [1419, 470] width 16 height 16
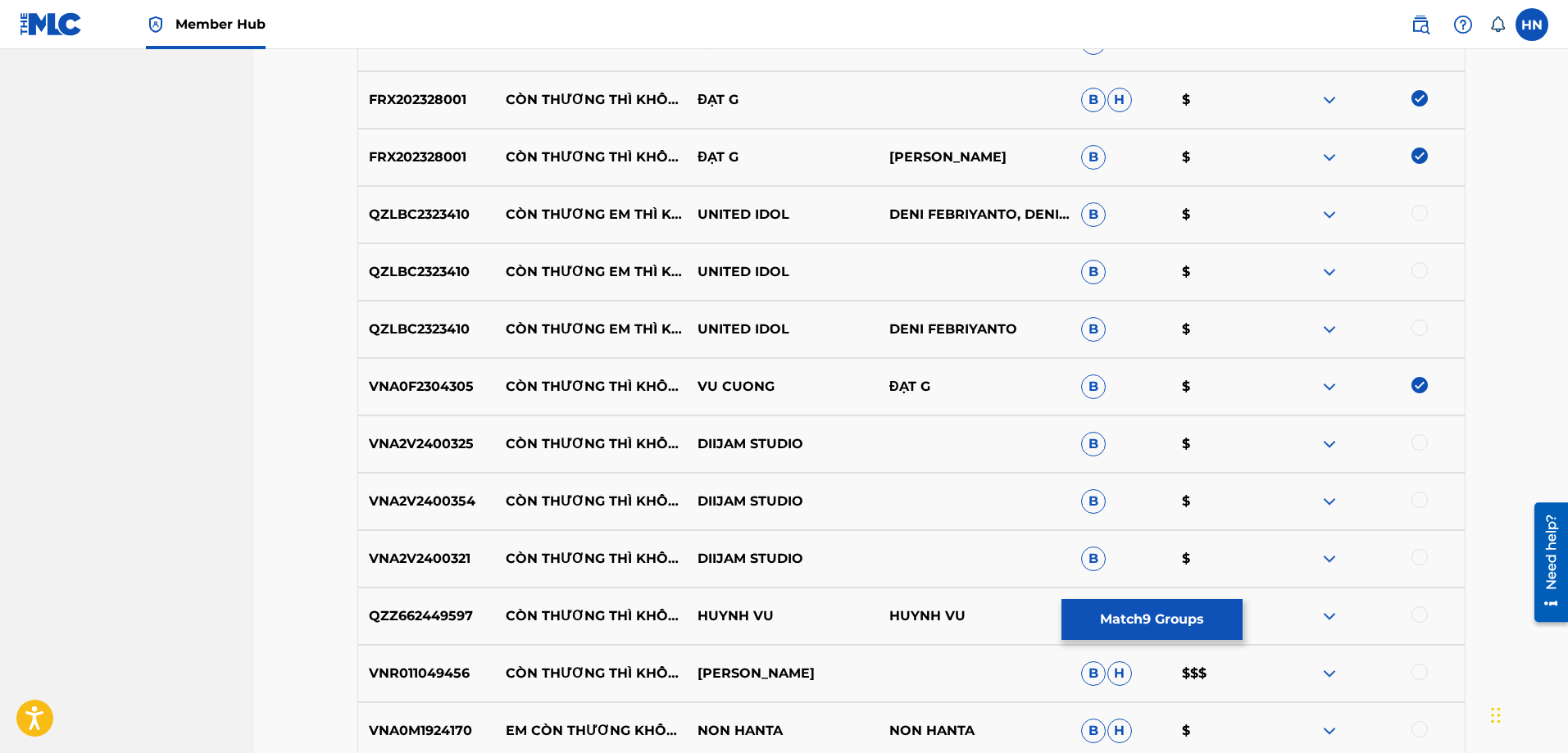
scroll to position [984, 0]
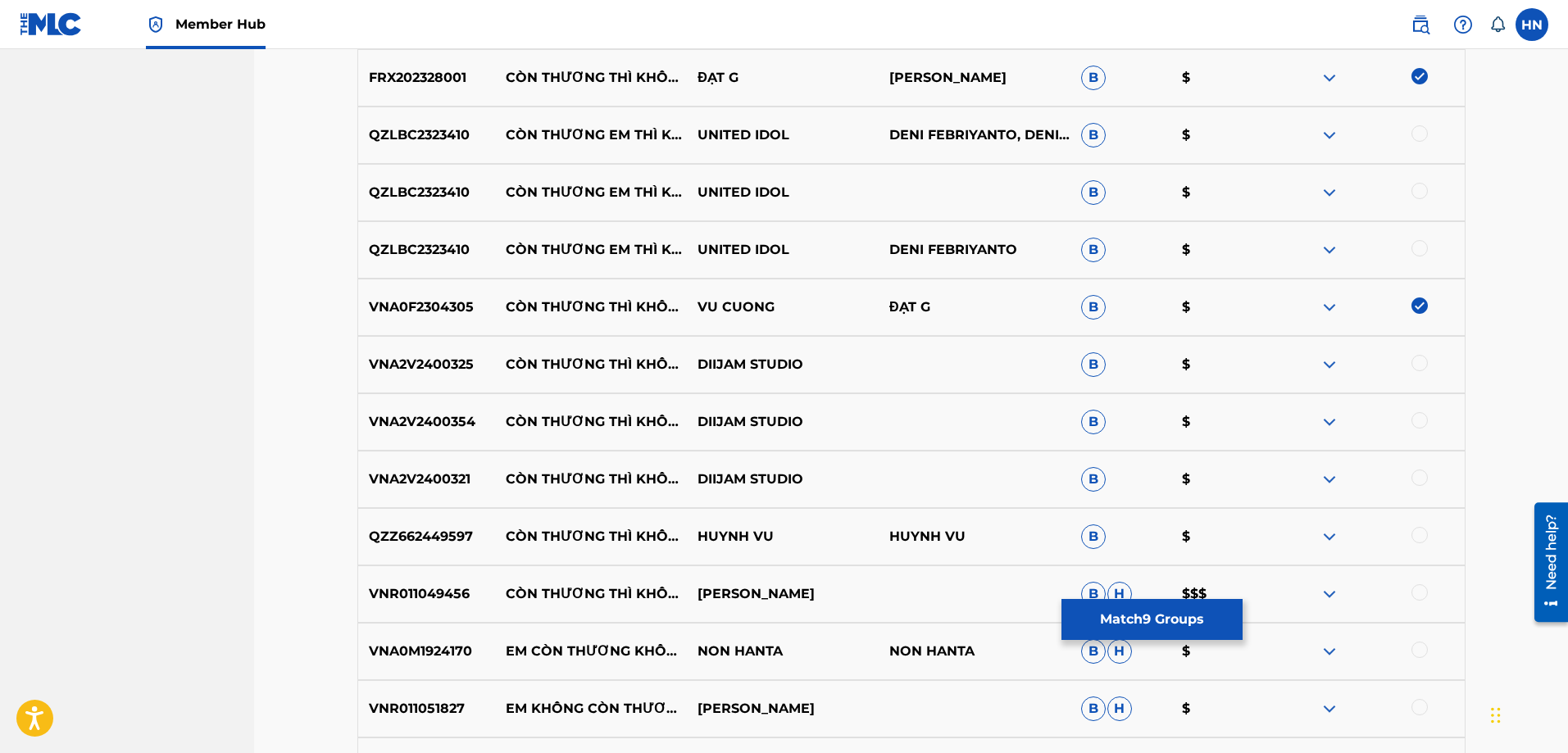
click at [465, 590] on p "VNR011049456" at bounding box center [427, 595] width 138 height 20
click at [1414, 597] on div at bounding box center [1419, 593] width 16 height 16
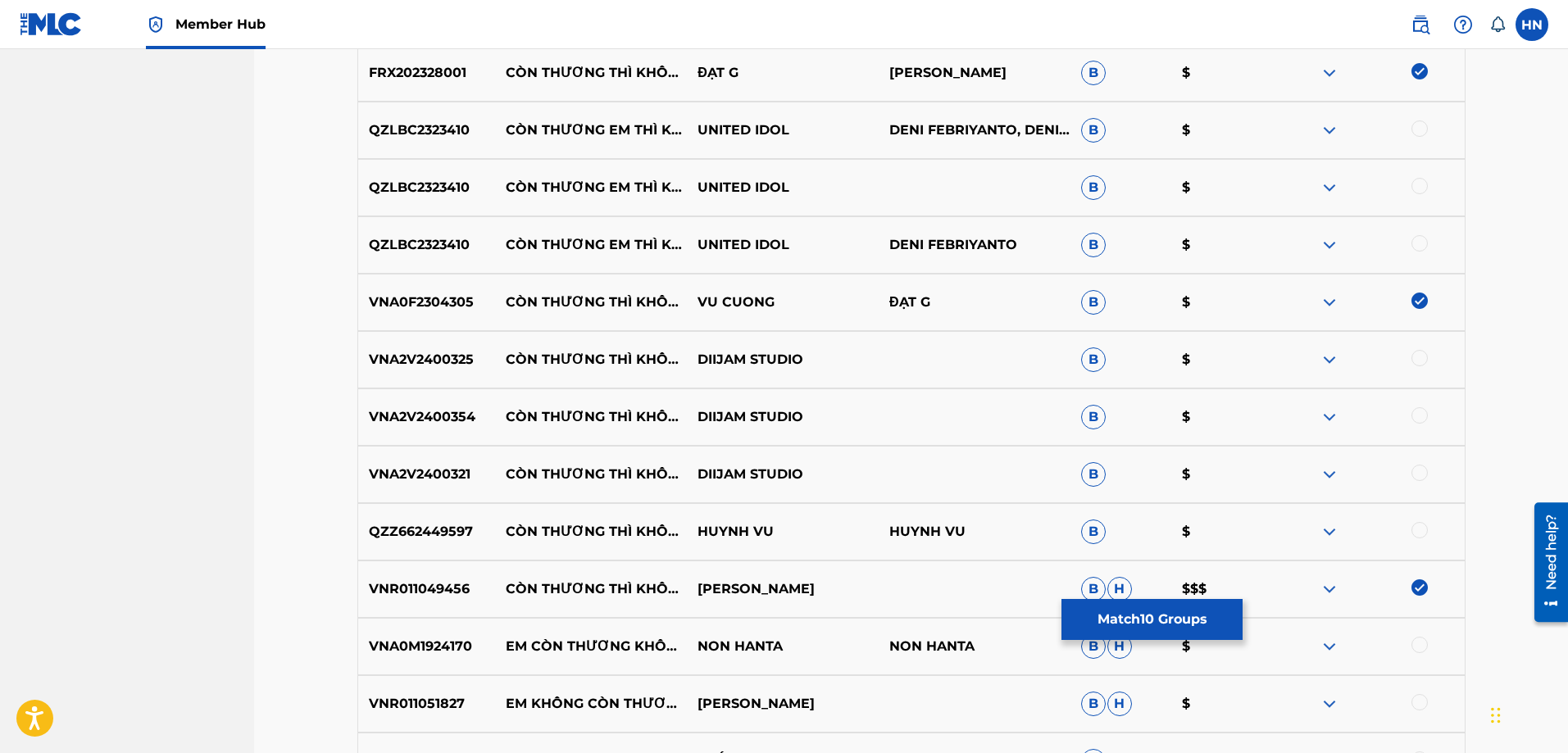
scroll to position [1228, 0]
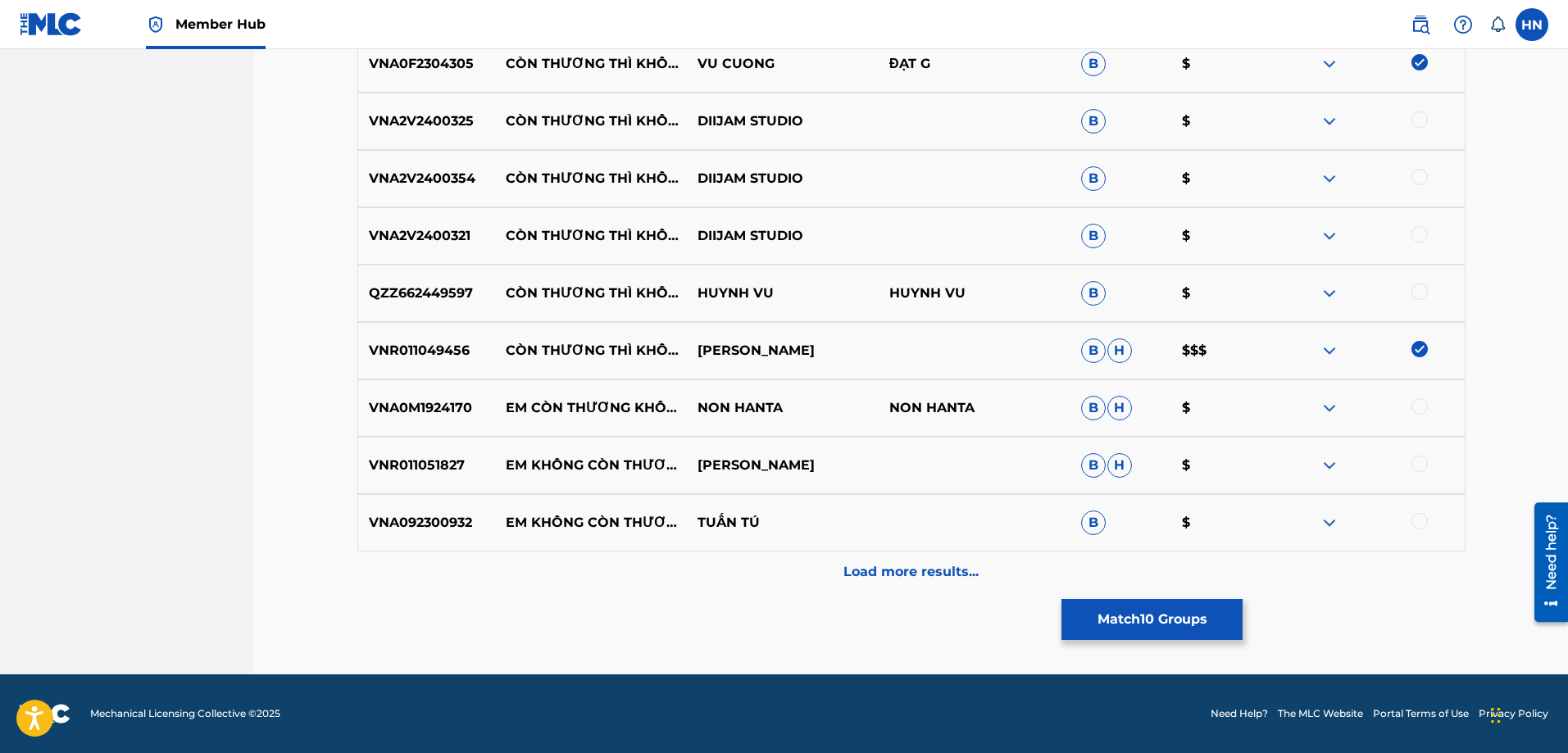
click at [1323, 181] on img at bounding box center [1329, 179] width 20 height 20
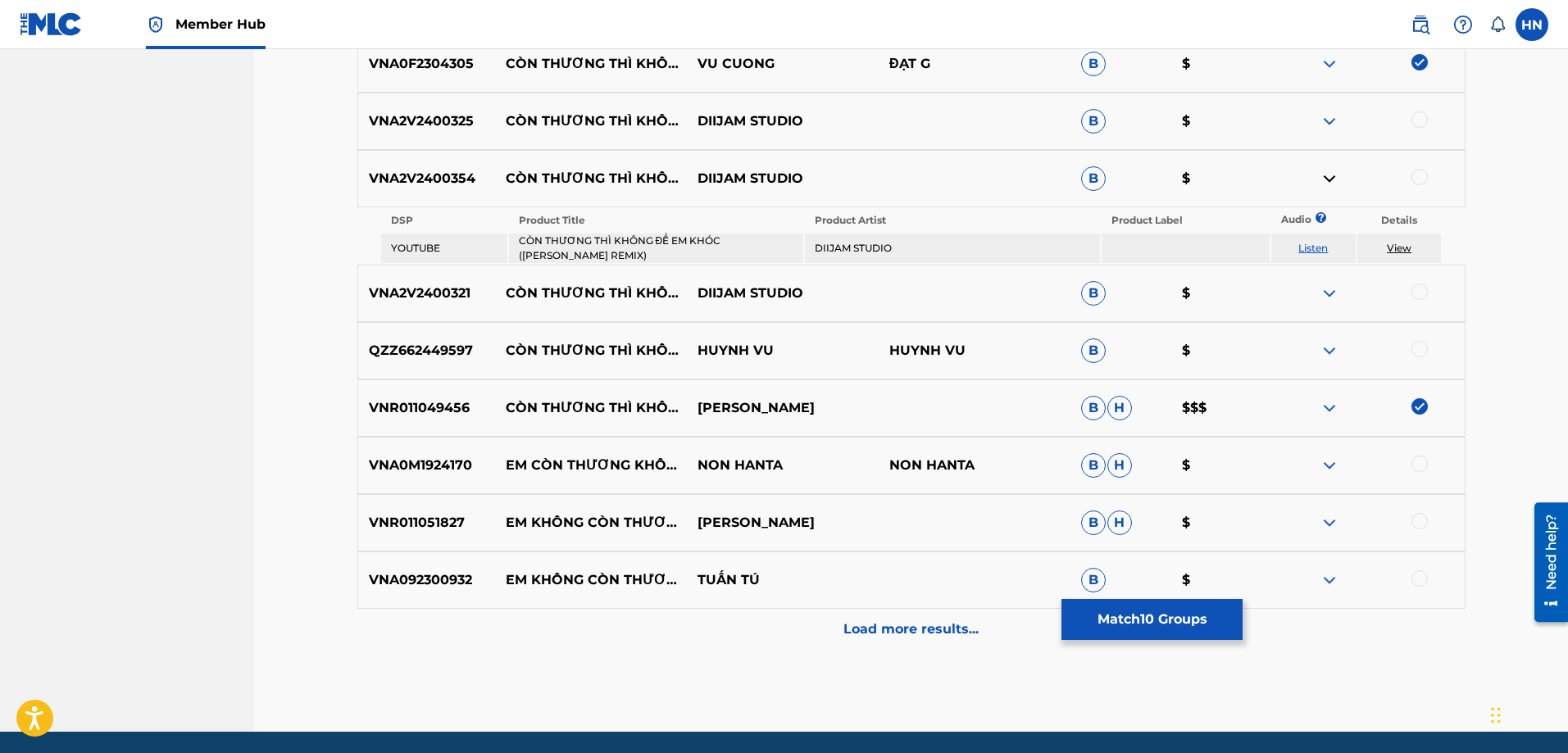
click at [1313, 246] on link "Listen" at bounding box center [1313, 248] width 30 height 12
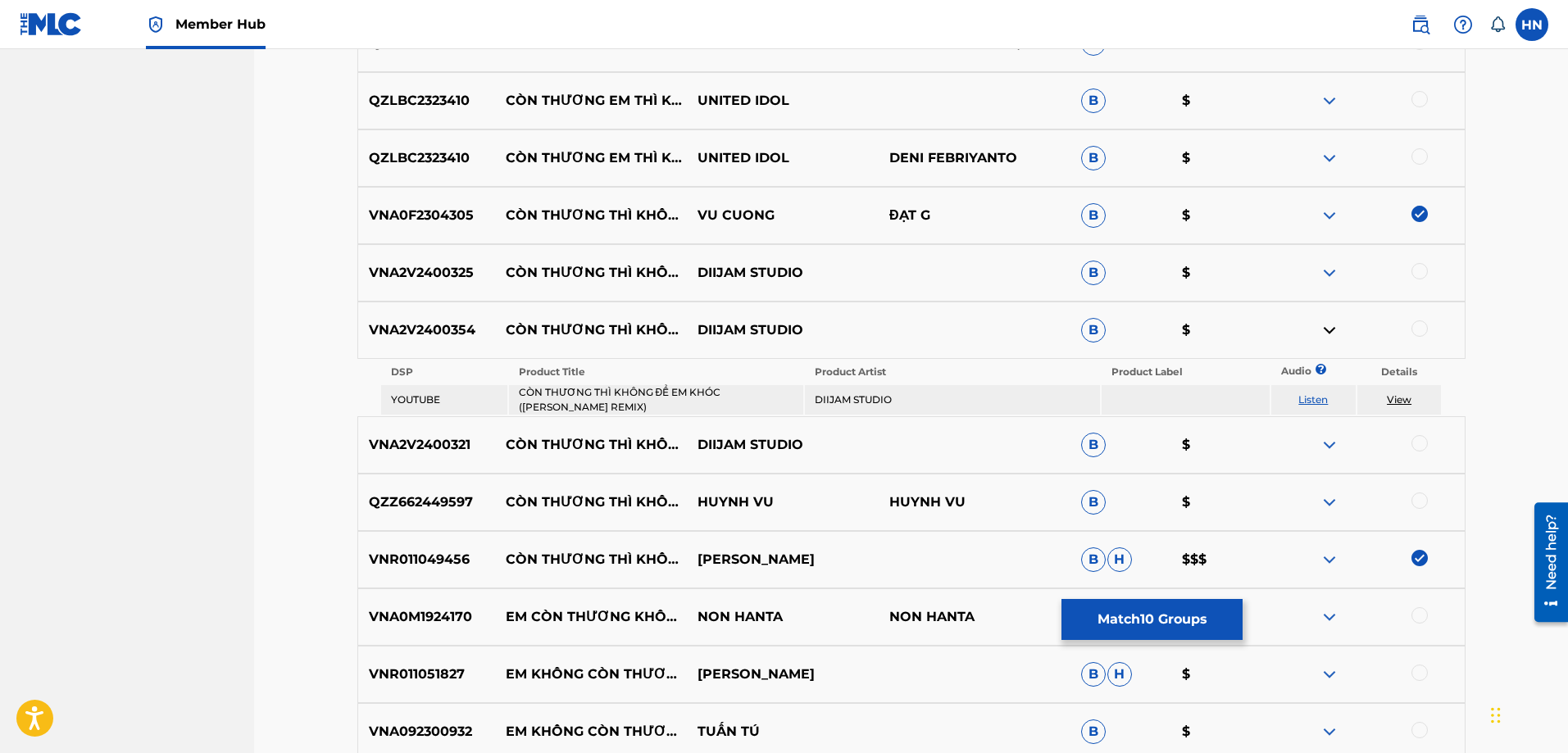
scroll to position [1063, 0]
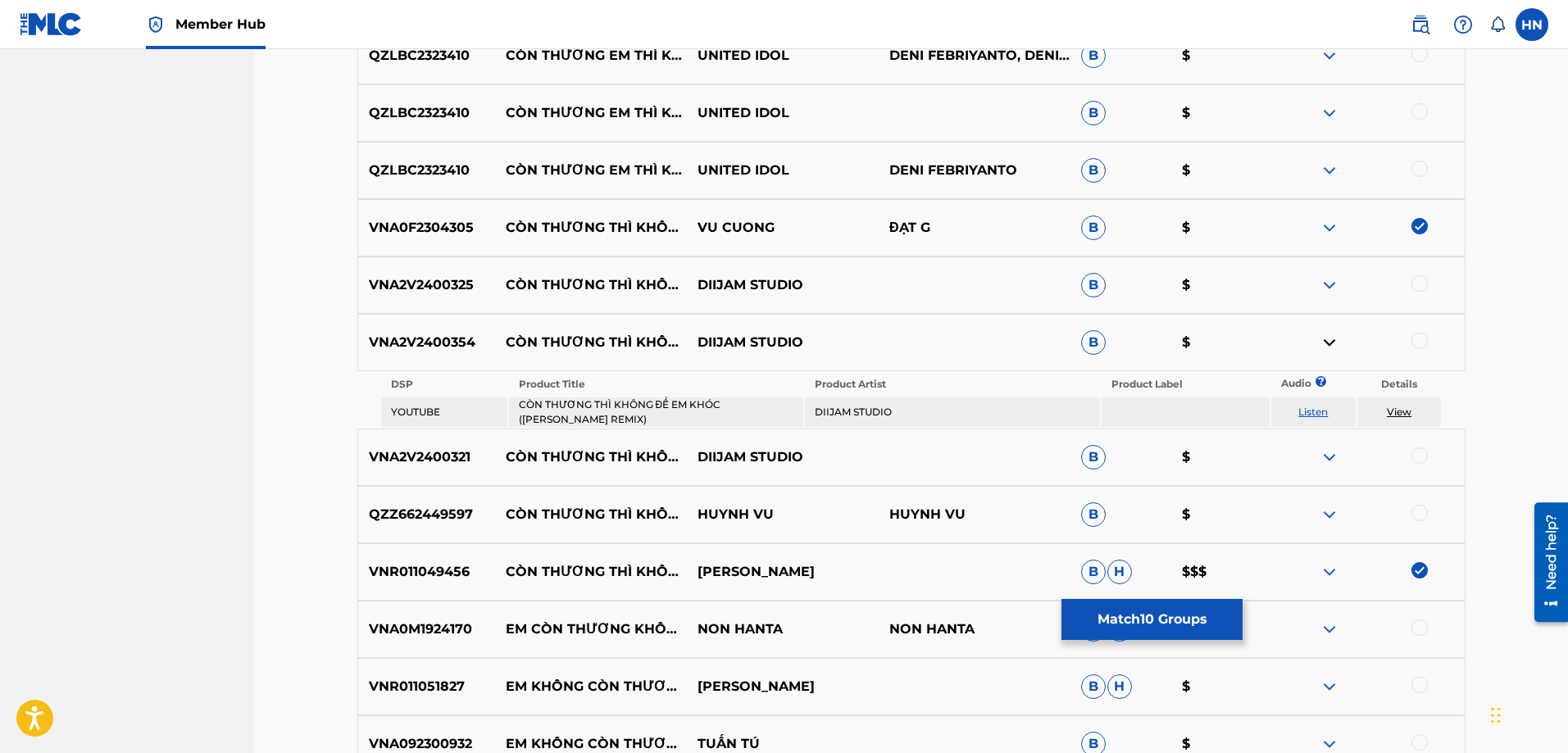
click at [454, 287] on p "VNA2V2400325" at bounding box center [427, 285] width 138 height 20
click at [1414, 286] on div at bounding box center [1419, 283] width 16 height 16
click at [436, 340] on p "VNA2V2400354" at bounding box center [427, 342] width 138 height 20
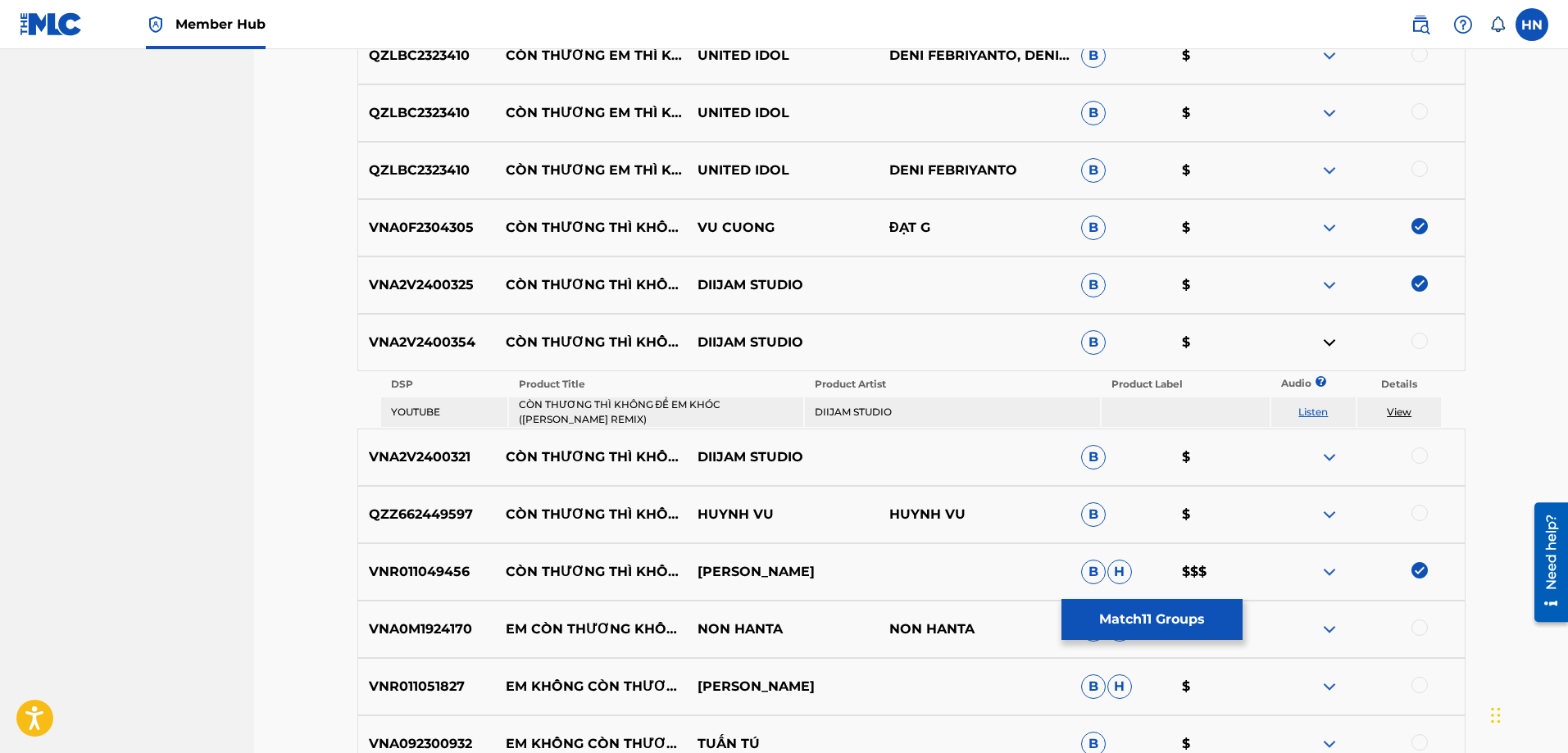
click at [1414, 335] on div at bounding box center [1419, 341] width 16 height 16
click at [397, 448] on p "VNA2V2400321" at bounding box center [427, 457] width 138 height 20
click at [1423, 454] on div at bounding box center [1419, 456] width 16 height 16
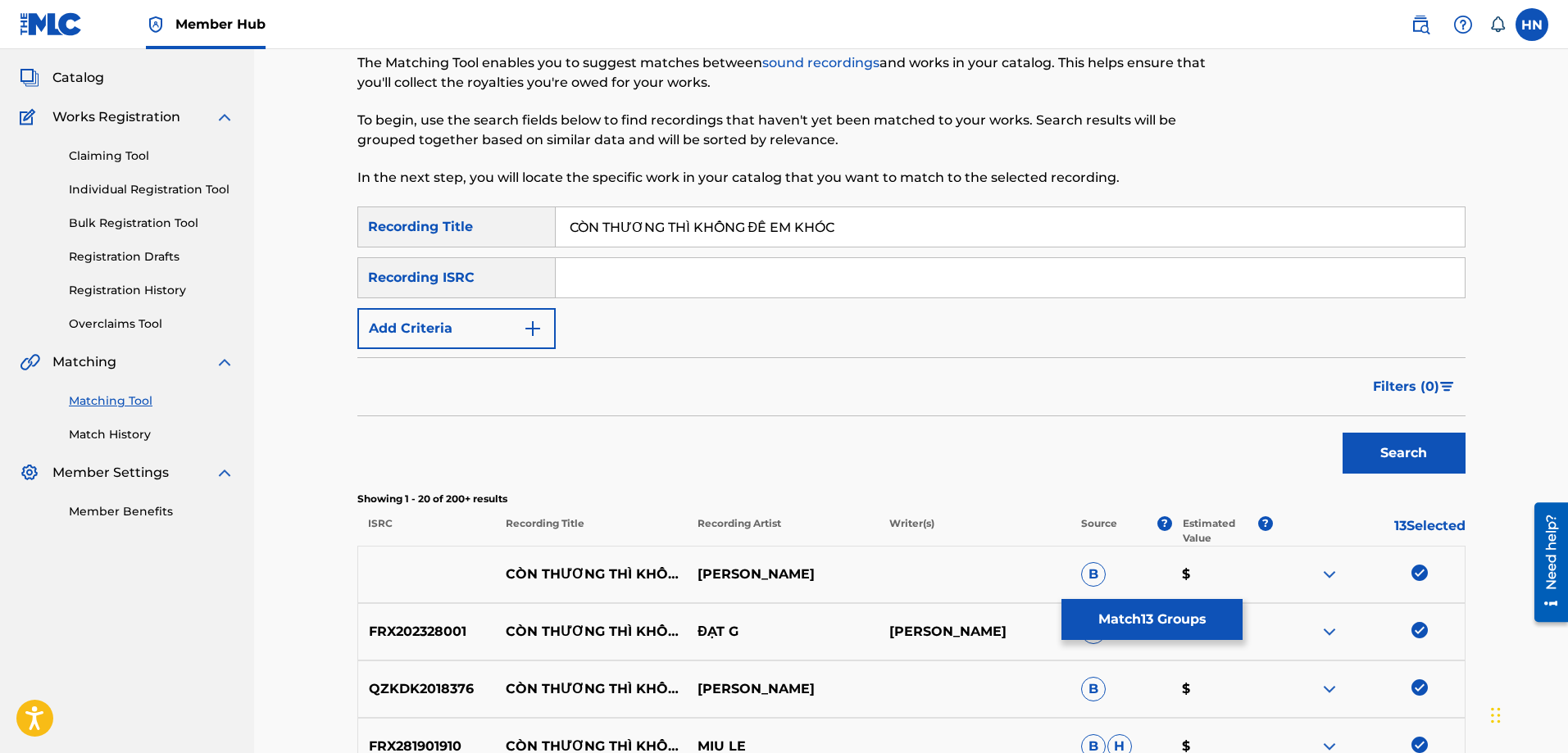
scroll to position [164, 0]
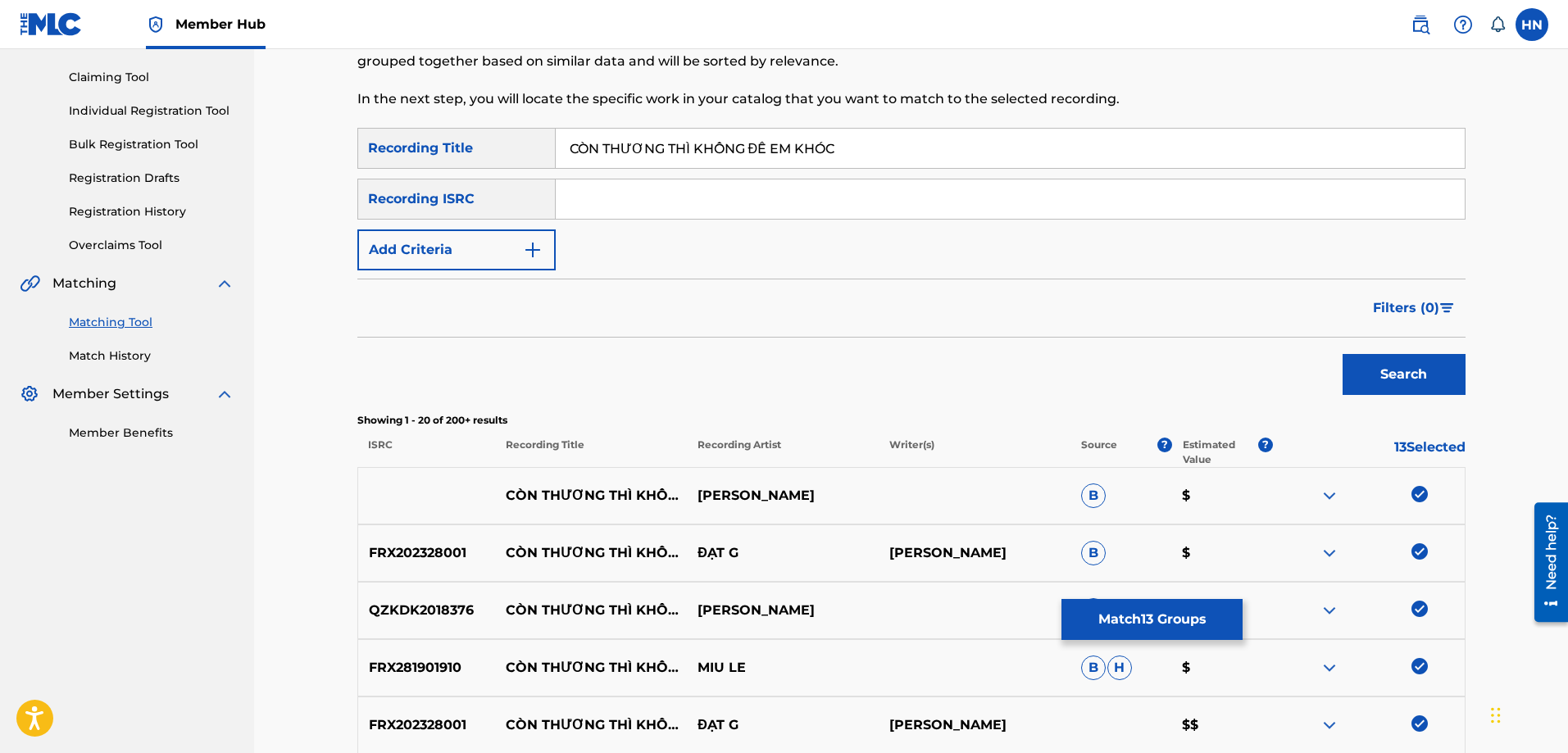
click at [841, 135] on input "CÒN THƯƠNG THÌ KHÔNG ĐỂ EM KHÓC" at bounding box center [1010, 149] width 909 height 39
paste input "ON THUONG THI KHONG DE EM KHO"
type input "CON THUONG THI KHONG DE EM KHOC"
click at [1342, 354] on button "Search" at bounding box center [1404, 374] width 123 height 41
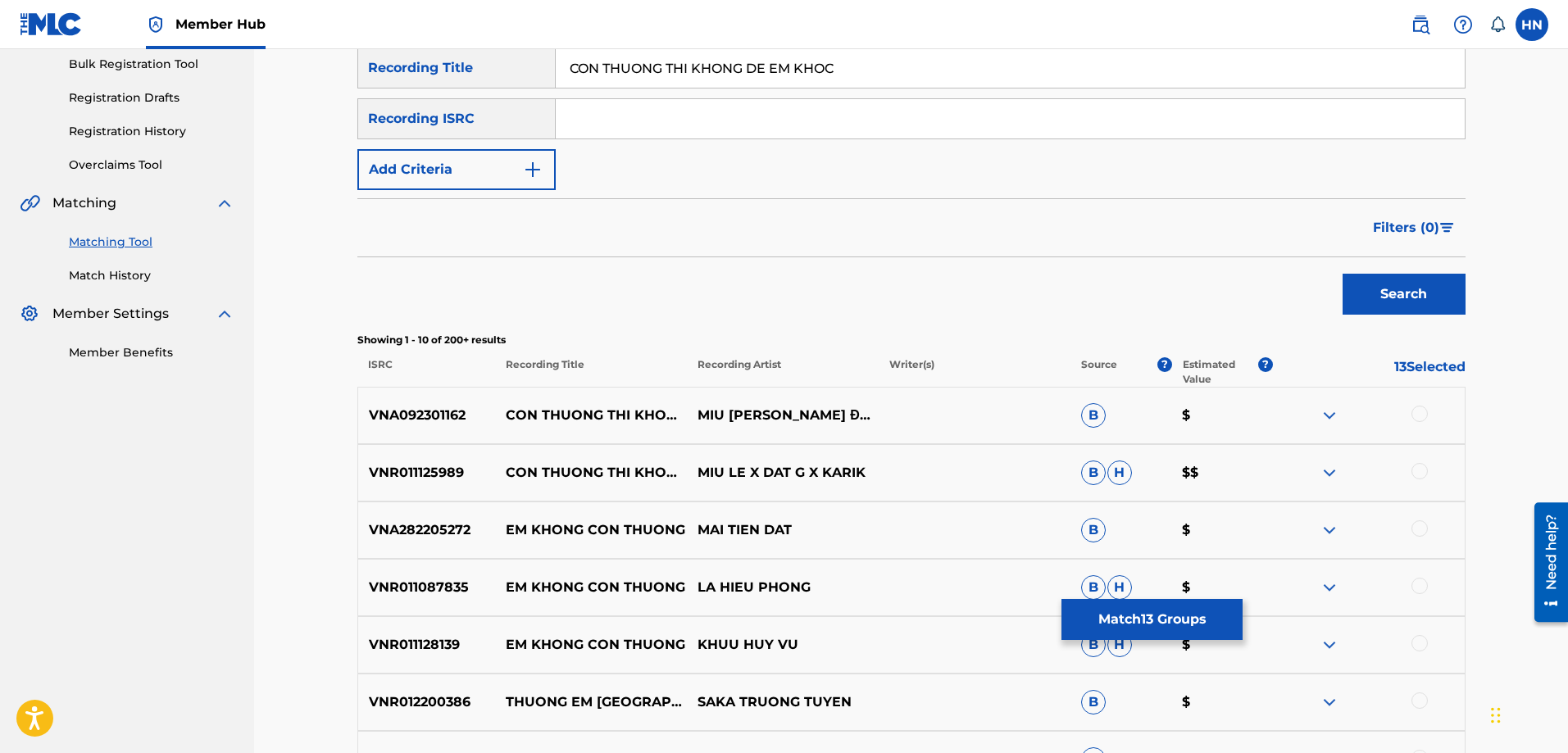
scroll to position [410, 0]
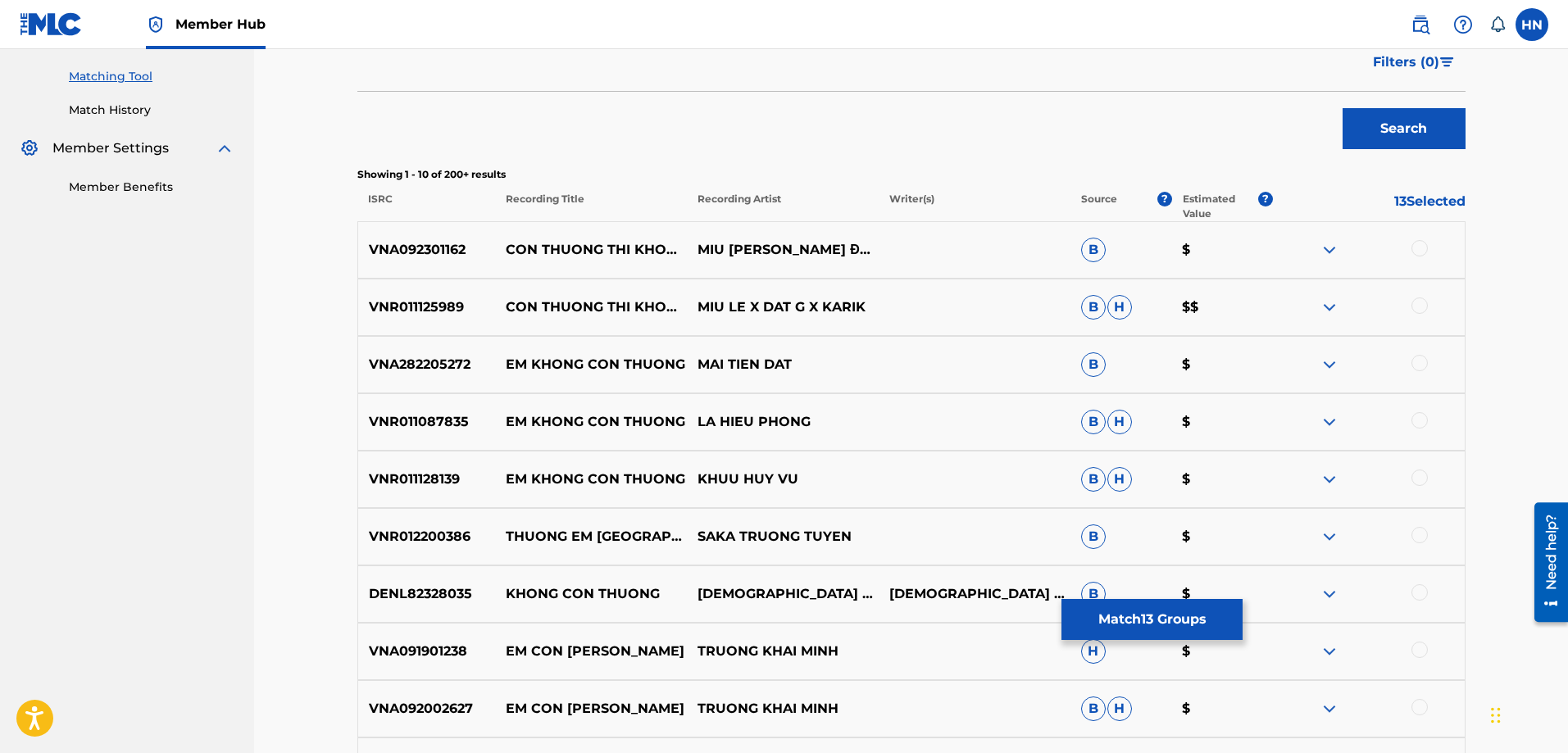
click at [454, 249] on p "VNA092301162" at bounding box center [427, 250] width 138 height 20
click at [1429, 249] on div at bounding box center [1369, 250] width 192 height 20
click at [1410, 248] on div at bounding box center [1369, 250] width 192 height 20
click at [1424, 247] on div at bounding box center [1419, 249] width 16 height 16
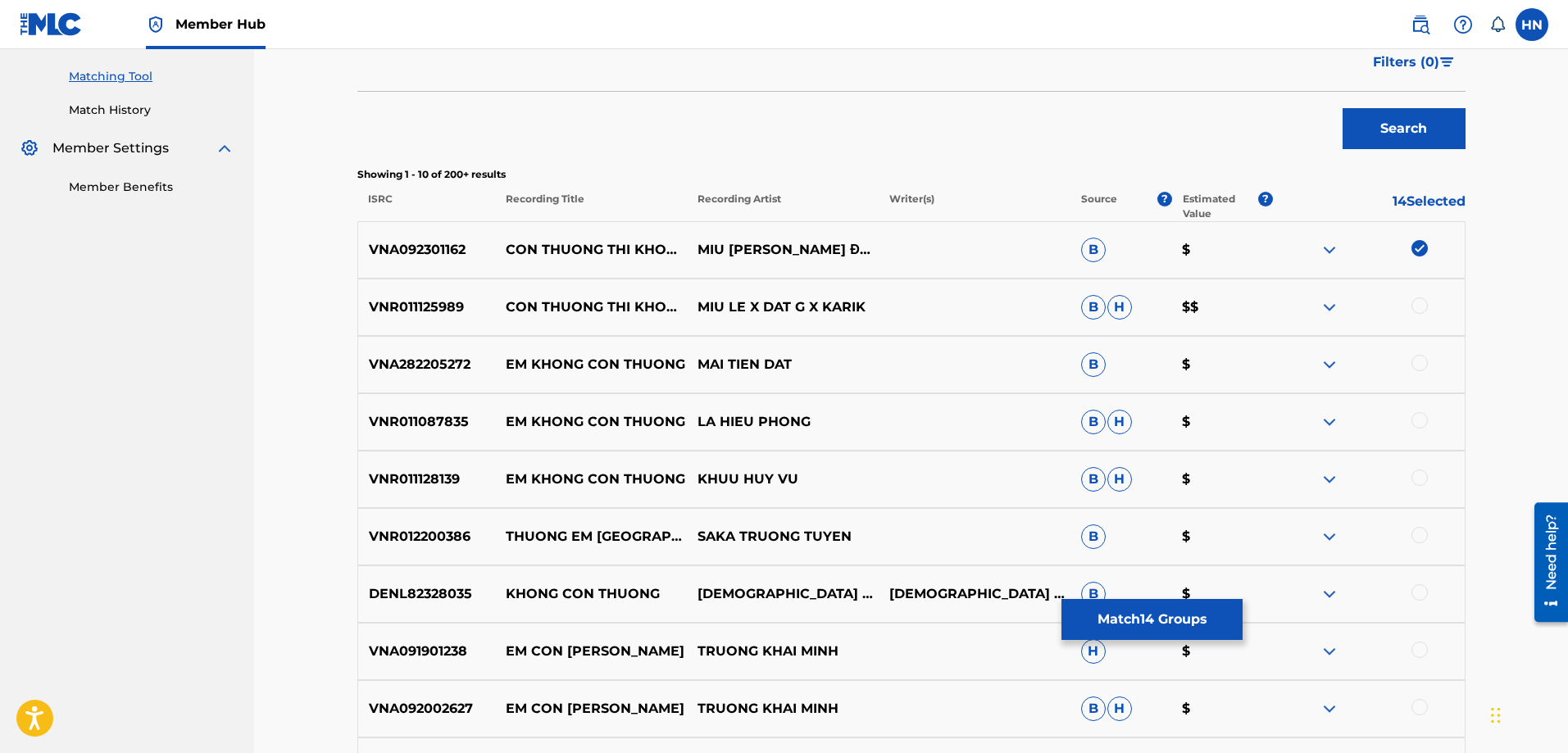
click at [454, 296] on div "VNR011125989 CON THUONG THI KHONG DE EM KHOC MIU LE X DAT G X KARIK B H $$" at bounding box center [911, 307] width 1108 height 57
click at [1419, 301] on div at bounding box center [1419, 305] width 16 height 16
click at [1087, 626] on button "Match 15 Groups" at bounding box center [1152, 620] width 181 height 41
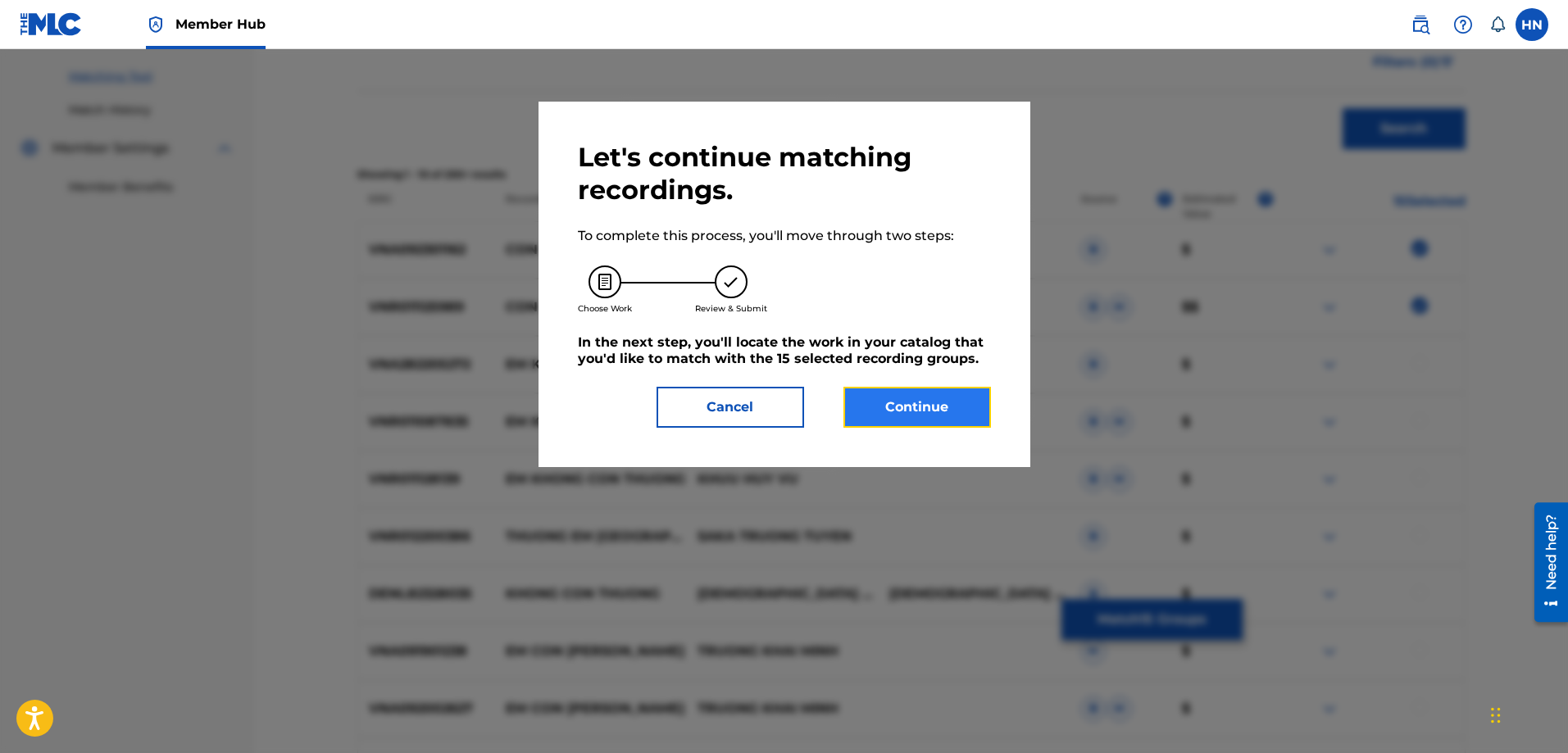
click at [878, 389] on button "Continue" at bounding box center [917, 407] width 148 height 41
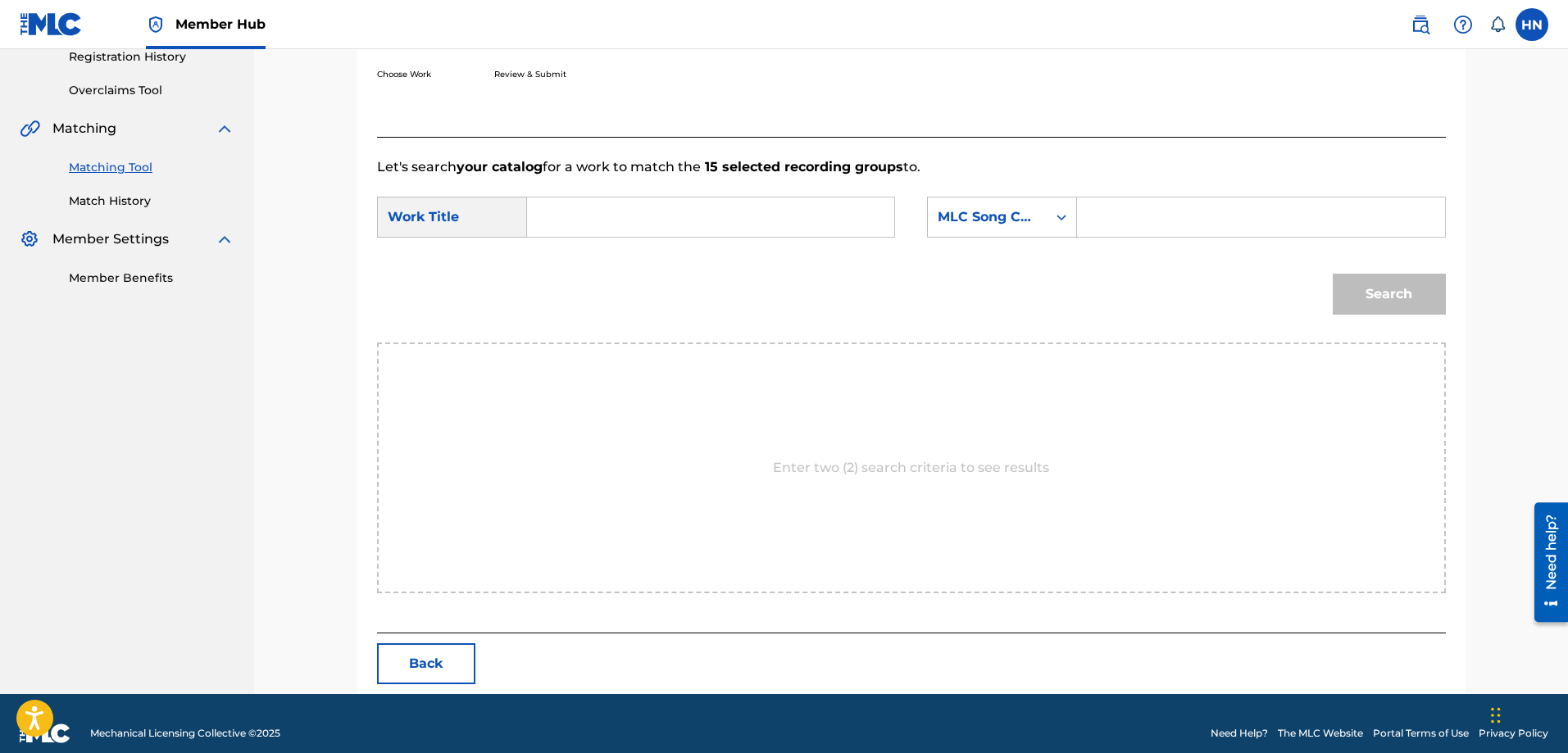
scroll to position [338, 0]
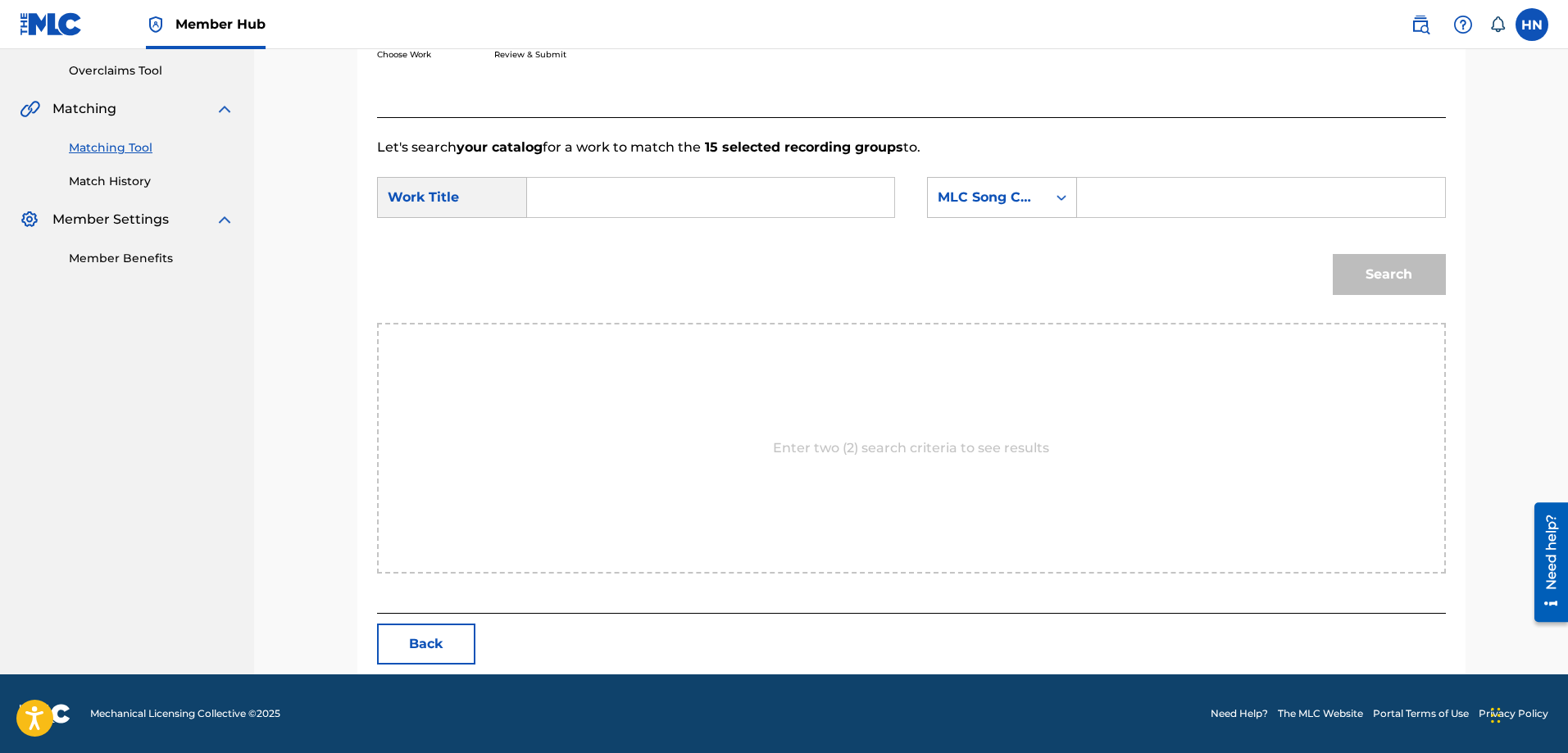
click at [832, 196] on input "Search Form" at bounding box center [710, 198] width 339 height 39
paste input "CON THUONG THI KHONG DE EM KHOC"
type input "CON THUONG THI KHONG DE EM KHOC"
click at [979, 203] on div "MLC Song Code" at bounding box center [987, 198] width 99 height 20
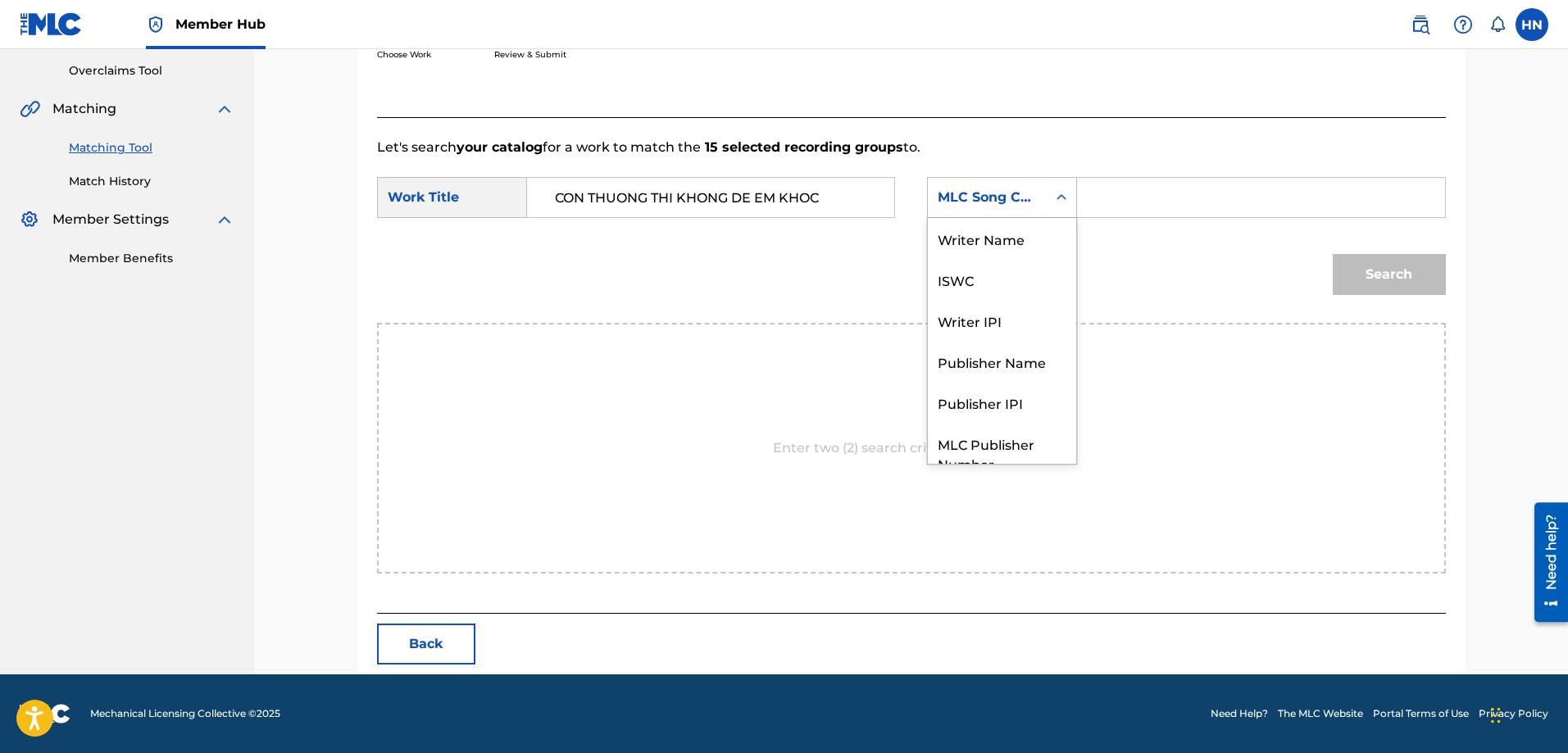
scroll to position [61, 0]
click at [971, 236] on div "ISWC" at bounding box center [1002, 219] width 149 height 41
click at [1110, 199] on input "Search Form" at bounding box center [1260, 198] width 339 height 39
paste input "T9317227648"
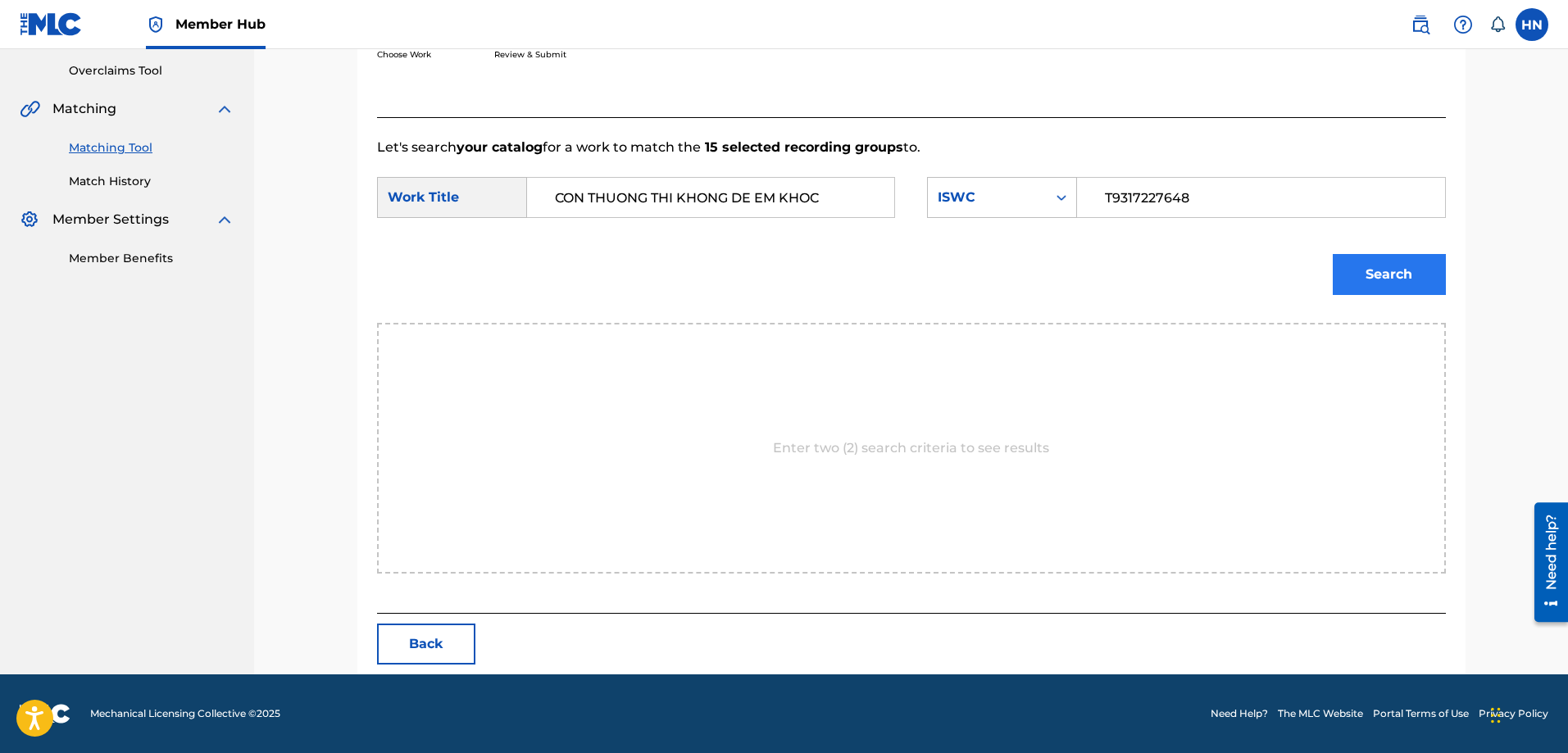
type input "T9317227648"
click at [1352, 257] on button "Search" at bounding box center [1389, 274] width 113 height 41
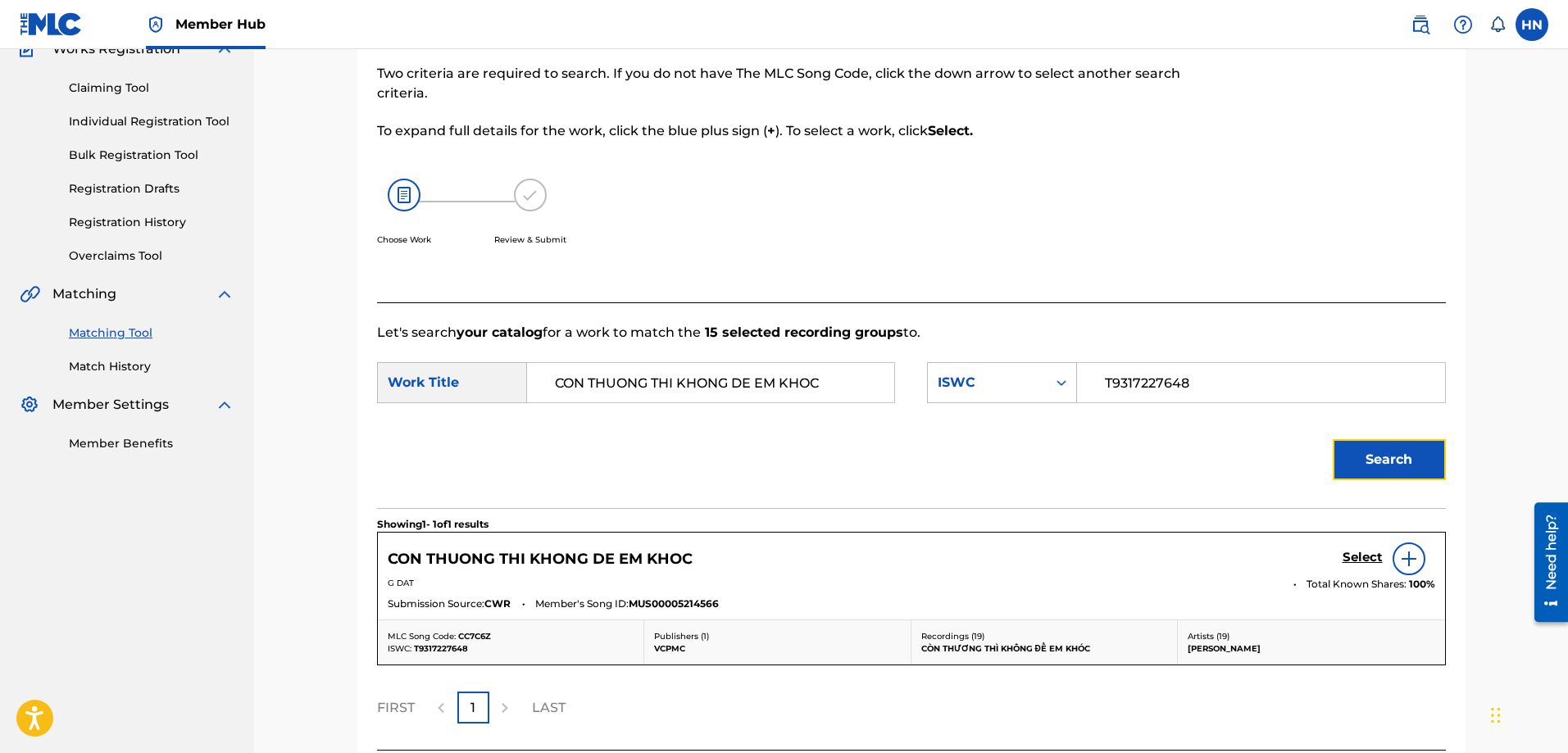
scroll to position [290, 0]
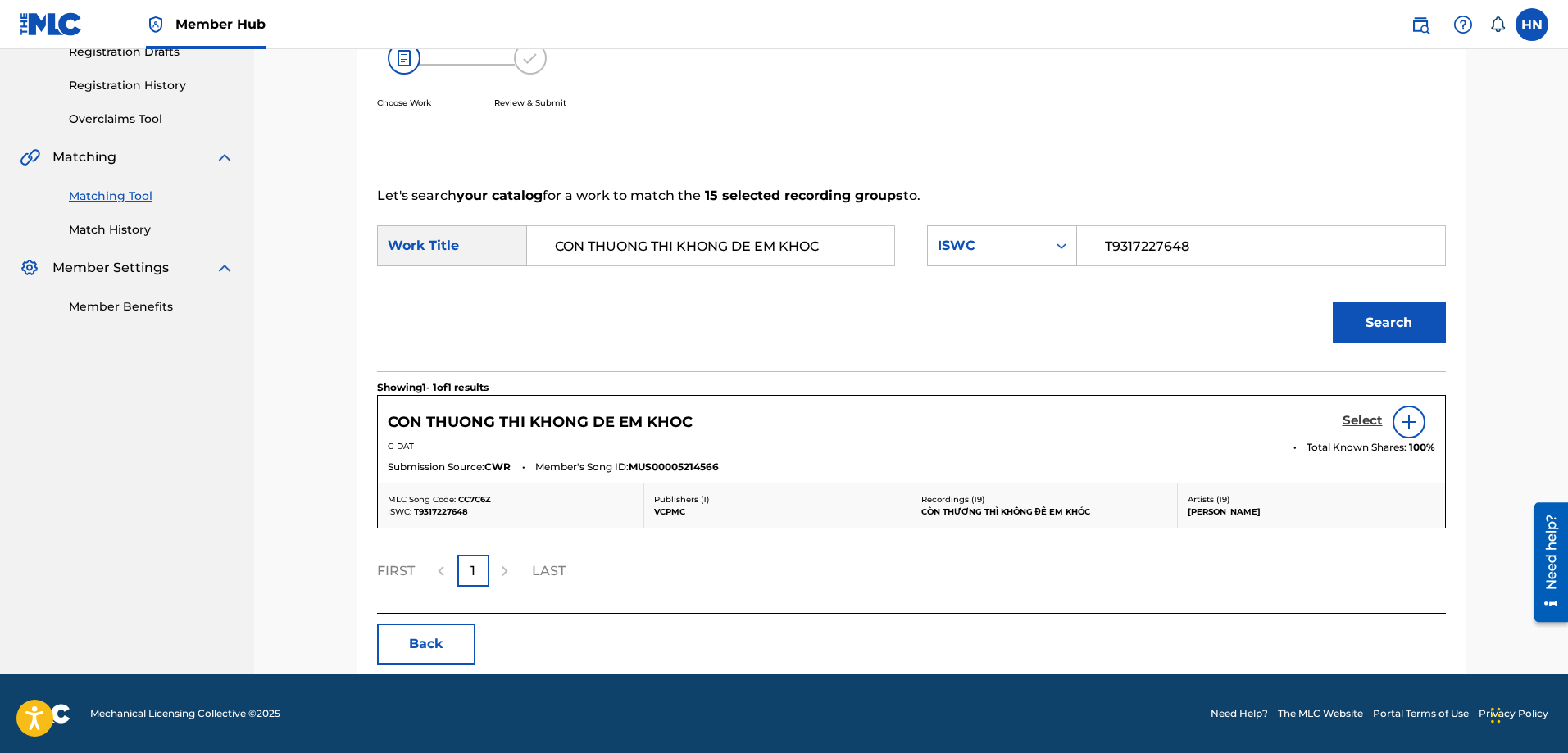
click at [1352, 424] on h5 "Select" at bounding box center [1362, 420] width 40 height 16
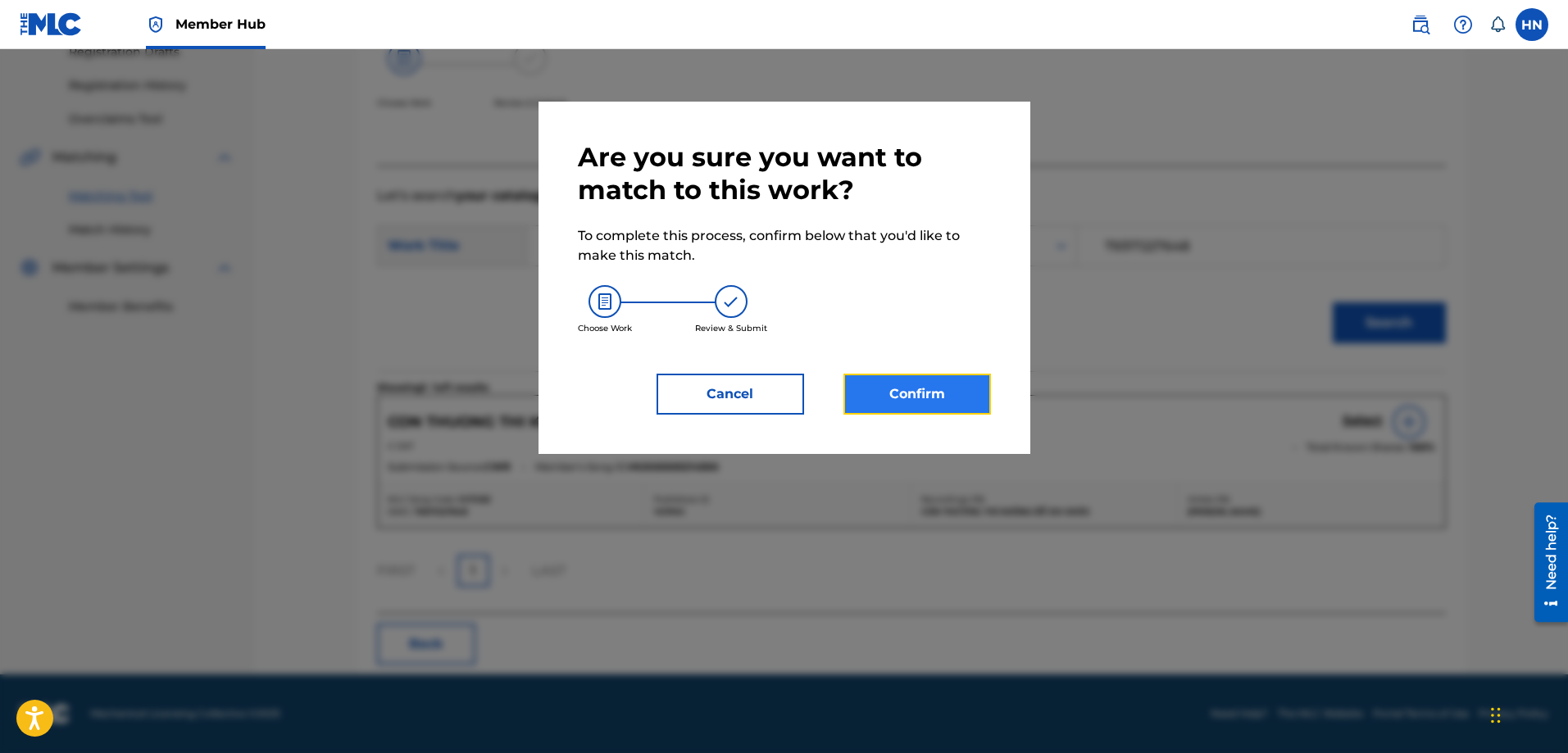
click at [926, 381] on button "Confirm" at bounding box center [917, 394] width 148 height 41
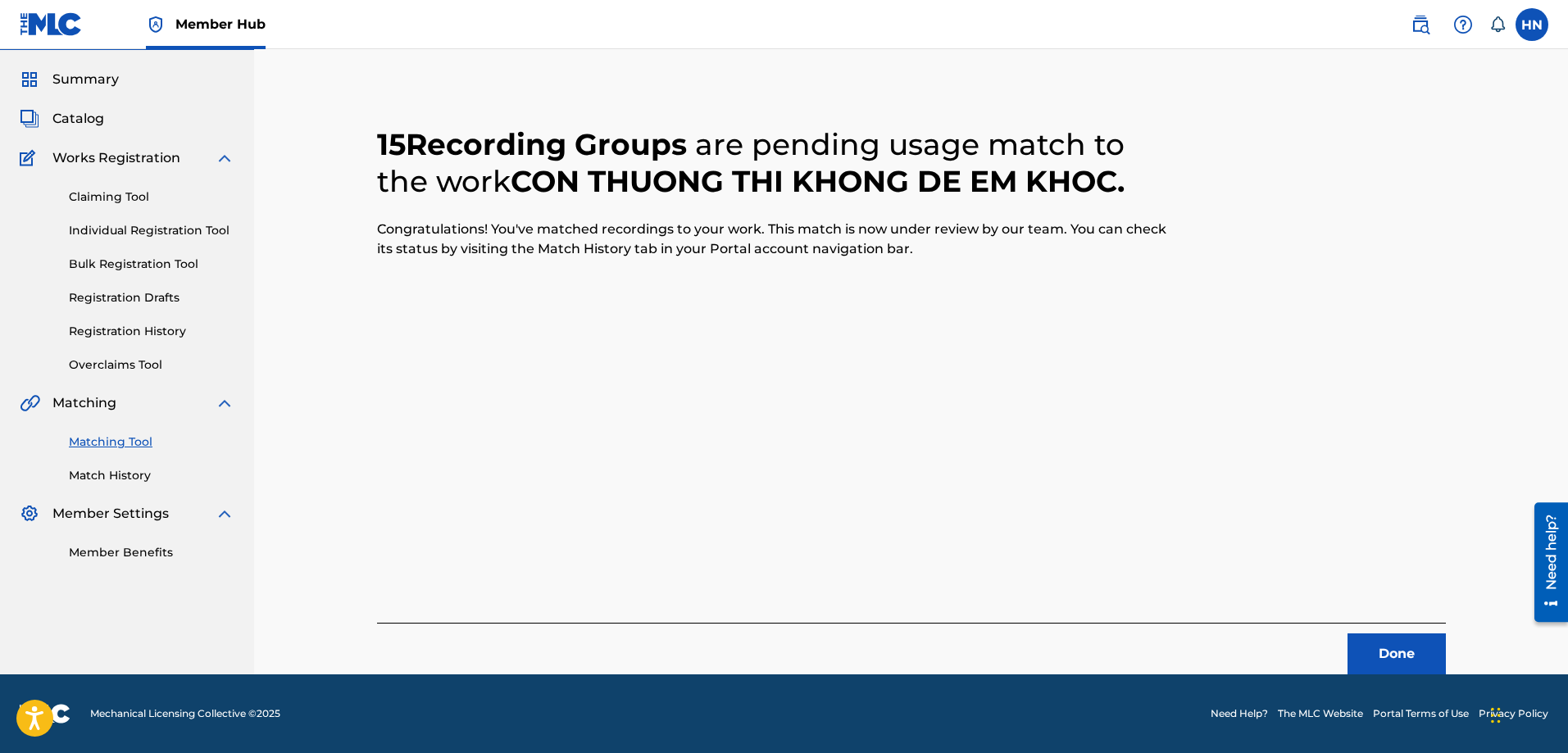
scroll to position [44, 0]
click at [1397, 668] on button "Done" at bounding box center [1396, 654] width 99 height 41
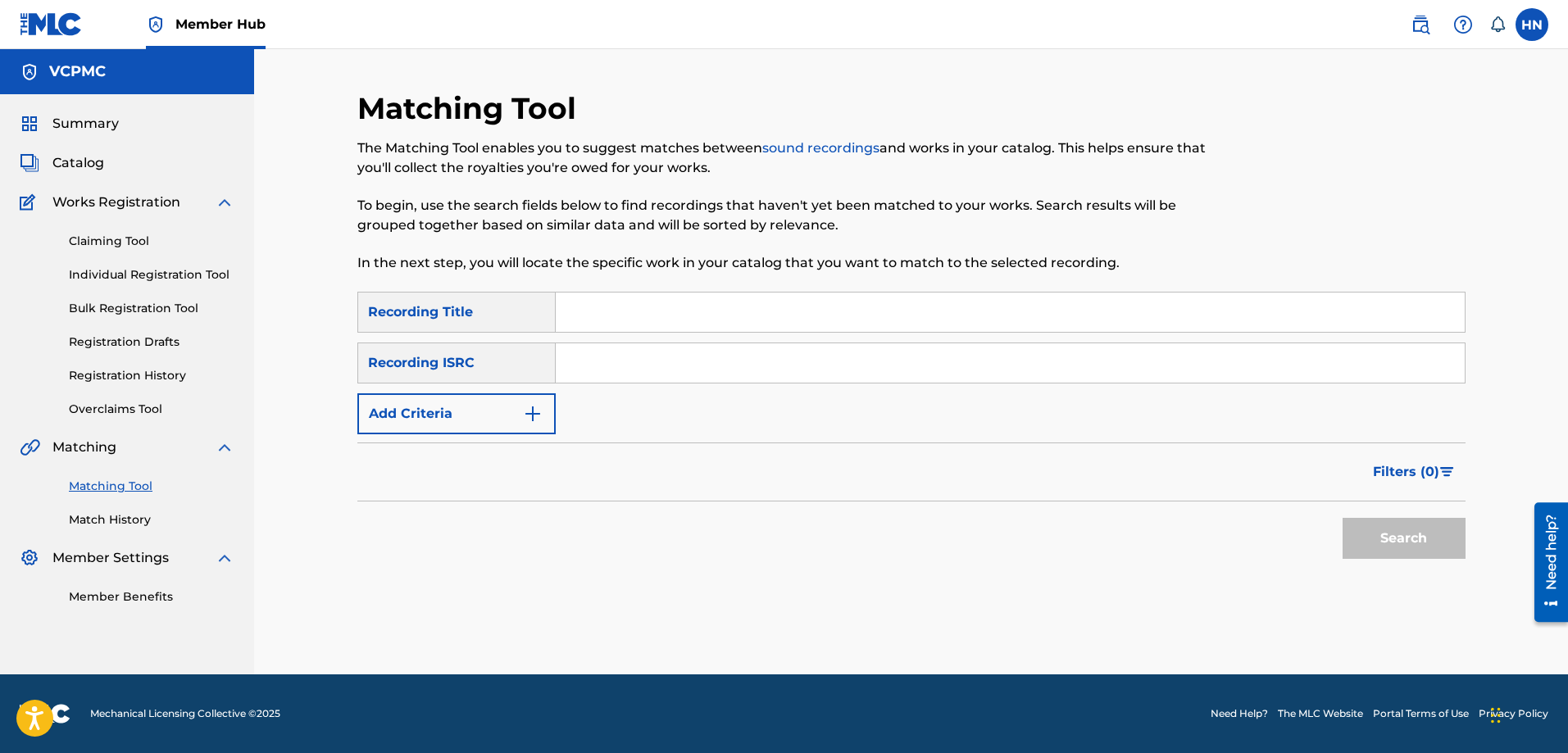
click at [739, 317] on input "Search Form" at bounding box center [1010, 312] width 909 height 39
paste input "LẠY MẸ QUAN ÂM"
type input "LẠY MẸ QUAN ÂM"
click at [1342, 518] on button "Search" at bounding box center [1404, 539] width 123 height 41
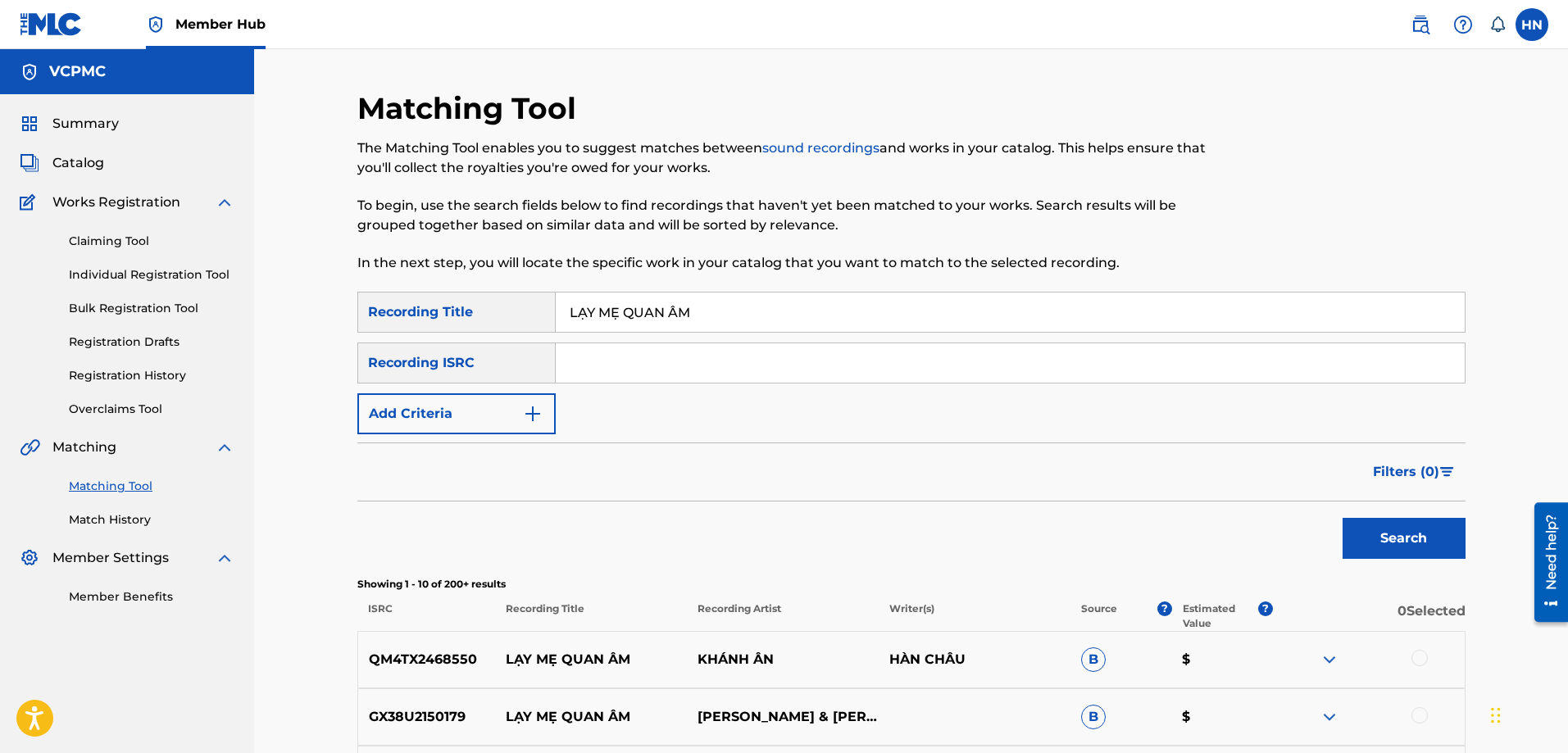
scroll to position [246, 0]
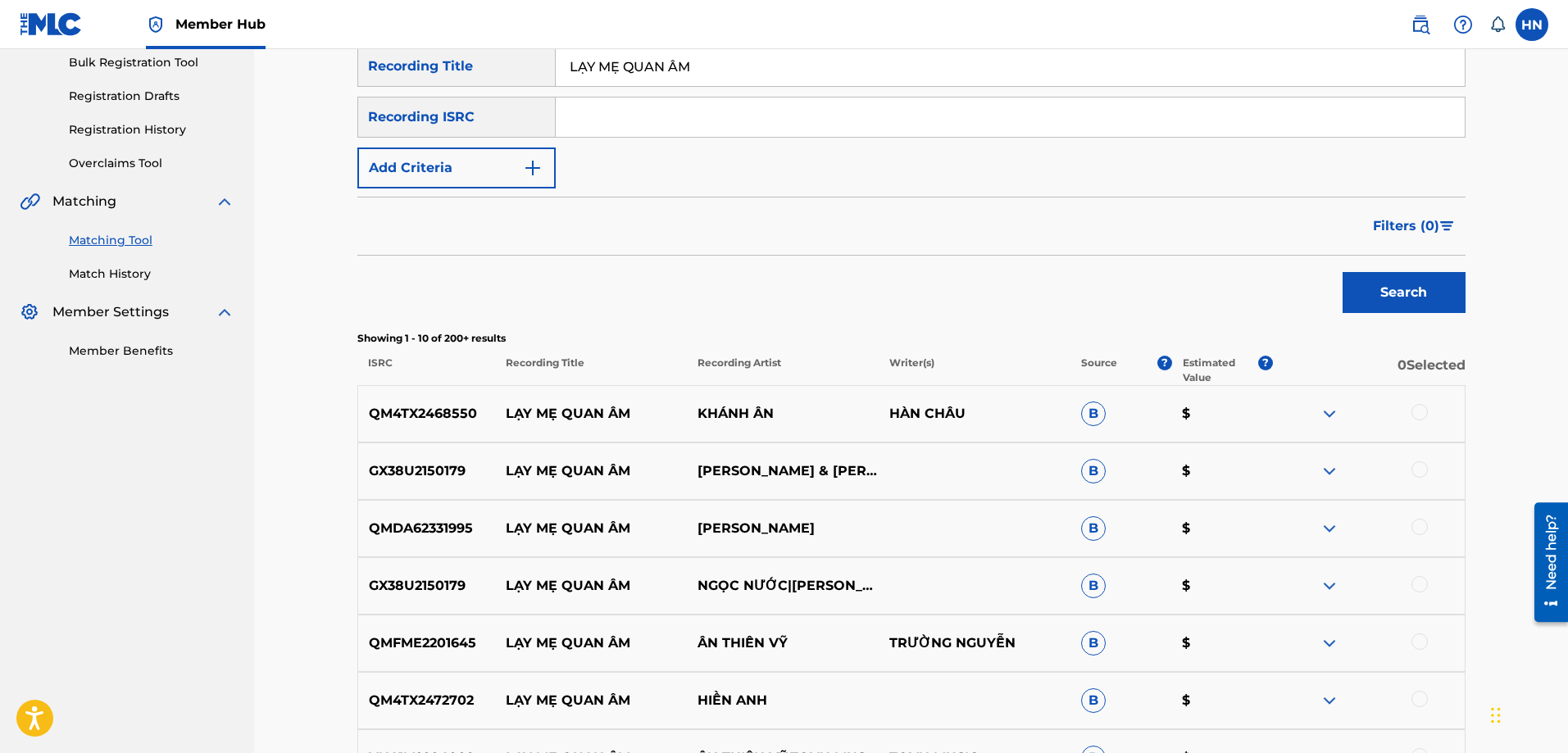
click at [434, 528] on p "QMDA62331995" at bounding box center [427, 529] width 138 height 20
click at [1422, 523] on div at bounding box center [1419, 527] width 16 height 16
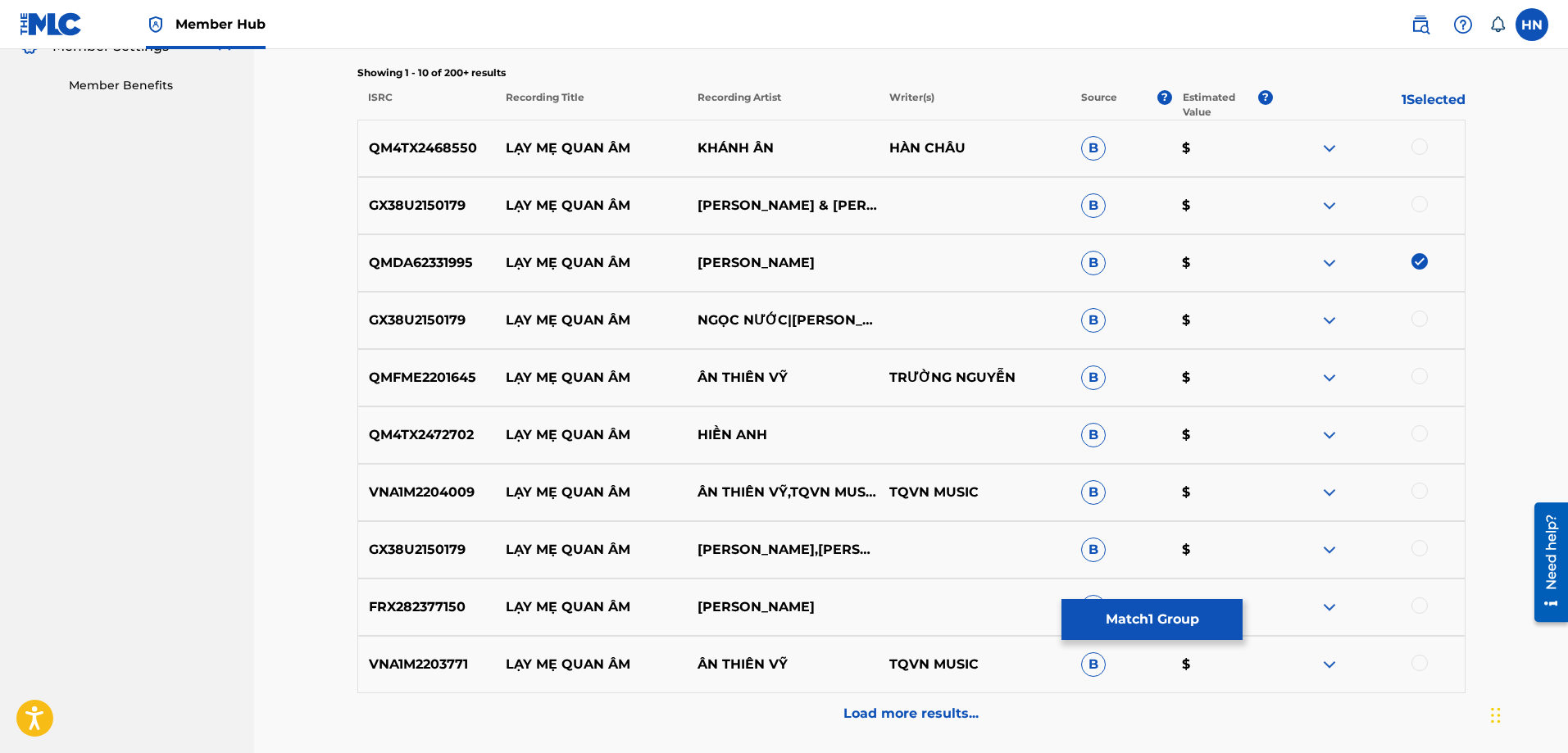
scroll to position [574, 0]
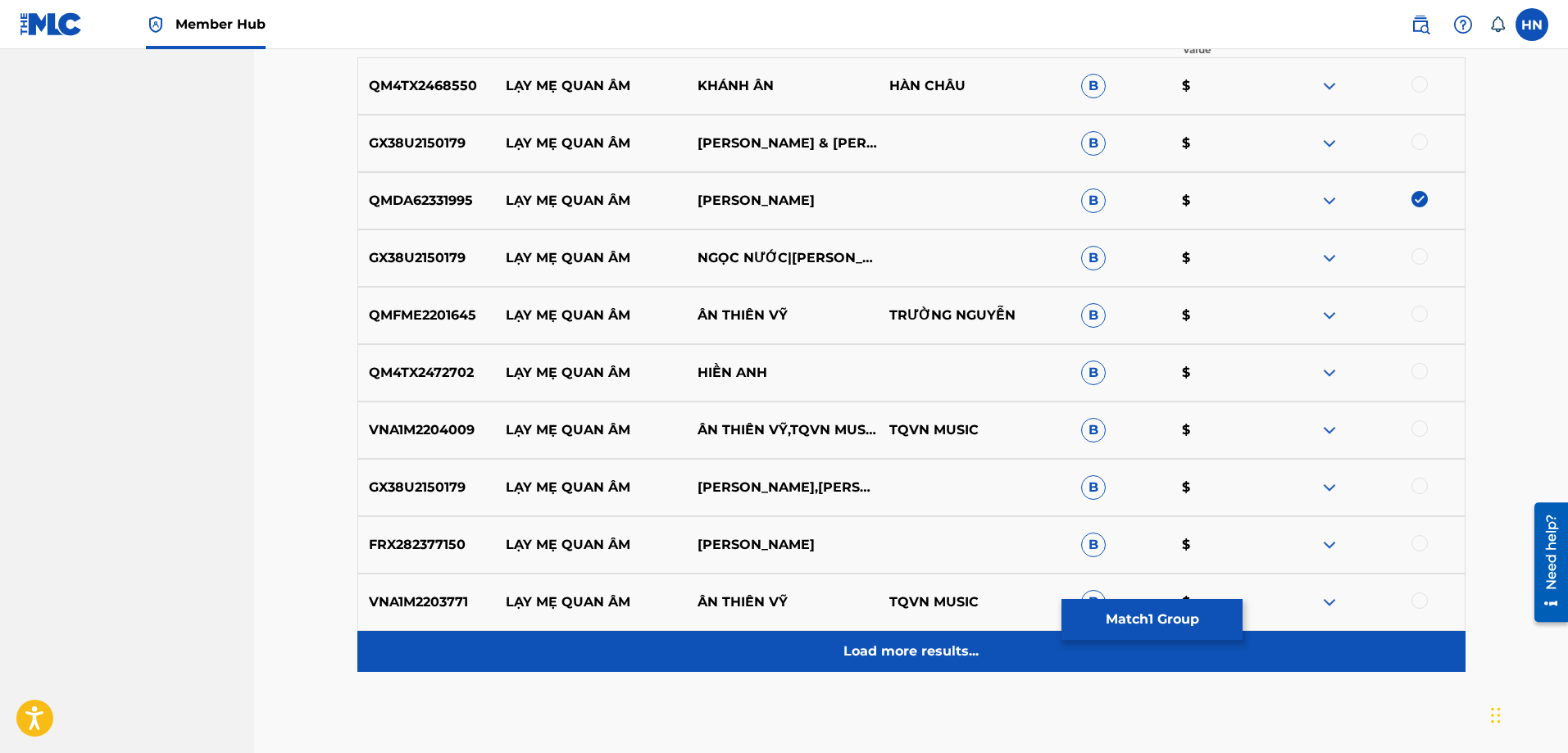
click at [825, 638] on div "Load more results..." at bounding box center [911, 652] width 1108 height 41
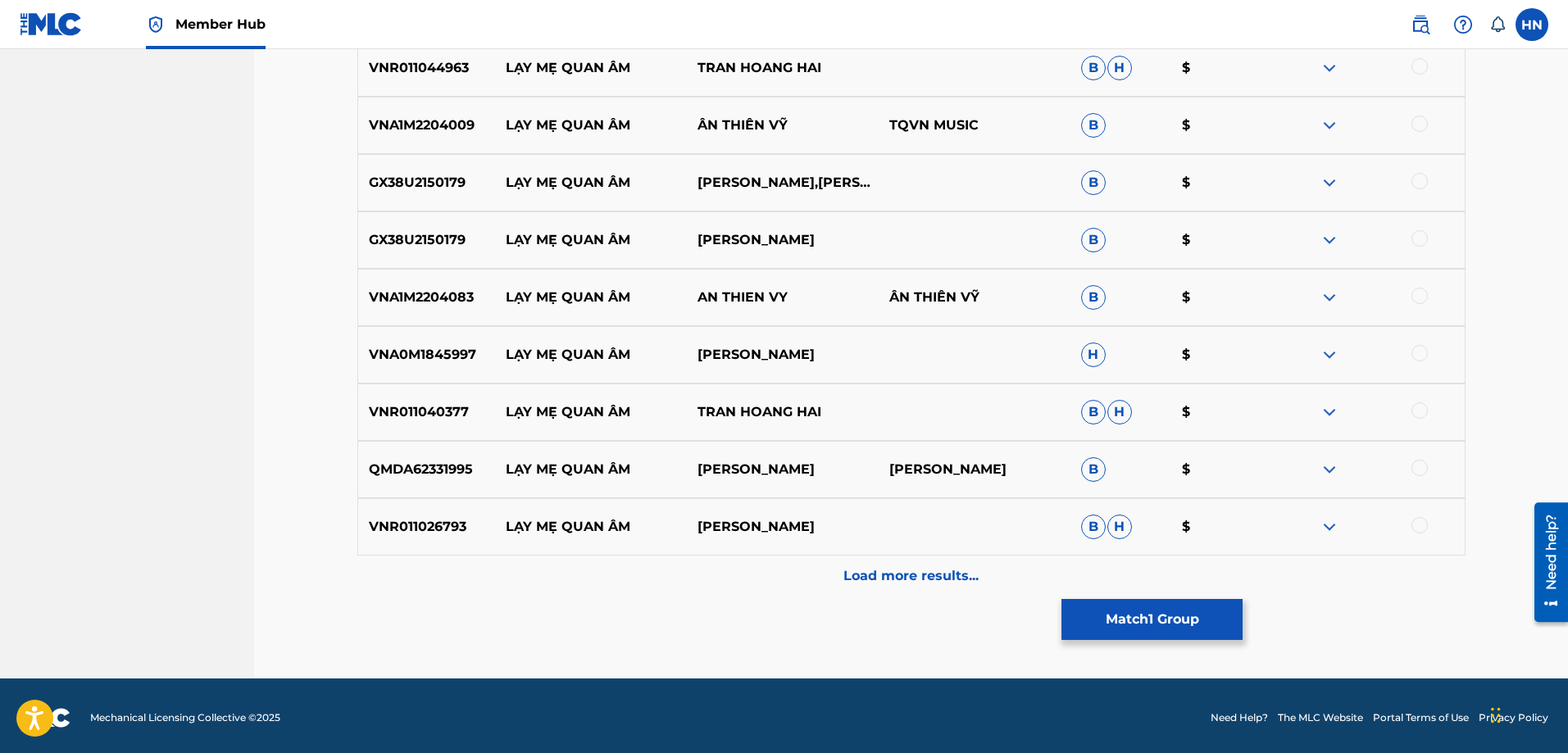
scroll to position [1228, 0]
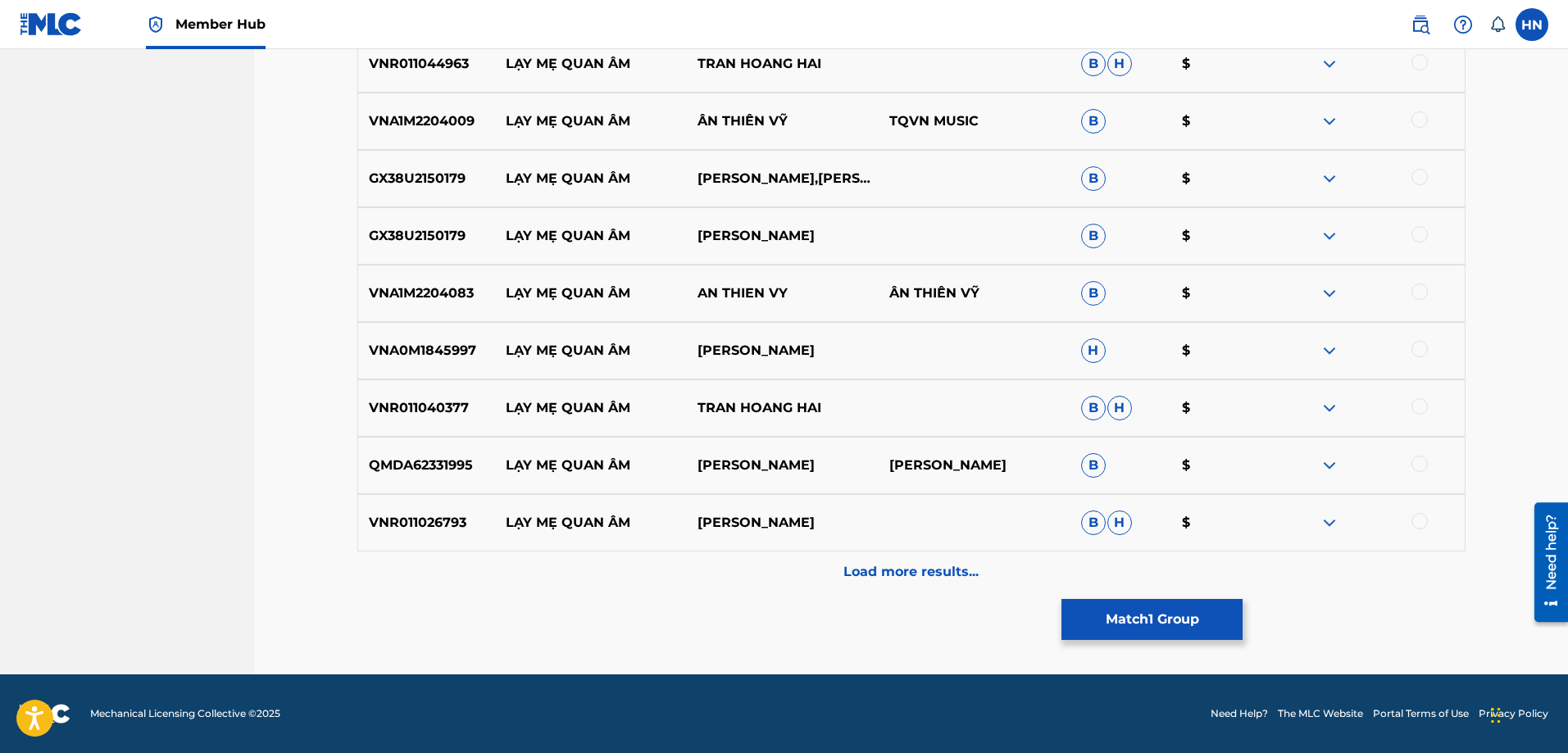
click at [436, 477] on div "QMDA62331995 LẠY MẸ QUAN ÂM DIỆU ĐAN DIỆU ĐAN B $" at bounding box center [911, 466] width 1108 height 57
click at [1418, 469] on div at bounding box center [1419, 464] width 16 height 16
drag, startPoint x: 928, startPoint y: 471, endPoint x: 856, endPoint y: 471, distance: 72.0
click at [856, 471] on div "QMDA62331995 LẠY MẸ QUAN ÂM DIỆU ĐAN DIỆU ĐAN B $" at bounding box center [911, 466] width 1108 height 57
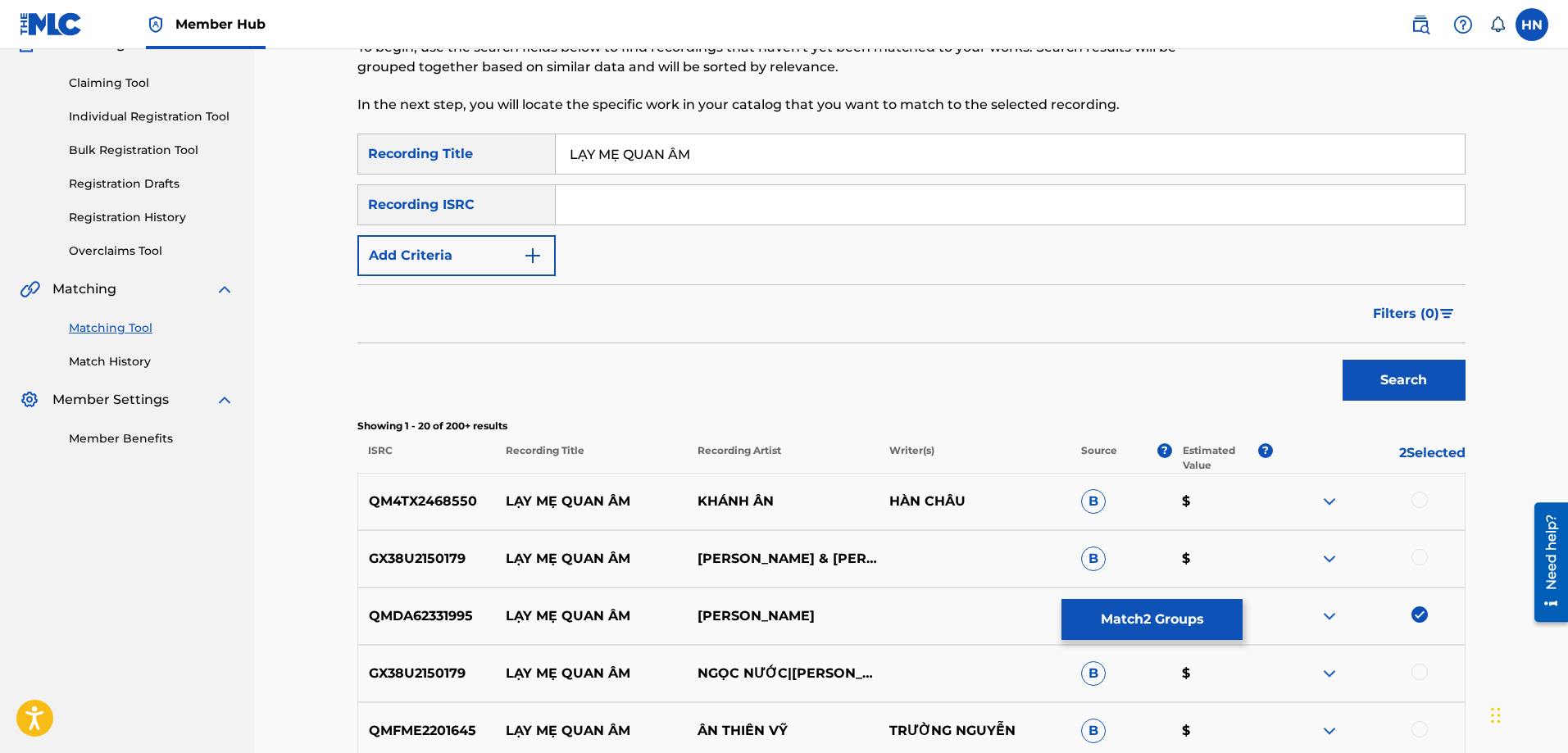
scroll to position [0, 0]
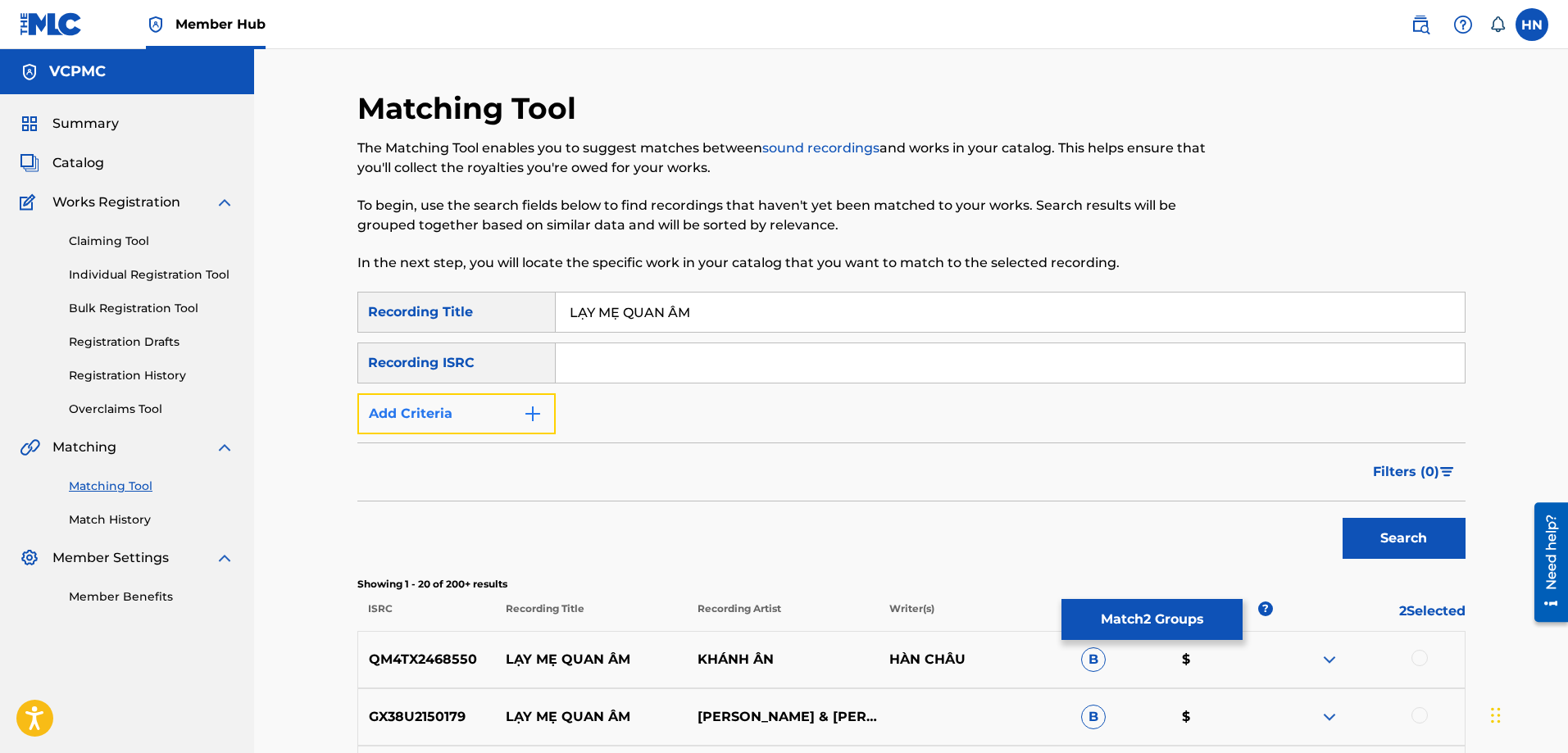
click at [491, 411] on button "Add Criteria" at bounding box center [456, 414] width 199 height 41
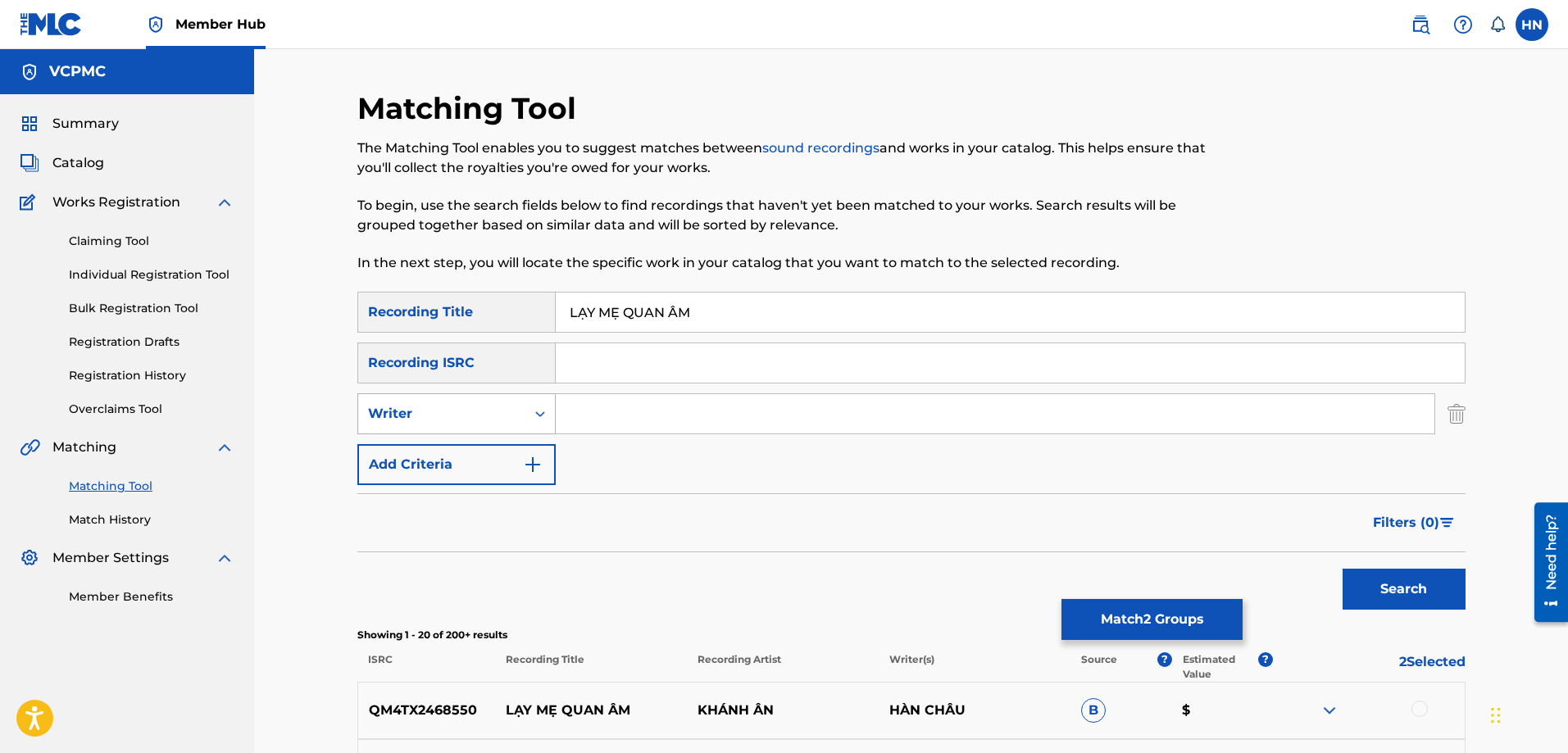
click at [494, 402] on div "Writer" at bounding box center [442, 414] width 167 height 31
click at [438, 448] on div "Recording Artist" at bounding box center [456, 455] width 197 height 41
click at [609, 415] on input "Search Form" at bounding box center [995, 414] width 878 height 39
paste input "DIỆU ĐAN"
type input "DIỆU ĐAN"
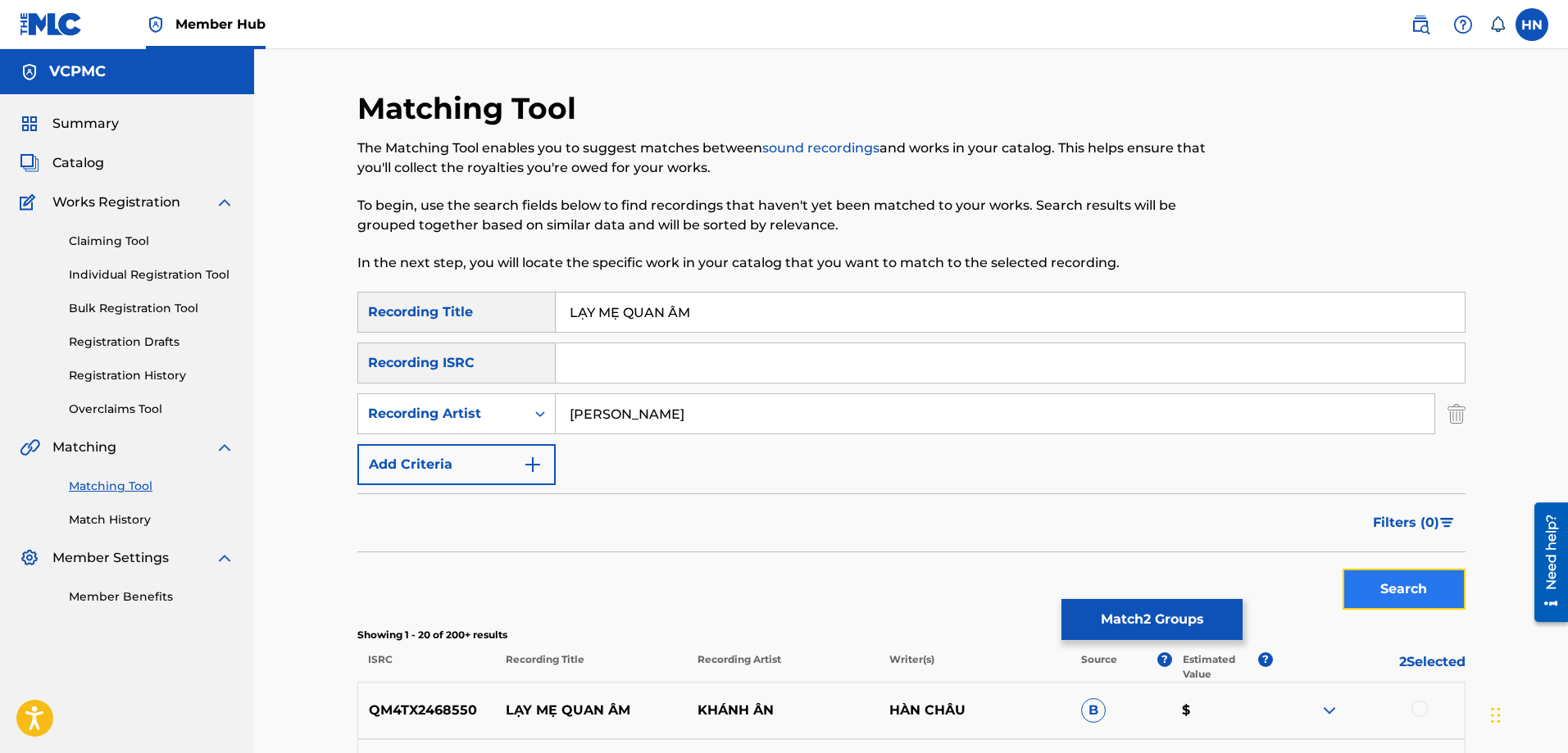
click at [1433, 571] on button "Search" at bounding box center [1404, 590] width 123 height 41
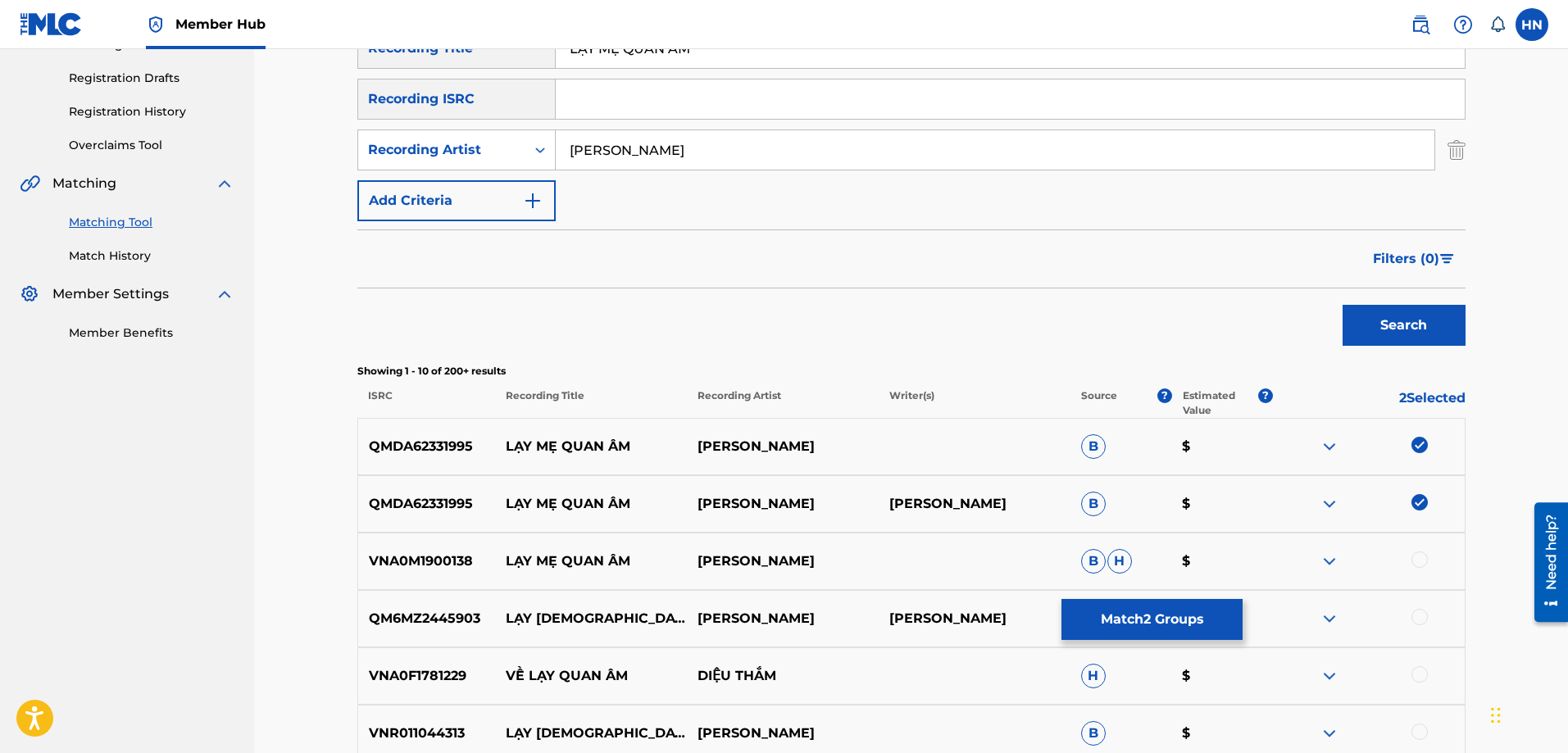
scroll to position [410, 0]
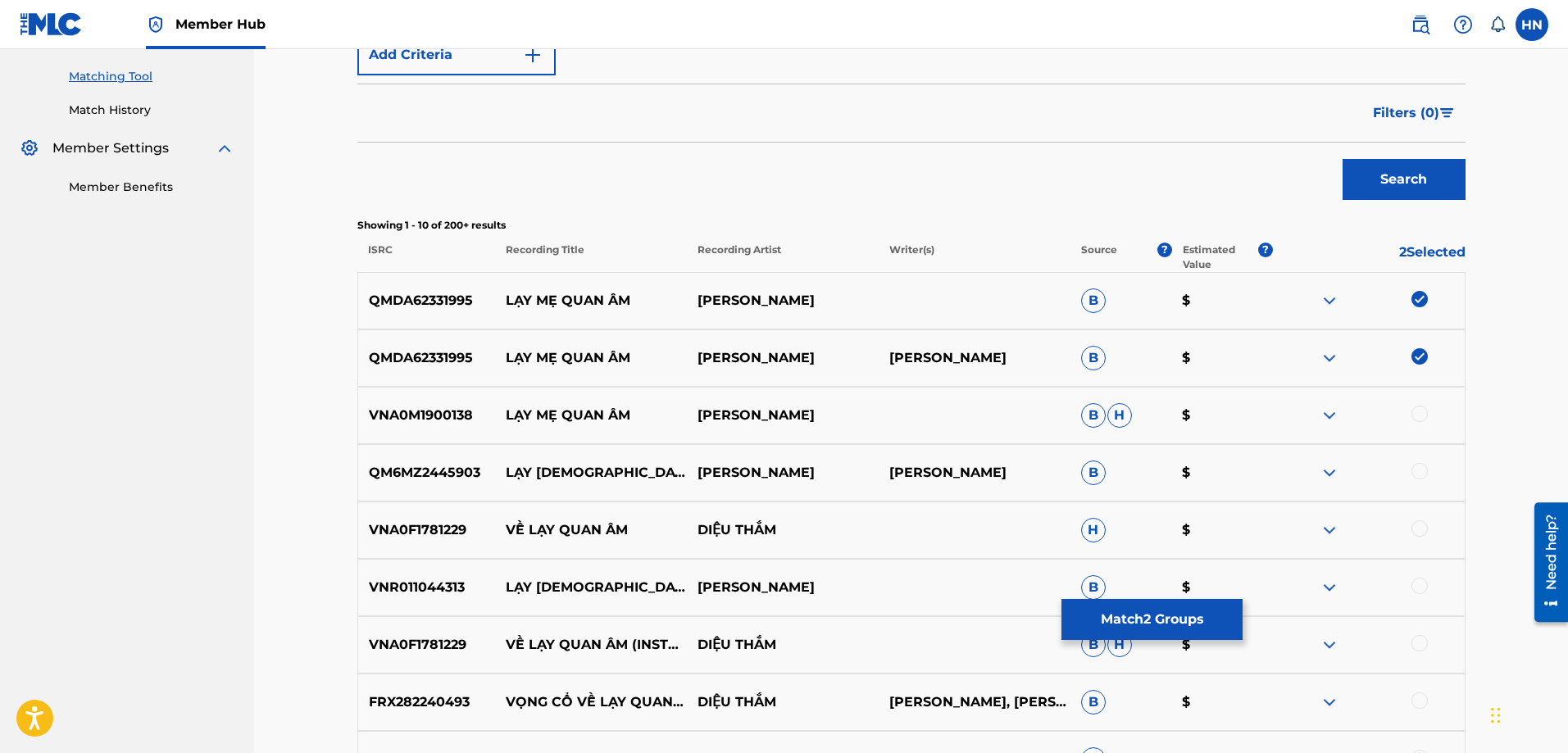
click at [432, 416] on p "VNA0M1900138" at bounding box center [427, 416] width 138 height 20
click at [1420, 406] on div at bounding box center [1419, 414] width 16 height 16
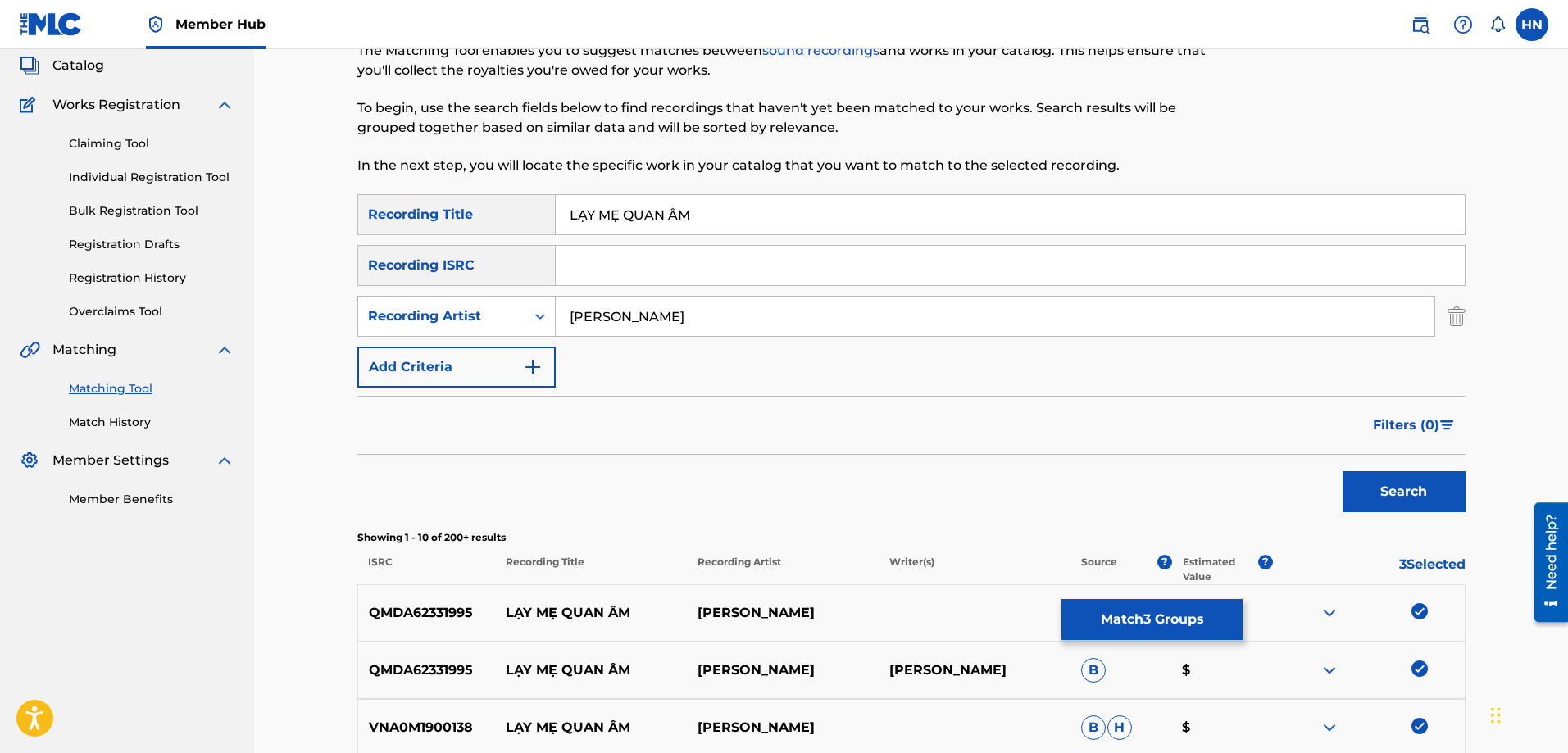
scroll to position [82, 0]
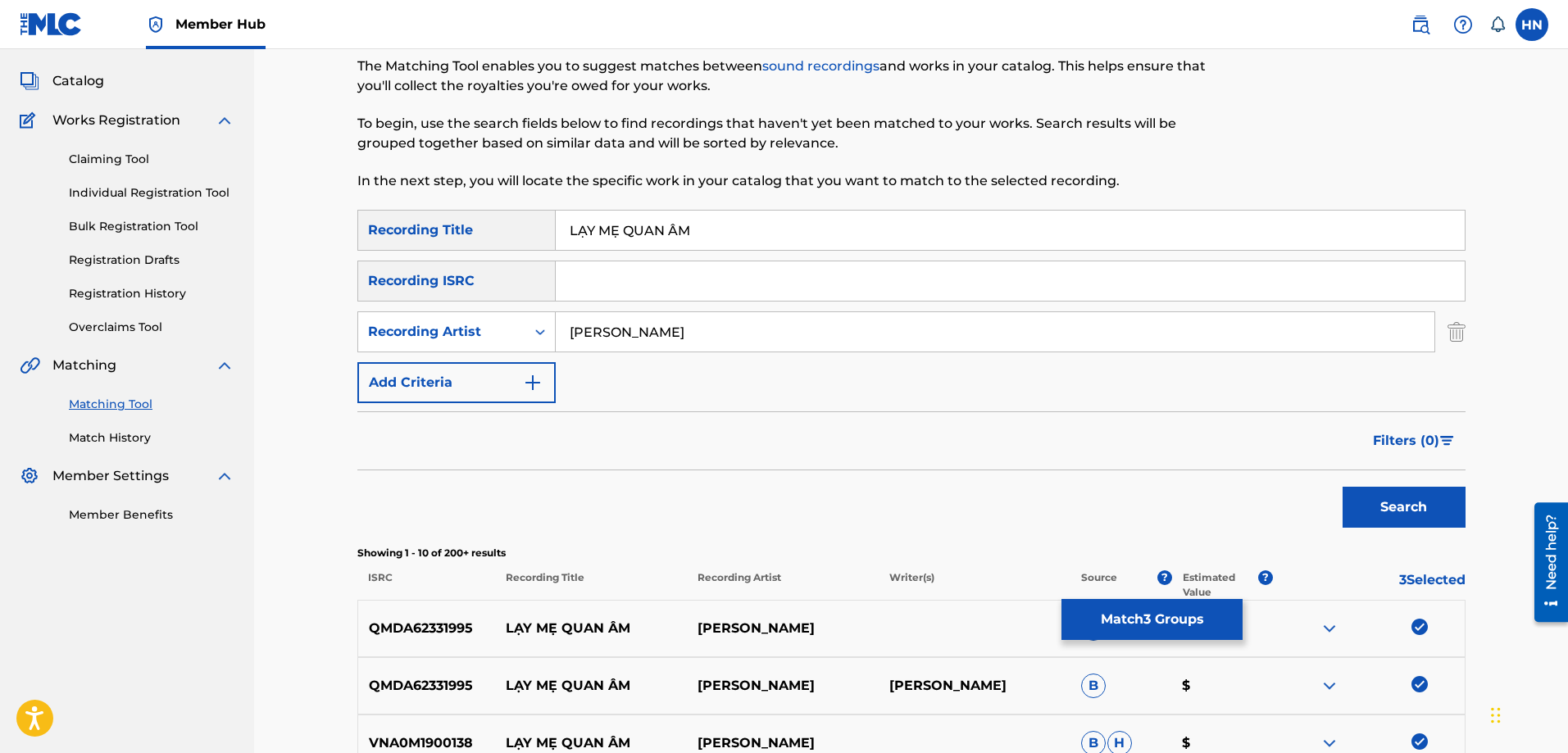
click at [734, 238] on input "LẠY MẸ QUAN ÂM" at bounding box center [1010, 231] width 909 height 39
paste input "AY ME QUAN A"
type input "LAY ME QUAN AM"
click at [1385, 493] on button "Search" at bounding box center [1404, 507] width 123 height 41
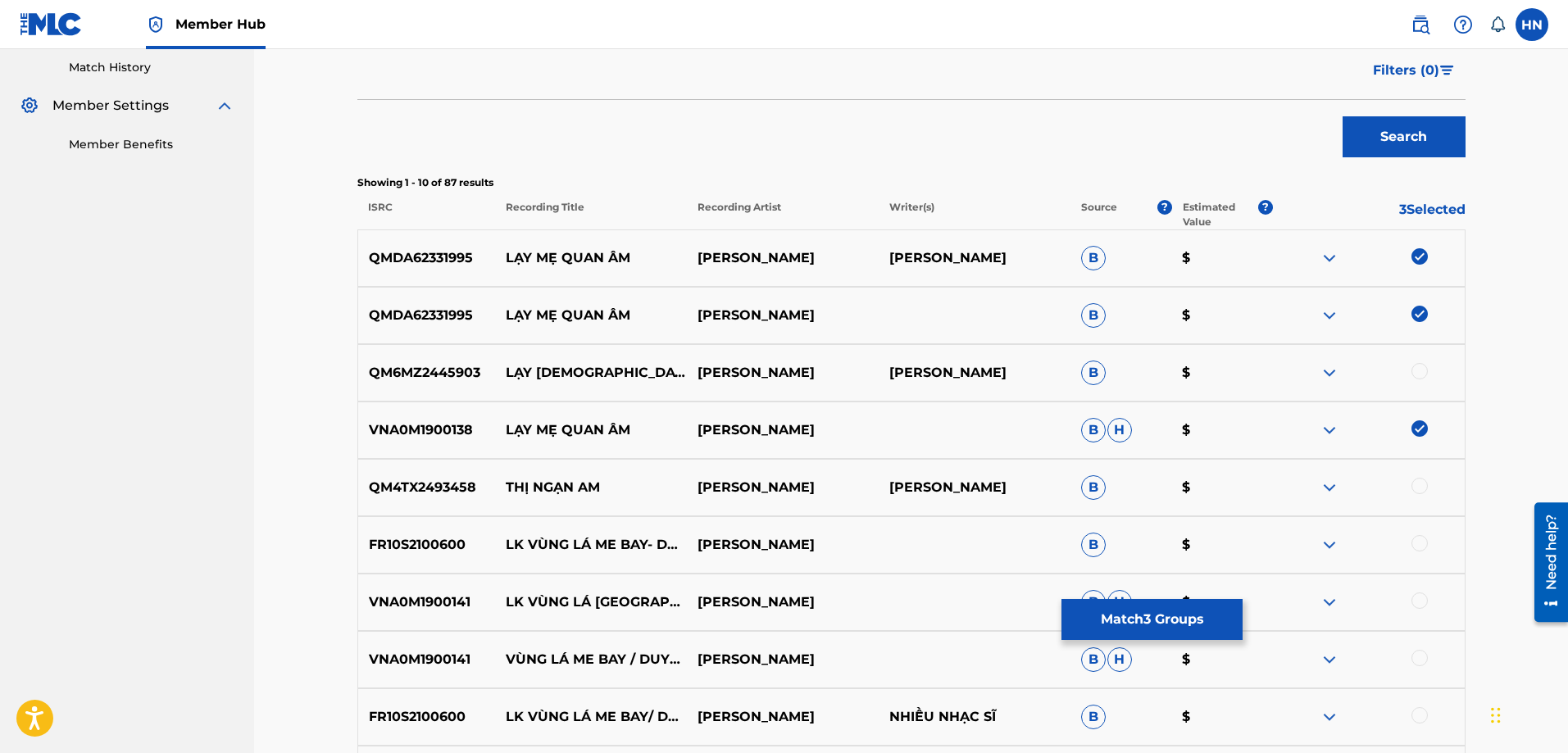
scroll to position [492, 0]
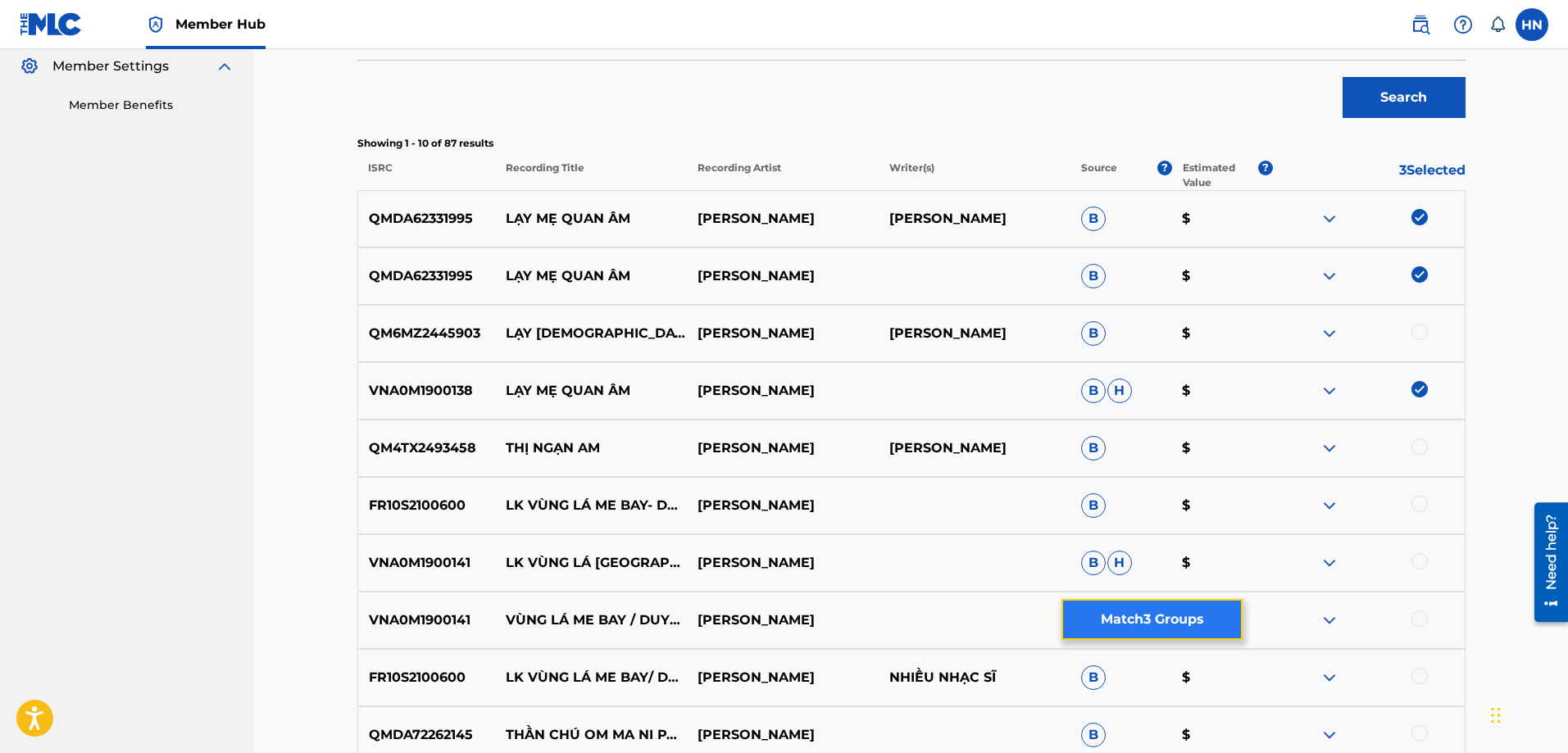
click at [1073, 612] on button "Match 3 Groups" at bounding box center [1152, 620] width 181 height 41
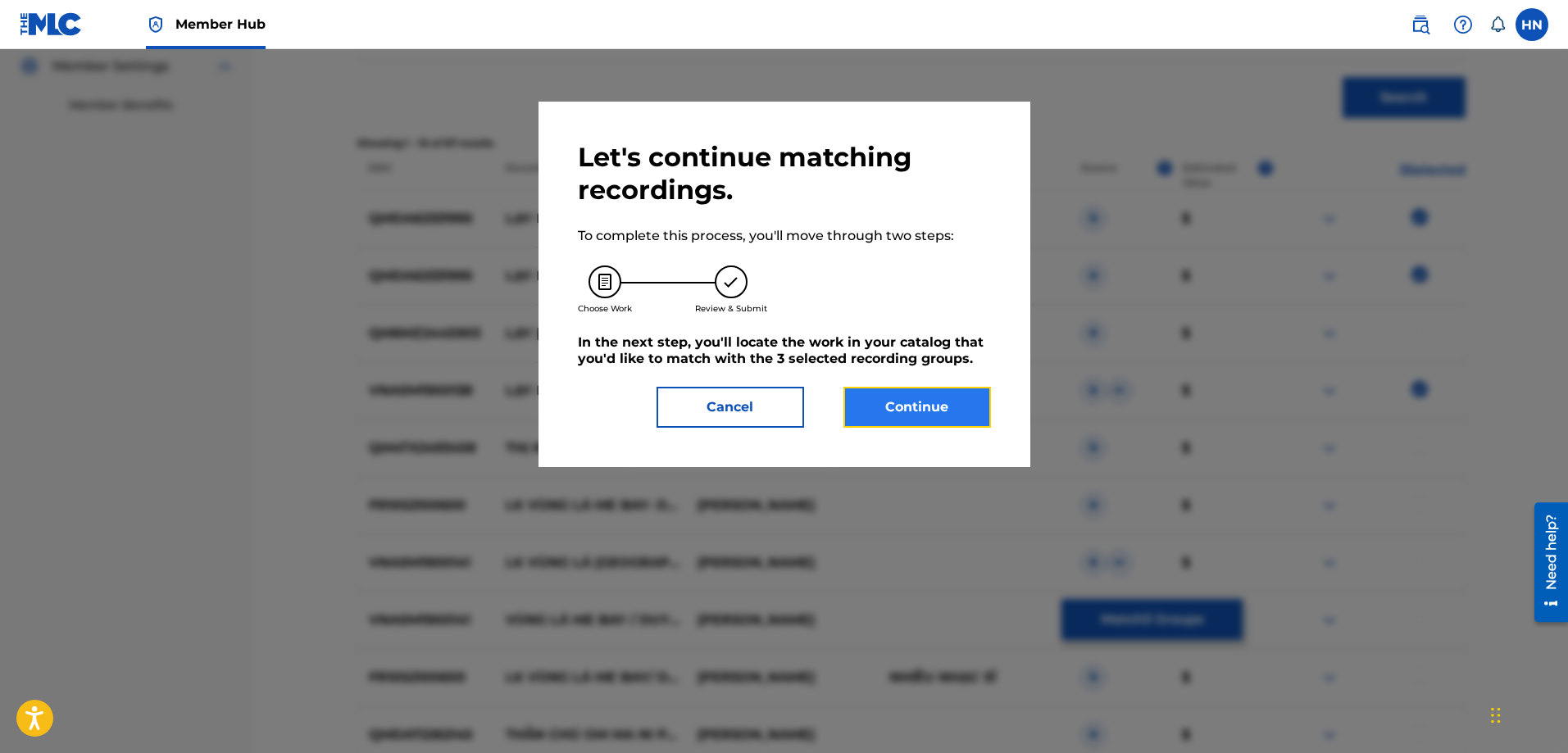
click at [915, 398] on button "Continue" at bounding box center [917, 407] width 148 height 41
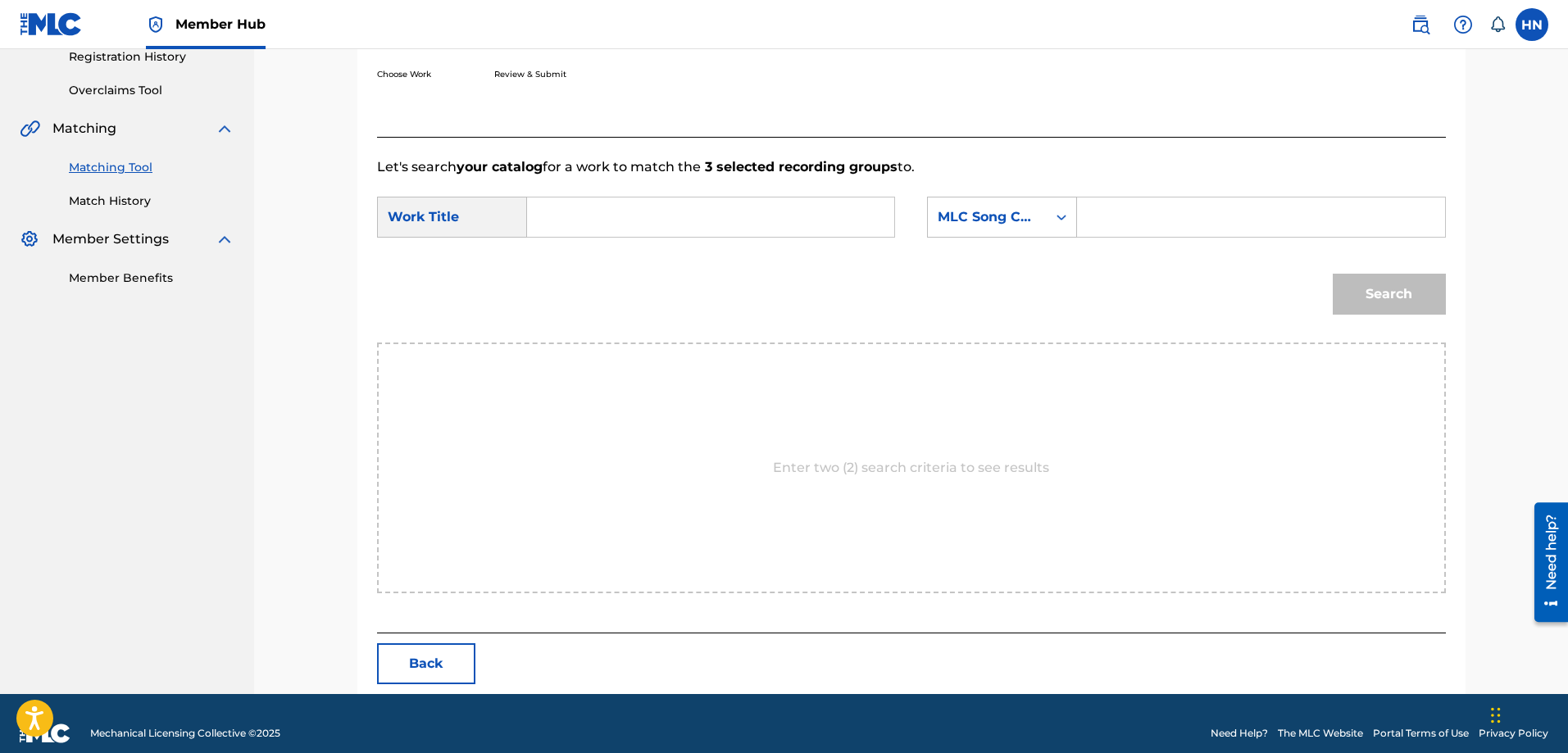
scroll to position [338, 0]
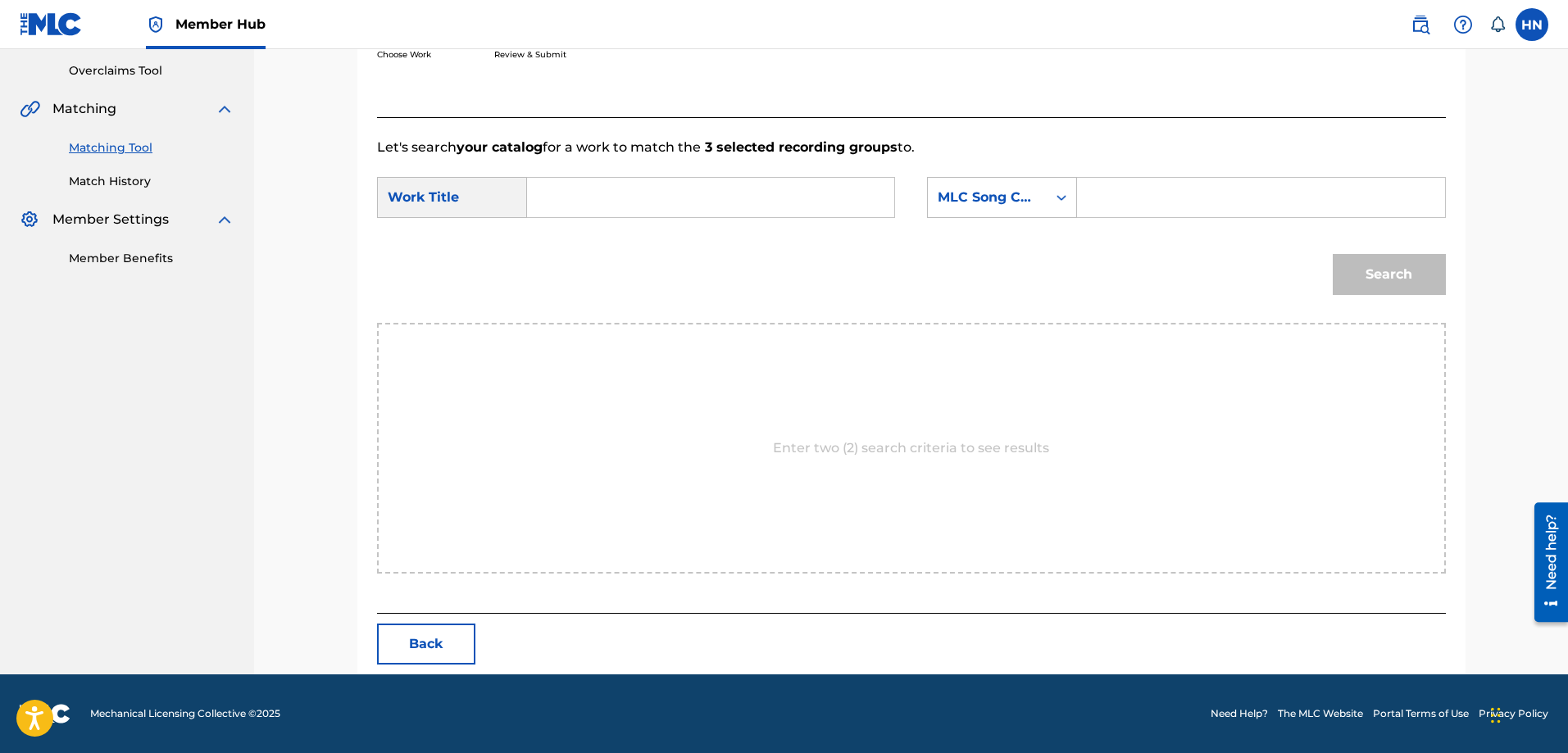
click at [730, 182] on input "Search Form" at bounding box center [710, 198] width 339 height 39
paste input "LAY ME QUAN AM"
type input "LAY ME QUAN AM"
click at [983, 191] on div "MLC Song Code" at bounding box center [987, 198] width 99 height 20
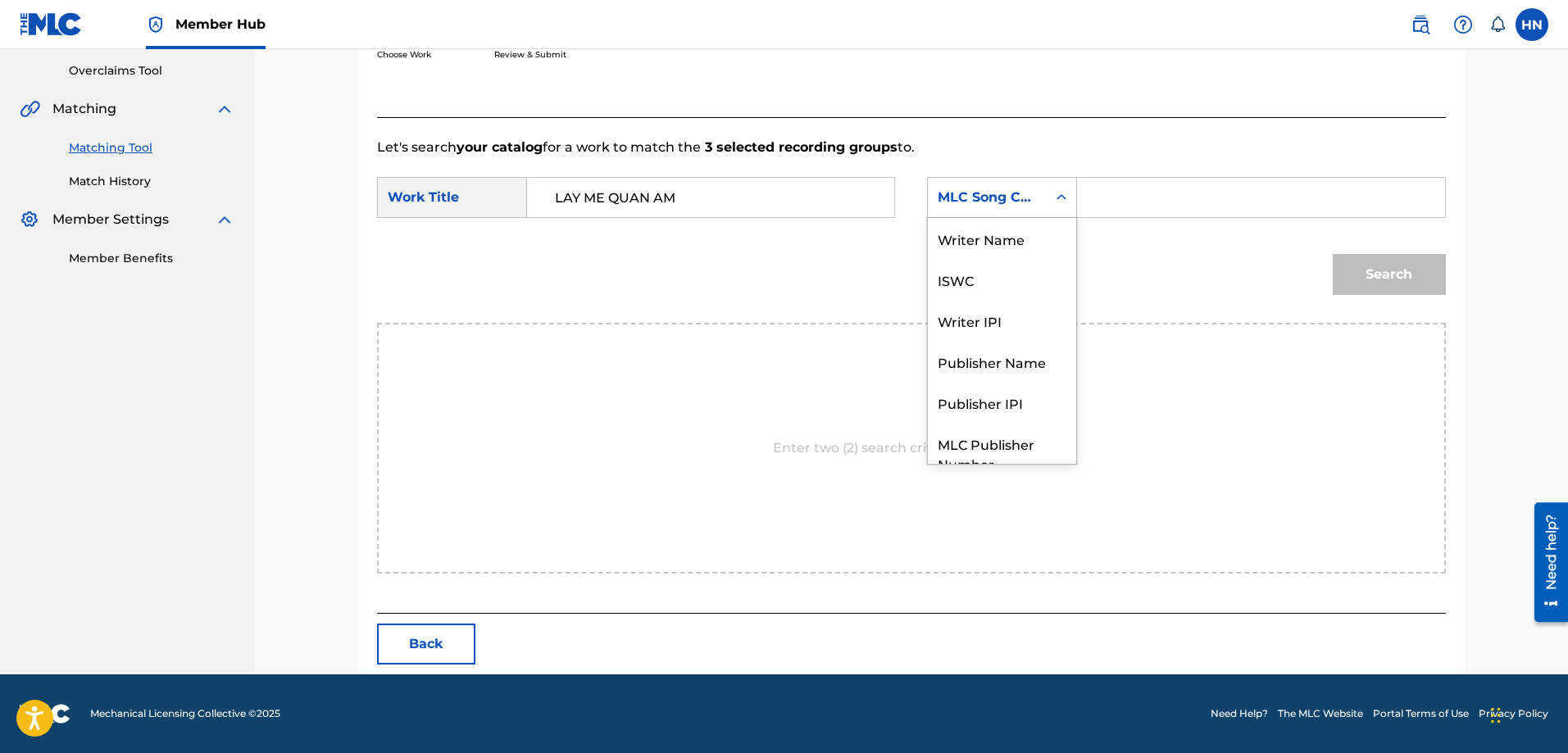
scroll to position [61, 0]
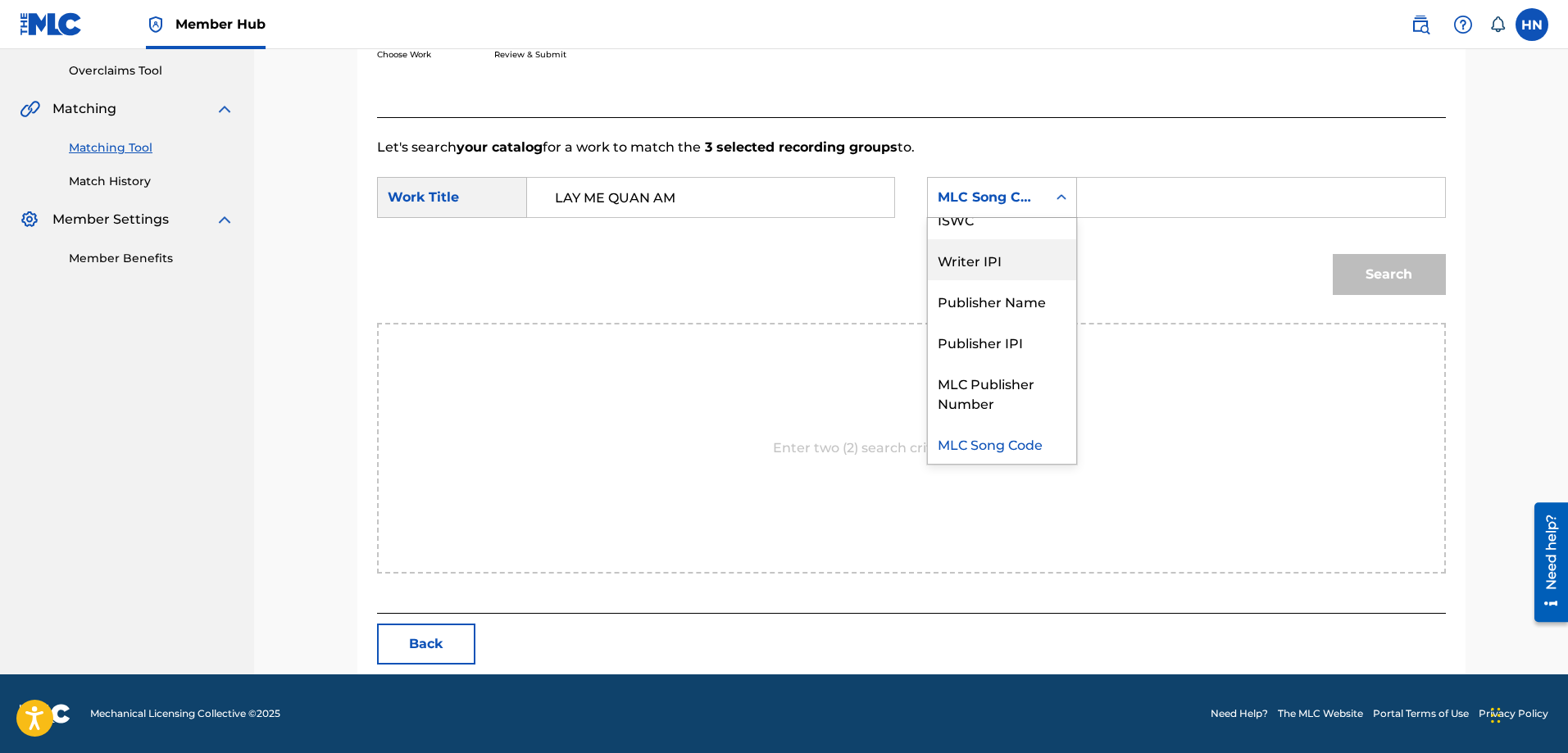
click at [978, 244] on div "Writer IPI" at bounding box center [1002, 260] width 149 height 41
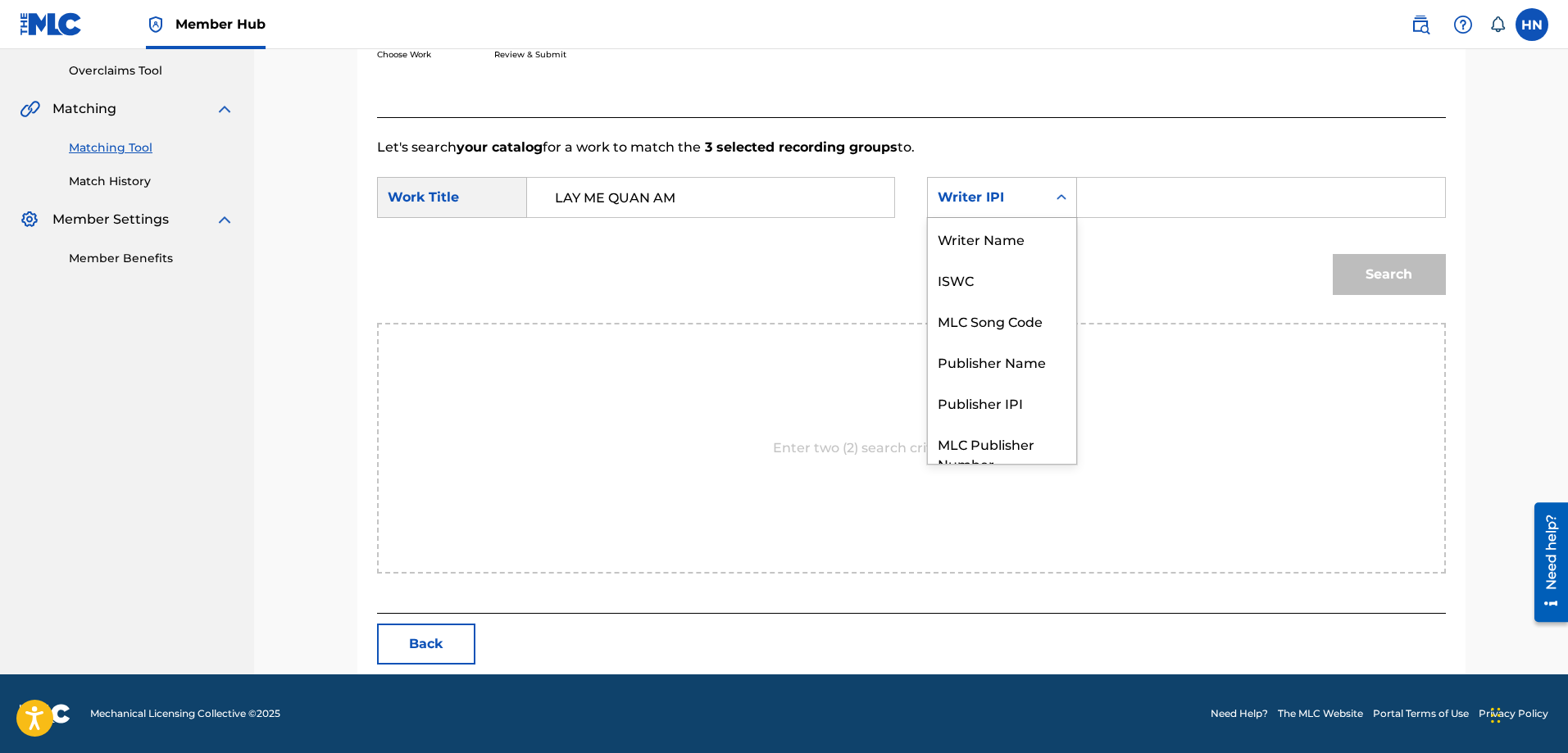
click at [985, 204] on div "Writer IPI" at bounding box center [987, 198] width 99 height 20
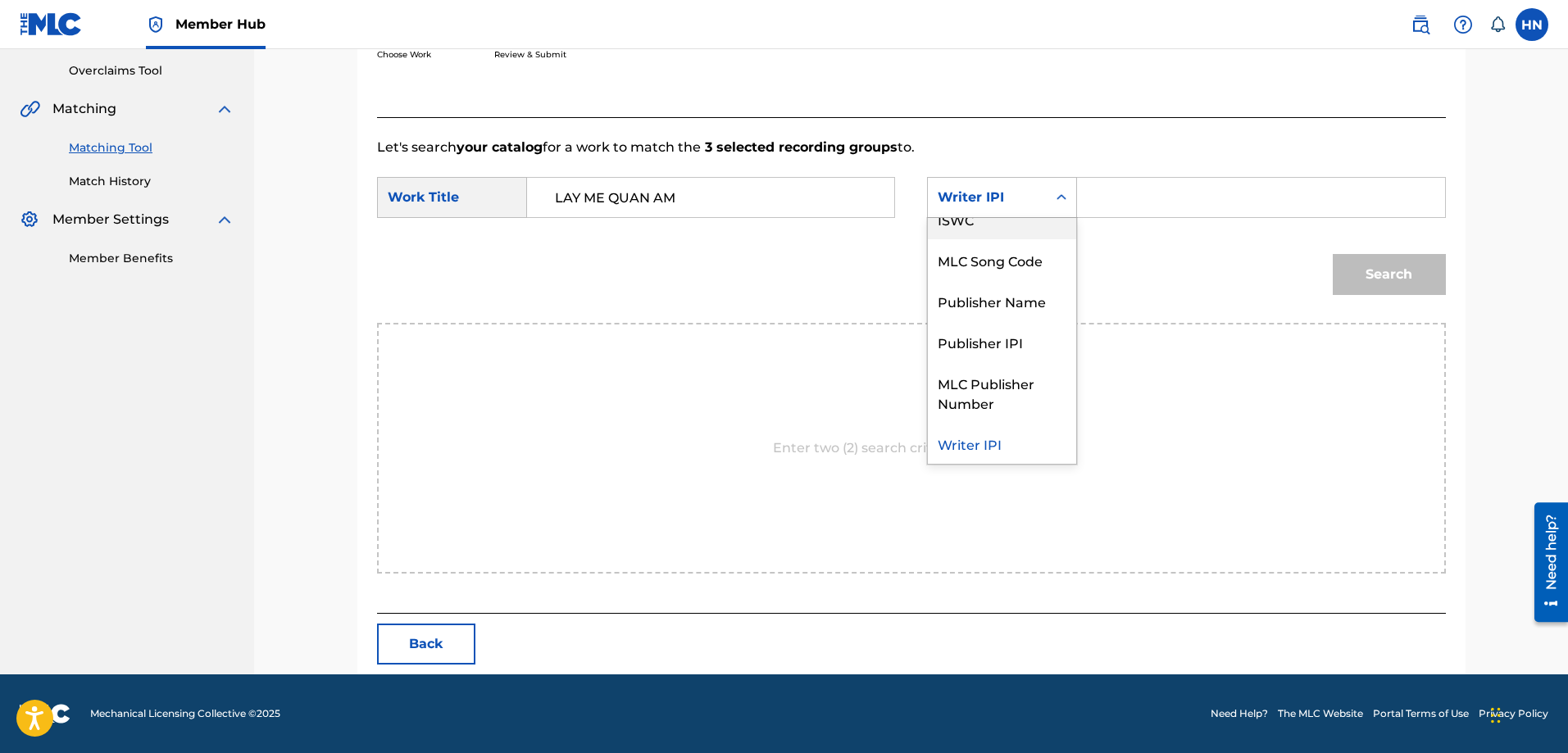
click at [983, 230] on div "ISWC" at bounding box center [1002, 219] width 149 height 41
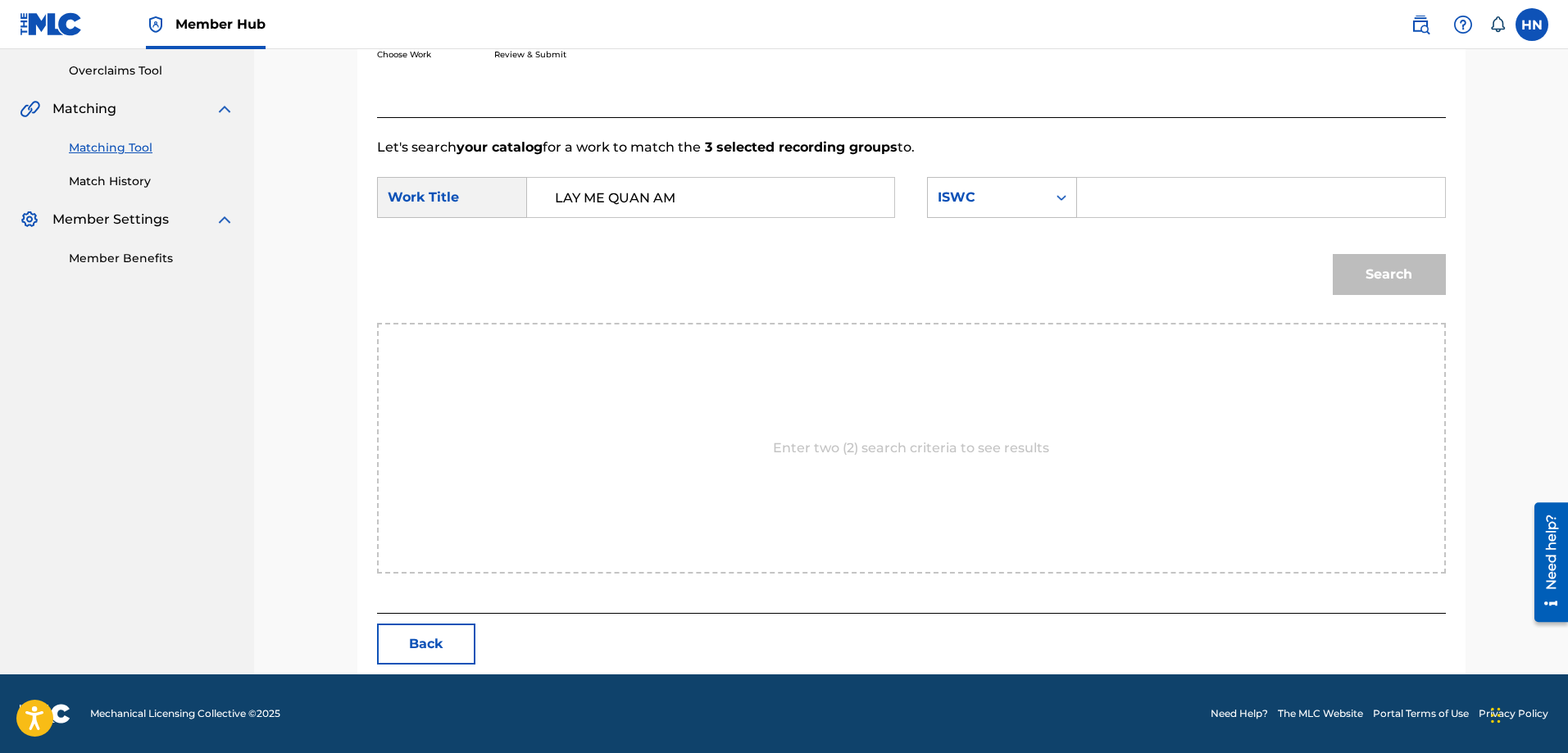
click at [1159, 192] on input "Search Form" at bounding box center [1260, 198] width 339 height 39
paste input "T3261960361"
type input "T3261960361"
click at [1387, 271] on button "Search" at bounding box center [1389, 274] width 113 height 41
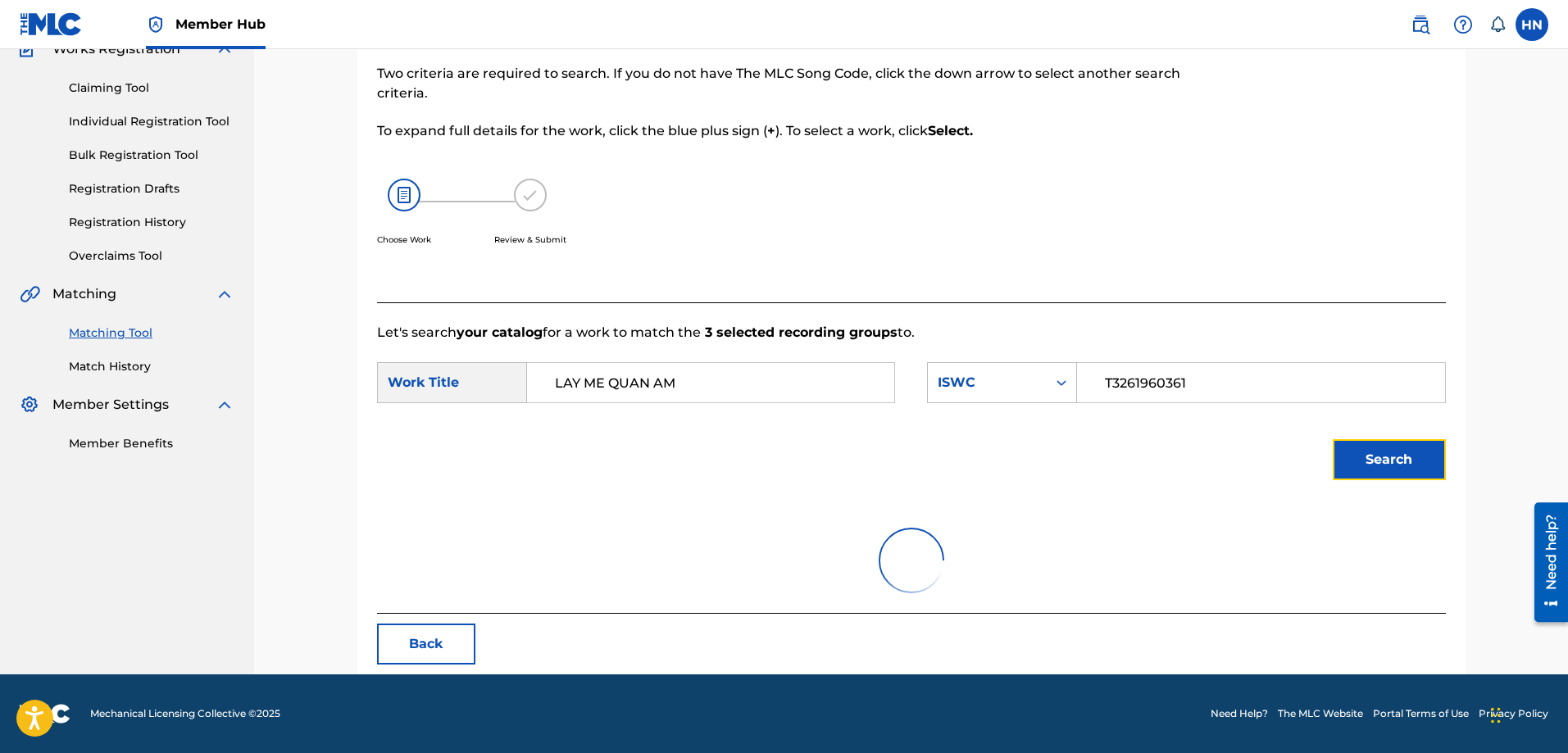
scroll to position [83, 0]
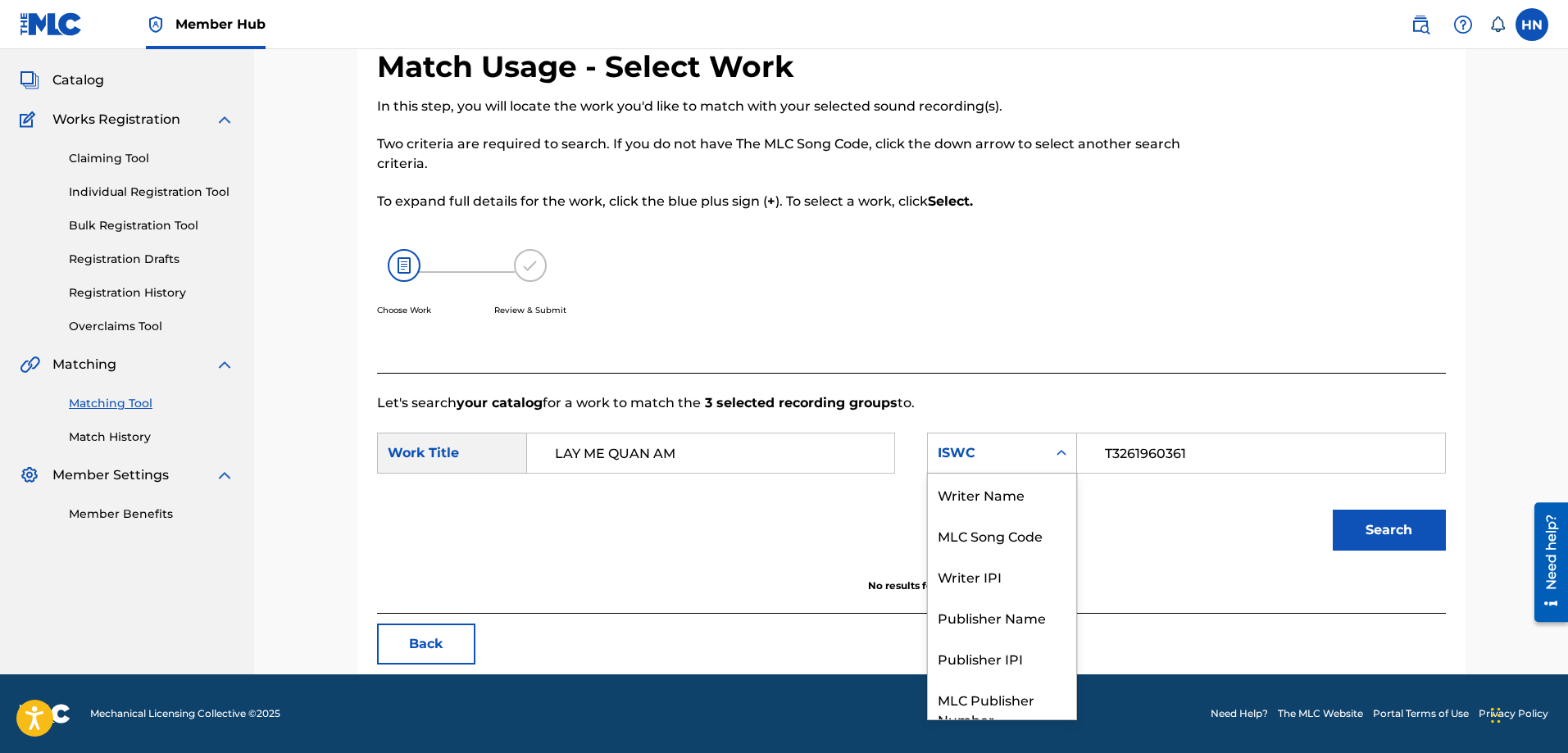
click at [1011, 452] on div "ISWC" at bounding box center [987, 453] width 99 height 20
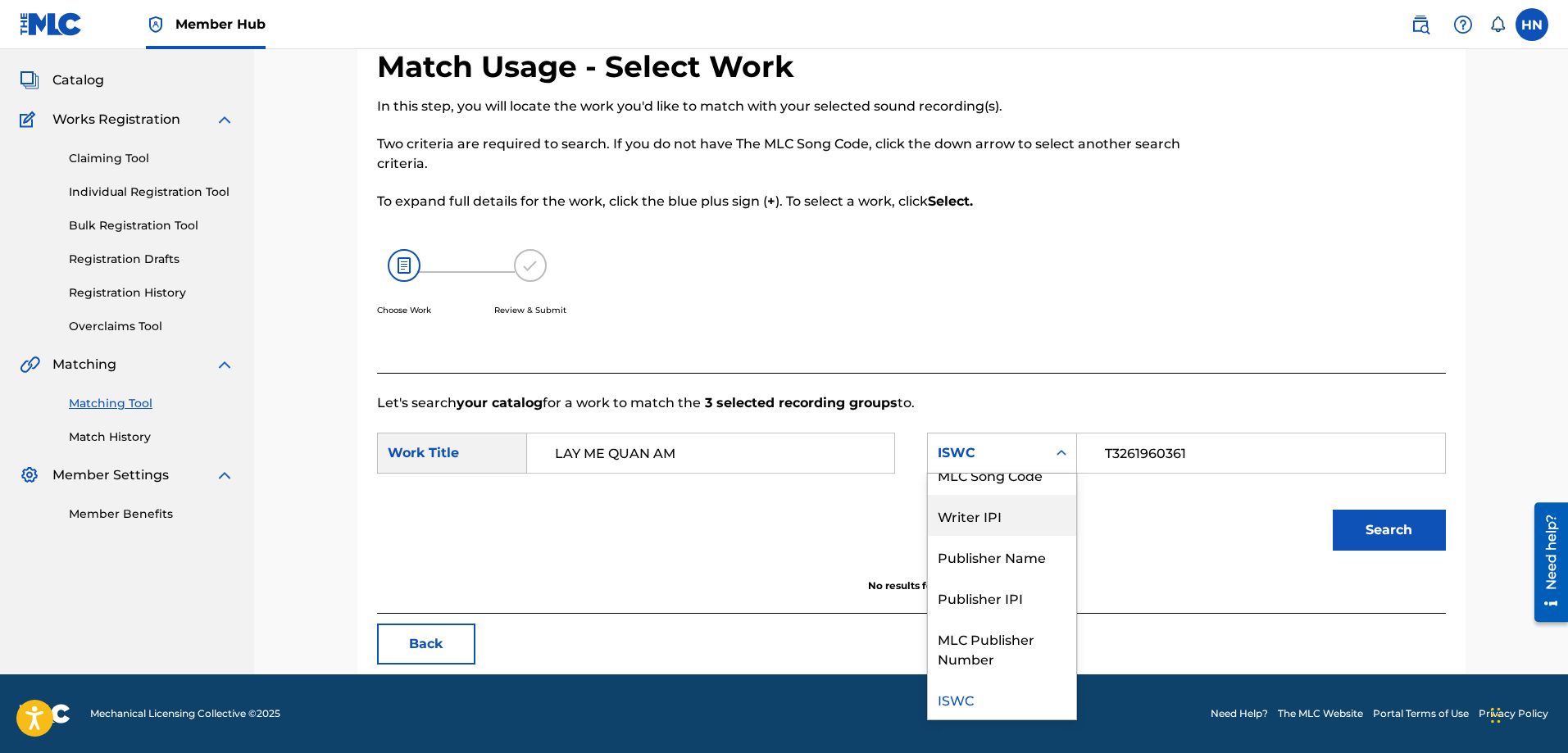
scroll to position [0, 0]
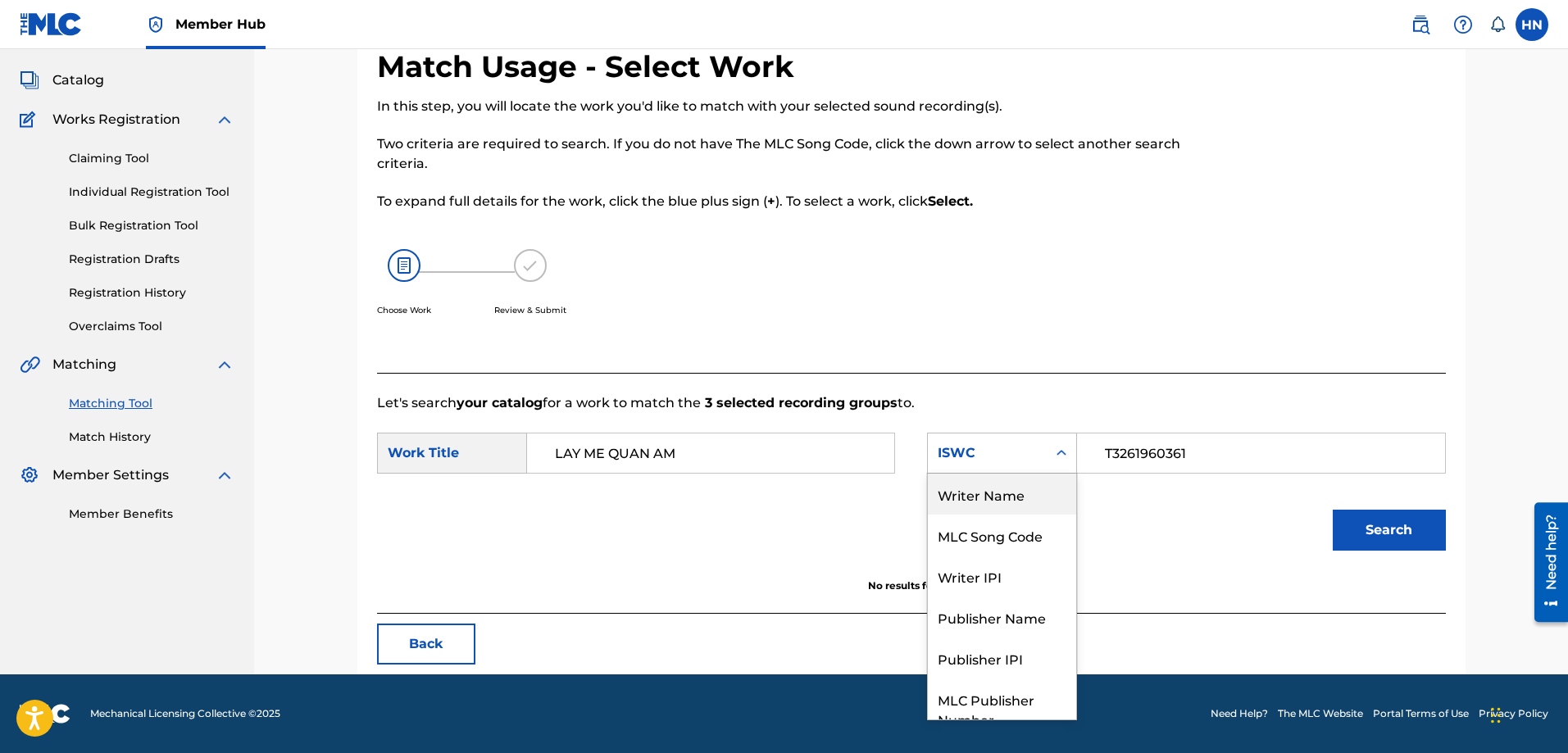
click at [989, 497] on div "Writer Name" at bounding box center [1002, 494] width 149 height 41
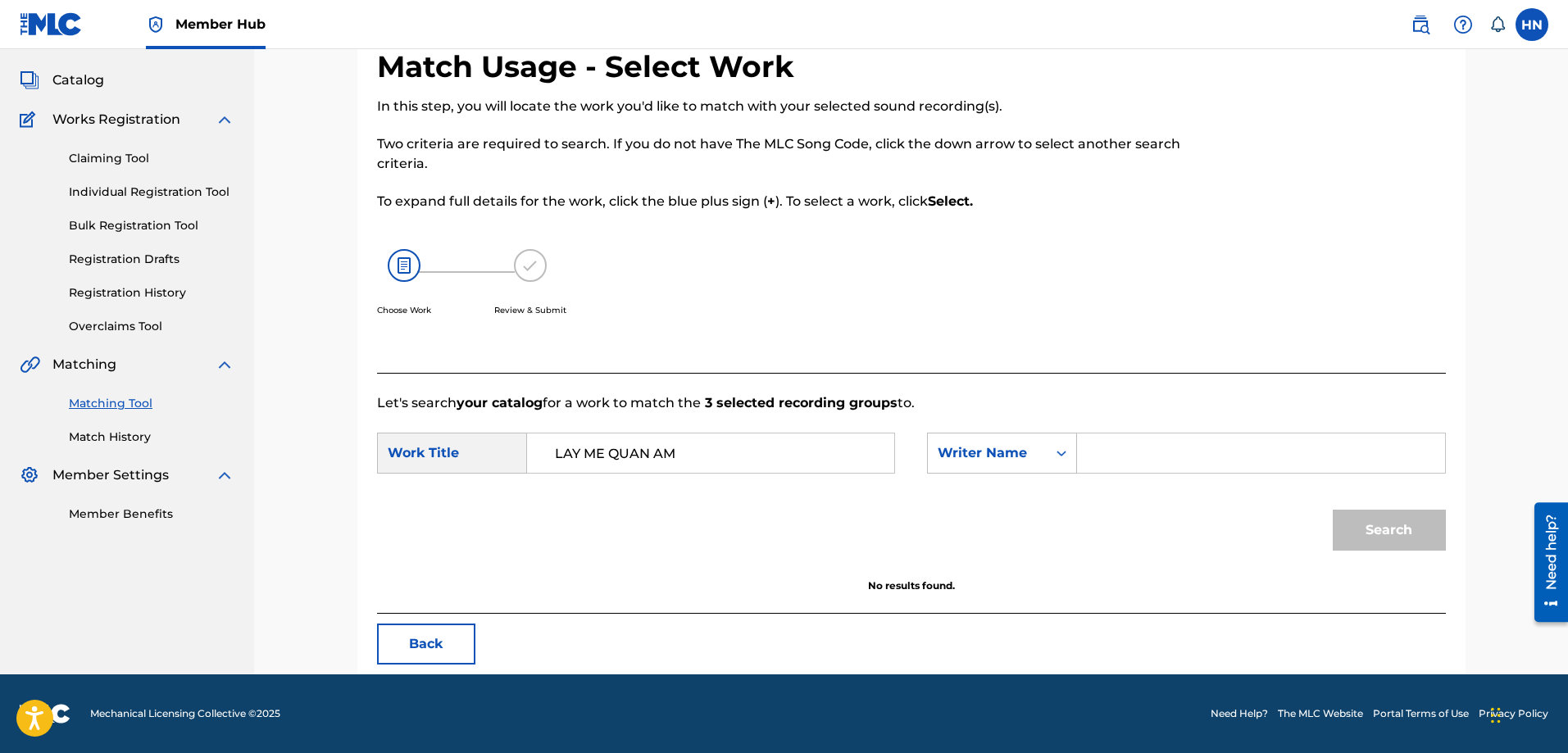
click at [1120, 459] on input "Search Form" at bounding box center [1260, 453] width 339 height 39
type input "dan dieu"
click at [1332, 510] on button "Search" at bounding box center [1389, 530] width 113 height 41
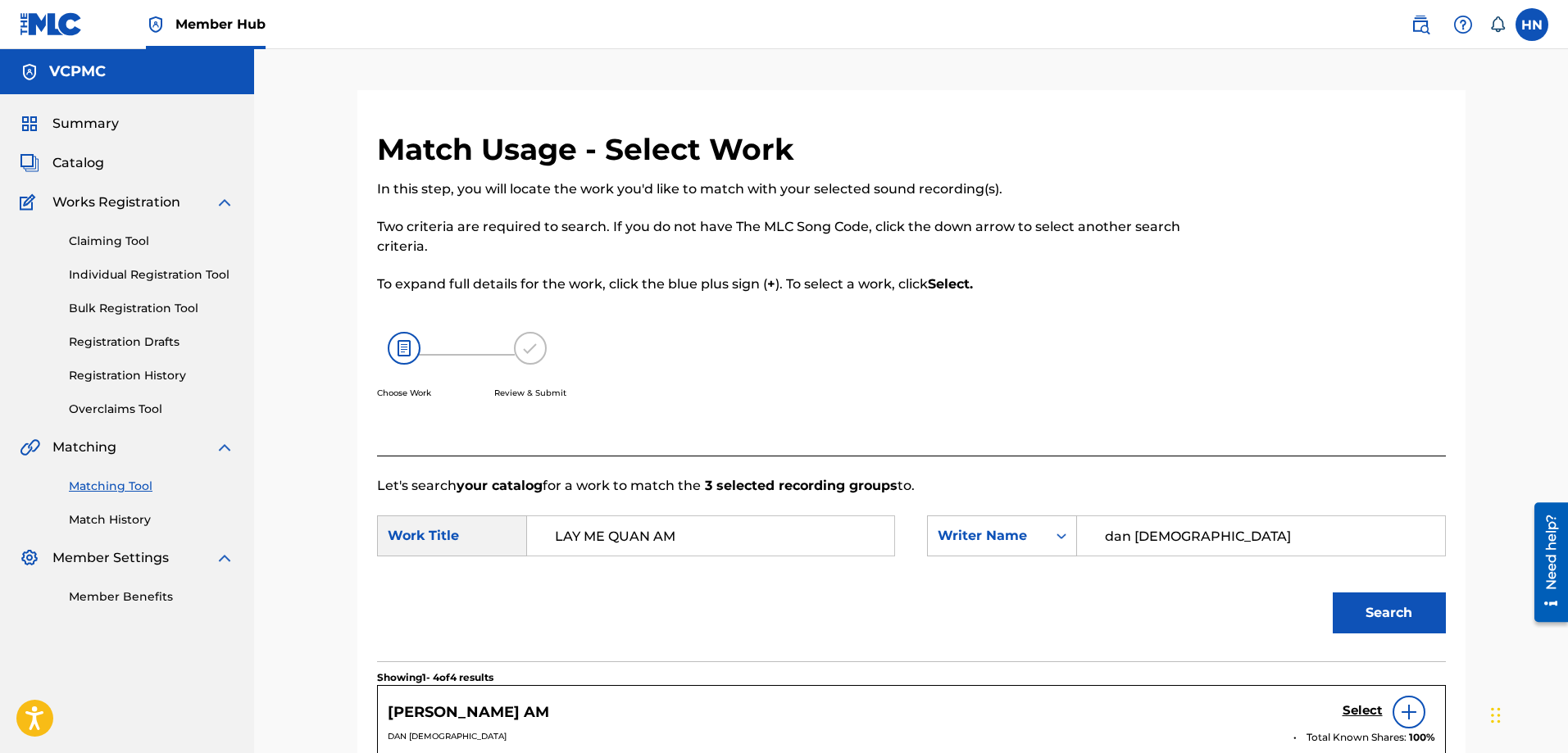
click at [161, 488] on link "Matching Tool" at bounding box center [152, 486] width 166 height 17
click at [120, 508] on div "Matching Tool Match History" at bounding box center [127, 493] width 215 height 71
click at [132, 522] on link "Match History" at bounding box center [152, 520] width 166 height 17
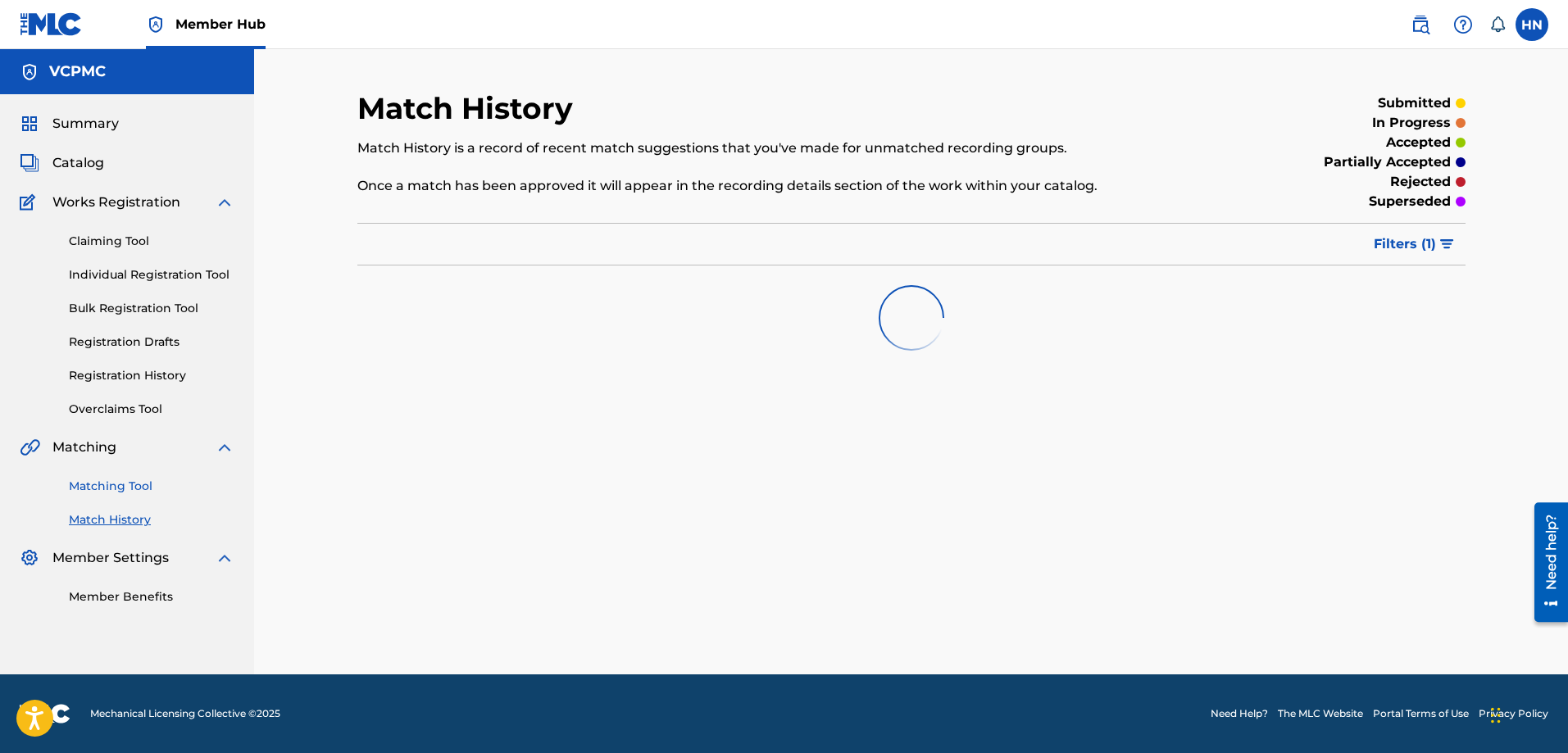
click at [135, 484] on link "Matching Tool" at bounding box center [152, 486] width 166 height 17
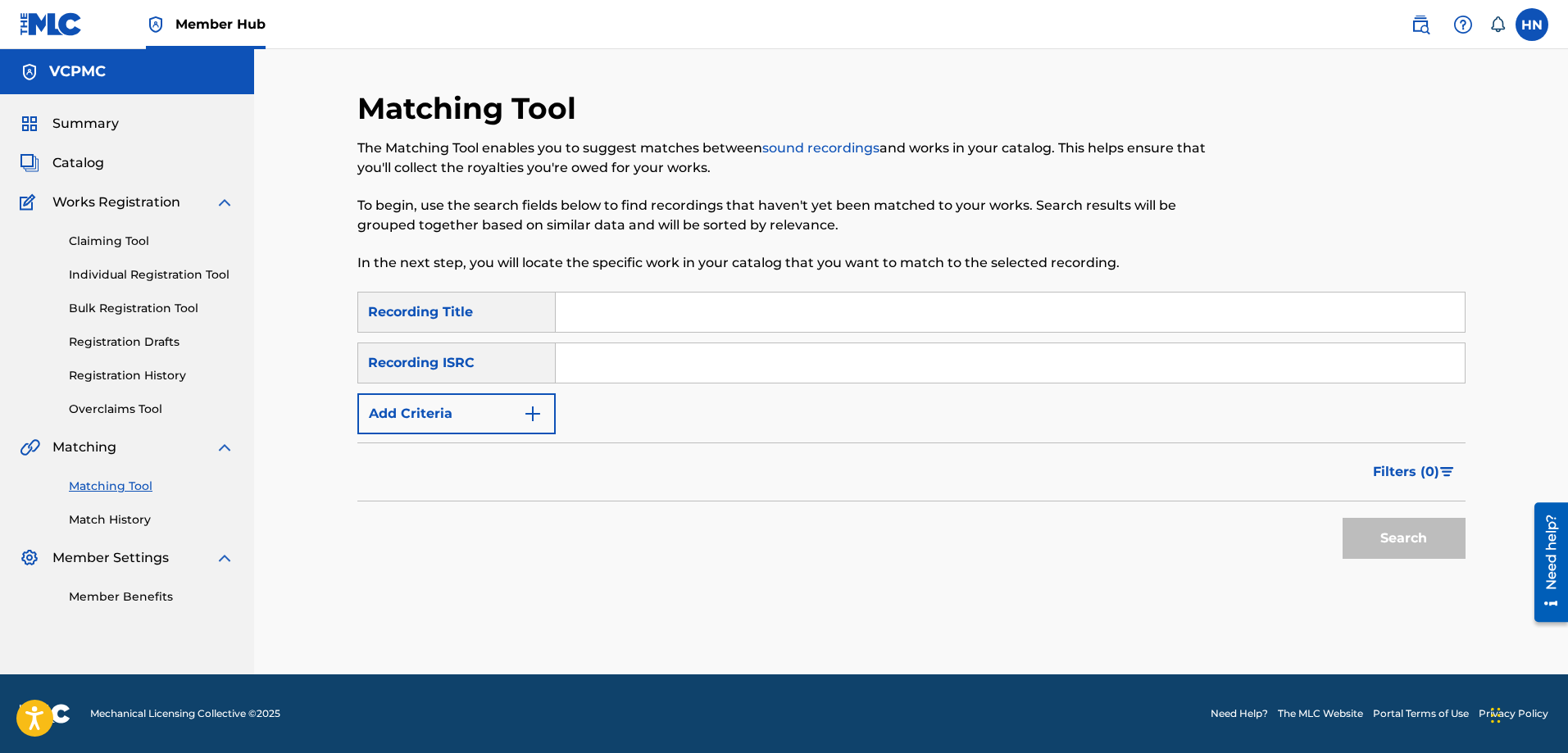
click at [712, 310] on input "Search Form" at bounding box center [1010, 312] width 909 height 39
paste input "YOURS"
type input "YOURS"
click at [1433, 540] on button "Search" at bounding box center [1404, 539] width 123 height 41
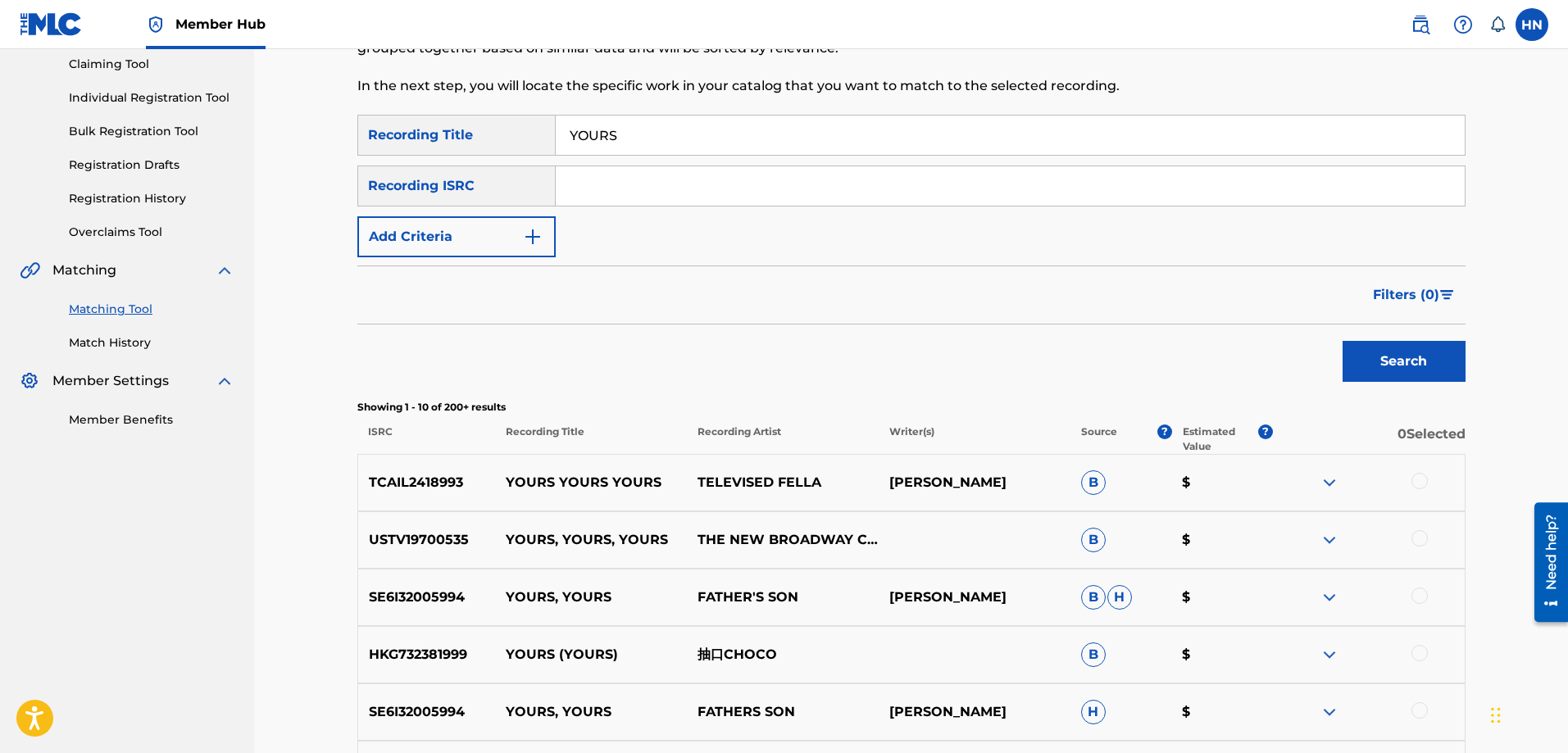
scroll to position [82, 0]
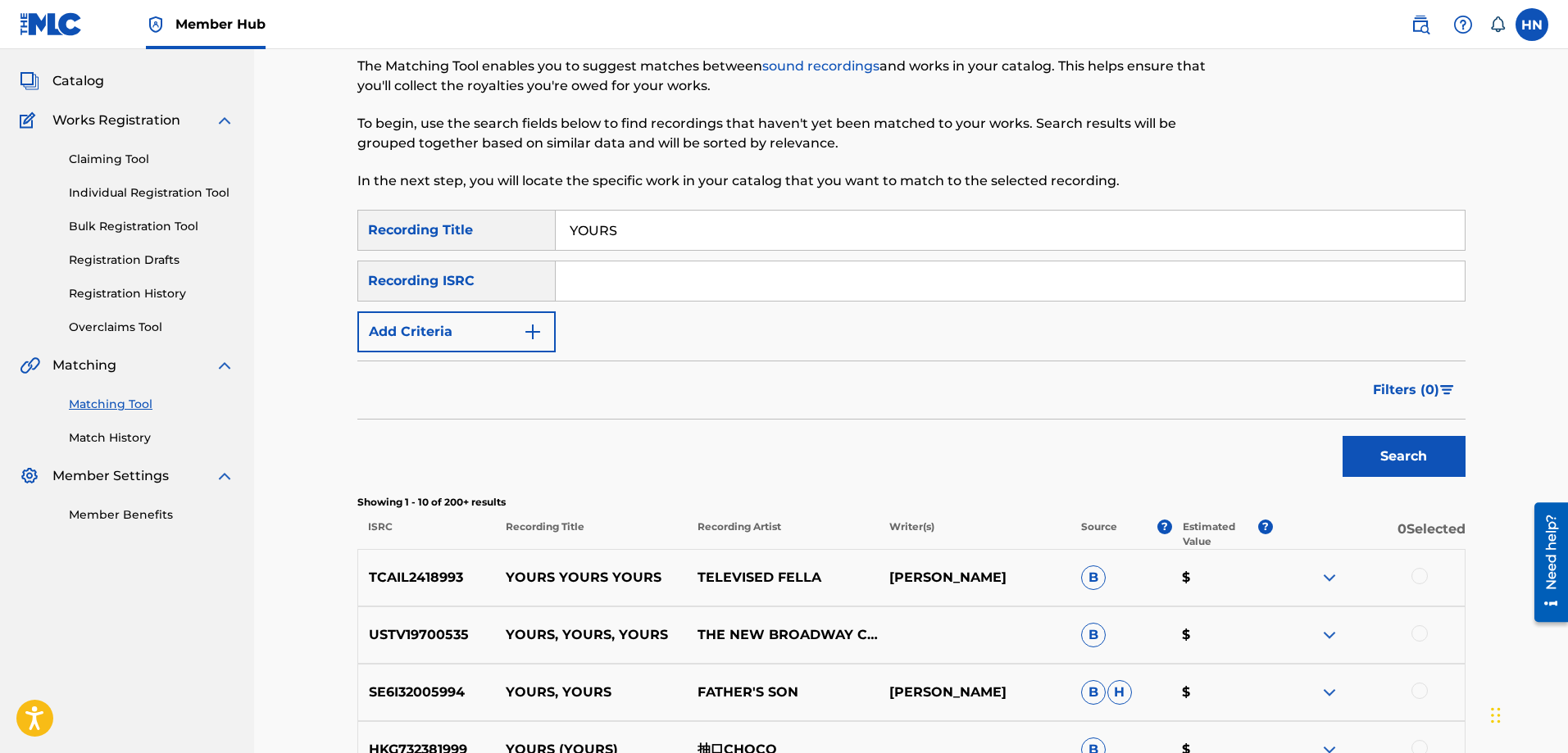
click at [431, 308] on div "SearchWithCriteriae59cf2cb-82c2-4258-b0db-14707028805e Recording Title YOURS Se…" at bounding box center [911, 282] width 1108 height 143
click at [431, 307] on div "SearchWithCriteriae59cf2cb-82c2-4258-b0db-14707028805e Recording Title YOURS Se…" at bounding box center [911, 282] width 1108 height 143
click at [431, 314] on button "Add Criteria" at bounding box center [456, 332] width 199 height 41
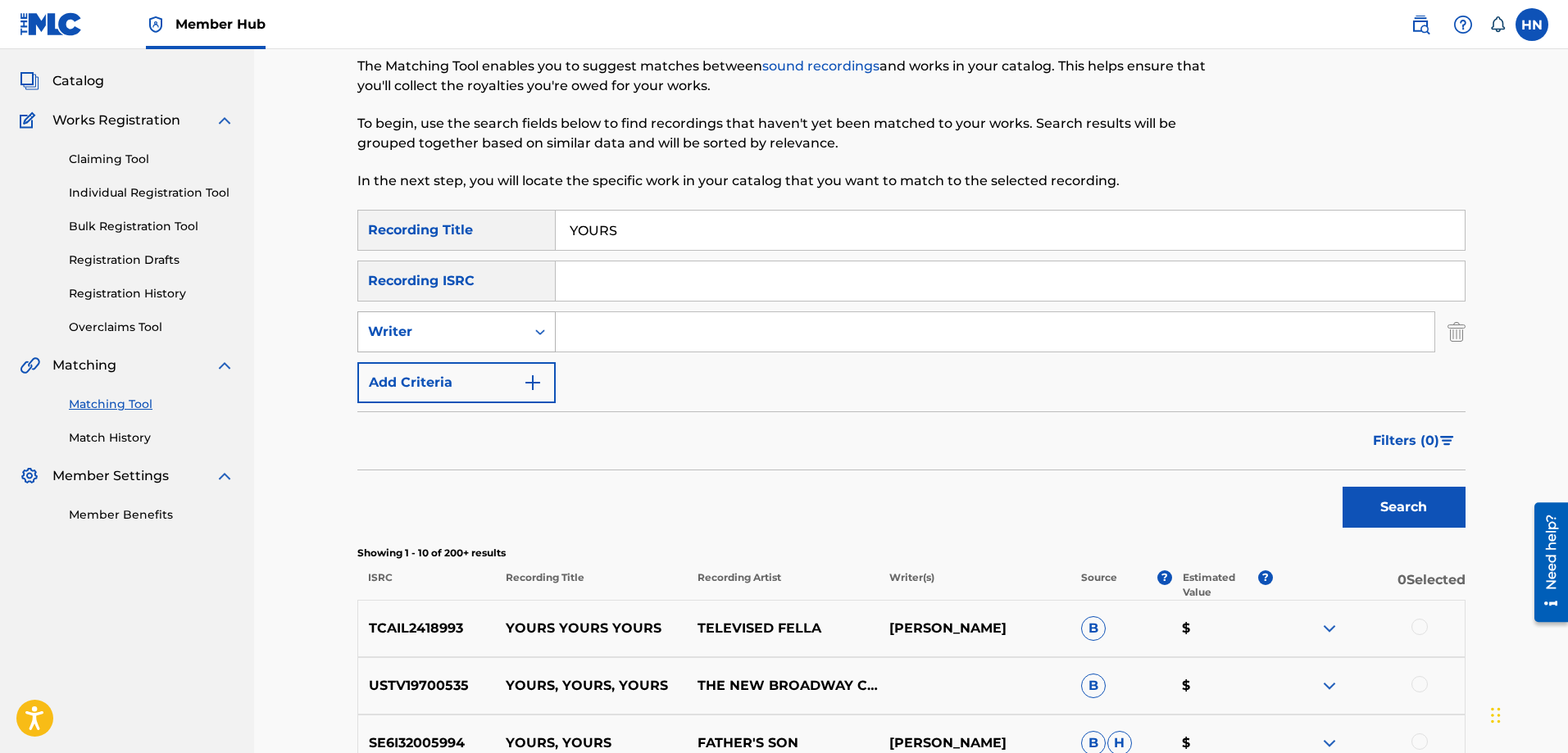
click at [431, 324] on div "Writer" at bounding box center [442, 332] width 148 height 20
drag, startPoint x: 430, startPoint y: 372, endPoint x: 591, endPoint y: 356, distance: 161.8
click at [432, 372] on div "Recording Artist" at bounding box center [456, 373] width 197 height 41
click at [600, 340] on input "Search Form" at bounding box center [995, 332] width 878 height 39
type input "vũ cát tường"
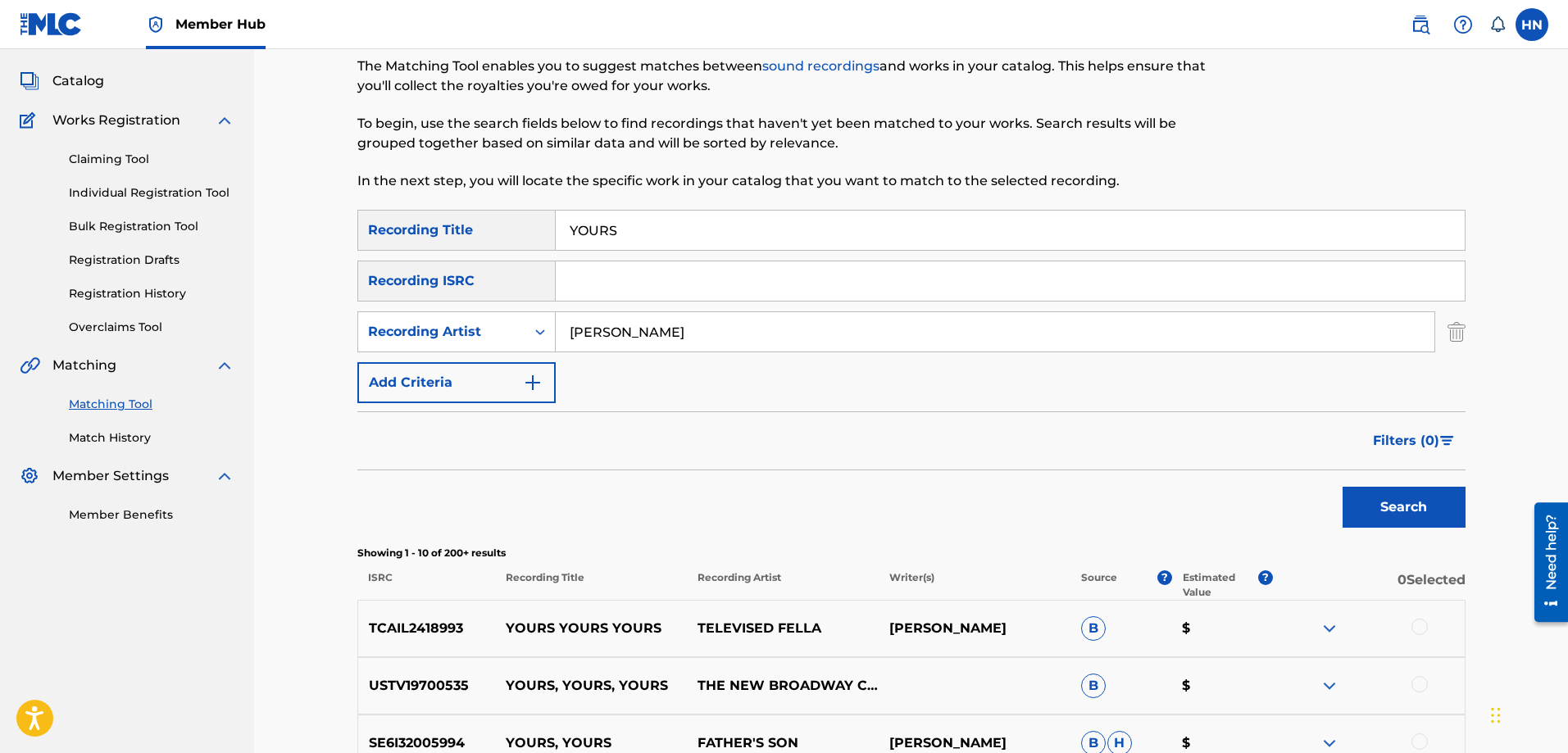
click at [1342, 487] on button "Search" at bounding box center [1404, 507] width 123 height 41
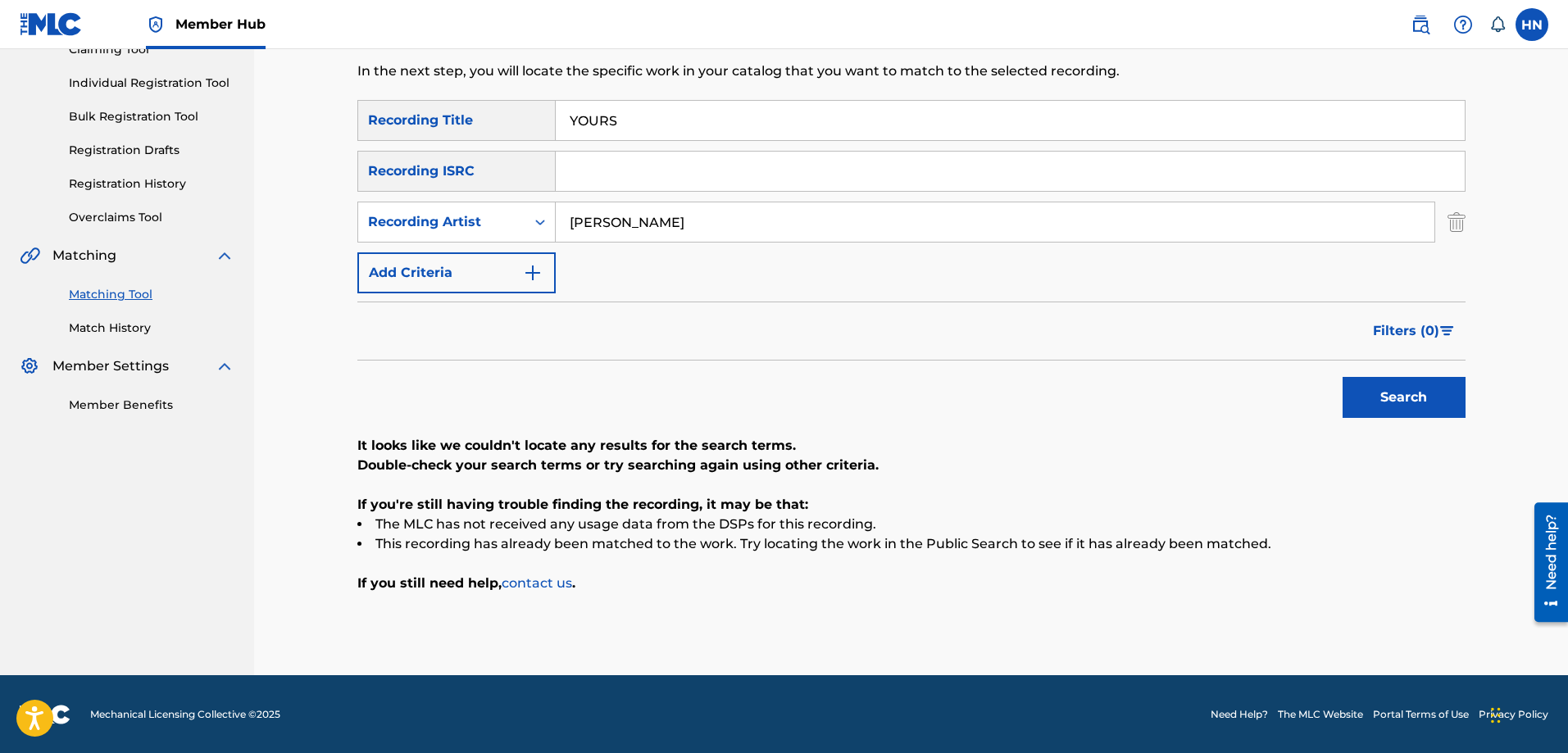
scroll to position [193, 0]
click at [1460, 218] on img "Search Form" at bounding box center [1456, 222] width 18 height 41
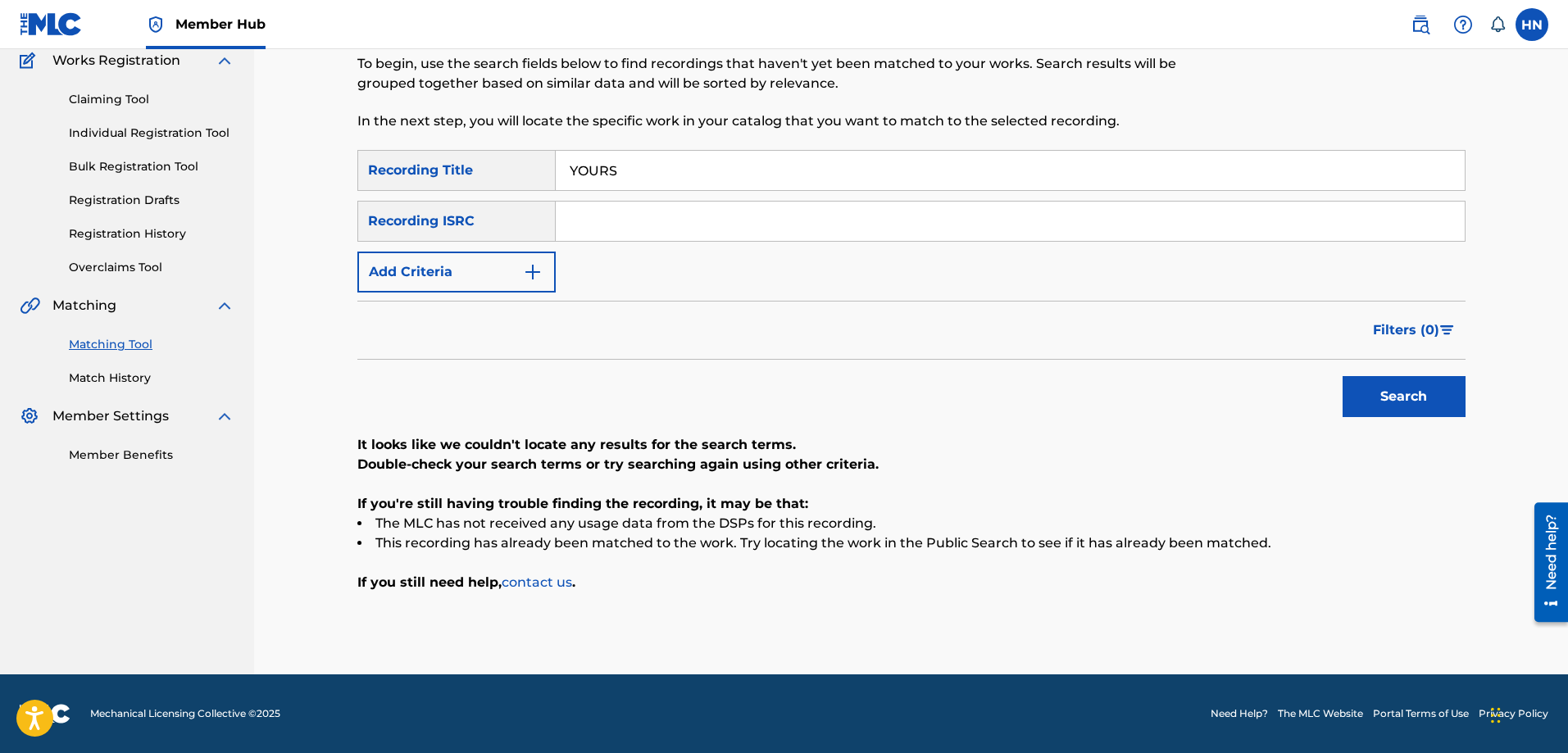
click at [631, 154] on input "YOURS" at bounding box center [1010, 171] width 909 height 39
paste input "SÁM NGUYỆN"
click at [1342, 376] on button "Search" at bounding box center [1404, 397] width 123 height 41
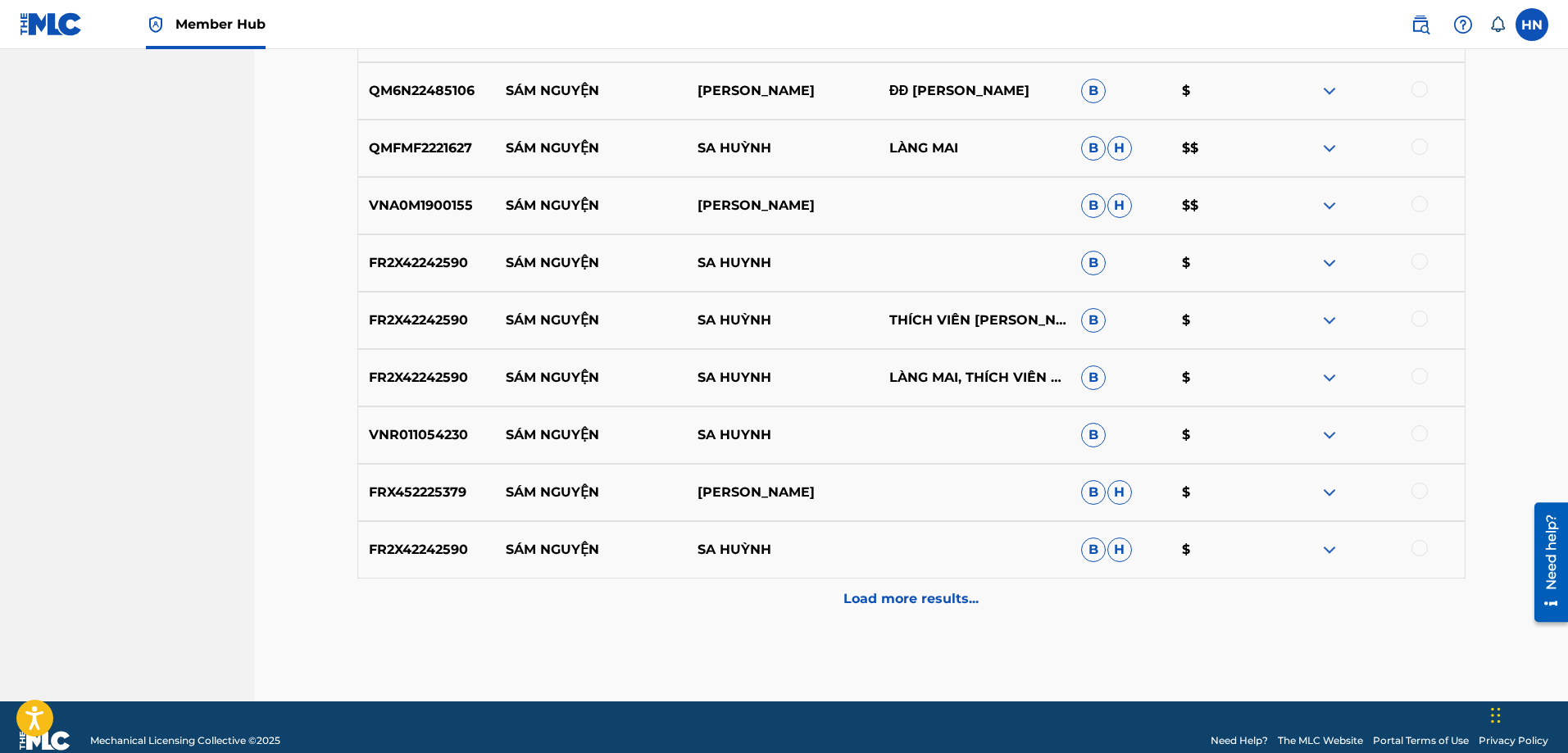
scroll to position [634, 0]
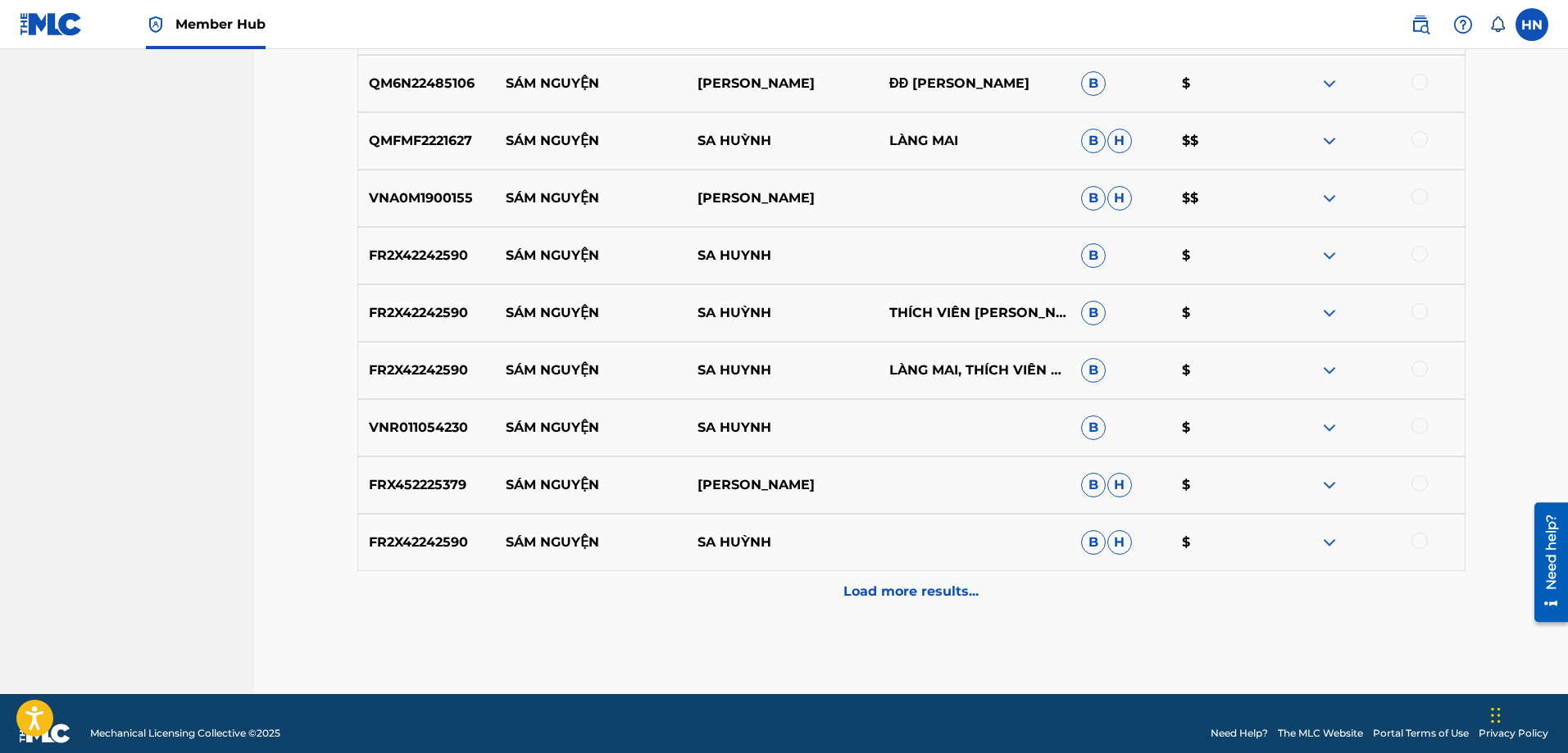
click at [897, 610] on div "Load more results..." at bounding box center [911, 592] width 1108 height 41
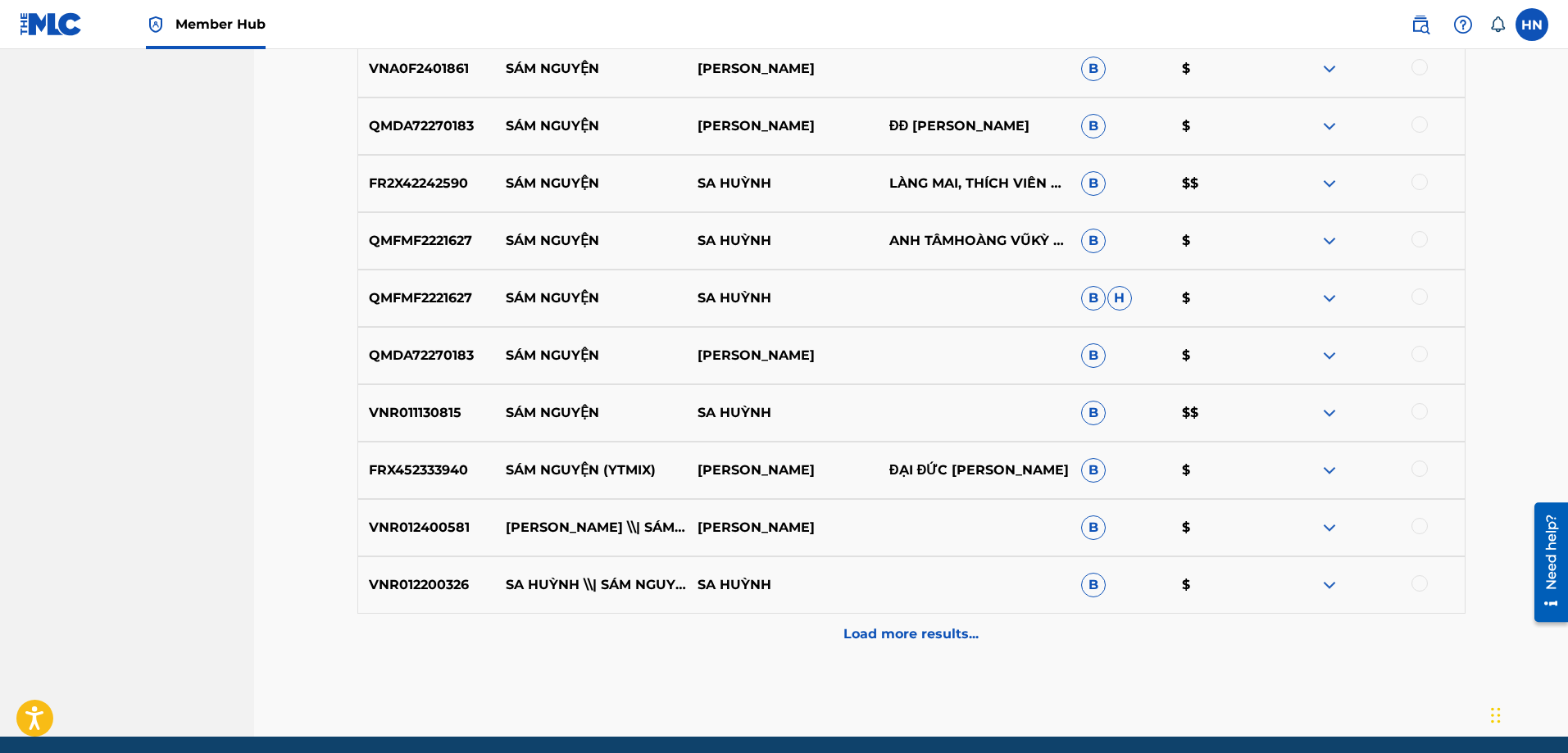
scroll to position [1126, 0]
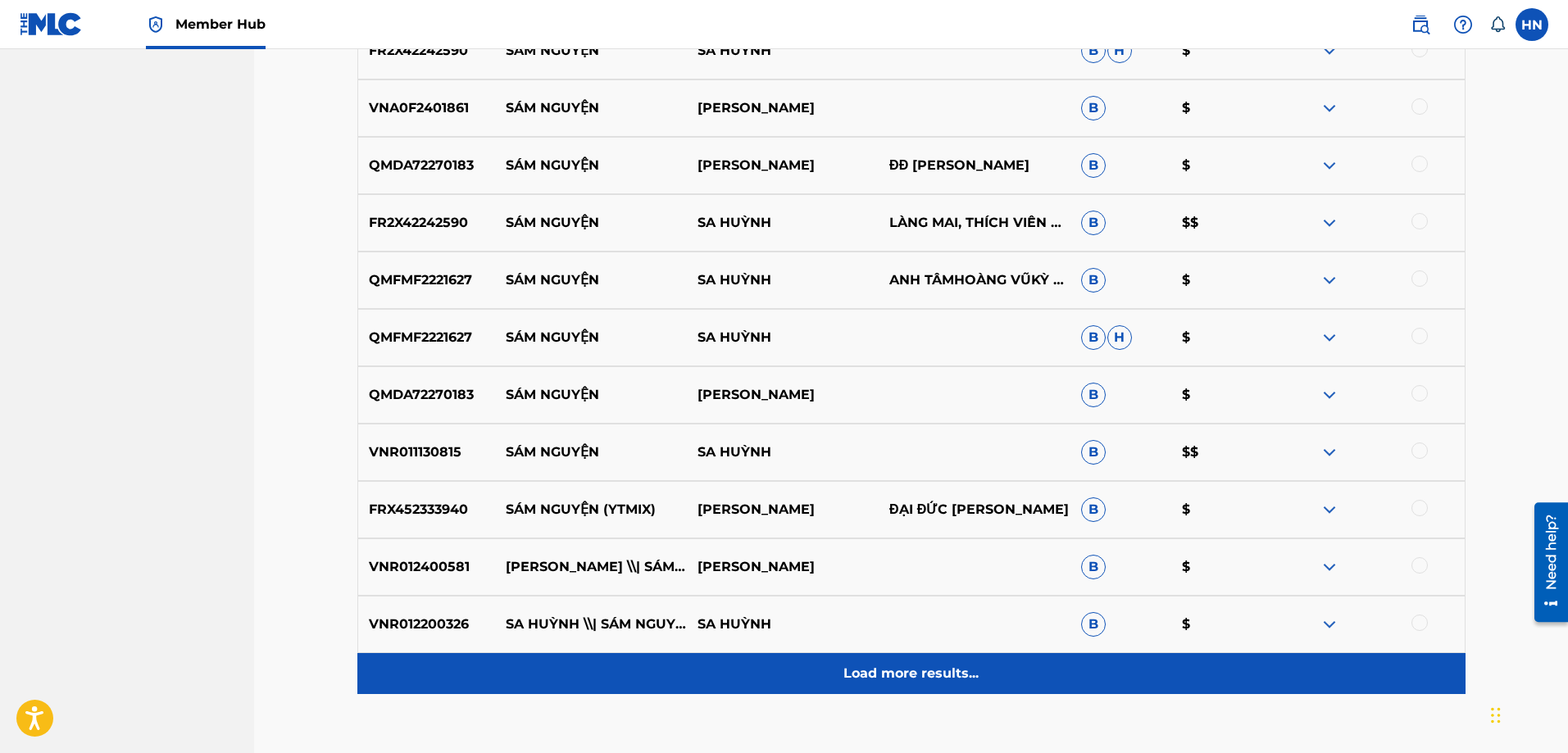
click at [916, 663] on div "Load more results..." at bounding box center [911, 674] width 1108 height 41
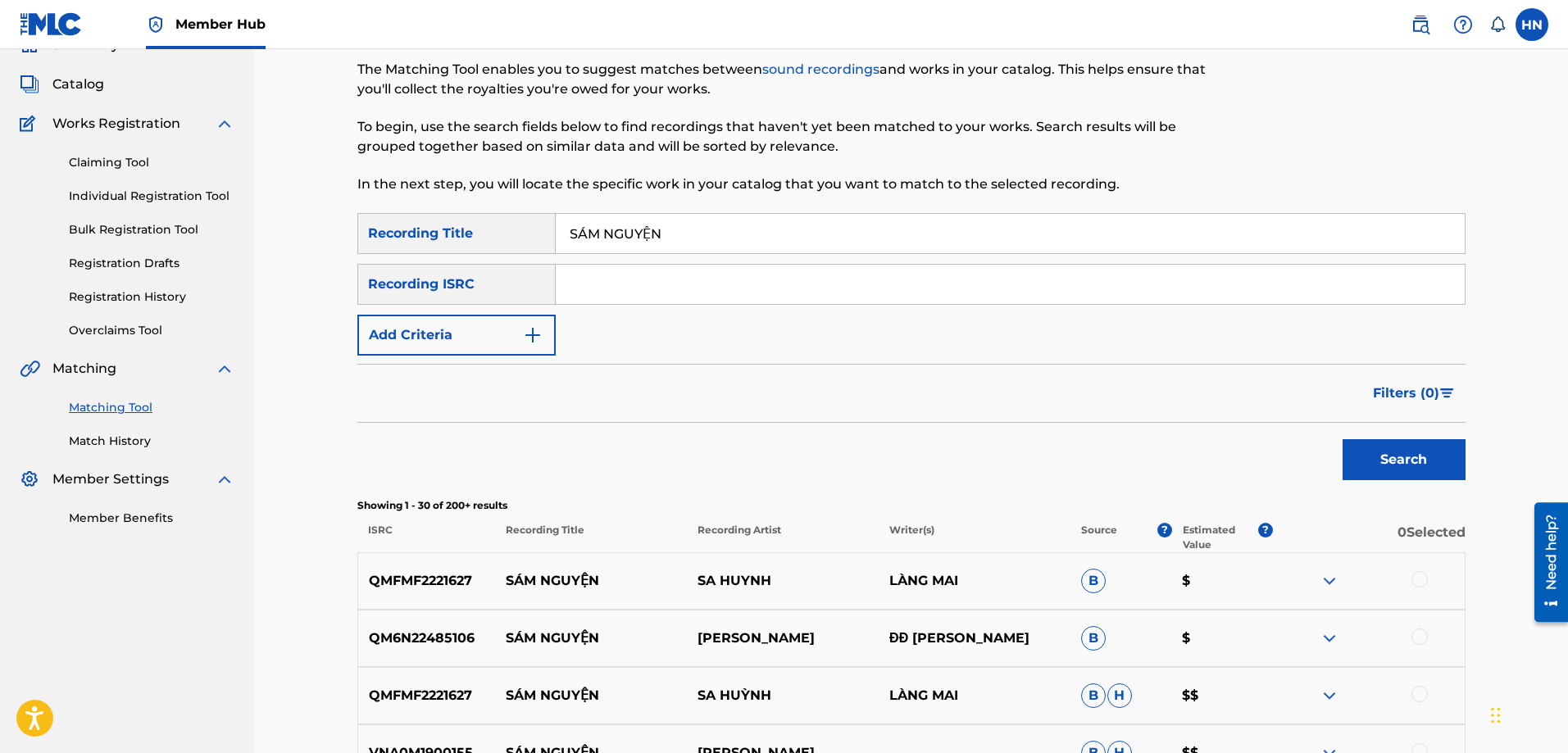
scroll to position [0, 0]
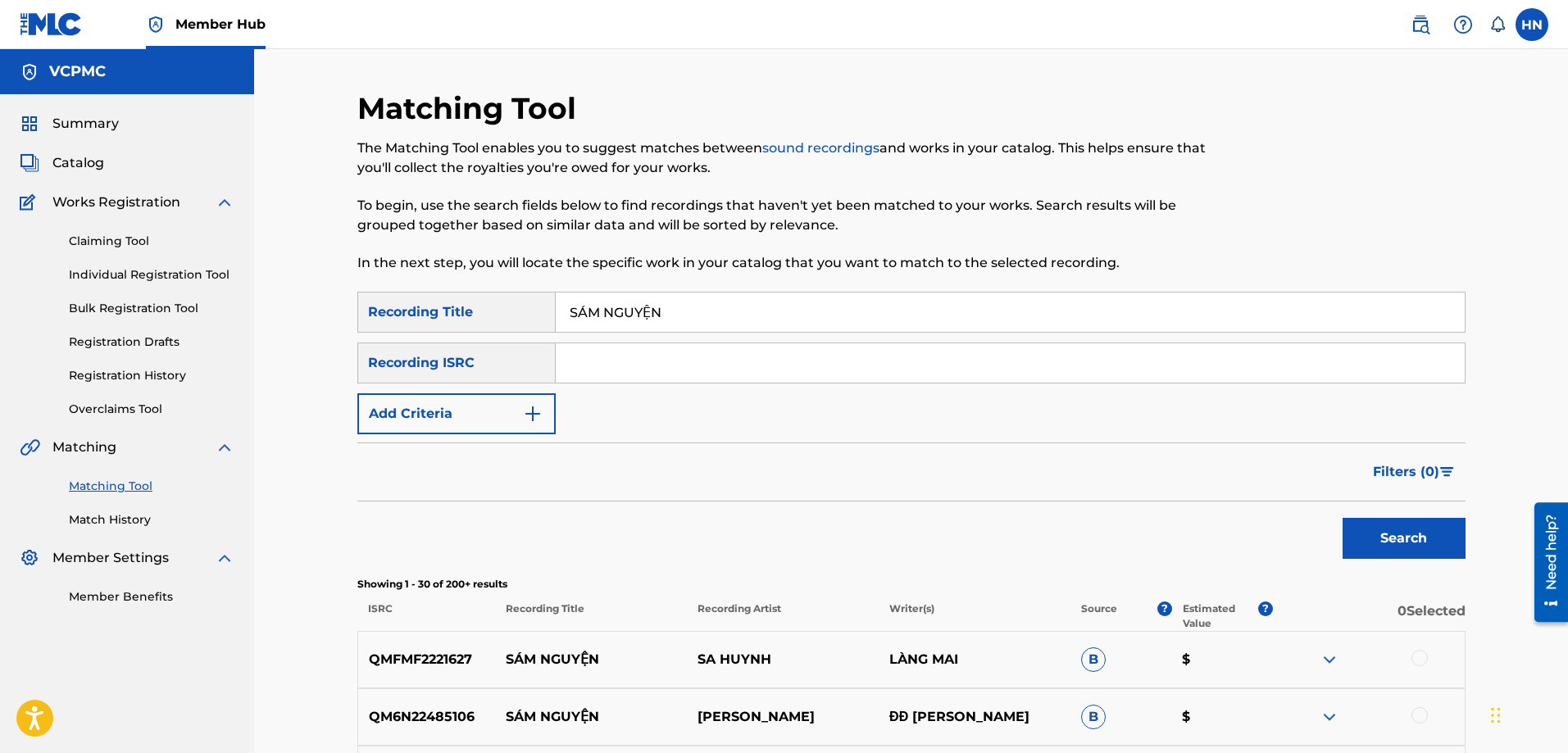
click at [585, 314] on input "SÁM NGUYỆN" at bounding box center [1010, 312] width 909 height 39
drag, startPoint x: 644, startPoint y: 312, endPoint x: 653, endPoint y: 312, distance: 9.0
click at [653, 312] on input "SAM NGUYỆN" at bounding box center [1010, 312] width 909 height 39
click at [1342, 518] on button "Search" at bounding box center [1404, 539] width 123 height 41
paste input "YOU ARE MY CRUSH"
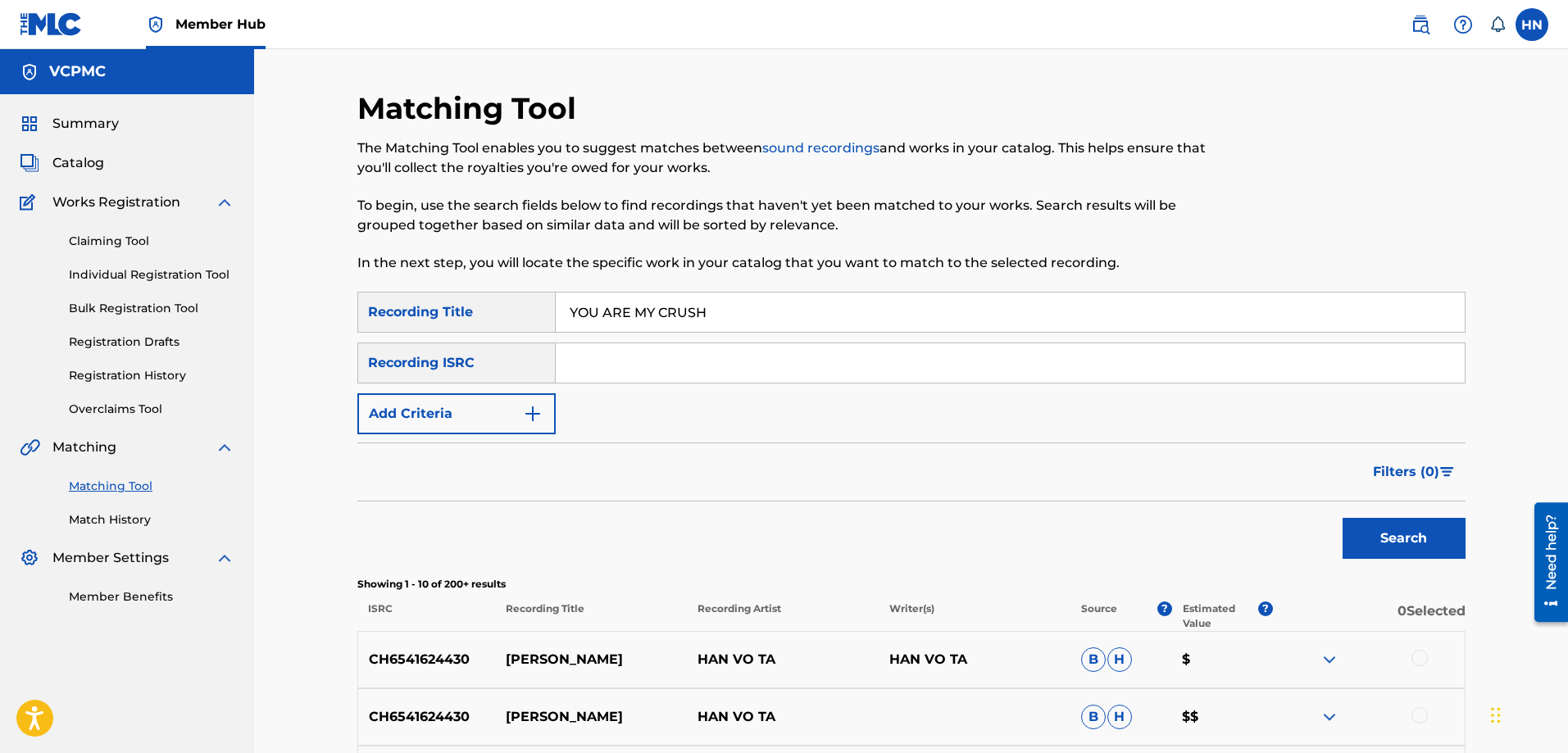
type input "YOU ARE MY CRUSH"
click at [1342, 518] on button "Search" at bounding box center [1404, 539] width 123 height 41
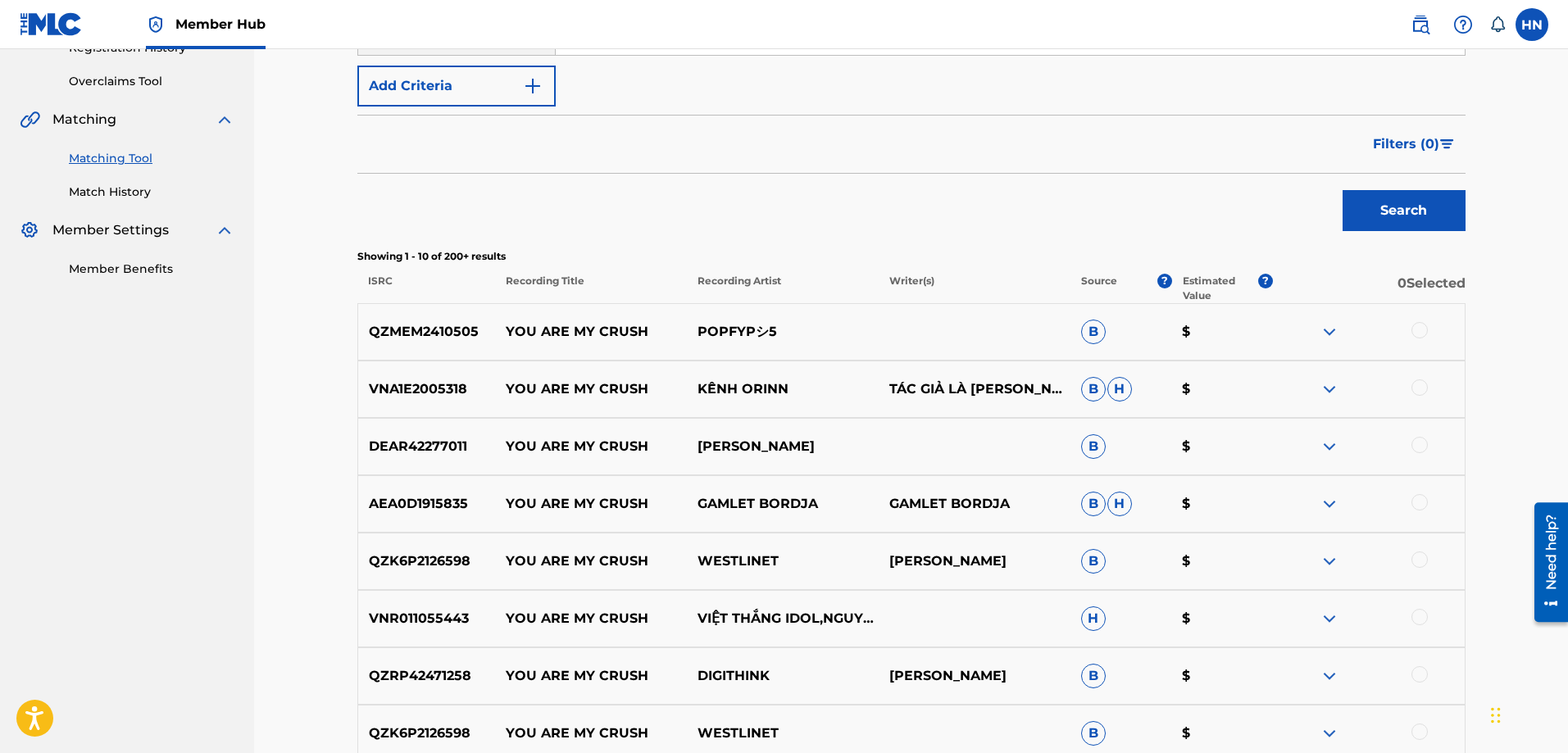
click at [444, 393] on p "VNA1E2005318" at bounding box center [427, 389] width 138 height 20
click at [1419, 383] on div at bounding box center [1419, 388] width 16 height 16
click at [439, 605] on div "VNR011055443 YOU ARE MY CRUSH VIỆT THẮNG IDOL,NGUYÊN JENDA,VRT H $" at bounding box center [911, 619] width 1108 height 57
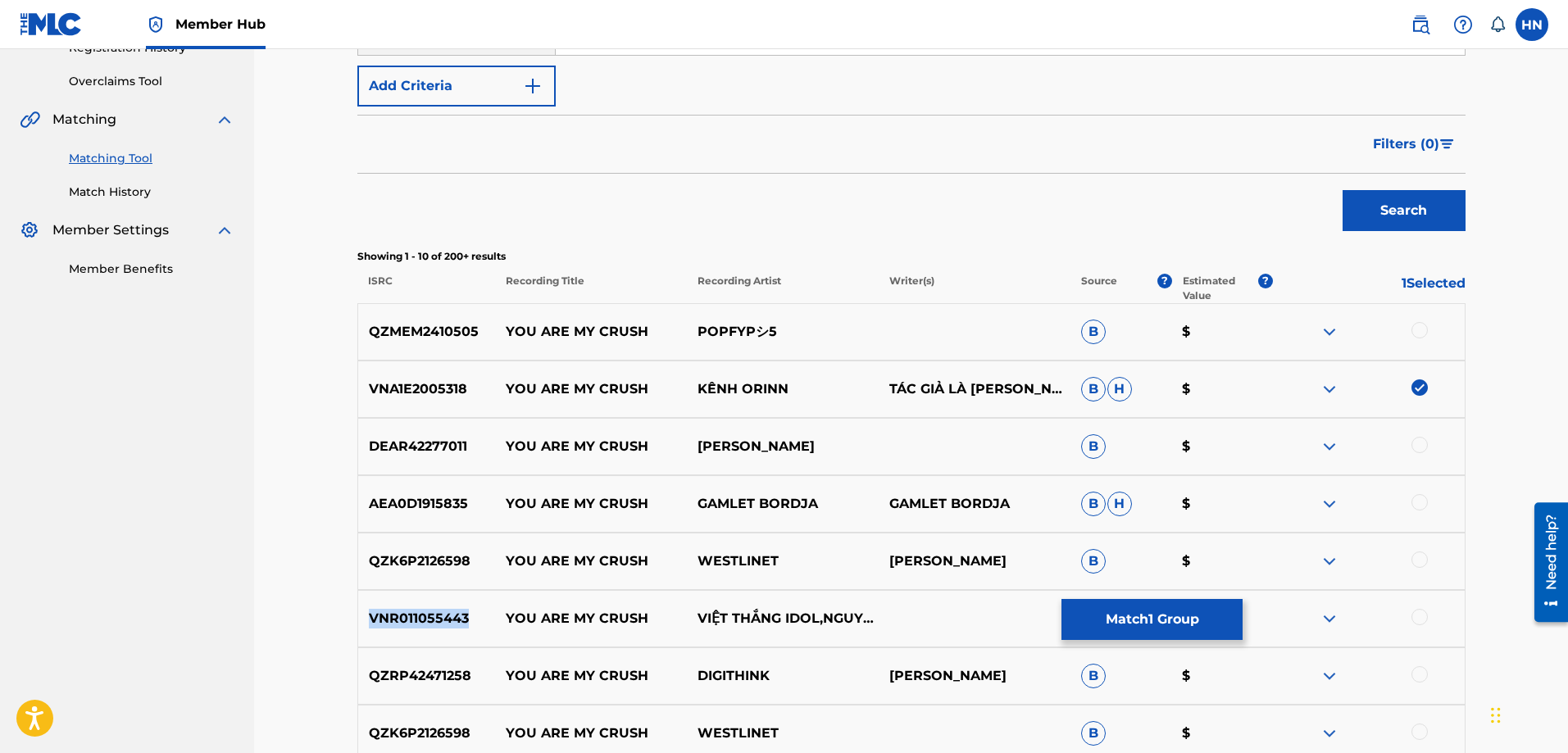
click at [439, 605] on div "VNR011055443 YOU ARE MY CRUSH VIỆT THẮNG IDOL,NGUYÊN JENDA,VRT H $" at bounding box center [911, 619] width 1108 height 57
click at [1417, 614] on div at bounding box center [1419, 618] width 16 height 16
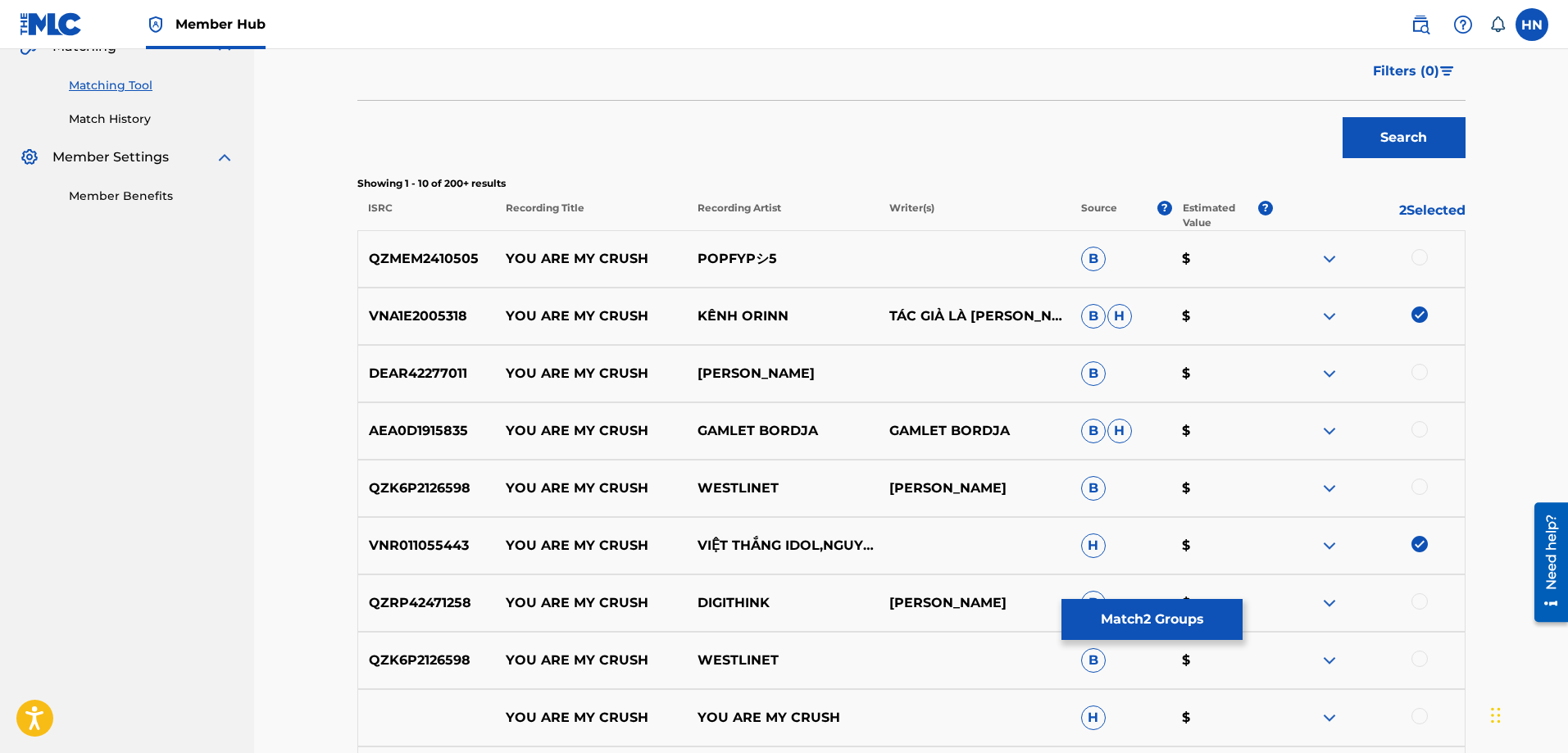
scroll to position [492, 0]
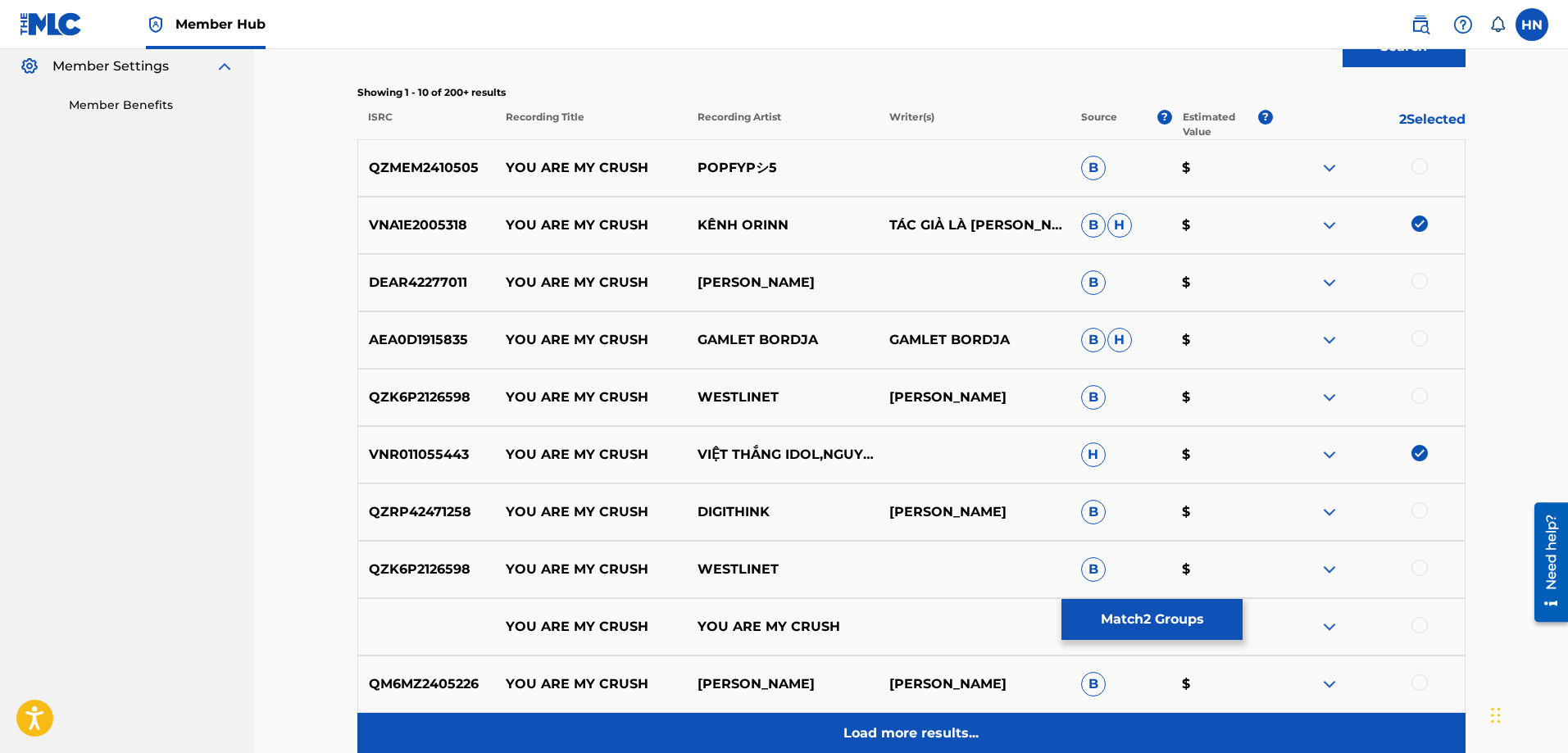
click at [861, 735] on p "Load more results..." at bounding box center [910, 734] width 135 height 20
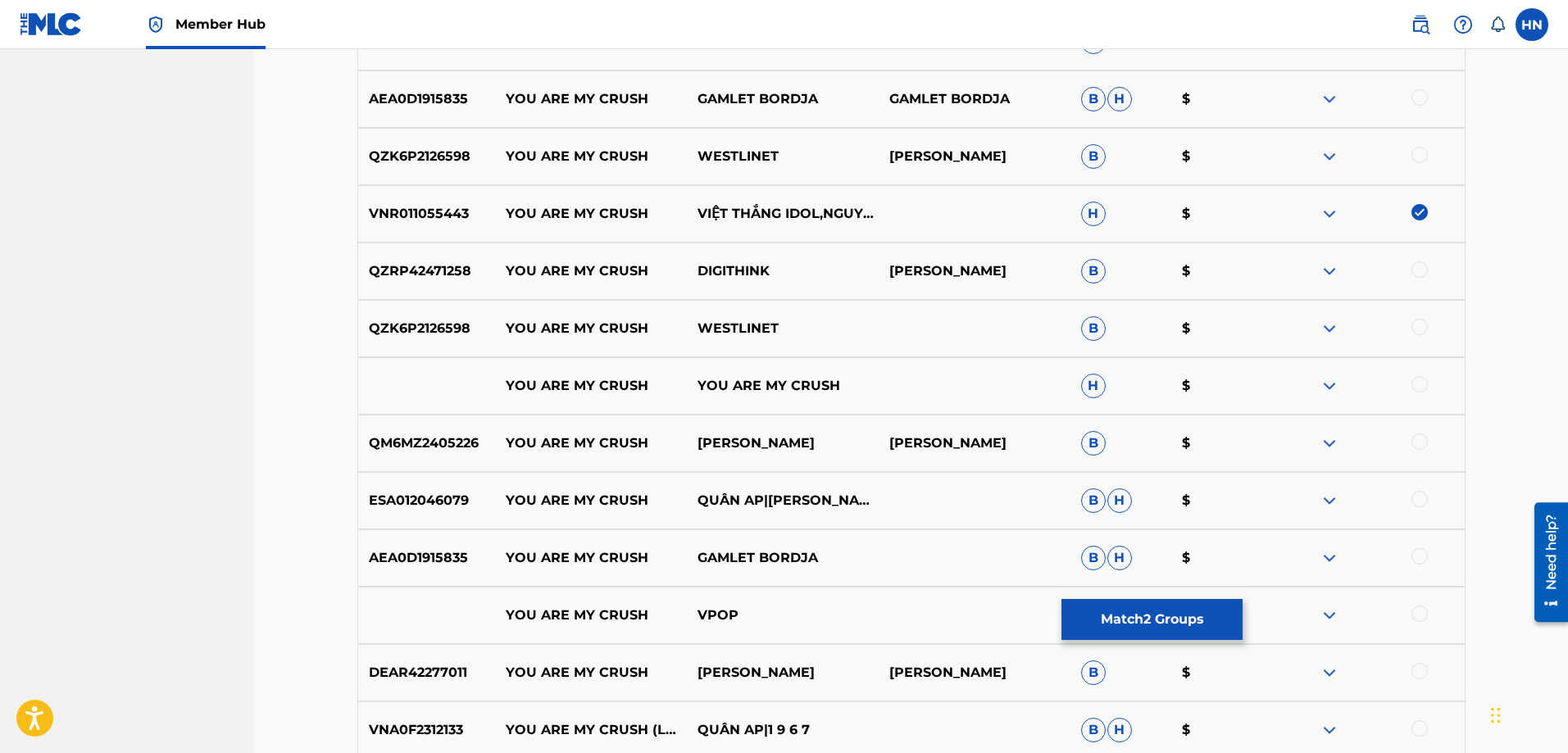
scroll to position [738, 0]
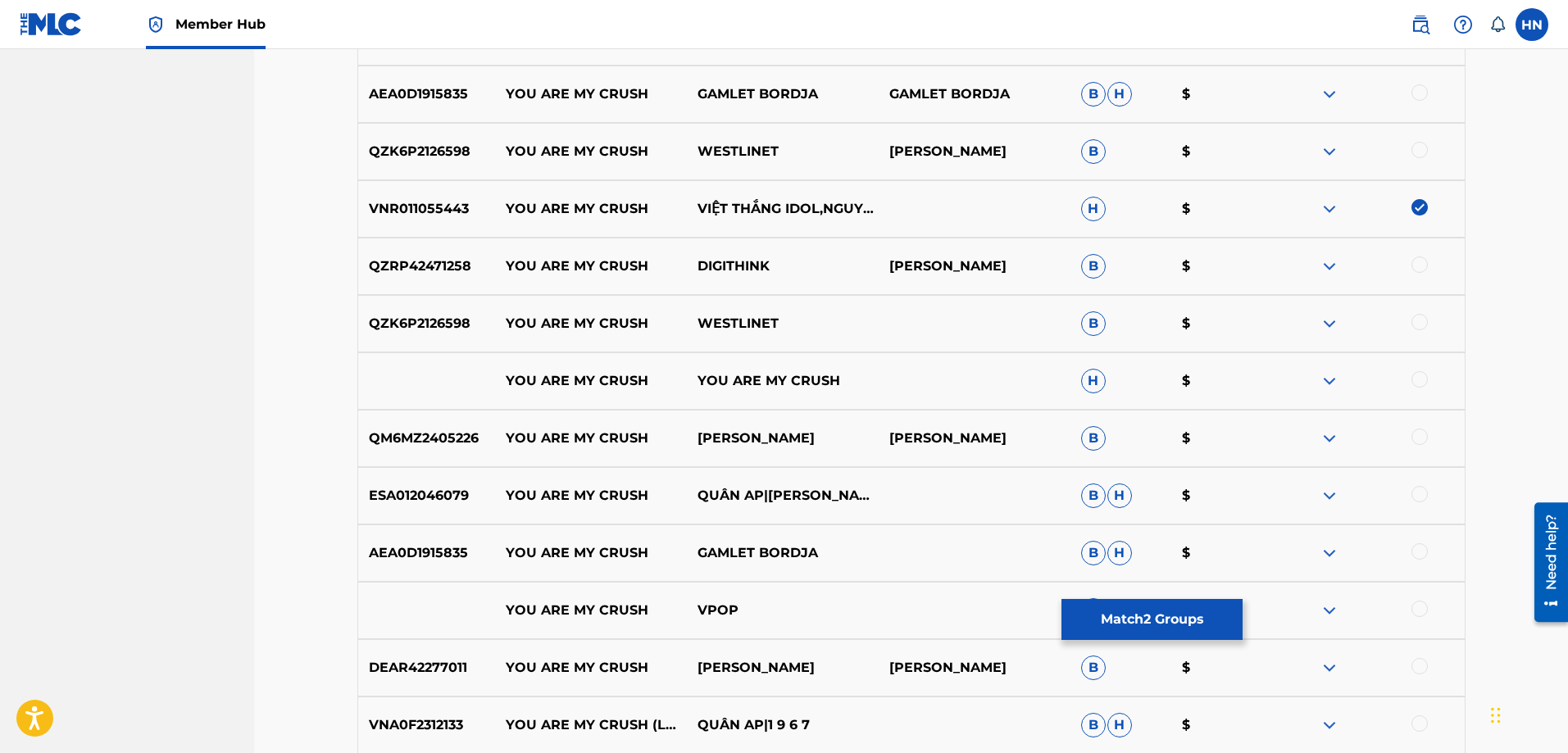
click at [457, 503] on p "ESA012046079" at bounding box center [427, 496] width 138 height 20
click at [1417, 493] on div at bounding box center [1419, 494] width 16 height 16
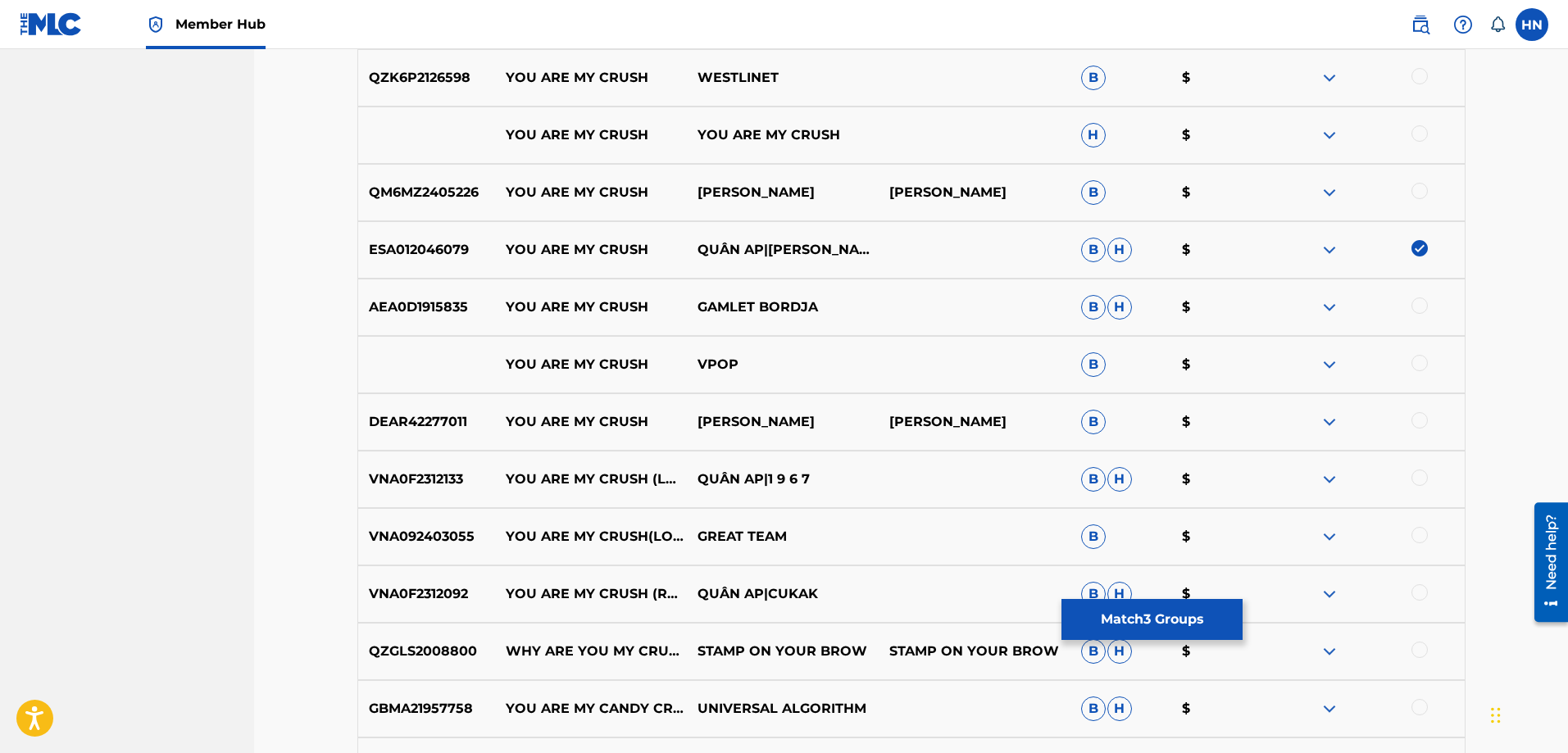
click at [453, 472] on p "VNA0F2312133" at bounding box center [427, 480] width 138 height 20
click at [1416, 480] on div at bounding box center [1419, 478] width 16 height 16
click at [459, 600] on p "VNA0F2312092" at bounding box center [427, 595] width 138 height 20
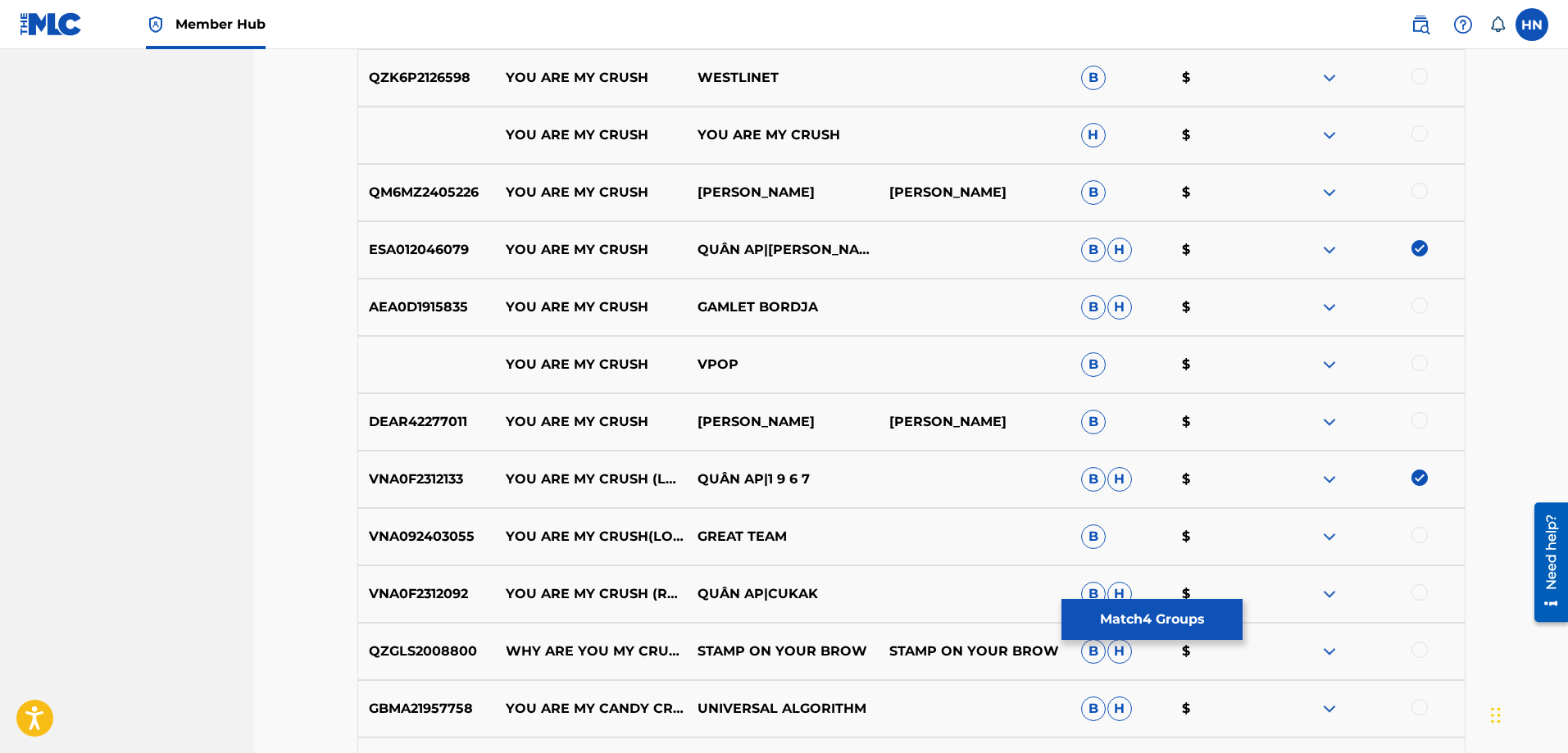
click at [1423, 595] on div at bounding box center [1419, 593] width 16 height 16
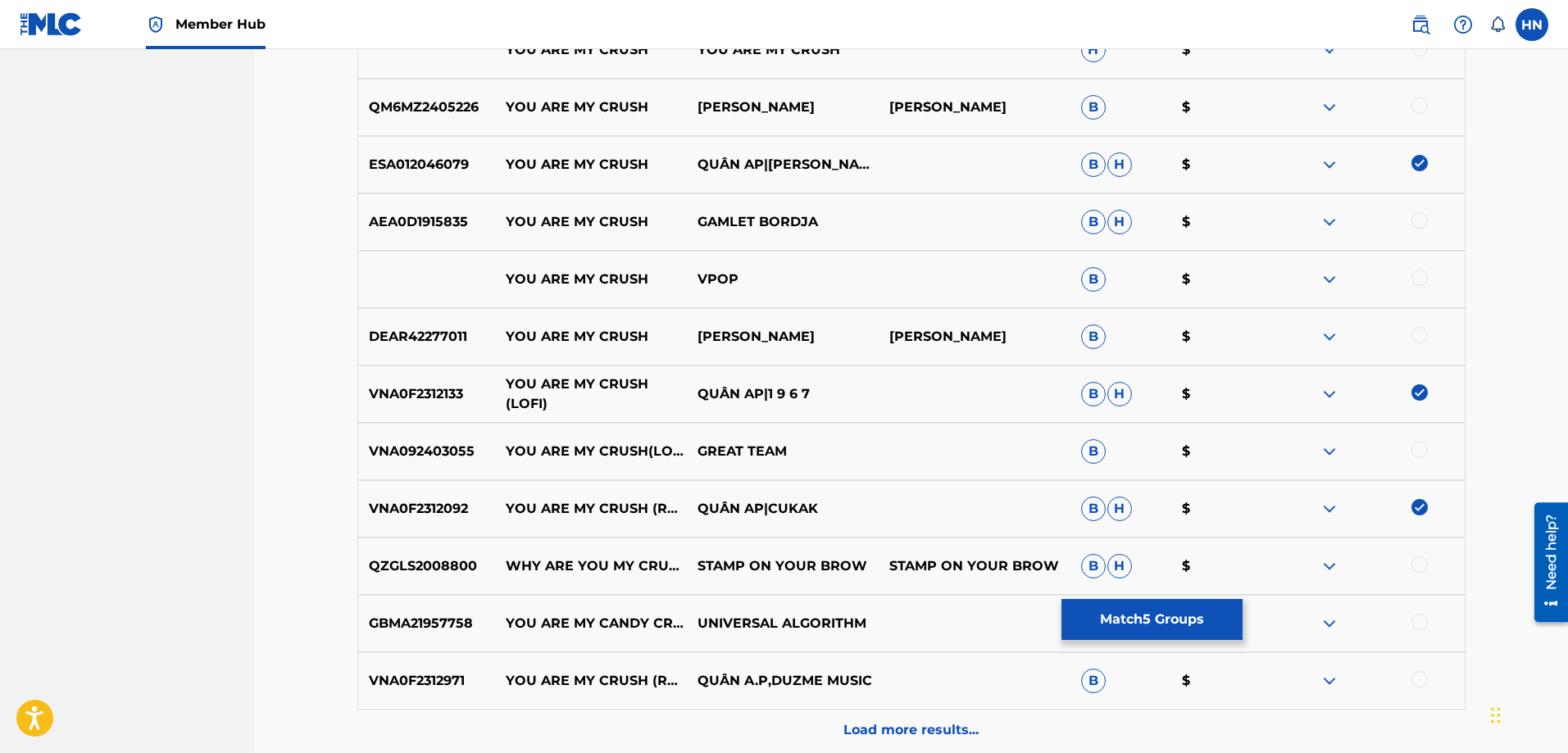
scroll to position [1148, 0]
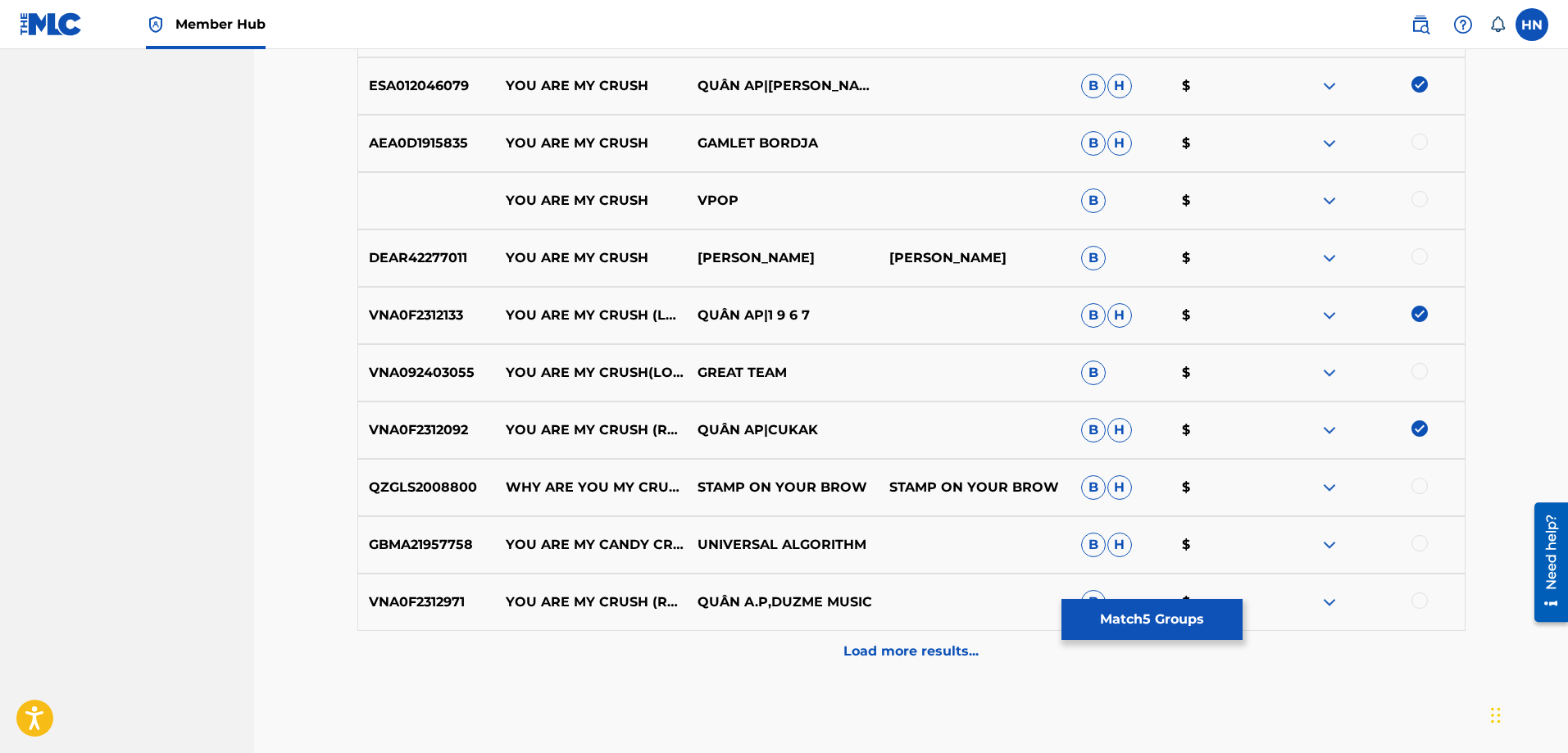
click at [415, 604] on p "VNA0F2312971" at bounding box center [427, 603] width 138 height 20
click at [1417, 597] on div at bounding box center [1419, 601] width 16 height 16
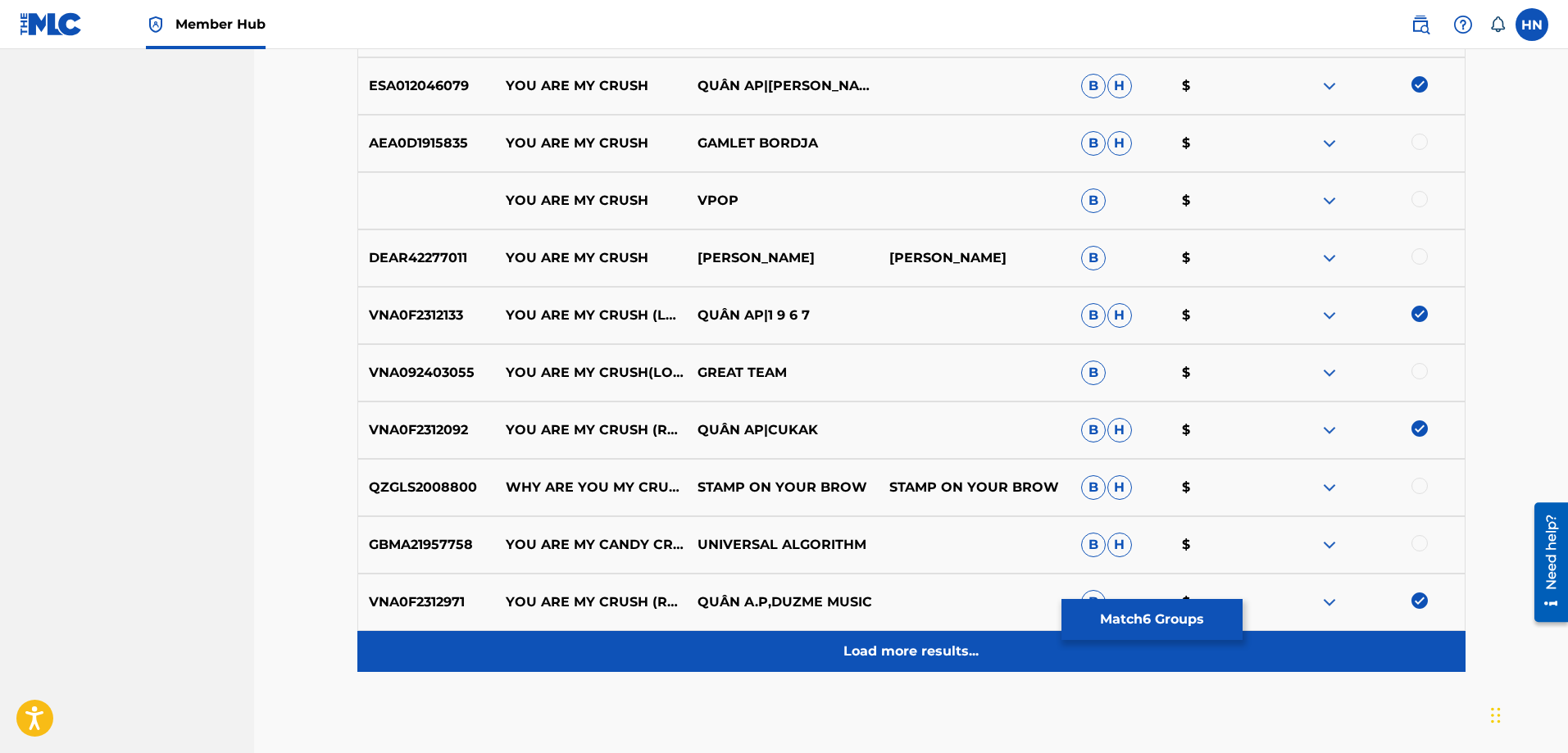
click at [952, 649] on p "Load more results..." at bounding box center [910, 652] width 135 height 20
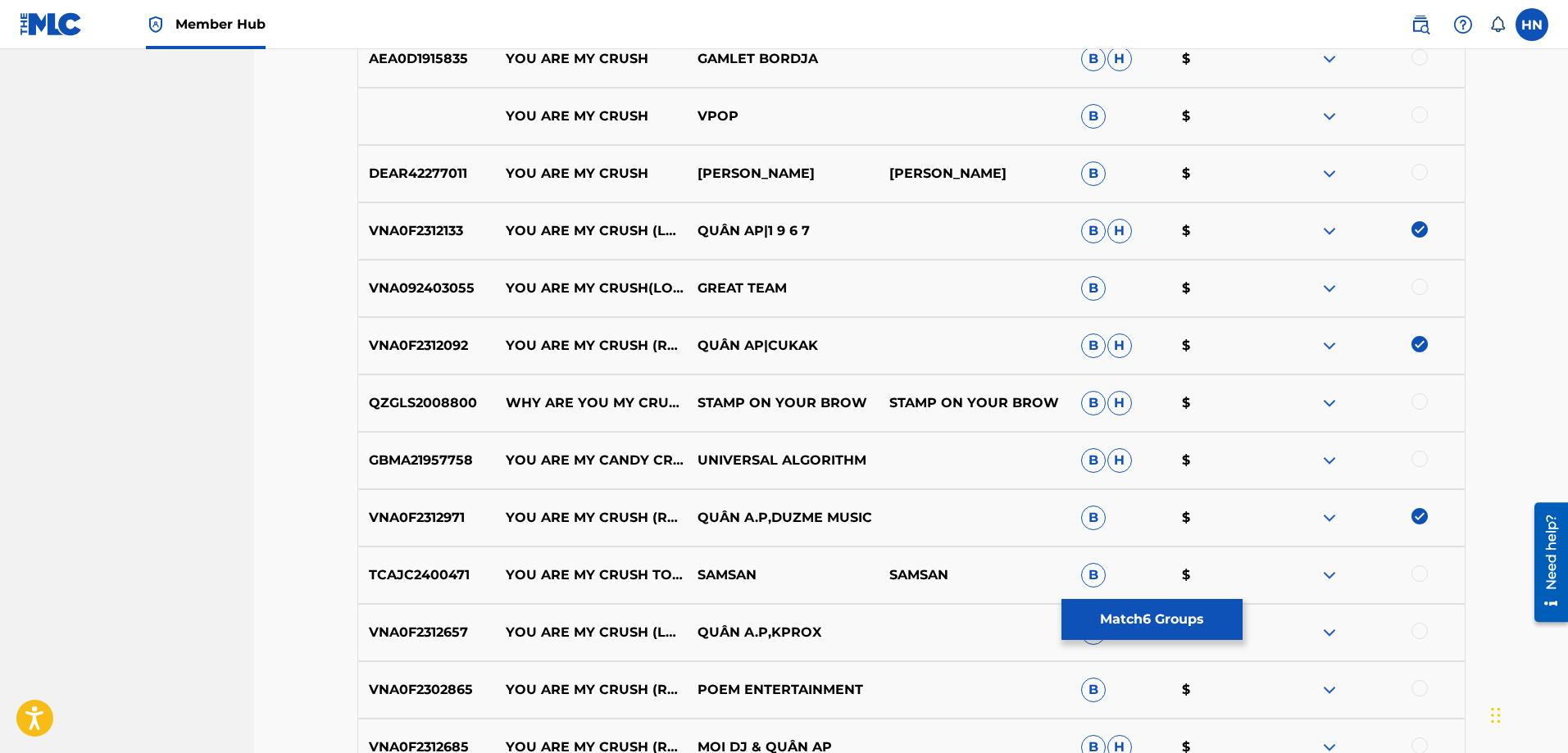
scroll to position [1311, 0]
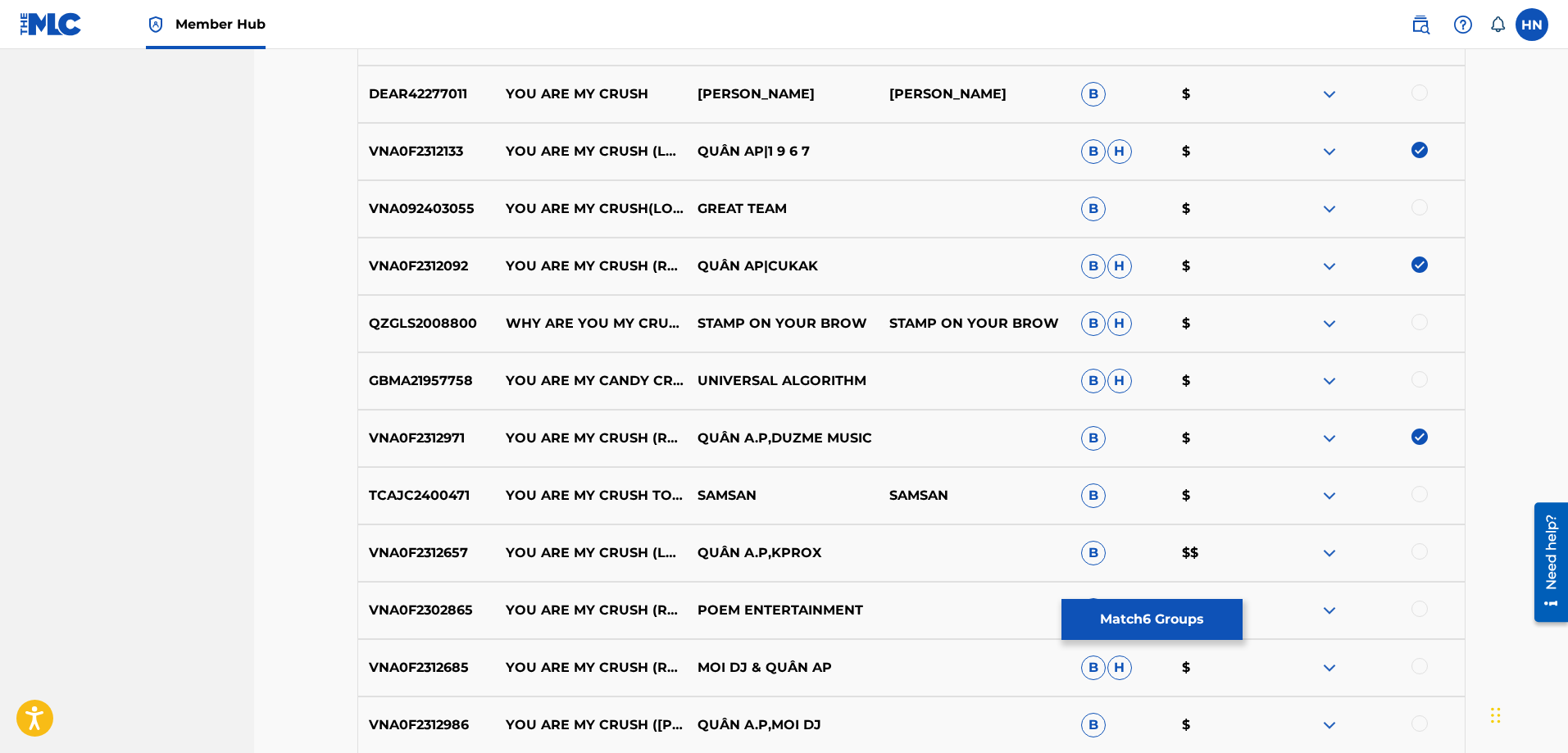
click at [452, 557] on p "VNA0F2312657" at bounding box center [427, 553] width 138 height 20
click at [1420, 549] on div at bounding box center [1419, 552] width 16 height 16
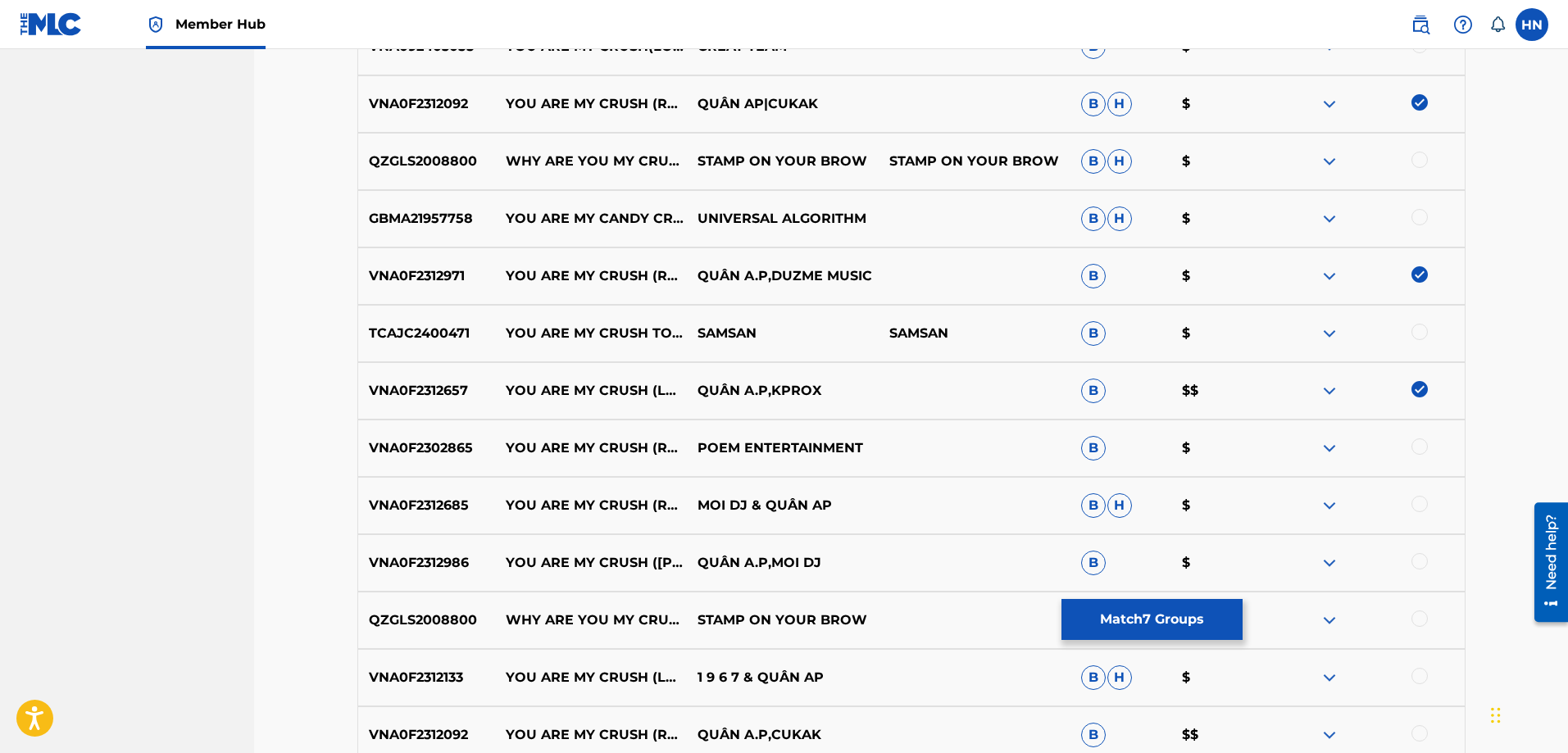
scroll to position [1476, 0]
click at [444, 569] on p "VNA0F2312986" at bounding box center [427, 562] width 138 height 20
click at [1414, 552] on div at bounding box center [1369, 562] width 192 height 20
click at [1417, 556] on div at bounding box center [1419, 560] width 16 height 16
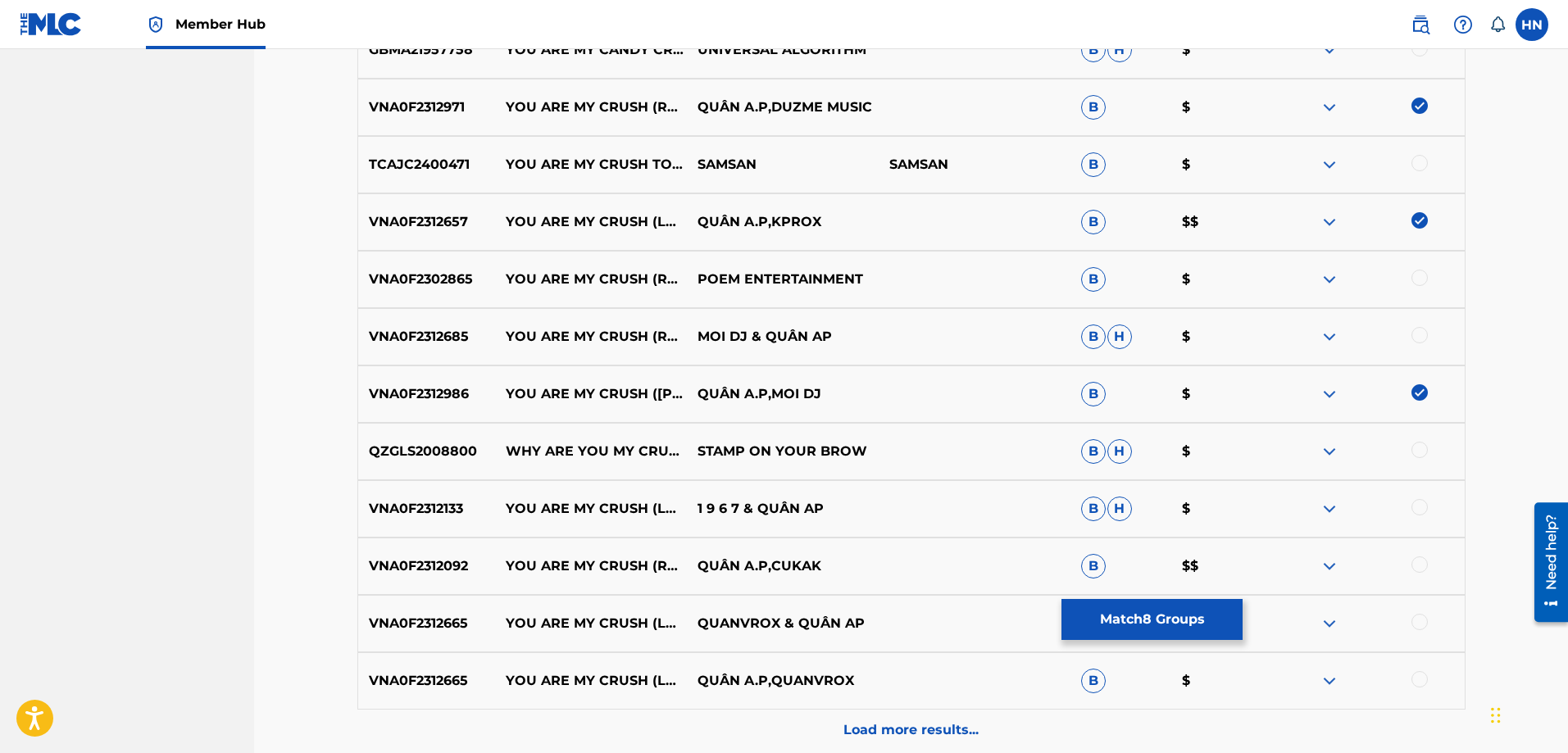
scroll to position [1722, 0]
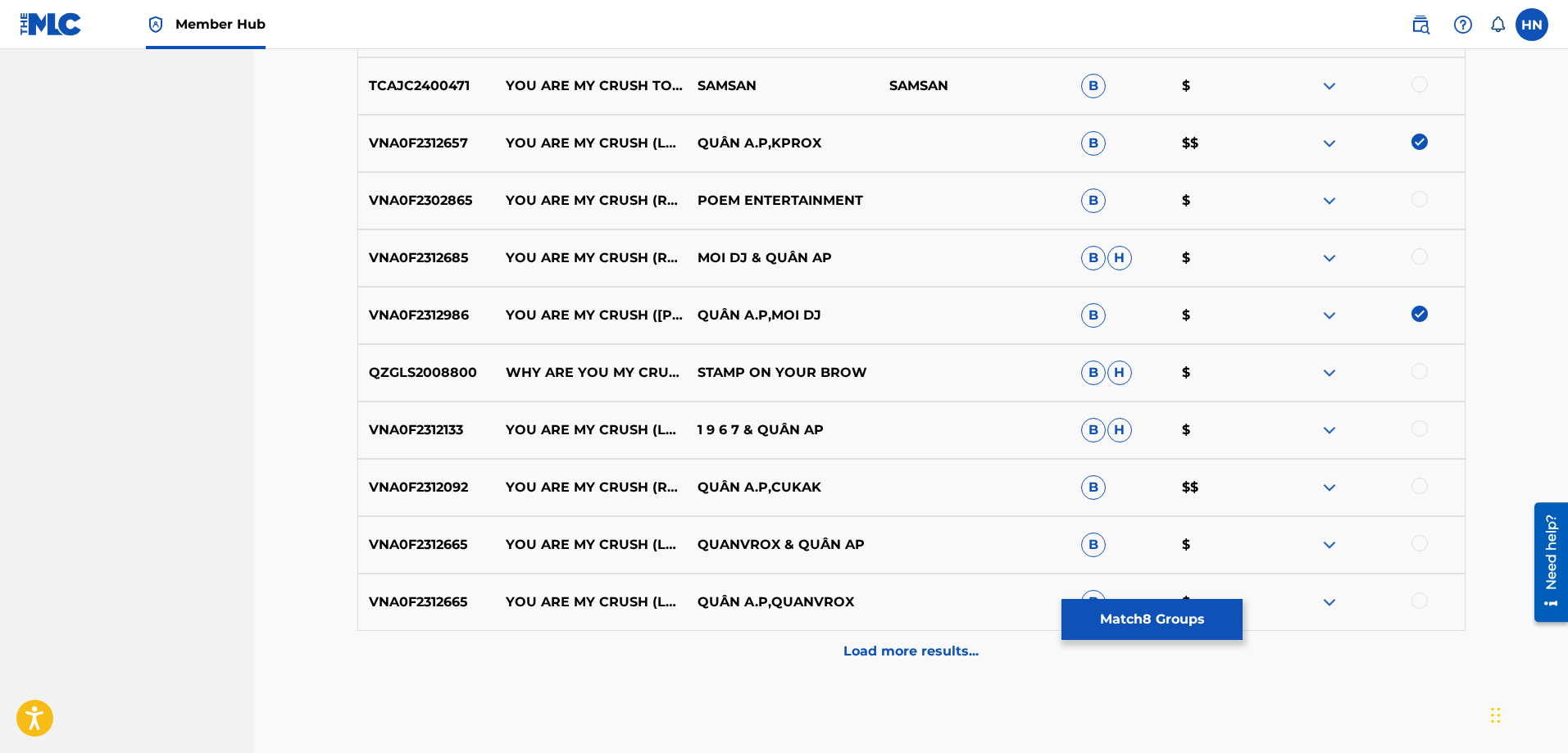
click at [463, 438] on p "VNA0F2312133" at bounding box center [427, 430] width 138 height 20
click at [461, 437] on p "VNA0F2312133" at bounding box center [427, 430] width 138 height 20
click at [456, 427] on p "VNA0F2312133" at bounding box center [427, 430] width 138 height 20
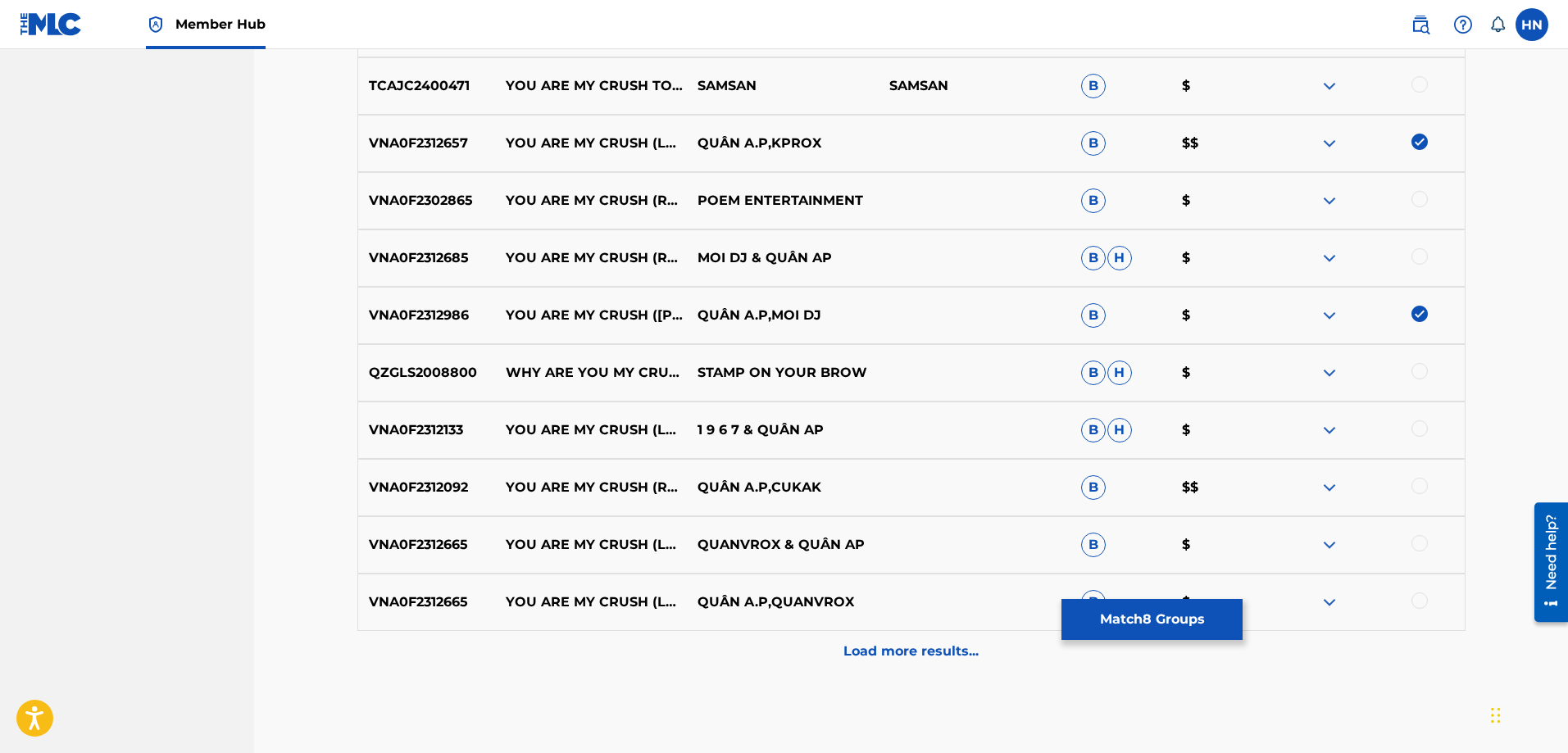
click at [1419, 427] on div at bounding box center [1419, 429] width 16 height 16
click at [439, 517] on div "VNA0F2312665 YOU ARE MY CRUSH (LOFI) QUANVROX & QUÂN AP B $" at bounding box center [911, 545] width 1108 height 57
click at [1414, 542] on div at bounding box center [1419, 544] width 16 height 16
click at [1419, 599] on div at bounding box center [1419, 601] width 16 height 16
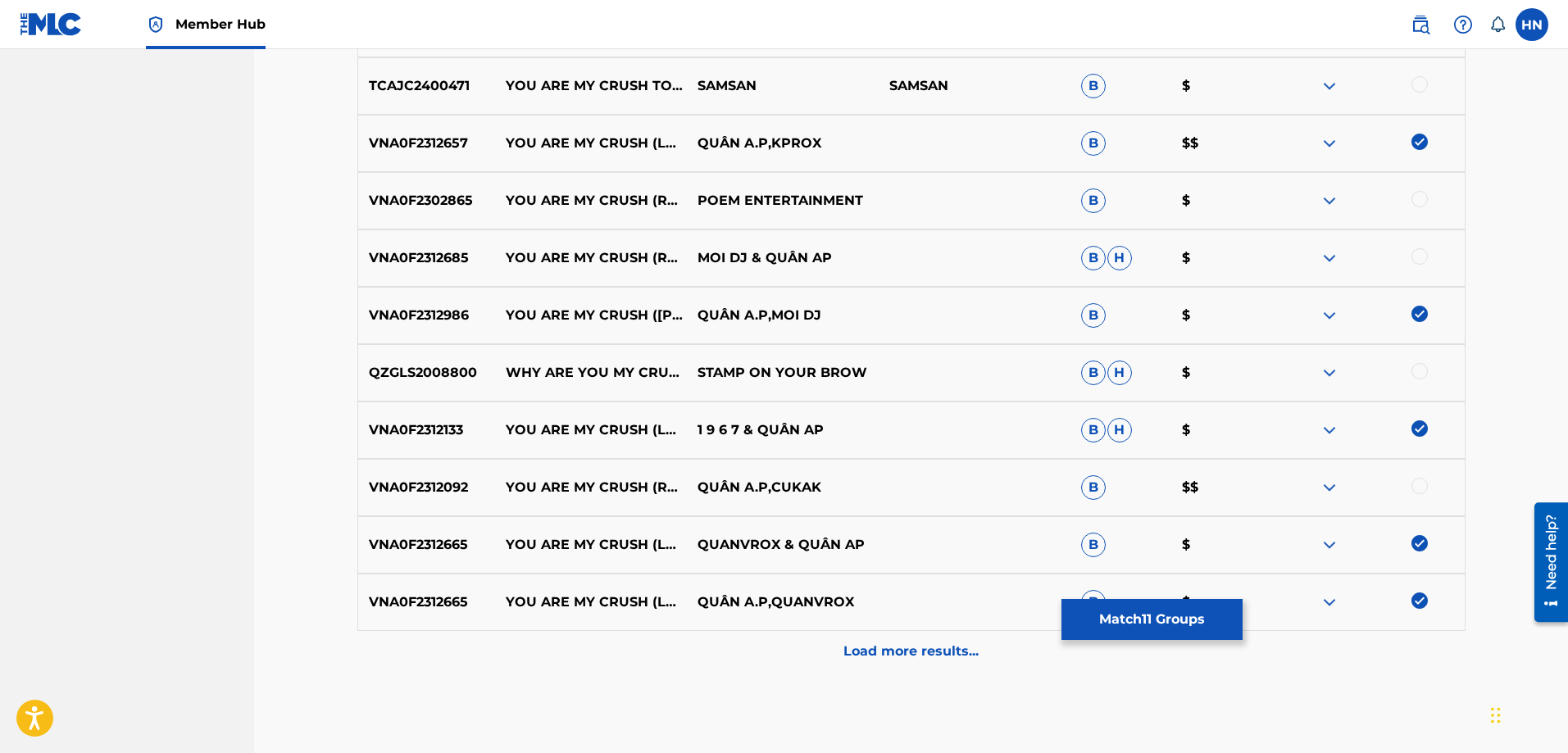
click at [480, 491] on p "VNA0F2312092" at bounding box center [427, 488] width 138 height 20
click at [447, 486] on p "VNA0F2312092" at bounding box center [427, 488] width 138 height 20
click at [1419, 487] on div at bounding box center [1419, 486] width 16 height 16
click at [424, 253] on p "VNA0F2312685" at bounding box center [427, 258] width 138 height 20
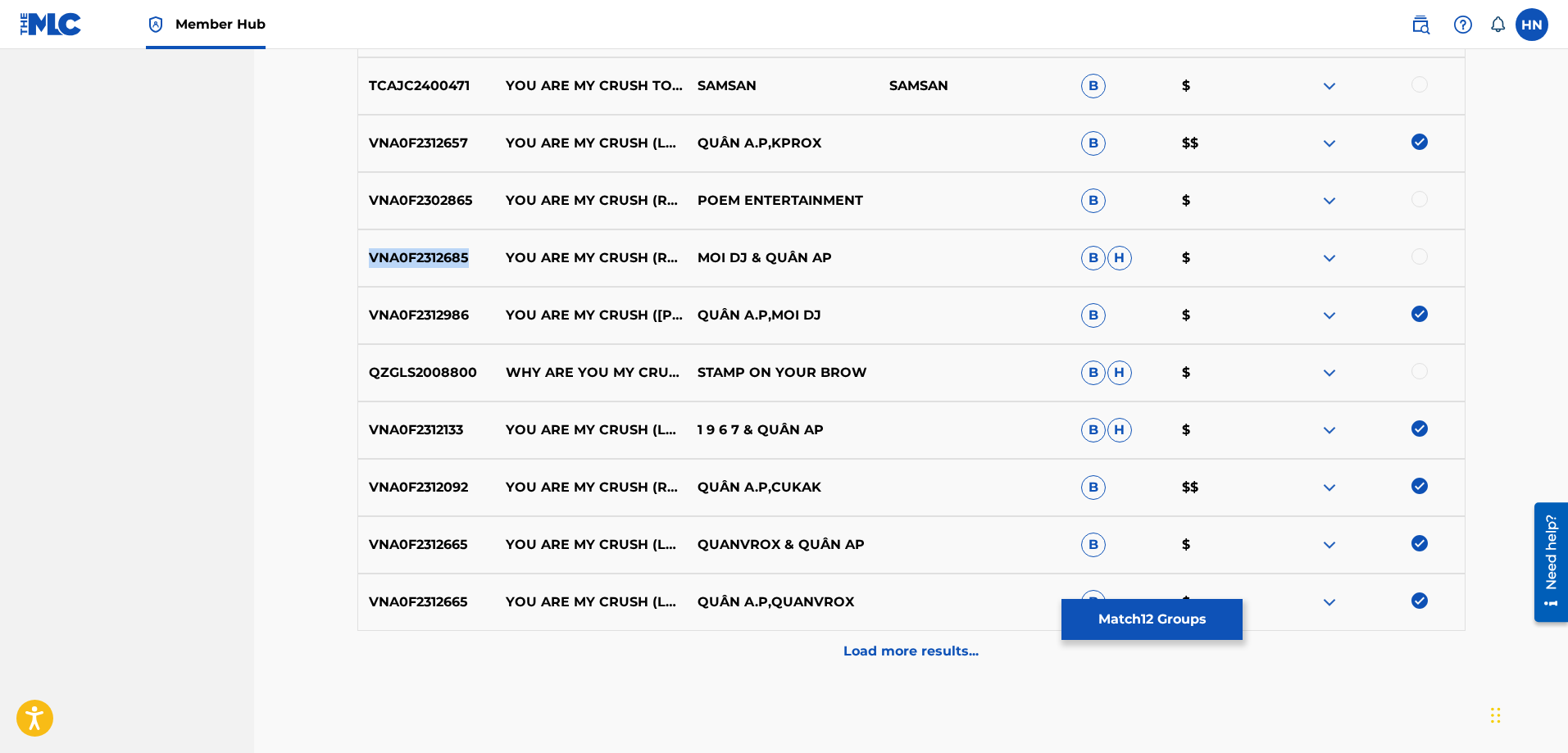
click at [424, 253] on p "VNA0F2312685" at bounding box center [427, 258] width 138 height 20
click at [1417, 255] on div at bounding box center [1419, 256] width 16 height 16
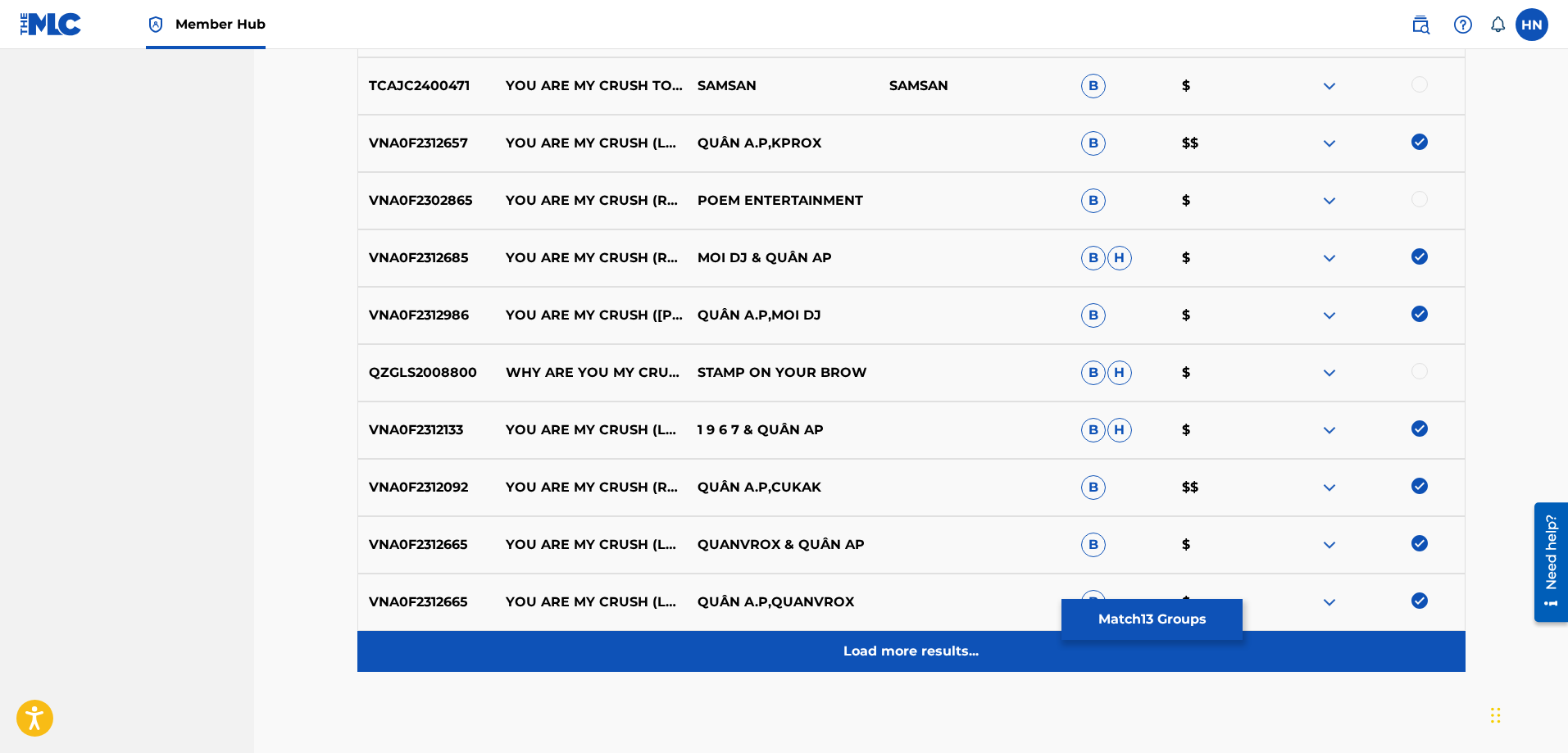
click at [916, 664] on div "Load more results..." at bounding box center [911, 652] width 1108 height 41
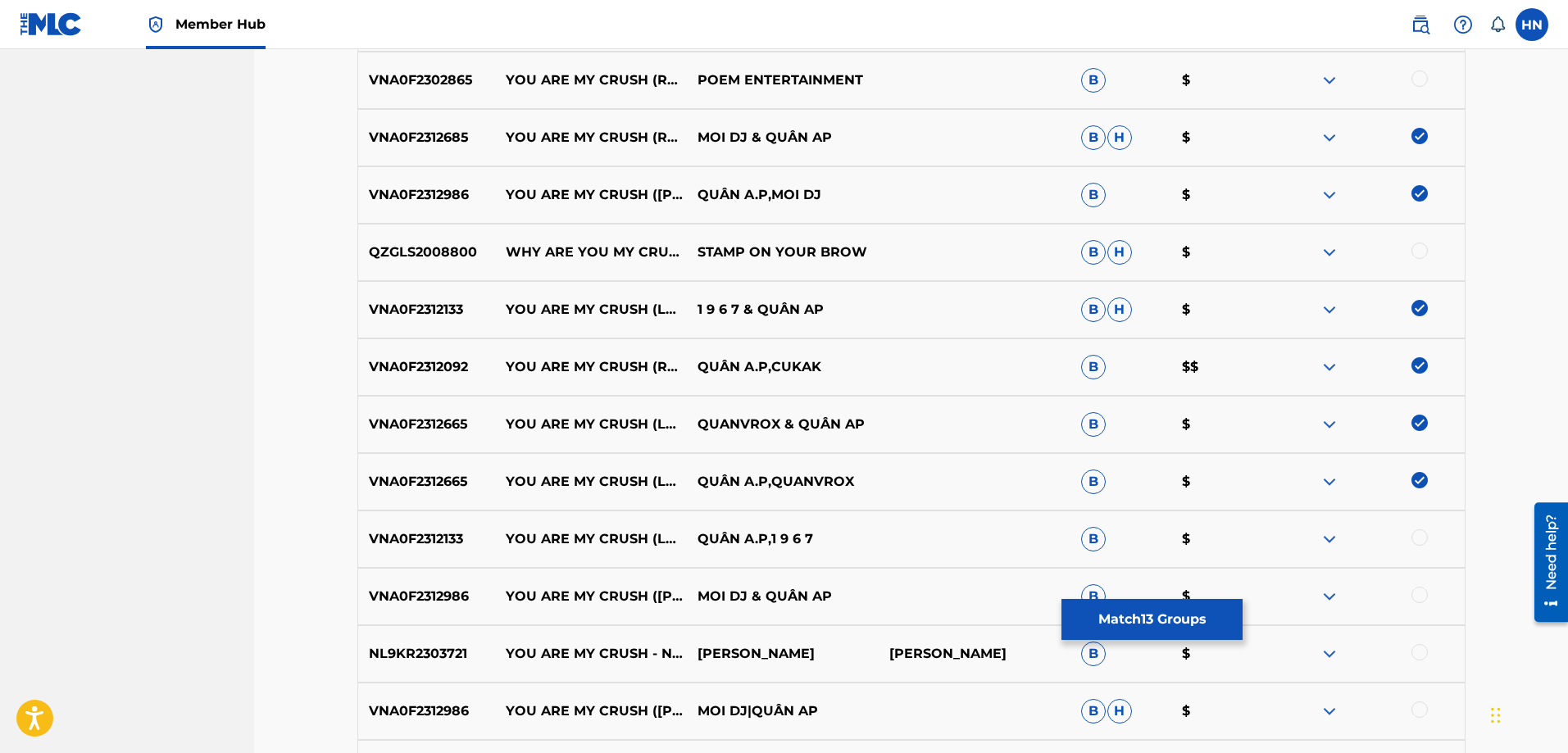
scroll to position [1967, 0]
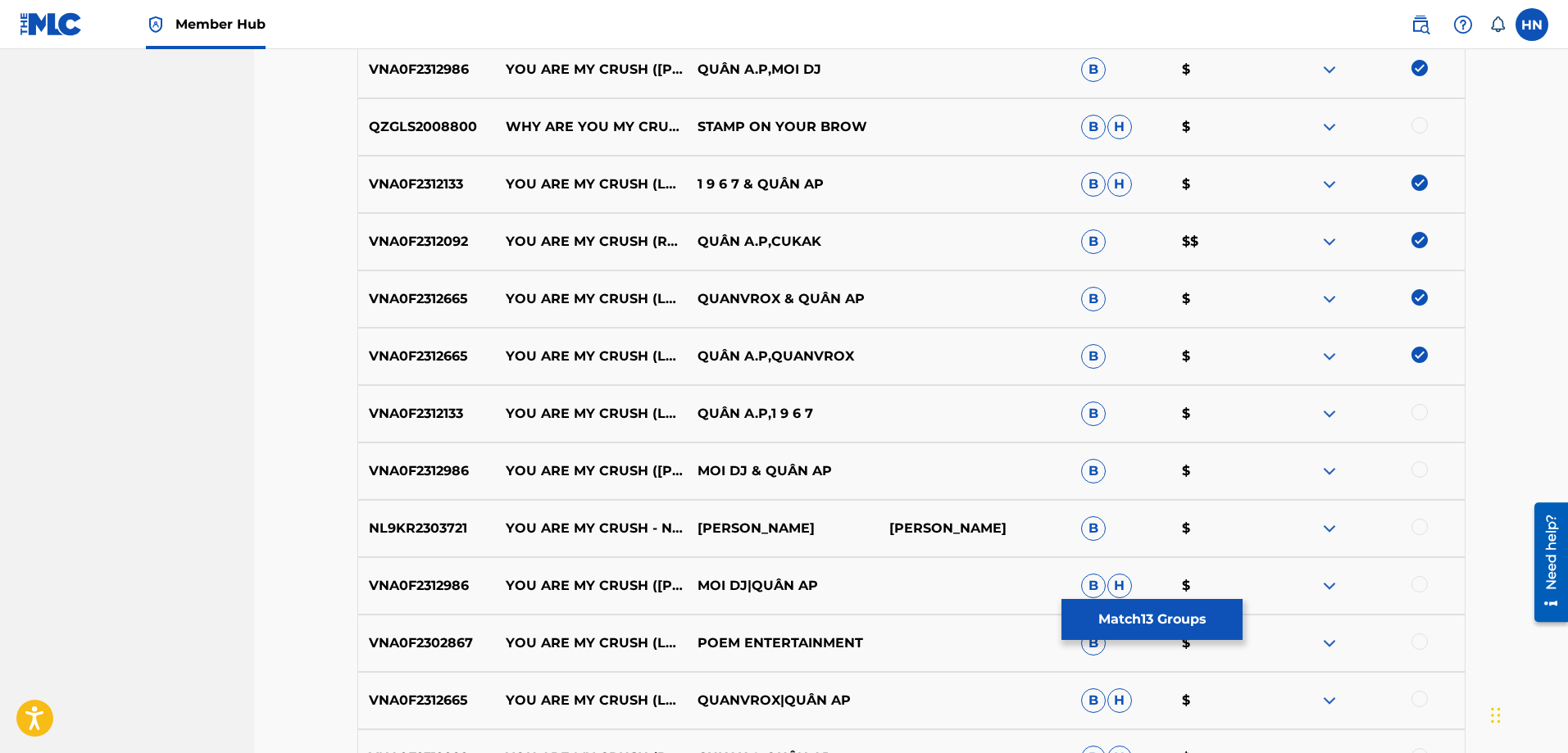
click at [447, 412] on p "VNA0F2312133" at bounding box center [427, 414] width 138 height 20
click at [1431, 407] on div at bounding box center [1369, 414] width 192 height 20
click at [1421, 411] on div at bounding box center [1419, 412] width 16 height 16
click at [447, 589] on p "VNA0F2312986" at bounding box center [427, 586] width 138 height 20
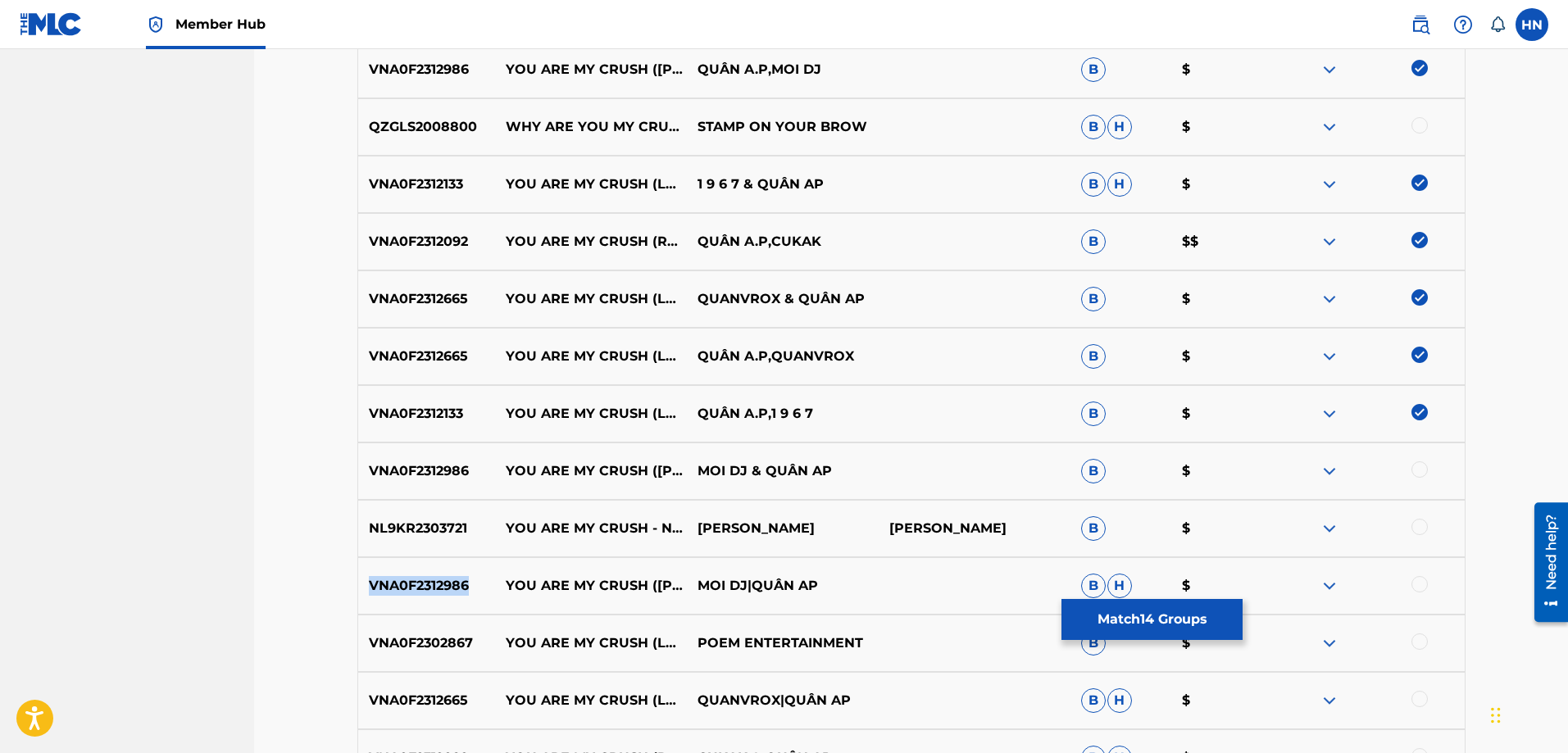
click at [447, 589] on p "VNA0F2312986" at bounding box center [427, 586] width 138 height 20
click at [1421, 585] on div at bounding box center [1419, 585] width 16 height 16
click at [1425, 704] on div at bounding box center [1419, 700] width 16 height 16
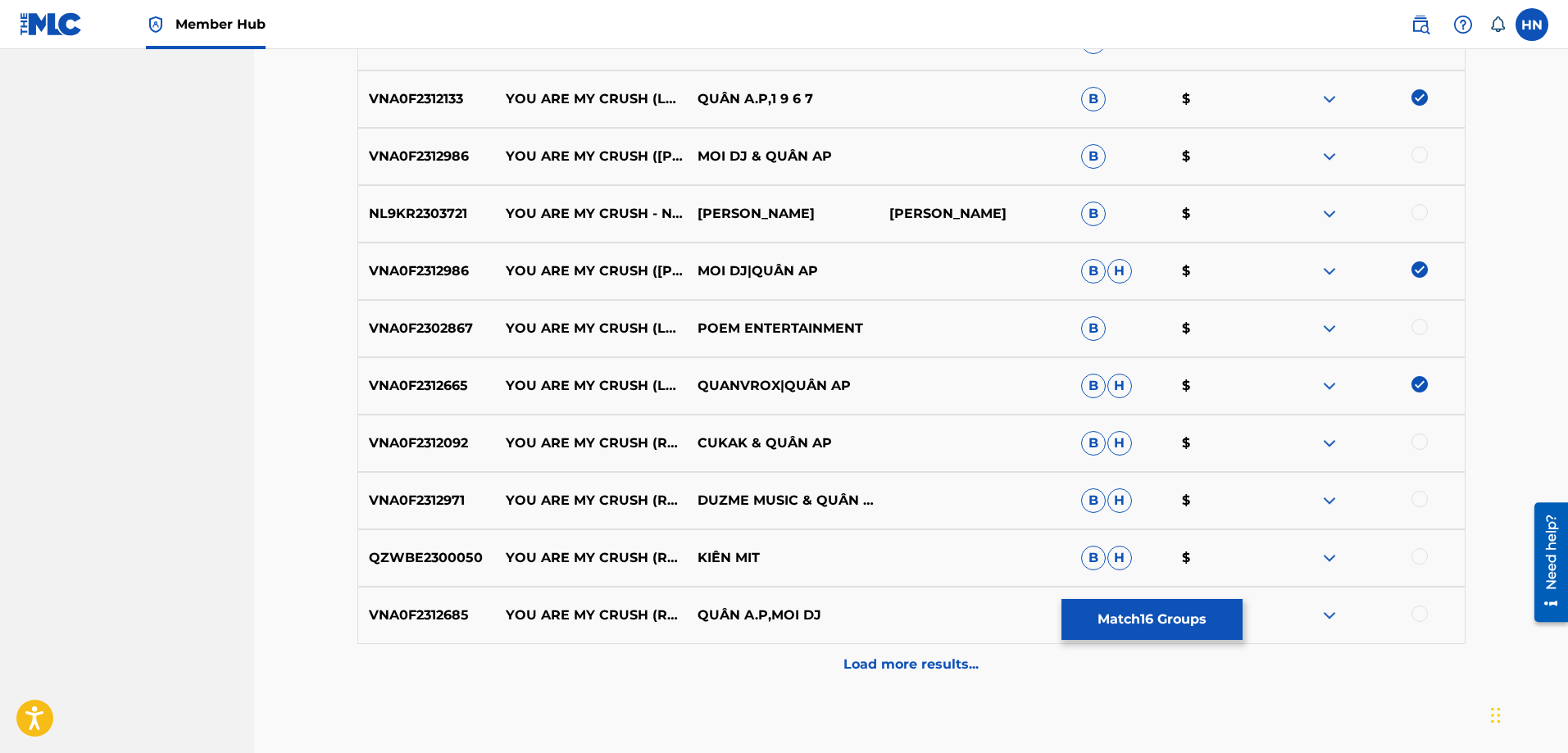
scroll to position [2375, 0]
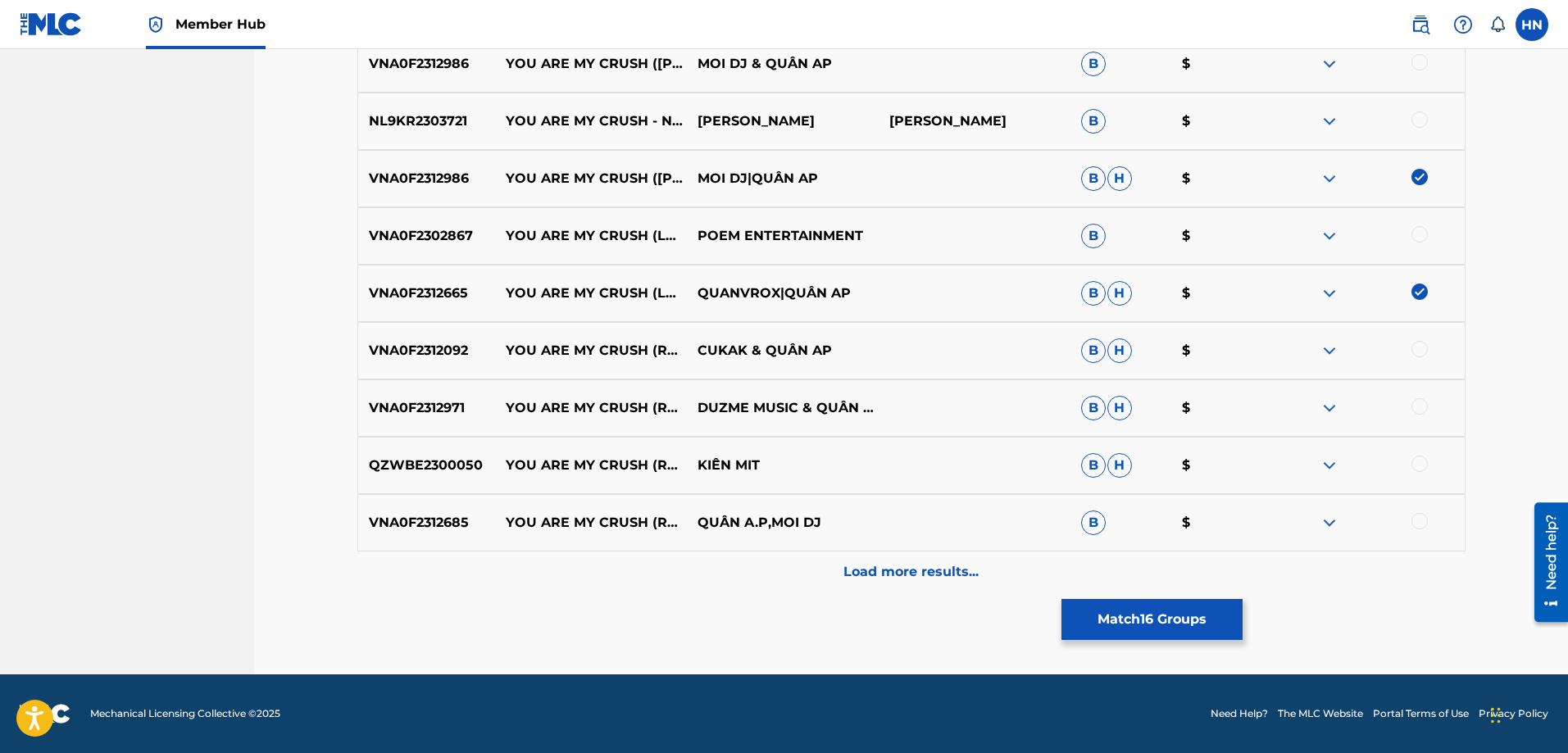
click at [447, 517] on p "VNA0F2312685" at bounding box center [427, 523] width 138 height 20
click at [1415, 525] on div at bounding box center [1419, 521] width 16 height 16
click at [437, 415] on p "VNA0F2312971" at bounding box center [427, 408] width 138 height 20
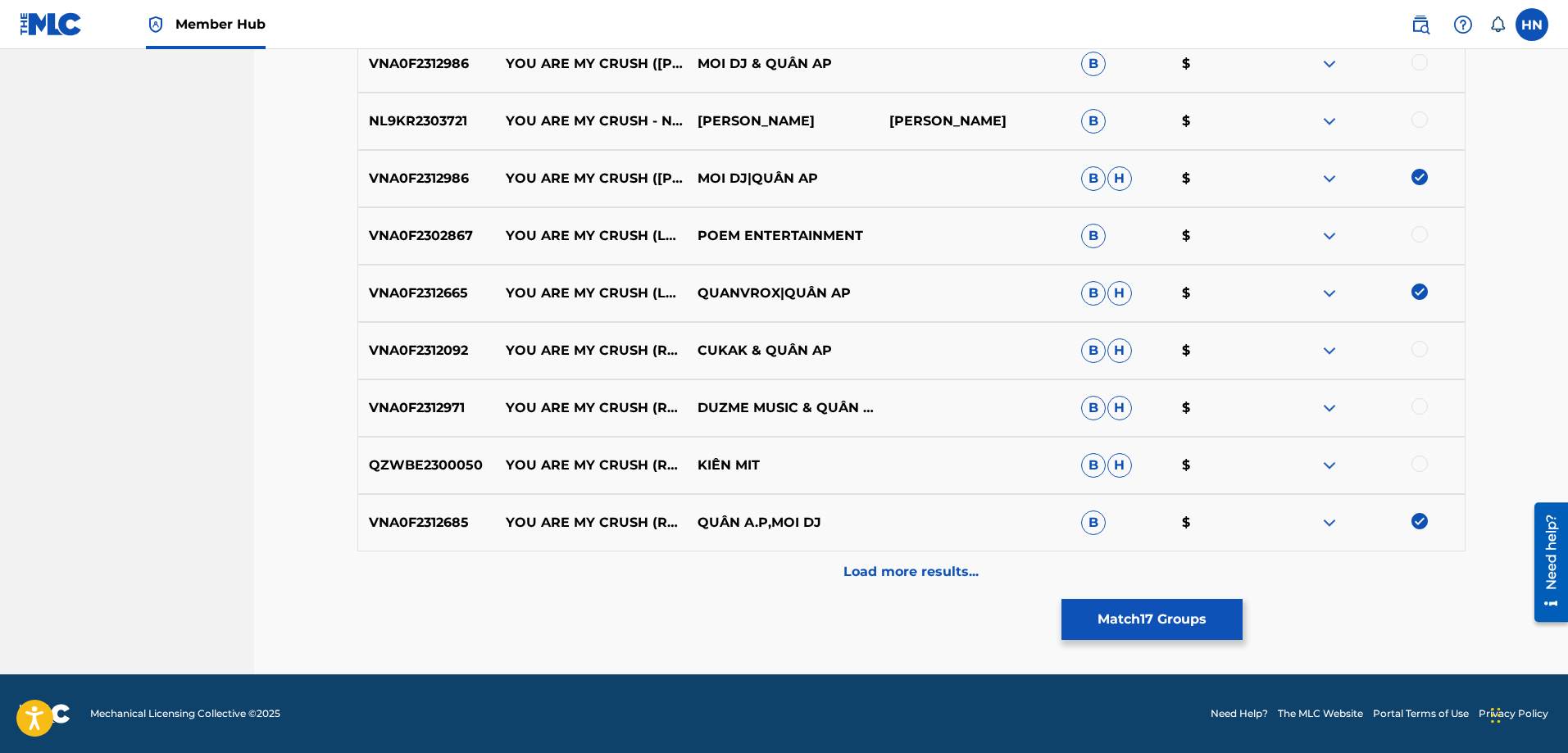
click at [1410, 406] on div at bounding box center [1369, 408] width 192 height 20
click at [438, 370] on div "VNA0F2312092 YOU ARE MY CRUSH (REMIX) CUKAK & QUÂN AP B H $" at bounding box center [911, 351] width 1108 height 57
click at [1415, 351] on div at bounding box center [1419, 349] width 16 height 16
click at [1416, 405] on div at bounding box center [1419, 406] width 16 height 16
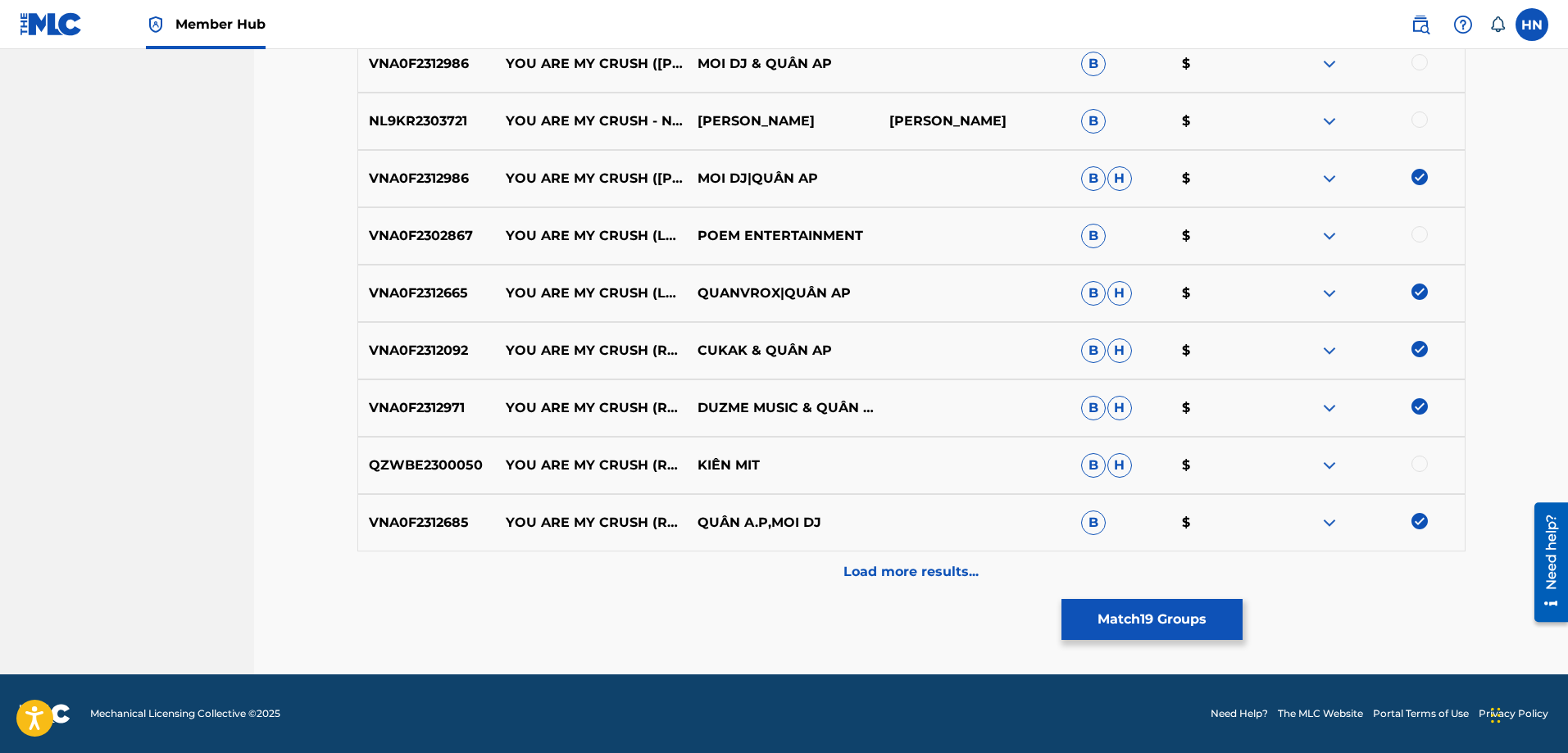
click at [469, 74] on div "VNA0F2312986 YOU ARE MY CRUSH (VINAHOUSE) MOI DJ & QUÂN AP B $" at bounding box center [911, 64] width 1108 height 57
click at [457, 67] on p "VNA0F2312986" at bounding box center [427, 64] width 138 height 20
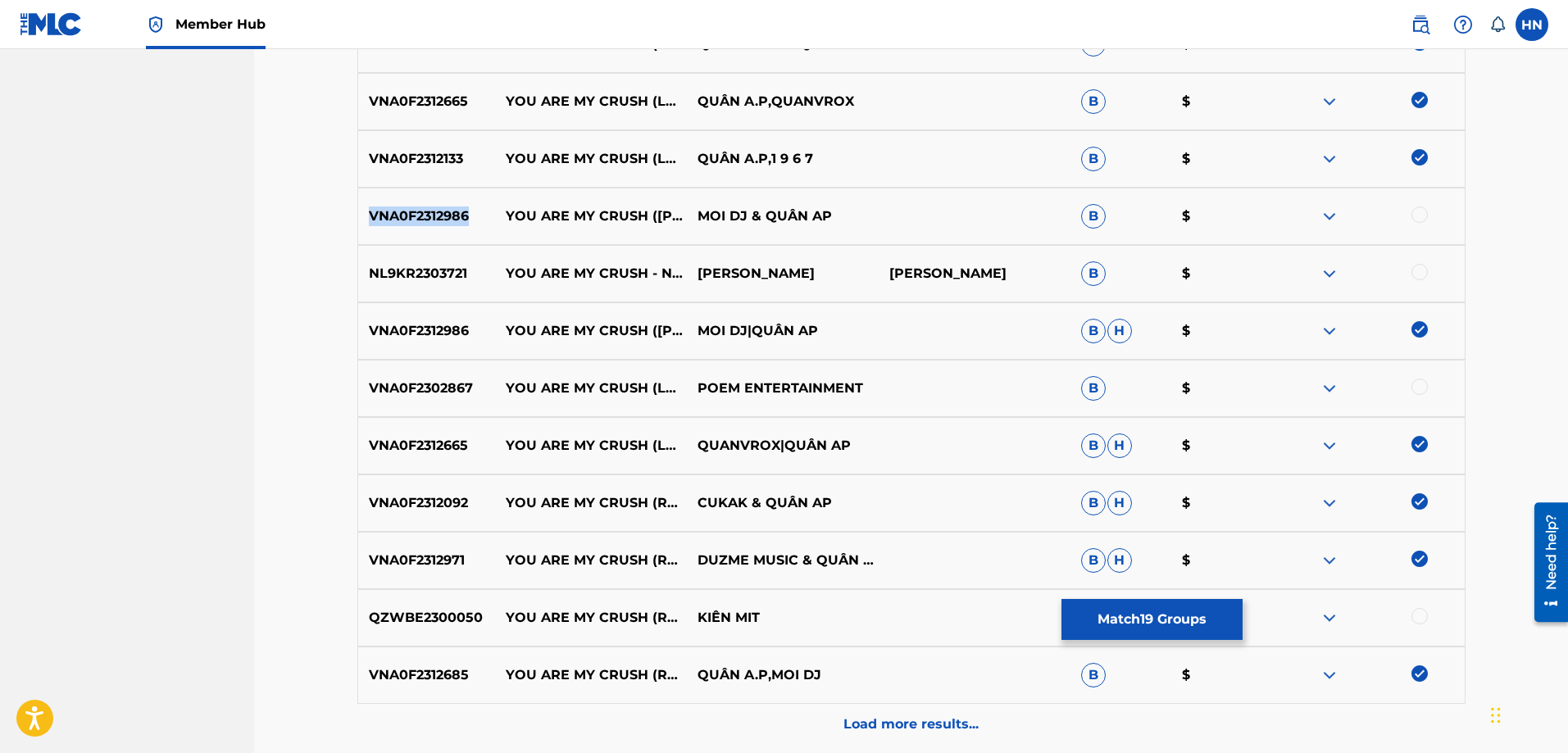
scroll to position [2211, 0]
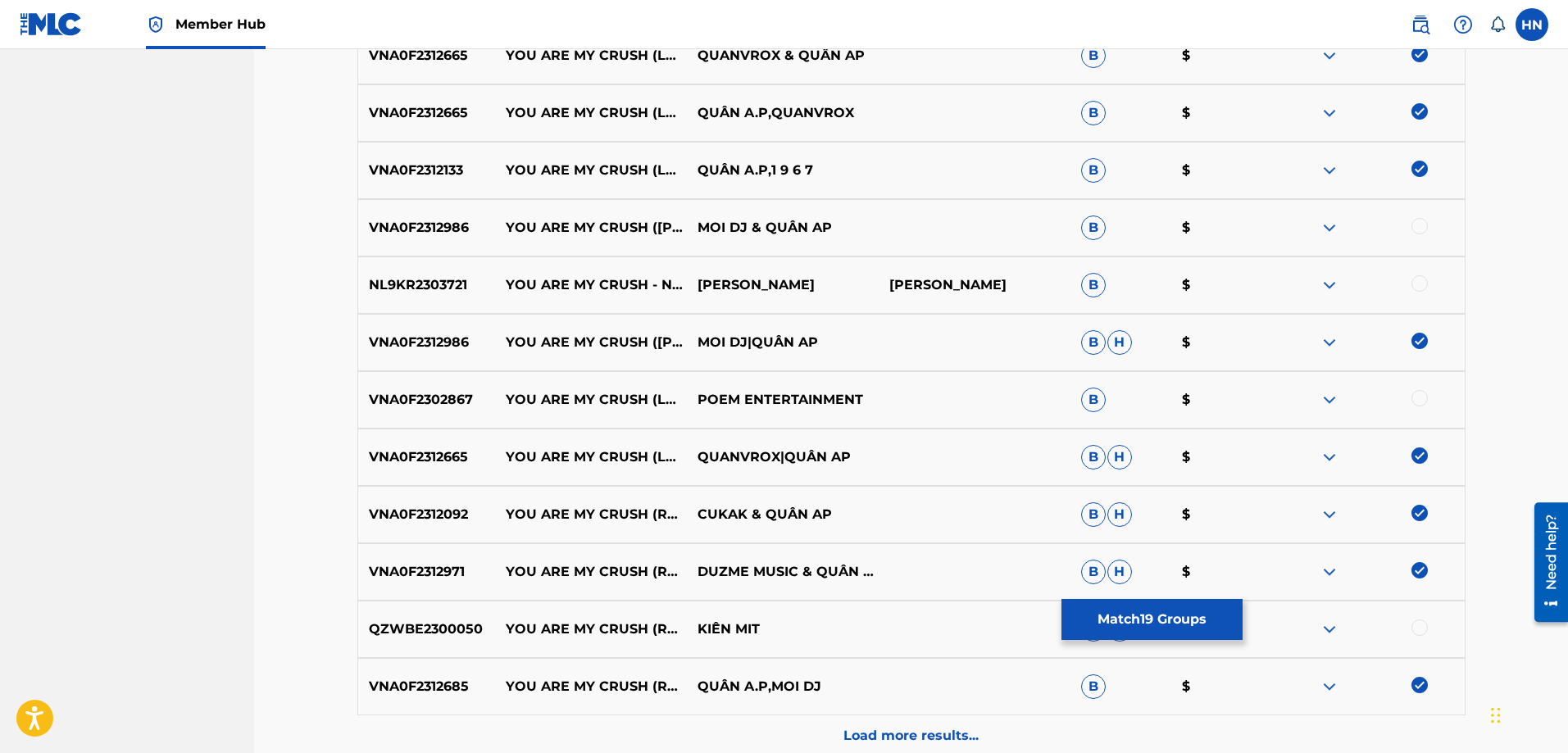
click at [1423, 225] on div at bounding box center [1419, 227] width 16 height 16
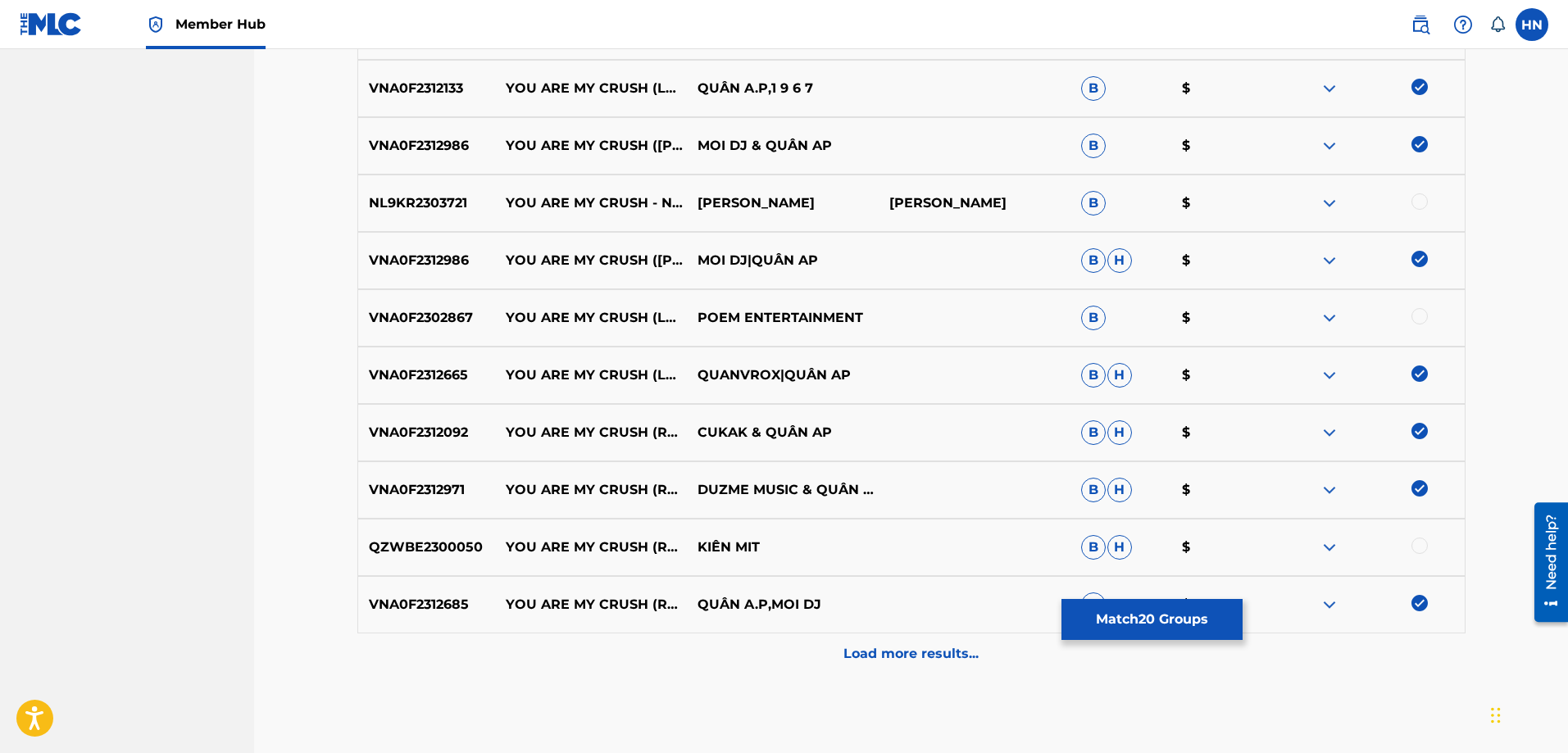
scroll to position [2375, 0]
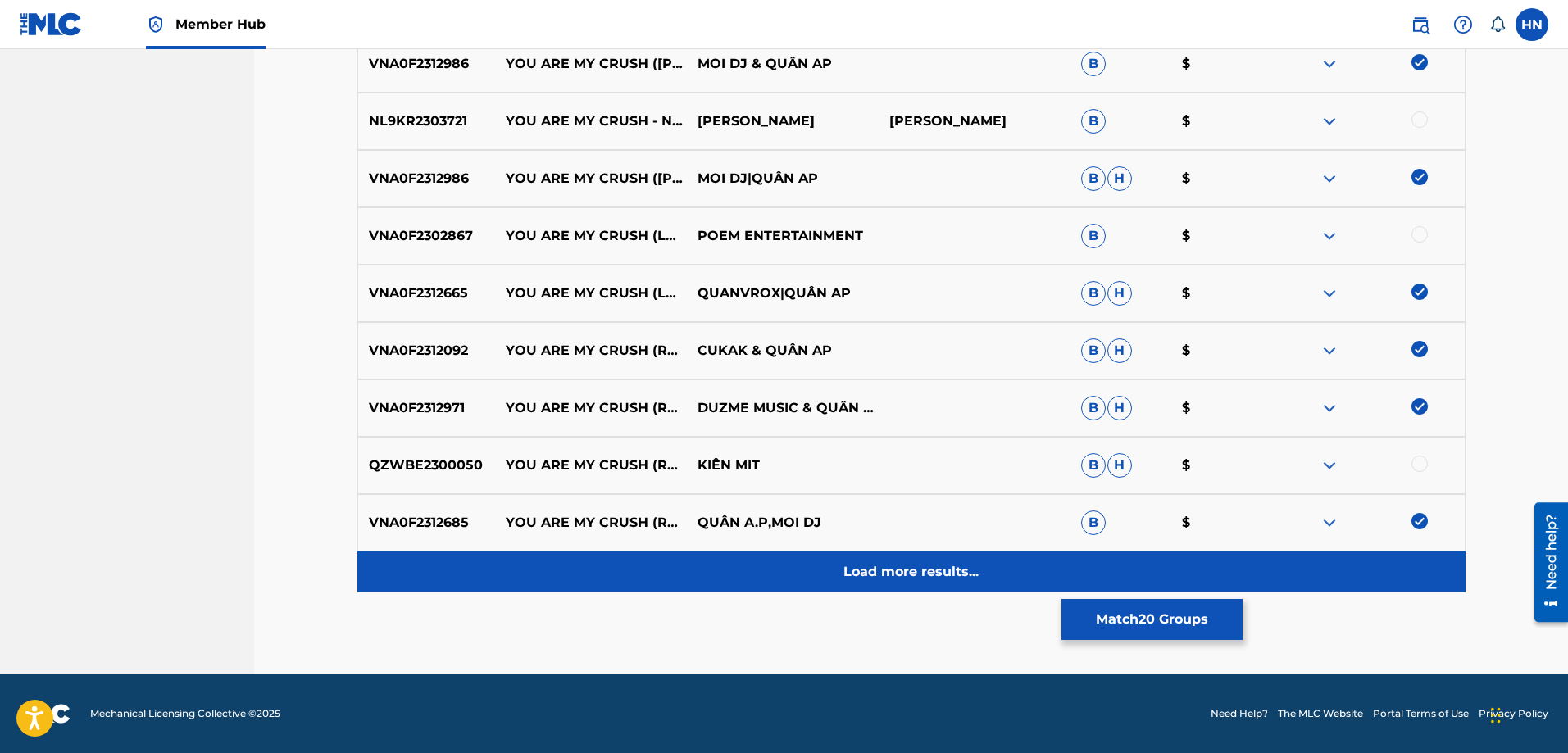
click at [911, 561] on div "Load more results..." at bounding box center [911, 572] width 1108 height 41
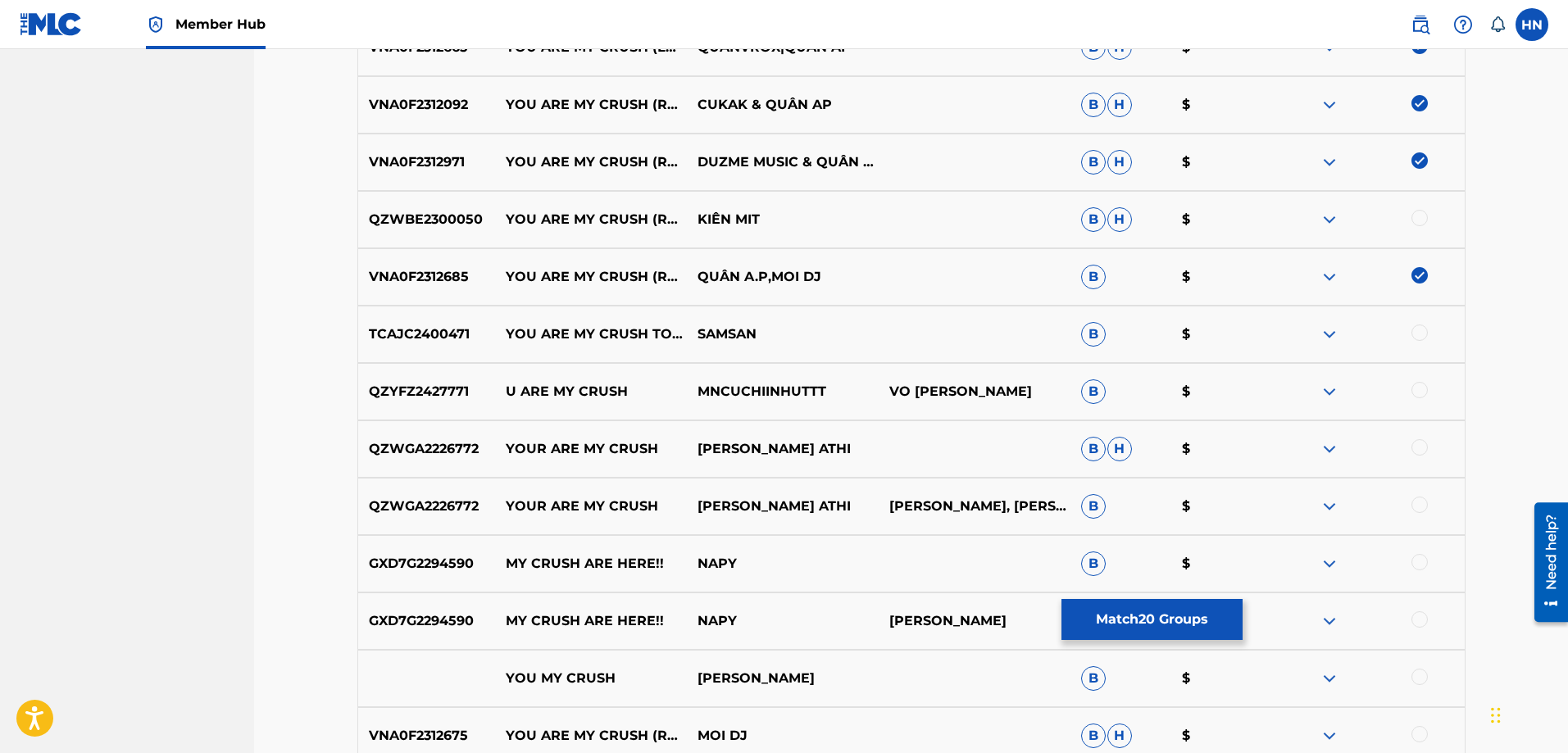
scroll to position [2785, 0]
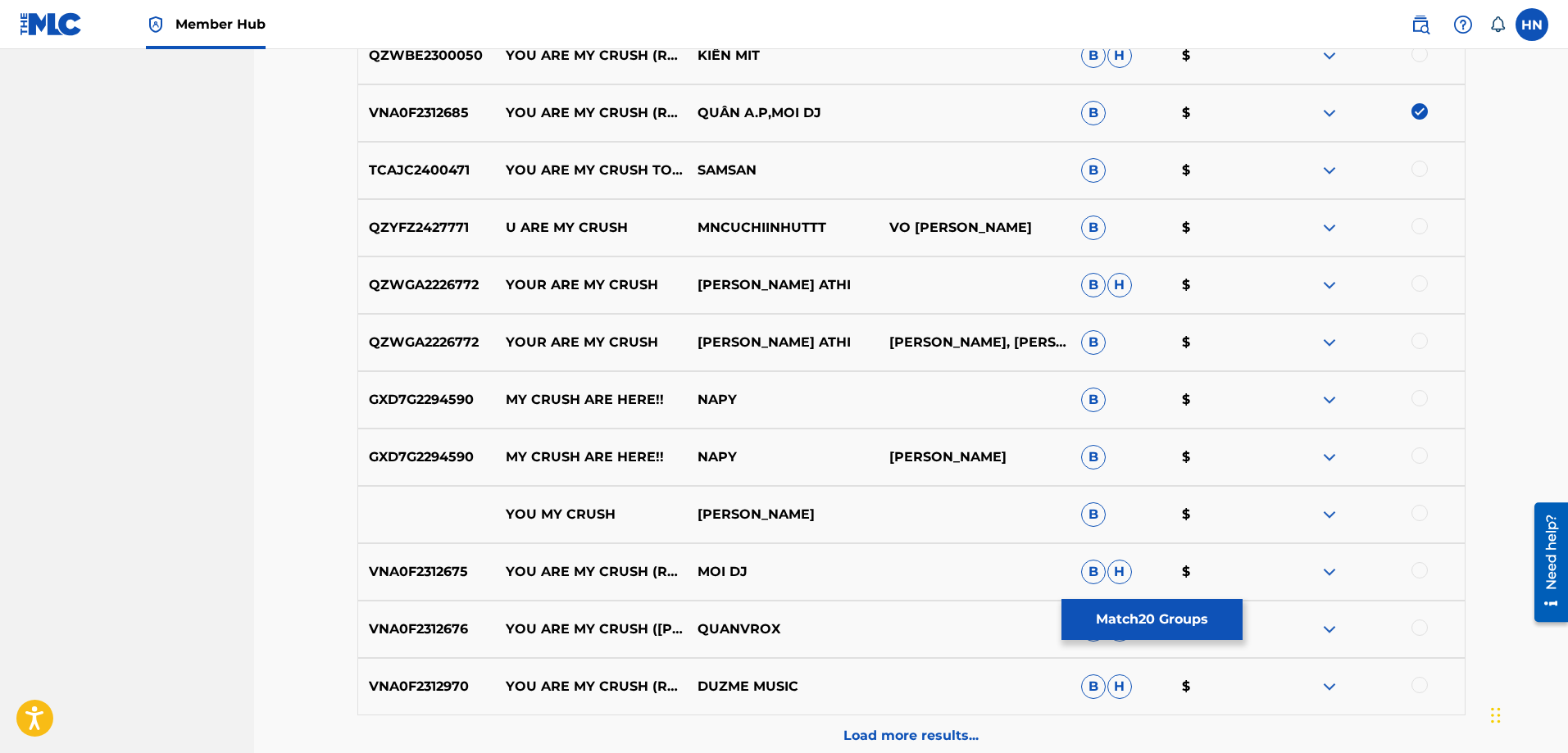
click at [446, 573] on p "VNA0F2312675" at bounding box center [427, 572] width 138 height 20
click at [1412, 566] on div at bounding box center [1419, 571] width 16 height 16
click at [445, 696] on p "VNA0F2312970" at bounding box center [427, 687] width 138 height 20
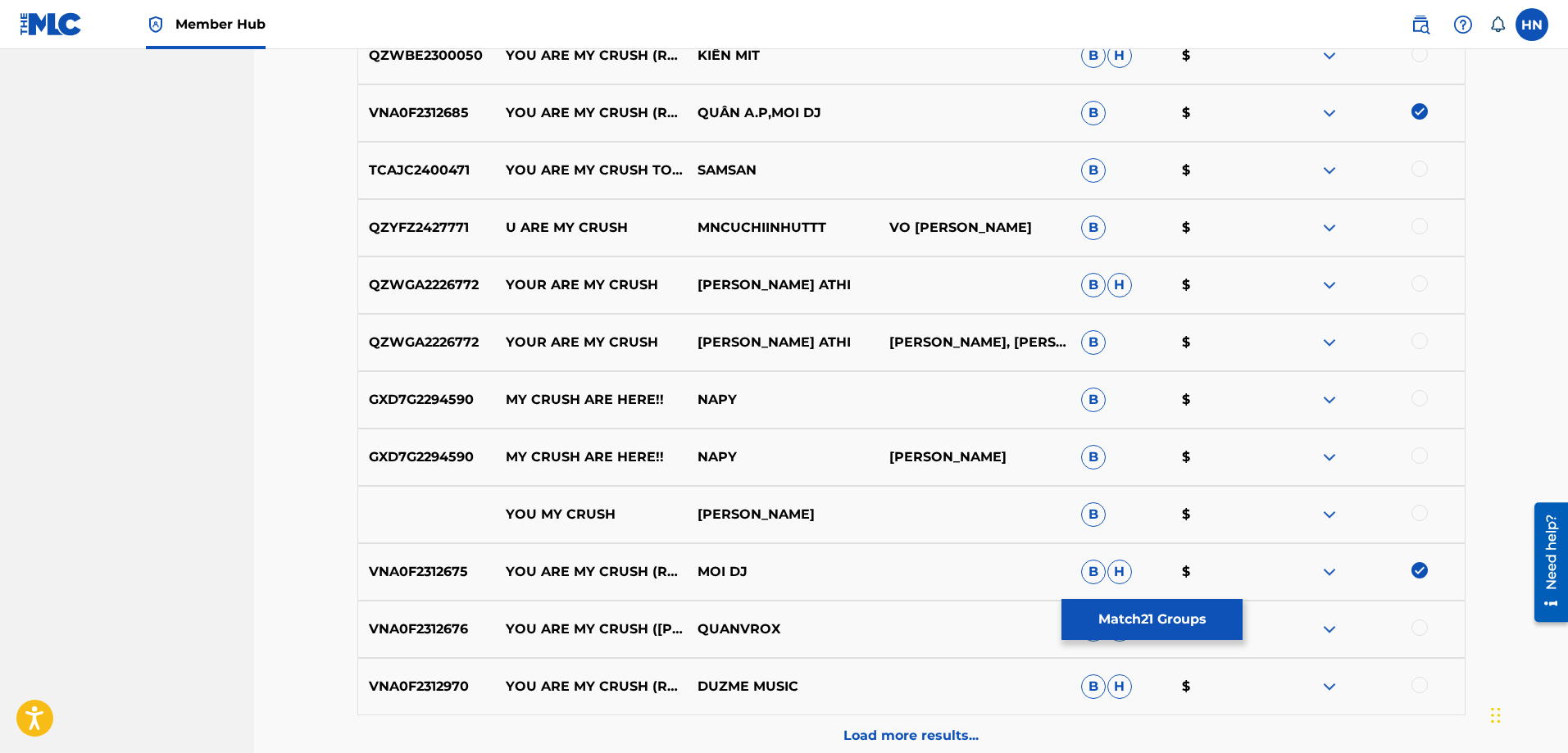
click at [1418, 686] on div at bounding box center [1419, 686] width 16 height 16
click at [427, 632] on p "VNA0F2312676" at bounding box center [427, 630] width 138 height 20
click at [1420, 625] on div at bounding box center [1419, 628] width 16 height 16
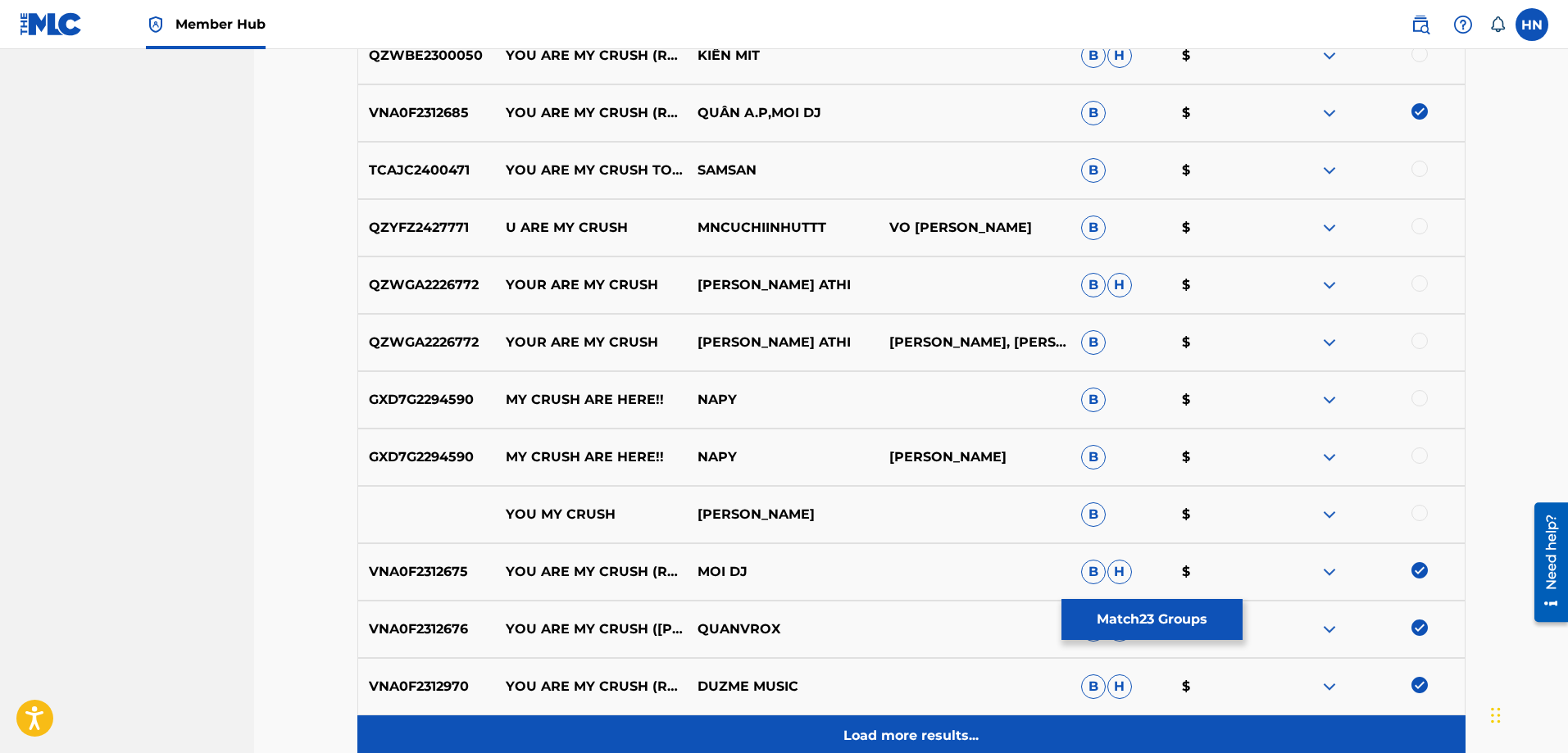
click at [982, 738] on div "Load more results..." at bounding box center [911, 737] width 1108 height 41
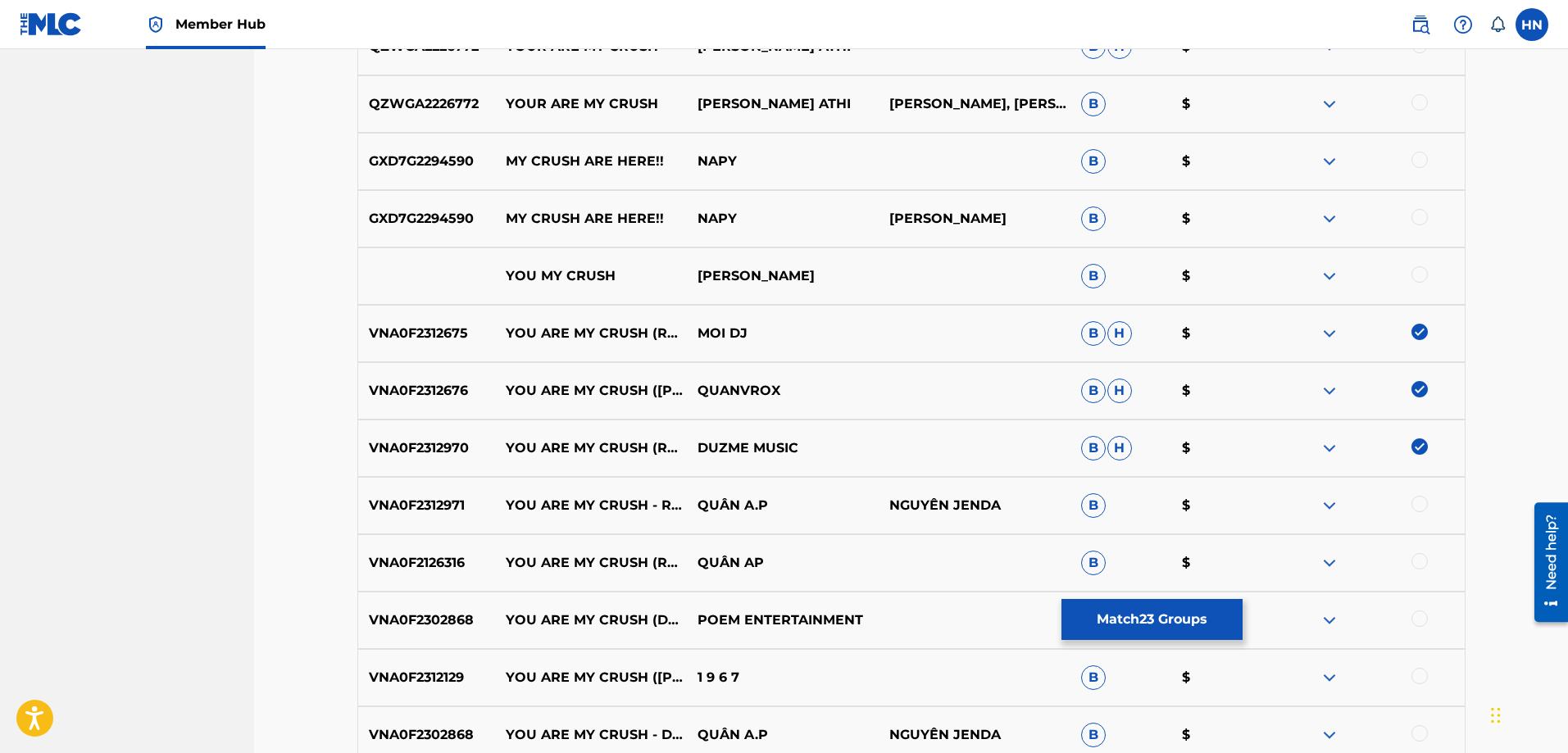
scroll to position [3031, 0]
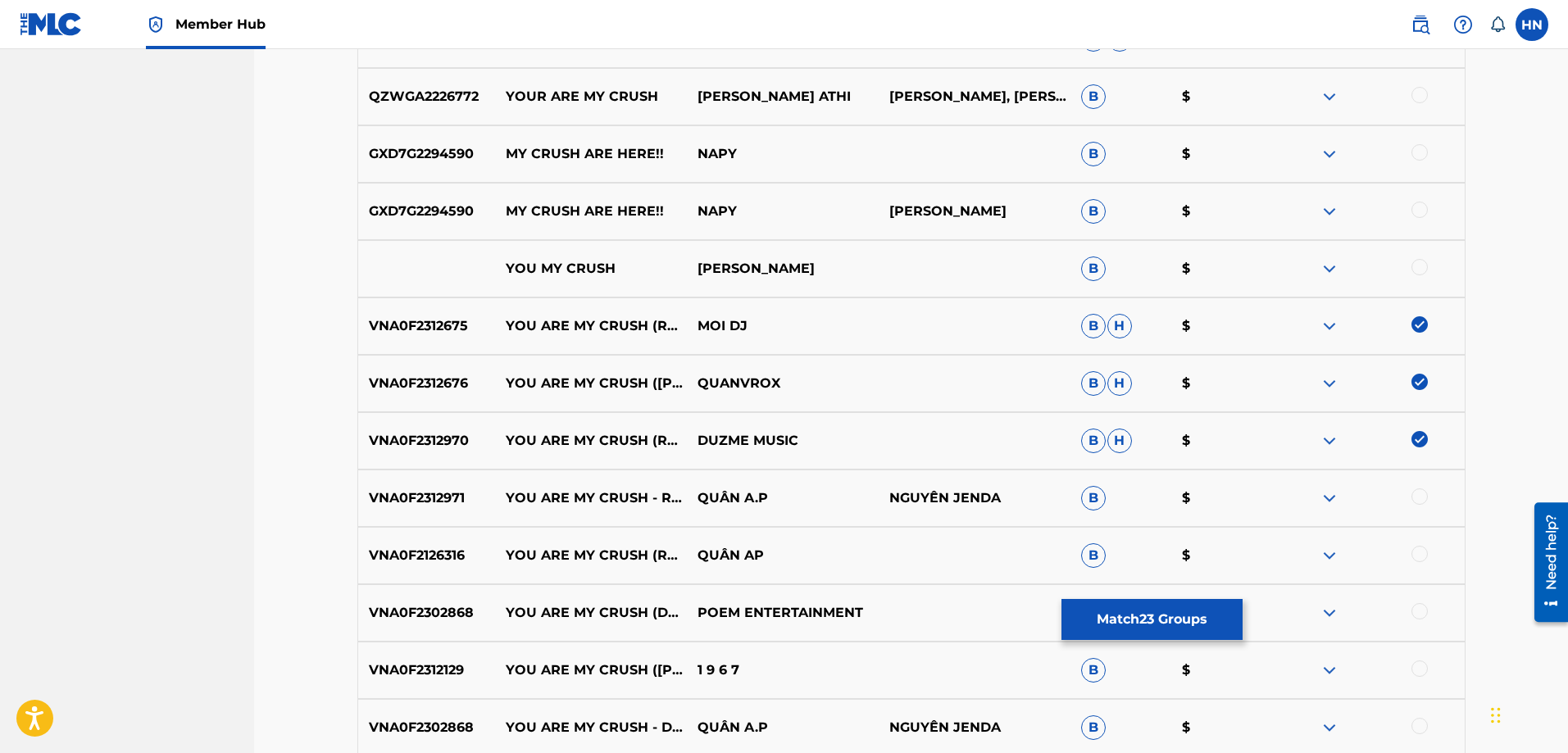
click at [415, 508] on div "VNA0F2312971 YOU ARE MY CRUSH - REMIX INSTRUMENTAL QUÂN A.P NGUYÊN JENDA B $" at bounding box center [911, 498] width 1108 height 57
click at [1427, 496] on div at bounding box center [1419, 497] width 16 height 16
click at [456, 567] on div "VNA0F2126316 YOU ARE MY CRUSH (REMIX) - BEAT QUÂN AP B $" at bounding box center [911, 556] width 1108 height 57
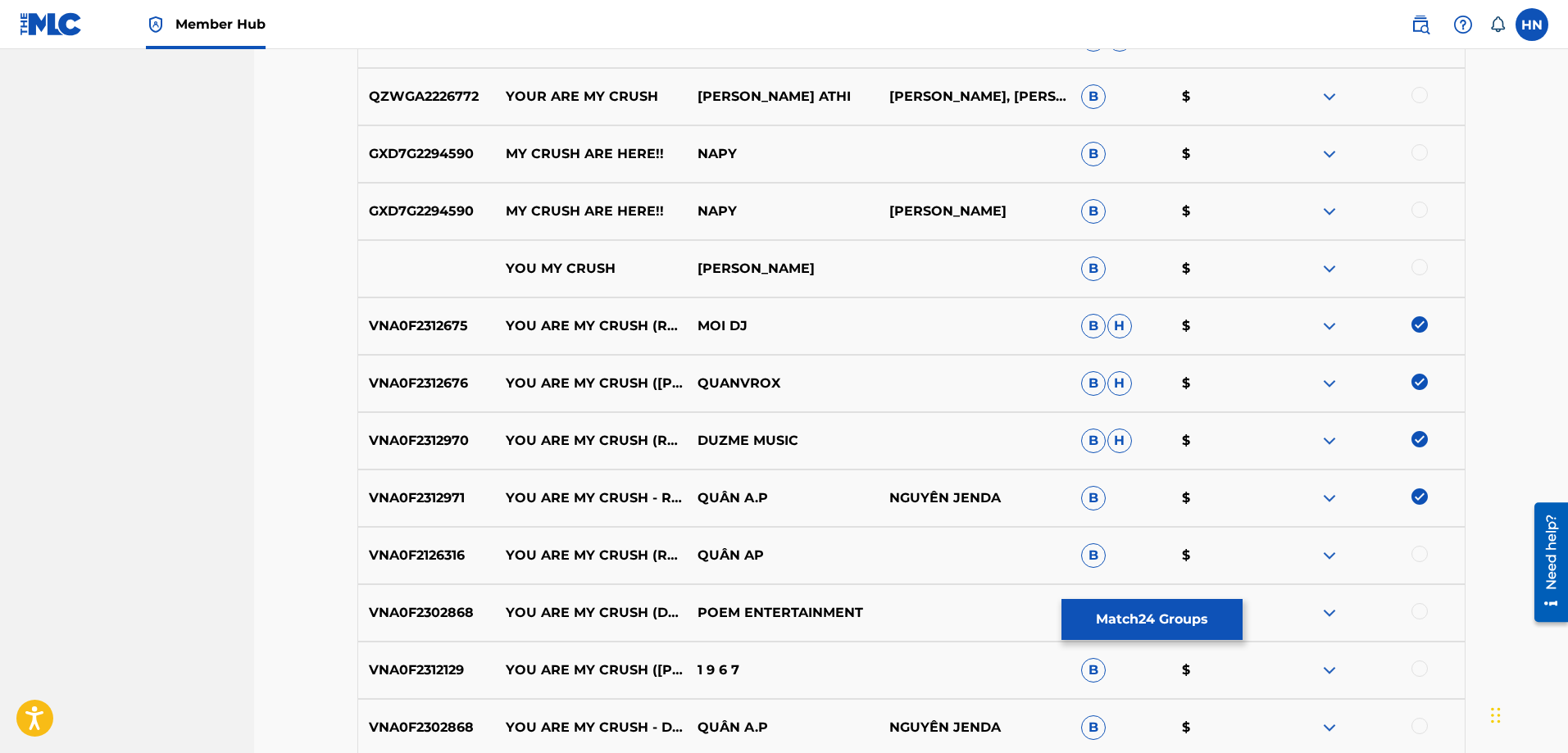
click at [1419, 558] on div at bounding box center [1419, 554] width 16 height 16
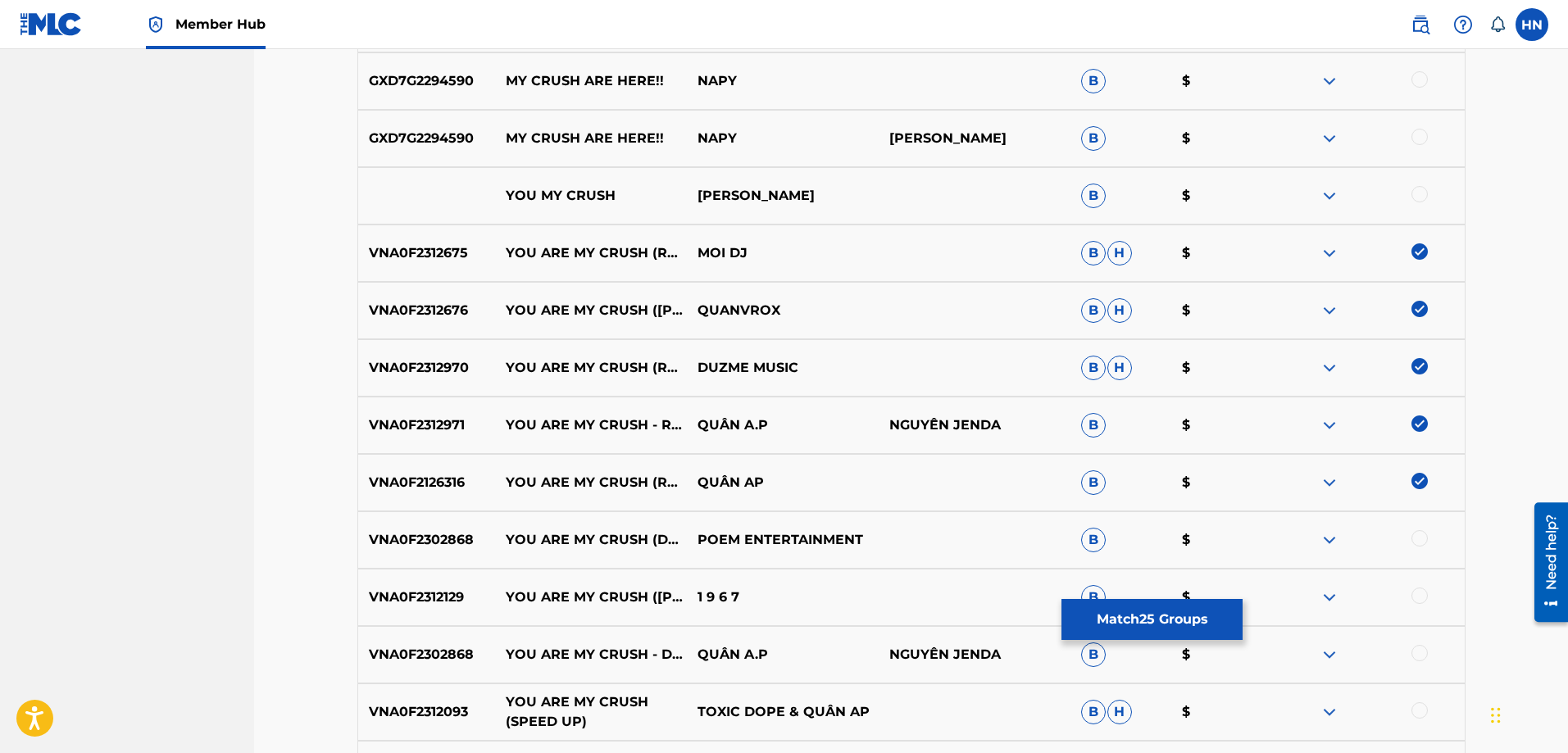
scroll to position [3276, 0]
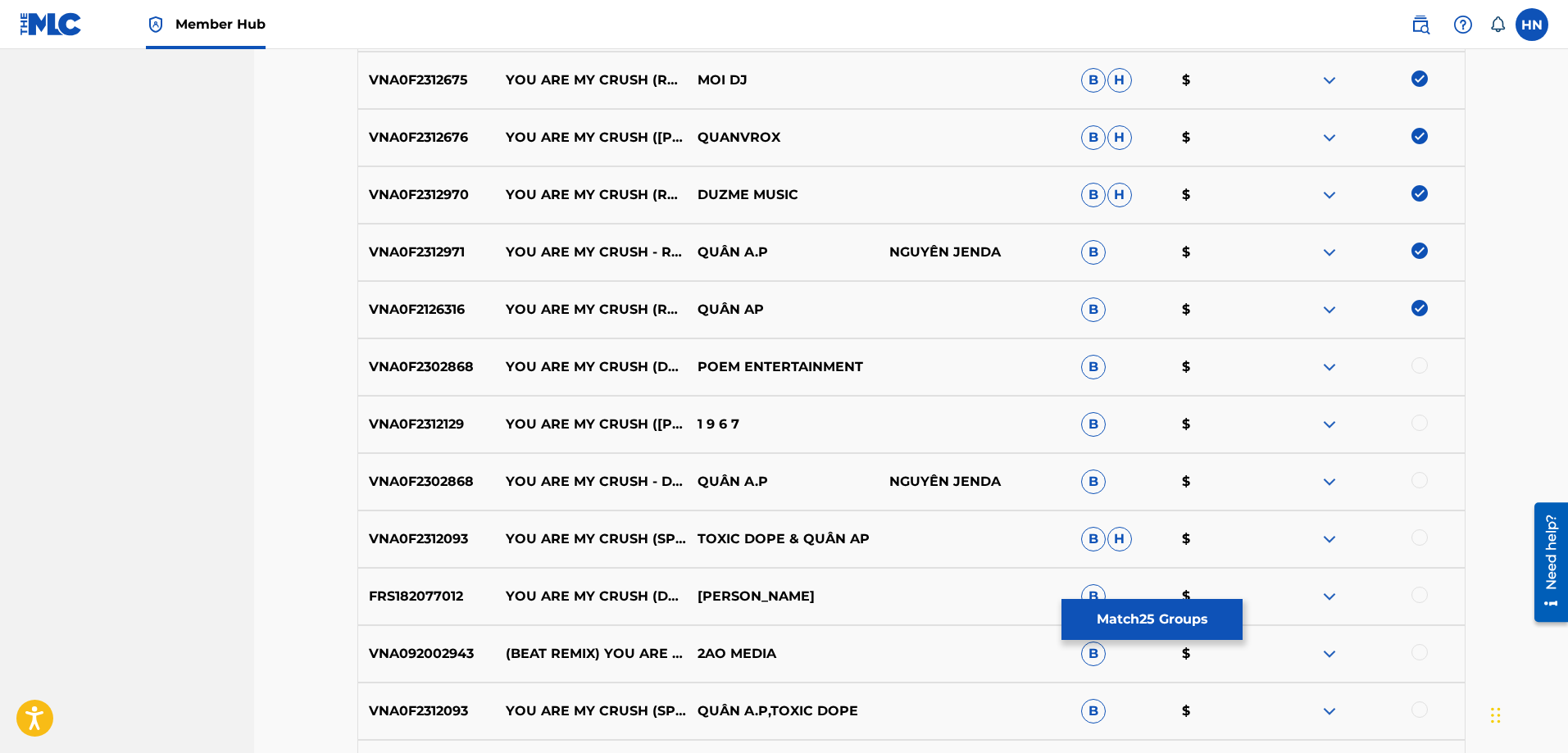
click at [434, 417] on p "VNA0F2312129" at bounding box center [427, 425] width 138 height 20
click at [1413, 428] on div at bounding box center [1419, 423] width 16 height 16
click at [392, 479] on p "VNA0F2302868" at bounding box center [427, 482] width 138 height 20
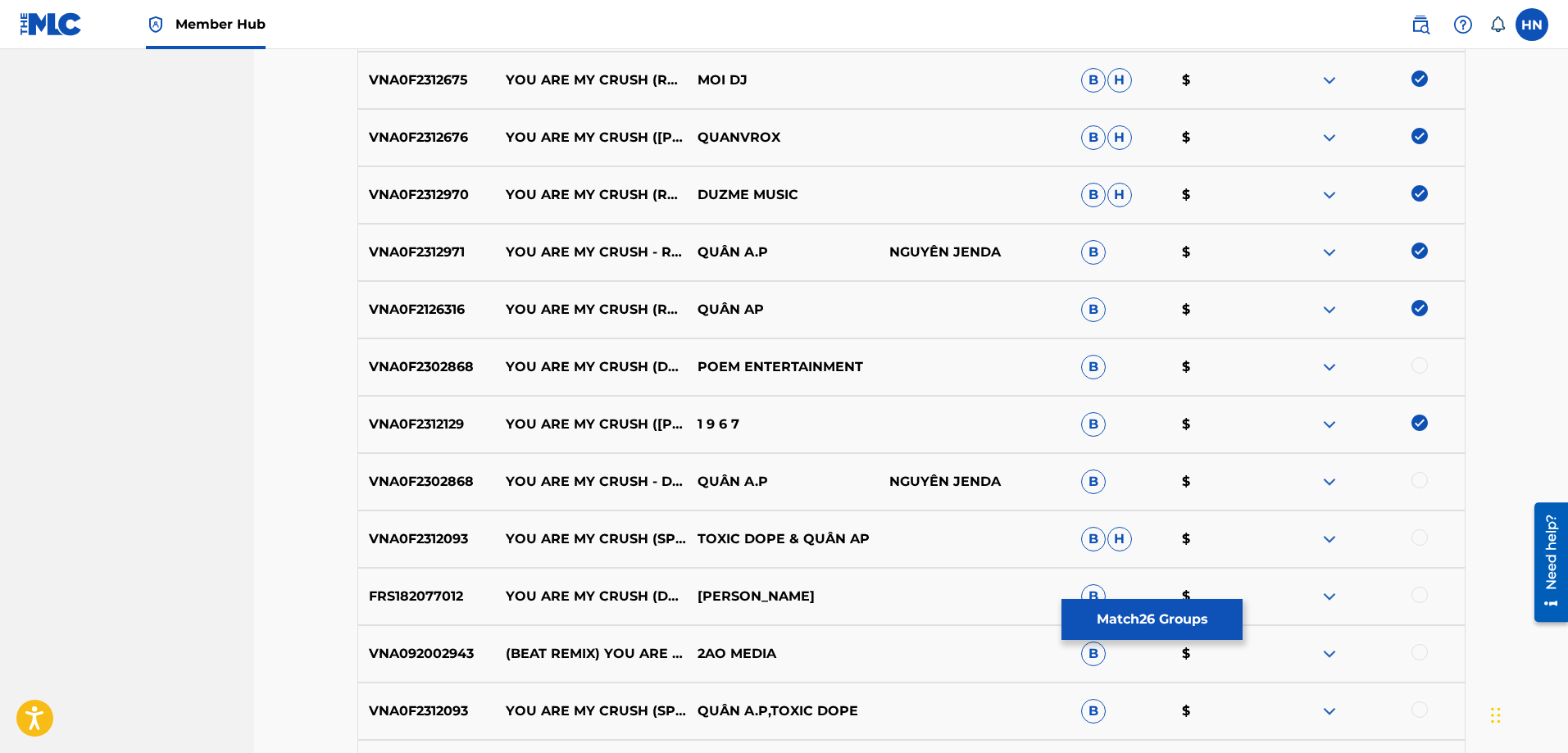
click at [1413, 479] on div at bounding box center [1419, 480] width 16 height 16
click at [410, 535] on p "VNA0F2312093" at bounding box center [427, 539] width 138 height 20
click at [1421, 534] on div at bounding box center [1419, 538] width 16 height 16
click at [439, 714] on p "VNA0F2312093" at bounding box center [427, 712] width 138 height 20
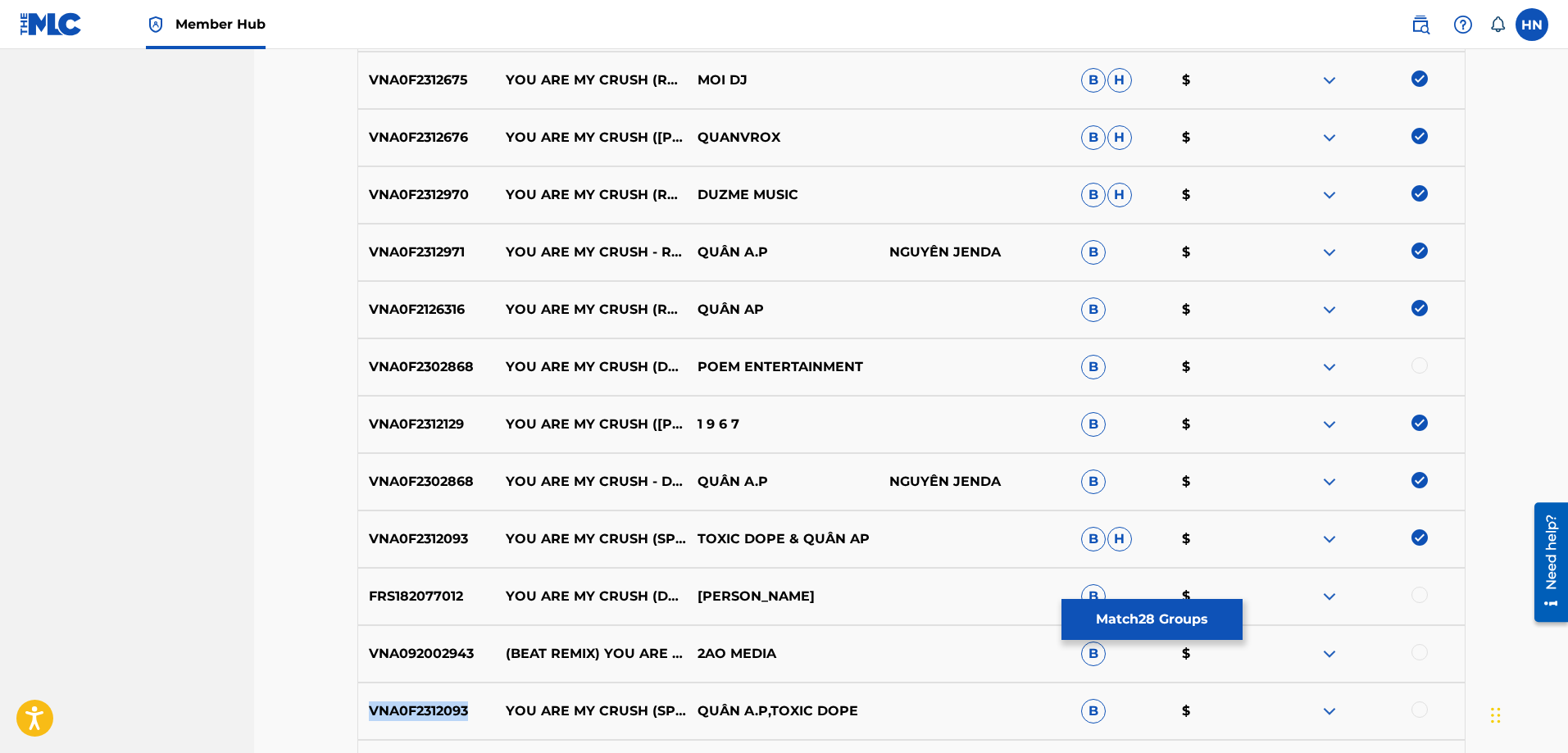
click at [439, 714] on p "VNA0F2312093" at bounding box center [427, 712] width 138 height 20
click at [1422, 709] on div at bounding box center [1419, 710] width 16 height 16
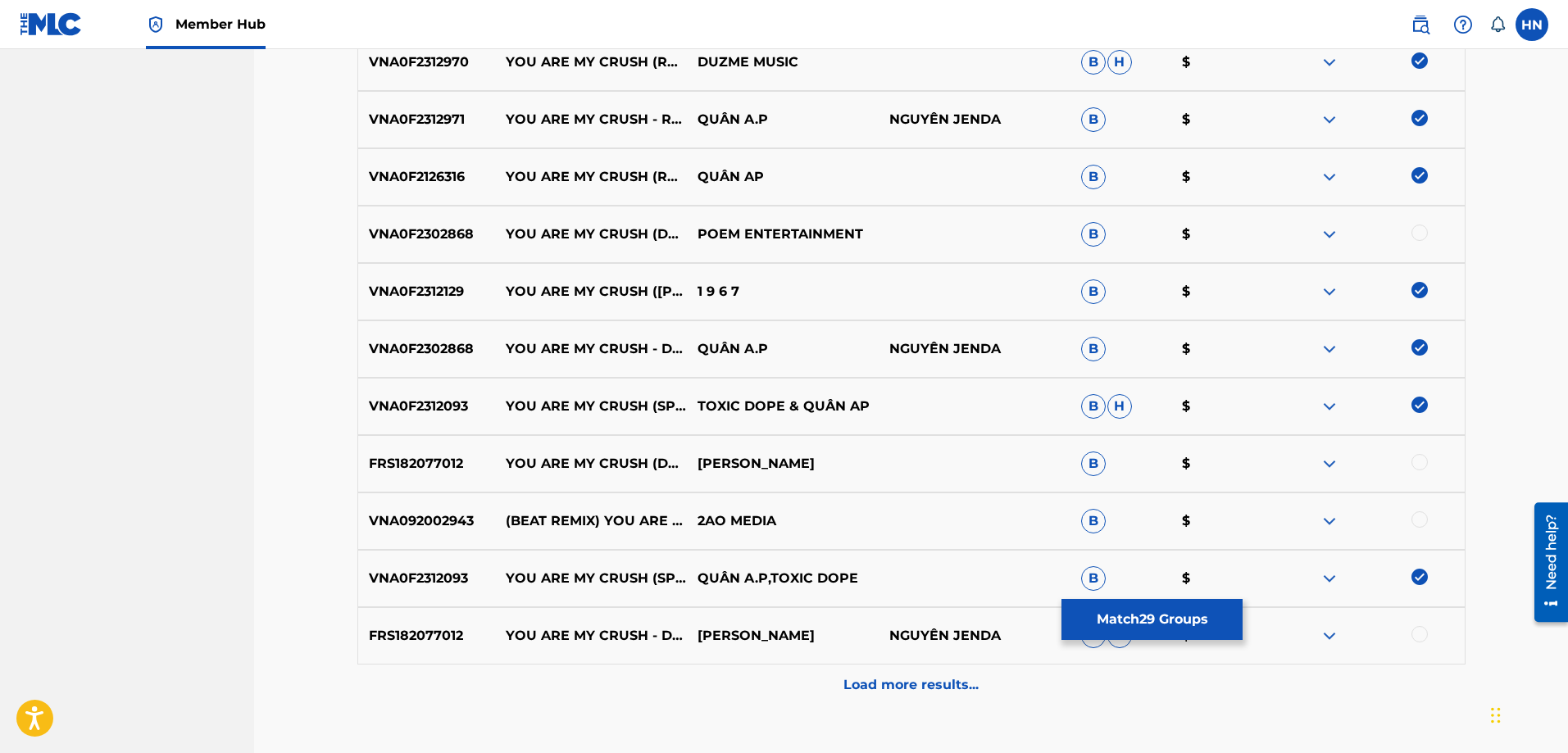
scroll to position [3523, 0]
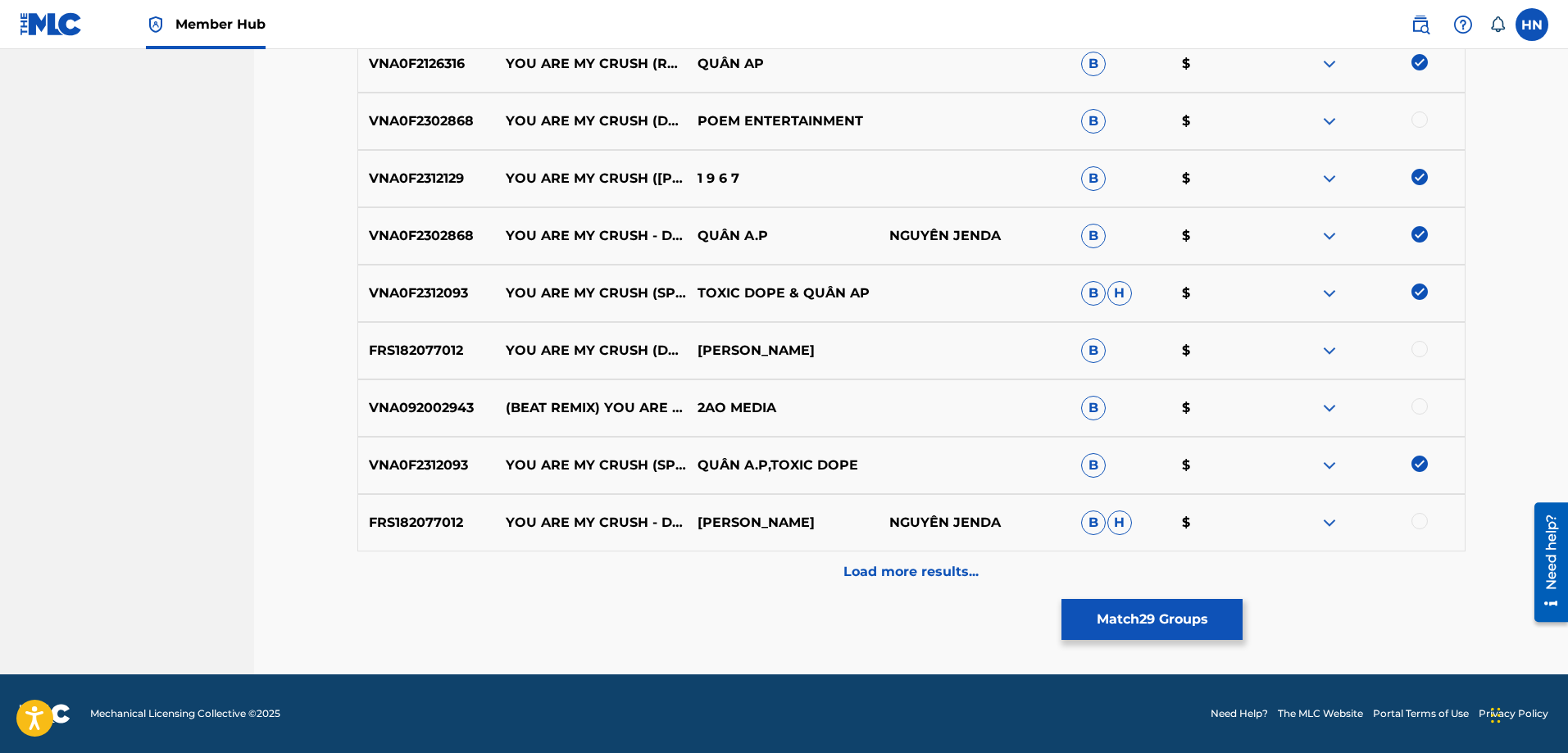
click at [442, 529] on p "FRS182077012" at bounding box center [427, 523] width 138 height 20
click at [1424, 525] on div at bounding box center [1419, 521] width 16 height 16
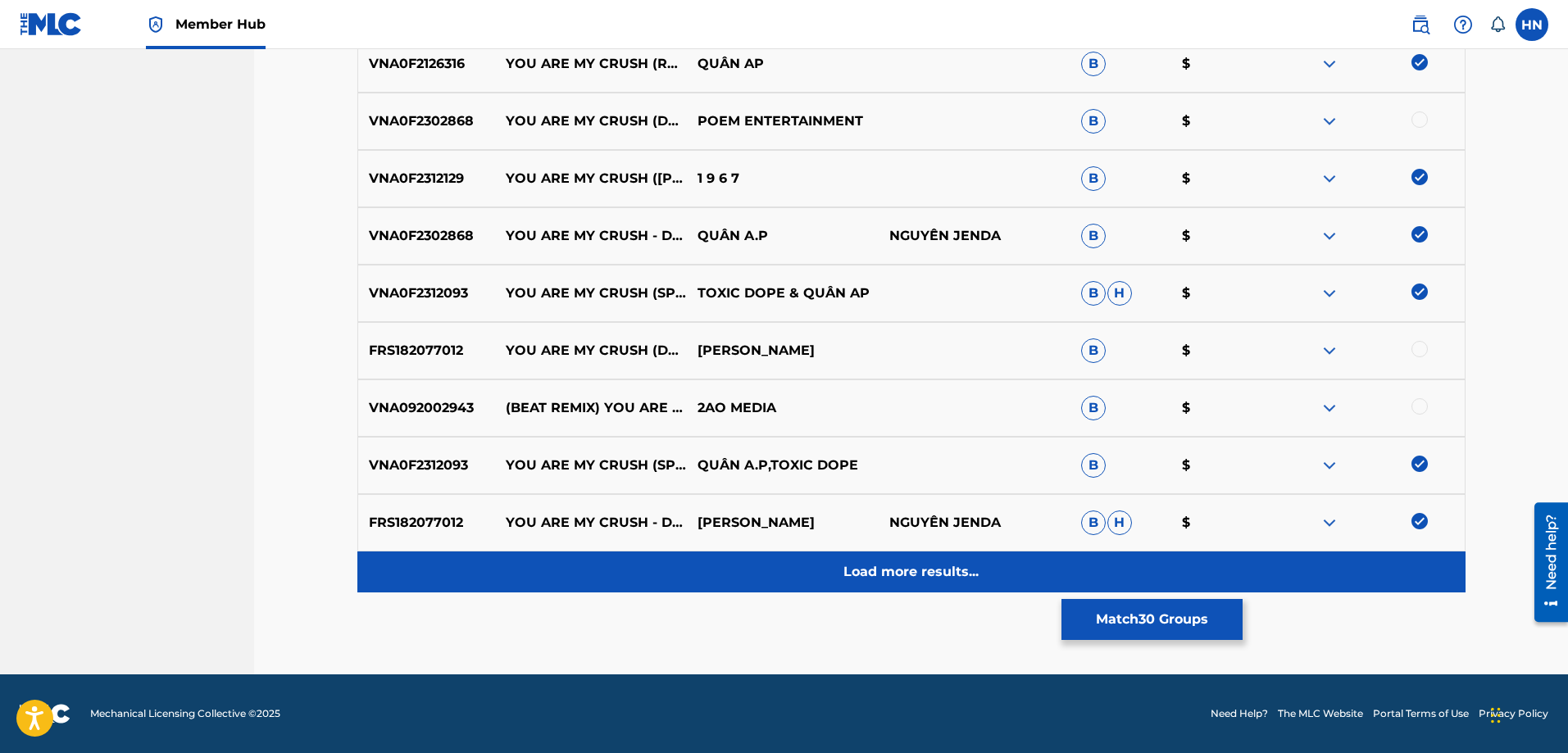
click at [1000, 564] on div "Load more results..." at bounding box center [911, 572] width 1108 height 41
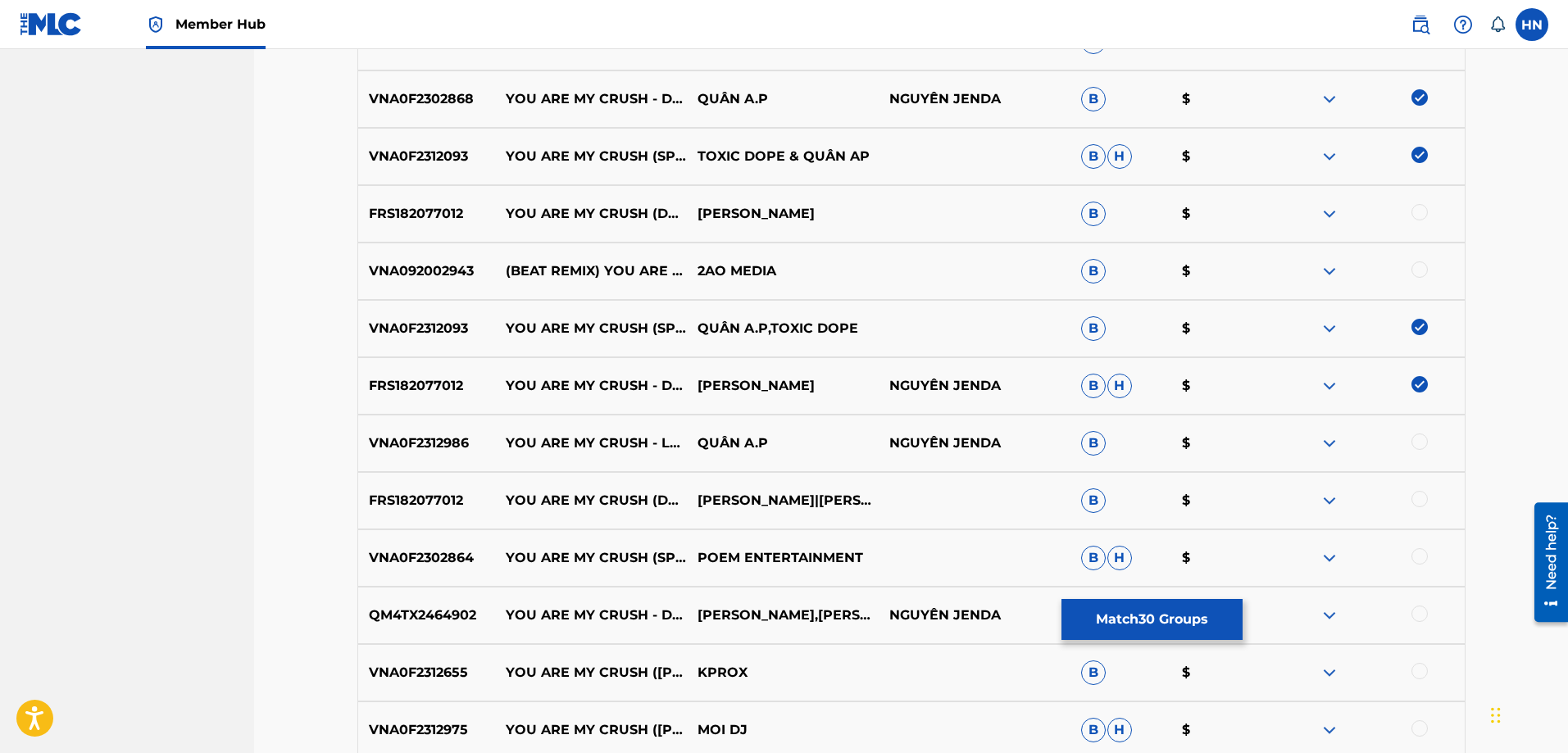
scroll to position [3768, 0]
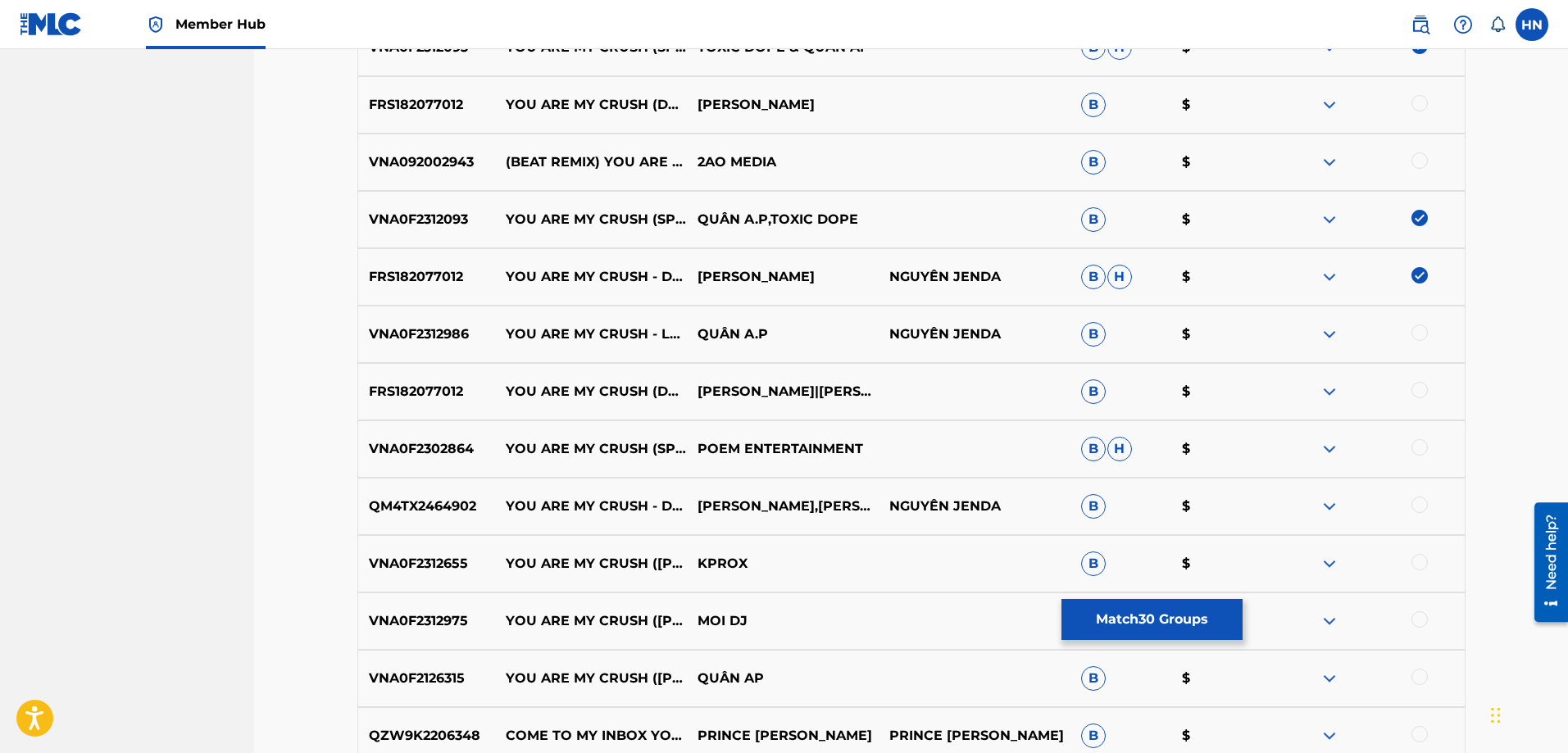
click at [445, 330] on p "VNA0F2312986" at bounding box center [427, 334] width 138 height 20
click at [1421, 332] on div at bounding box center [1419, 333] width 16 height 16
click at [410, 395] on p "FRS182077012" at bounding box center [427, 392] width 138 height 20
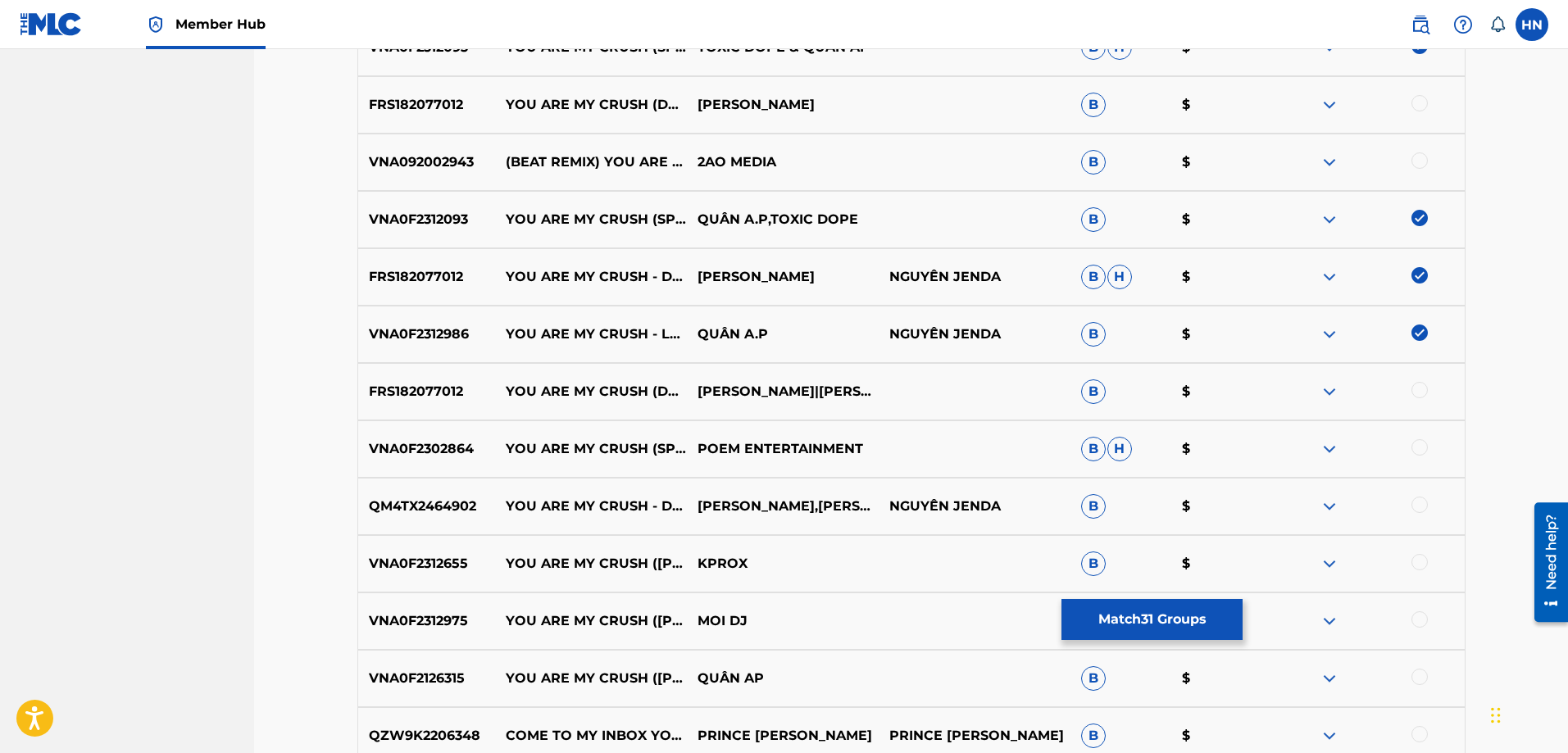
click at [1421, 393] on div at bounding box center [1419, 390] width 16 height 16
click at [426, 517] on div "QM4TX2464902 YOU ARE MY CRUSH - DANCE VERSION PHẠM VIỆT THẮNG,NGUYÊN JENDA,VRT …" at bounding box center [911, 507] width 1108 height 57
click at [1417, 500] on div at bounding box center [1419, 505] width 16 height 16
click at [424, 680] on p "VNA0F2126315" at bounding box center [427, 679] width 138 height 20
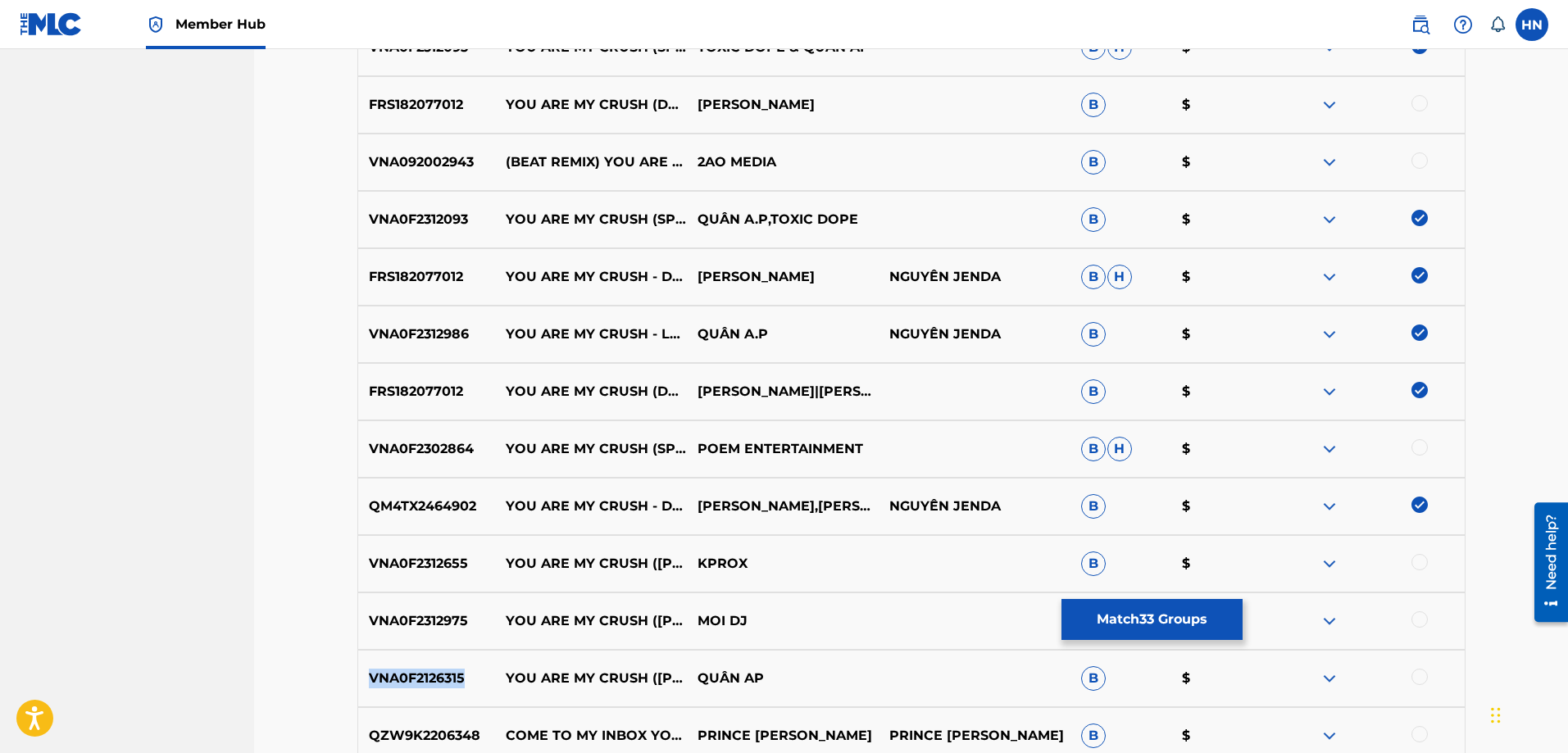
click at [424, 680] on p "VNA0F2126315" at bounding box center [427, 679] width 138 height 20
click at [1423, 678] on div at bounding box center [1419, 677] width 16 height 16
click at [415, 613] on p "VNA0F2312975" at bounding box center [427, 622] width 138 height 20
click at [1431, 620] on div at bounding box center [1369, 622] width 192 height 20
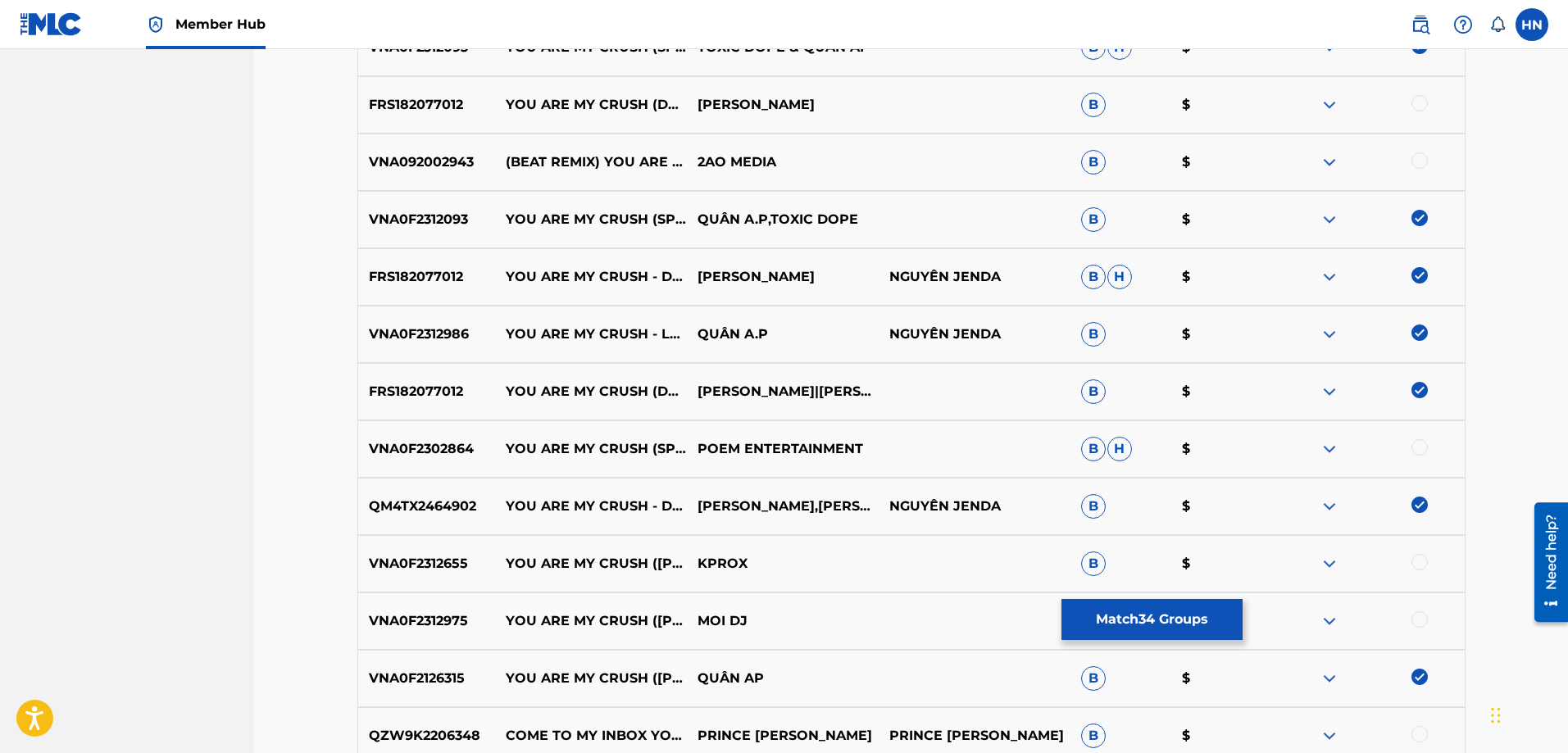
click at [1423, 622] on div at bounding box center [1419, 620] width 16 height 16
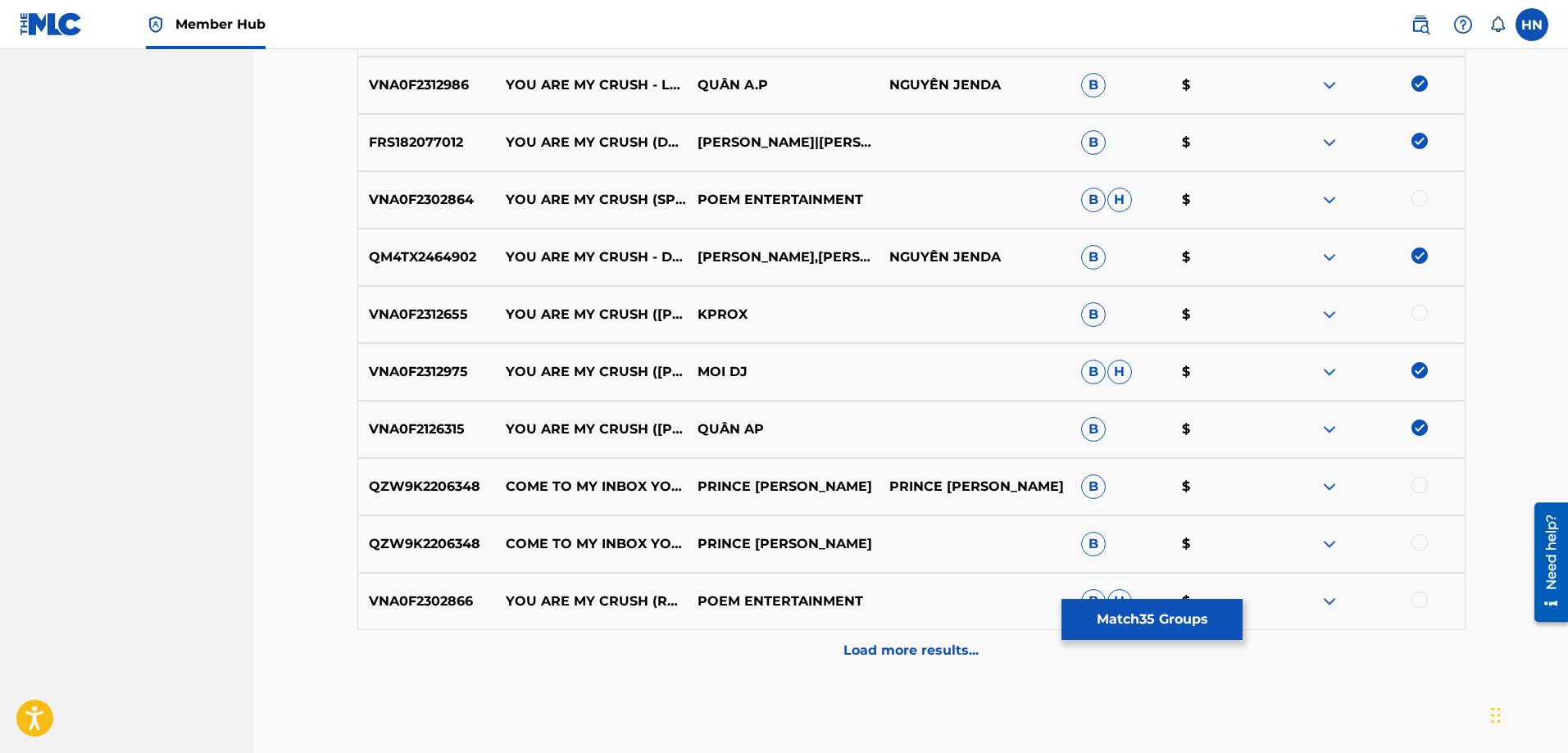
scroll to position [4097, 0]
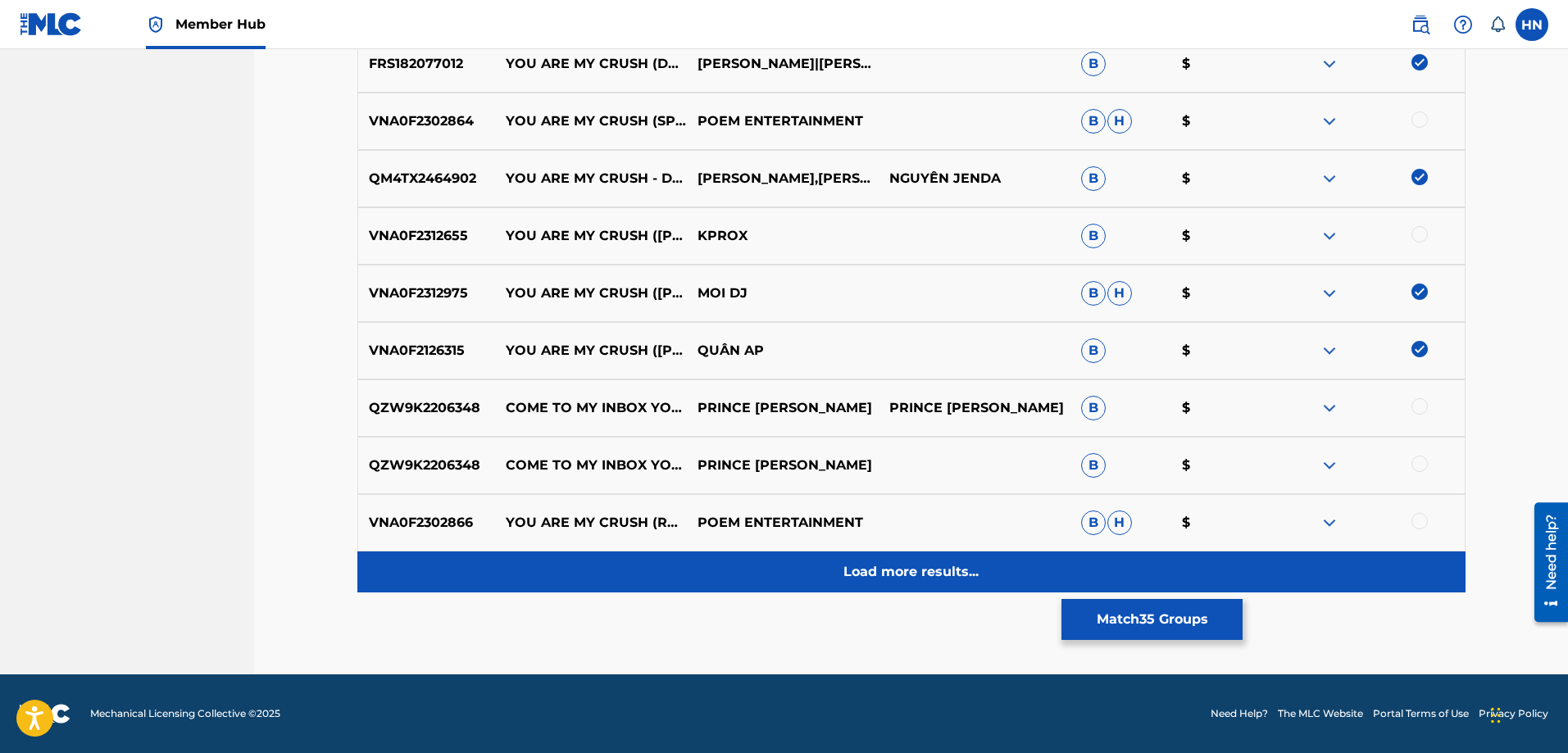
click at [858, 579] on p "Load more results..." at bounding box center [910, 572] width 135 height 20
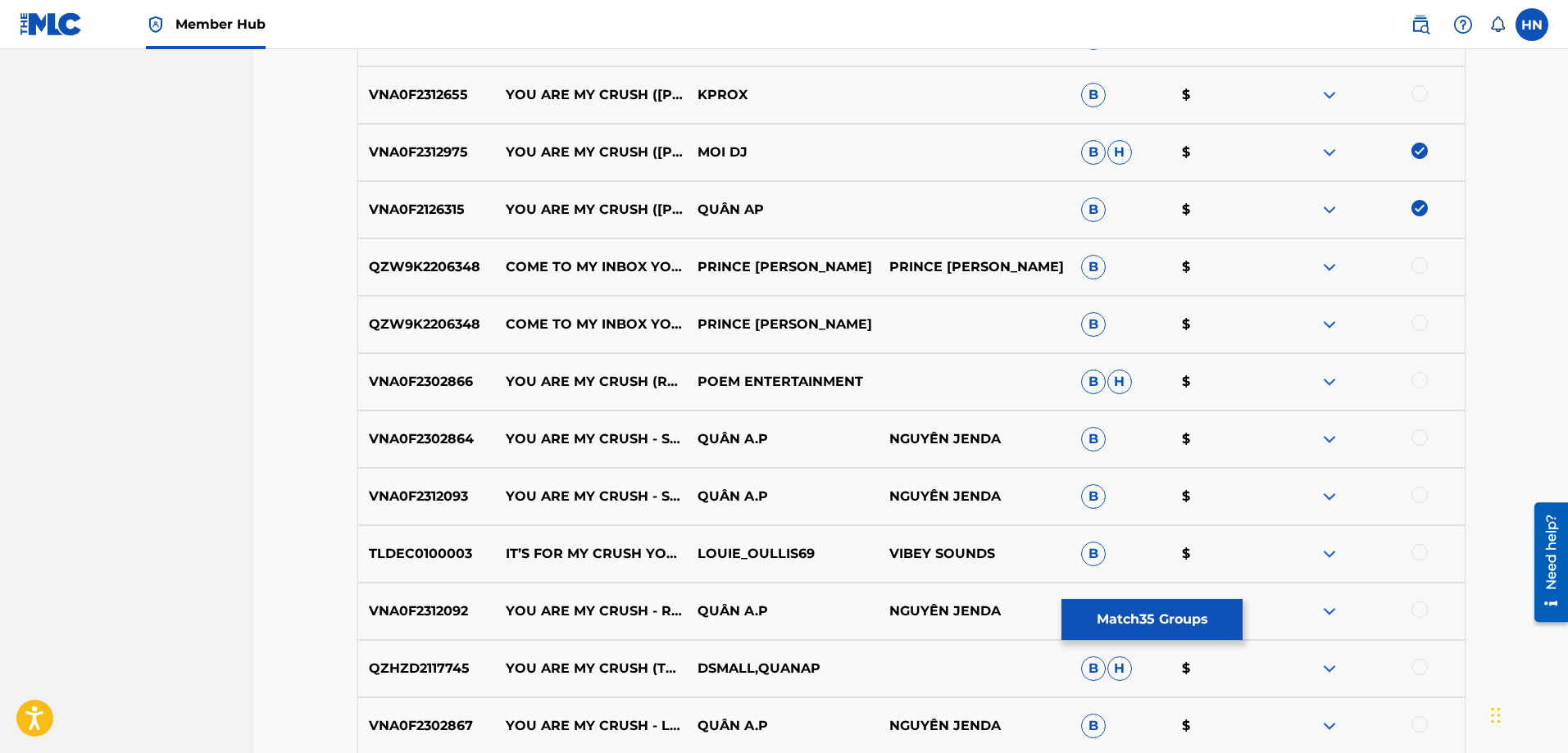
scroll to position [4260, 0]
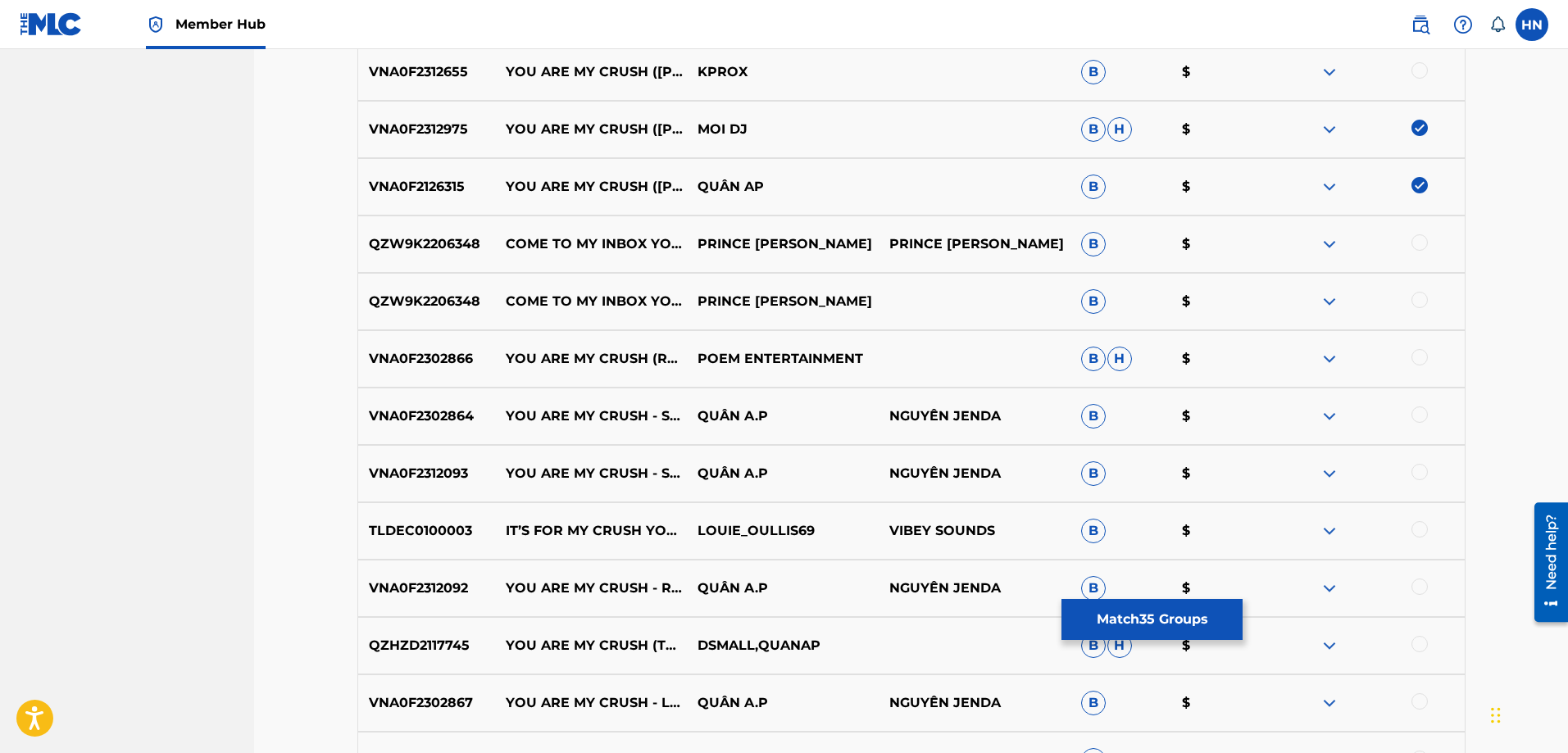
click at [431, 480] on p "VNA0F2312093" at bounding box center [427, 474] width 138 height 20
click at [1425, 475] on div at bounding box center [1419, 472] width 16 height 16
click at [365, 427] on div "VNA0F2302864 YOU ARE MY CRUSH - SPEDUP VERSION 2 QUÂN A.P NGUYÊN JENDA B $" at bounding box center [911, 416] width 1108 height 57
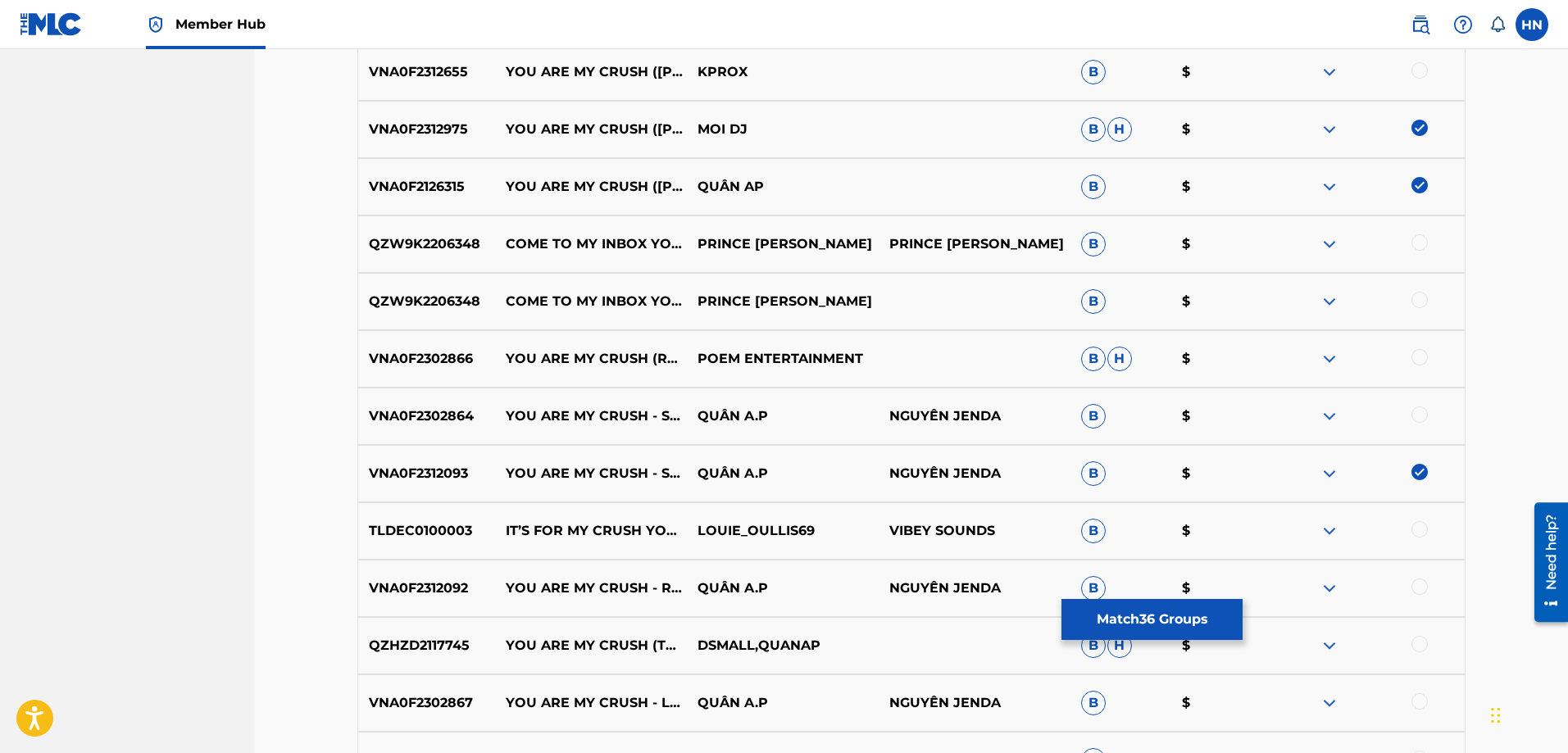
click at [1414, 413] on div at bounding box center [1419, 415] width 16 height 16
click at [461, 593] on p "VNA0F2312092" at bounding box center [427, 589] width 138 height 20
click at [1414, 585] on div at bounding box center [1419, 587] width 16 height 16
click at [428, 709] on p "VNA0F2302867" at bounding box center [427, 704] width 138 height 20
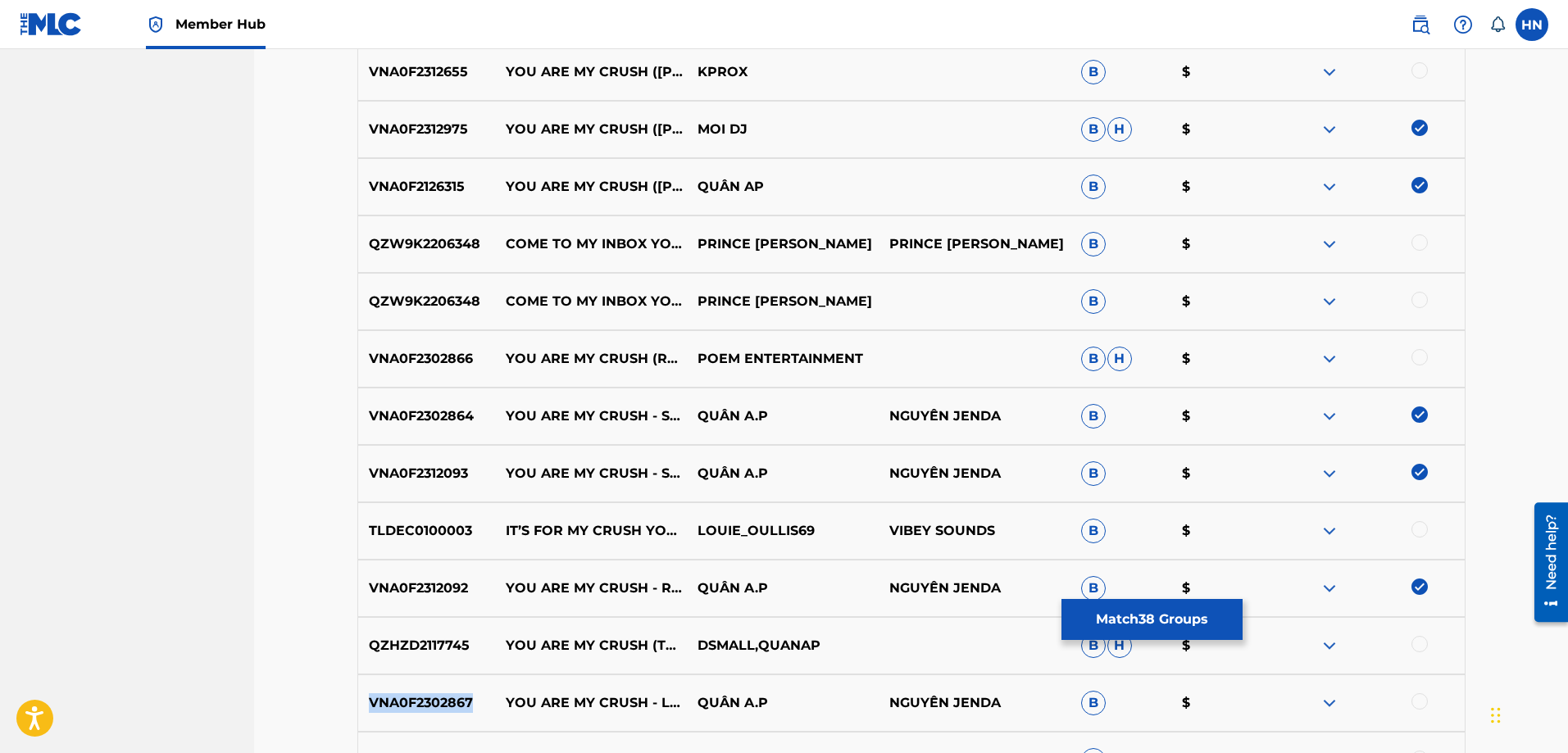
click at [428, 709] on p "VNA0F2302867" at bounding box center [427, 704] width 138 height 20
click at [1415, 691] on div "VNA0F2302867 YOU ARE MY CRUSH - LOFI VERSION 1 QUÂN A.P NGUYÊN JENDA B $" at bounding box center [911, 704] width 1108 height 57
click at [1415, 704] on div at bounding box center [1419, 702] width 16 height 16
click at [420, 640] on p "QZHZD2117745" at bounding box center [427, 646] width 138 height 20
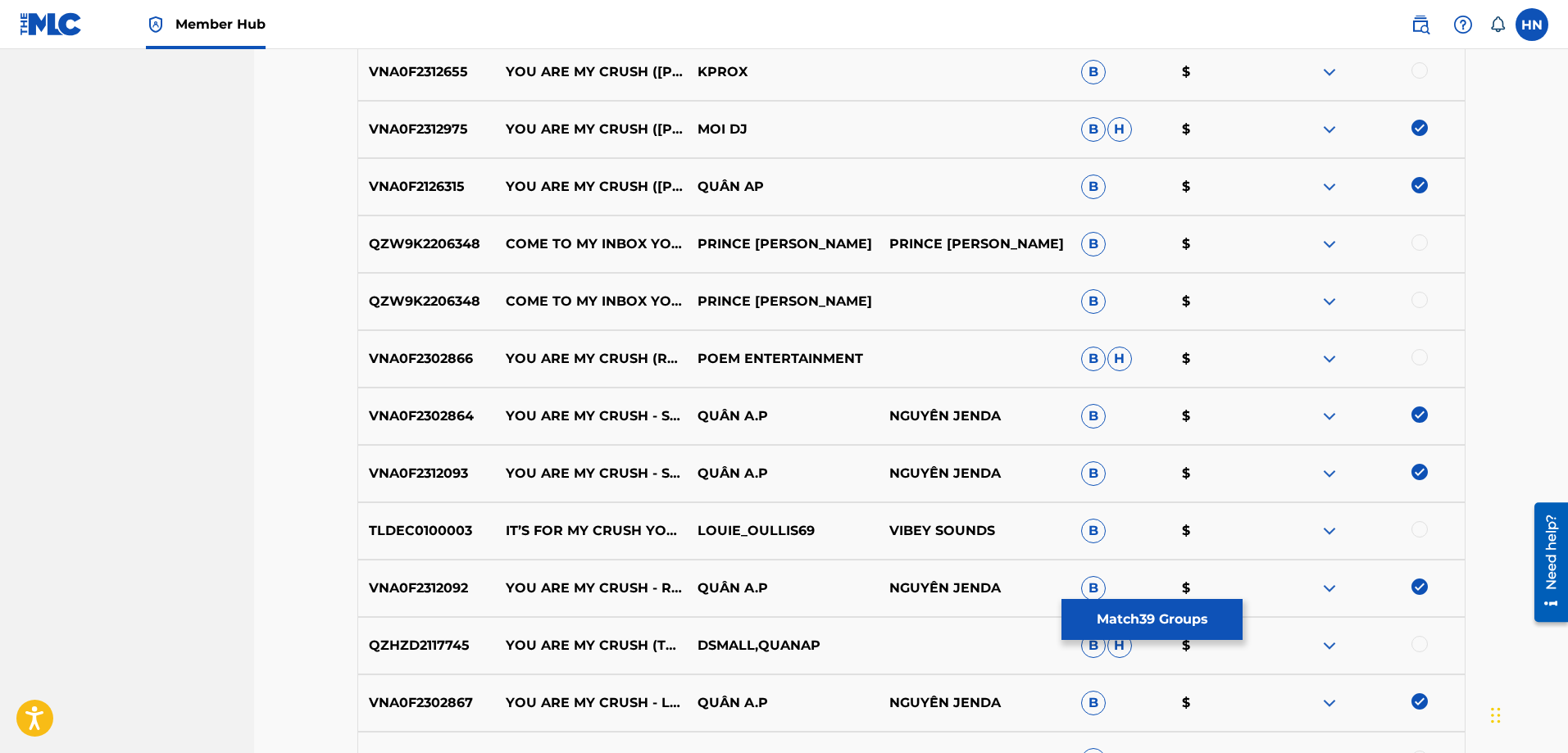
click at [1419, 641] on div at bounding box center [1419, 645] width 16 height 16
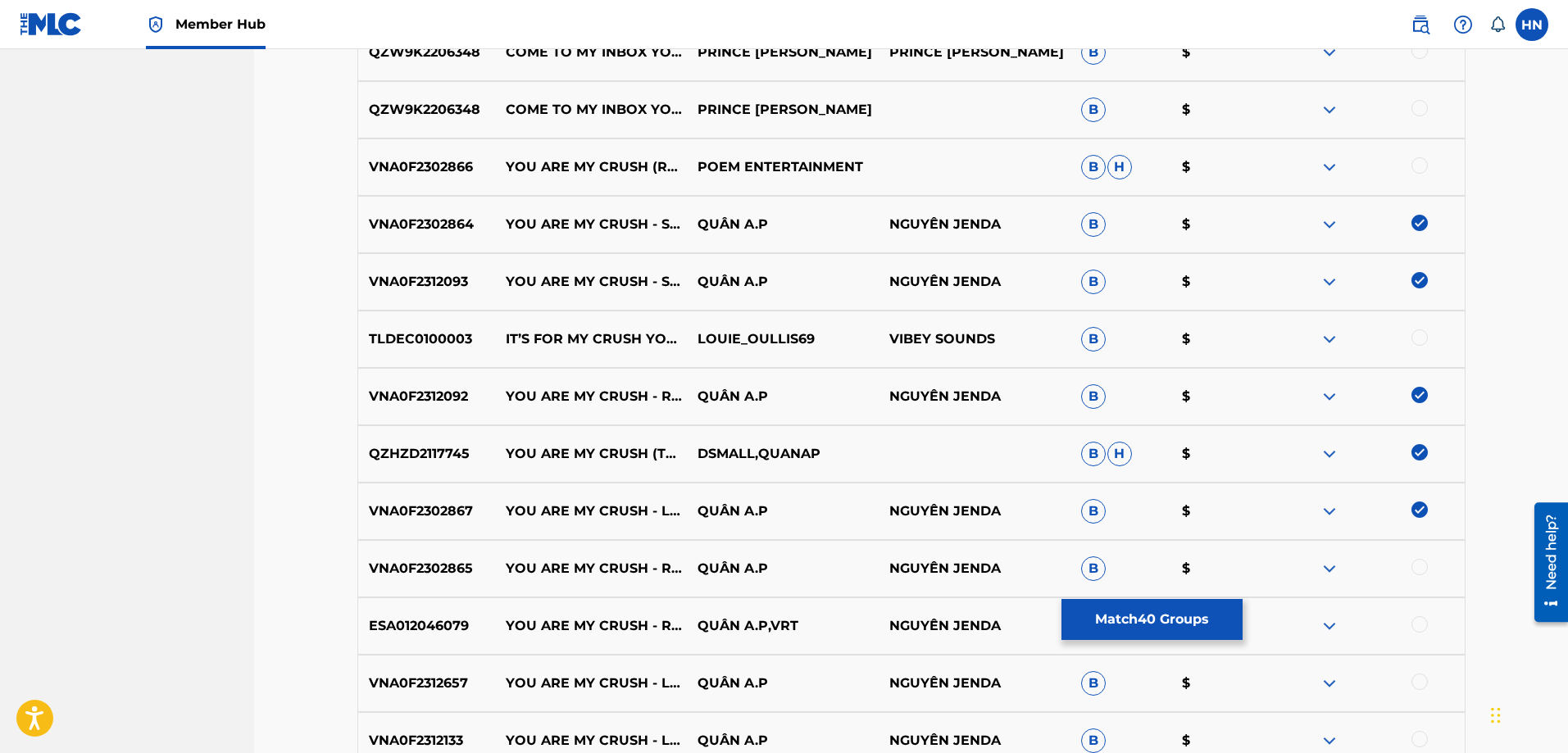
scroll to position [4589, 0]
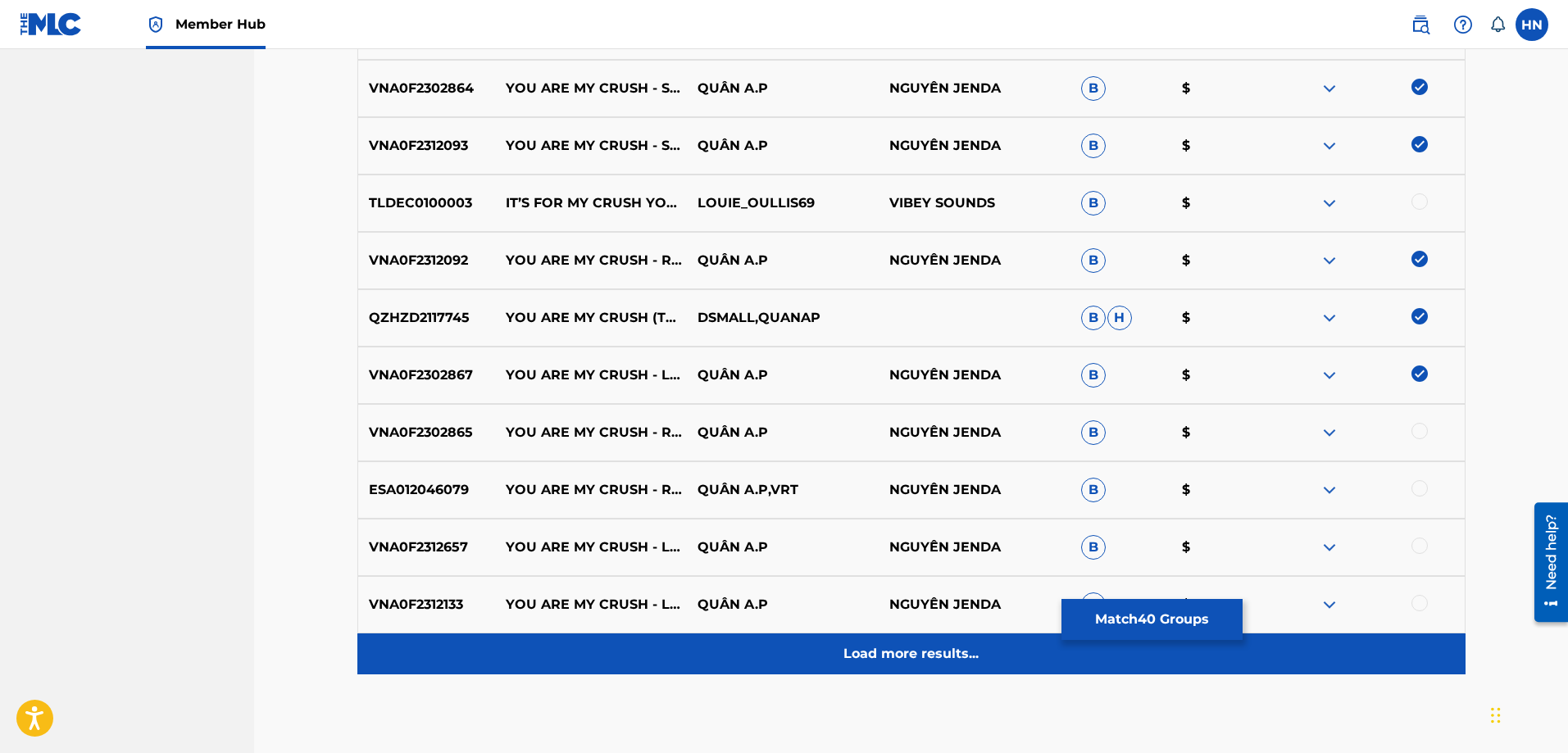
click at [768, 636] on div "Load more results..." at bounding box center [911, 654] width 1108 height 41
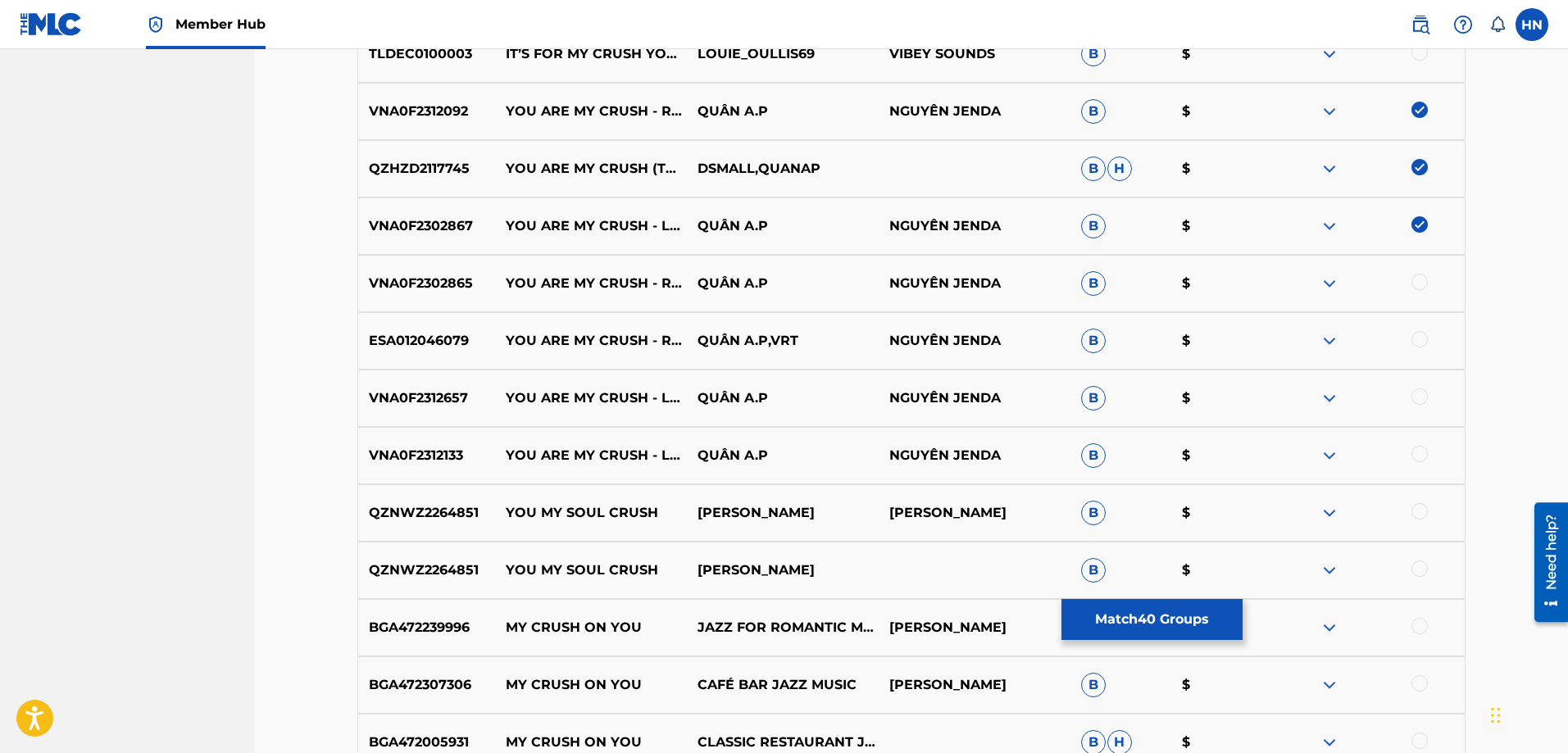
scroll to position [4752, 0]
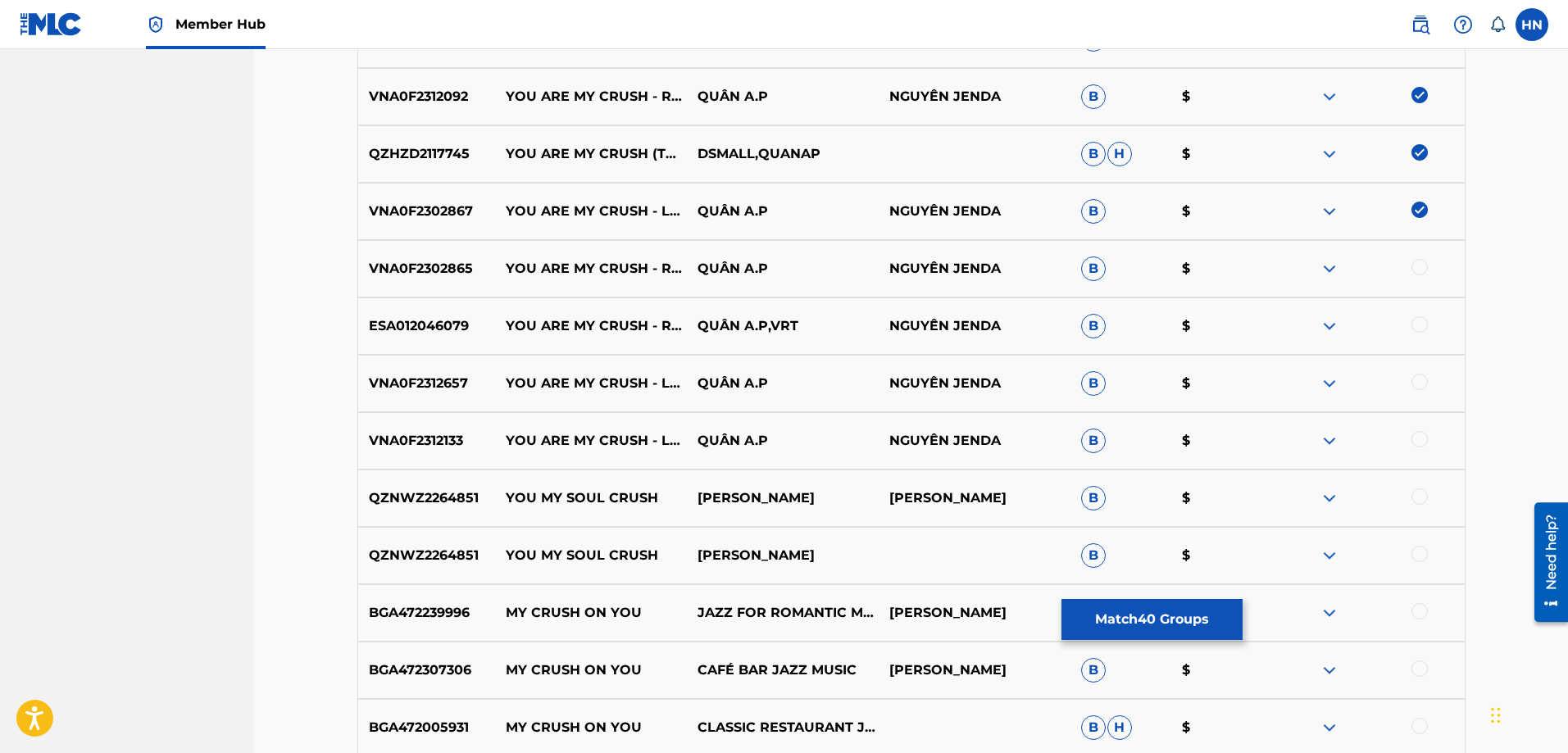
click at [420, 443] on p "VNA0F2312133" at bounding box center [427, 441] width 138 height 20
click at [1415, 437] on div at bounding box center [1419, 439] width 16 height 16
click at [422, 386] on p "VNA0F2312657" at bounding box center [427, 383] width 138 height 20
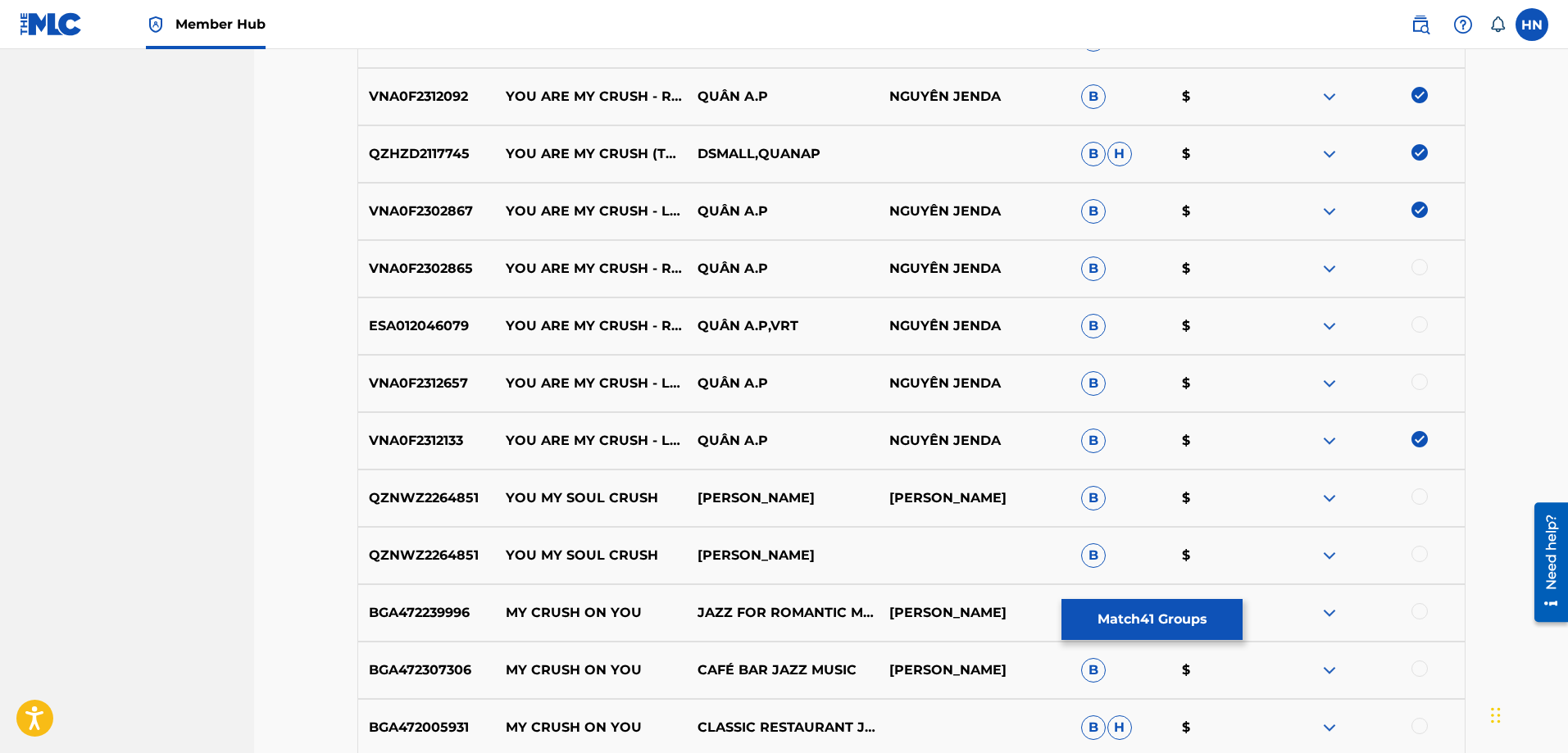
click at [1420, 381] on div at bounding box center [1419, 382] width 16 height 16
click at [453, 315] on div "ESA012046079 YOU ARE MY CRUSH - REMIX VERSION 1 QUÂN A.P,VRT NGUYÊN JENDA B $" at bounding box center [911, 326] width 1108 height 57
click at [1416, 323] on div at bounding box center [1419, 324] width 16 height 16
click at [424, 284] on div "VNA0F2302865 YOU ARE MY CRUSH - REMIX VERSION 2 QUÂN A.P NGUYÊN JENDA B $" at bounding box center [911, 269] width 1108 height 57
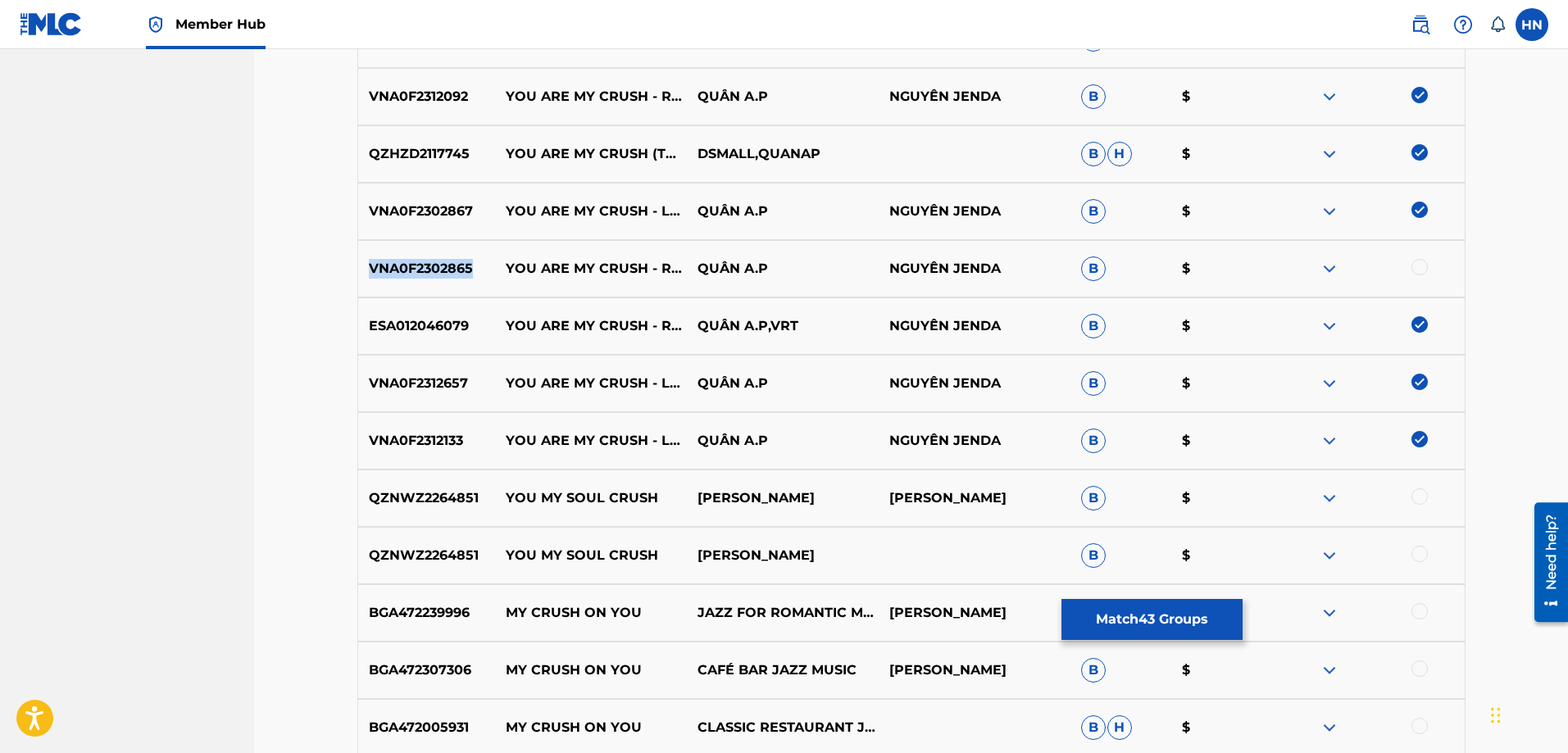
click at [424, 284] on div "VNA0F2302865 YOU ARE MY CRUSH - REMIX VERSION 2 QUÂN A.P NGUYÊN JENDA B $" at bounding box center [911, 269] width 1108 height 57
click at [1424, 265] on div at bounding box center [1419, 267] width 16 height 16
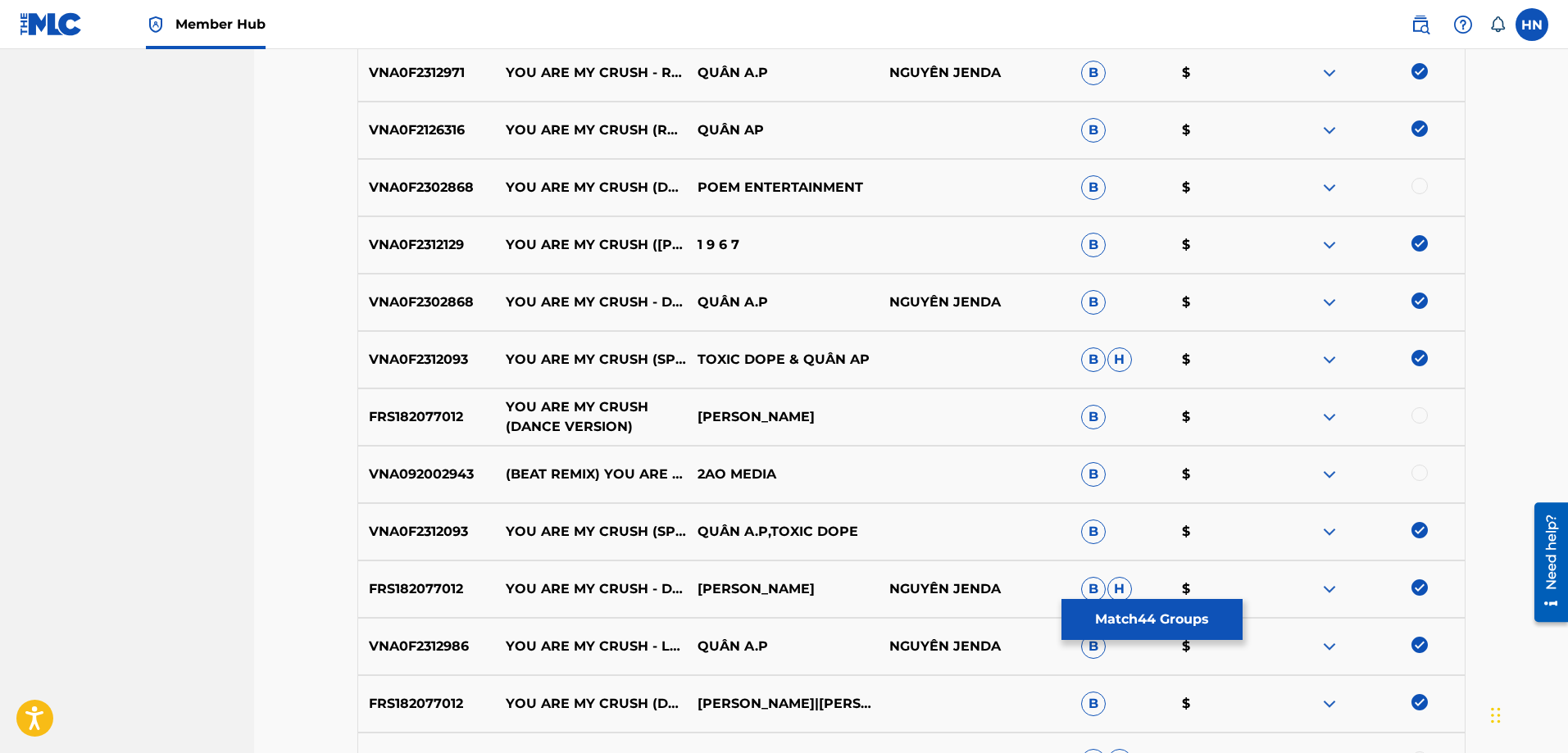
scroll to position [3565, 0]
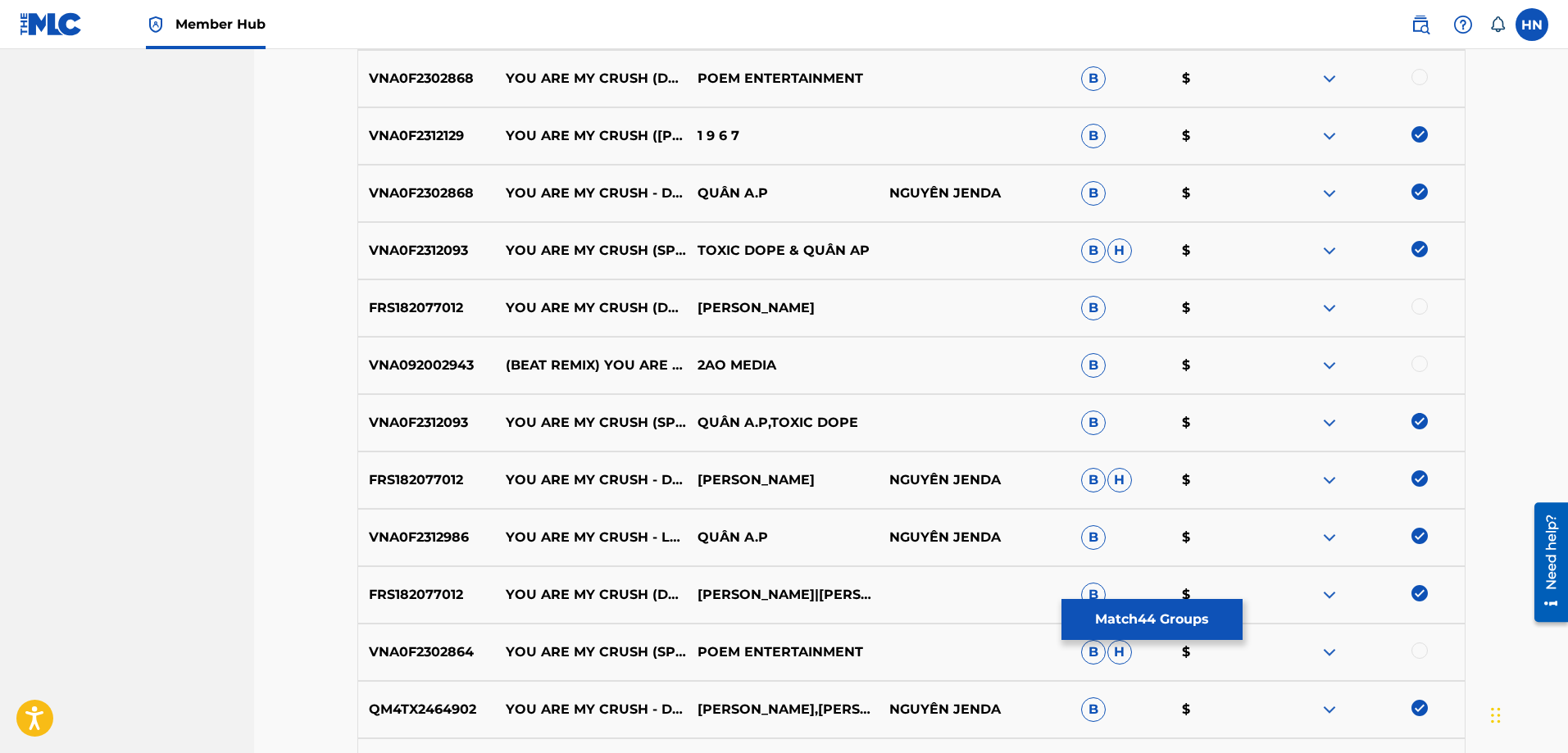
click at [432, 317] on p "FRS182077012" at bounding box center [427, 308] width 138 height 20
click at [1417, 306] on div at bounding box center [1419, 306] width 16 height 16
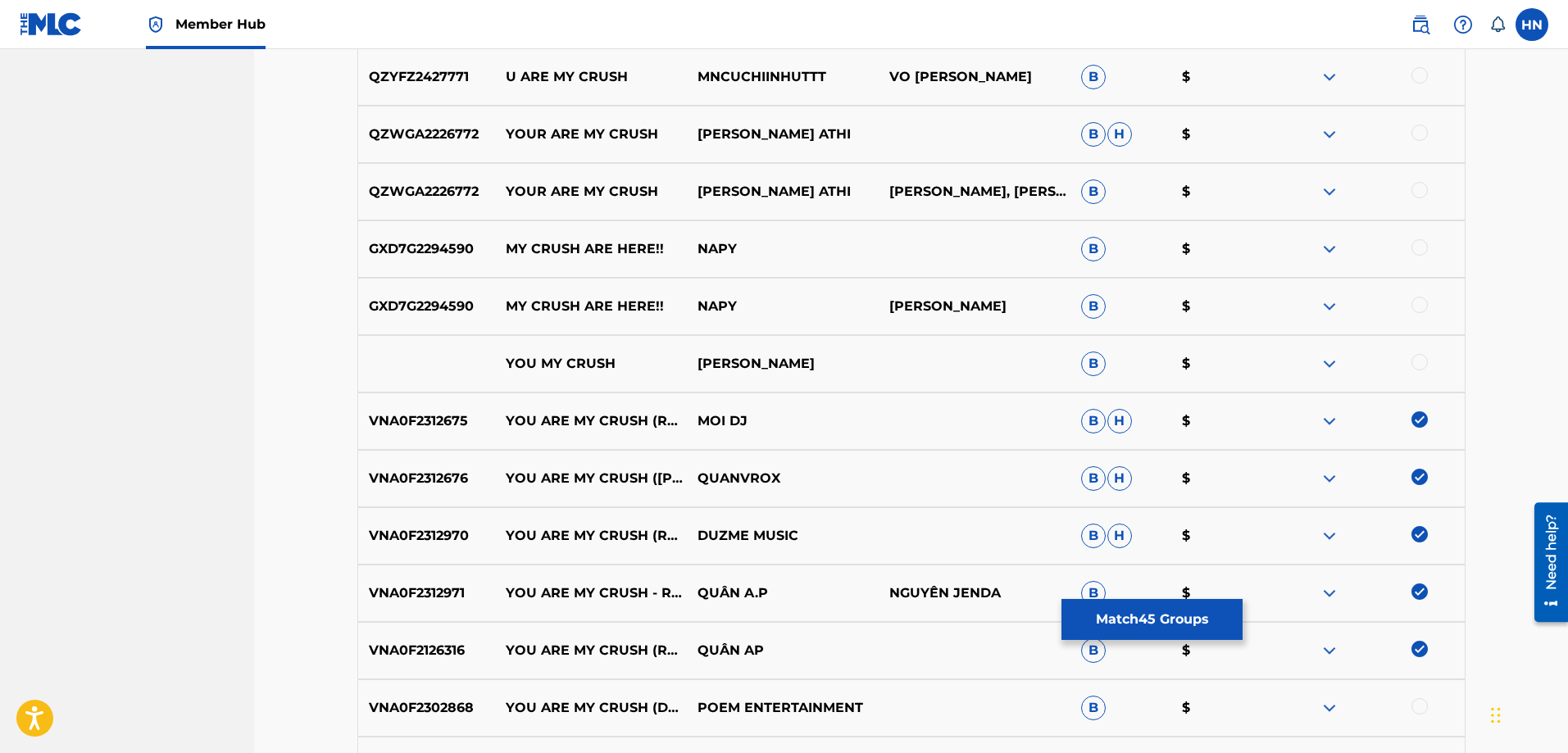
scroll to position [2909, 0]
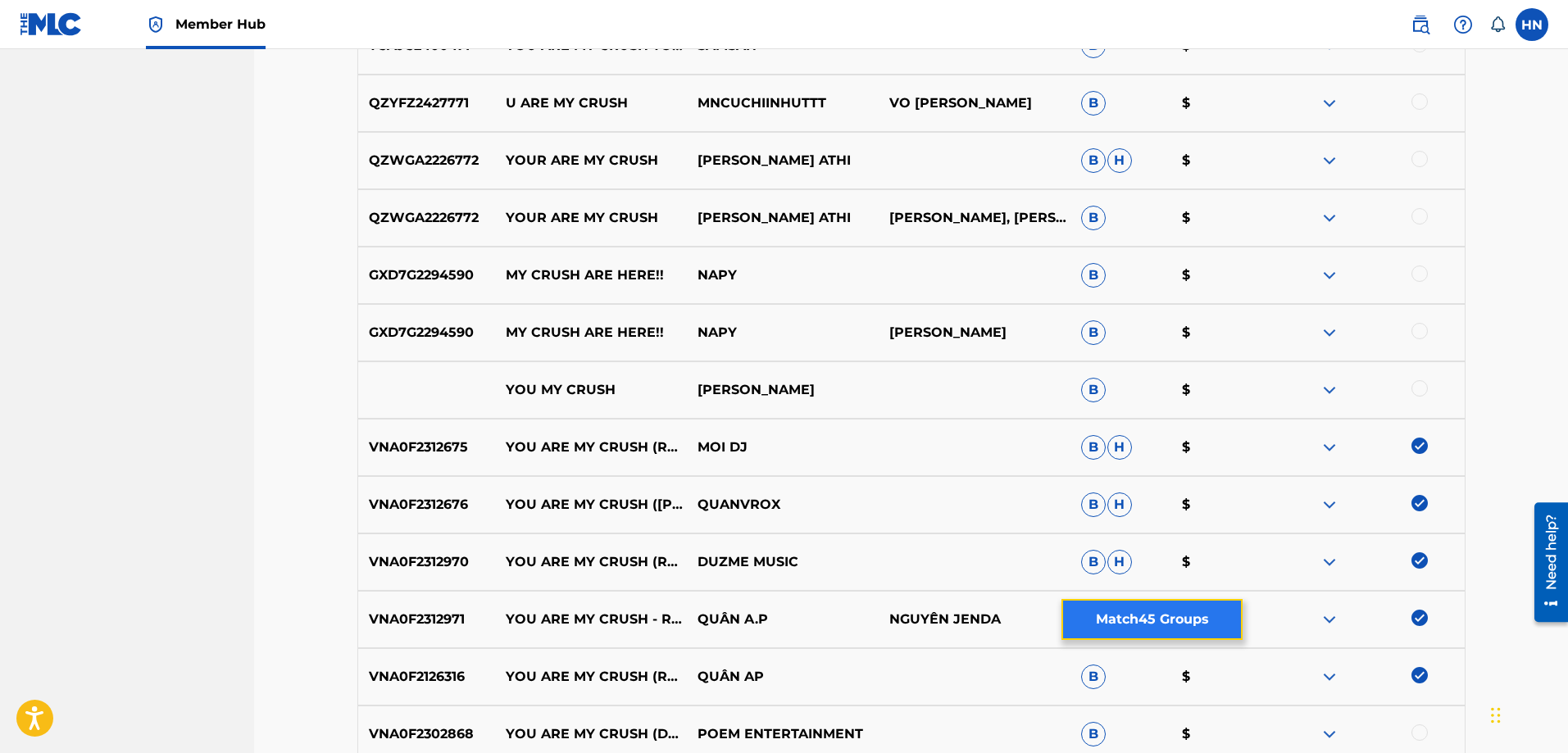
click at [1171, 629] on button "Match 45 Groups" at bounding box center [1152, 620] width 181 height 41
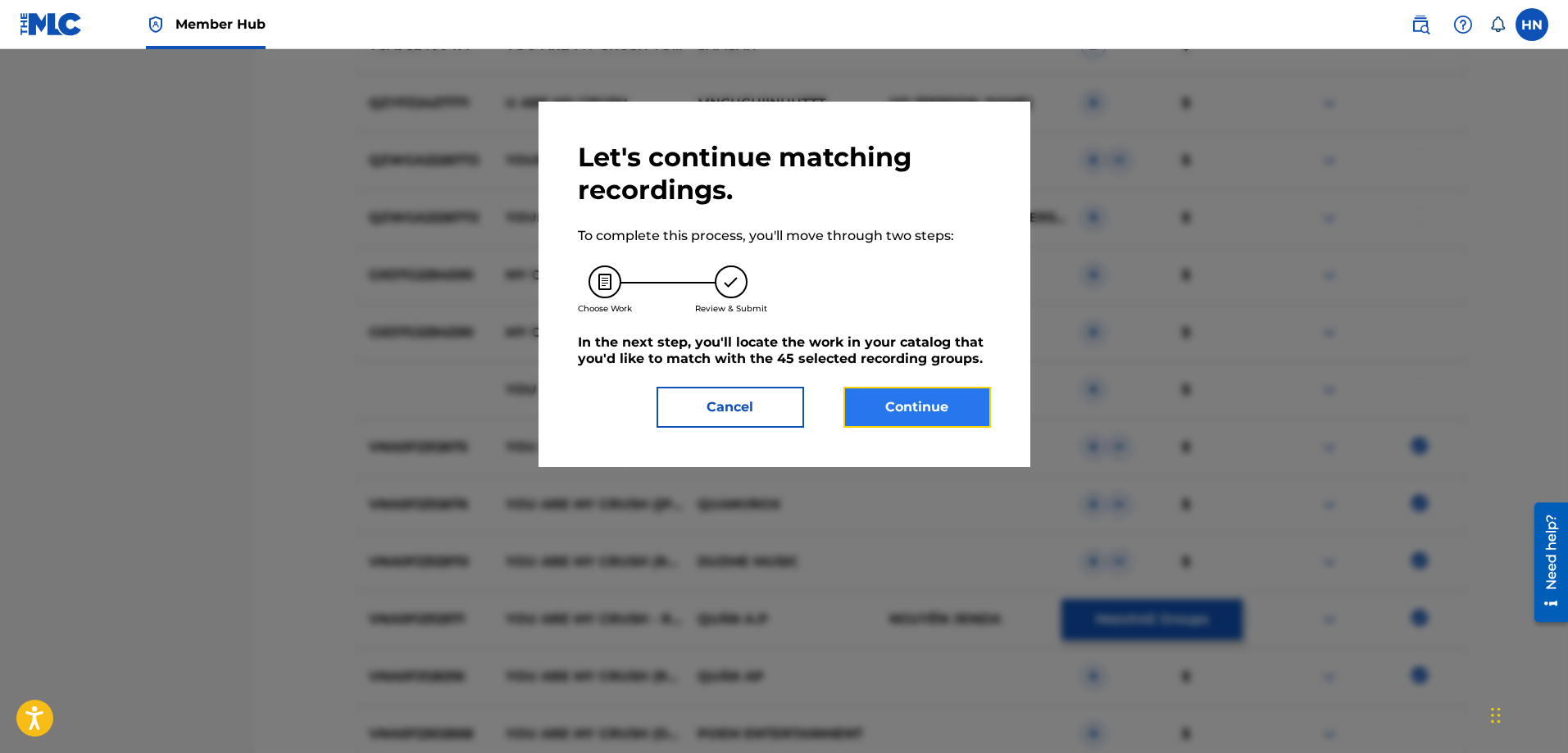
click at [905, 394] on button "Continue" at bounding box center [917, 407] width 148 height 41
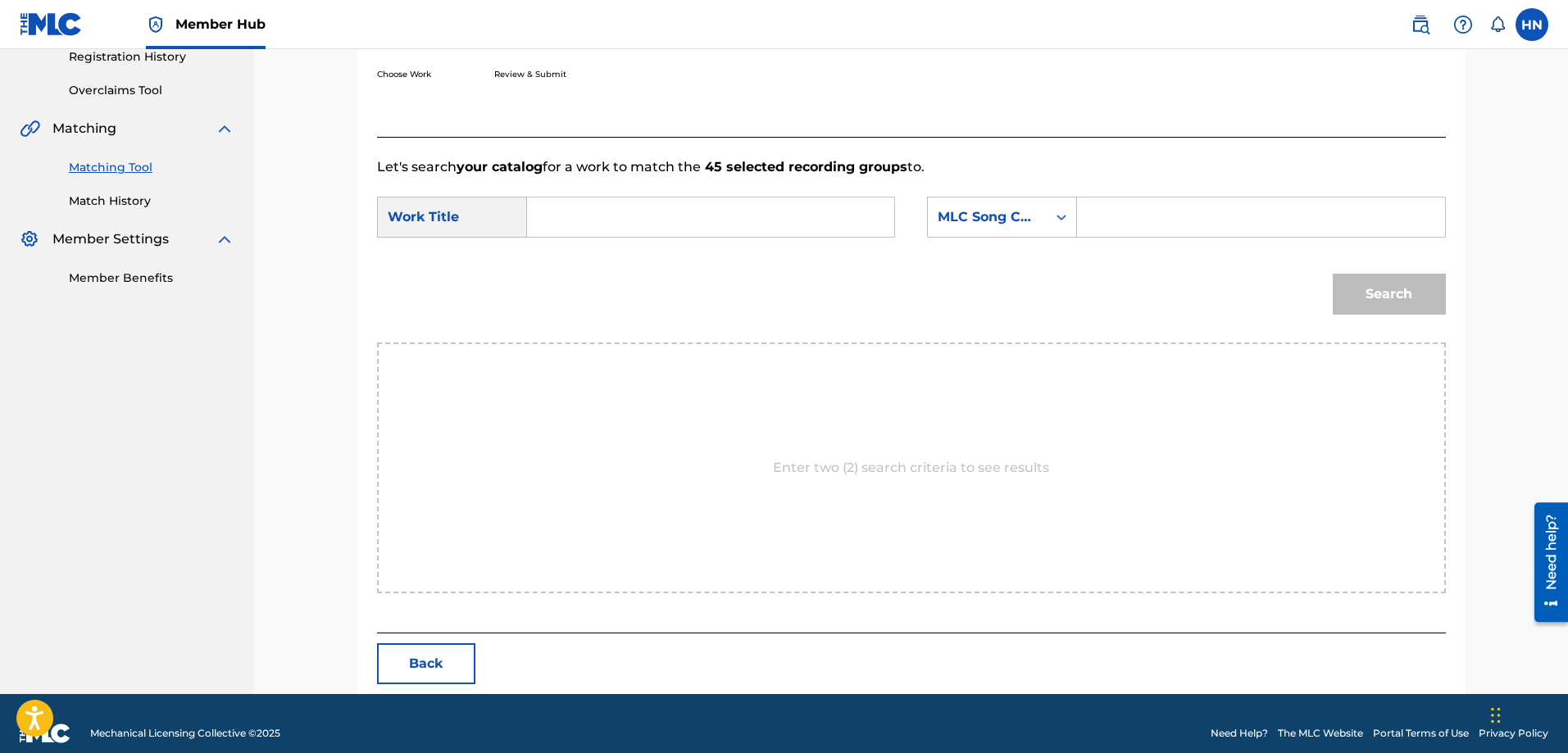
scroll to position [338, 0]
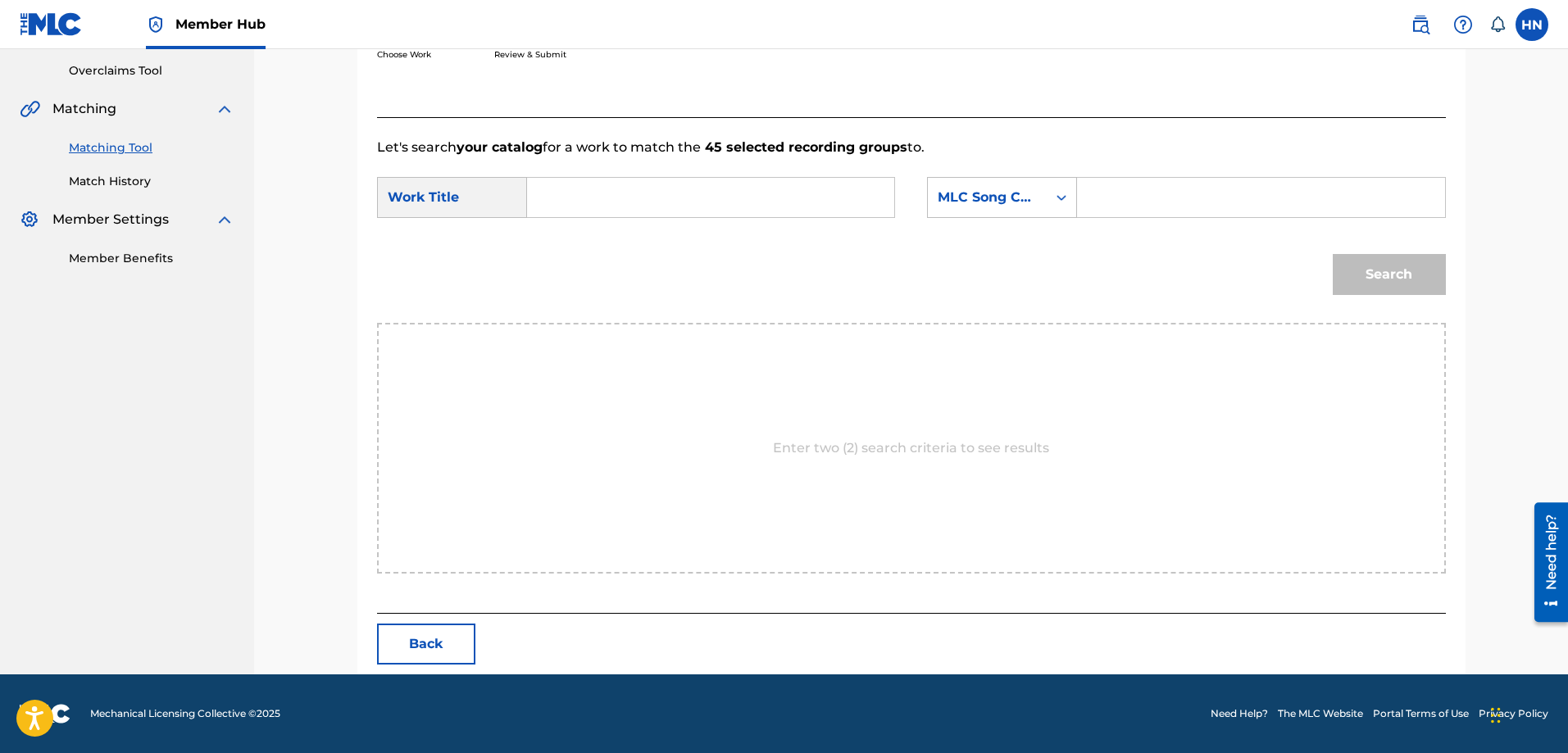
click at [734, 205] on input "Search Form" at bounding box center [710, 198] width 339 height 39
paste input "YOU ARE MY CRUSH"
type input "YOU ARE MY CRUSH"
click at [979, 200] on div "MLC Song Code" at bounding box center [987, 198] width 99 height 20
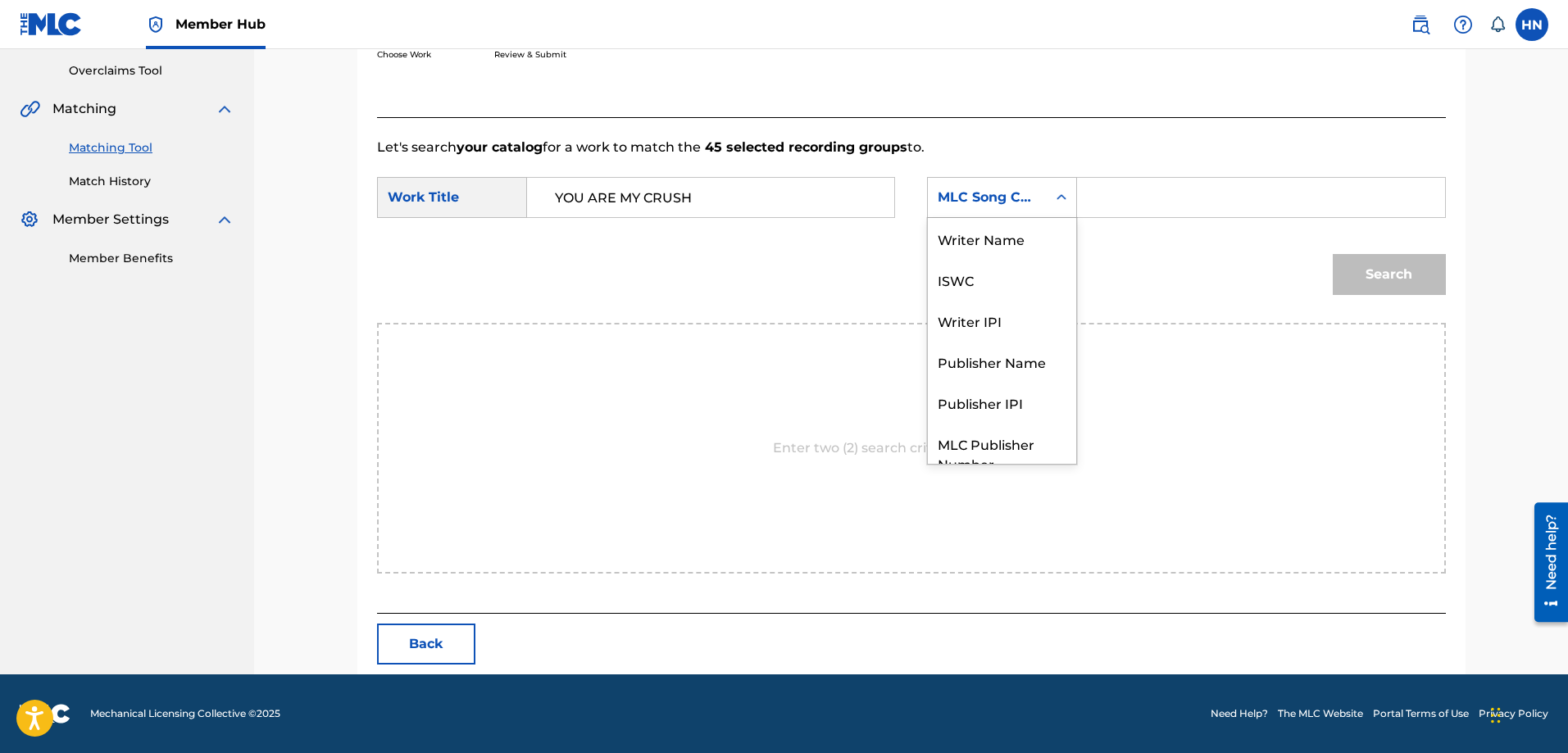
scroll to position [61, 0]
click at [975, 222] on div "ISWC" at bounding box center [1002, 219] width 149 height 41
click at [1116, 204] on input "Search Form" at bounding box center [1260, 198] width 339 height 39
paste input "T9319687600"
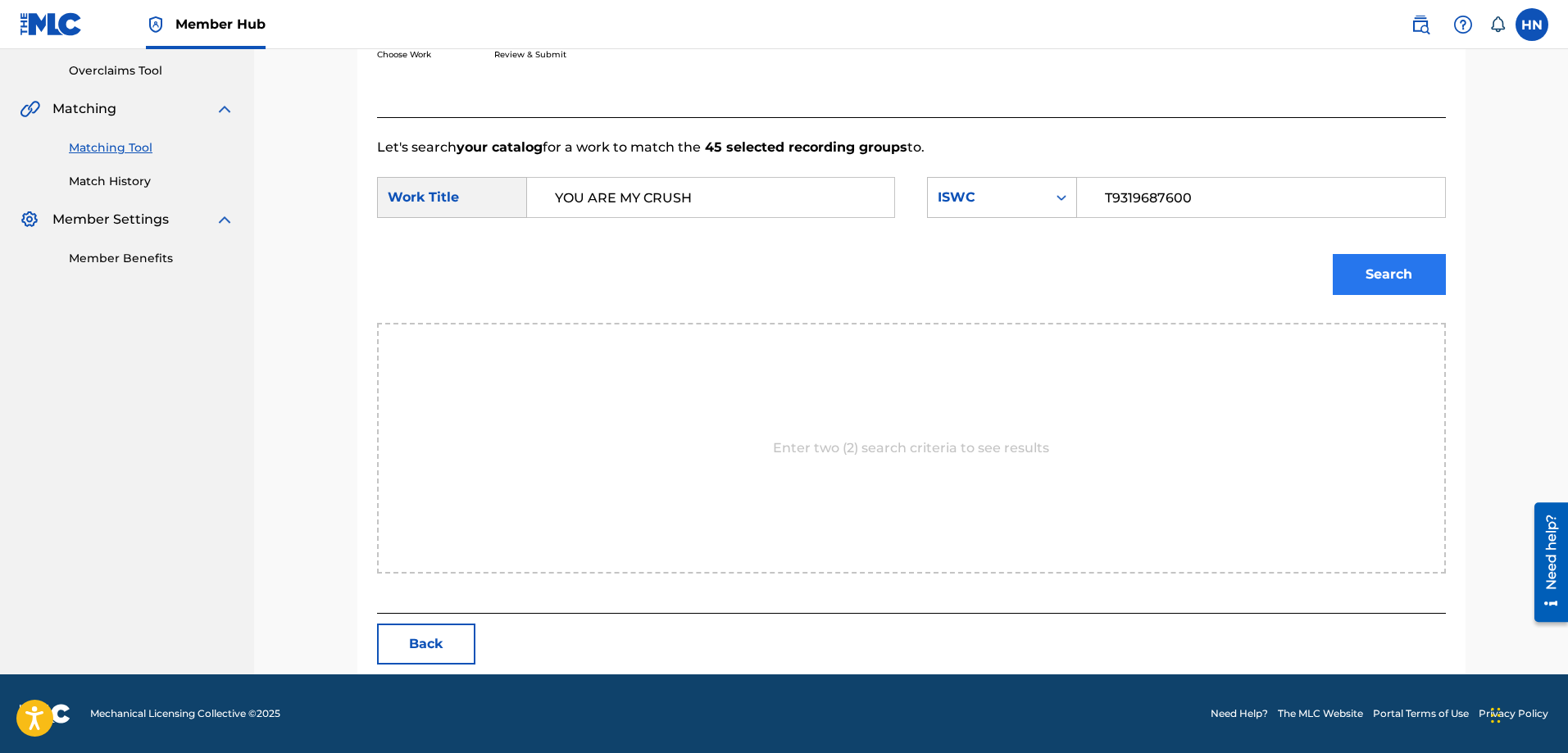
type input "T9319687600"
click at [1387, 289] on button "Search" at bounding box center [1389, 274] width 113 height 41
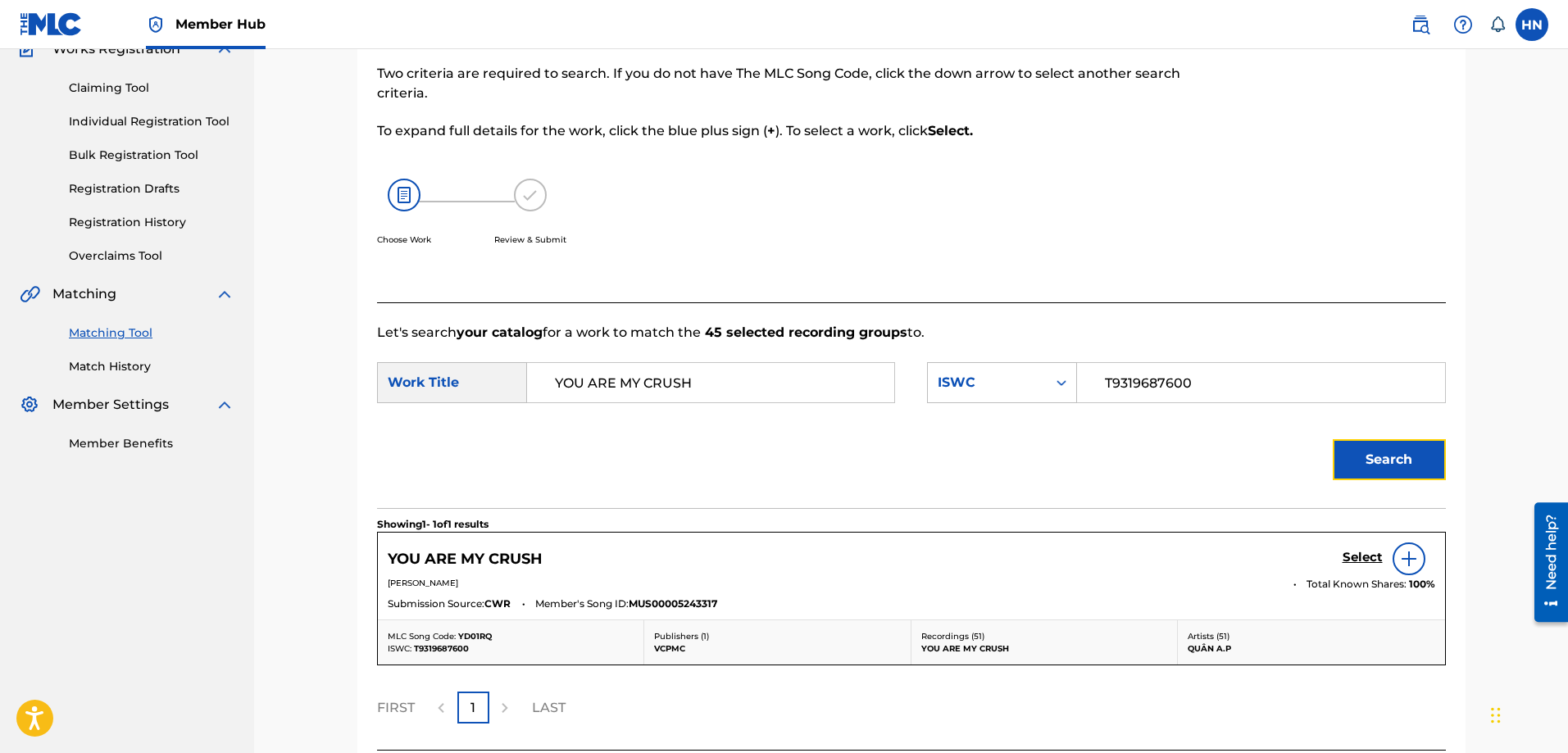
scroll to position [290, 0]
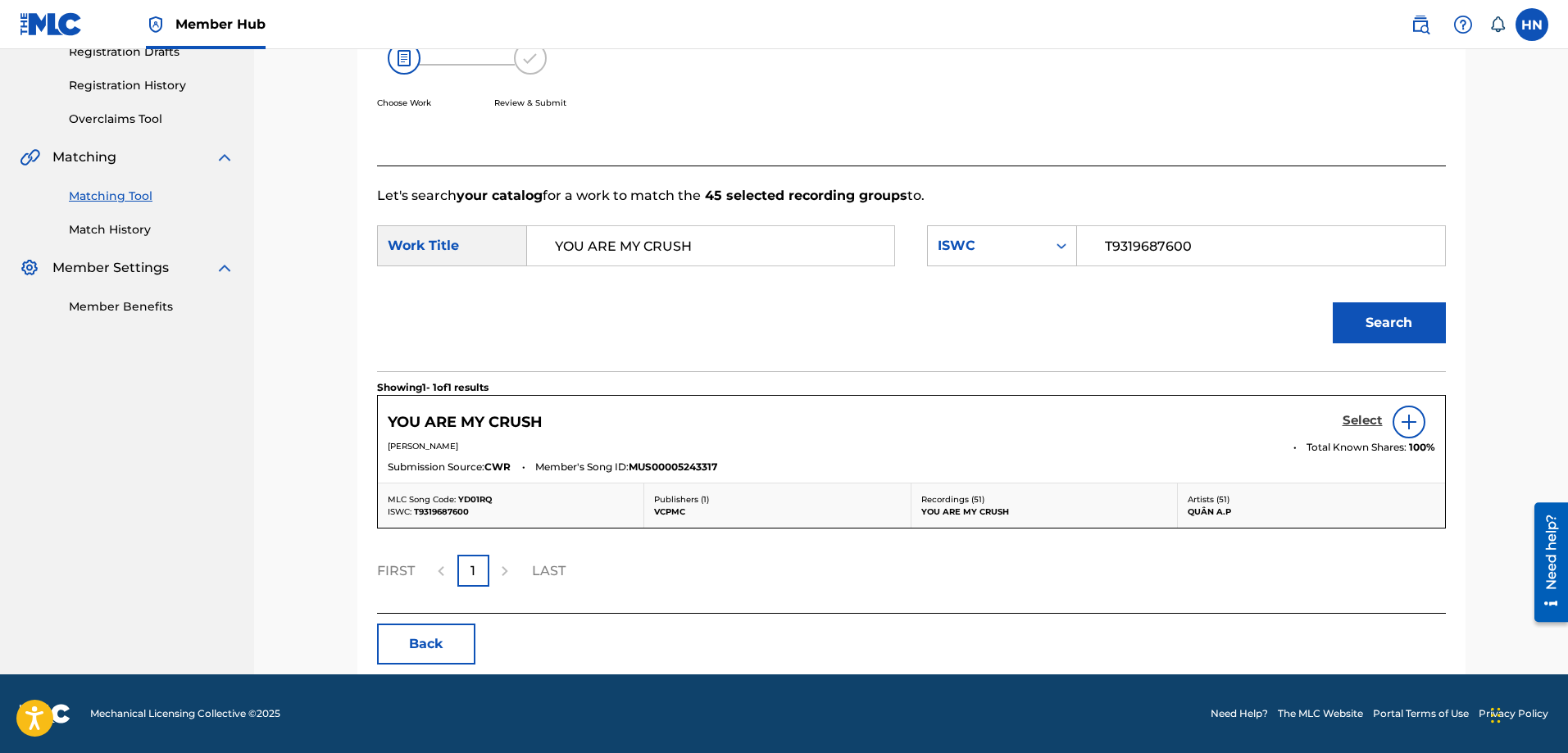
click at [1349, 420] on h5 "Select" at bounding box center [1362, 420] width 40 height 16
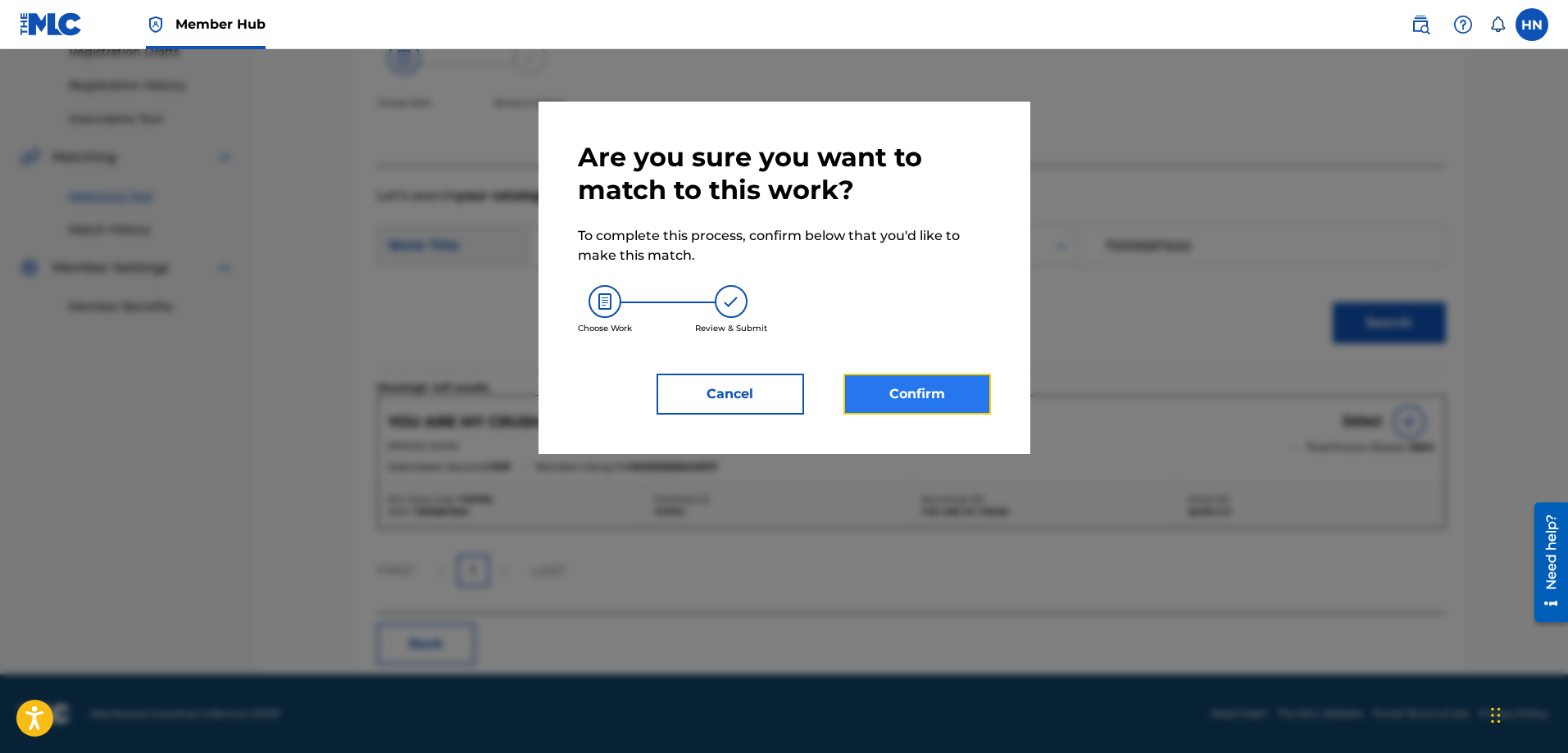
click at [905, 397] on button "Confirm" at bounding box center [917, 394] width 148 height 41
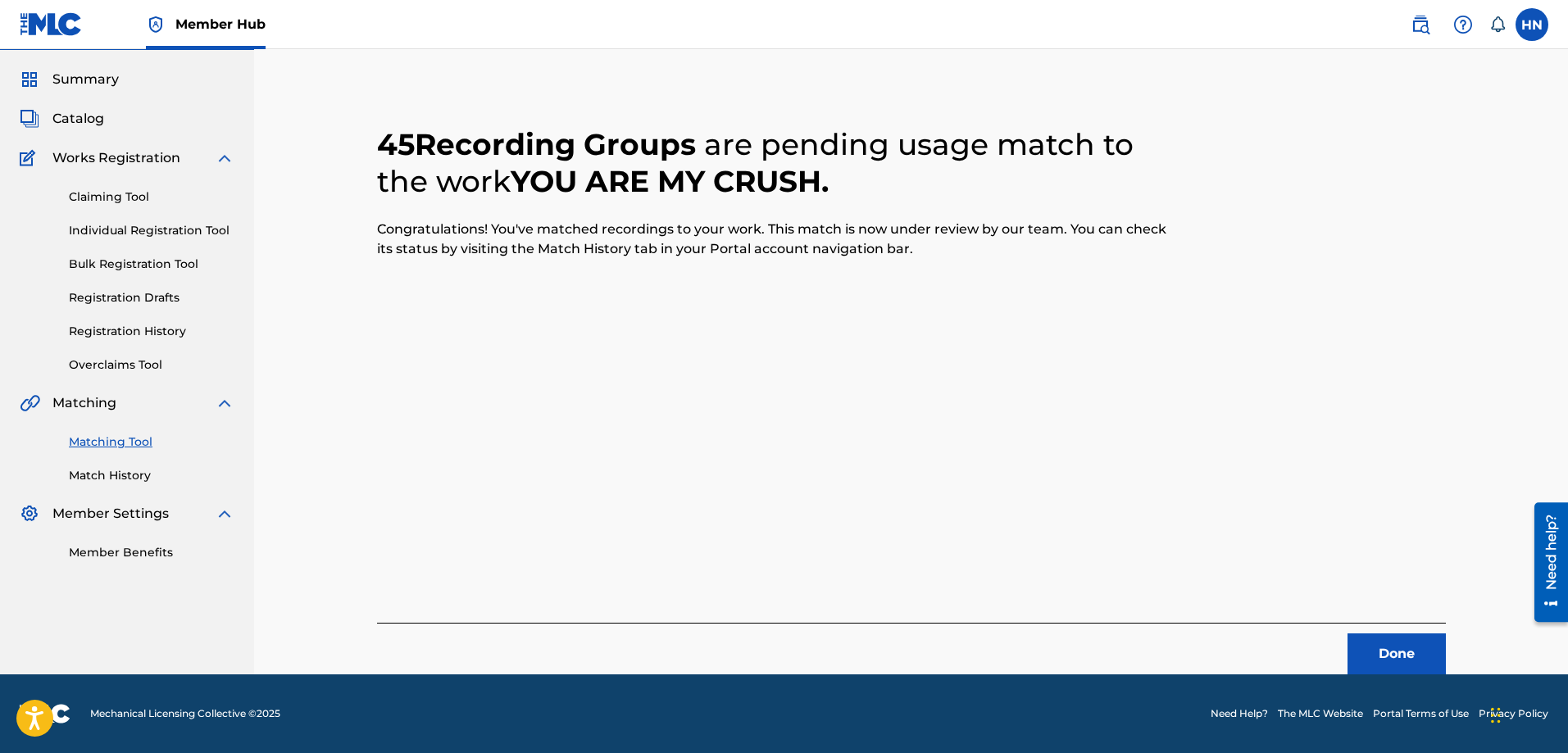
scroll to position [44, 0]
click at [1391, 644] on button "Done" at bounding box center [1396, 654] width 99 height 41
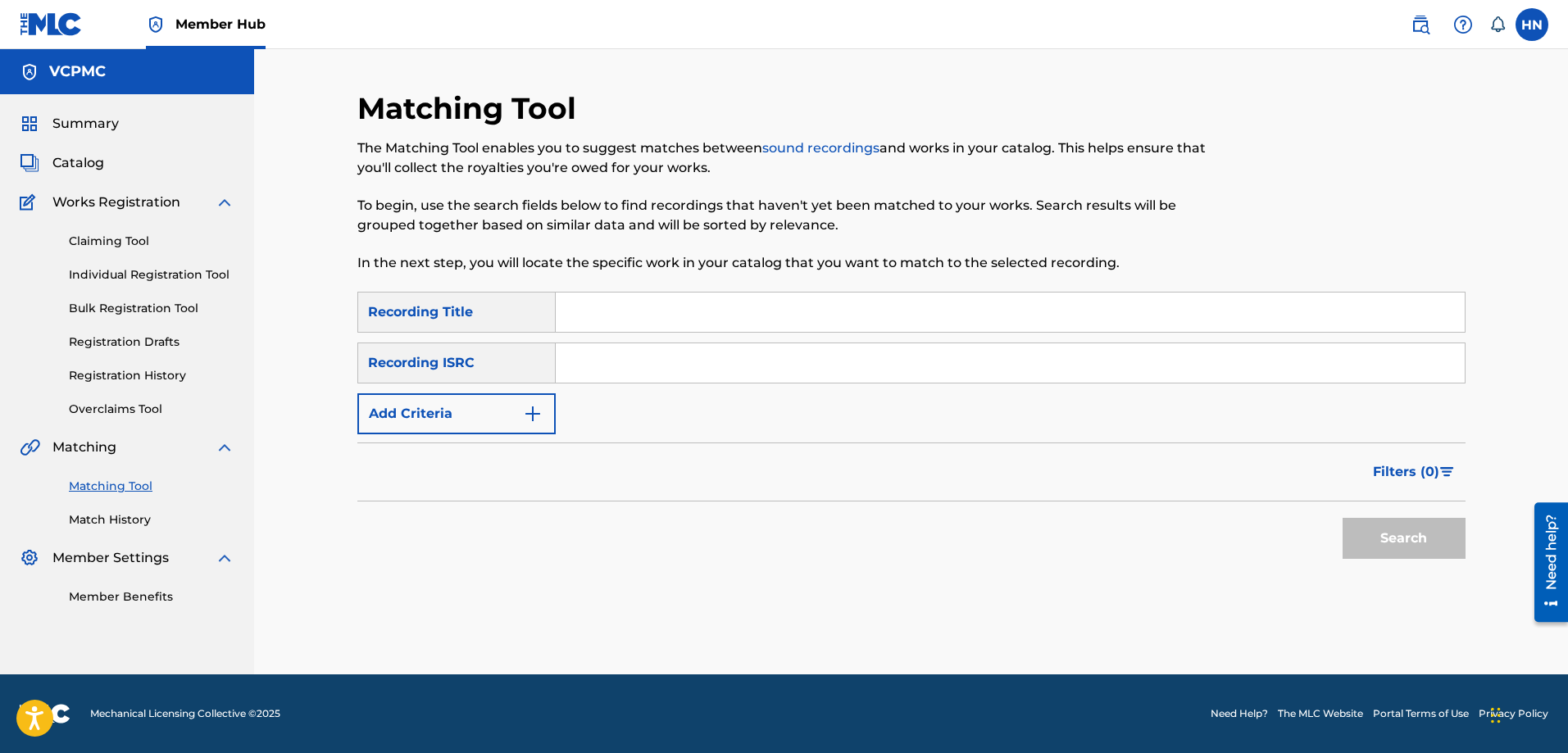
scroll to position [0, 0]
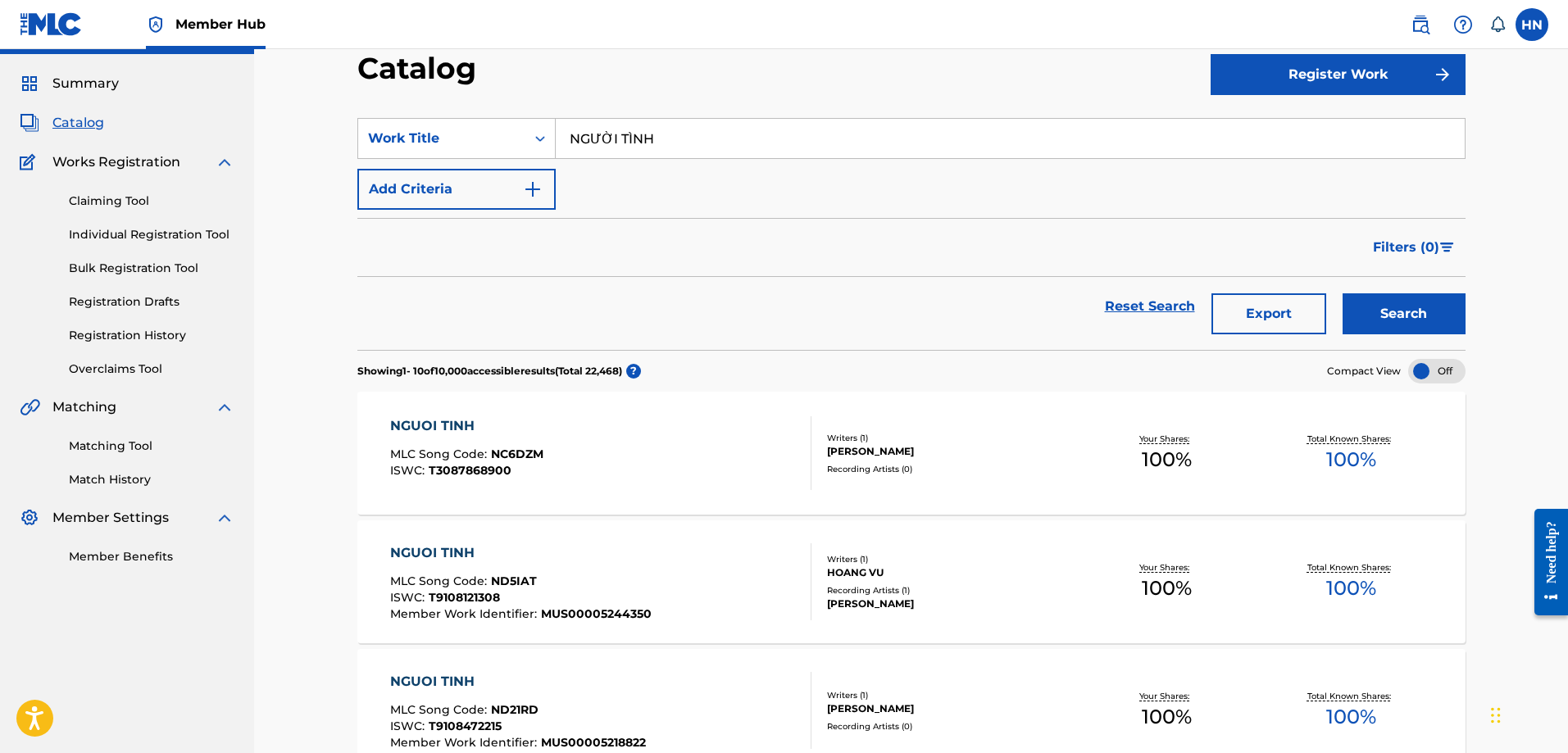
click at [760, 145] on input "NGƯỜI TÌNH" at bounding box center [1010, 139] width 909 height 39
paste input "CỨ NGỠ LÀ A"
click at [1342, 293] on button "Search" at bounding box center [1404, 314] width 123 height 41
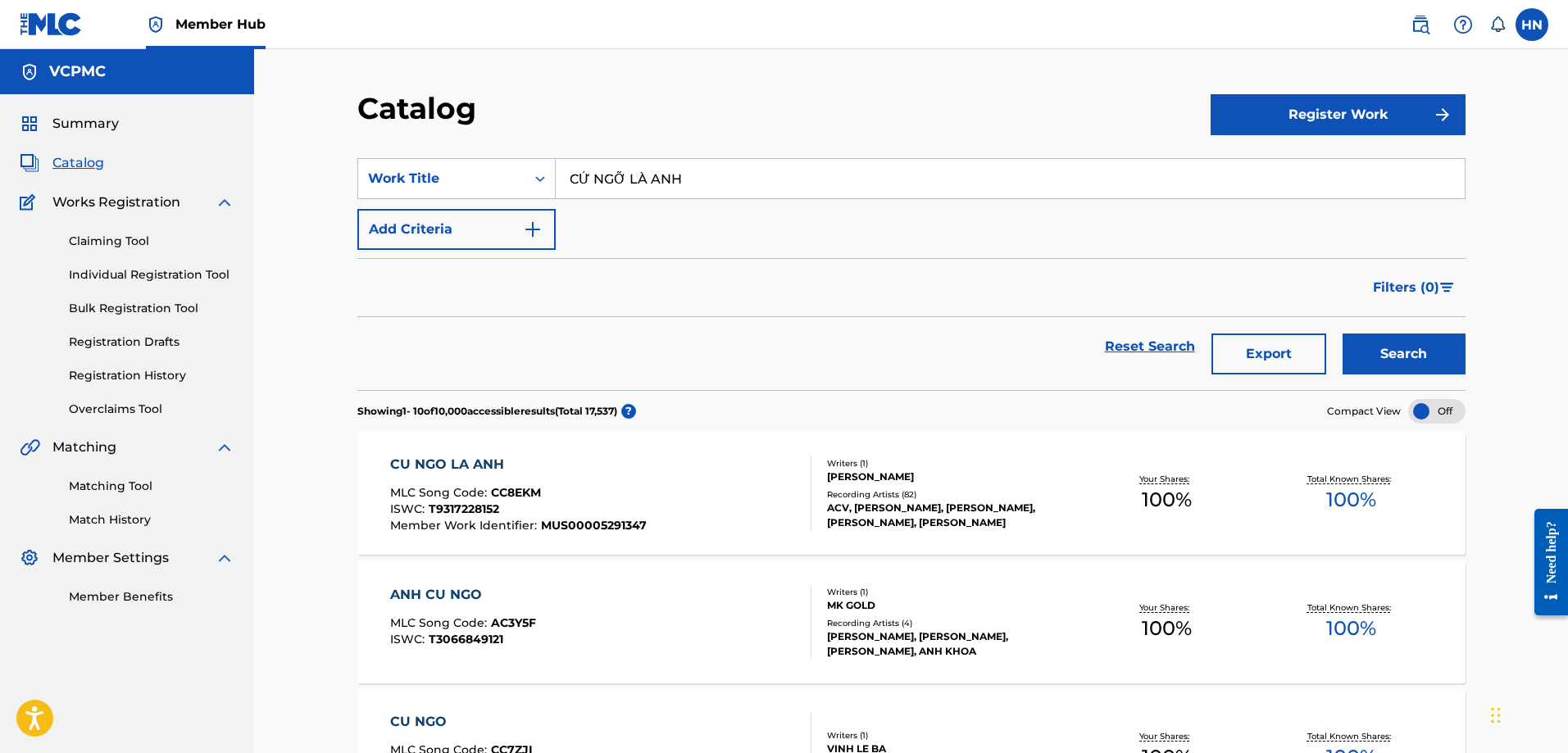
paste input "ON MẠNH MẼ LẮM CON ƠI"
click at [1342, 333] on button "Search" at bounding box center [1404, 354] width 123 height 41
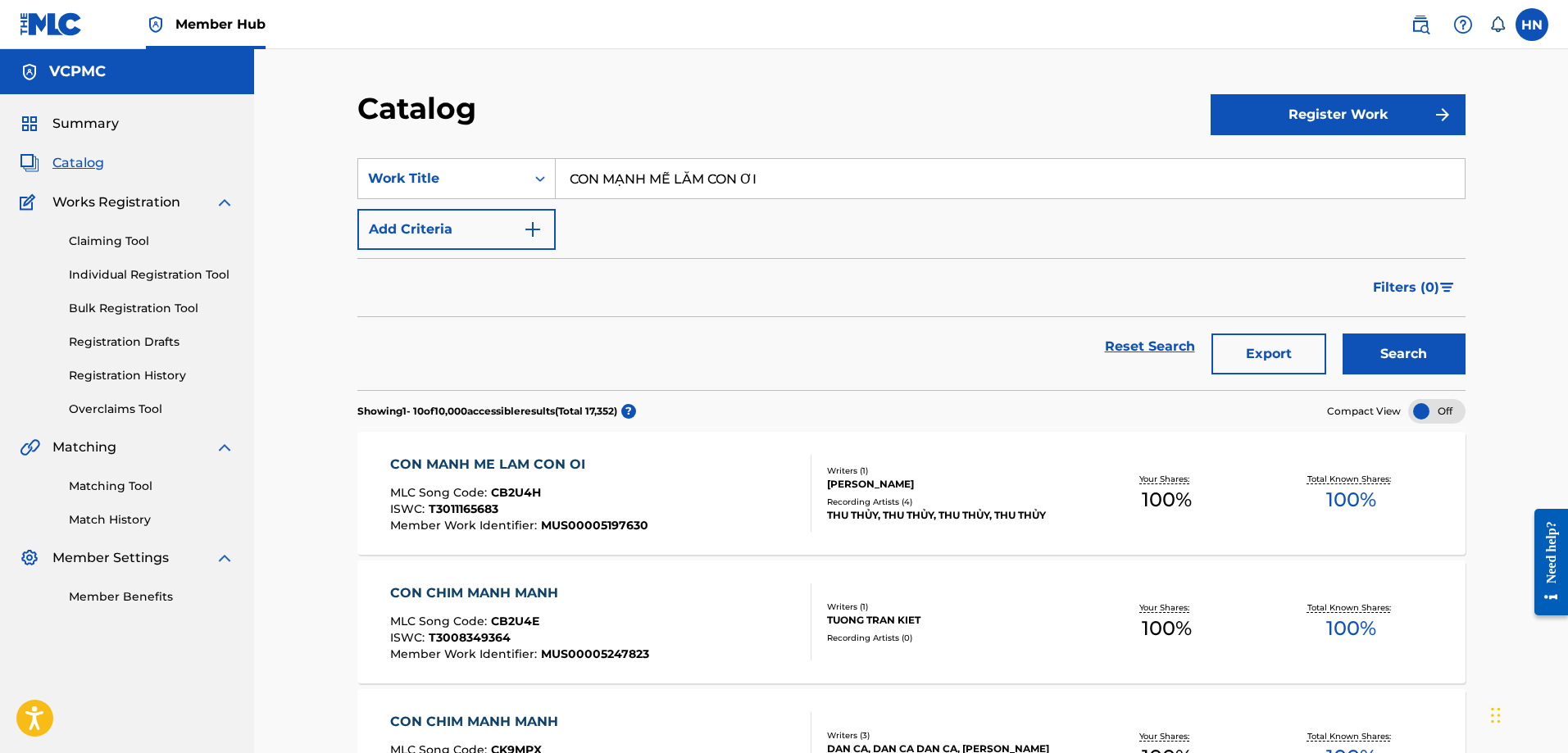
paste input "TÌM MỘT NGƯỜI NHƯ THẾ"
click at [1342, 333] on button "Search" at bounding box center [1404, 354] width 123 height 41
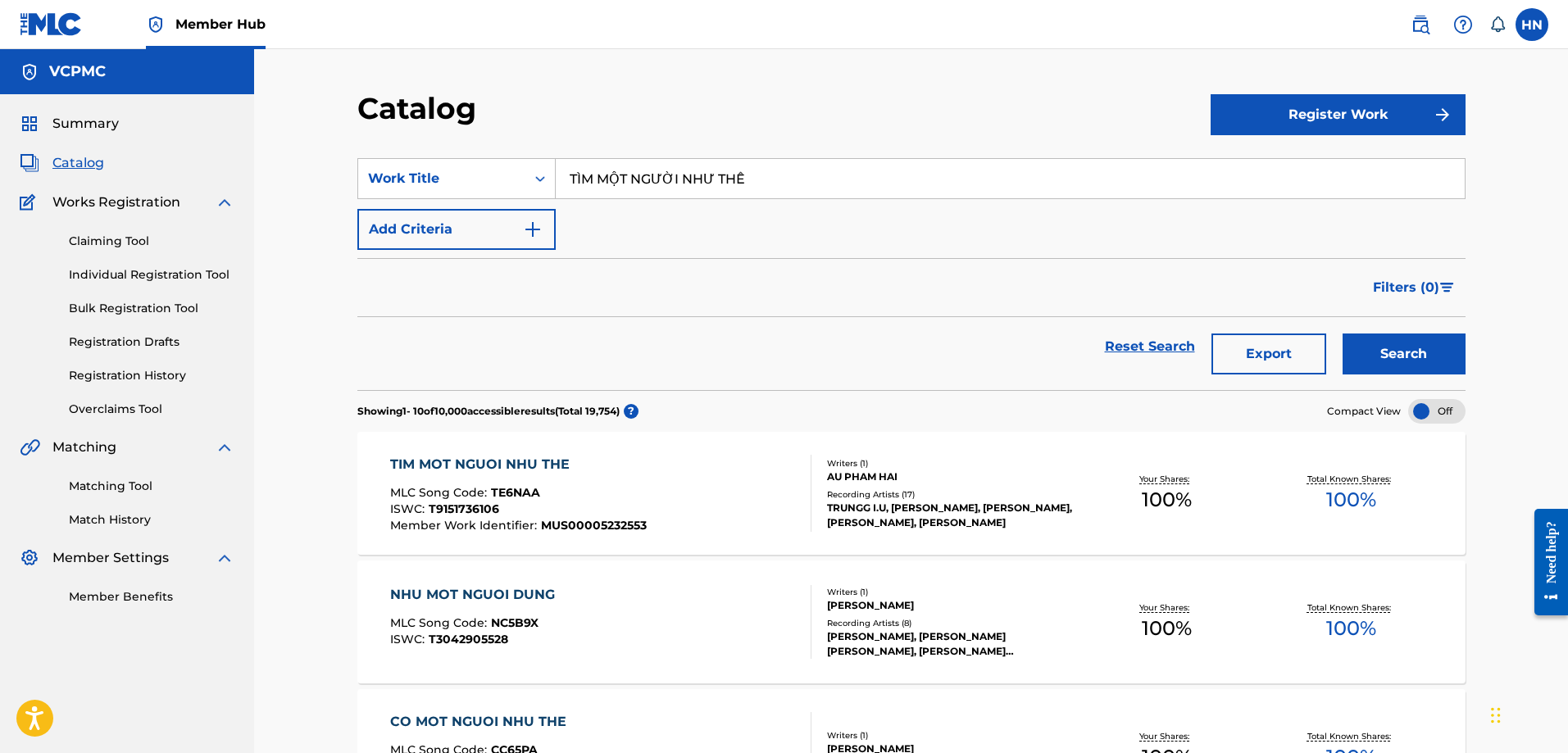
paste input "Search Form"
click at [1342, 333] on button "Search" at bounding box center [1404, 354] width 123 height 41
paste input "CÔ GÁI SÀI GÒN ĐI TẢI ĐẠN"
type input "CÔ GÁI SÀI GÒN ĐI TẢI ĐẠN"
click at [1342, 333] on button "Search" at bounding box center [1404, 354] width 123 height 41
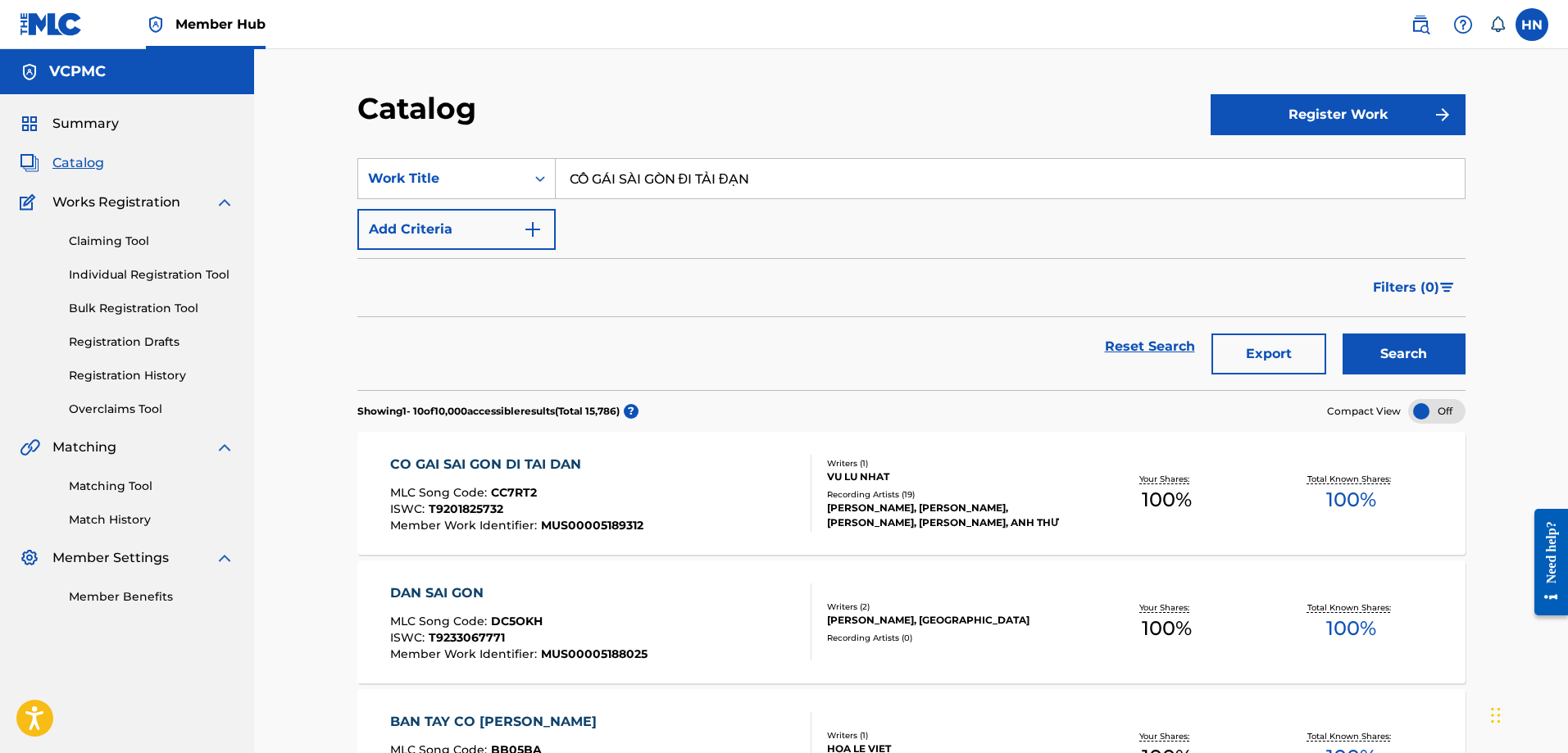
paste input "N THƯƠNG THÌ KHÔNG ĐỂ EM KHÓC"
click at [1342, 333] on button "Search" at bounding box center [1404, 354] width 123 height 41
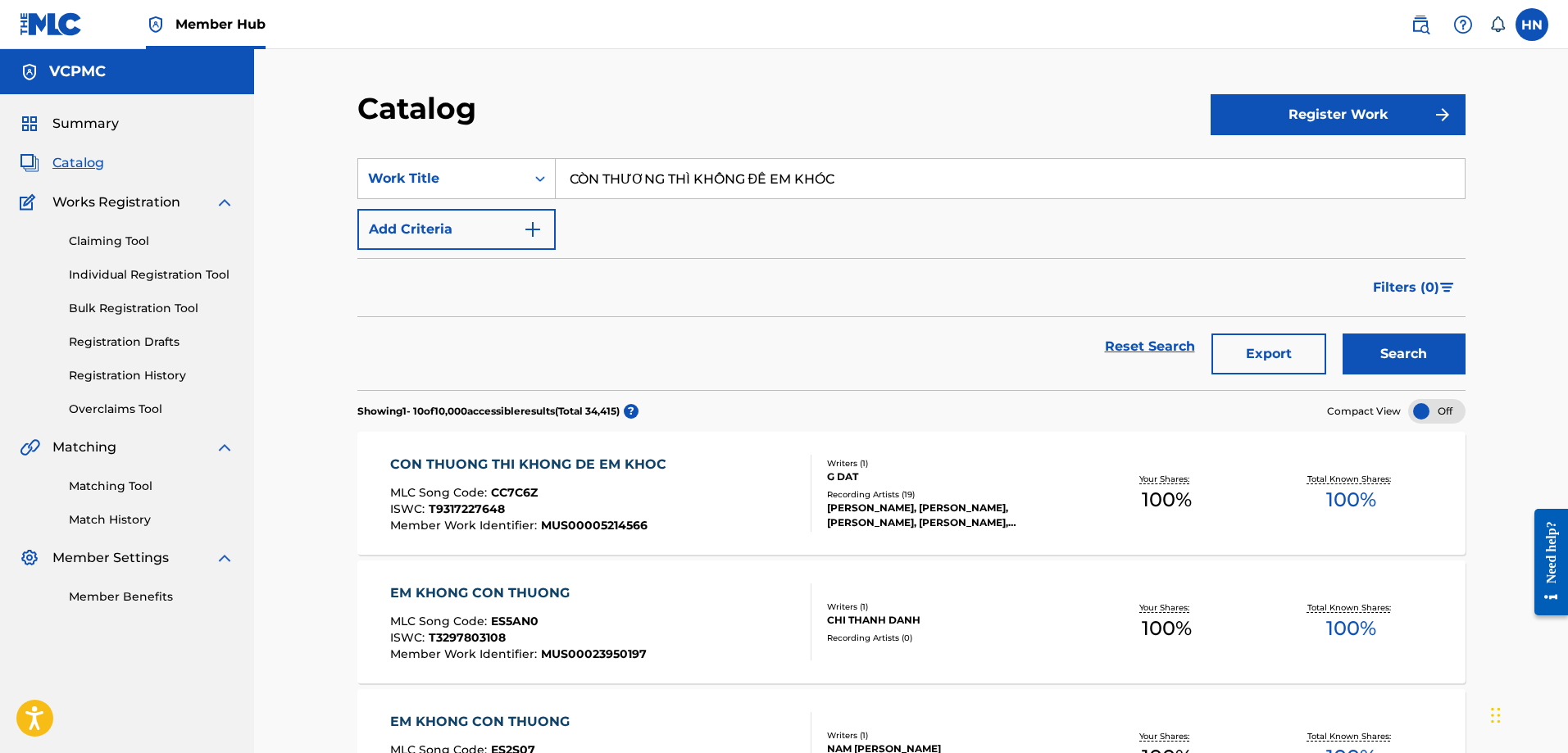
paste input "ON THUONG THI KHONG DE EM KHO"
click at [1342, 333] on button "Search" at bounding box center [1404, 354] width 123 height 41
paste input "LẠY MẸ QUAN ÂM"
type input "LẠY MẸ QUAN ÂM"
click at [1342, 333] on button "Search" at bounding box center [1404, 354] width 123 height 41
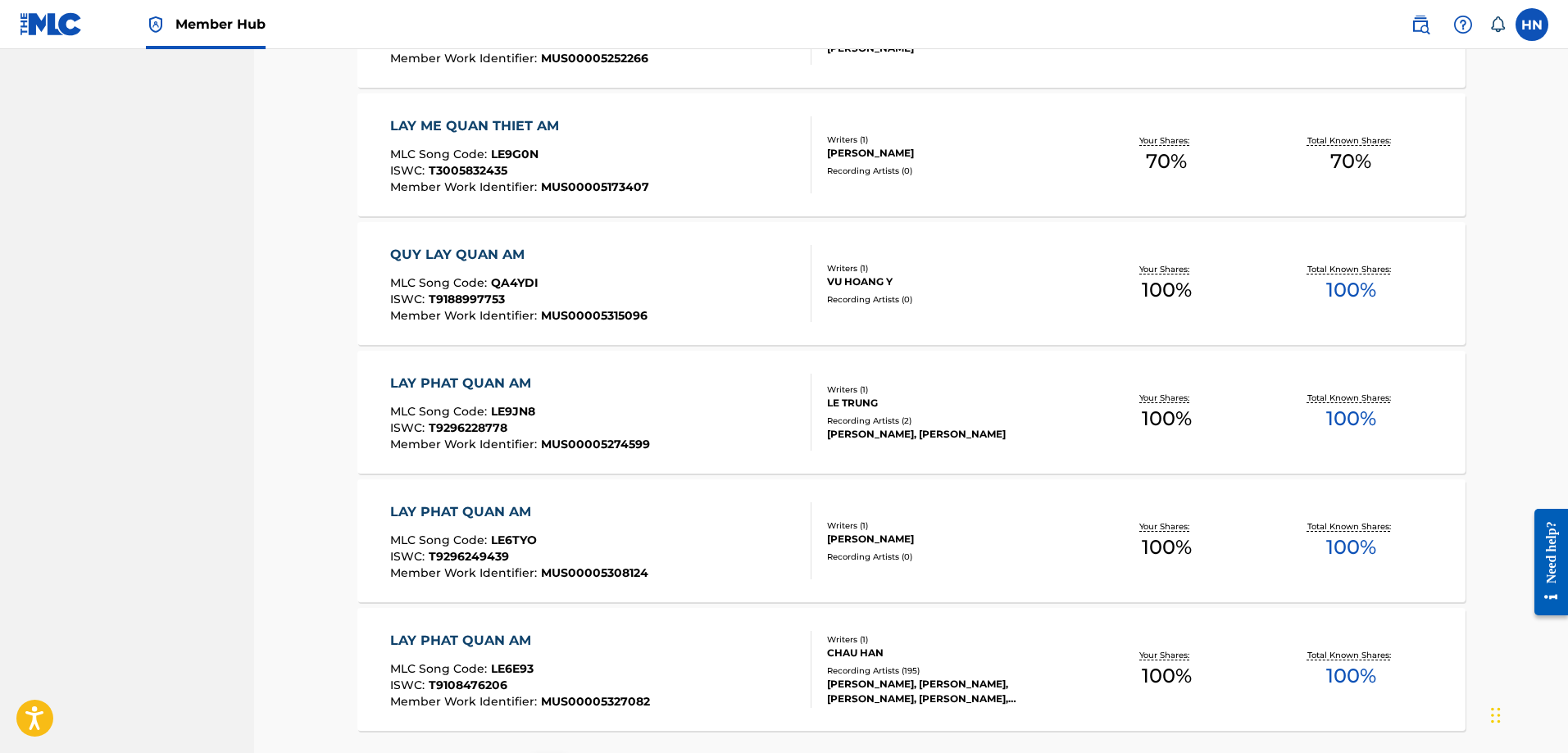
scroll to position [1123, 0]
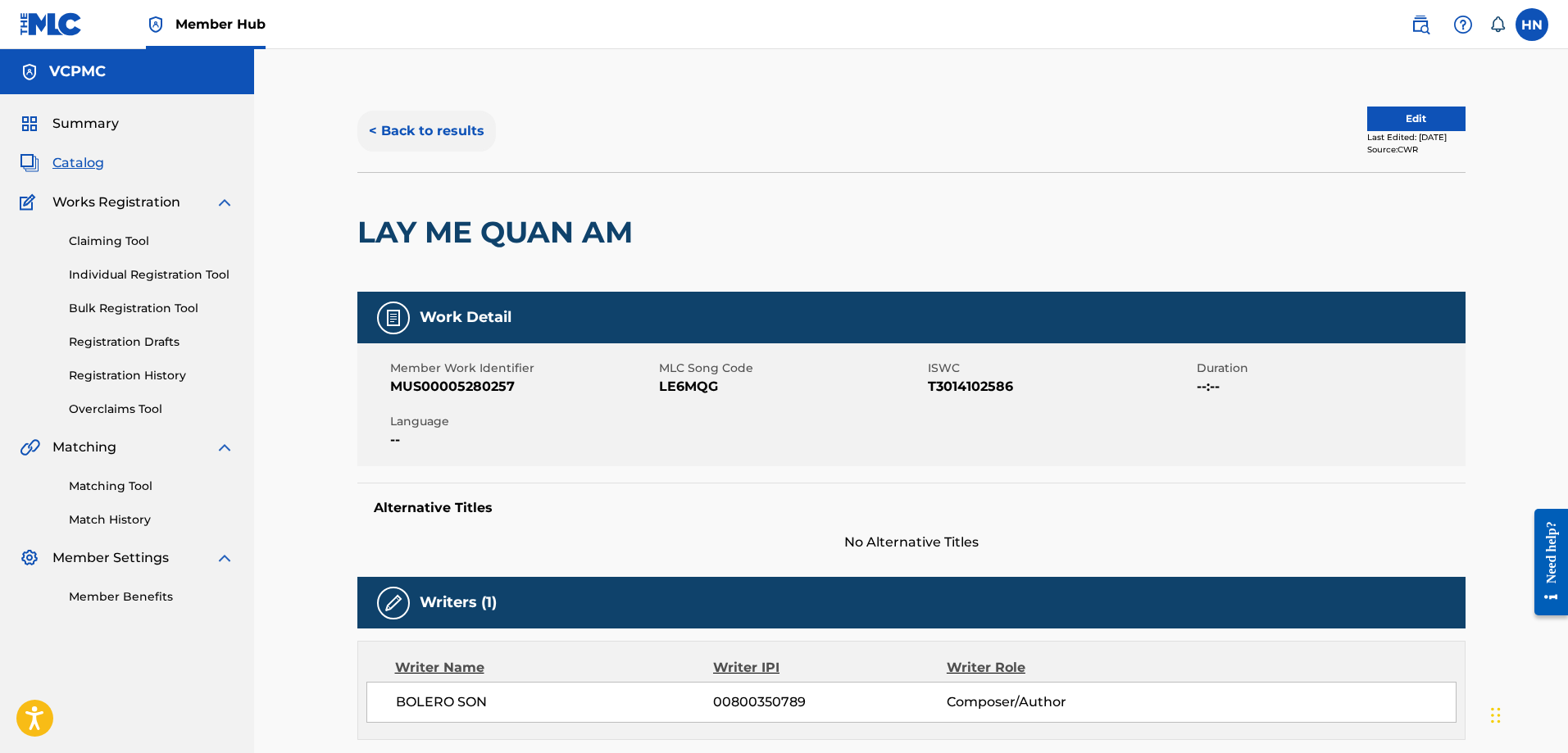
click at [377, 125] on button "< Back to results" at bounding box center [426, 131] width 139 height 41
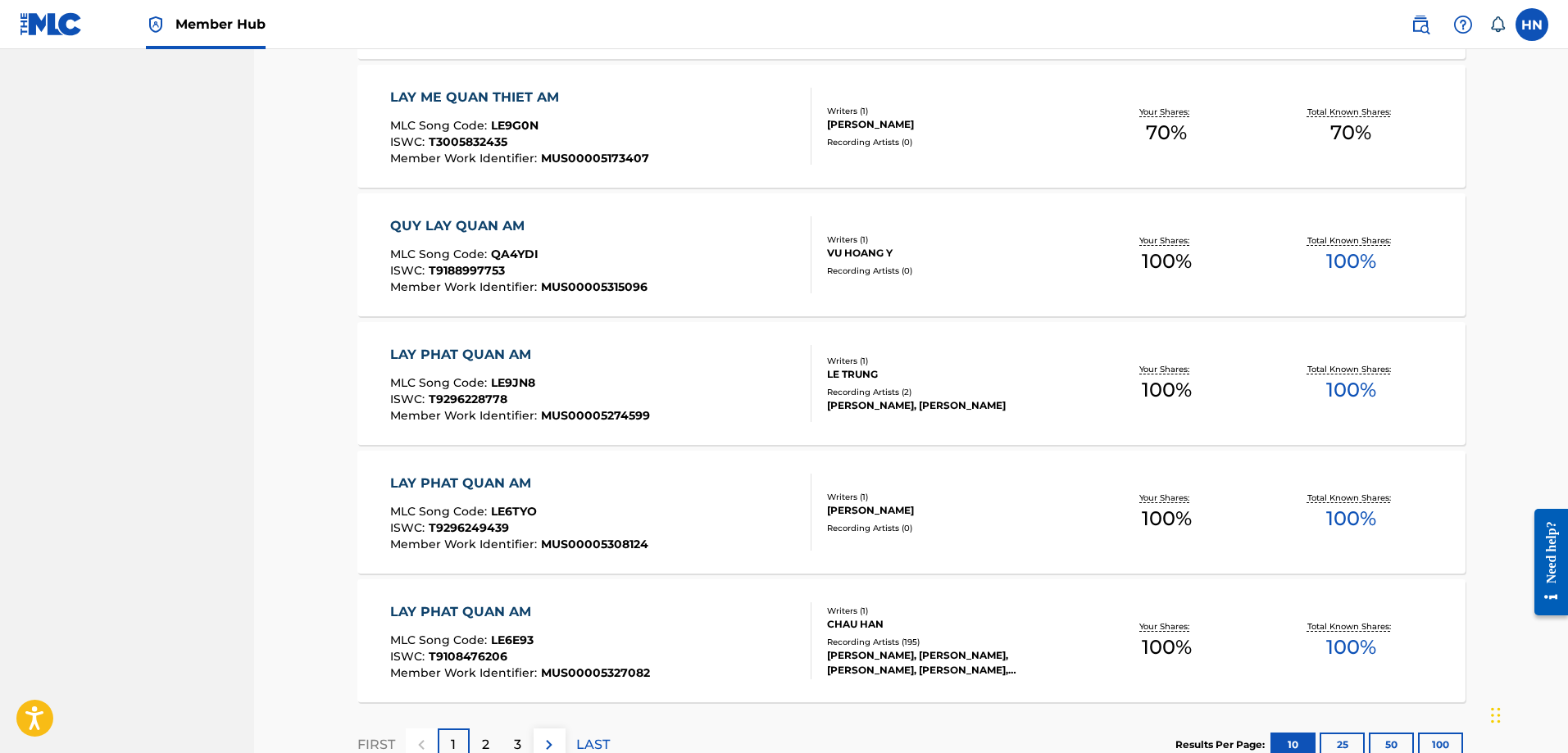
scroll to position [1123, 0]
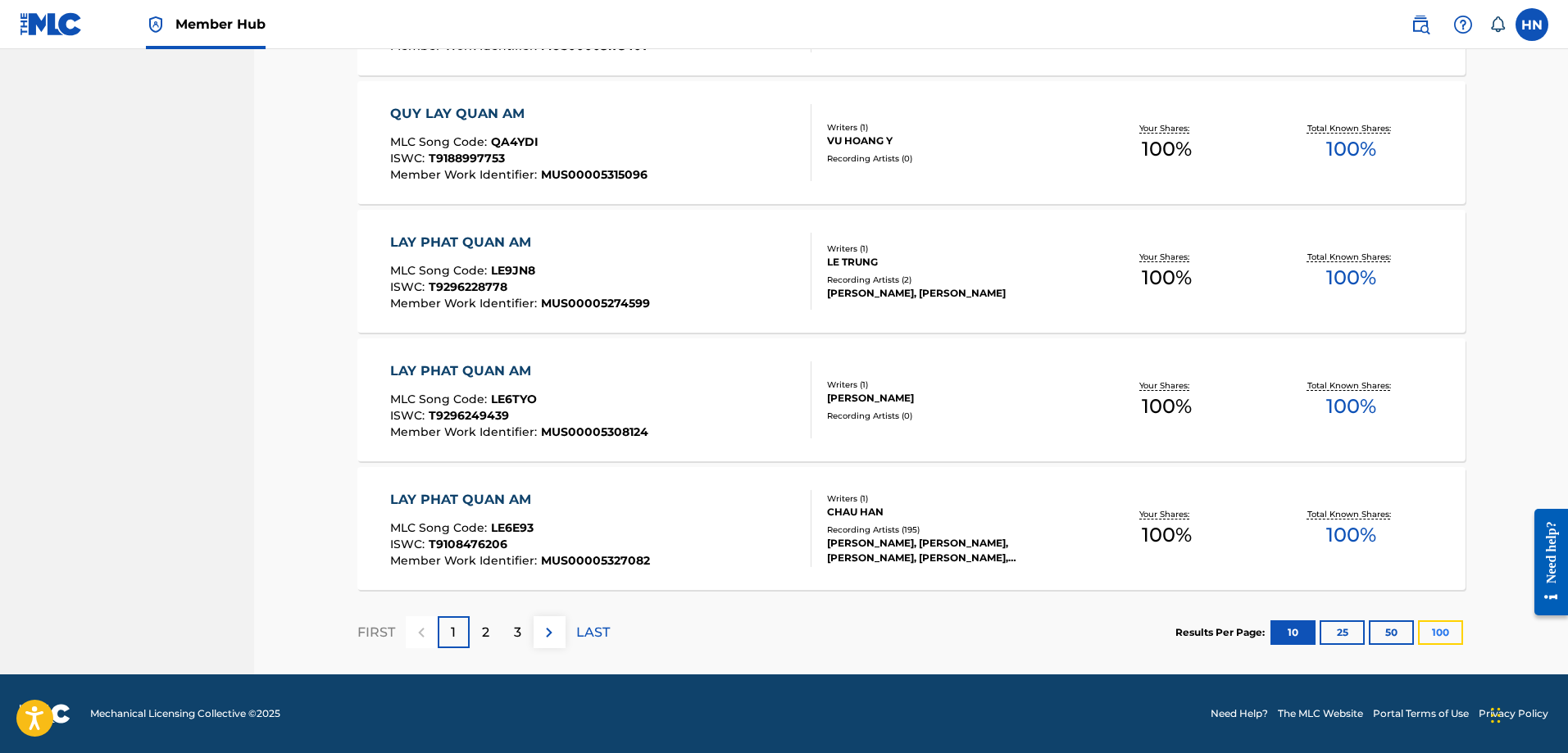
click at [1434, 637] on button "100" at bounding box center [1440, 633] width 45 height 25
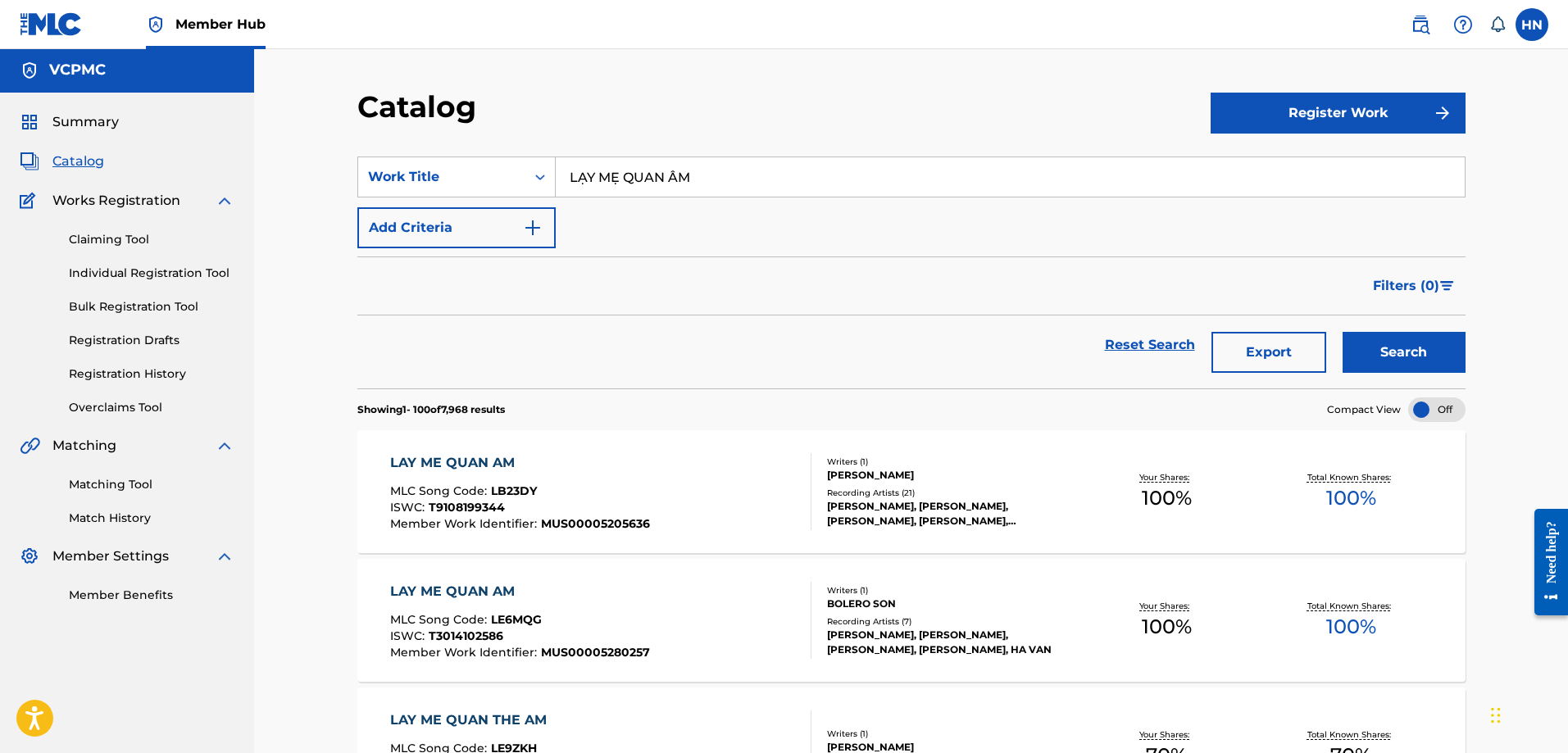
scroll to position [0, 0]
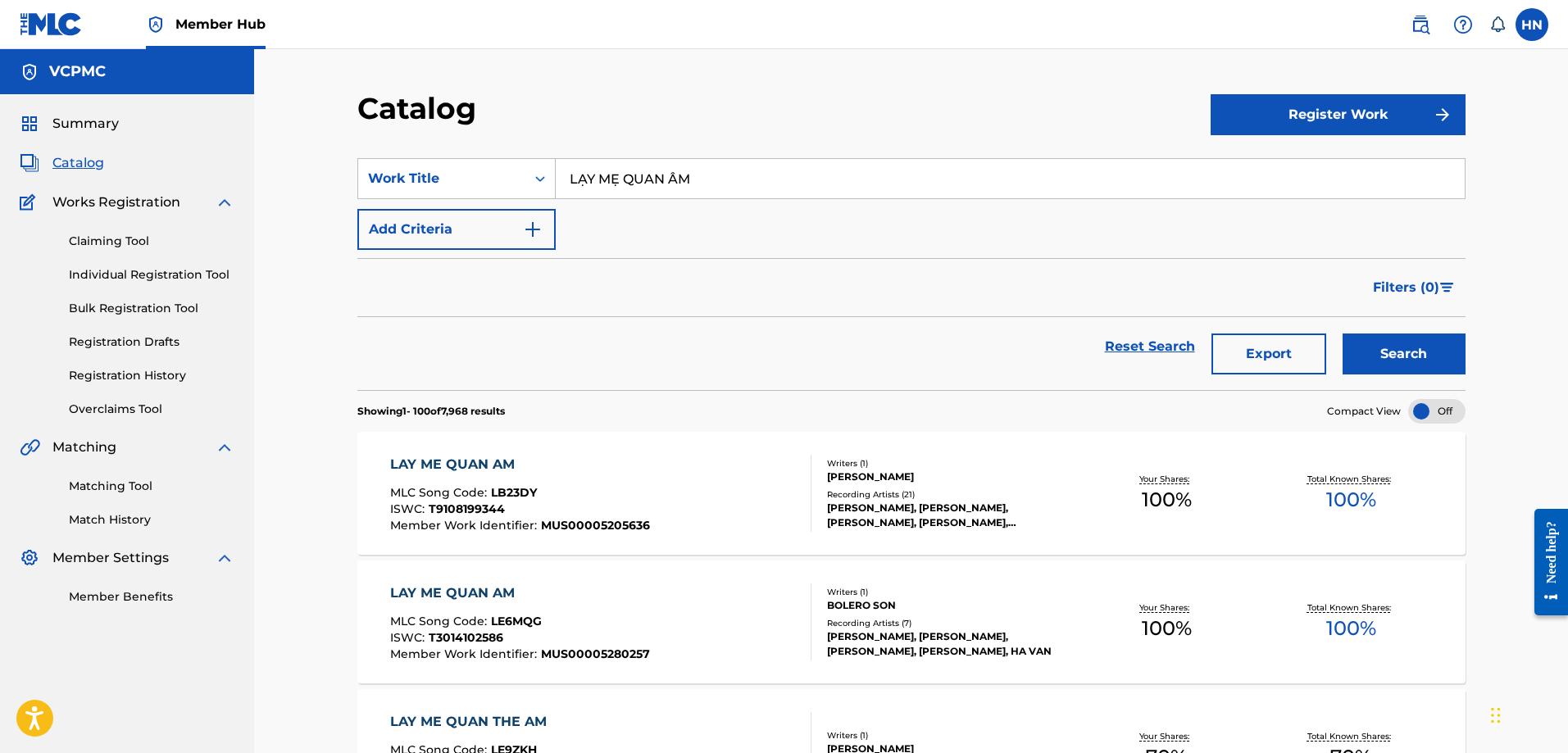
click at [630, 189] on input "LẠY MẸ QUAN ÂM" at bounding box center [1010, 179] width 909 height 39
paste input "YOURS"
click at [1342, 333] on button "Search" at bounding box center [1404, 354] width 123 height 41
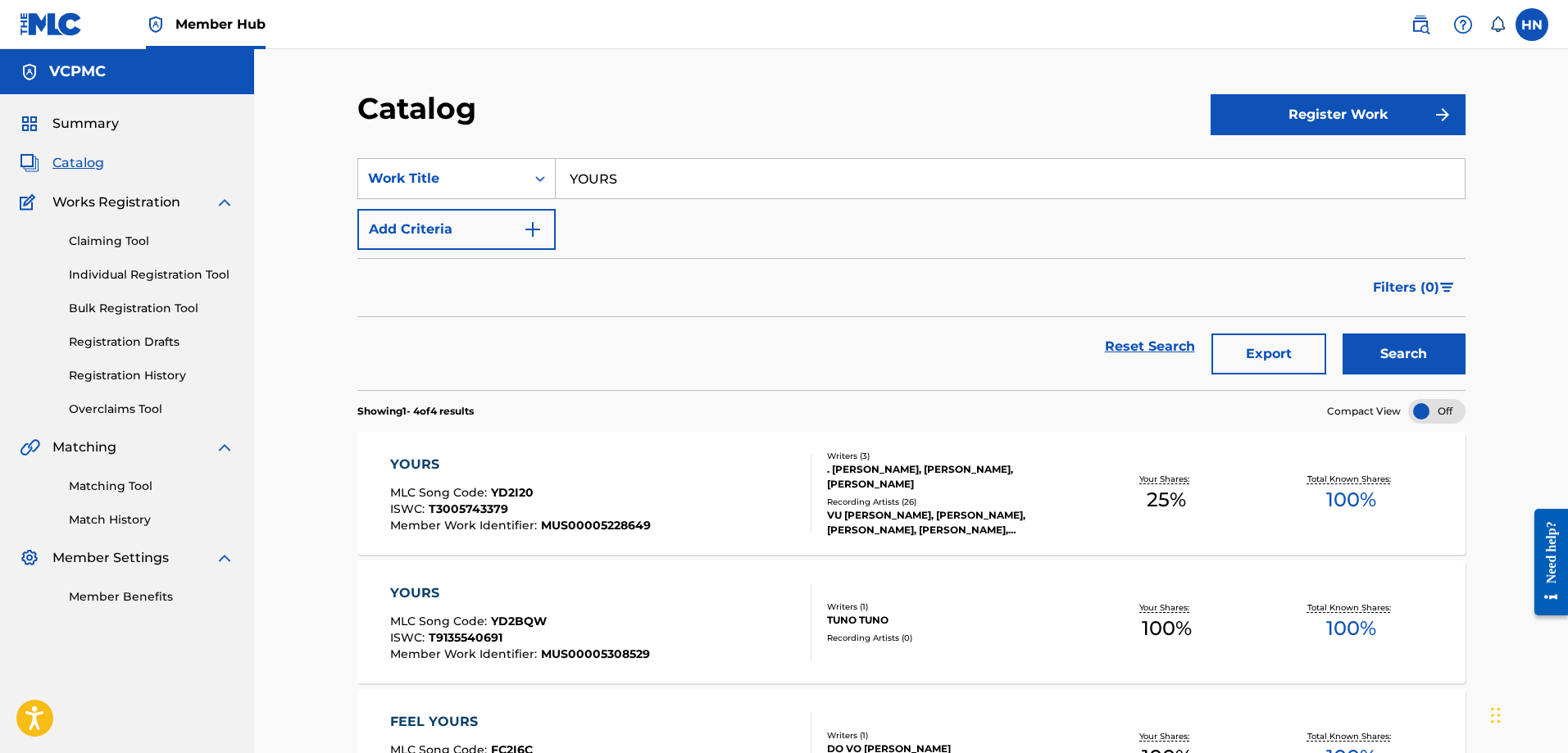
paste input "SÁM NGUYỆN"
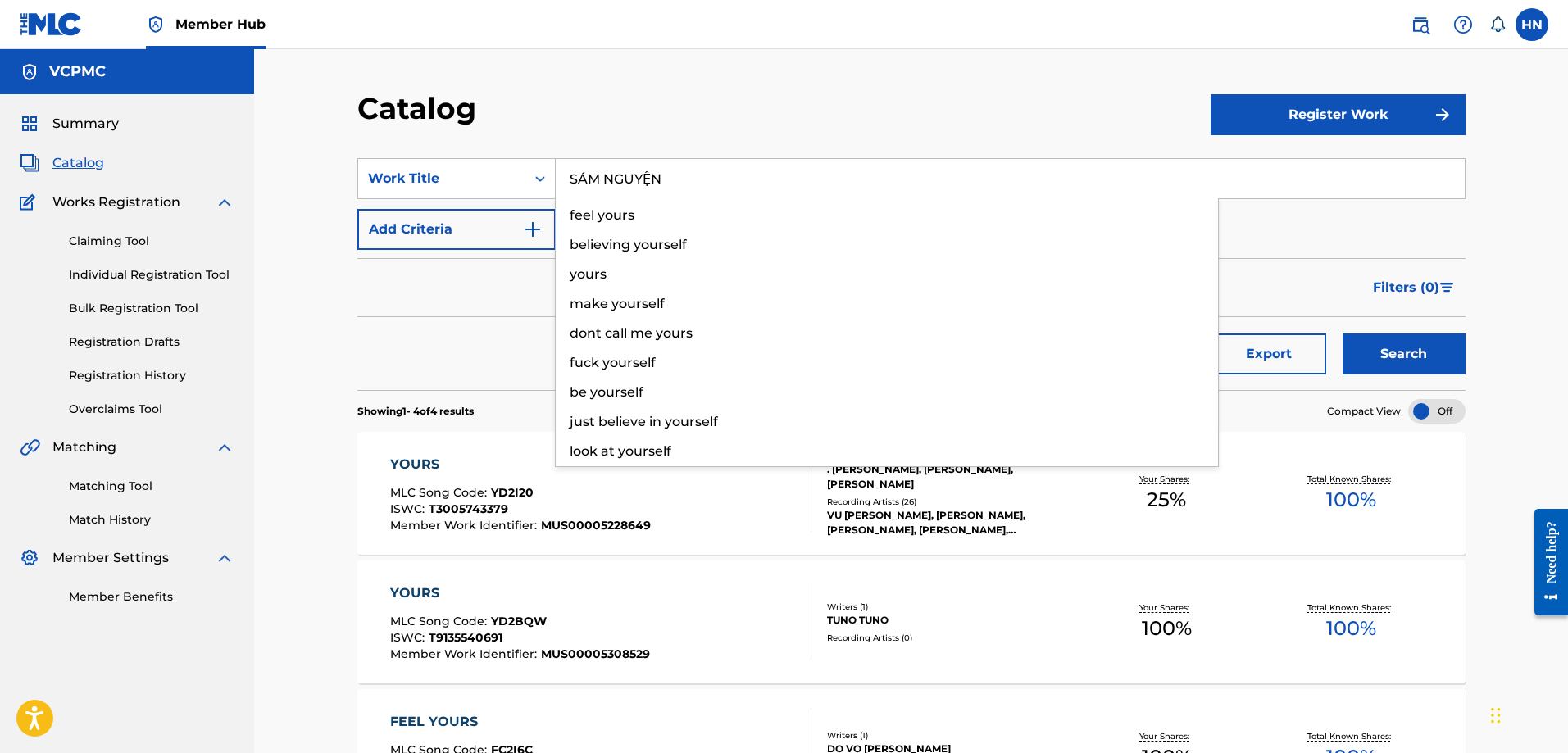
click at [1342, 333] on button "Search" at bounding box center [1404, 354] width 123 height 41
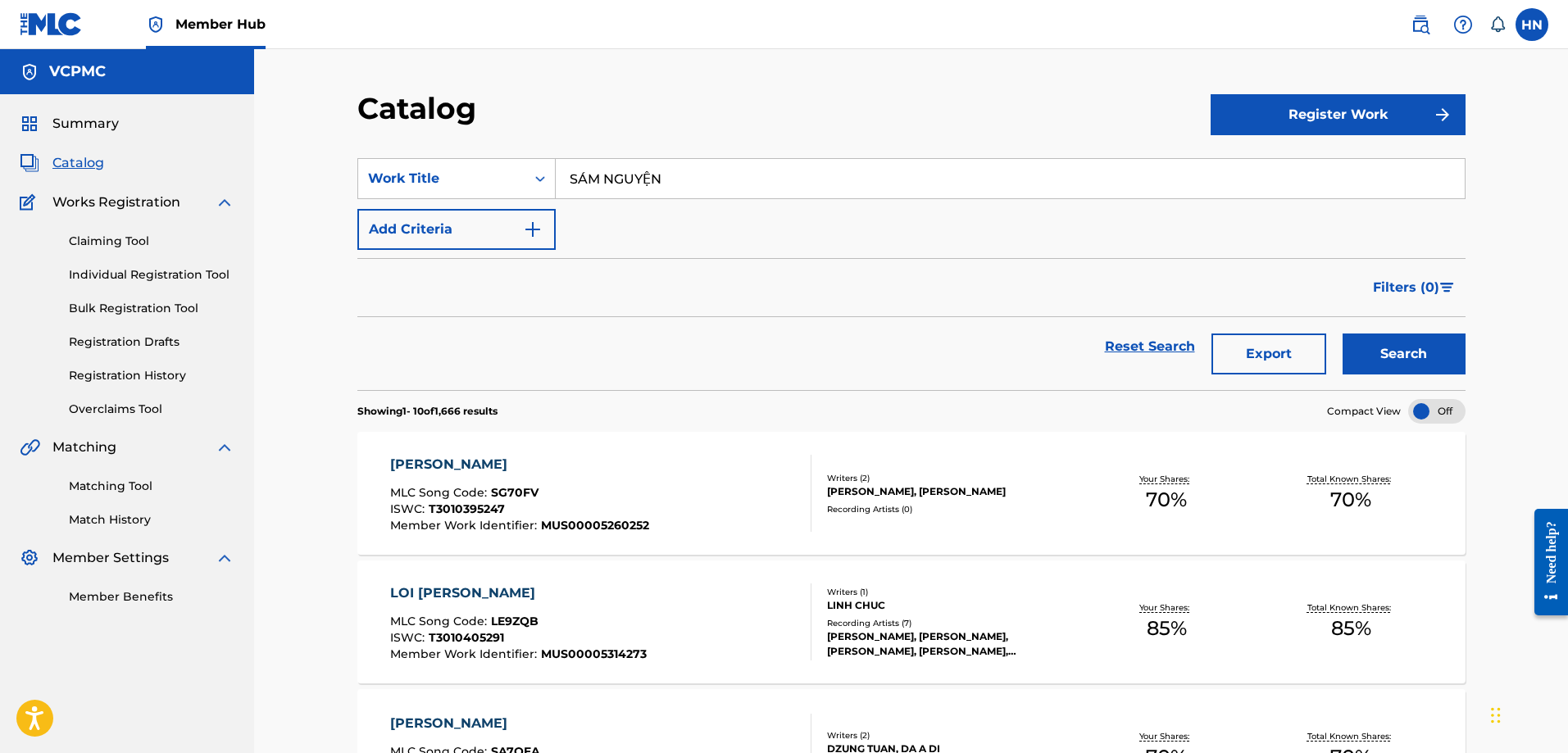
click at [713, 172] on input "SÁM NGUYỆN" at bounding box center [1010, 179] width 909 height 39
paste input "YOU ARE MY CRUSH"
type input "YOU ARE MY CRUSH"
click at [1342, 333] on button "Search" at bounding box center [1404, 354] width 123 height 41
